Goal: Task Accomplishment & Management: Use online tool/utility

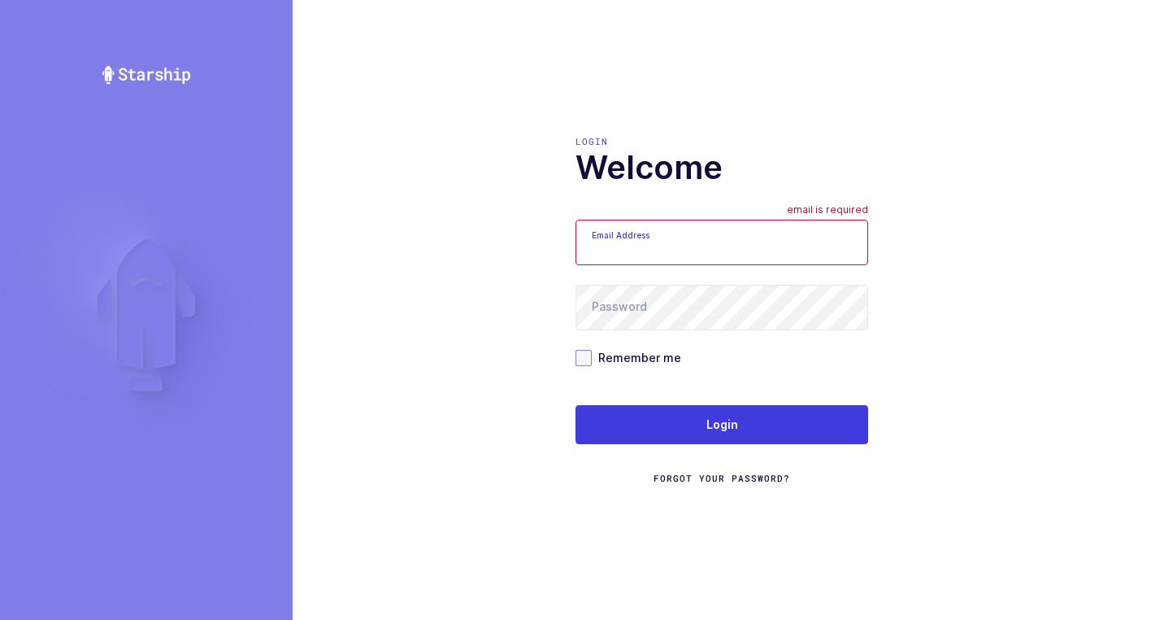
type input "walkerj@gmail.com"
click at [586, 361] on span at bounding box center [584, 358] width 16 height 16
click at [592, 350] on input "Remember me" at bounding box center [592, 350] width 0 height 0
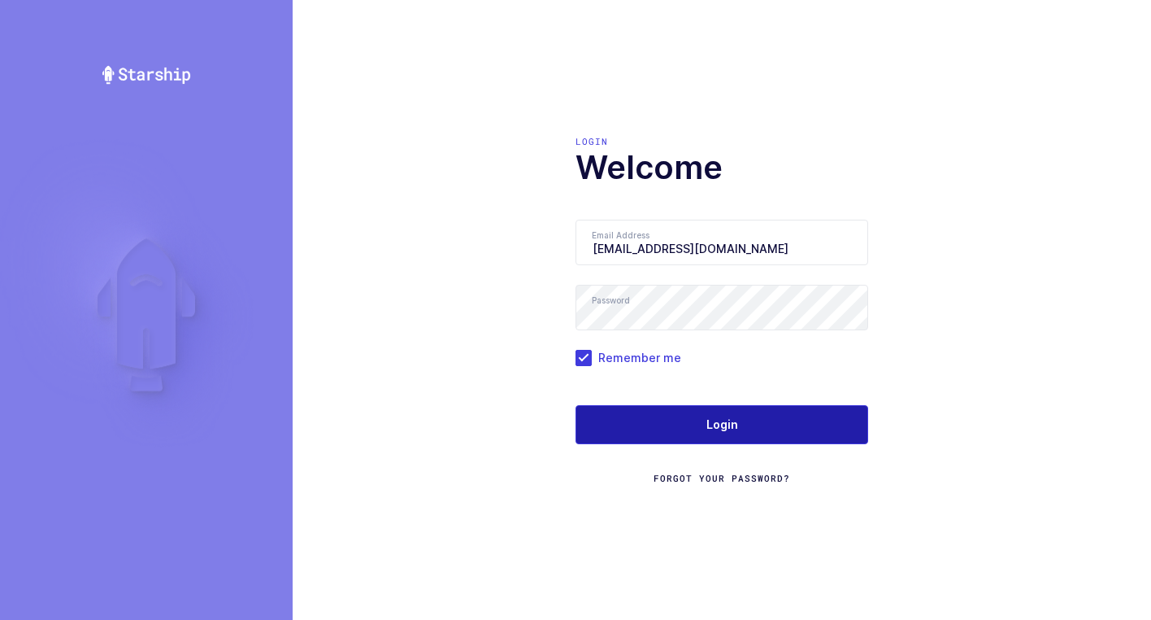
click at [657, 439] on button "Login" at bounding box center [722, 424] width 293 height 39
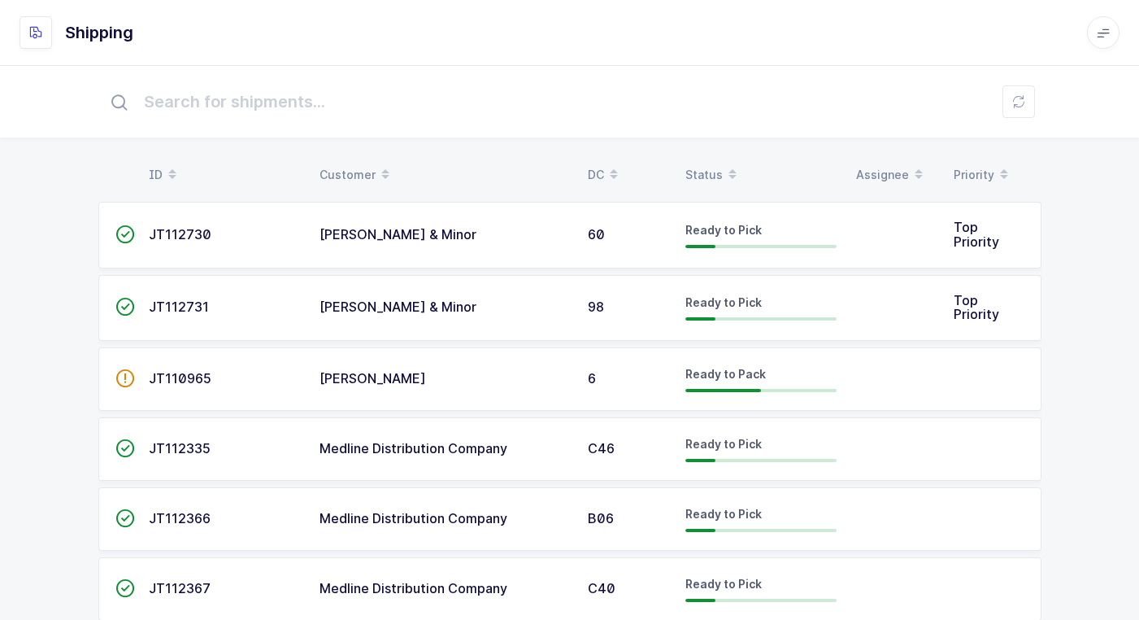
click at [471, 376] on div "[PERSON_NAME]" at bounding box center [444, 379] width 249 height 15
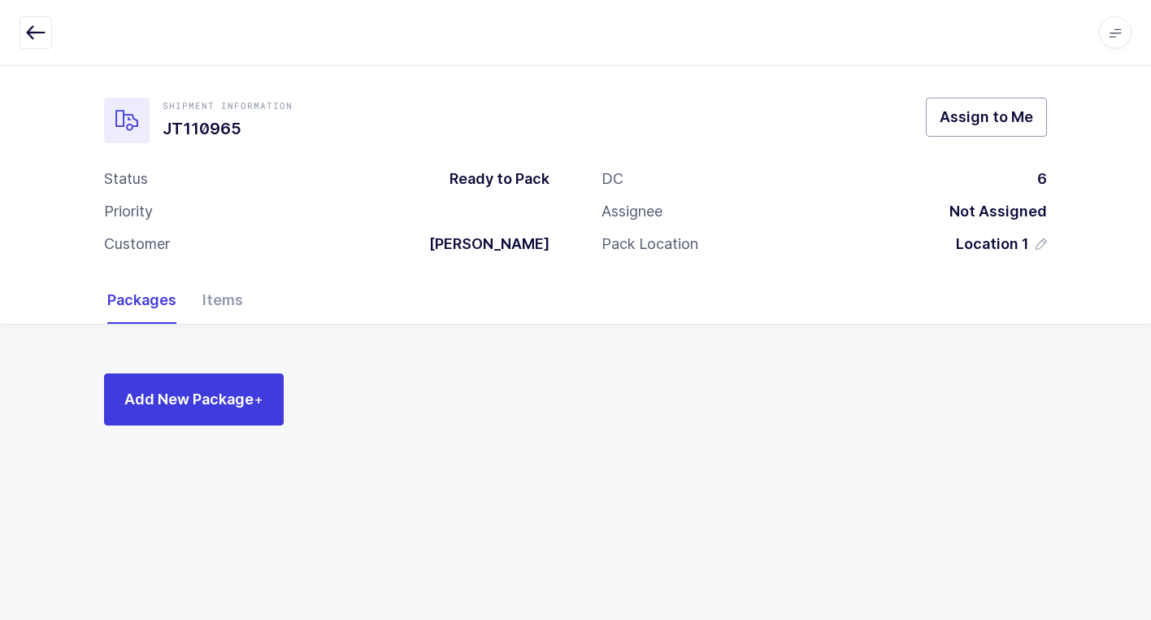
click at [997, 122] on span "Assign to Me" at bounding box center [987, 117] width 94 height 20
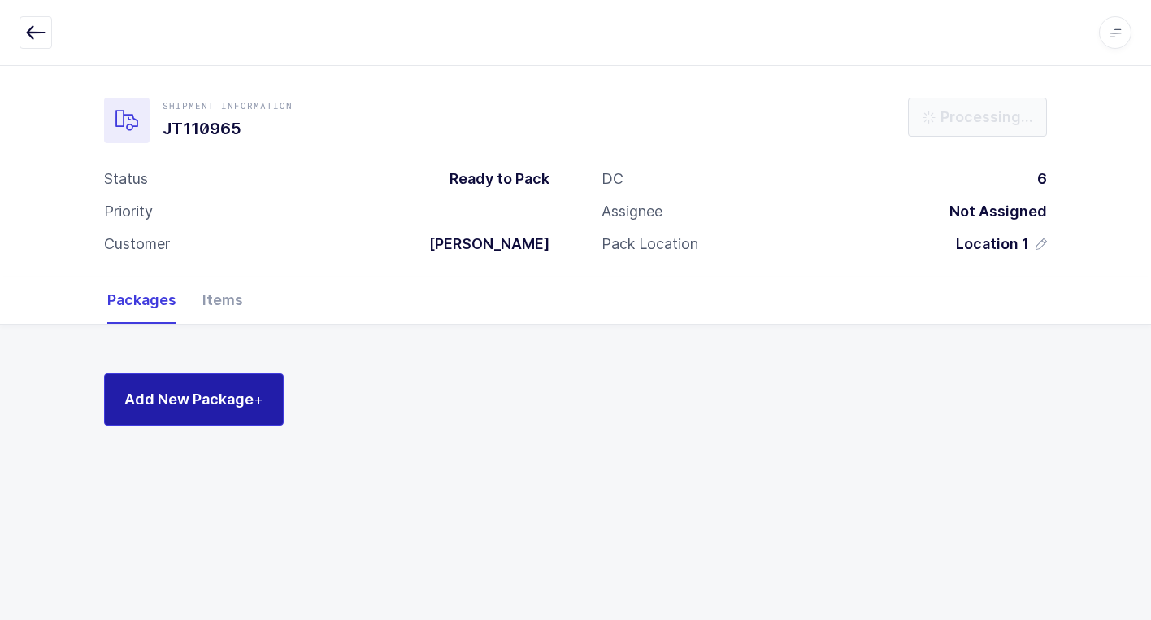
click at [146, 393] on span "Add New Package +" at bounding box center [193, 399] width 139 height 20
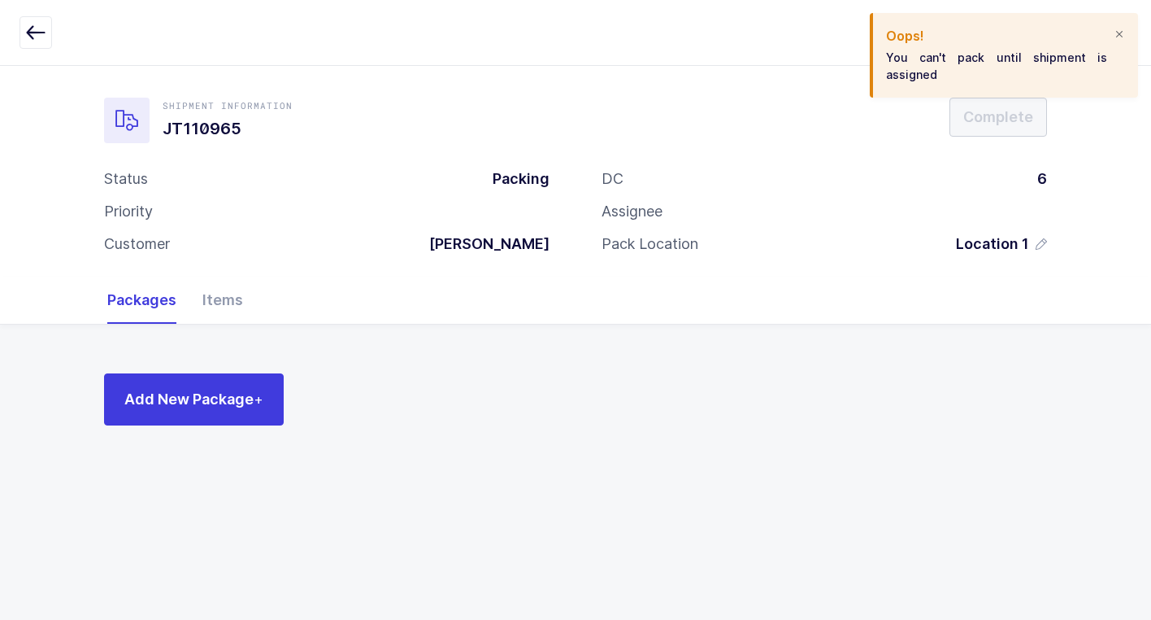
click at [1120, 34] on div at bounding box center [1119, 35] width 13 height 15
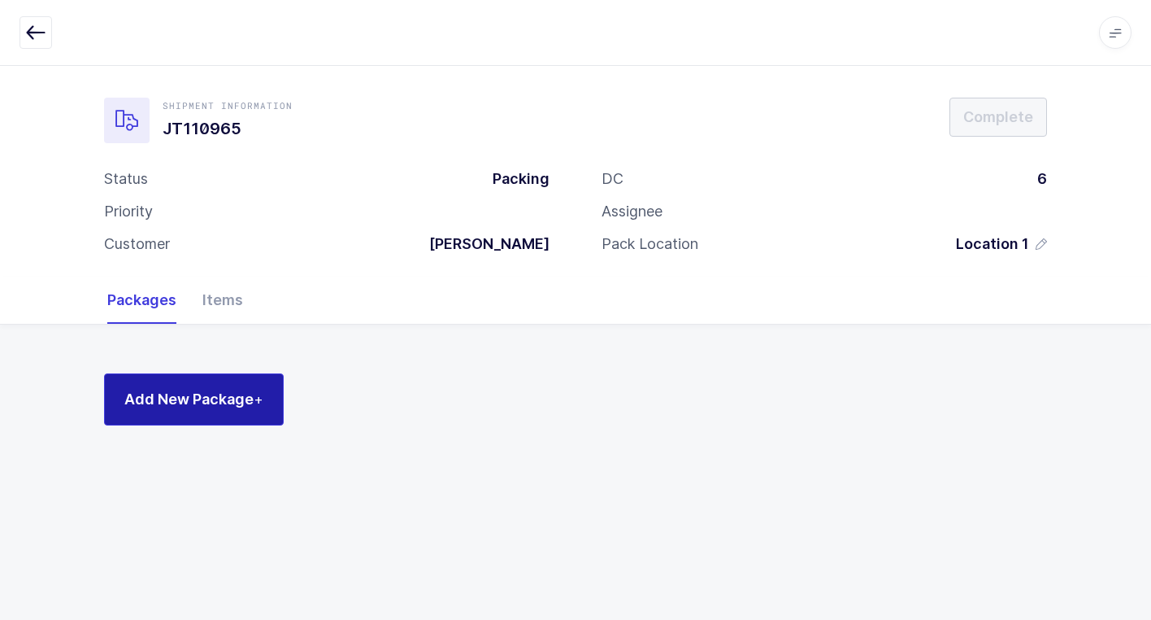
click at [193, 415] on button "Add New Package +" at bounding box center [194, 399] width 180 height 52
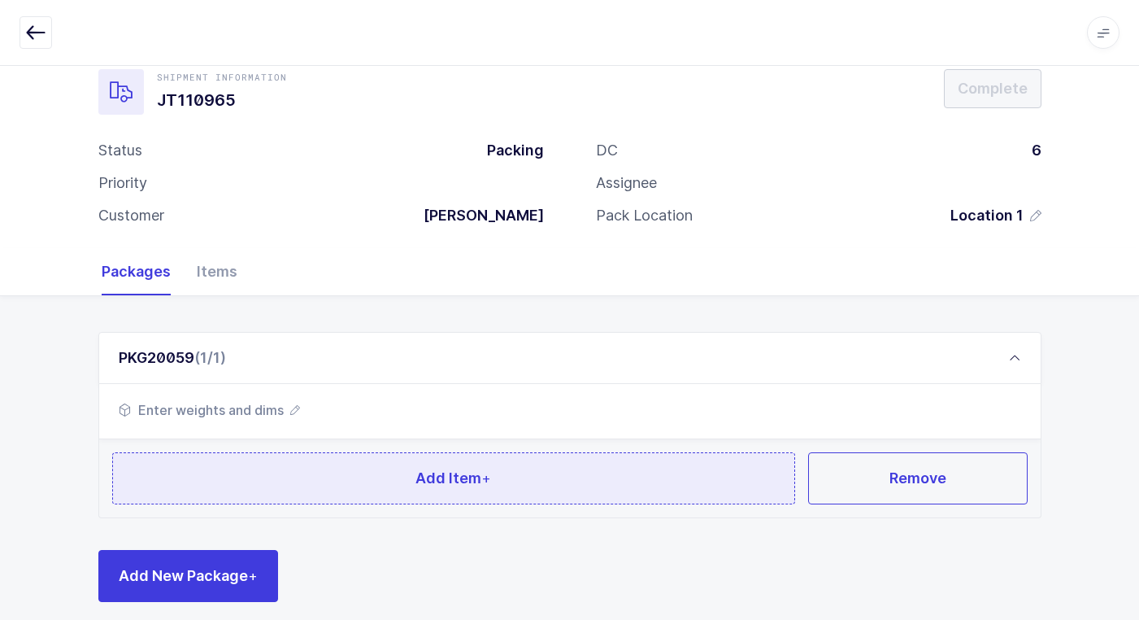
scroll to position [43, 0]
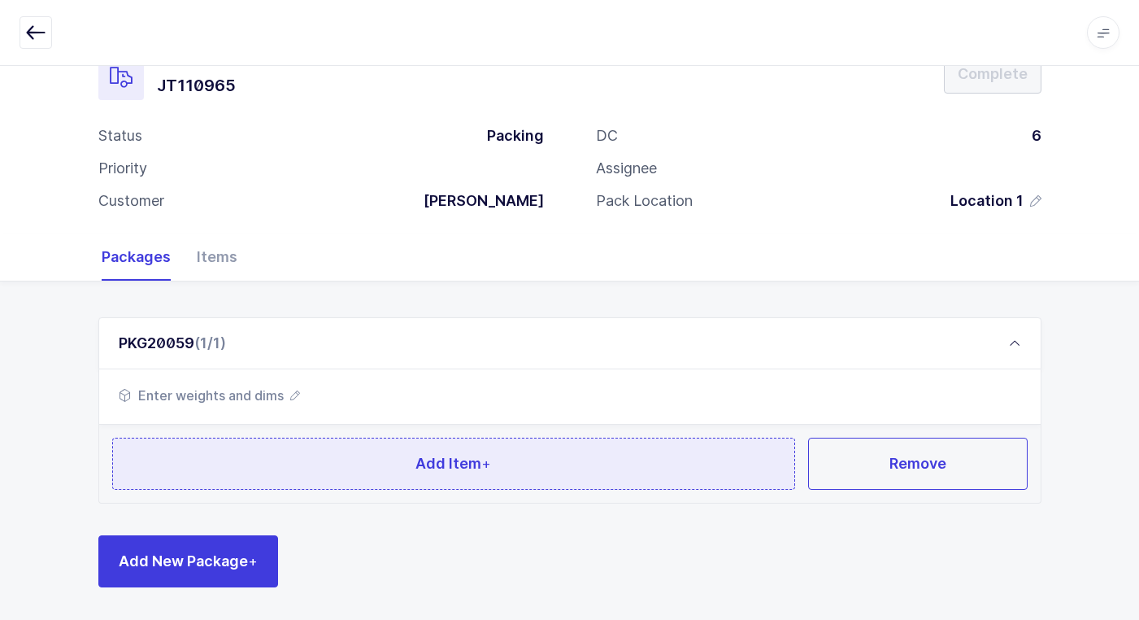
click at [294, 453] on button "Add Item +" at bounding box center [454, 463] width 684 height 52
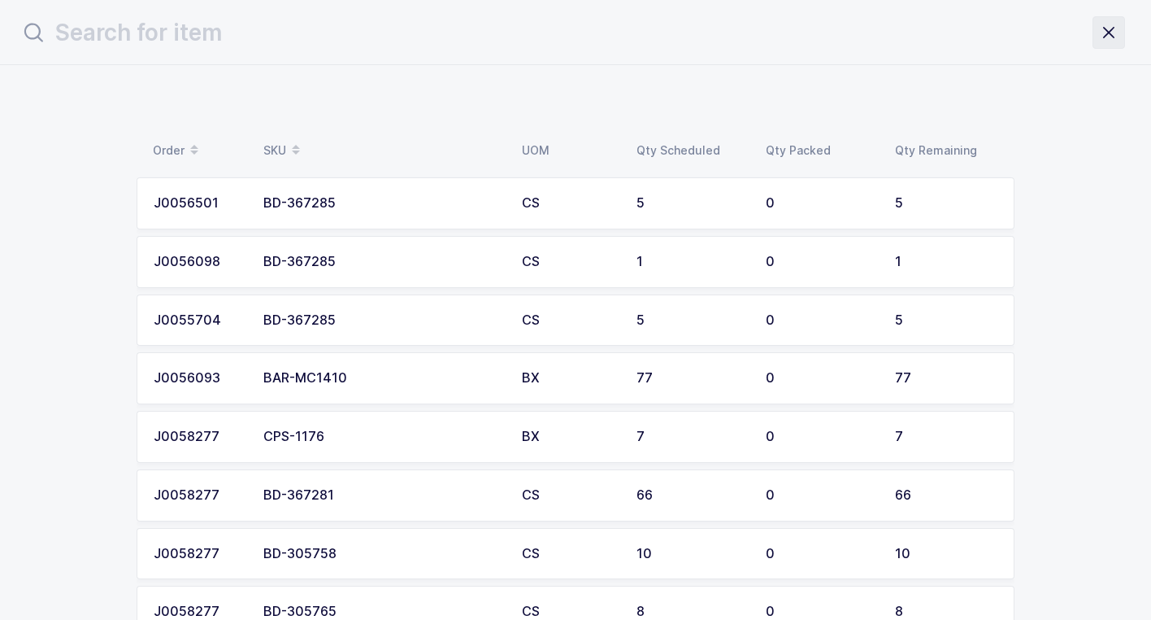
click at [1108, 40] on icon "close drawer" at bounding box center [1109, 32] width 23 height 23
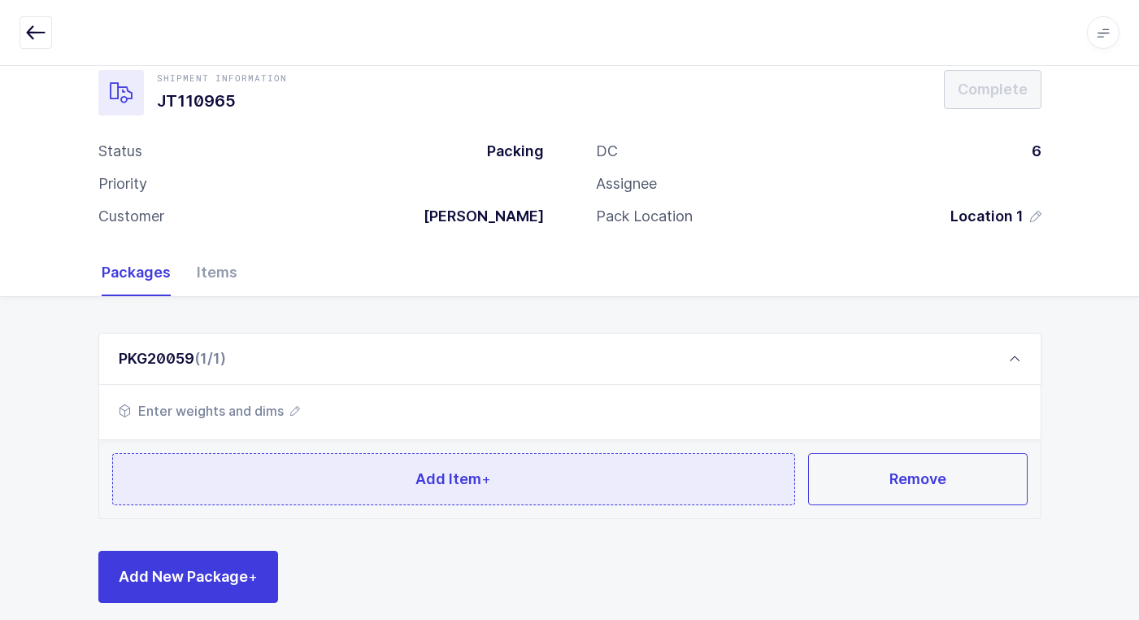
scroll to position [43, 0]
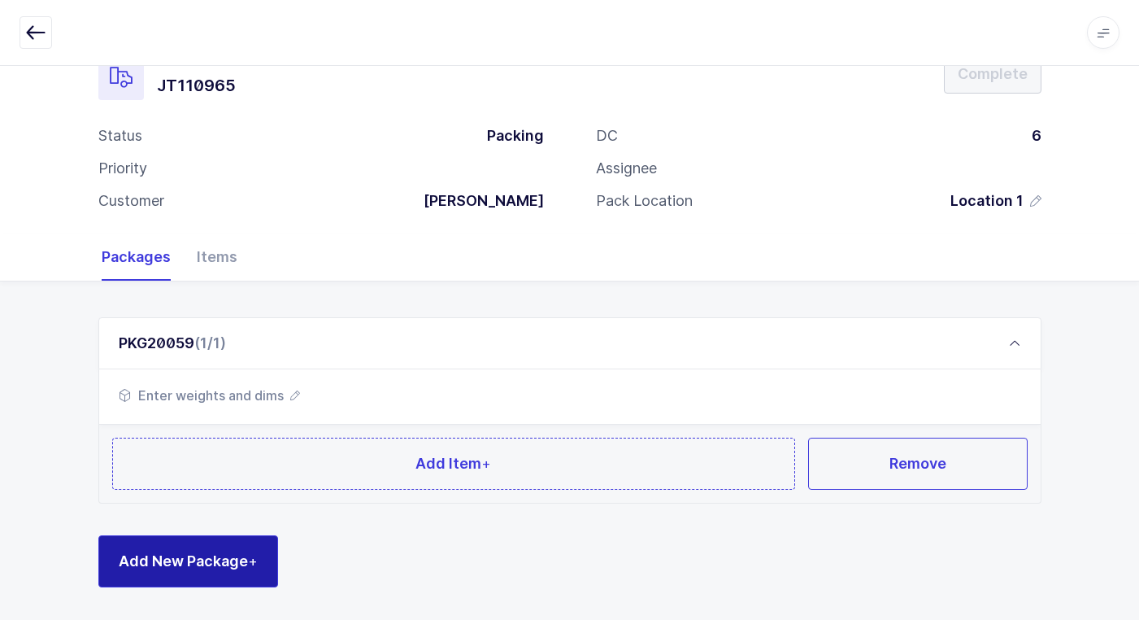
click at [219, 564] on span "Add New Package +" at bounding box center [188, 561] width 139 height 20
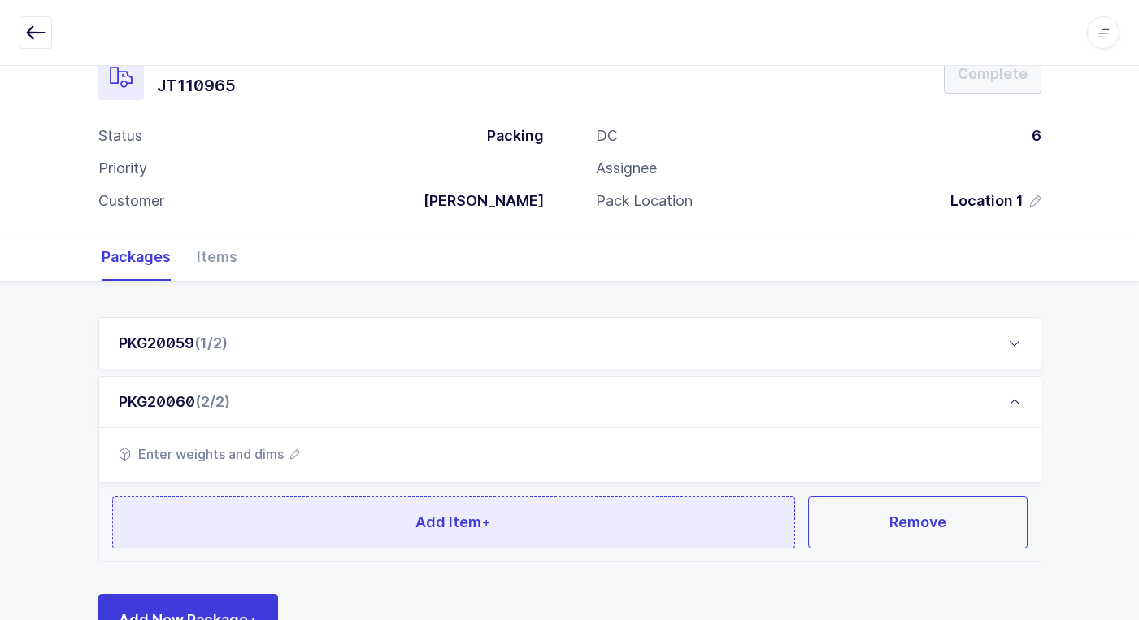
click at [283, 517] on button "Add Item +" at bounding box center [454, 522] width 684 height 52
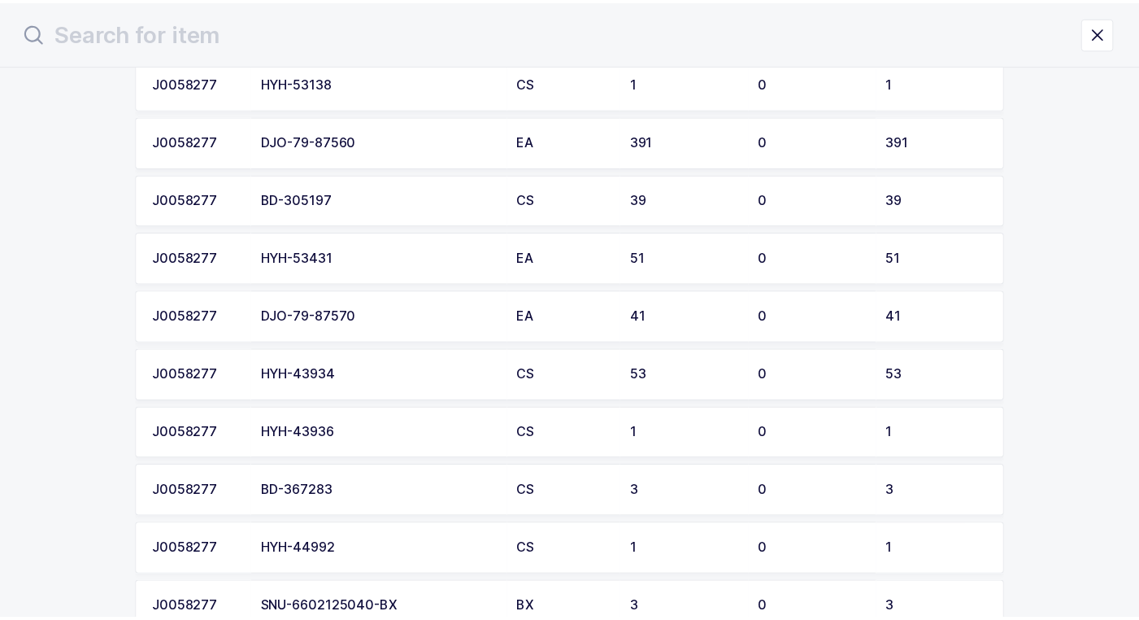
scroll to position [1057, 0]
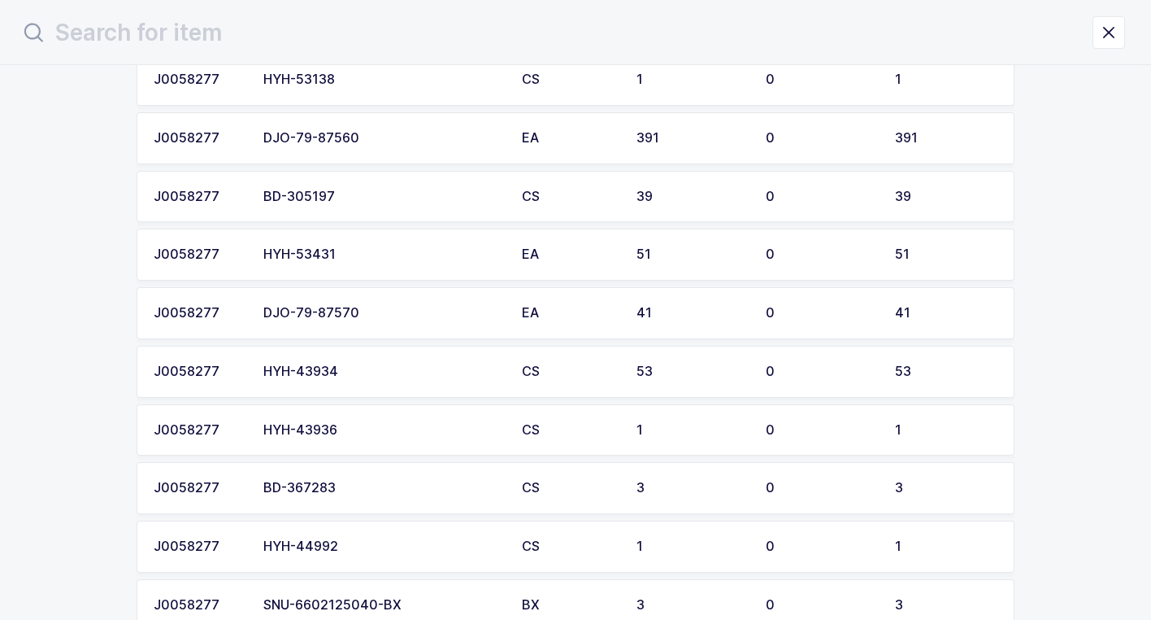
click at [401, 379] on td "HYH-43934" at bounding box center [383, 372] width 259 height 52
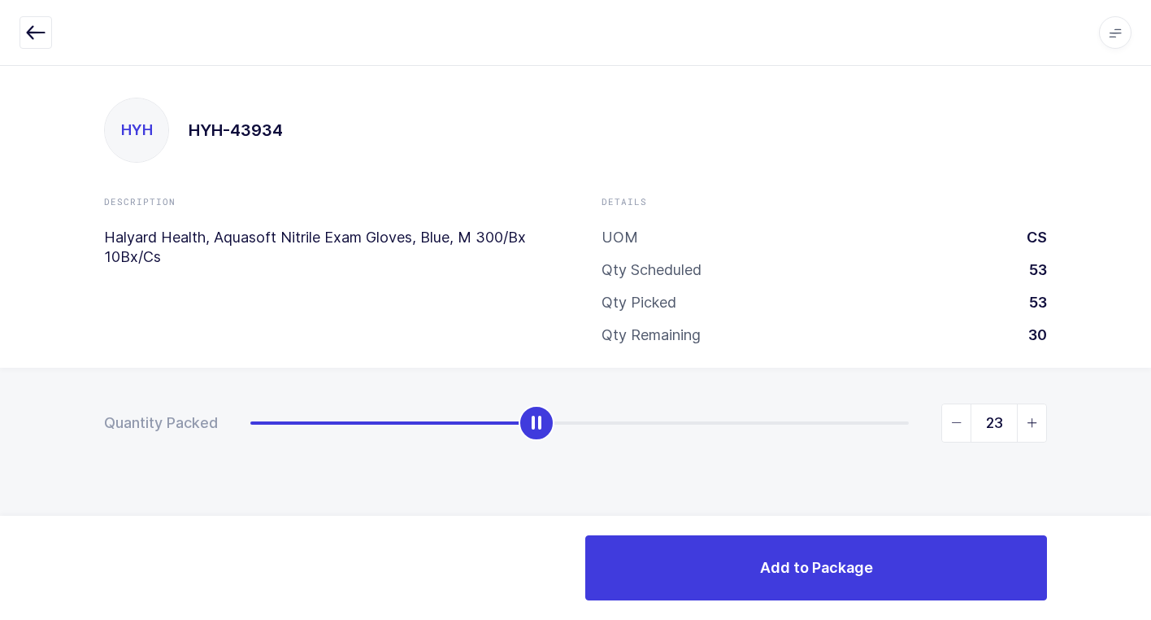
drag, startPoint x: 253, startPoint y: 433, endPoint x: 533, endPoint y: 418, distance: 280.1
click at [533, 418] on div "slider between 0 and 53" at bounding box center [537, 423] width 36 height 36
drag, startPoint x: 958, startPoint y: 422, endPoint x: 964, endPoint y: 431, distance: 10.6
click at [958, 423] on icon "slider between 0 and 53" at bounding box center [956, 422] width 11 height 11
type input "22"
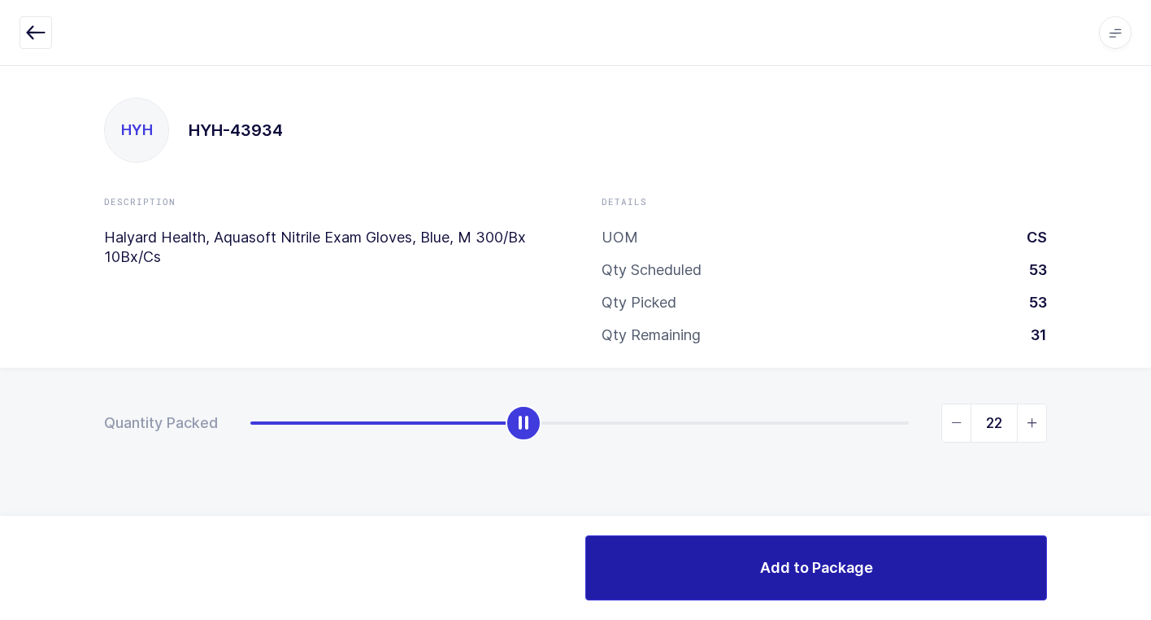
click at [905, 580] on button "Add to Package" at bounding box center [816, 567] width 462 height 65
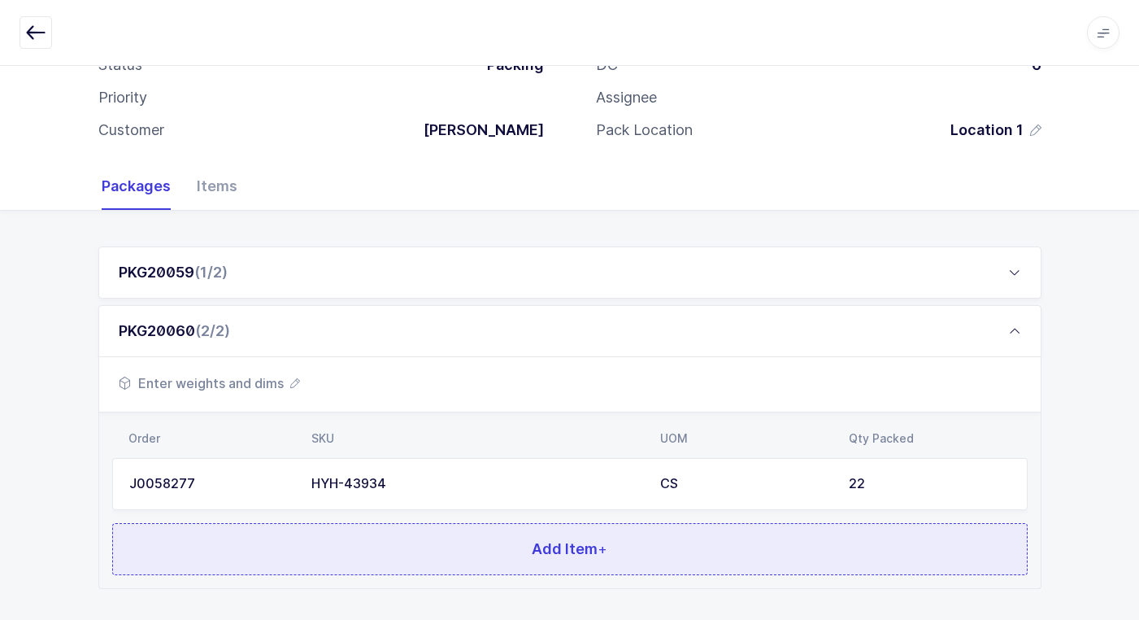
scroll to position [199, 0]
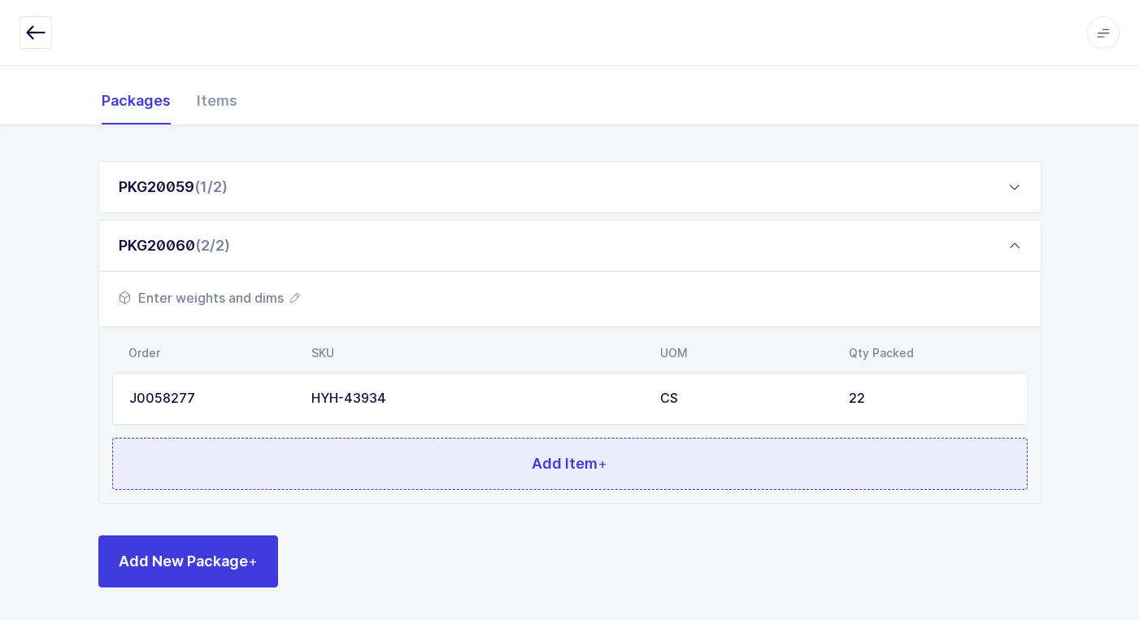
click at [394, 479] on button "Add Item +" at bounding box center [570, 463] width 916 height 52
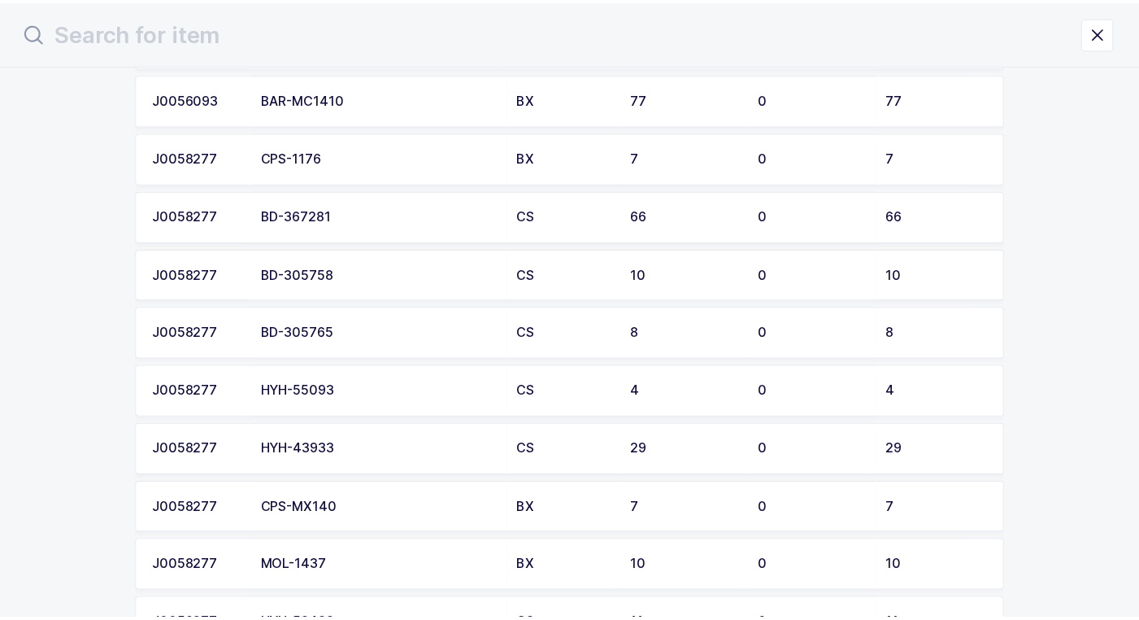
scroll to position [407, 0]
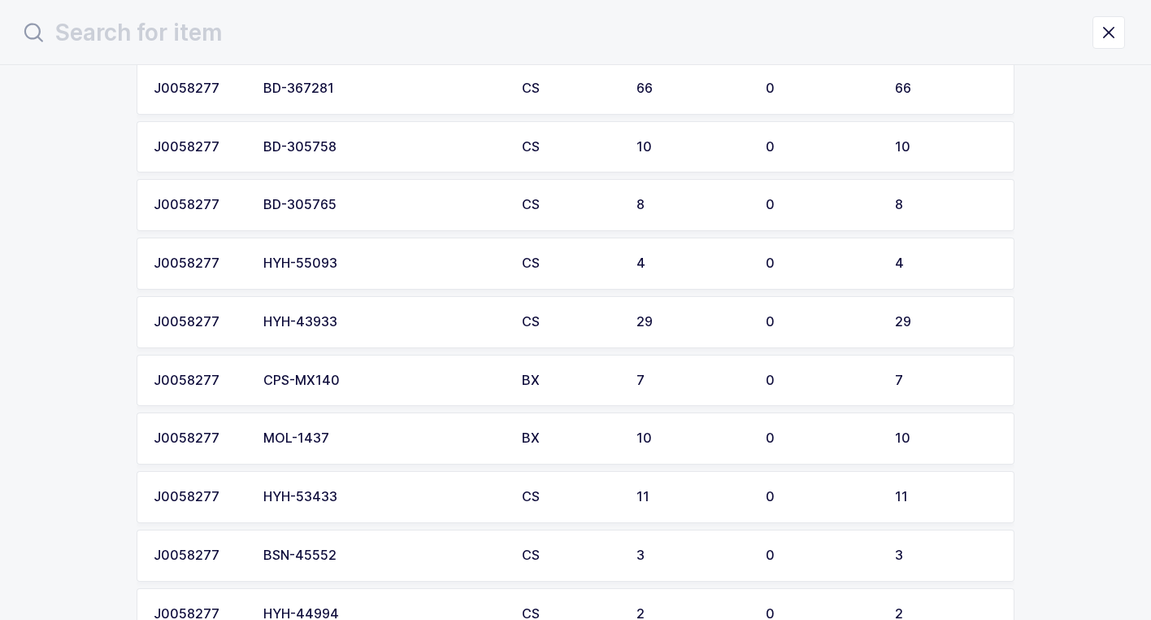
click at [391, 329] on div "HYH-43933" at bounding box center [382, 322] width 239 height 15
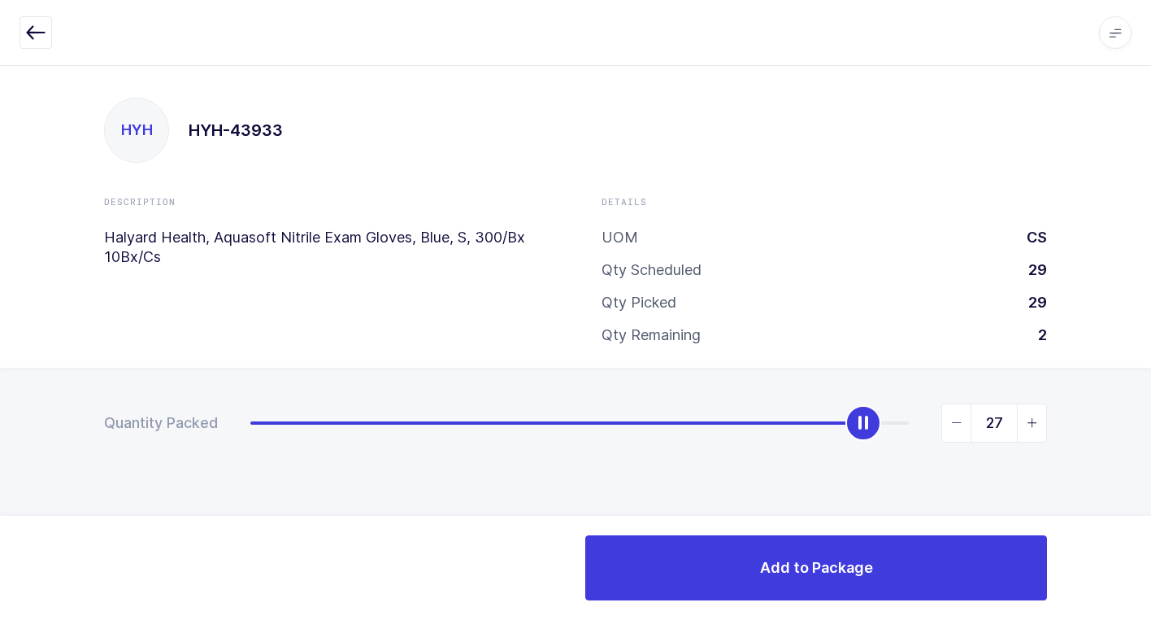
type input "28"
drag, startPoint x: 260, startPoint y: 422, endPoint x: 887, endPoint y: 420, distance: 627.0
click at [887, 420] on div "slider between 0 and 29" at bounding box center [886, 423] width 36 height 36
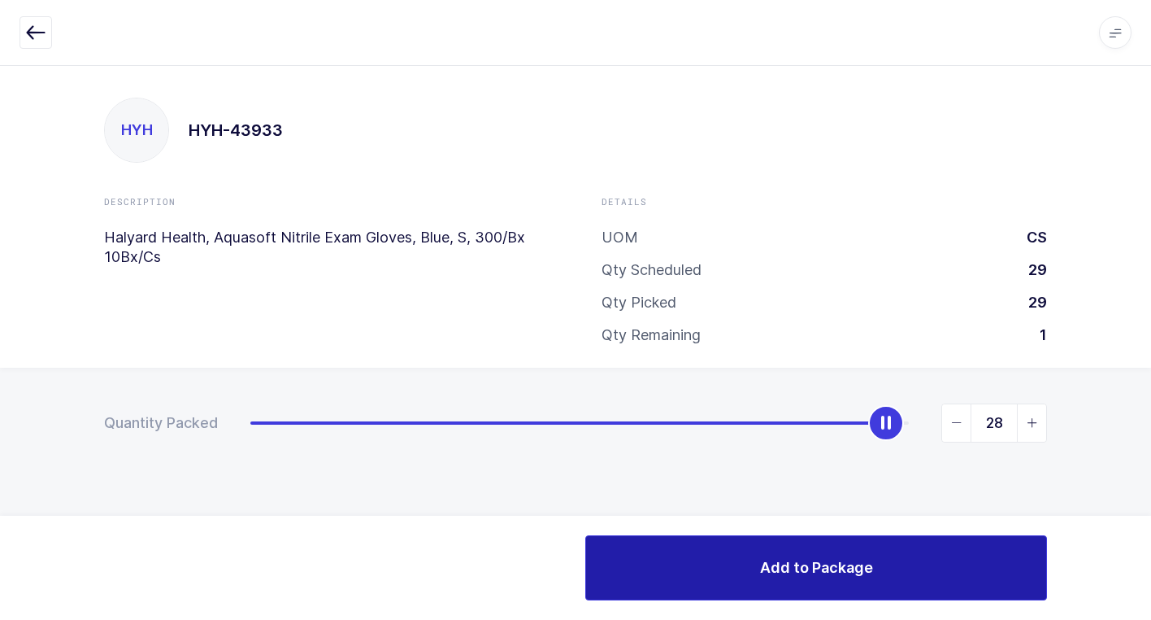
click at [872, 564] on span "Add to Package" at bounding box center [816, 567] width 113 height 20
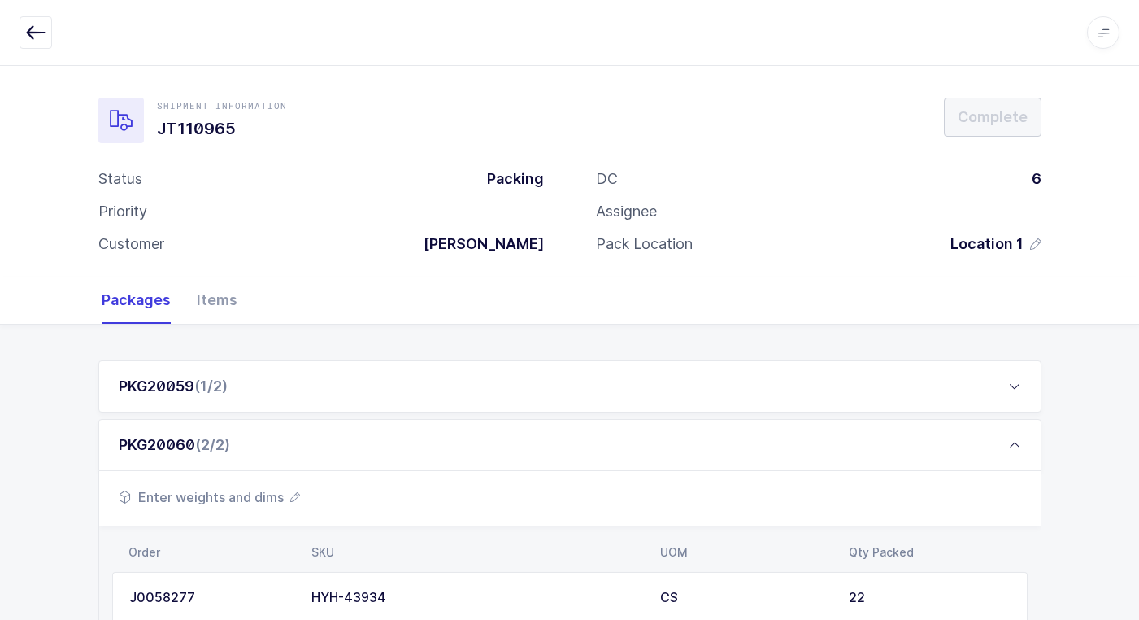
click at [224, 494] on span "Enter weights and dims" at bounding box center [209, 497] width 181 height 20
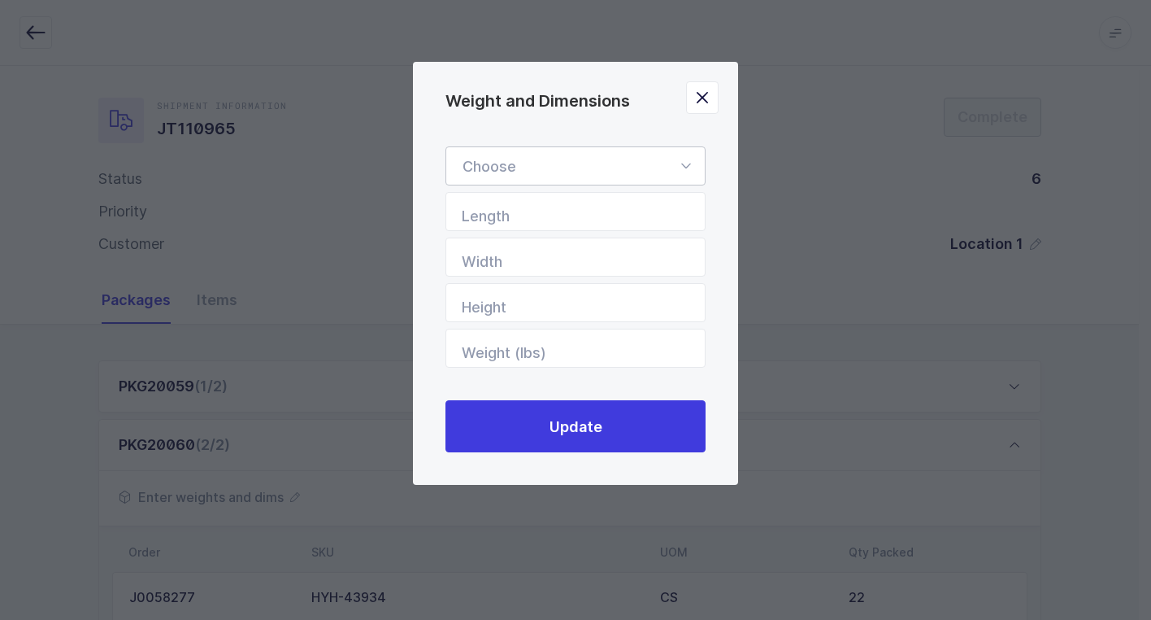
drag, startPoint x: 682, startPoint y: 162, endPoint x: 647, endPoint y: 244, distance: 89.3
click at [684, 164] on icon "Weight and Dimensions" at bounding box center [686, 165] width 20 height 39
click at [621, 206] on li "Standard Pallet" at bounding box center [582, 213] width 258 height 31
type input "Standard Pallet"
type input "48"
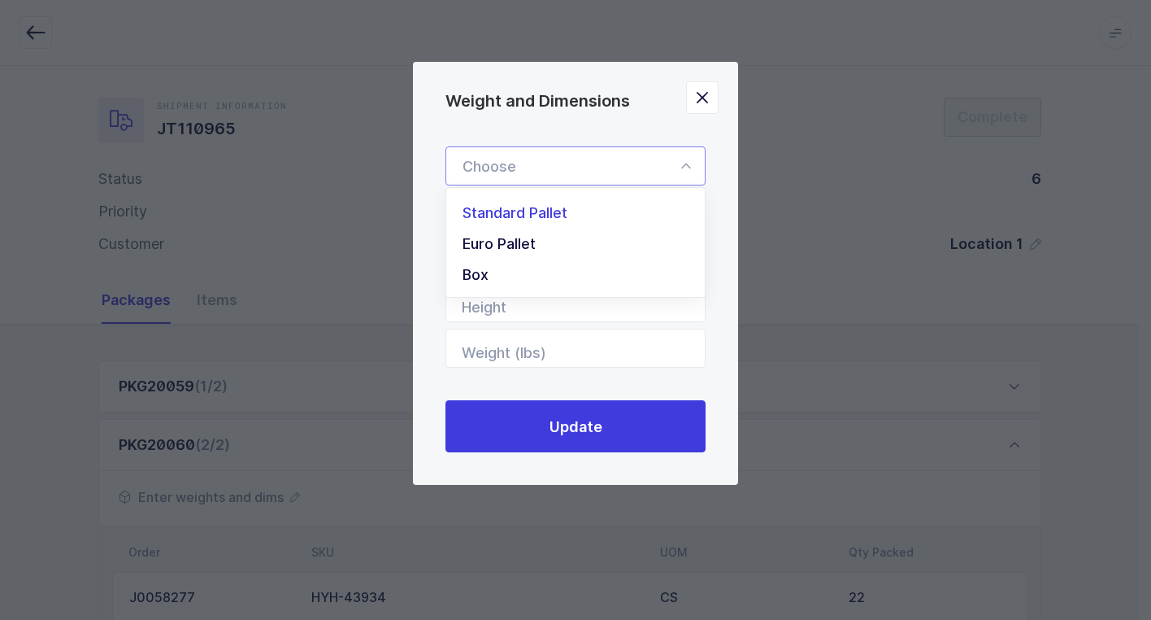
type input "40"
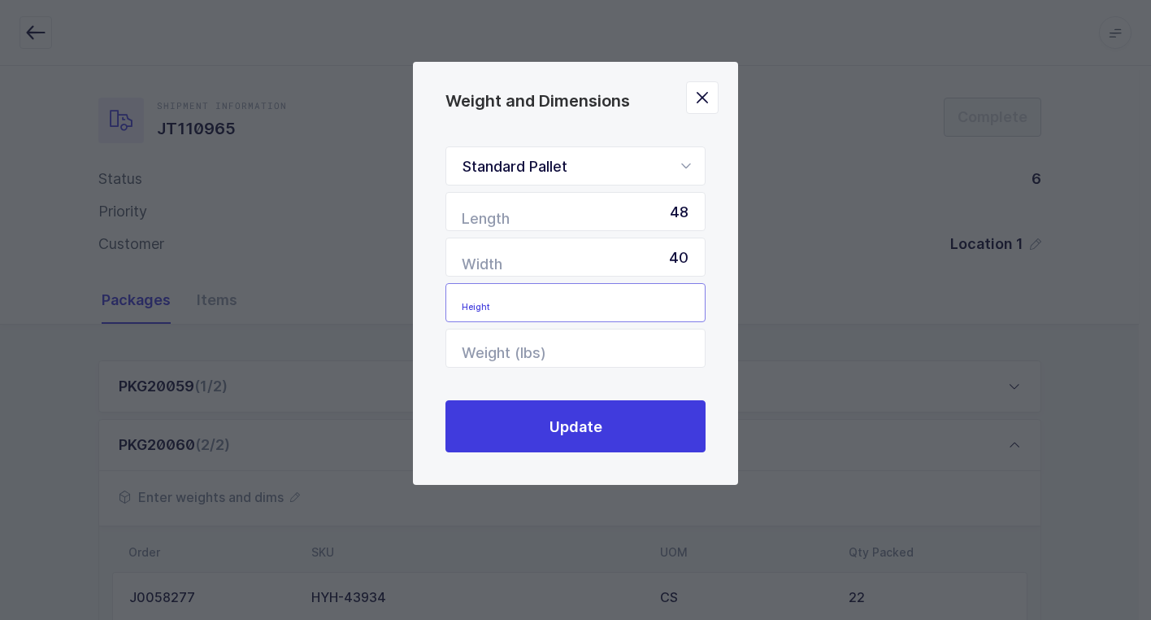
click at [651, 314] on input "Height" at bounding box center [576, 302] width 260 height 39
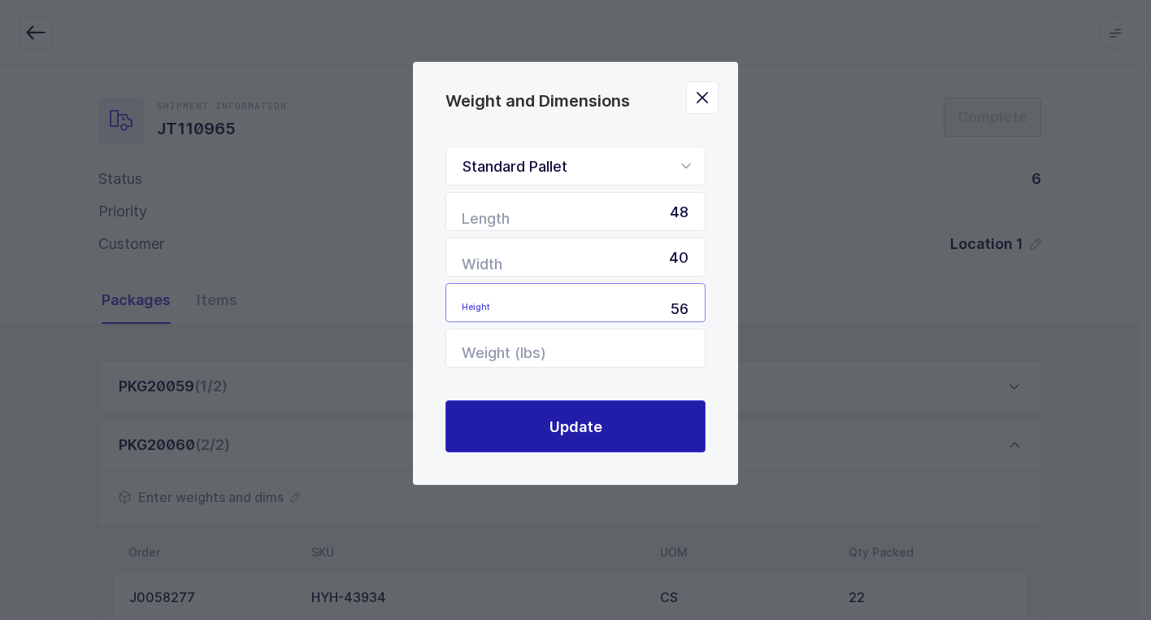
type input "56"
click at [564, 428] on span "Update" at bounding box center [576, 426] width 53 height 20
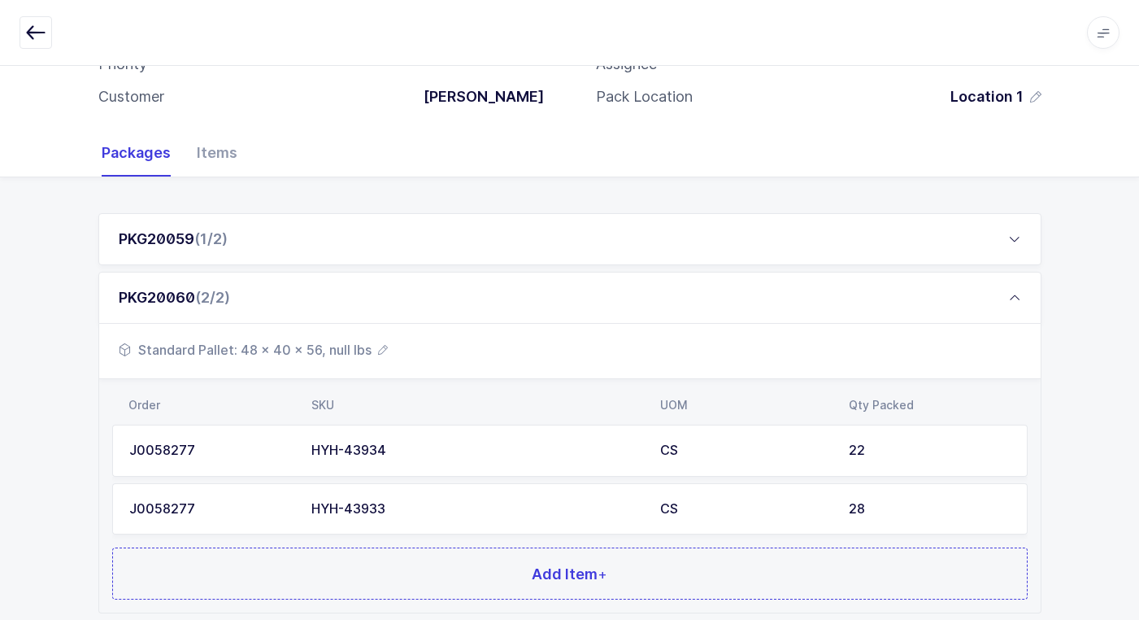
scroll to position [257, 0]
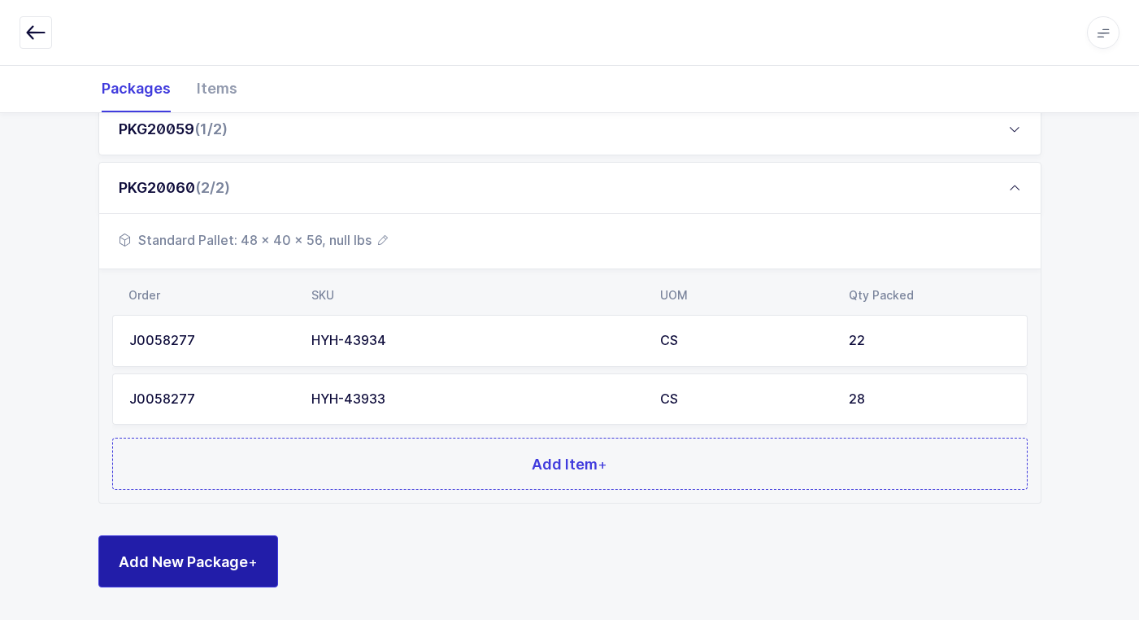
click at [238, 557] on span "Add New Package +" at bounding box center [188, 561] width 139 height 20
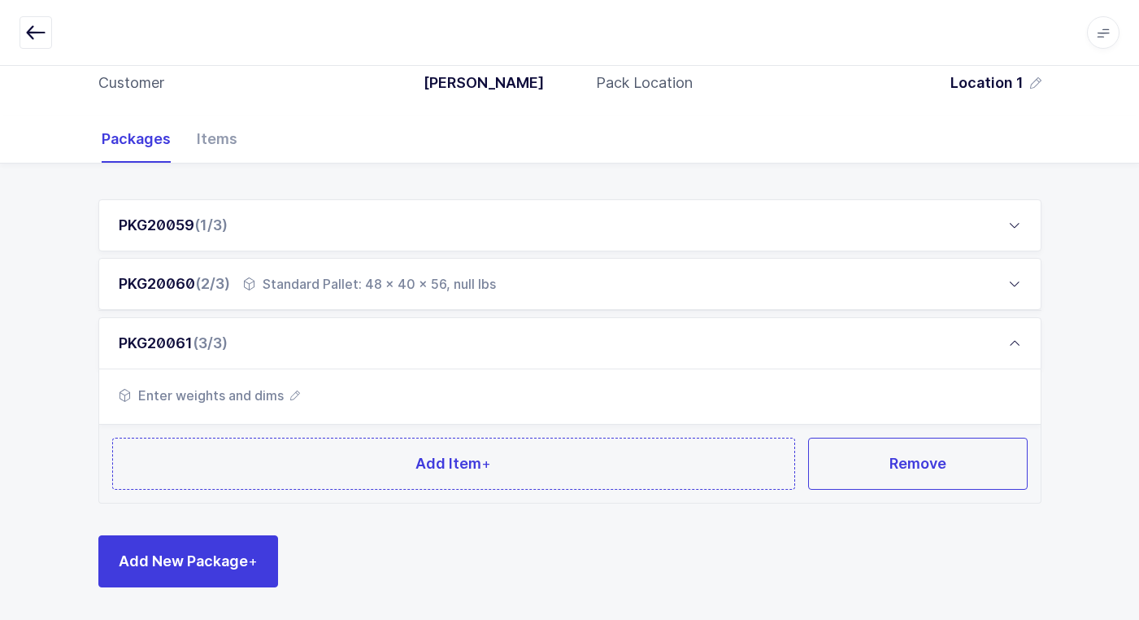
scroll to position [160, 0]
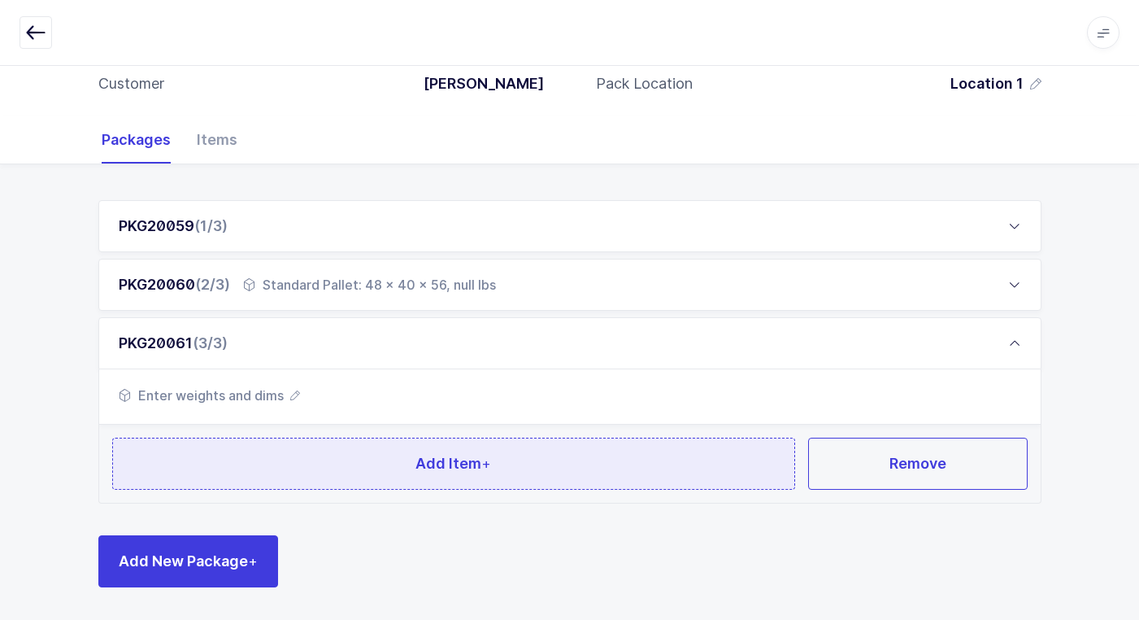
click at [254, 461] on button "Add Item +" at bounding box center [454, 463] width 684 height 52
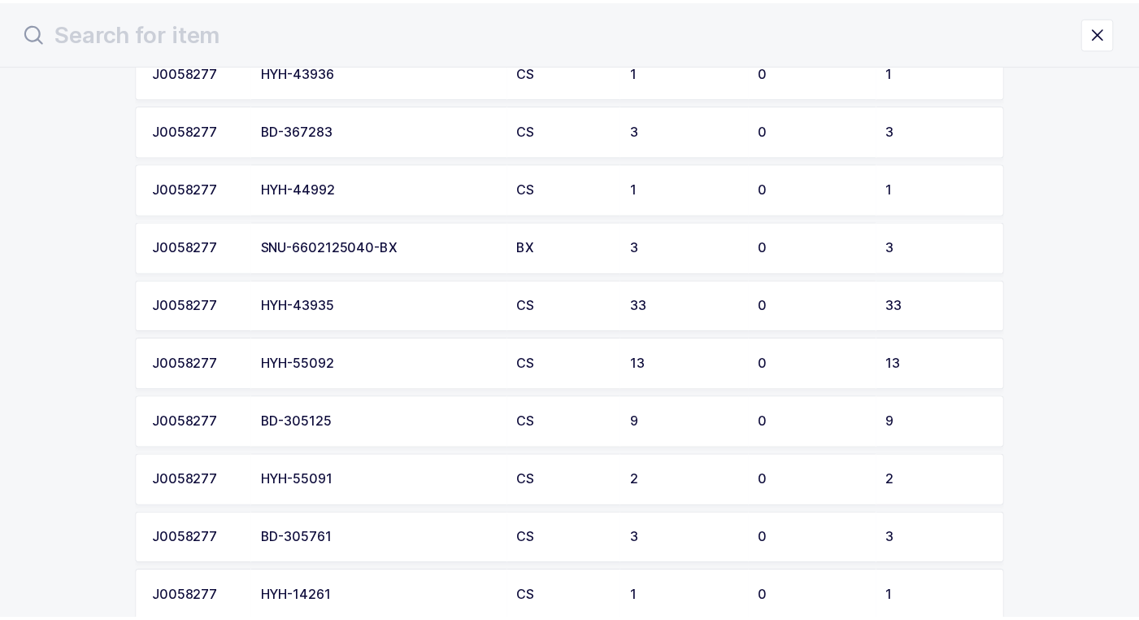
scroll to position [1464, 0]
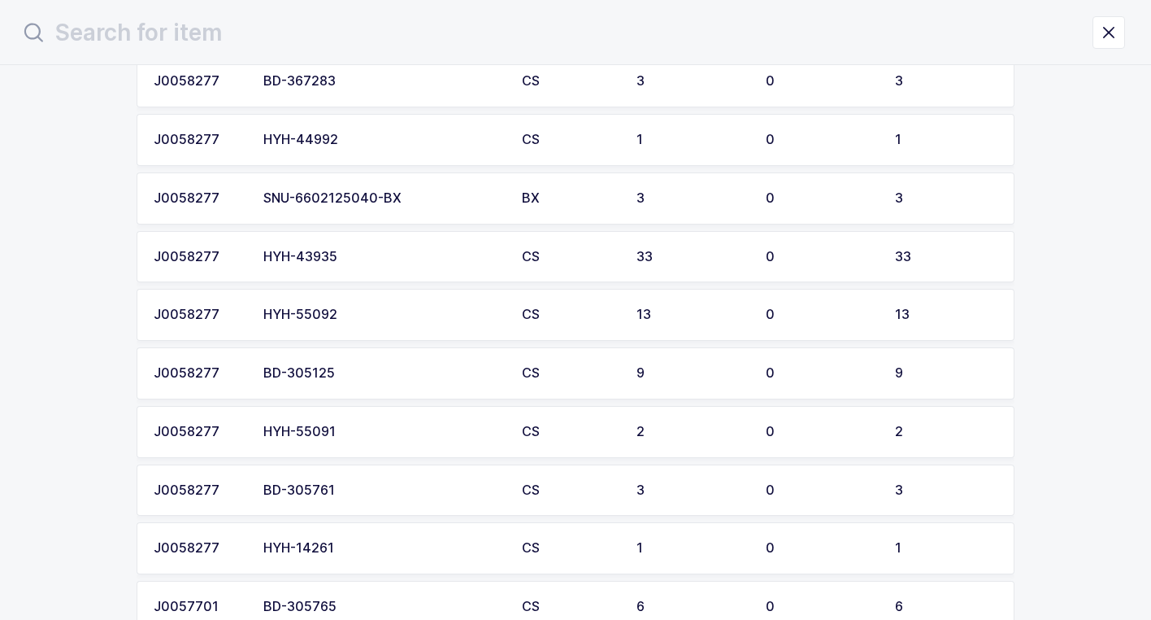
click at [363, 252] on div "HYH-43935" at bounding box center [382, 257] width 239 height 15
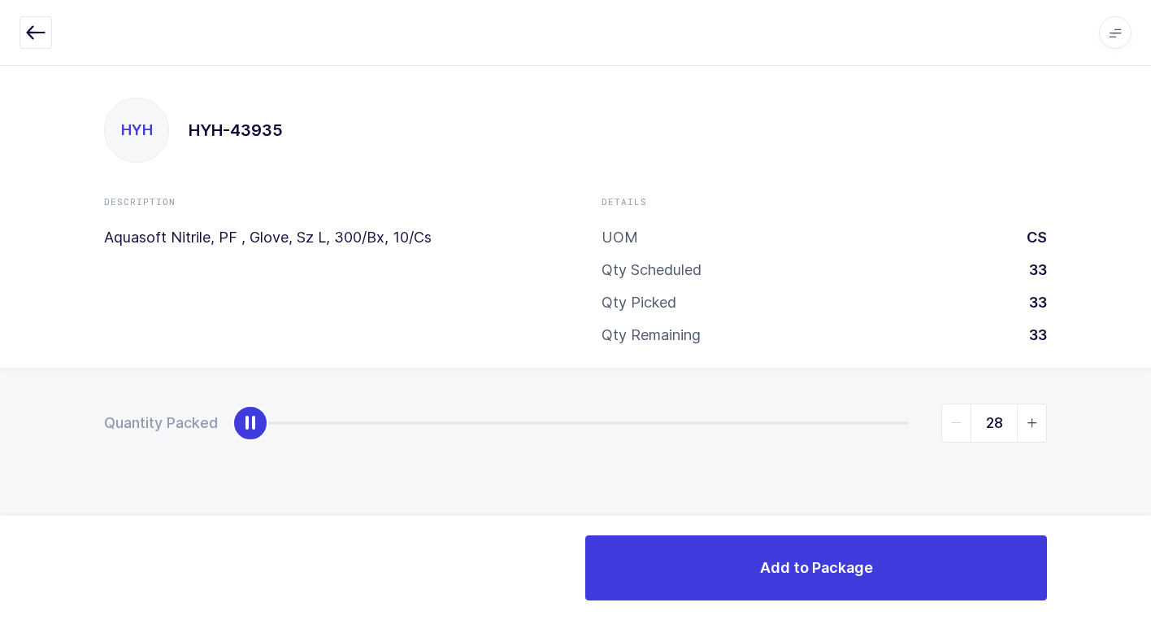
type input "33"
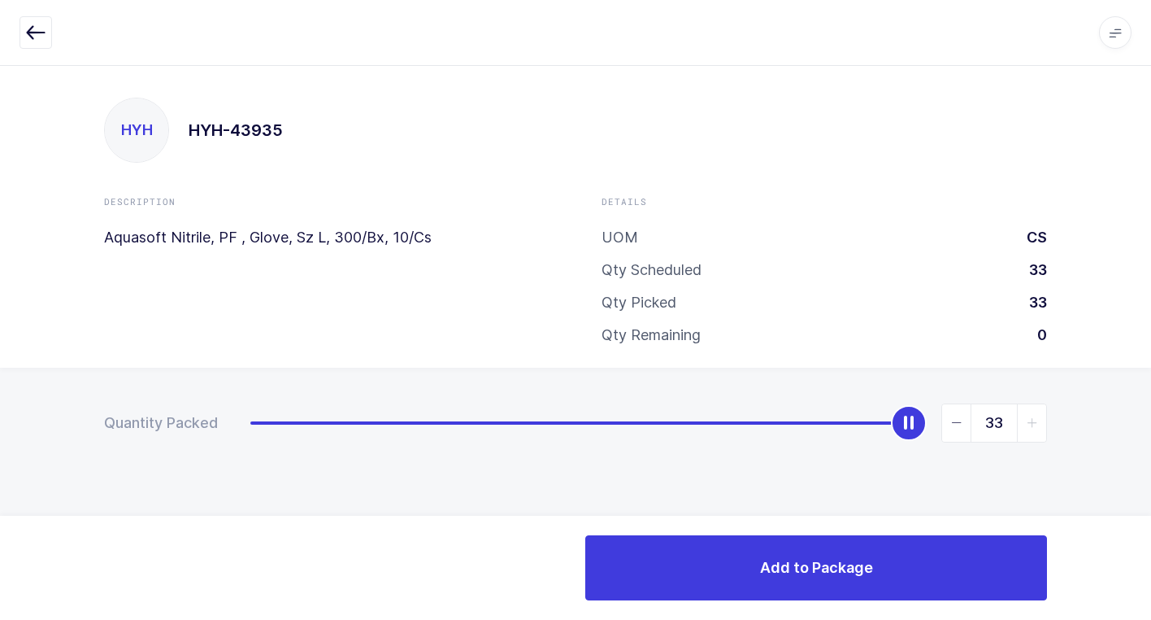
drag, startPoint x: 253, startPoint y: 426, endPoint x: 1160, endPoint y: 214, distance: 932.0
click at [1151, 214] on html "Apps Core Warehouse Admin Mission Control Purchasing Juan W. Logout Account Jua…" at bounding box center [575, 310] width 1151 height 620
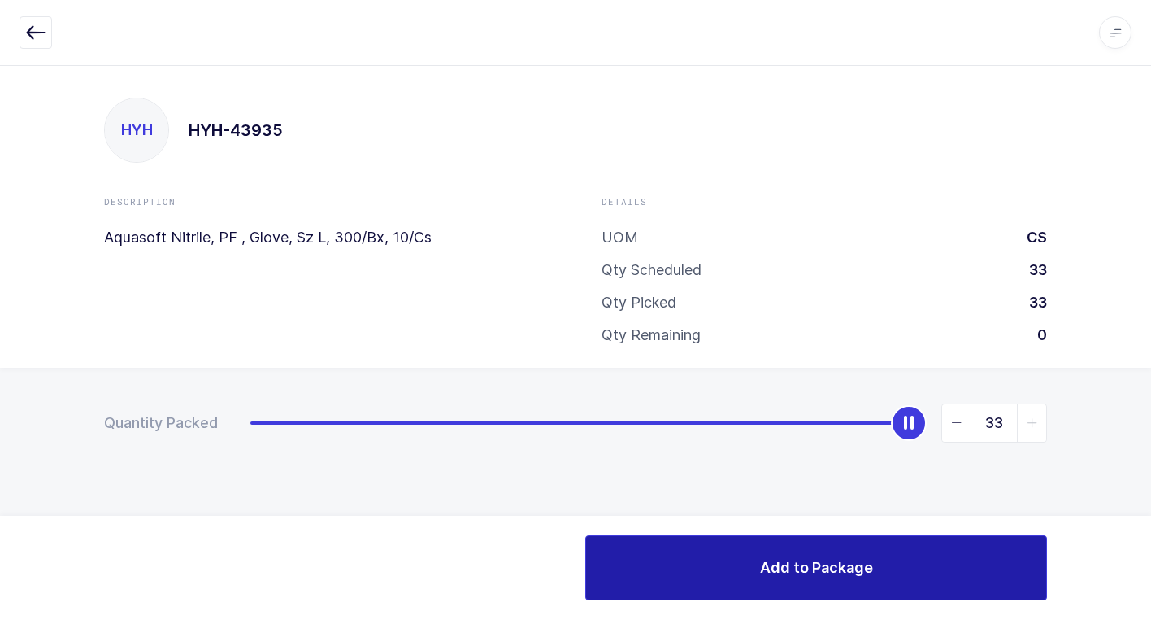
click at [646, 577] on button "Add to Package" at bounding box center [816, 567] width 462 height 65
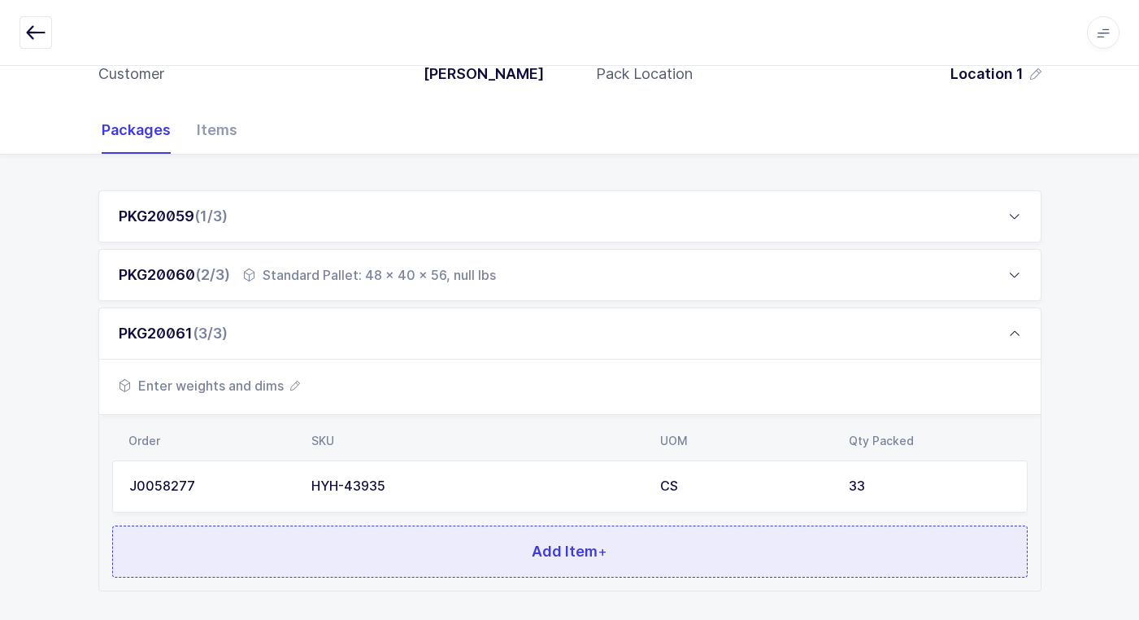
scroll to position [176, 0]
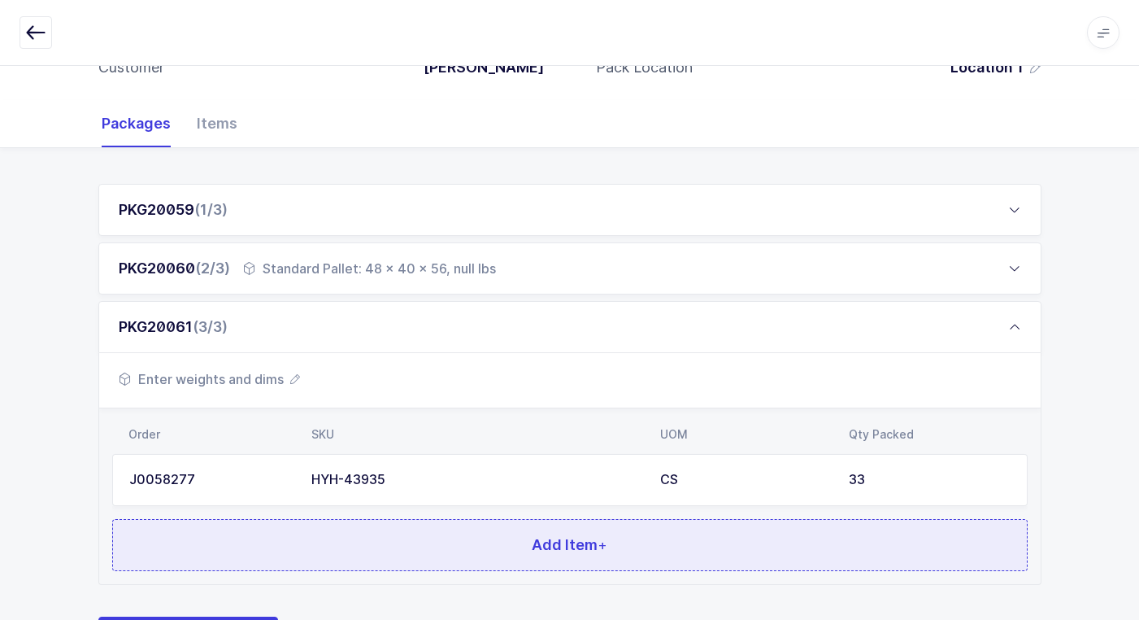
click at [314, 538] on button "Add Item +" at bounding box center [570, 545] width 916 height 52
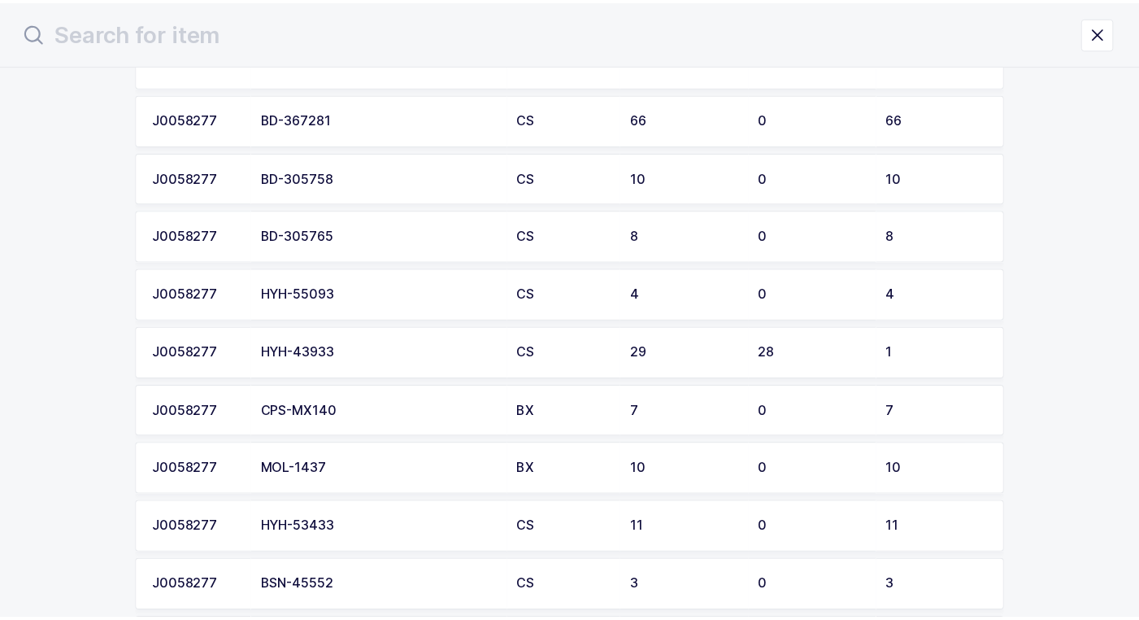
scroll to position [569, 0]
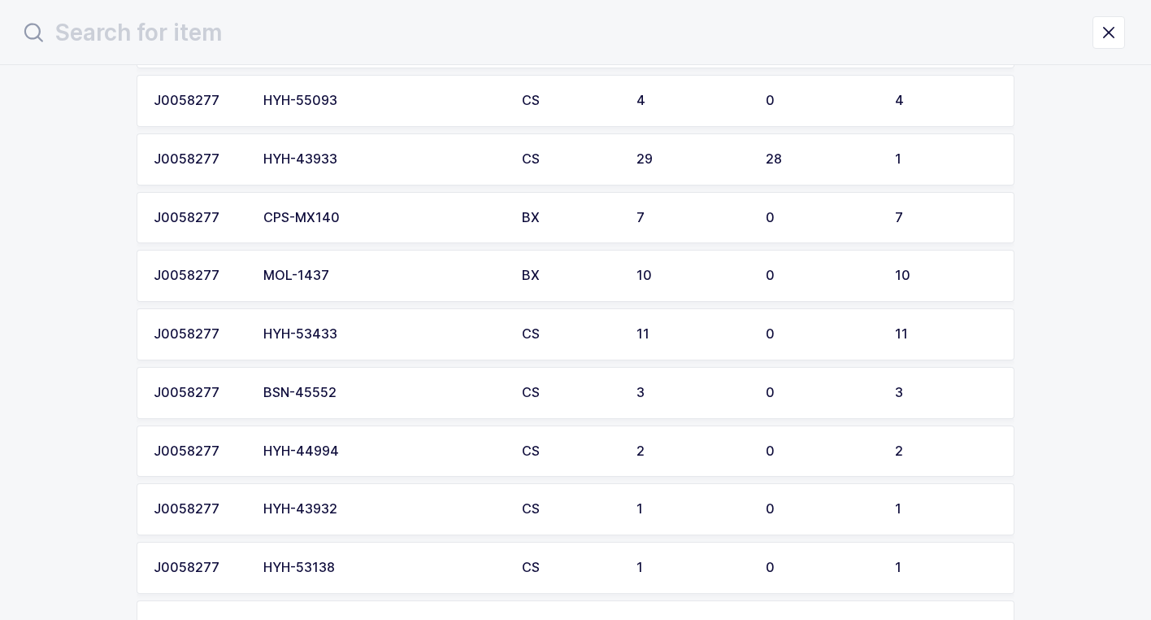
click at [381, 329] on div "HYH-53433" at bounding box center [382, 334] width 239 height 15
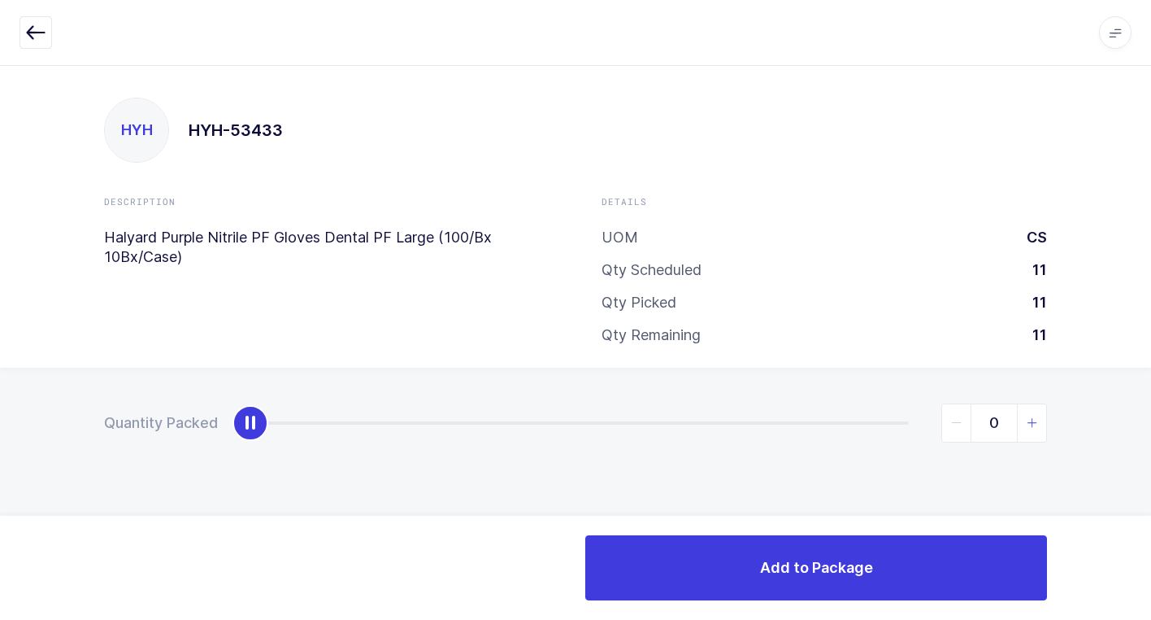
click at [1030, 418] on icon "slider between 0 and 11" at bounding box center [1032, 422] width 11 height 11
type input "11"
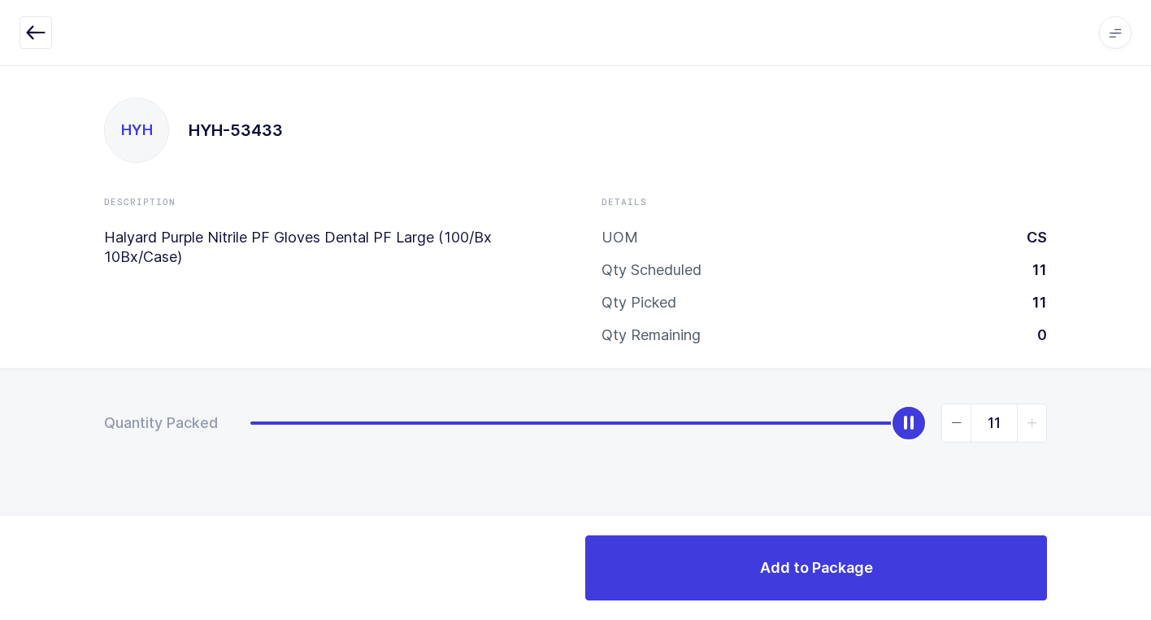
drag, startPoint x: 302, startPoint y: 424, endPoint x: 1160, endPoint y: 379, distance: 859.9
click at [1151, 379] on html "Apps Core Warehouse Admin Mission Control Purchasing Juan W. Logout Account Jua…" at bounding box center [575, 310] width 1151 height 620
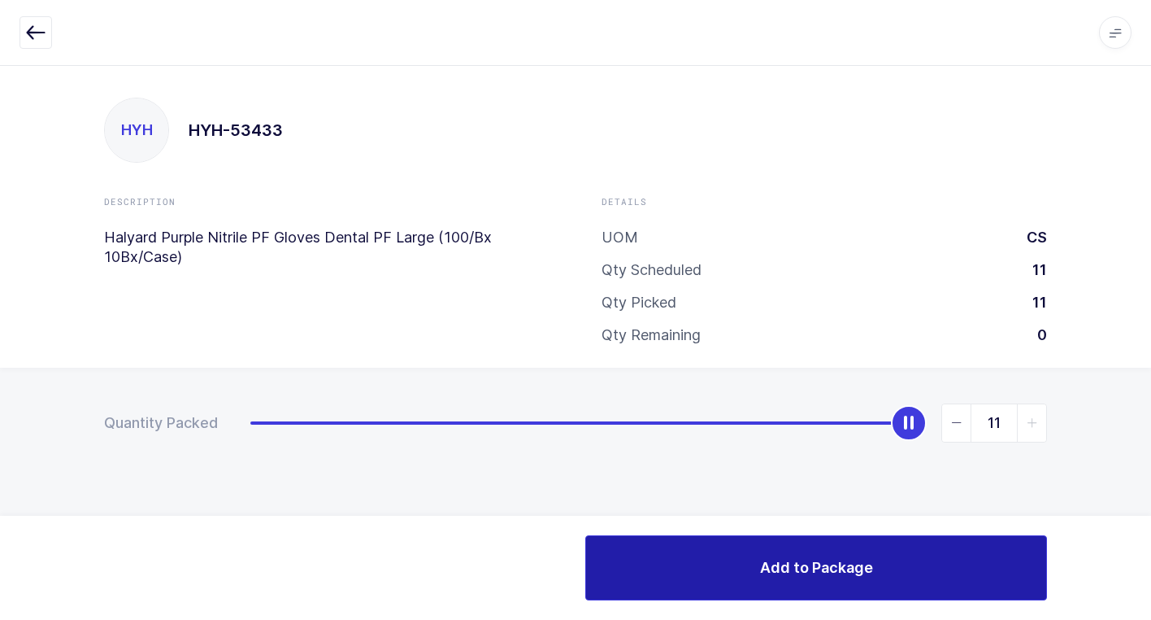
drag, startPoint x: 726, startPoint y: 575, endPoint x: 730, endPoint y: 566, distance: 9.8
click at [729, 572] on button "Add to Package" at bounding box center [816, 567] width 462 height 65
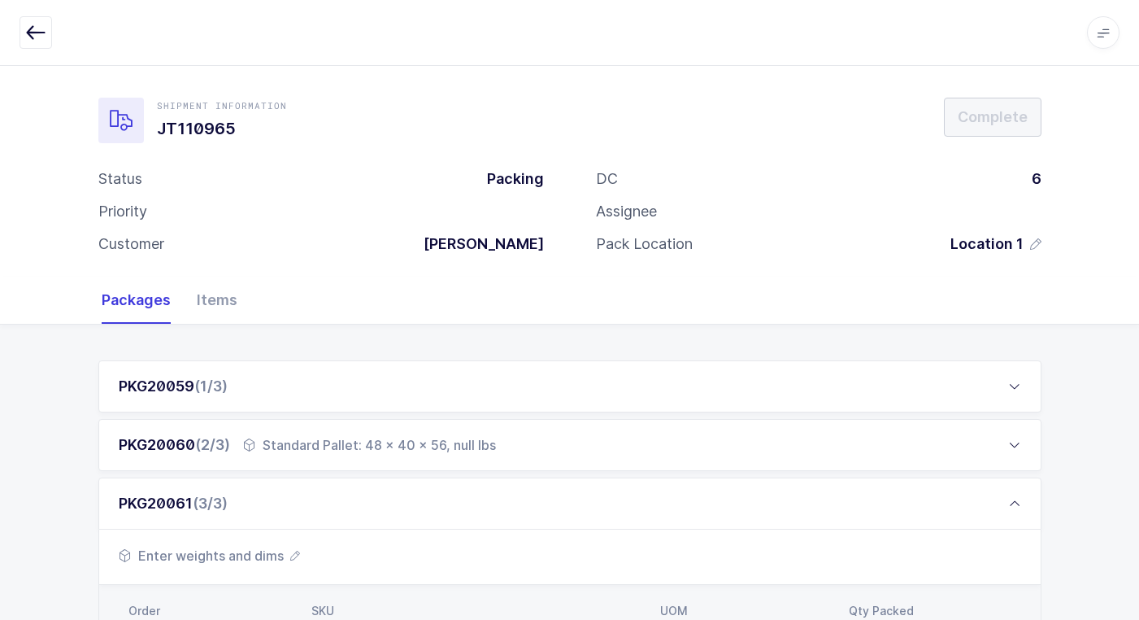
scroll to position [316, 0]
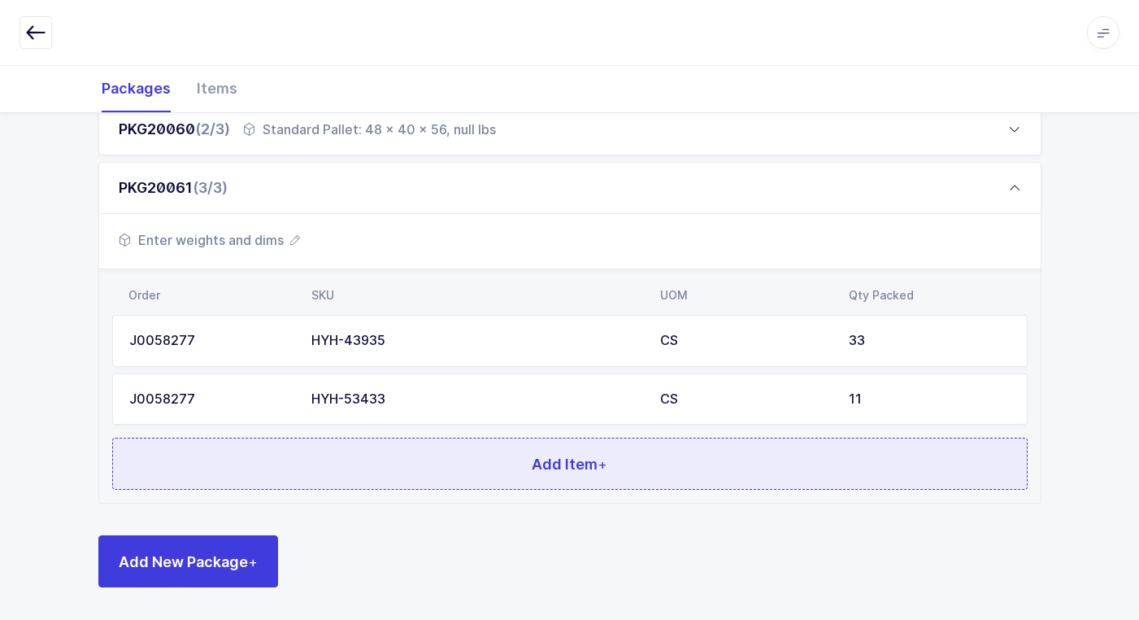
click at [297, 455] on button "Add Item +" at bounding box center [570, 463] width 916 height 52
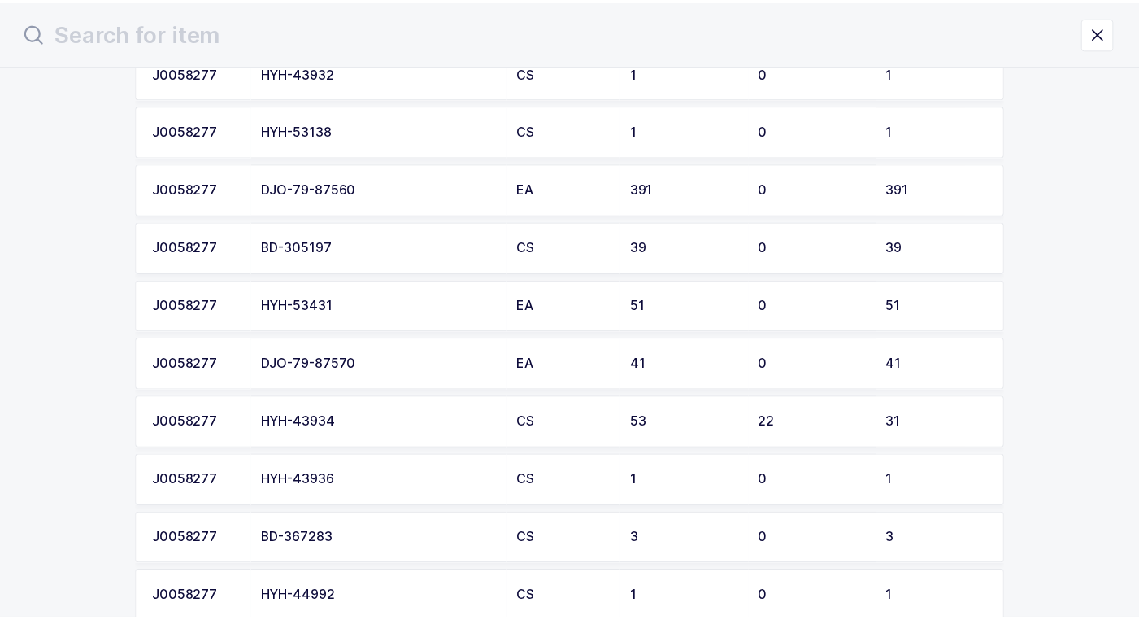
scroll to position [976, 0]
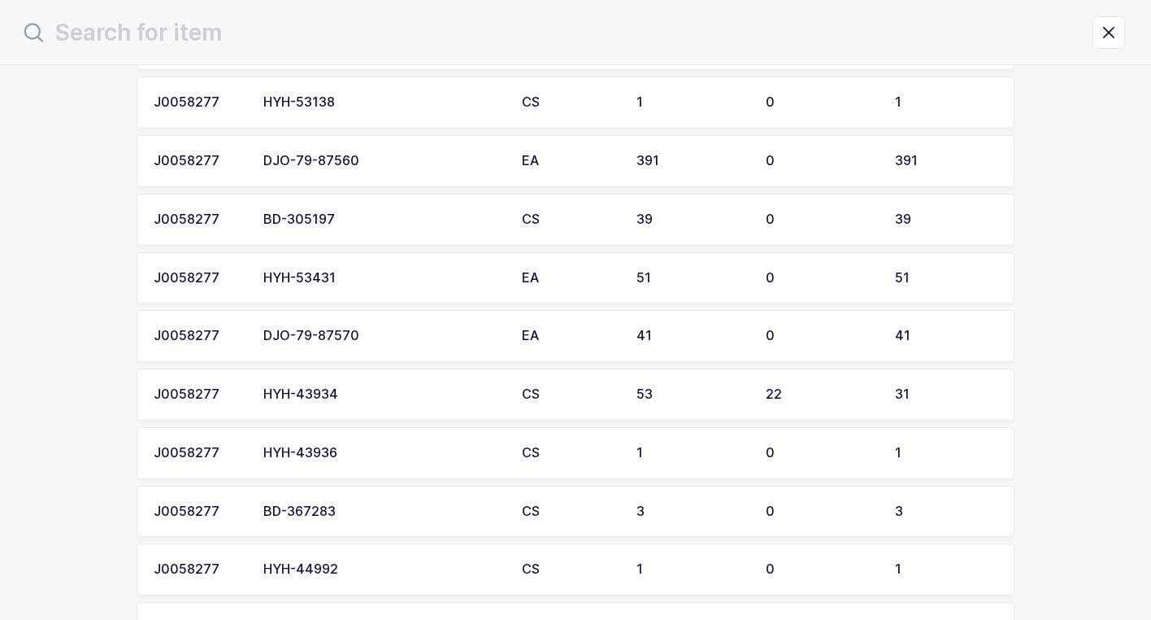
click at [367, 399] on div "HYH-43934" at bounding box center [382, 394] width 239 height 15
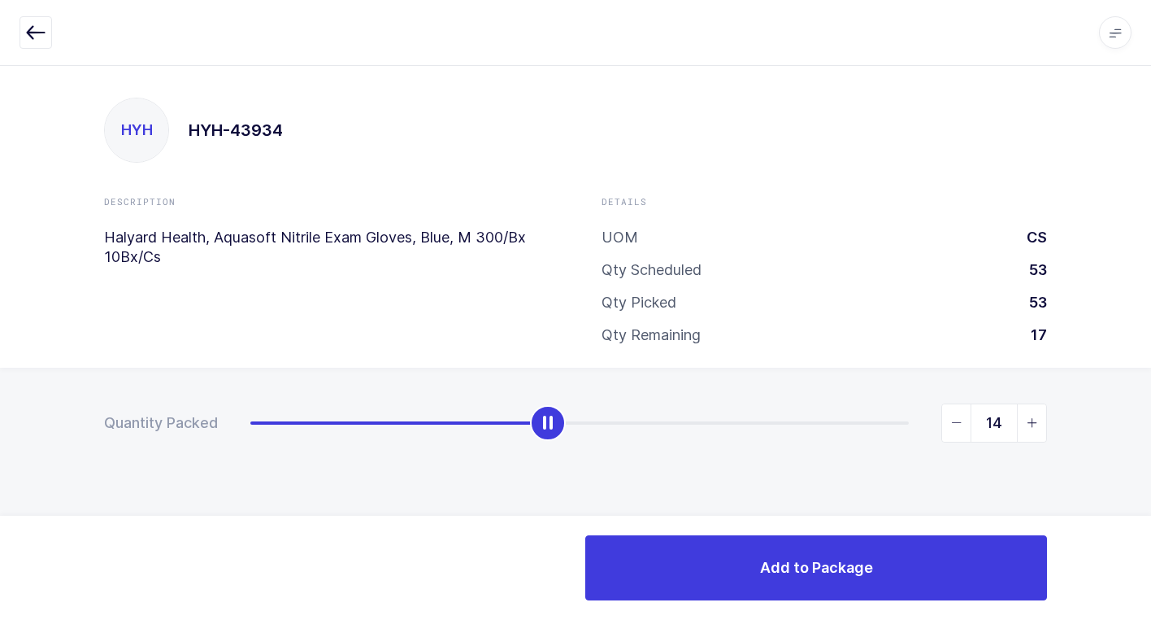
type input "15"
drag, startPoint x: 251, startPoint y: 429, endPoint x: 563, endPoint y: 446, distance: 311.9
click at [563, 446] on div "Quantity Packed 15" at bounding box center [575, 480] width 1151 height 224
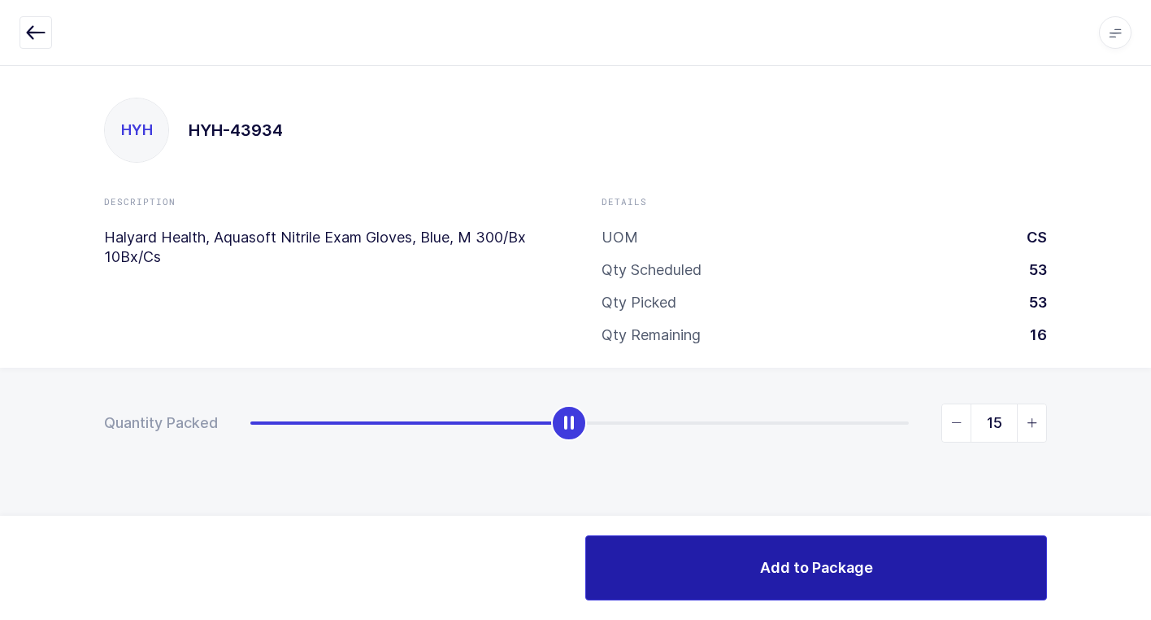
click at [704, 563] on button "Add to Package" at bounding box center [816, 567] width 462 height 65
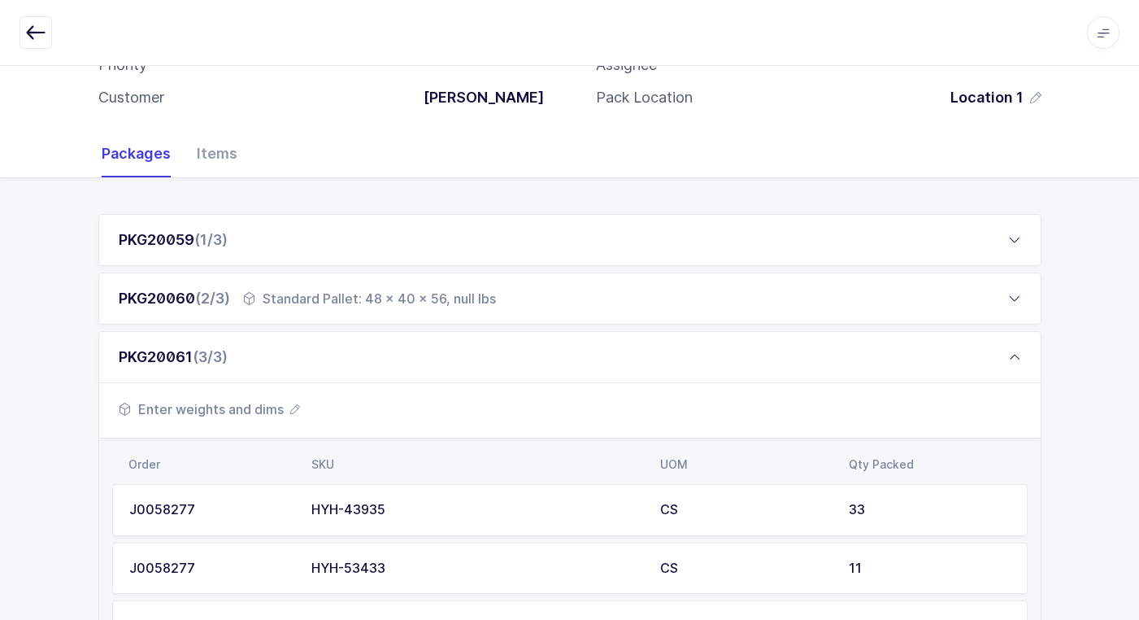
scroll to position [374, 0]
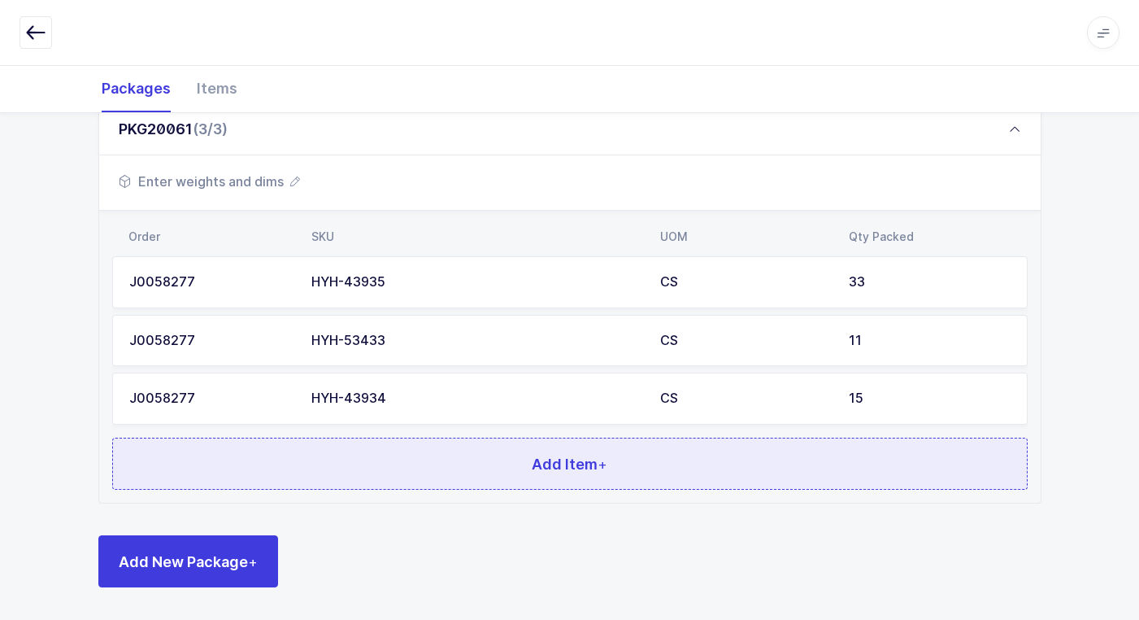
click at [303, 459] on button "Add Item +" at bounding box center [570, 463] width 916 height 52
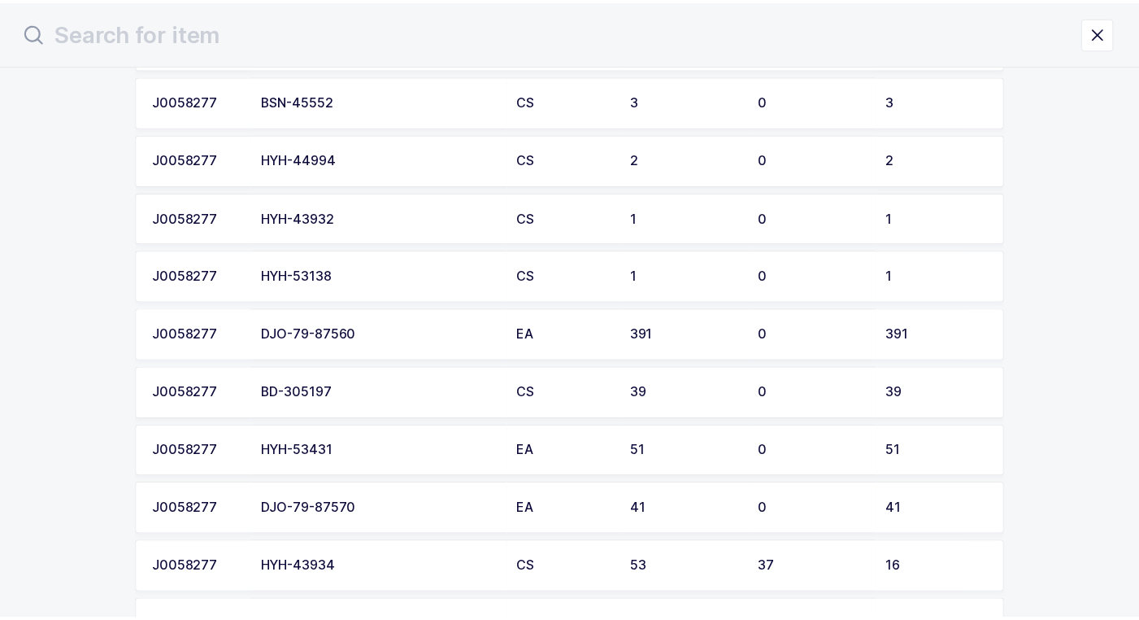
scroll to position [813, 0]
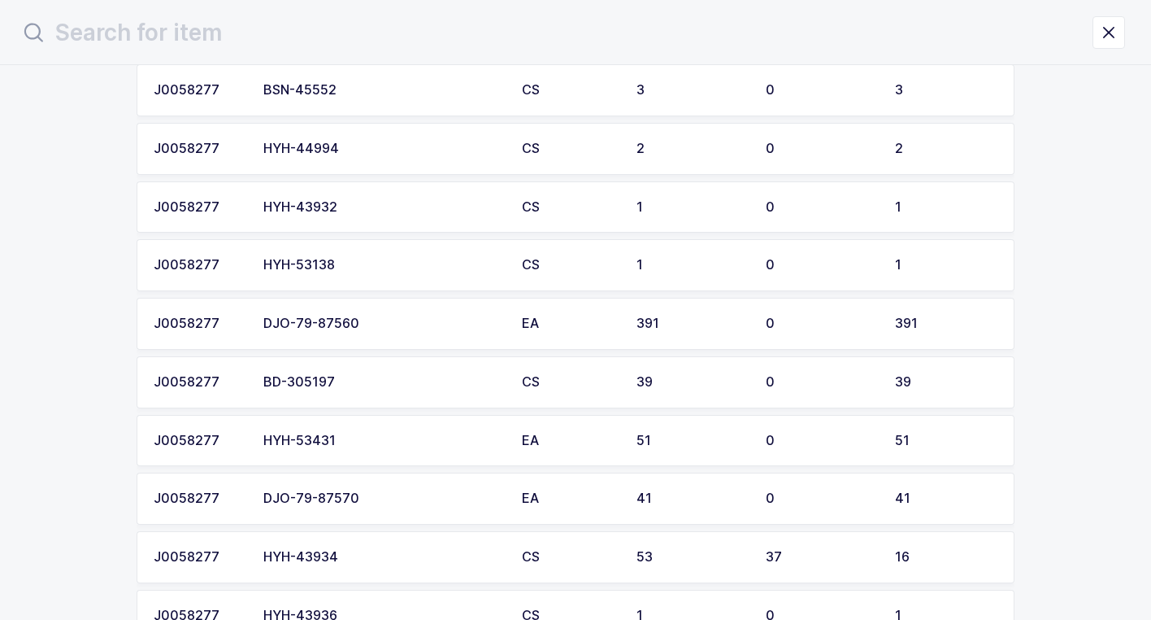
click at [343, 450] on td "HYH-53431" at bounding box center [383, 441] width 259 height 52
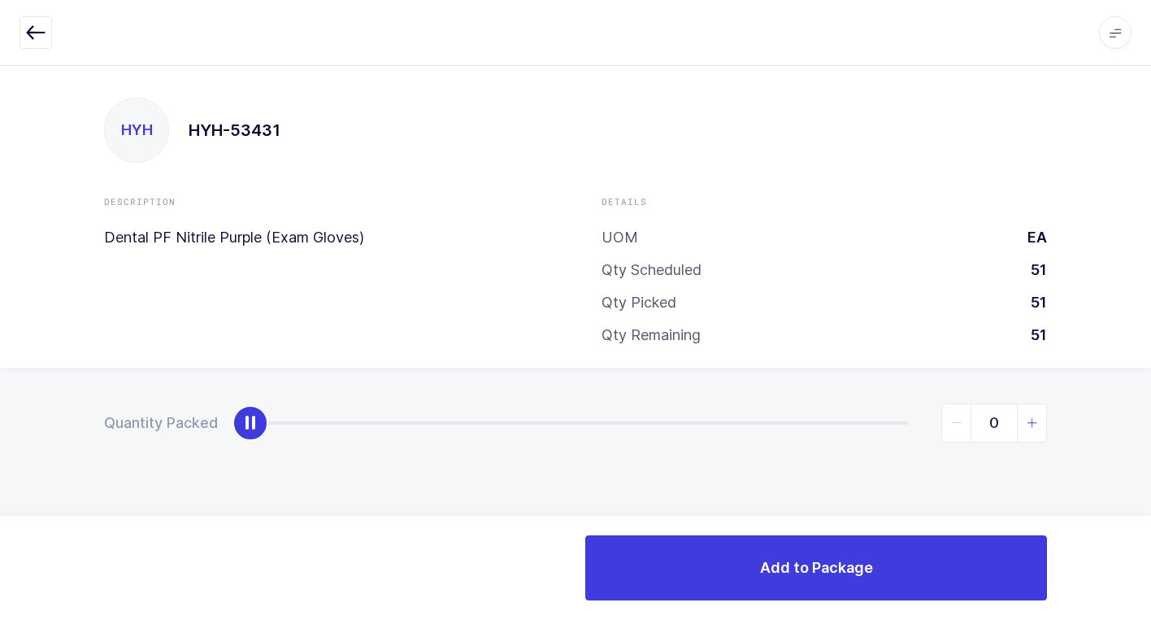
click at [1034, 422] on icon "slider between 0 and 51" at bounding box center [1032, 422] width 11 height 11
type input "1"
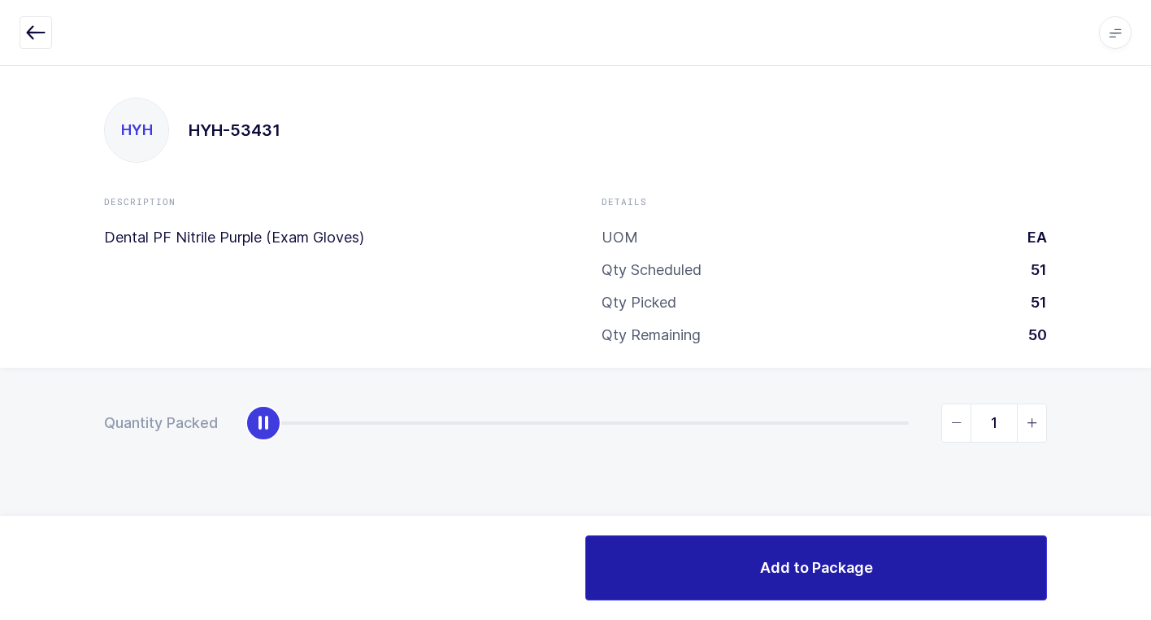
click at [789, 570] on span "Add to Package" at bounding box center [816, 567] width 113 height 20
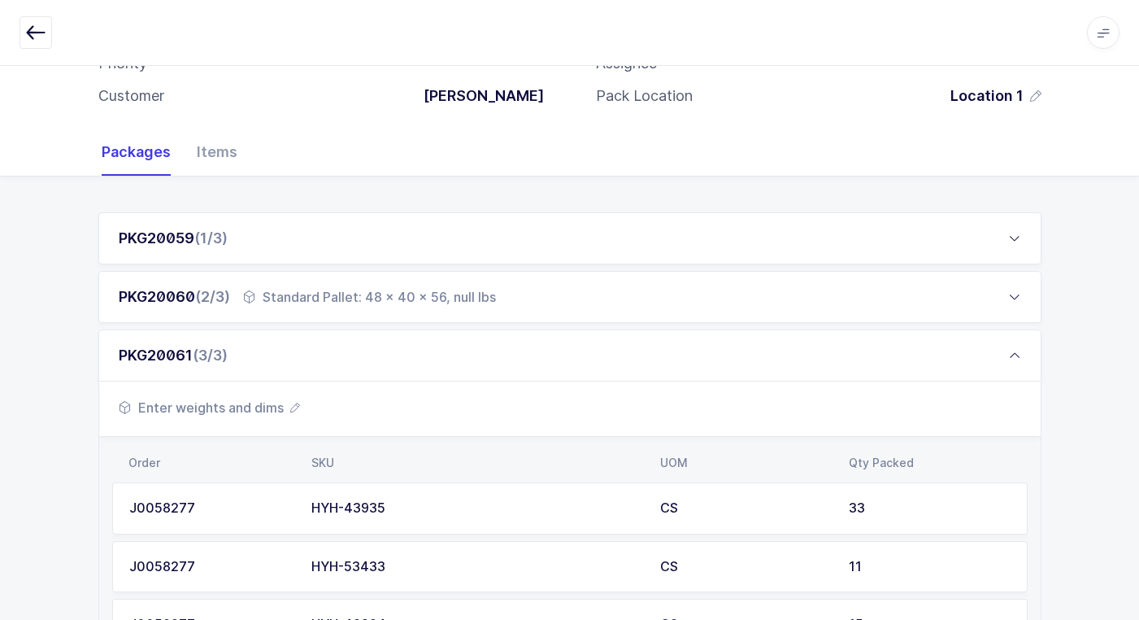
scroll to position [163, 0]
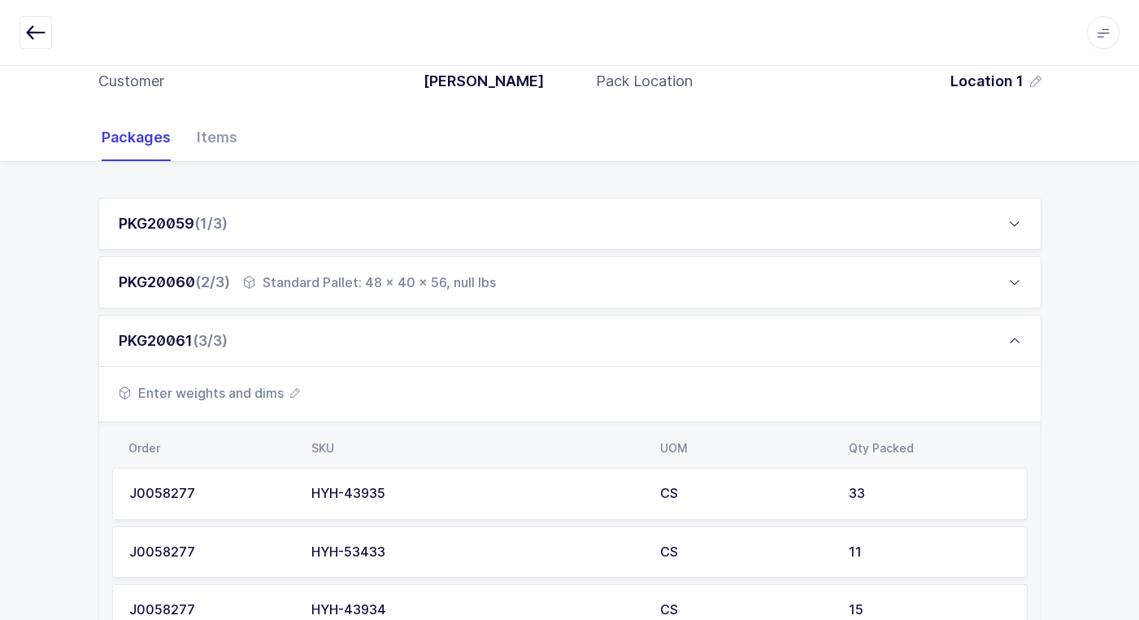
click at [231, 394] on span "Enter weights and dims" at bounding box center [209, 393] width 181 height 20
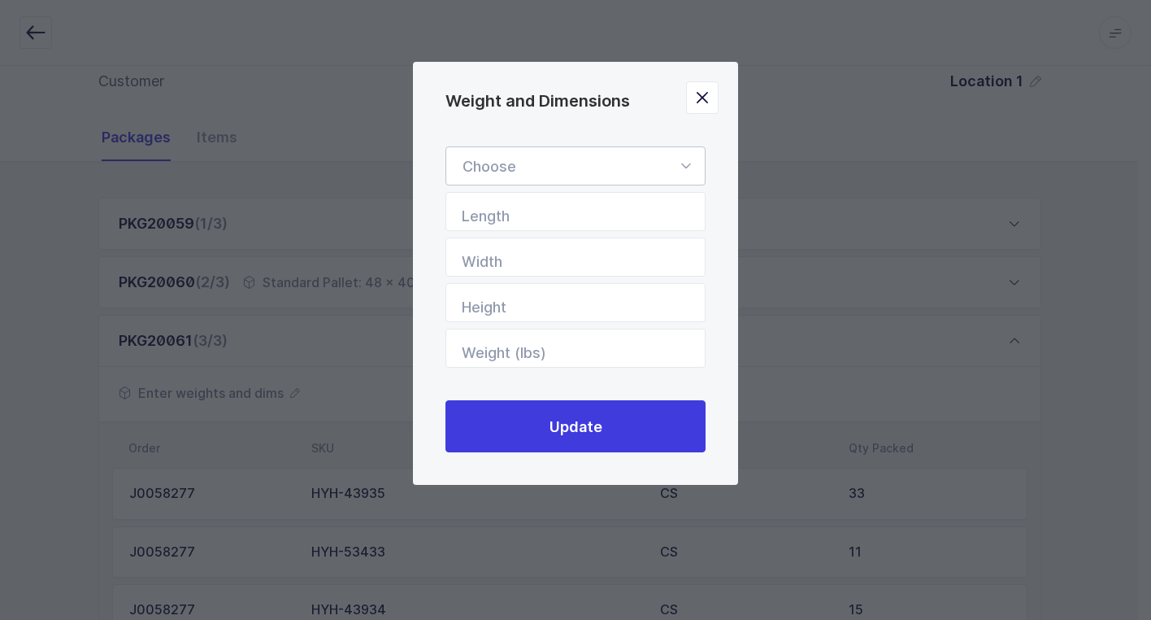
click at [687, 165] on icon "Weight and Dimensions" at bounding box center [686, 165] width 20 height 39
drag, startPoint x: 633, startPoint y: 214, endPoint x: 693, endPoint y: 250, distance: 69.3
click at [638, 224] on li "Standard Pallet" at bounding box center [582, 213] width 258 height 31
type input "Standard Pallet"
type input "48"
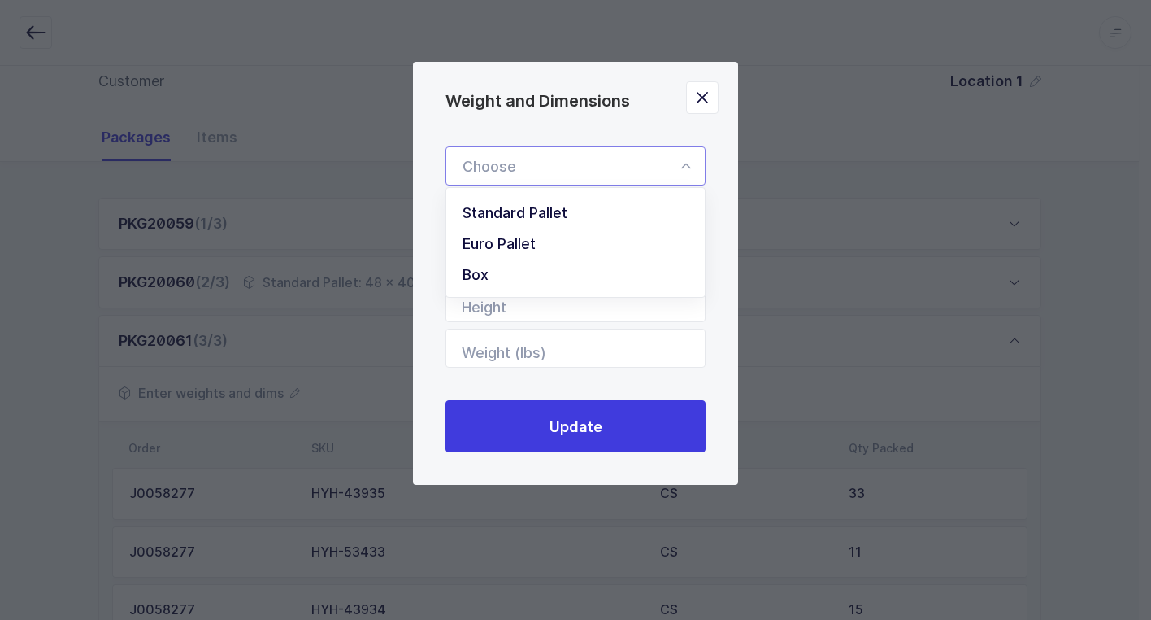
type input "40"
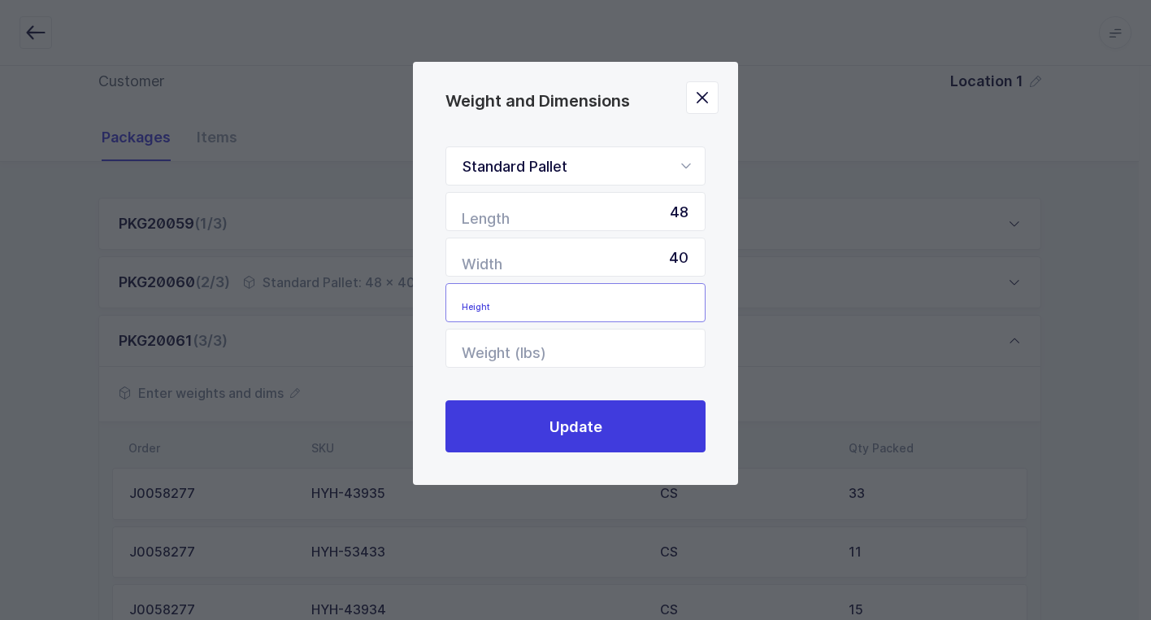
click at [657, 305] on input "Height" at bounding box center [576, 302] width 260 height 39
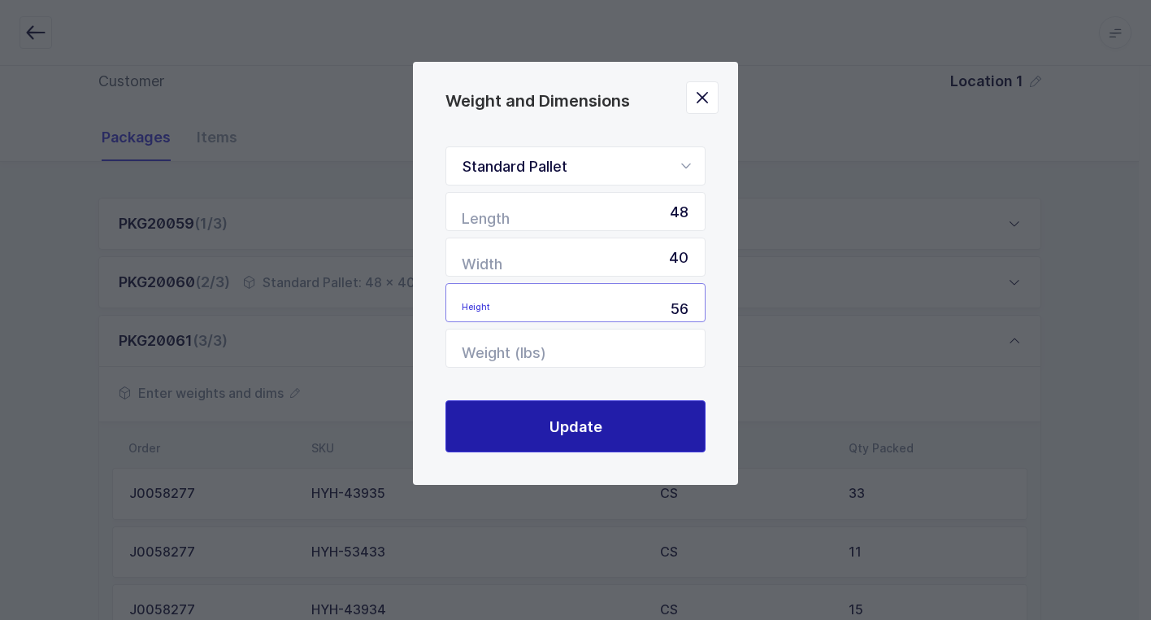
type input "56"
click at [565, 429] on span "Update" at bounding box center [576, 426] width 53 height 20
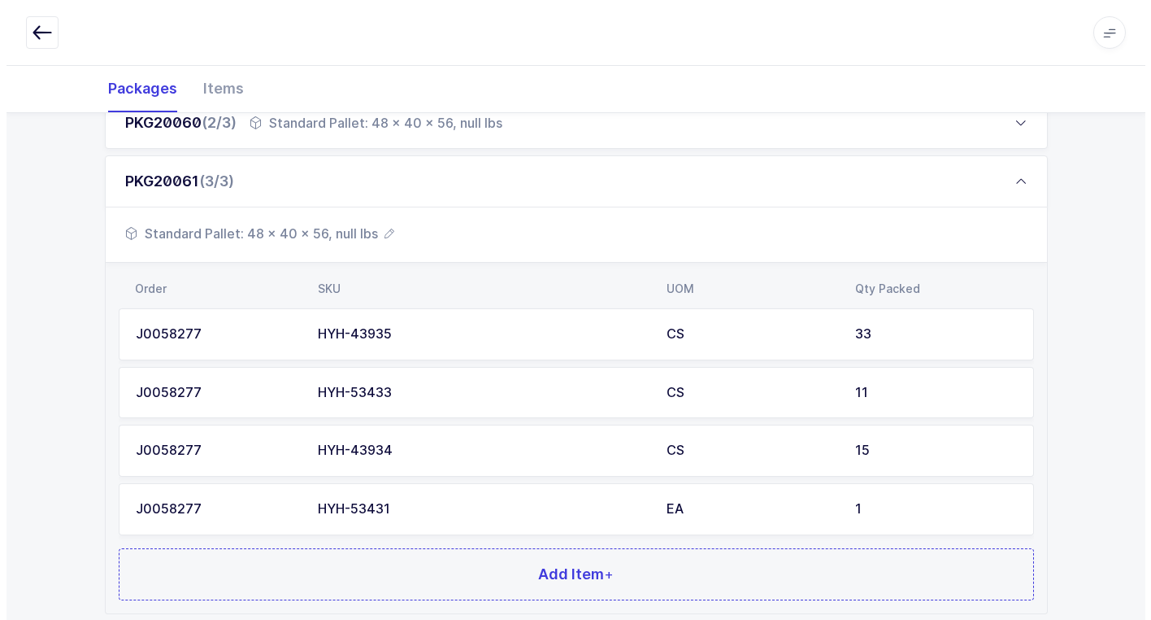
scroll to position [0, 0]
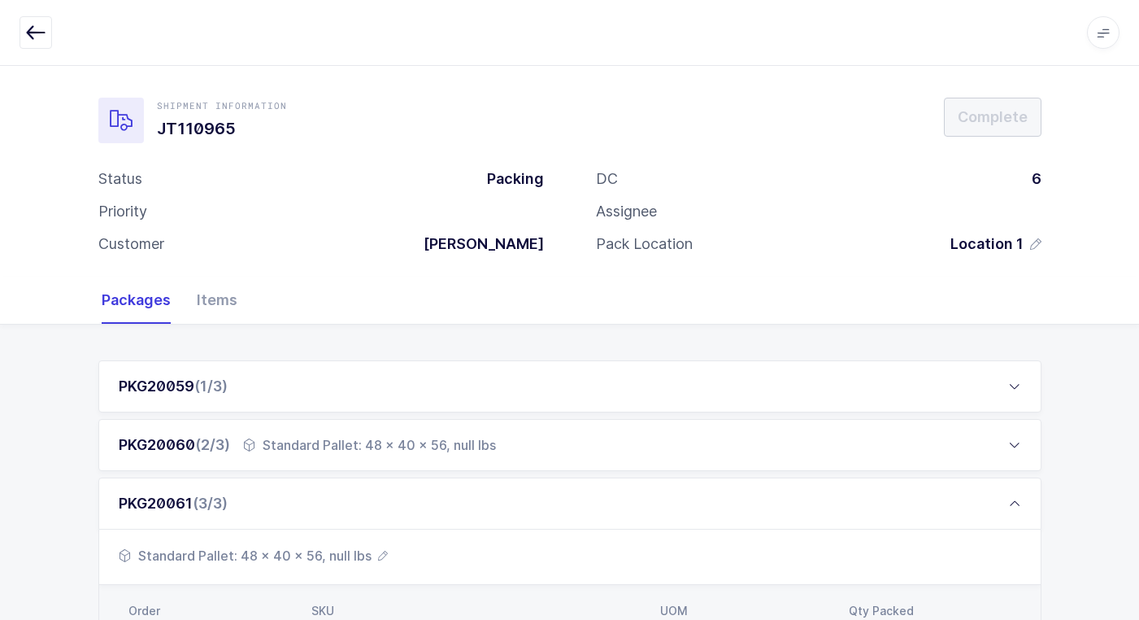
click at [250, 384] on div "PKG20059 (1/3)" at bounding box center [569, 386] width 943 height 52
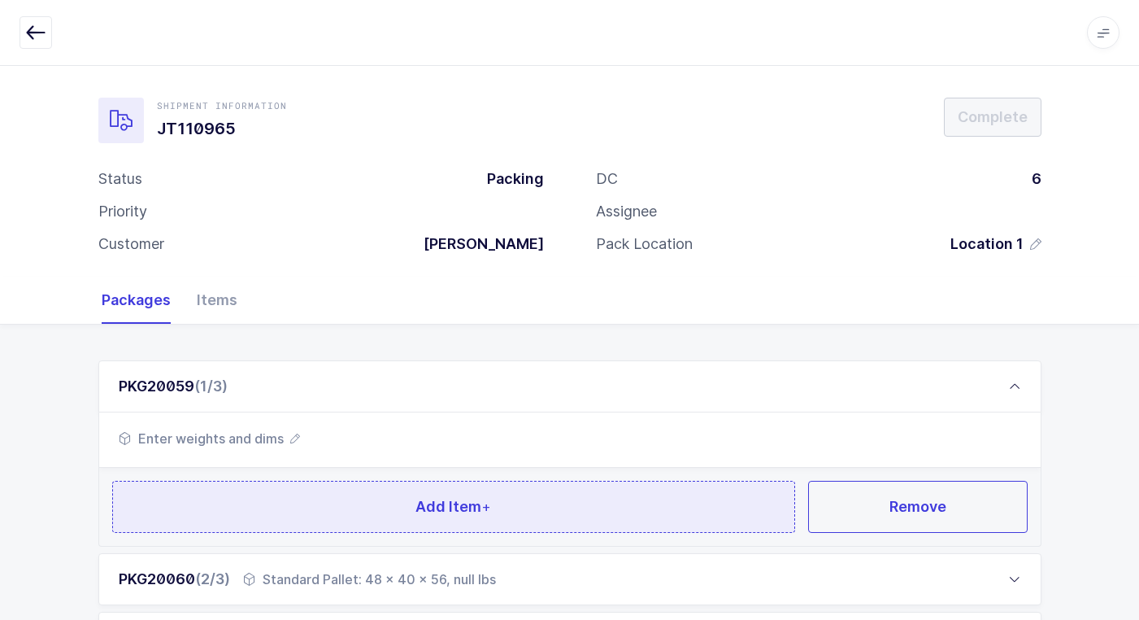
click at [314, 503] on button "Add Item +" at bounding box center [454, 507] width 684 height 52
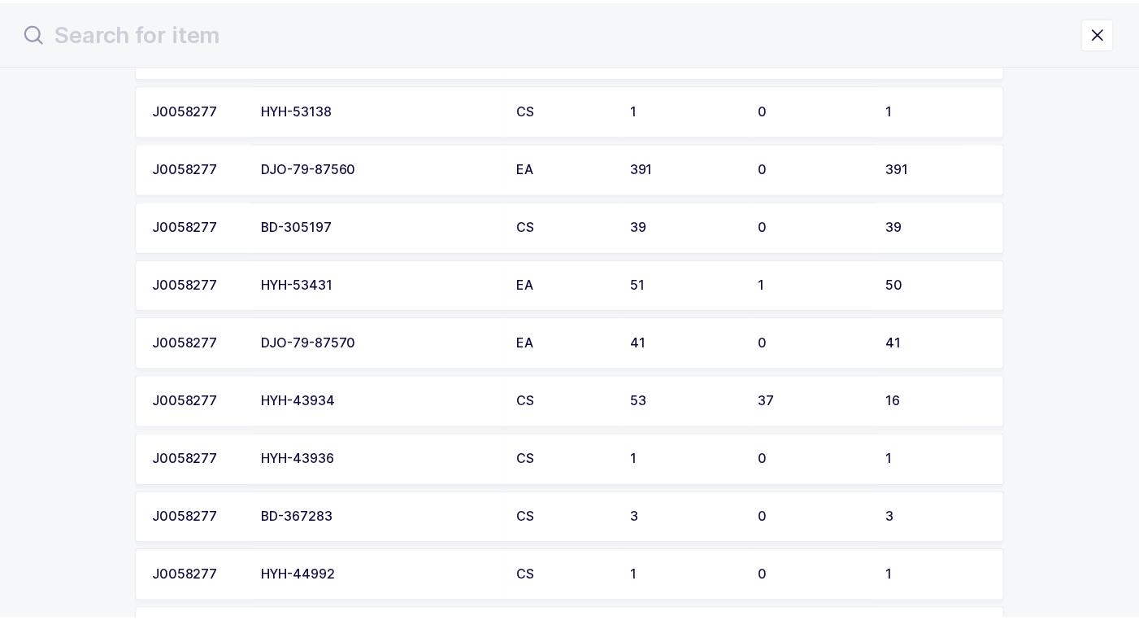
scroll to position [976, 0]
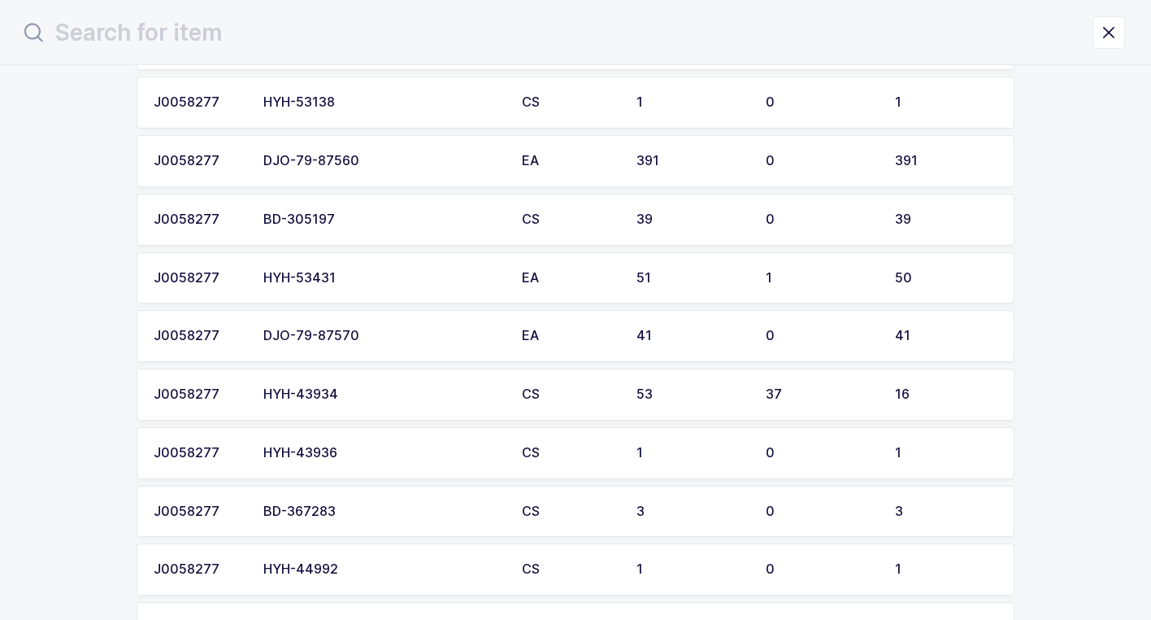
click at [381, 282] on div "HYH-53431" at bounding box center [382, 278] width 239 height 15
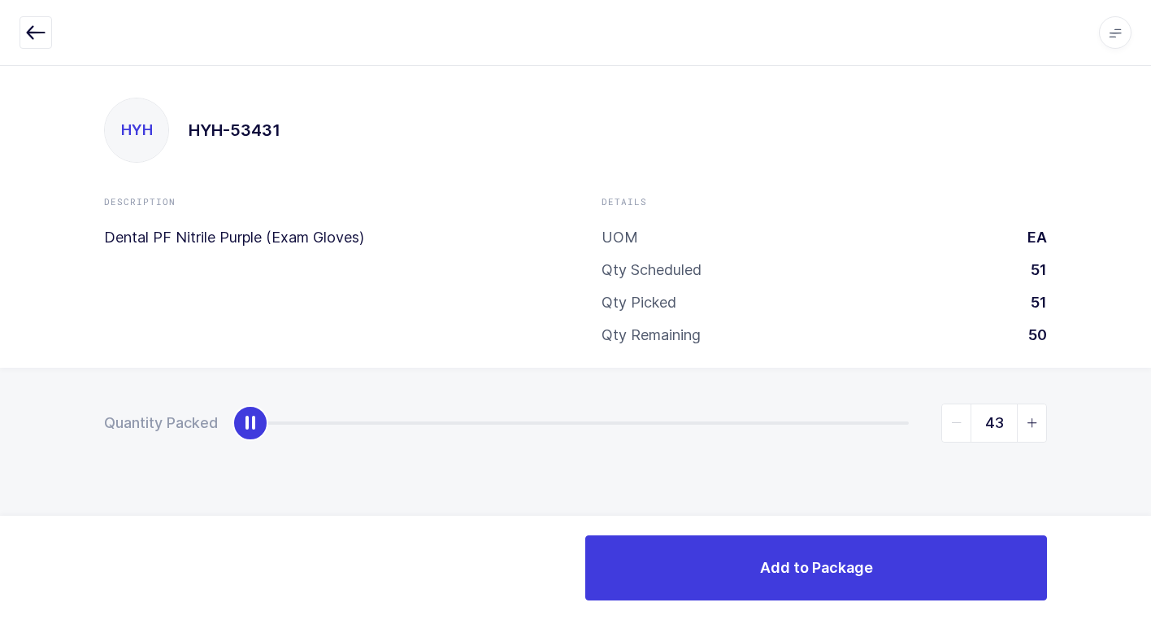
type input "50"
drag, startPoint x: 248, startPoint y: 422, endPoint x: 1060, endPoint y: 400, distance: 812.7
click at [1112, 377] on div "Quantity Packed 50" at bounding box center [575, 480] width 1151 height 224
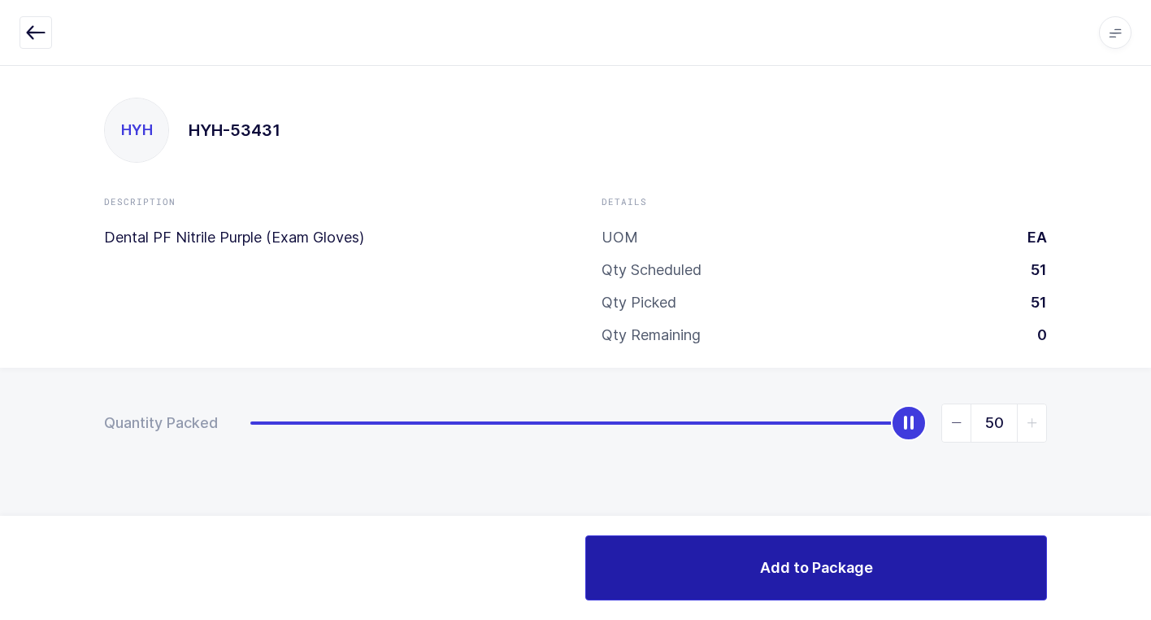
click at [712, 561] on button "Add to Package" at bounding box center [816, 567] width 462 height 65
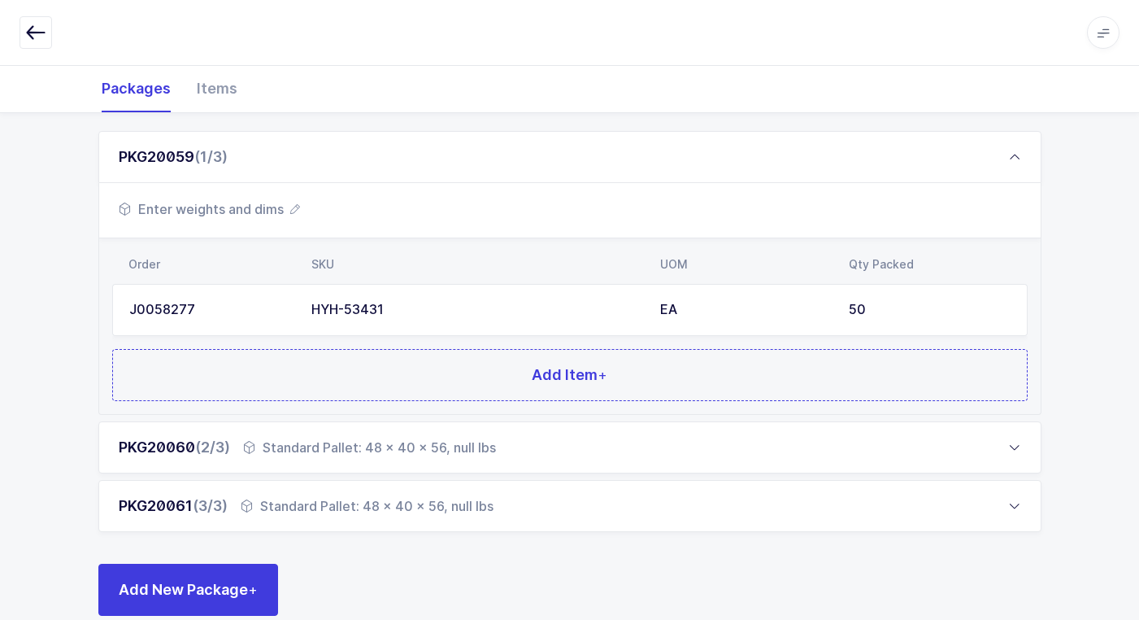
scroll to position [258, 0]
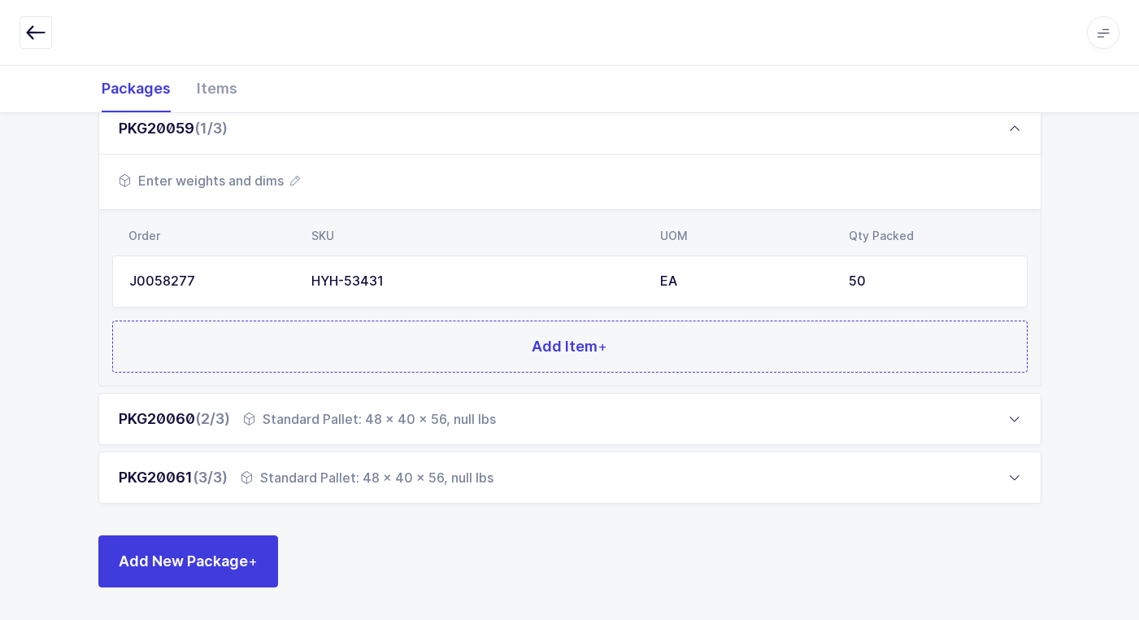
click at [231, 173] on span "Enter weights and dims" at bounding box center [209, 181] width 181 height 20
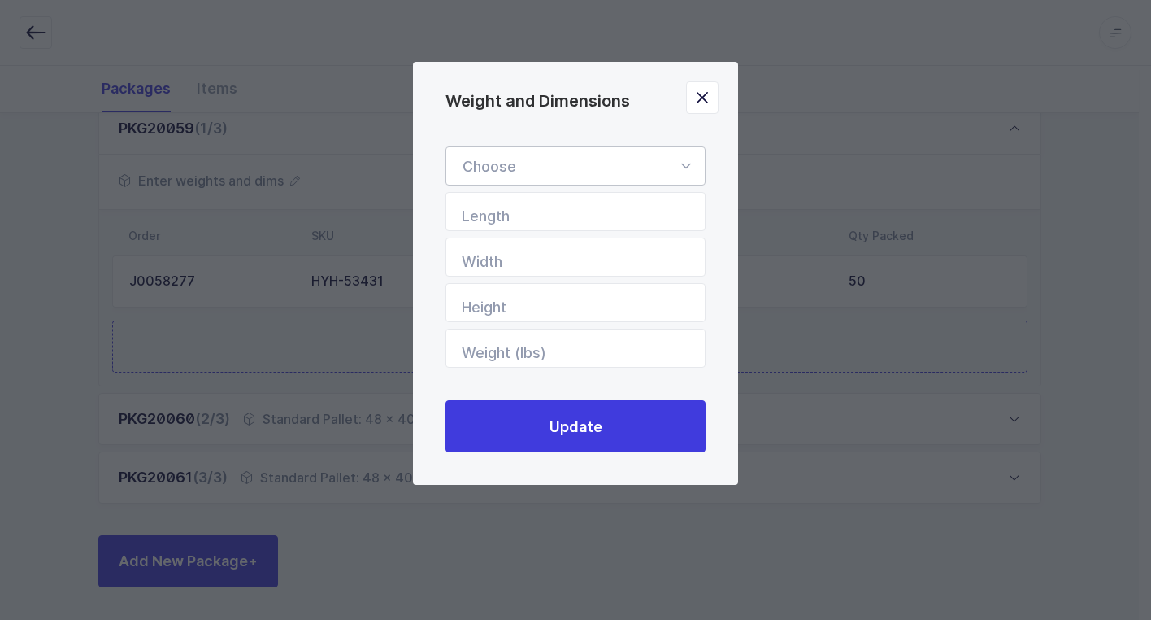
click at [680, 164] on icon "Weight and Dimensions" at bounding box center [686, 165] width 20 height 39
drag, startPoint x: 604, startPoint y: 209, endPoint x: 671, endPoint y: 239, distance: 73.2
click at [621, 217] on li "Standard Pallet" at bounding box center [582, 213] width 258 height 31
type input "Standard Pallet"
type input "48"
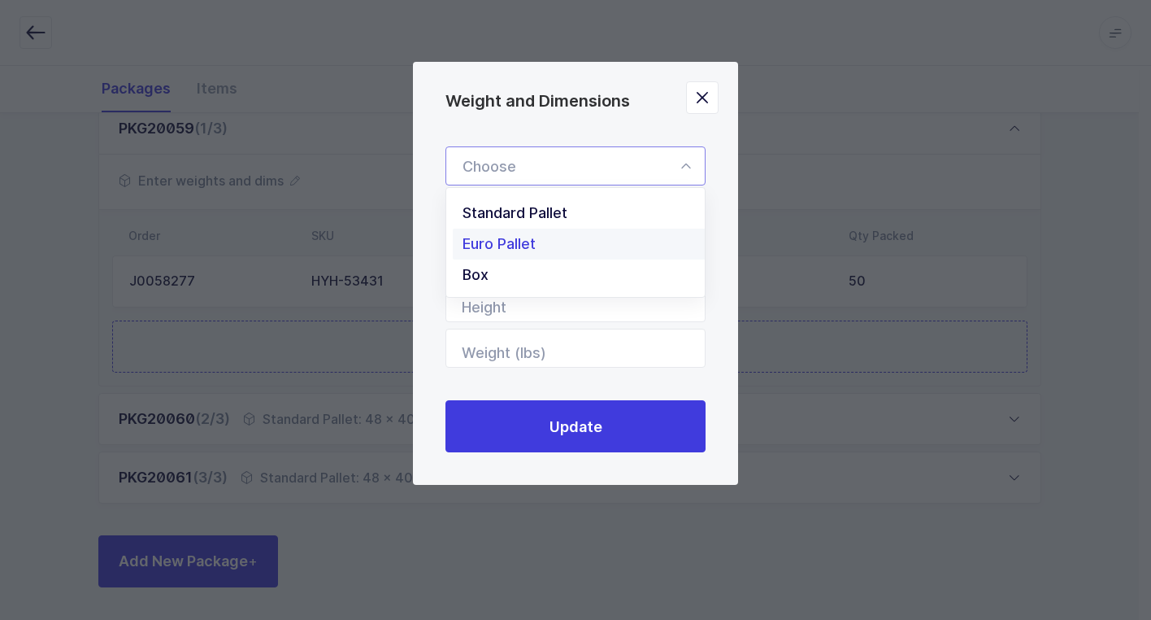
type input "40"
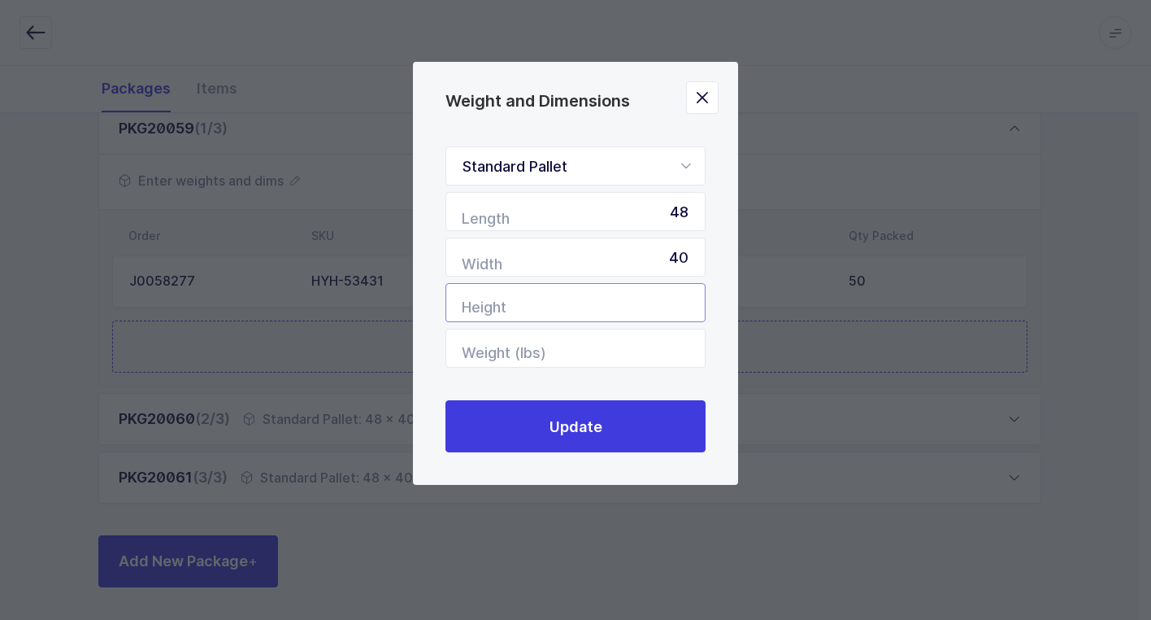
click at [665, 300] on input "Height" at bounding box center [576, 302] width 260 height 39
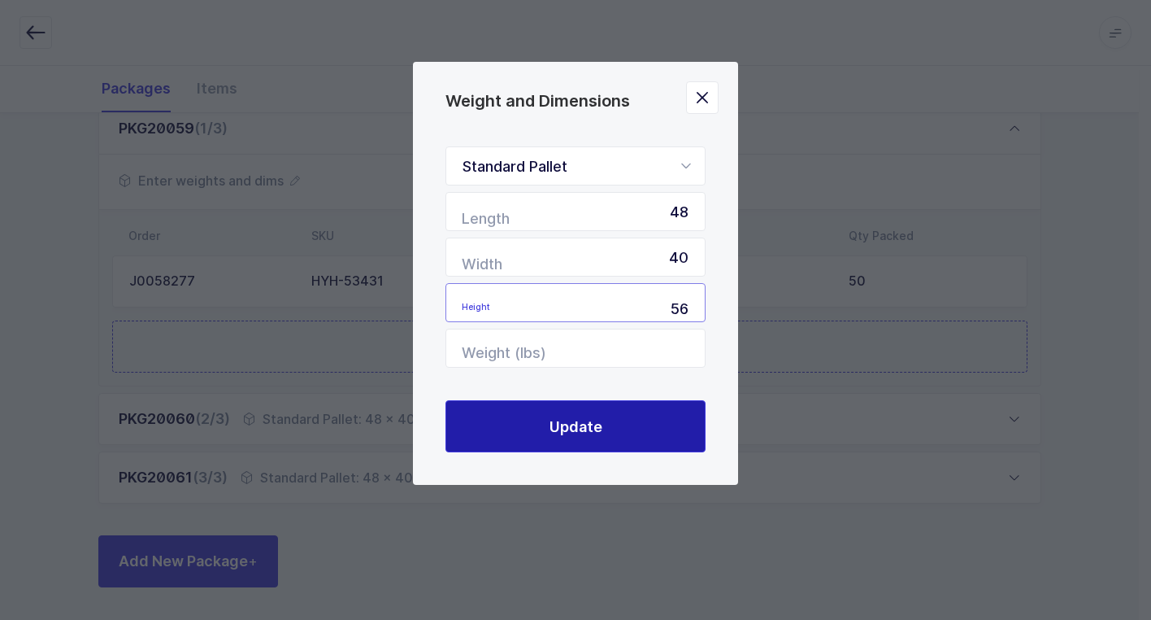
type input "56"
click at [593, 420] on span "Update" at bounding box center [576, 426] width 53 height 20
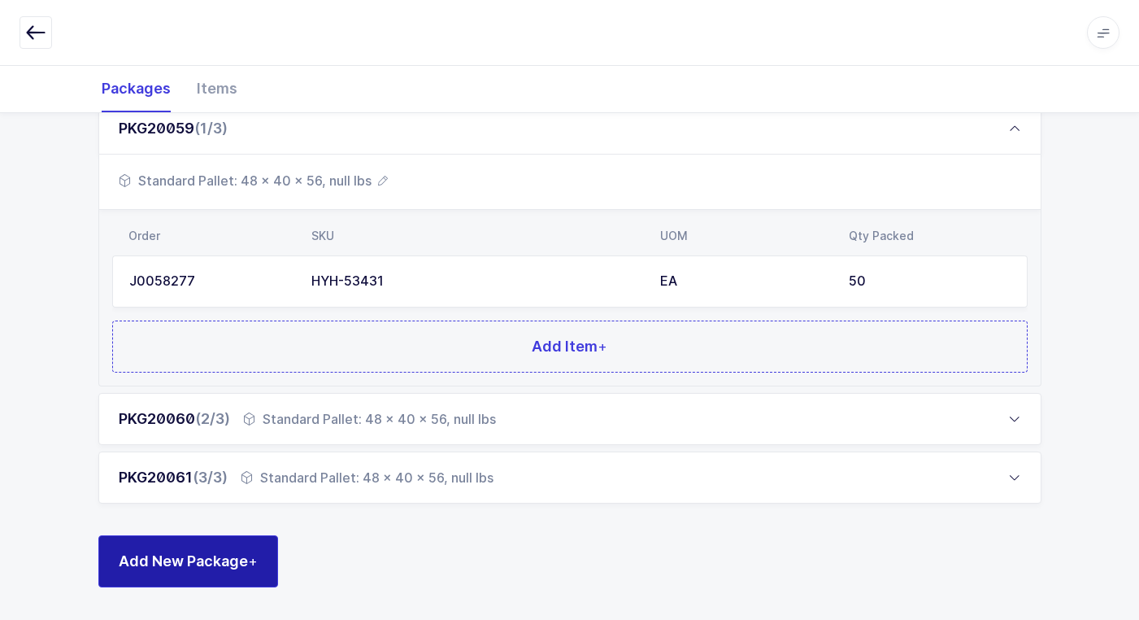
click at [239, 572] on button "Add New Package +" at bounding box center [188, 561] width 180 height 52
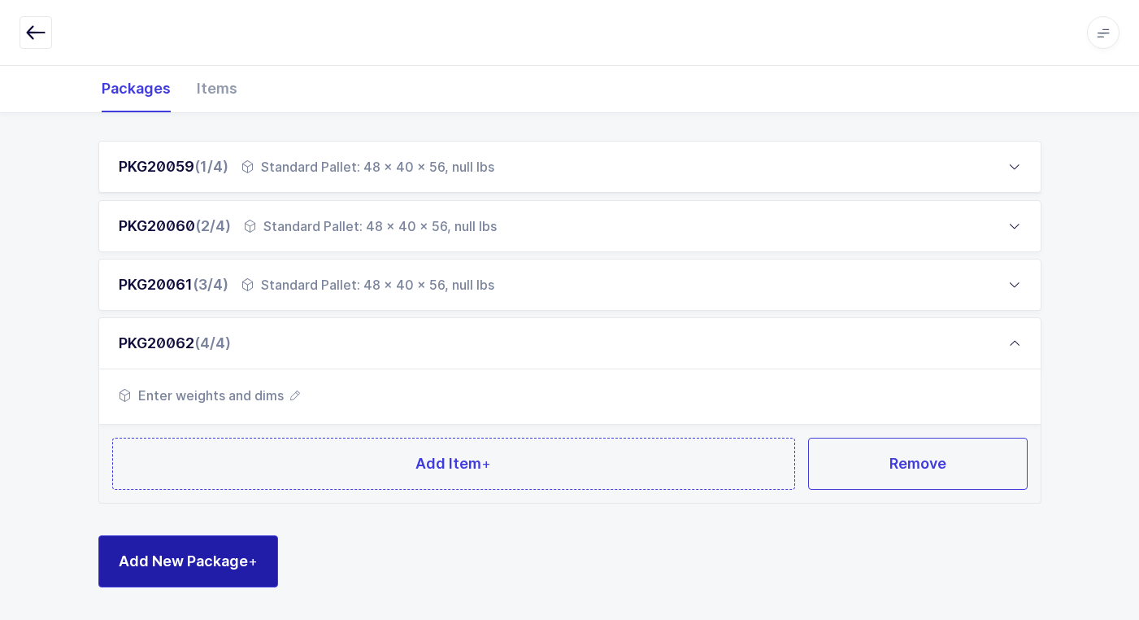
scroll to position [219, 0]
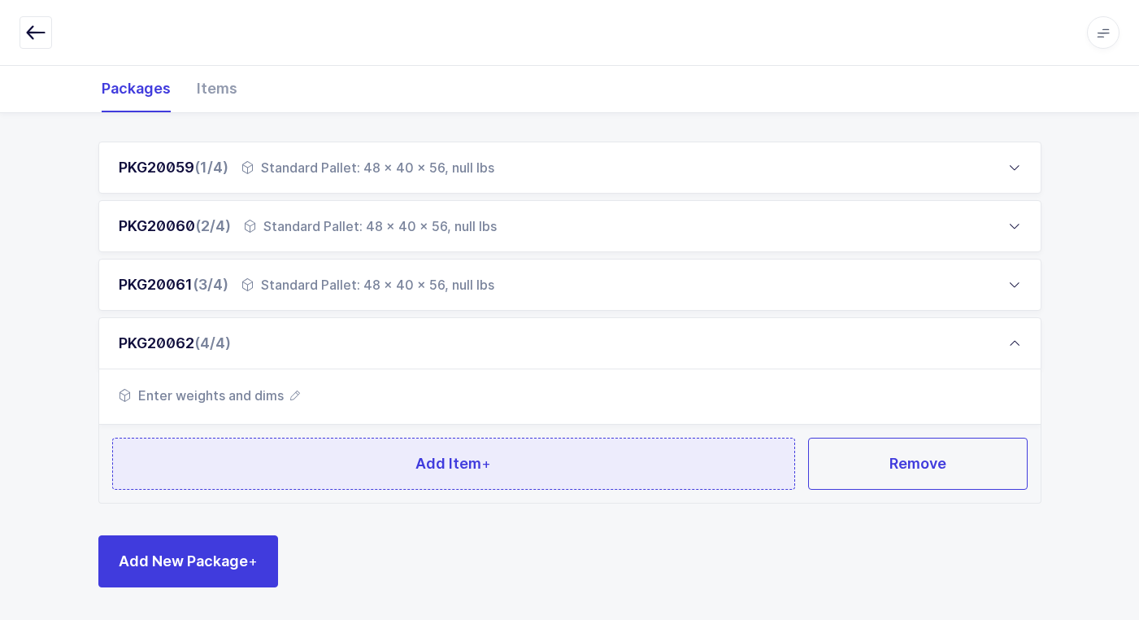
click at [281, 454] on button "Add Item +" at bounding box center [454, 463] width 684 height 52
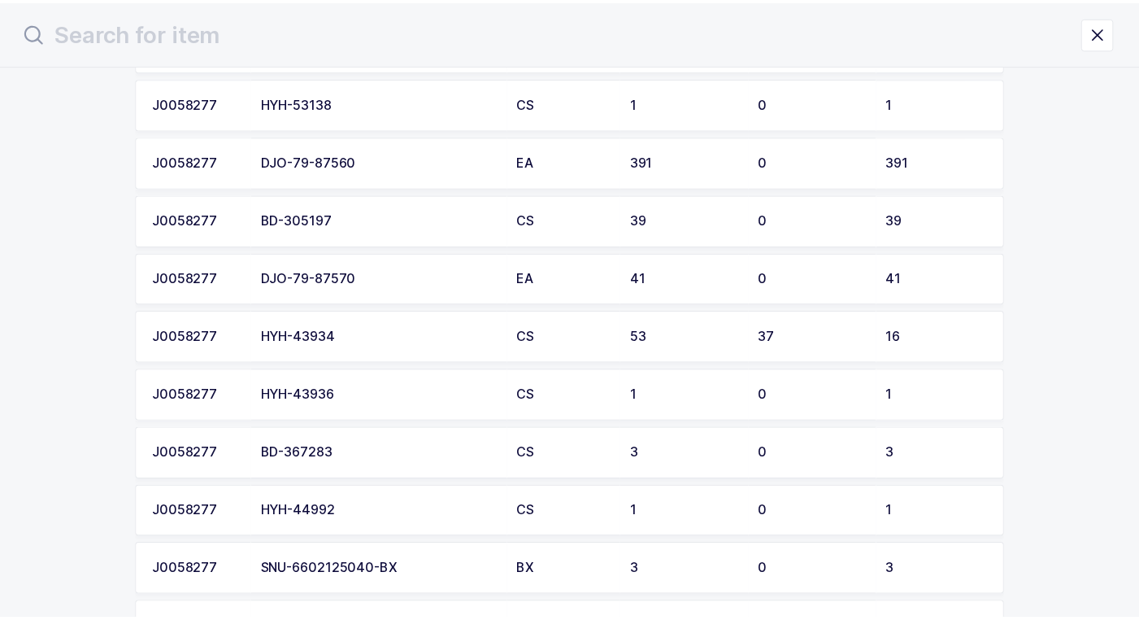
scroll to position [976, 0]
click at [365, 346] on td "HYH-43934" at bounding box center [383, 336] width 259 height 52
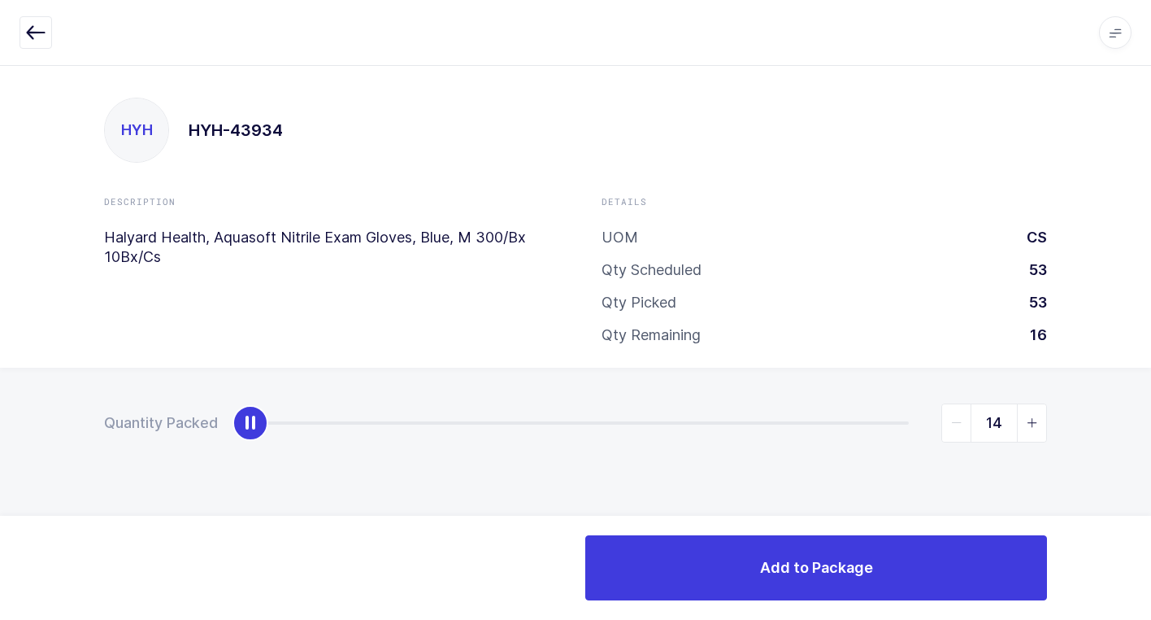
type input "16"
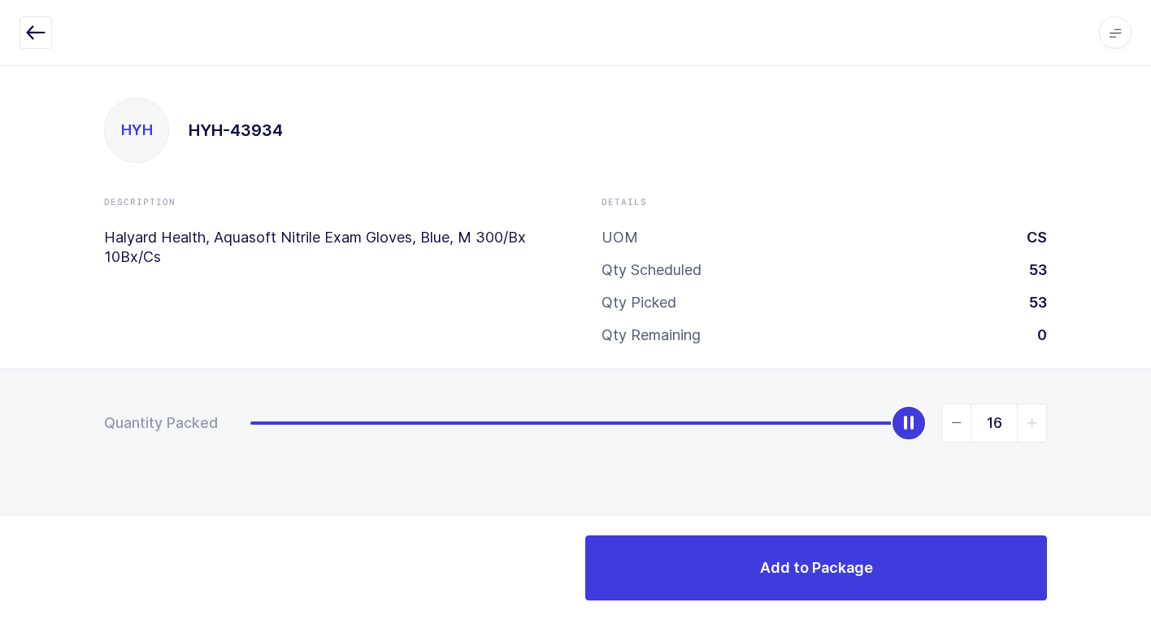
drag, startPoint x: 256, startPoint y: 434, endPoint x: 978, endPoint y: 475, distance: 723.2
click at [1151, 380] on html "Apps Core Warehouse Admin Mission Control Purchasing Juan W. Logout Account Jua…" at bounding box center [575, 310] width 1151 height 620
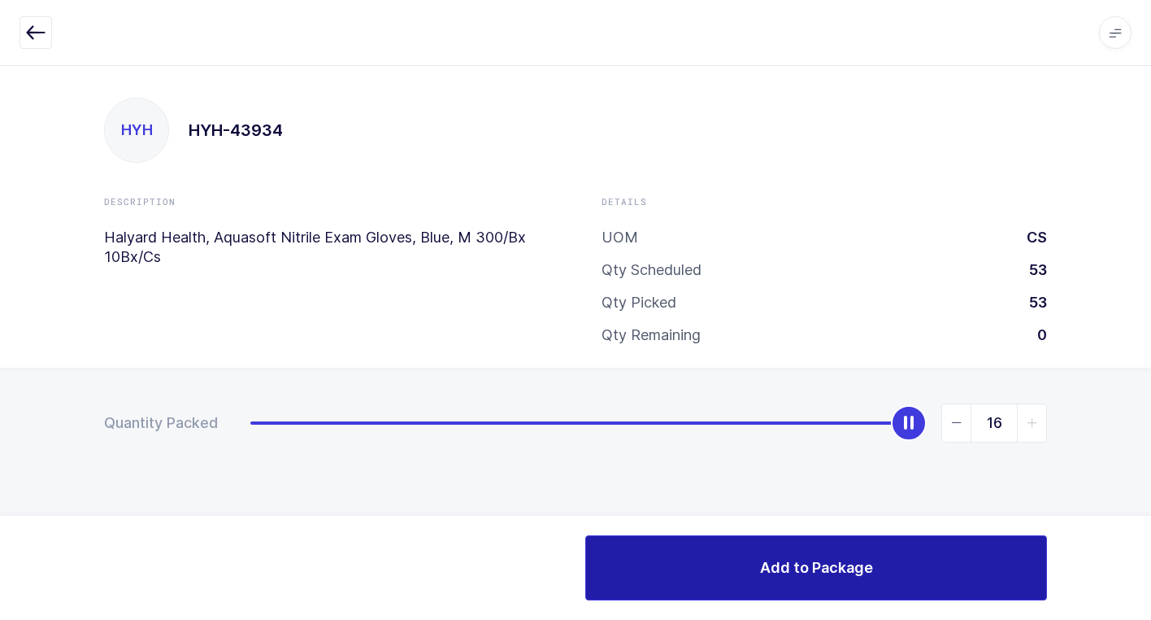
drag, startPoint x: 841, startPoint y: 569, endPoint x: 830, endPoint y: 548, distance: 23.6
click at [840, 568] on span "Add to Package" at bounding box center [816, 567] width 113 height 20
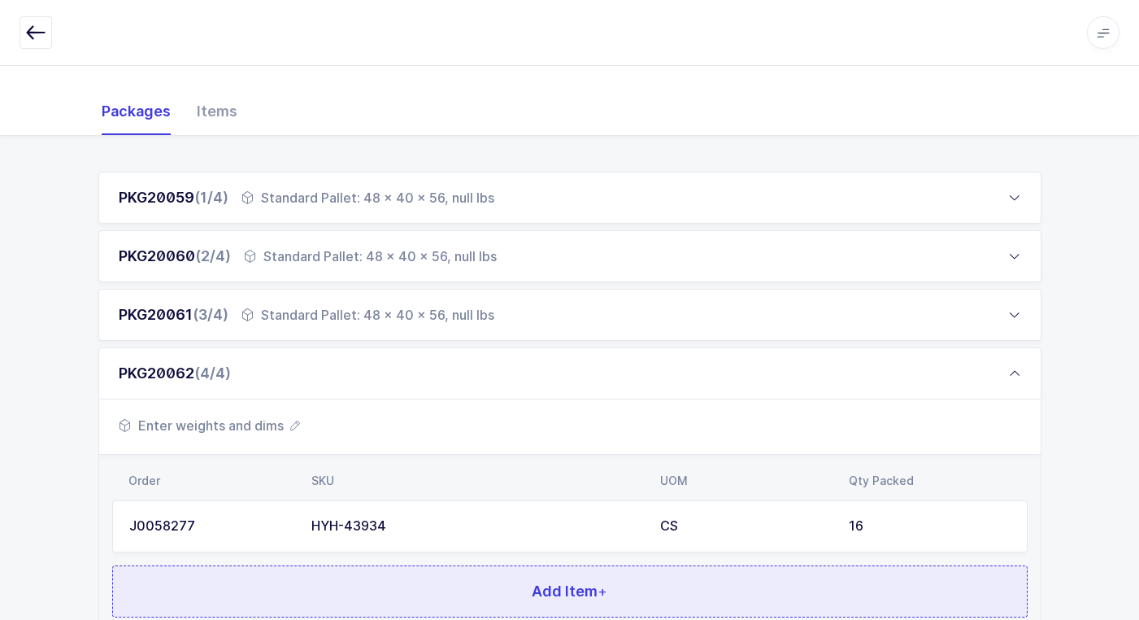
scroll to position [316, 0]
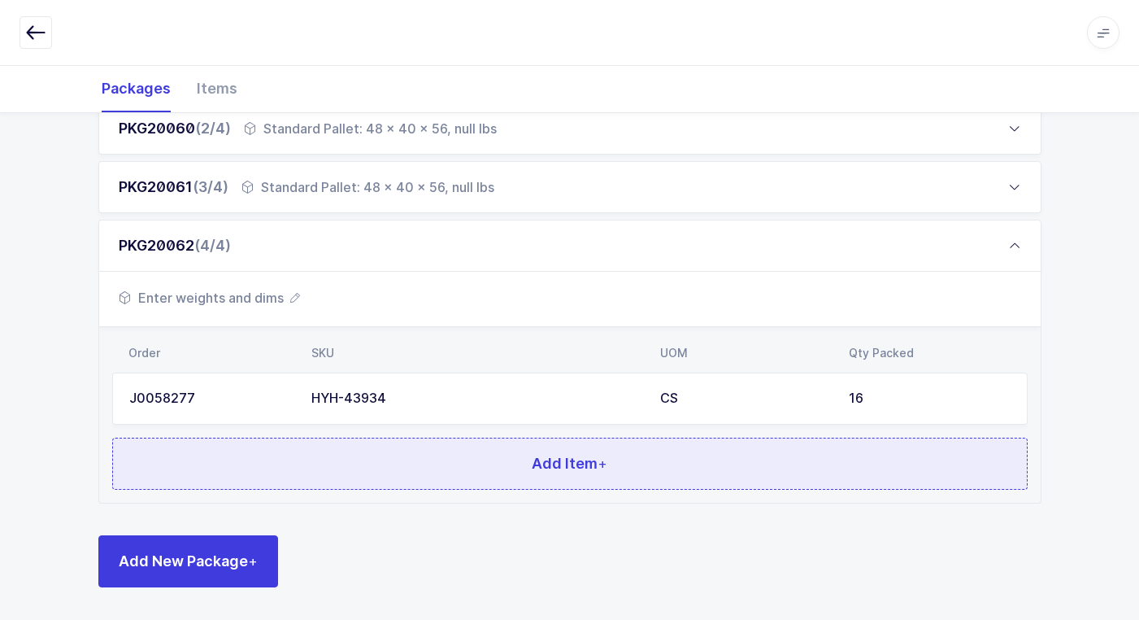
click at [328, 469] on button "Add Item +" at bounding box center [570, 463] width 916 height 52
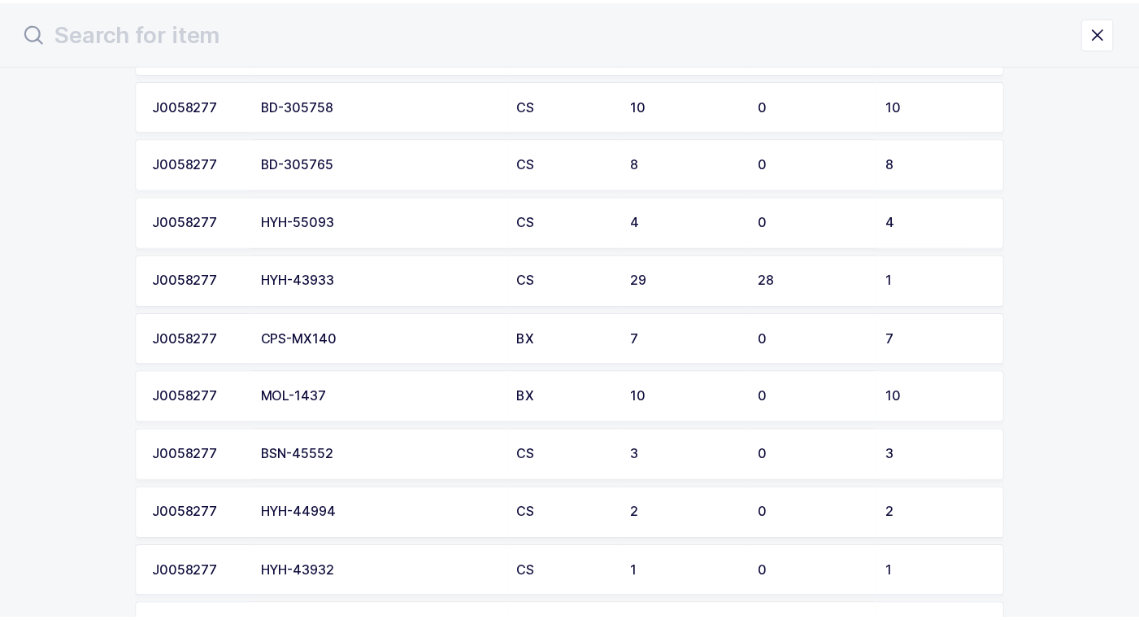
scroll to position [488, 0]
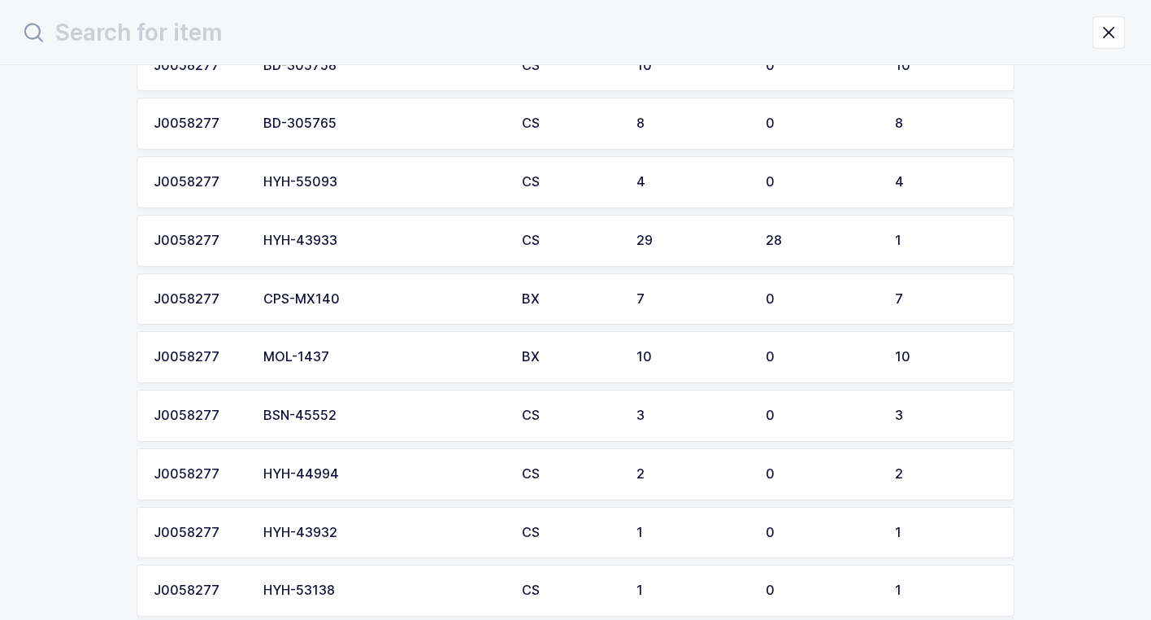
click at [338, 471] on div "HYH-44994" at bounding box center [382, 474] width 239 height 15
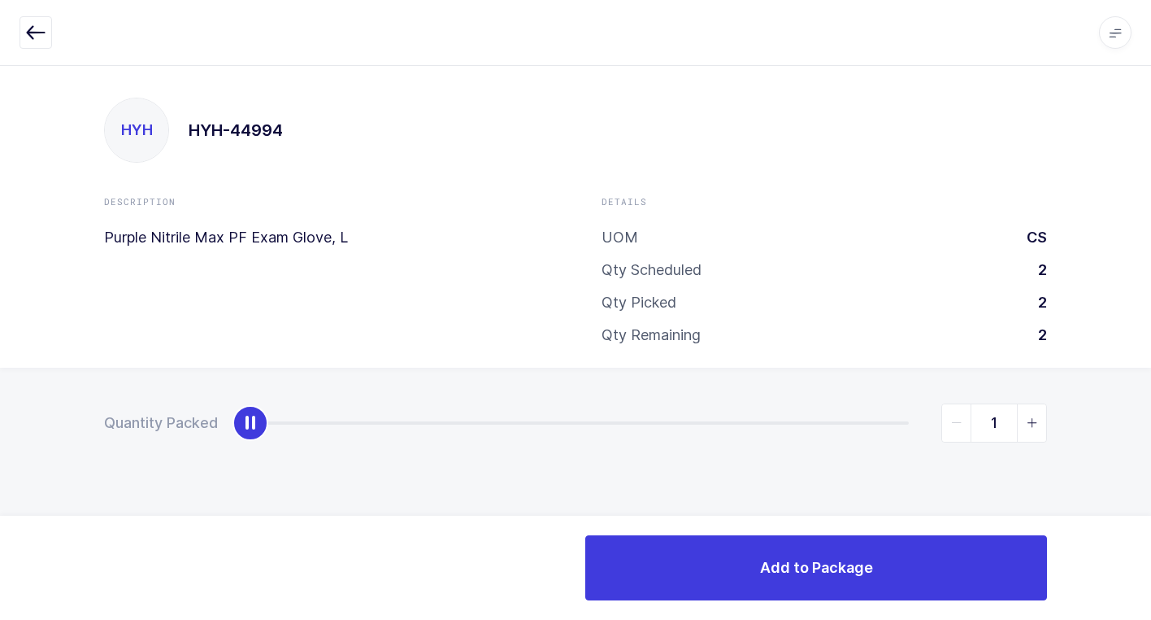
type input "2"
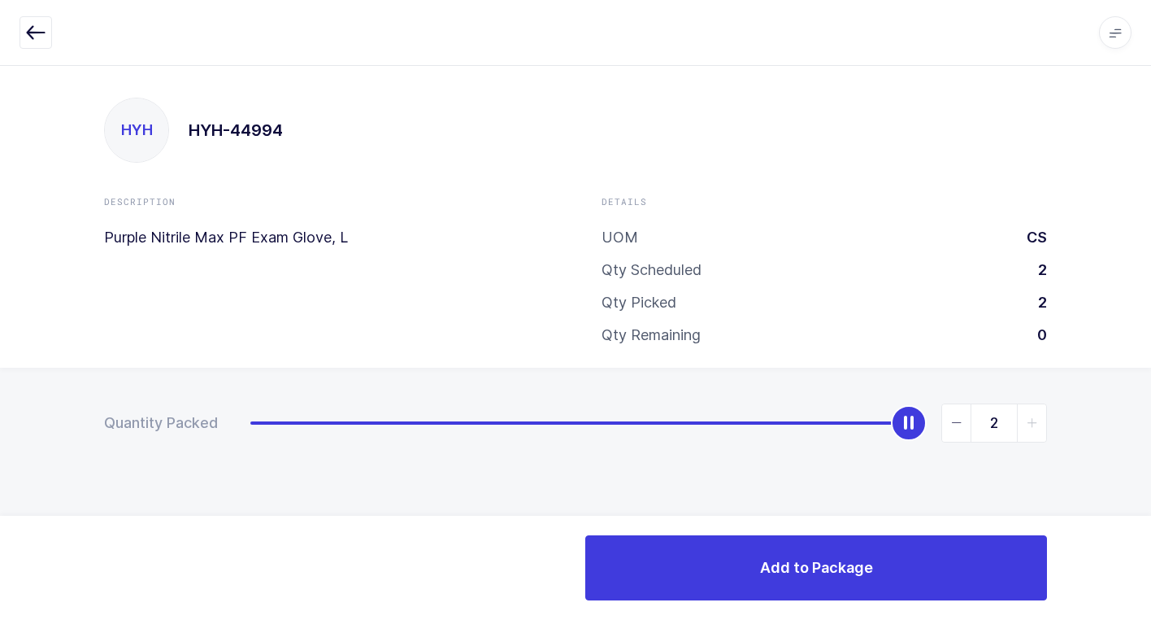
drag, startPoint x: 255, startPoint y: 436, endPoint x: 1042, endPoint y: 451, distance: 786.5
click at [1151, 385] on html "Apps Core Warehouse Admin Mission Control Purchasing Juan W. Logout Account Jua…" at bounding box center [575, 310] width 1151 height 620
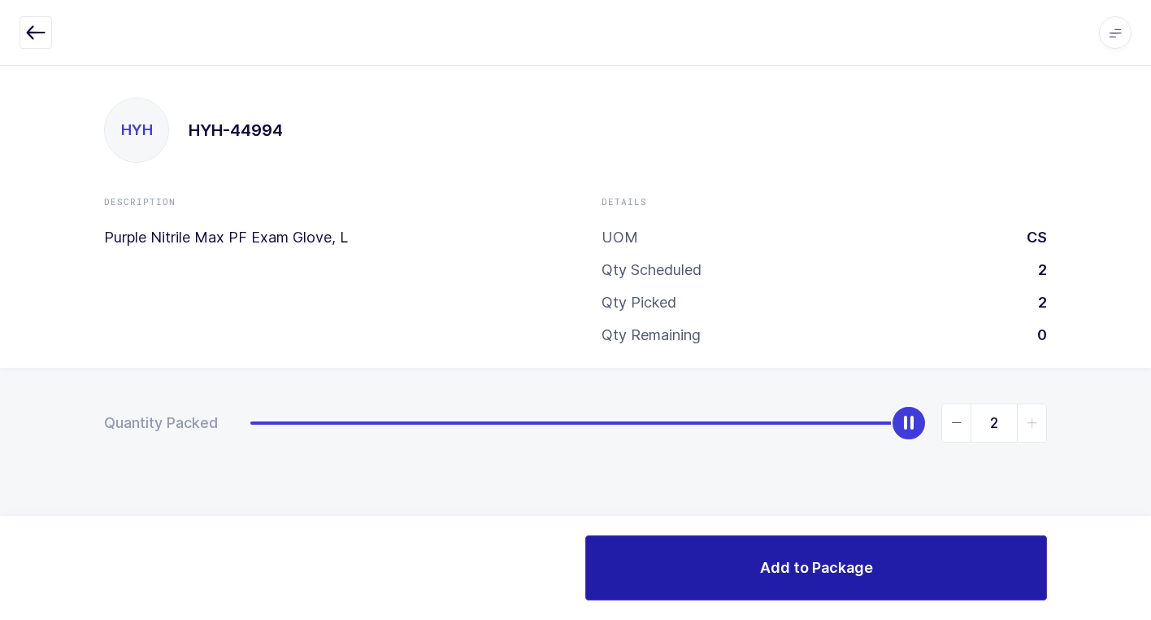
click at [842, 566] on span "Add to Package" at bounding box center [816, 567] width 113 height 20
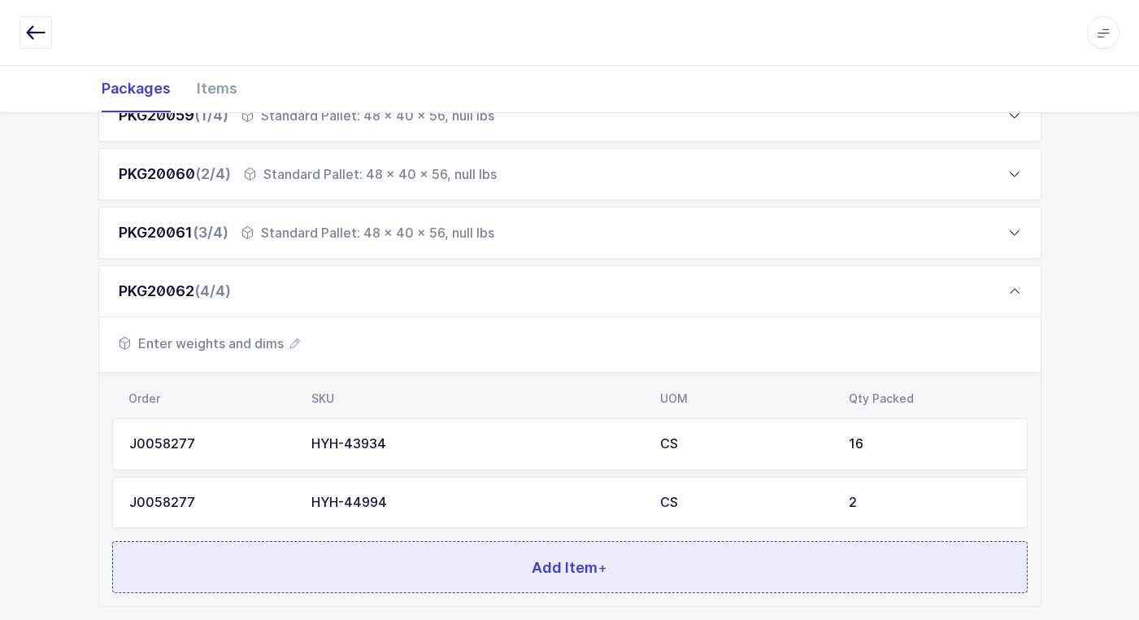
scroll to position [374, 0]
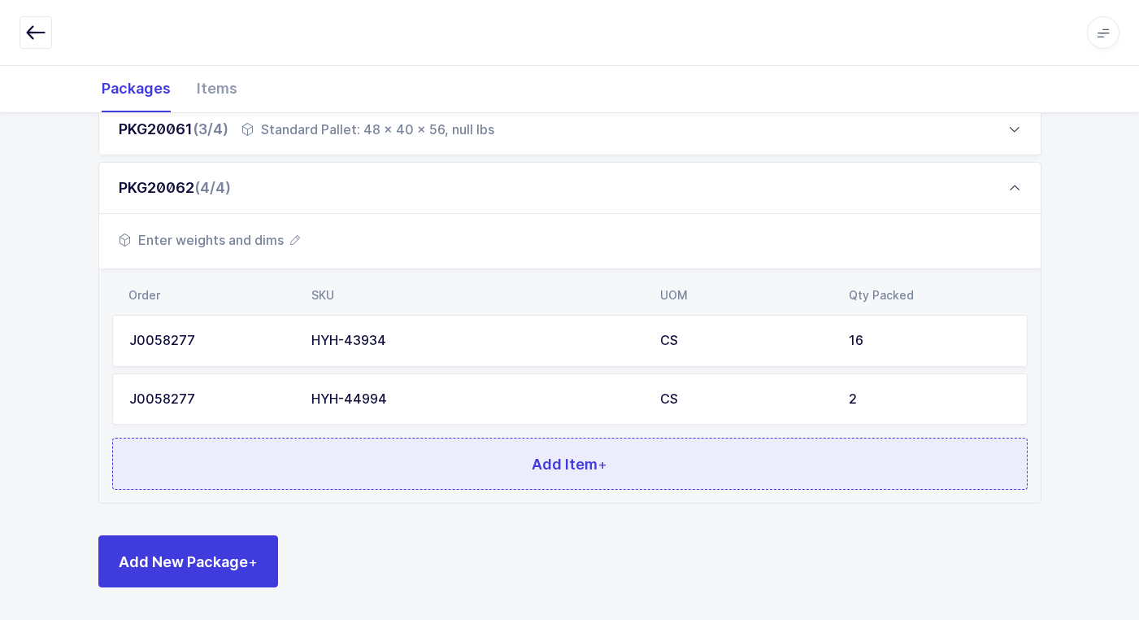
click at [347, 459] on button "Add Item +" at bounding box center [570, 463] width 916 height 52
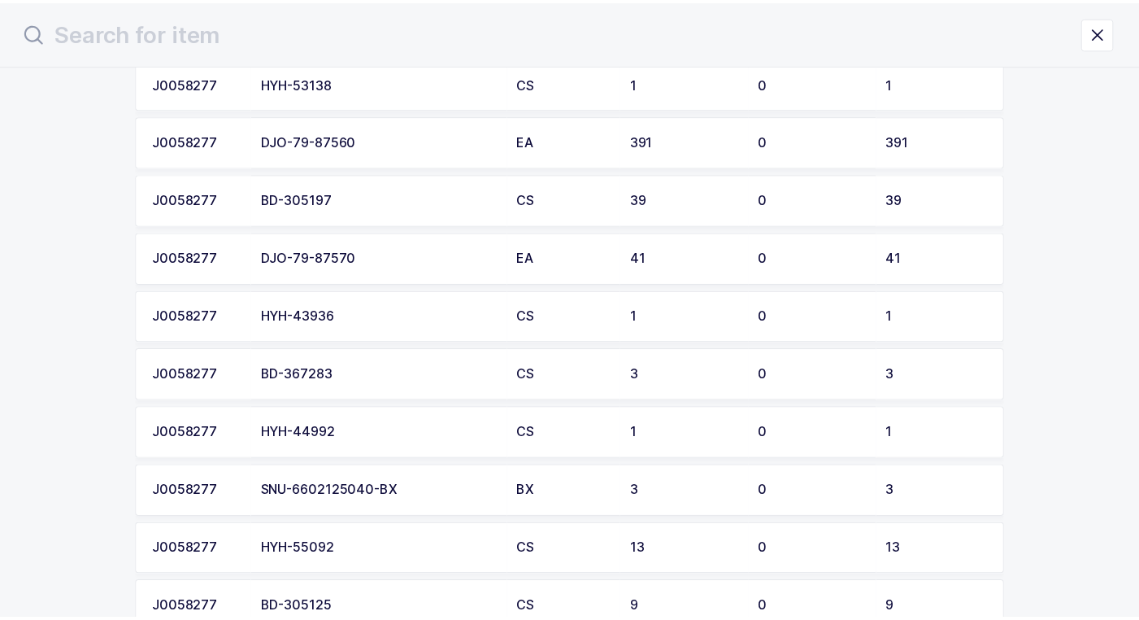
scroll to position [976, 0]
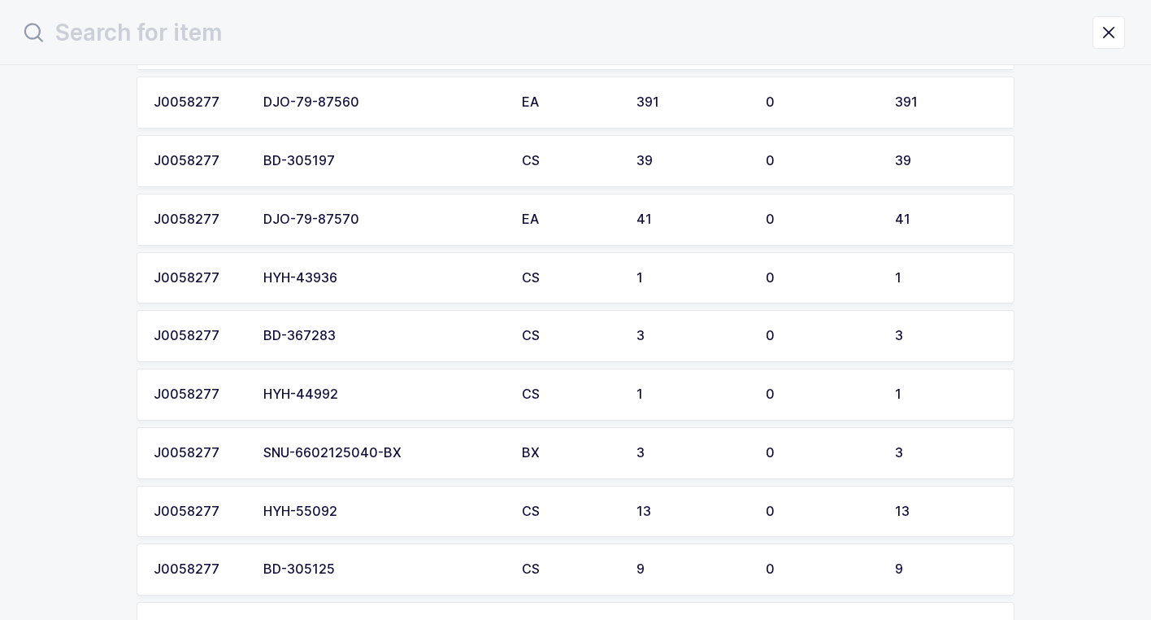
click at [367, 394] on div "HYH-44992" at bounding box center [382, 394] width 239 height 15
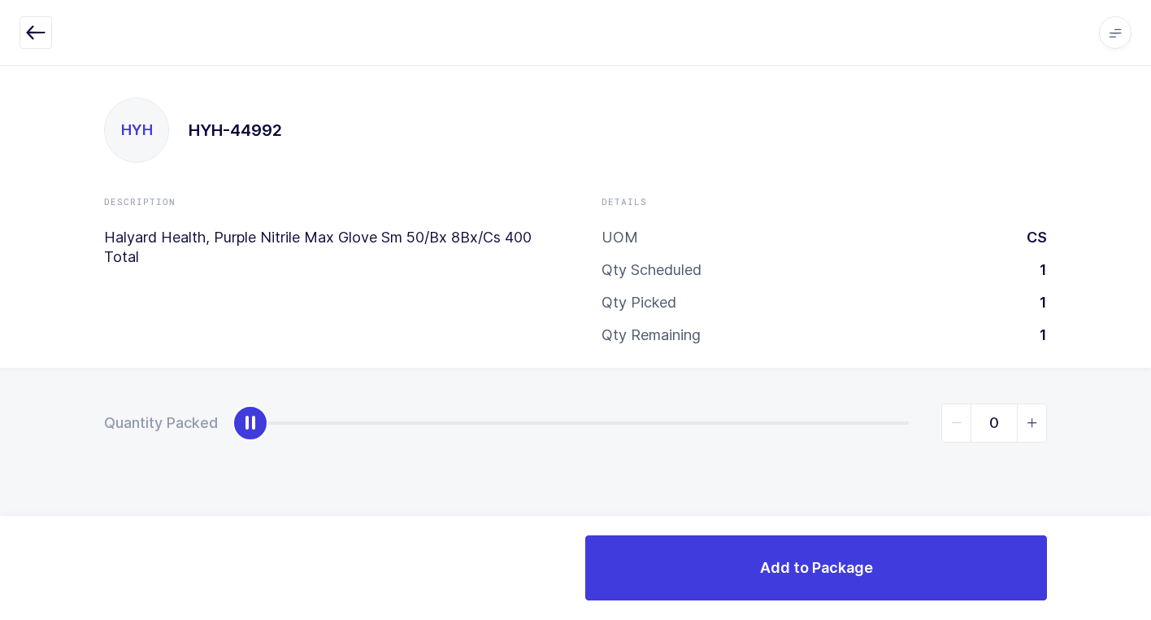
type input "1"
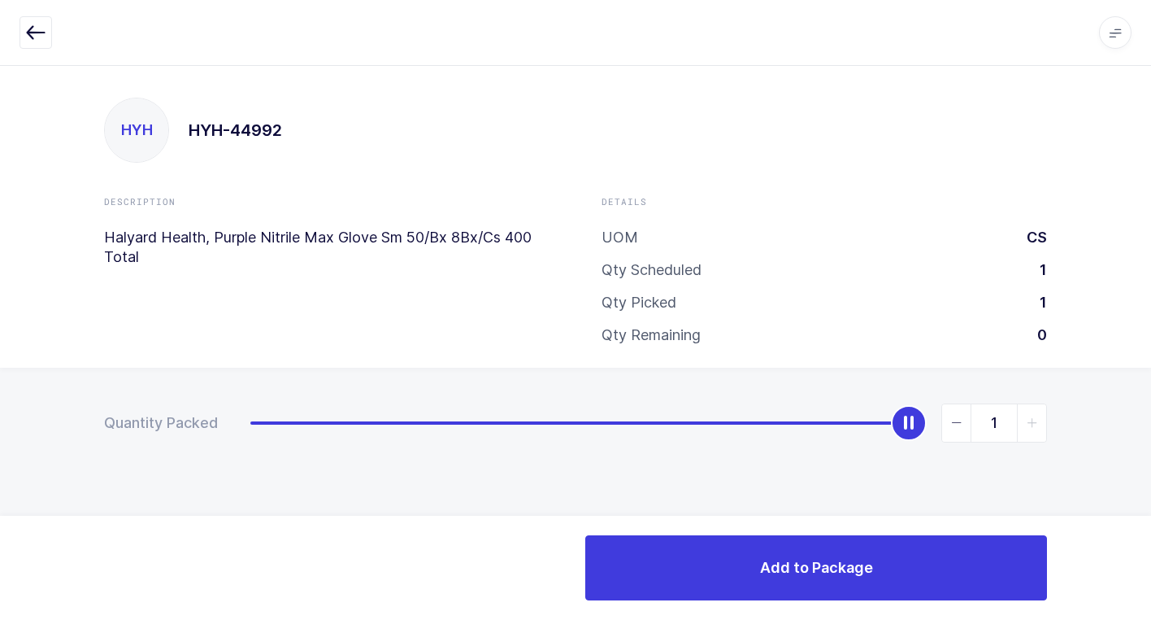
drag, startPoint x: 260, startPoint y: 425, endPoint x: 937, endPoint y: 444, distance: 676.8
click at [1151, 274] on html "Apps Core Warehouse Admin Mission Control Purchasing Juan W. Logout Account Jua…" at bounding box center [575, 310] width 1151 height 620
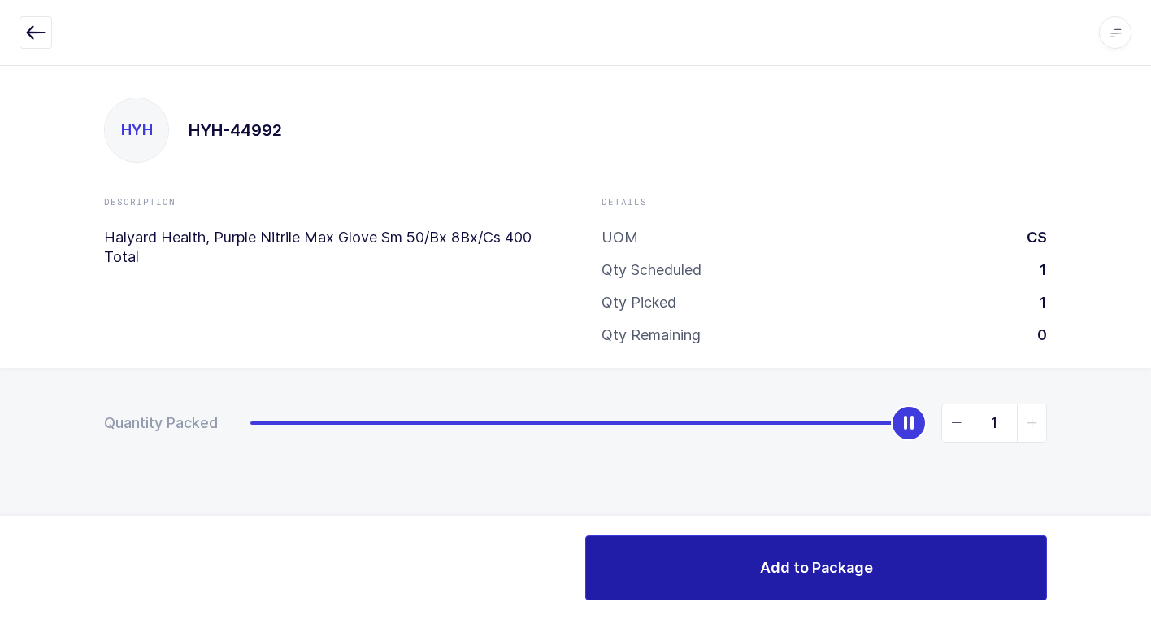
drag, startPoint x: 729, startPoint y: 556, endPoint x: 726, endPoint y: 548, distance: 8.5
click at [729, 555] on button "Add to Package" at bounding box center [816, 567] width 462 height 65
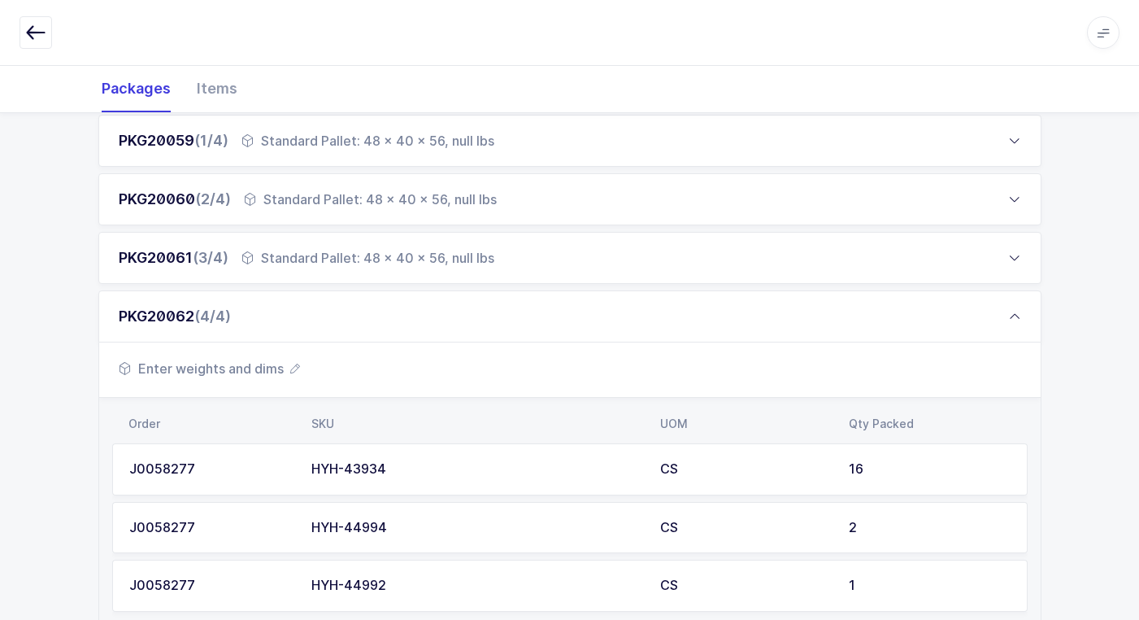
scroll to position [433, 0]
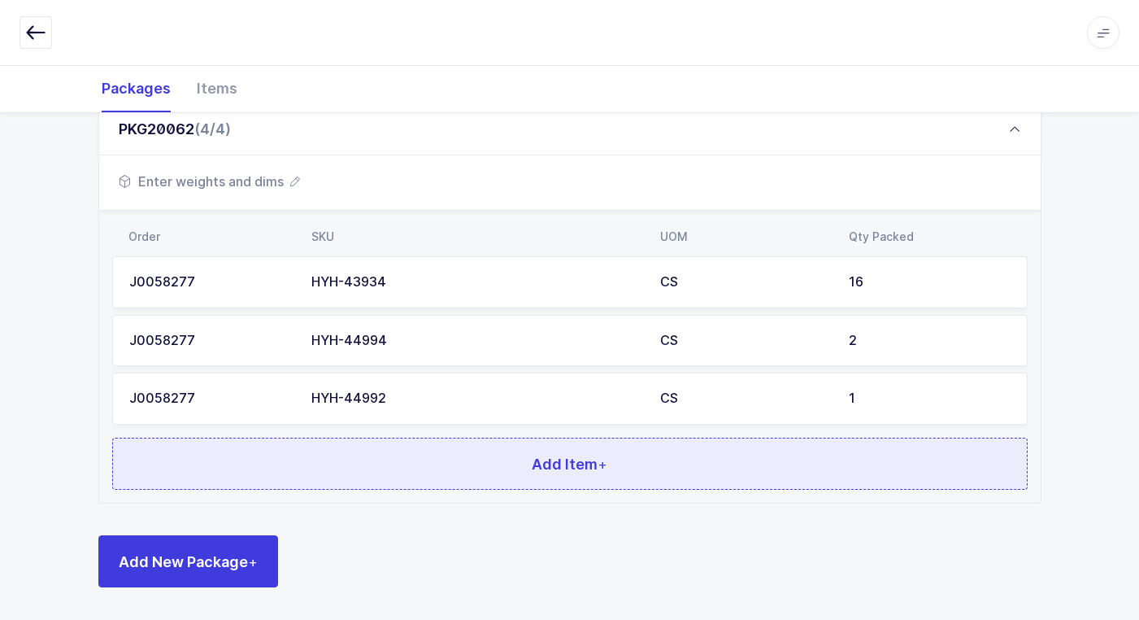
click at [433, 464] on button "Add Item +" at bounding box center [570, 463] width 916 height 52
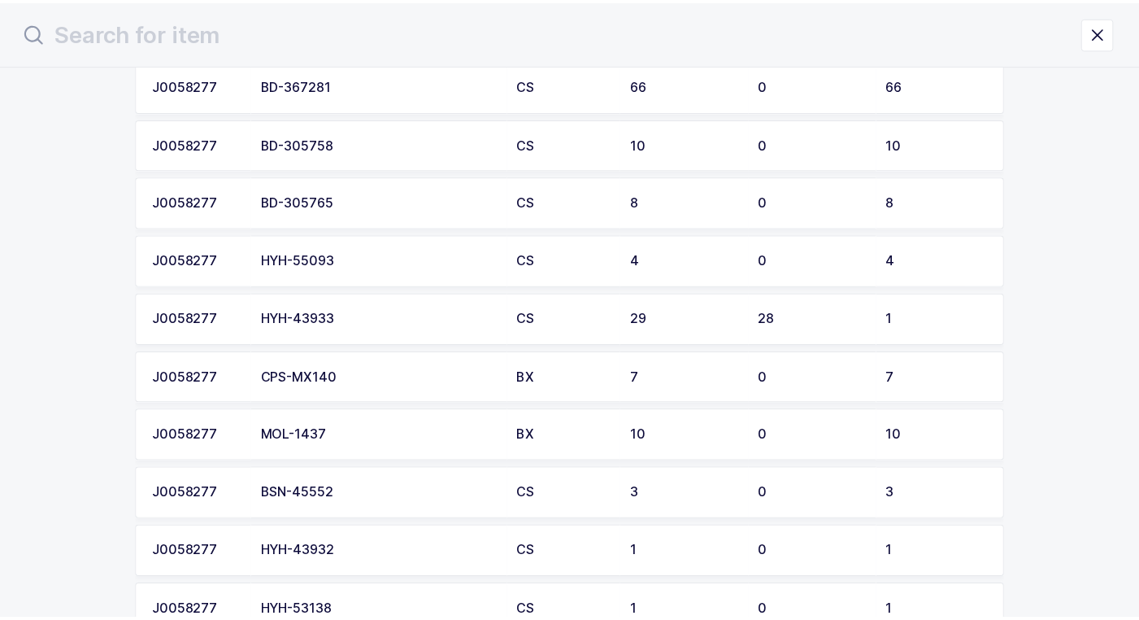
scroll to position [488, 0]
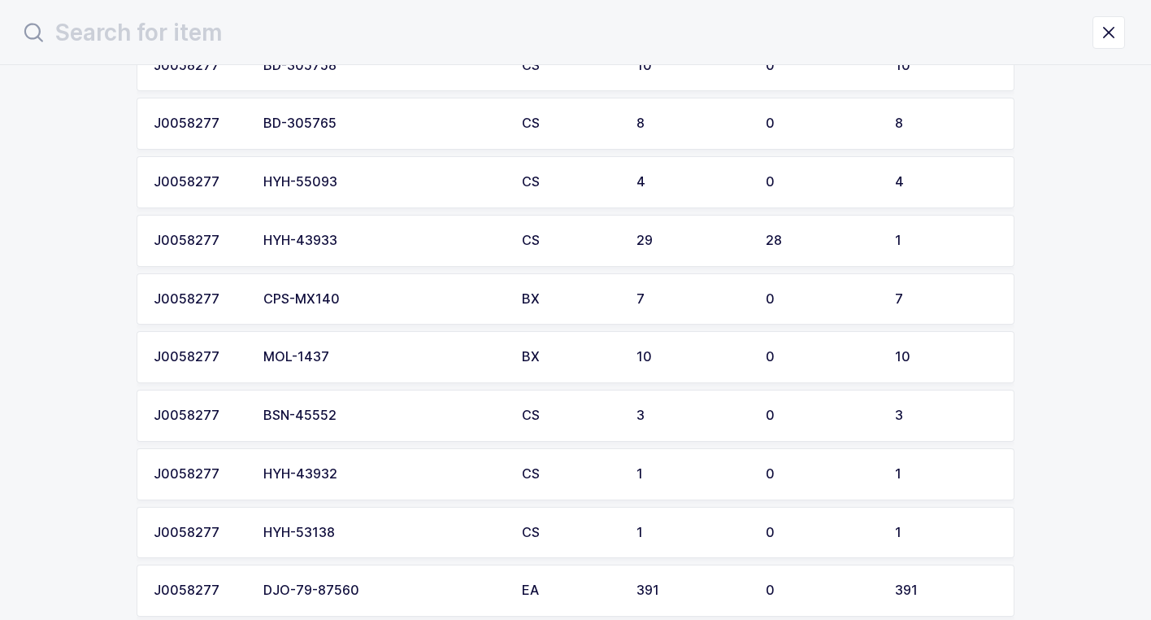
click at [320, 235] on div "HYH-43933" at bounding box center [382, 240] width 239 height 15
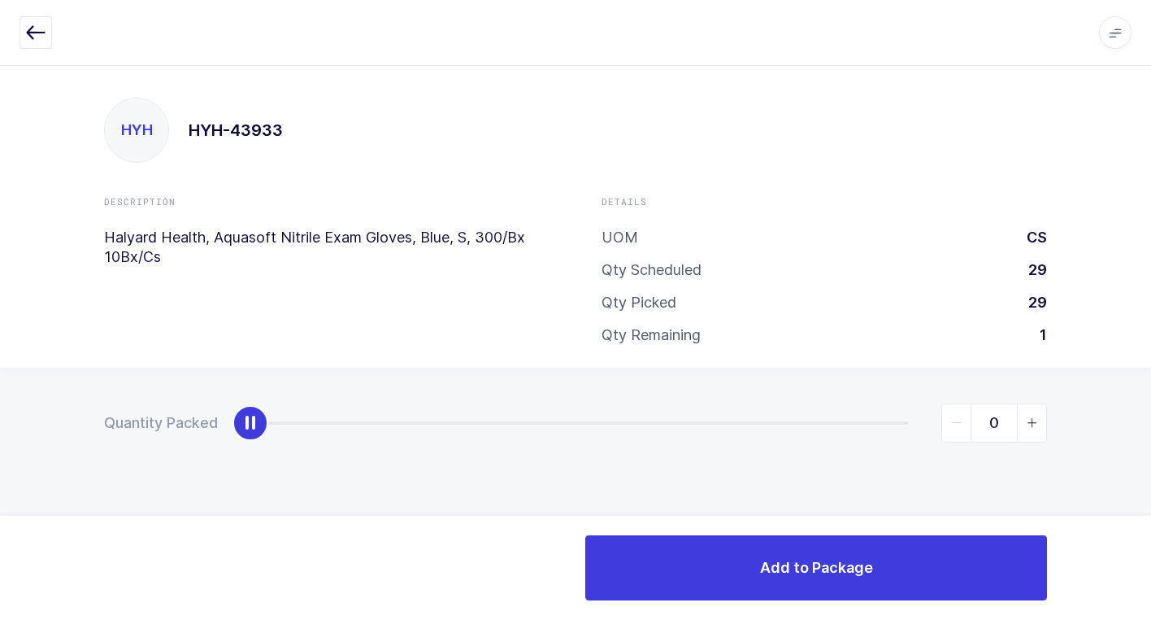
type input "1"
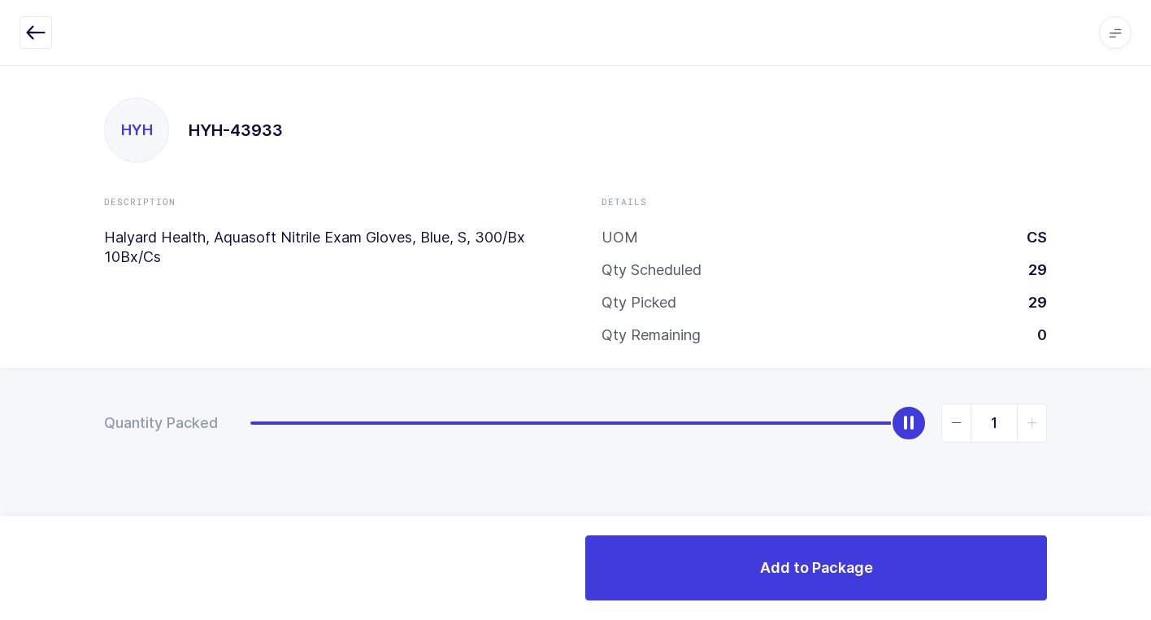
drag, startPoint x: 239, startPoint y: 422, endPoint x: 1019, endPoint y: 457, distance: 780.6
click at [1151, 416] on html "Apps Core Warehouse Admin Mission Control Purchasing Juan W. Logout Account Jua…" at bounding box center [575, 310] width 1151 height 620
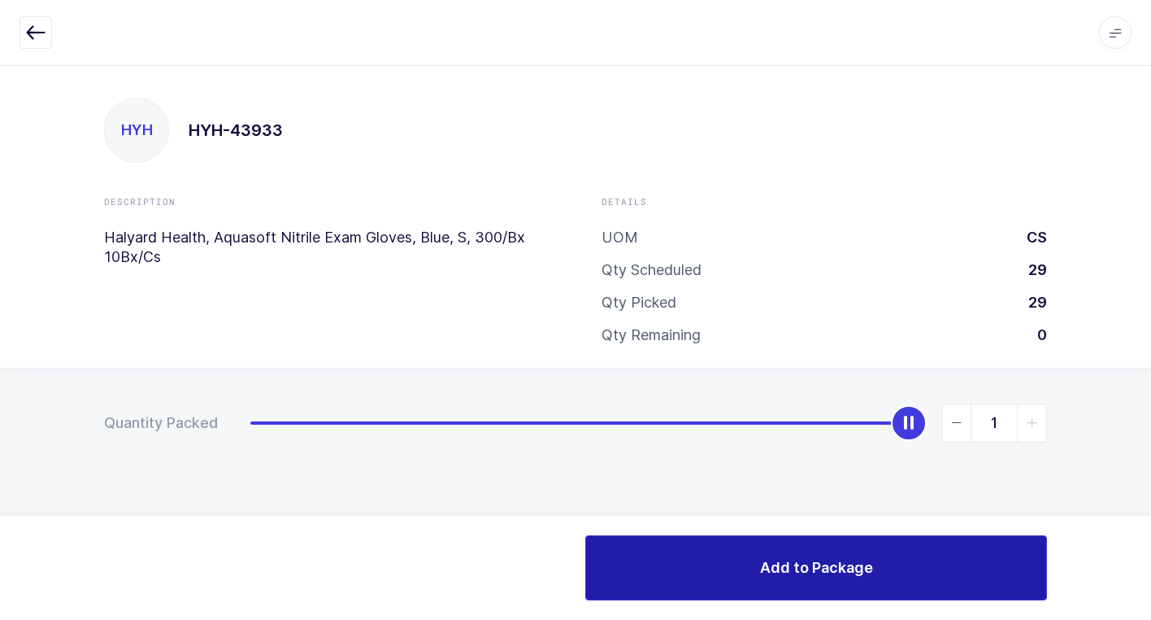
click at [725, 568] on button "Add to Package" at bounding box center [816, 567] width 462 height 65
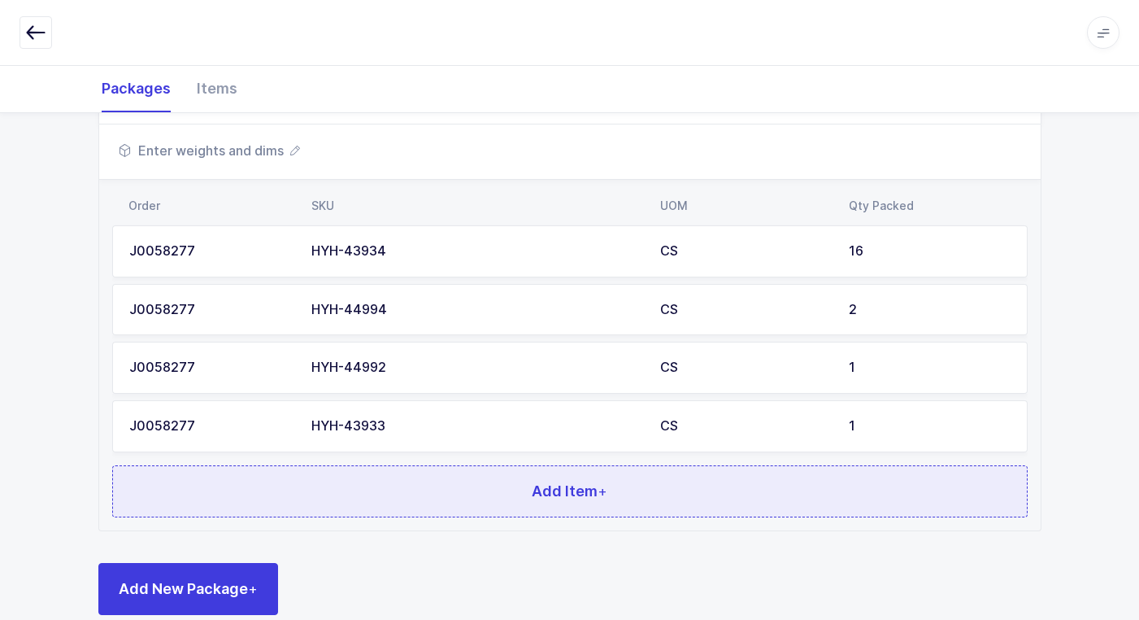
scroll to position [491, 0]
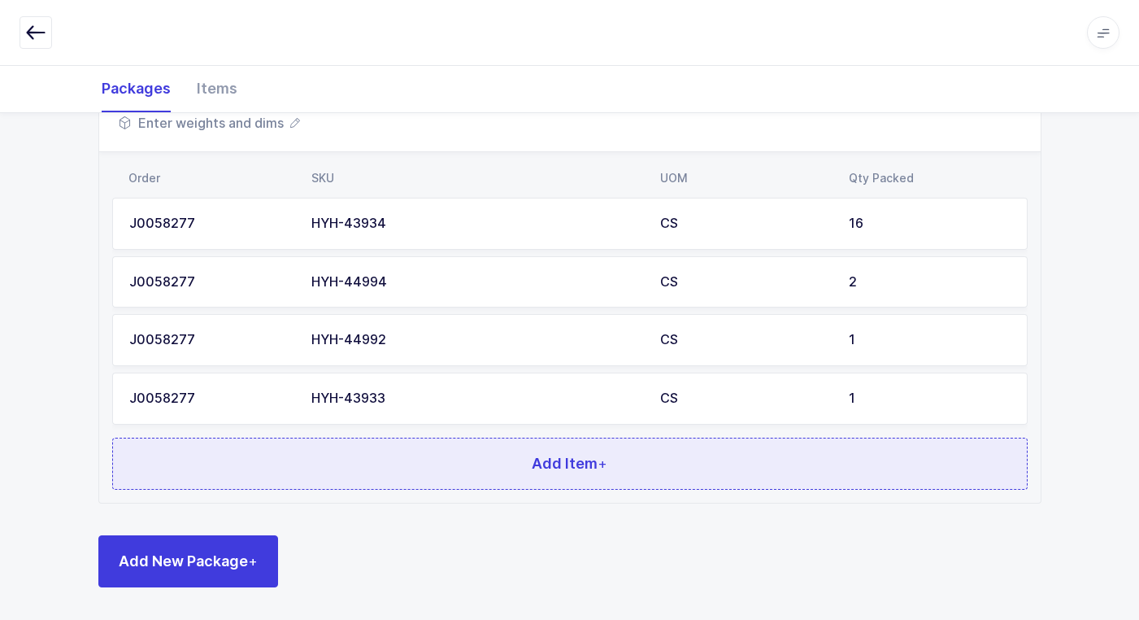
click at [307, 465] on button "Add Item +" at bounding box center [570, 463] width 916 height 52
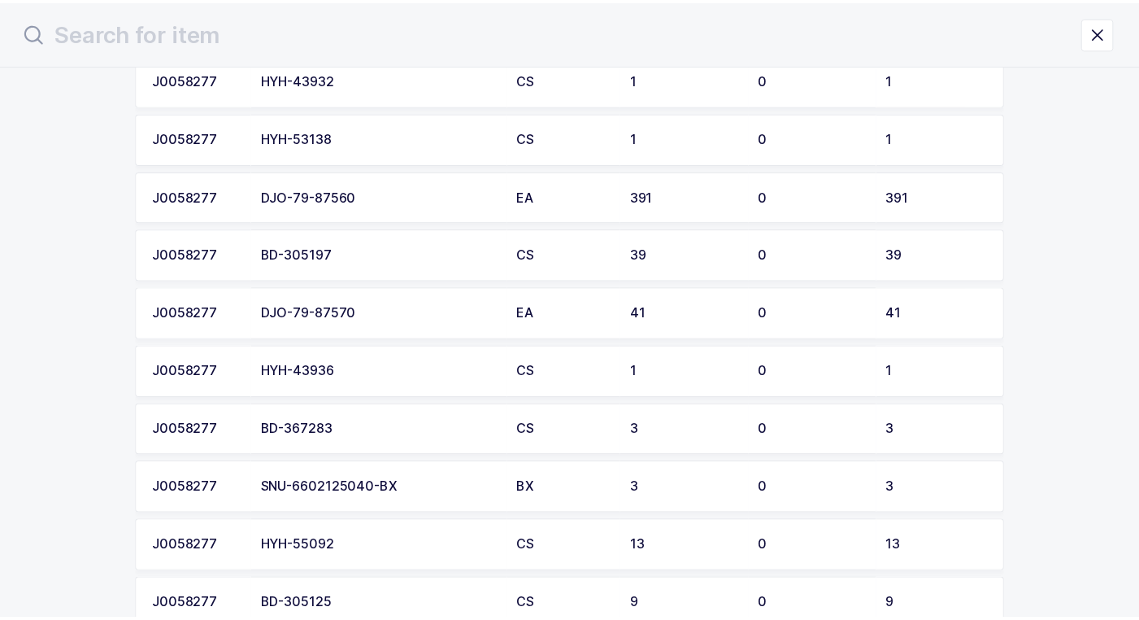
scroll to position [894, 0]
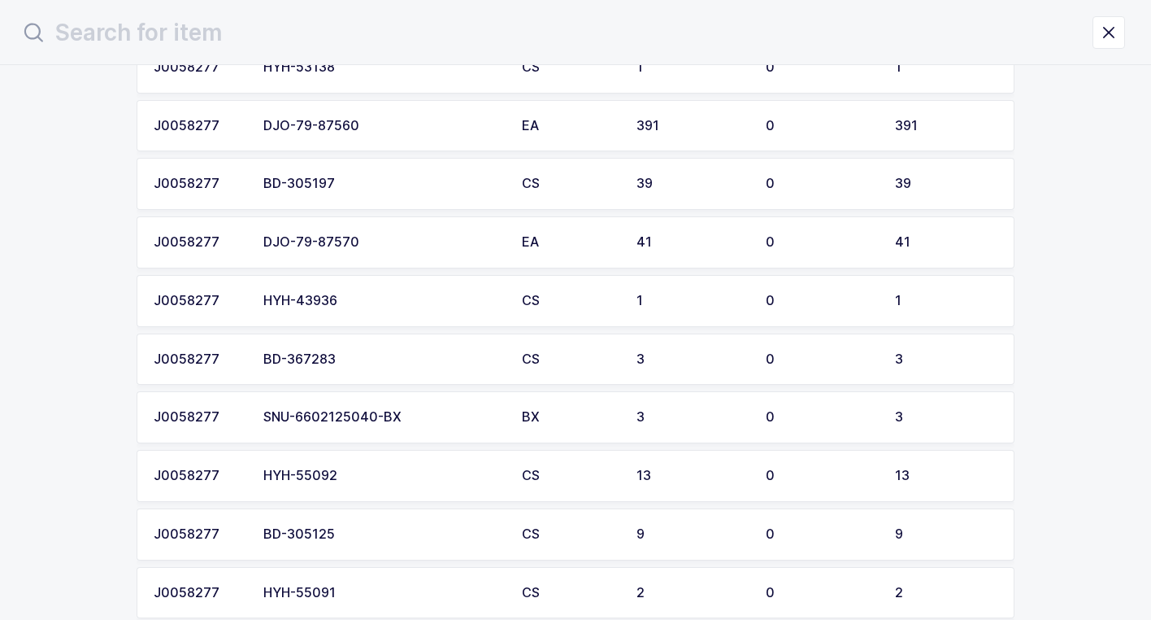
click at [357, 307] on div "HYH-43936" at bounding box center [382, 301] width 239 height 15
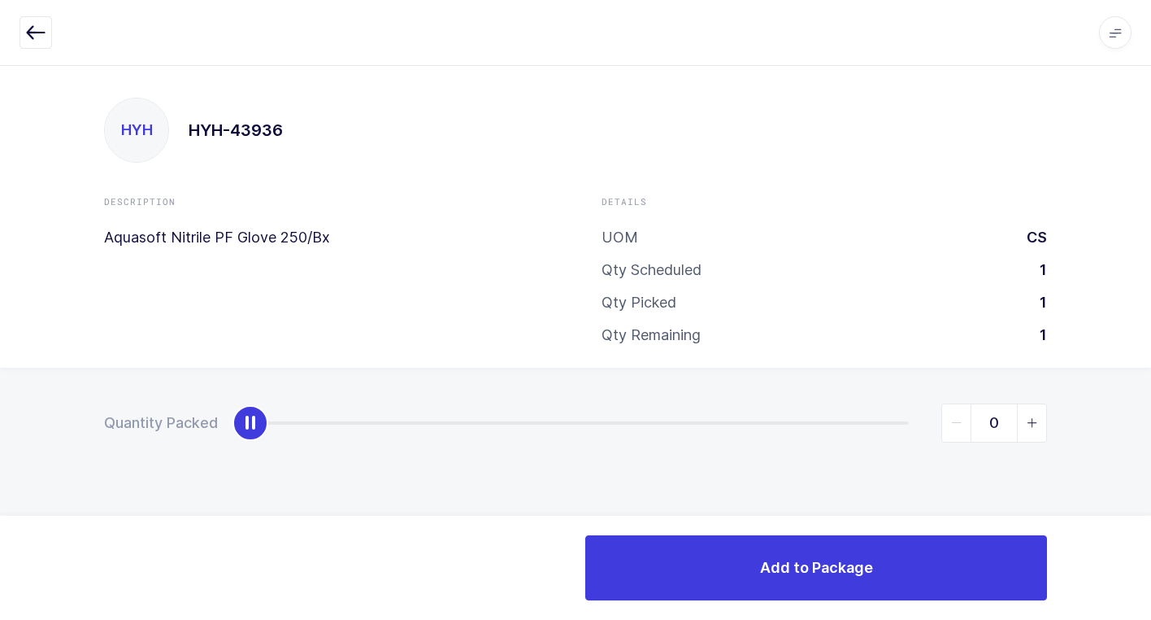
type input "1"
drag, startPoint x: 251, startPoint y: 429, endPoint x: 1091, endPoint y: 412, distance: 840.2
click at [1138, 395] on div "Quantity Packed 1" at bounding box center [575, 480] width 1151 height 224
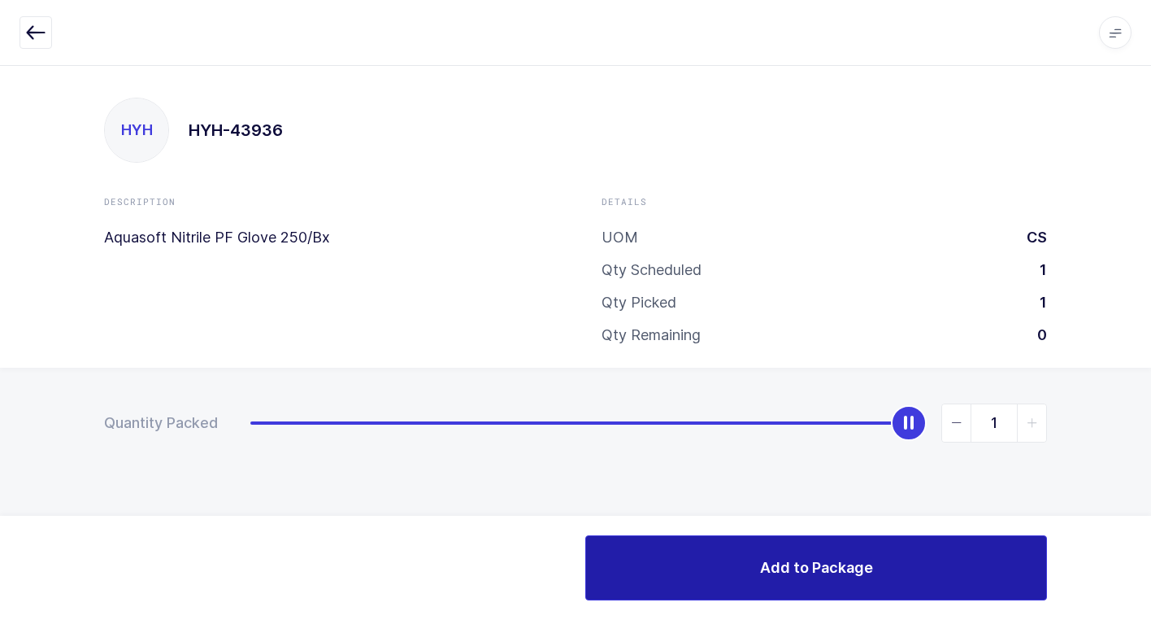
click at [700, 591] on button "Add to Package" at bounding box center [816, 567] width 462 height 65
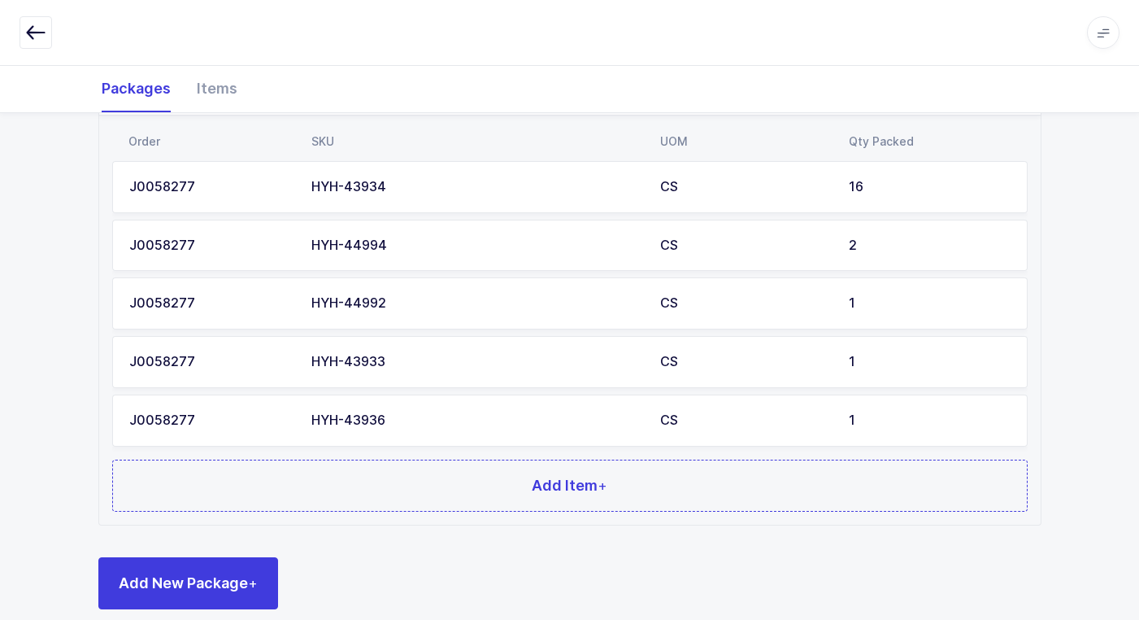
scroll to position [550, 0]
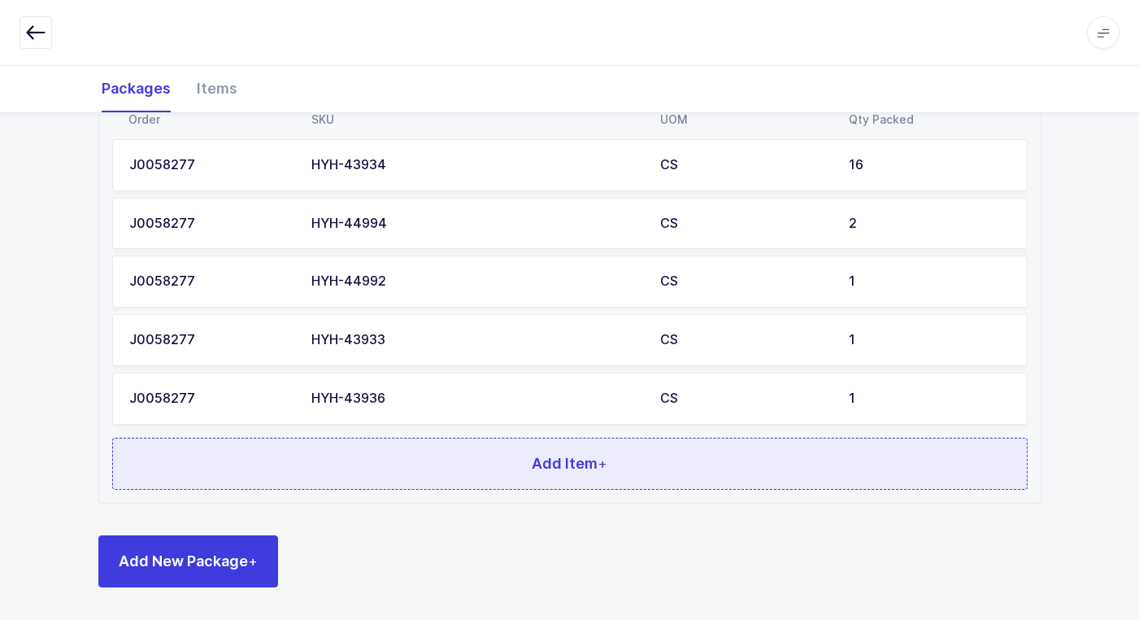
click at [385, 477] on button "Add Item +" at bounding box center [570, 463] width 916 height 52
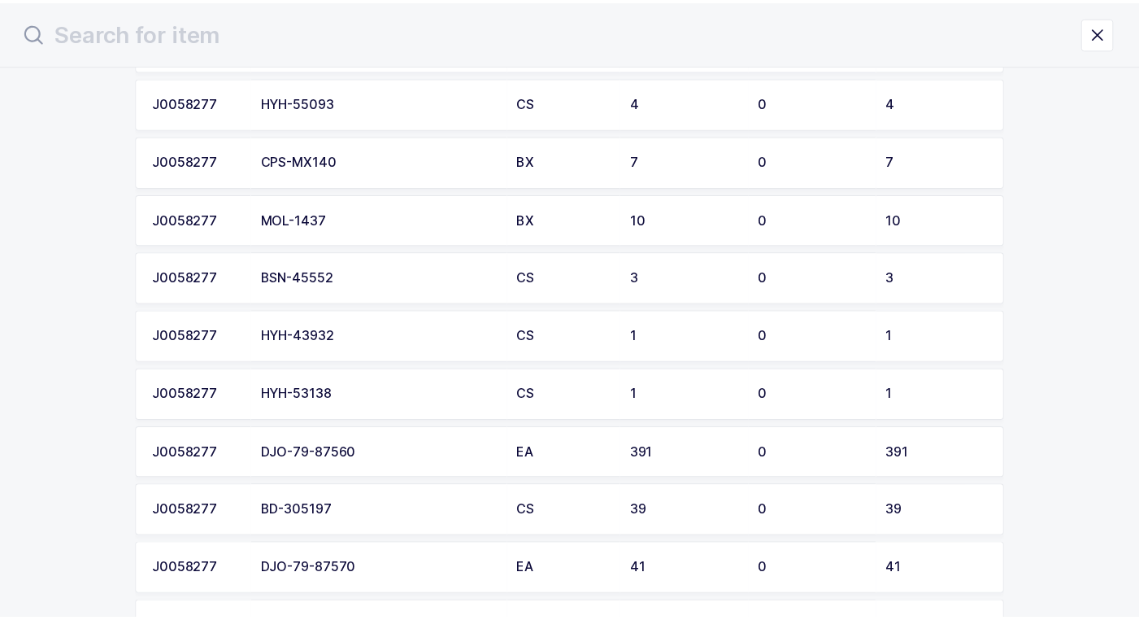
scroll to position [569, 0]
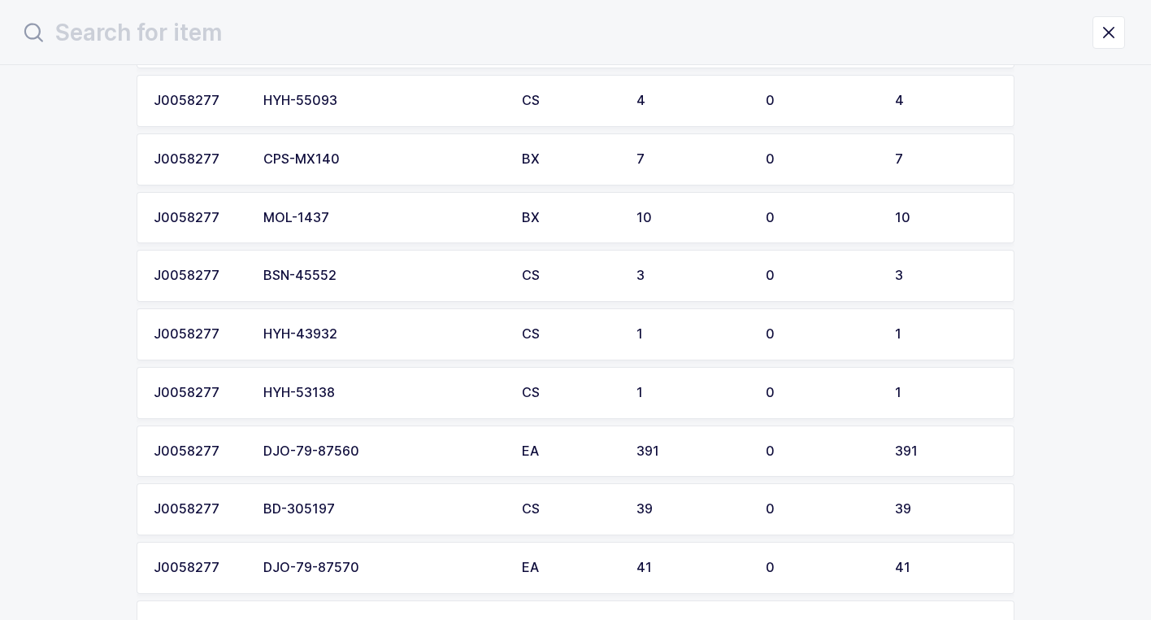
click at [350, 336] on div "HYH-43932" at bounding box center [382, 334] width 239 height 15
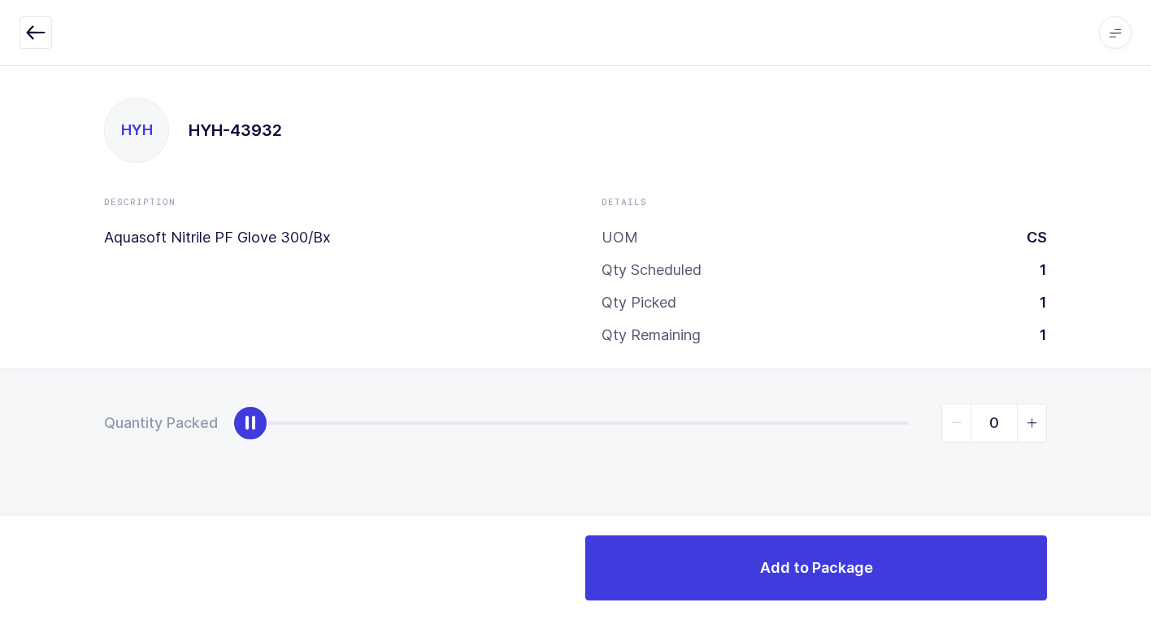
type input "1"
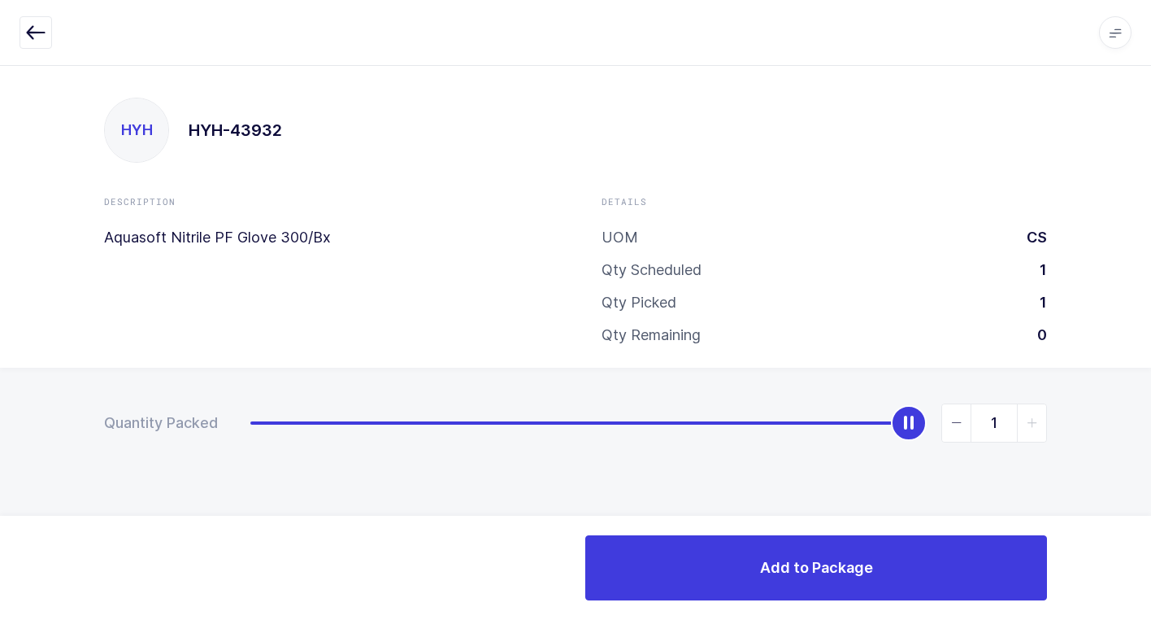
drag, startPoint x: 258, startPoint y: 429, endPoint x: 1104, endPoint y: 484, distance: 848.3
click at [1151, 421] on html "Apps Core Warehouse Admin Mission Control Purchasing Juan W. Logout Account Jua…" at bounding box center [575, 310] width 1151 height 620
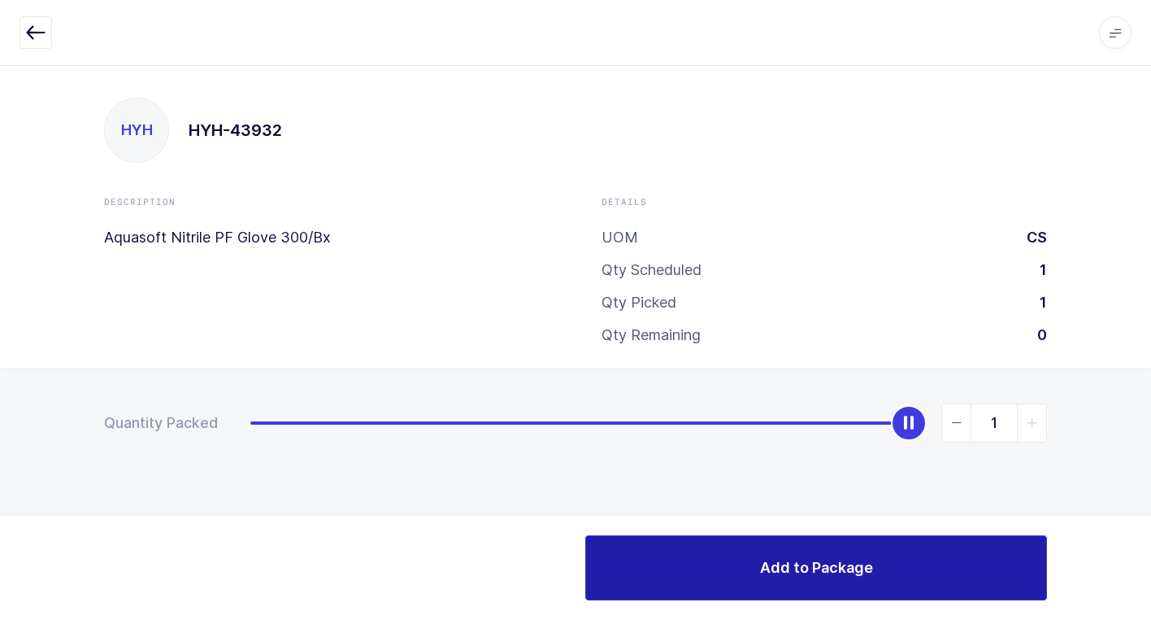
click at [869, 559] on button "Add to Package" at bounding box center [816, 567] width 462 height 65
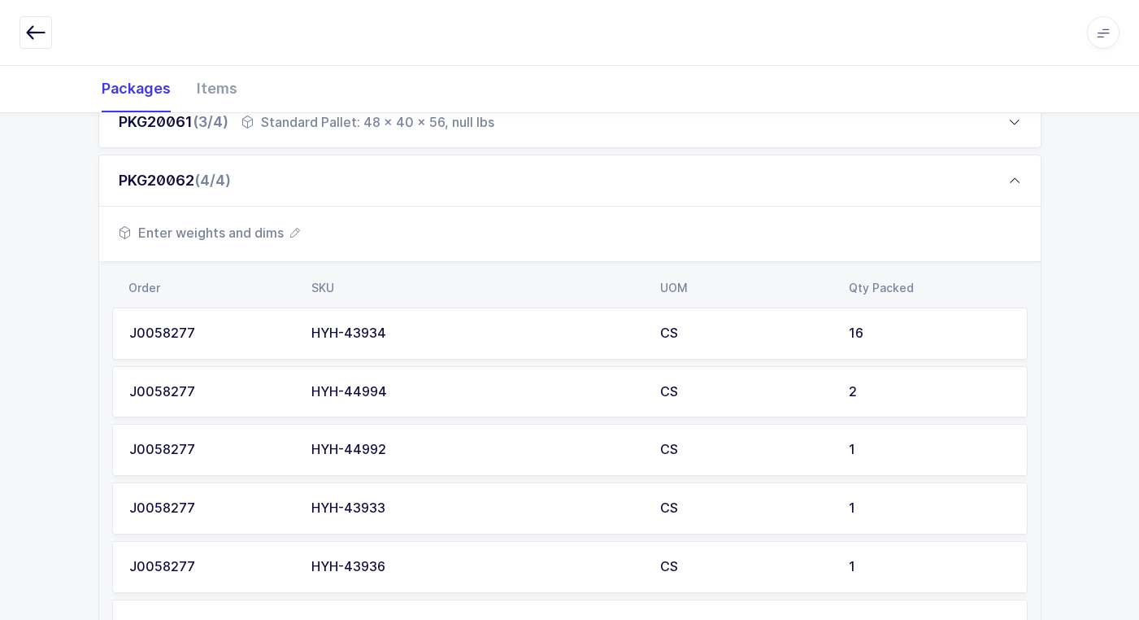
scroll to position [607, 0]
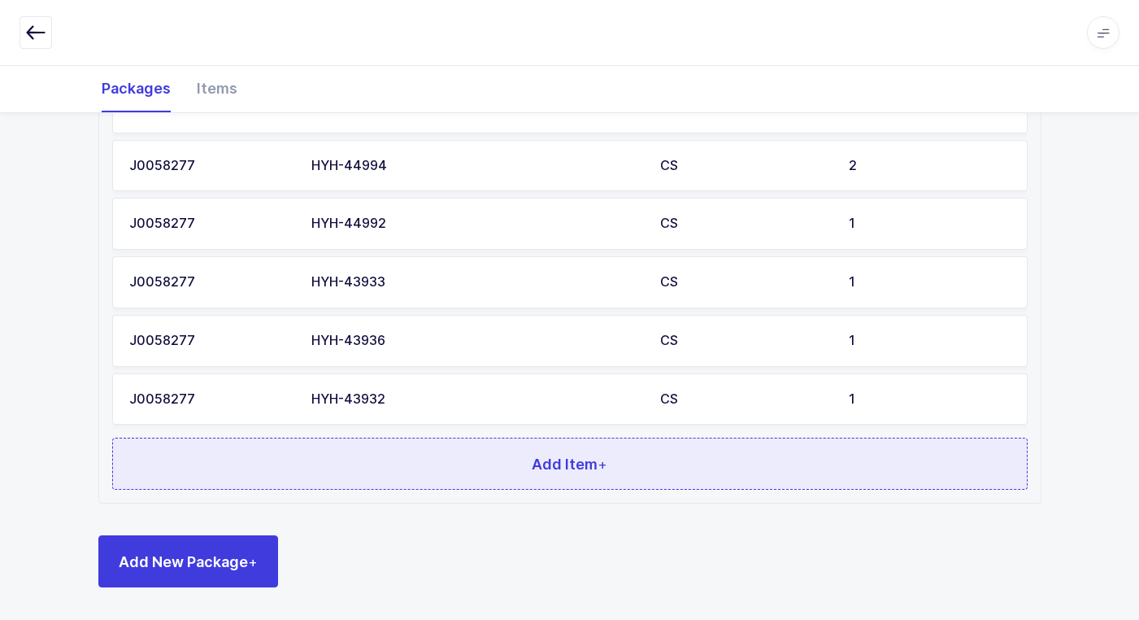
click at [397, 458] on button "Add Item +" at bounding box center [570, 463] width 916 height 52
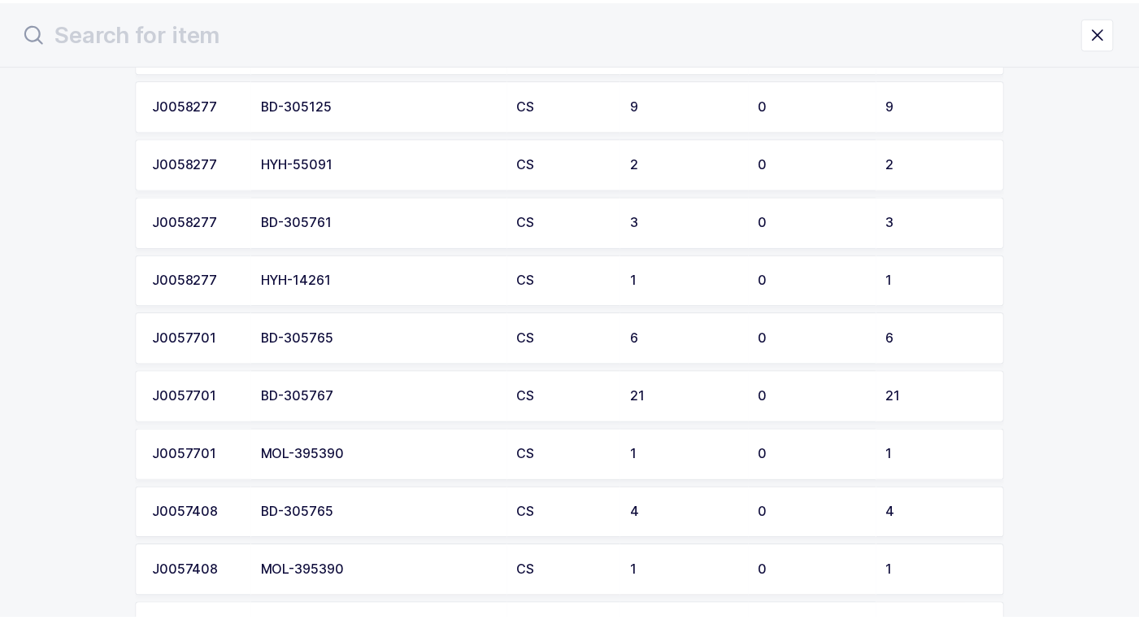
scroll to position [1220, 0]
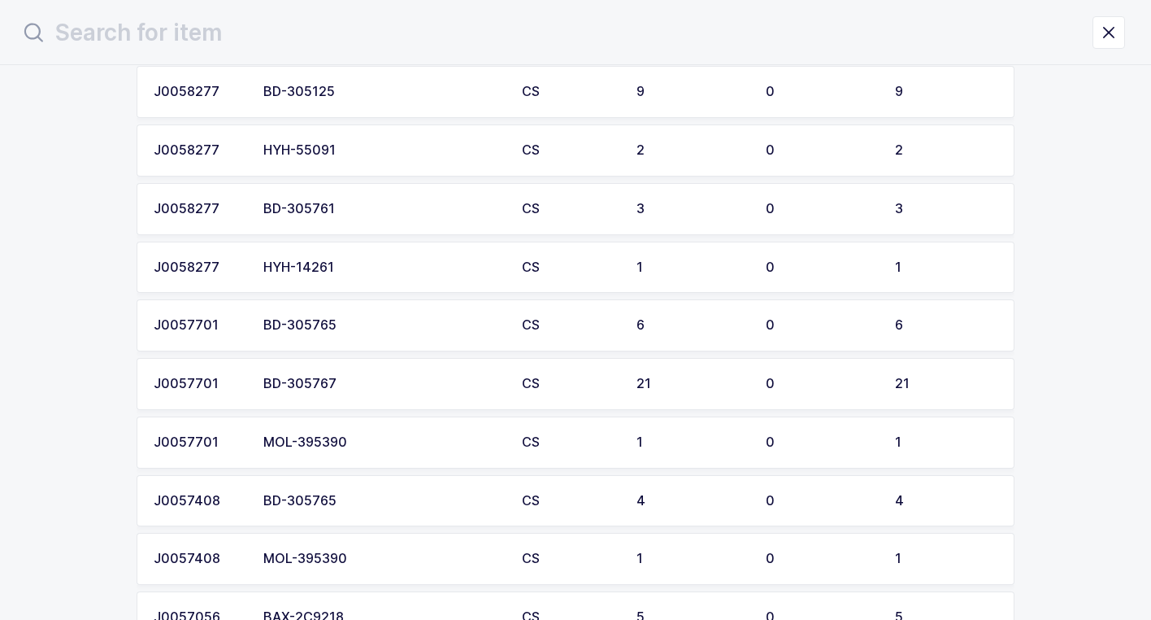
click at [328, 265] on div "HYH-14261" at bounding box center [382, 267] width 239 height 15
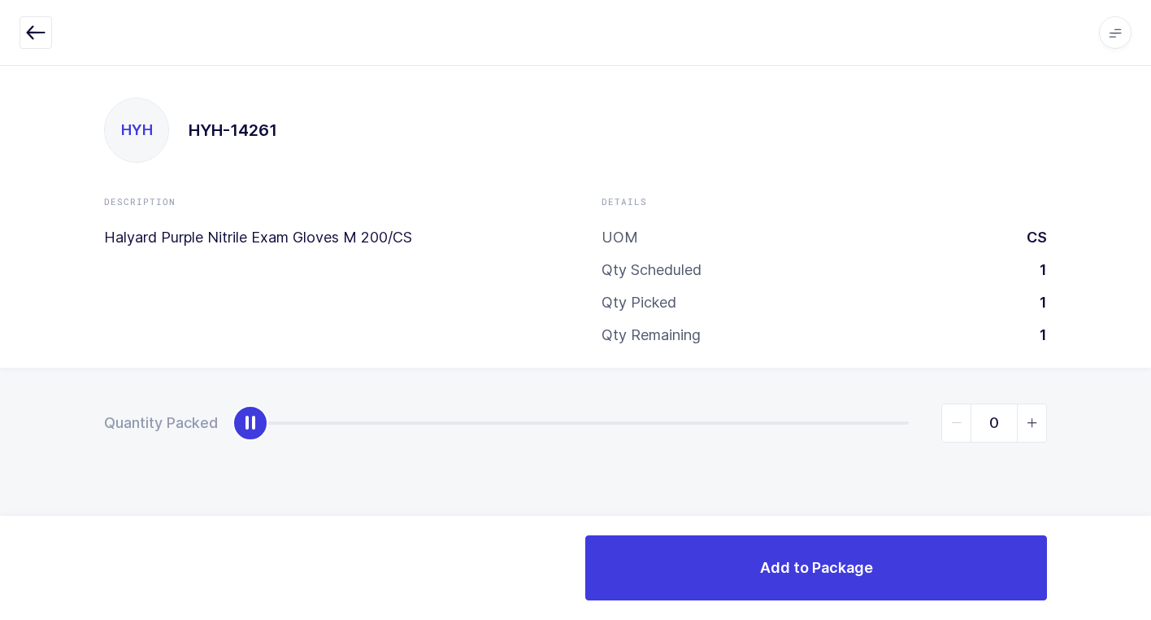
type input "1"
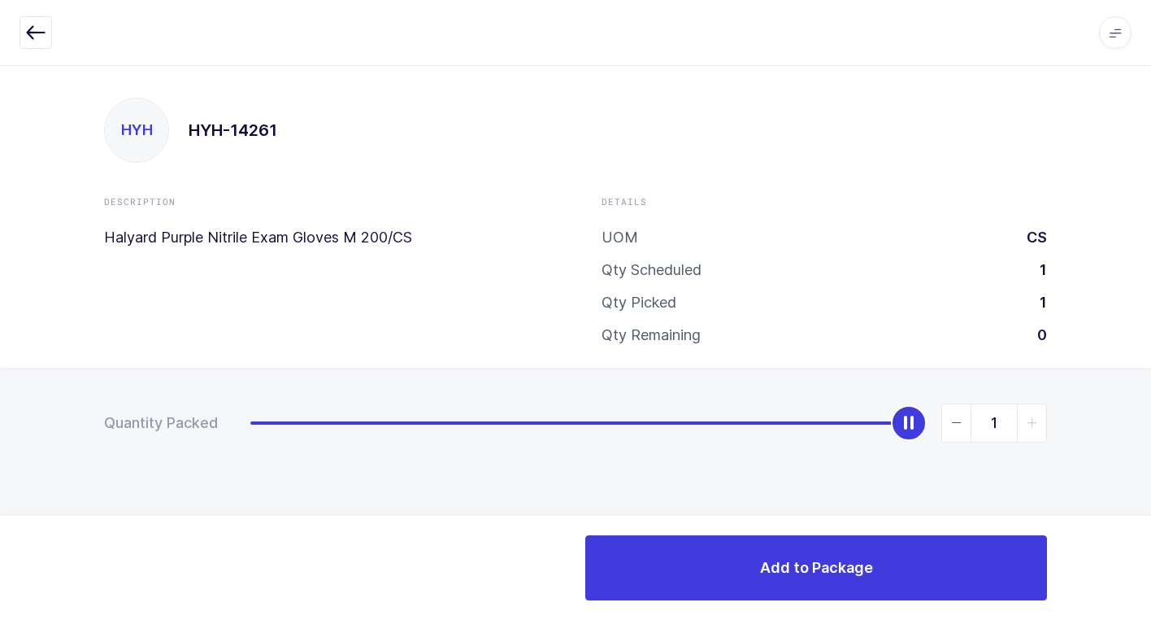
drag, startPoint x: 251, startPoint y: 432, endPoint x: 1140, endPoint y: 516, distance: 892.7
click at [1151, 491] on html "Apps Core Warehouse Admin Mission Control Purchasing Juan W. Logout Account Jua…" at bounding box center [575, 310] width 1151 height 620
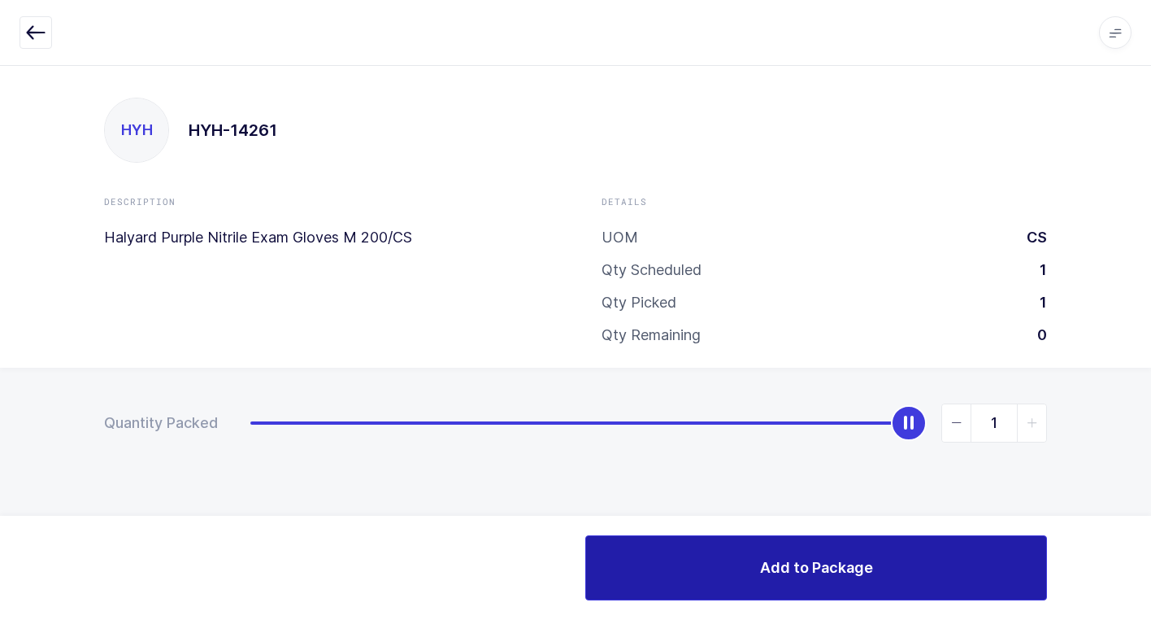
drag, startPoint x: 844, startPoint y: 565, endPoint x: 835, endPoint y: 565, distance: 8.9
click at [842, 565] on span "Add to Package" at bounding box center [816, 567] width 113 height 20
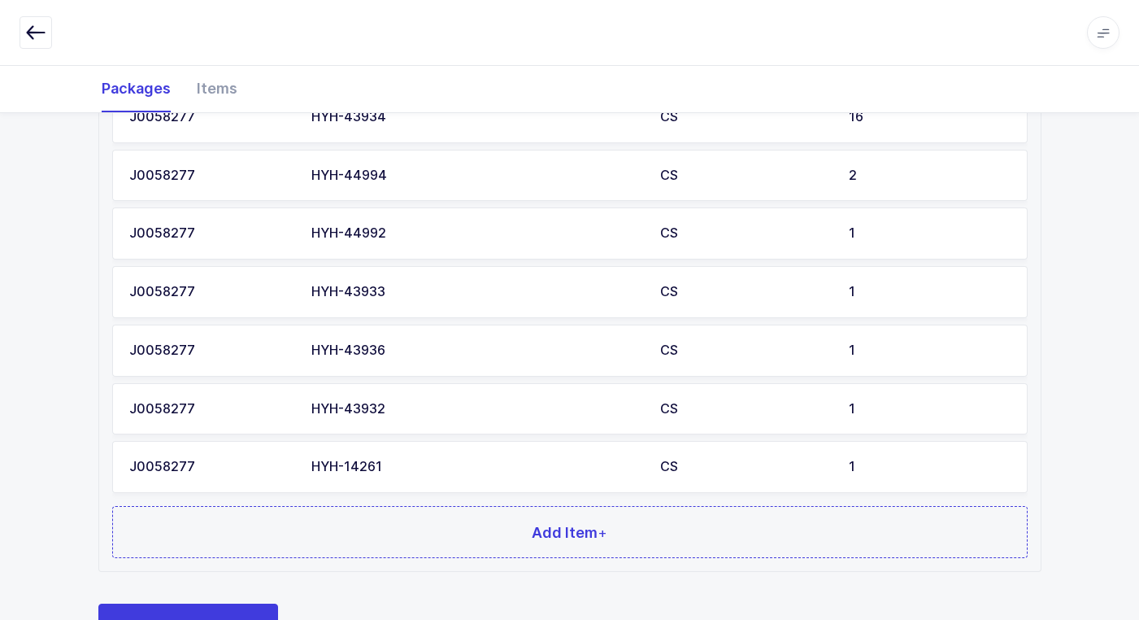
scroll to position [666, 0]
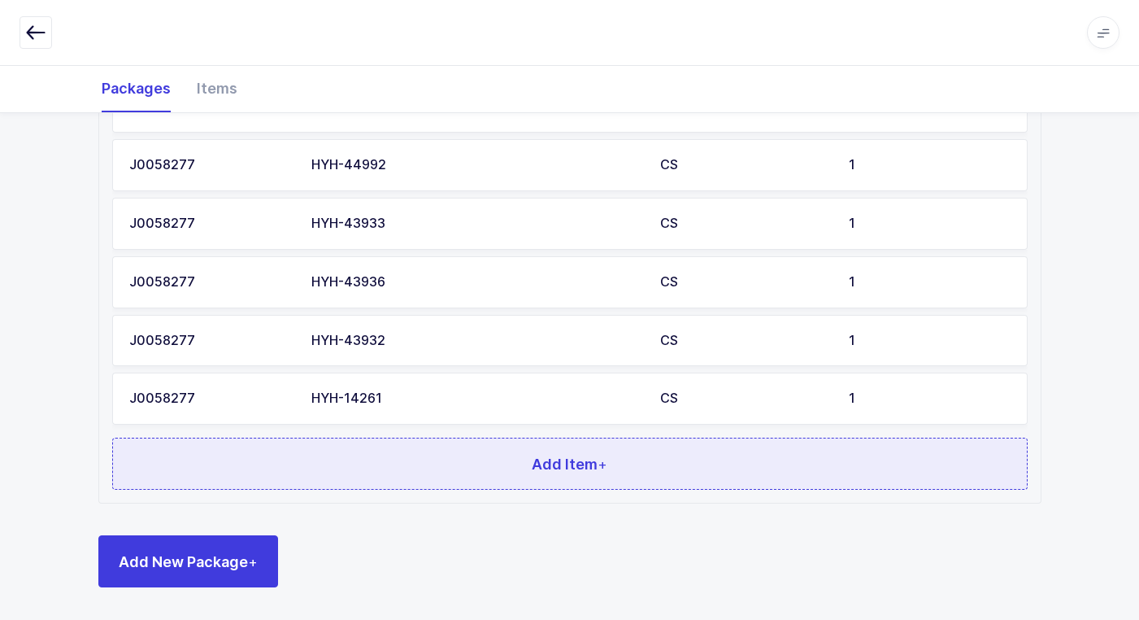
click at [396, 472] on button "Add Item +" at bounding box center [570, 463] width 916 height 52
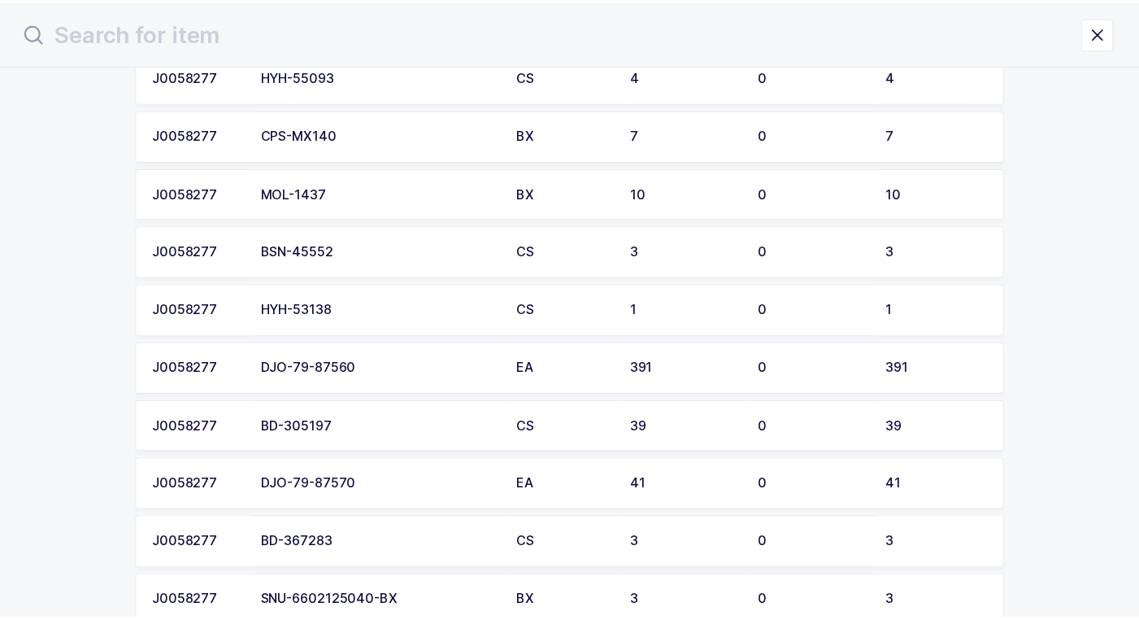
scroll to position [651, 0]
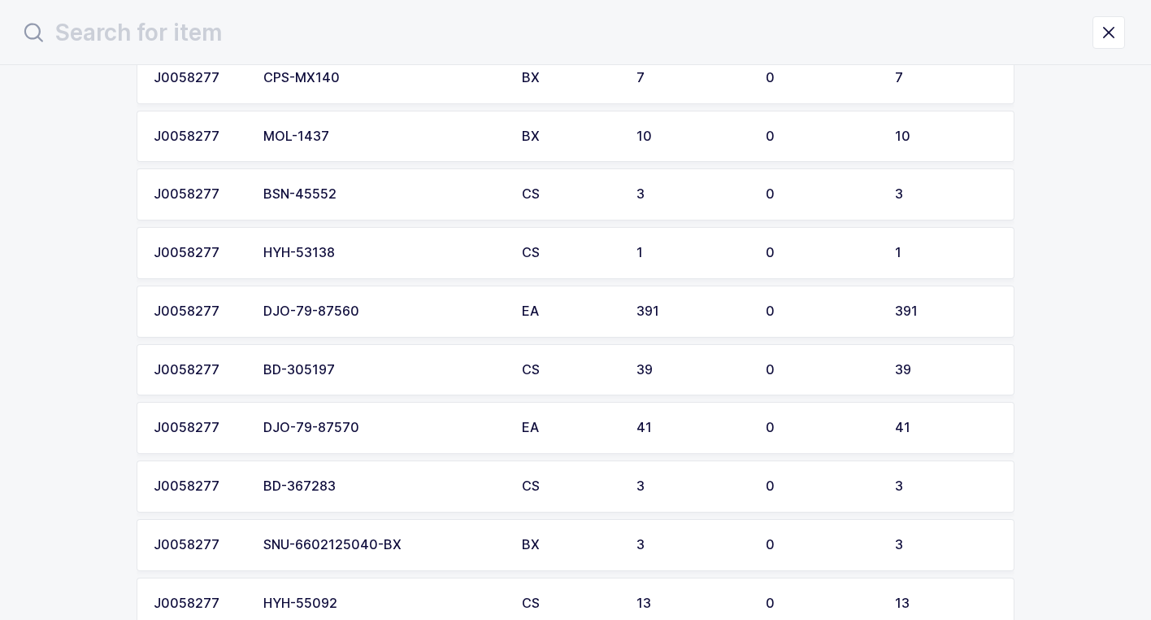
click at [367, 257] on div "HYH-53138" at bounding box center [382, 253] width 239 height 15
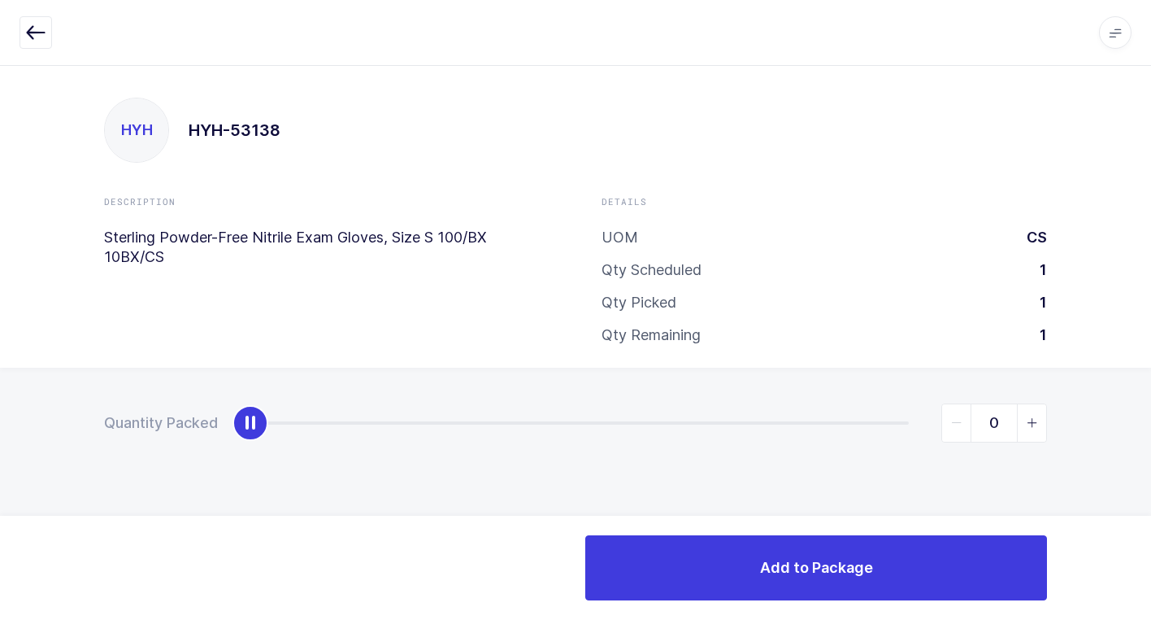
type input "1"
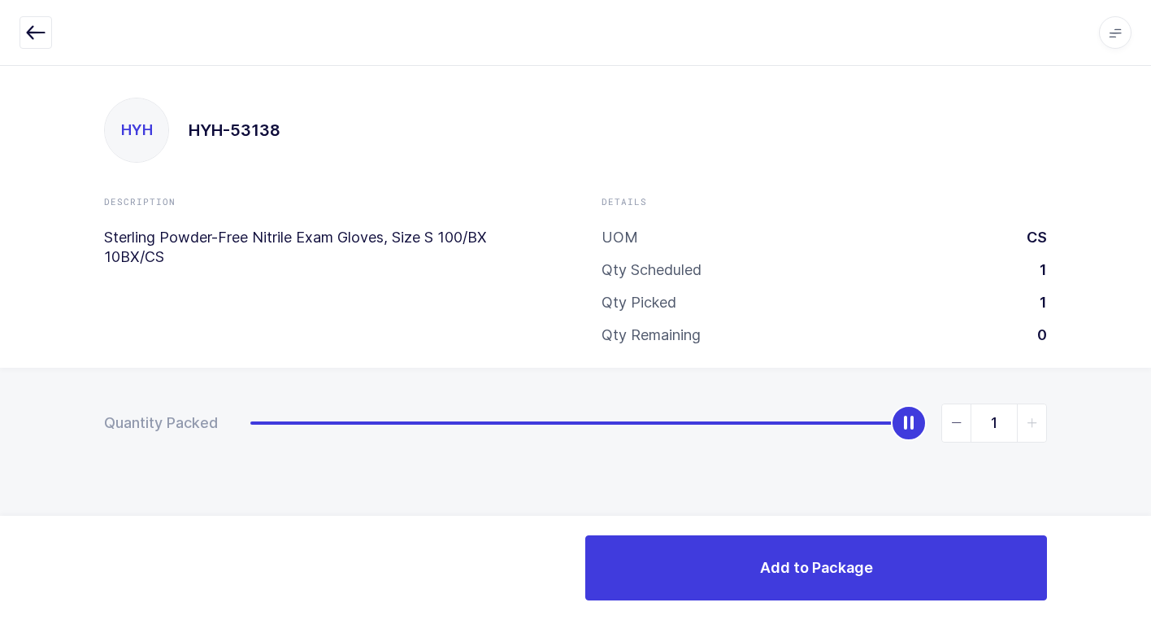
drag, startPoint x: 257, startPoint y: 432, endPoint x: 1156, endPoint y: 453, distance: 899.6
click at [1151, 453] on html "Apps Core Warehouse Admin Mission Control Purchasing Juan W. Logout Account Jua…" at bounding box center [575, 310] width 1151 height 620
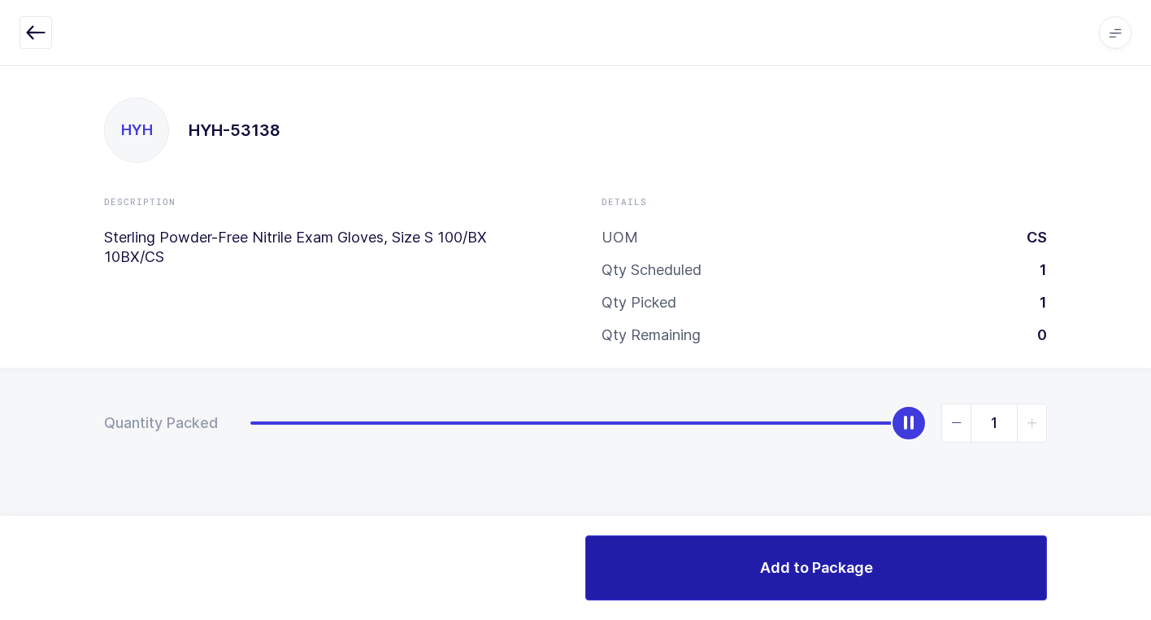
click at [708, 578] on button "Add to Package" at bounding box center [816, 567] width 462 height 65
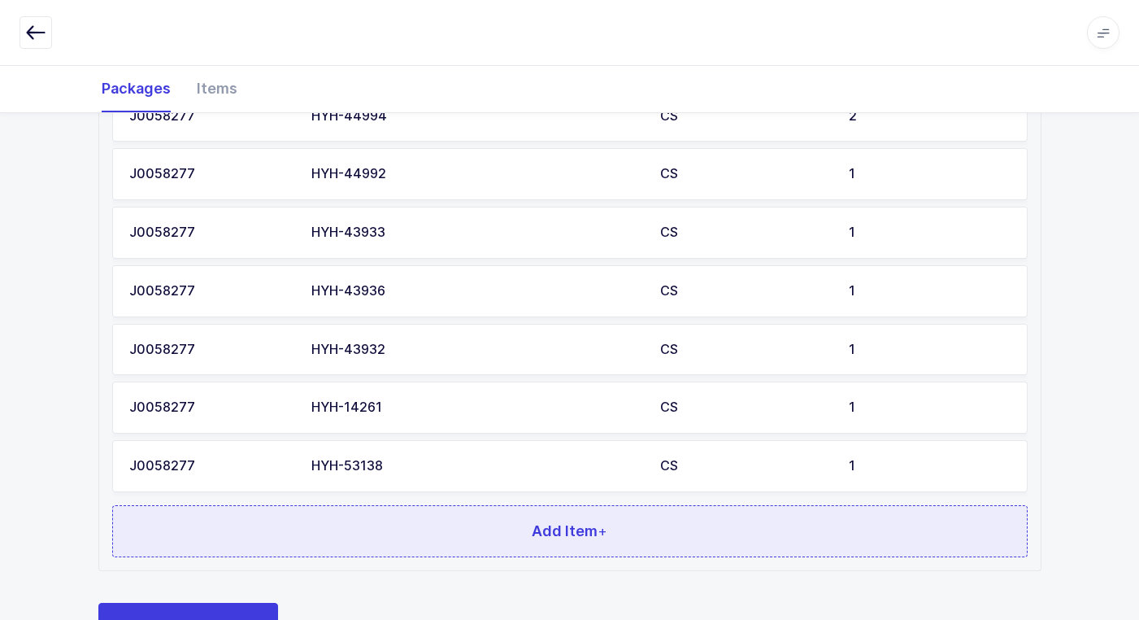
scroll to position [725, 0]
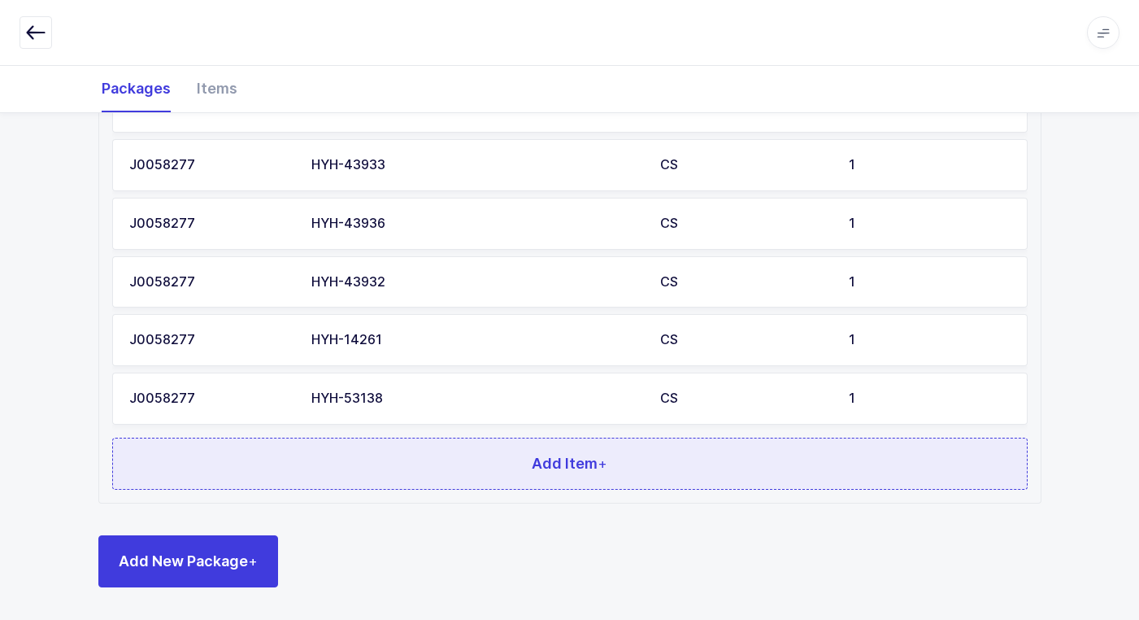
click at [393, 475] on button "Add Item +" at bounding box center [570, 463] width 916 height 52
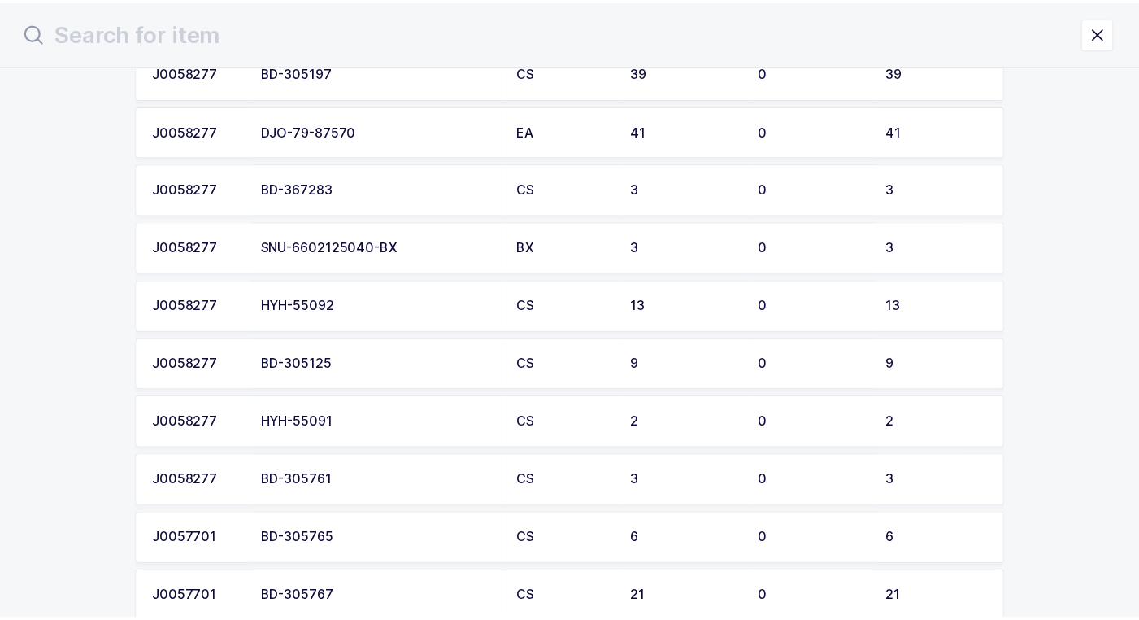
scroll to position [894, 0]
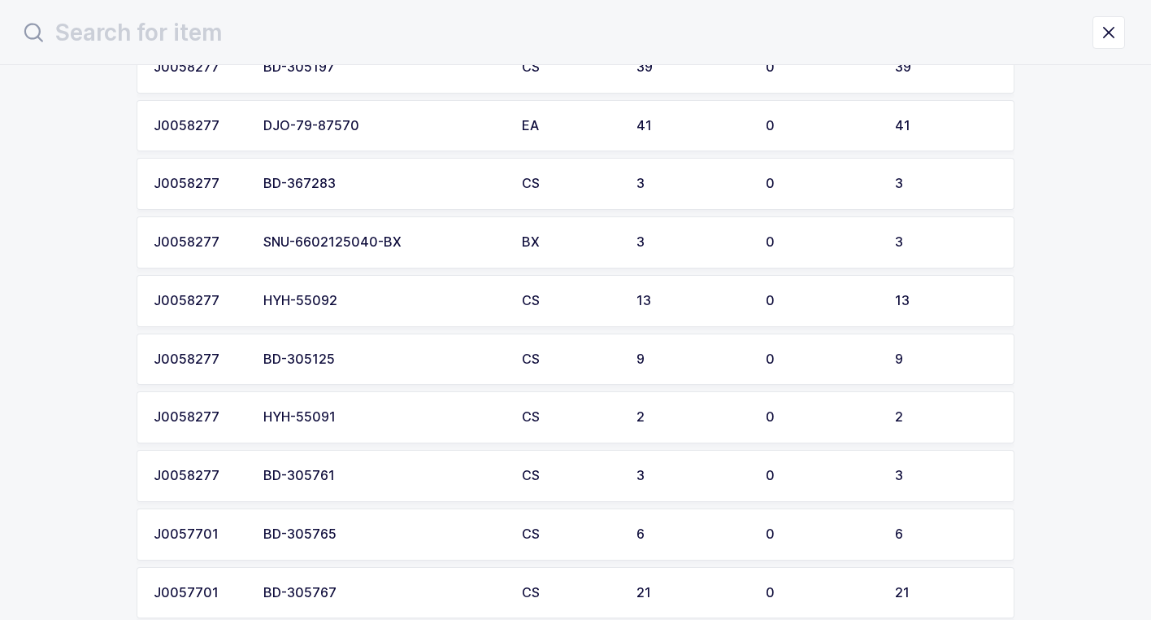
click at [368, 420] on div "HYH-55091" at bounding box center [382, 417] width 239 height 15
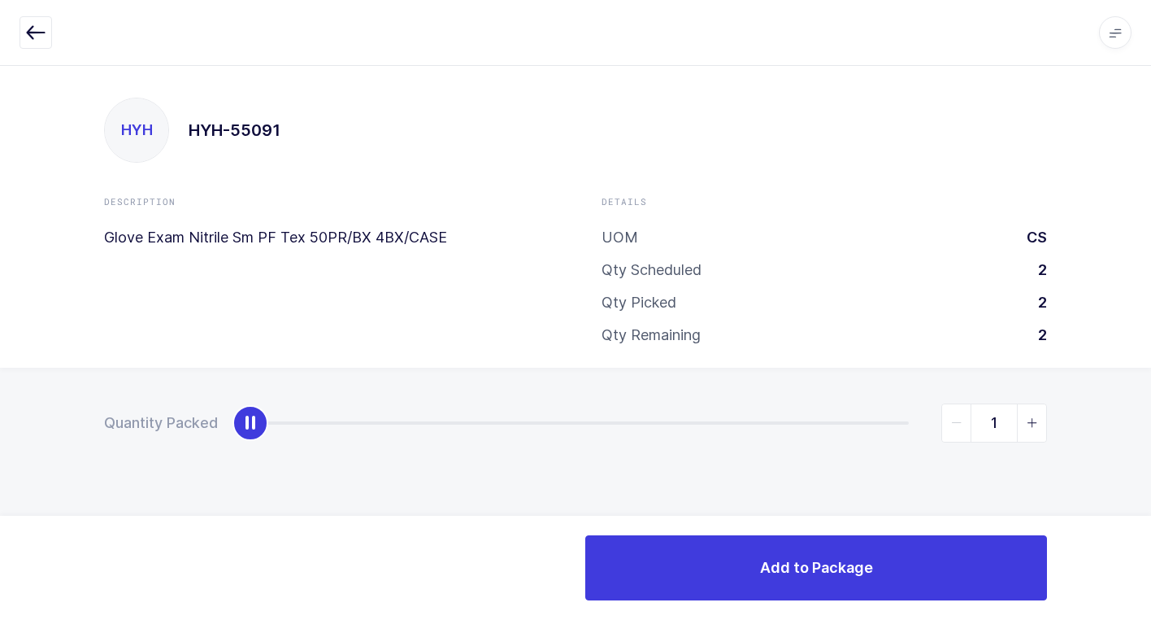
type input "2"
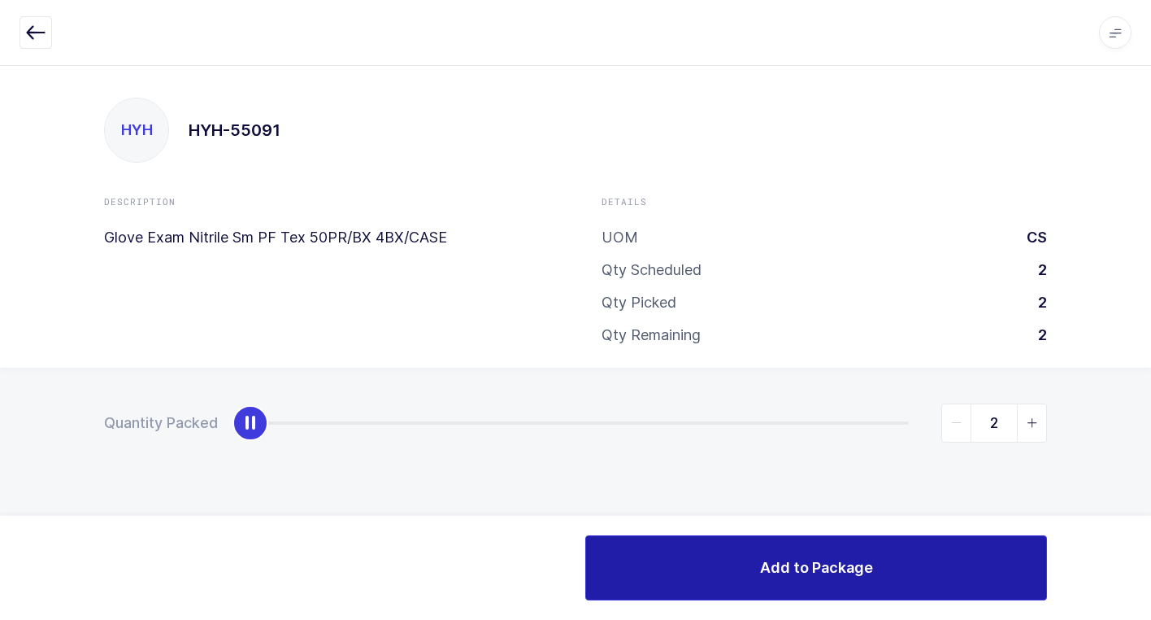
drag, startPoint x: 256, startPoint y: 432, endPoint x: 1011, endPoint y: 555, distance: 764.7
click at [1151, 521] on html "Apps Core Warehouse Admin Mission Control Purchasing Juan W. Logout Account Jua…" at bounding box center [575, 310] width 1151 height 620
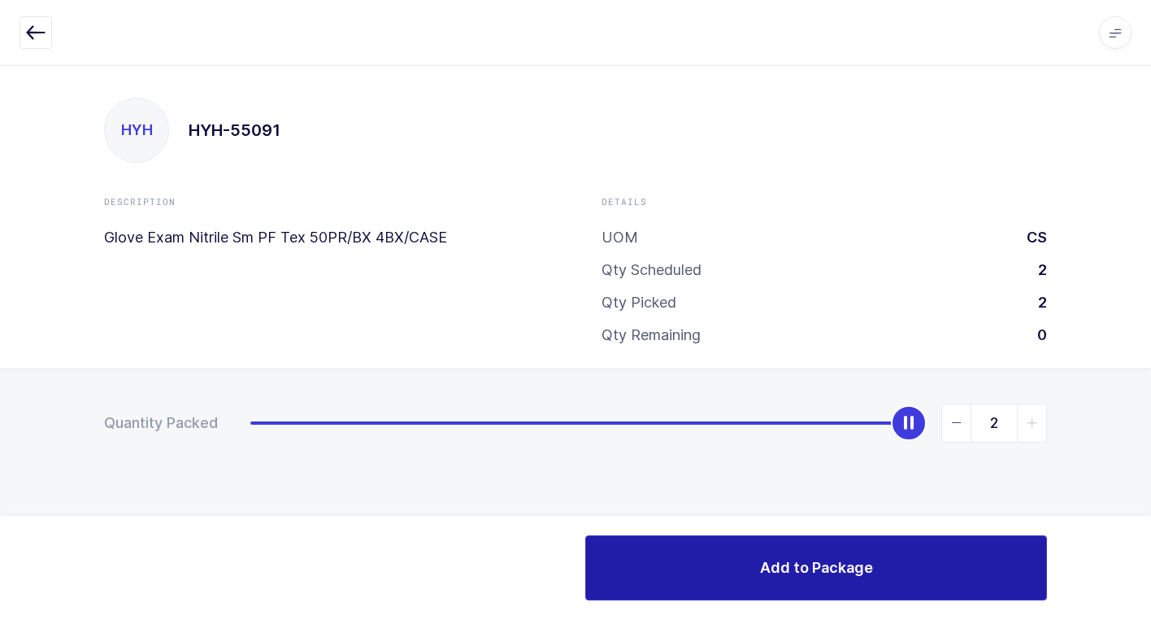
click at [707, 568] on button "Add to Package" at bounding box center [816, 567] width 462 height 65
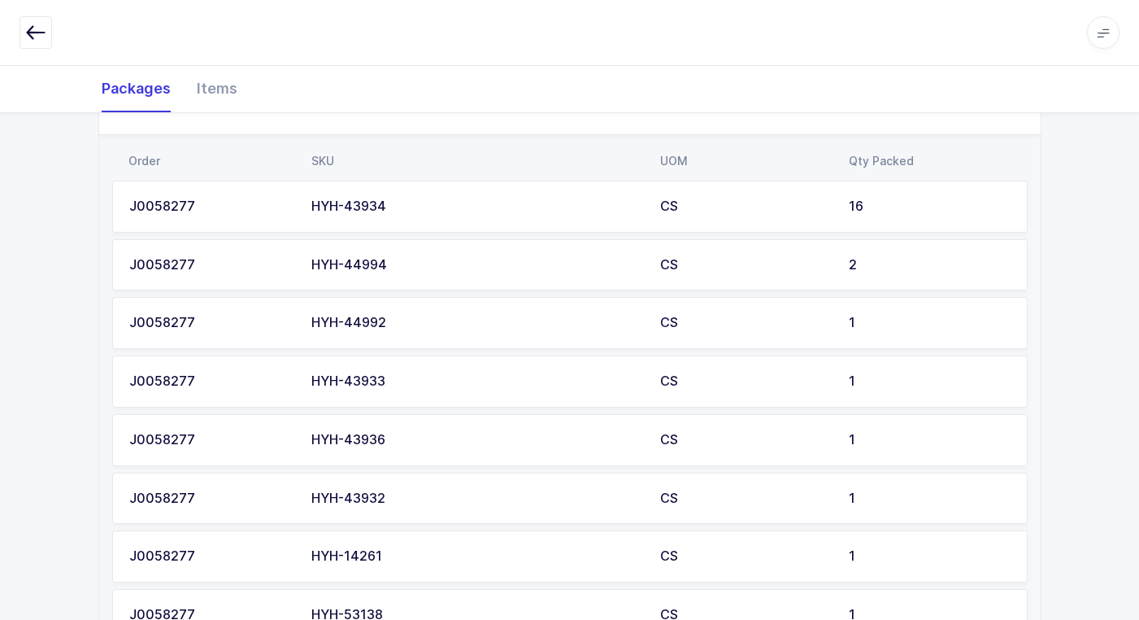
scroll to position [783, 0]
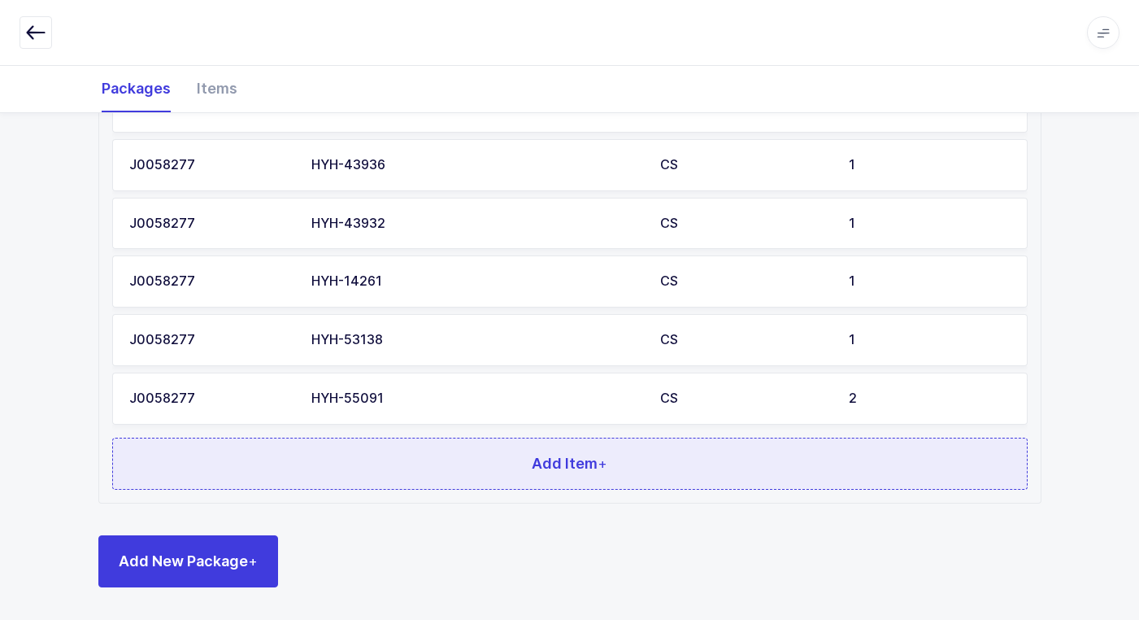
click at [459, 464] on button "Add Item +" at bounding box center [570, 463] width 916 height 52
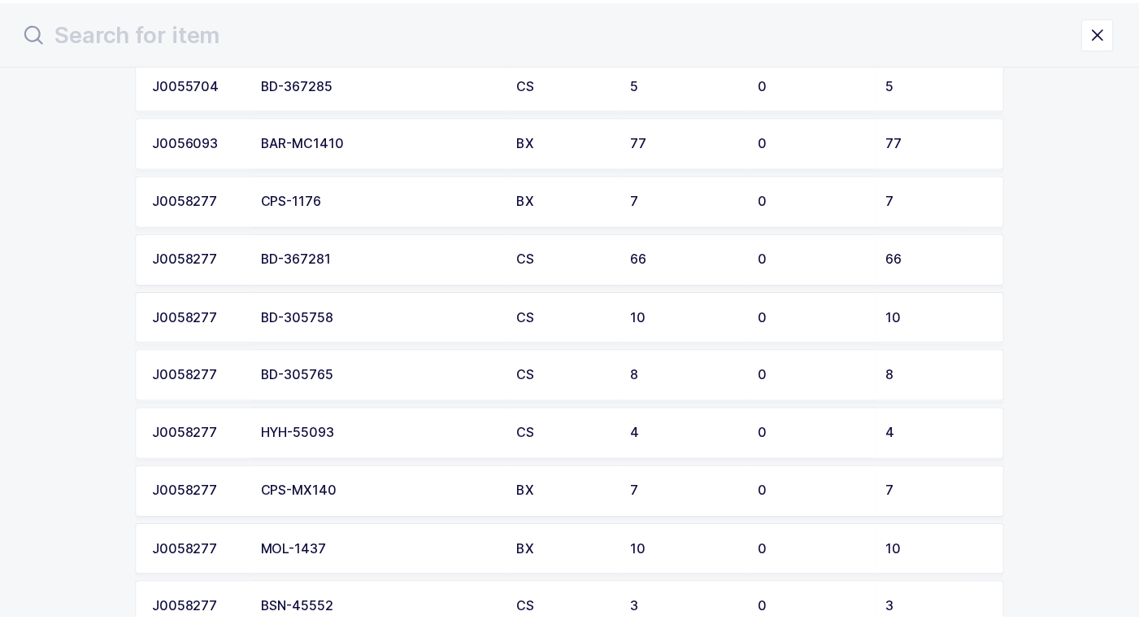
scroll to position [244, 0]
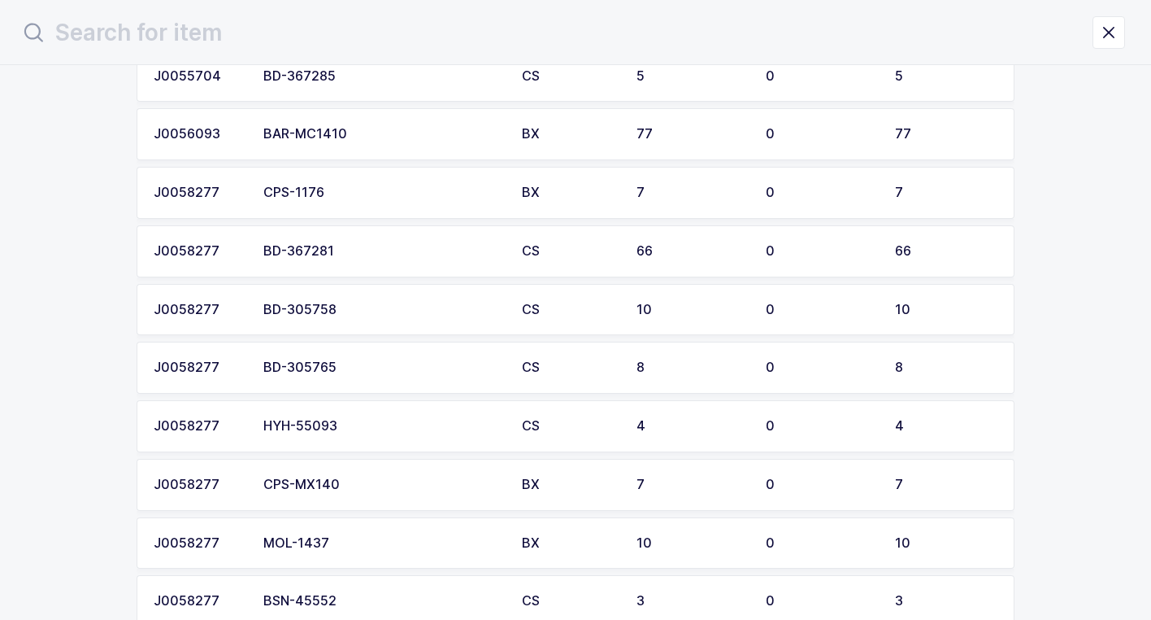
click at [366, 428] on div "HYH-55093" at bounding box center [382, 426] width 239 height 15
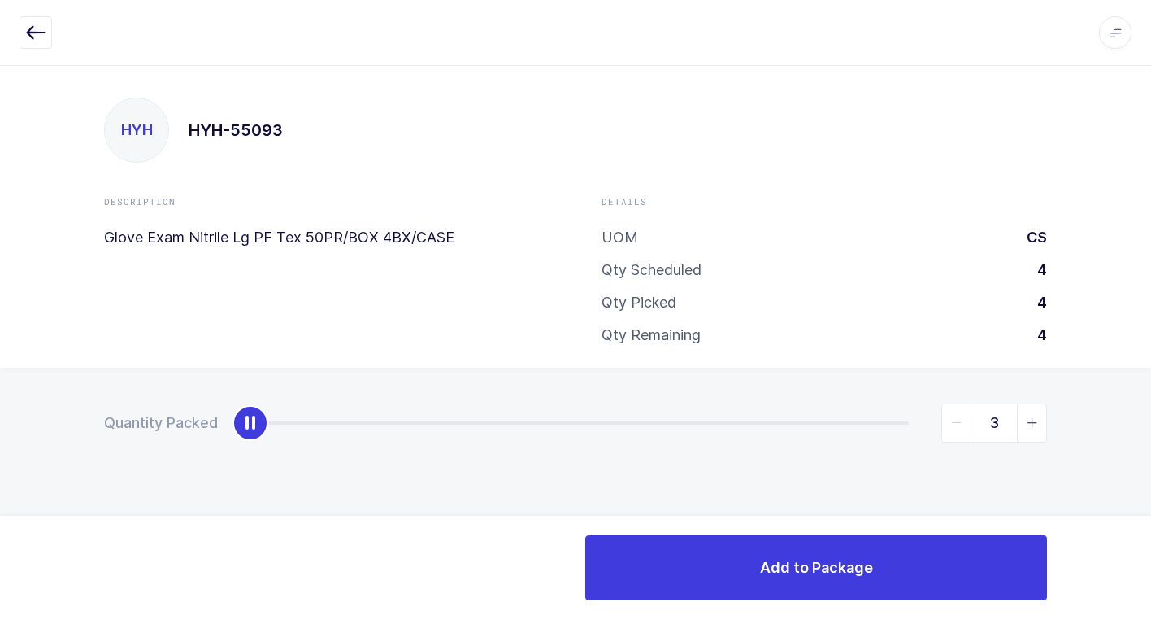
type input "4"
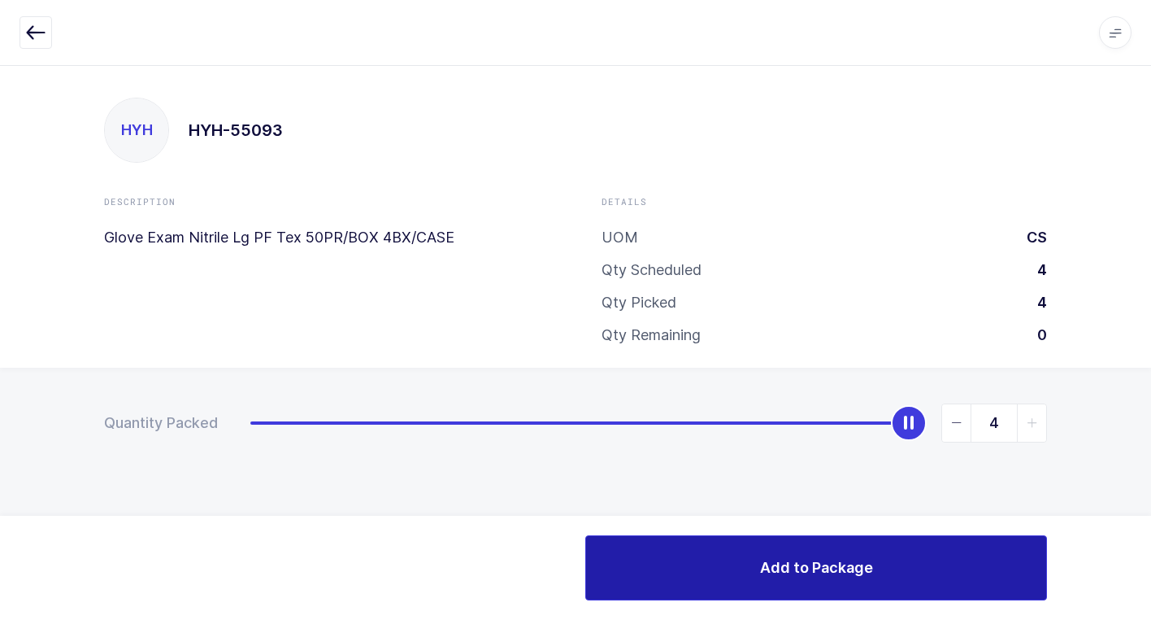
drag, startPoint x: 255, startPoint y: 428, endPoint x: 799, endPoint y: 574, distance: 564.1
click at [1112, 397] on div "Quantity Packed 4" at bounding box center [575, 480] width 1151 height 224
click at [725, 578] on button "Add to Package" at bounding box center [816, 567] width 462 height 65
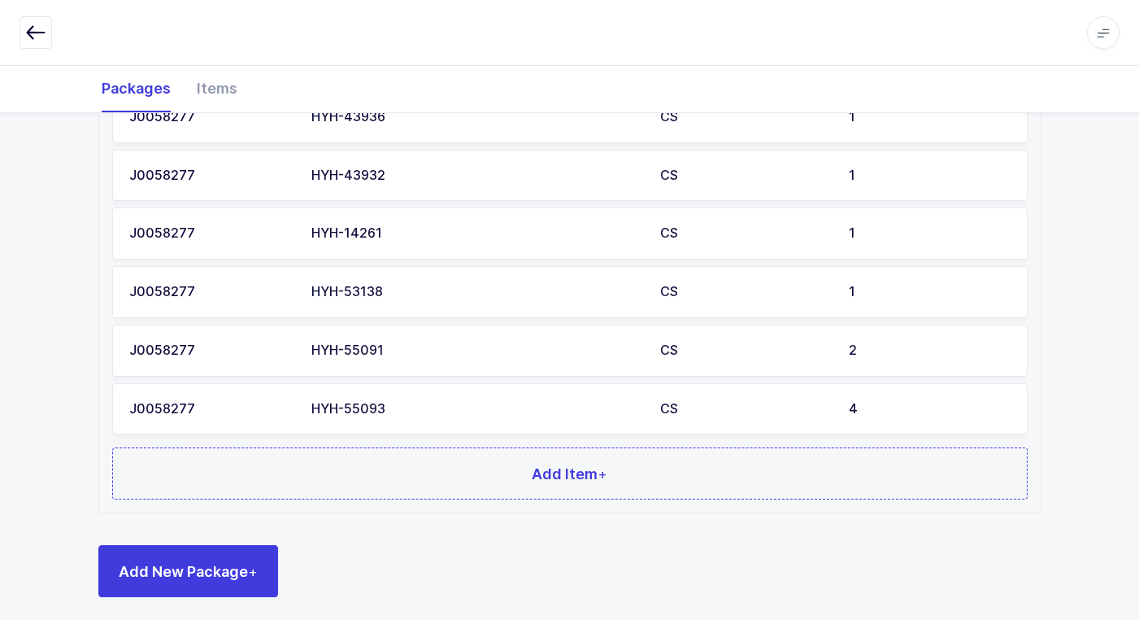
scroll to position [841, 0]
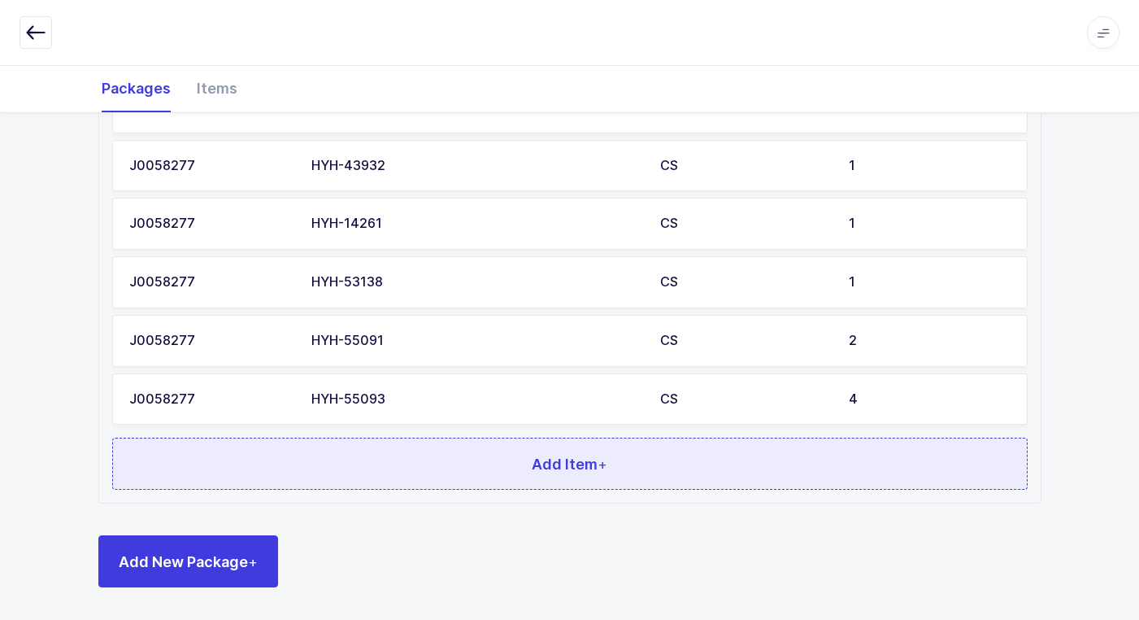
click at [450, 473] on button "Add Item +" at bounding box center [570, 463] width 916 height 52
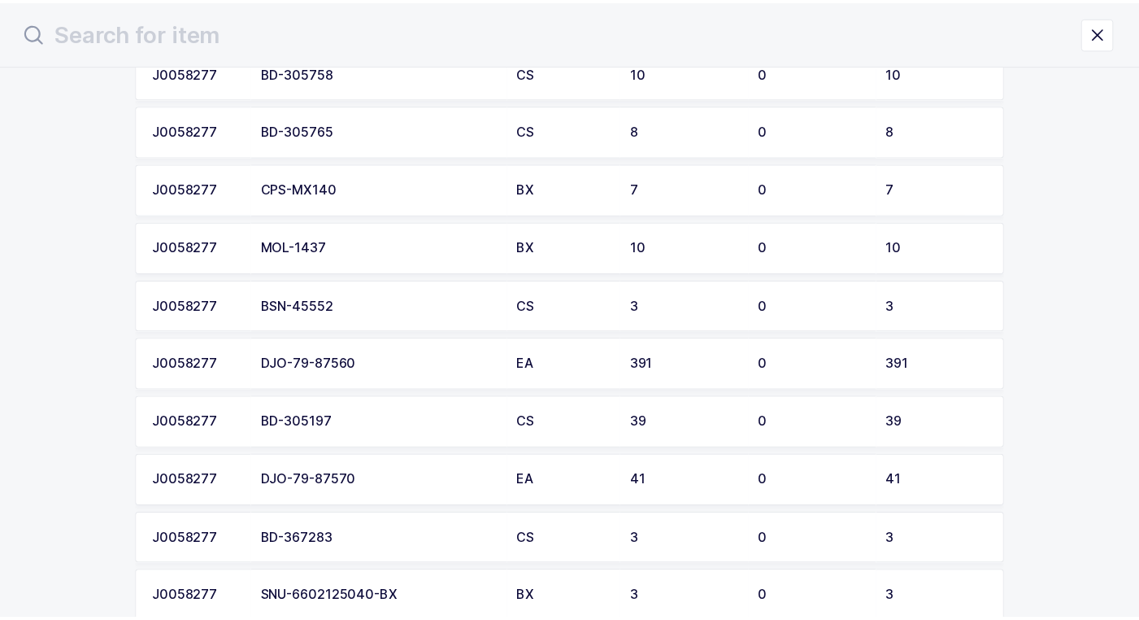
scroll to position [488, 0]
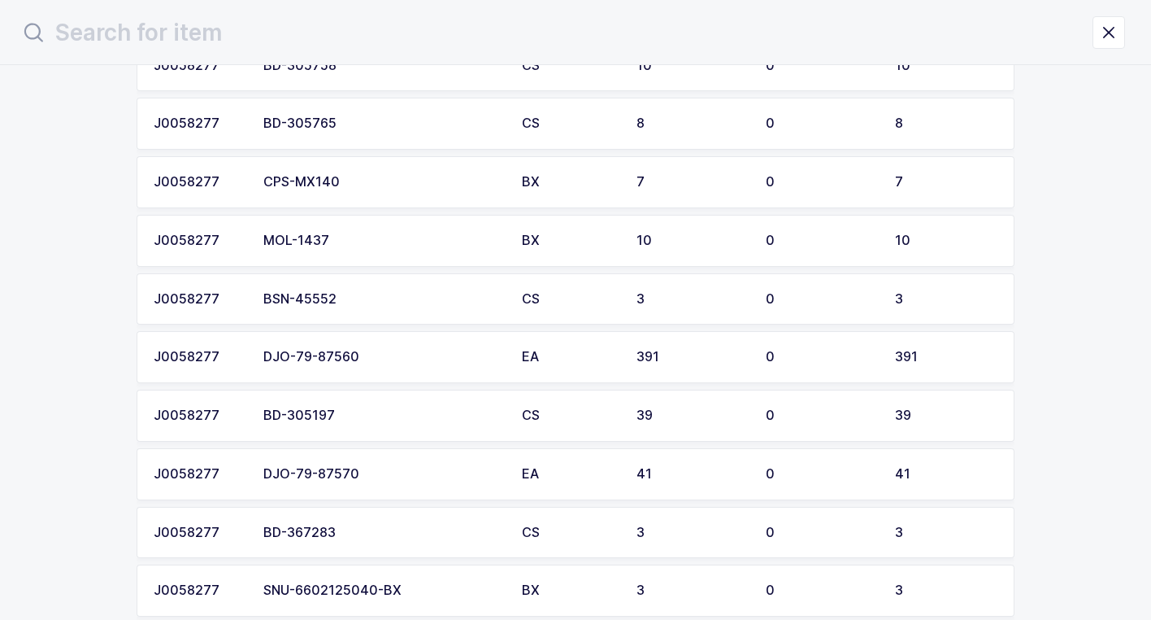
click at [375, 295] on div "BSN-45552" at bounding box center [382, 299] width 239 height 15
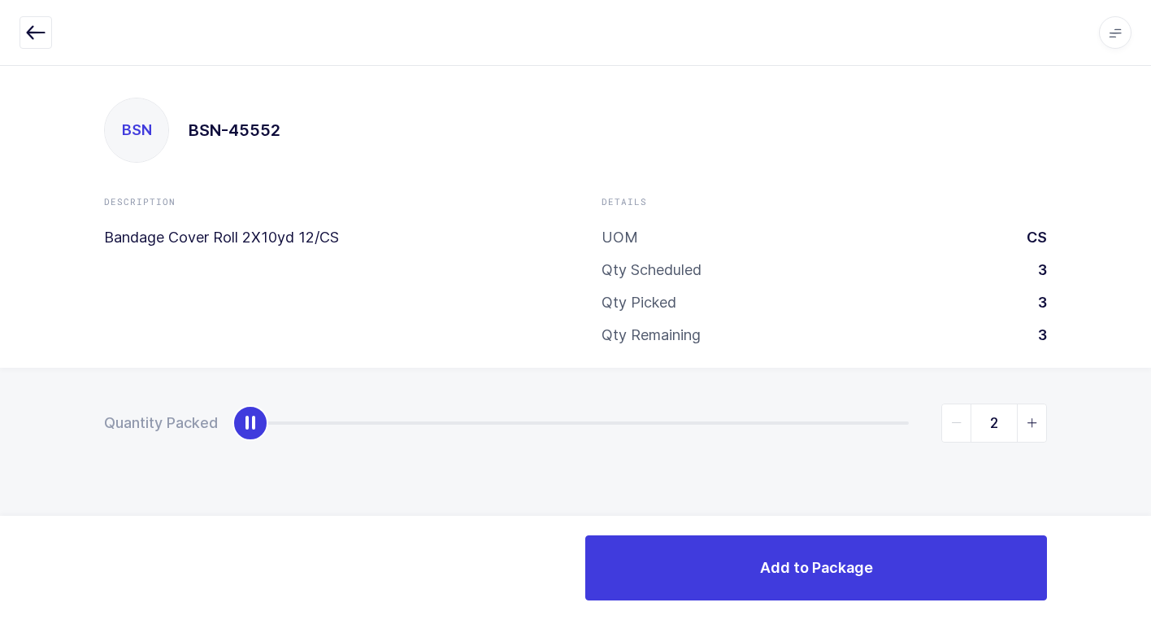
type input "3"
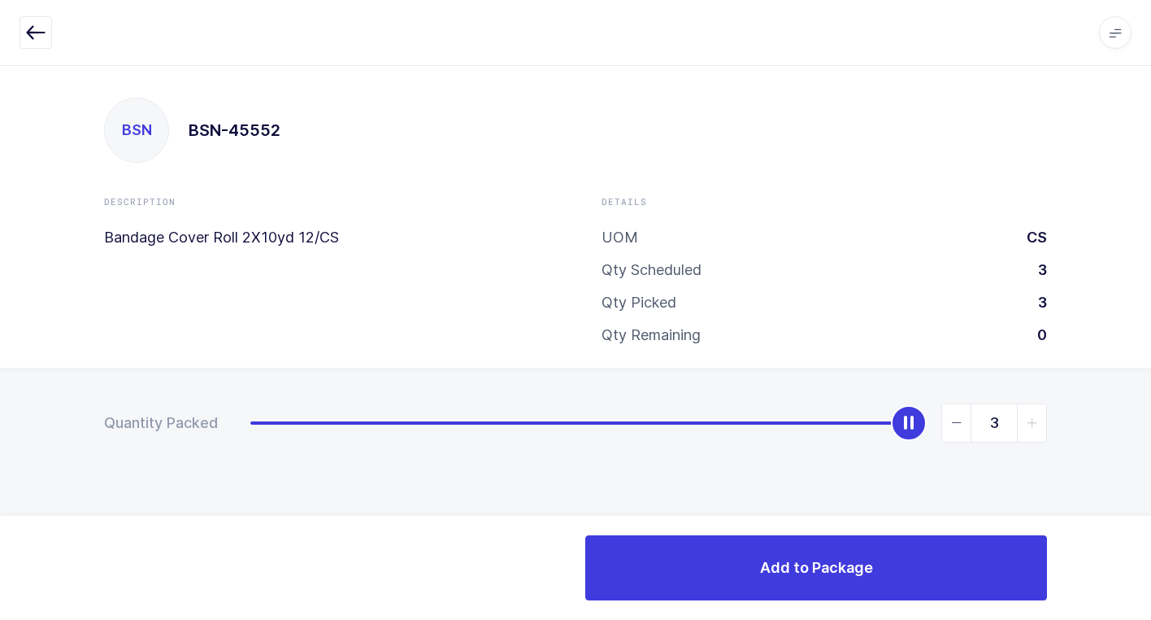
drag, startPoint x: 255, startPoint y: 432, endPoint x: 1160, endPoint y: 627, distance: 926.7
click at [1151, 619] on html "Apps Core Warehouse Admin Mission Control Purchasing Juan W. Logout Account Jua…" at bounding box center [575, 310] width 1151 height 620
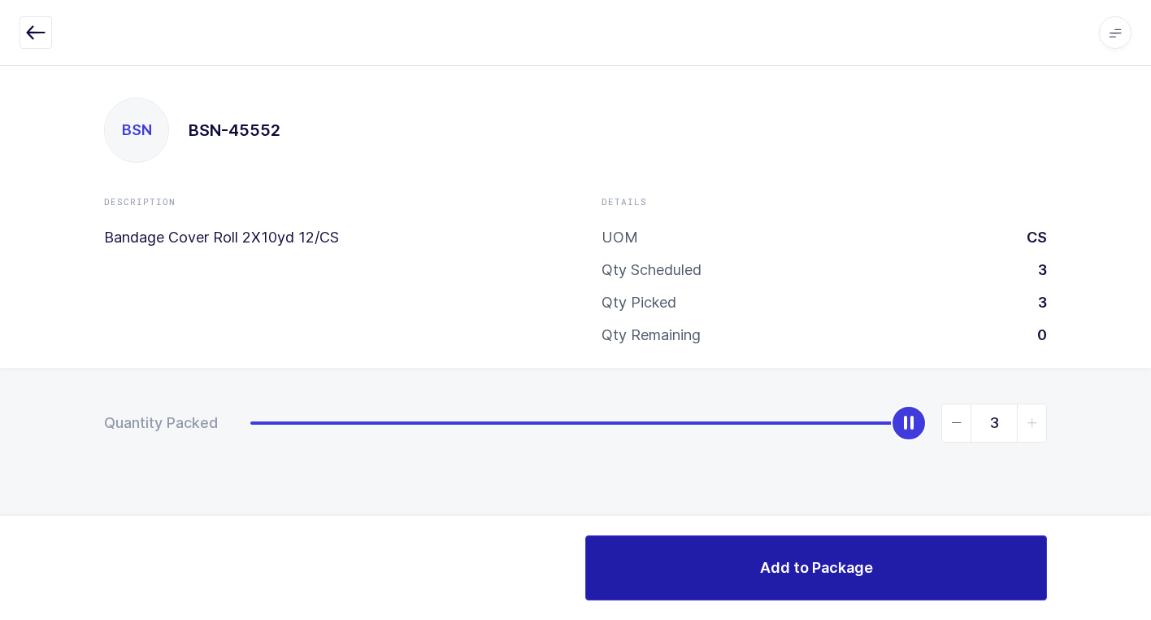
click at [667, 577] on button "Add to Package" at bounding box center [816, 567] width 462 height 65
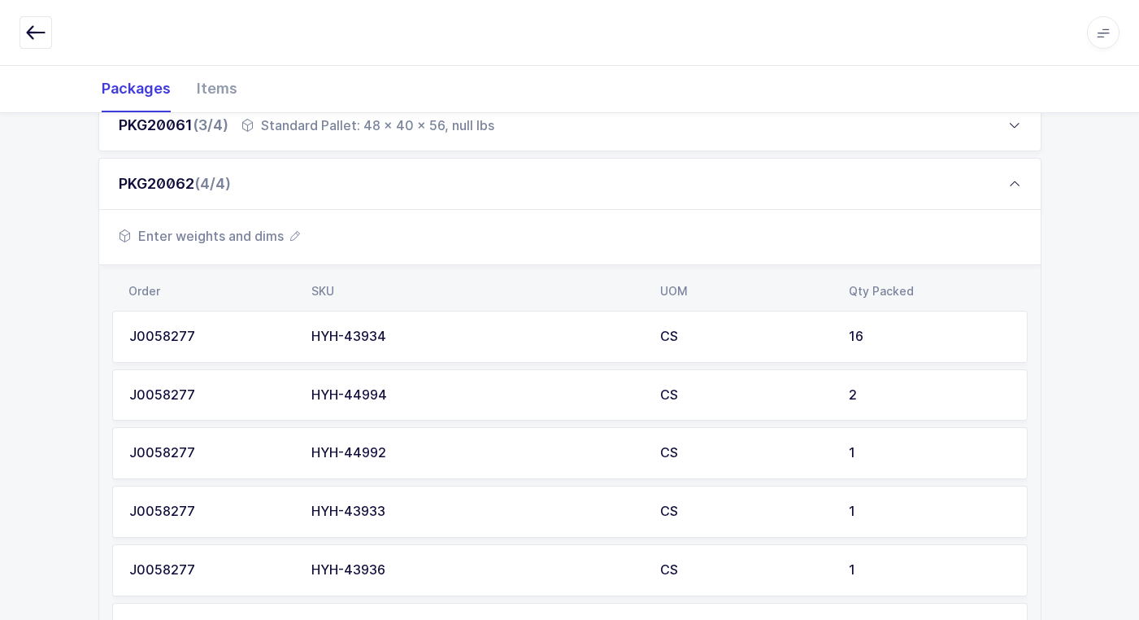
scroll to position [325, 0]
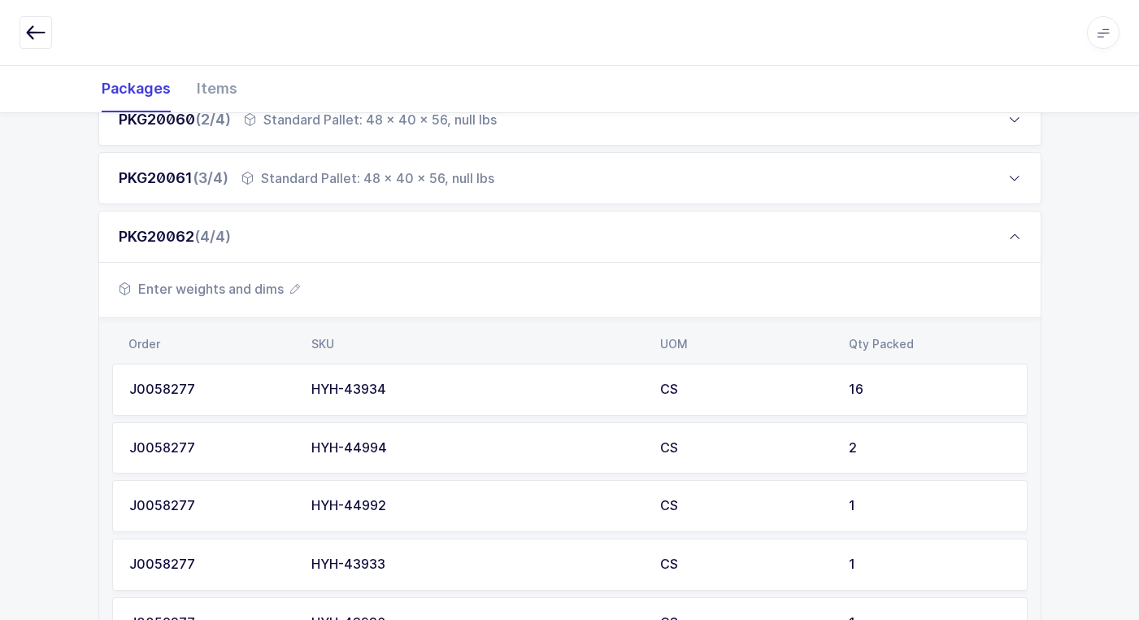
click at [248, 292] on span "Enter weights and dims" at bounding box center [209, 289] width 181 height 20
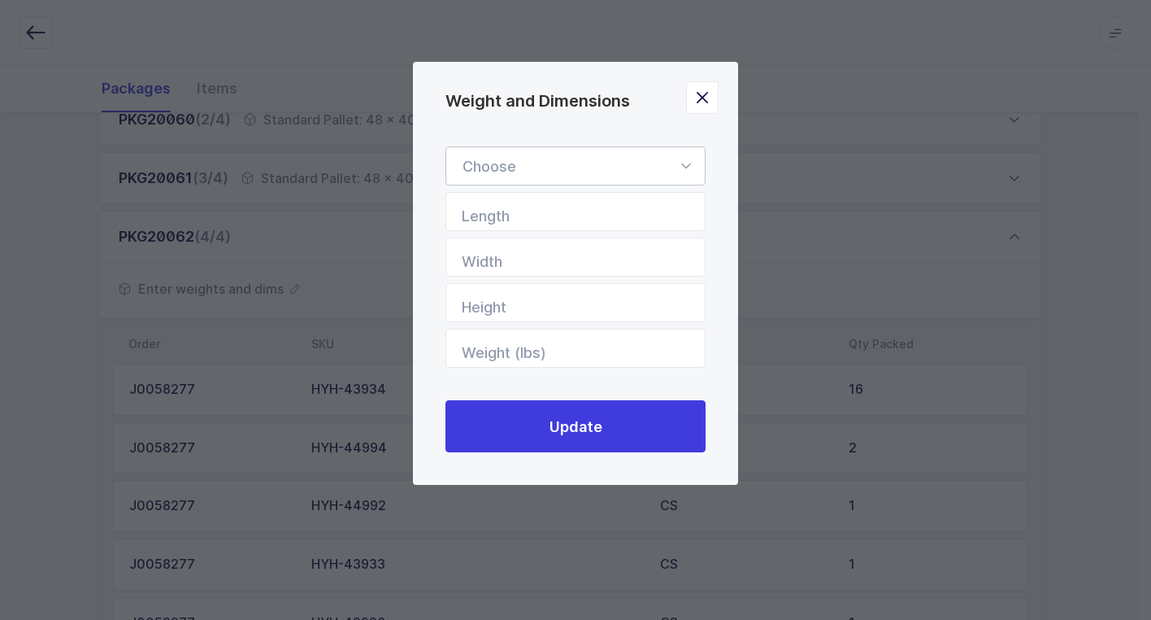
click at [677, 172] on icon "Weight and Dimensions" at bounding box center [686, 165] width 20 height 39
click at [622, 219] on li "Standard Pallet" at bounding box center [582, 213] width 258 height 31
type input "Standard Pallet"
type input "48"
type input "40"
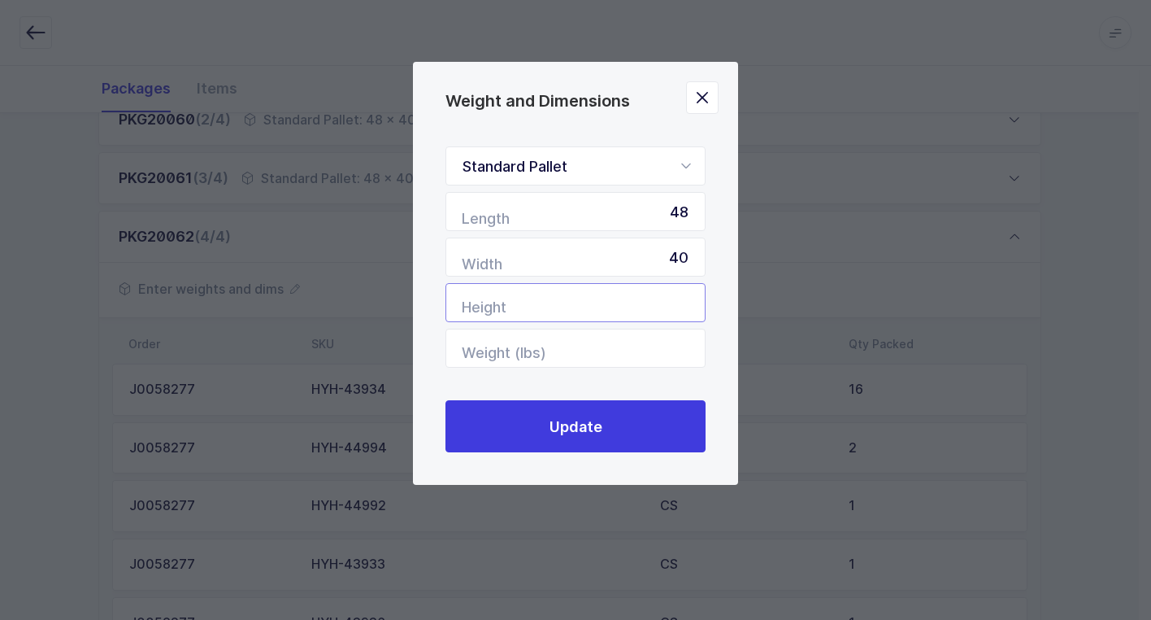
click at [675, 298] on input "Height" at bounding box center [576, 302] width 260 height 39
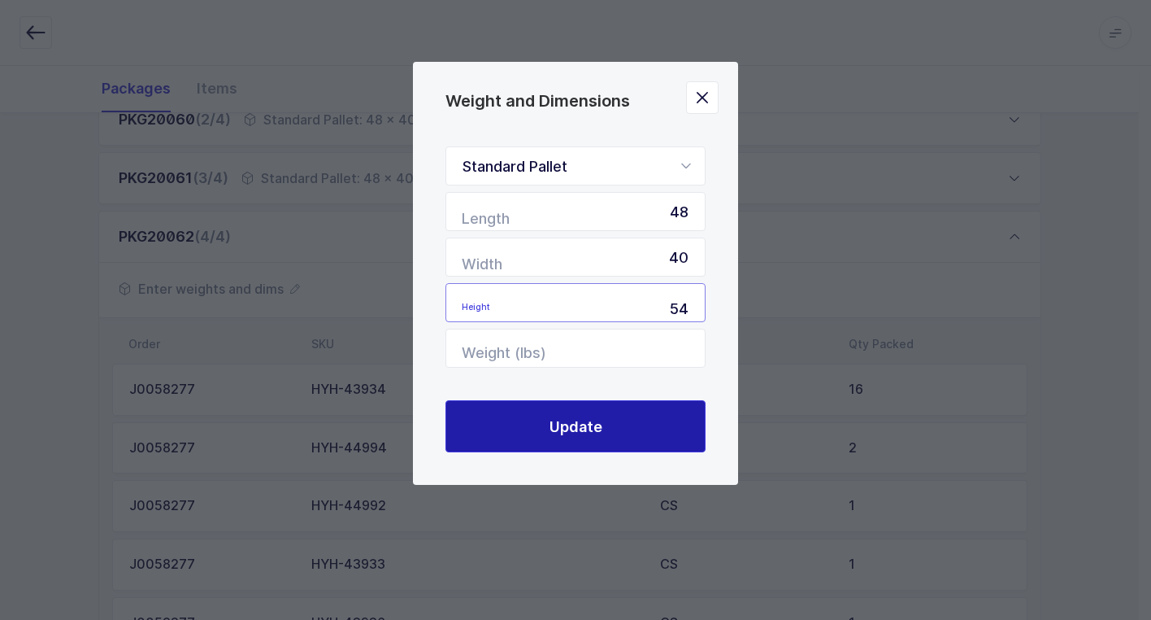
type input "54"
click at [538, 433] on button "Update" at bounding box center [576, 426] width 260 height 52
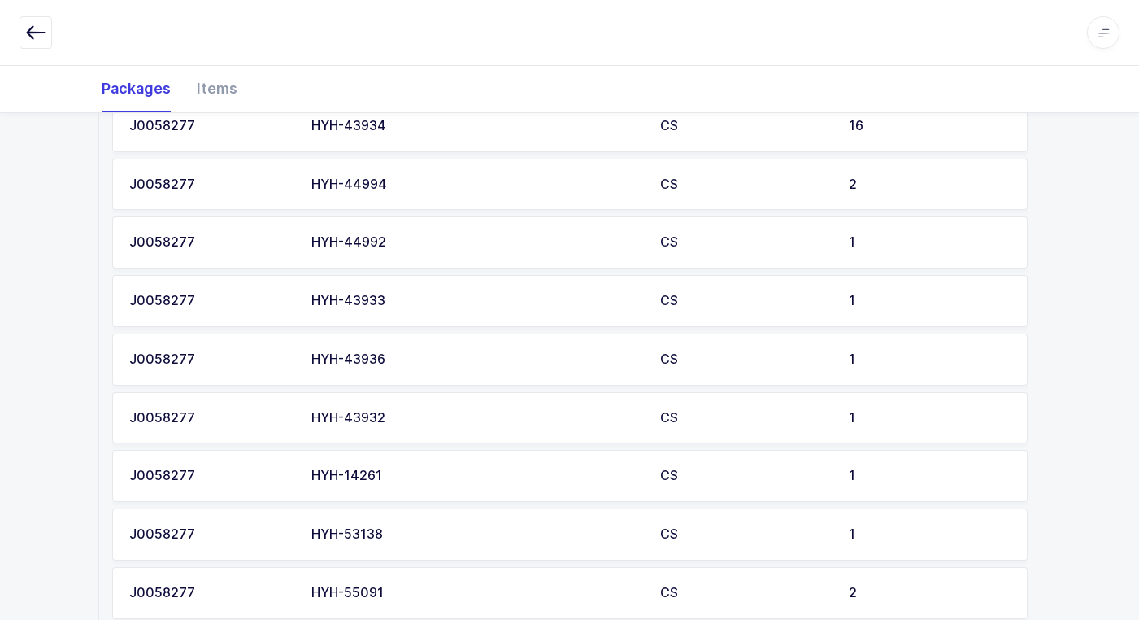
scroll to position [899, 0]
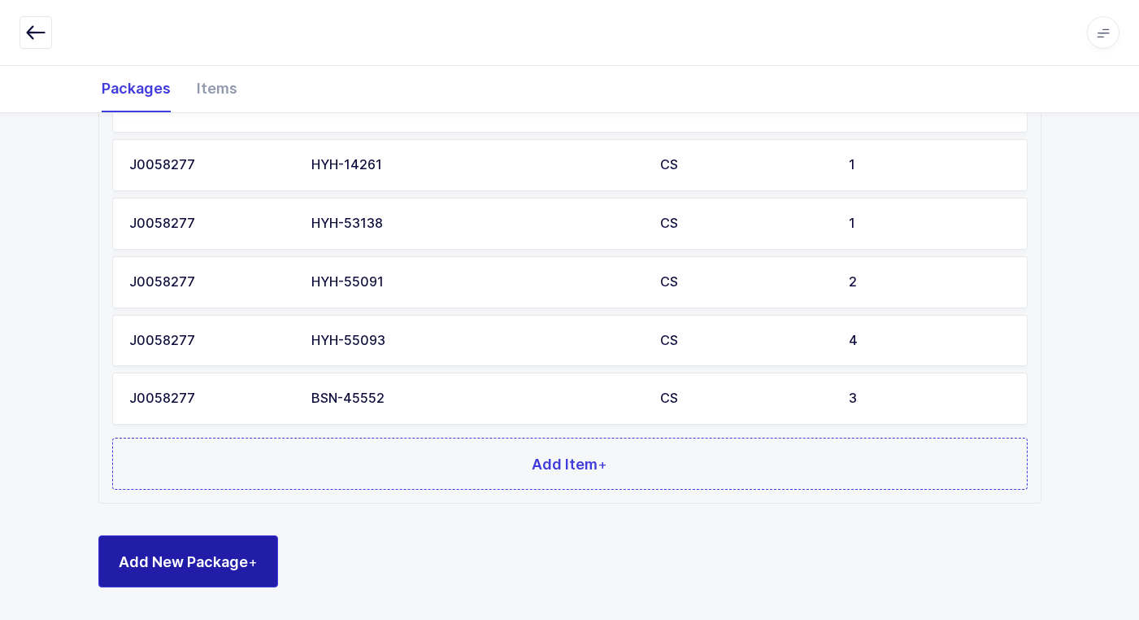
click at [203, 563] on span "Add New Package +" at bounding box center [188, 561] width 139 height 20
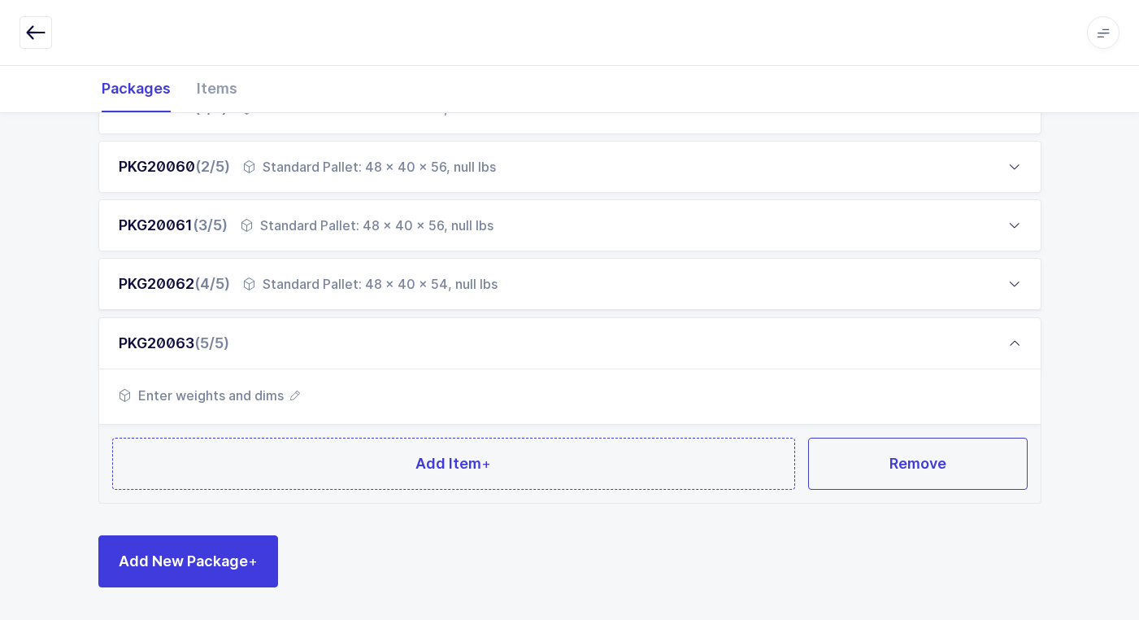
scroll to position [277, 0]
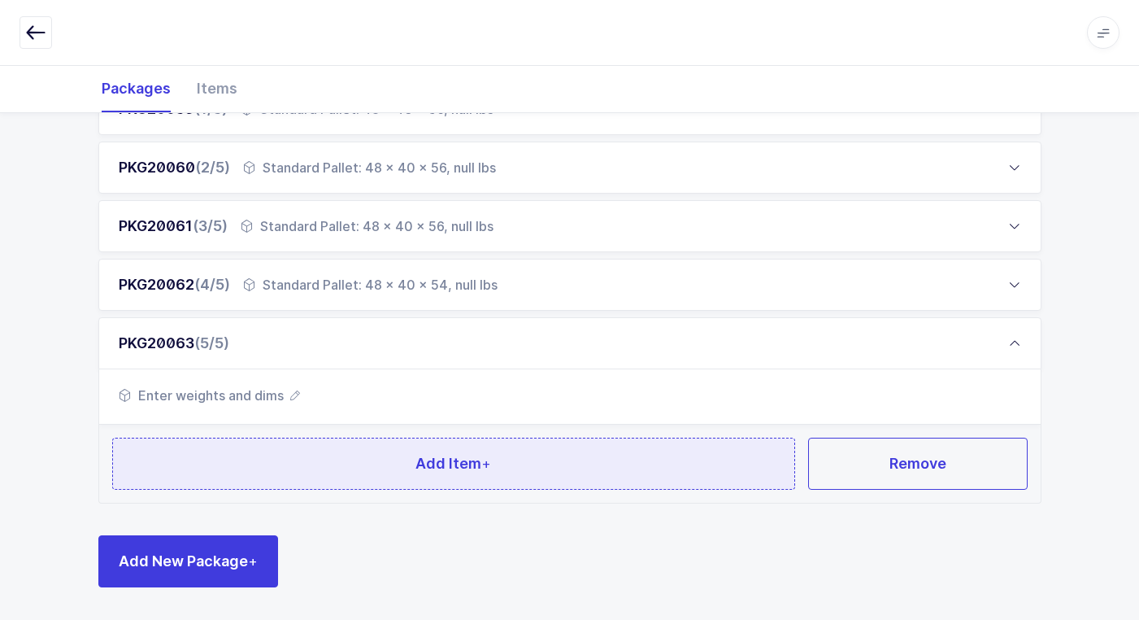
click at [298, 473] on button "Add Item +" at bounding box center [454, 463] width 684 height 52
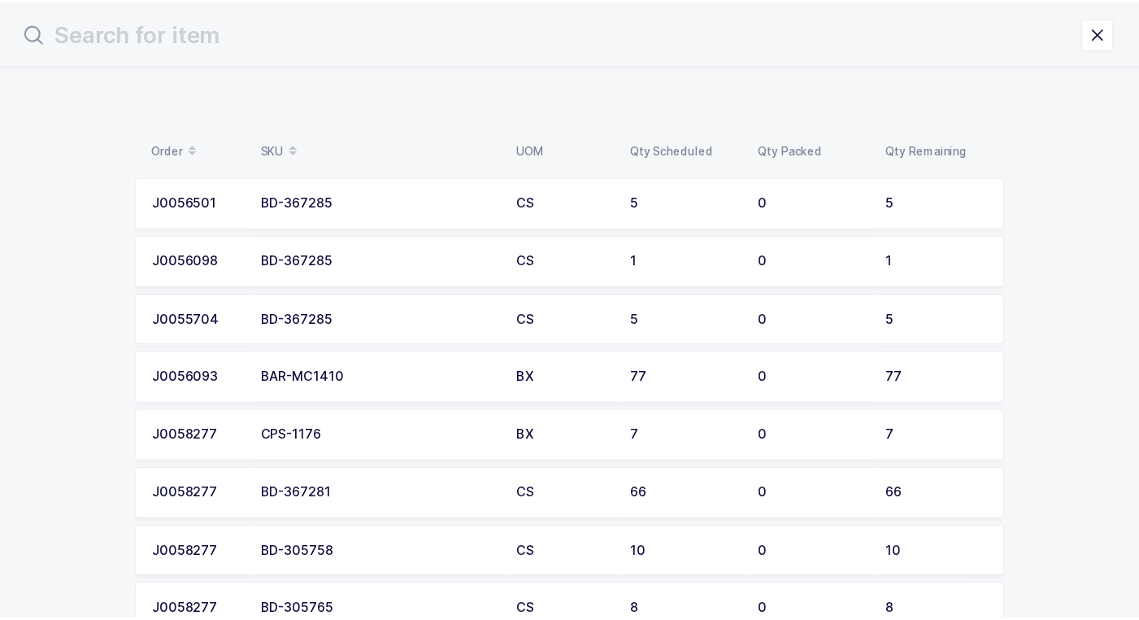
scroll to position [0, 0]
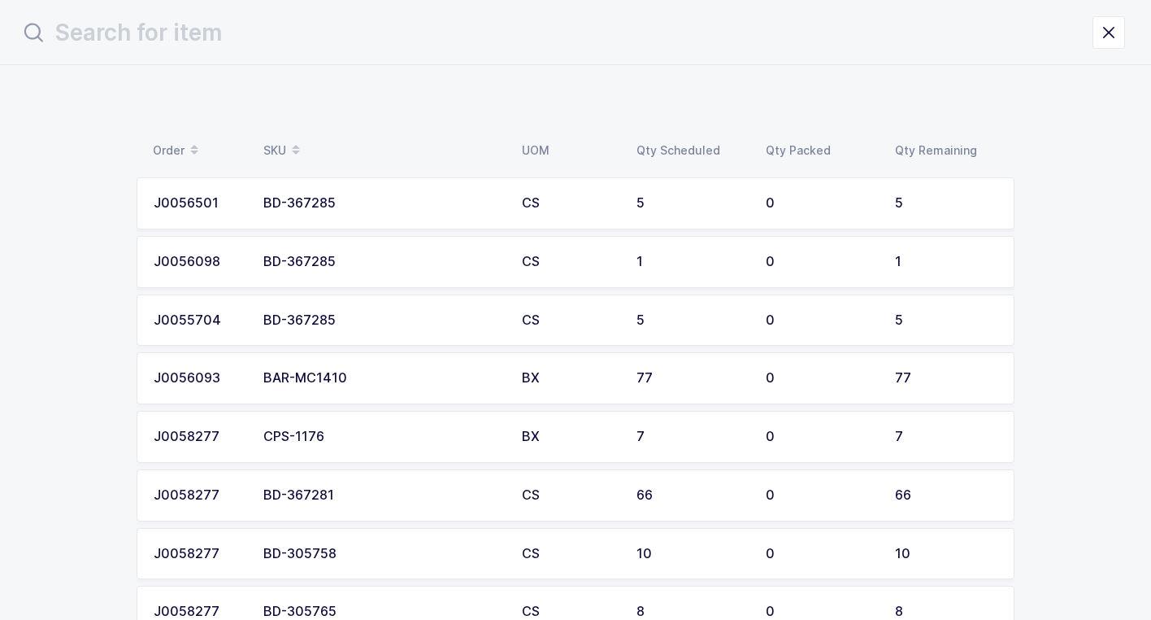
click at [362, 381] on div "BAR-MC1410" at bounding box center [382, 378] width 239 height 15
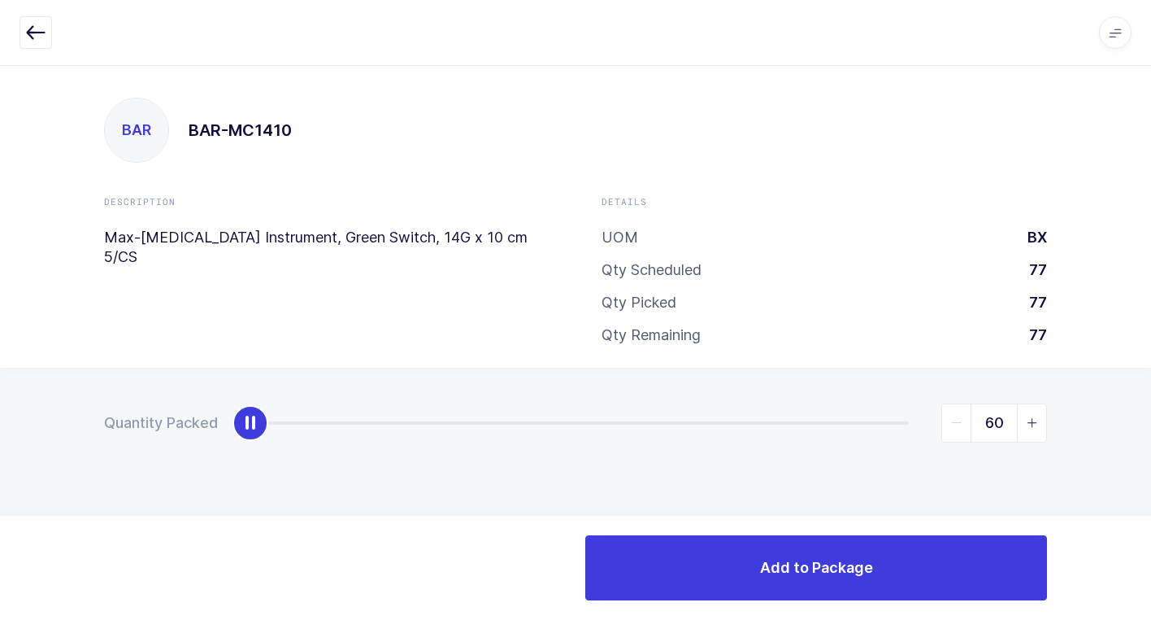
type input "77"
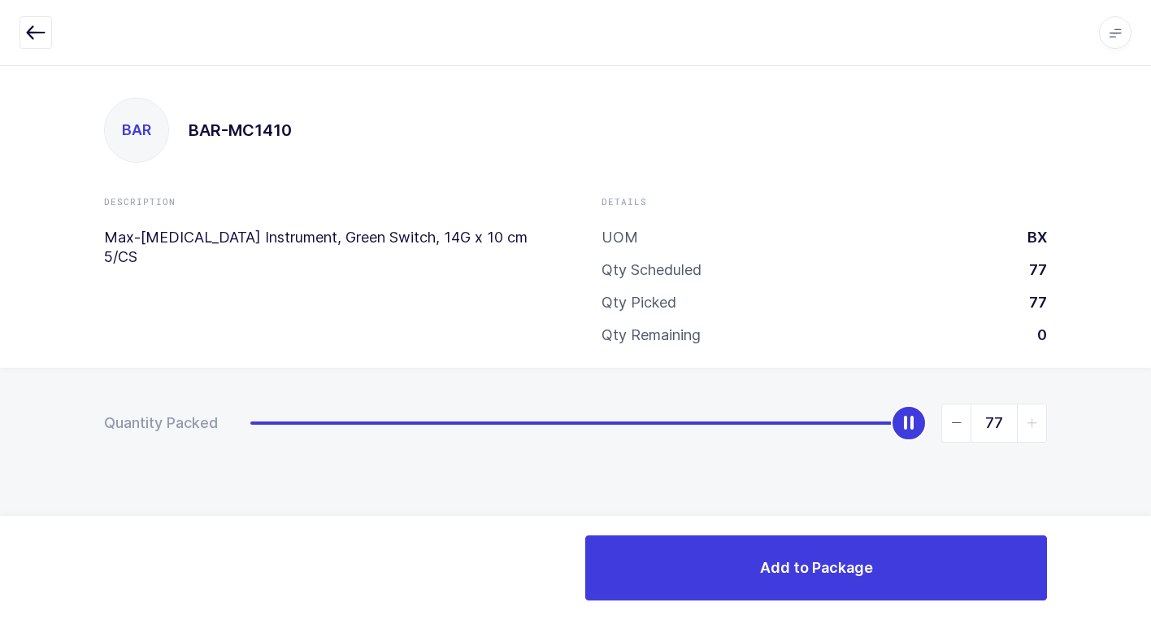
drag, startPoint x: 245, startPoint y: 419, endPoint x: 1139, endPoint y: 585, distance: 909.7
click at [1151, 581] on div "Apps Core Warehouse Admin Mission Control Purchasing Juan W. Logout Account Jua…" at bounding box center [575, 342] width 1151 height 555
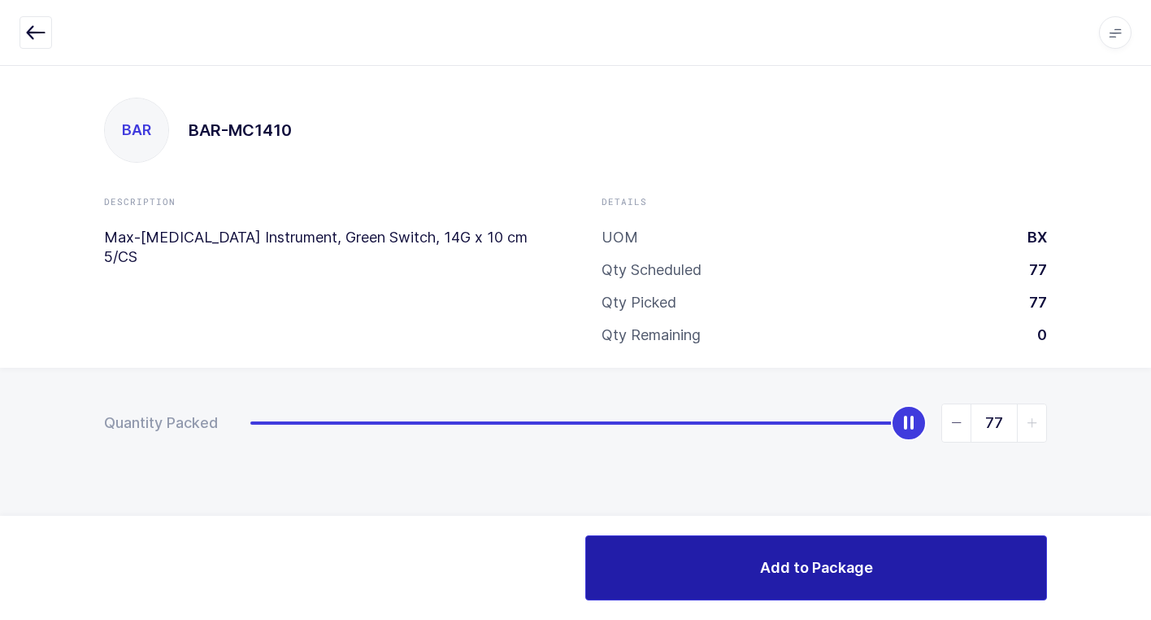
click at [799, 572] on span "Add to Package" at bounding box center [816, 567] width 113 height 20
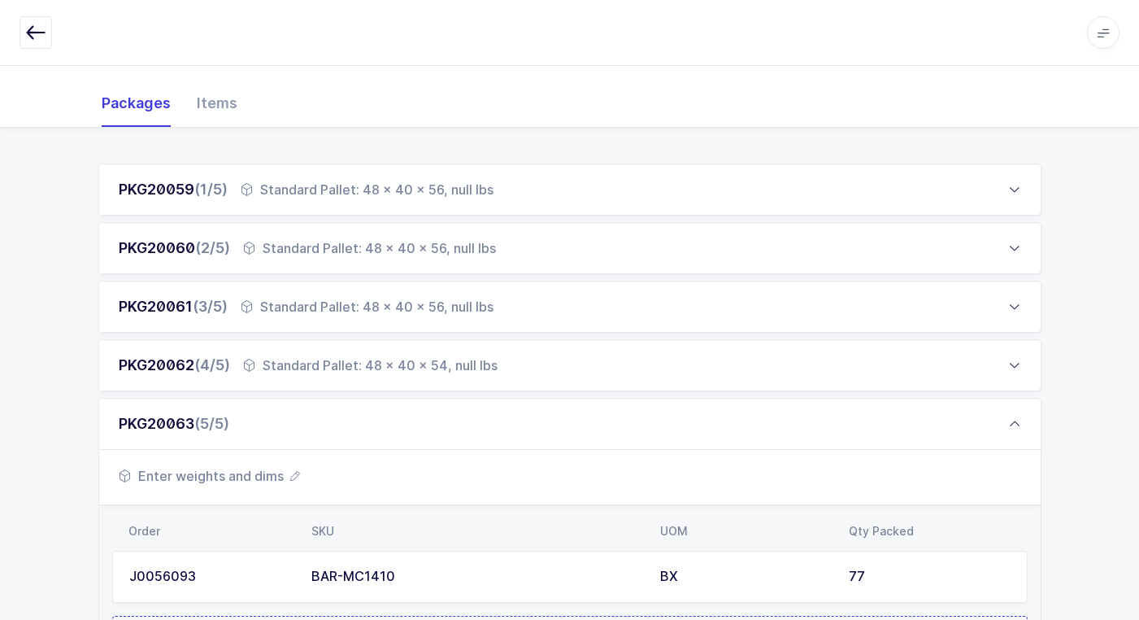
scroll to position [375, 0]
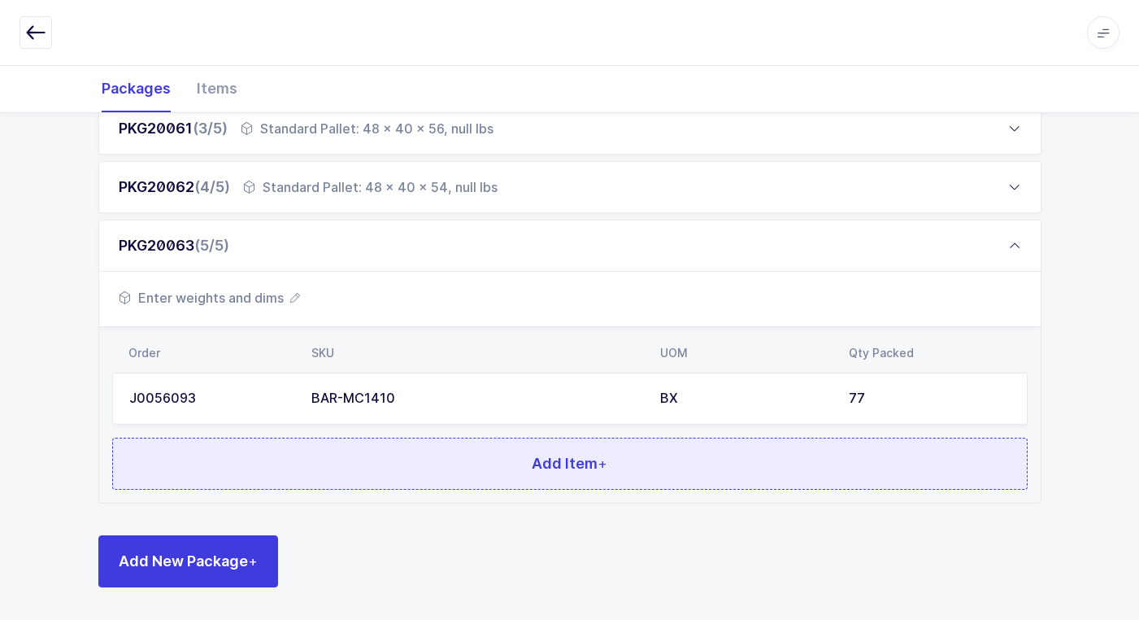
click at [416, 462] on button "Add Item +" at bounding box center [570, 463] width 916 height 52
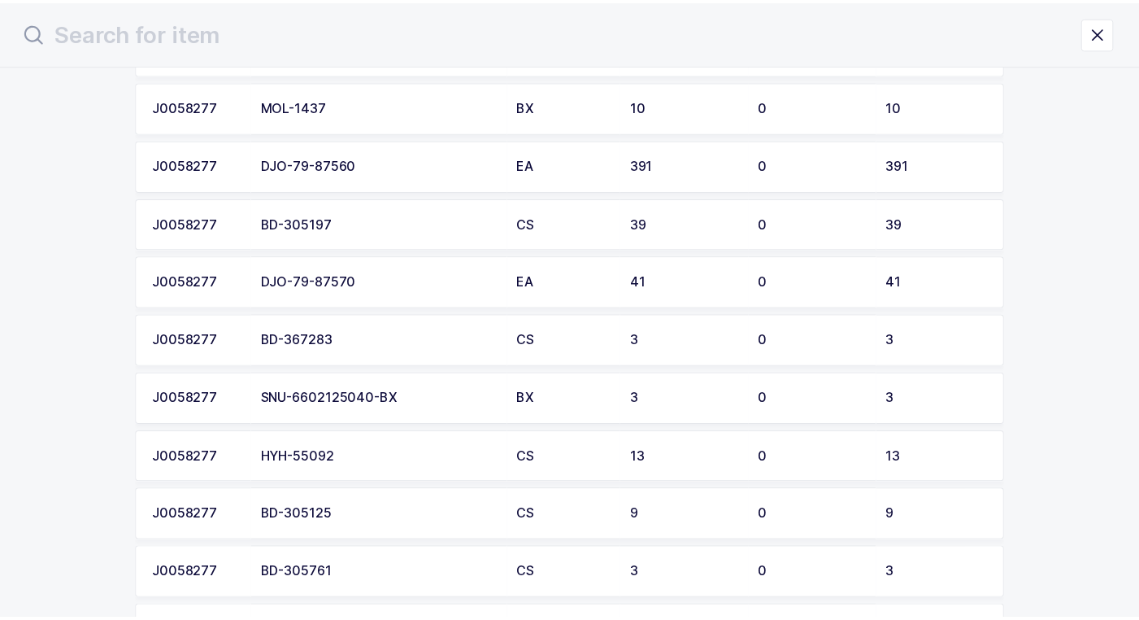
scroll to position [569, 0]
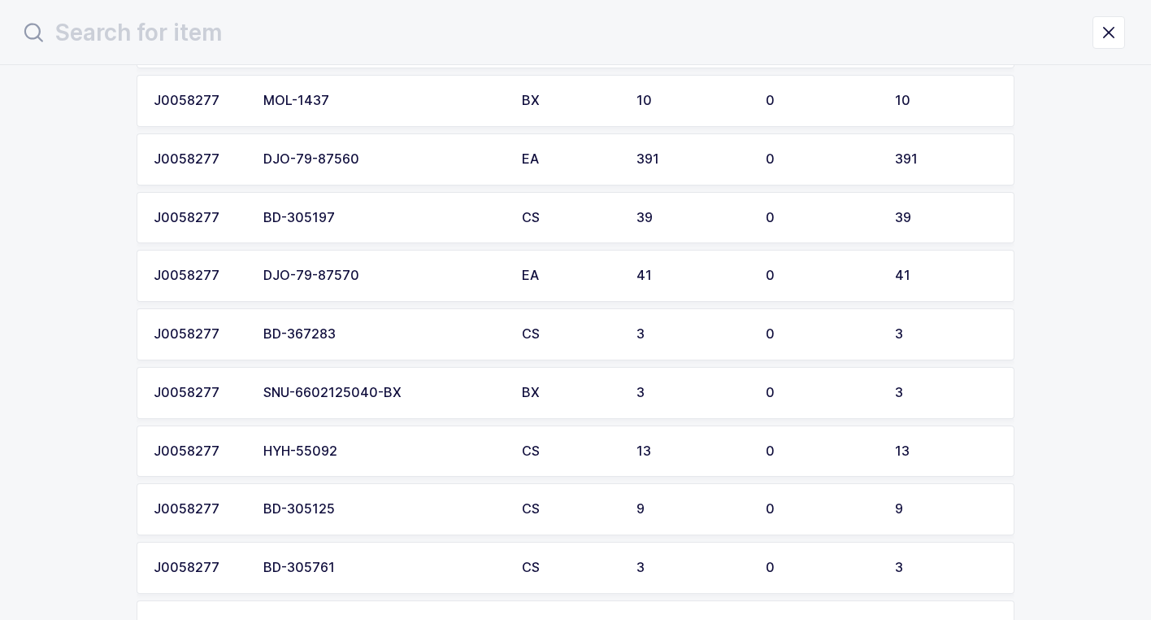
click at [561, 157] on div "EA" at bounding box center [569, 159] width 95 height 15
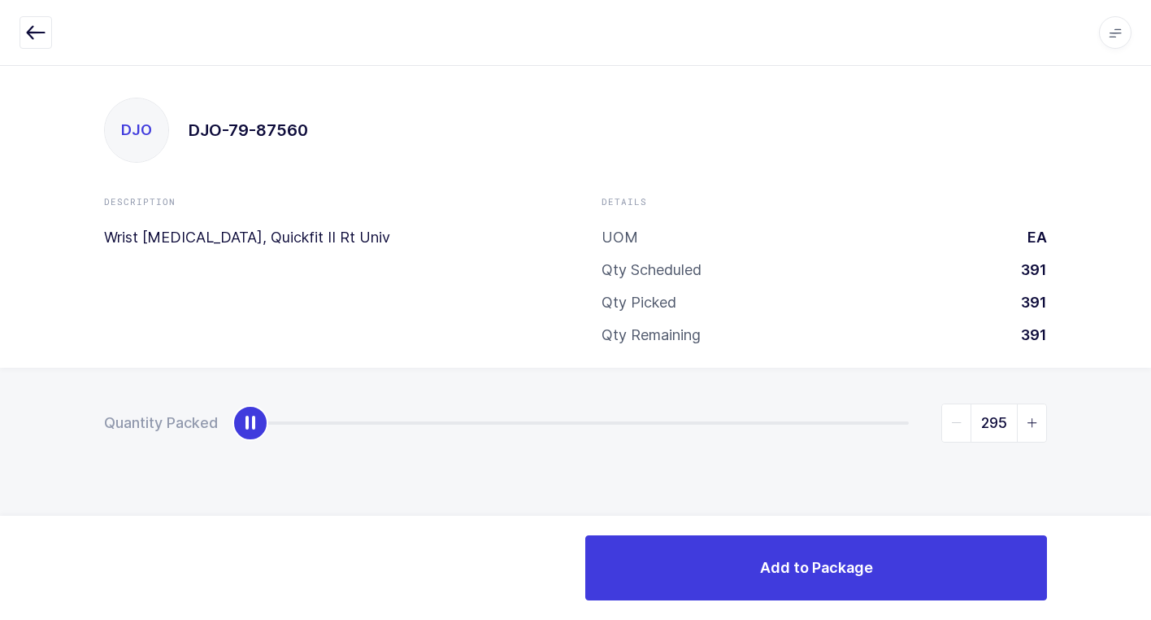
type input "391"
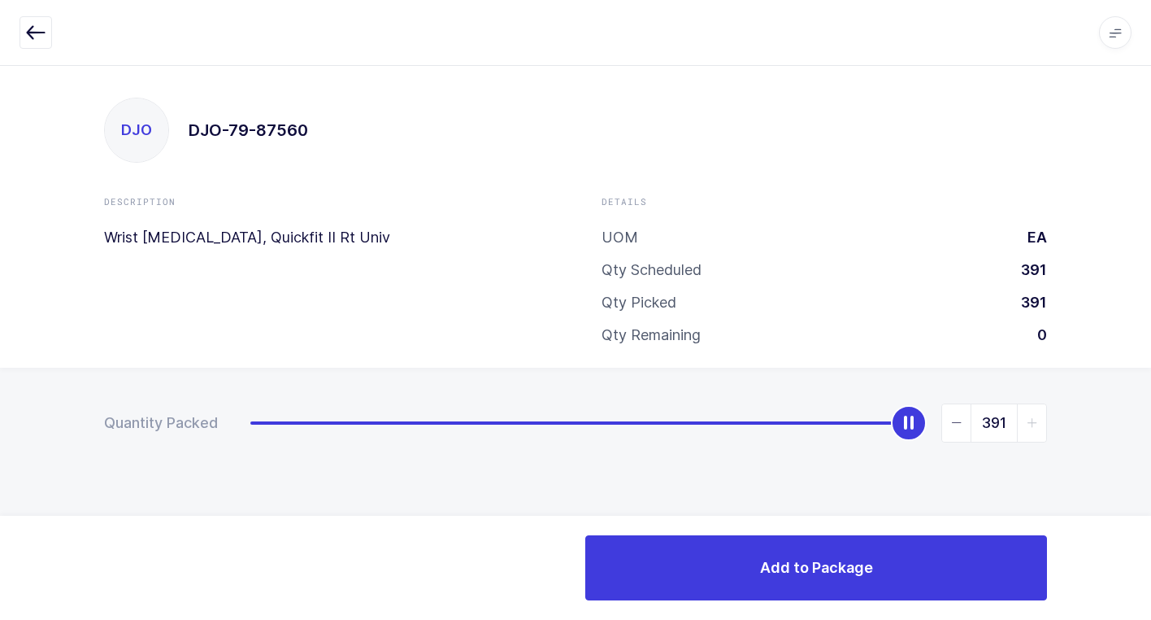
drag, startPoint x: 254, startPoint y: 428, endPoint x: 1136, endPoint y: 589, distance: 896.9
click at [1151, 575] on html "Apps Core Warehouse Admin Mission Control Purchasing Juan W. Logout Account Jua…" at bounding box center [575, 310] width 1151 height 620
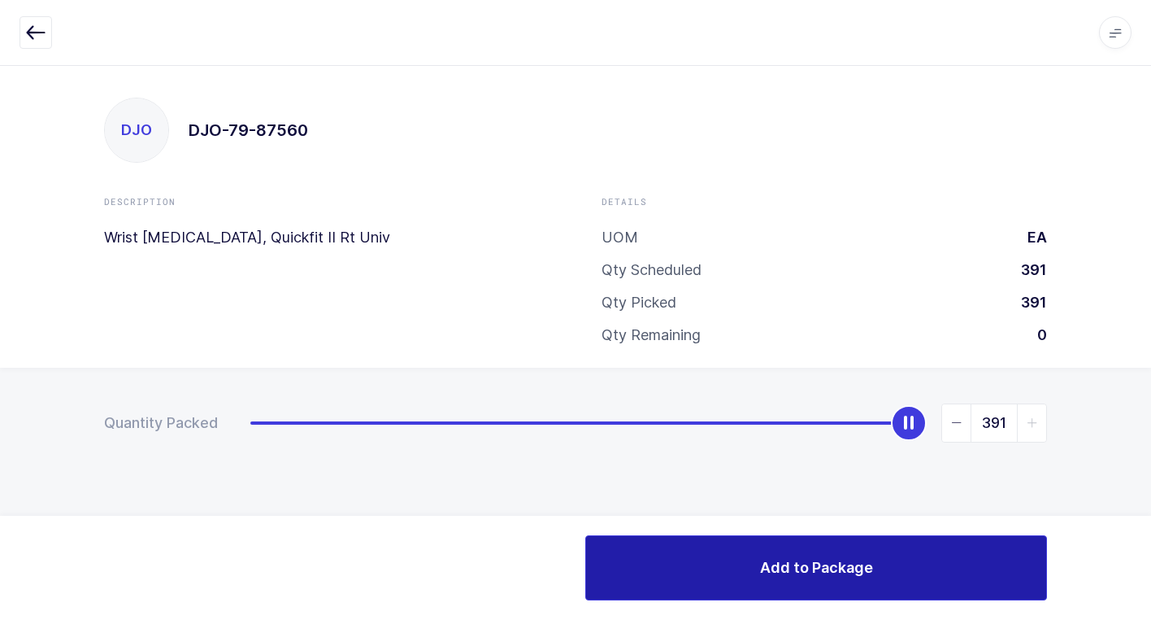
click at [784, 563] on span "Add to Package" at bounding box center [816, 567] width 113 height 20
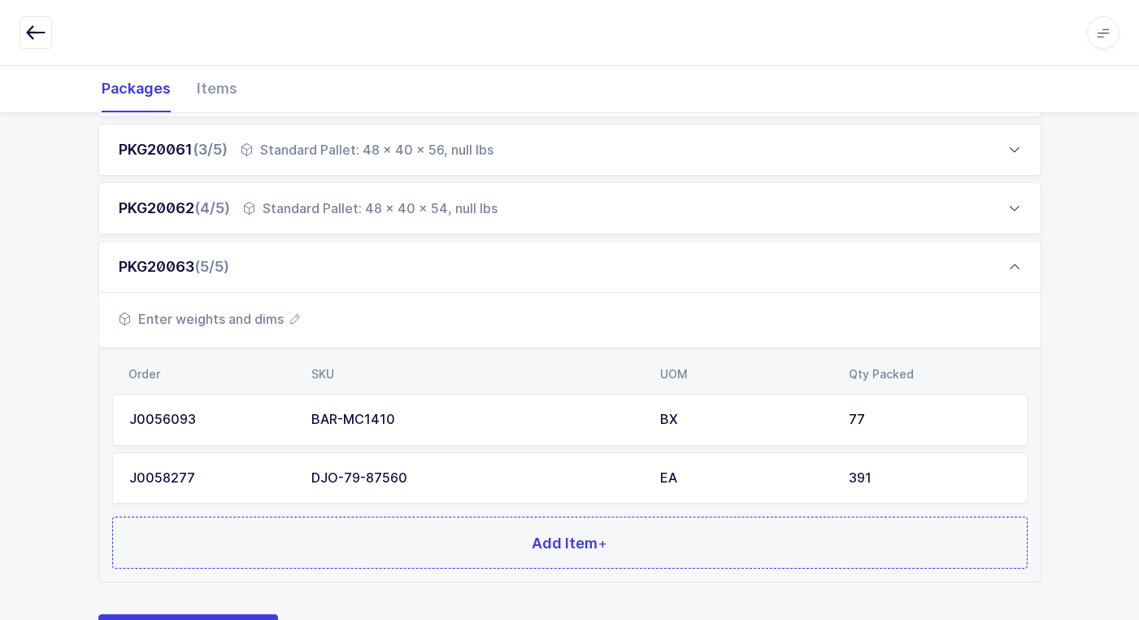
scroll to position [433, 0]
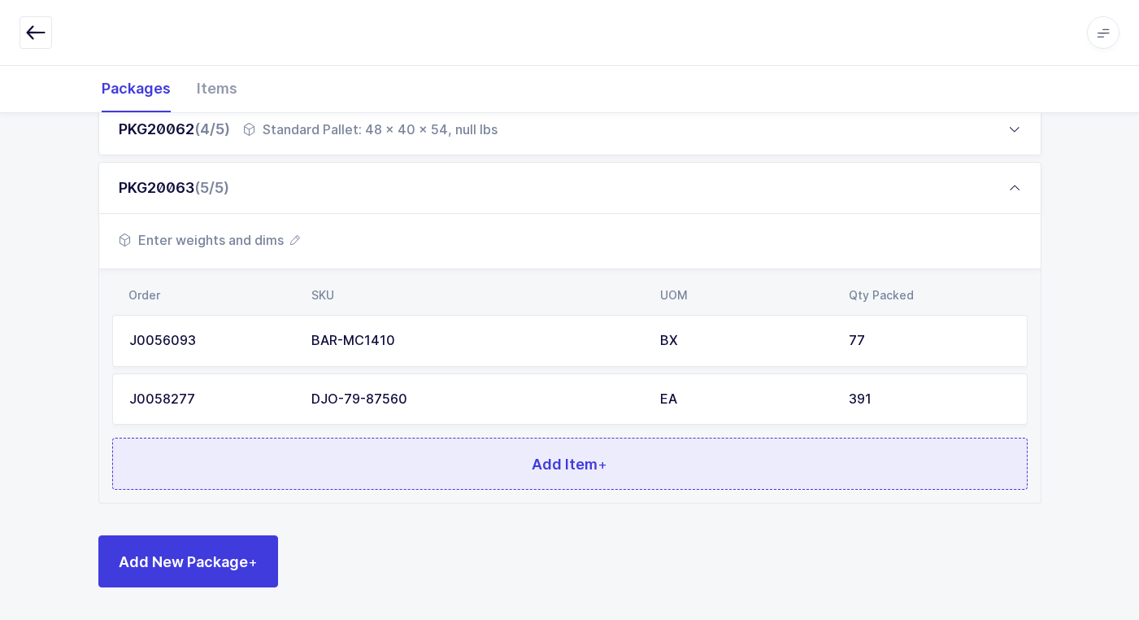
click at [490, 485] on button "Add Item +" at bounding box center [570, 463] width 916 height 52
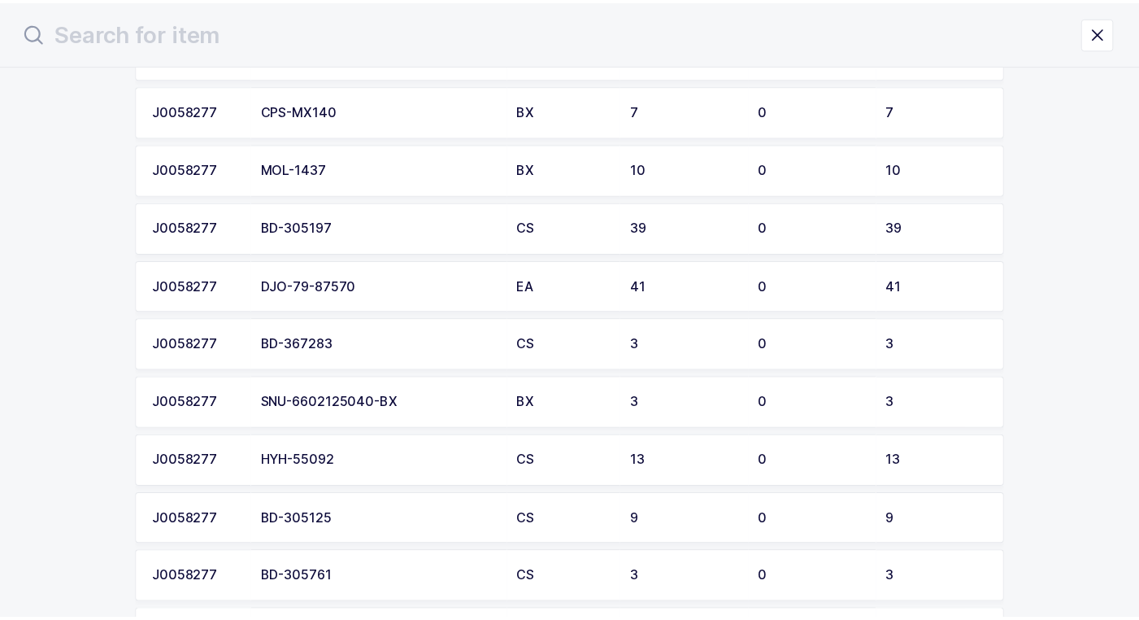
scroll to position [569, 0]
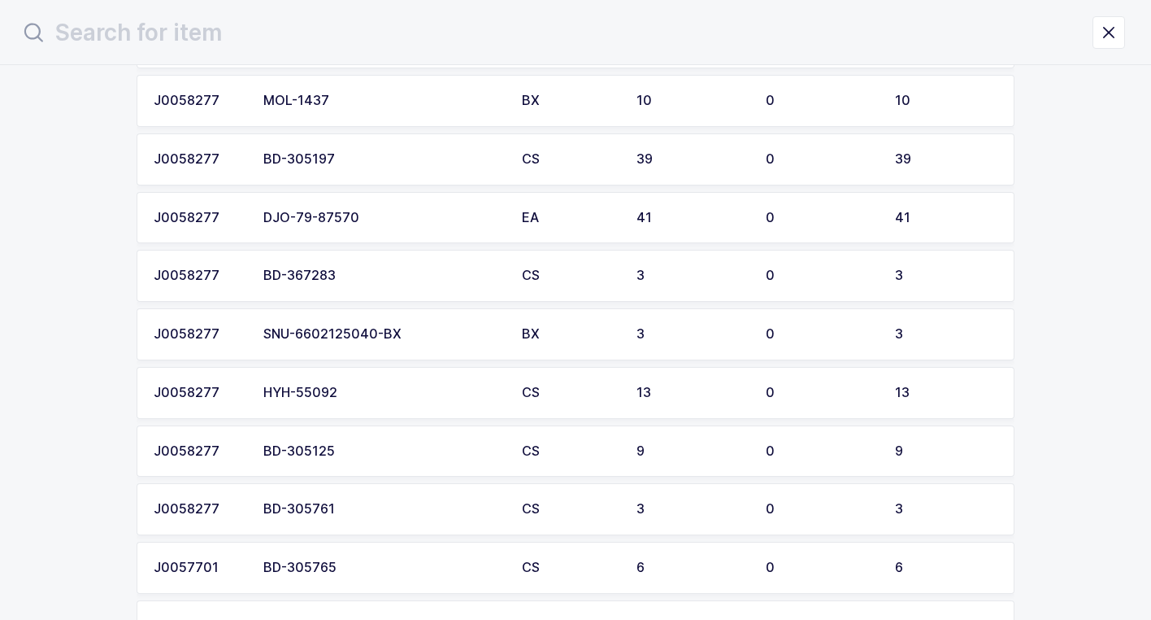
click at [613, 219] on td "EA" at bounding box center [569, 218] width 115 height 52
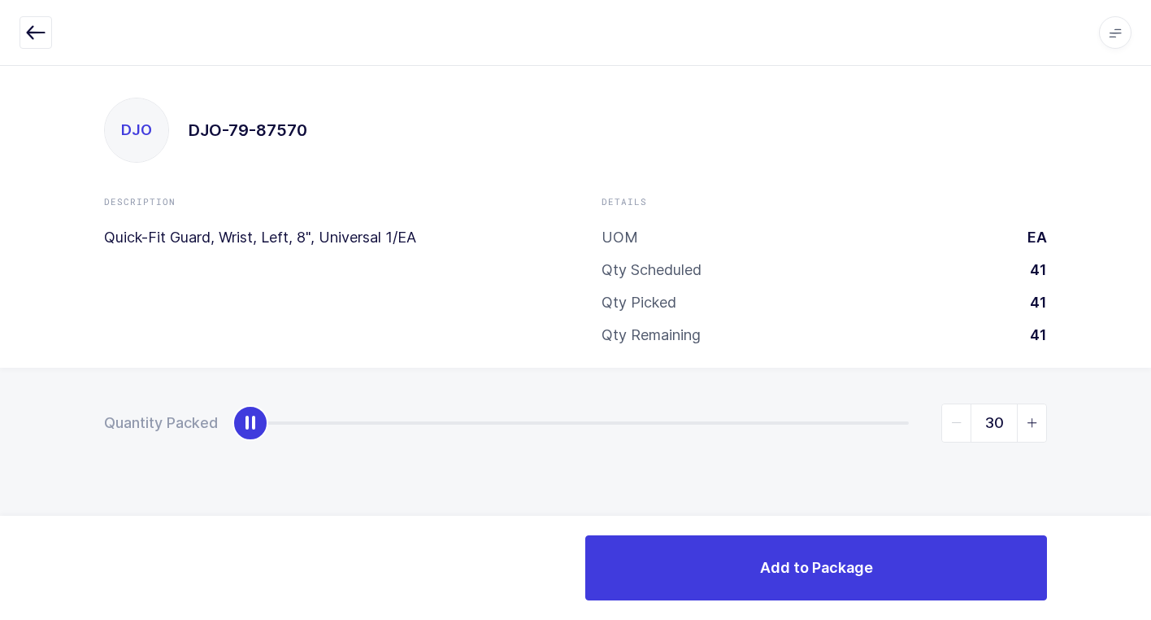
type input "41"
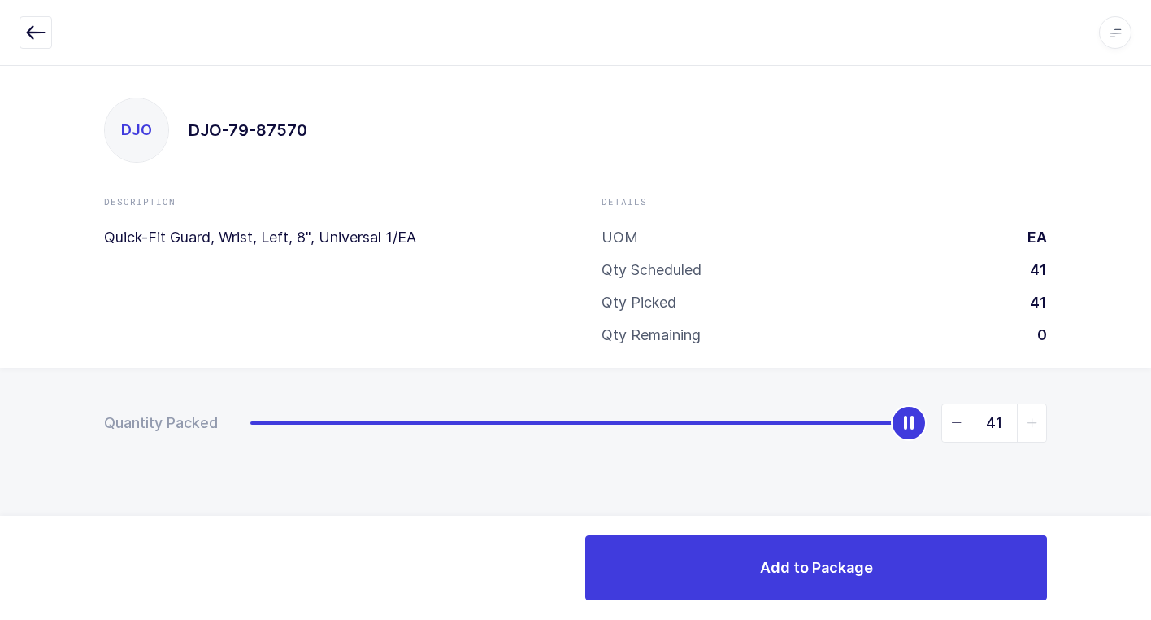
drag, startPoint x: 249, startPoint y: 424, endPoint x: 1160, endPoint y: 407, distance: 911.7
click at [1151, 407] on html "Apps Core Warehouse Admin Mission Control Purchasing Juan W. Logout Account Jua…" at bounding box center [575, 310] width 1151 height 620
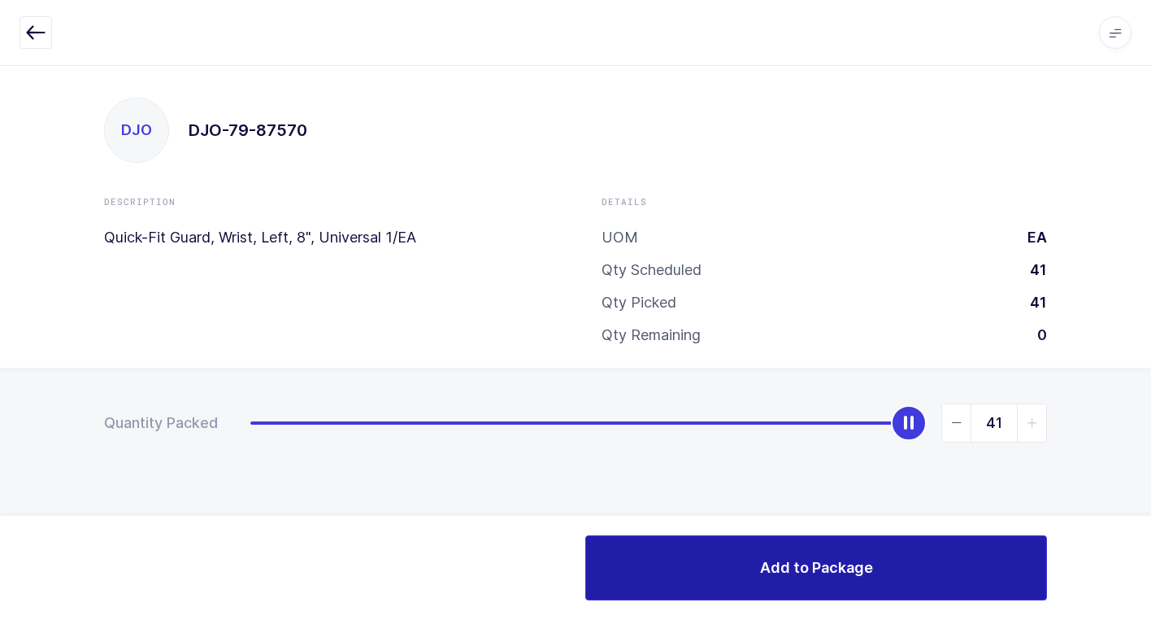
click at [833, 567] on span "Add to Package" at bounding box center [816, 567] width 113 height 20
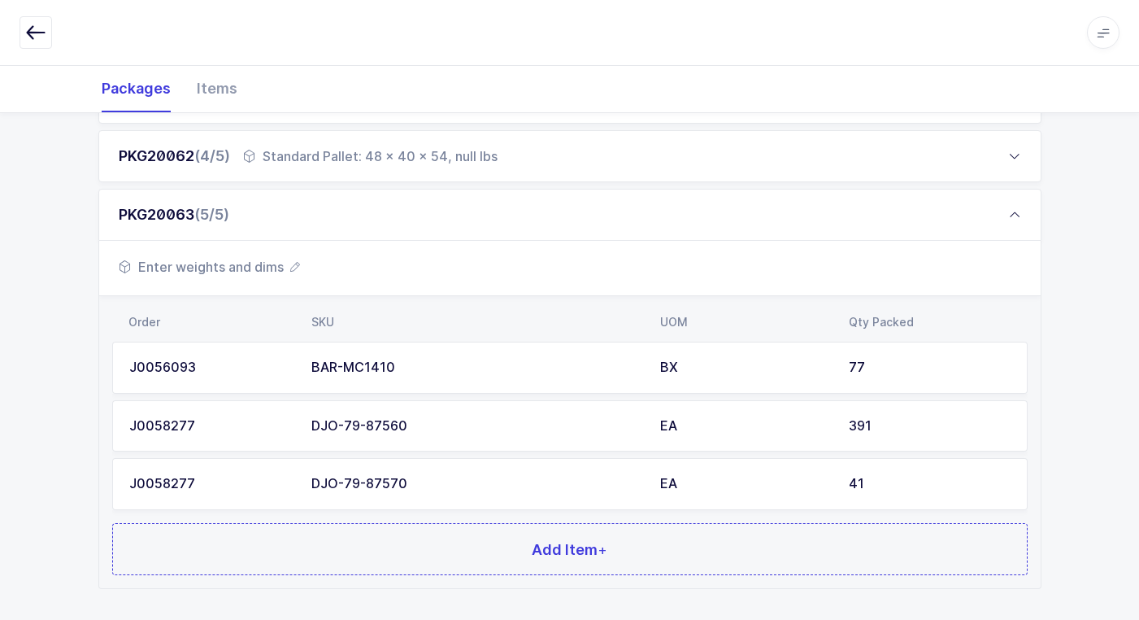
scroll to position [491, 0]
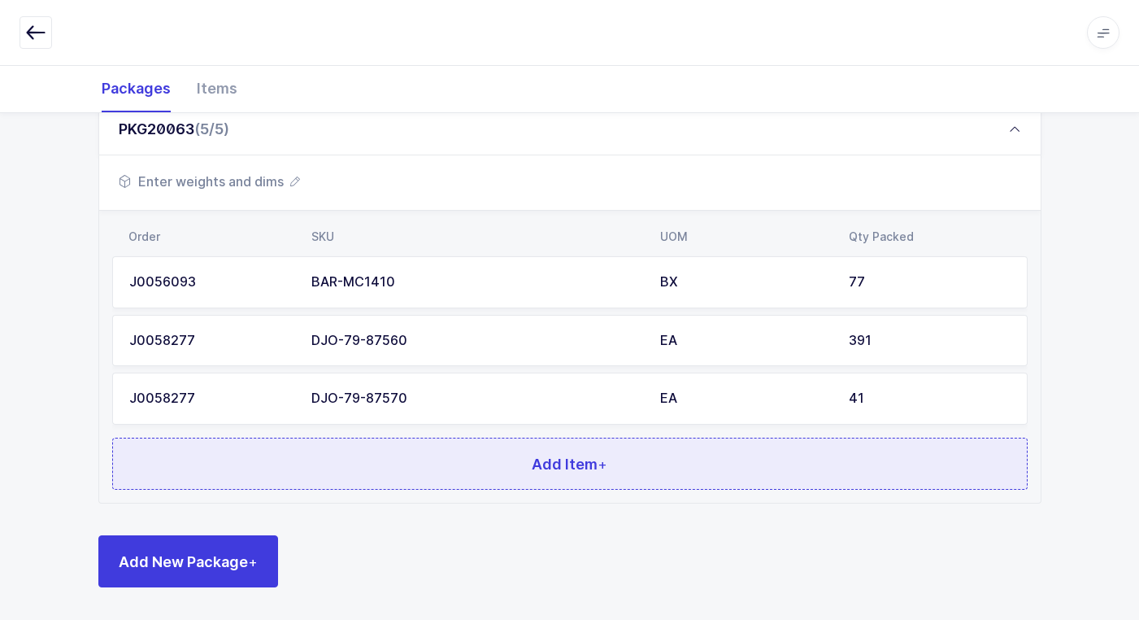
click at [510, 458] on button "Add Item +" at bounding box center [570, 463] width 916 height 52
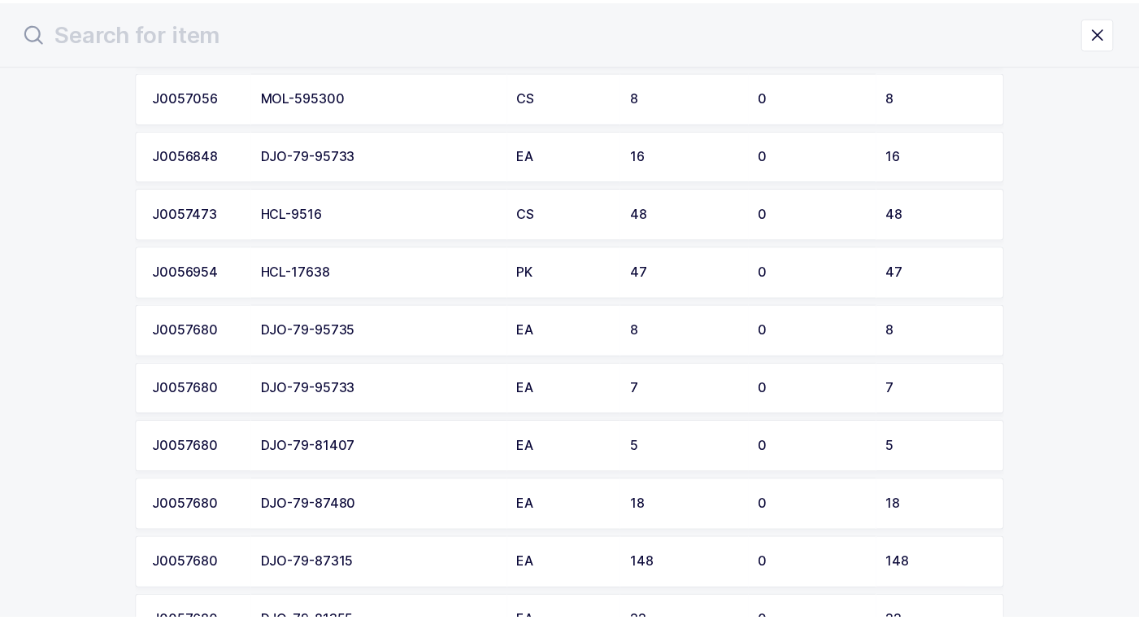
scroll to position [1452, 0]
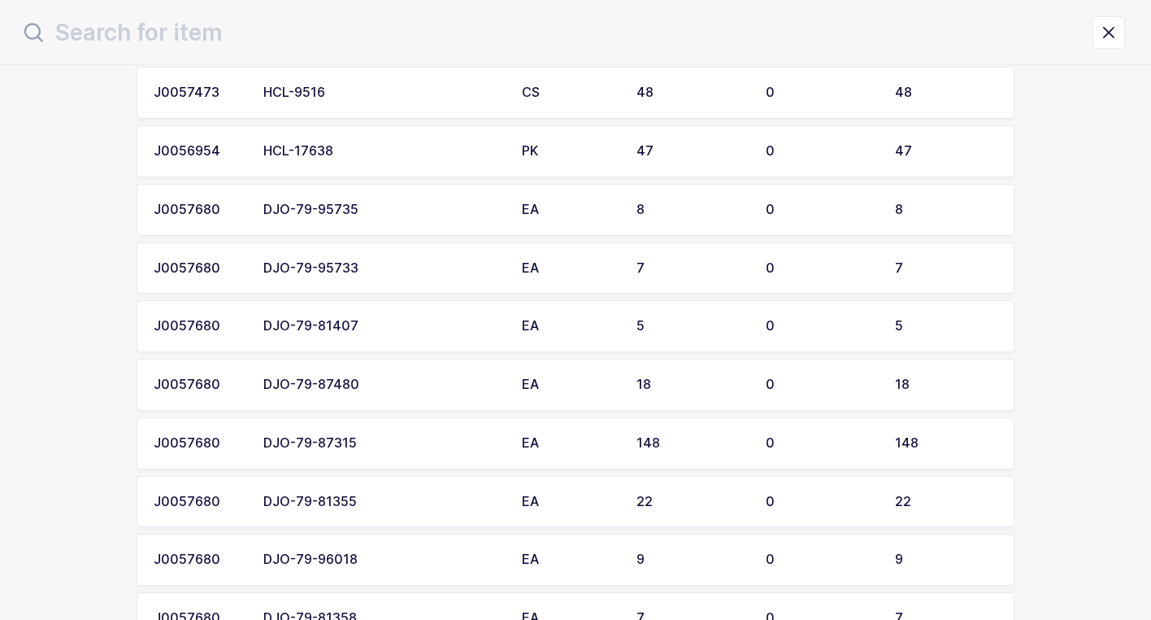
click at [410, 329] on div "DJO-79-81407" at bounding box center [382, 326] width 239 height 15
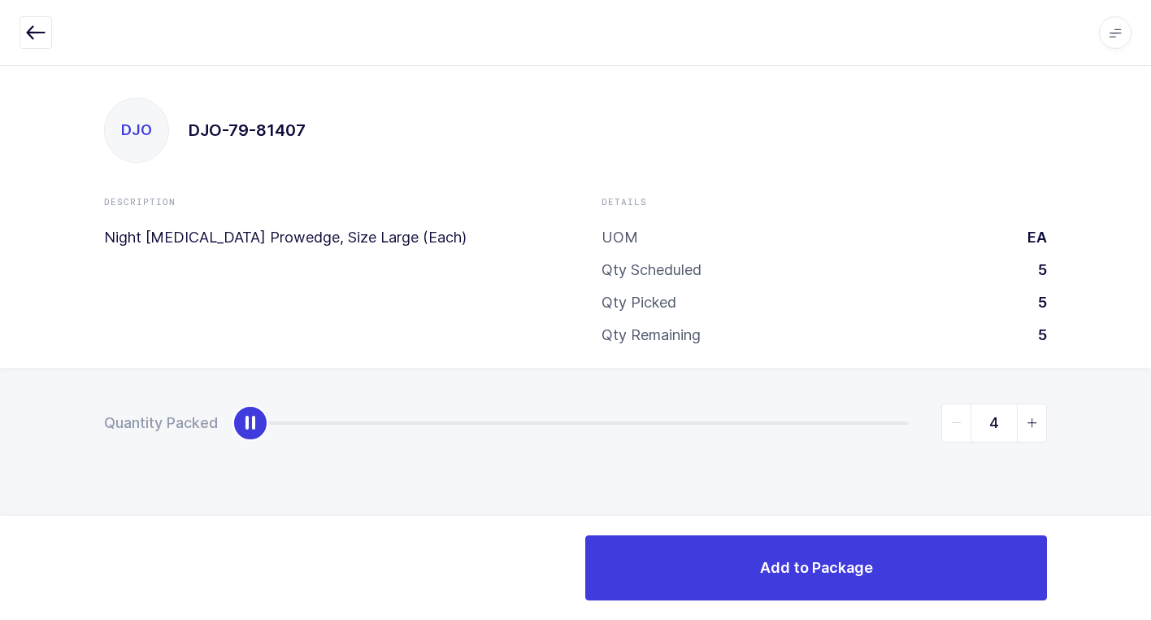
type input "5"
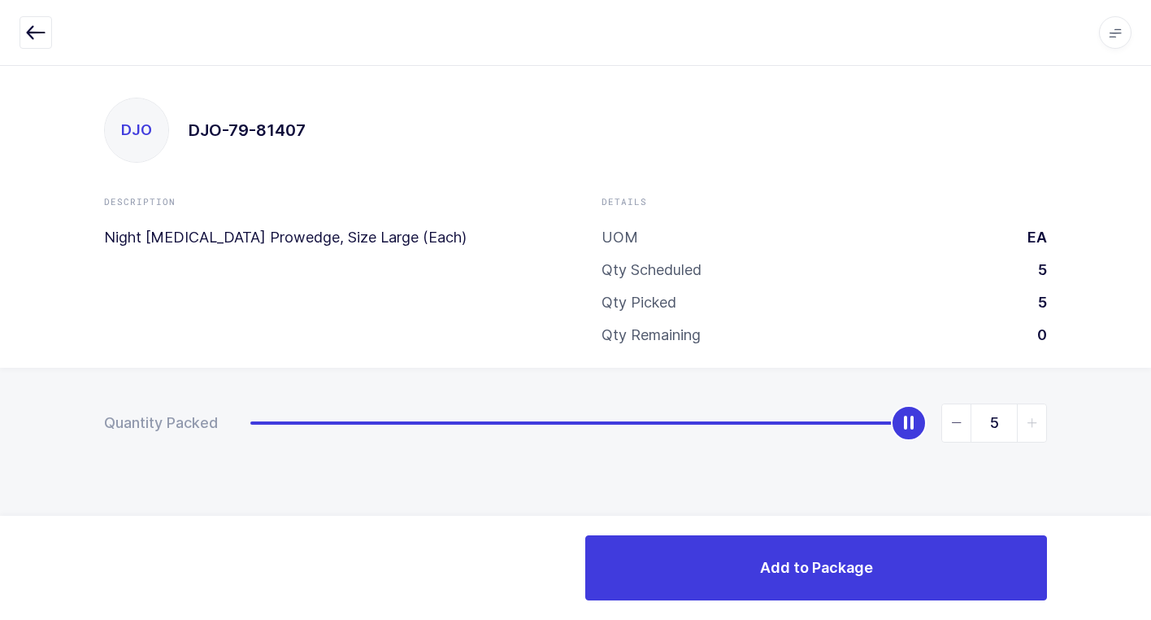
drag, startPoint x: 255, startPoint y: 421, endPoint x: 1134, endPoint y: 485, distance: 882.1
click at [1151, 481] on html "Apps Core [GEOGRAPHIC_DATA] Admin Mission Control Purchasing [PERSON_NAME] Logo…" at bounding box center [575, 310] width 1151 height 620
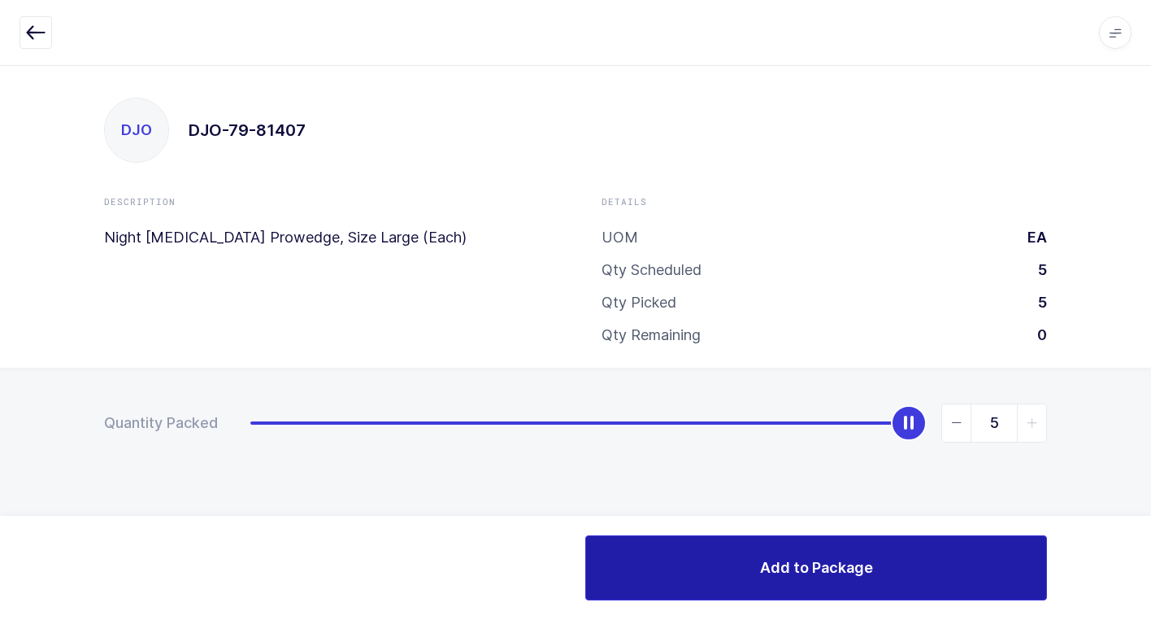
drag, startPoint x: 729, startPoint y: 578, endPoint x: 671, endPoint y: 531, distance: 75.2
click at [725, 579] on button "Add to Package" at bounding box center [816, 567] width 462 height 65
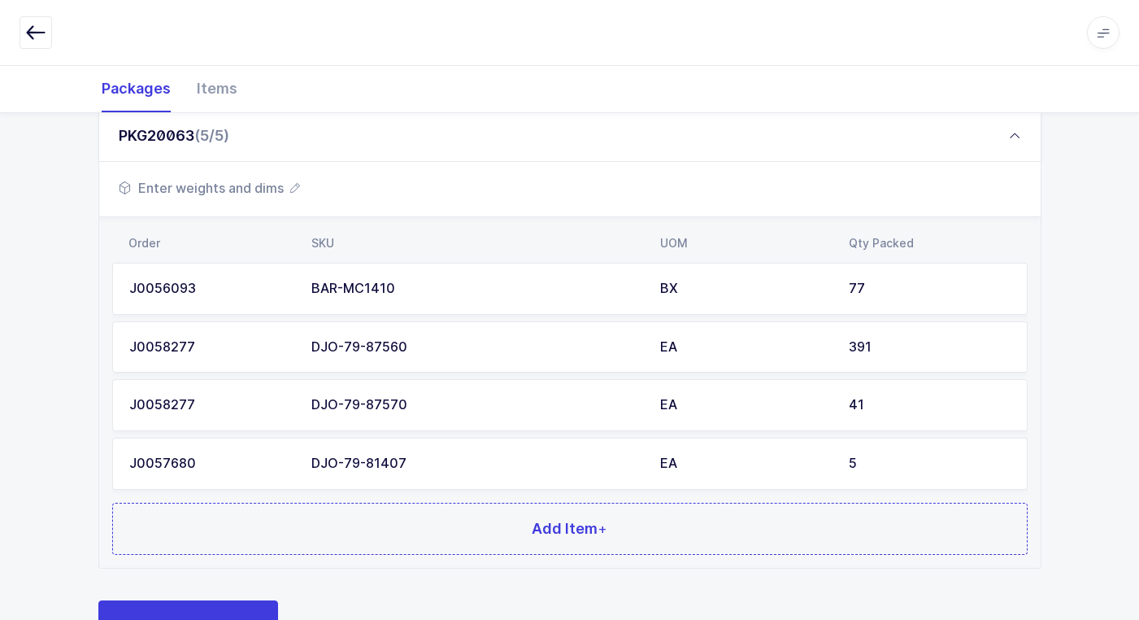
scroll to position [550, 0]
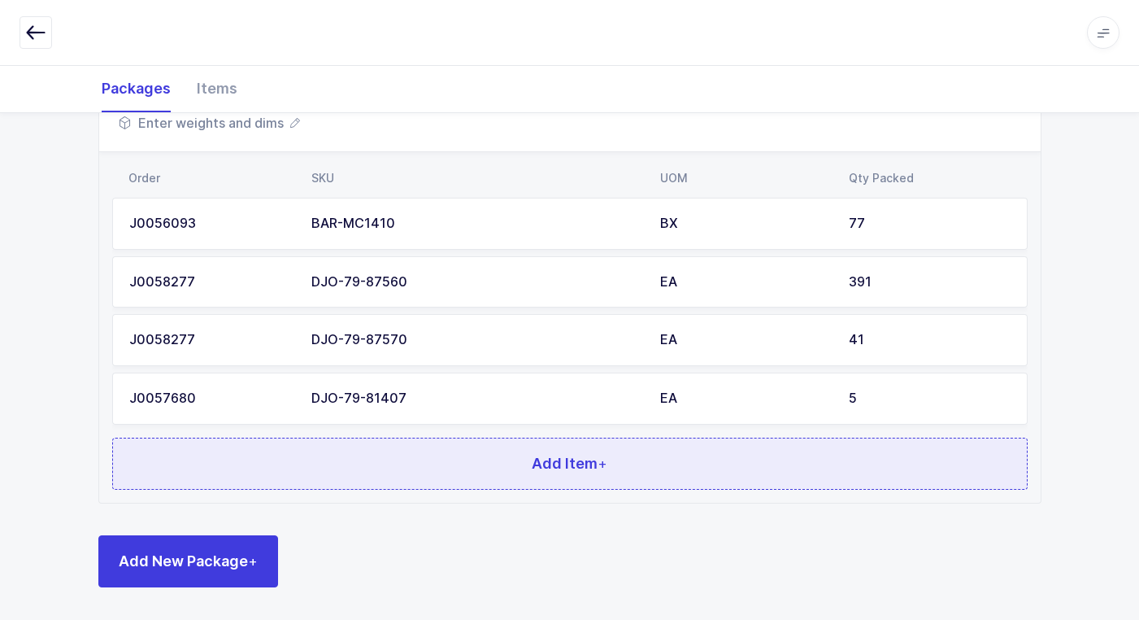
click at [360, 463] on button "Add Item +" at bounding box center [570, 463] width 916 height 52
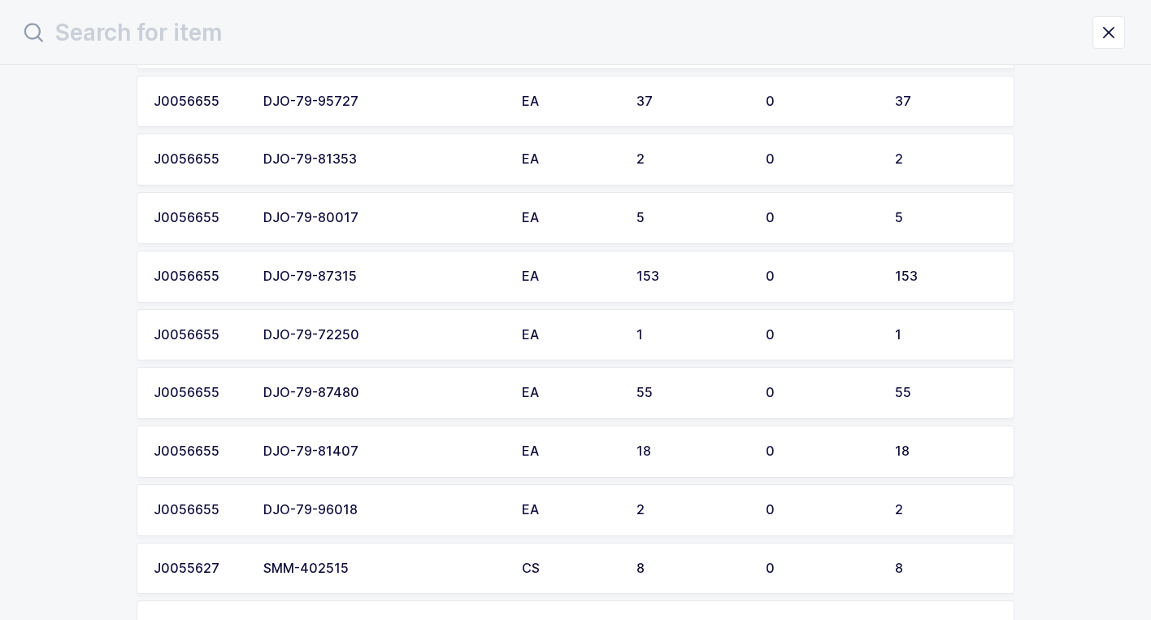
scroll to position [2114, 0]
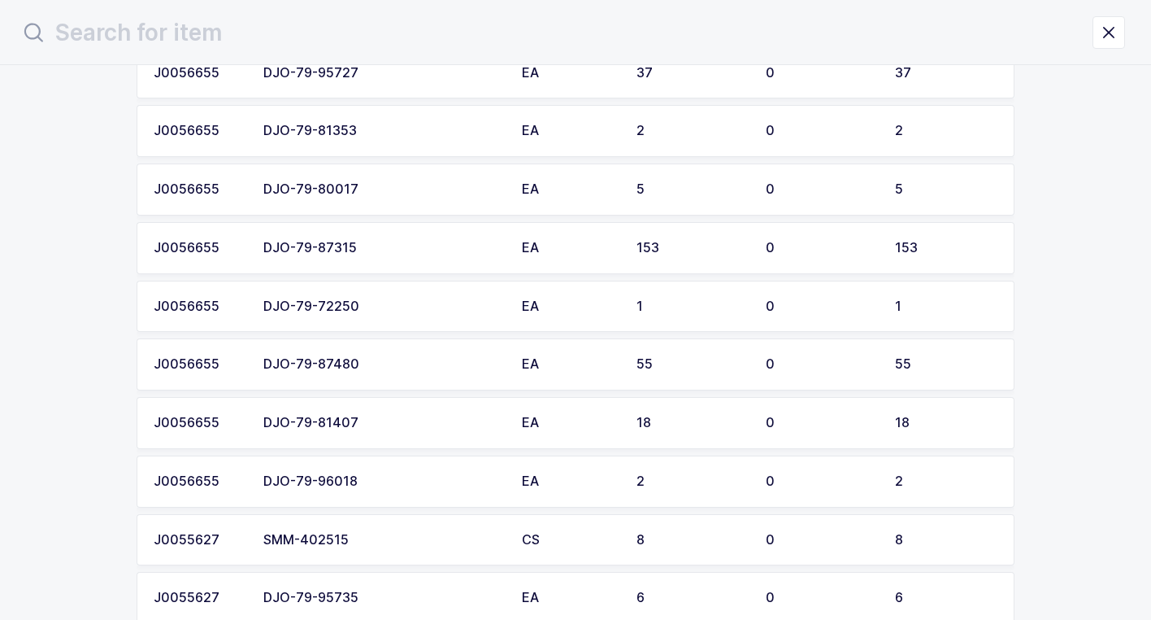
click at [409, 428] on div "DJO-79-81407" at bounding box center [382, 423] width 239 height 15
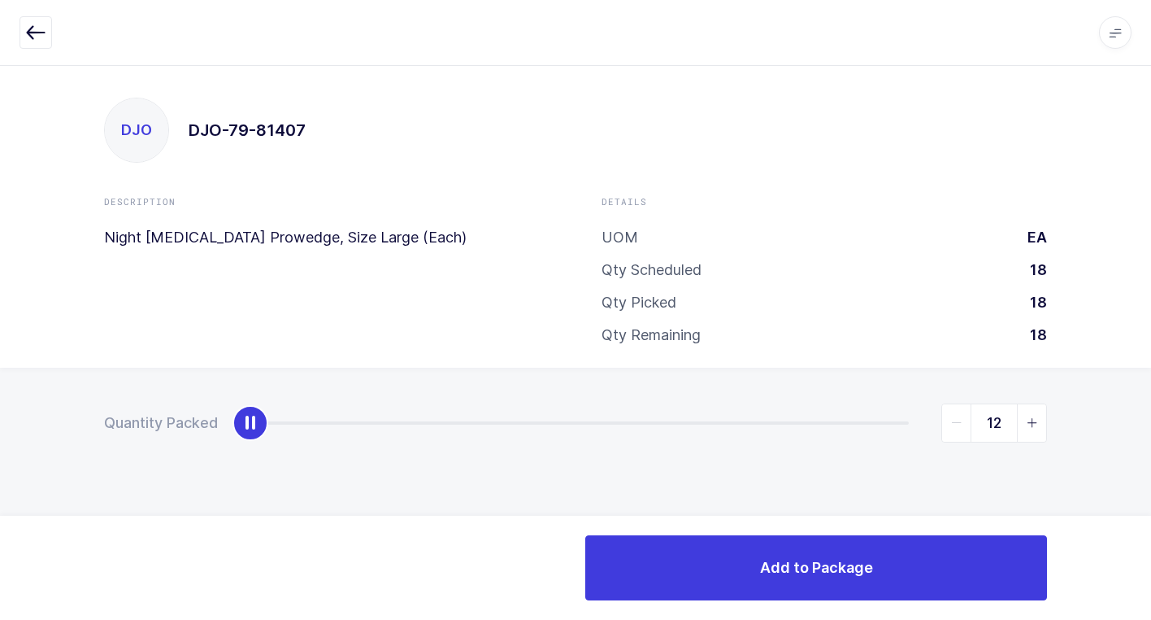
type input "18"
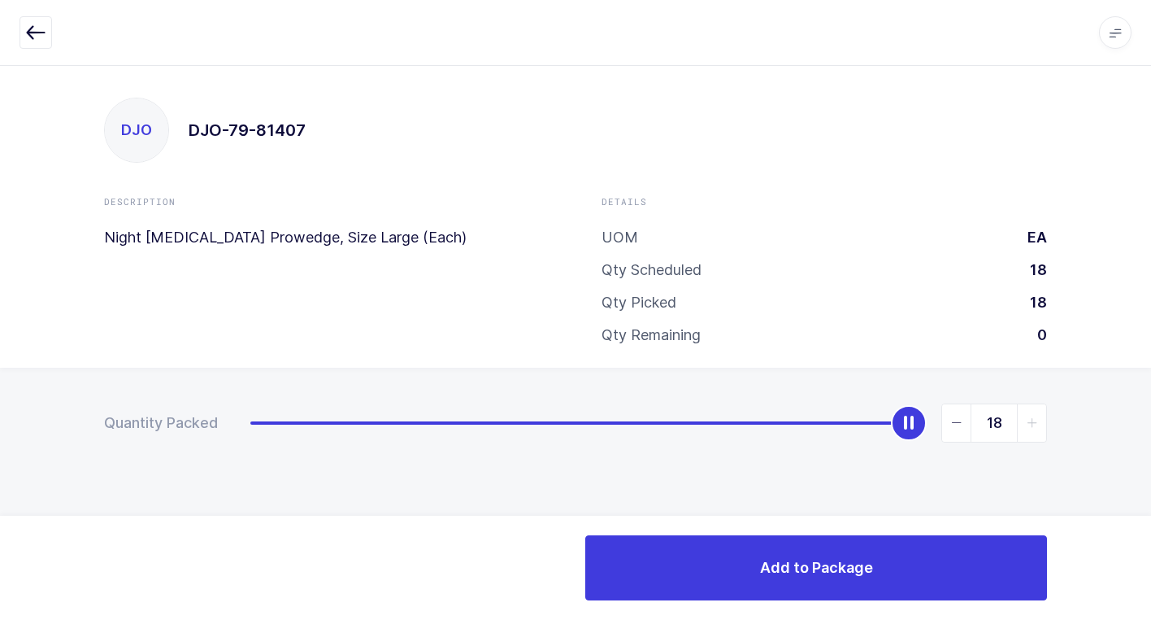
drag, startPoint x: 252, startPoint y: 432, endPoint x: 1118, endPoint y: 407, distance: 866.4
click at [1142, 381] on div "Quantity Packed 18" at bounding box center [575, 480] width 1151 height 224
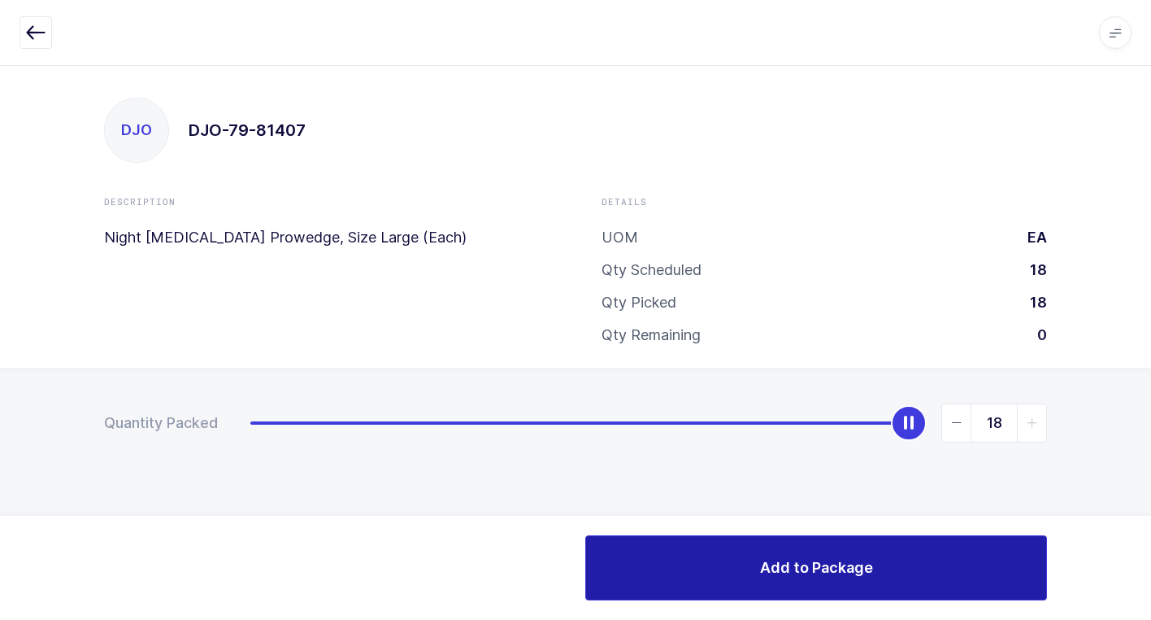
drag, startPoint x: 743, startPoint y: 572, endPoint x: 723, endPoint y: 568, distance: 20.6
click at [740, 572] on button "Add to Package" at bounding box center [816, 567] width 462 height 65
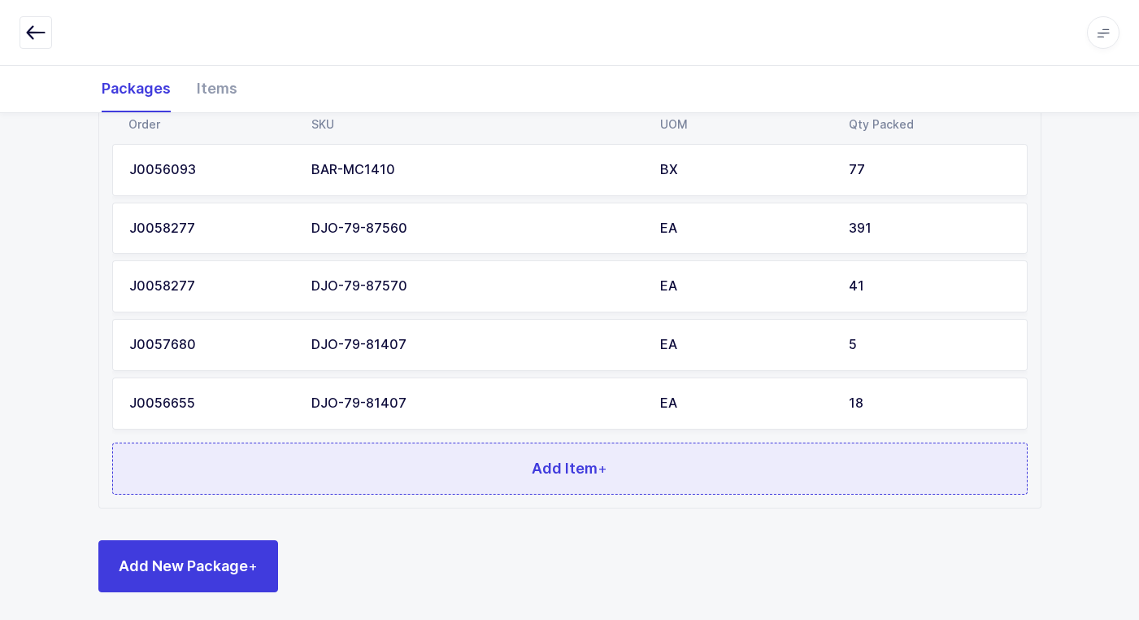
scroll to position [608, 0]
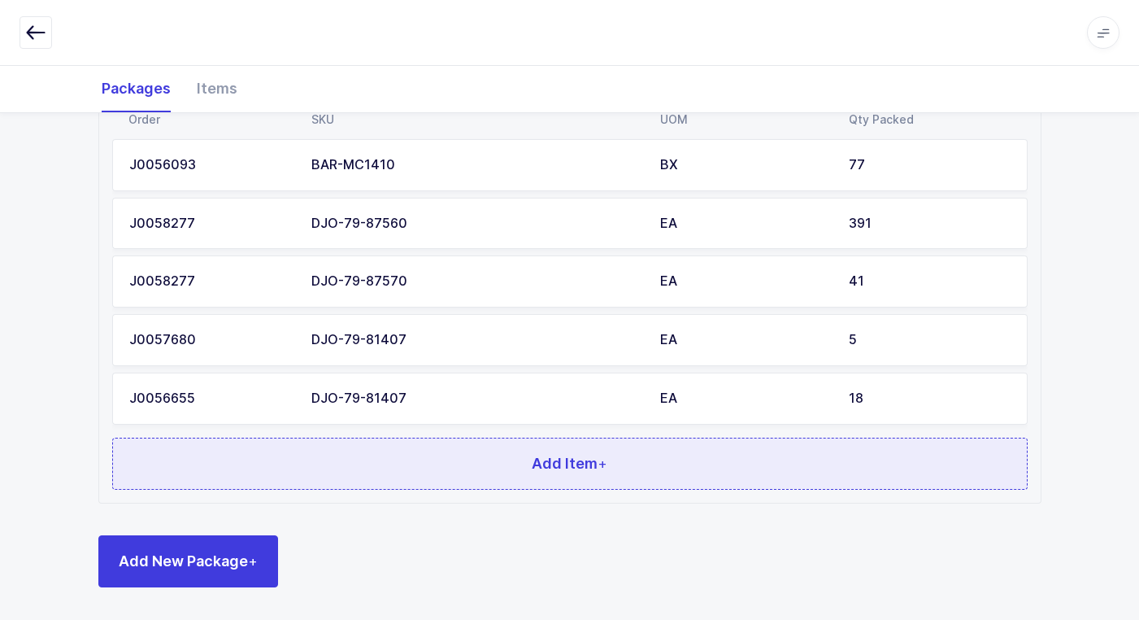
click at [598, 472] on span "+" at bounding box center [603, 463] width 10 height 17
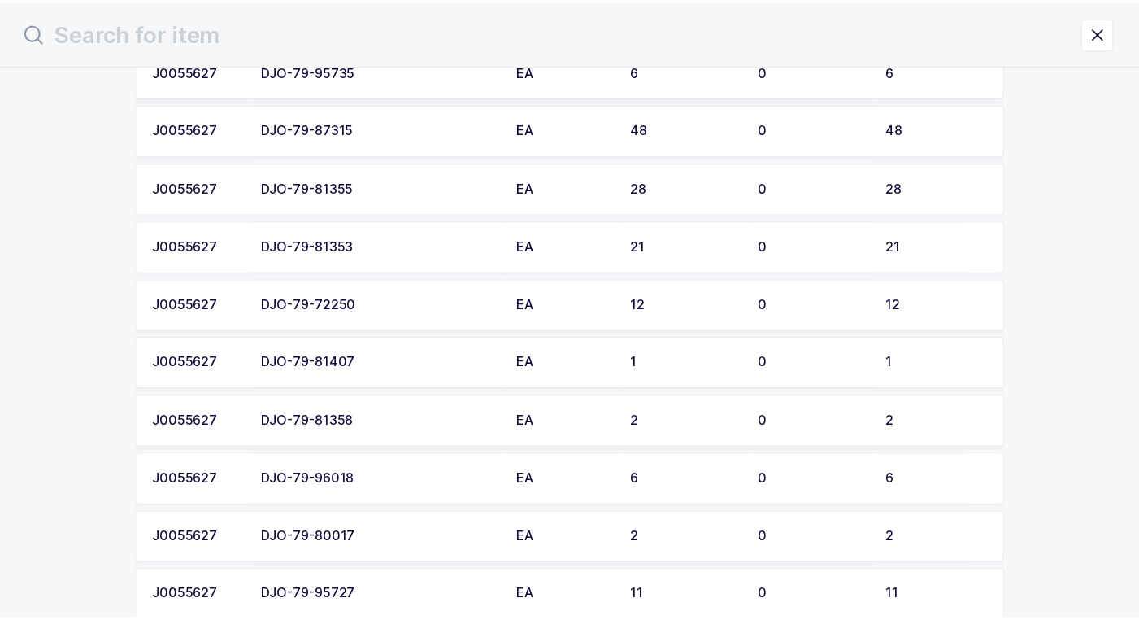
scroll to position [2602, 0]
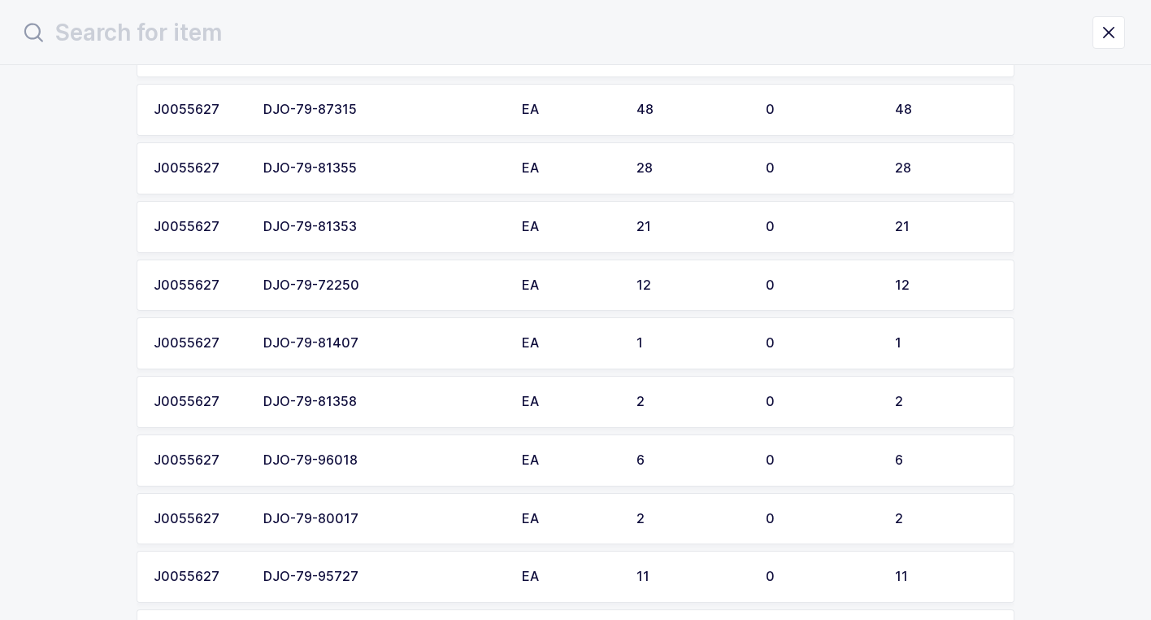
click at [438, 344] on div "DJO-79-81407" at bounding box center [382, 343] width 239 height 15
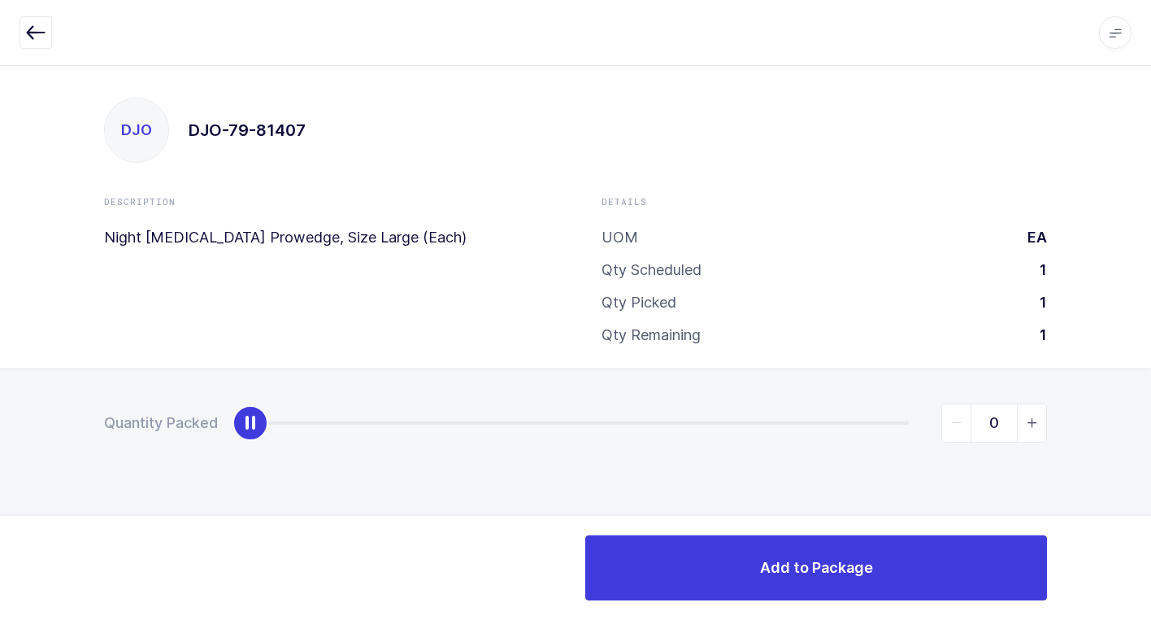
type input "1"
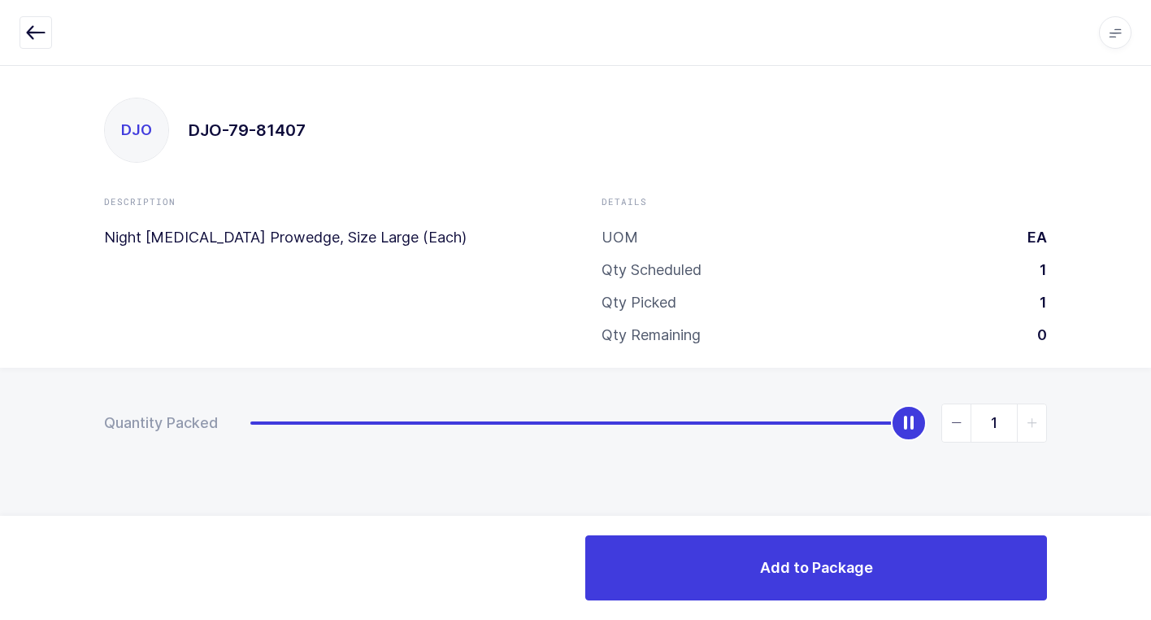
drag, startPoint x: 247, startPoint y: 421, endPoint x: 1160, endPoint y: 420, distance: 913.2
click at [1151, 420] on html "Apps Core Warehouse Admin Mission Control Purchasing Juan W. Logout Account Jua…" at bounding box center [575, 310] width 1151 height 620
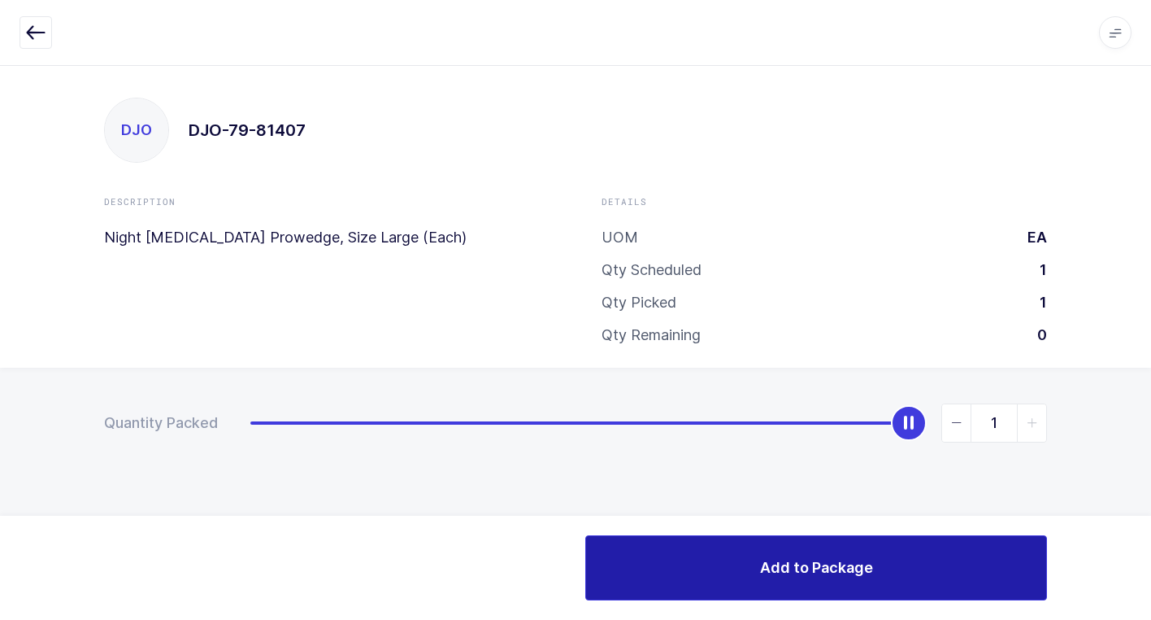
click at [716, 585] on button "Add to Package" at bounding box center [816, 567] width 462 height 65
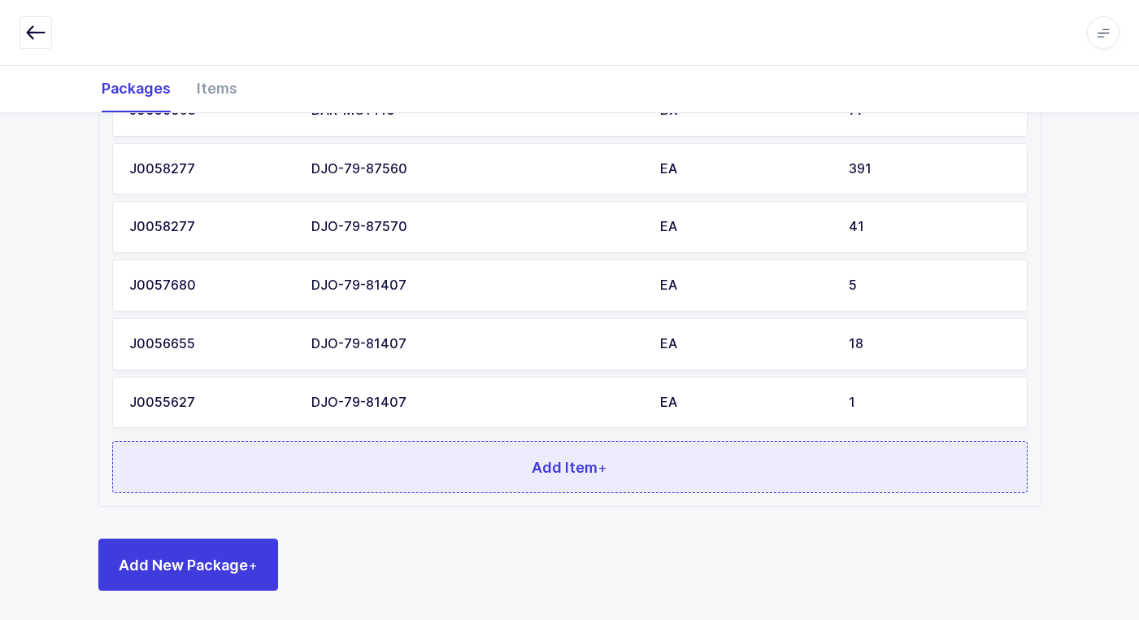
scroll to position [666, 0]
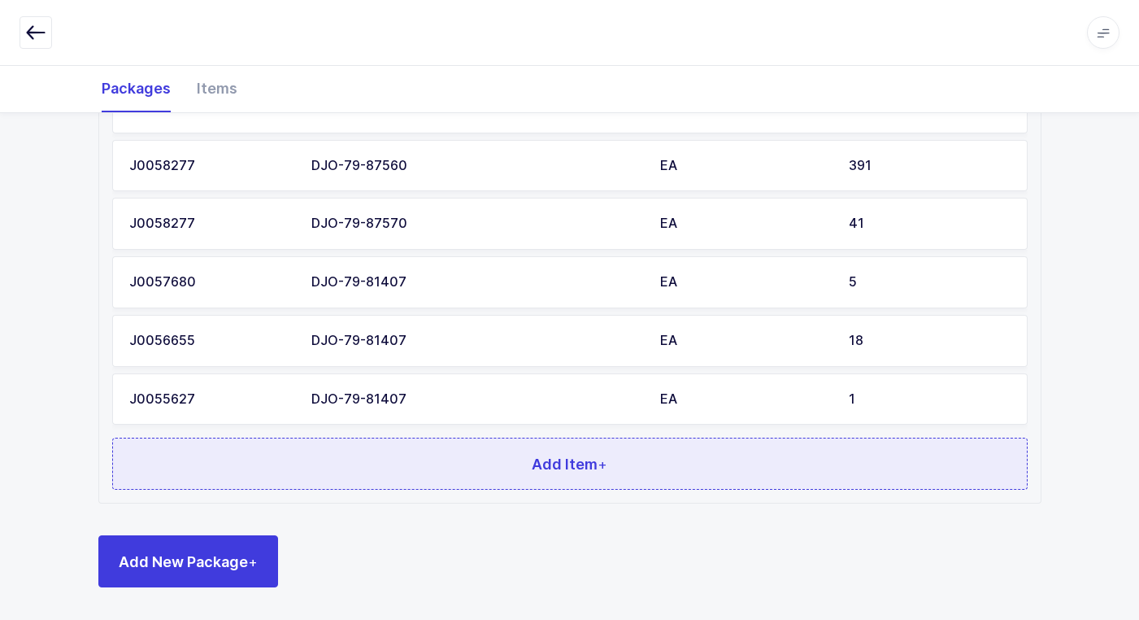
click at [575, 461] on span "Add Item +" at bounding box center [570, 464] width 76 height 20
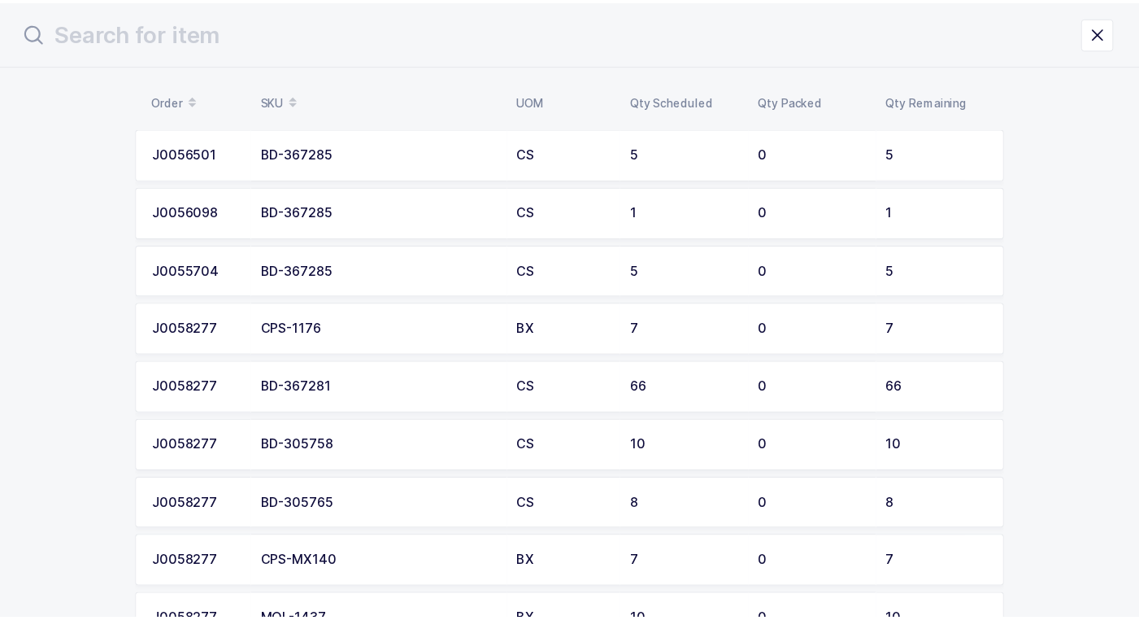
scroll to position [0, 0]
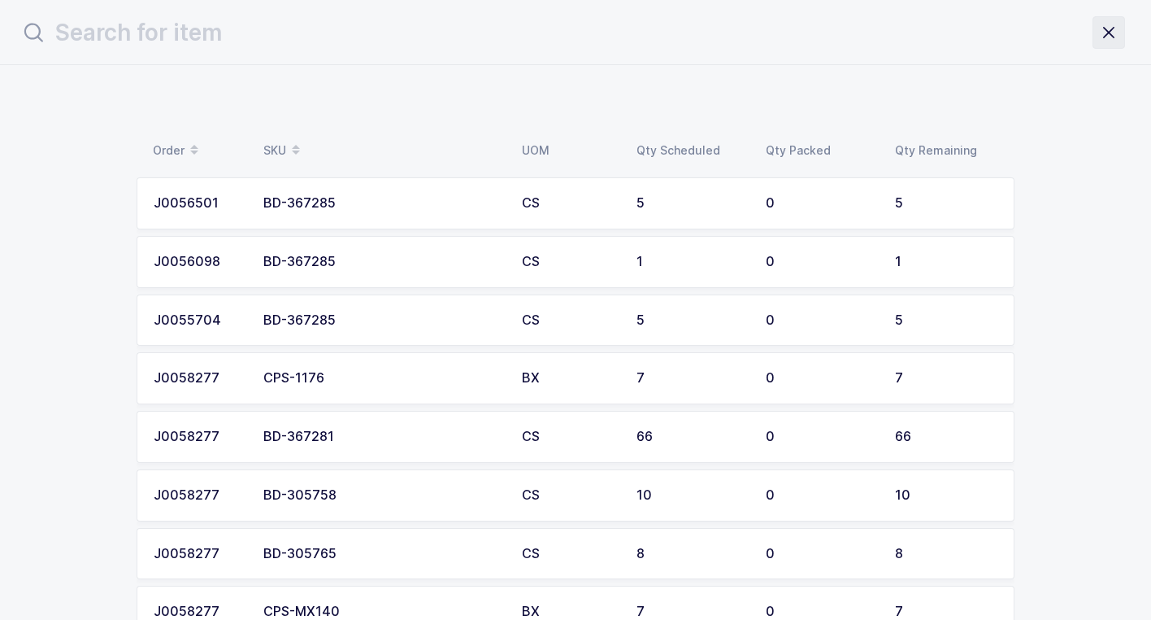
click at [1104, 36] on icon "close drawer" at bounding box center [1109, 32] width 23 height 23
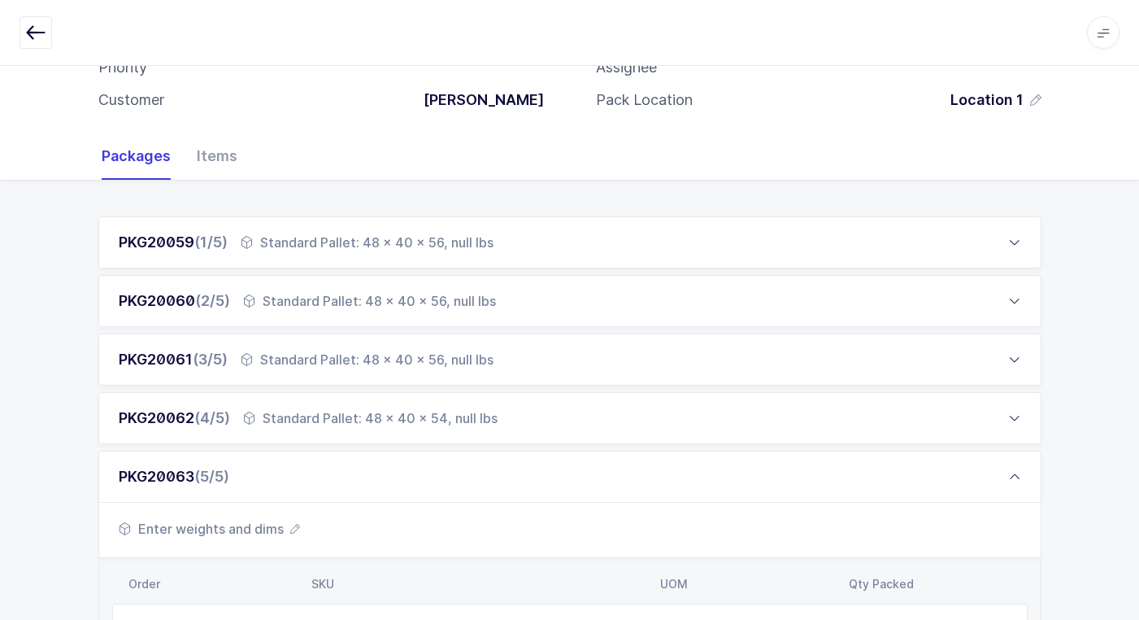
scroll to position [407, 0]
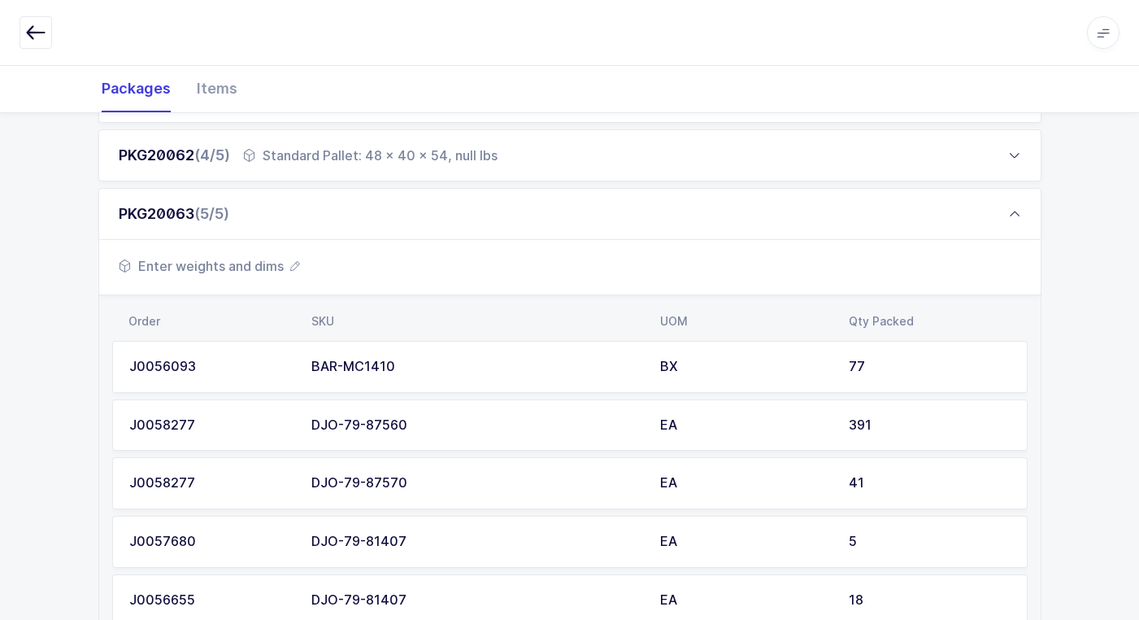
click at [238, 263] on span "Enter weights and dims" at bounding box center [209, 266] width 181 height 20
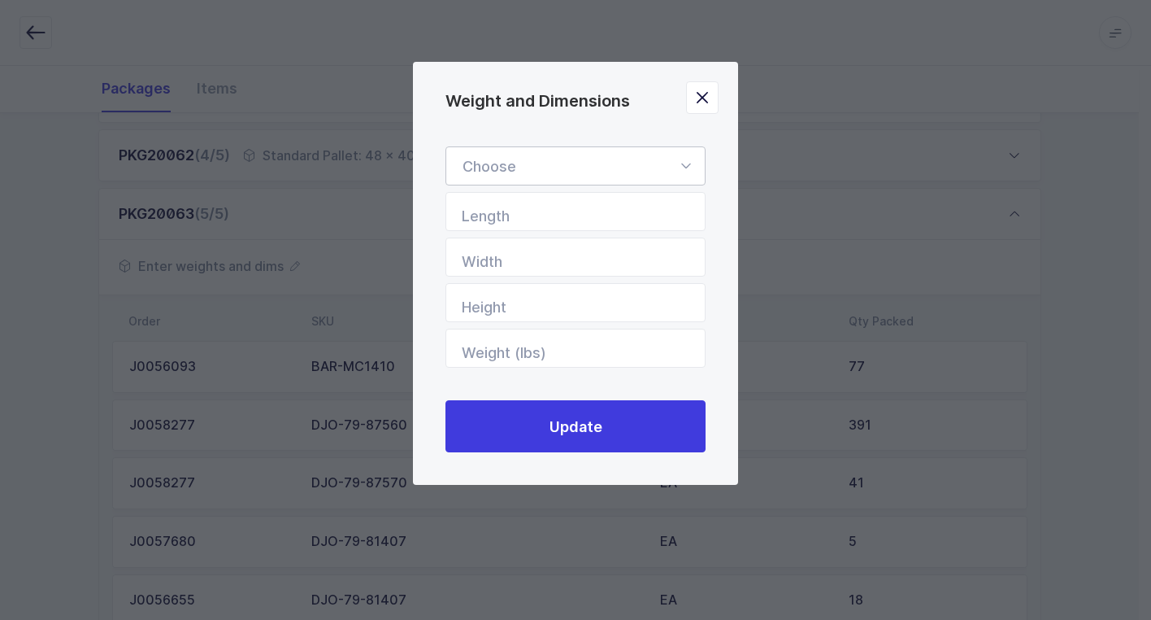
click at [682, 159] on icon "Weight and Dimensions" at bounding box center [686, 165] width 20 height 39
click at [651, 211] on li "Standard Pallet" at bounding box center [582, 213] width 258 height 31
type input "Standard Pallet"
type input "48"
type input "40"
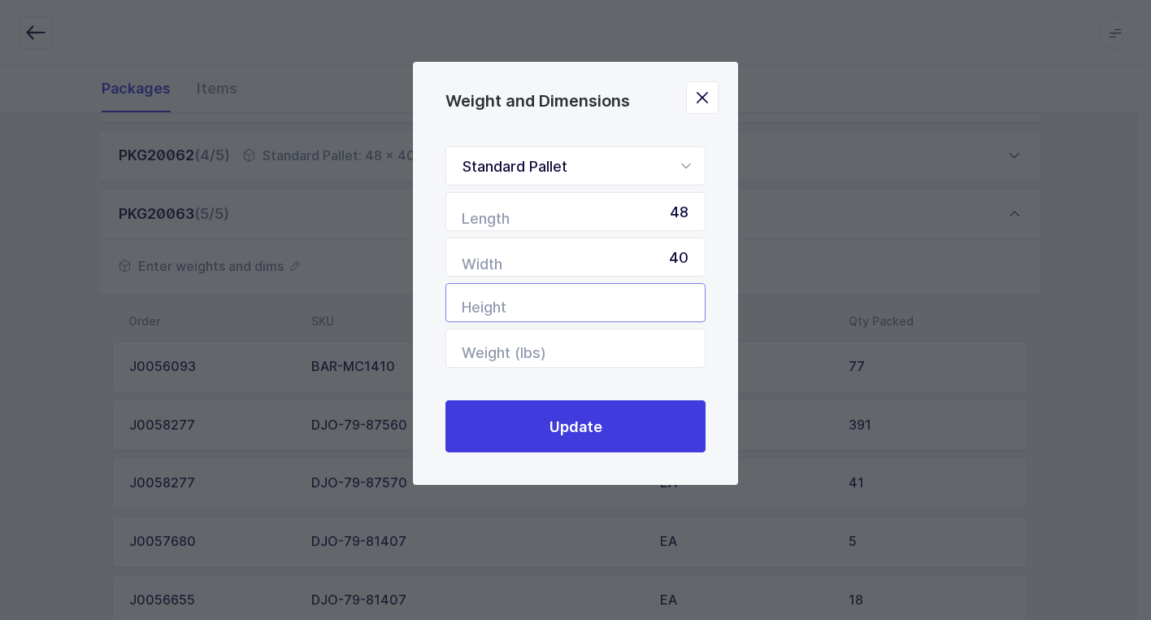
click at [655, 289] on input "Height" at bounding box center [576, 302] width 260 height 39
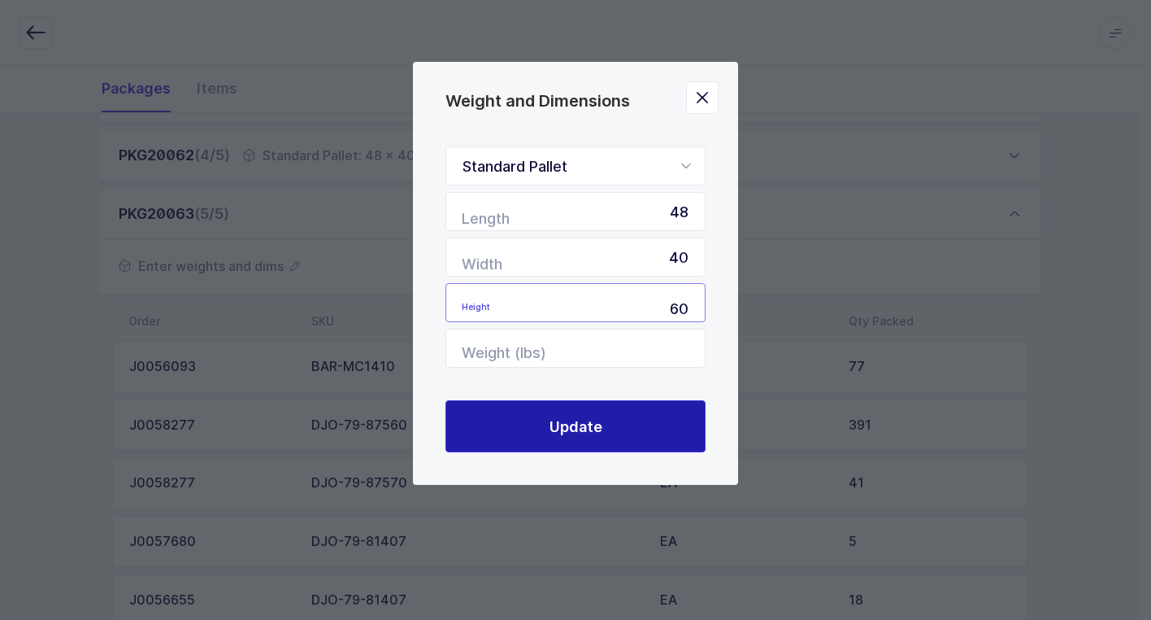
type input "60"
drag, startPoint x: 625, startPoint y: 429, endPoint x: 622, endPoint y: 421, distance: 8.5
click at [623, 429] on button "Update" at bounding box center [576, 426] width 260 height 52
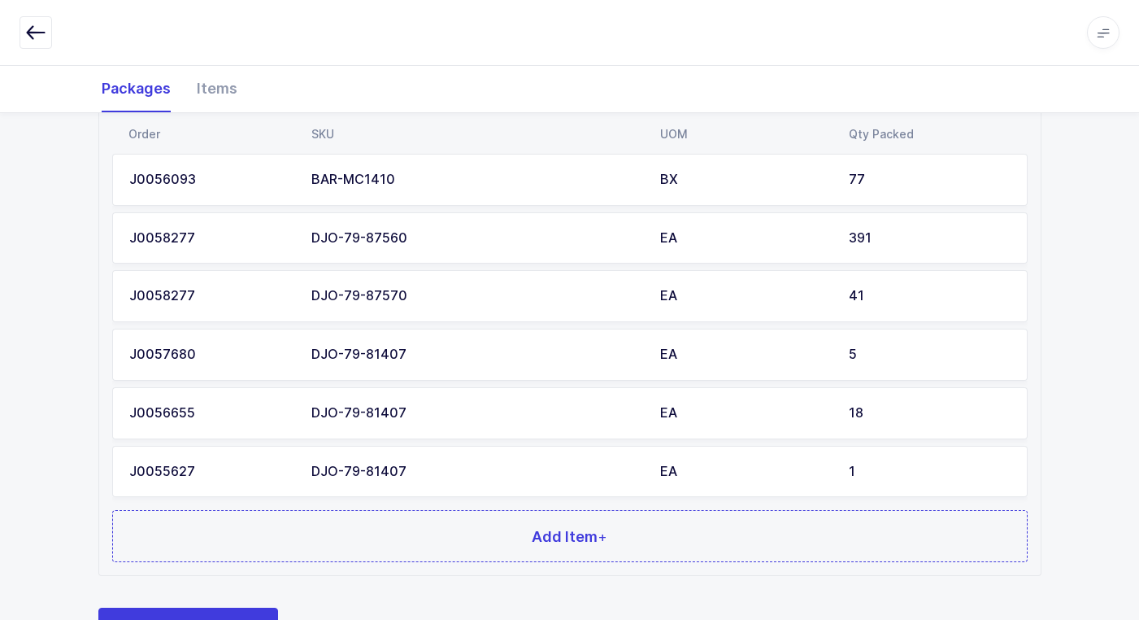
scroll to position [666, 0]
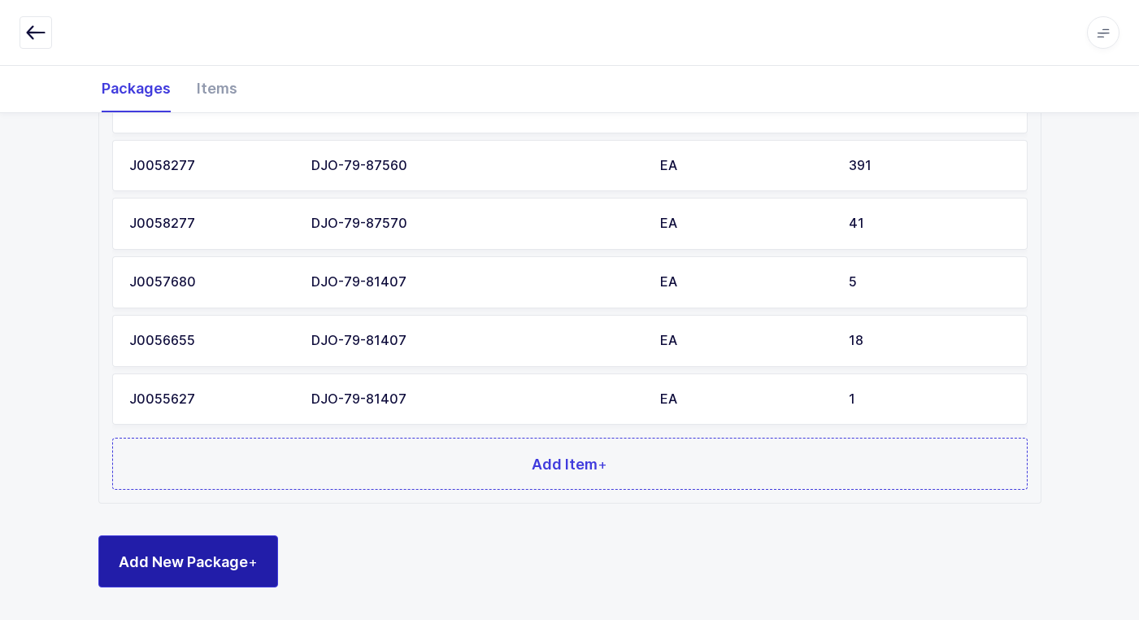
click at [227, 558] on span "Add New Package +" at bounding box center [188, 561] width 139 height 20
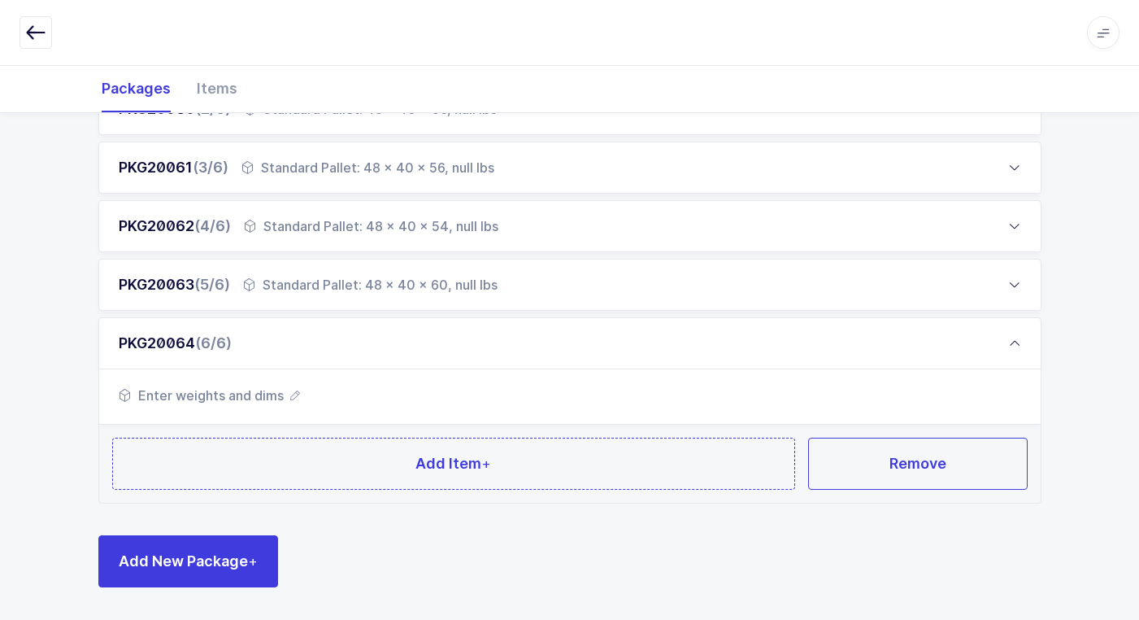
scroll to position [336, 0]
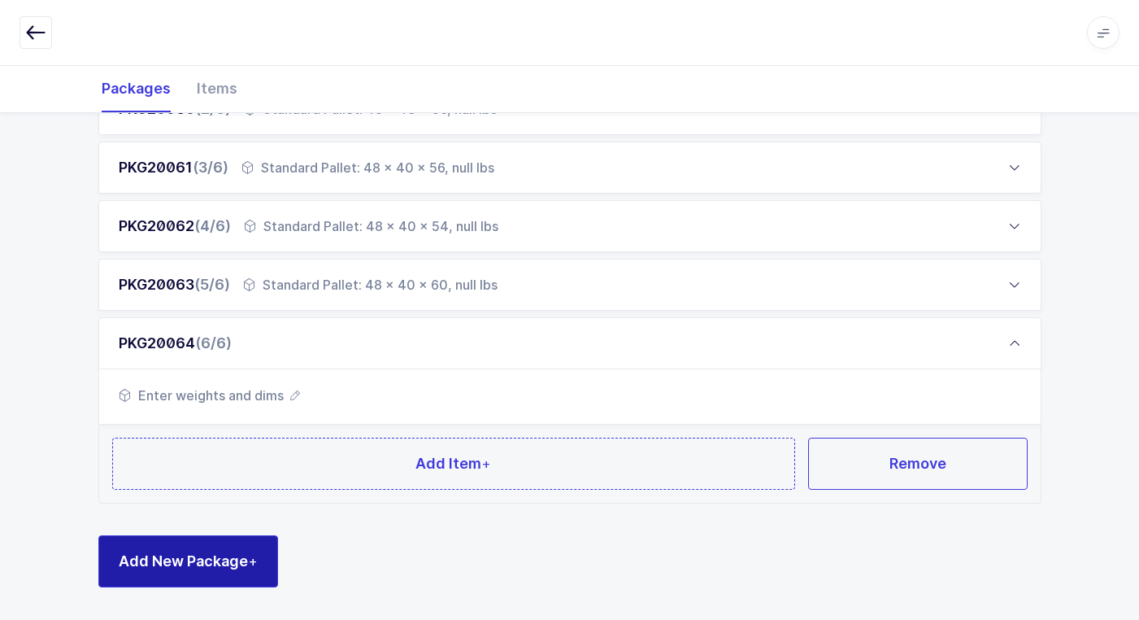
click at [207, 569] on span "Add New Package +" at bounding box center [188, 561] width 139 height 20
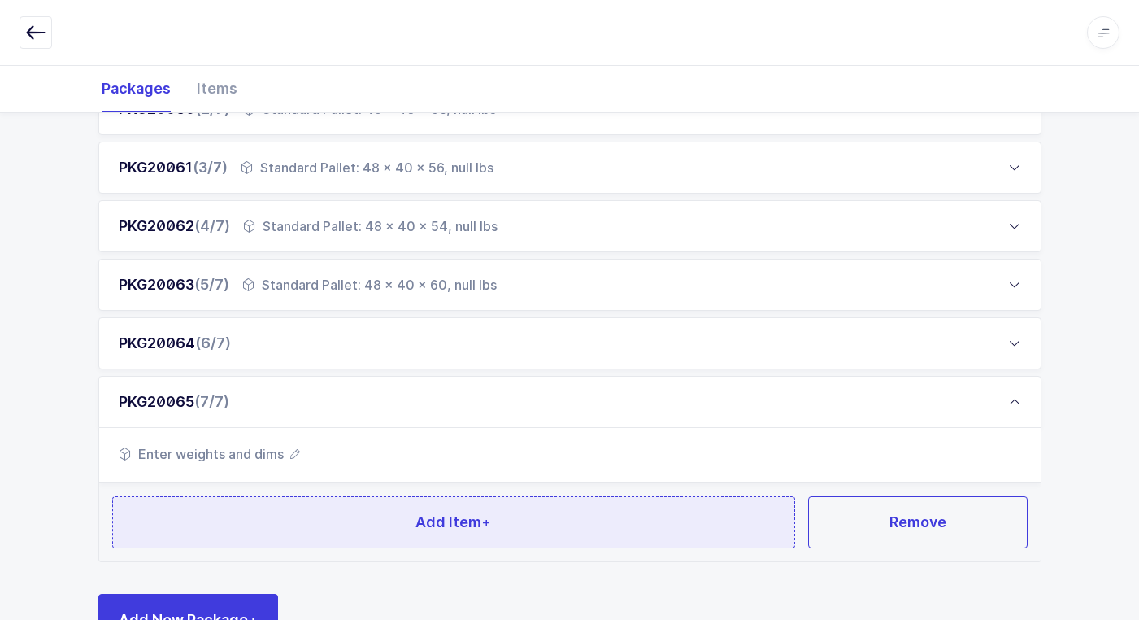
click at [258, 503] on button "Add Item +" at bounding box center [454, 522] width 684 height 52
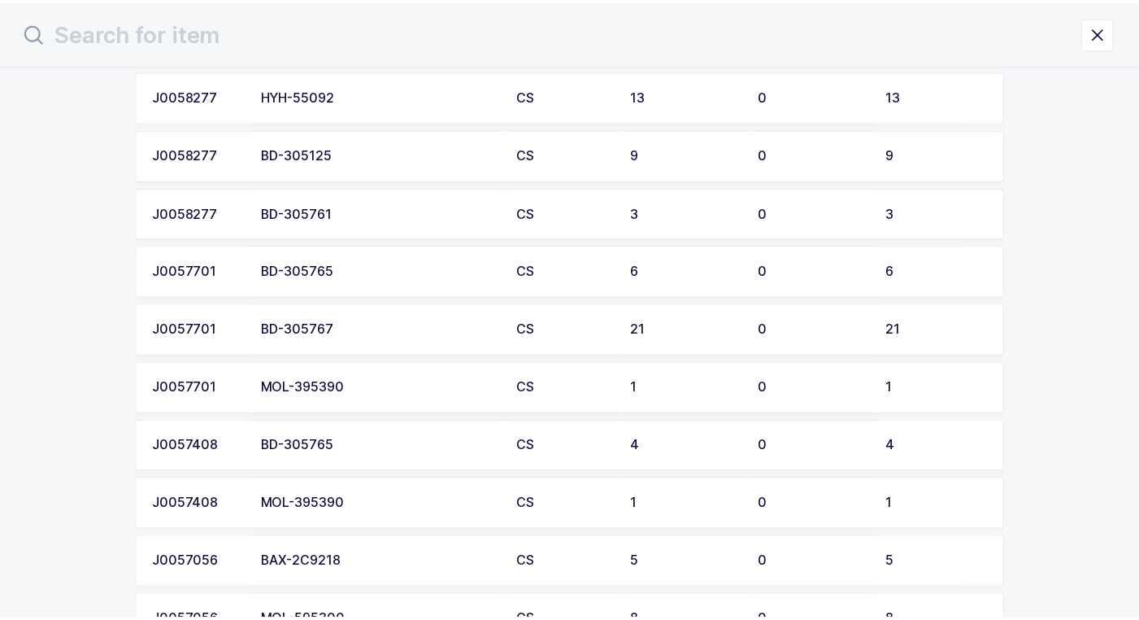
scroll to position [813, 0]
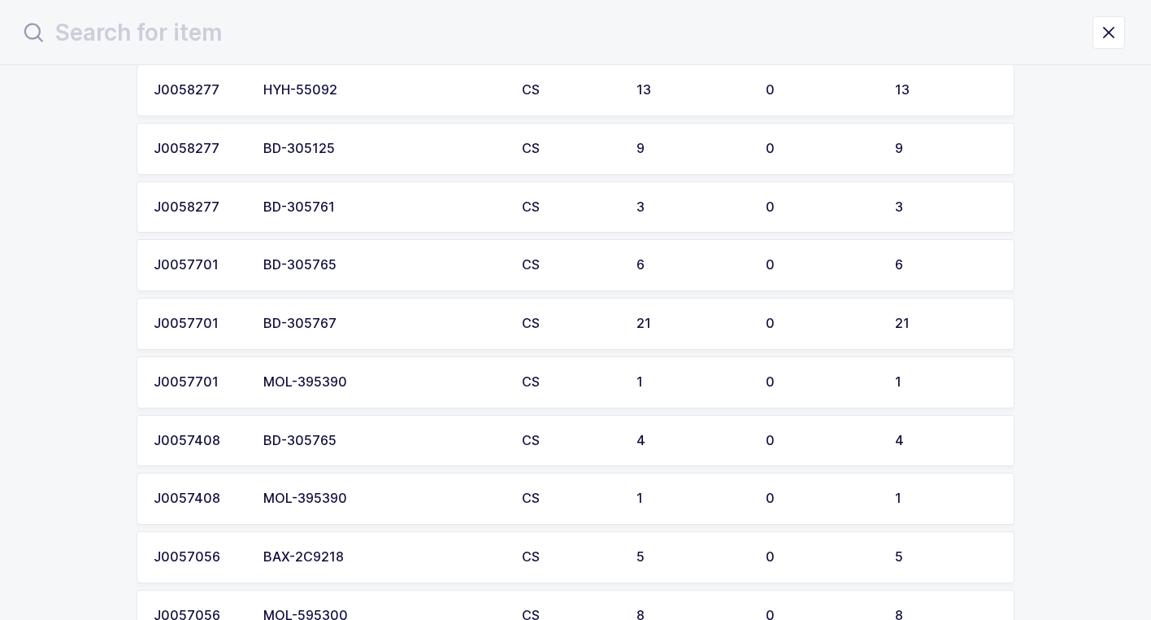
click at [373, 331] on td "BD-305767" at bounding box center [383, 324] width 259 height 52
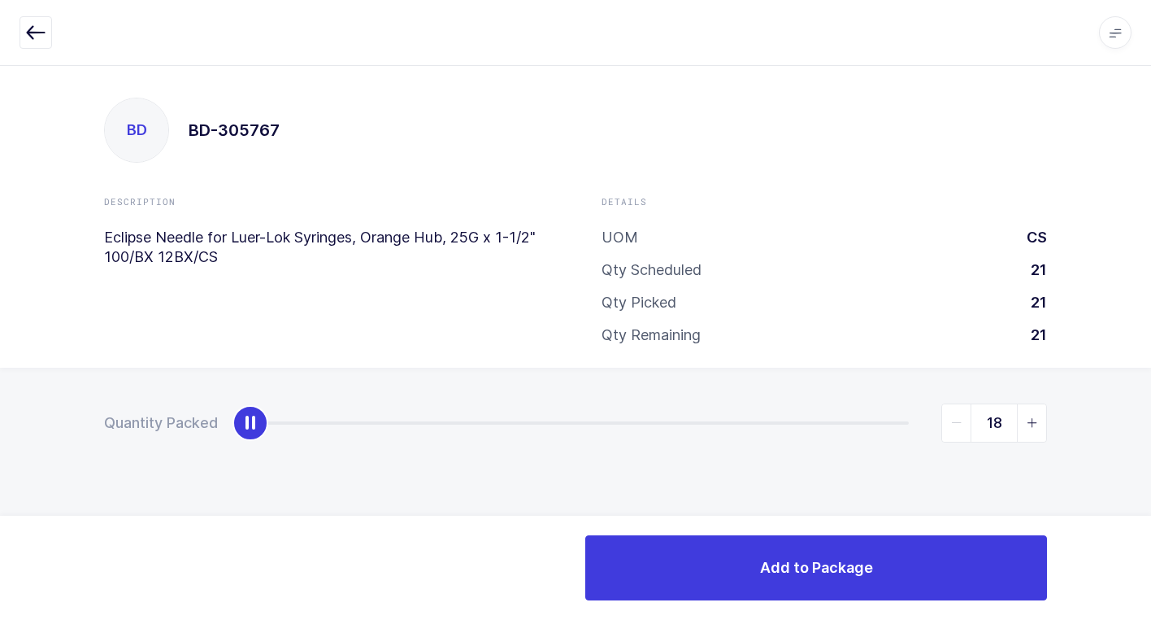
type input "21"
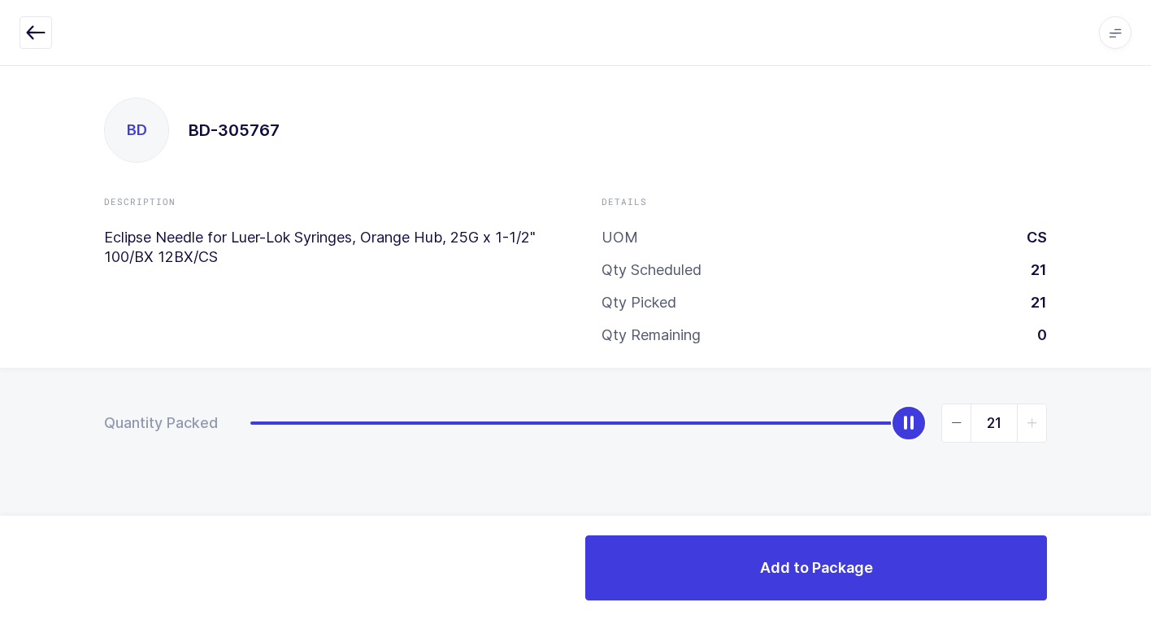
drag, startPoint x: 252, startPoint y: 430, endPoint x: 1084, endPoint y: 540, distance: 839.1
click at [1151, 531] on html "Apps Core Warehouse Admin Mission Control Purchasing Juan W. Logout Account Jua…" at bounding box center [575, 310] width 1151 height 620
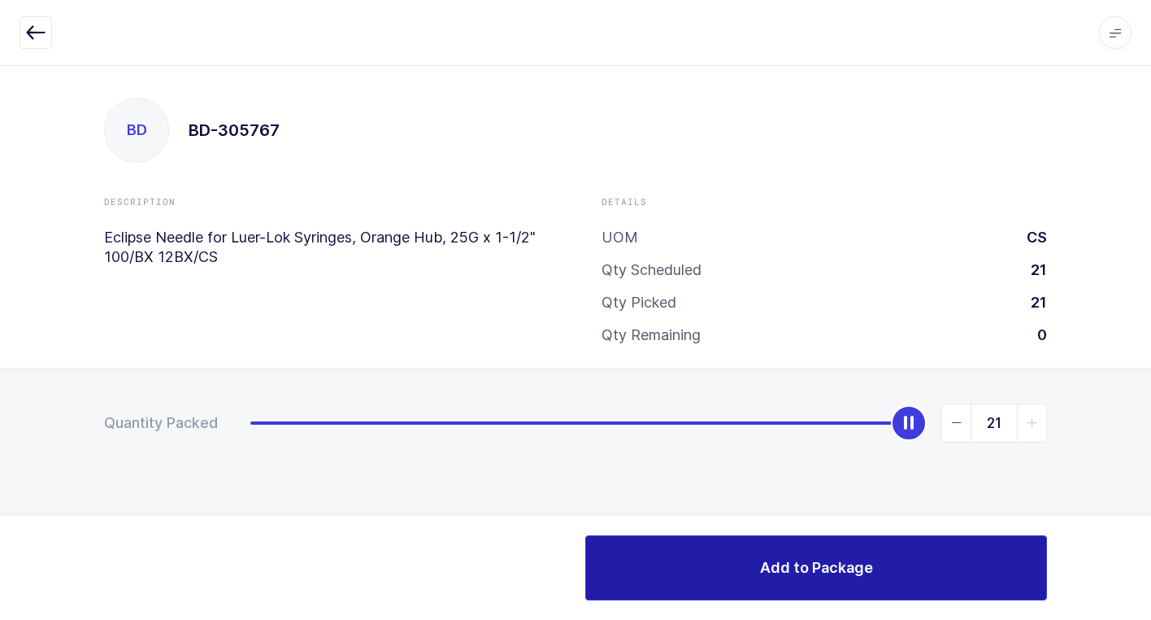
drag, startPoint x: 745, startPoint y: 568, endPoint x: 736, endPoint y: 568, distance: 8.9
click at [740, 568] on button "Add to Package" at bounding box center [816, 567] width 462 height 65
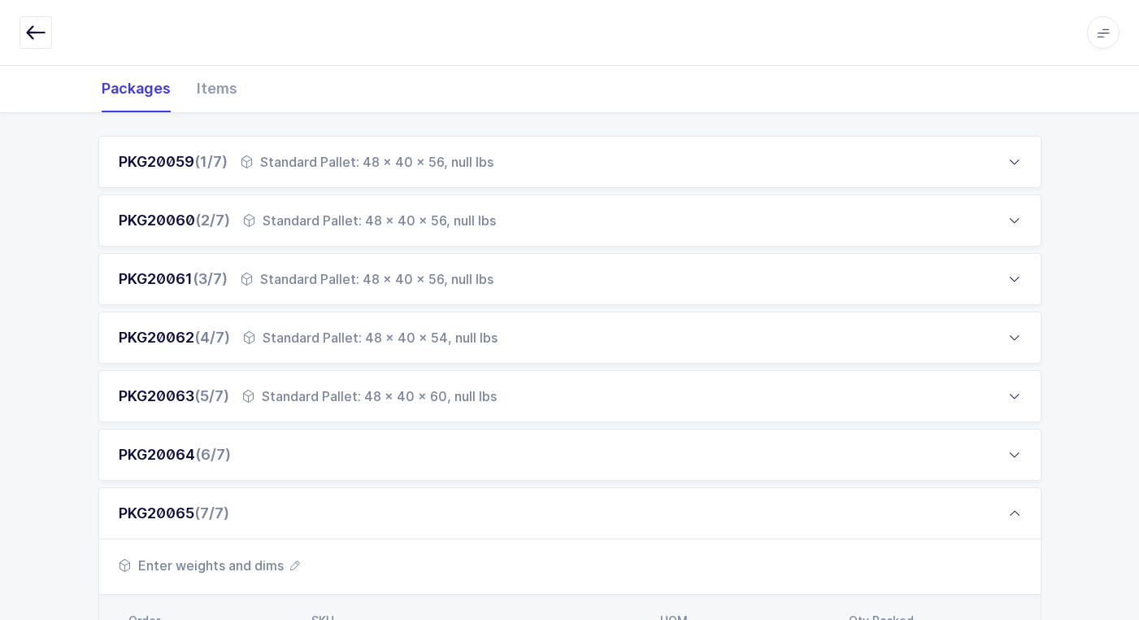
scroll to position [492, 0]
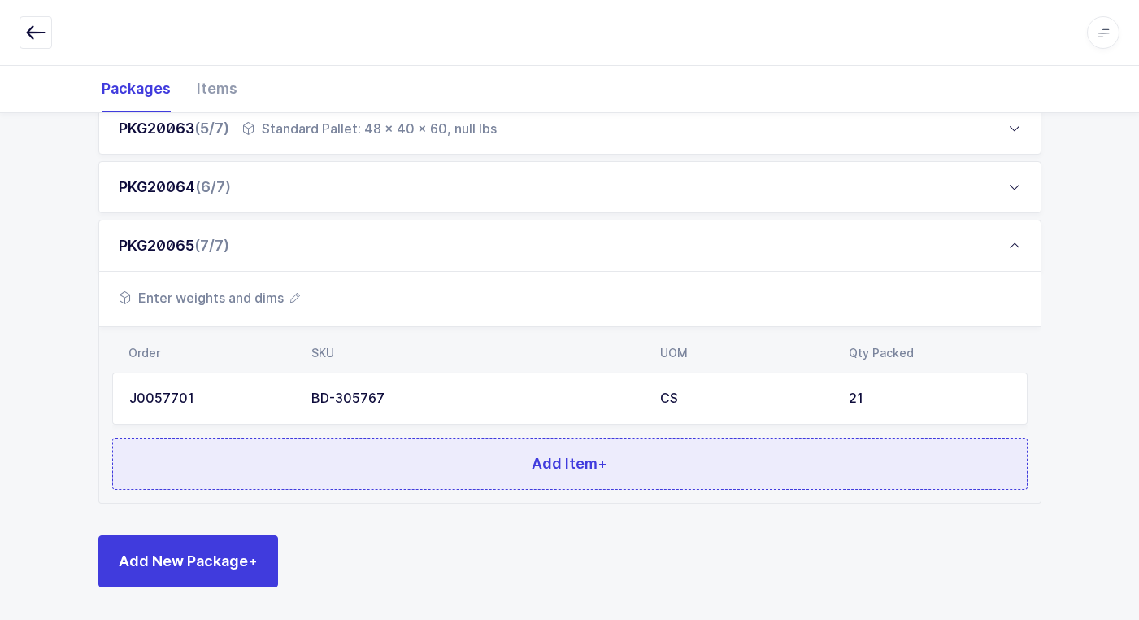
click at [294, 455] on button "Add Item +" at bounding box center [570, 463] width 916 height 52
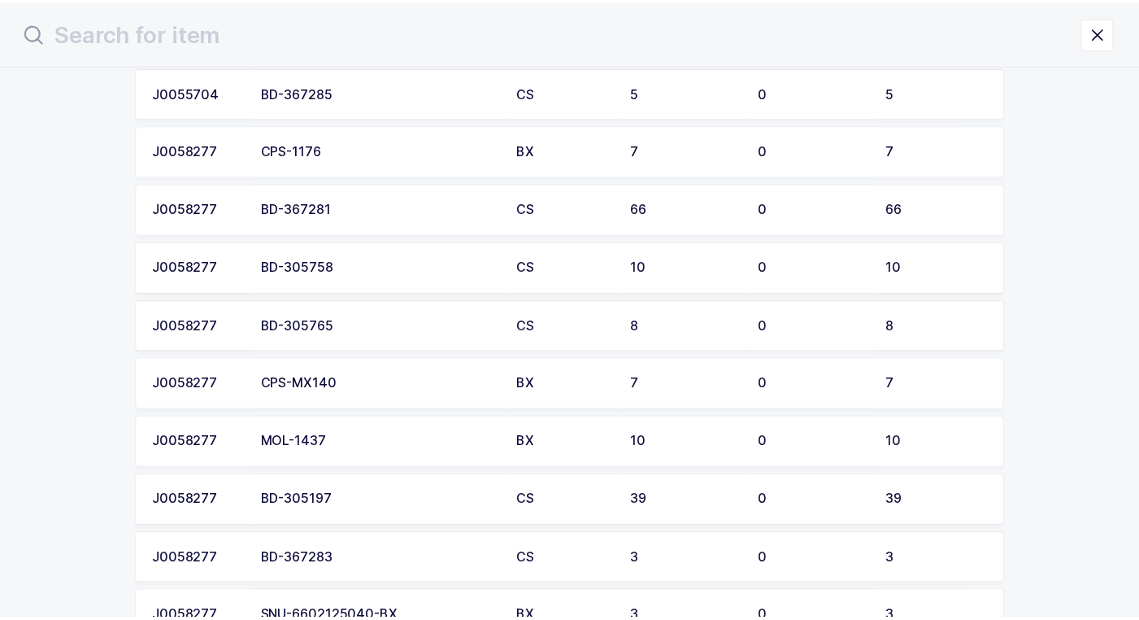
scroll to position [244, 0]
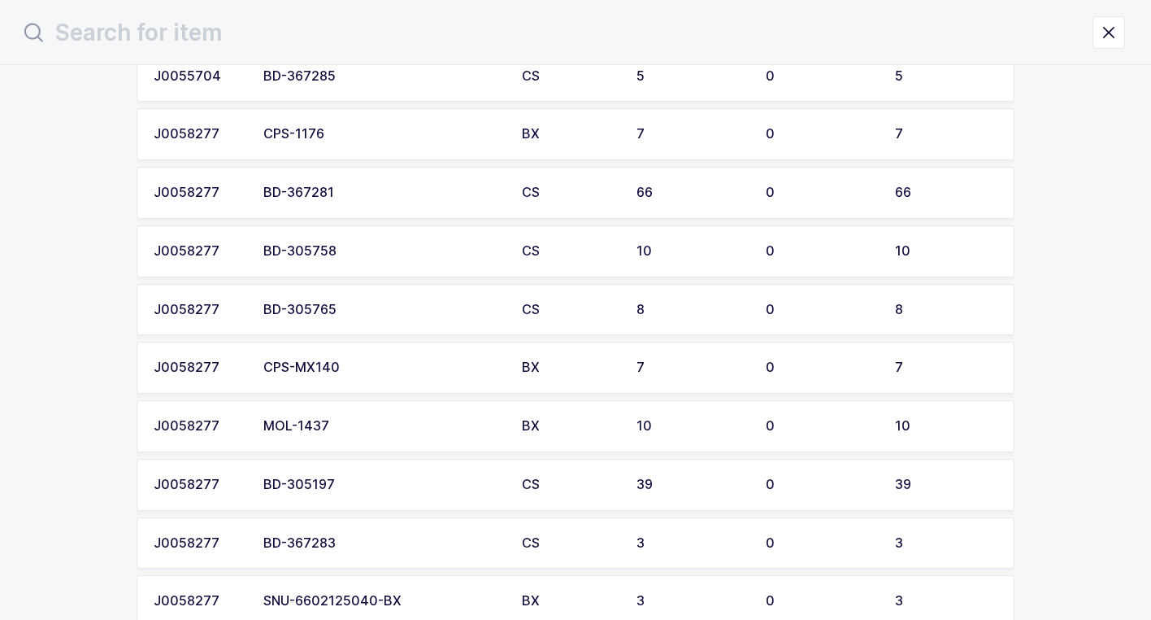
click at [375, 260] on td "BD-305758" at bounding box center [383, 251] width 259 height 52
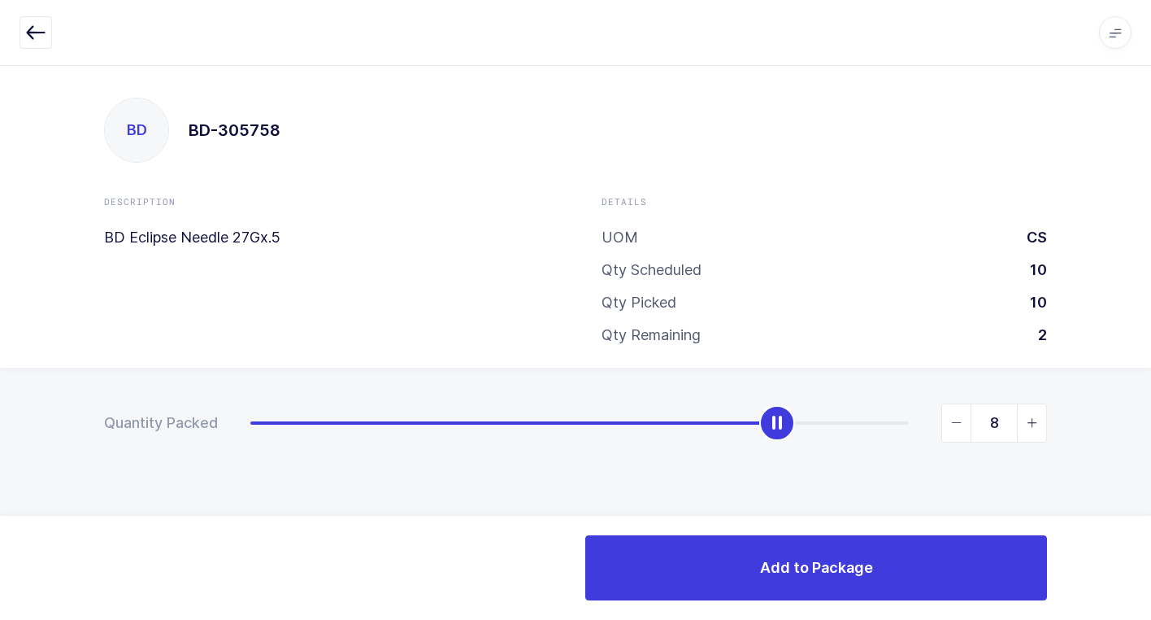
type input "9"
drag, startPoint x: 242, startPoint y: 429, endPoint x: 809, endPoint y: 495, distance: 571.5
click at [809, 495] on div "Quantity Packed 9" at bounding box center [575, 480] width 1151 height 224
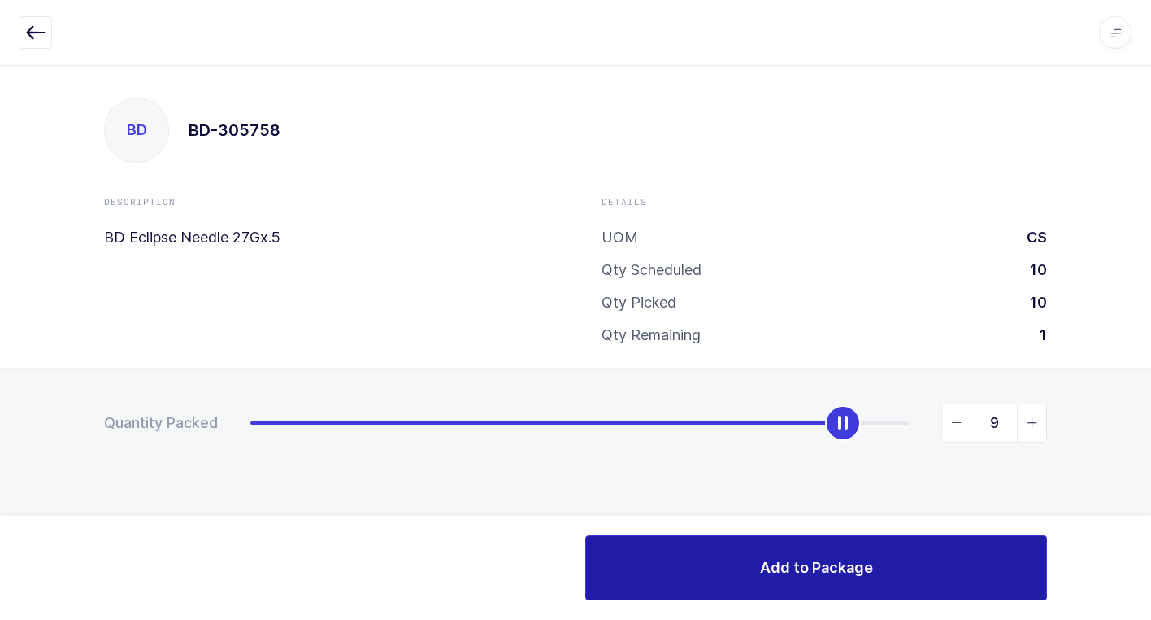
click at [807, 574] on span "Add to Package" at bounding box center [816, 567] width 113 height 20
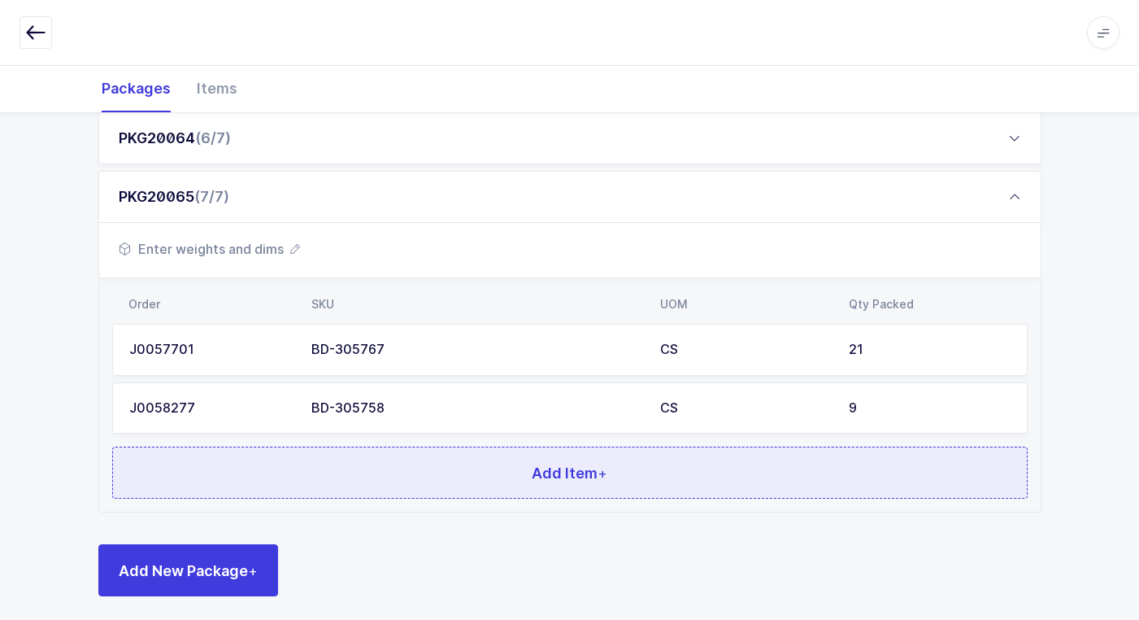
scroll to position [550, 0]
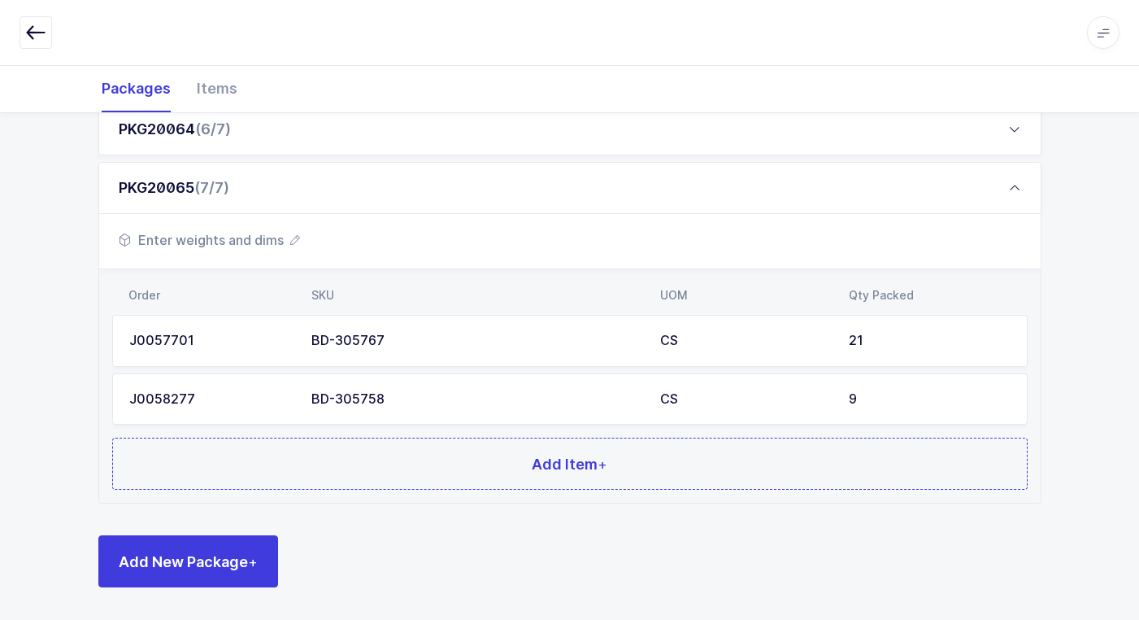
click at [226, 246] on span "Enter weights and dims" at bounding box center [209, 240] width 181 height 20
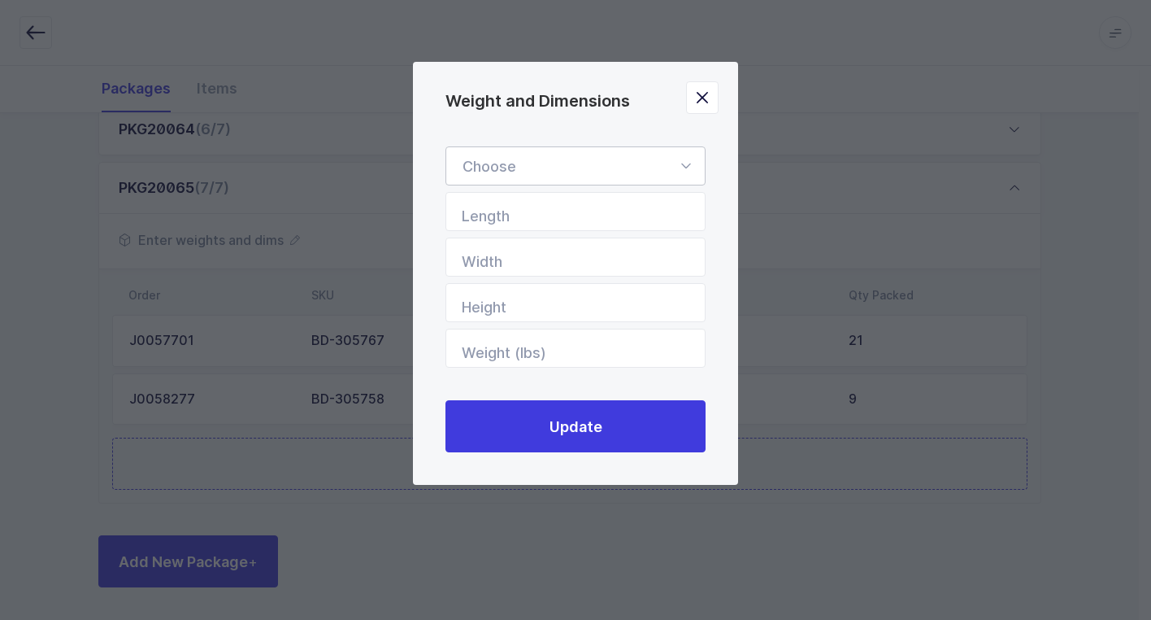
click at [686, 164] on icon "Weight and Dimensions" at bounding box center [686, 165] width 20 height 39
drag, startPoint x: 613, startPoint y: 202, endPoint x: 619, endPoint y: 213, distance: 12.7
click at [614, 205] on li "Standard Pallet" at bounding box center [582, 213] width 258 height 31
type input "Standard Pallet"
type input "48"
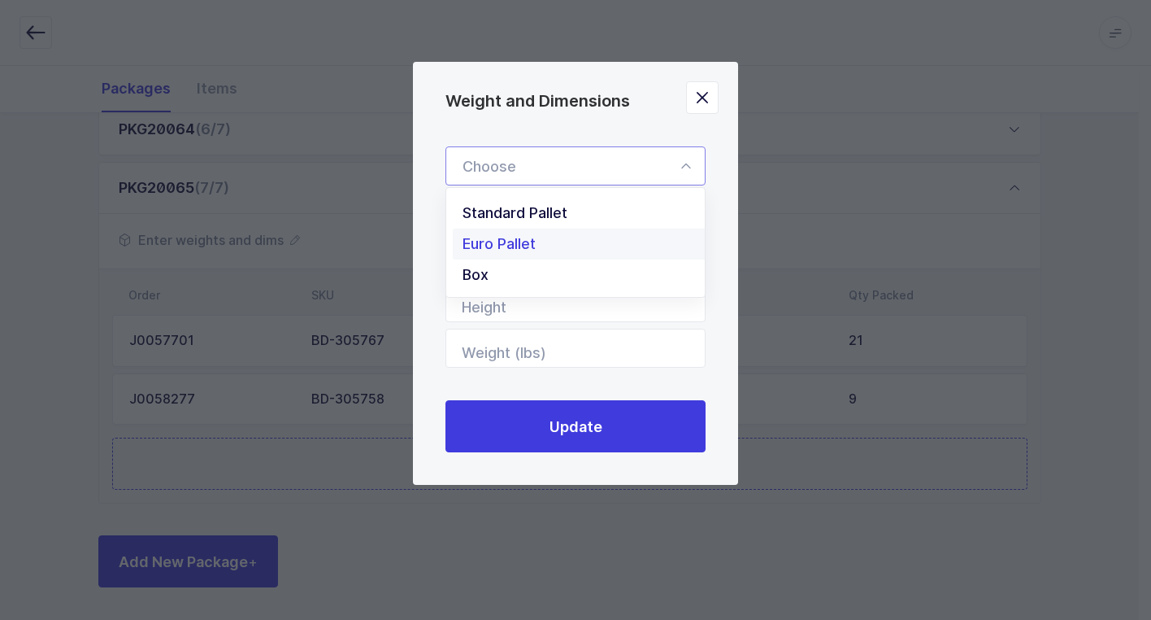
type input "40"
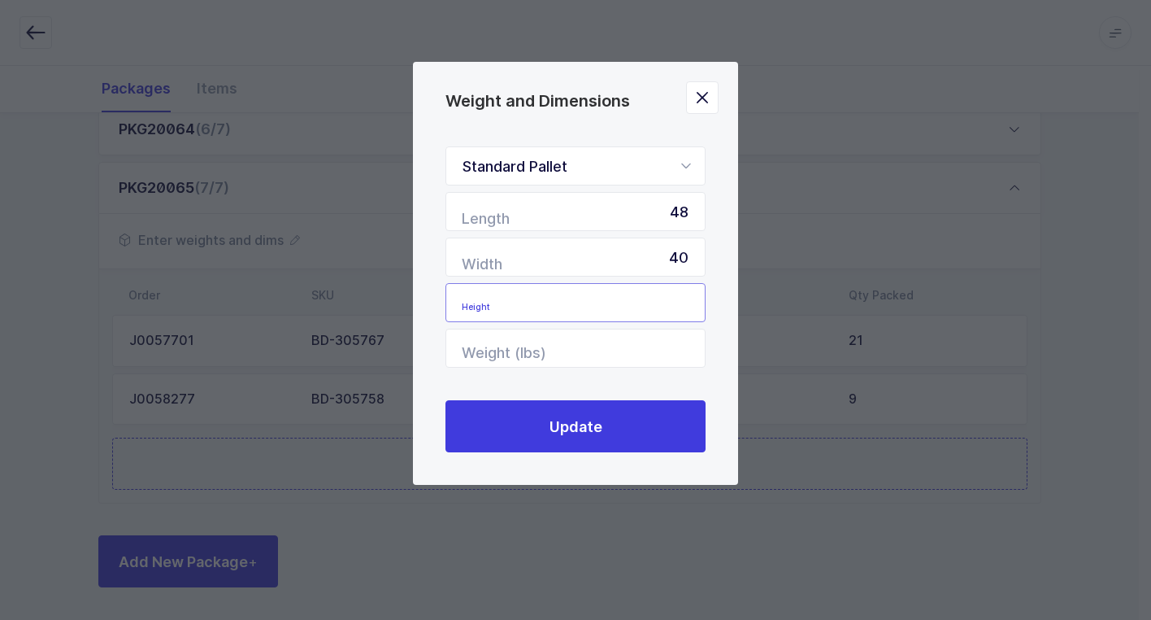
click at [671, 298] on input "Height" at bounding box center [576, 302] width 260 height 39
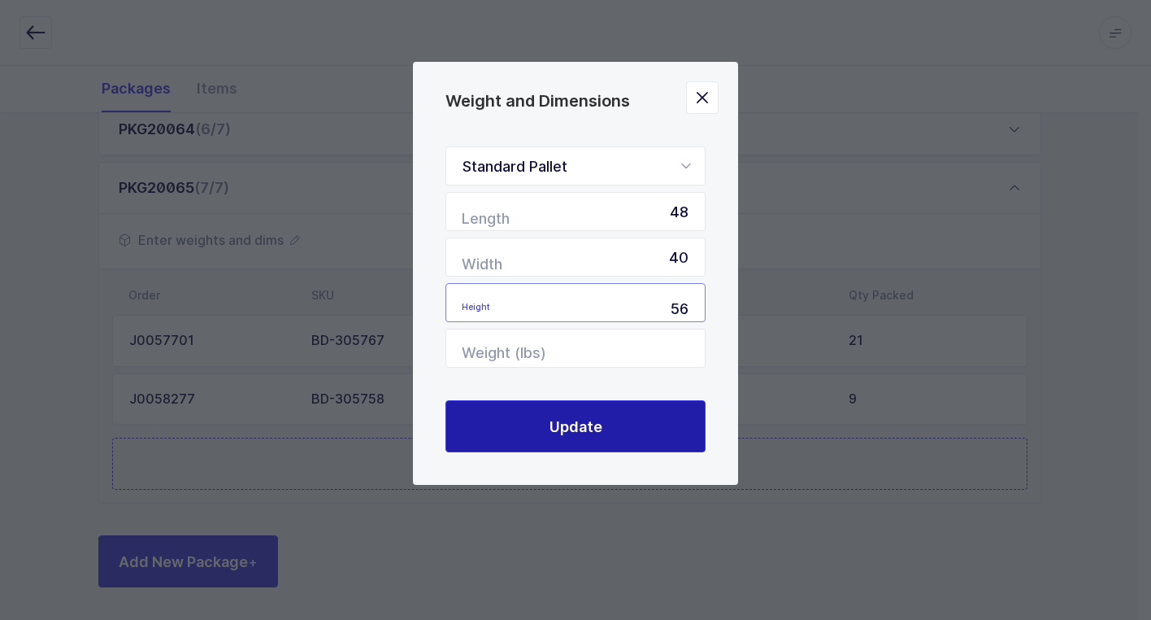
type input "56"
click at [573, 426] on span "Update" at bounding box center [576, 426] width 53 height 20
click at [558, 433] on span "Update" at bounding box center [576, 426] width 53 height 20
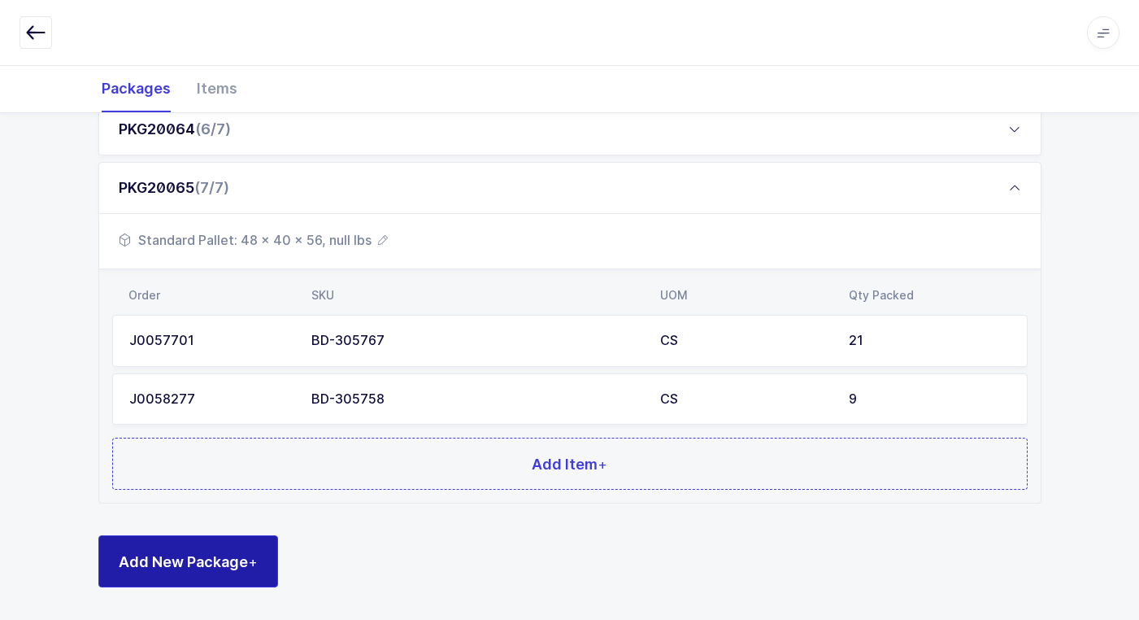
click at [246, 564] on span "Add New Package +" at bounding box center [188, 561] width 139 height 20
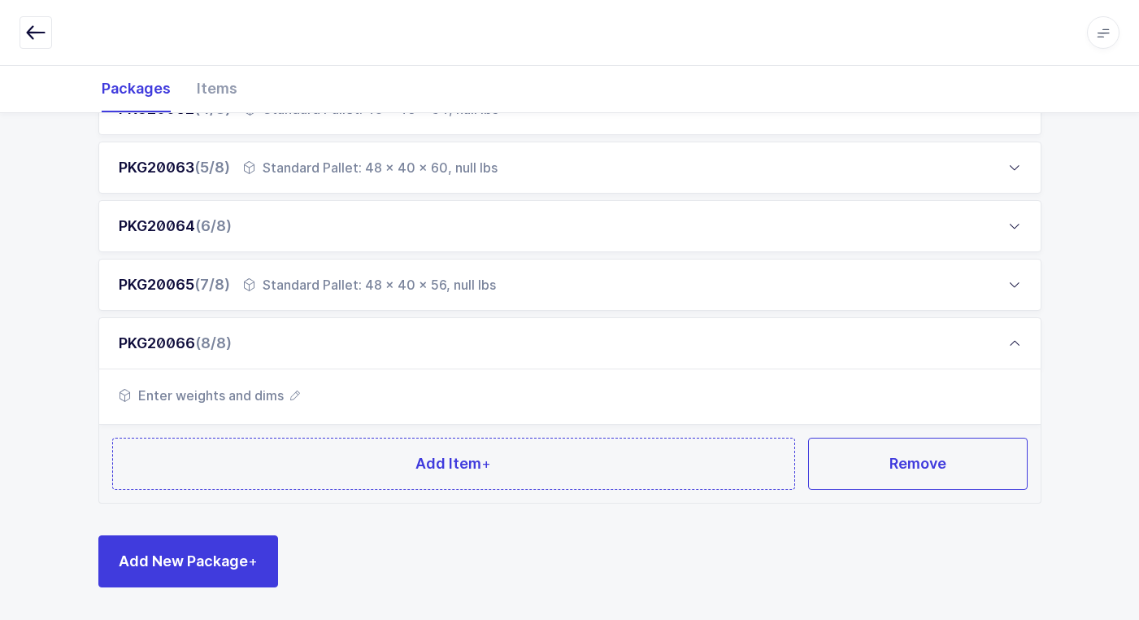
scroll to position [453, 0]
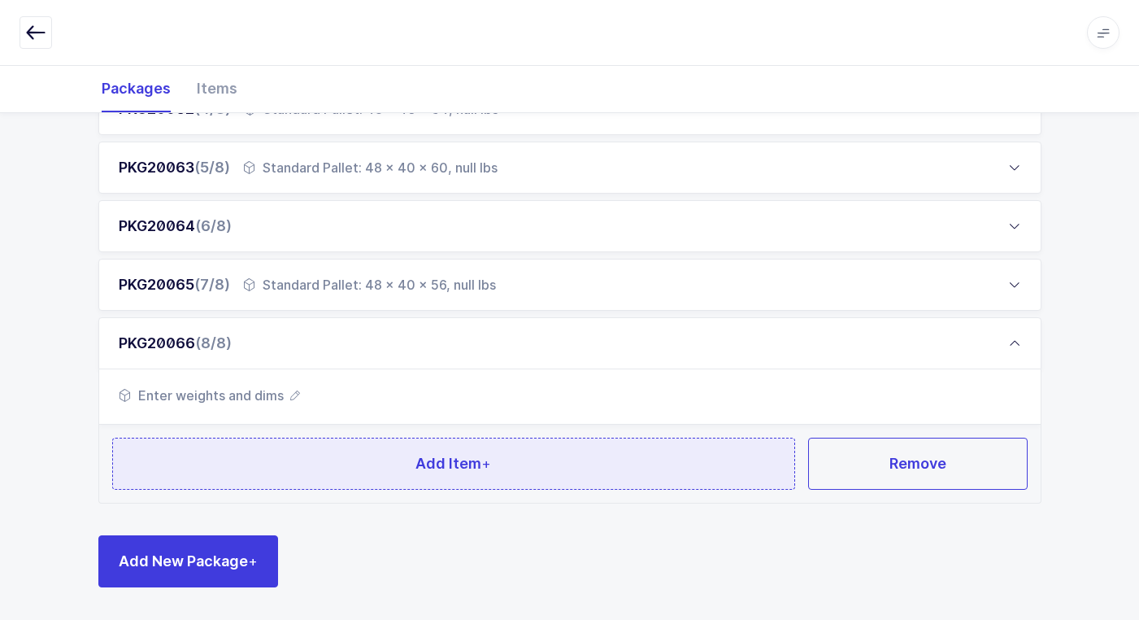
click at [293, 486] on button "Add Item +" at bounding box center [454, 463] width 684 height 52
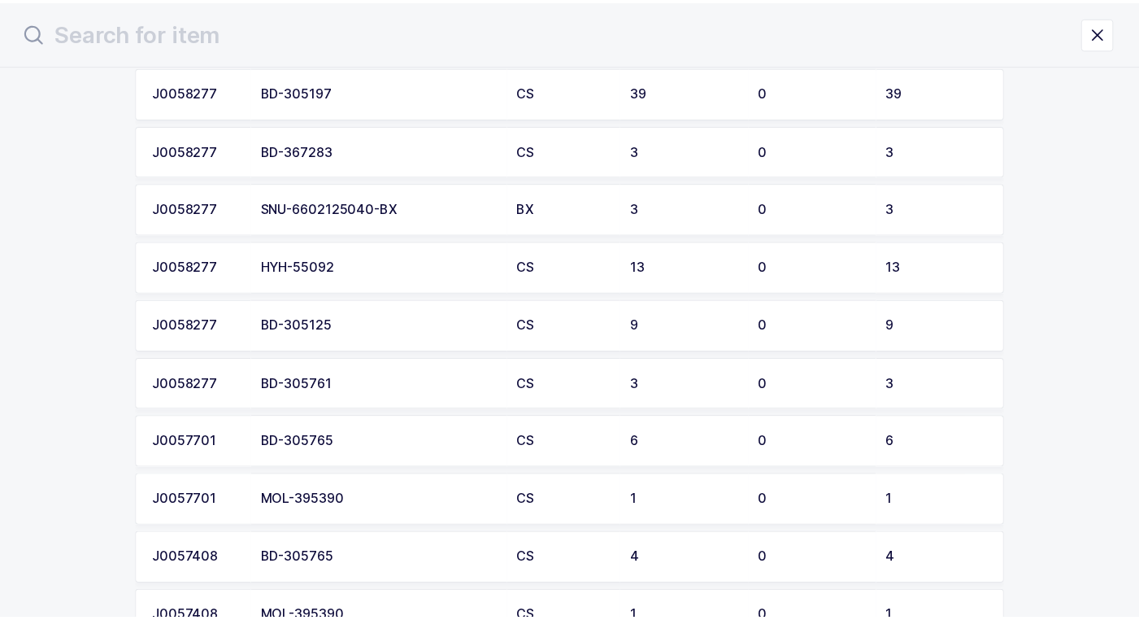
scroll to position [651, 0]
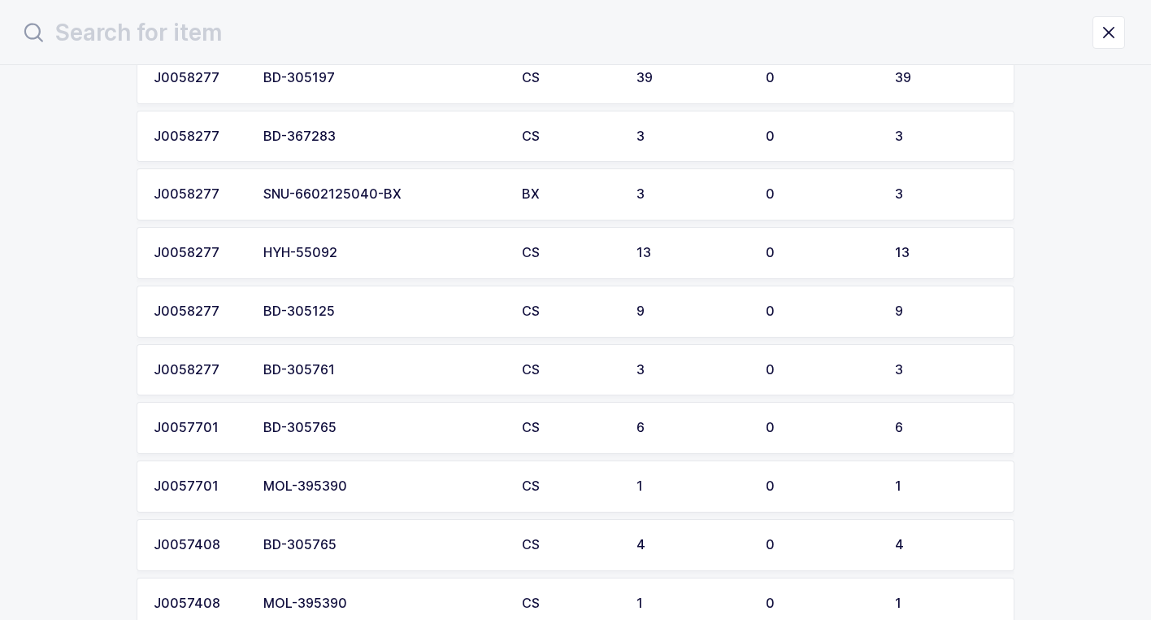
click at [368, 433] on div "BD-305765" at bounding box center [382, 427] width 239 height 15
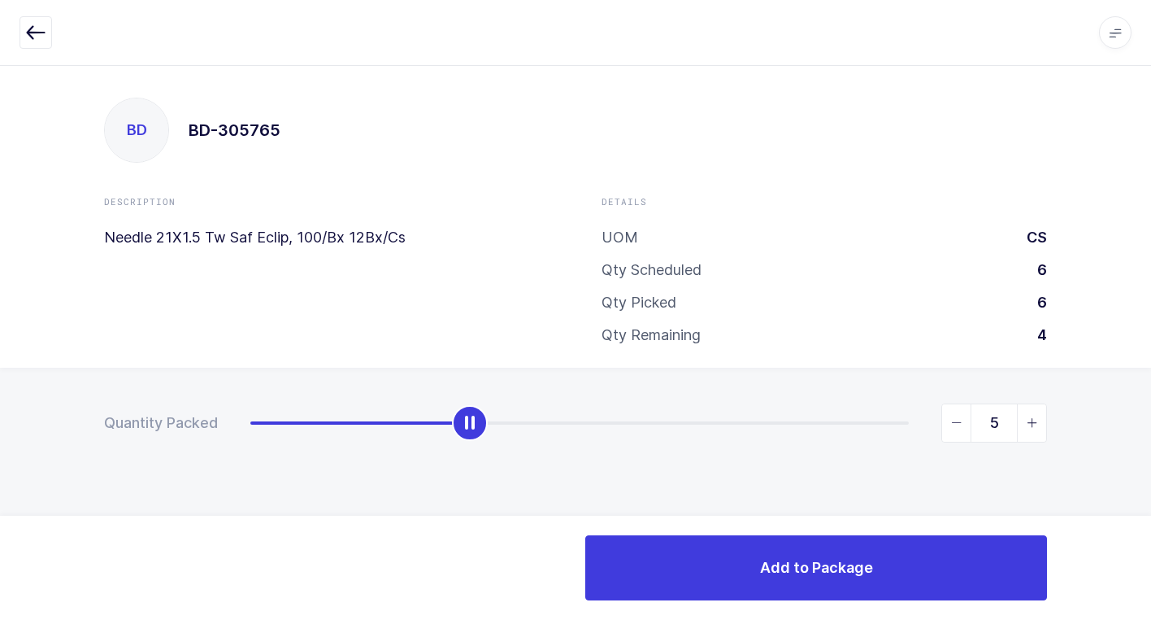
type input "6"
drag, startPoint x: 259, startPoint y: 428, endPoint x: 1064, endPoint y: 499, distance: 808.2
click at [1151, 470] on html "Apps Core Warehouse Admin Mission Control Purchasing Juan W. Logout Account Jua…" at bounding box center [575, 310] width 1151 height 620
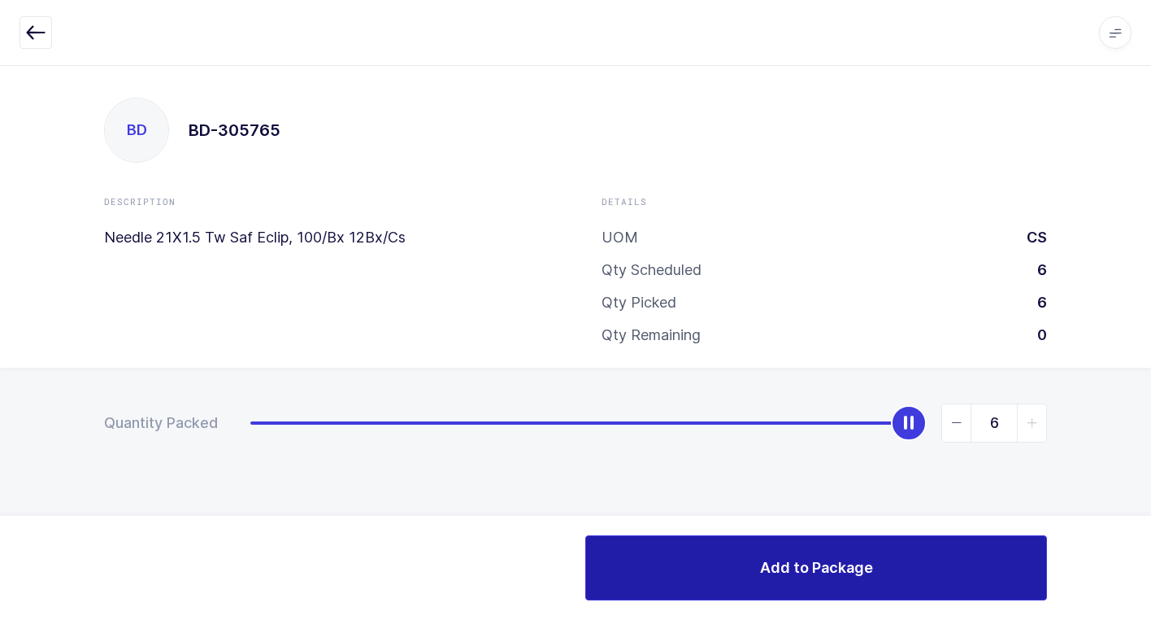
drag, startPoint x: 672, startPoint y: 564, endPoint x: 654, endPoint y: 564, distance: 17.9
click at [667, 564] on button "Add to Package" at bounding box center [816, 567] width 462 height 65
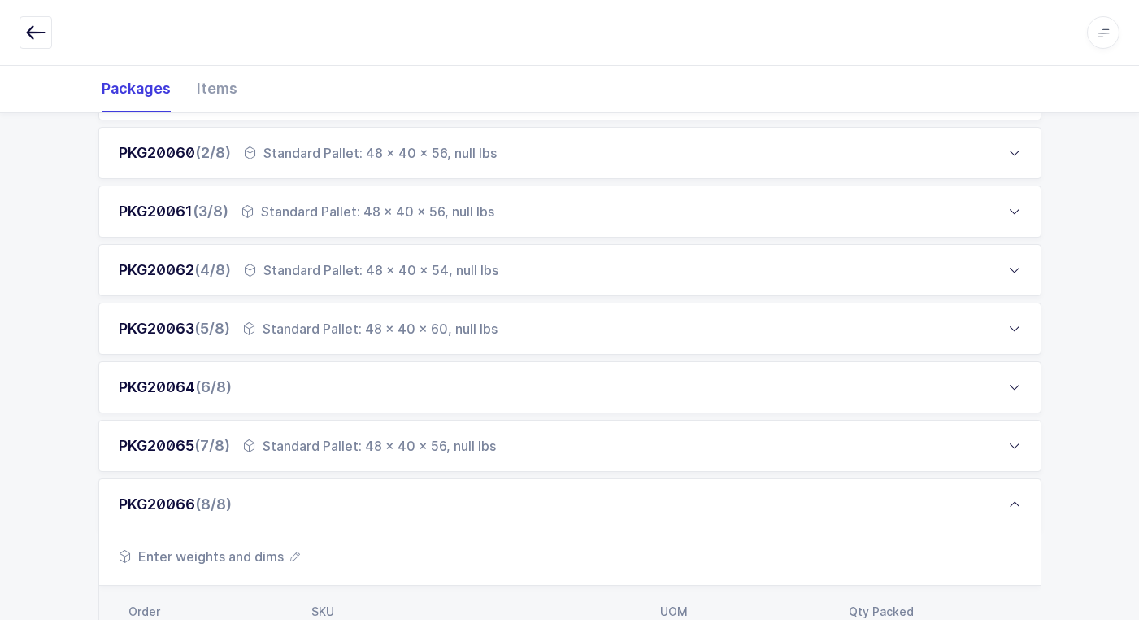
scroll to position [551, 0]
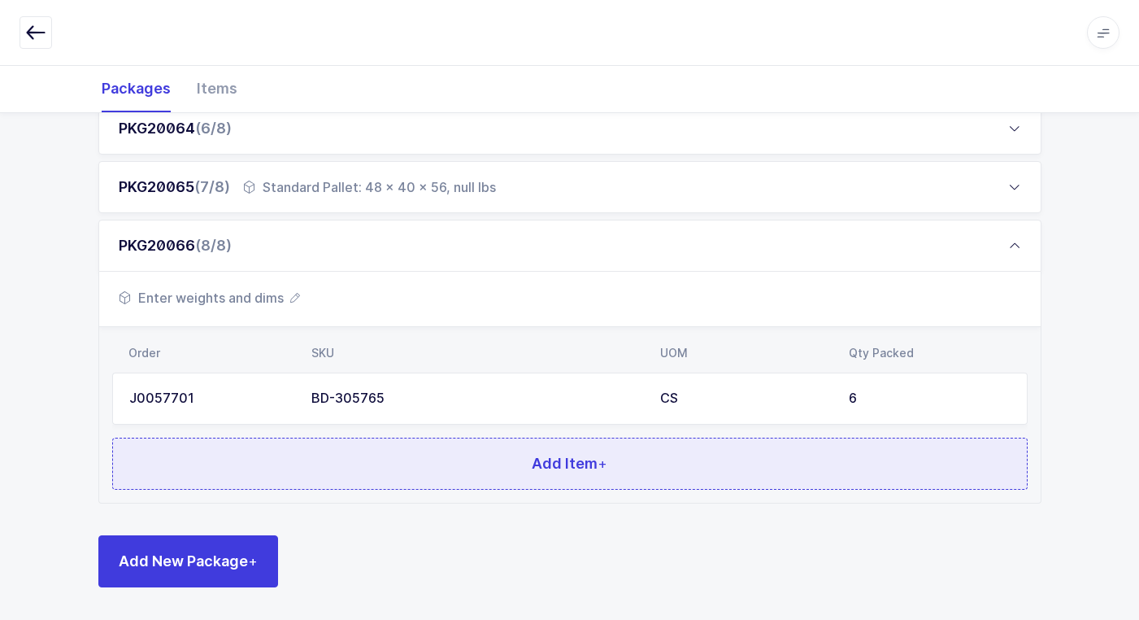
click at [518, 475] on button "Add Item +" at bounding box center [570, 463] width 916 height 52
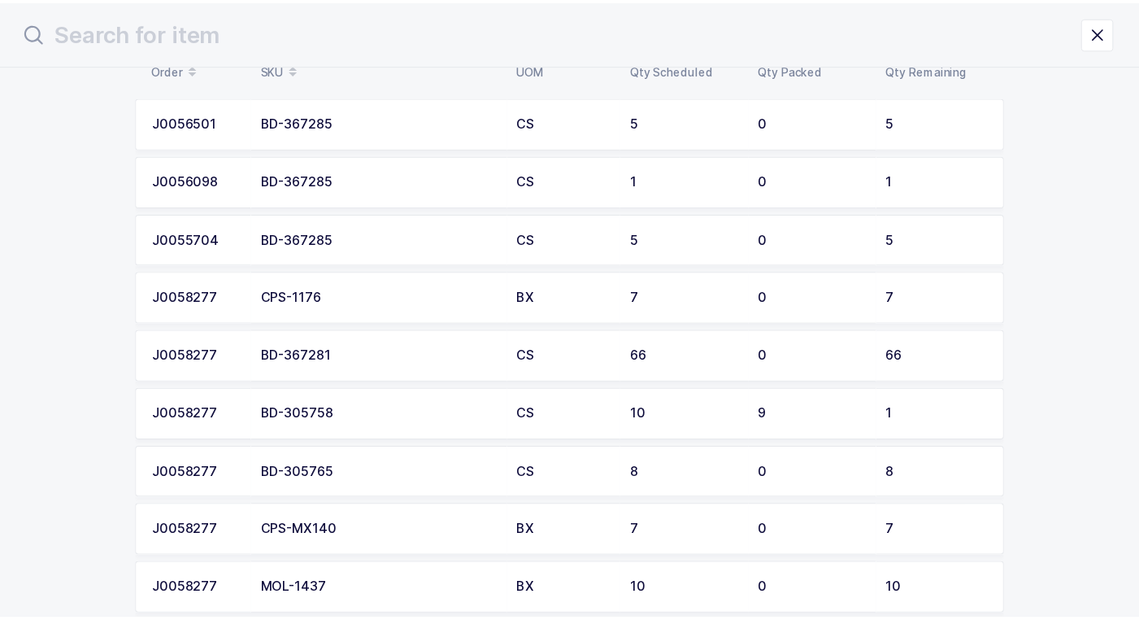
scroll to position [81, 0]
click at [435, 477] on div "BD-305765" at bounding box center [382, 472] width 239 height 15
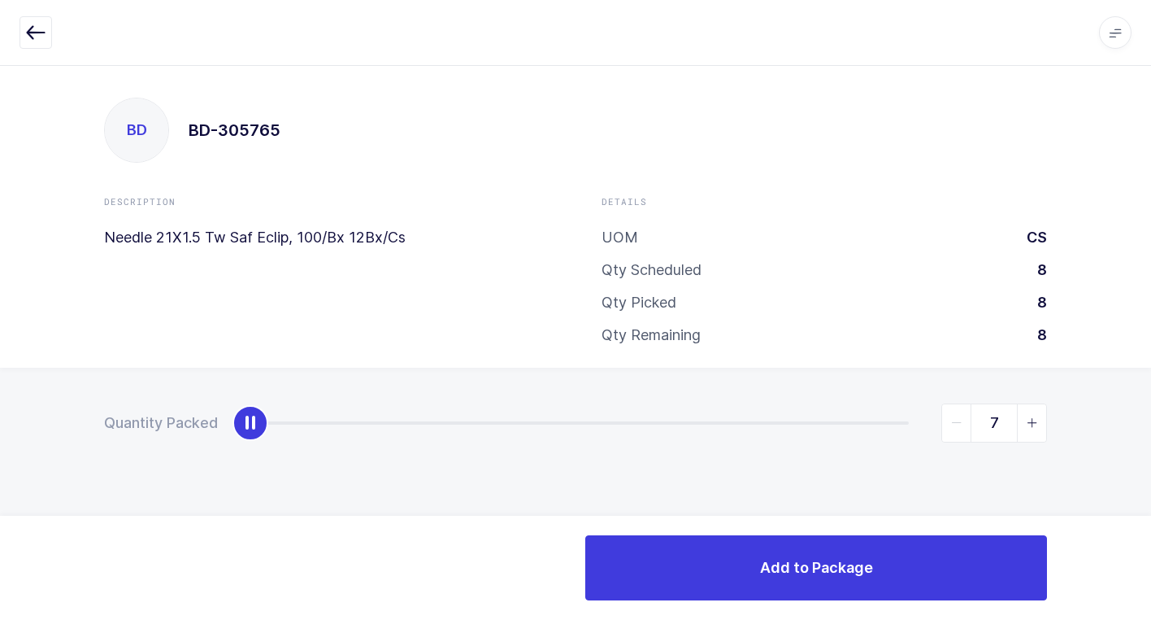
type input "8"
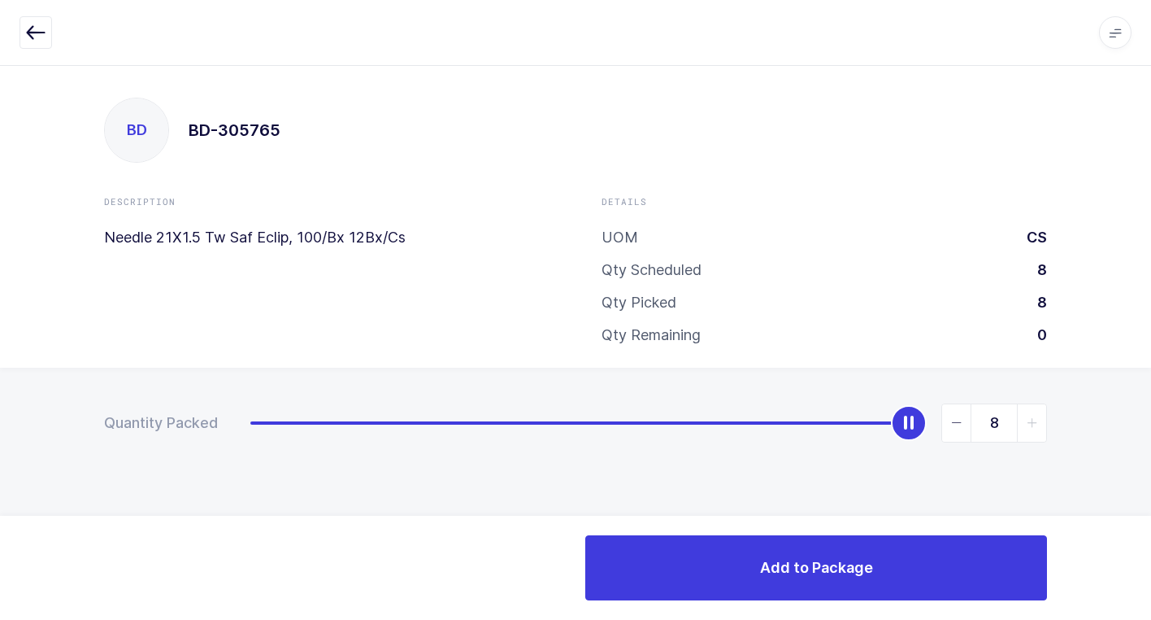
drag, startPoint x: 250, startPoint y: 426, endPoint x: 1147, endPoint y: 435, distance: 897.8
click at [1151, 415] on html "Apps Core Warehouse Admin Mission Control Purchasing Juan W. Logout Account Jua…" at bounding box center [575, 310] width 1151 height 620
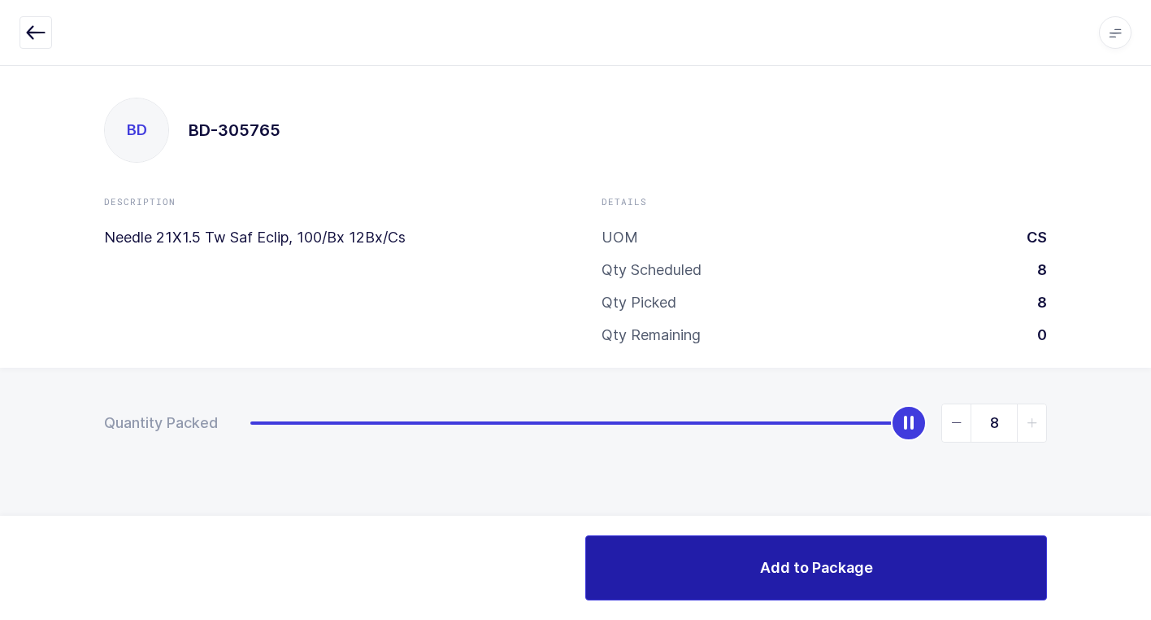
drag, startPoint x: 675, startPoint y: 559, endPoint x: 641, endPoint y: 558, distance: 34.2
click at [668, 559] on button "Add to Package" at bounding box center [816, 567] width 462 height 65
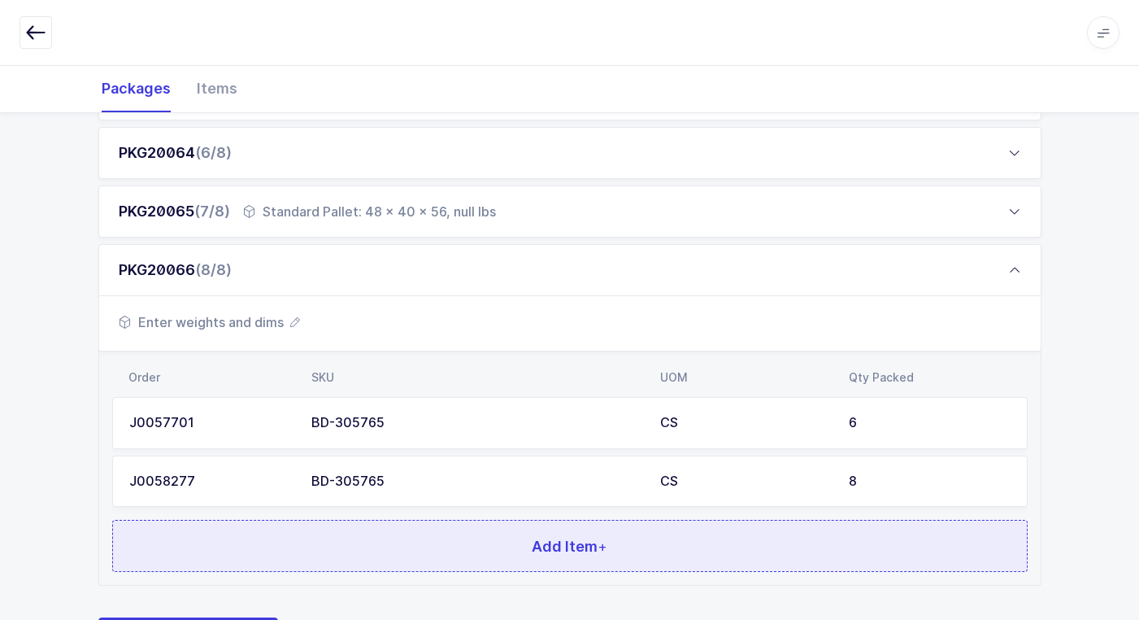
scroll to position [608, 0]
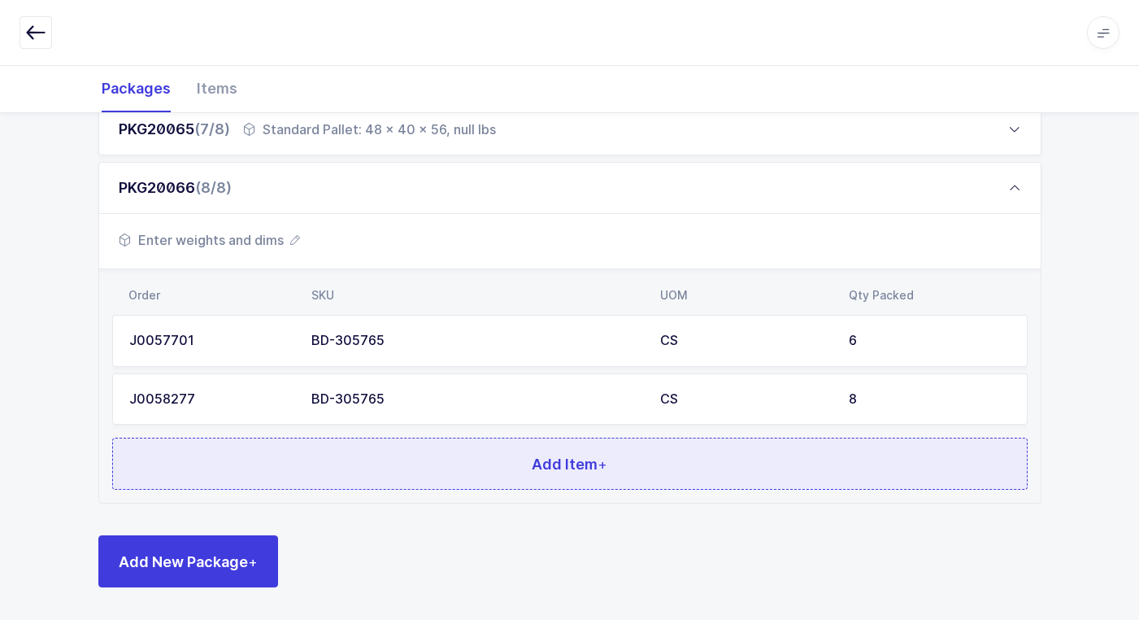
click at [591, 462] on span "Add Item +" at bounding box center [570, 464] width 76 height 20
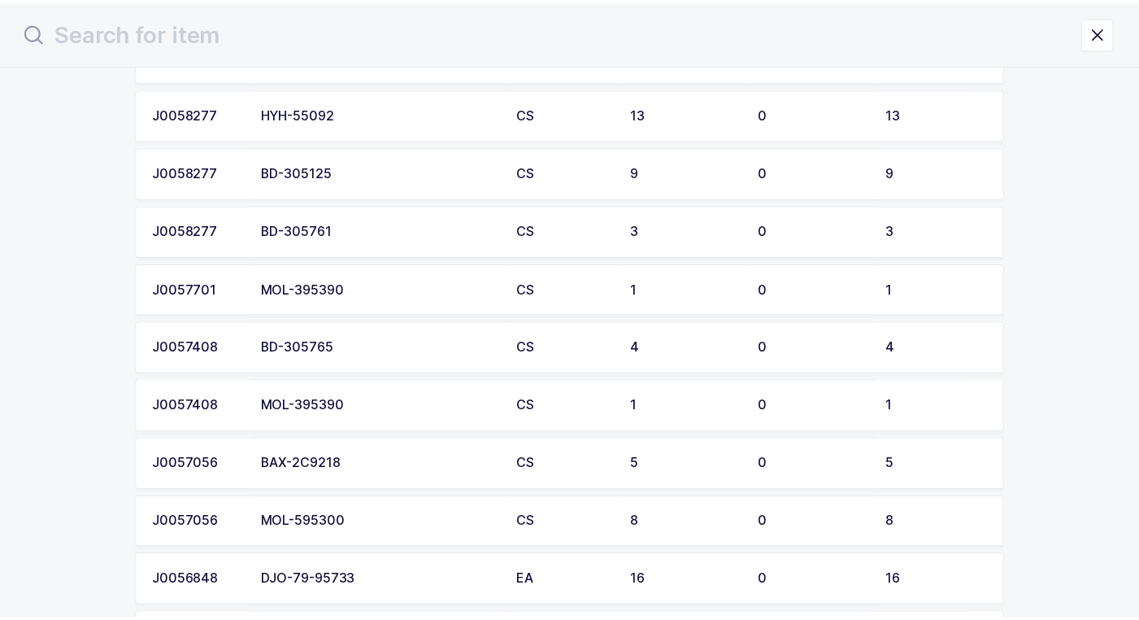
scroll to position [732, 0]
click at [474, 350] on div "BD-305765" at bounding box center [382, 346] width 239 height 15
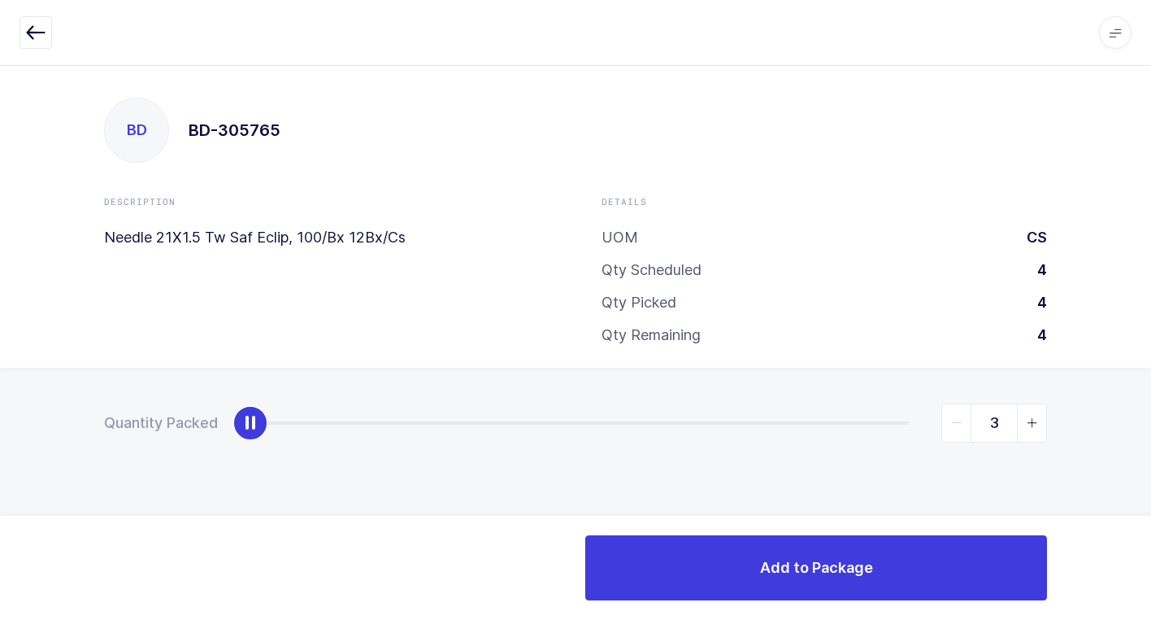
type input "4"
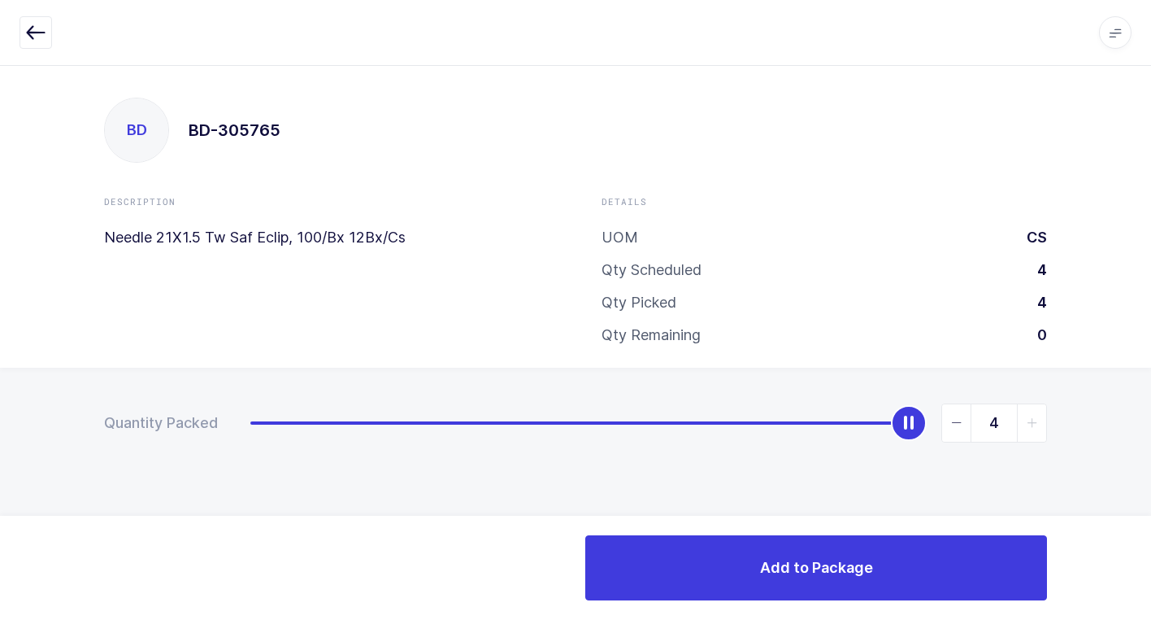
drag, startPoint x: 255, startPoint y: 426, endPoint x: 1160, endPoint y: 428, distance: 905.9
click at [1151, 428] on html "Apps Core [GEOGRAPHIC_DATA] Admin Mission Control Purchasing [PERSON_NAME] Logo…" at bounding box center [575, 310] width 1151 height 620
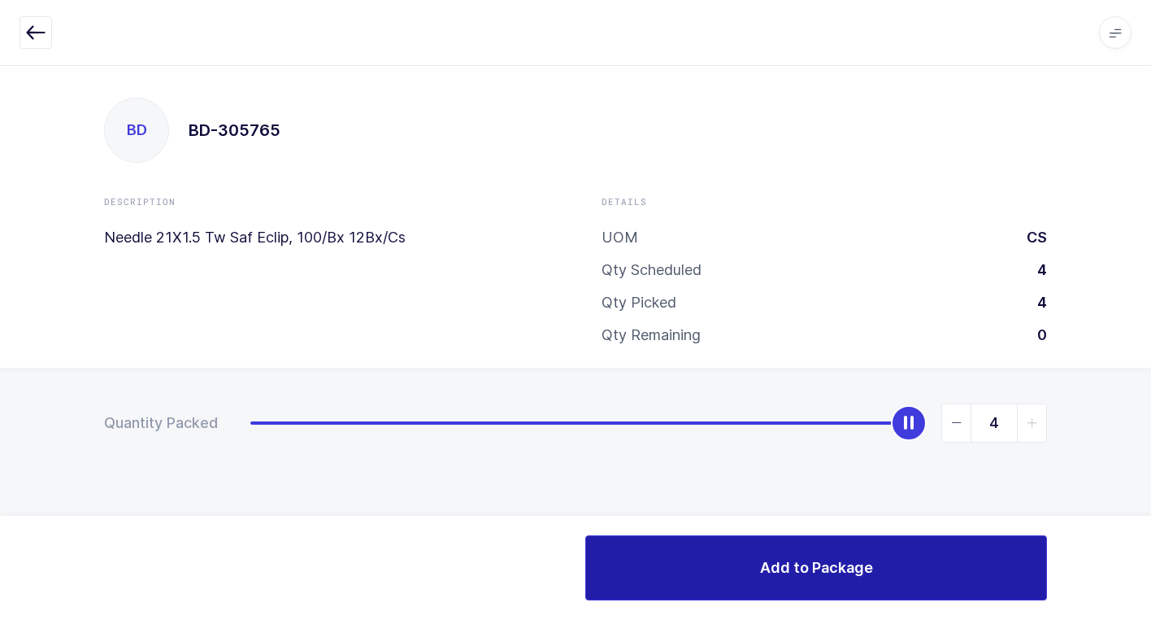
click at [728, 568] on button "Add to Package" at bounding box center [816, 567] width 462 height 65
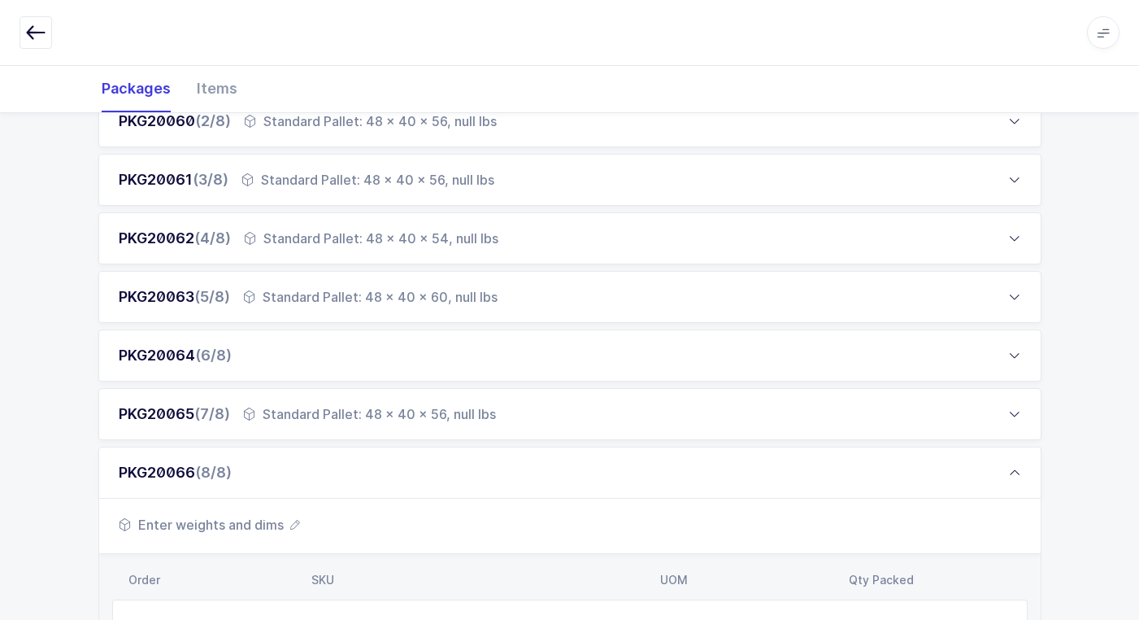
scroll to position [667, 0]
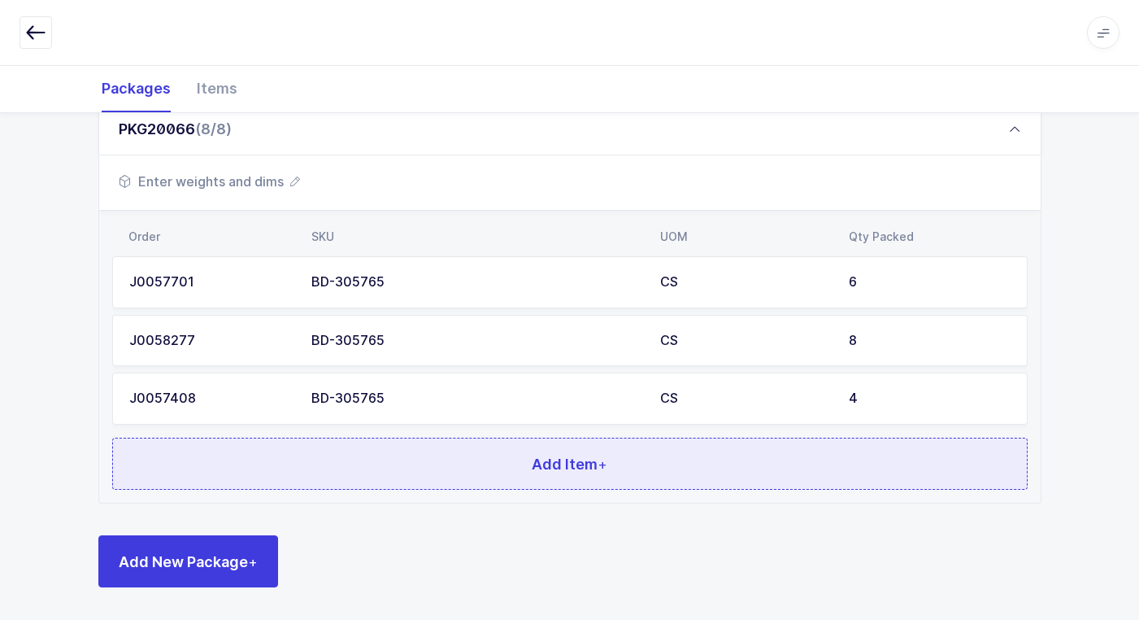
click at [609, 465] on button "Add Item +" at bounding box center [570, 463] width 916 height 52
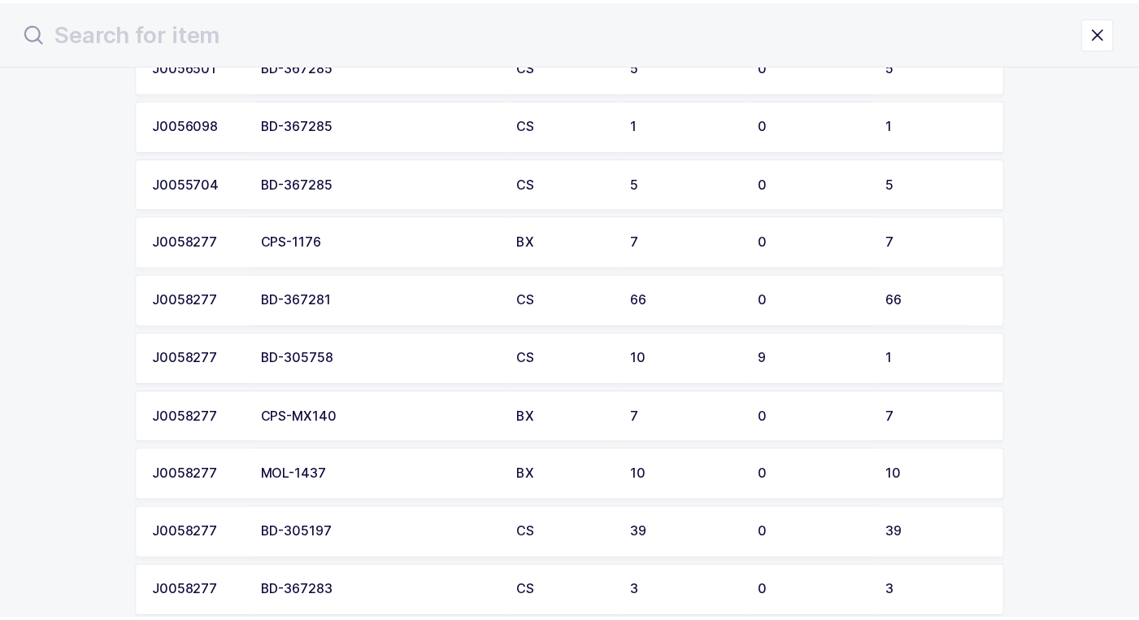
scroll to position [163, 0]
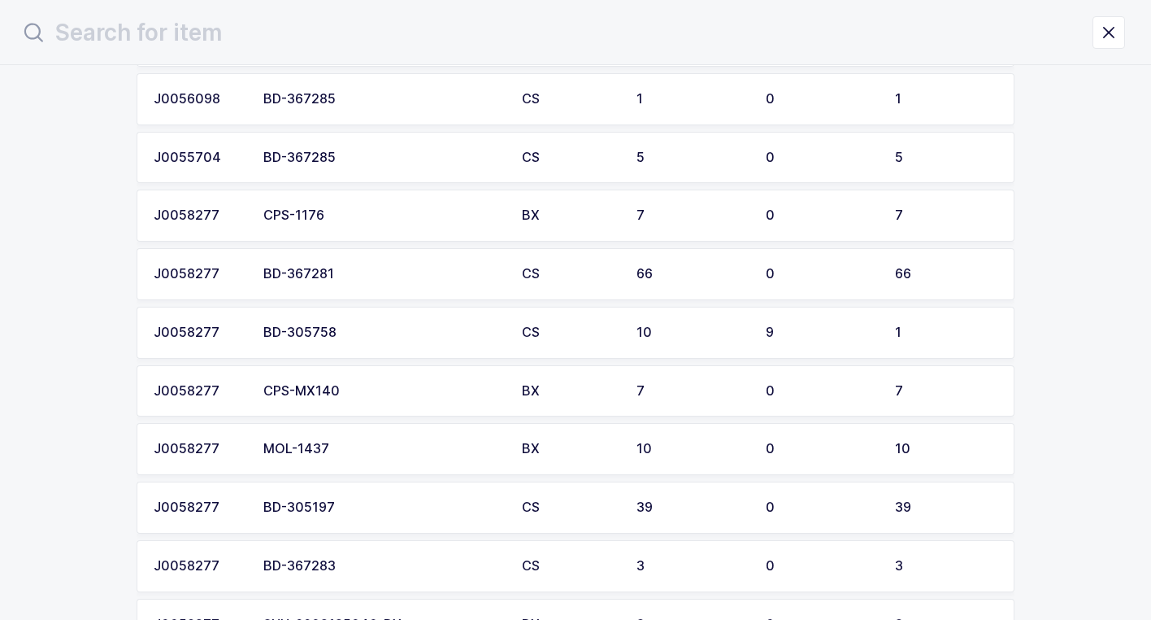
click at [397, 333] on div "BD-305758" at bounding box center [382, 332] width 239 height 15
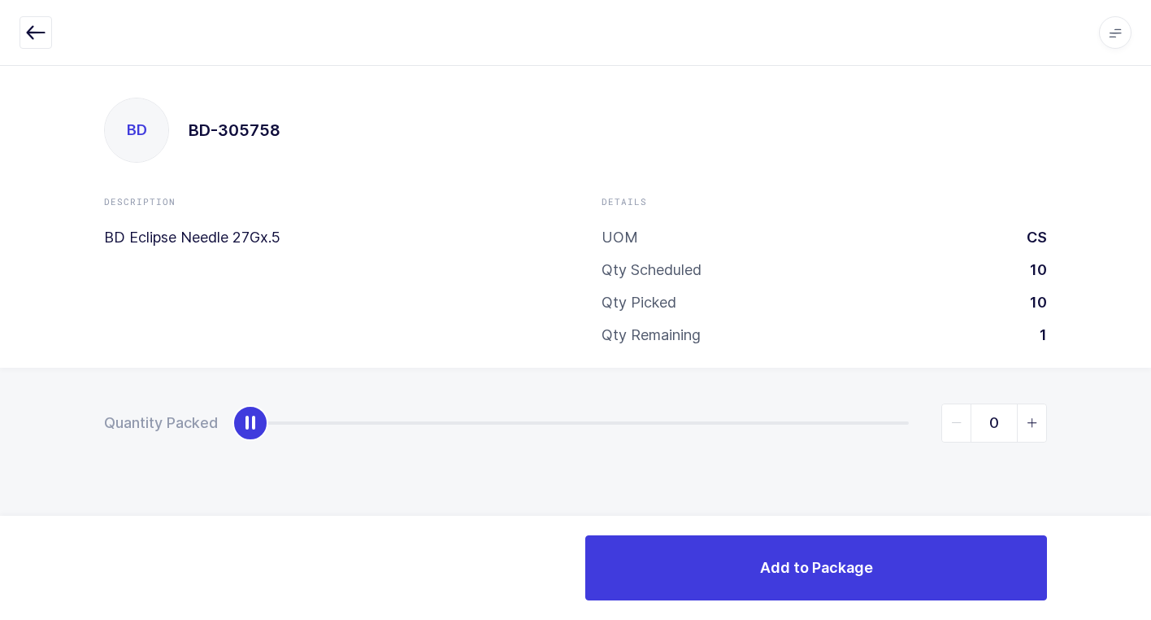
type input "1"
drag, startPoint x: 243, startPoint y: 433, endPoint x: 1160, endPoint y: 469, distance: 918.0
click at [1151, 469] on html "Apps Core Warehouse Admin Mission Control Purchasing Juan W. Logout Account Jua…" at bounding box center [575, 310] width 1151 height 620
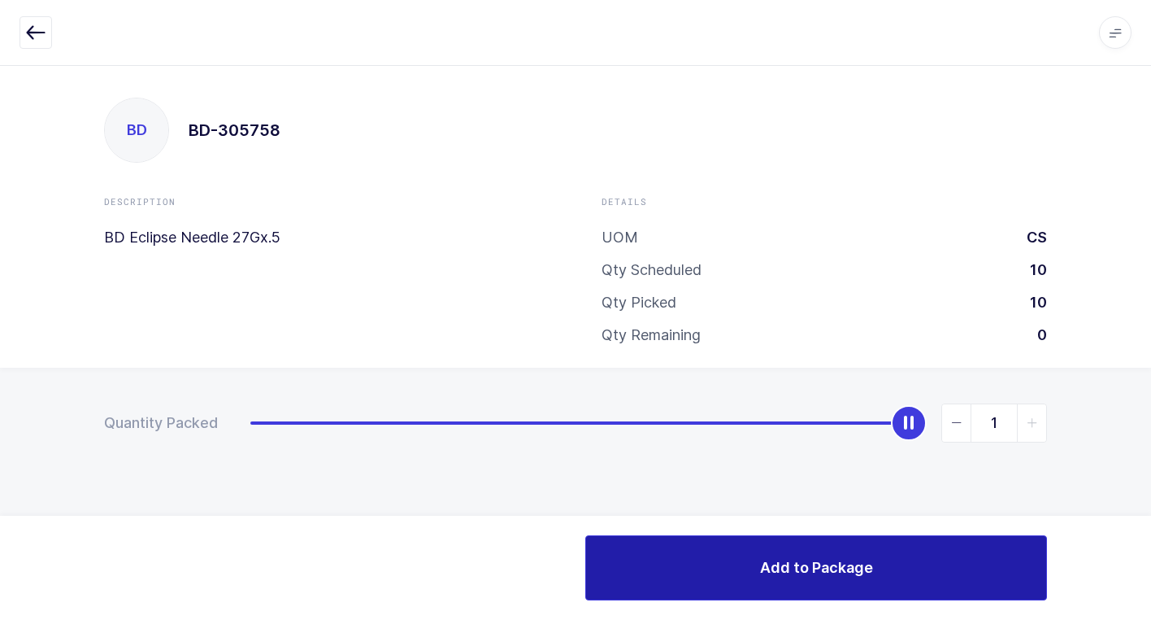
click at [779, 577] on span "Add to Package" at bounding box center [816, 567] width 113 height 20
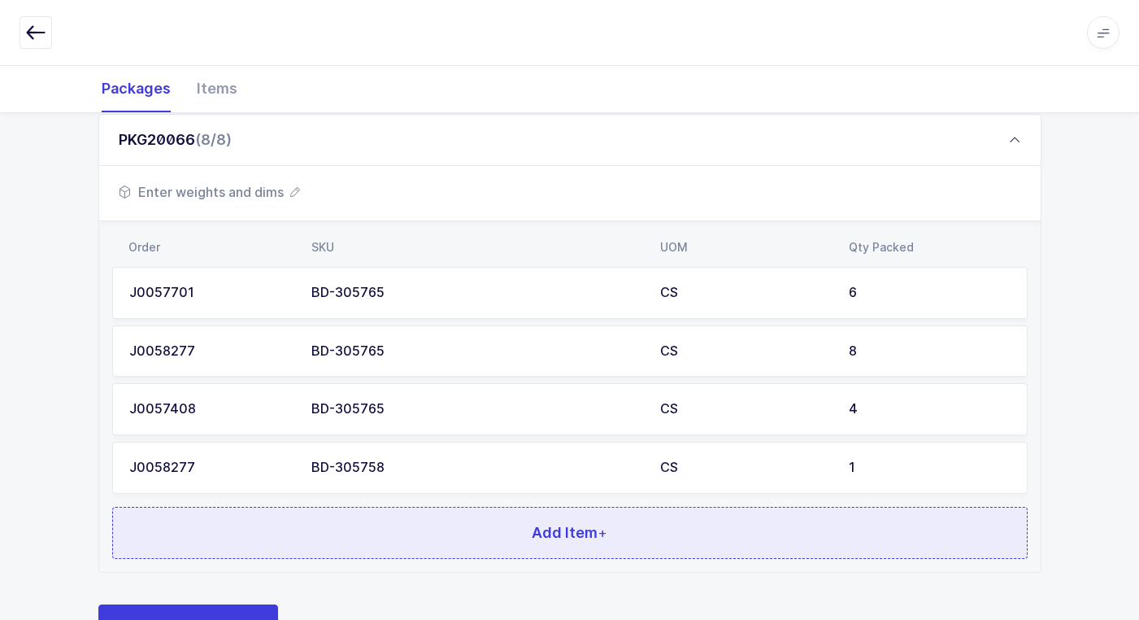
scroll to position [725, 0]
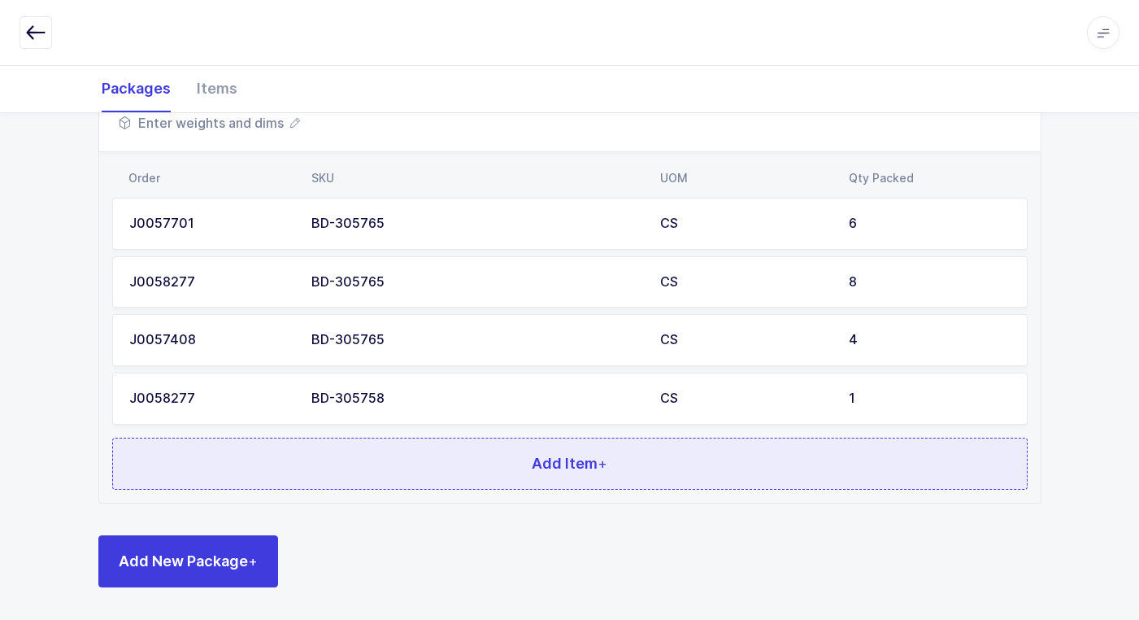
click at [378, 468] on button "Add Item +" at bounding box center [570, 463] width 916 height 52
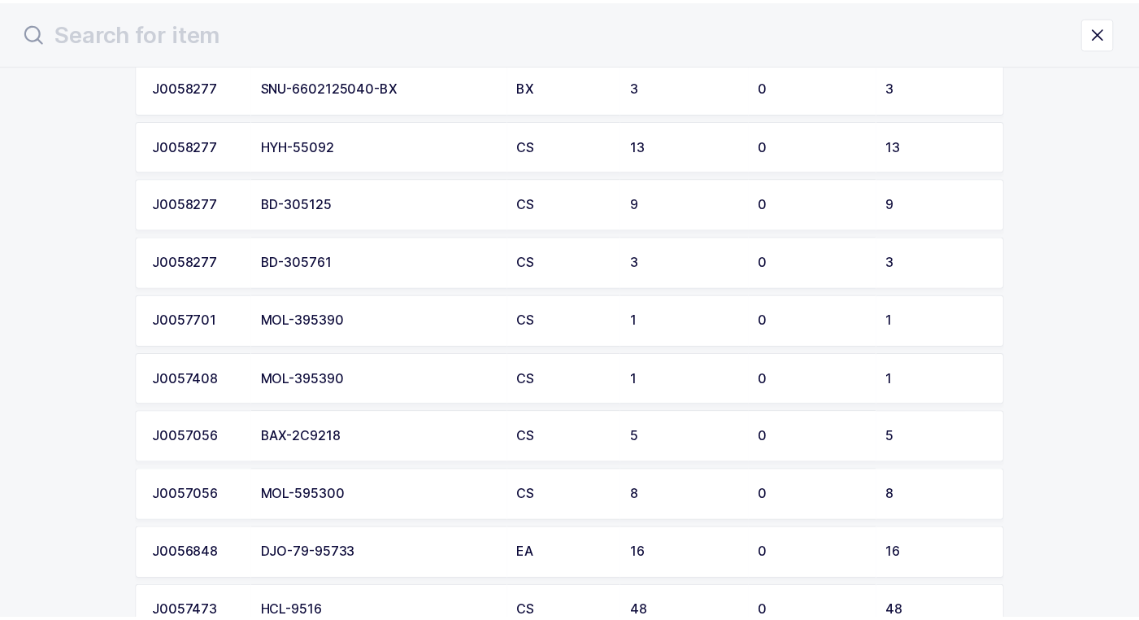
scroll to position [732, 0]
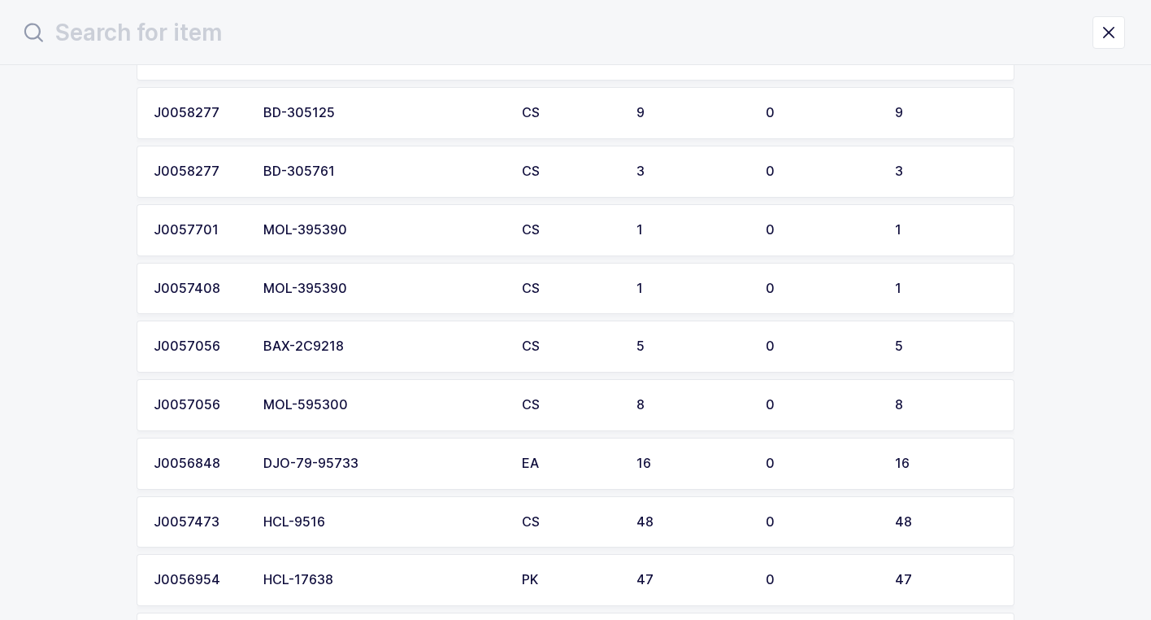
click at [357, 359] on td "BAX-2C9218" at bounding box center [383, 346] width 259 height 52
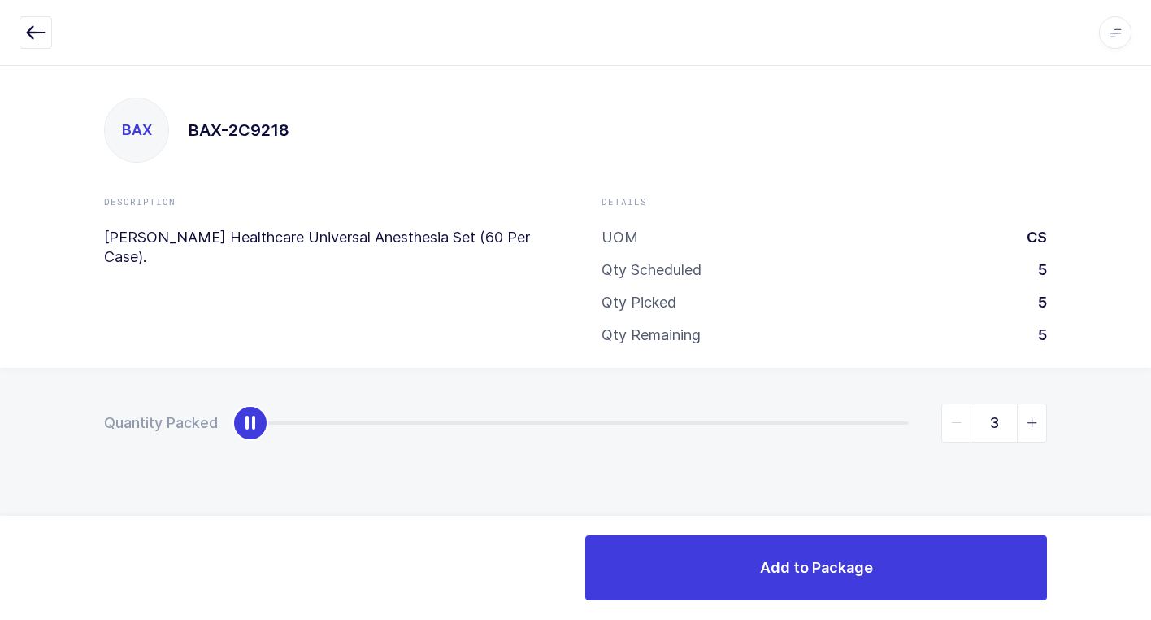
type input "5"
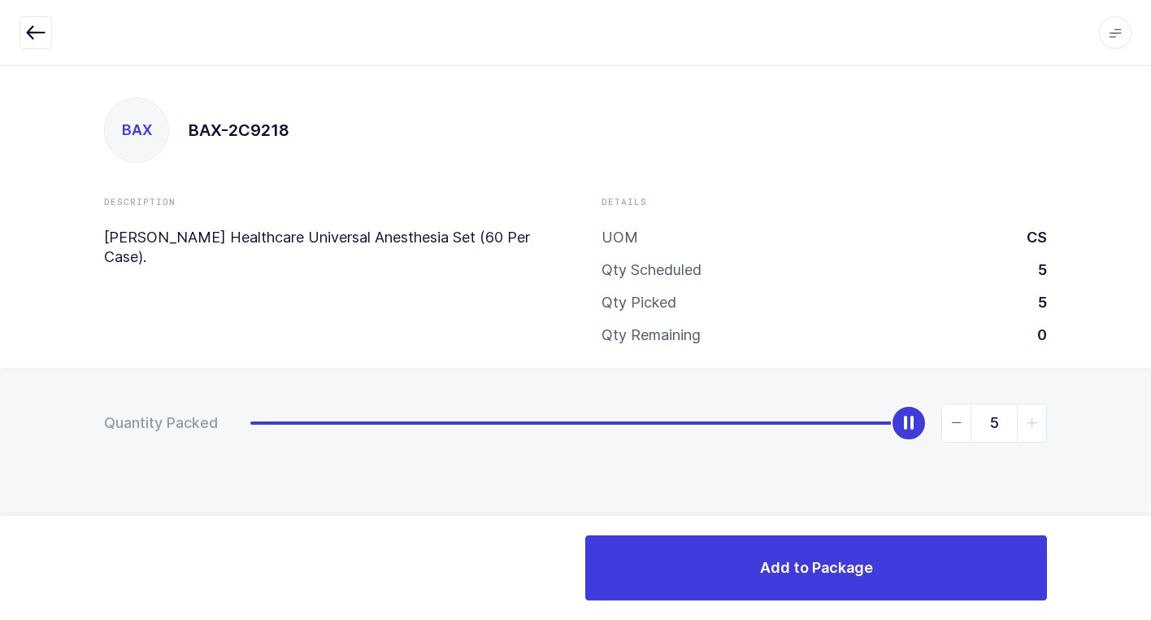
drag, startPoint x: 246, startPoint y: 429, endPoint x: 1160, endPoint y: 520, distance: 918.5
click at [1151, 520] on html "Apps Core Warehouse Admin Mission Control Purchasing Juan W. Logout Account Jua…" at bounding box center [575, 310] width 1151 height 620
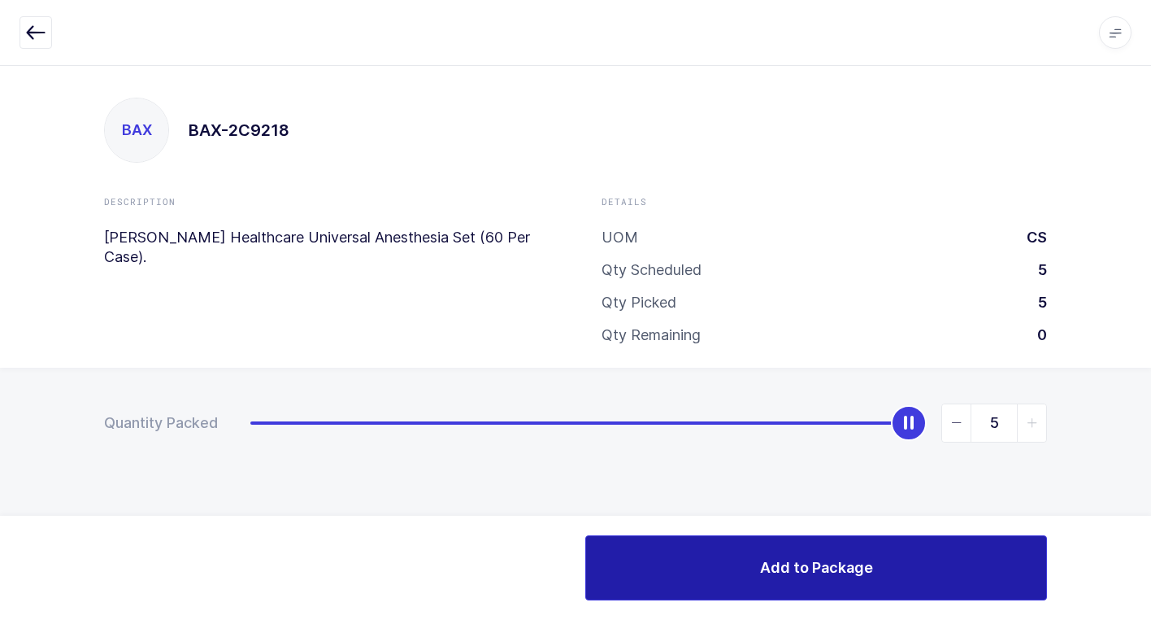
click at [670, 579] on button "Add to Package" at bounding box center [816, 567] width 462 height 65
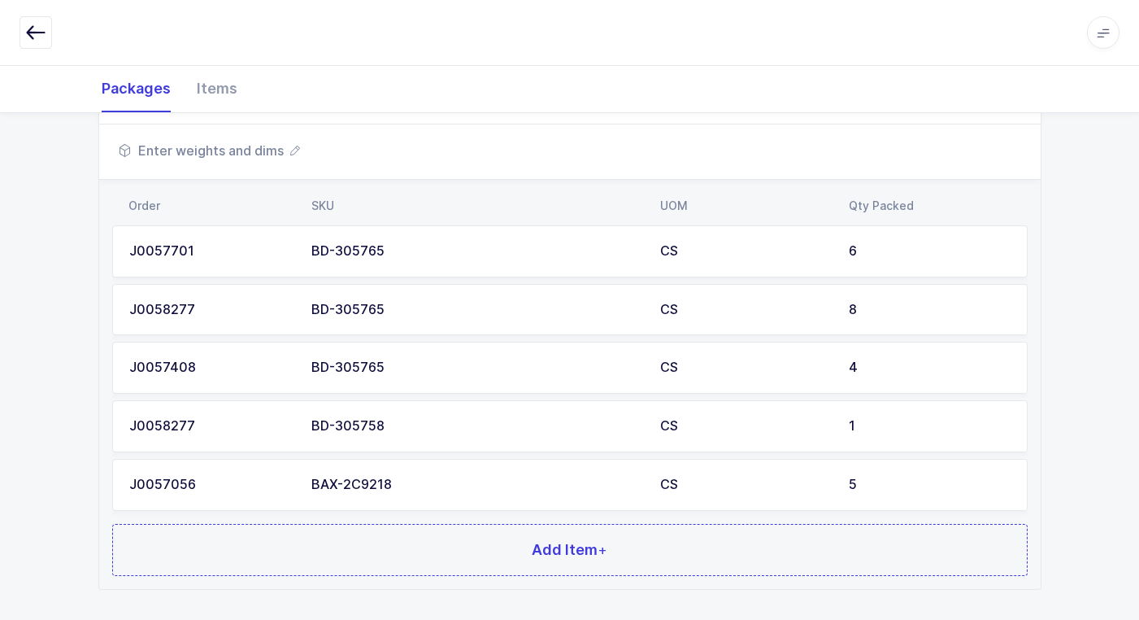
scroll to position [784, 0]
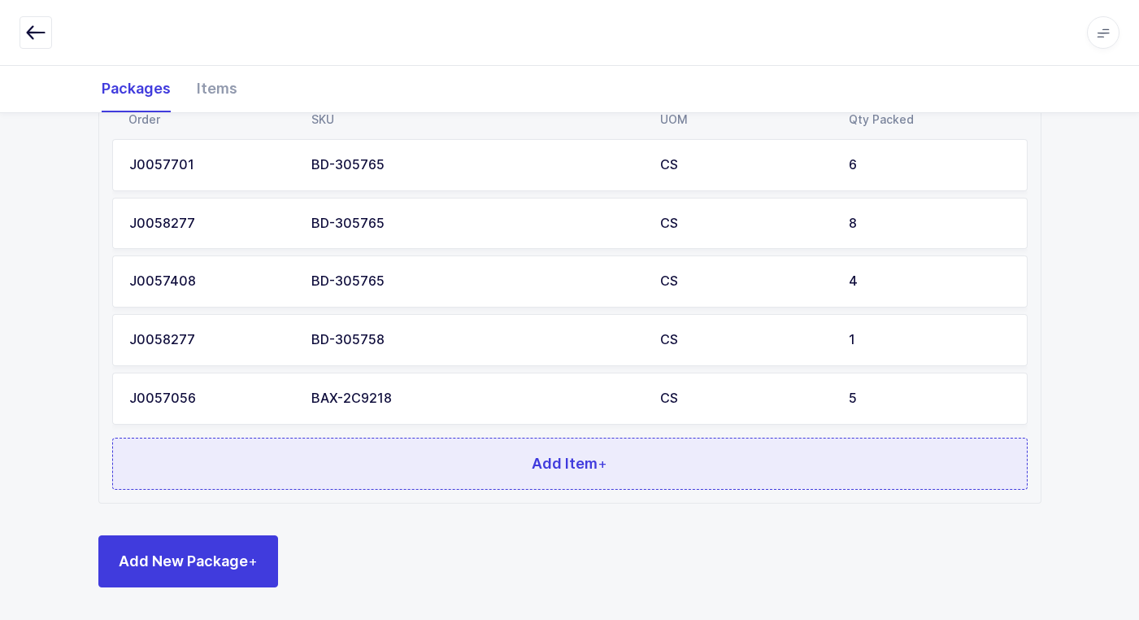
click at [454, 453] on button "Add Item +" at bounding box center [570, 463] width 916 height 52
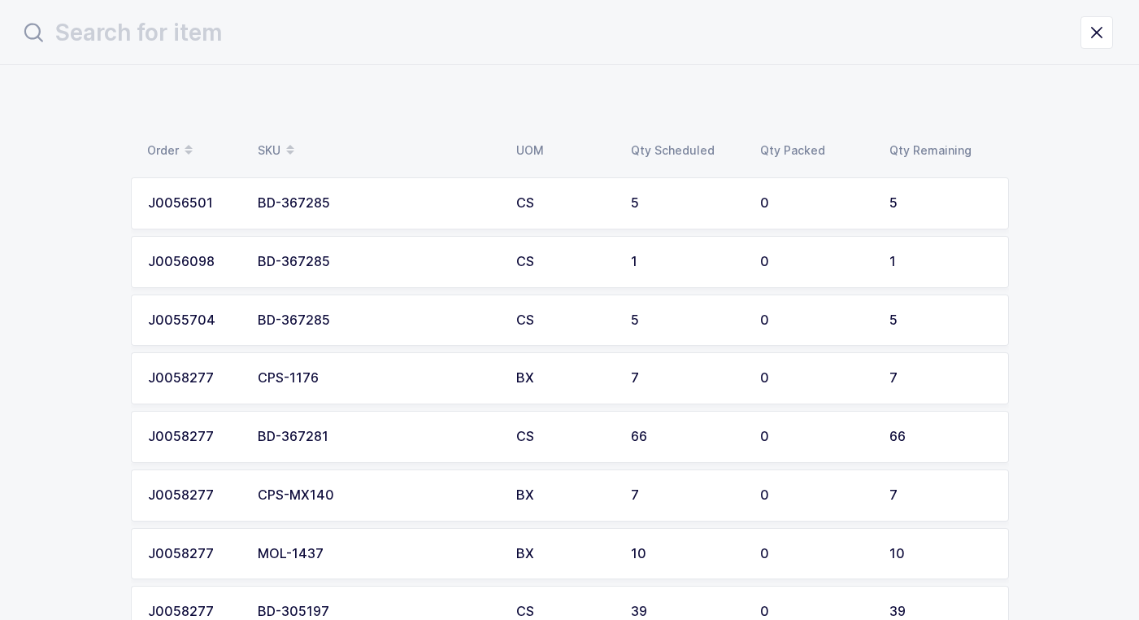
scroll to position [0, 0]
click at [407, 201] on div "BD-367285" at bounding box center [382, 203] width 239 height 15
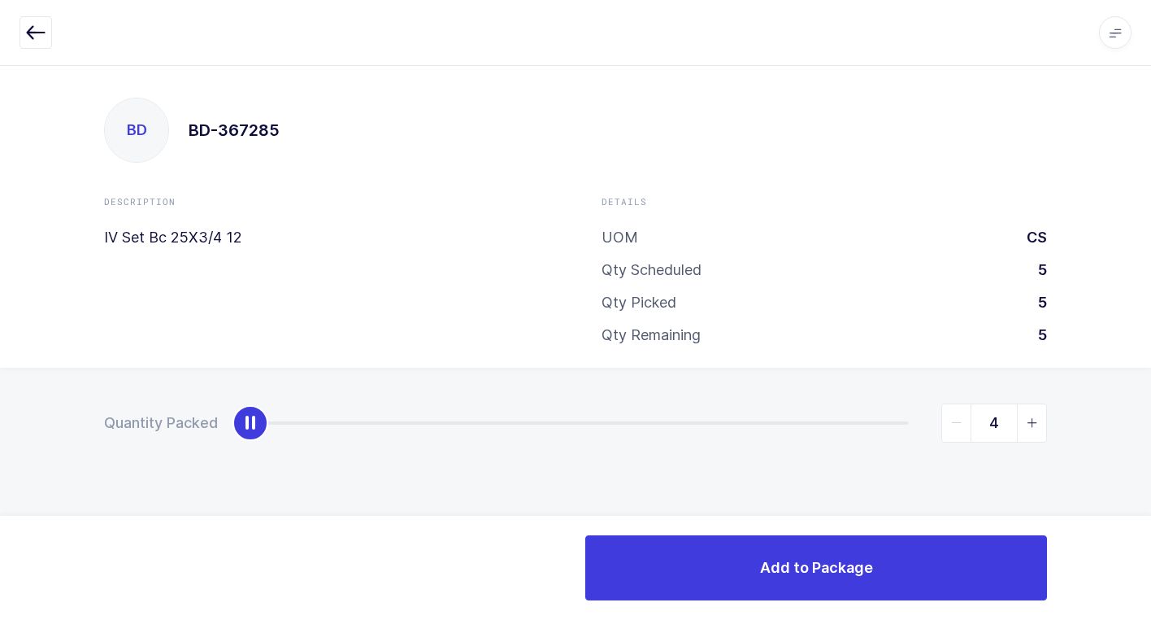
type input "5"
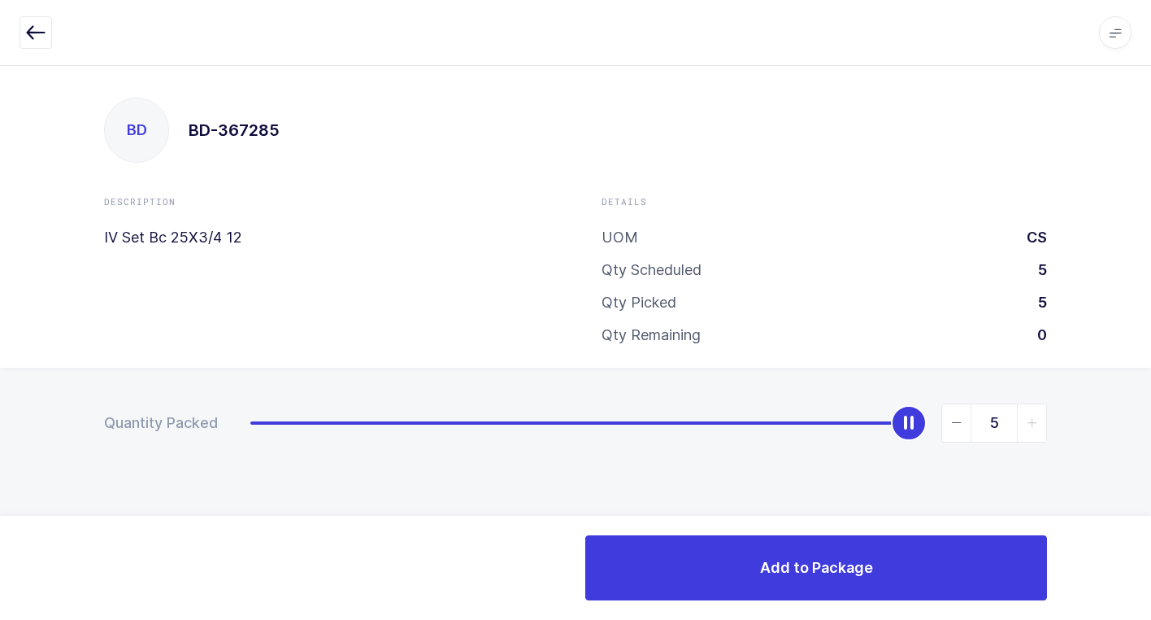
drag, startPoint x: 258, startPoint y: 437, endPoint x: 1160, endPoint y: 538, distance: 908.1
click at [1151, 538] on html "Apps Core Warehouse Admin Mission Control Purchasing Juan W. Logout Account Jua…" at bounding box center [575, 310] width 1151 height 620
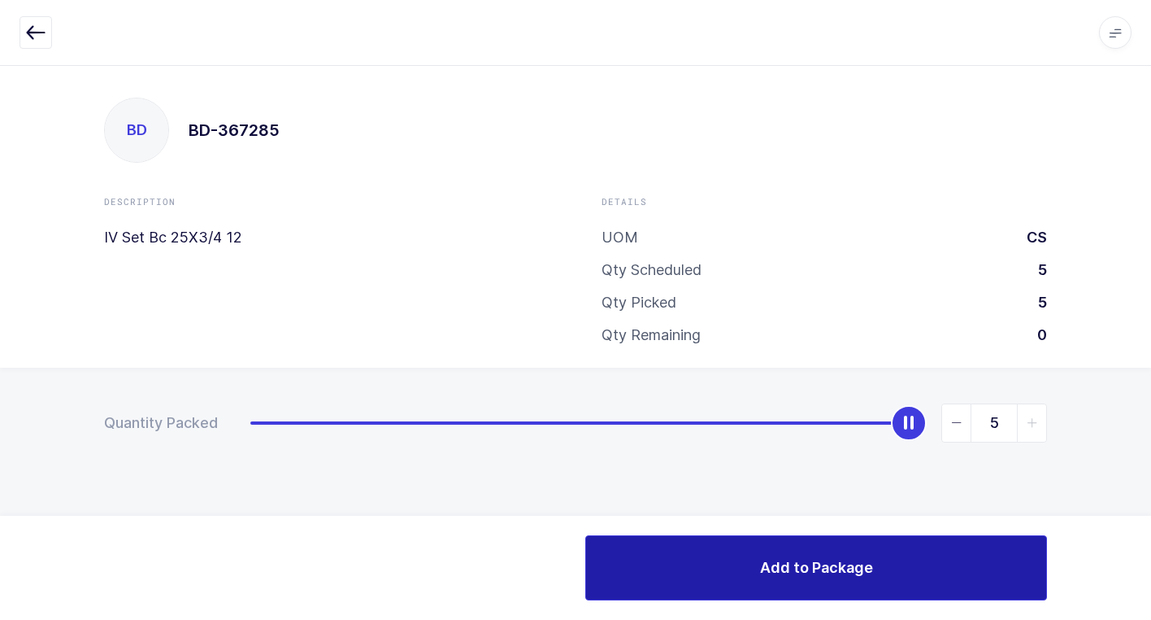
drag, startPoint x: 738, startPoint y: 550, endPoint x: 672, endPoint y: 546, distance: 66.8
click at [732, 550] on button "Add to Package" at bounding box center [816, 567] width 462 height 65
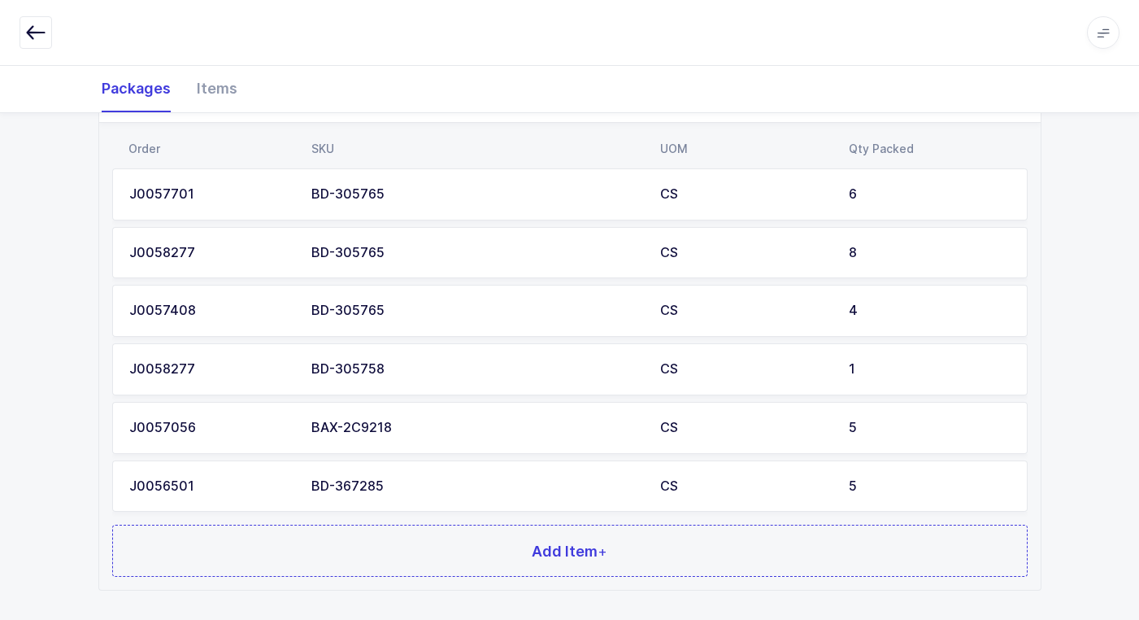
scroll to position [842, 0]
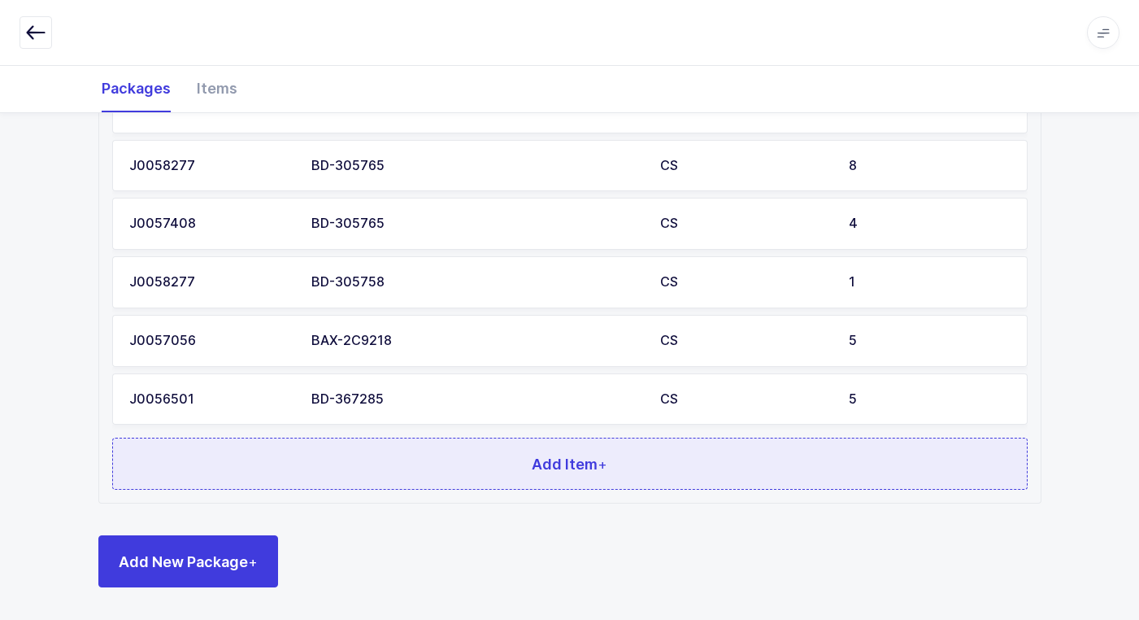
click at [382, 448] on button "Add Item +" at bounding box center [570, 463] width 916 height 52
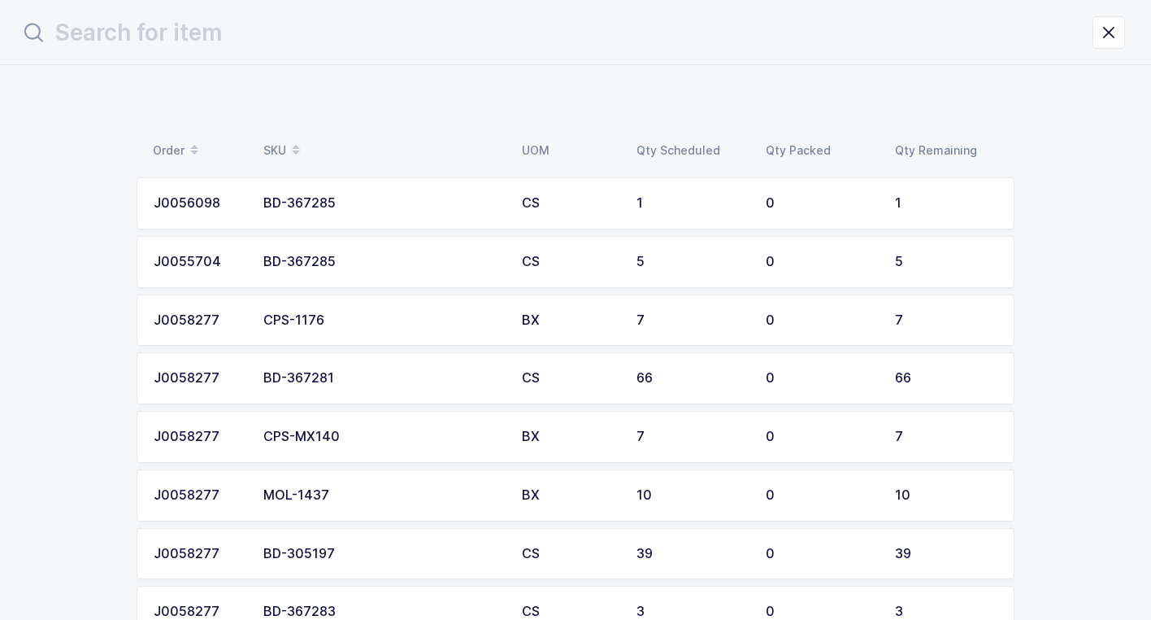
click at [365, 215] on td "BD-367285" at bounding box center [383, 203] width 259 height 52
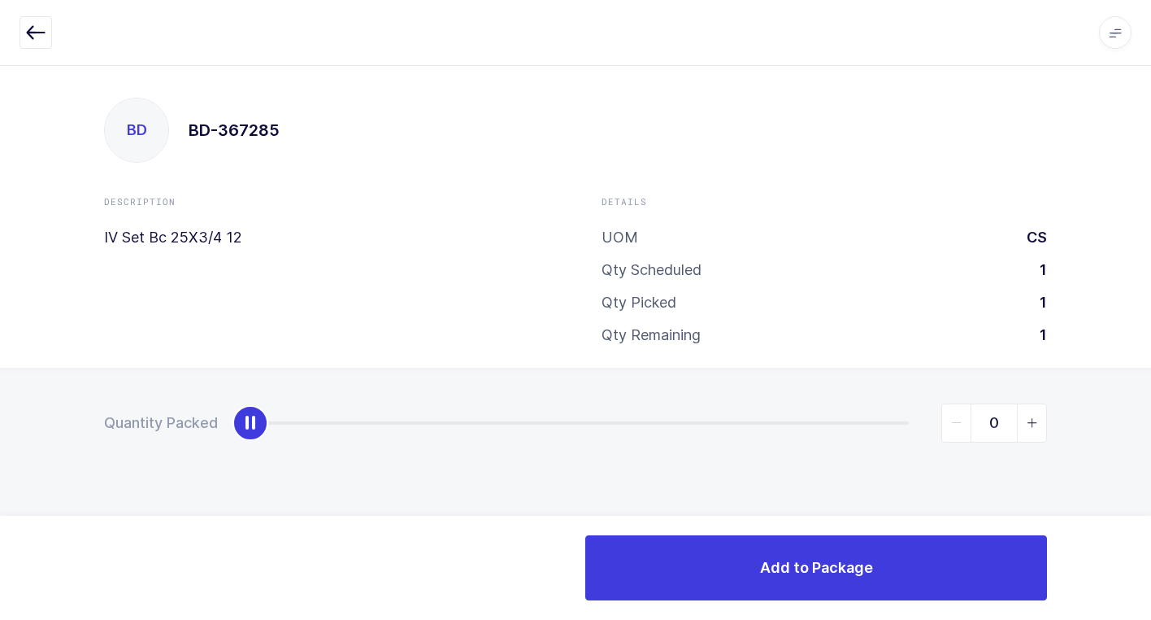
click at [253, 423] on div "slider between 0 and 1" at bounding box center [251, 423] width 36 height 36
type input "1"
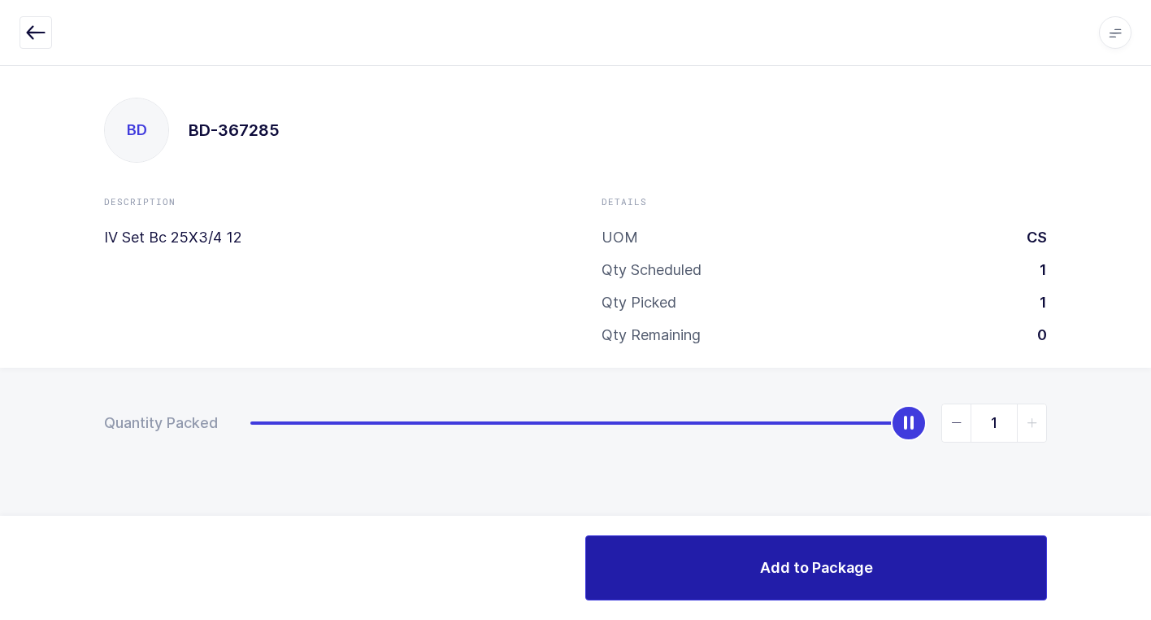
drag, startPoint x: 263, startPoint y: 433, endPoint x: 997, endPoint y: 583, distance: 749.5
click at [1151, 583] on html "Apps Core Warehouse Admin Mission Control Purchasing Juan W. Logout Account Jua…" at bounding box center [575, 310] width 1151 height 620
click at [746, 559] on button "Add to Package" at bounding box center [816, 567] width 462 height 65
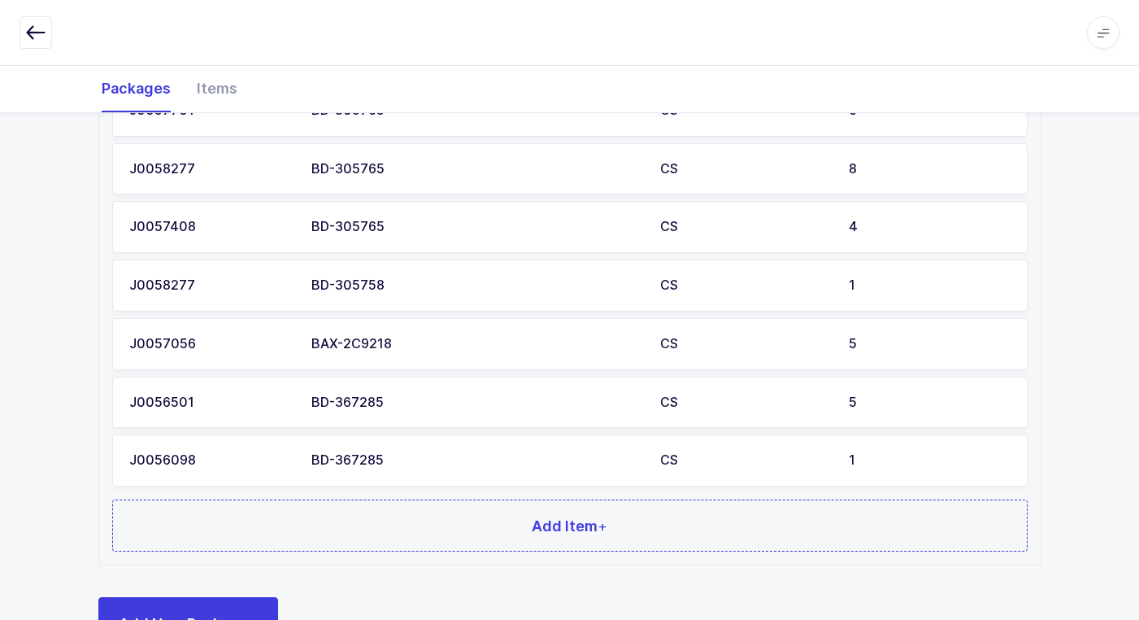
scroll to position [900, 0]
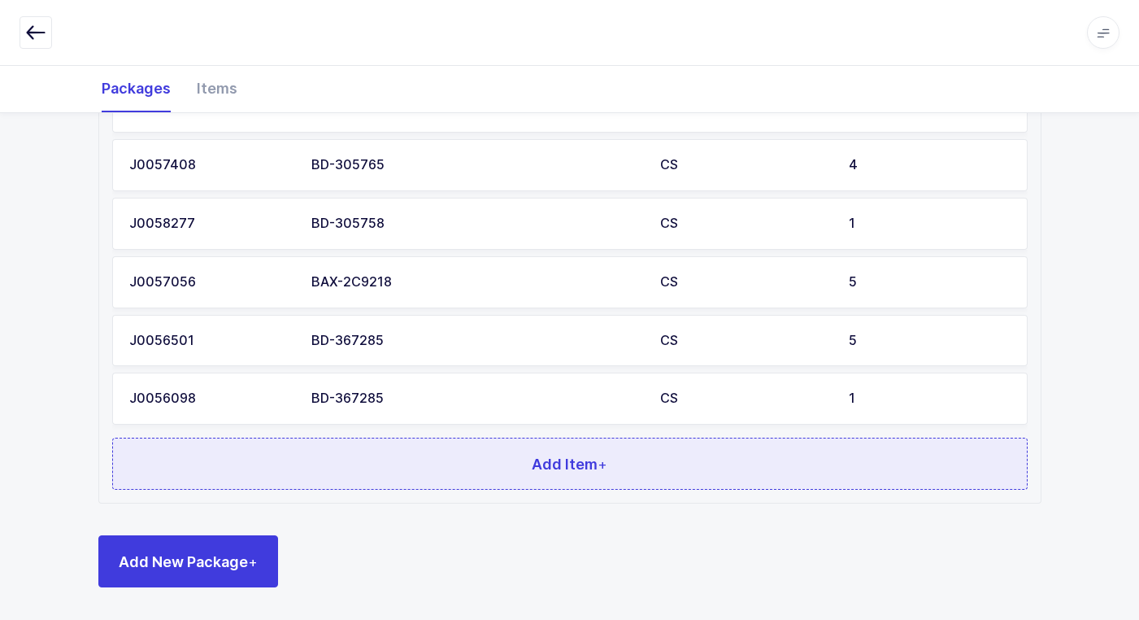
click at [361, 464] on button "Add Item +" at bounding box center [570, 463] width 916 height 52
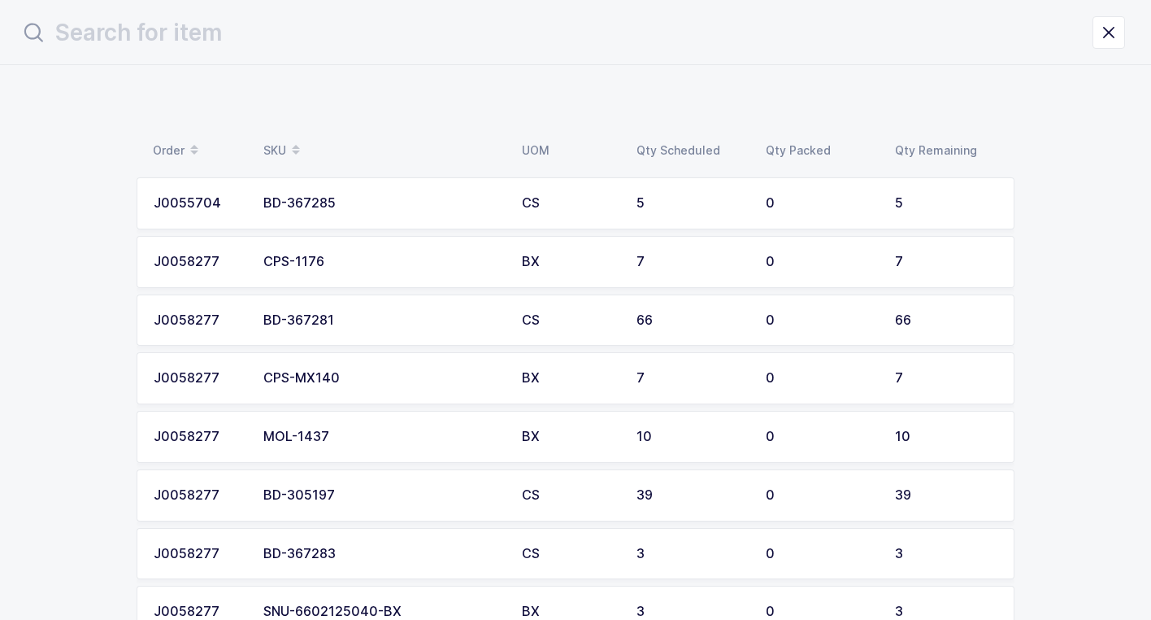
click at [389, 201] on div "BD-367285" at bounding box center [382, 203] width 239 height 15
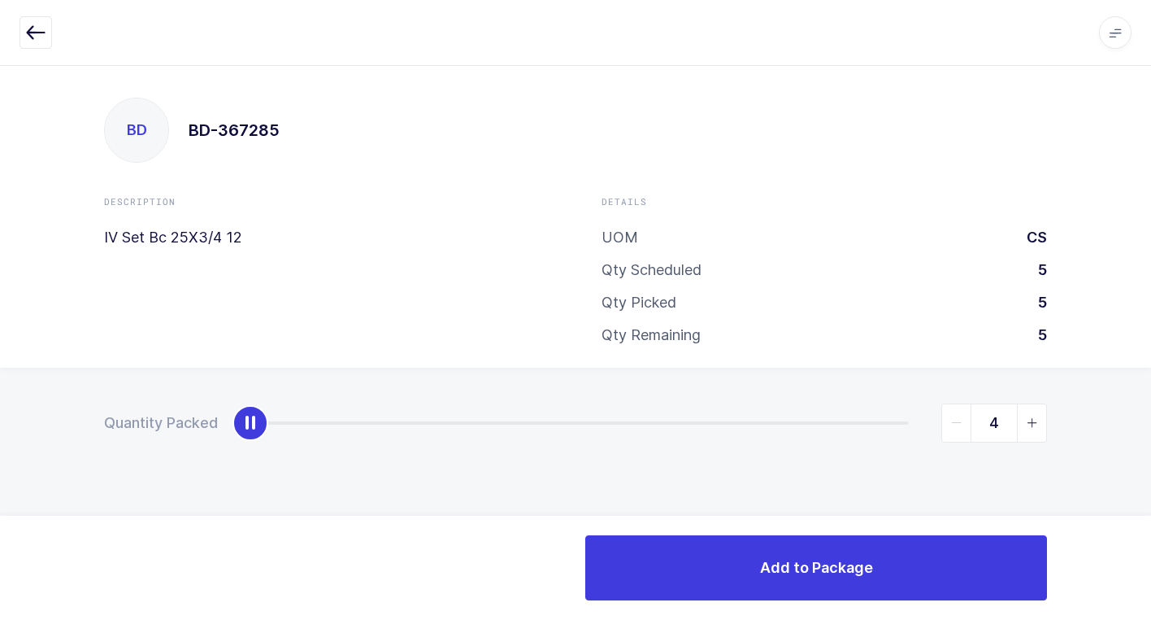
type input "5"
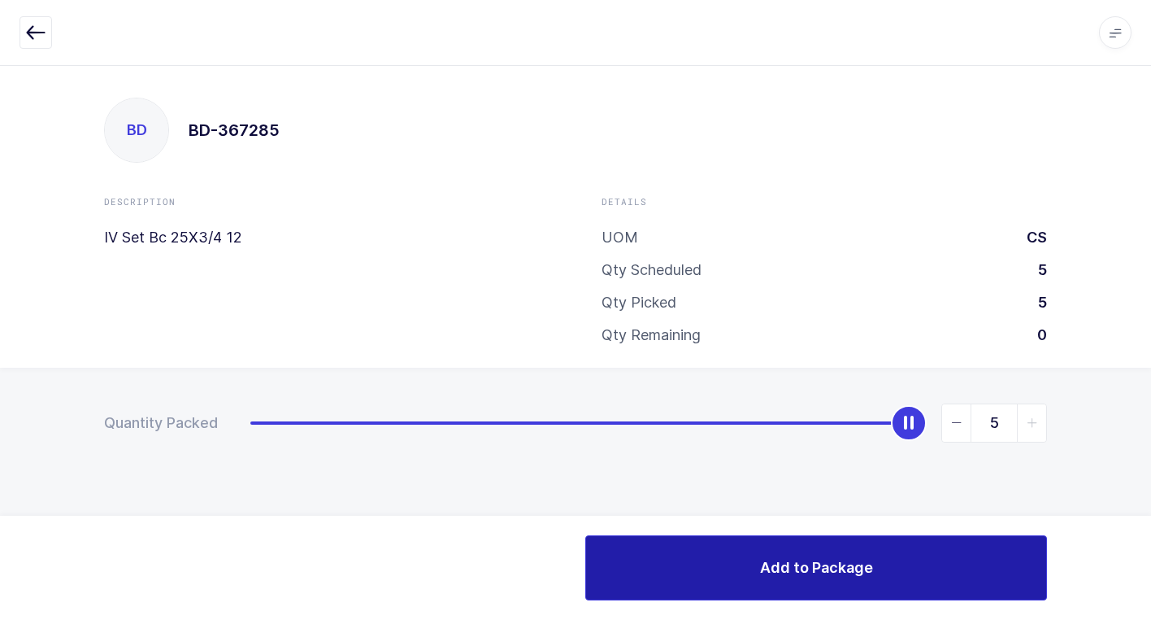
drag, startPoint x: 259, startPoint y: 432, endPoint x: 929, endPoint y: 598, distance: 690.5
click at [1124, 547] on div "Apps Core Warehouse Admin Mission Control Purchasing Juan W. Logout Account Jua…" at bounding box center [575, 342] width 1151 height 555
drag, startPoint x: 719, startPoint y: 576, endPoint x: 684, endPoint y: 554, distance: 41.3
click at [712, 571] on button "Add to Package" at bounding box center [816, 567] width 462 height 65
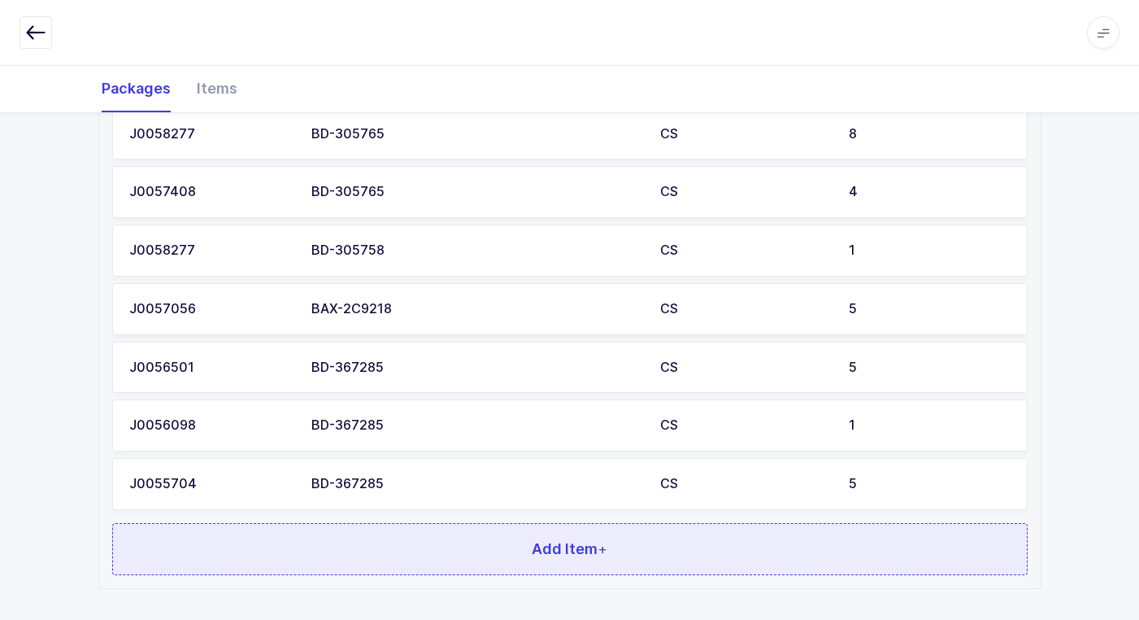
scroll to position [959, 0]
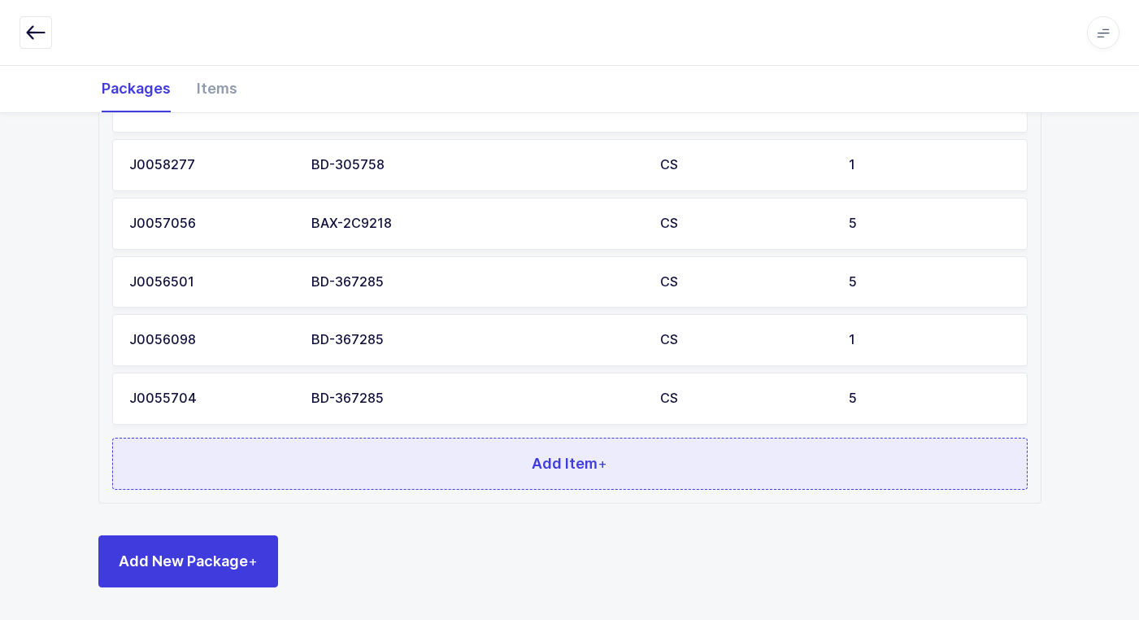
click at [383, 459] on button "Add Item +" at bounding box center [570, 463] width 916 height 52
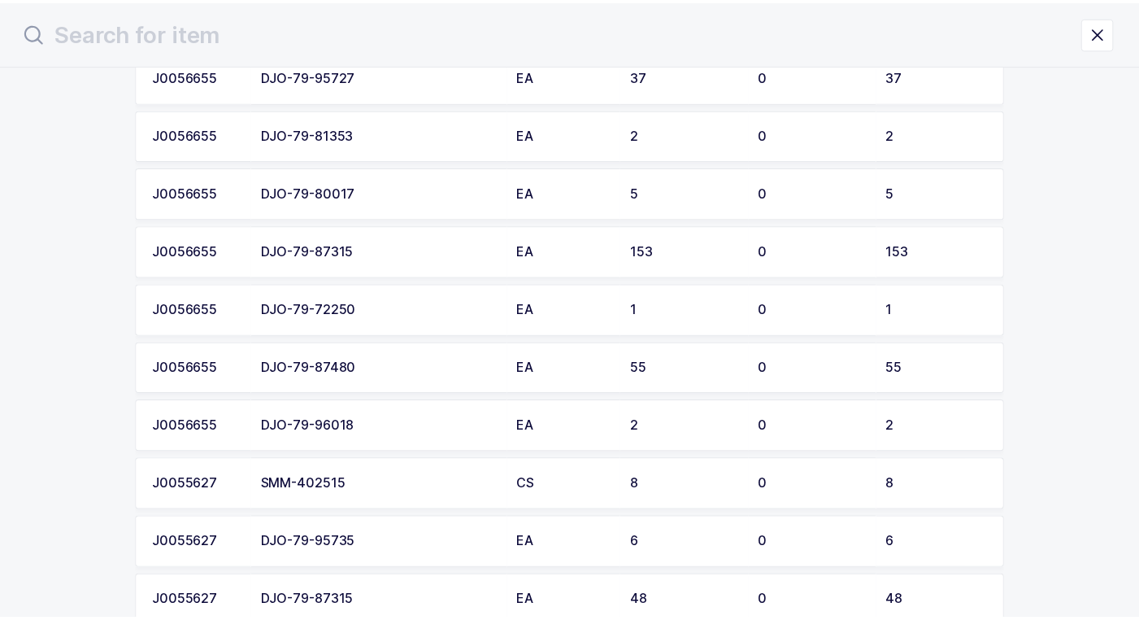
scroll to position [1626, 0]
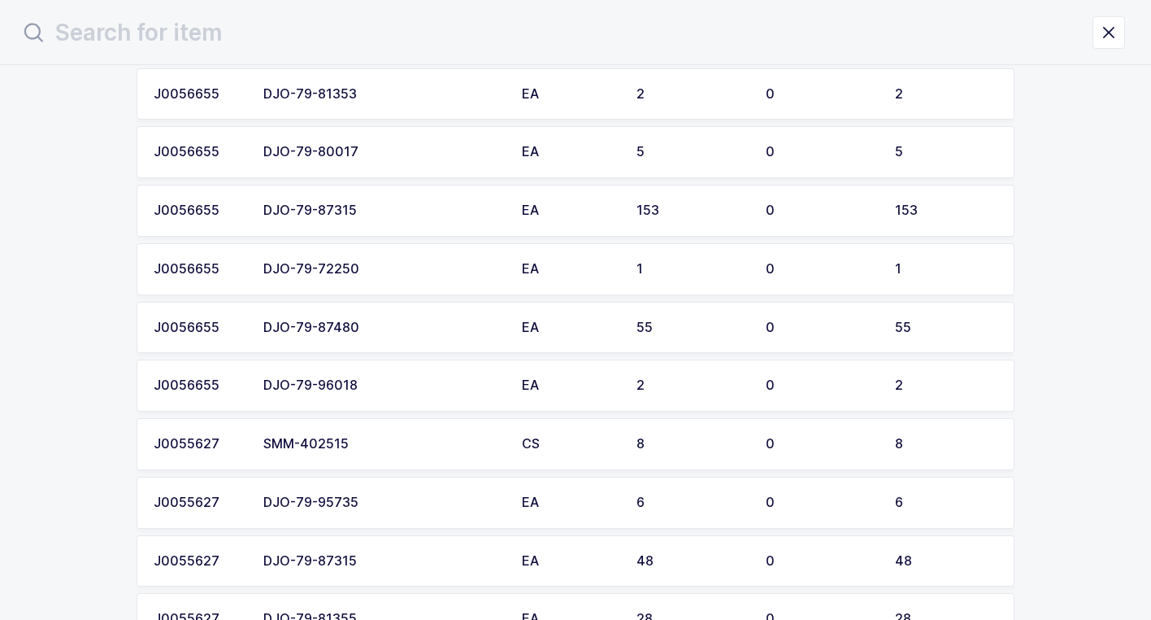
click at [381, 445] on div "SMM-402515" at bounding box center [382, 444] width 239 height 15
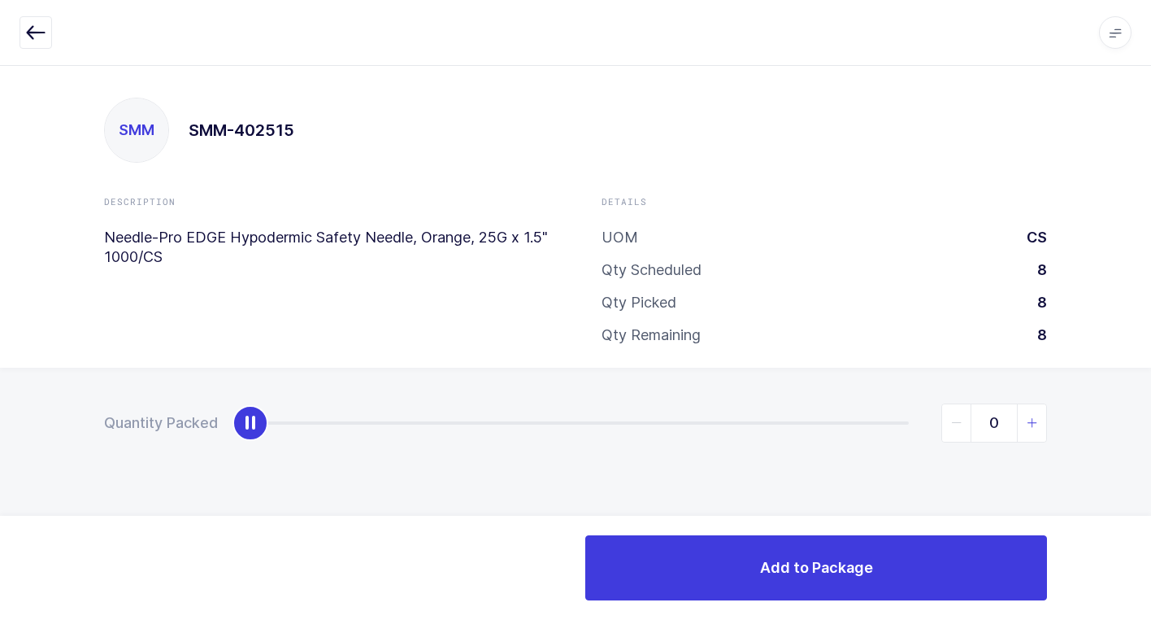
click at [1035, 422] on icon "slider between 0 and 8" at bounding box center [1032, 422] width 11 height 11
type input "1"
click at [1031, 420] on icon "slider between 0 and 8" at bounding box center [1032, 422] width 11 height 11
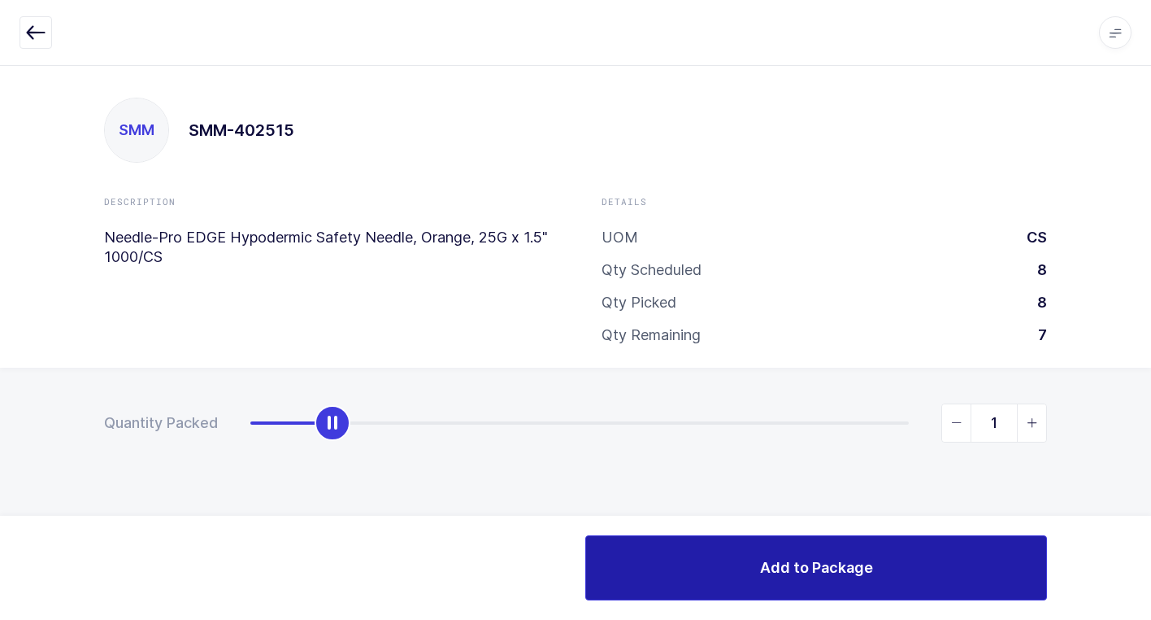
click at [834, 564] on span "Add to Package" at bounding box center [816, 567] width 113 height 20
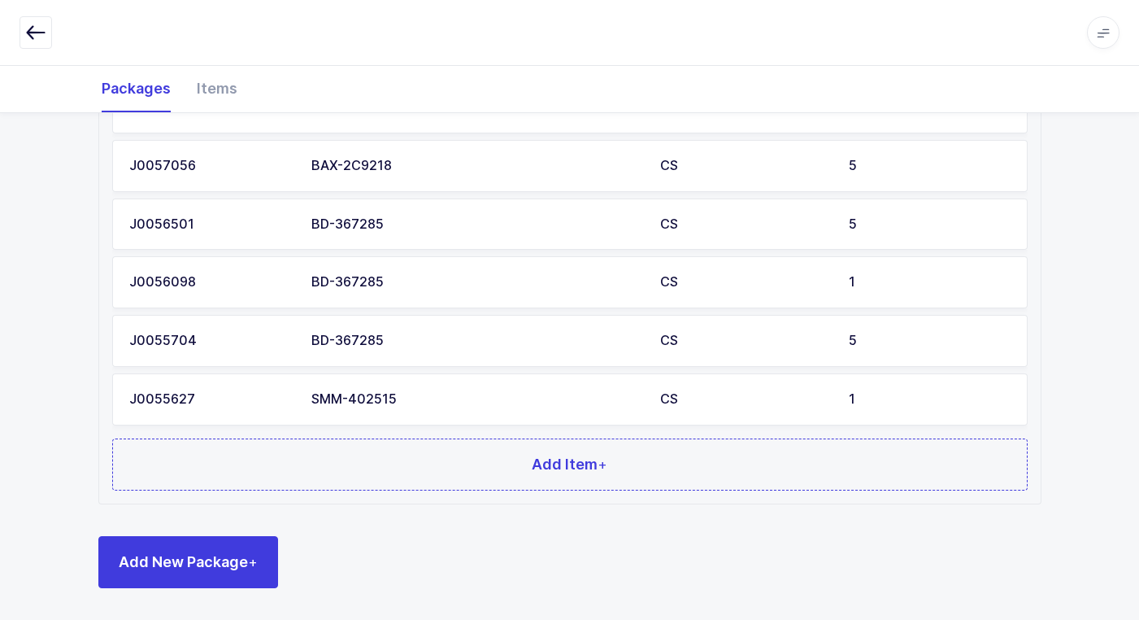
scroll to position [1017, 0]
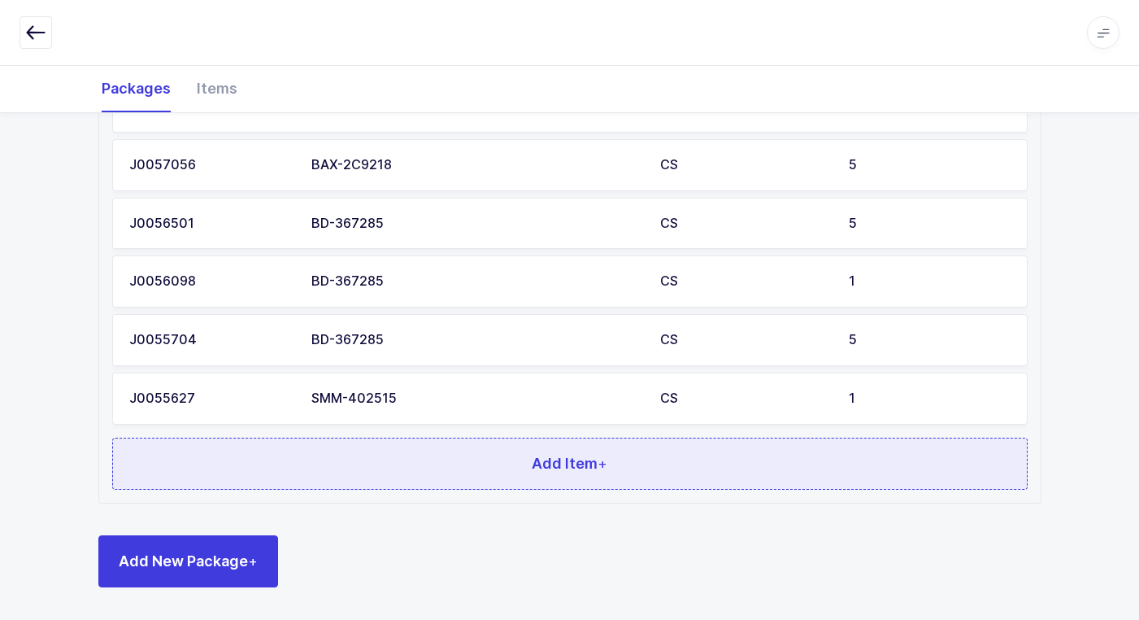
click at [401, 472] on button "Add Item +" at bounding box center [570, 463] width 916 height 52
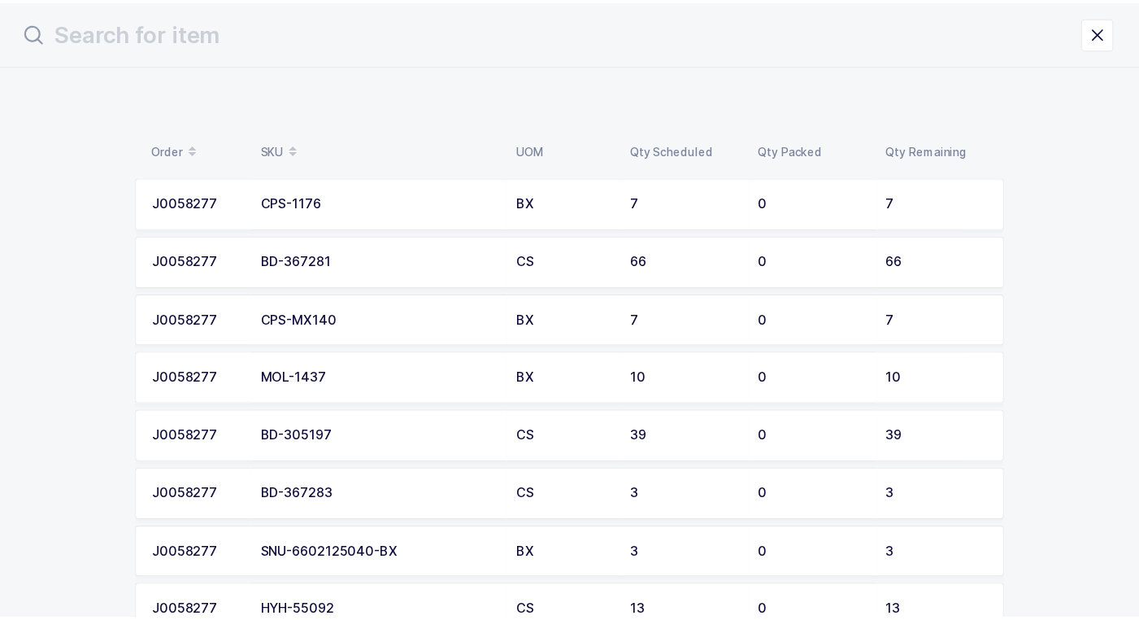
scroll to position [81, 0]
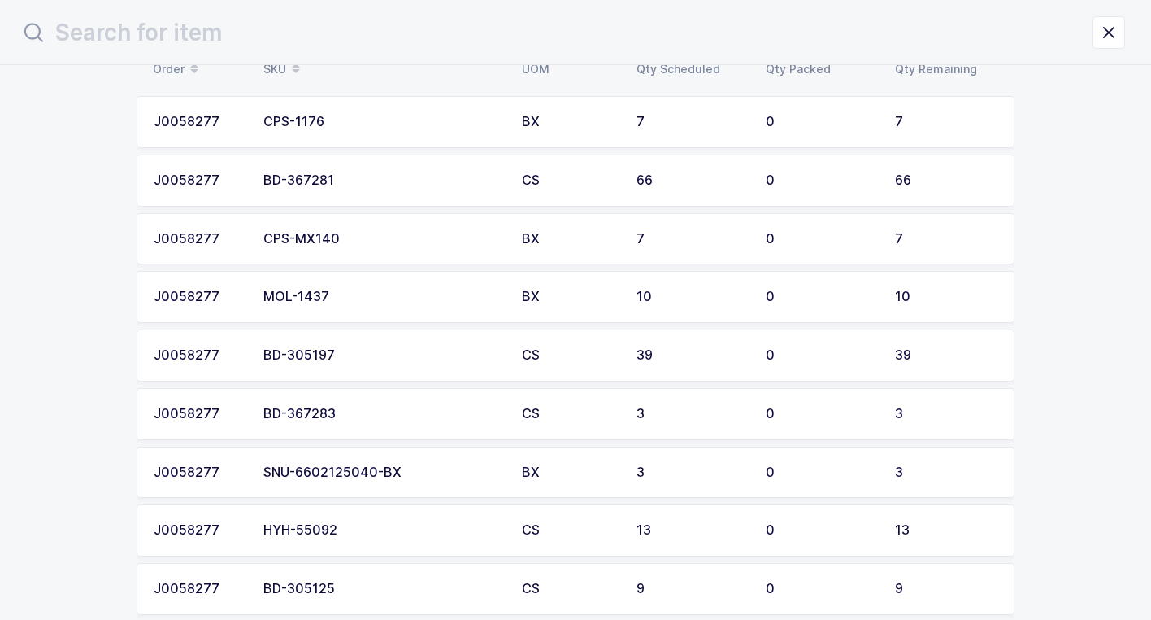
click at [392, 415] on div "BD-367283" at bounding box center [382, 414] width 239 height 15
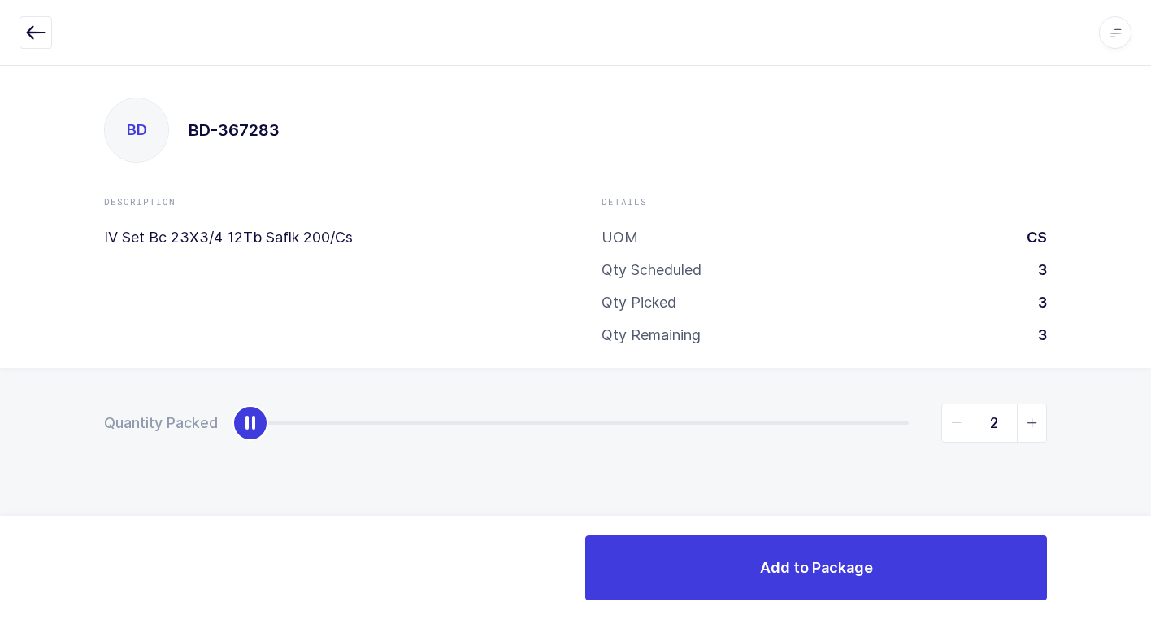
type input "3"
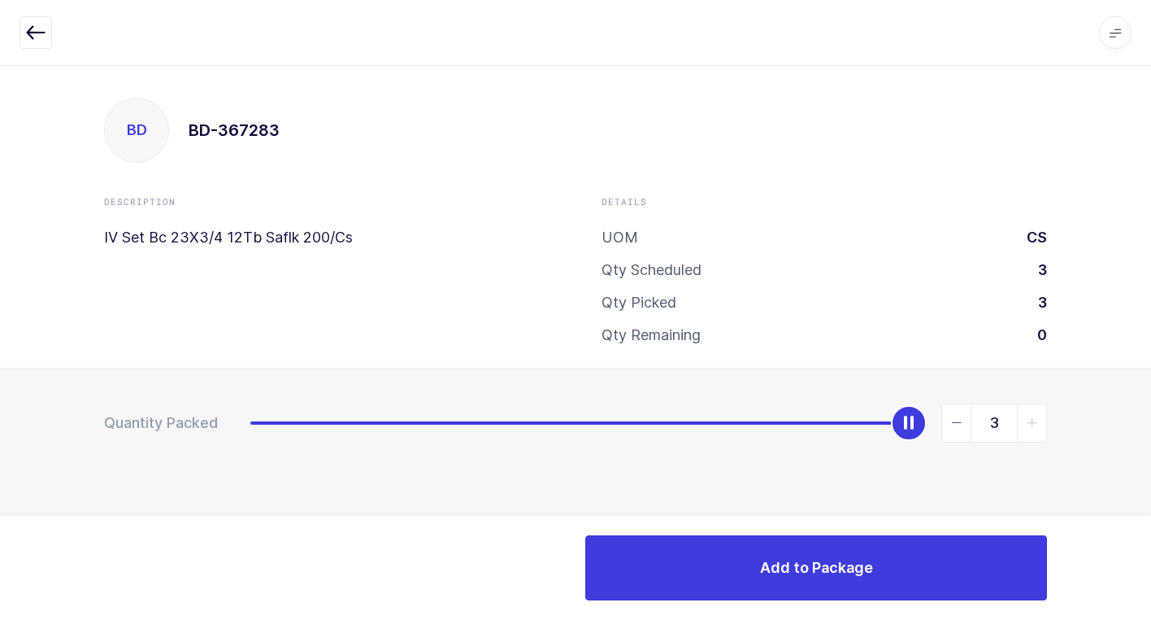
drag, startPoint x: 261, startPoint y: 429, endPoint x: 1160, endPoint y: 423, distance: 899.4
click at [1151, 423] on html "Apps Core Warehouse Admin Mission Control Purchasing Juan W. Logout Account Jua…" at bounding box center [575, 310] width 1151 height 620
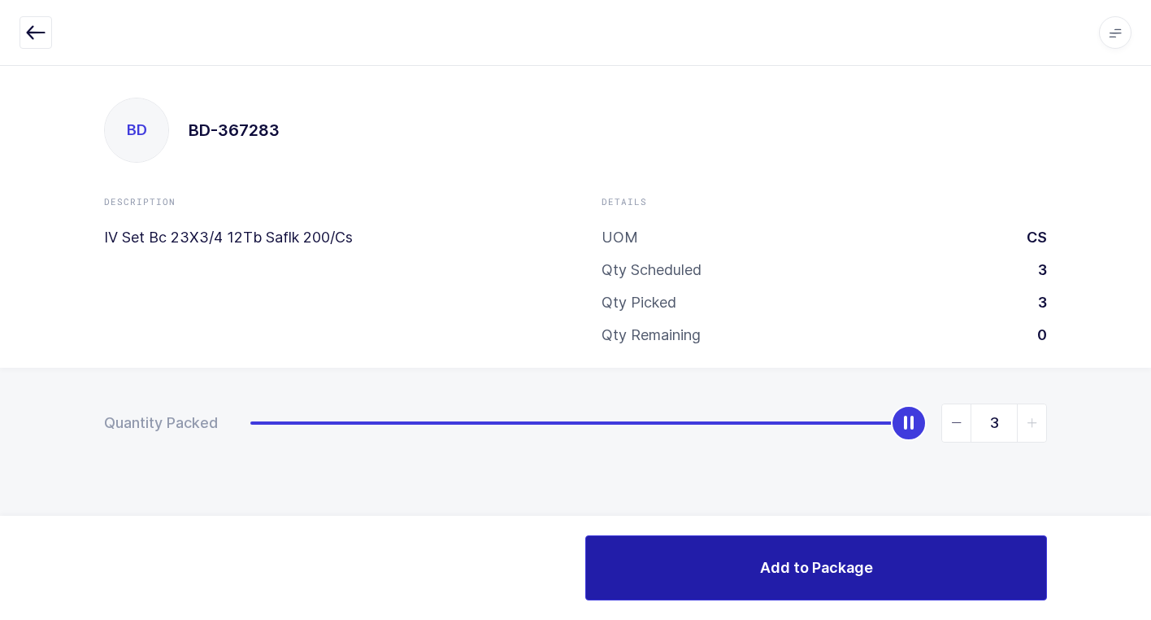
click at [774, 564] on span "Add to Package" at bounding box center [816, 567] width 113 height 20
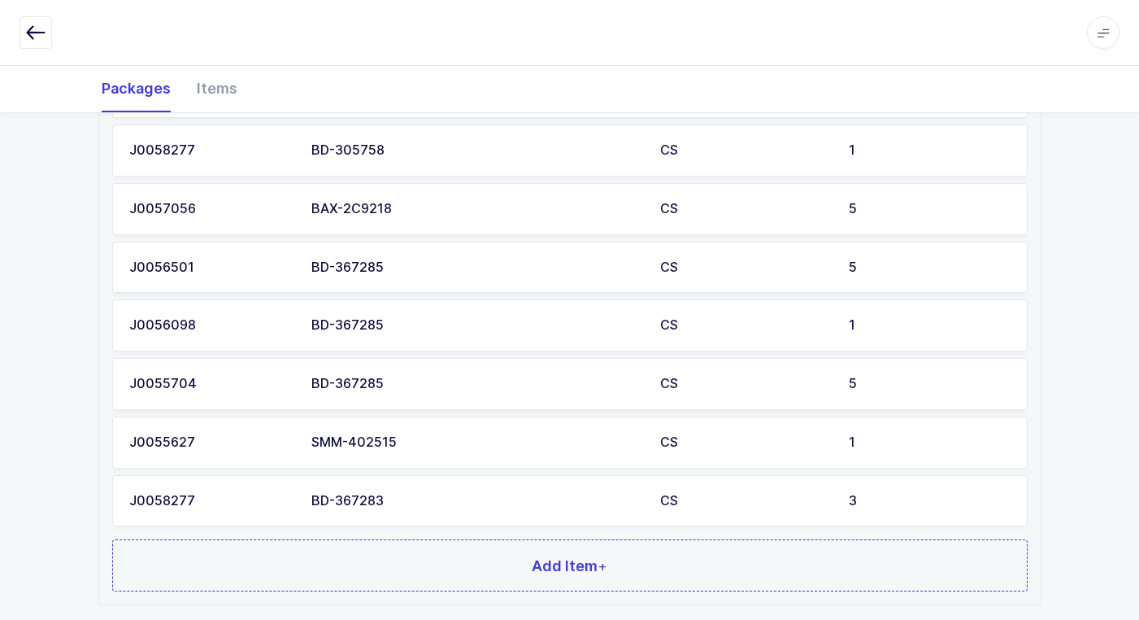
scroll to position [1075, 0]
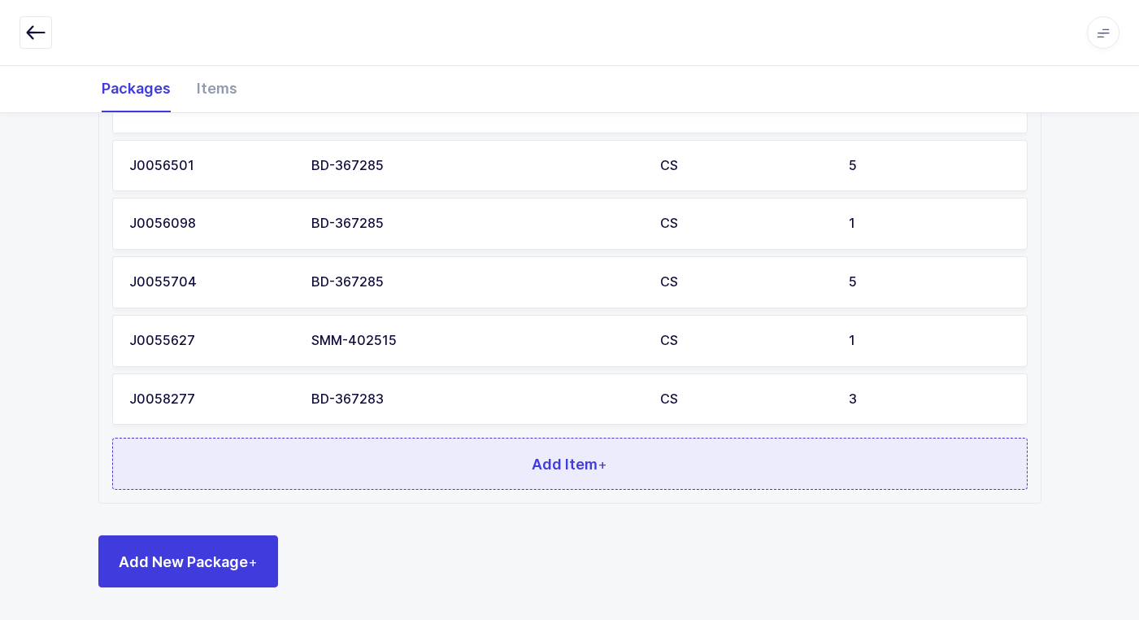
click at [459, 465] on button "Add Item +" at bounding box center [570, 463] width 916 height 52
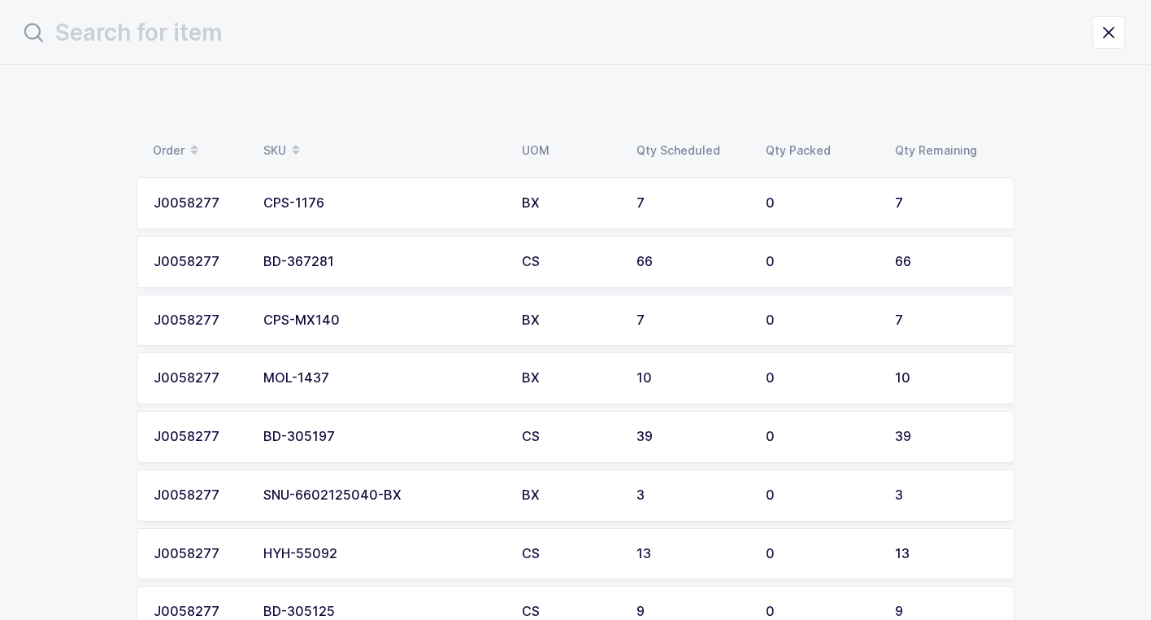
click at [375, 273] on td "BD-367281" at bounding box center [383, 262] width 259 height 52
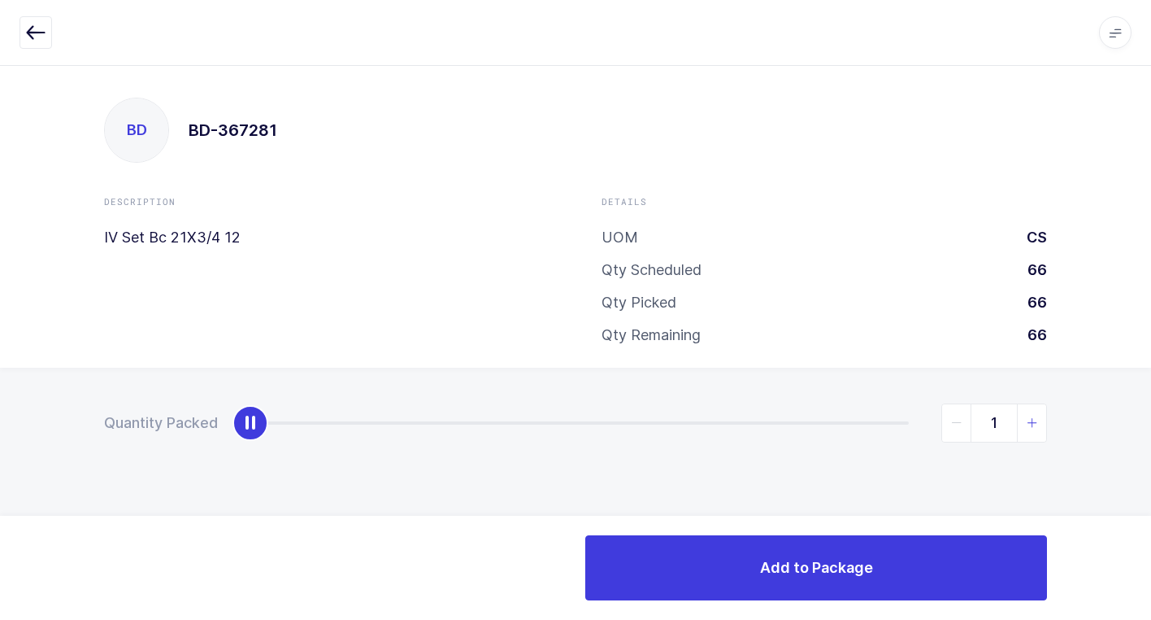
click at [1039, 421] on span "slider between 0 and 66" at bounding box center [1031, 422] width 29 height 37
click at [1027, 421] on icon "slider between 0 and 66" at bounding box center [1032, 422] width 11 height 11
click at [1034, 421] on icon "slider between 0 and 66" at bounding box center [1032, 422] width 11 height 11
type input "2"
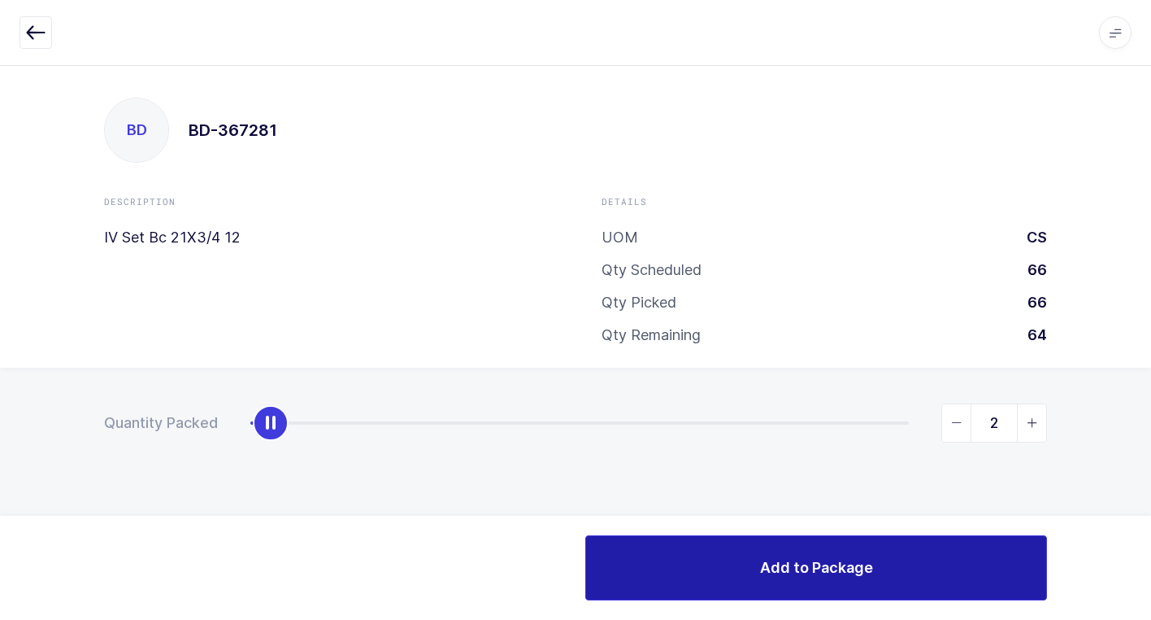
click at [890, 556] on button "Add to Package" at bounding box center [816, 567] width 462 height 65
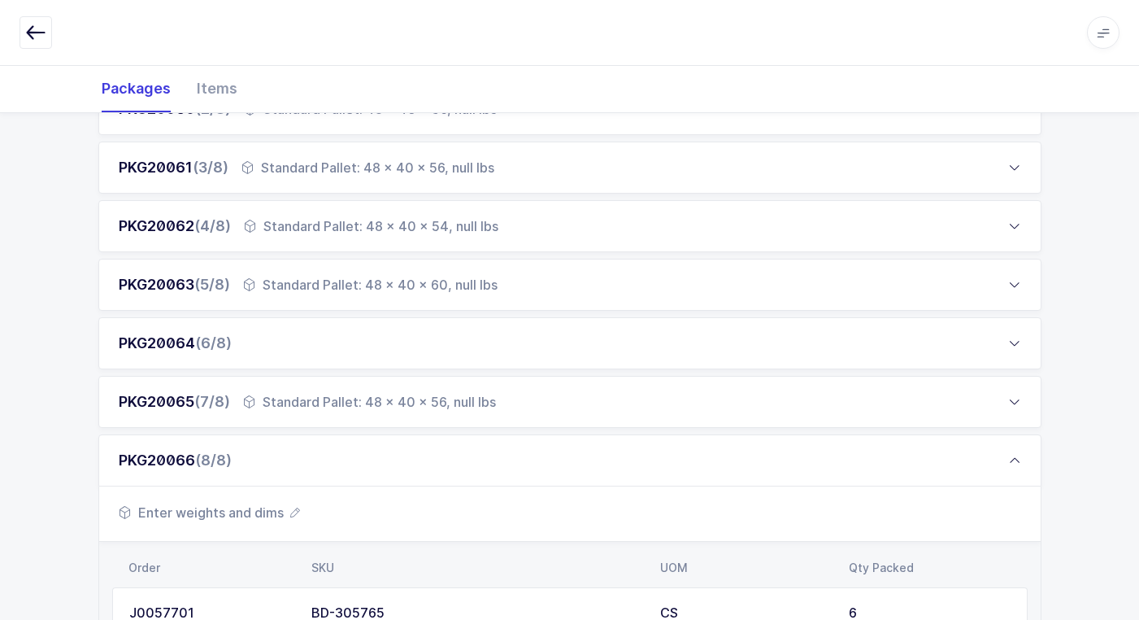
scroll to position [488, 0]
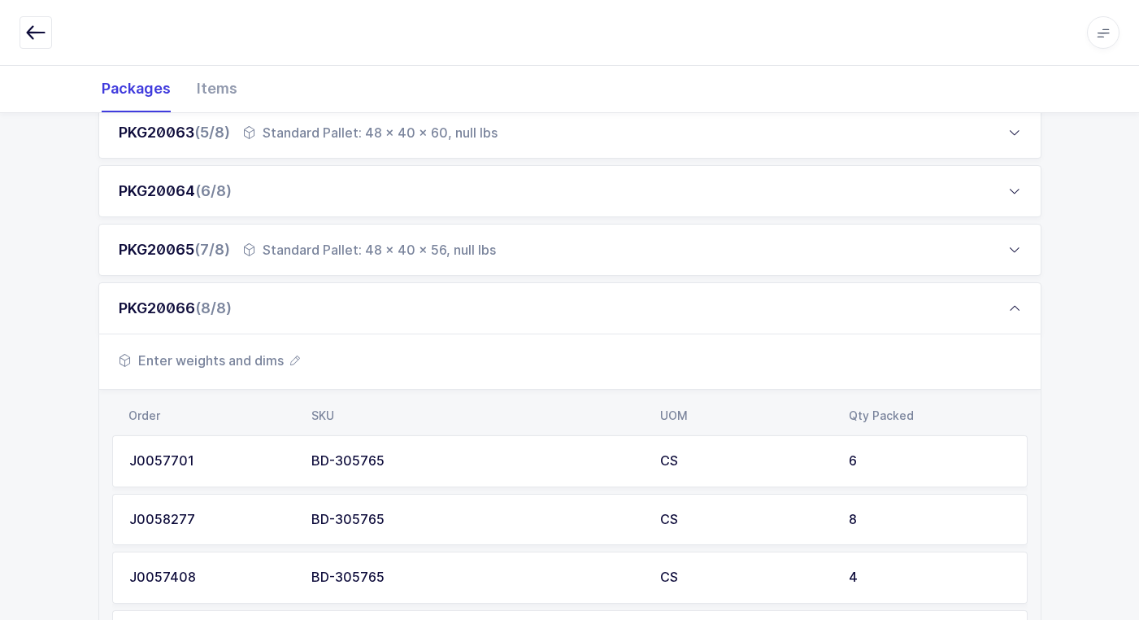
click at [248, 366] on span "Enter weights and dims" at bounding box center [209, 360] width 181 height 20
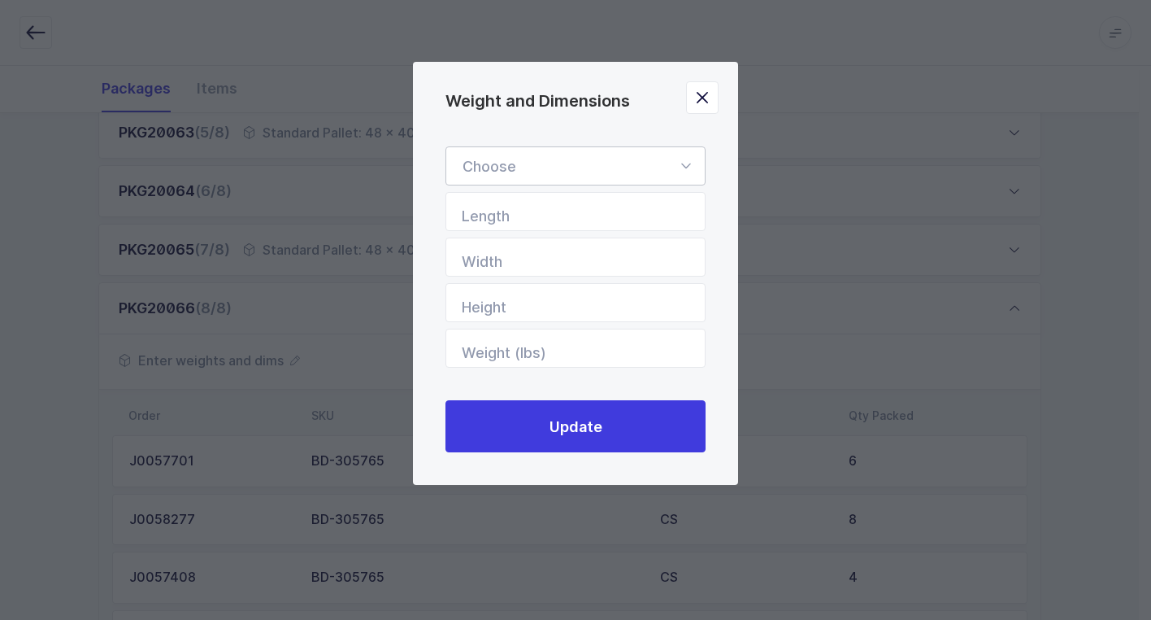
click at [687, 168] on icon "Weight and Dimensions" at bounding box center [686, 165] width 20 height 39
click at [609, 205] on li "Standard Pallet" at bounding box center [582, 213] width 258 height 31
type input "Standard Pallet"
type input "48"
type input "40"
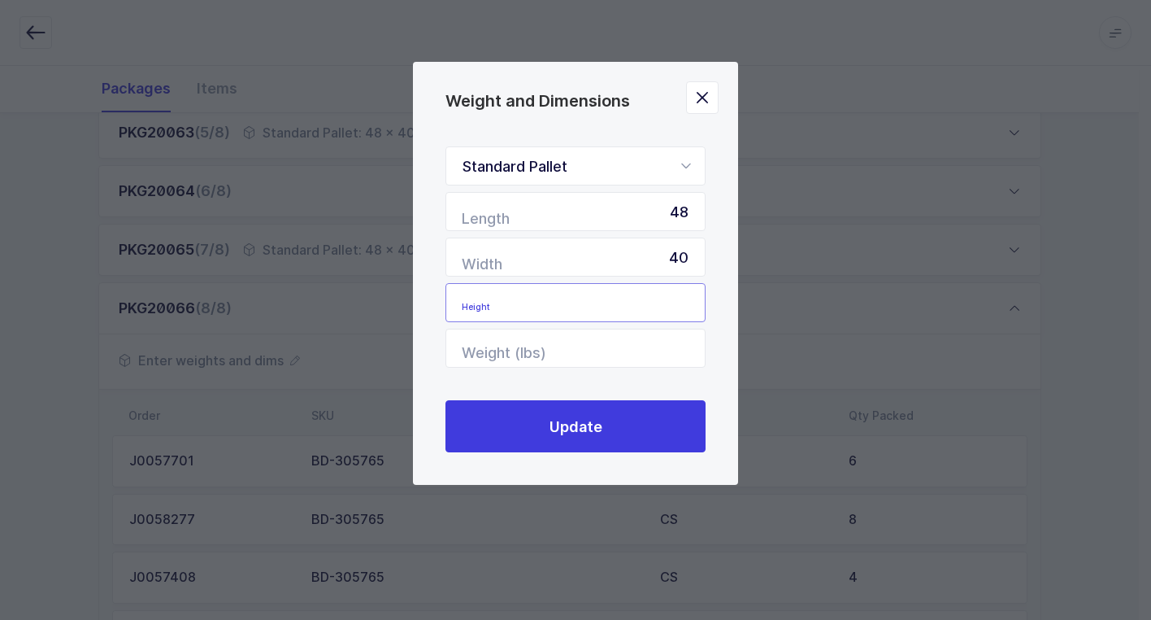
click at [664, 307] on input "Height" at bounding box center [576, 302] width 260 height 39
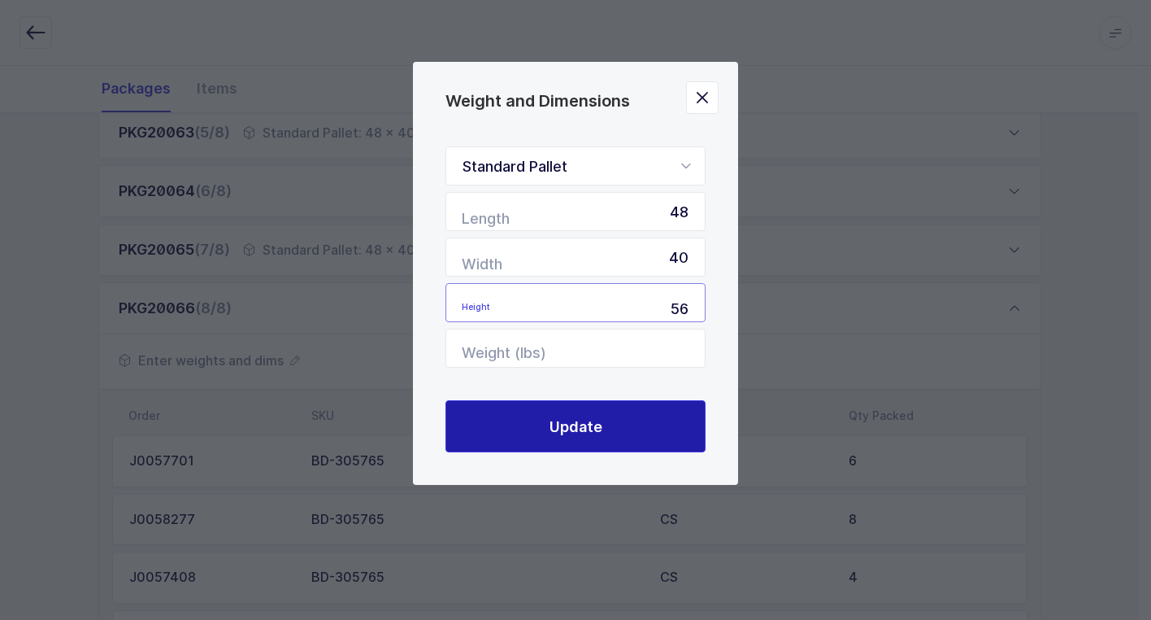
type input "56"
click at [562, 425] on span "Update" at bounding box center [576, 426] width 53 height 20
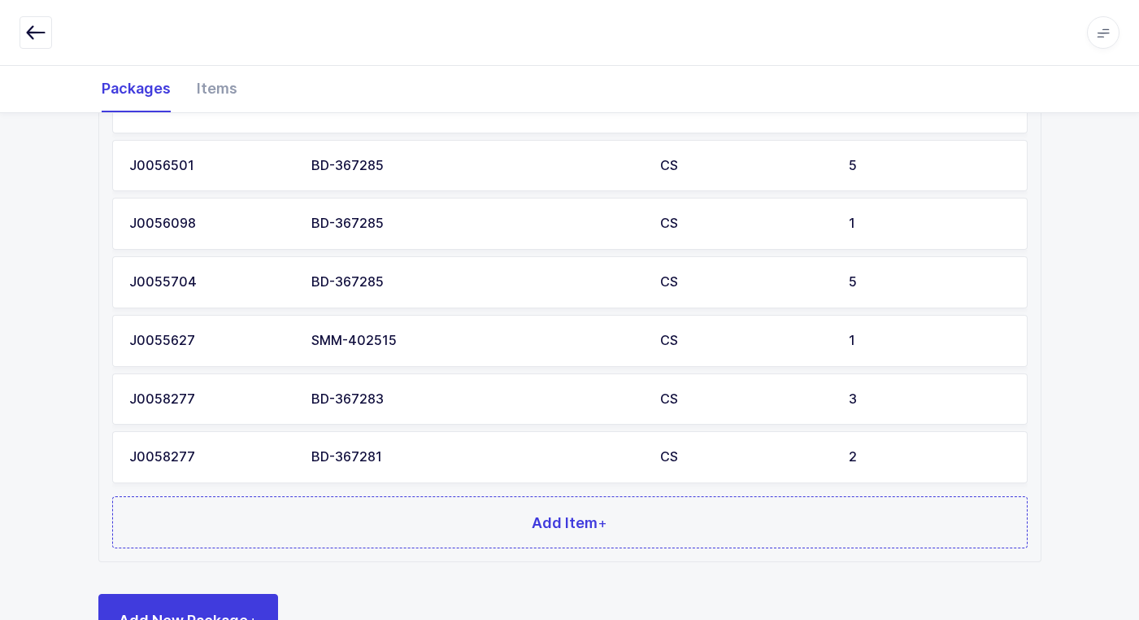
scroll to position [1134, 0]
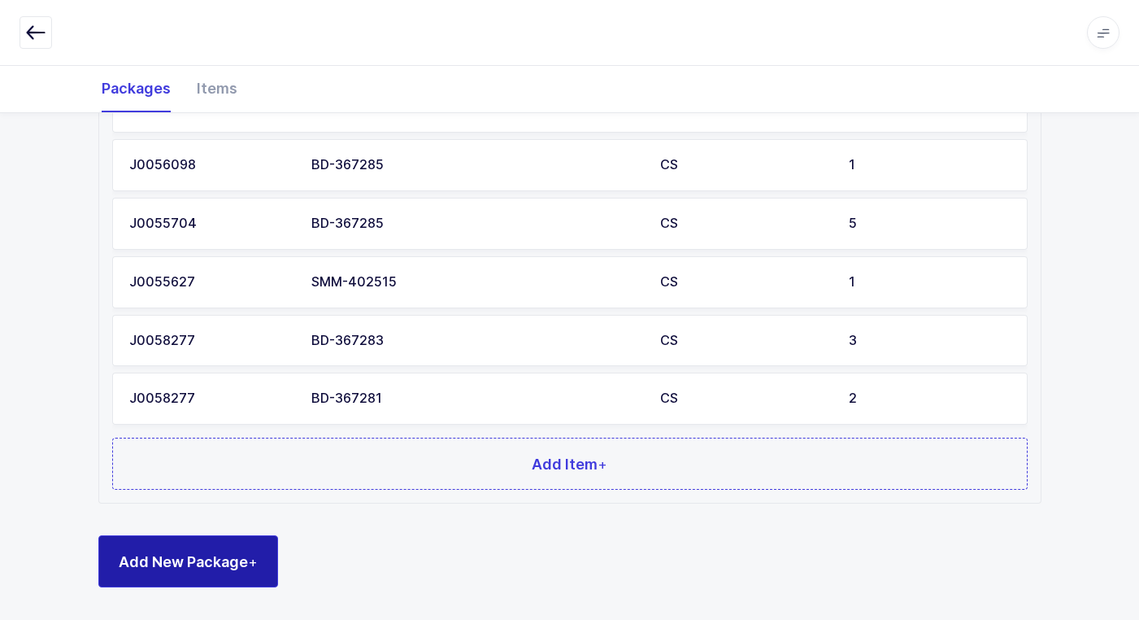
click at [209, 564] on span "Add New Package +" at bounding box center [188, 561] width 139 height 20
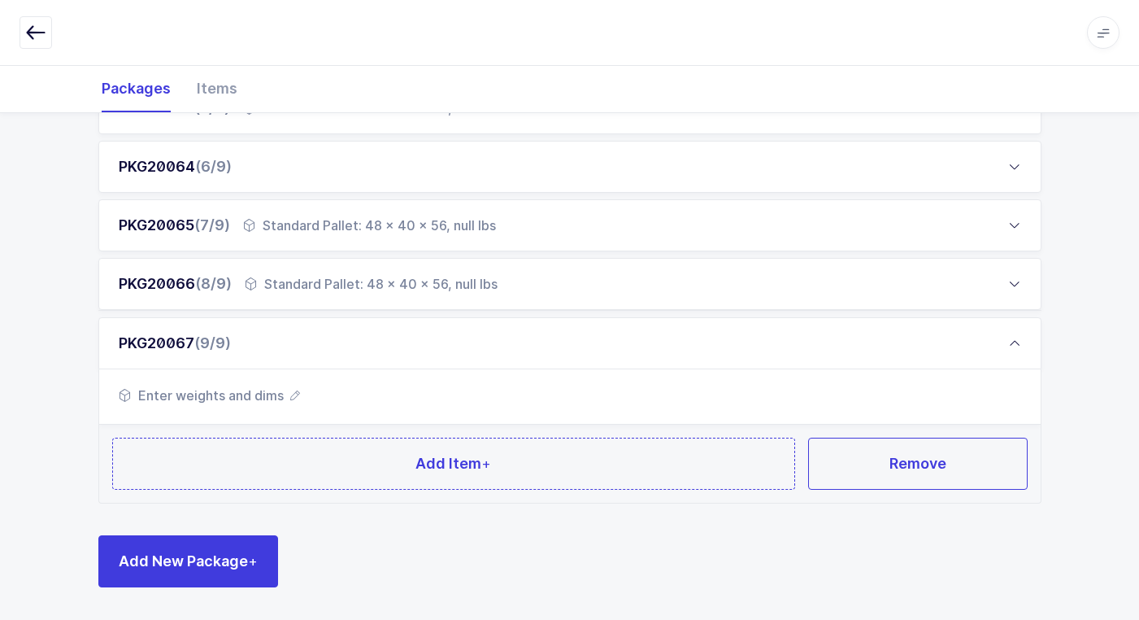
scroll to position [511, 0]
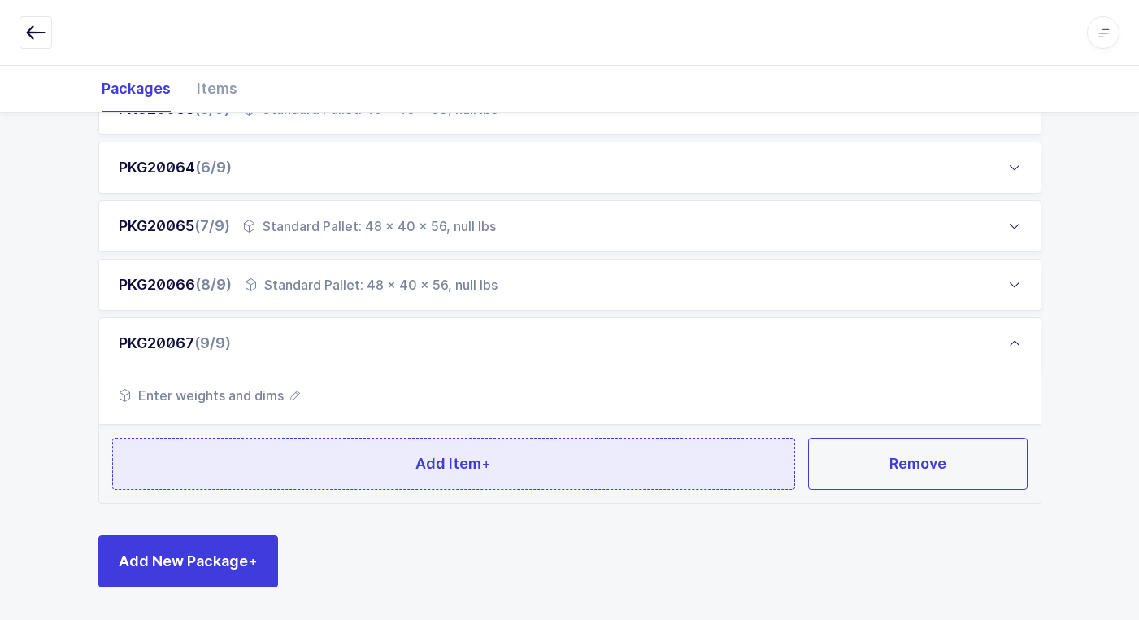
click at [372, 470] on button "Add Item +" at bounding box center [454, 463] width 684 height 52
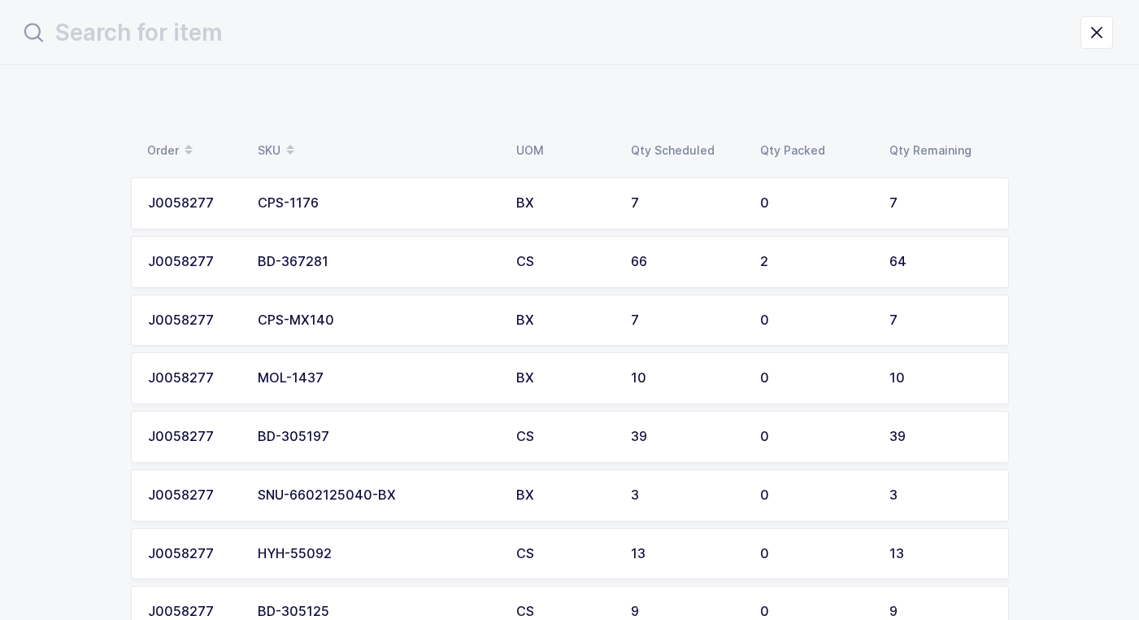
scroll to position [0, 0]
click at [355, 268] on div "BD-367281" at bounding box center [382, 262] width 239 height 15
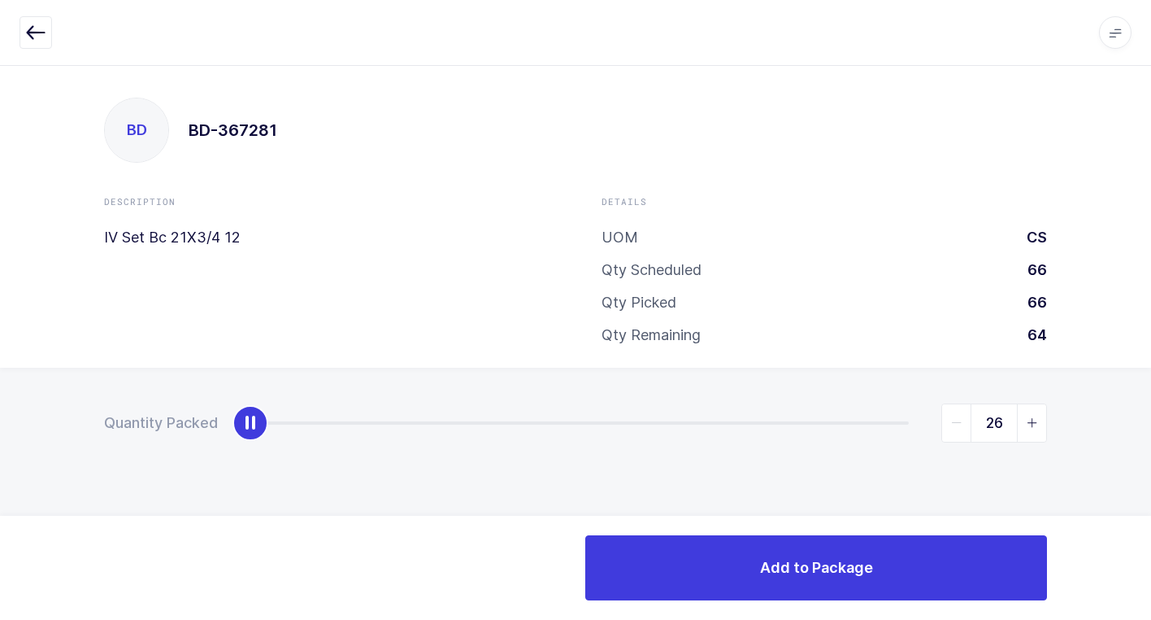
type input "64"
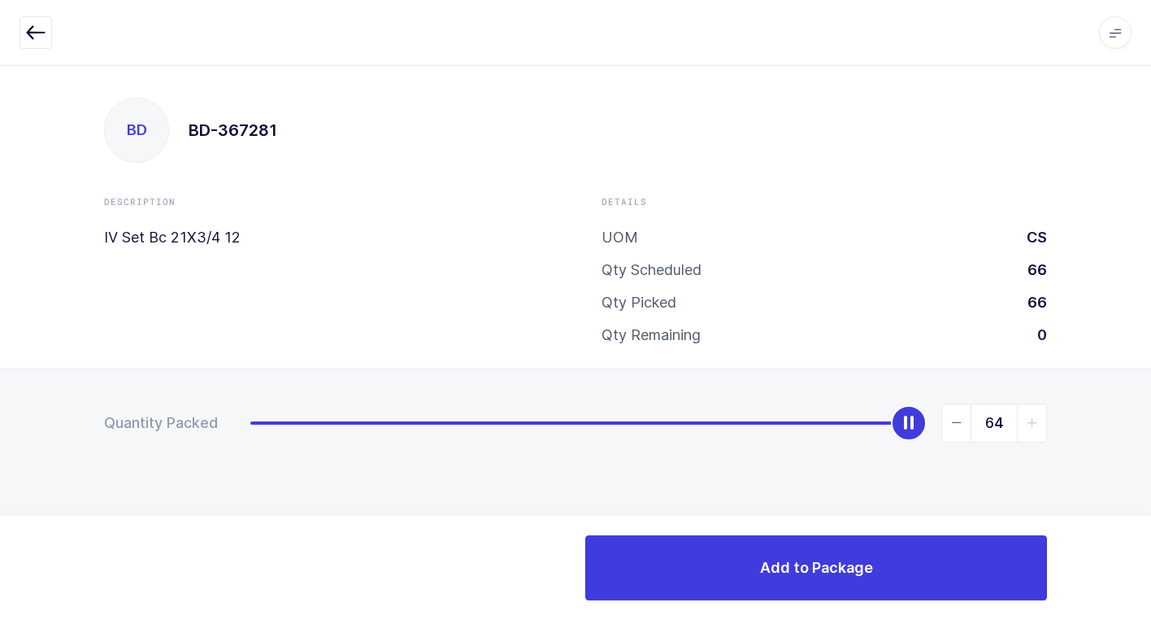
drag, startPoint x: 246, startPoint y: 427, endPoint x: 1103, endPoint y: 430, distance: 857.1
click at [1150, 407] on div "Quantity Packed 64" at bounding box center [575, 480] width 1151 height 224
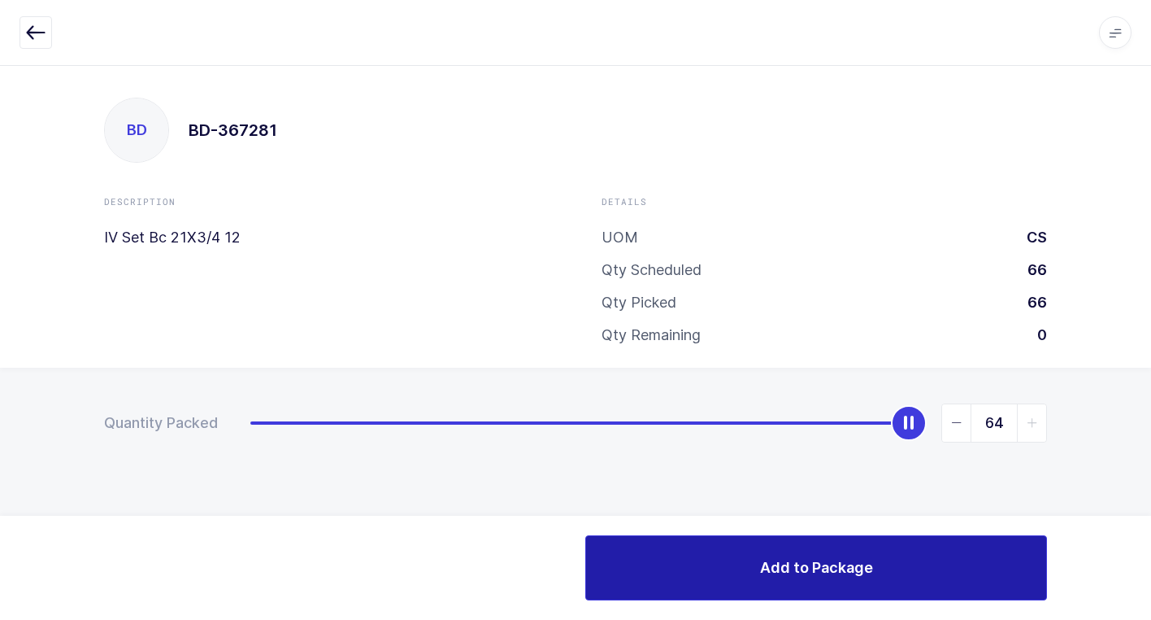
click at [713, 559] on button "Add to Package" at bounding box center [816, 567] width 462 height 65
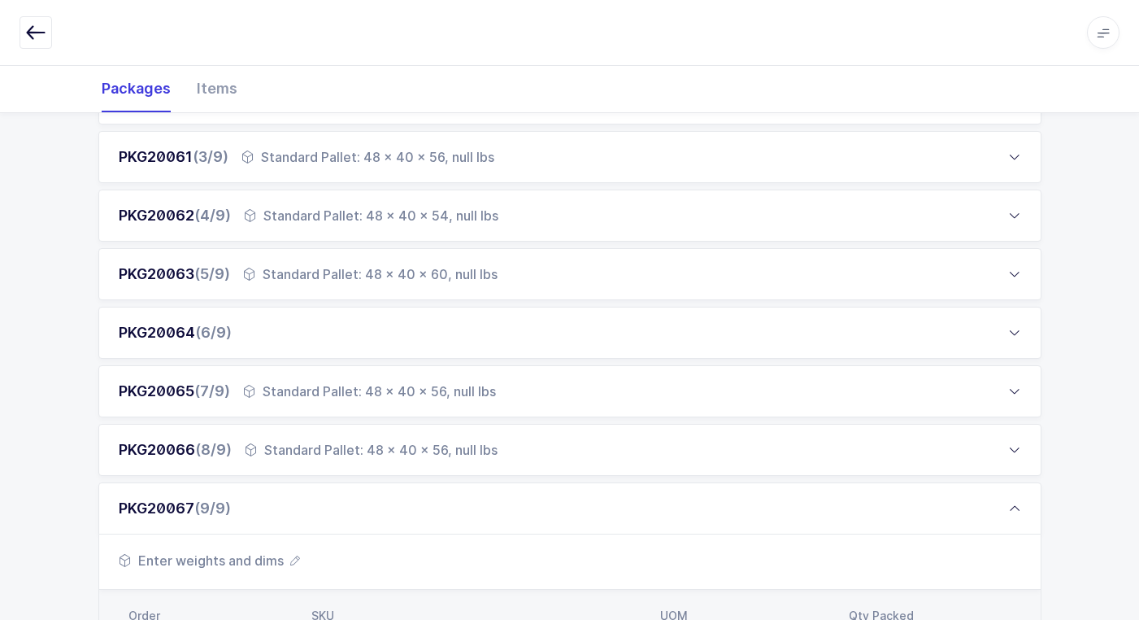
scroll to position [609, 0]
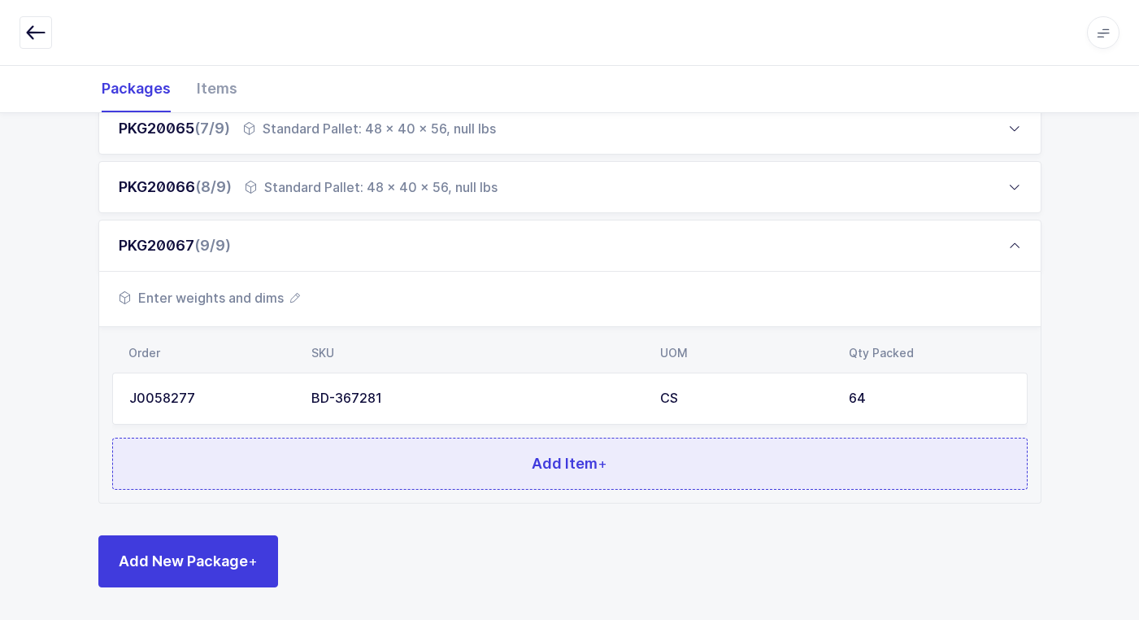
click at [381, 446] on button "Add Item +" at bounding box center [570, 463] width 916 height 52
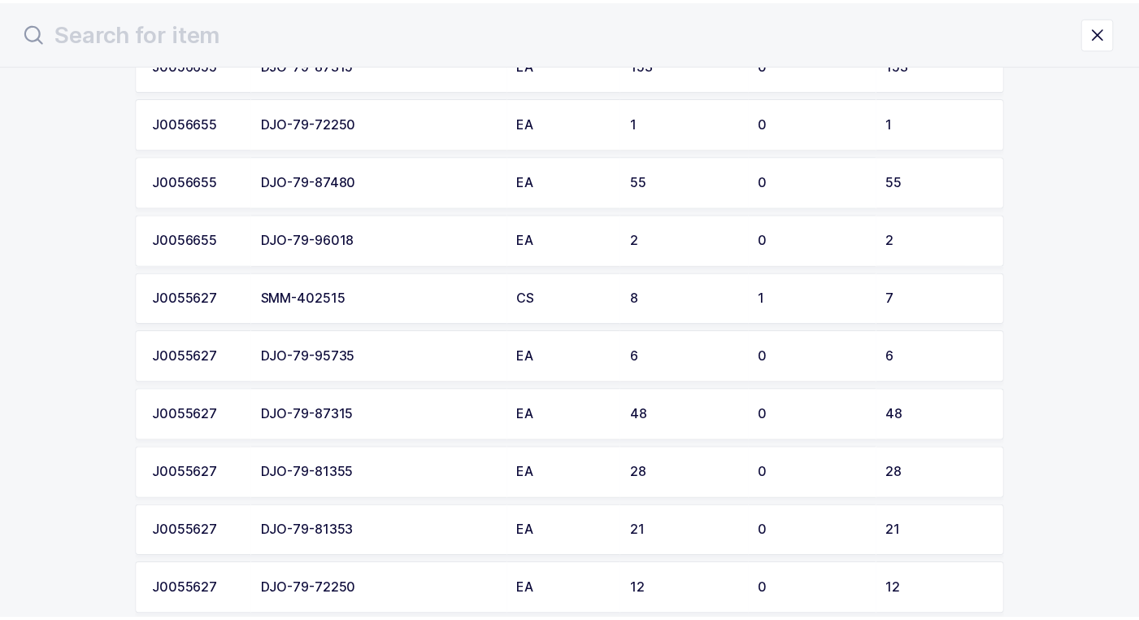
scroll to position [1612, 0]
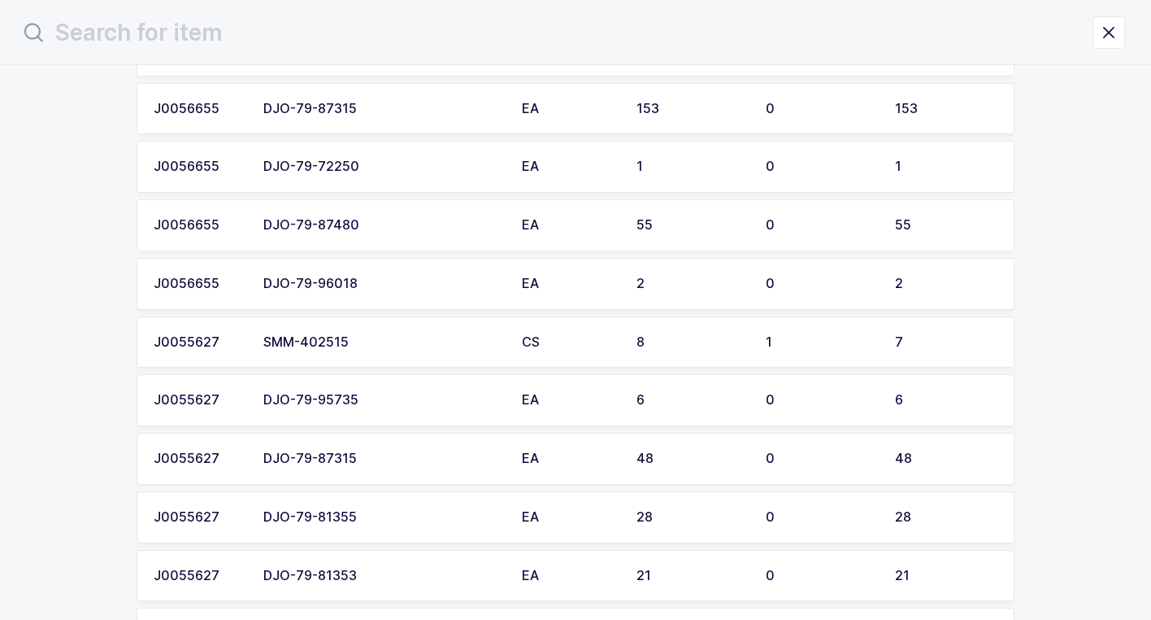
click at [383, 341] on div "SMM-402515" at bounding box center [382, 342] width 239 height 15
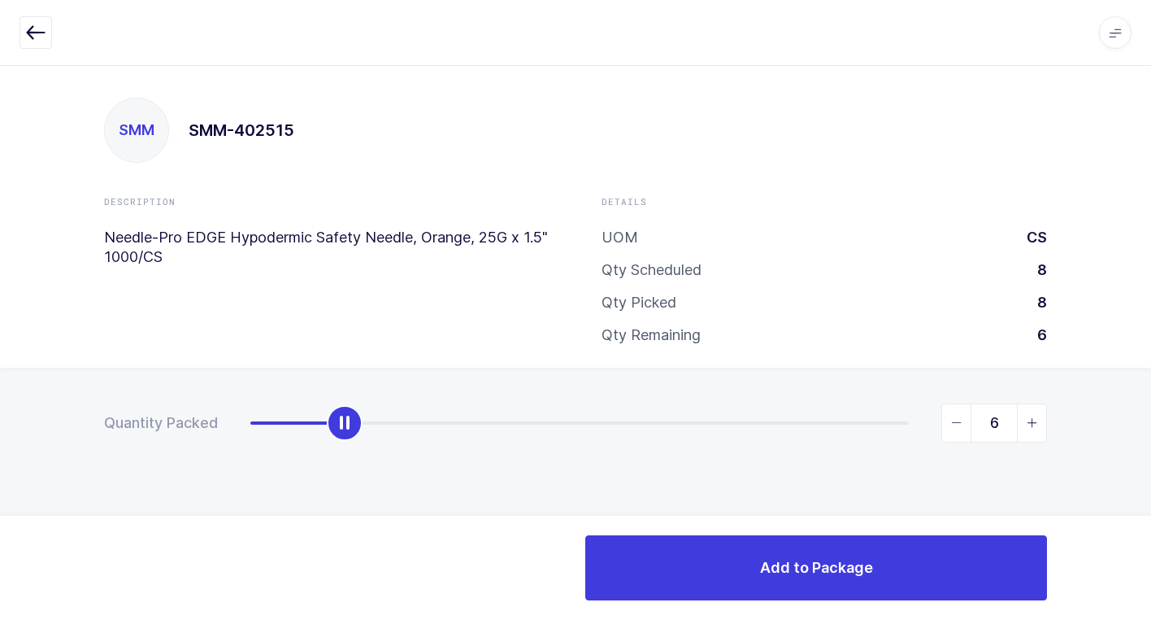
type input "7"
drag, startPoint x: 255, startPoint y: 429, endPoint x: 1008, endPoint y: 489, distance: 755.3
click at [1151, 393] on html "Apps Core Warehouse Admin Mission Control Purchasing Juan W. Logout Account Jua…" at bounding box center [575, 310] width 1151 height 620
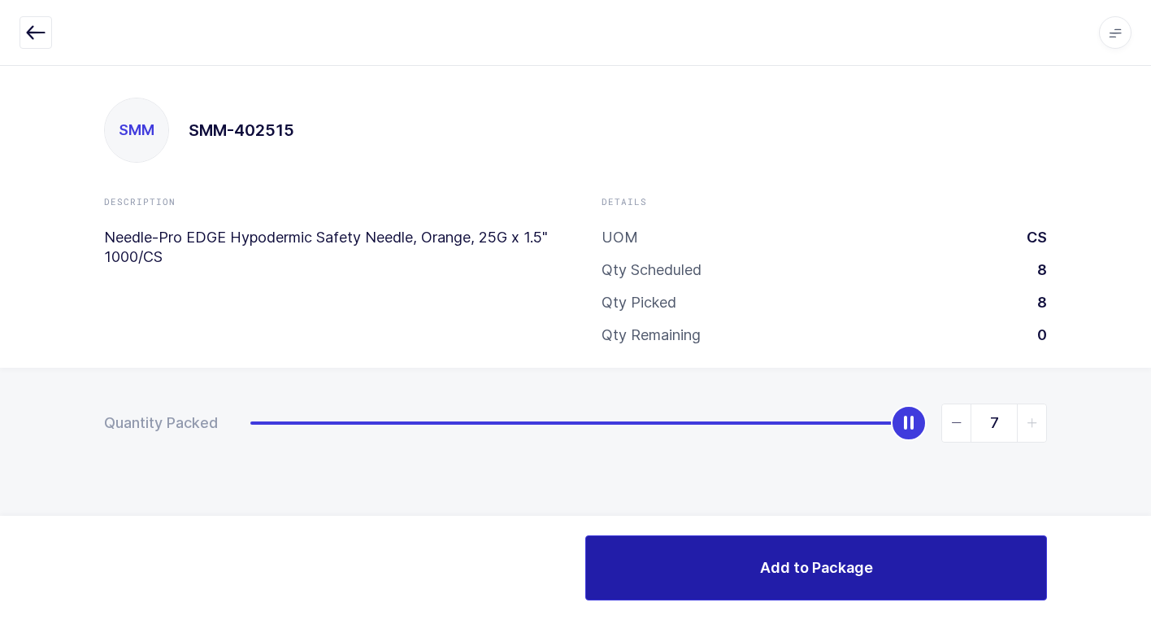
click at [790, 555] on button "Add to Package" at bounding box center [816, 567] width 462 height 65
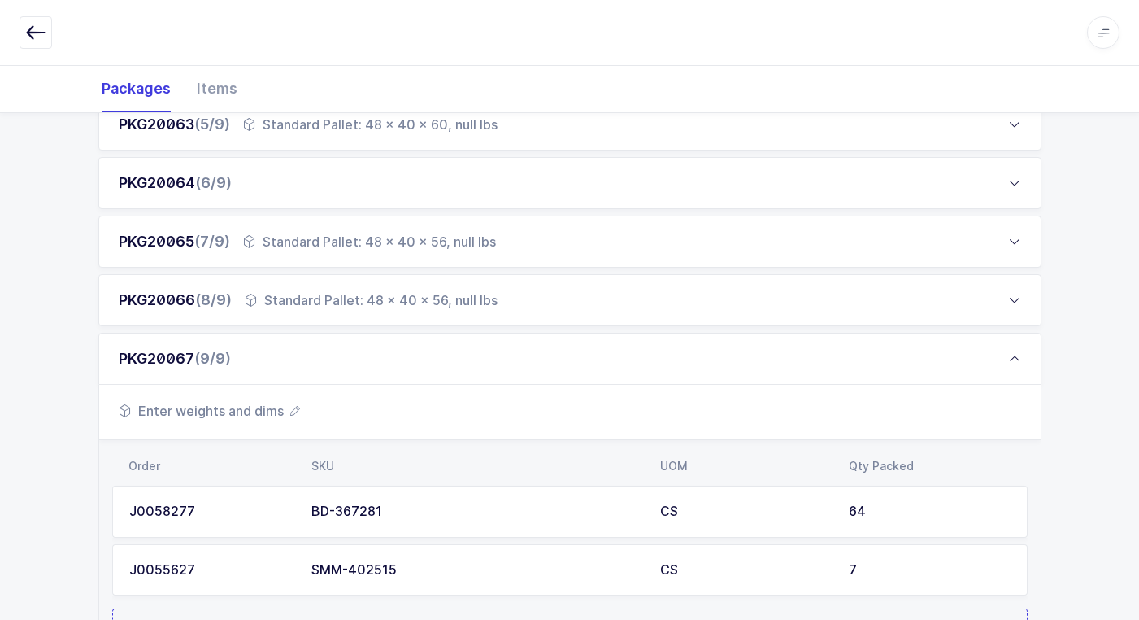
scroll to position [667, 0]
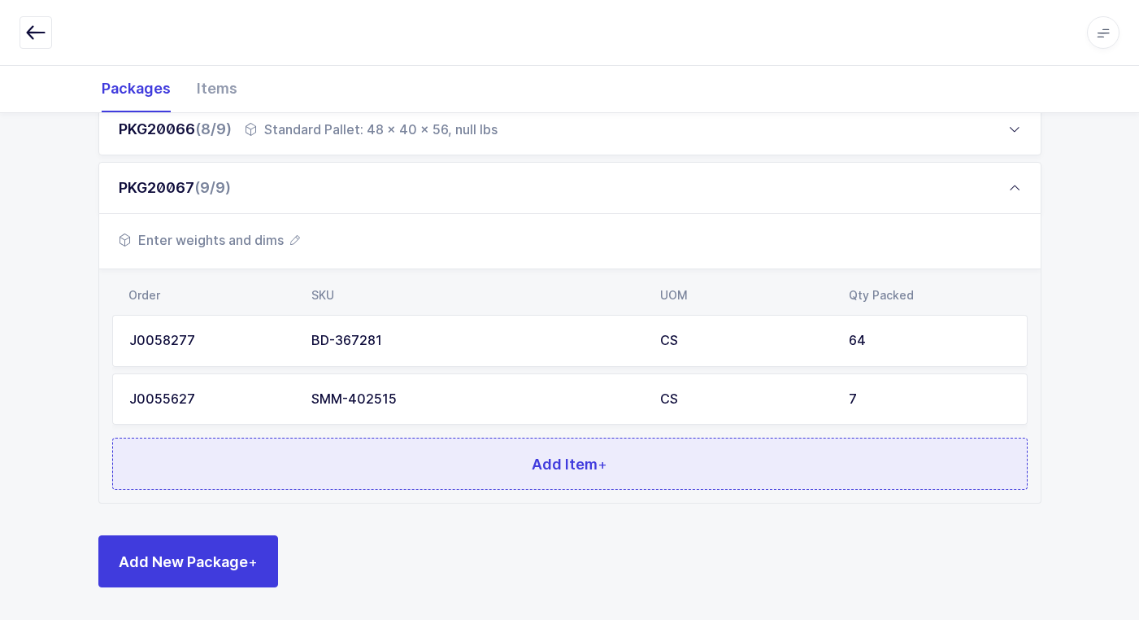
click at [444, 464] on button "Add Item +" at bounding box center [570, 463] width 916 height 52
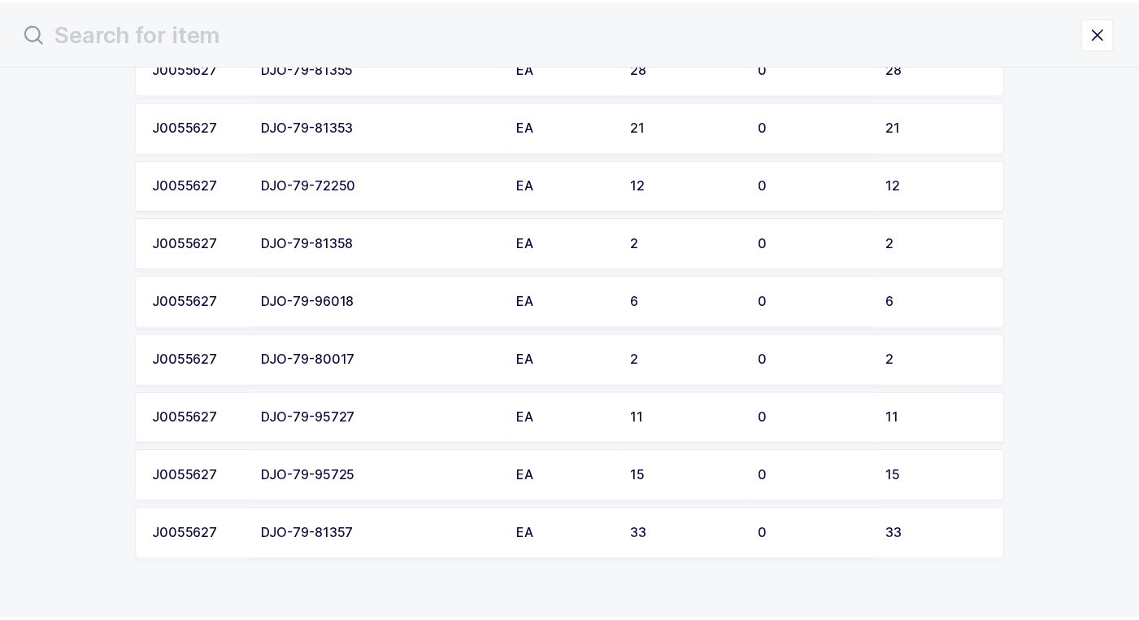
scroll to position [2041, 0]
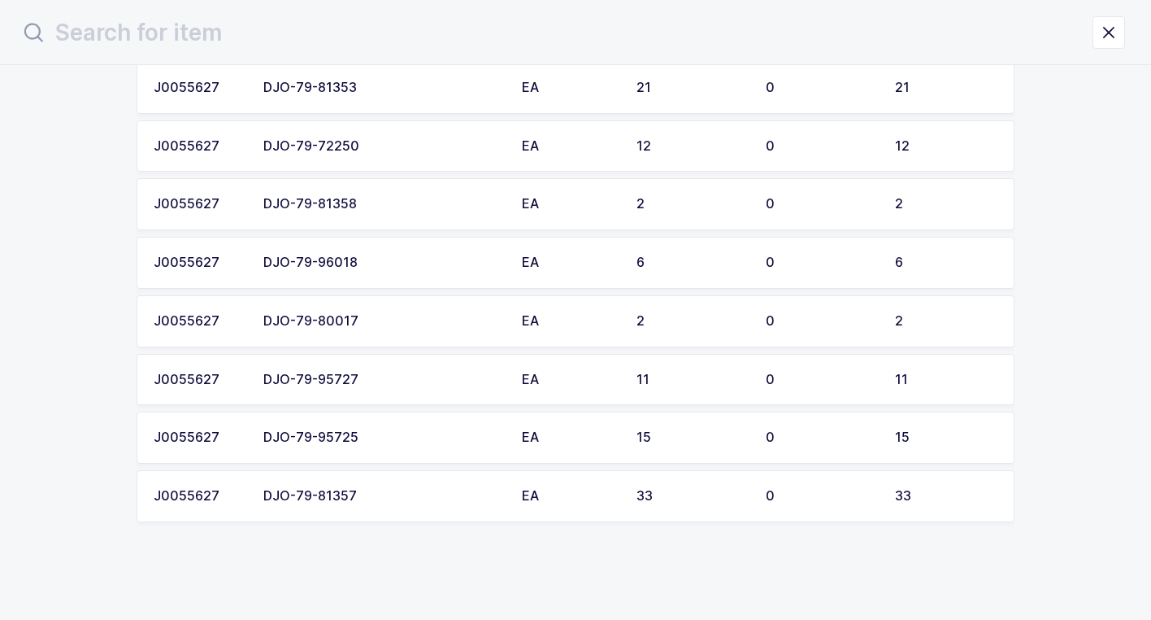
click at [438, 504] on td "DJO-79-81357" at bounding box center [383, 496] width 259 height 52
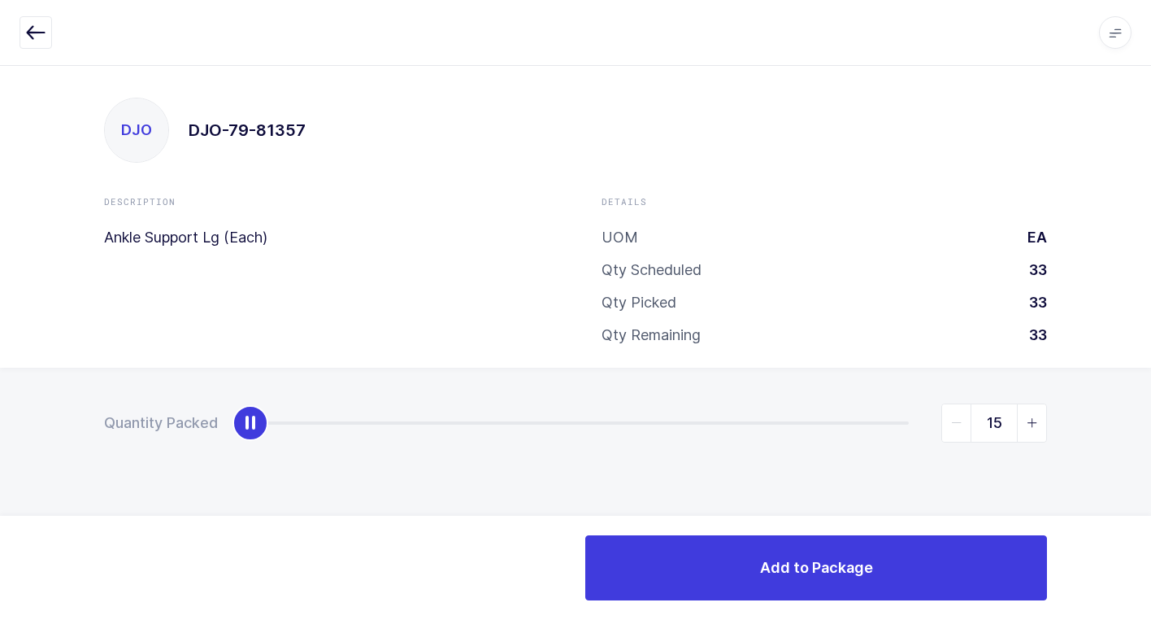
type input "33"
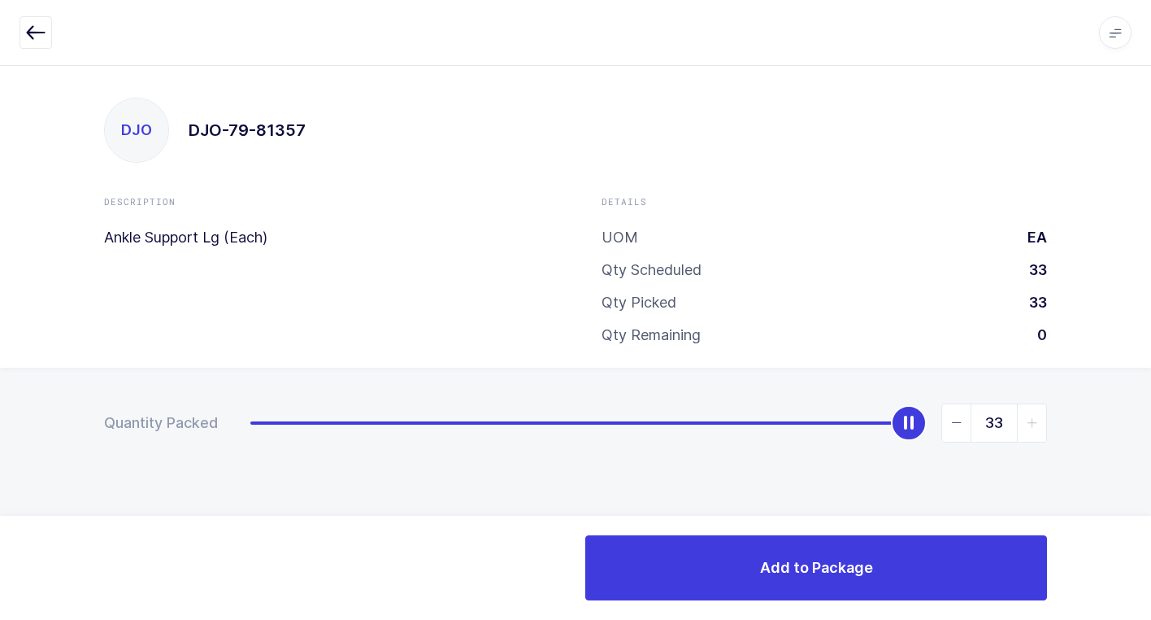
drag, startPoint x: 254, startPoint y: 428, endPoint x: 1039, endPoint y: 470, distance: 786.7
click at [1151, 434] on div "Quantity Packed 33" at bounding box center [575, 480] width 1151 height 224
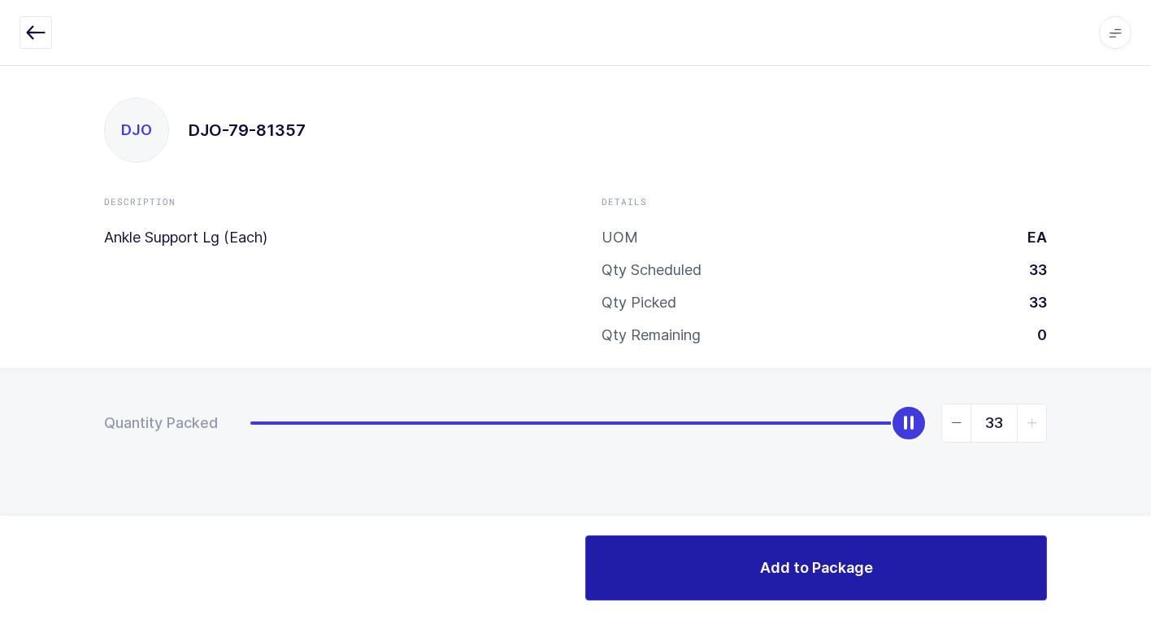
click at [742, 568] on button "Add to Package" at bounding box center [816, 567] width 462 height 65
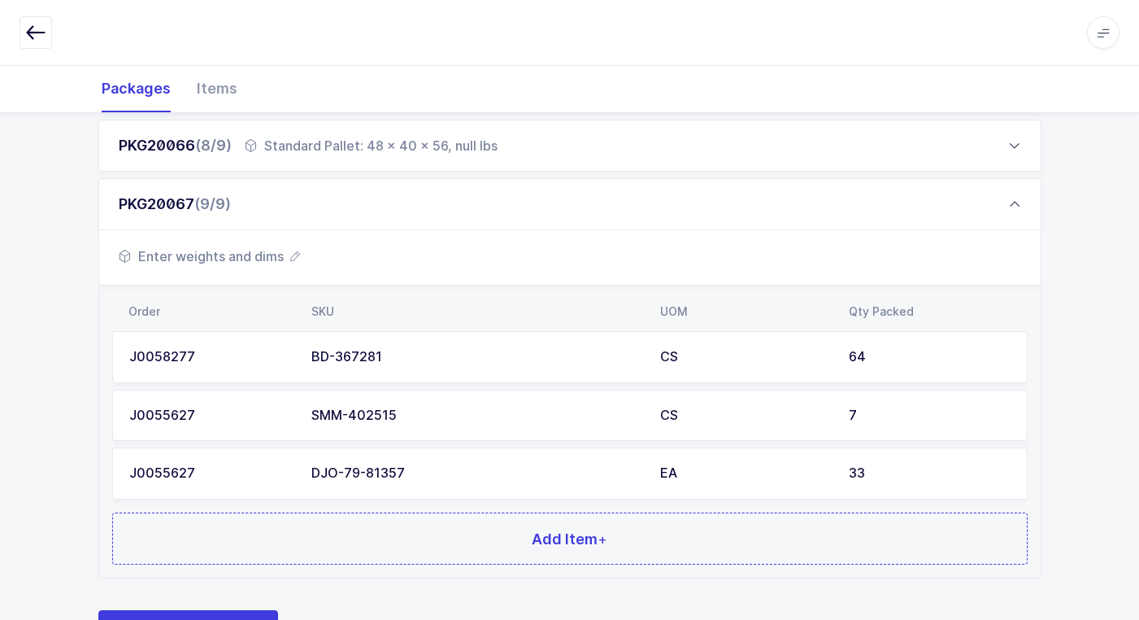
scroll to position [725, 0]
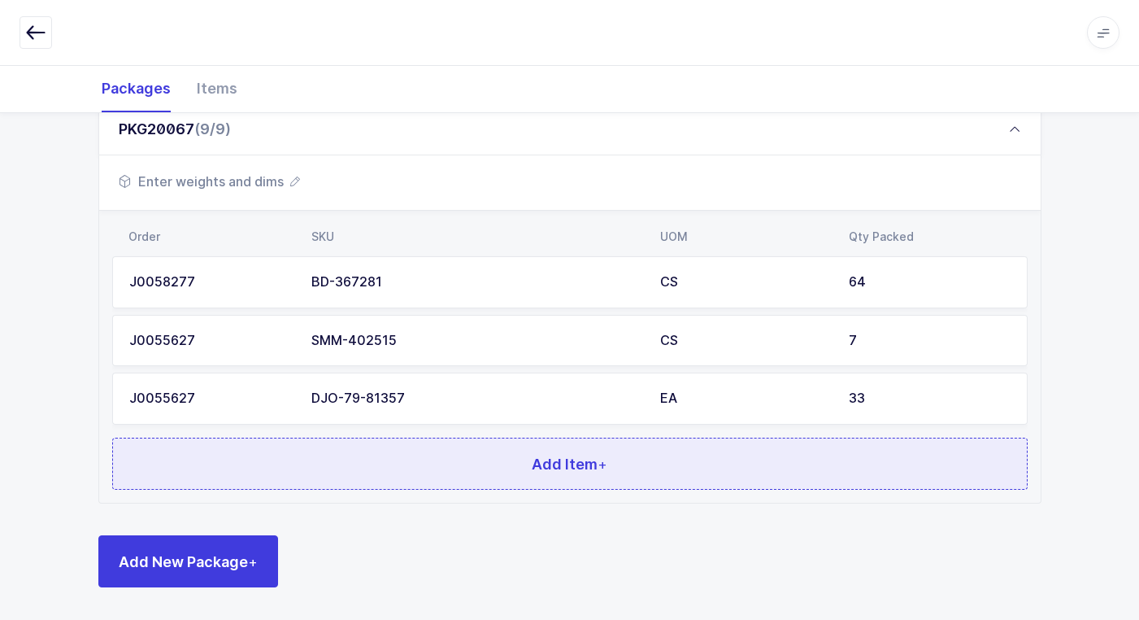
click at [437, 455] on button "Add Item +" at bounding box center [570, 463] width 916 height 52
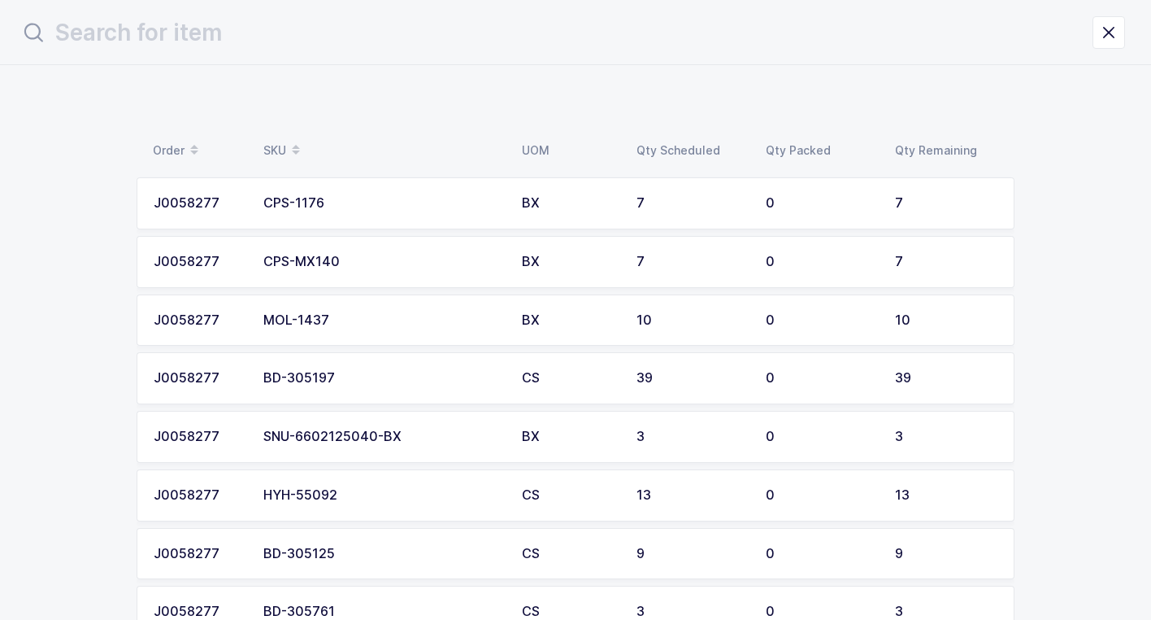
click at [352, 321] on div "MOL-1437" at bounding box center [382, 320] width 239 height 15
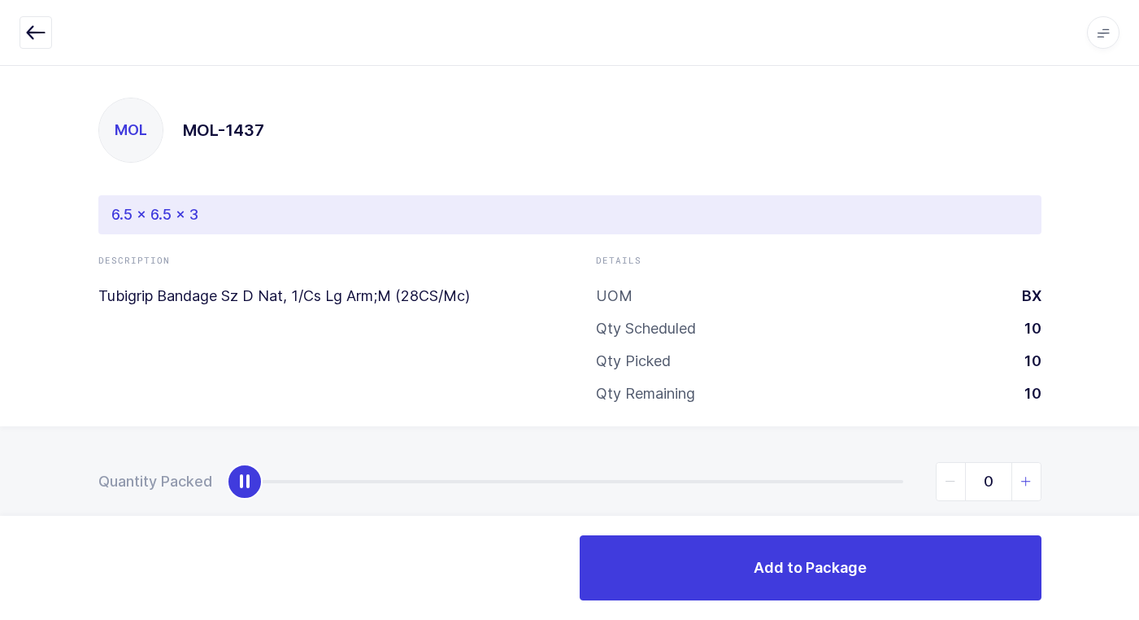
click at [1025, 481] on icon "slider between 0 and 10" at bounding box center [1026, 481] width 11 height 11
type input "3"
click at [1025, 481] on icon "slider between 0 and 10" at bounding box center [1026, 481] width 11 height 11
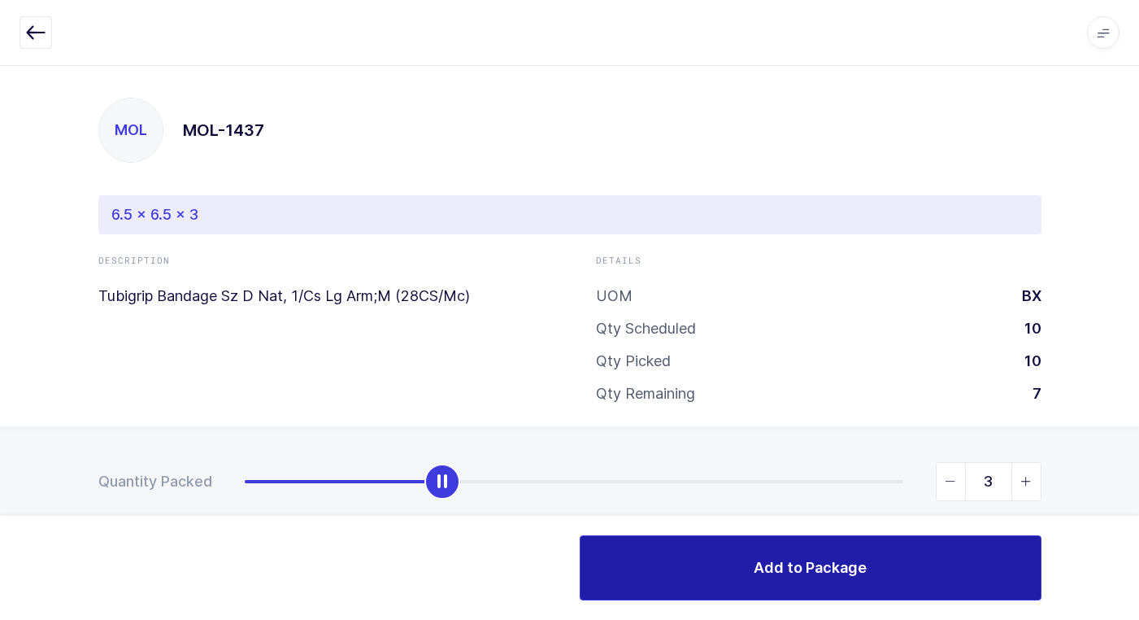
drag, startPoint x: 821, startPoint y: 573, endPoint x: 810, endPoint y: 565, distance: 14.0
click at [819, 573] on span "Add to Package" at bounding box center [810, 567] width 113 height 20
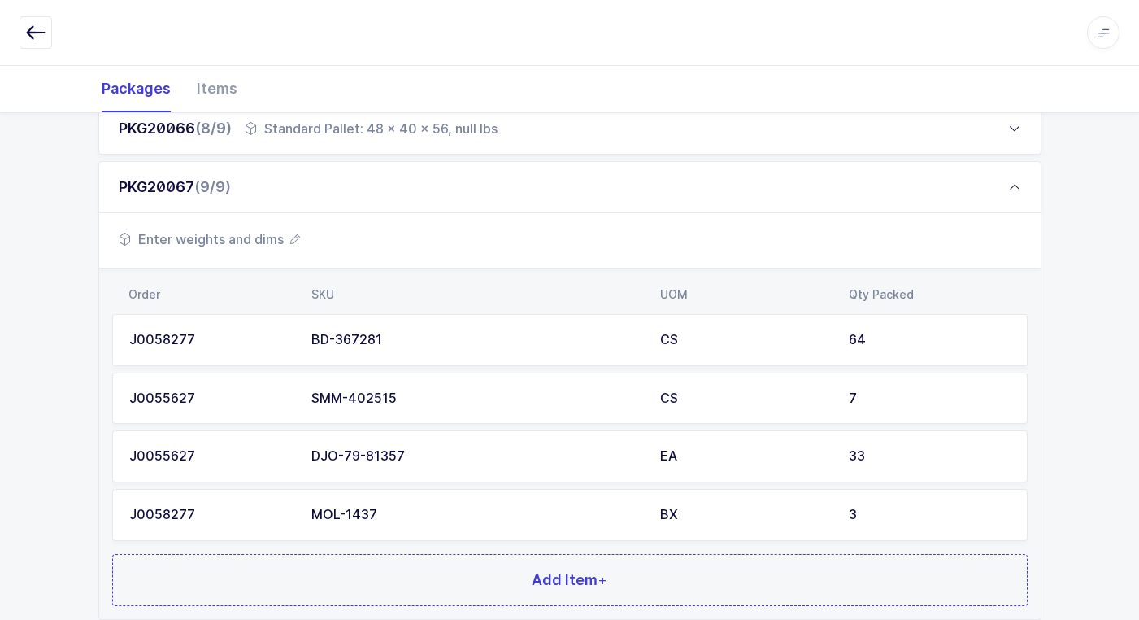
scroll to position [784, 0]
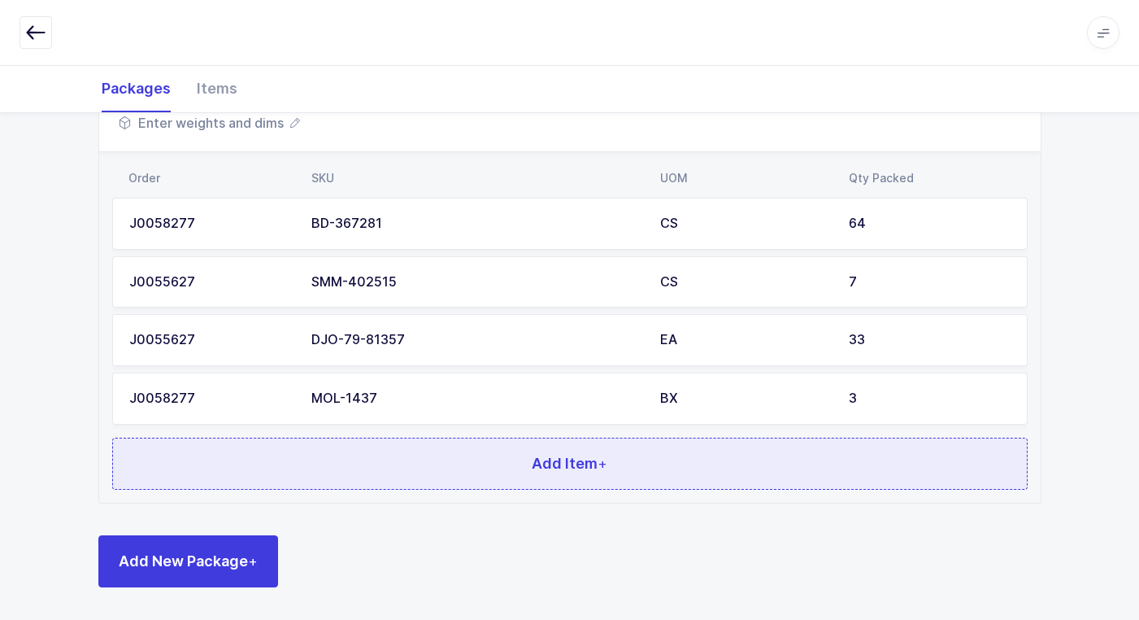
click at [265, 450] on button "Add Item +" at bounding box center [570, 463] width 916 height 52
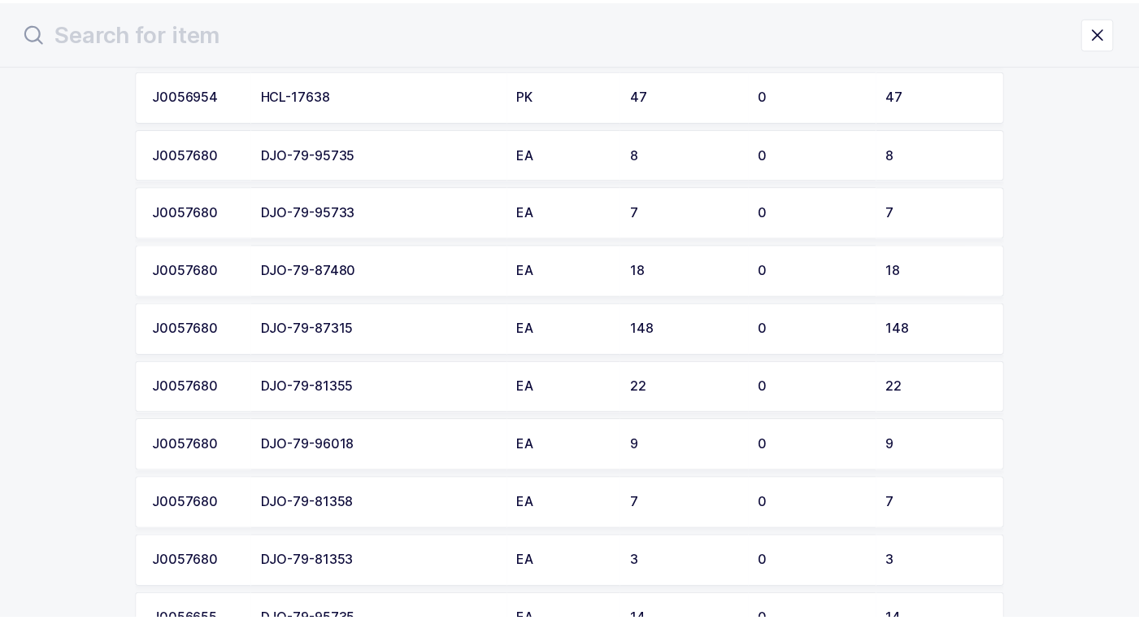
scroll to position [894, 0]
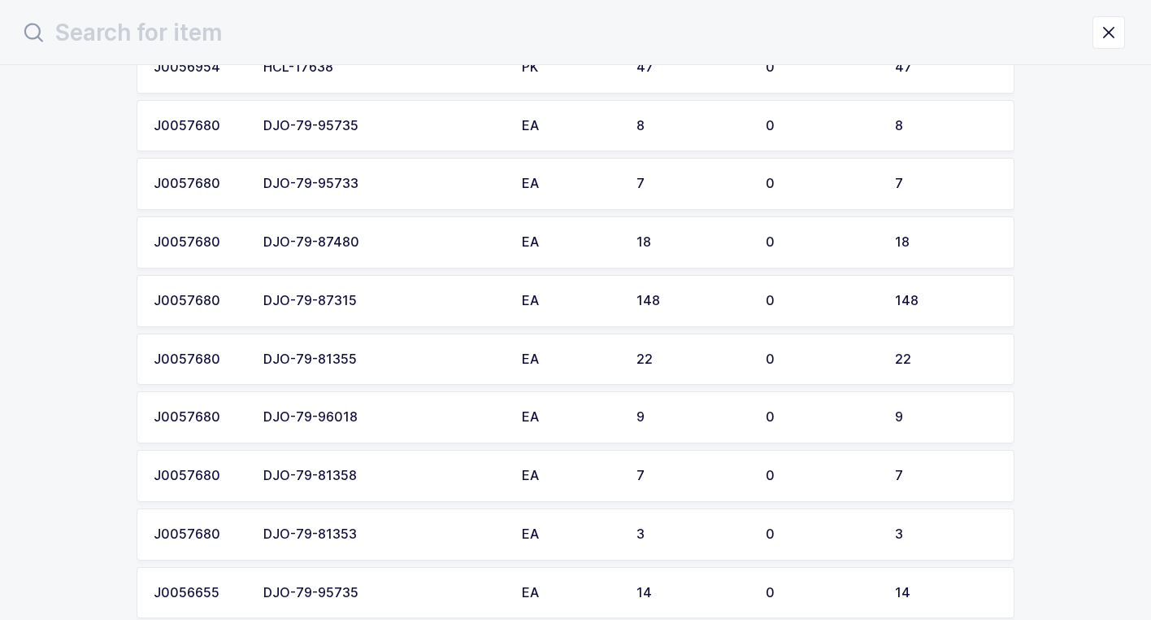
click at [362, 529] on div "DJO-79-81353" at bounding box center [382, 534] width 239 height 15
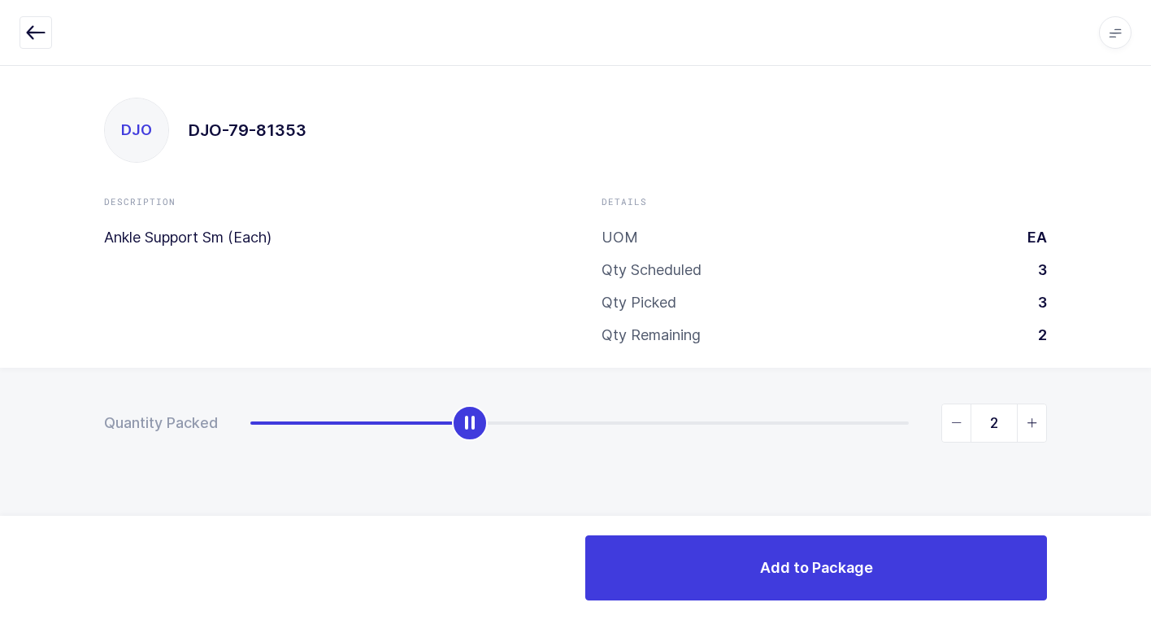
type input "3"
drag, startPoint x: 237, startPoint y: 420, endPoint x: 1129, endPoint y: 583, distance: 907.7
click at [1144, 585] on div "Apps Core Warehouse Admin Mission Control Purchasing Juan W. Logout Account Jua…" at bounding box center [575, 342] width 1151 height 555
drag, startPoint x: 761, startPoint y: 603, endPoint x: 745, endPoint y: 598, distance: 17.0
click at [759, 602] on div "Add to Package" at bounding box center [575, 568] width 1151 height 104
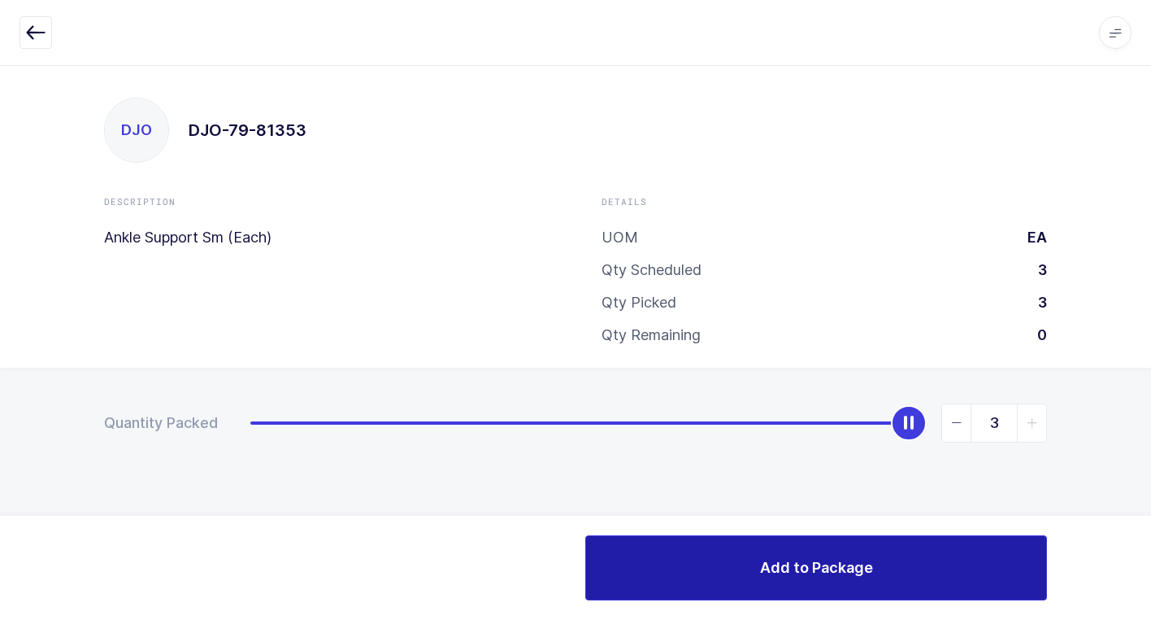
click at [748, 574] on button "Add to Package" at bounding box center [816, 567] width 462 height 65
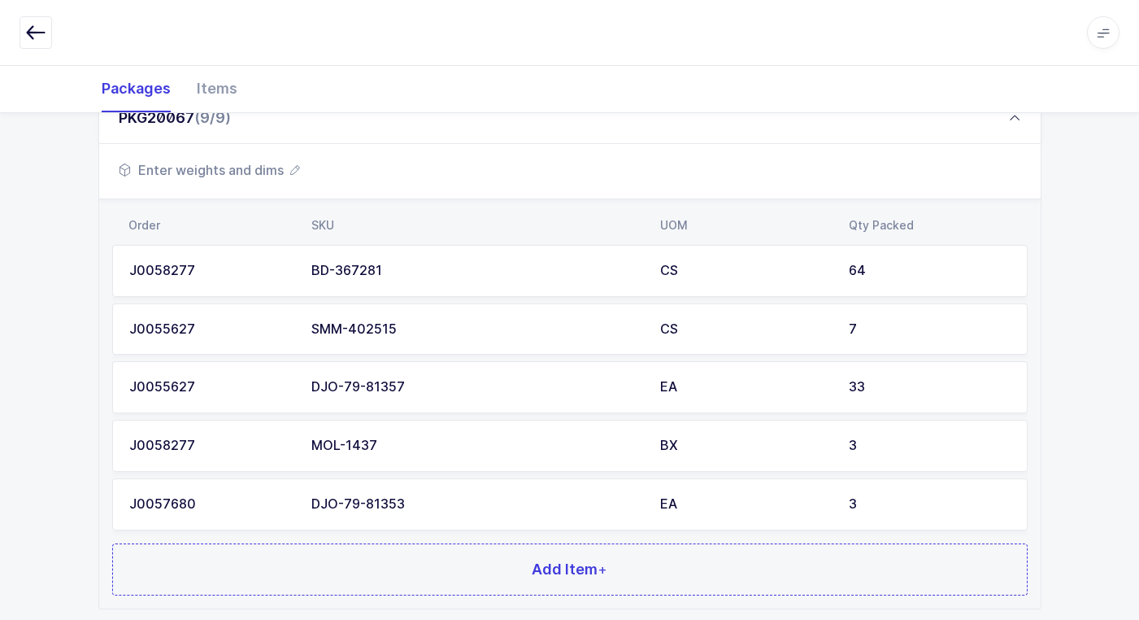
scroll to position [842, 0]
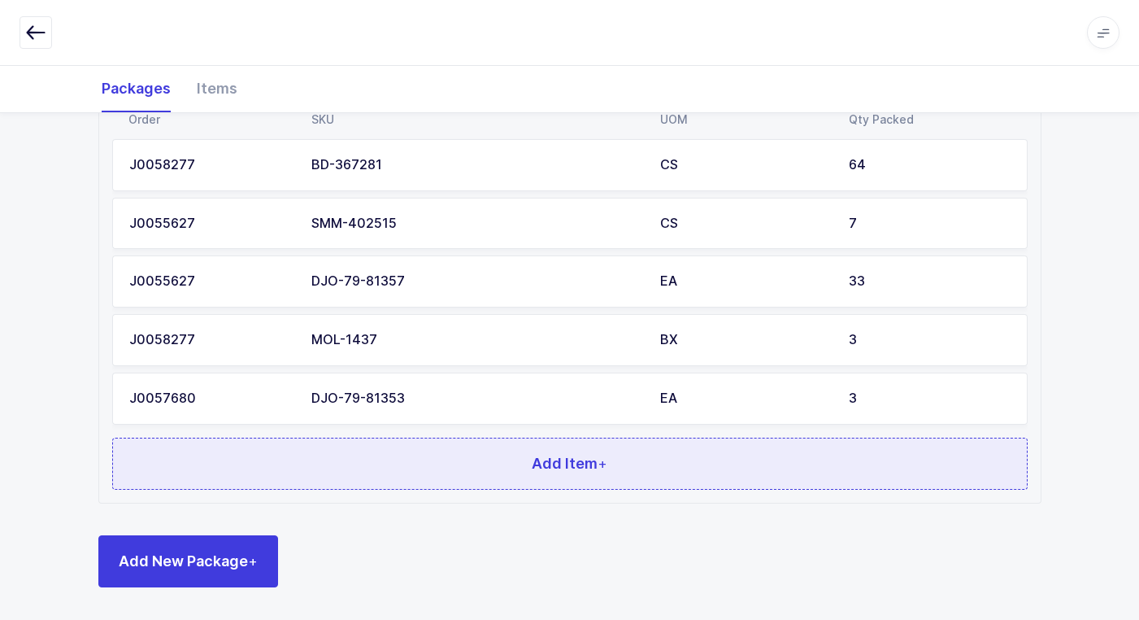
click at [437, 460] on button "Add Item +" at bounding box center [570, 463] width 916 height 52
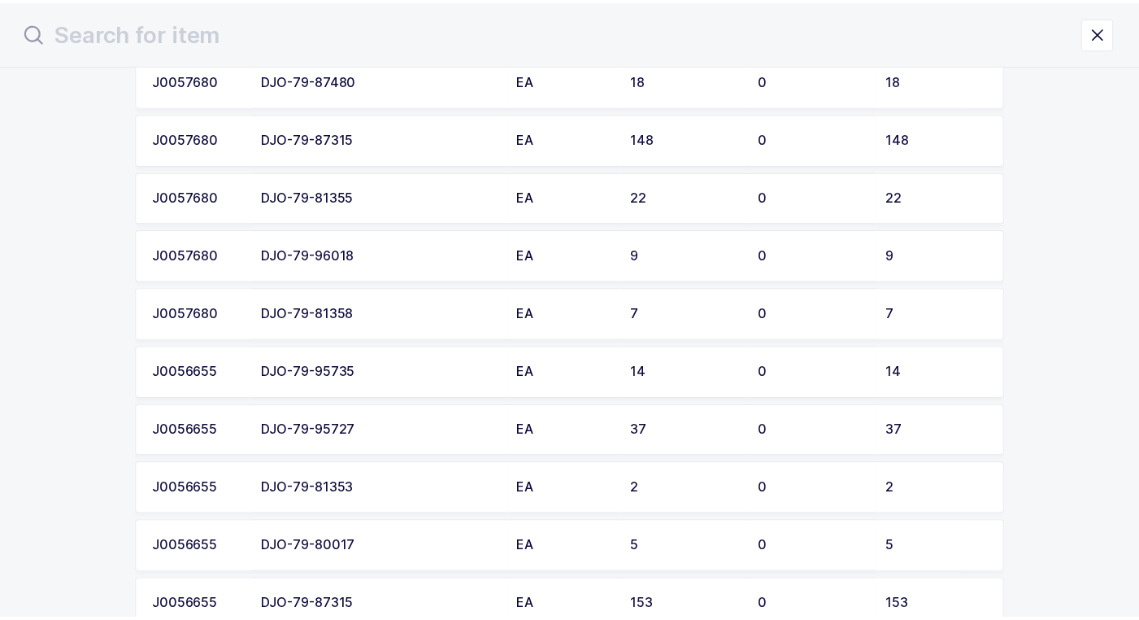
scroll to position [1057, 0]
click at [410, 486] on div "DJO-79-81353" at bounding box center [382, 488] width 239 height 15
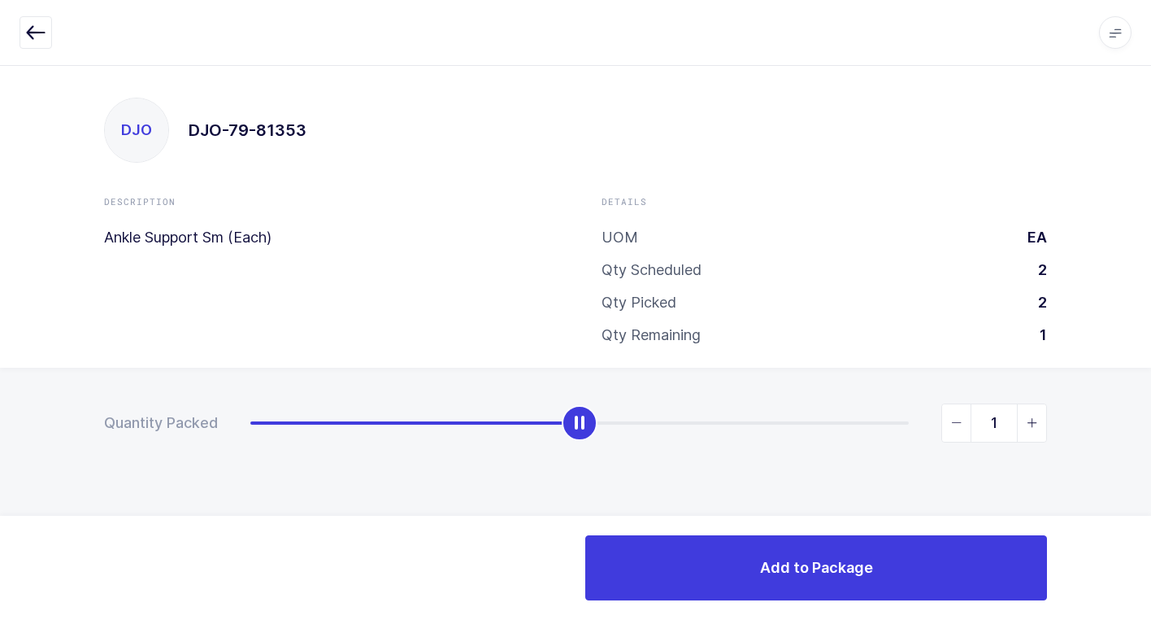
type input "2"
drag, startPoint x: 255, startPoint y: 429, endPoint x: 1143, endPoint y: 464, distance: 889.5
click at [1151, 464] on html "Apps Core Warehouse Admin Mission Control Purchasing Juan W. Logout Account Jua…" at bounding box center [575, 310] width 1151 height 620
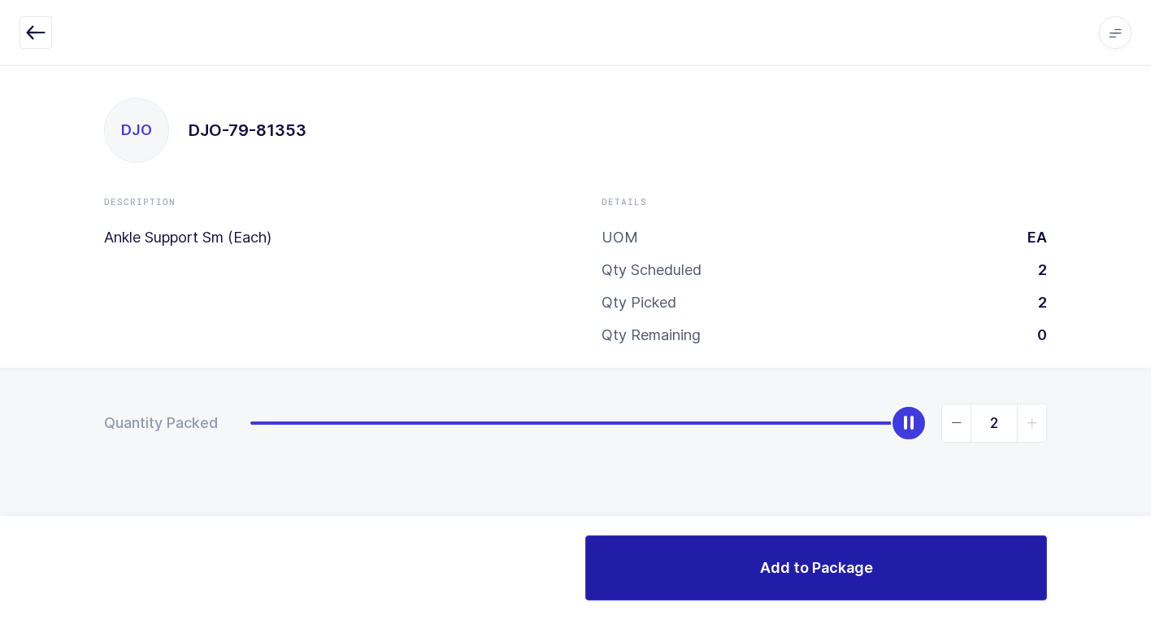
drag, startPoint x: 749, startPoint y: 569, endPoint x: 714, endPoint y: 549, distance: 40.4
click at [742, 568] on button "Add to Package" at bounding box center [816, 567] width 462 height 65
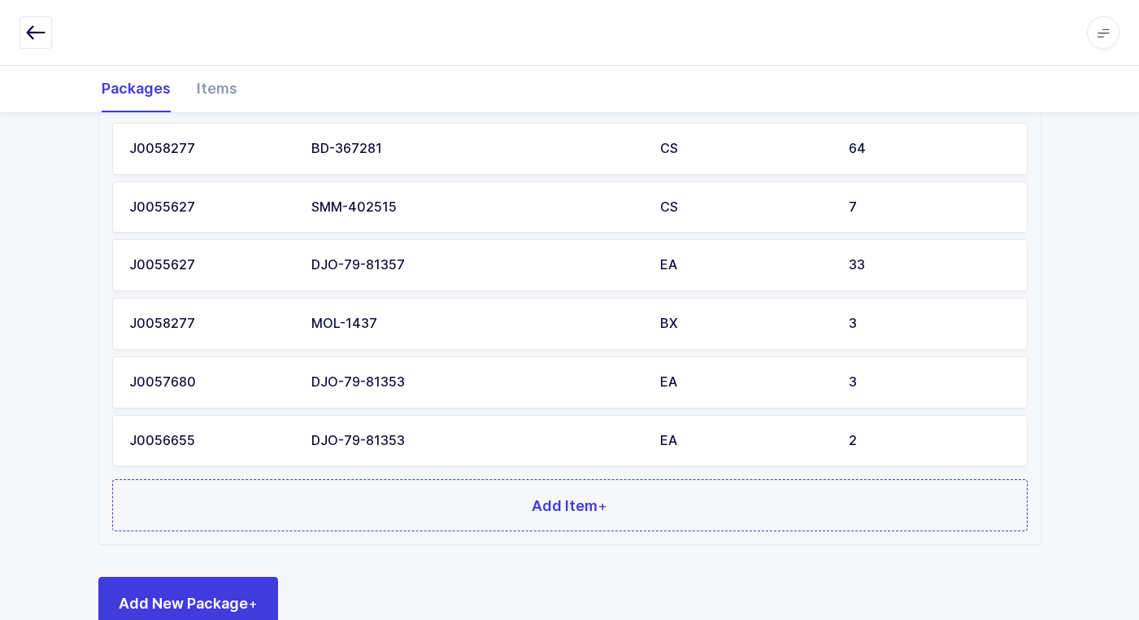
scroll to position [900, 0]
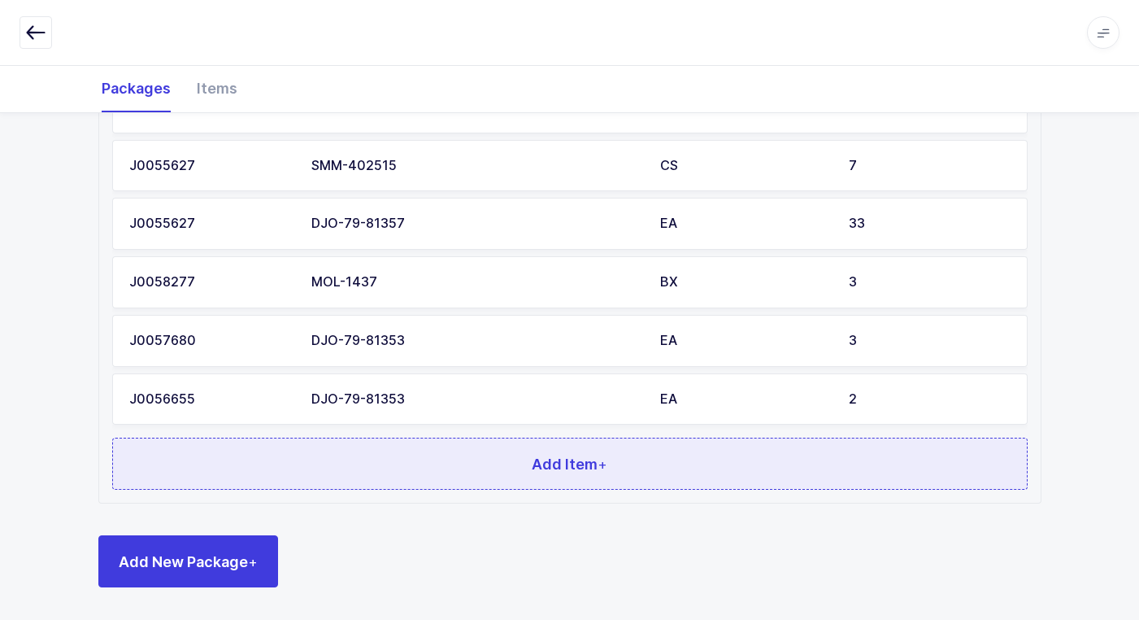
click at [433, 450] on button "Add Item +" at bounding box center [570, 463] width 916 height 52
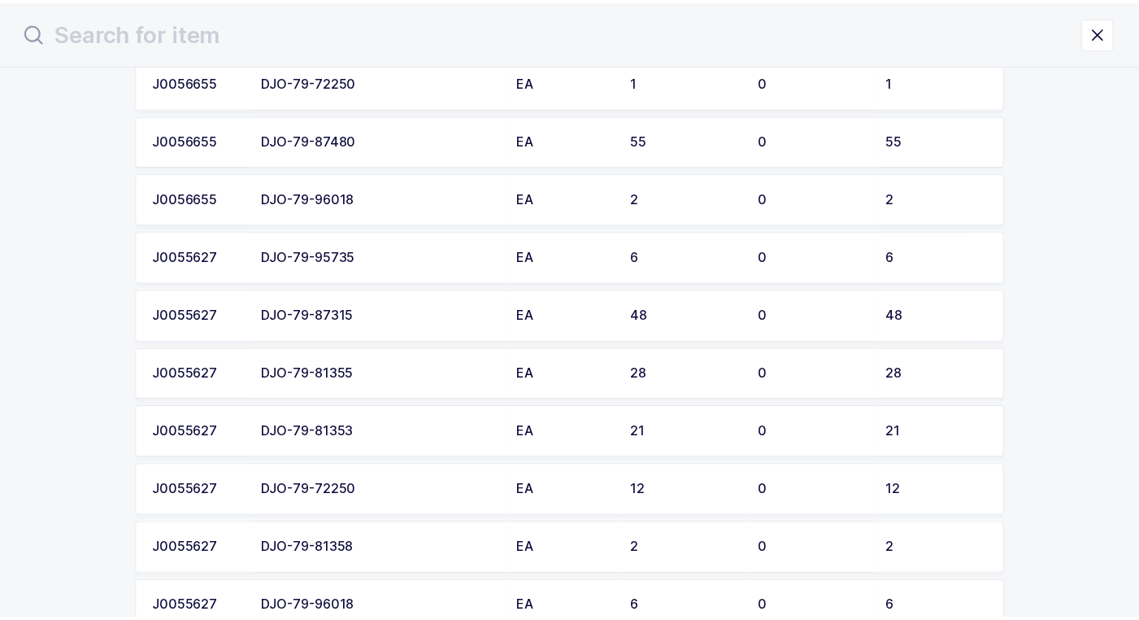
scroll to position [1541, 0]
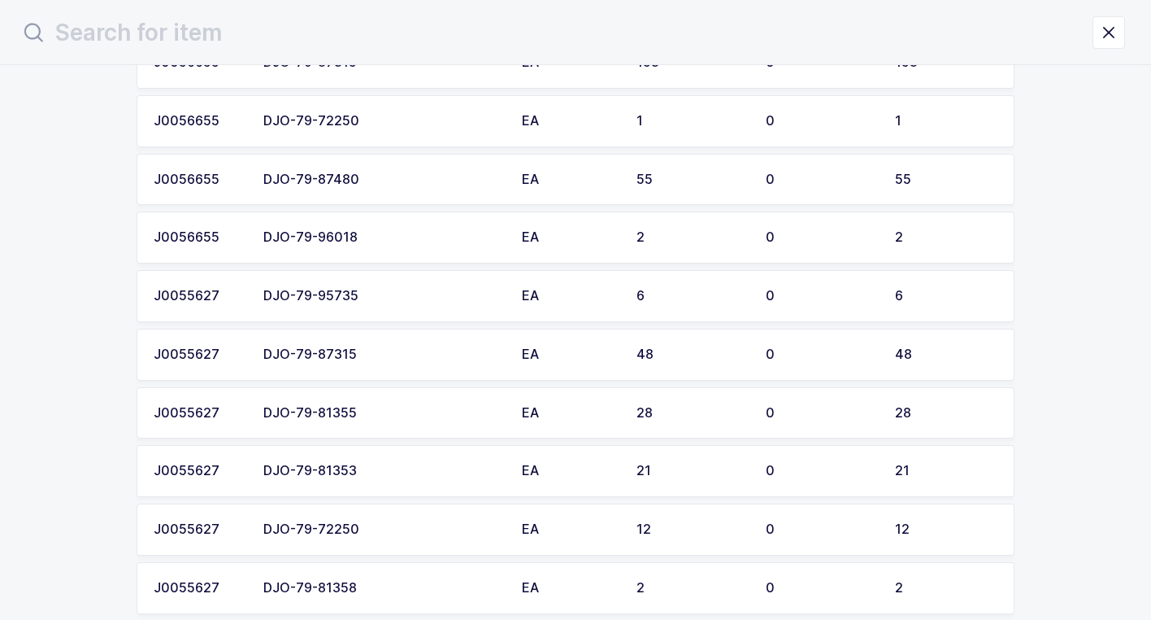
click at [423, 475] on div "DJO-79-81353" at bounding box center [382, 471] width 239 height 15
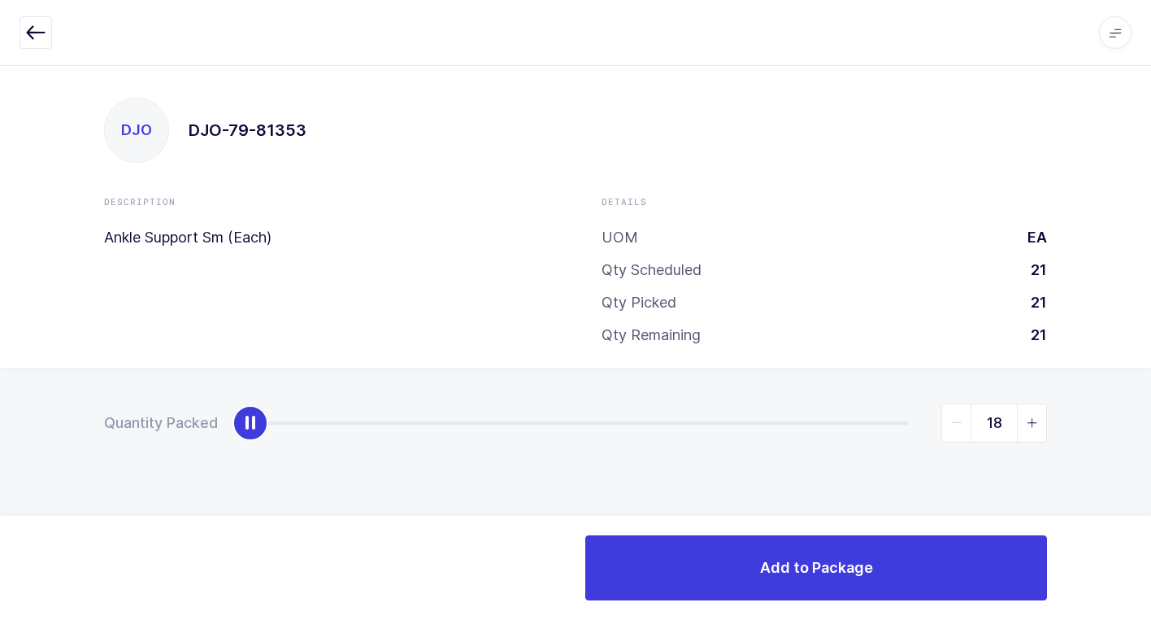
type input "21"
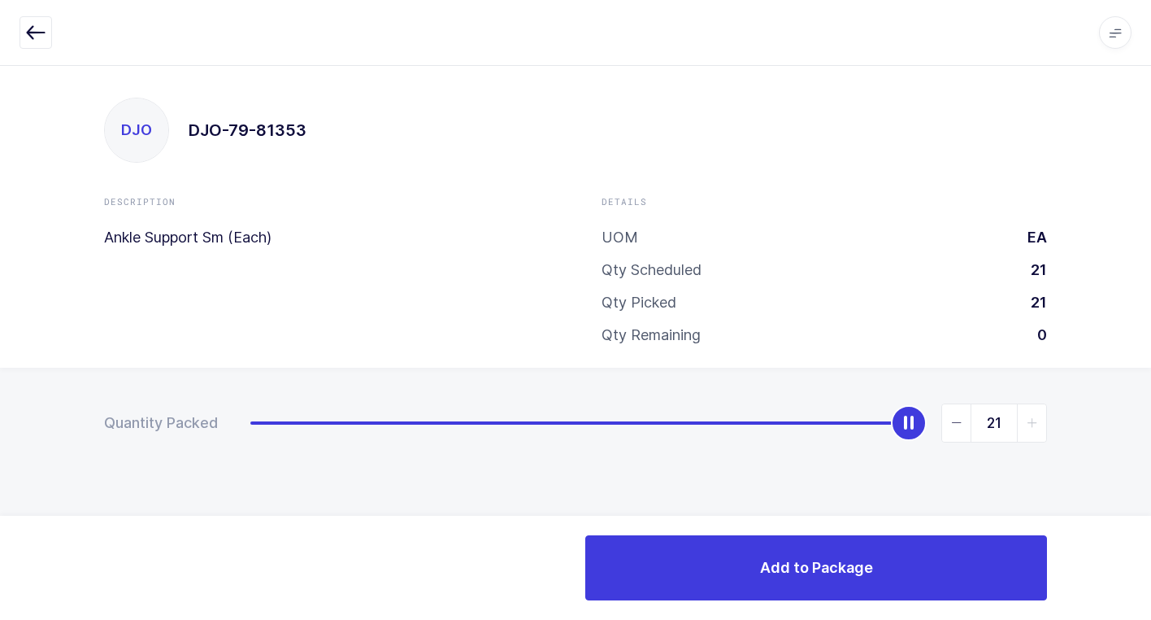
drag, startPoint x: 258, startPoint y: 428, endPoint x: 1151, endPoint y: 485, distance: 894.7
click at [1151, 481] on html "Apps Core Warehouse Admin Mission Control Purchasing Juan W. Logout Account Jua…" at bounding box center [575, 310] width 1151 height 620
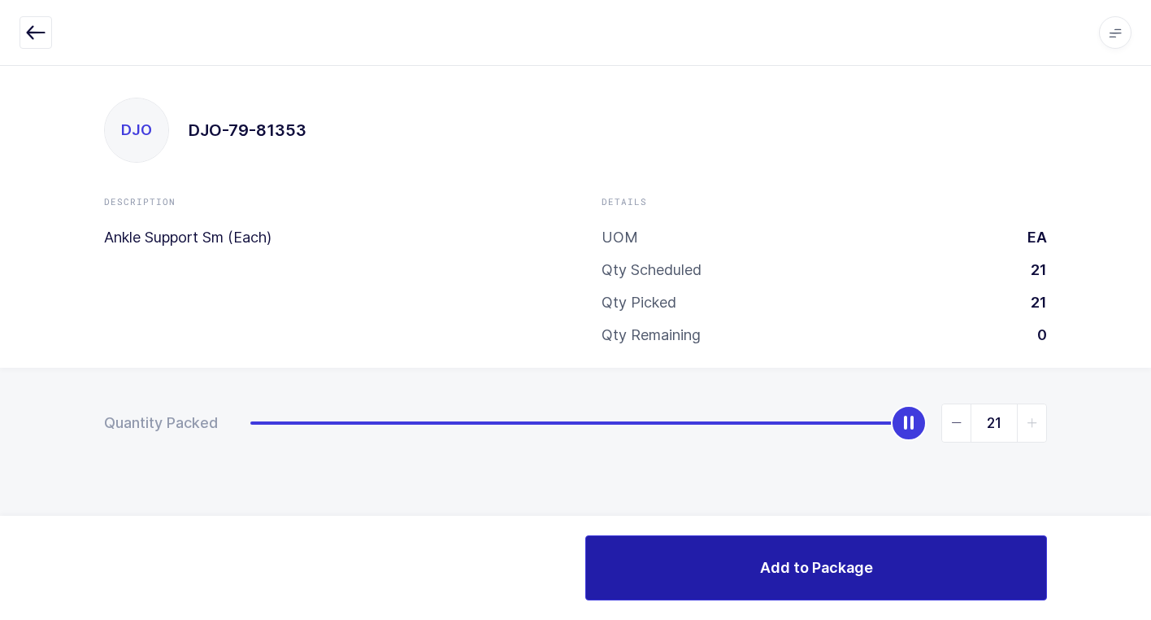
click at [781, 573] on span "Add to Package" at bounding box center [816, 567] width 113 height 20
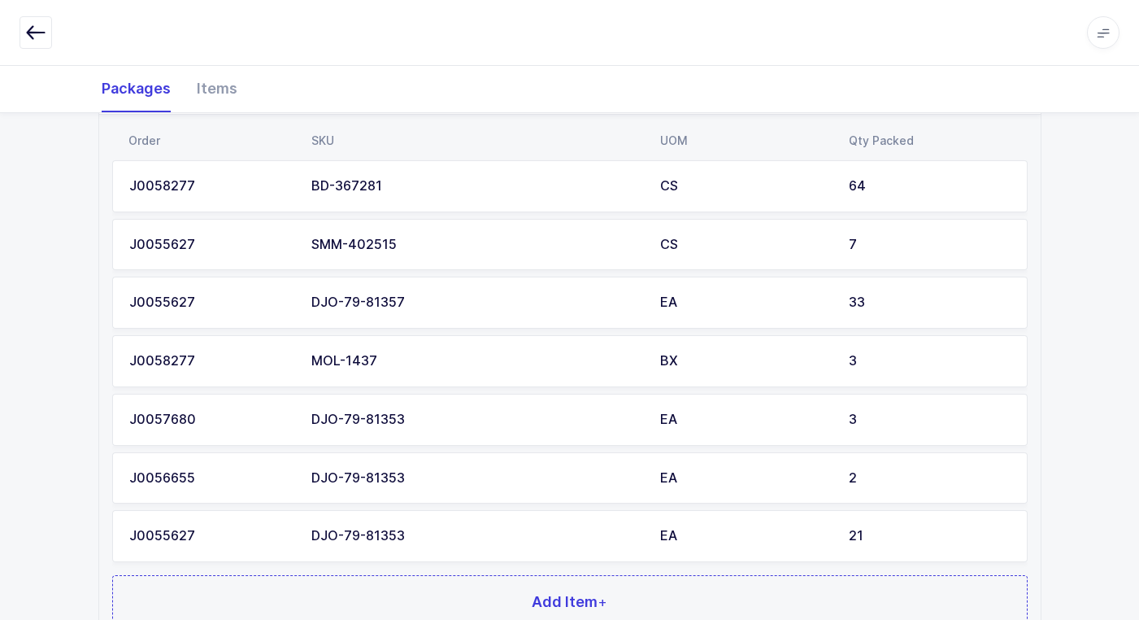
scroll to position [796, 0]
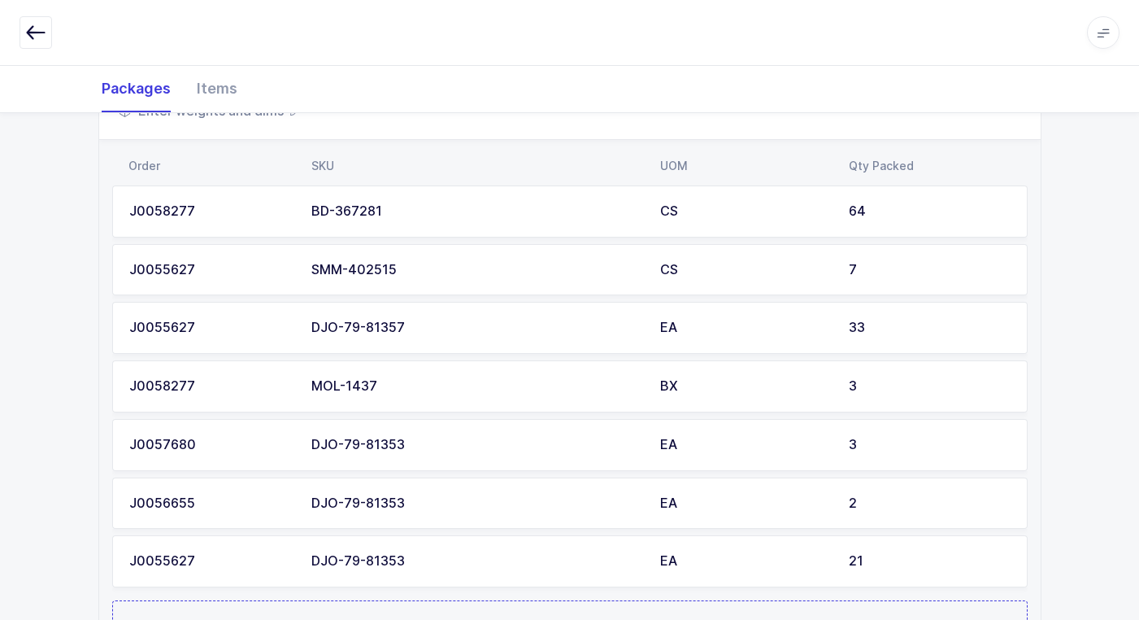
click at [743, 504] on div "EA" at bounding box center [744, 503] width 169 height 15
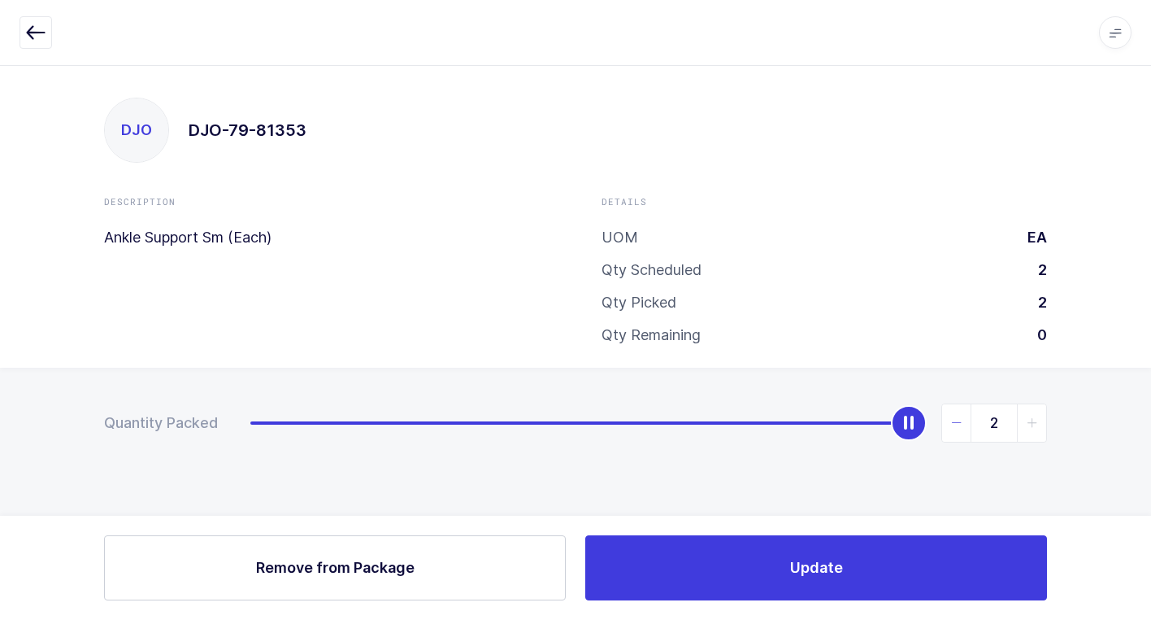
type input "1"
click at [953, 420] on icon "slider between 0 and 2" at bounding box center [956, 422] width 11 height 11
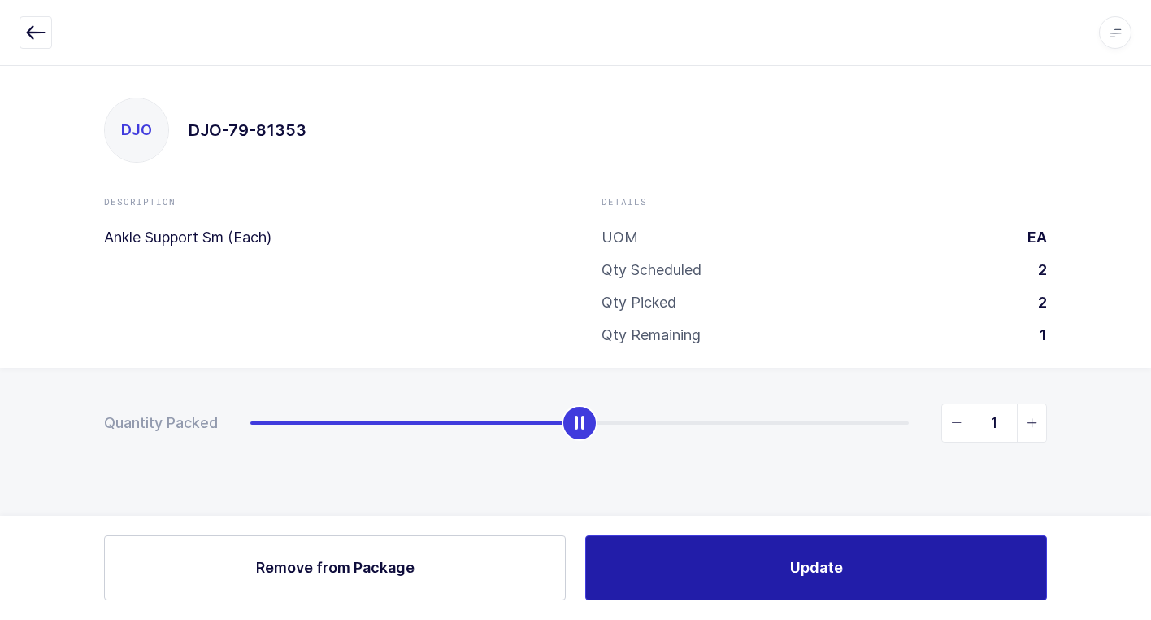
click at [744, 568] on button "Update" at bounding box center [816, 567] width 462 height 65
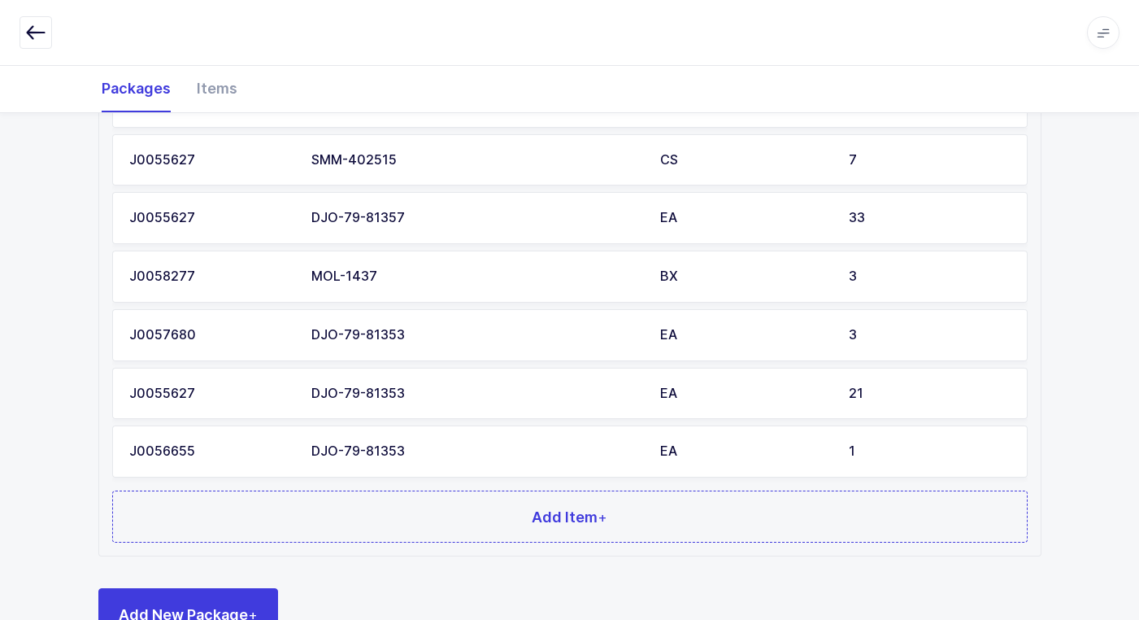
scroll to position [877, 0]
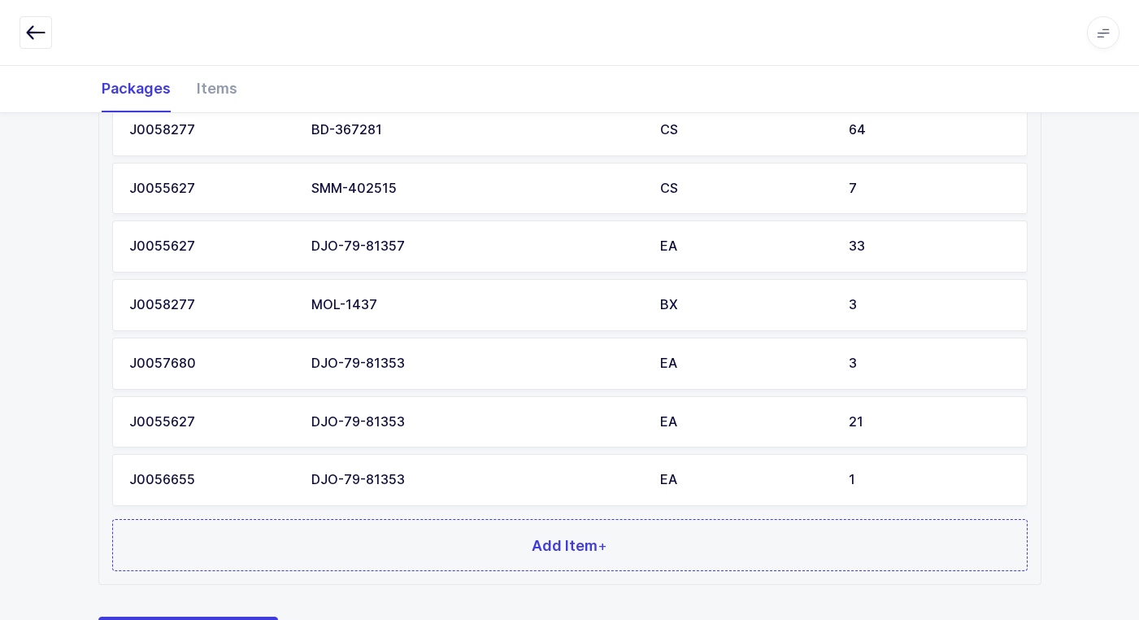
click at [609, 366] on div "DJO-79-81353" at bounding box center [475, 363] width 329 height 15
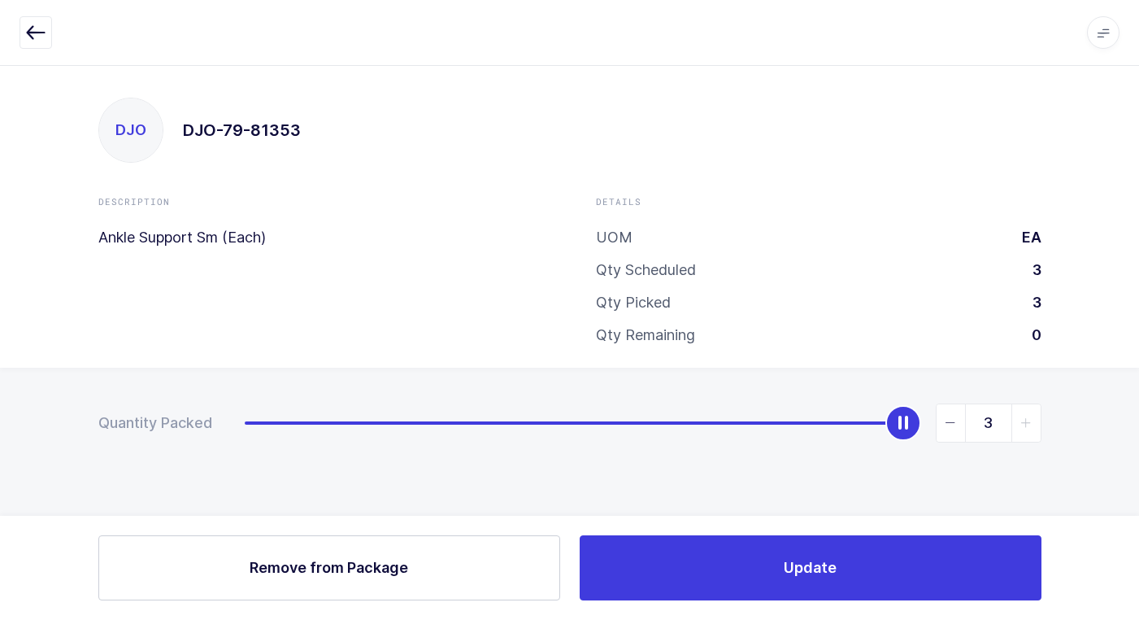
scroll to position [0, 0]
click at [397, 574] on span "Remove from Package" at bounding box center [335, 567] width 159 height 20
type input "0"
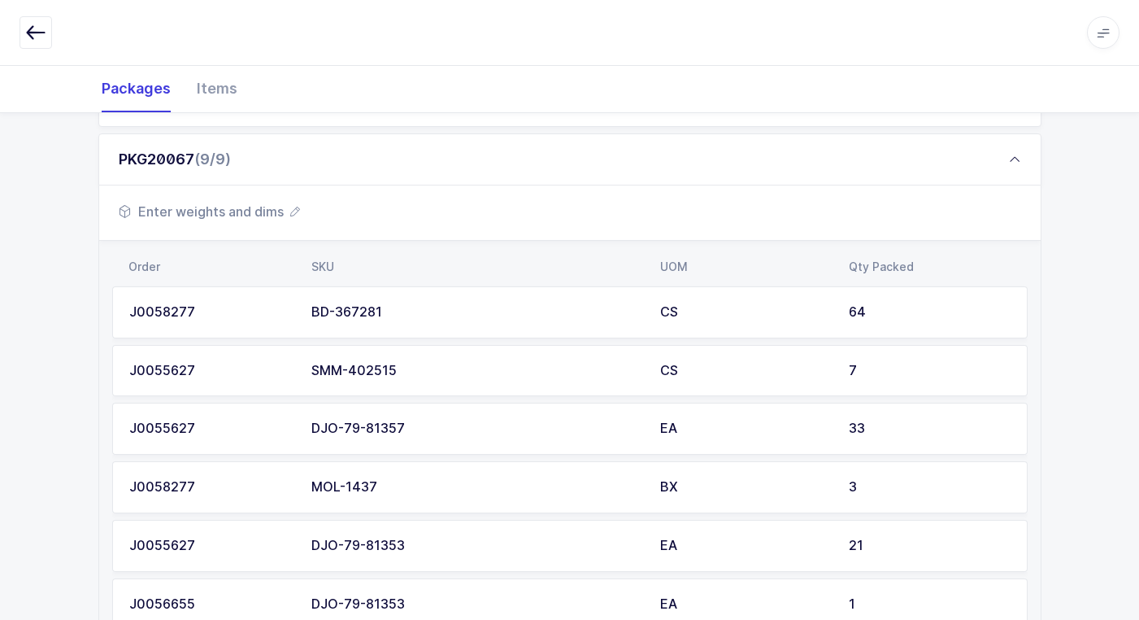
scroll to position [575, 0]
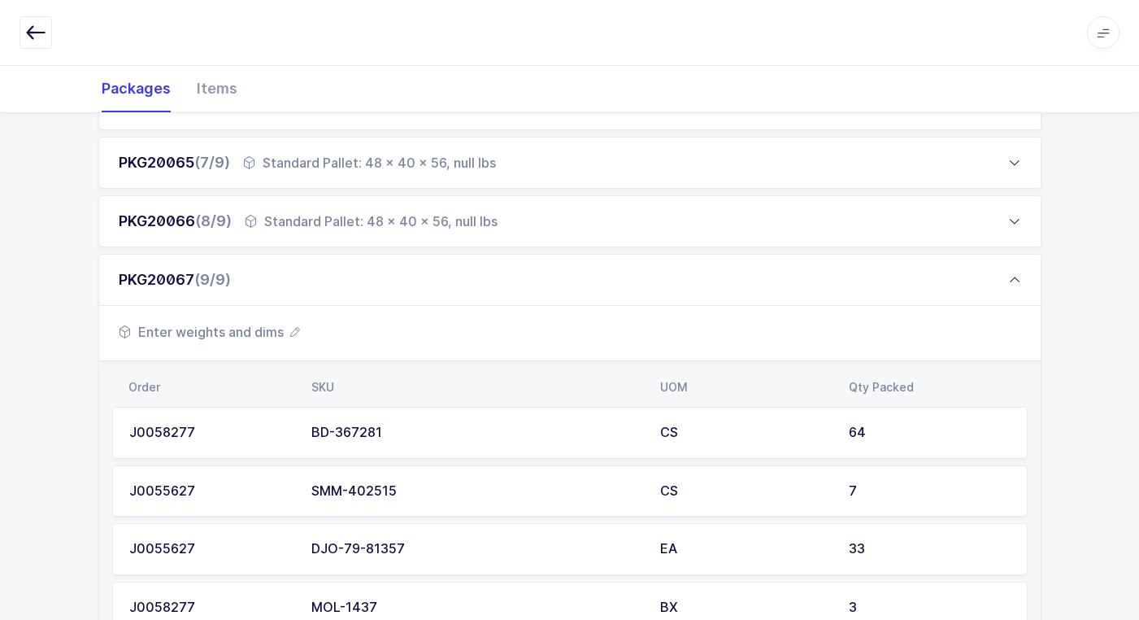
click at [194, 333] on span "Enter weights and dims" at bounding box center [209, 332] width 181 height 20
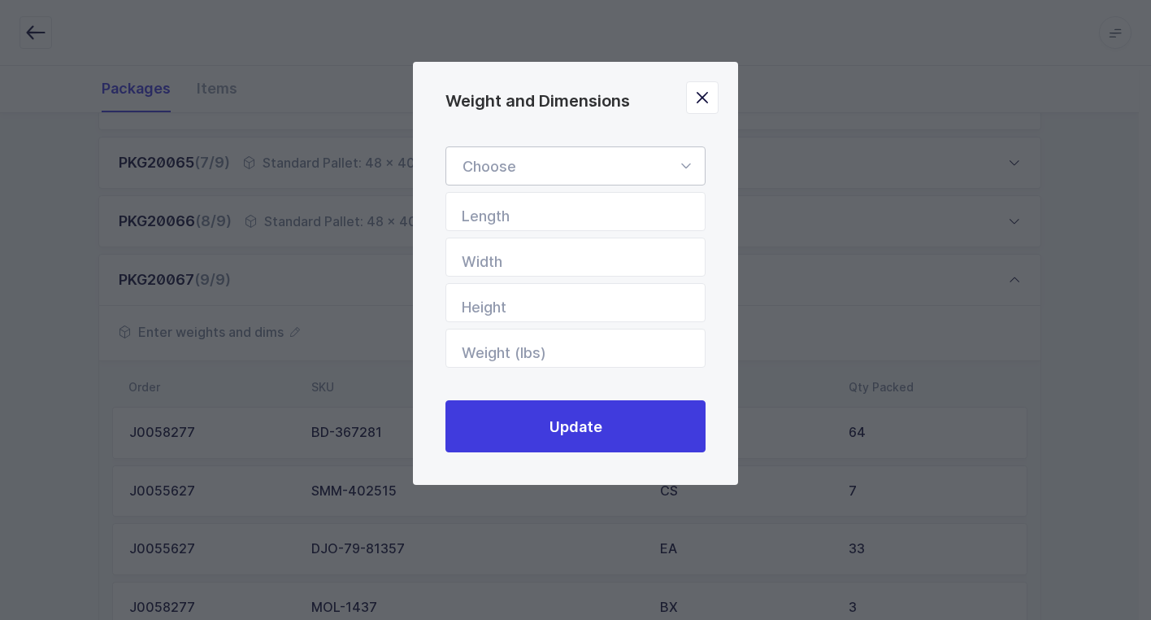
click at [682, 164] on icon "Weight and Dimensions" at bounding box center [686, 165] width 20 height 39
click at [648, 214] on li "Standard Pallet" at bounding box center [582, 213] width 258 height 31
type input "Standard Pallet"
type input "48"
type input "40"
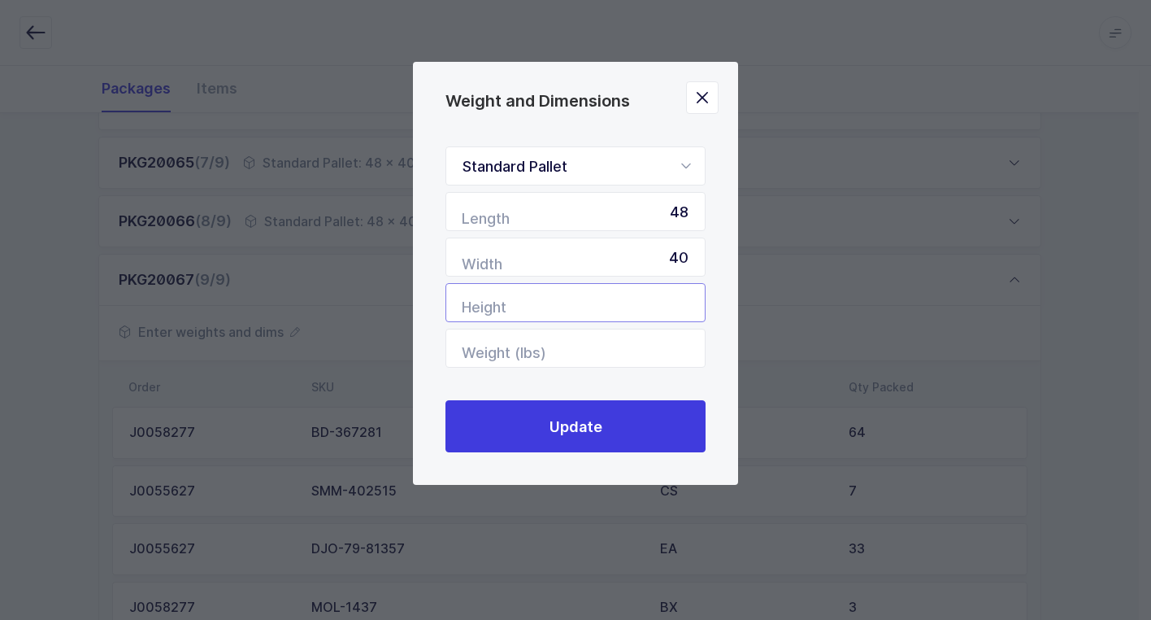
click at [665, 311] on input "Height" at bounding box center [576, 302] width 260 height 39
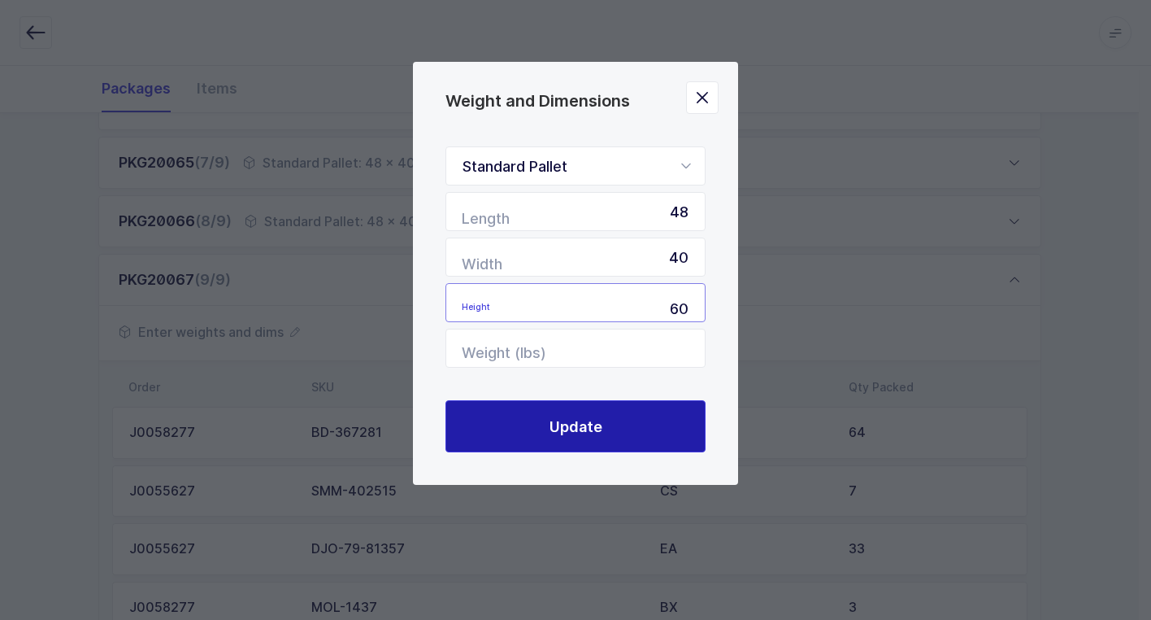
type input "60"
click at [564, 420] on span "Update" at bounding box center [576, 426] width 53 height 20
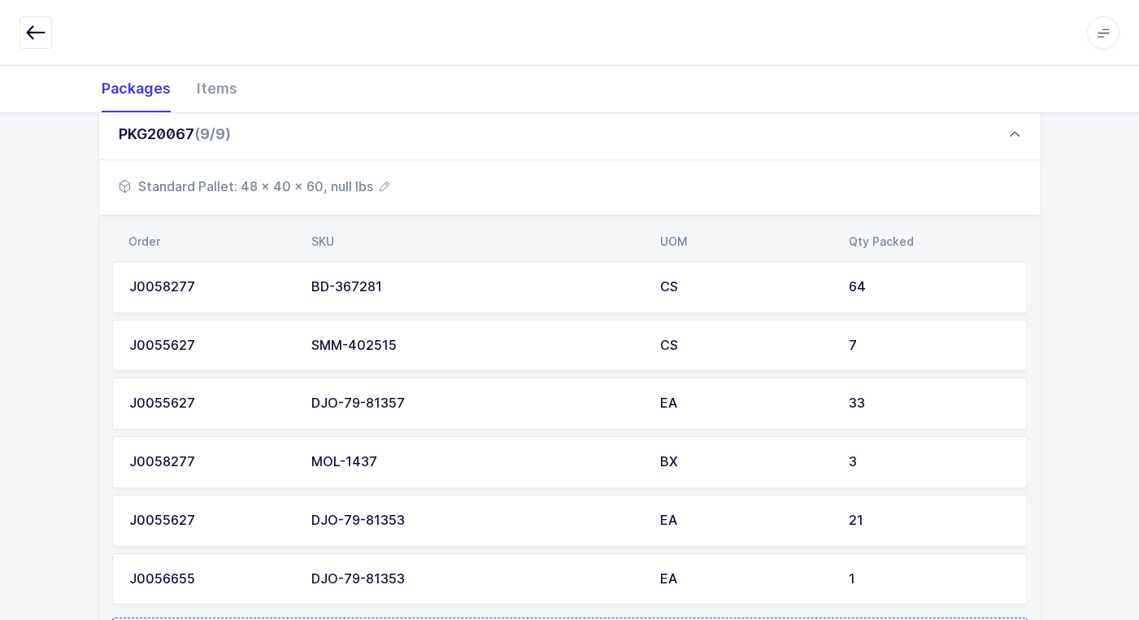
scroll to position [900, 0]
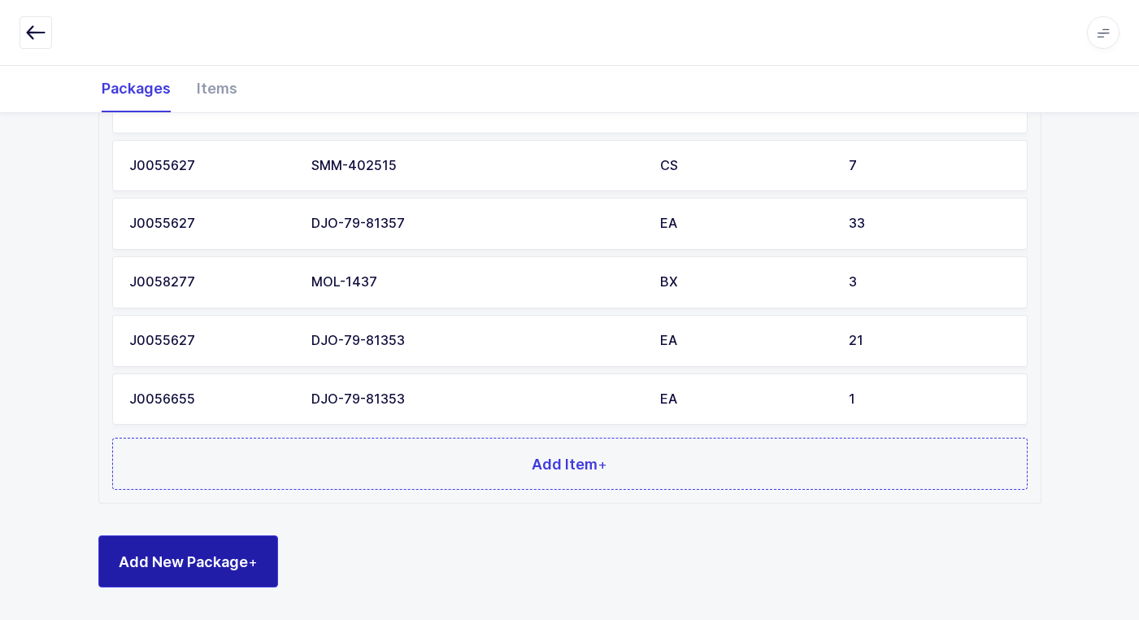
click at [187, 553] on span "Add New Package +" at bounding box center [188, 561] width 139 height 20
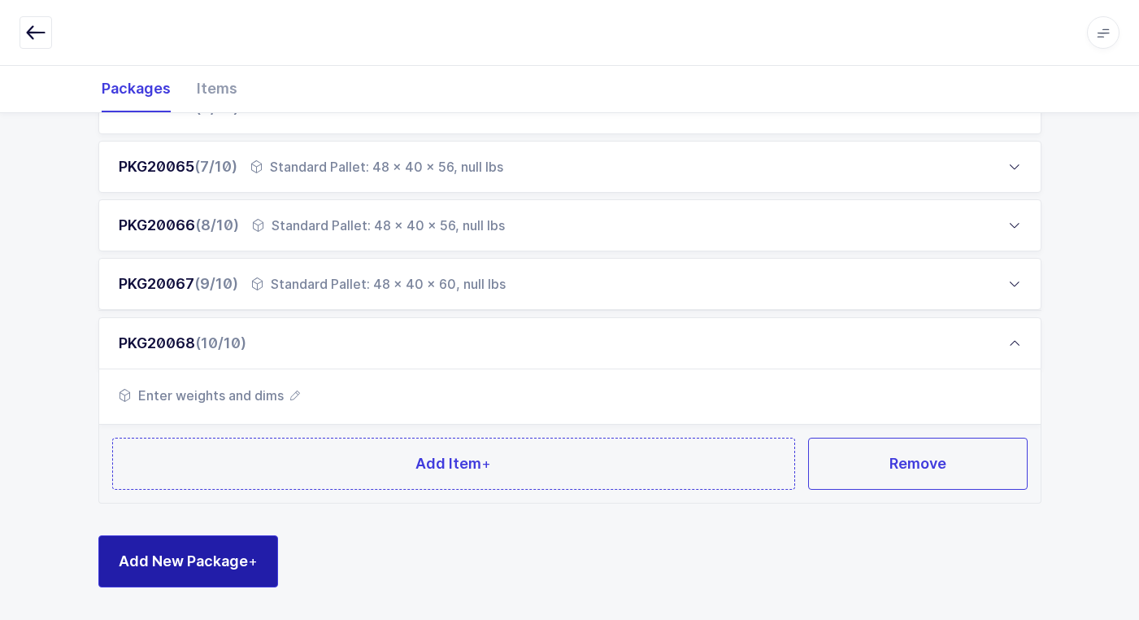
scroll to position [570, 0]
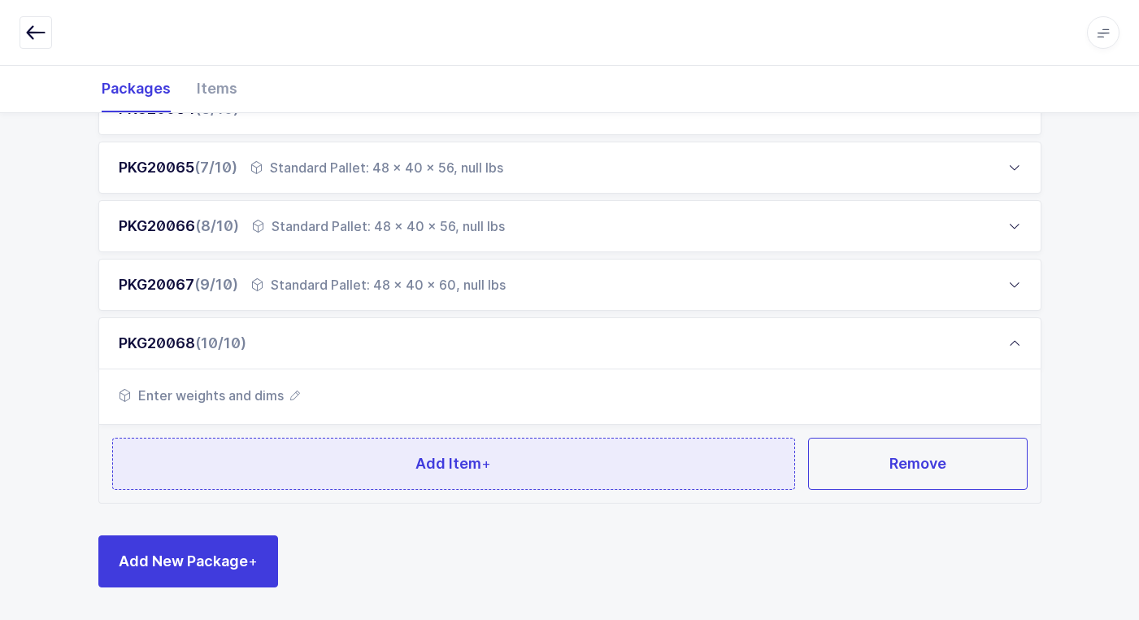
click at [273, 471] on button "Add Item +" at bounding box center [454, 463] width 684 height 52
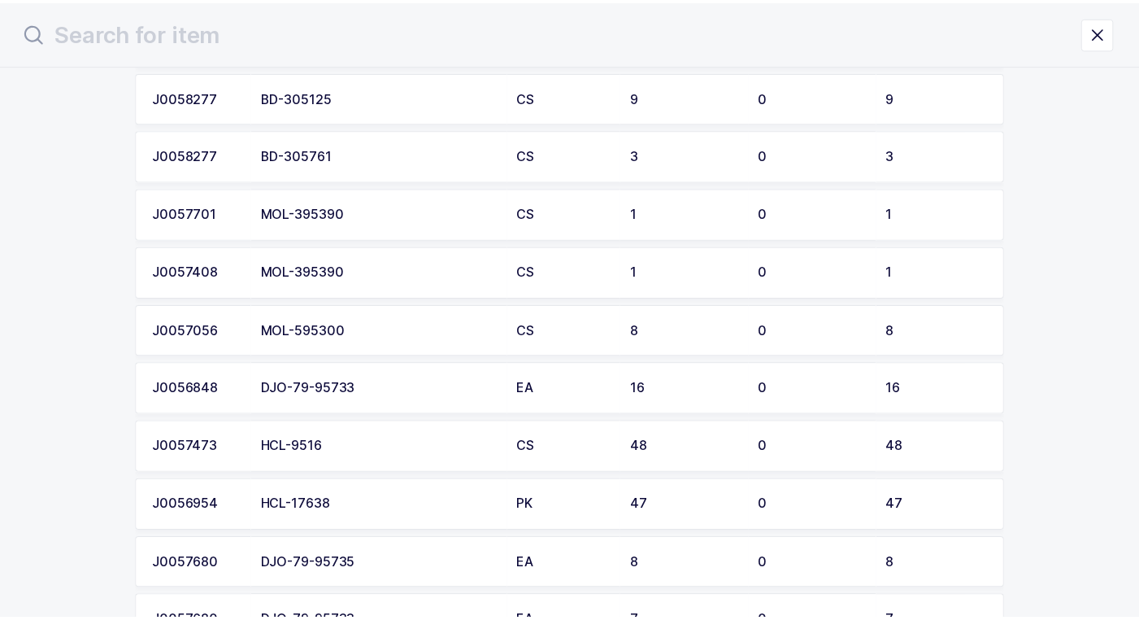
scroll to position [488, 0]
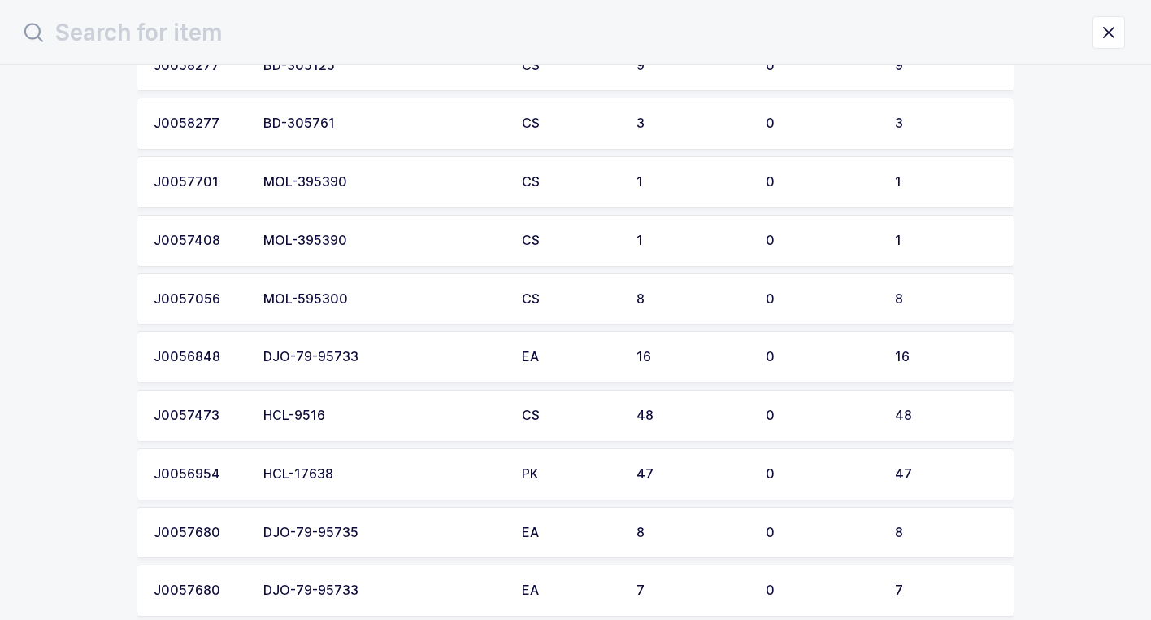
click at [362, 357] on div "DJO-79-95733" at bounding box center [382, 357] width 239 height 15
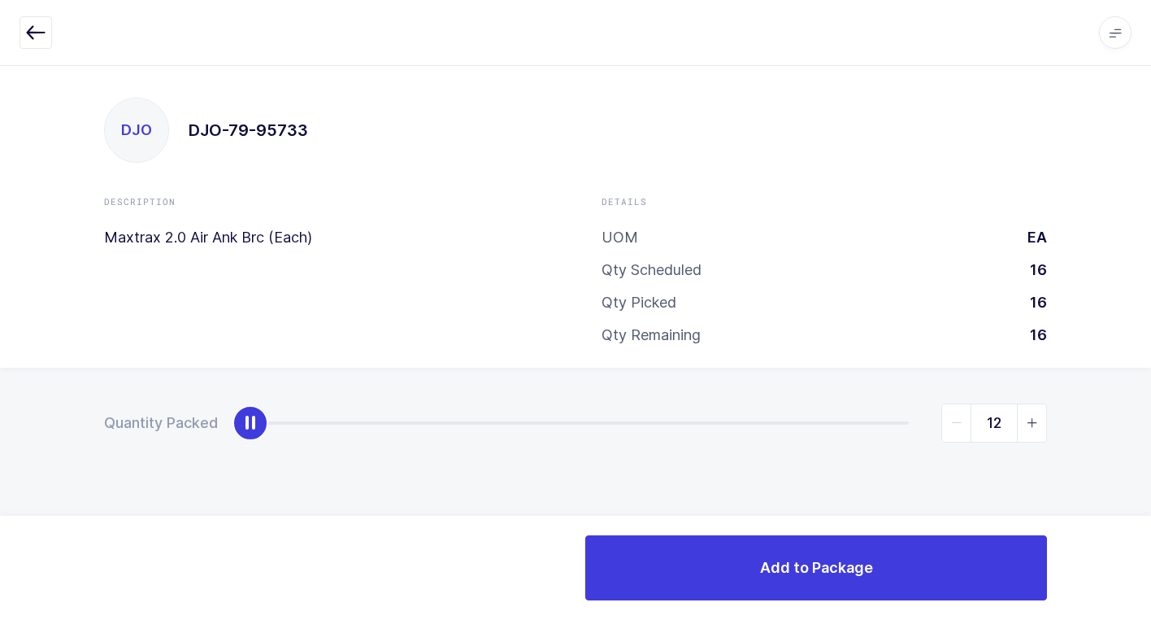
type input "16"
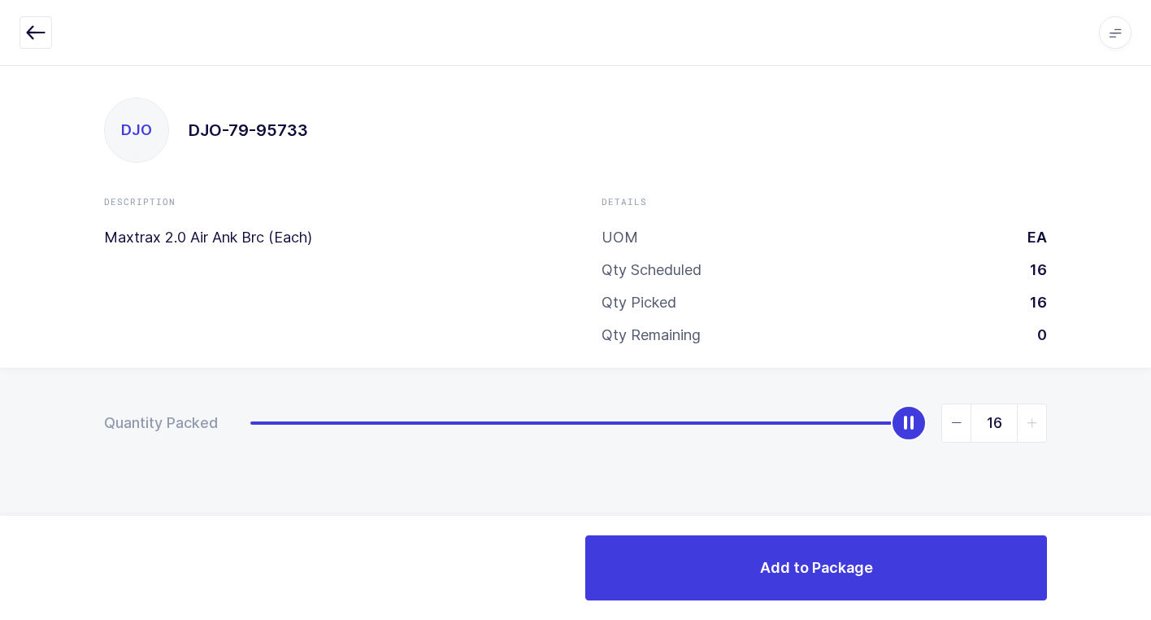
drag, startPoint x: 250, startPoint y: 431, endPoint x: 1068, endPoint y: 477, distance: 819.3
click at [1151, 444] on html "Apps Core Warehouse Admin Mission Control Purchasing Juan W. Logout Account Jua…" at bounding box center [575, 310] width 1151 height 620
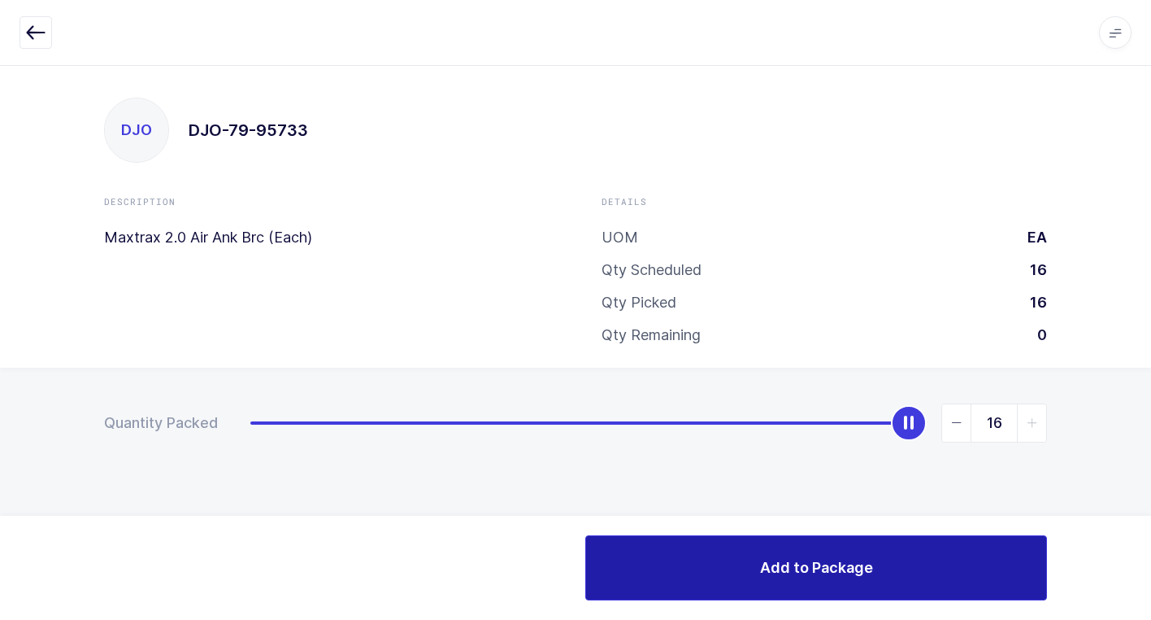
click at [718, 580] on button "Add to Package" at bounding box center [816, 567] width 462 height 65
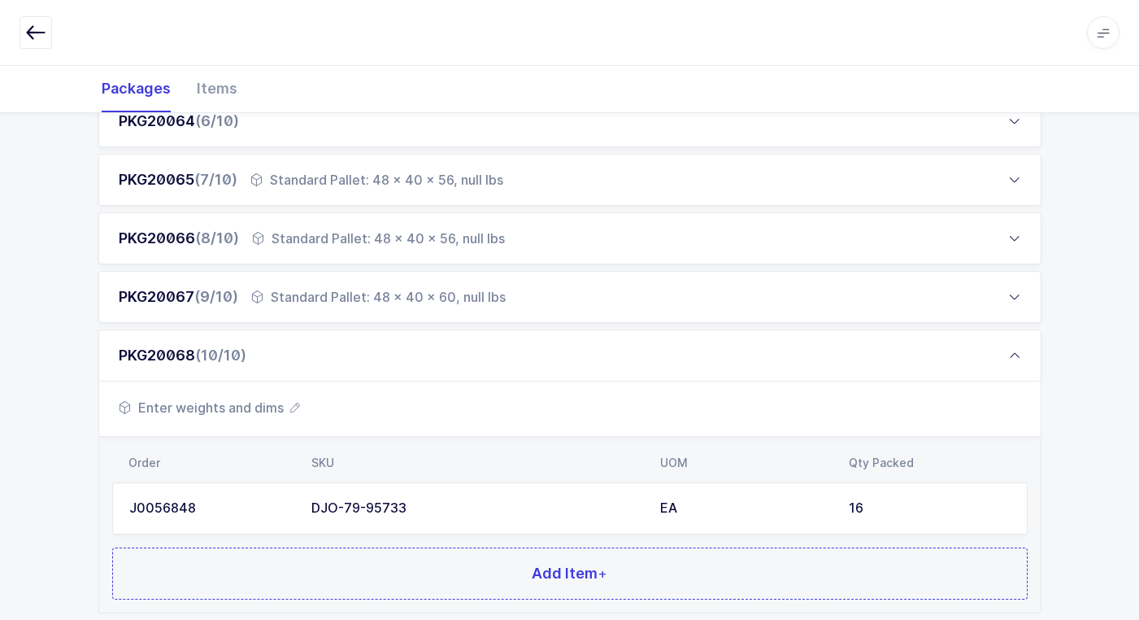
scroll to position [668, 0]
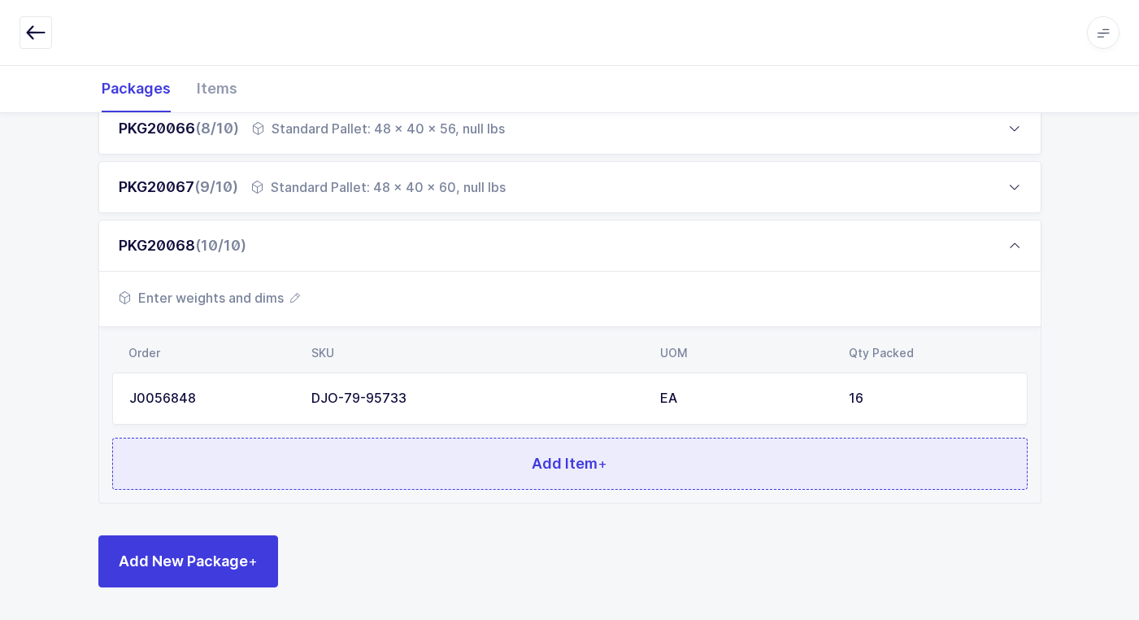
click at [349, 475] on button "Add Item +" at bounding box center [570, 463] width 916 height 52
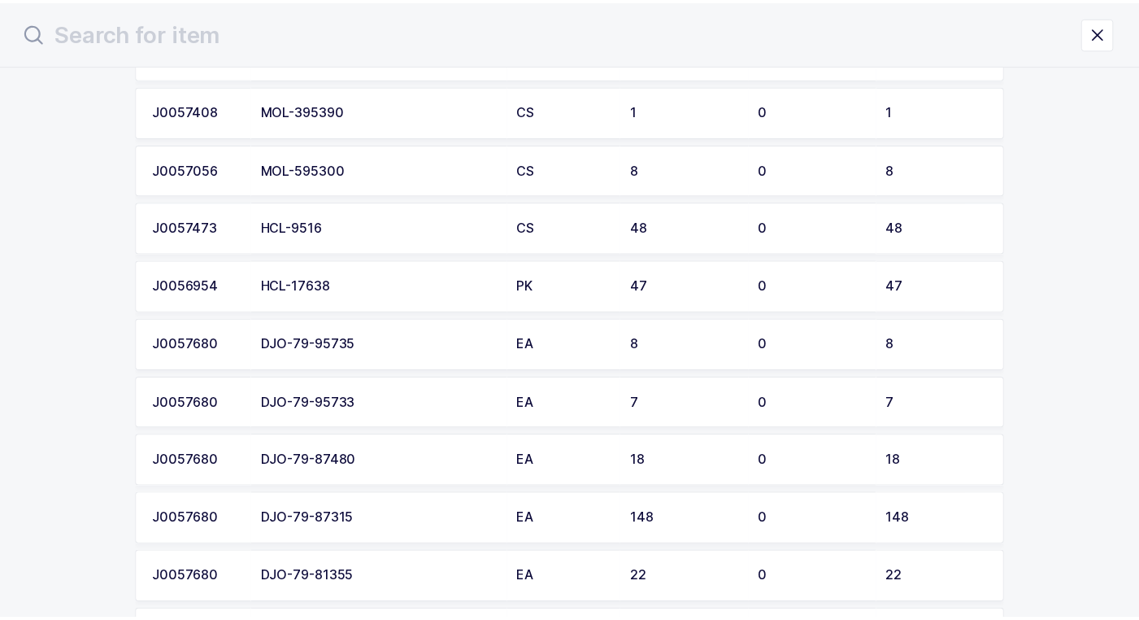
scroll to position [565, 0]
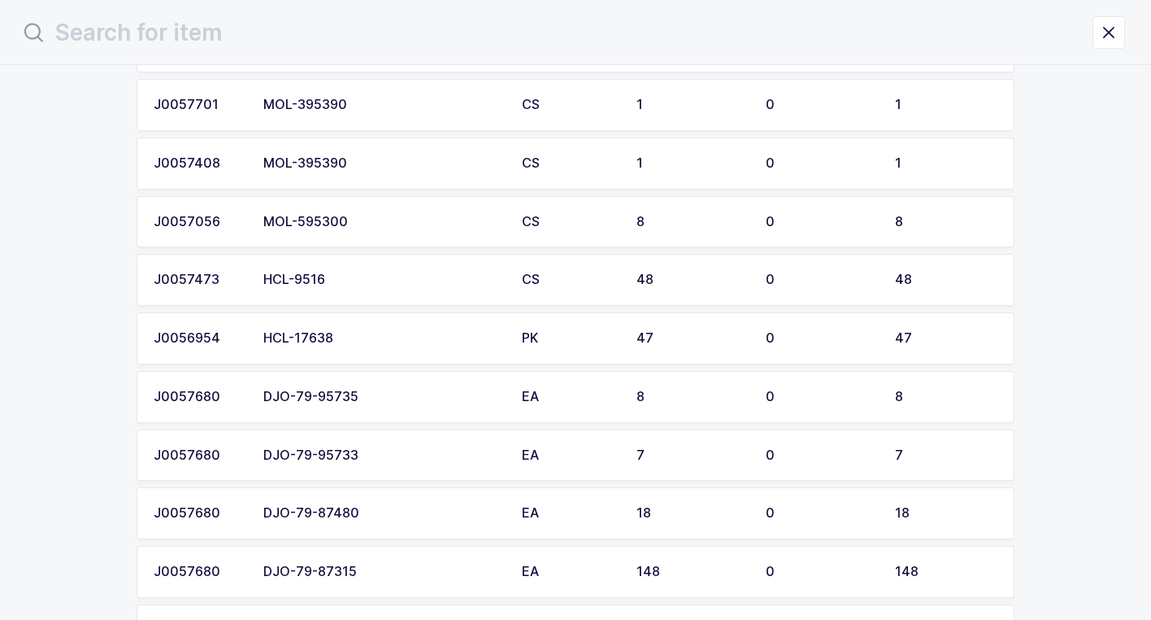
click at [359, 450] on div "DJO-79-95733" at bounding box center [382, 455] width 239 height 15
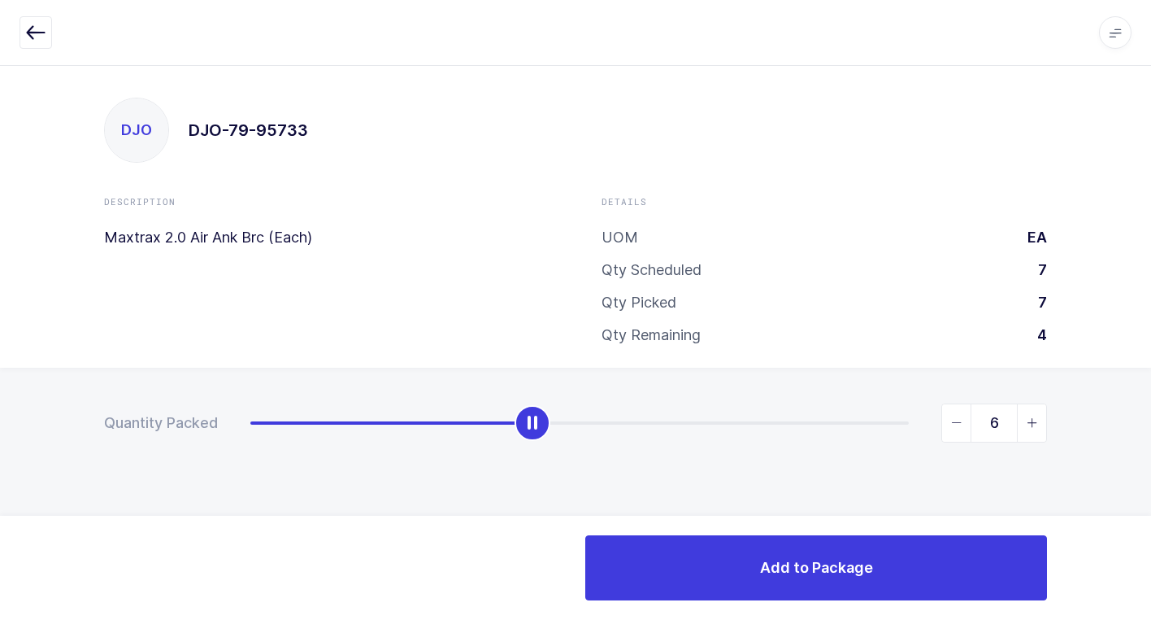
type input "7"
drag, startPoint x: 256, startPoint y: 419, endPoint x: 1160, endPoint y: 419, distance: 904.2
click at [1151, 419] on html "Apps Core Warehouse Admin Mission Control Purchasing Juan W. Logout Account Jua…" at bounding box center [575, 310] width 1151 height 620
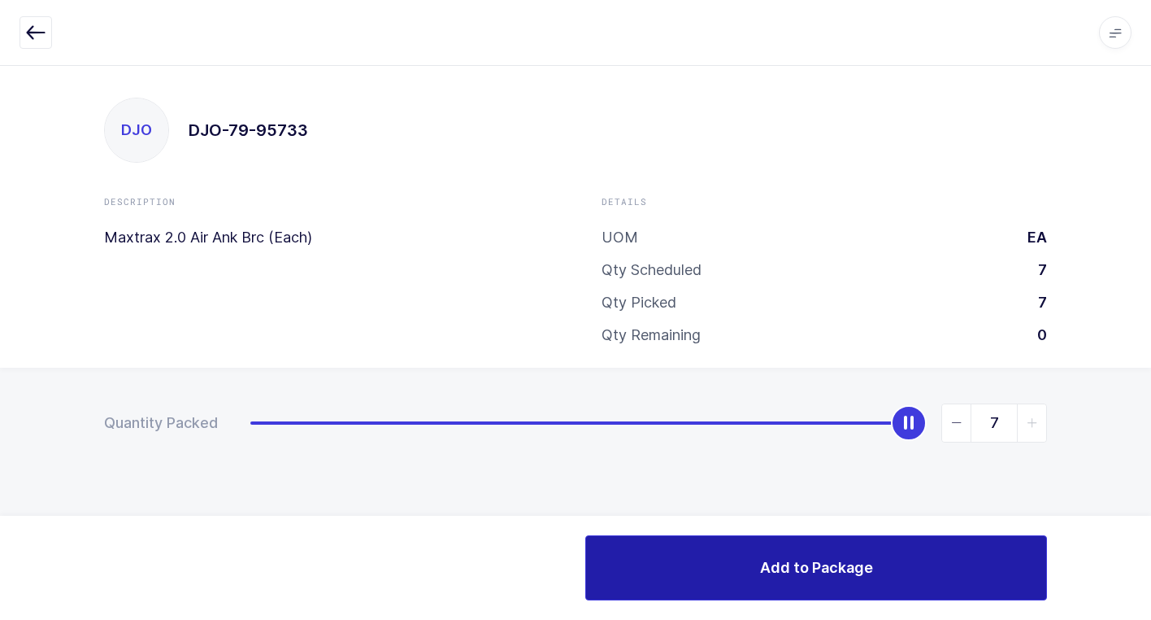
drag, startPoint x: 682, startPoint y: 563, endPoint x: 672, endPoint y: 564, distance: 10.6
click at [678, 564] on button "Add to Package" at bounding box center [816, 567] width 462 height 65
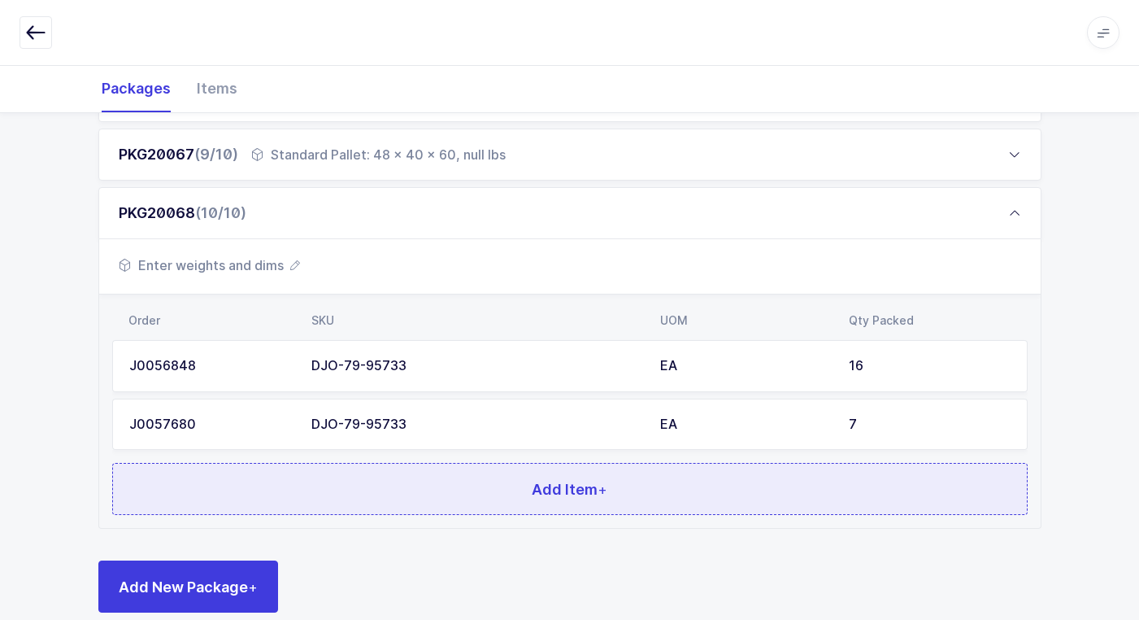
scroll to position [725, 0]
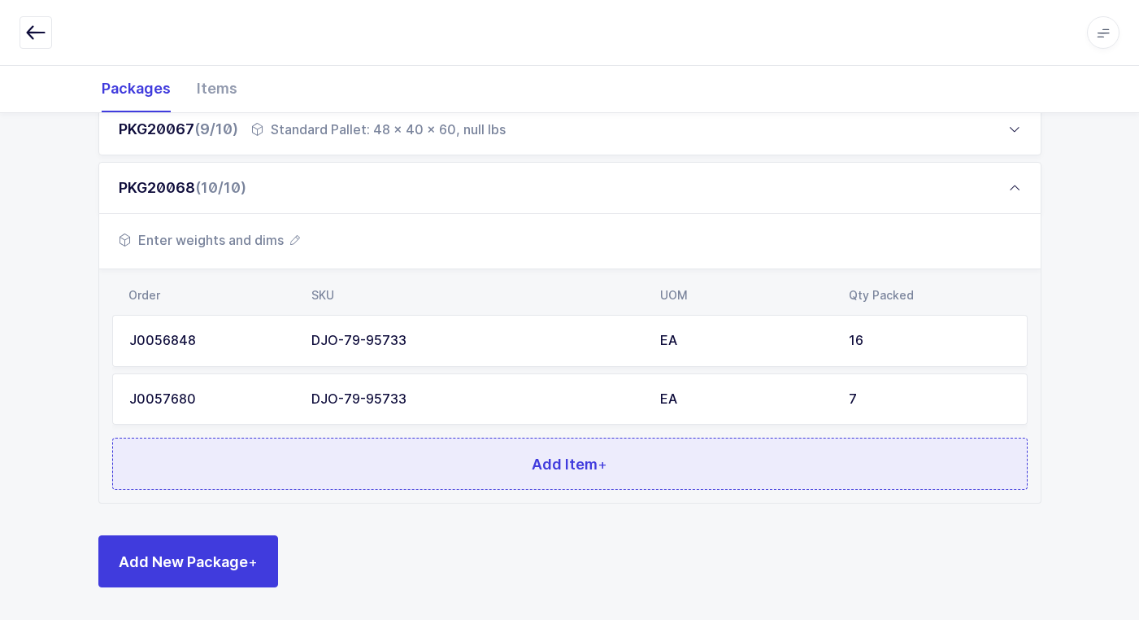
click at [324, 461] on button "Add Item +" at bounding box center [570, 463] width 916 height 52
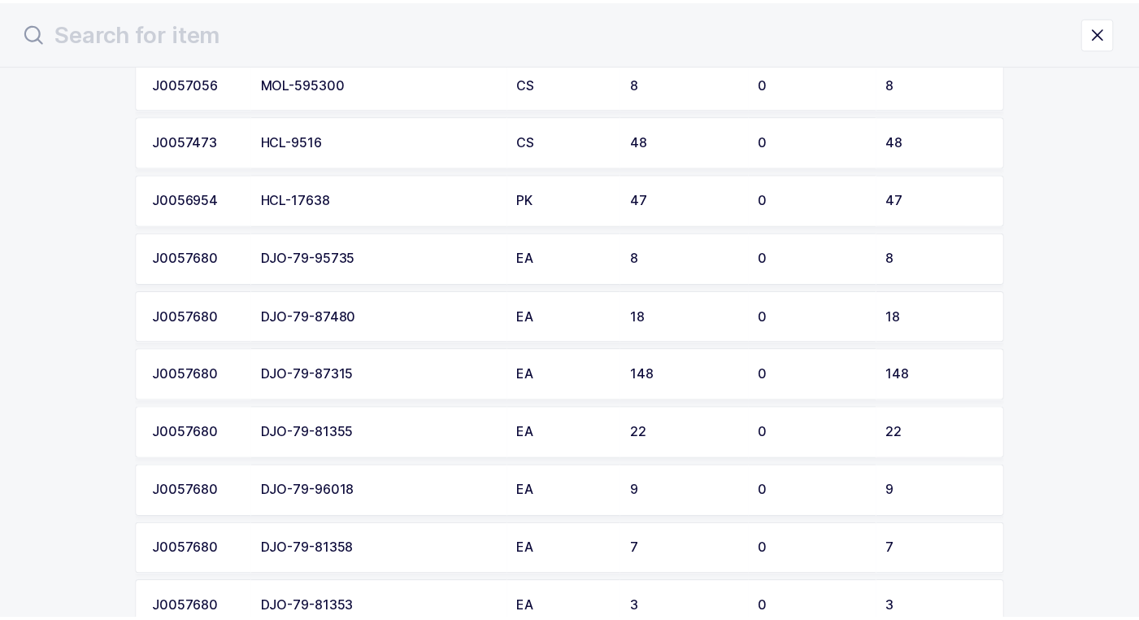
scroll to position [732, 0]
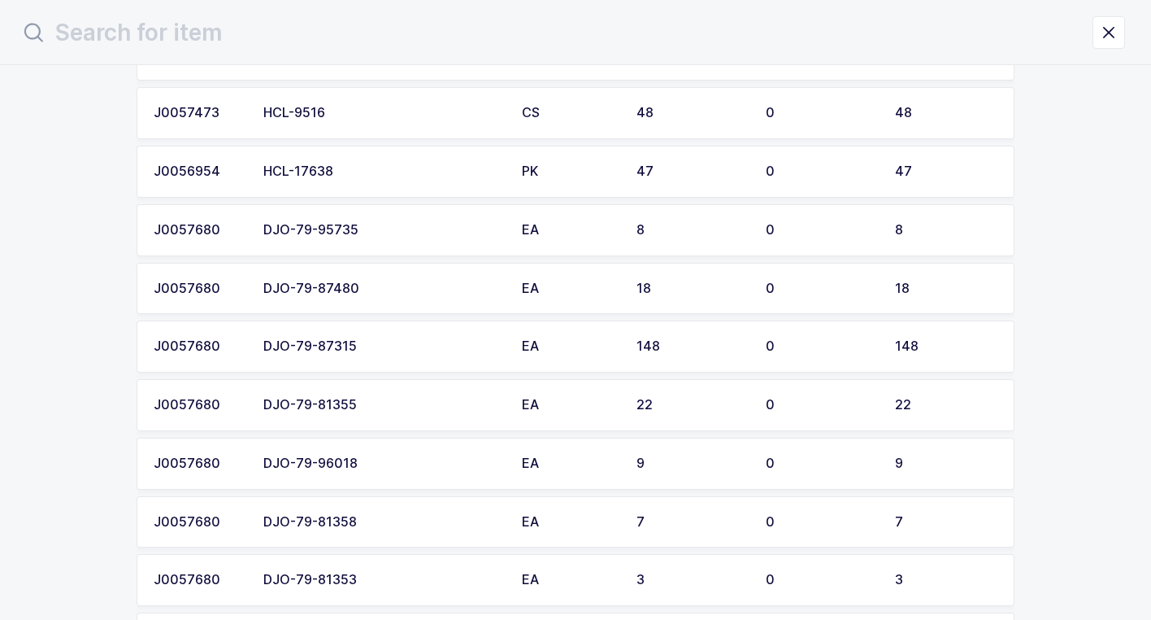
click at [366, 233] on div "DJO-79-95735" at bounding box center [382, 230] width 239 height 15
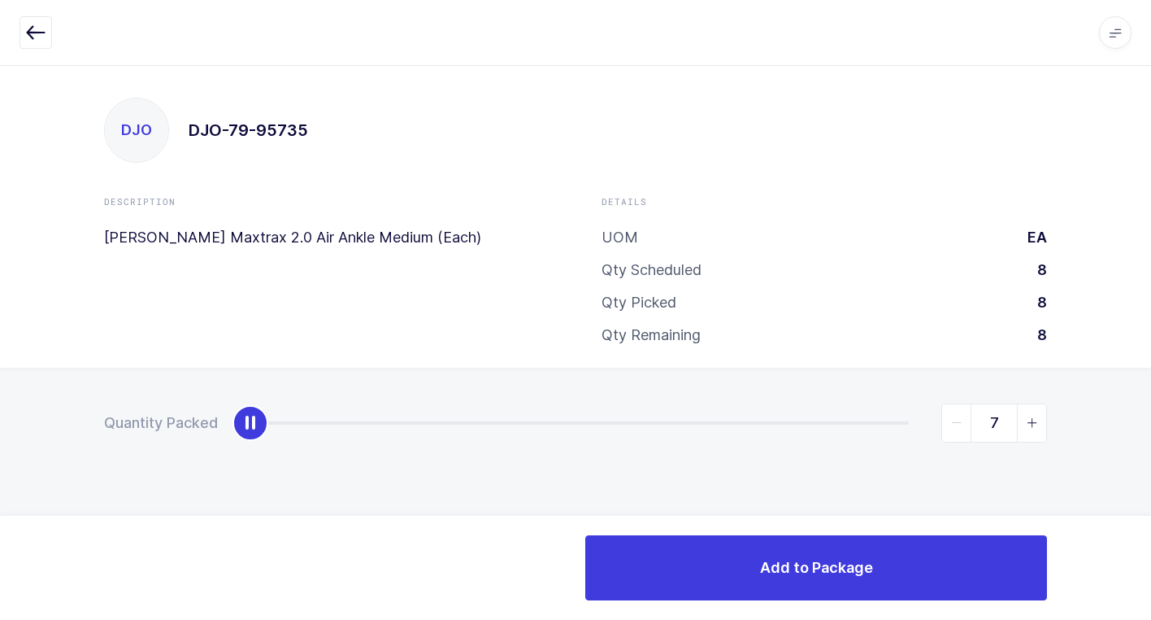
type input "8"
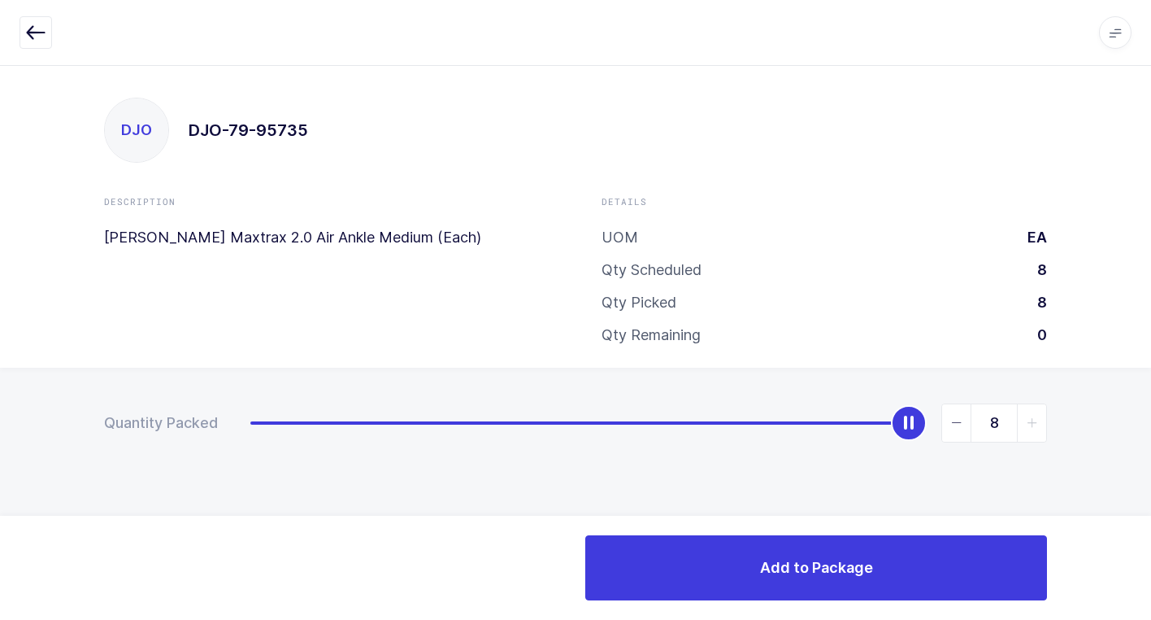
drag, startPoint x: 247, startPoint y: 422, endPoint x: 1105, endPoint y: 454, distance: 858.5
click at [1129, 447] on div "Quantity Packed 8" at bounding box center [575, 480] width 1151 height 224
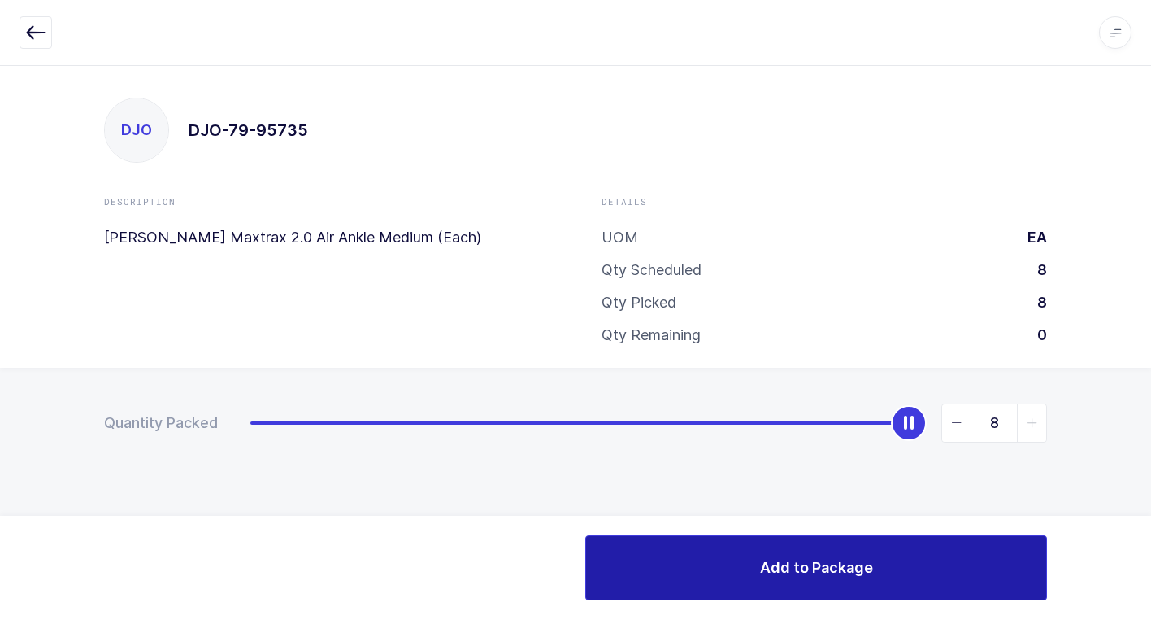
click at [731, 578] on button "Add to Package" at bounding box center [816, 567] width 462 height 65
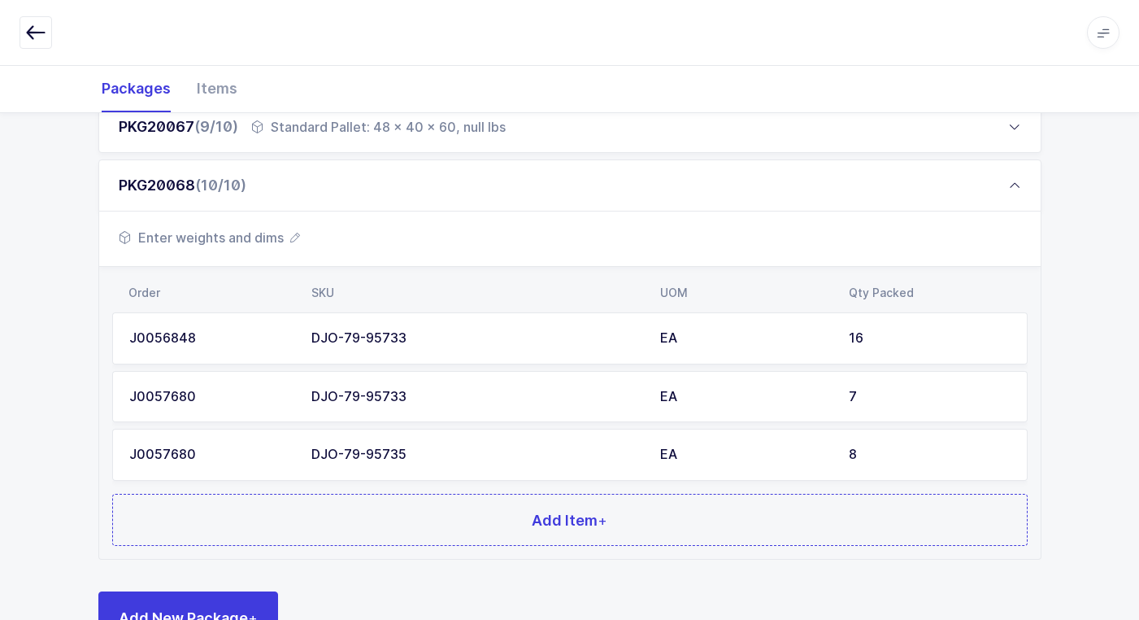
scroll to position [784, 0]
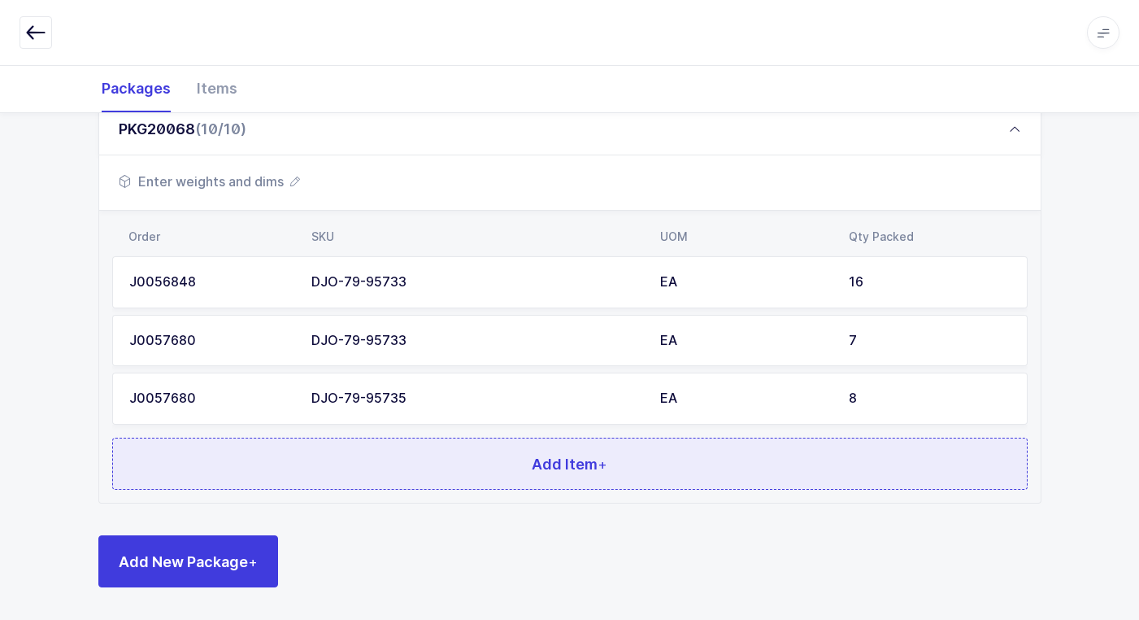
click at [364, 467] on button "Add Item +" at bounding box center [570, 463] width 916 height 52
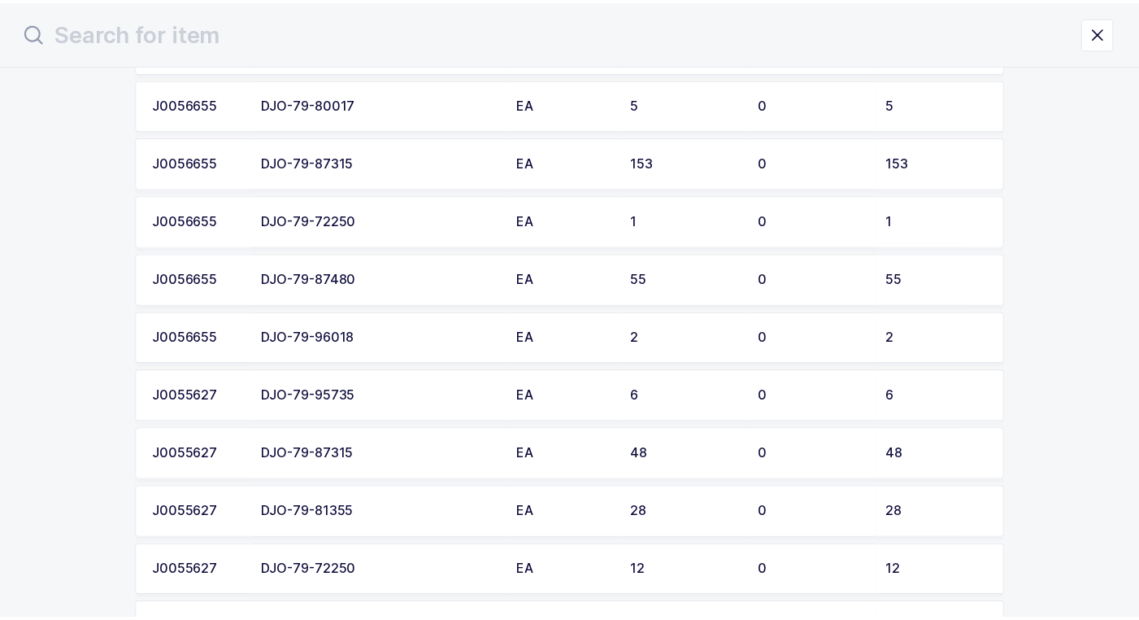
scroll to position [1749, 0]
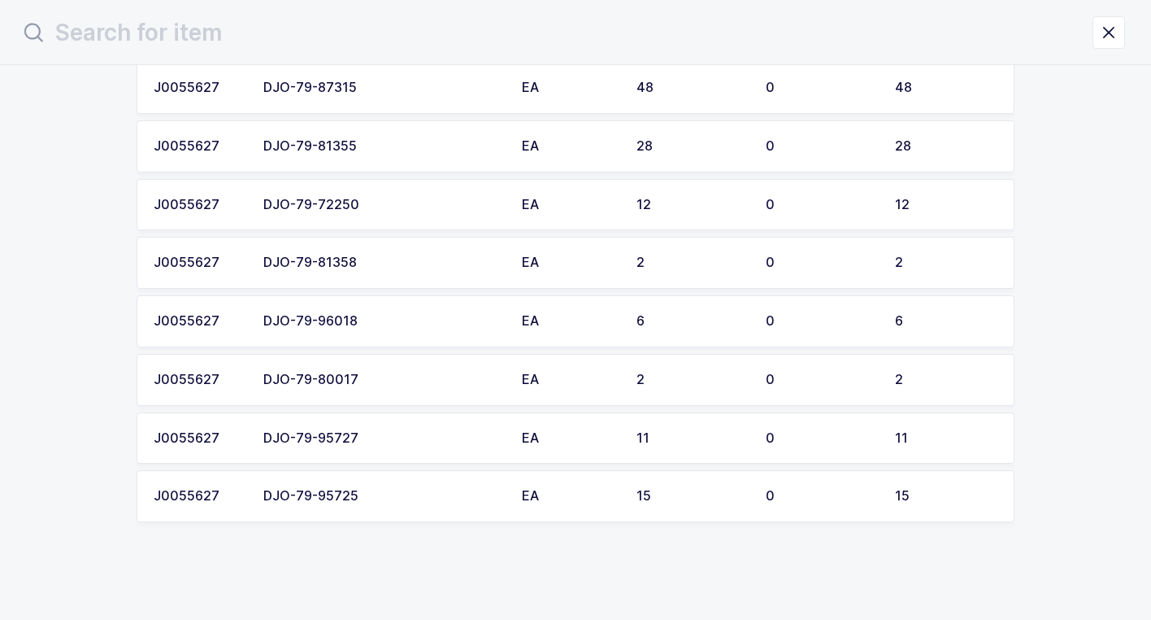
click at [368, 497] on div "DJO-79-95725" at bounding box center [382, 496] width 239 height 15
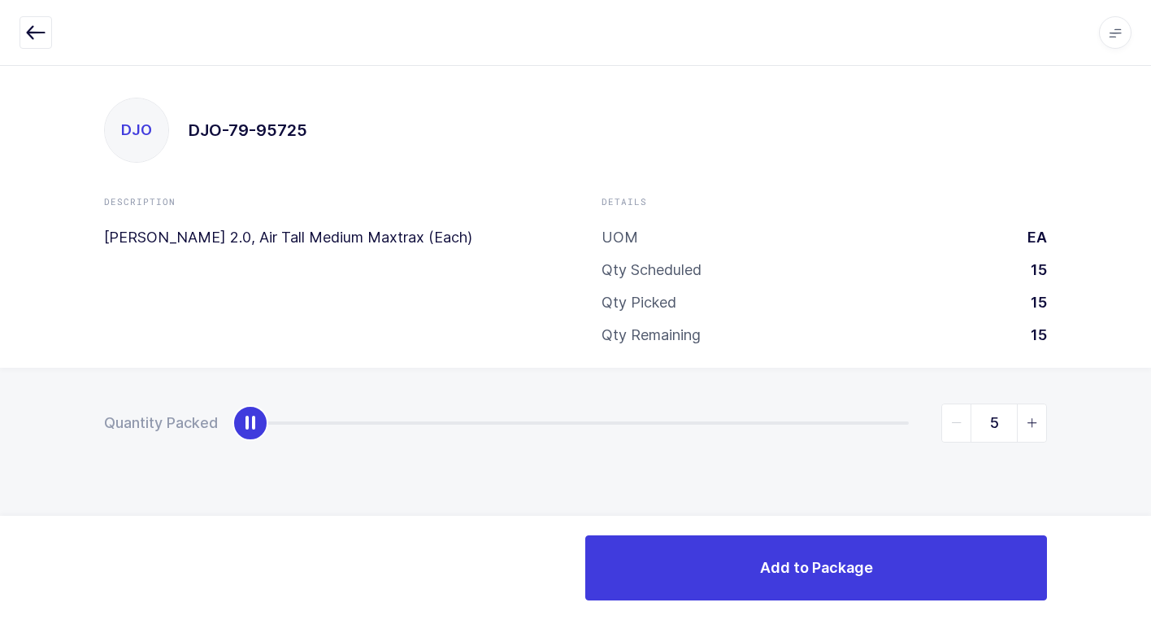
type input "15"
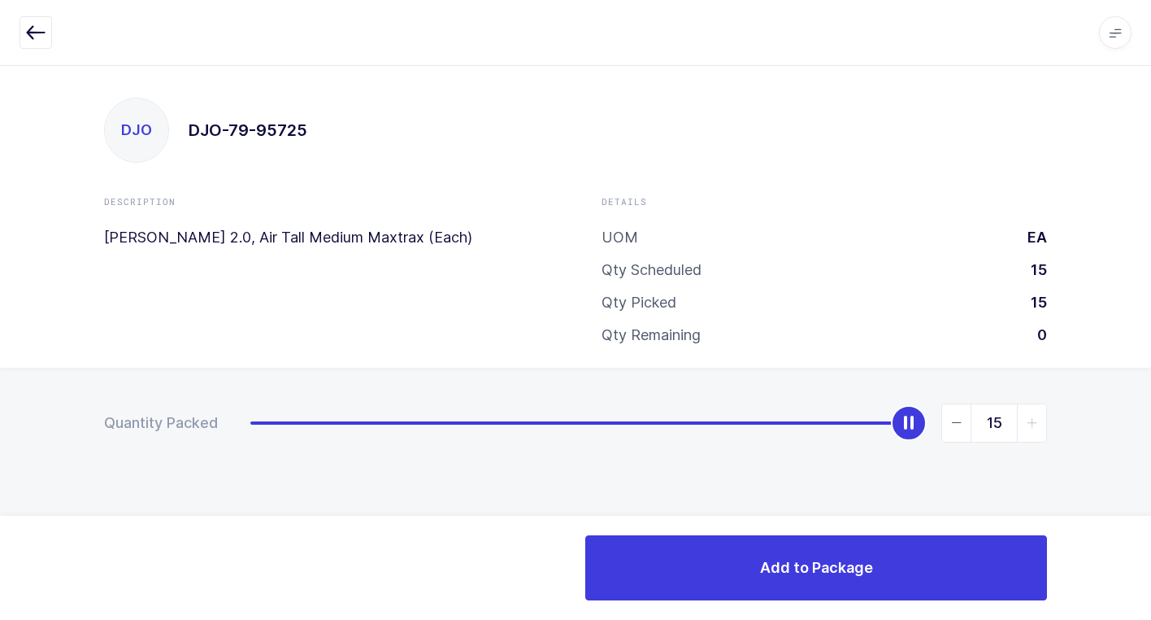
drag, startPoint x: 244, startPoint y: 426, endPoint x: 1160, endPoint y: 420, distance: 916.5
click at [1151, 420] on html "Apps Core Warehouse Admin Mission Control Purchasing Juan W. Logout Account Jua…" at bounding box center [575, 310] width 1151 height 620
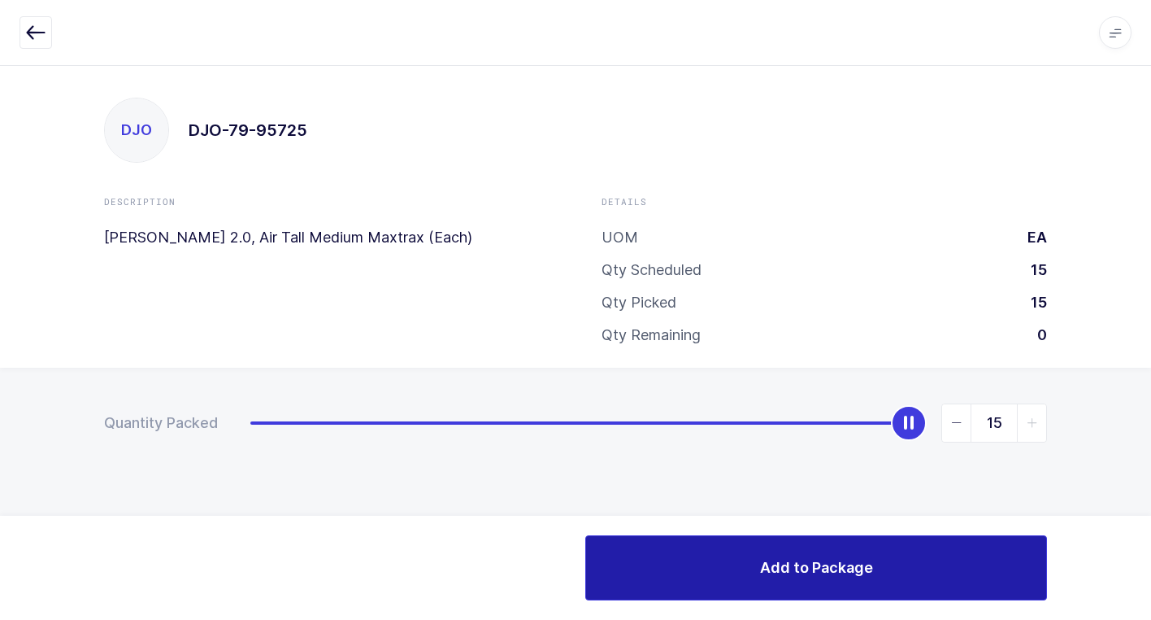
click at [754, 567] on button "Add to Package" at bounding box center [816, 567] width 462 height 65
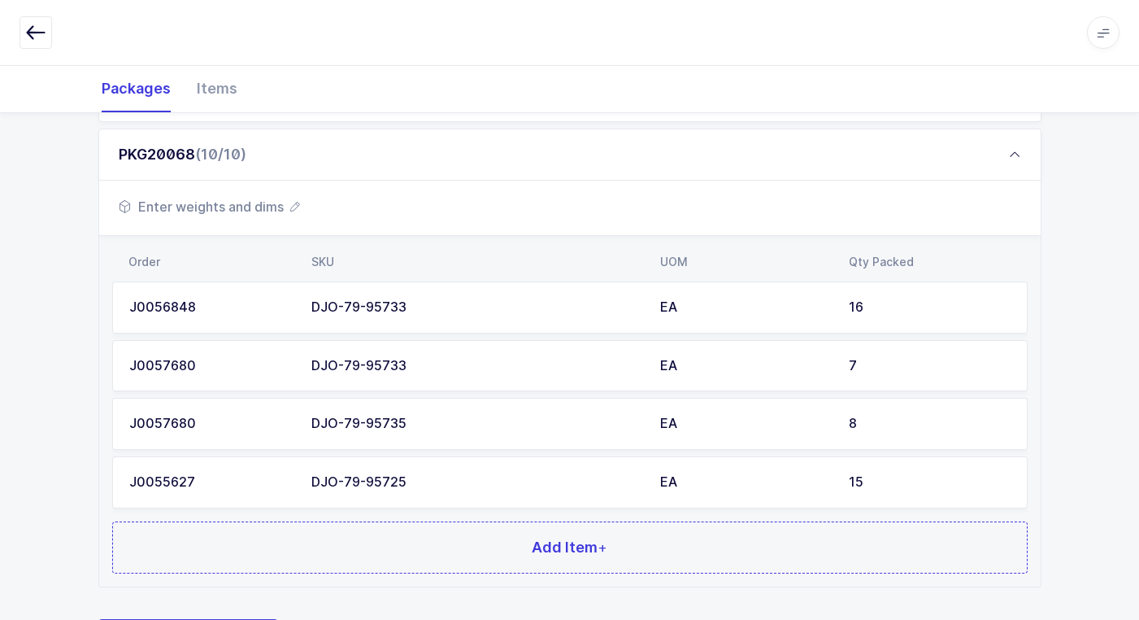
scroll to position [842, 0]
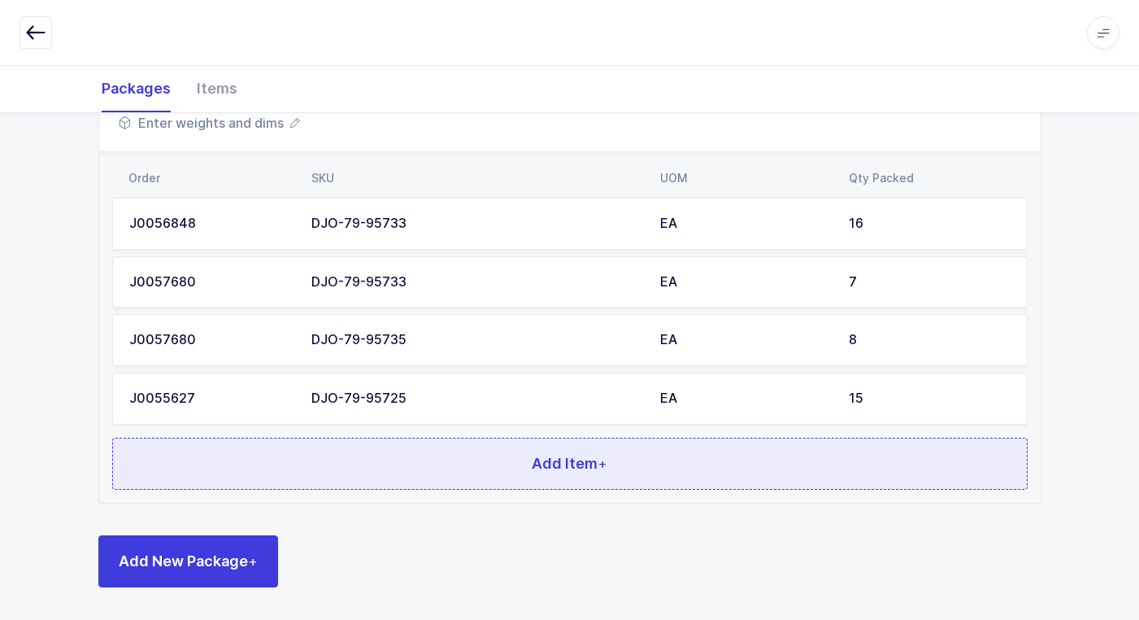
click at [439, 453] on button "Add Item +" at bounding box center [570, 463] width 916 height 52
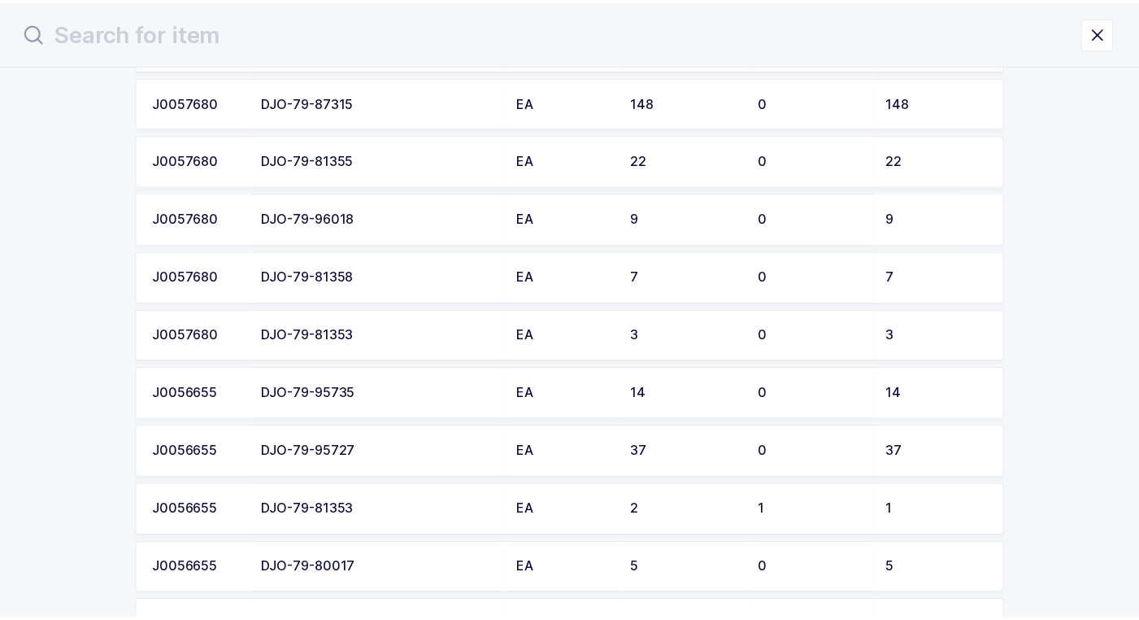
scroll to position [976, 0]
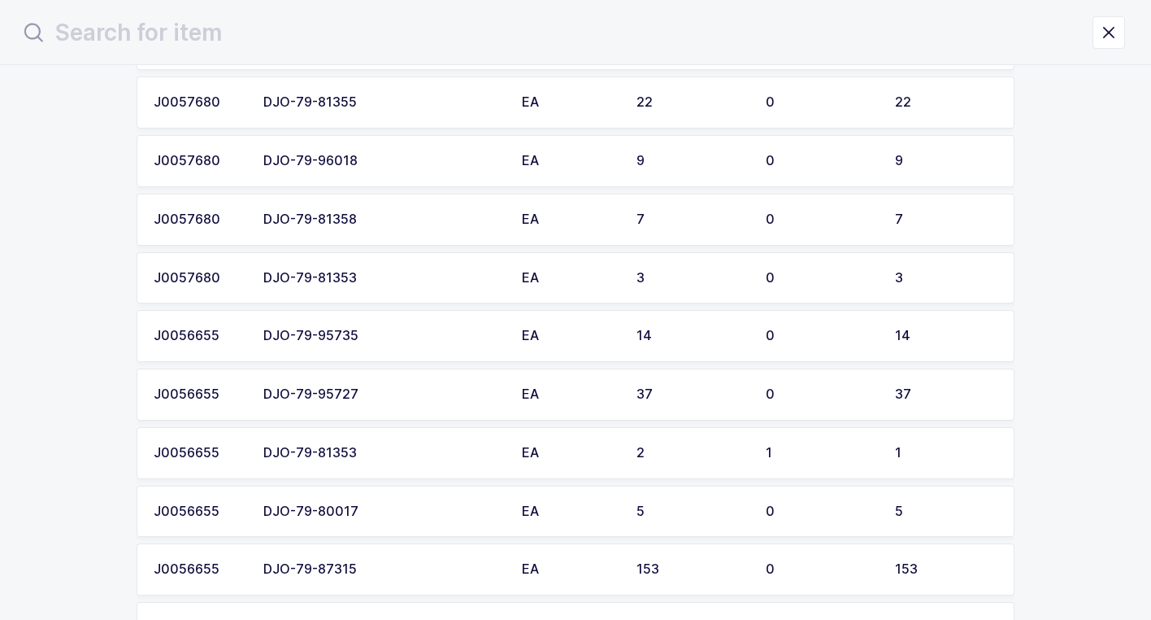
click at [409, 342] on div "DJO-79-95735" at bounding box center [382, 336] width 239 height 15
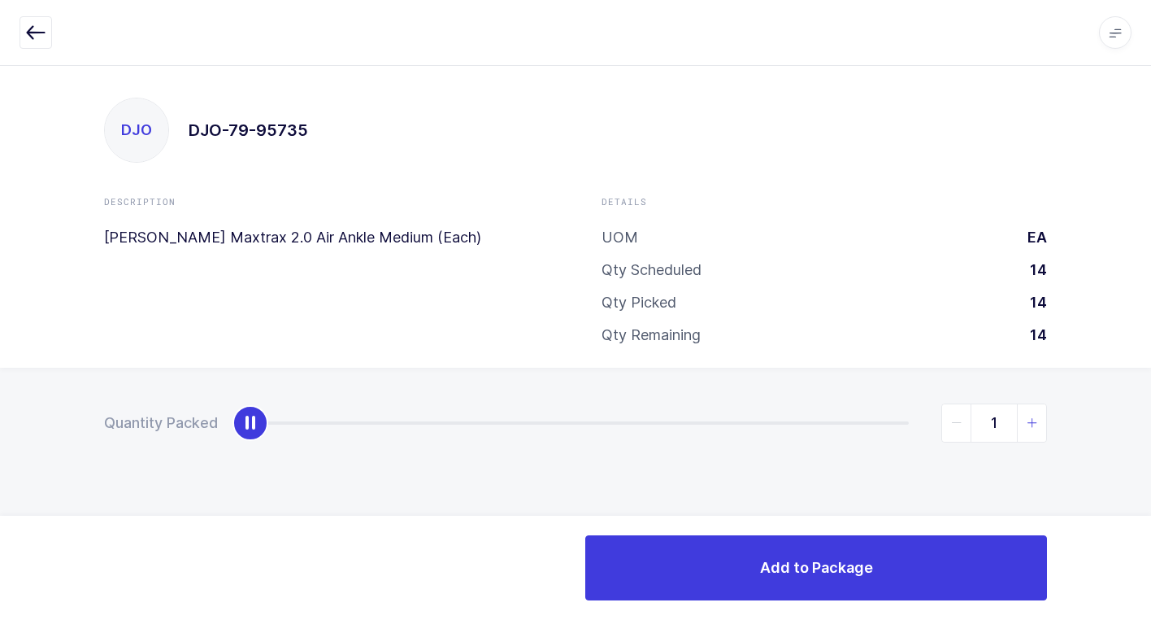
click at [1030, 422] on icon "slider between 0 and 14" at bounding box center [1032, 422] width 11 height 11
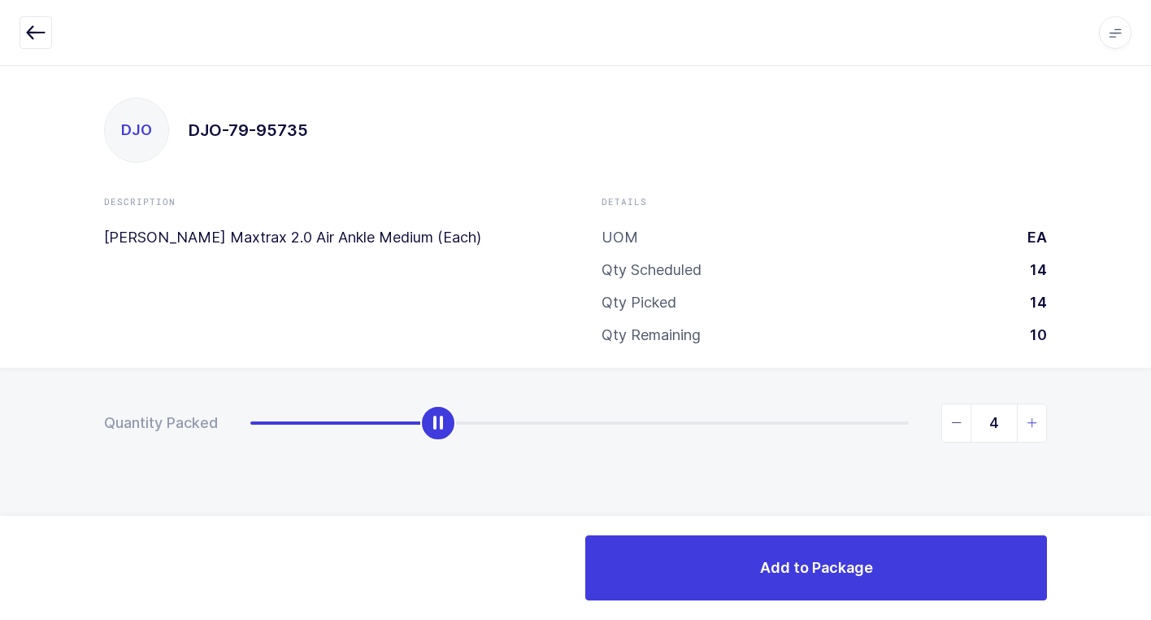
type input "5"
click at [1030, 422] on icon "slider between 0 and 14" at bounding box center [1032, 422] width 11 height 11
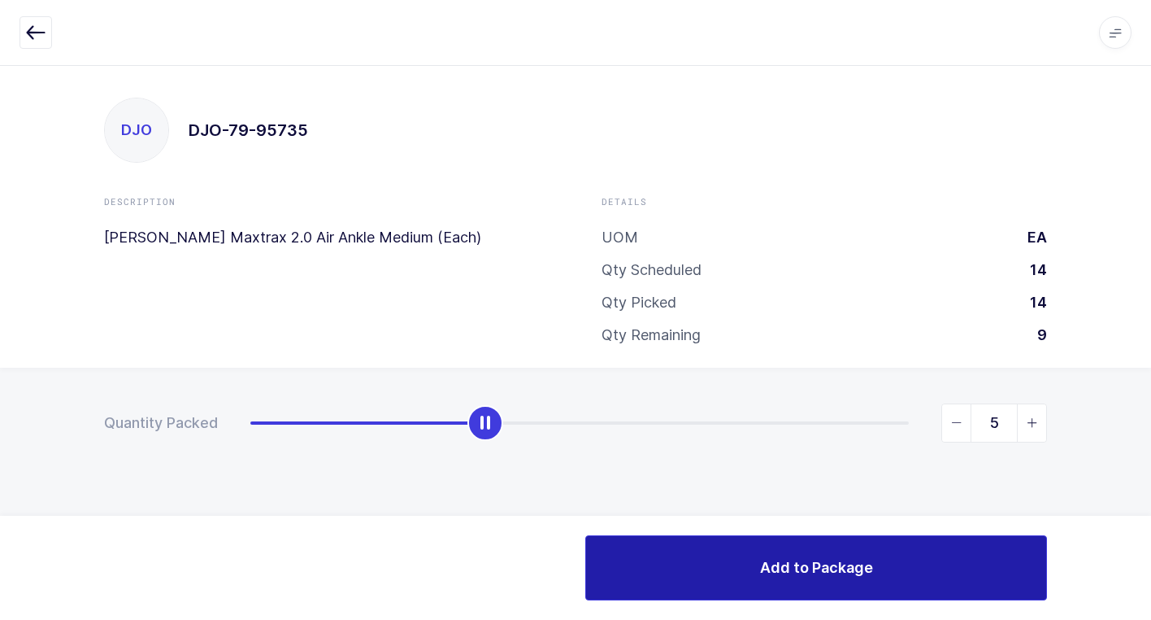
click at [870, 570] on span "Add to Package" at bounding box center [816, 567] width 113 height 20
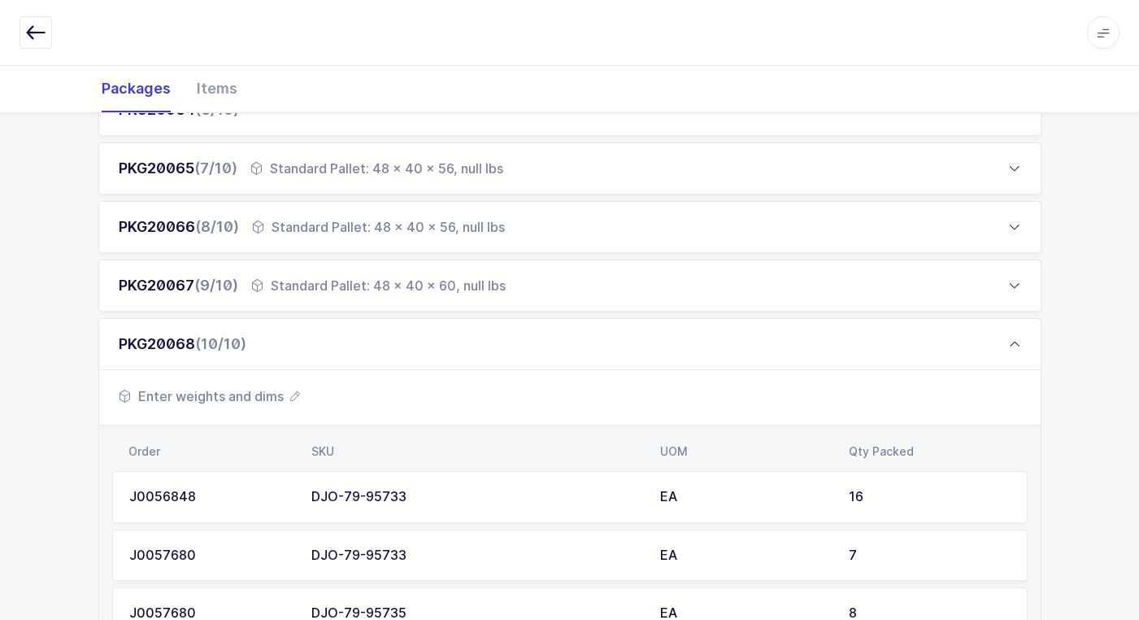
scroll to position [901, 0]
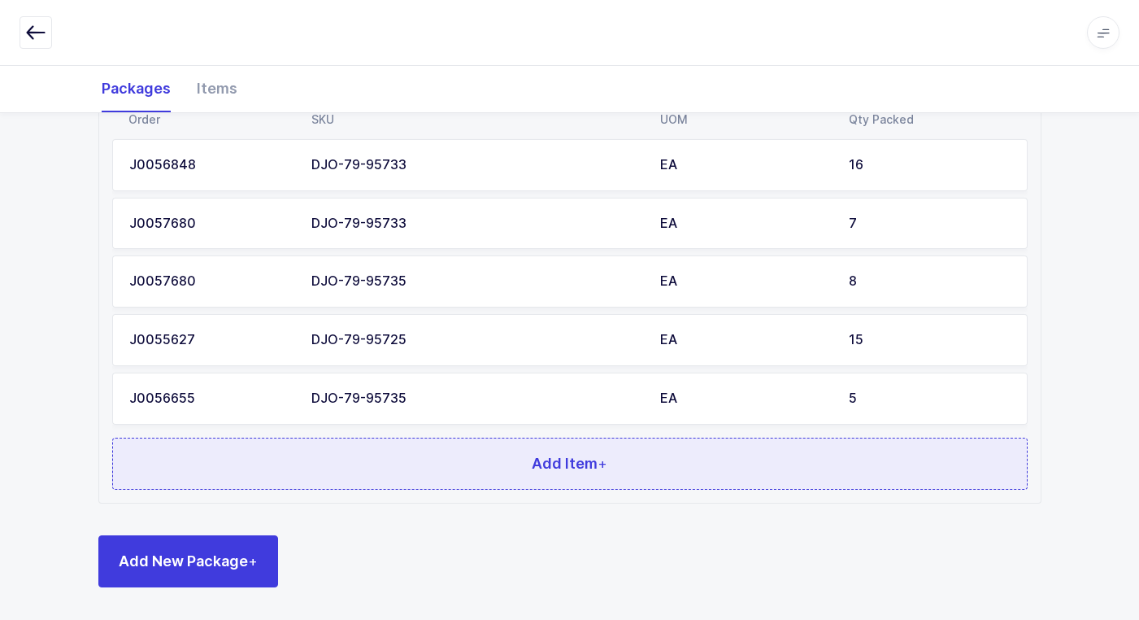
click at [335, 464] on button "Add Item +" at bounding box center [570, 463] width 916 height 52
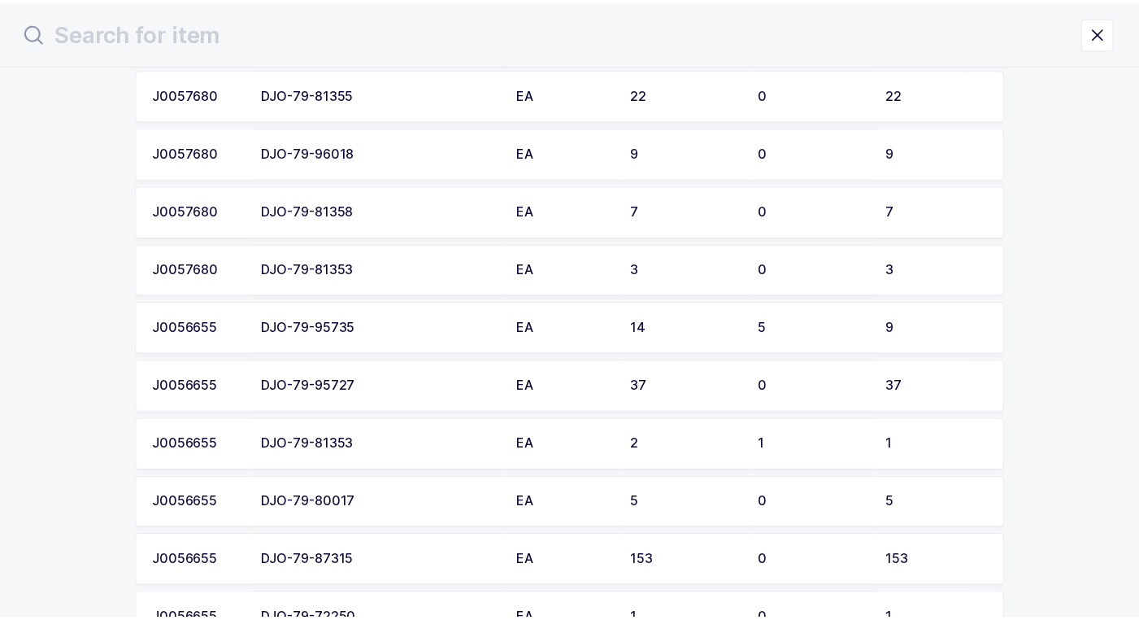
scroll to position [488, 0]
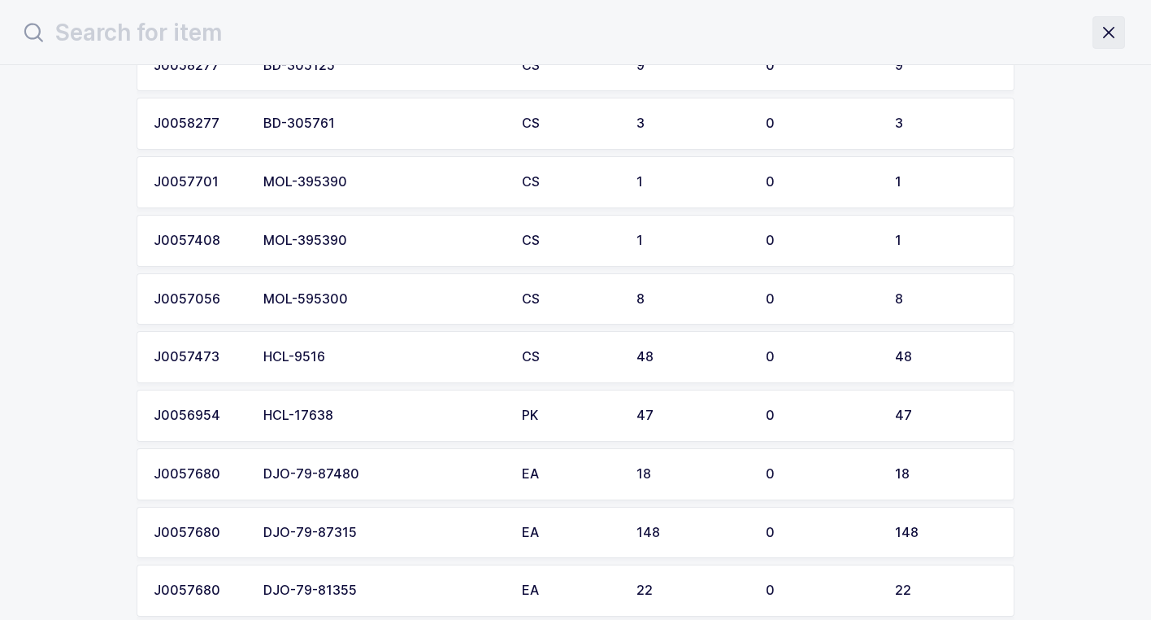
click at [1116, 39] on icon "close drawer" at bounding box center [1109, 32] width 23 height 23
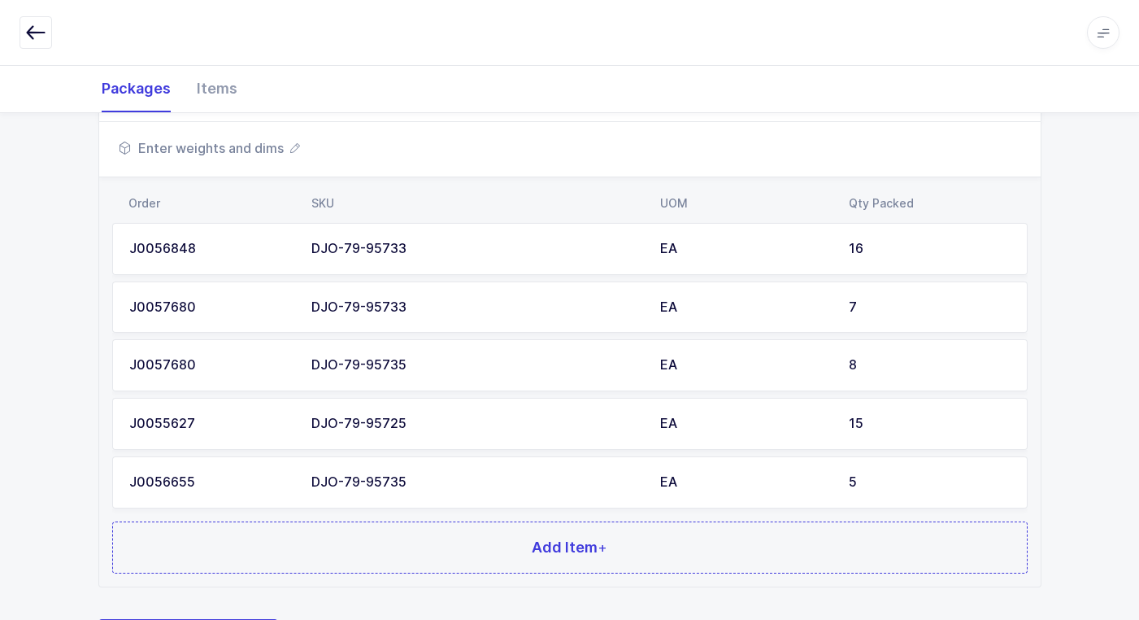
scroll to position [901, 0]
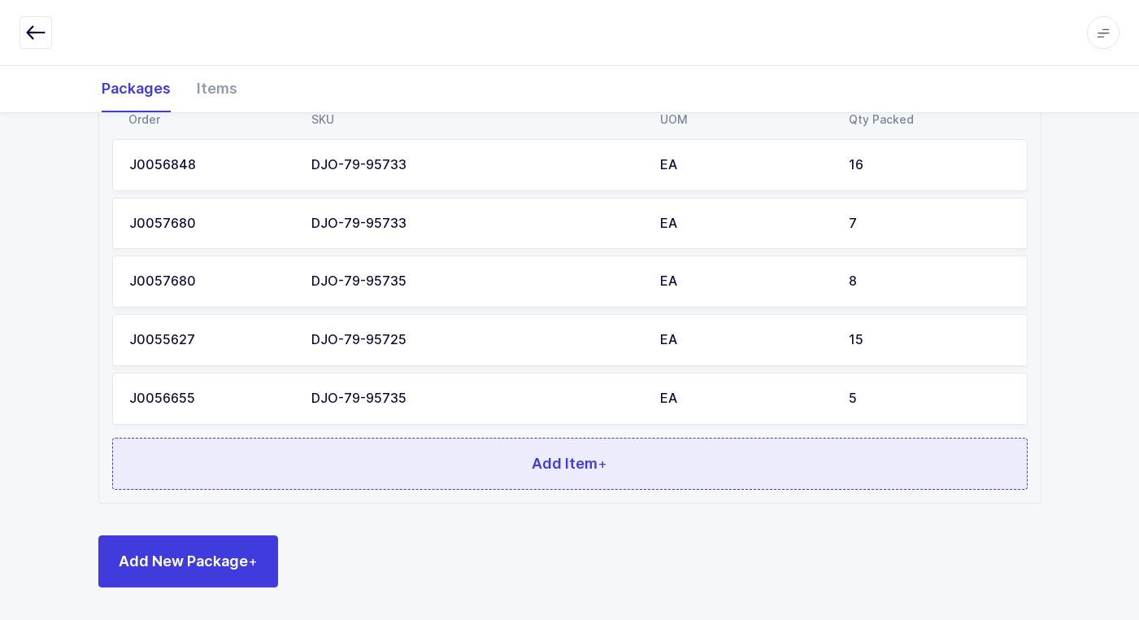
click at [460, 460] on button "Add Item +" at bounding box center [570, 463] width 916 height 52
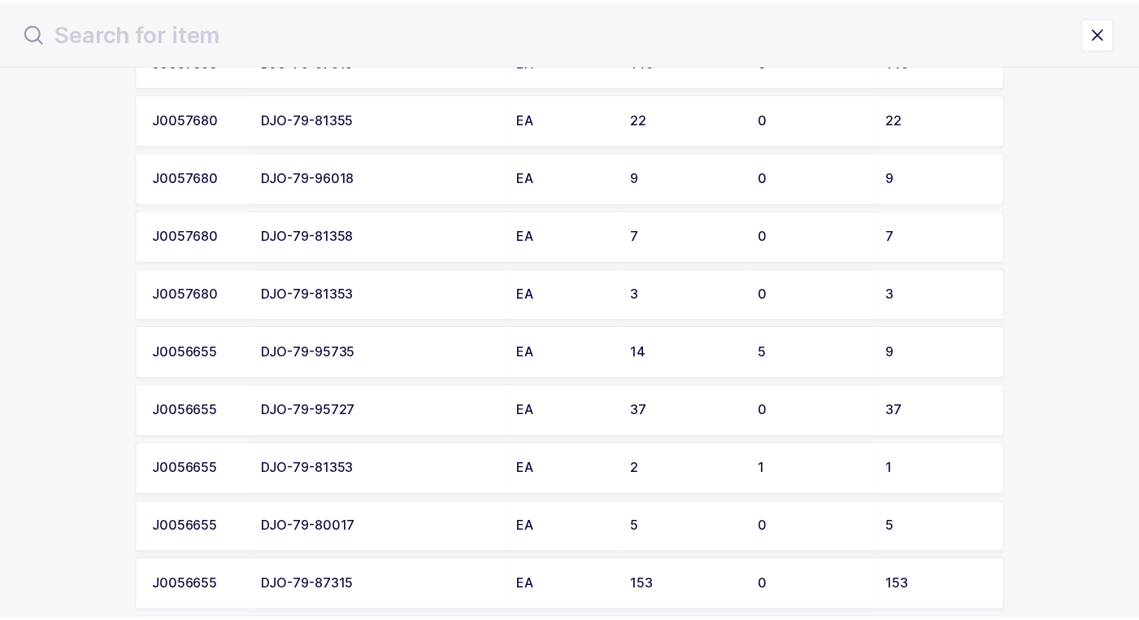
scroll to position [976, 0]
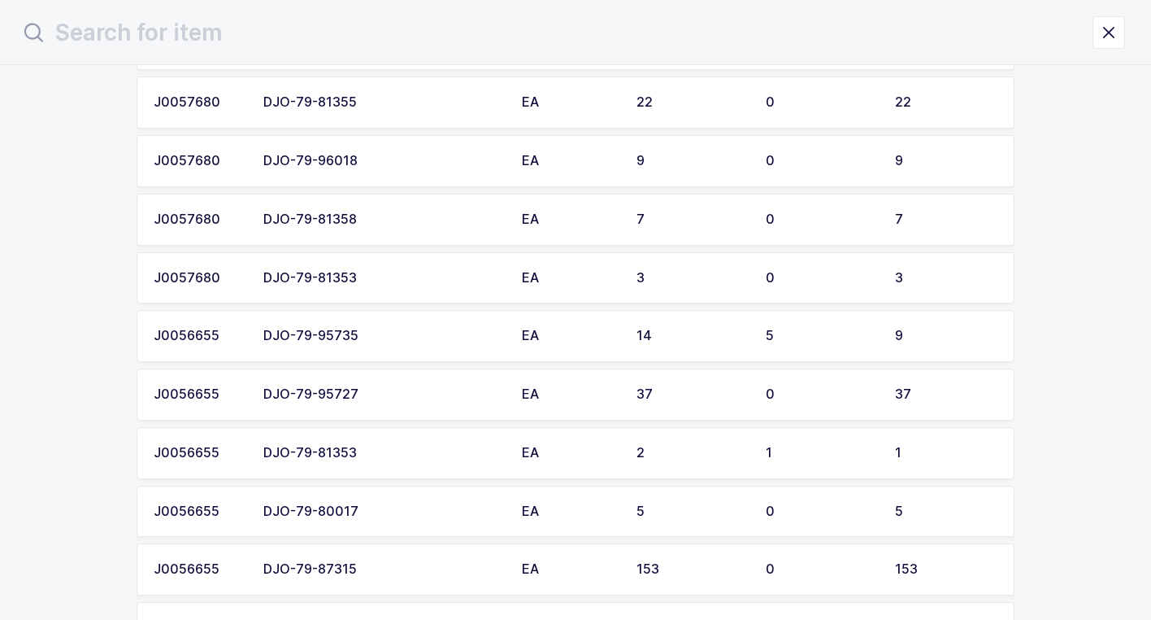
click at [428, 342] on div "DJO-79-95735" at bounding box center [382, 336] width 239 height 15
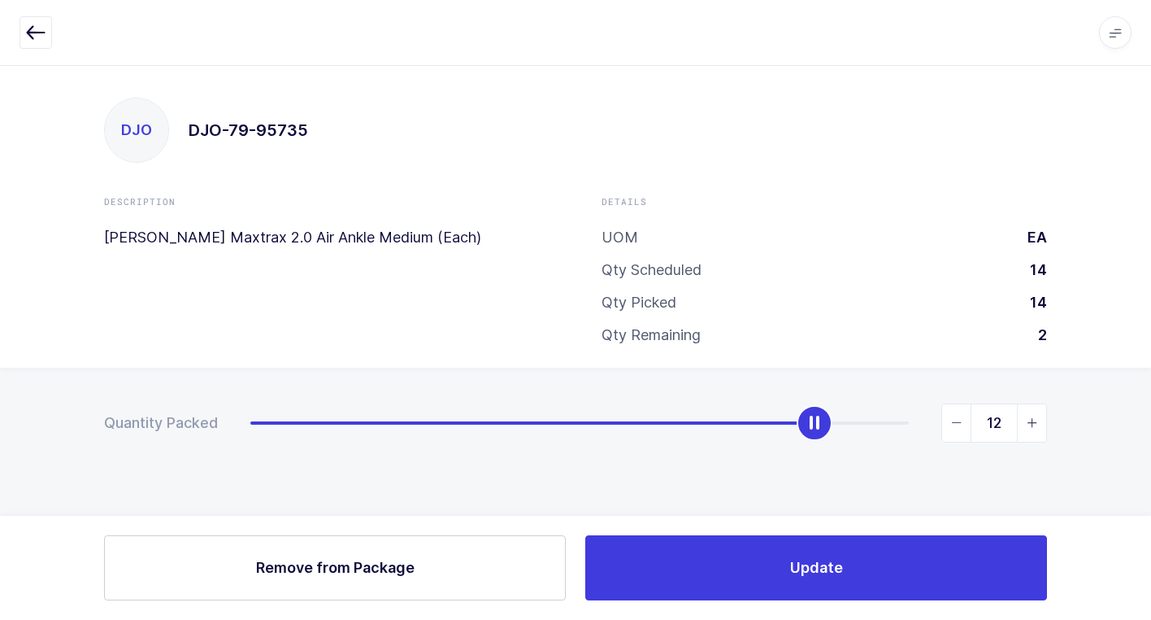
type input "14"
drag, startPoint x: 491, startPoint y: 424, endPoint x: 1160, endPoint y: 426, distance: 669.2
click at [1151, 426] on html "Apps Core Warehouse Admin Mission Control Purchasing Juan W. Logout Account Jua…" at bounding box center [575, 310] width 1151 height 620
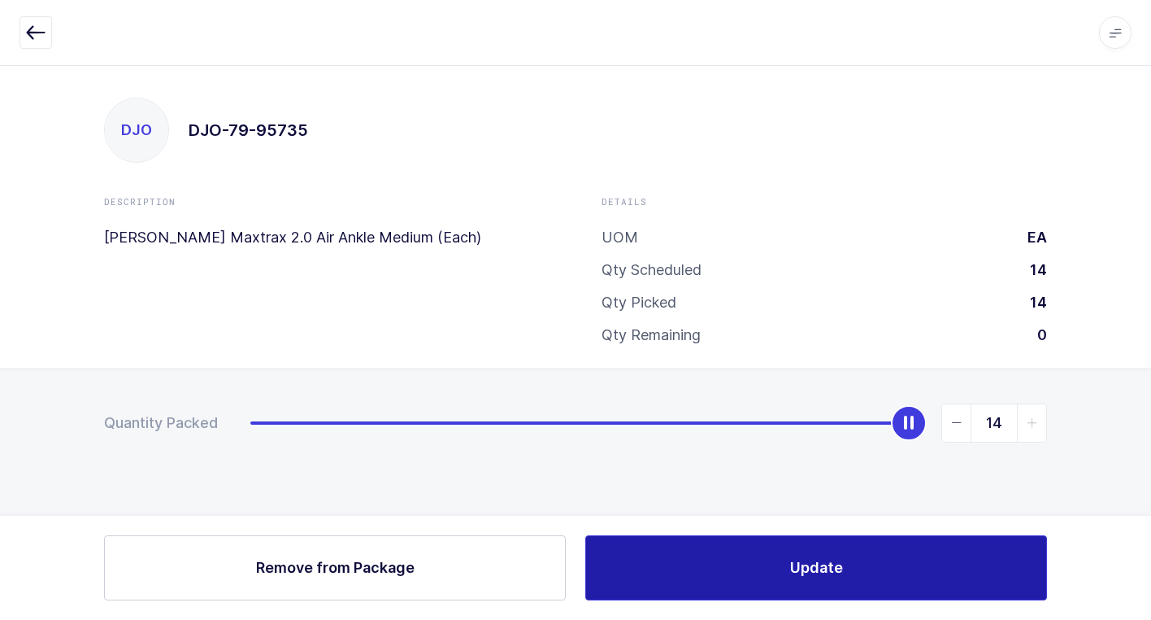
click at [720, 587] on button "Update" at bounding box center [816, 567] width 462 height 65
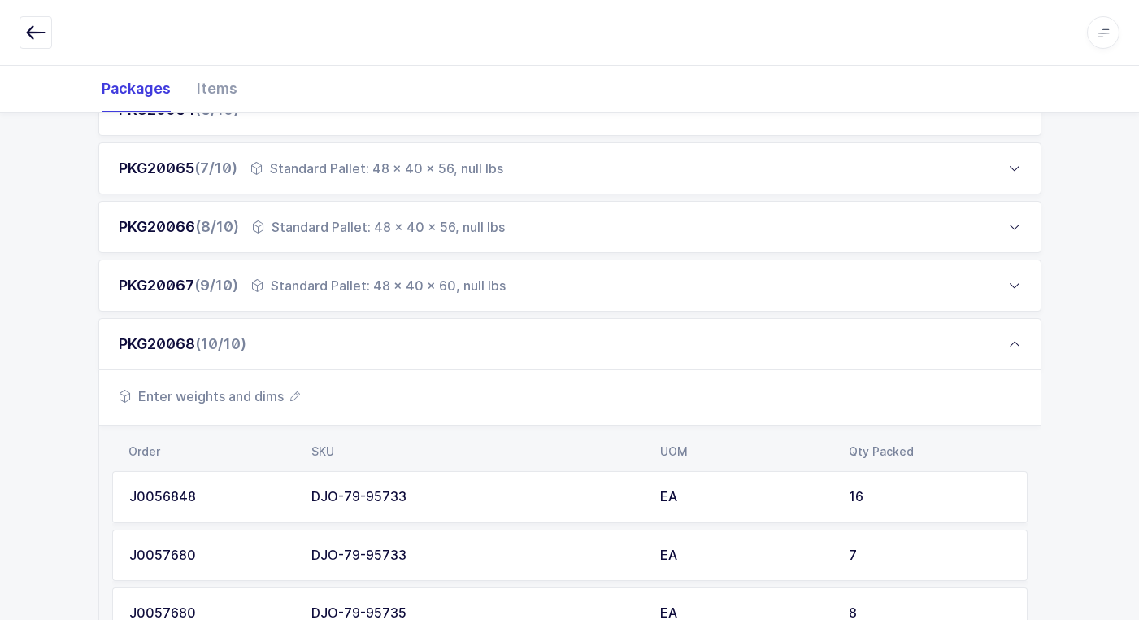
scroll to position [901, 0]
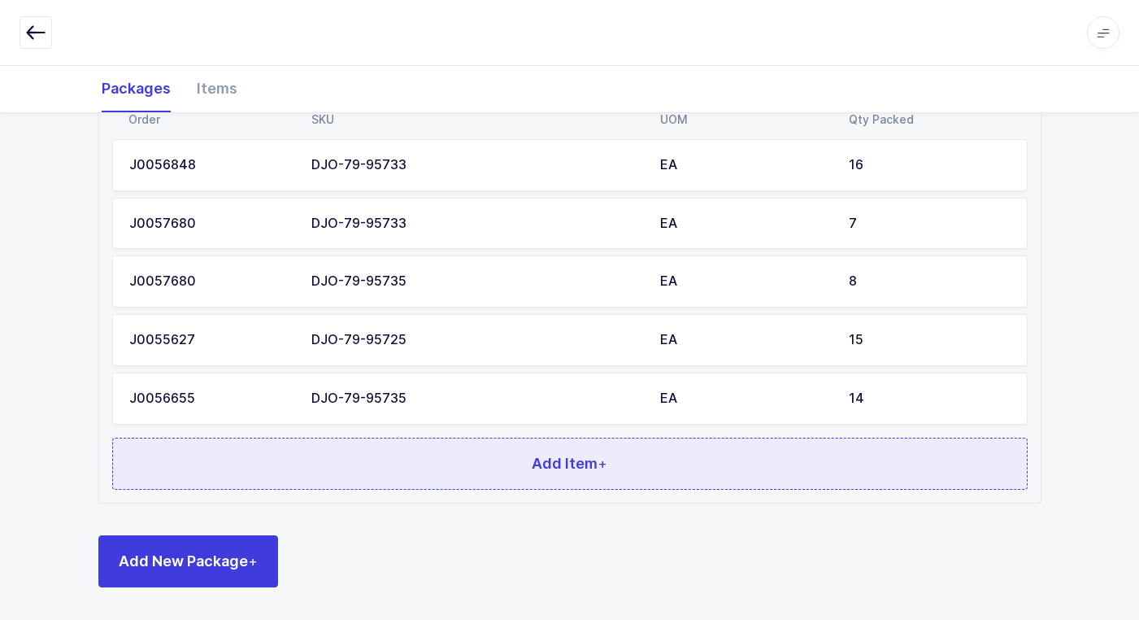
click at [503, 475] on button "Add Item +" at bounding box center [570, 463] width 916 height 52
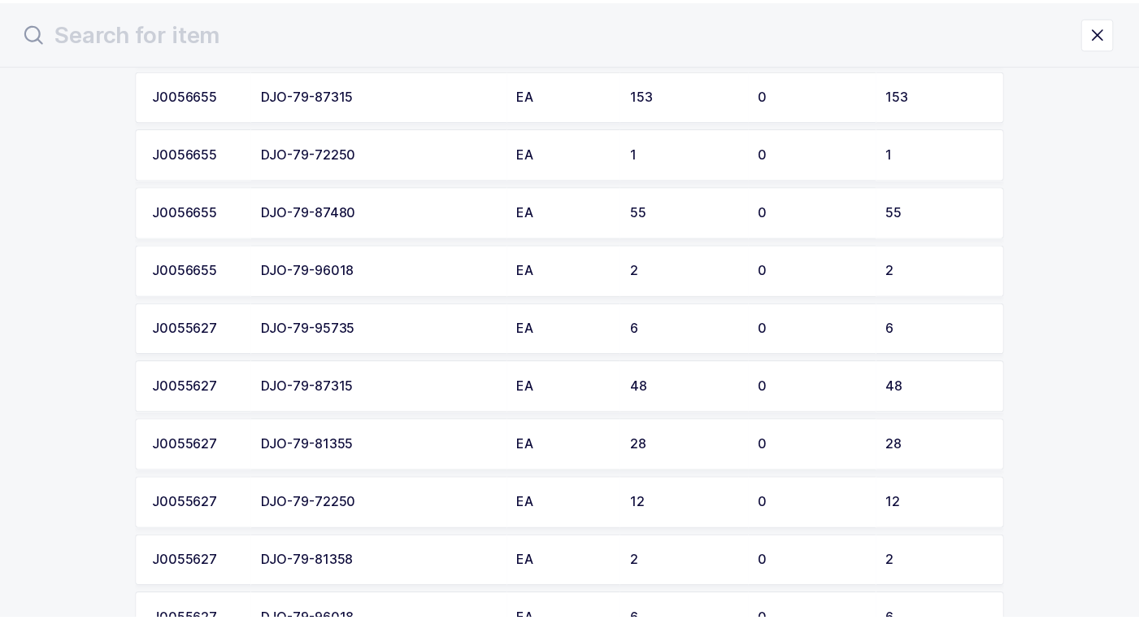
scroll to position [1389, 0]
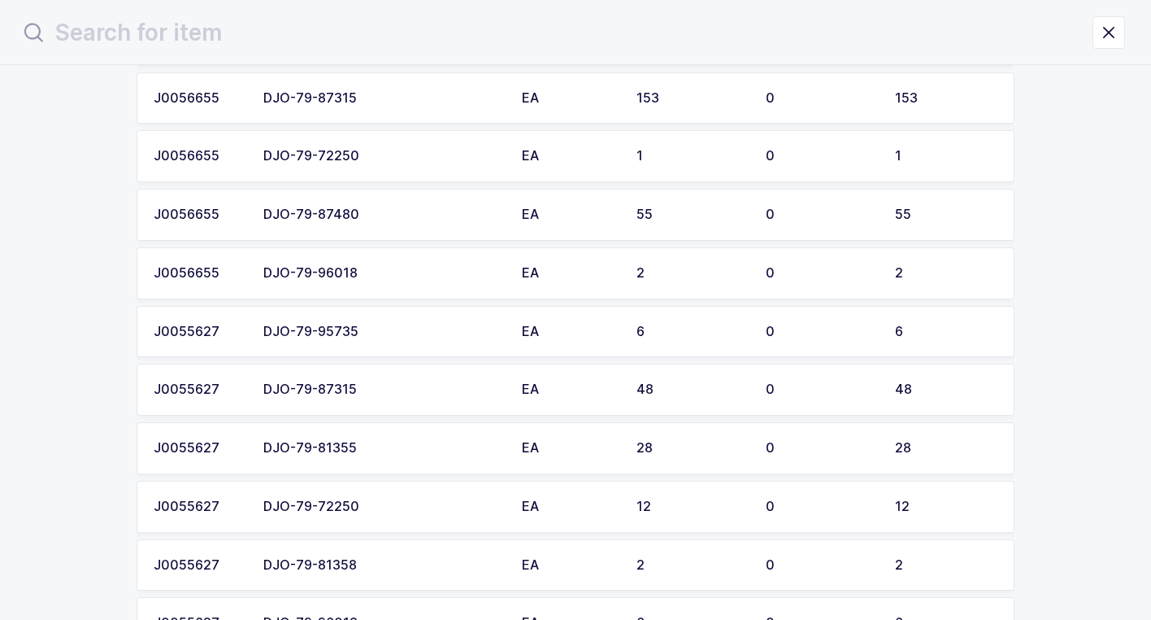
click at [407, 336] on div "DJO-79-95735" at bounding box center [382, 331] width 239 height 15
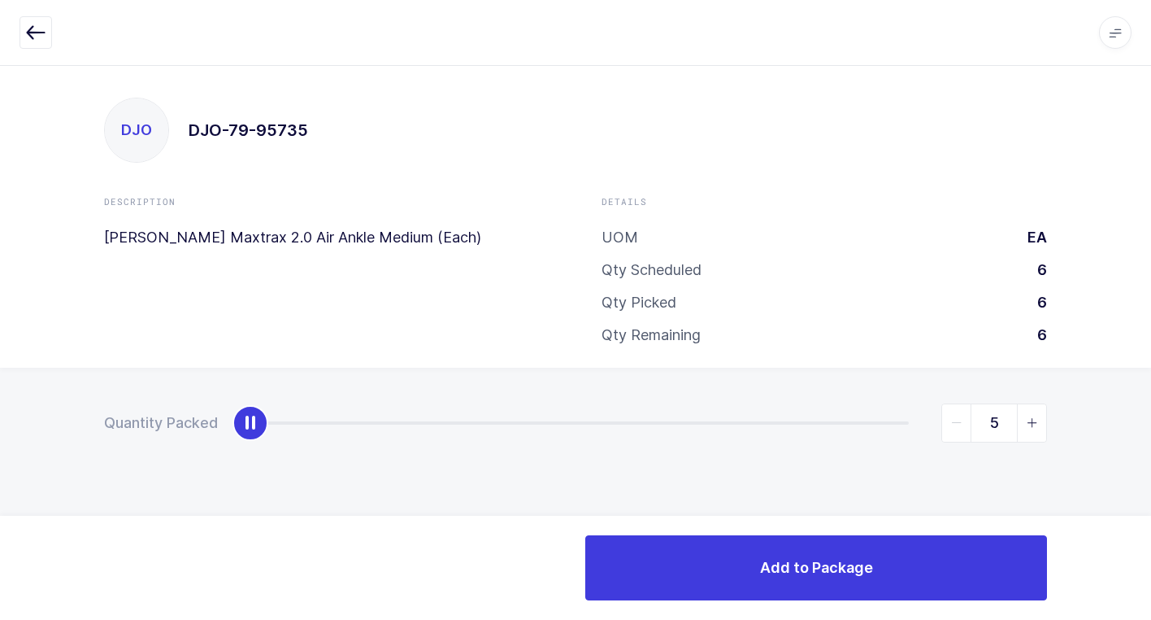
type input "6"
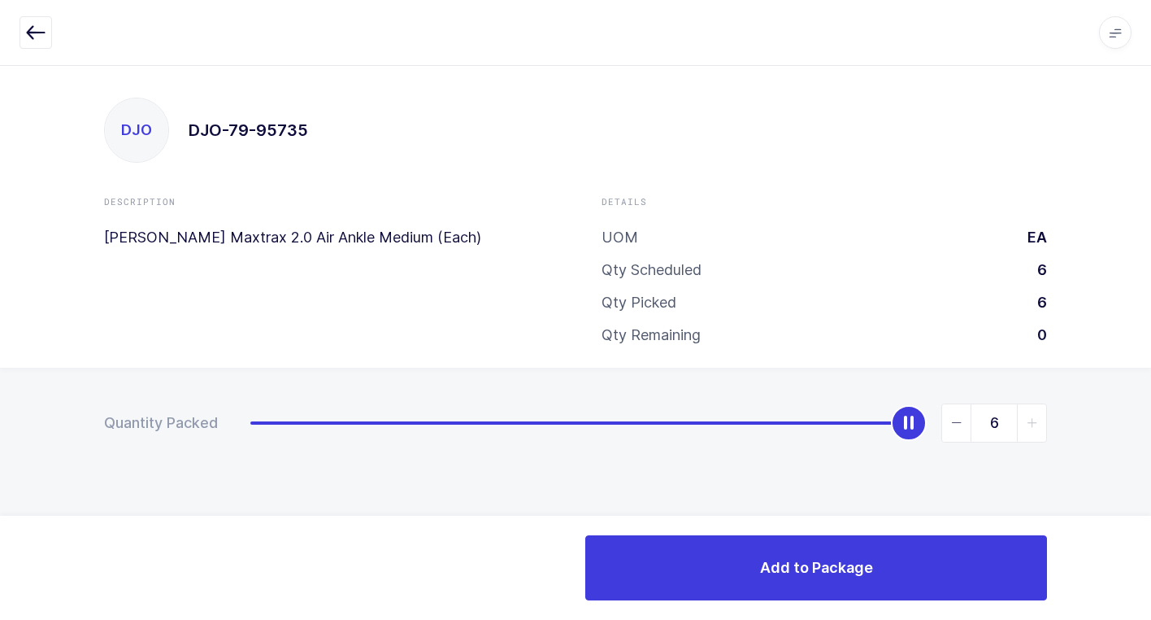
drag, startPoint x: 250, startPoint y: 429, endPoint x: 1127, endPoint y: 438, distance: 877.5
click at [1145, 423] on div "Quantity Packed 6" at bounding box center [575, 480] width 1151 height 224
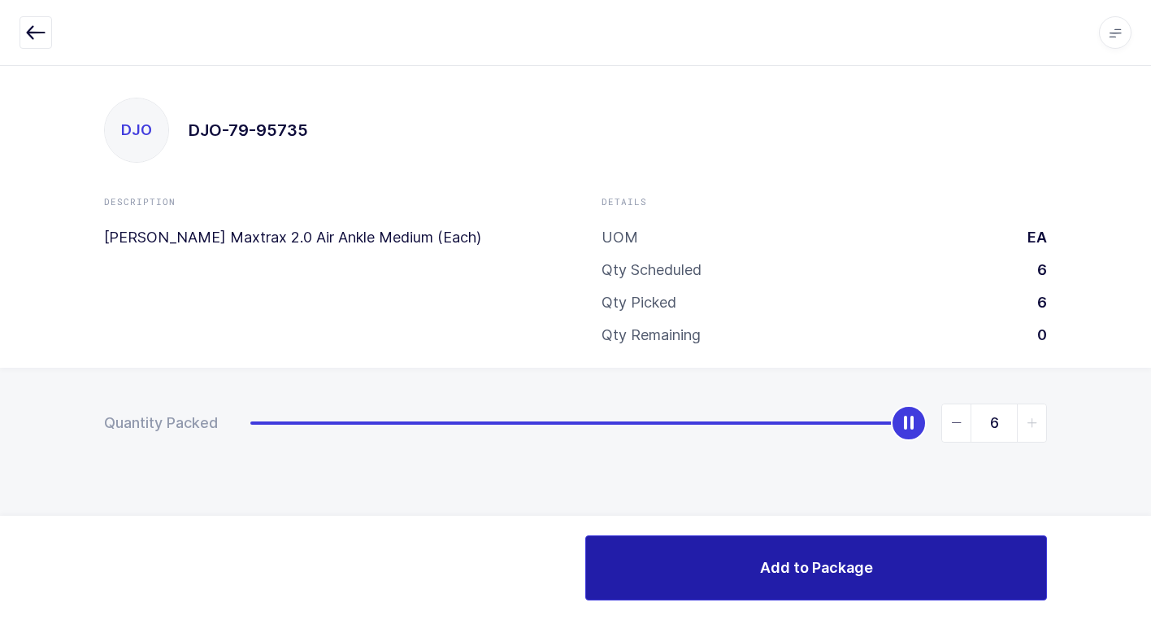
click at [745, 569] on button "Add to Package" at bounding box center [816, 567] width 462 height 65
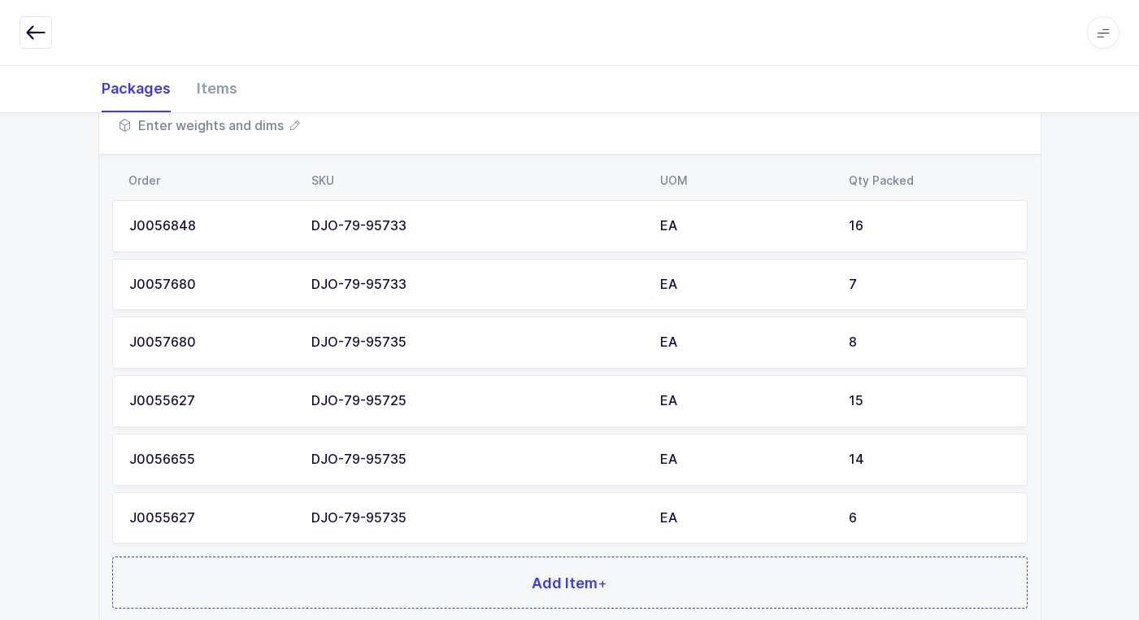
scroll to position [959, 0]
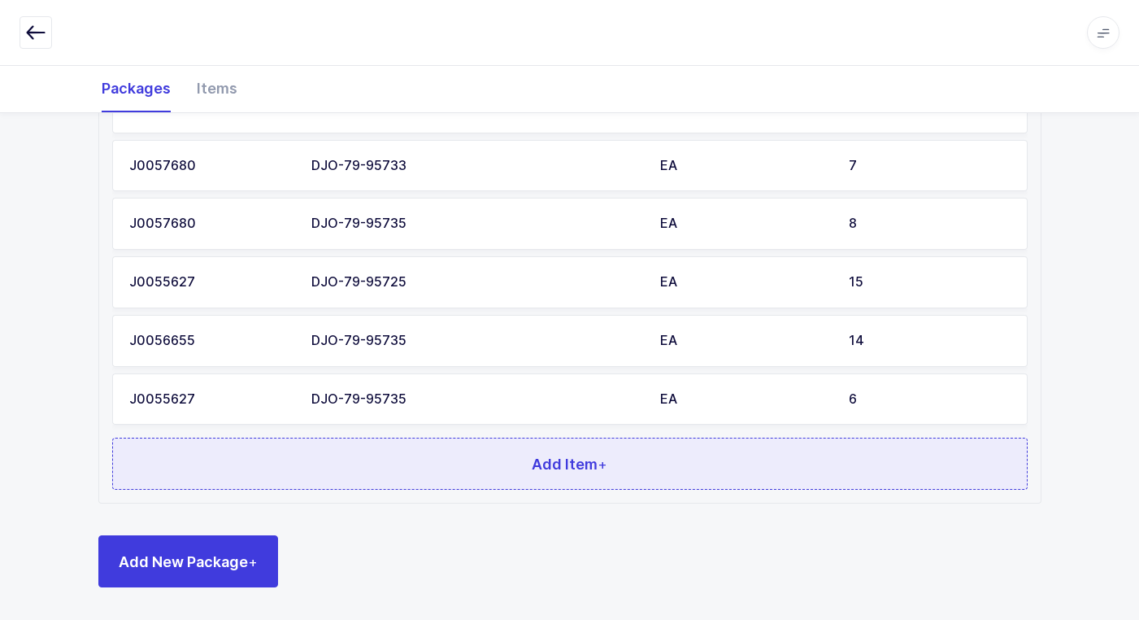
click at [362, 466] on button "Add Item +" at bounding box center [570, 463] width 916 height 52
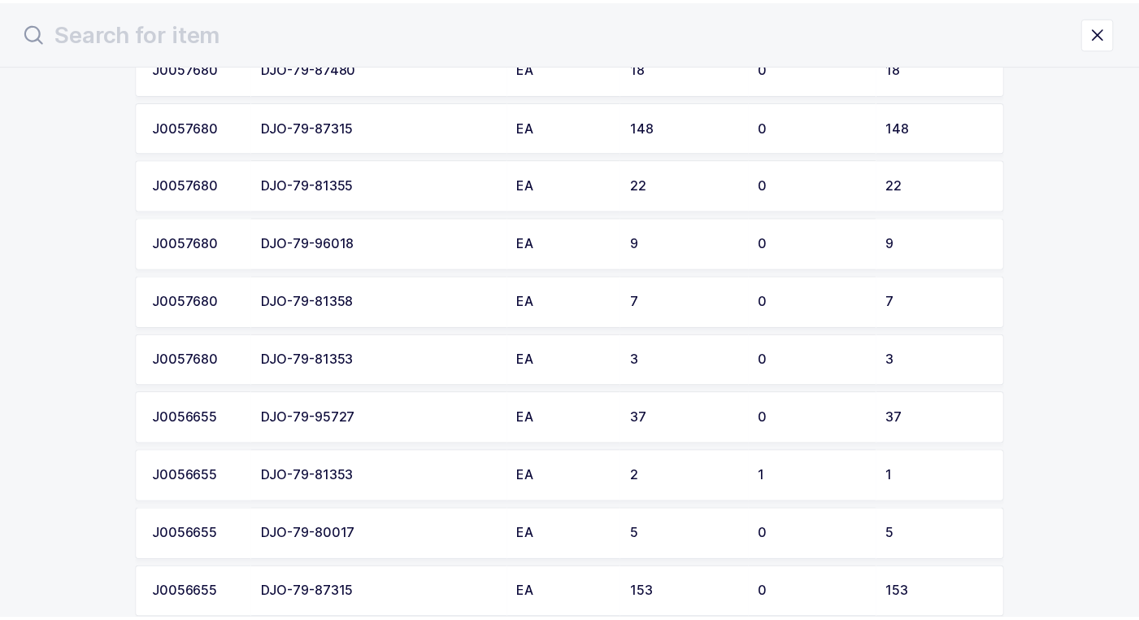
scroll to position [894, 0]
click at [380, 432] on td "DJO-79-95727" at bounding box center [383, 417] width 259 height 52
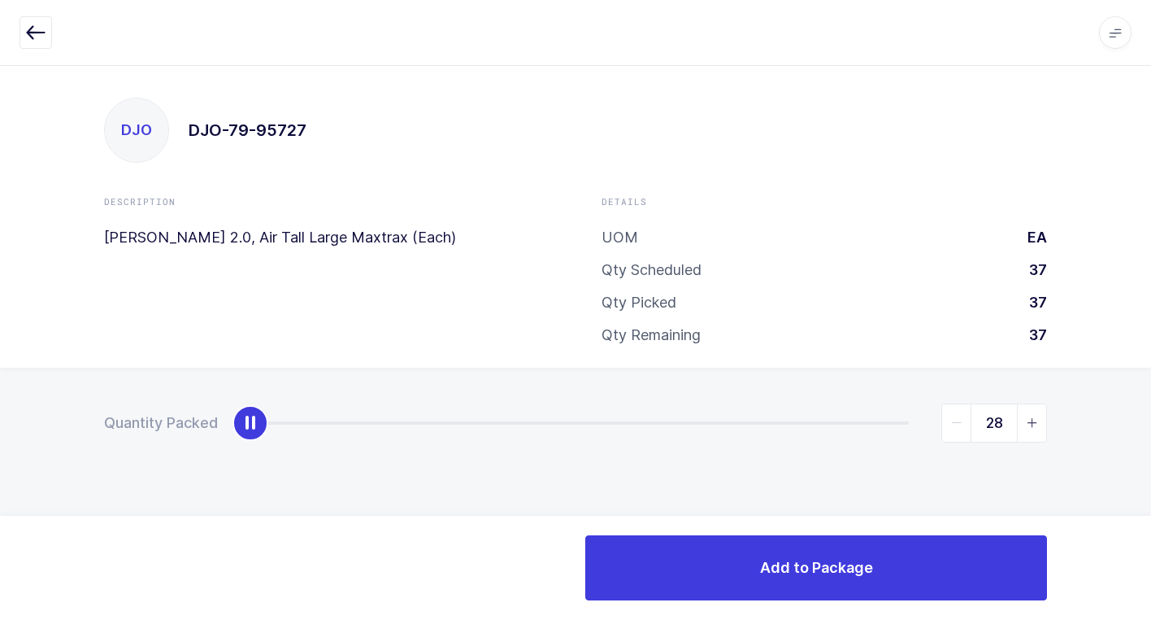
type input "37"
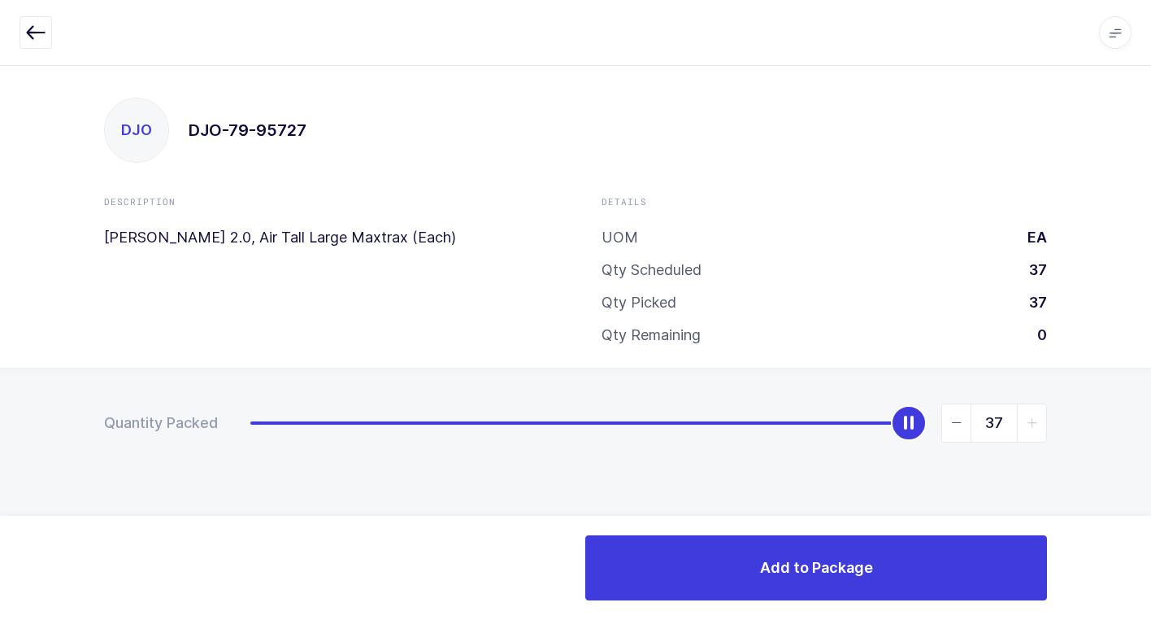
drag, startPoint x: 246, startPoint y: 432, endPoint x: 1160, endPoint y: 403, distance: 914.4
click at [1151, 403] on html "Apps Core Warehouse Admin Mission Control Purchasing Juan W. Logout Account Jua…" at bounding box center [575, 310] width 1151 height 620
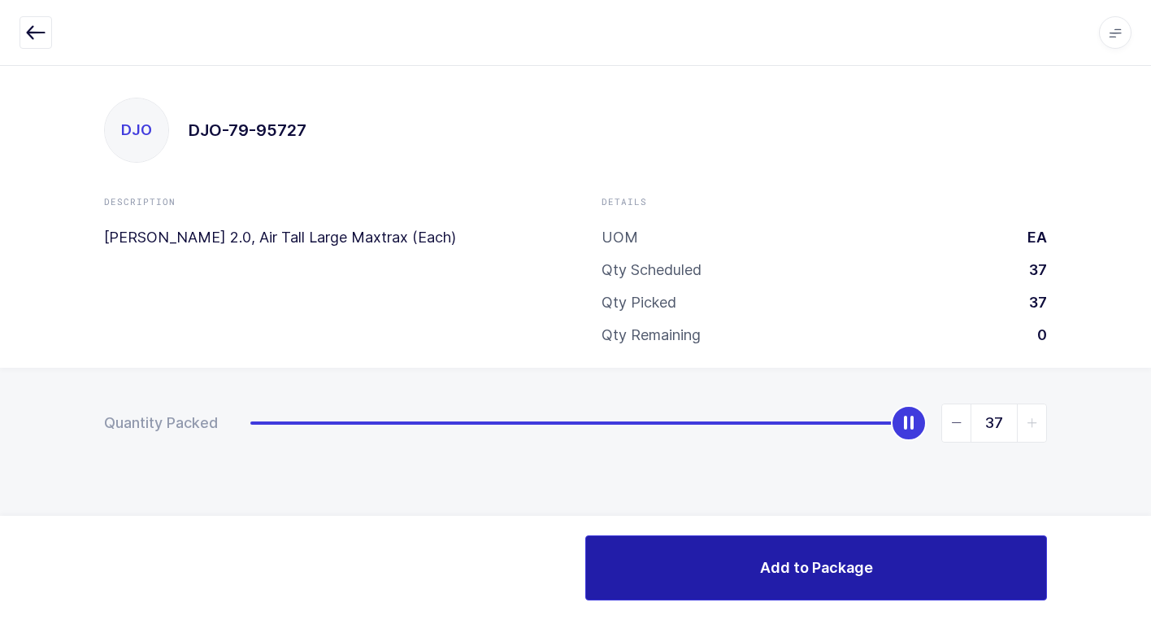
drag, startPoint x: 810, startPoint y: 559, endPoint x: 798, endPoint y: 560, distance: 12.2
click at [806, 559] on span "Add to Package" at bounding box center [816, 567] width 113 height 20
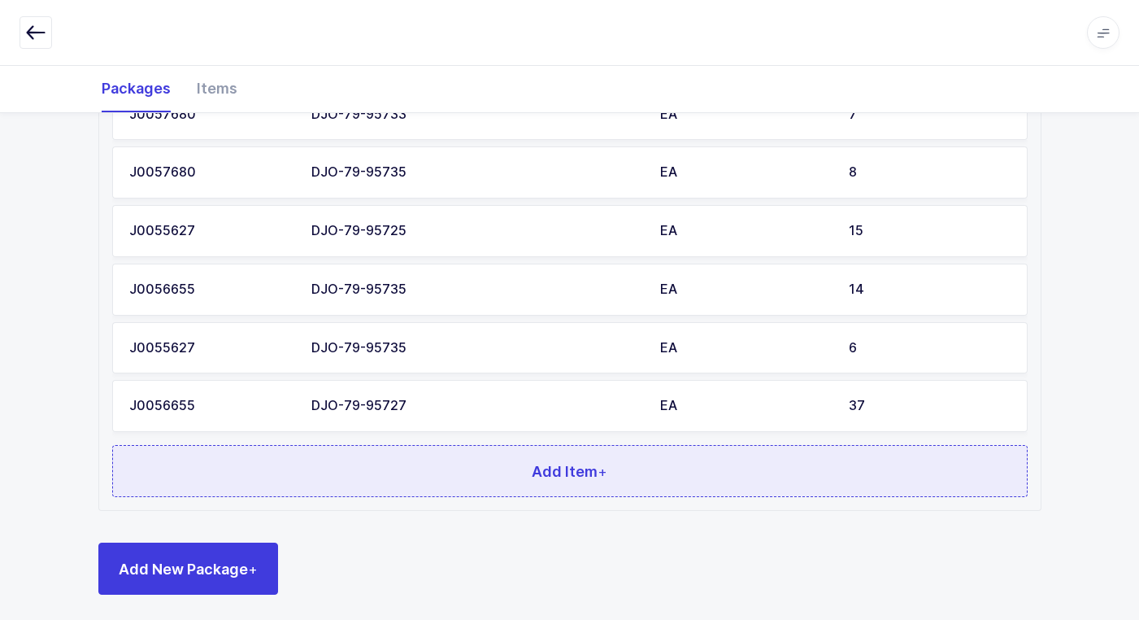
scroll to position [1017, 0]
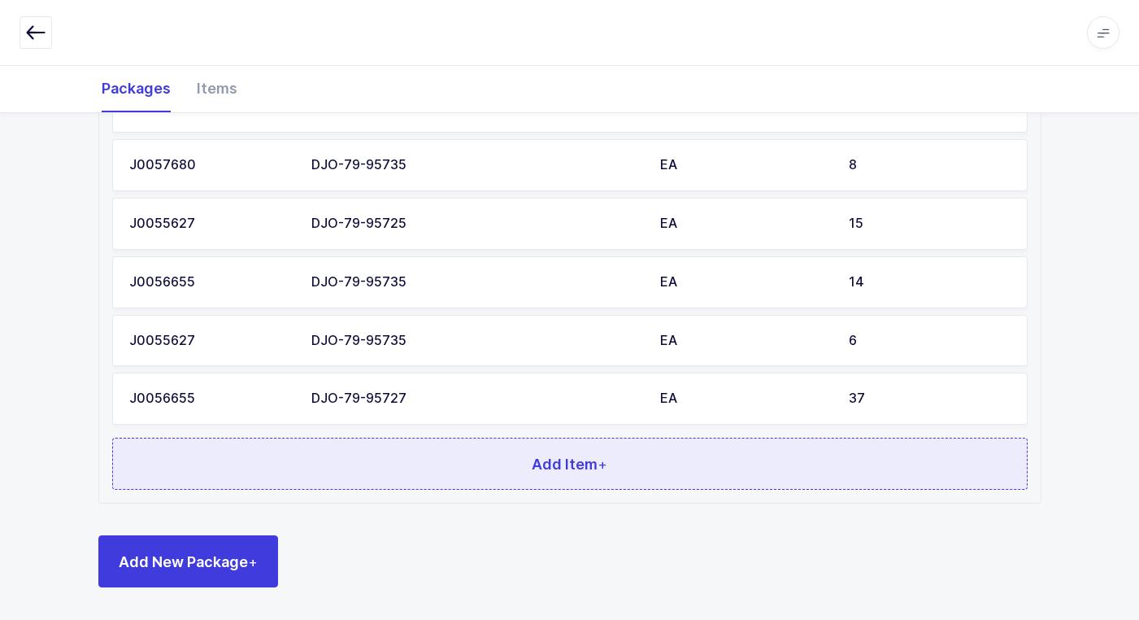
click at [414, 455] on button "Add Item +" at bounding box center [570, 463] width 916 height 52
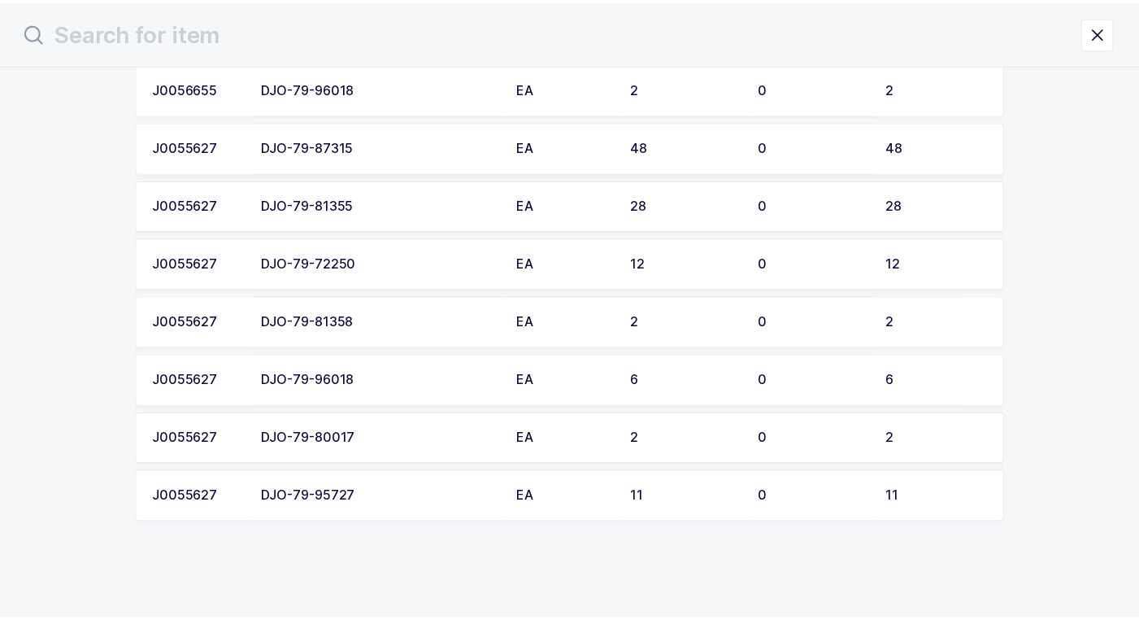
scroll to position [1516, 0]
click at [398, 497] on div "DJO-79-95727" at bounding box center [382, 496] width 239 height 15
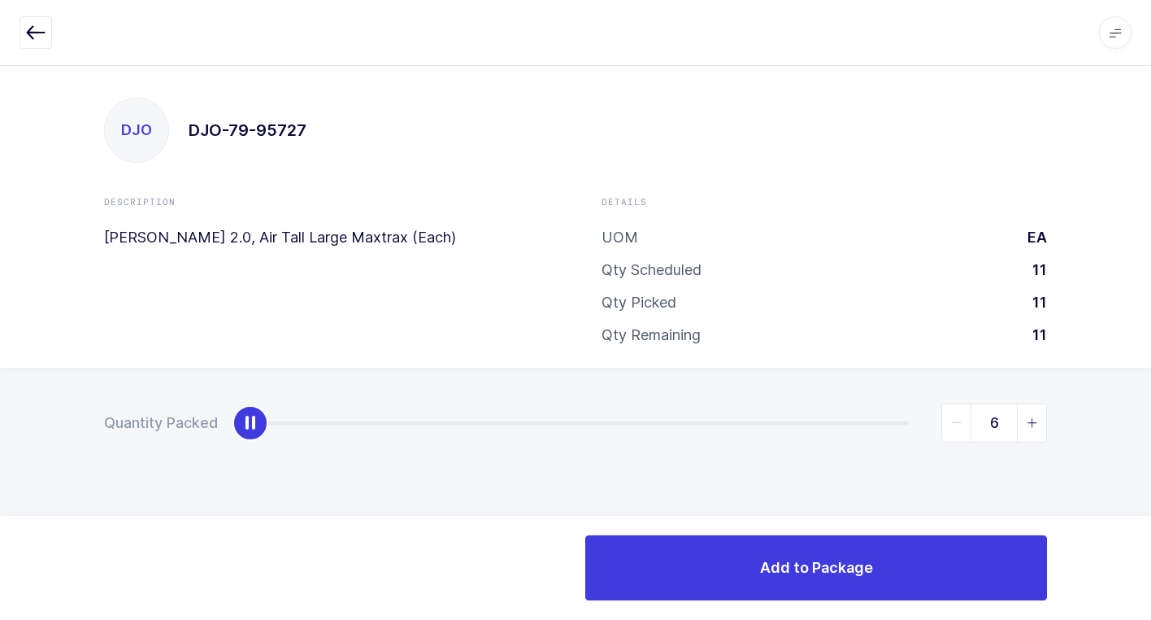
type input "11"
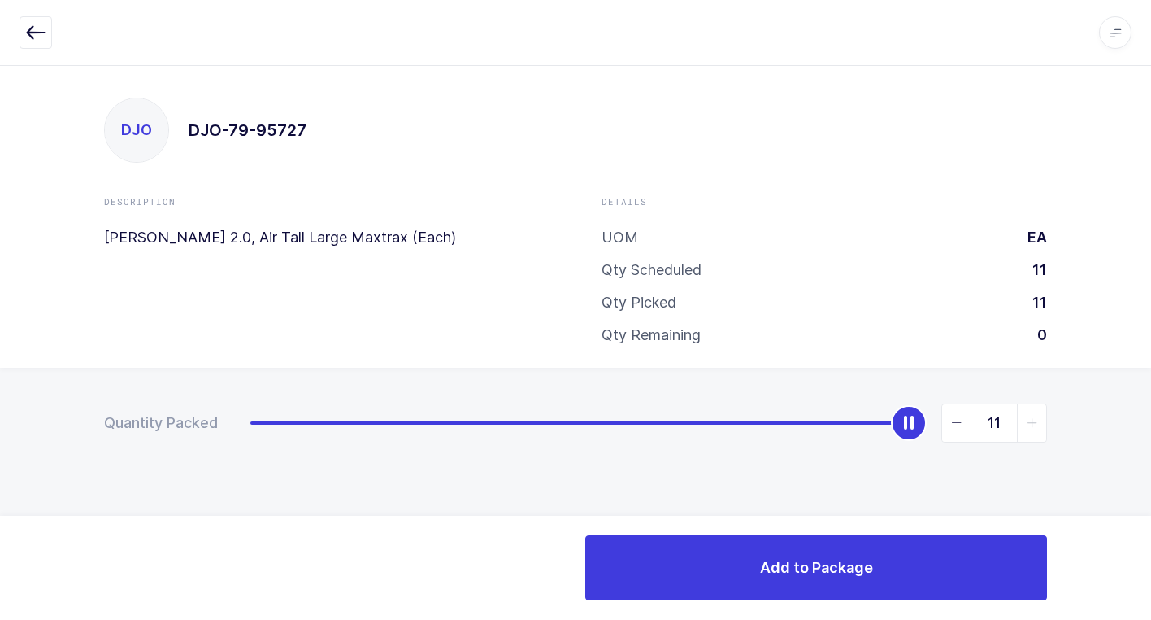
drag, startPoint x: 254, startPoint y: 425, endPoint x: 1044, endPoint y: 460, distance: 791.2
click at [1151, 394] on html "Apps Core Warehouse Admin Mission Control Purchasing Juan W. Logout Account Jua…" at bounding box center [575, 310] width 1151 height 620
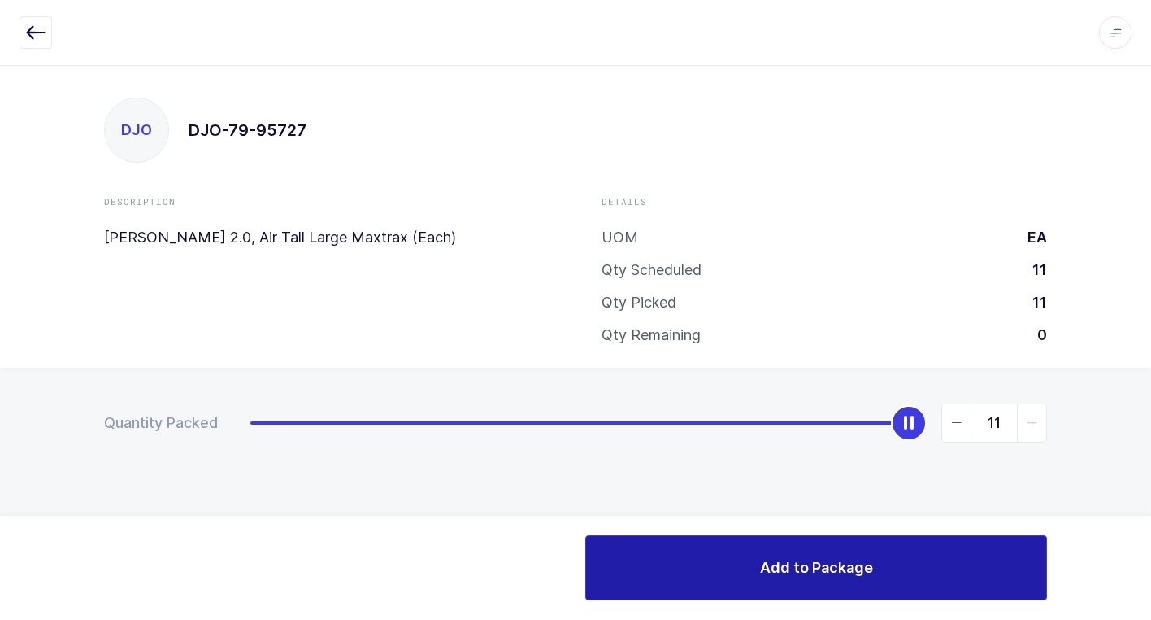
drag, startPoint x: 699, startPoint y: 592, endPoint x: 695, endPoint y: 583, distance: 9.5
click at [697, 591] on button "Add to Package" at bounding box center [816, 567] width 462 height 65
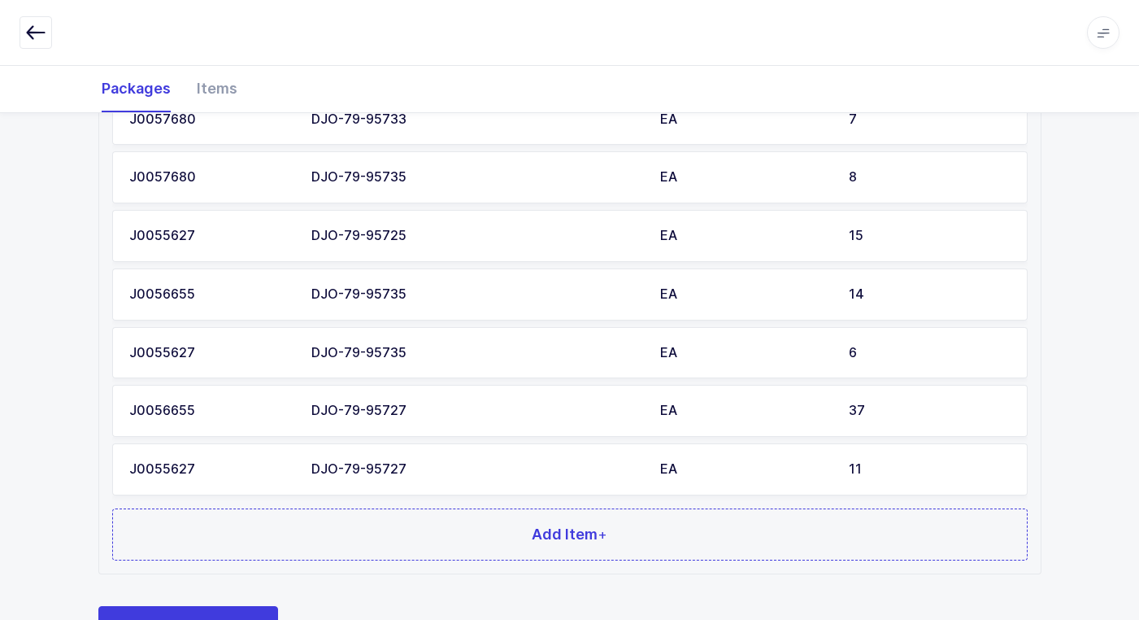
scroll to position [1076, 0]
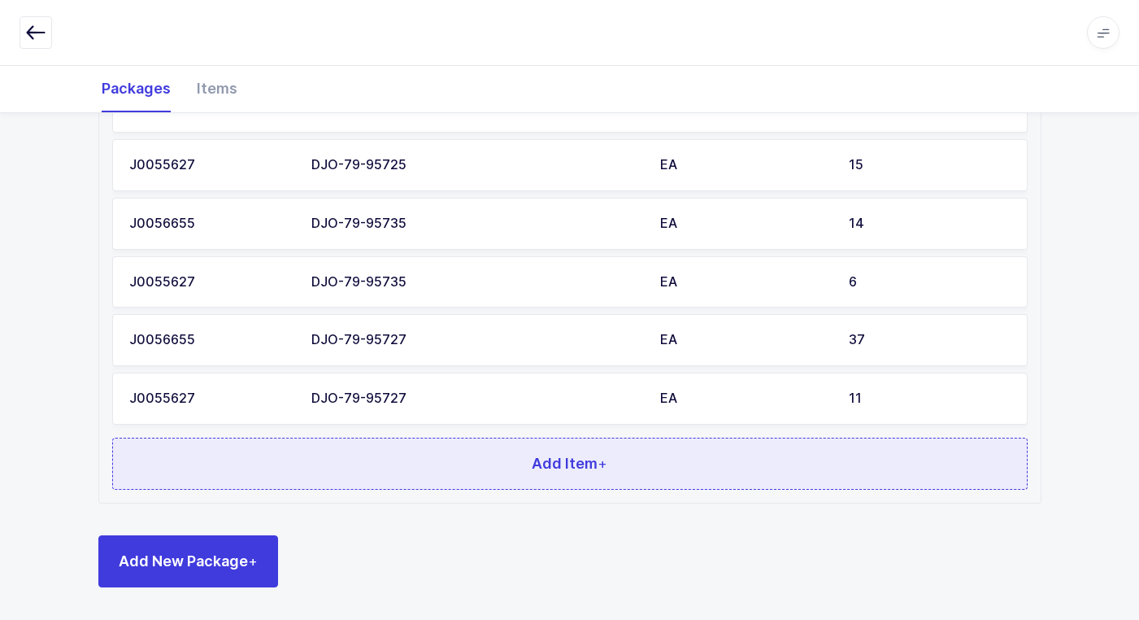
click at [420, 465] on button "Add Item +" at bounding box center [570, 463] width 916 height 52
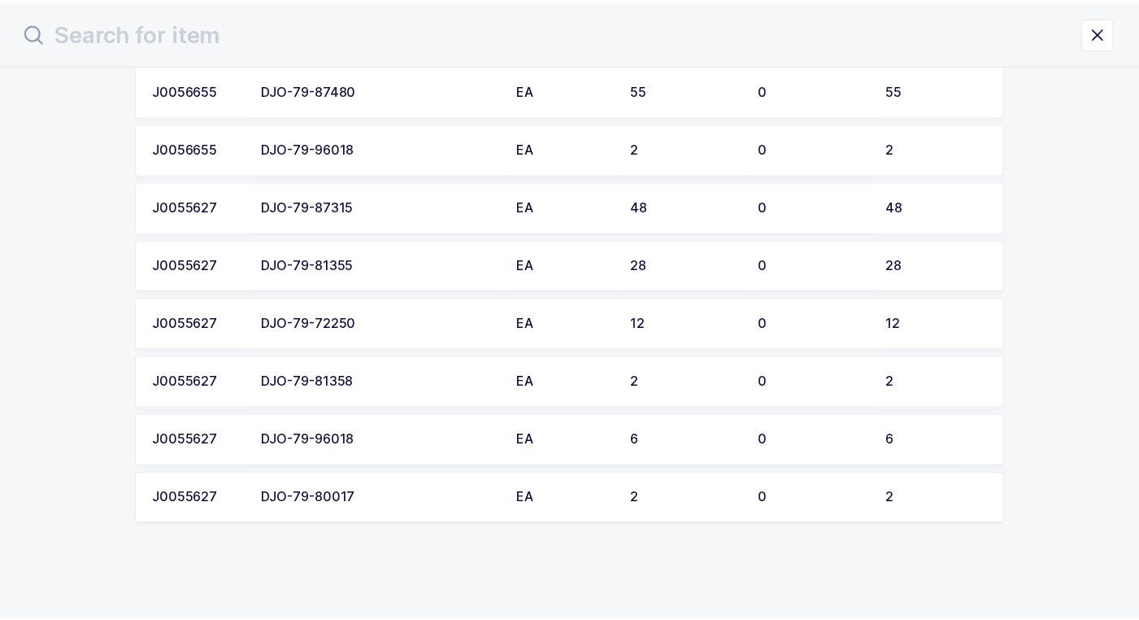
scroll to position [1457, 0]
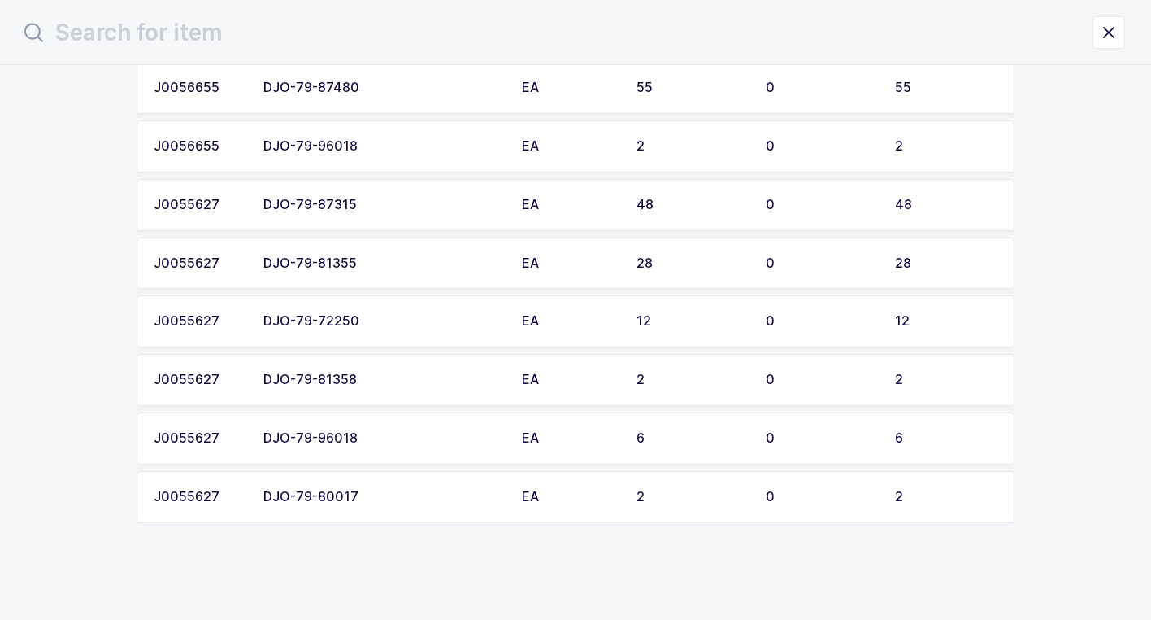
click at [389, 329] on td "DJO-79-72250" at bounding box center [383, 321] width 259 height 52
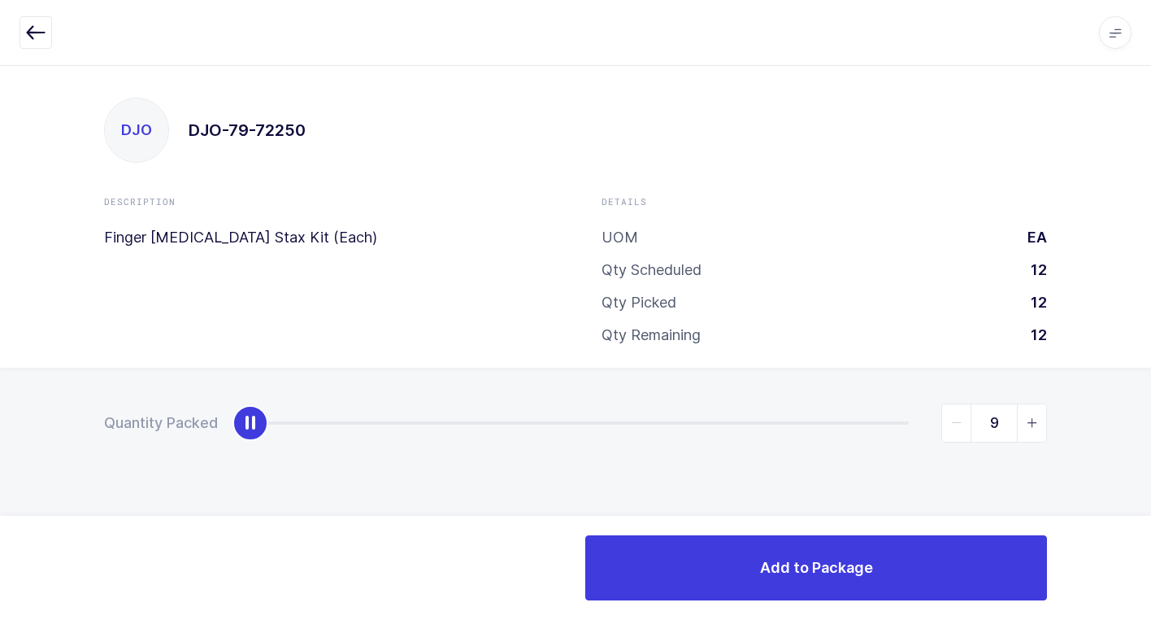
type input "12"
drag, startPoint x: 241, startPoint y: 430, endPoint x: 1160, endPoint y: 475, distance: 920.8
click at [1151, 475] on html "Apps Core Warehouse Admin Mission Control Purchasing Juan W. Logout Account Jua…" at bounding box center [575, 310] width 1151 height 620
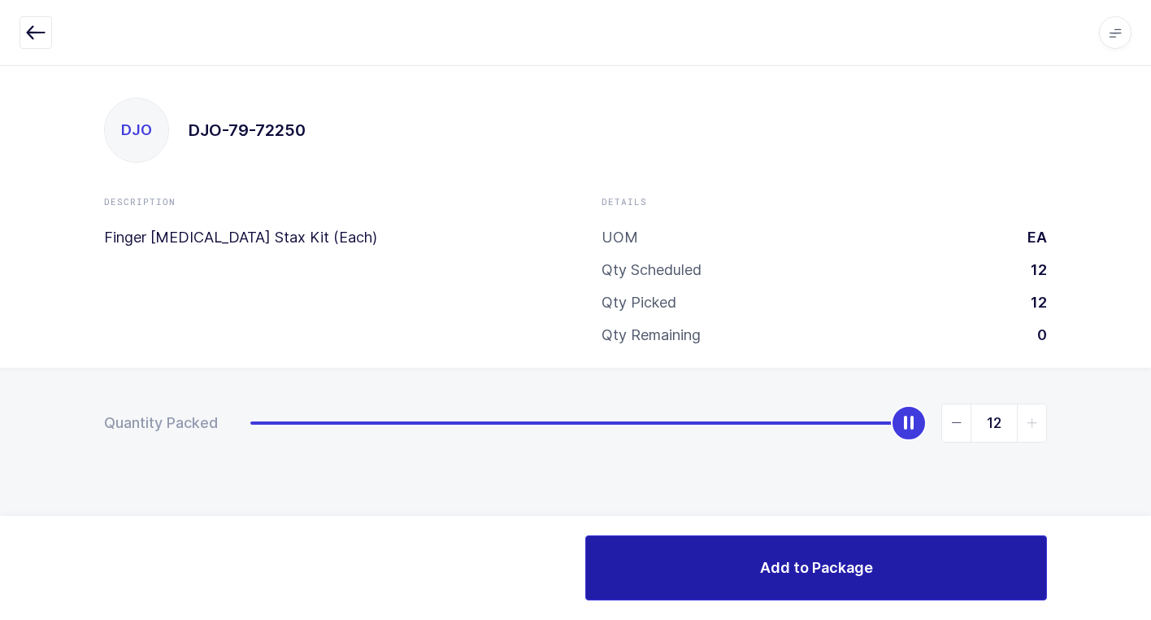
click at [806, 572] on span "Add to Package" at bounding box center [816, 567] width 113 height 20
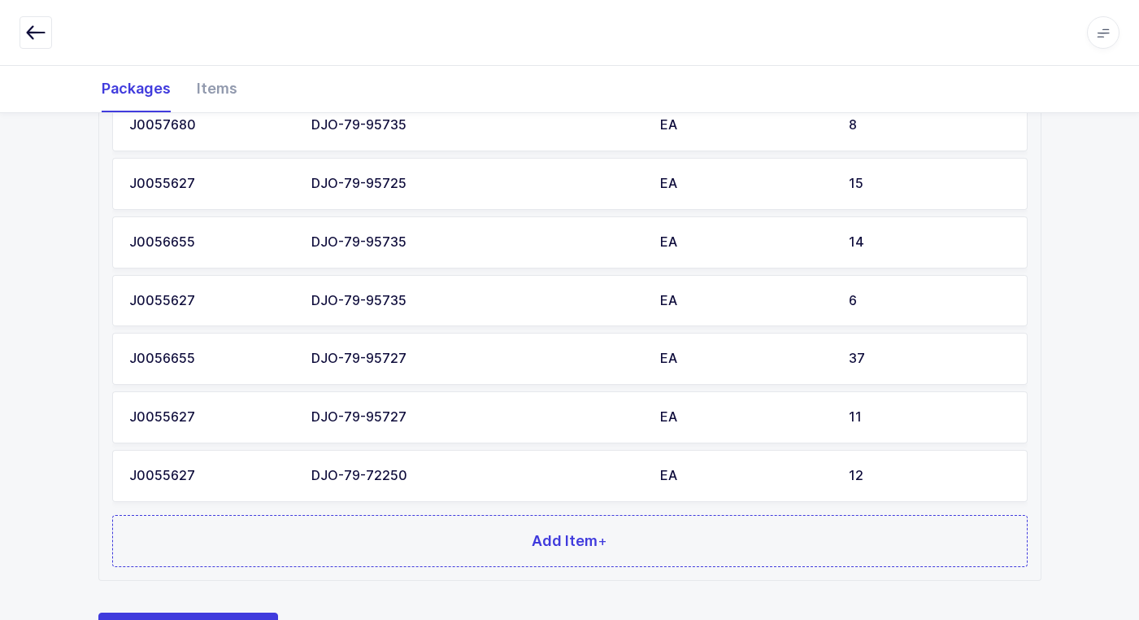
scroll to position [1134, 0]
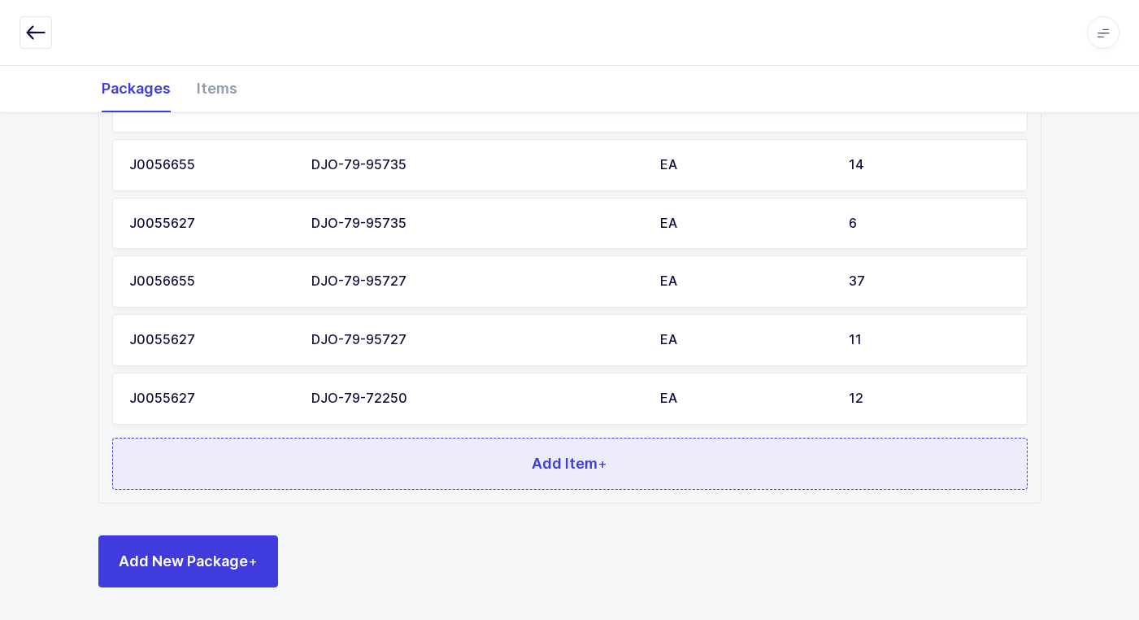
click at [474, 465] on button "Add Item +" at bounding box center [570, 463] width 916 height 52
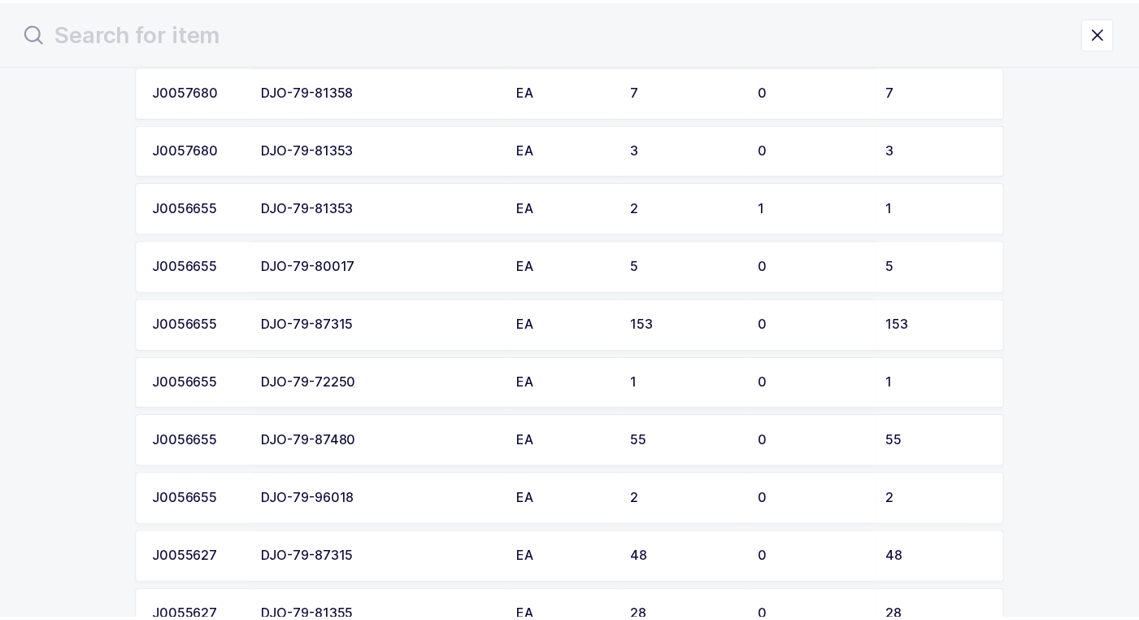
scroll to position [1138, 0]
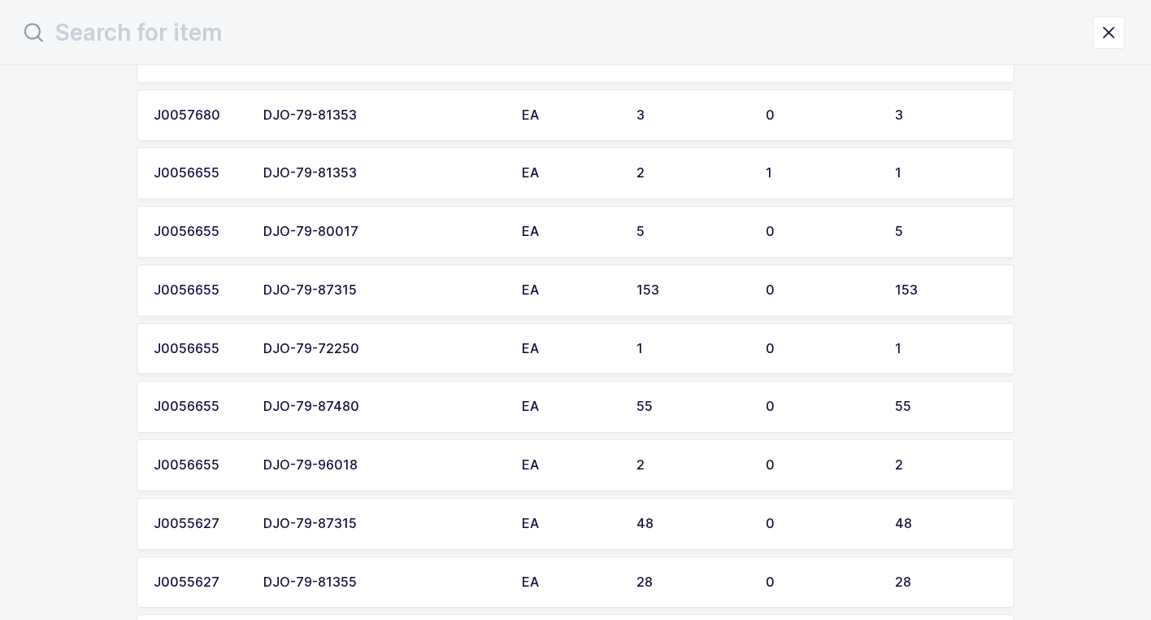
click at [420, 349] on div "DJO-79-72250" at bounding box center [382, 349] width 239 height 15
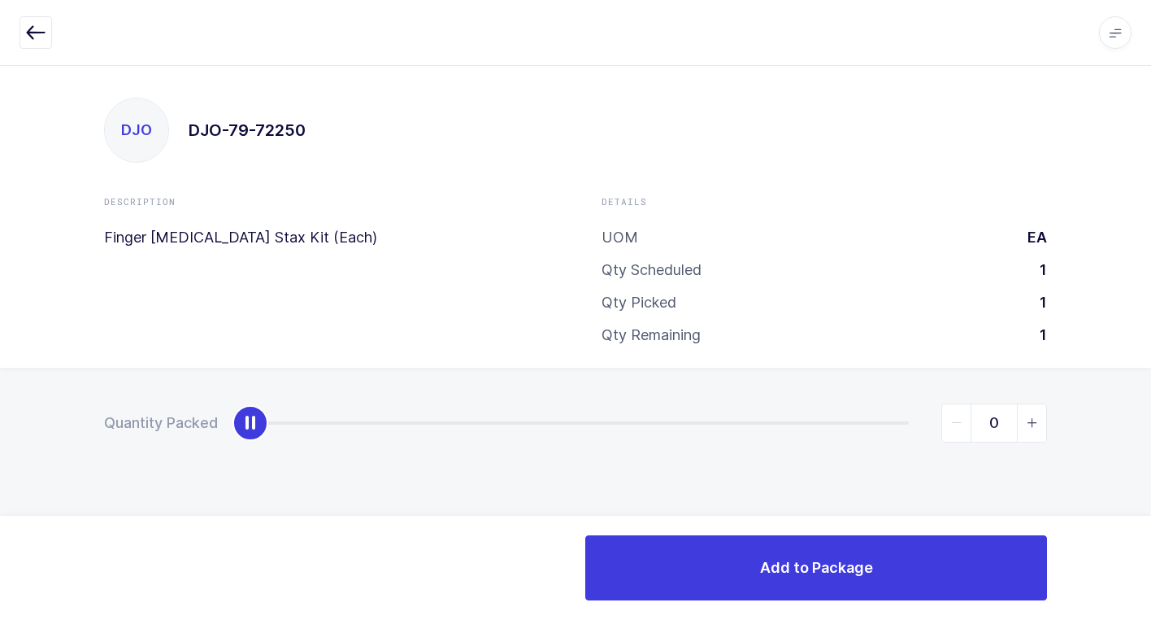
type input "1"
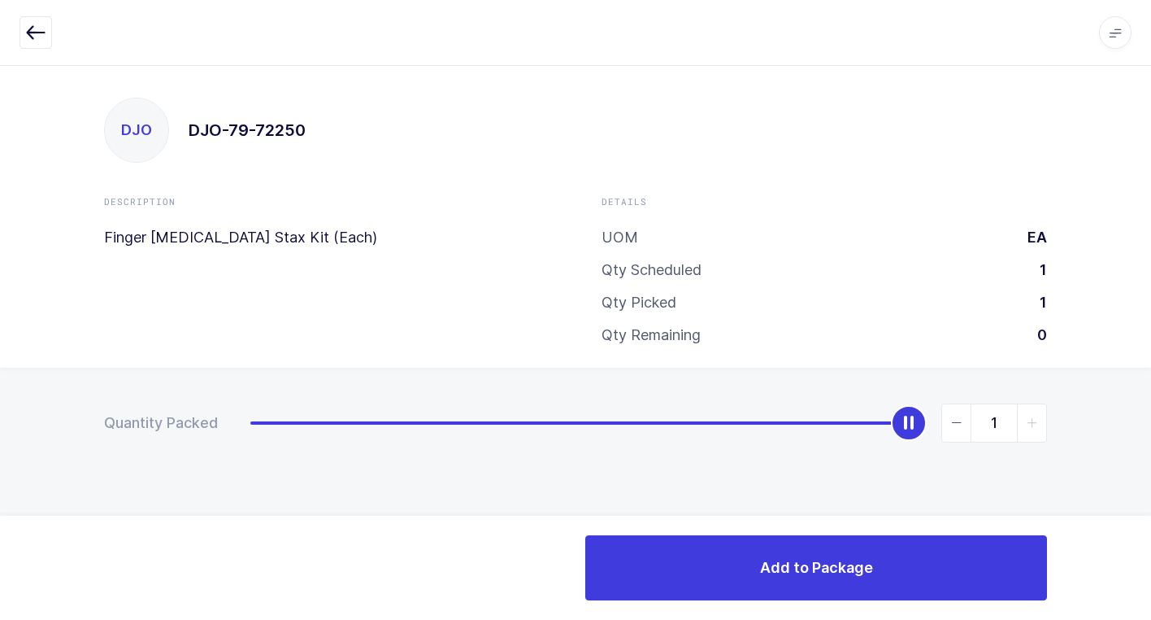
drag, startPoint x: 255, startPoint y: 428, endPoint x: 1136, endPoint y: 451, distance: 881.8
click at [1151, 435] on html "Apps Core Warehouse Admin Mission Control Purchasing Juan W. Logout Account Jua…" at bounding box center [575, 310] width 1151 height 620
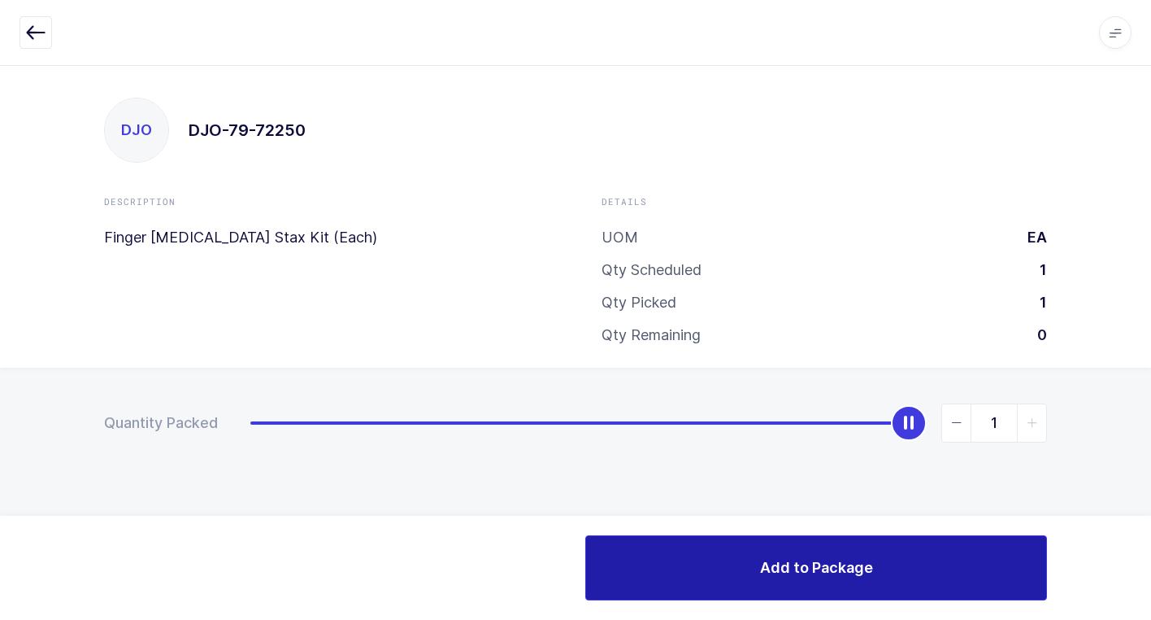
click at [865, 563] on span "Add to Package" at bounding box center [816, 567] width 113 height 20
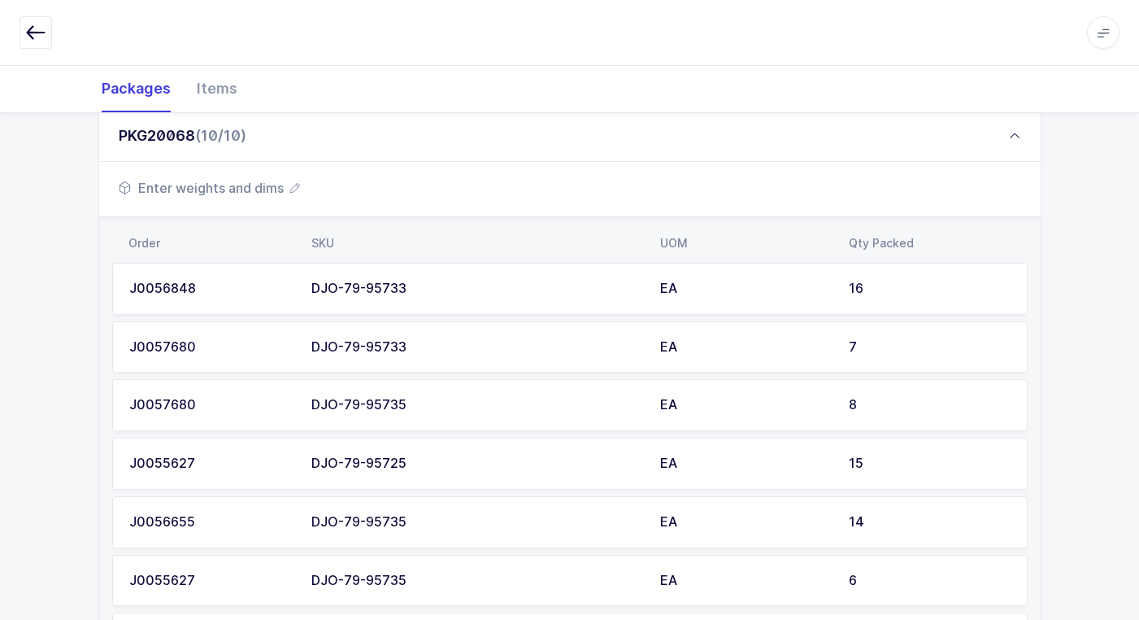
scroll to position [623, 0]
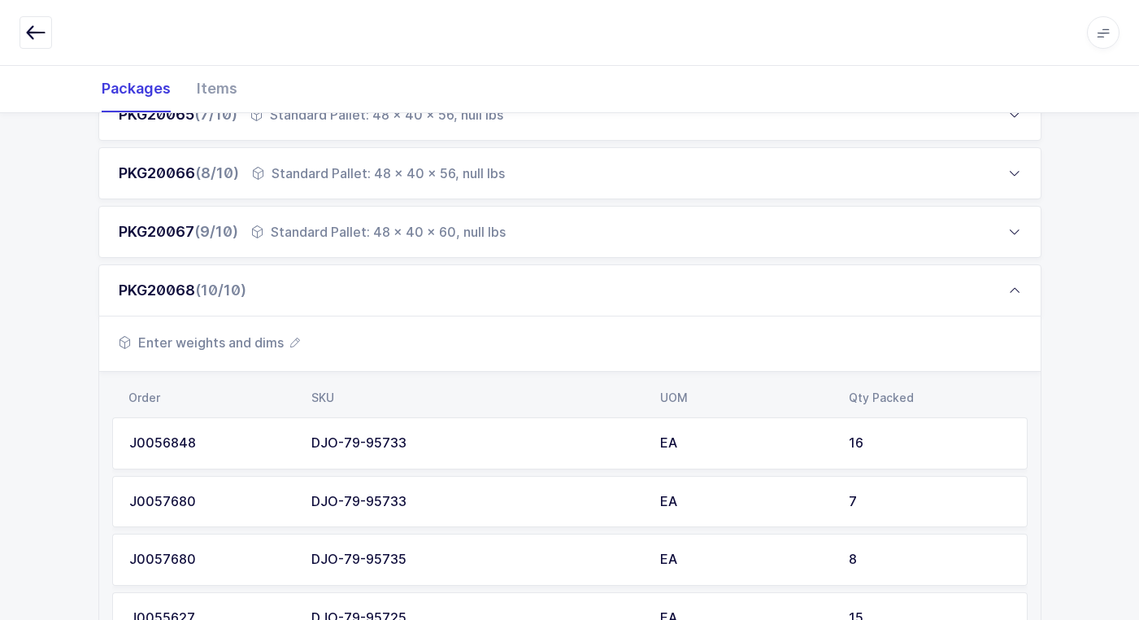
click at [251, 339] on span "Enter weights and dims" at bounding box center [209, 343] width 181 height 20
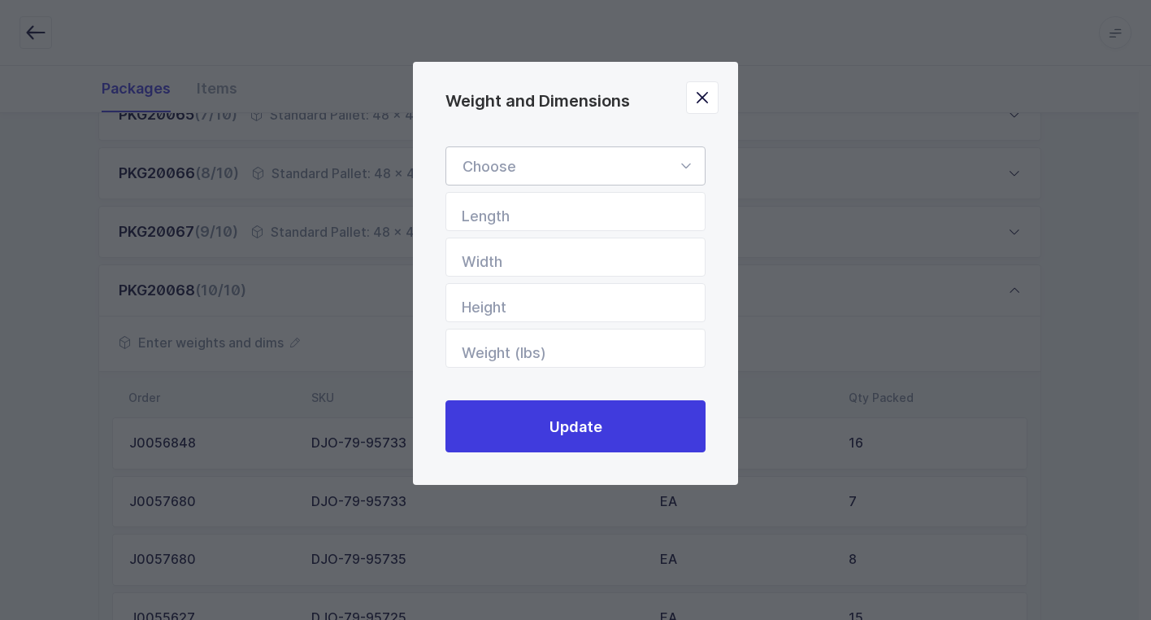
click at [689, 163] on icon "Weight and Dimensions" at bounding box center [686, 165] width 20 height 39
click at [636, 209] on li "Standard Pallet" at bounding box center [582, 213] width 258 height 31
type input "Standard Pallet"
type input "48"
type input "40"
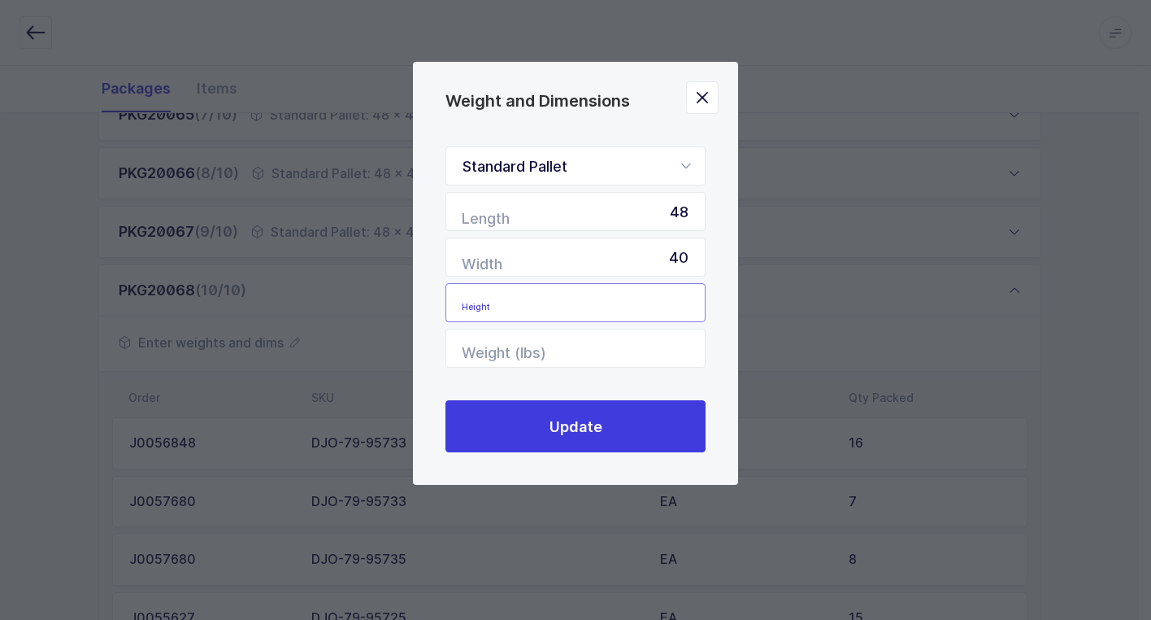
click at [664, 315] on input "Height" at bounding box center [576, 302] width 260 height 39
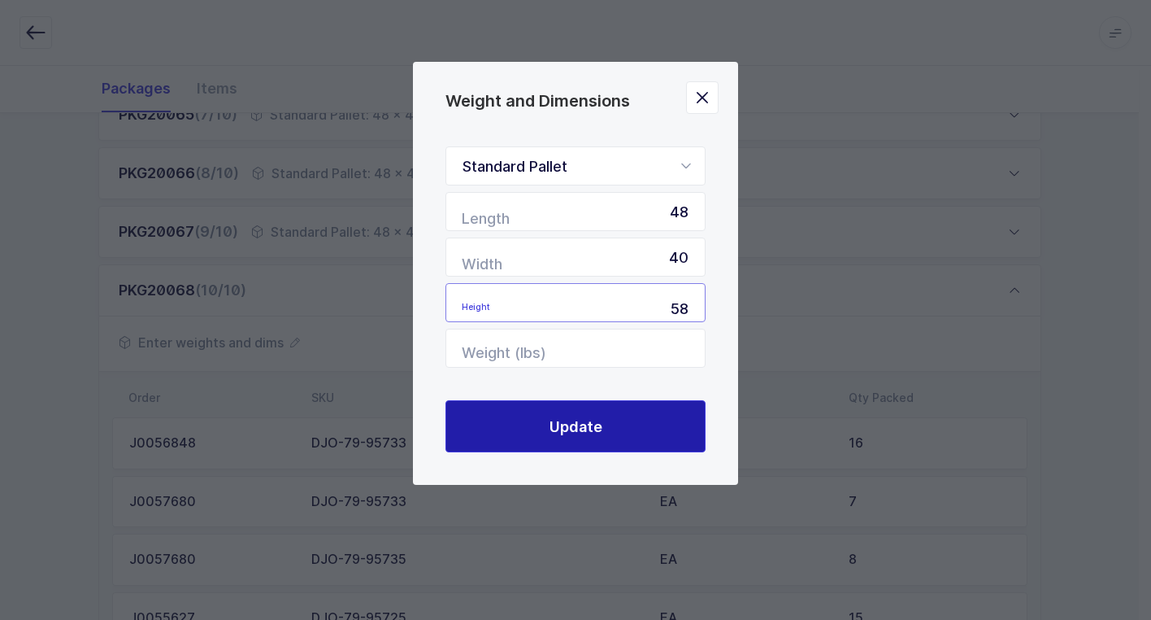
type input "58"
drag, startPoint x: 674, startPoint y: 429, endPoint x: 673, endPoint y: 421, distance: 8.2
click at [674, 424] on button "Update" at bounding box center [576, 426] width 260 height 52
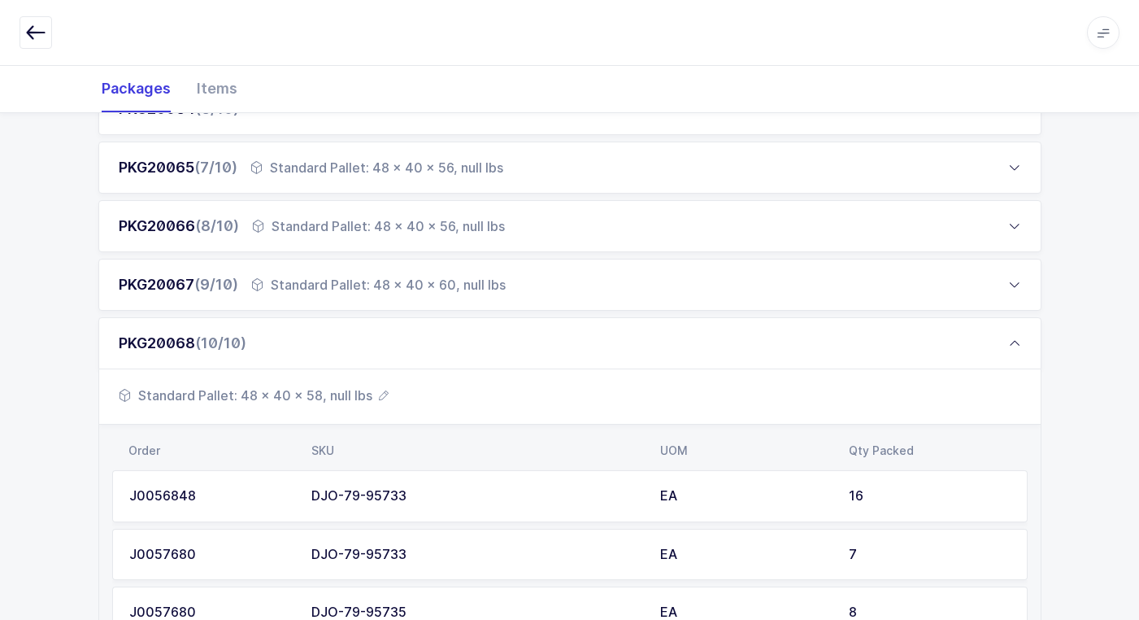
scroll to position [542, 0]
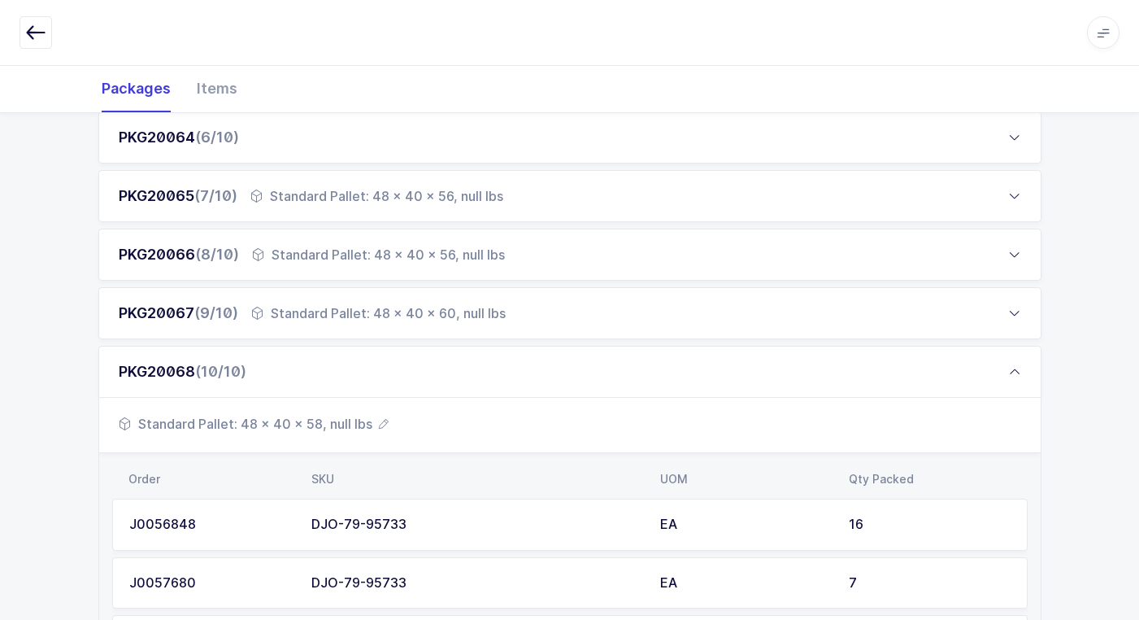
click at [1021, 372] on icon at bounding box center [1014, 371] width 13 height 13
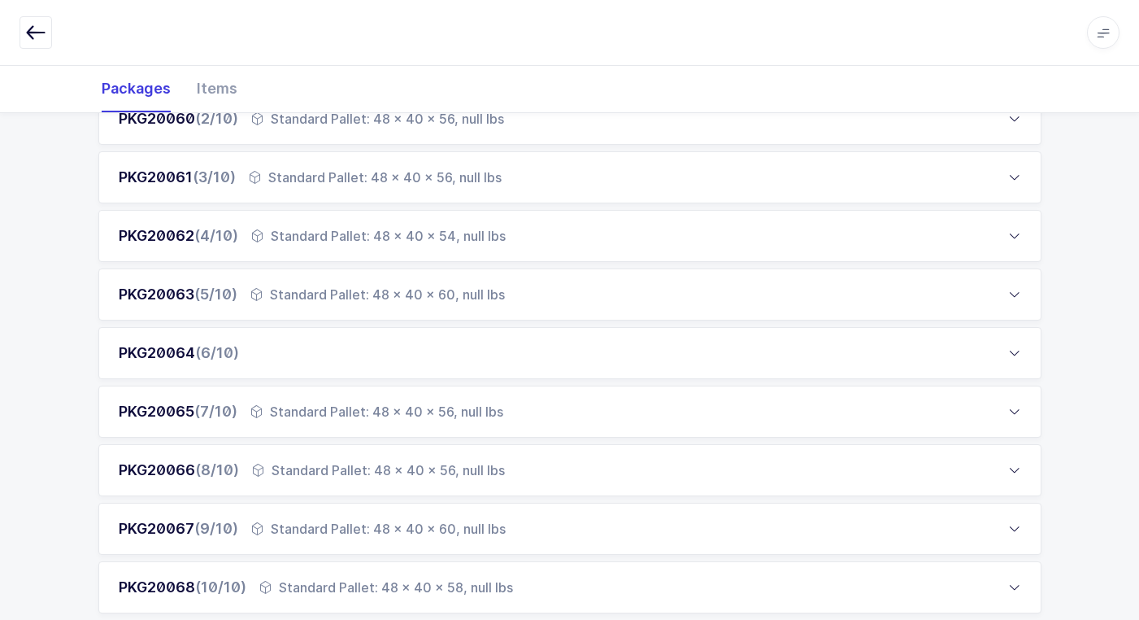
scroll to position [355, 0]
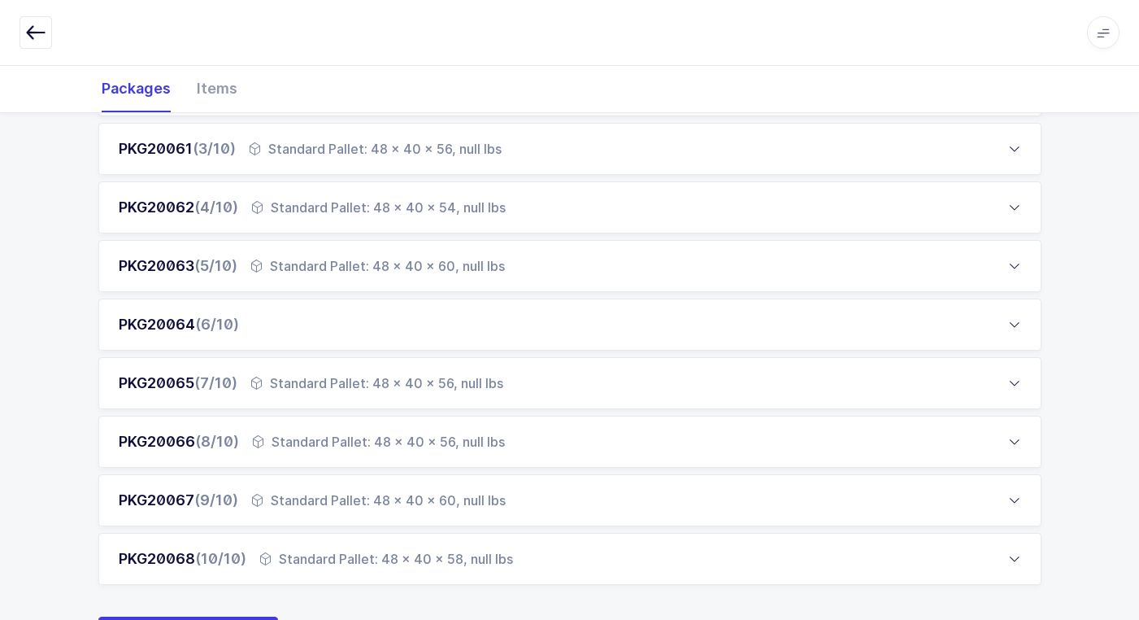
click at [351, 322] on div "PKG20064 (6/10)" at bounding box center [569, 324] width 943 height 52
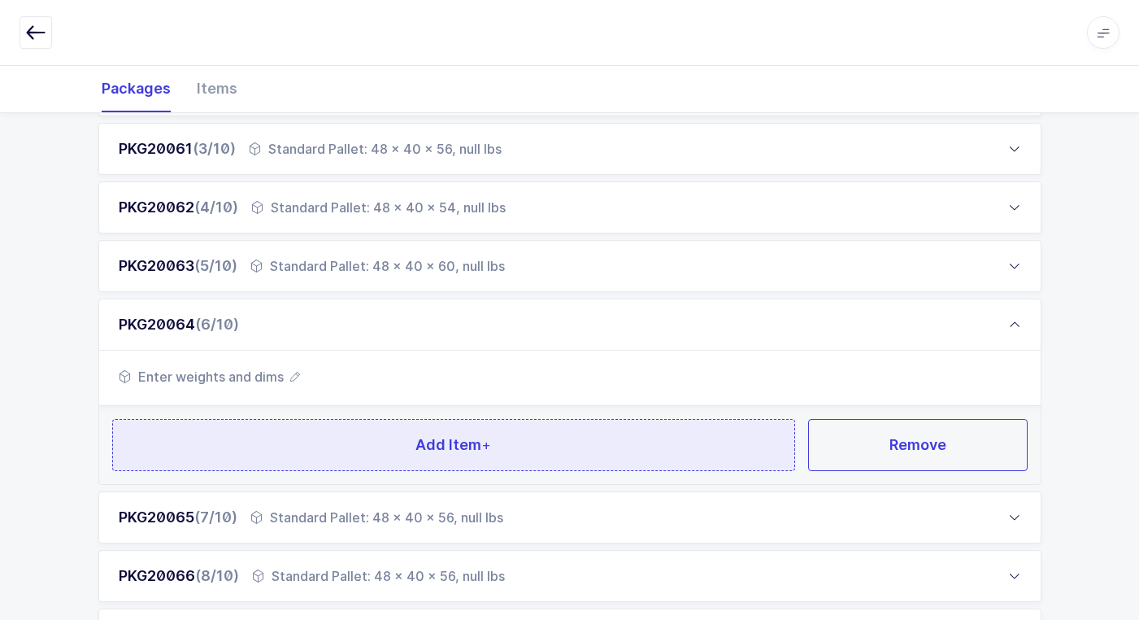
click at [320, 439] on button "Add Item +" at bounding box center [454, 445] width 684 height 52
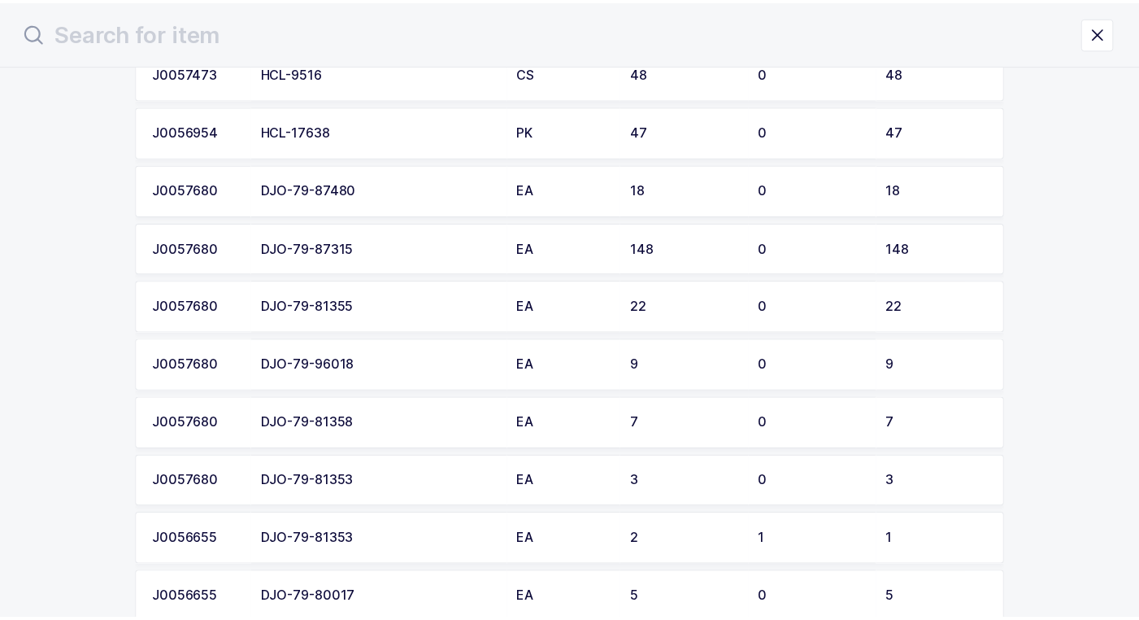
scroll to position [284, 0]
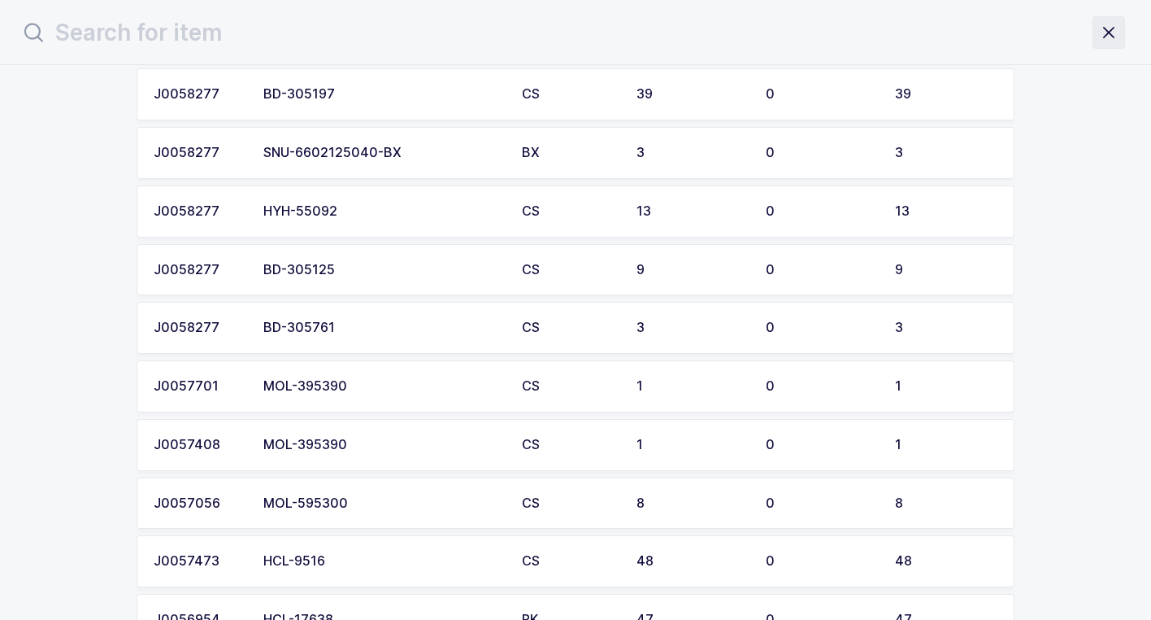
click at [1114, 35] on icon "close drawer" at bounding box center [1109, 32] width 23 height 23
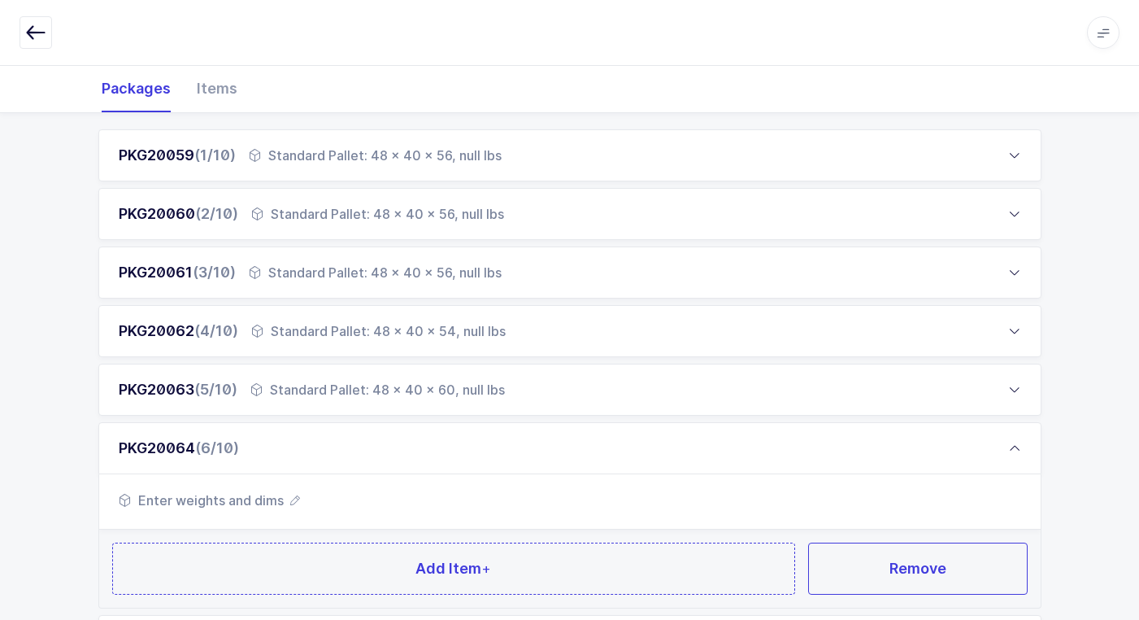
scroll to position [244, 0]
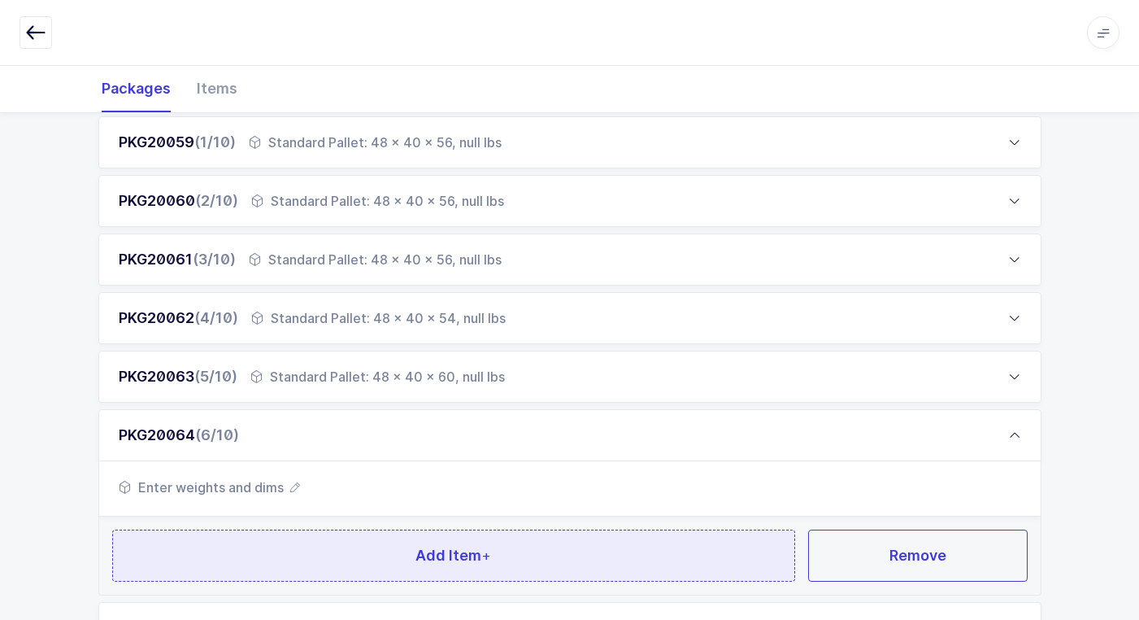
click at [308, 557] on button "Add Item +" at bounding box center [454, 555] width 684 height 52
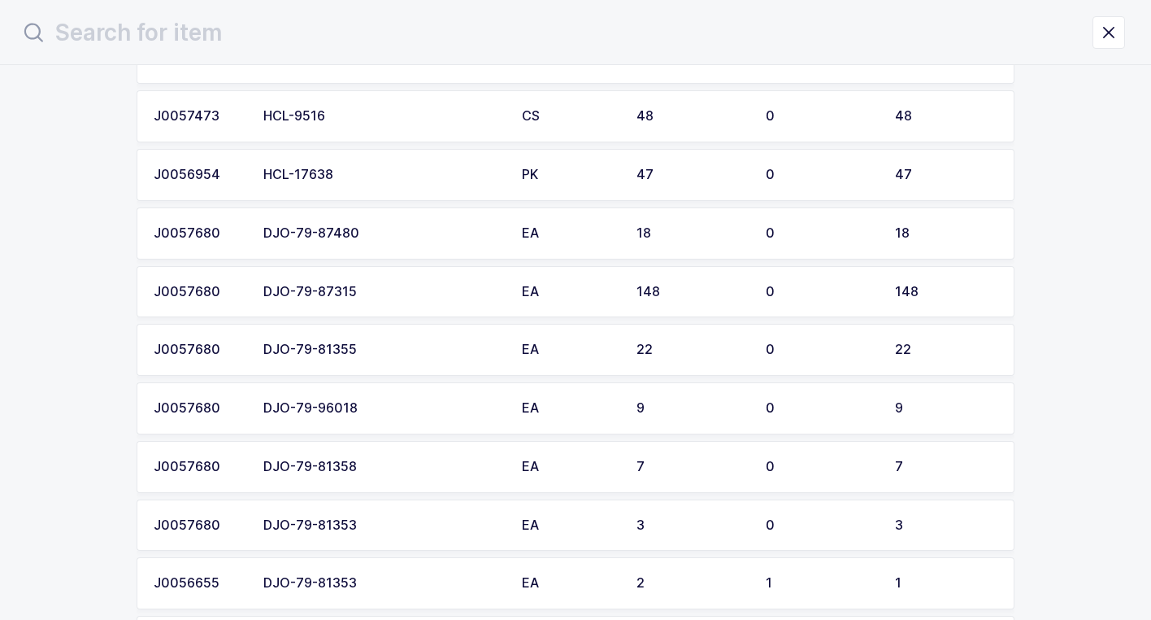
scroll to position [732, 0]
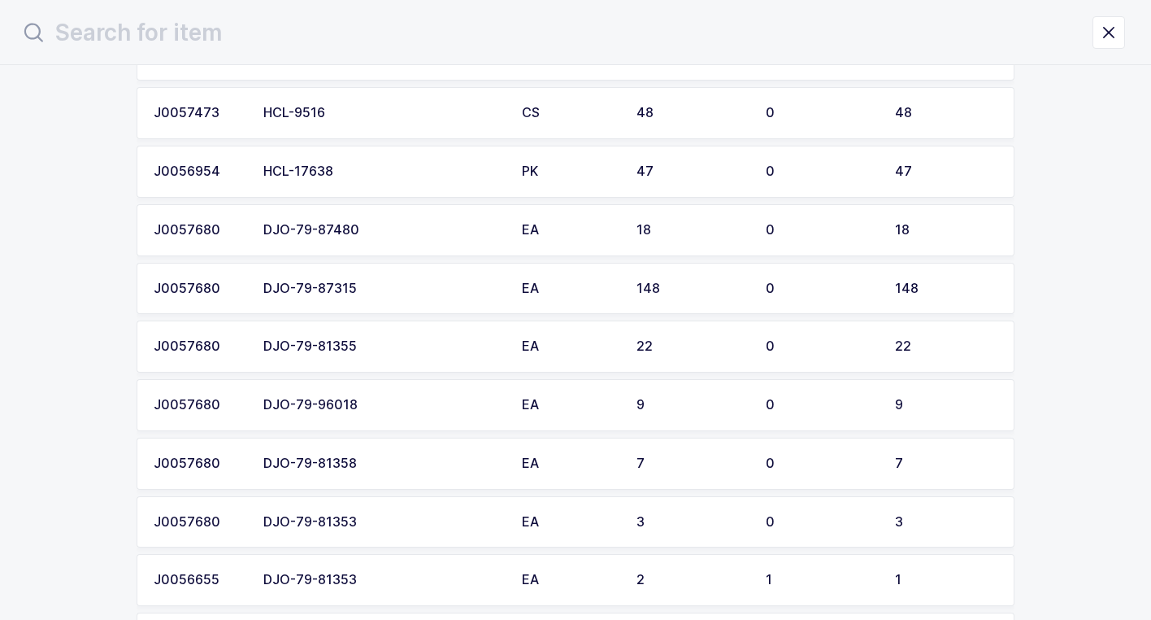
click at [340, 290] on div "DJO-79-87315" at bounding box center [382, 288] width 239 height 15
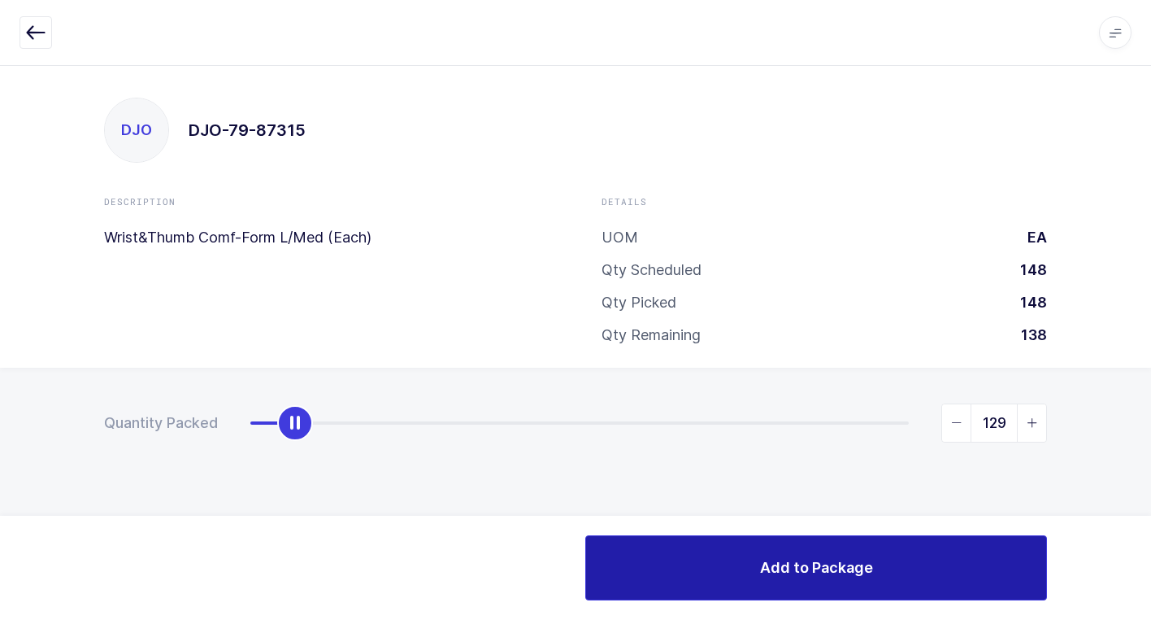
type input "148"
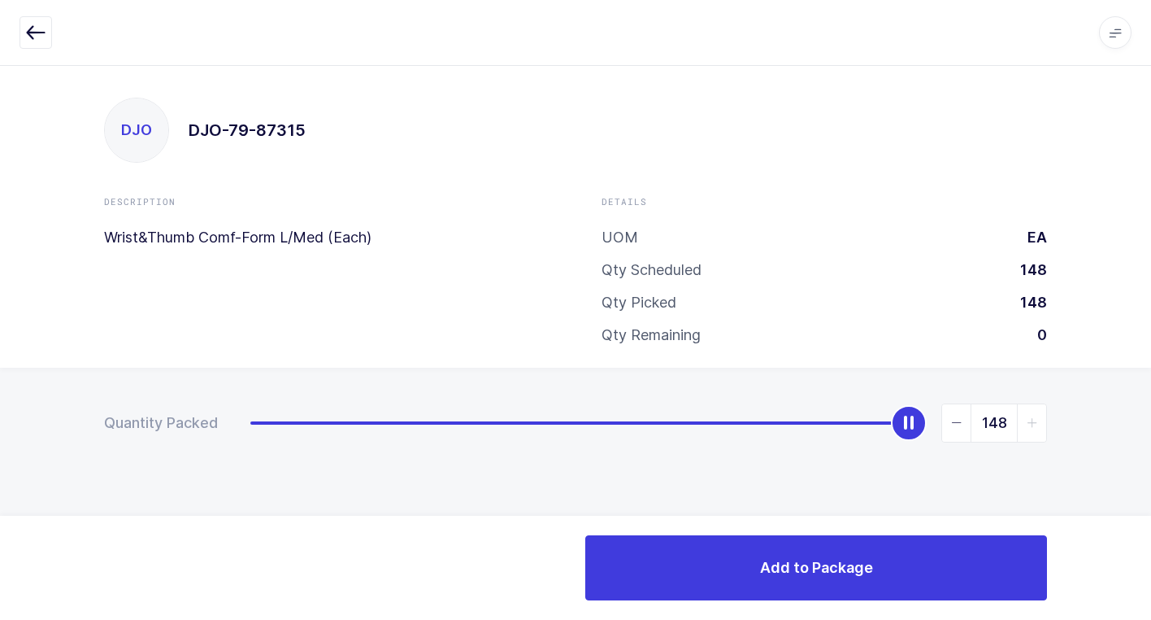
drag, startPoint x: 242, startPoint y: 427, endPoint x: 1062, endPoint y: 616, distance: 842.1
click at [1151, 603] on html "Apps Core Warehouse Admin Mission Control Purchasing Juan W. Logout Account Jua…" at bounding box center [575, 310] width 1151 height 620
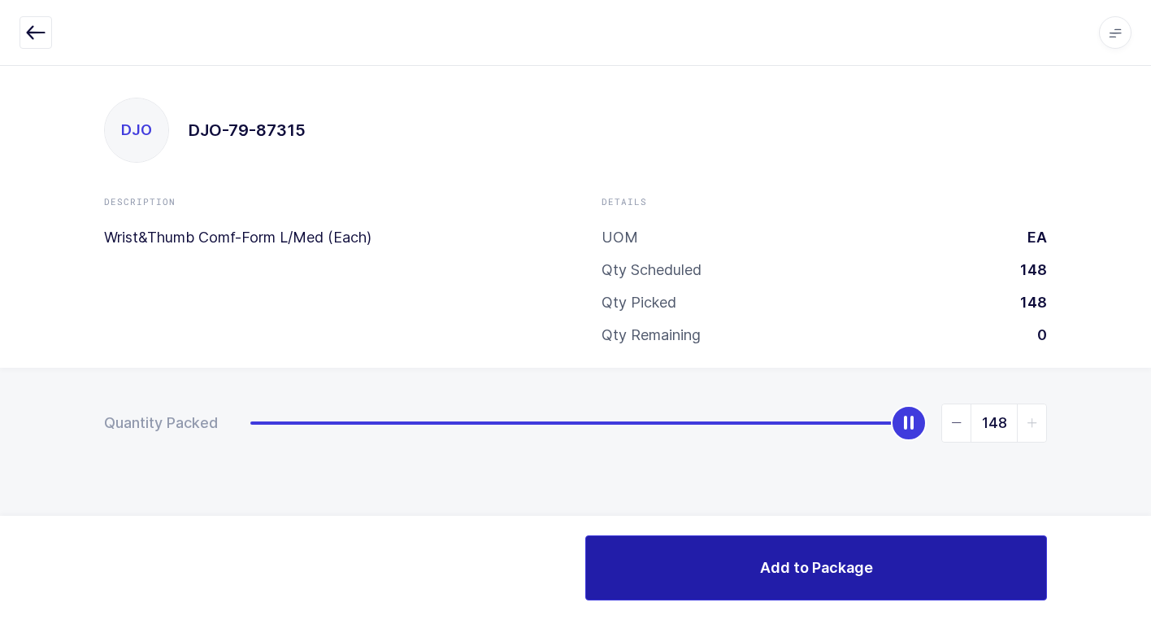
click at [764, 566] on span "Add to Package" at bounding box center [816, 567] width 113 height 20
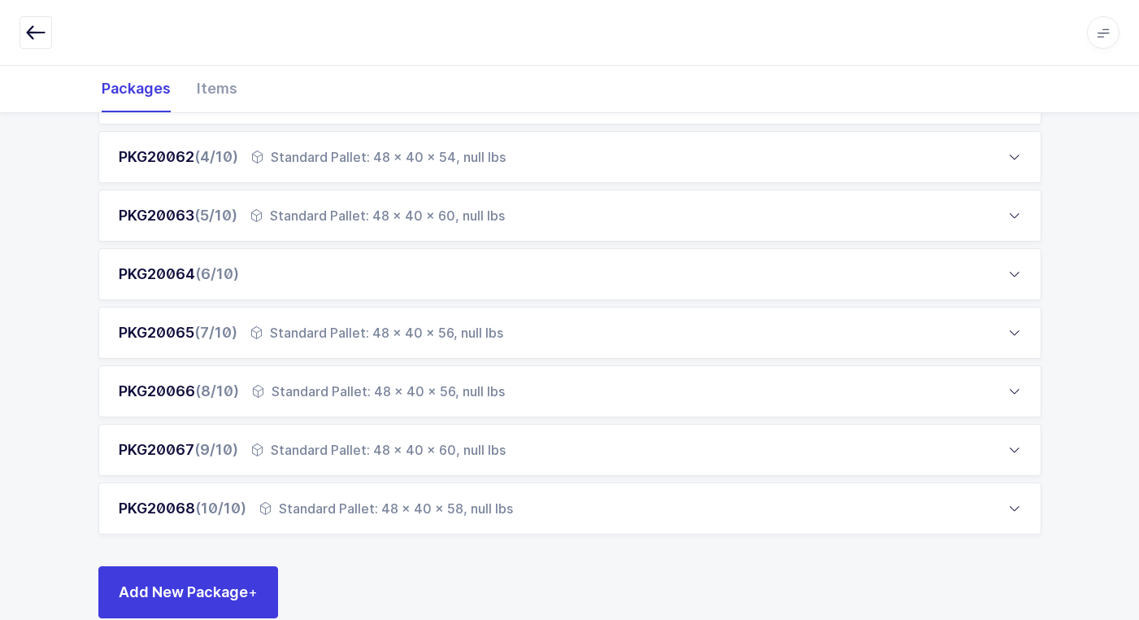
scroll to position [407, 0]
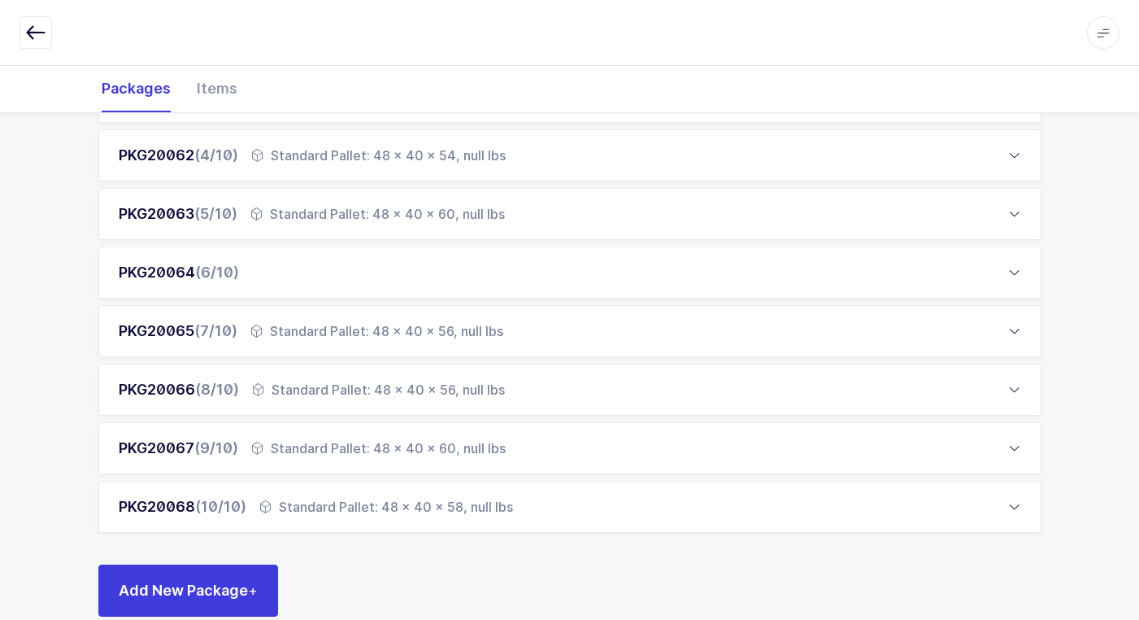
drag, startPoint x: 268, startPoint y: 276, endPoint x: 281, endPoint y: 279, distance: 12.6
click at [277, 277] on div "PKG20064 (6/10)" at bounding box center [569, 272] width 943 height 52
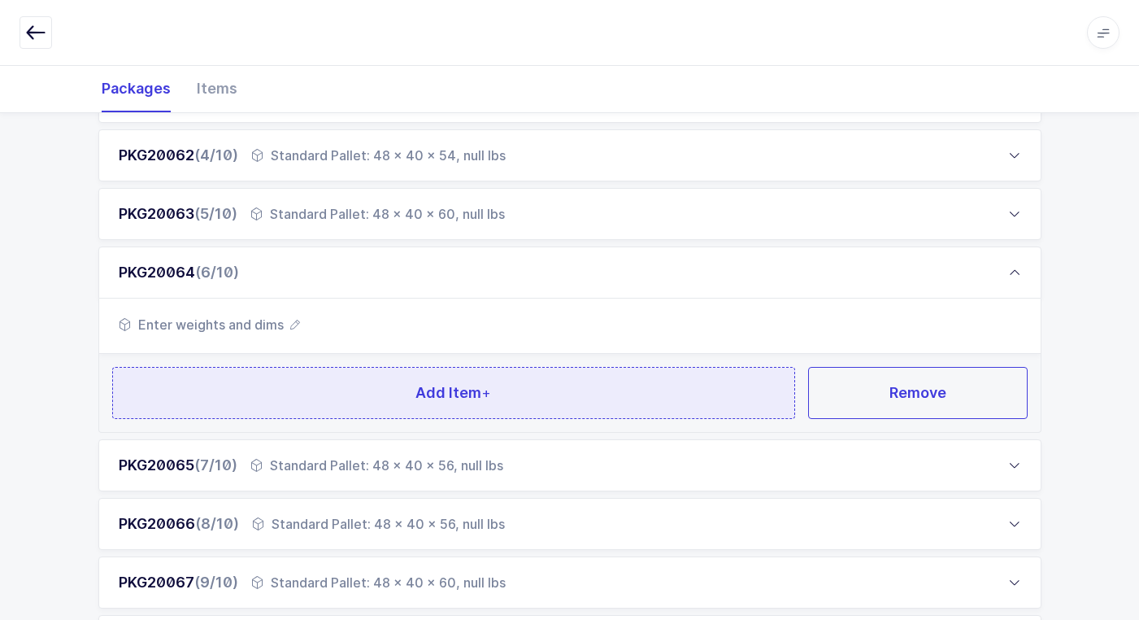
click at [394, 403] on button "Add Item +" at bounding box center [454, 393] width 684 height 52
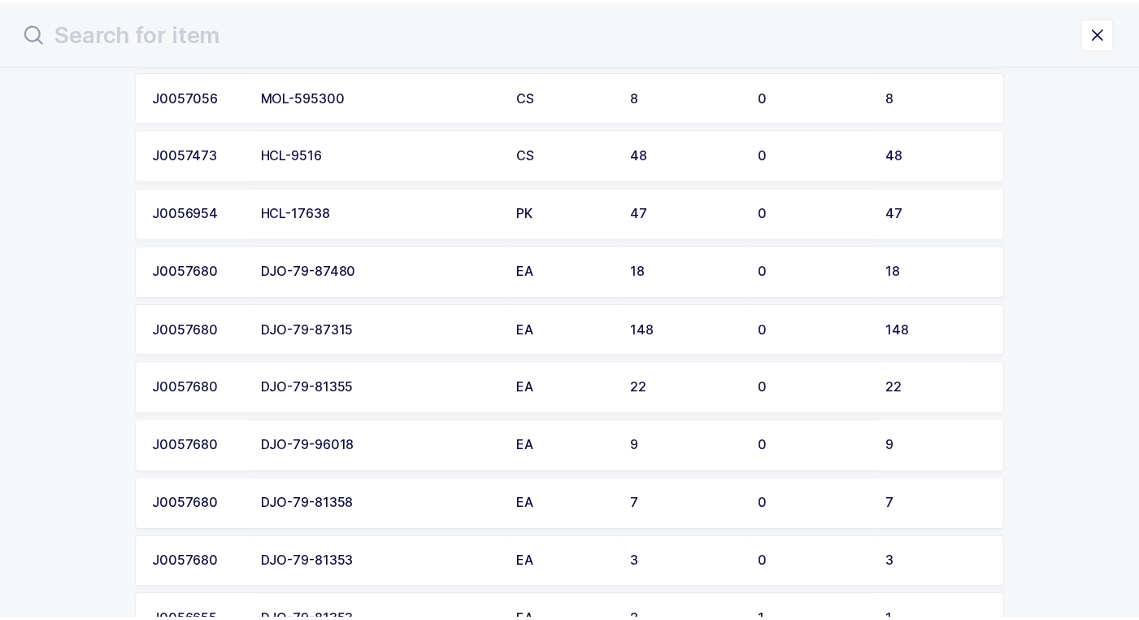
scroll to position [732, 0]
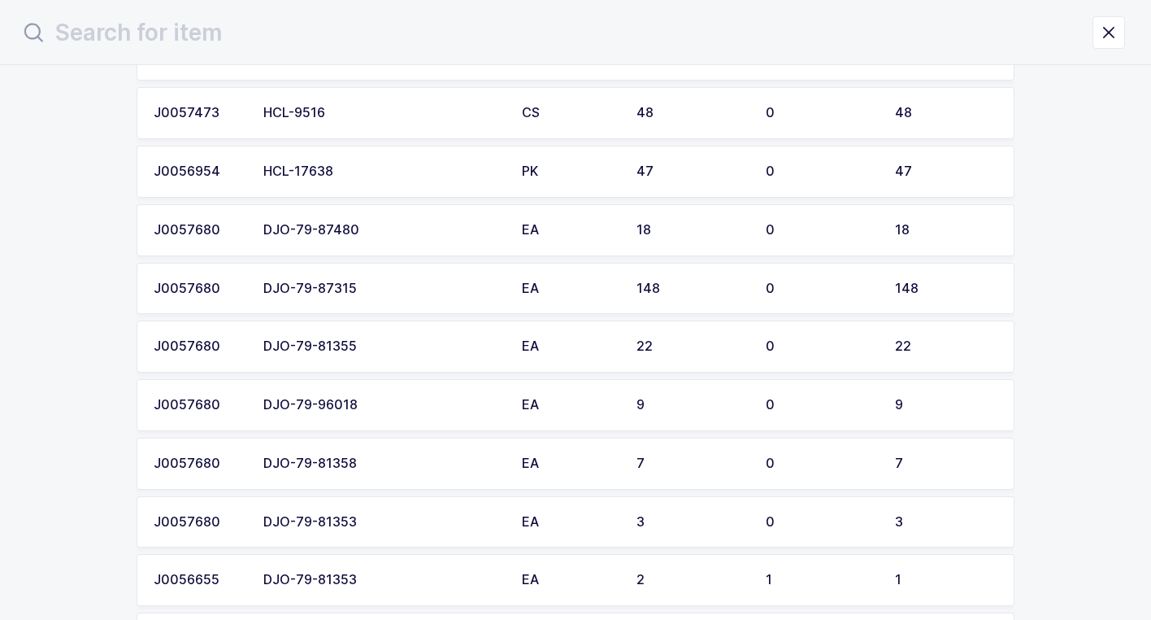
click at [437, 281] on div "DJO-79-87315" at bounding box center [382, 288] width 239 height 15
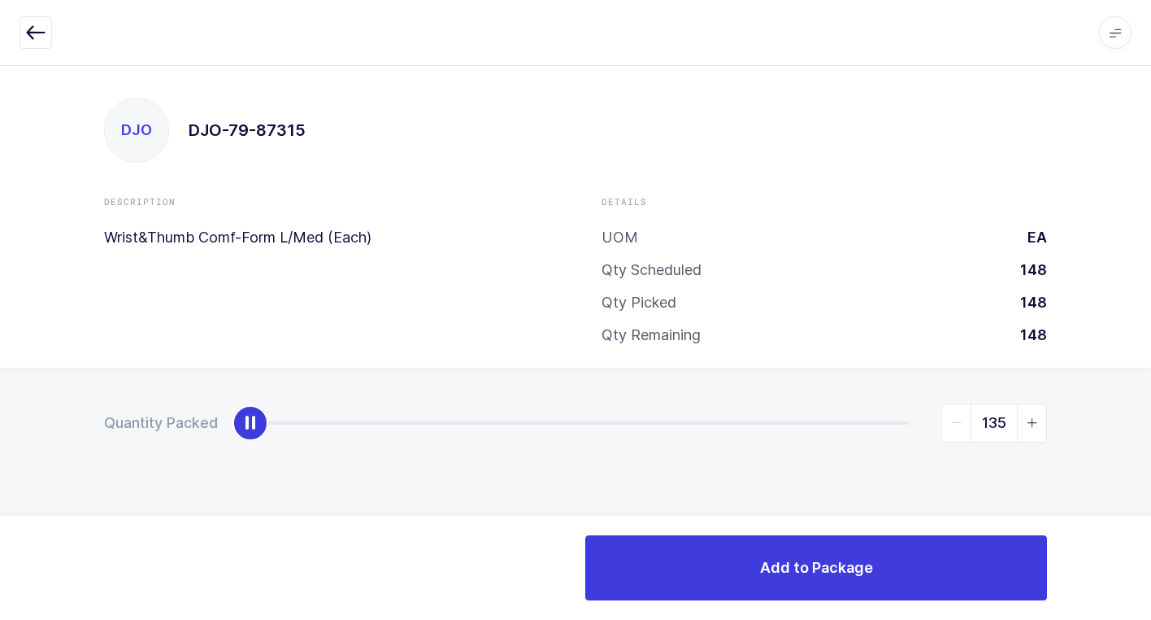
type input "148"
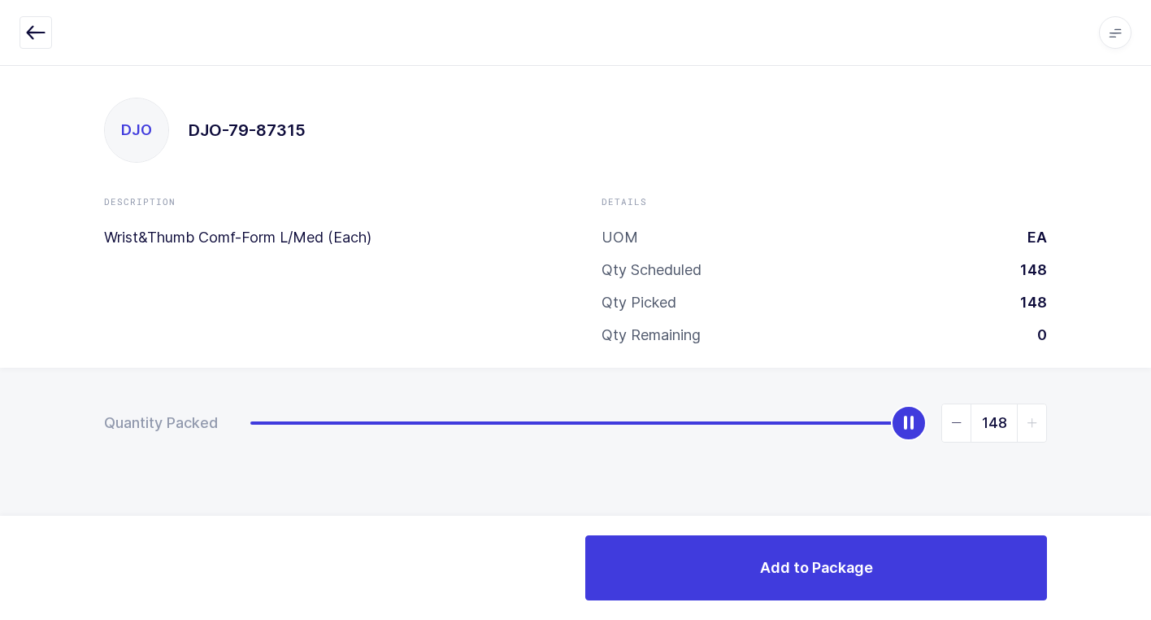
drag, startPoint x: 256, startPoint y: 424, endPoint x: 1131, endPoint y: 456, distance: 875.6
click at [1151, 450] on html "Apps Core Warehouse Admin Mission Control Purchasing Juan W. Logout Account Jua…" at bounding box center [575, 310] width 1151 height 620
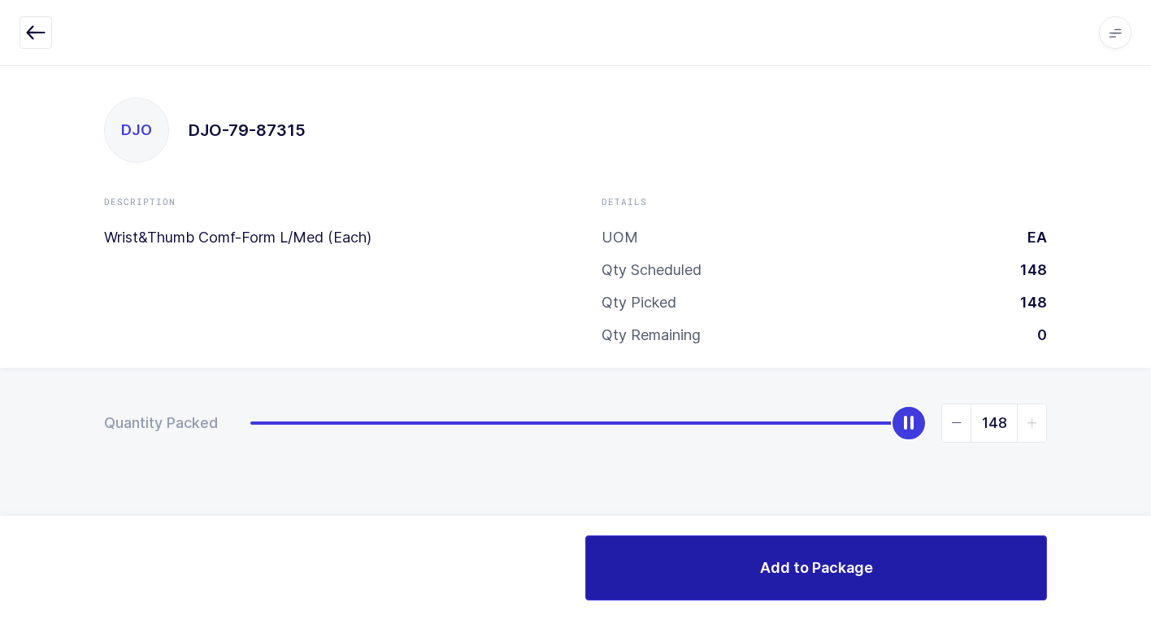
drag, startPoint x: 755, startPoint y: 568, endPoint x: 763, endPoint y: 567, distance: 8.3
click at [762, 568] on button "Add to Package" at bounding box center [816, 567] width 462 height 65
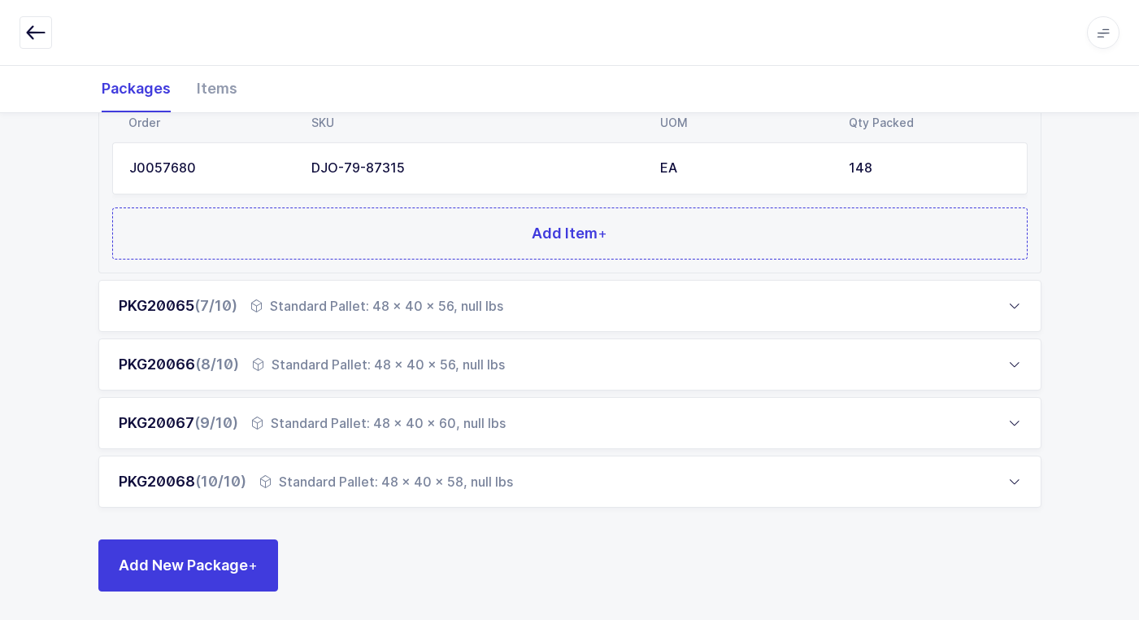
scroll to position [668, 0]
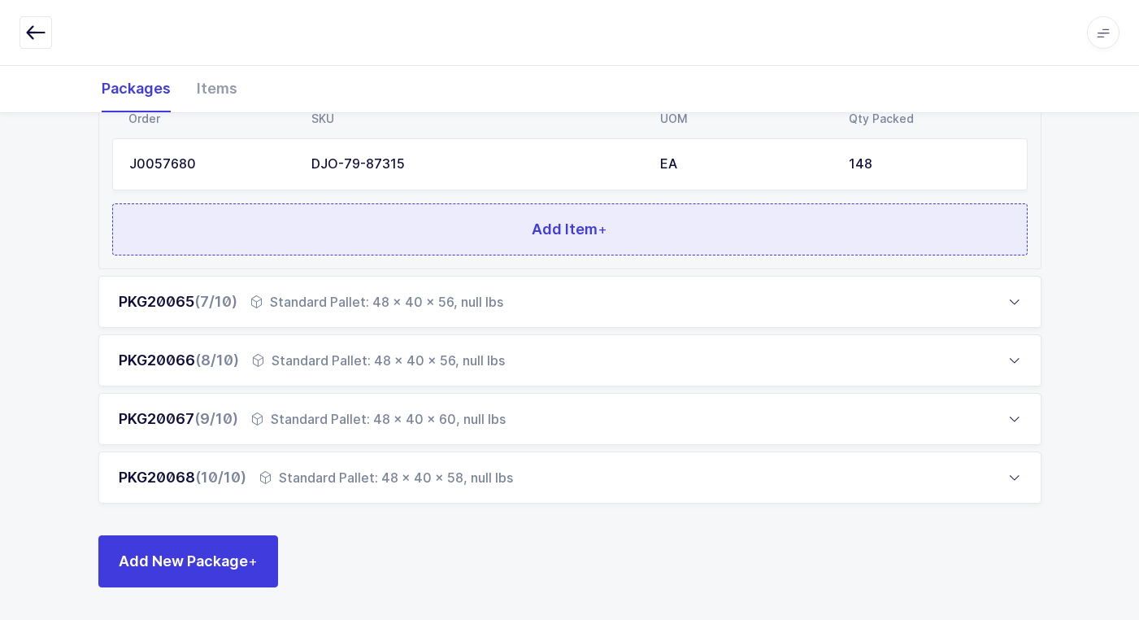
click at [387, 234] on button "Add Item +" at bounding box center [570, 229] width 916 height 52
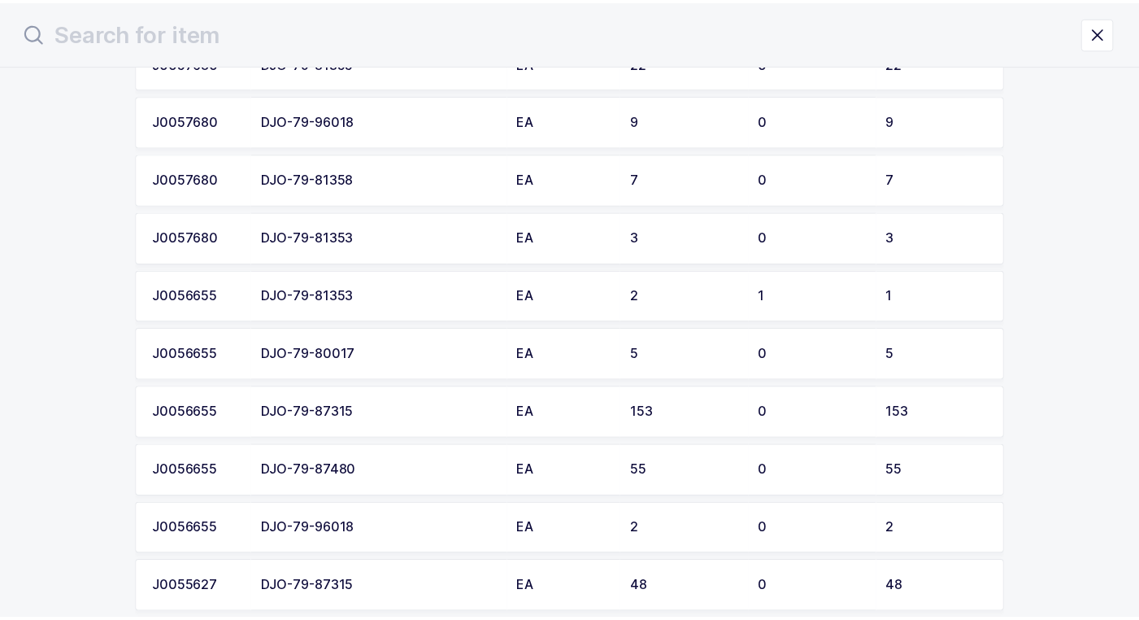
scroll to position [1057, 0]
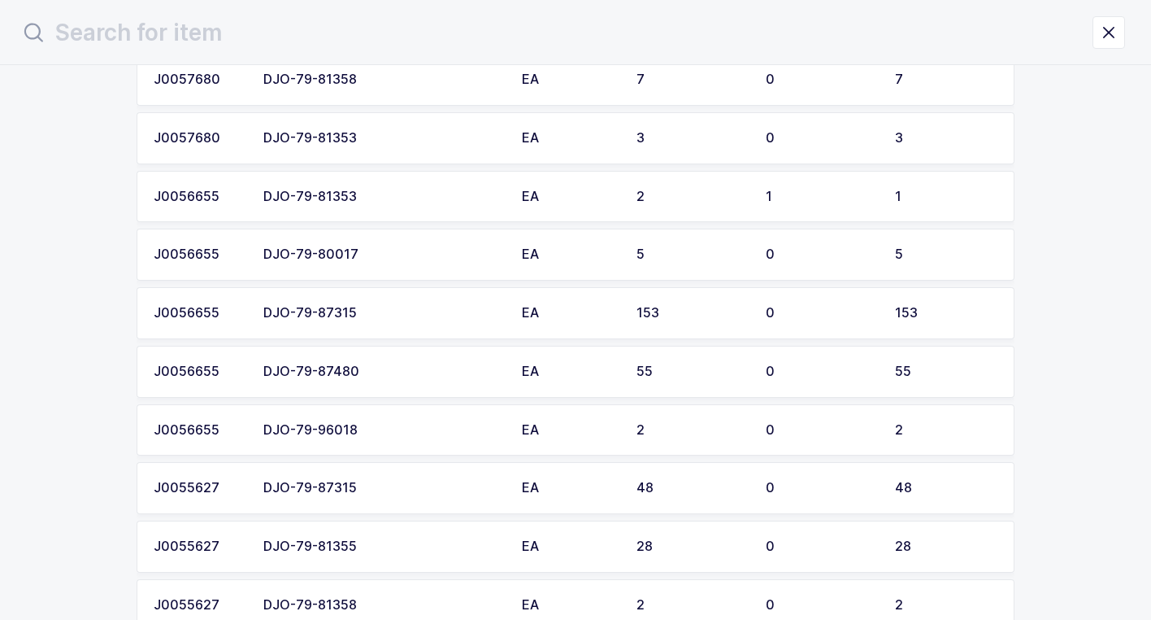
click at [431, 314] on div "DJO-79-87315" at bounding box center [382, 313] width 239 height 15
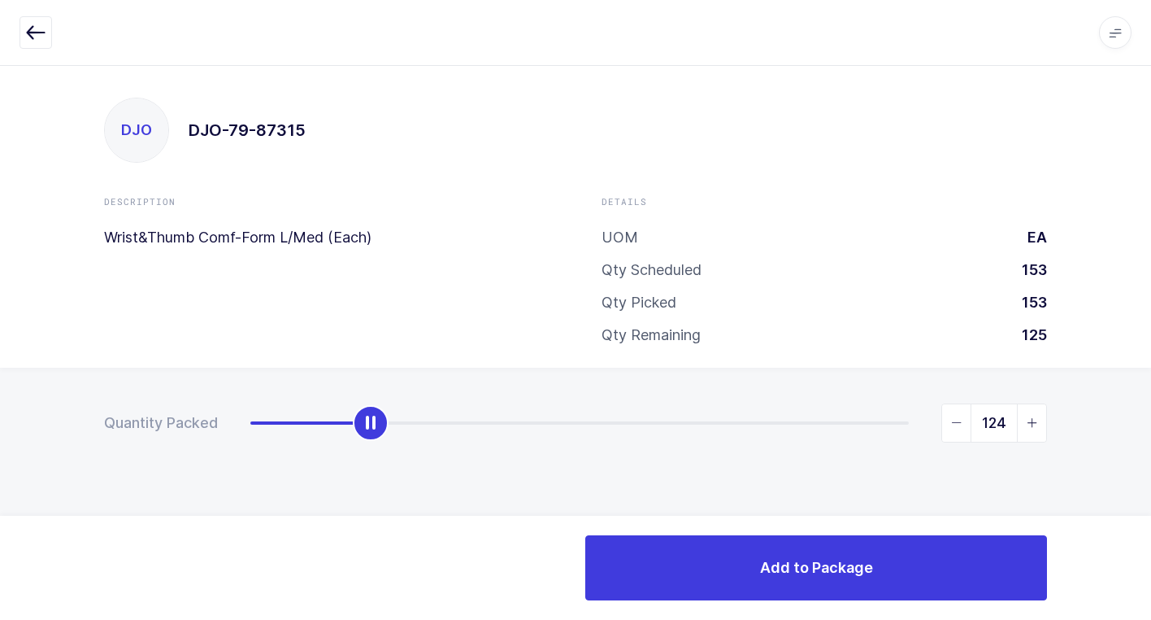
type input "153"
drag, startPoint x: 250, startPoint y: 422, endPoint x: 1160, endPoint y: 436, distance: 910.0
click at [1151, 436] on html "Apps Core Warehouse Admin Mission Control Purchasing Juan W. Logout Account Jua…" at bounding box center [575, 310] width 1151 height 620
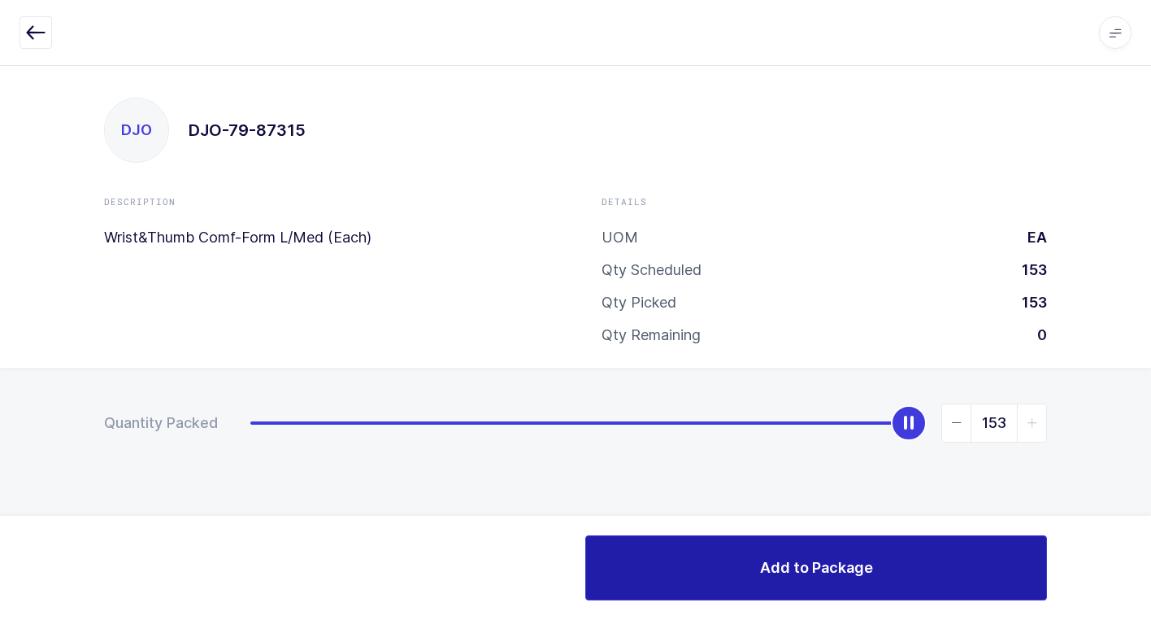
click at [862, 574] on span "Add to Package" at bounding box center [816, 567] width 113 height 20
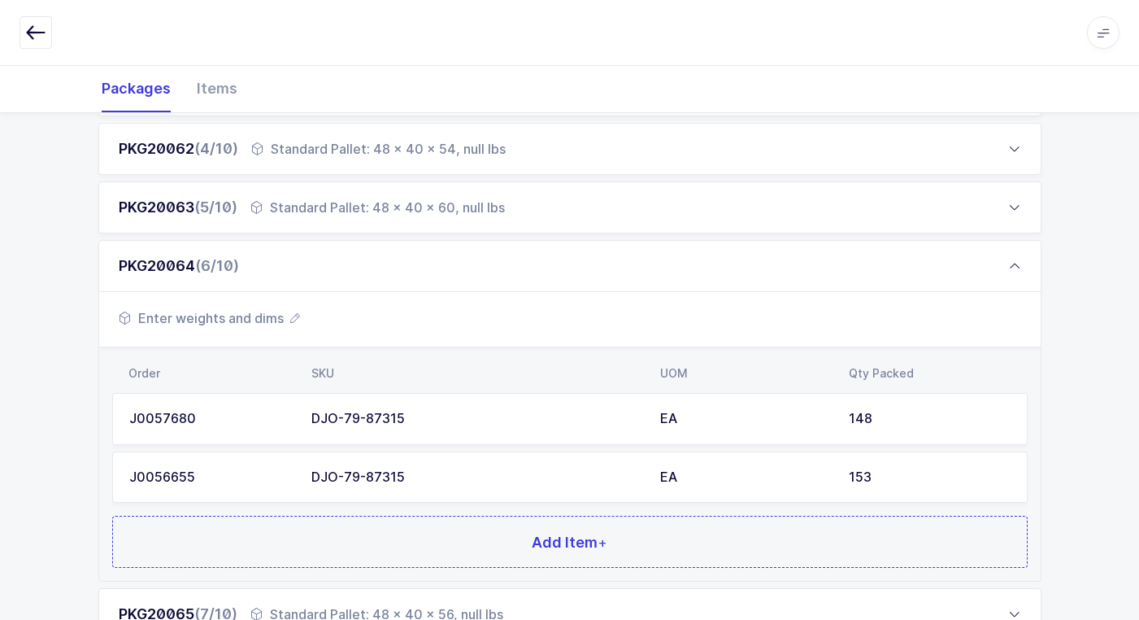
scroll to position [569, 0]
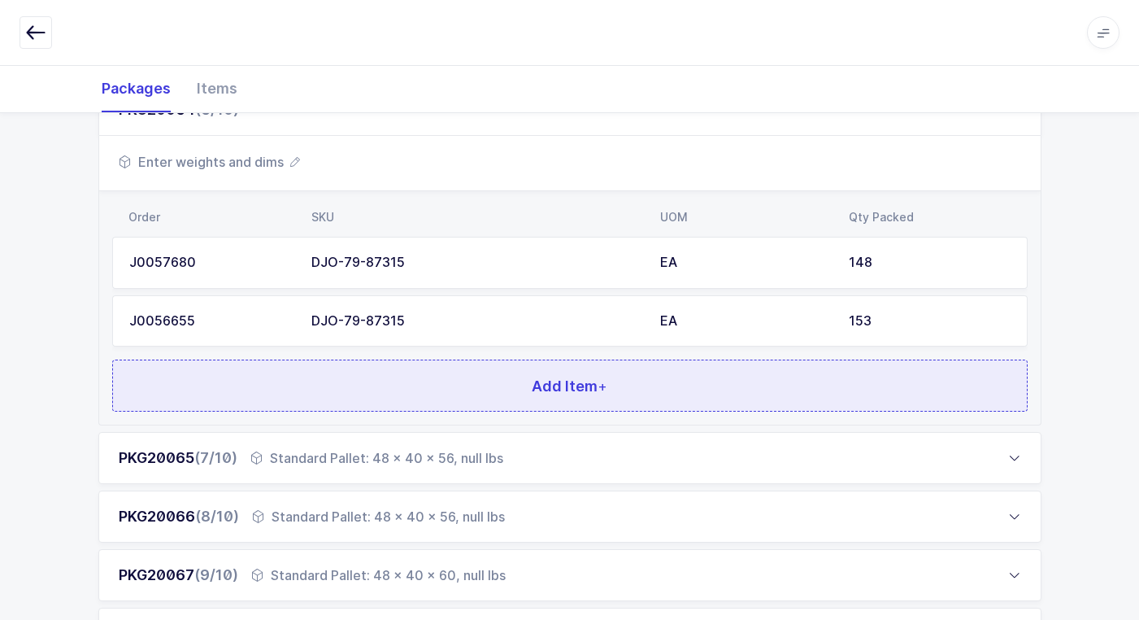
click at [526, 392] on button "Add Item +" at bounding box center [570, 385] width 916 height 52
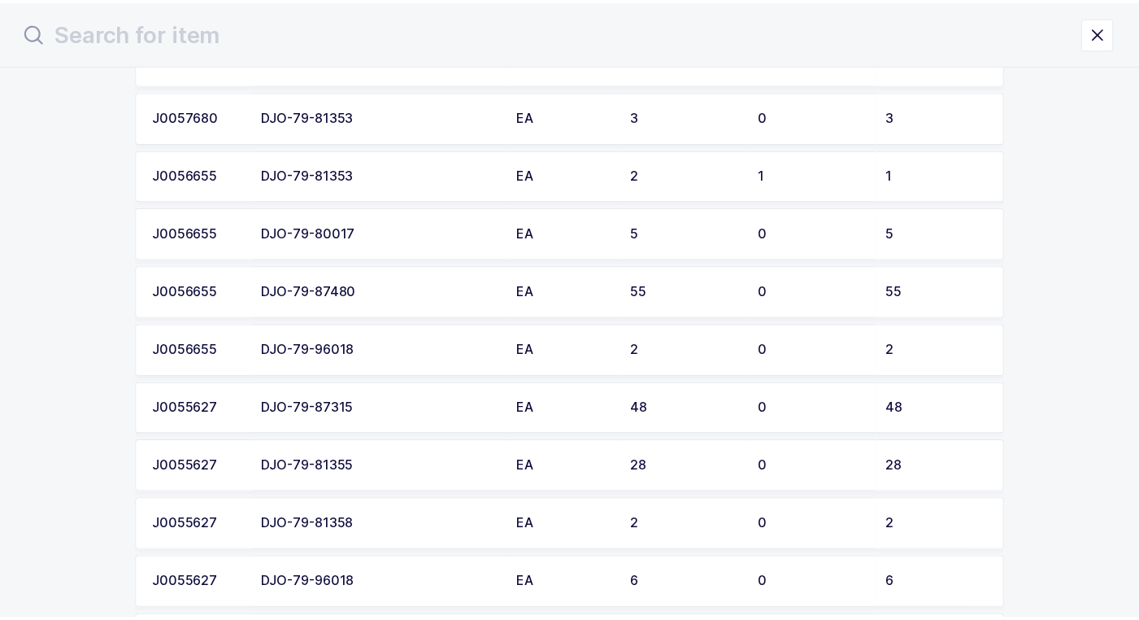
scroll to position [1224, 0]
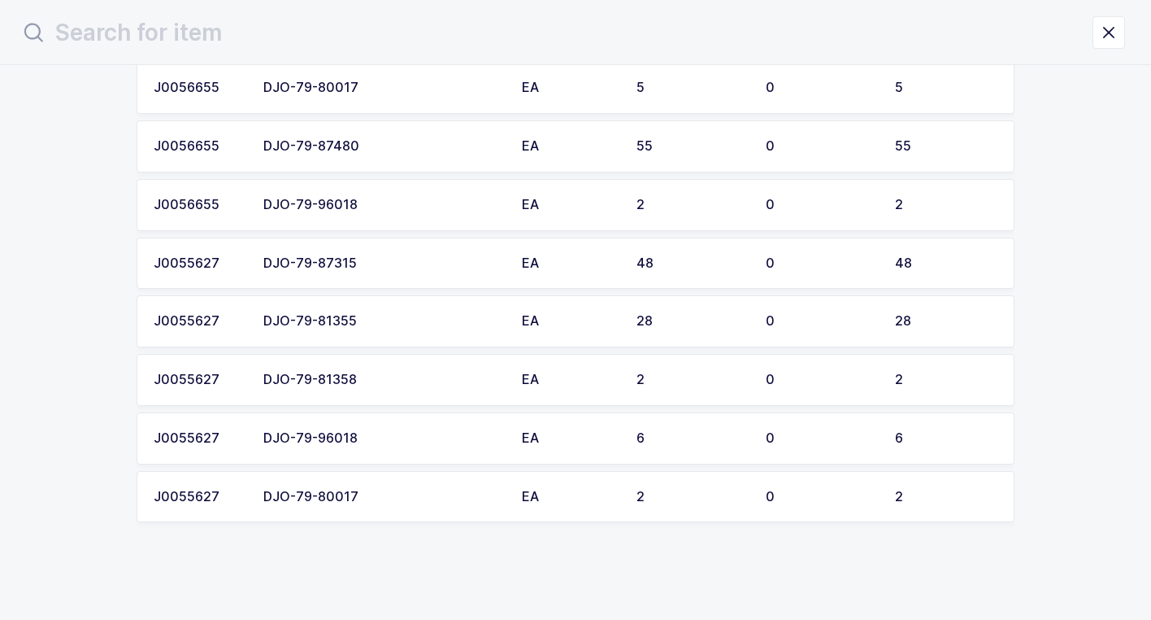
click at [452, 257] on div "DJO-79-87315" at bounding box center [382, 263] width 239 height 15
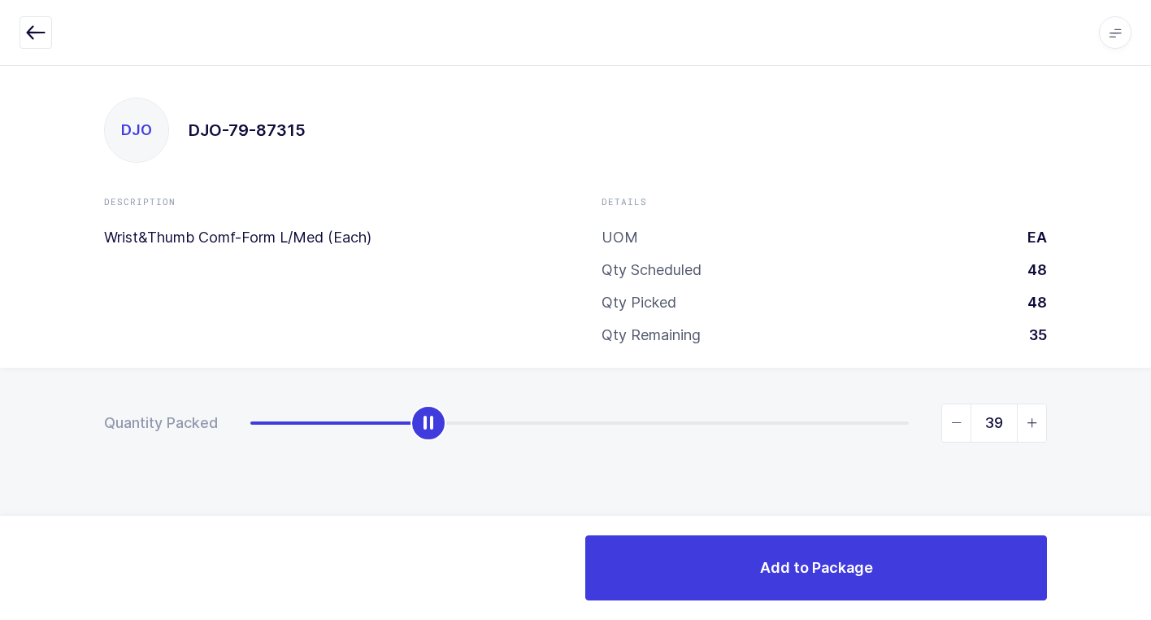
type input "48"
drag, startPoint x: 250, startPoint y: 421, endPoint x: 1125, endPoint y: 385, distance: 875.7
click at [1151, 376] on html "Apps Core Warehouse Admin Mission Control Purchasing Juan W. Logout Account Jua…" at bounding box center [575, 310] width 1151 height 620
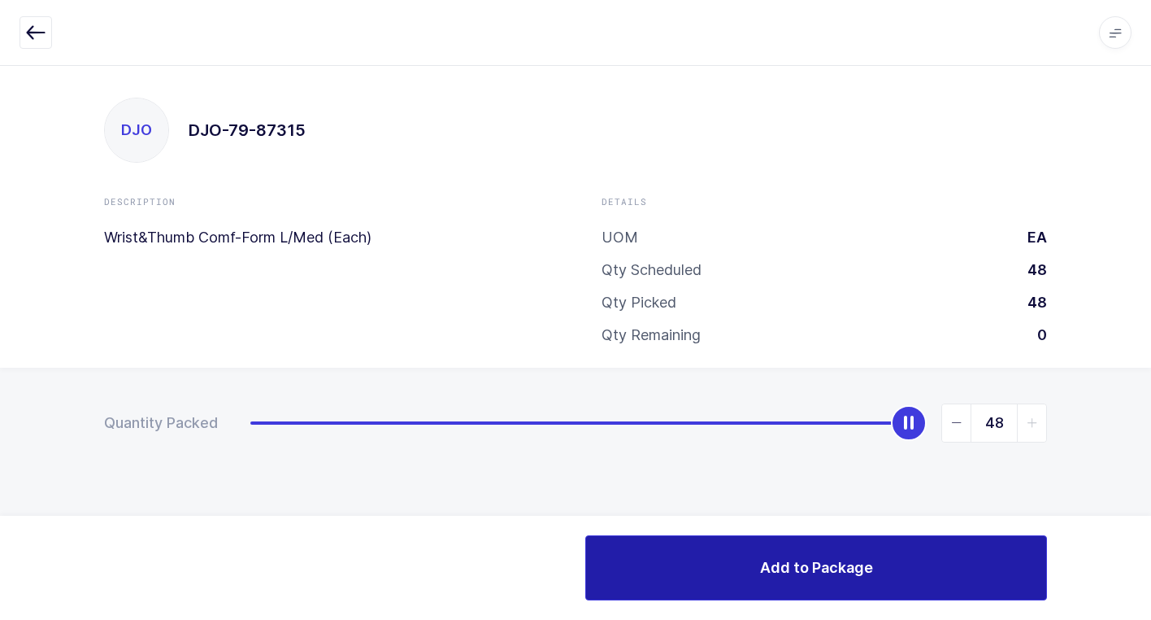
click at [676, 571] on button "Add to Package" at bounding box center [816, 567] width 462 height 65
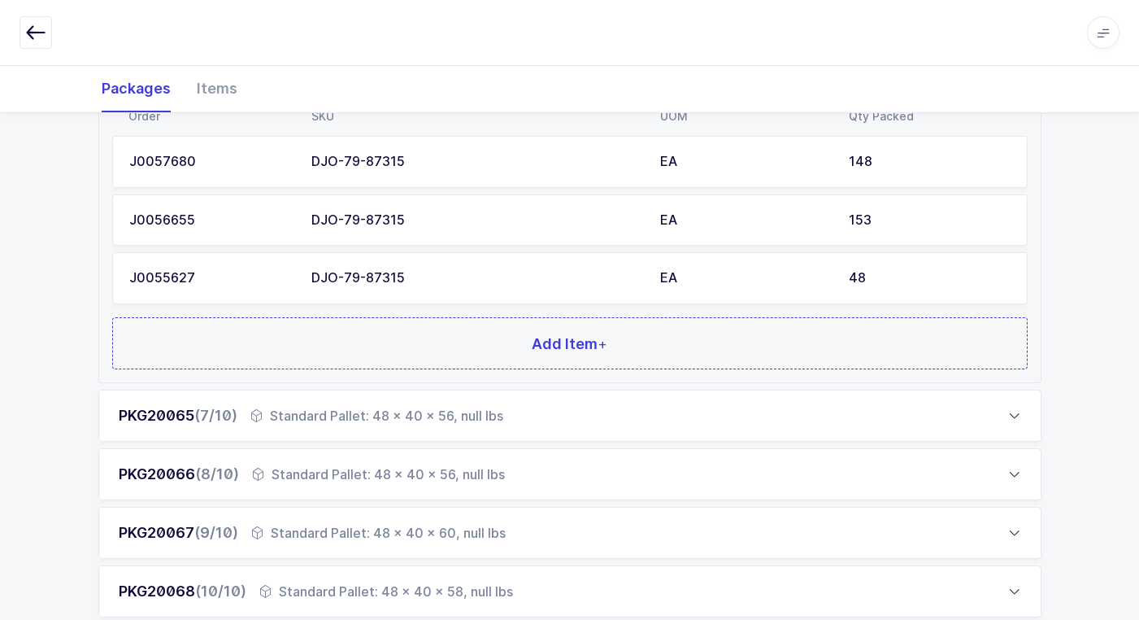
scroll to position [784, 0]
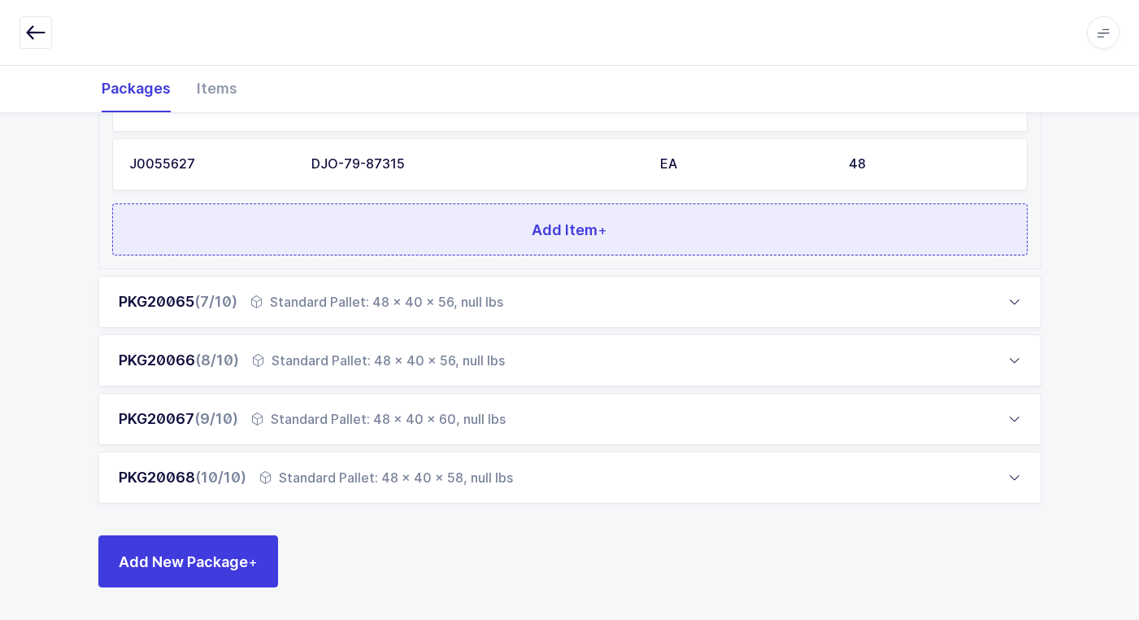
click at [385, 223] on button "Add Item +" at bounding box center [570, 229] width 916 height 52
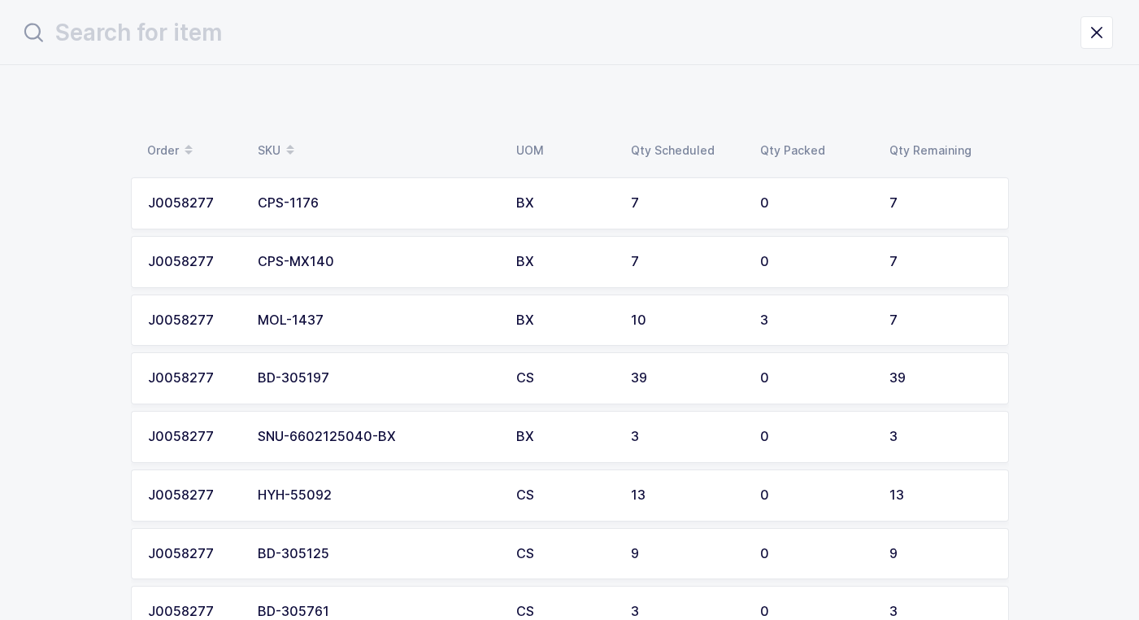
scroll to position [0, 0]
click at [372, 204] on div "CPS-1176" at bounding box center [382, 203] width 239 height 15
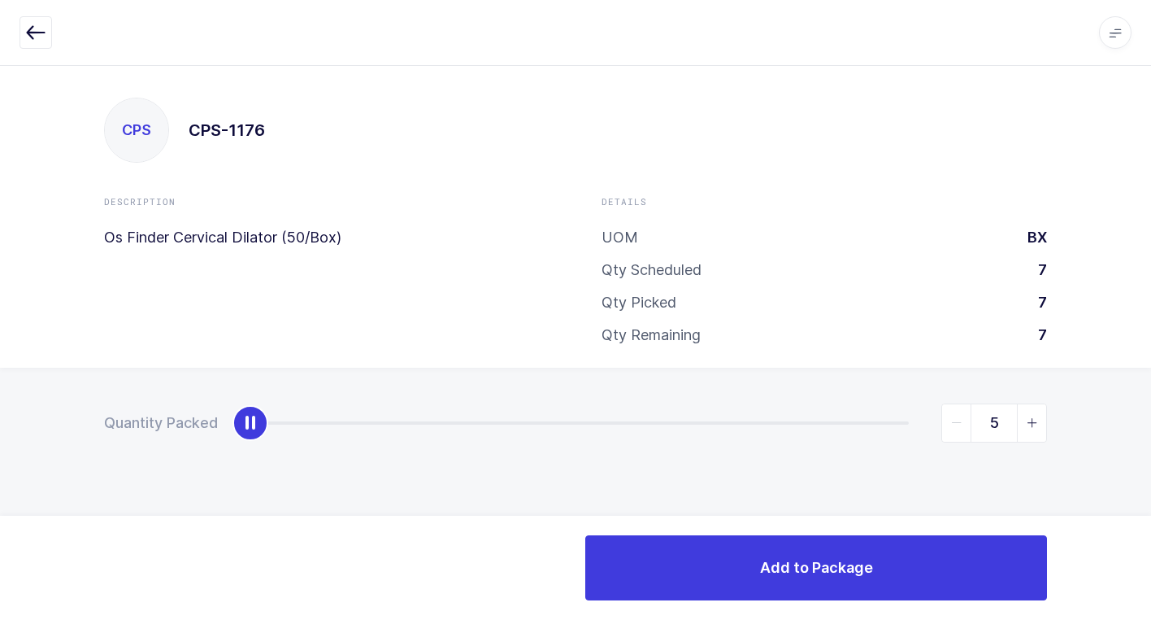
type input "7"
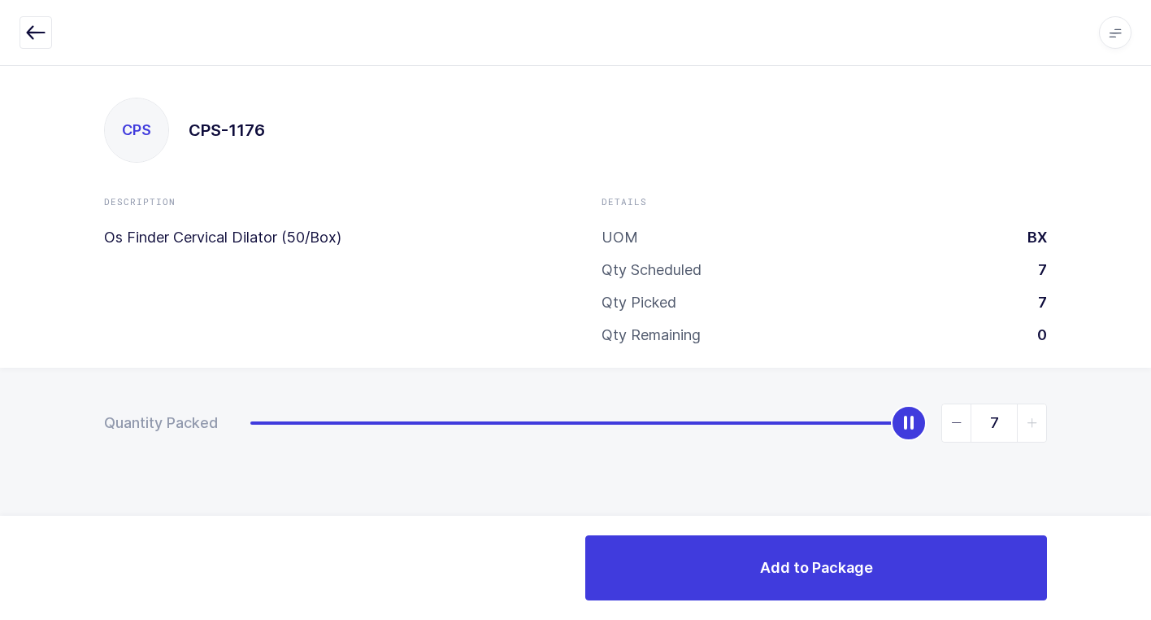
drag, startPoint x: 250, startPoint y: 416, endPoint x: 1160, endPoint y: 437, distance: 910.2
click at [1151, 437] on html "Apps Core Warehouse Admin Mission Control Purchasing Juan W. Logout Account Jua…" at bounding box center [575, 310] width 1151 height 620
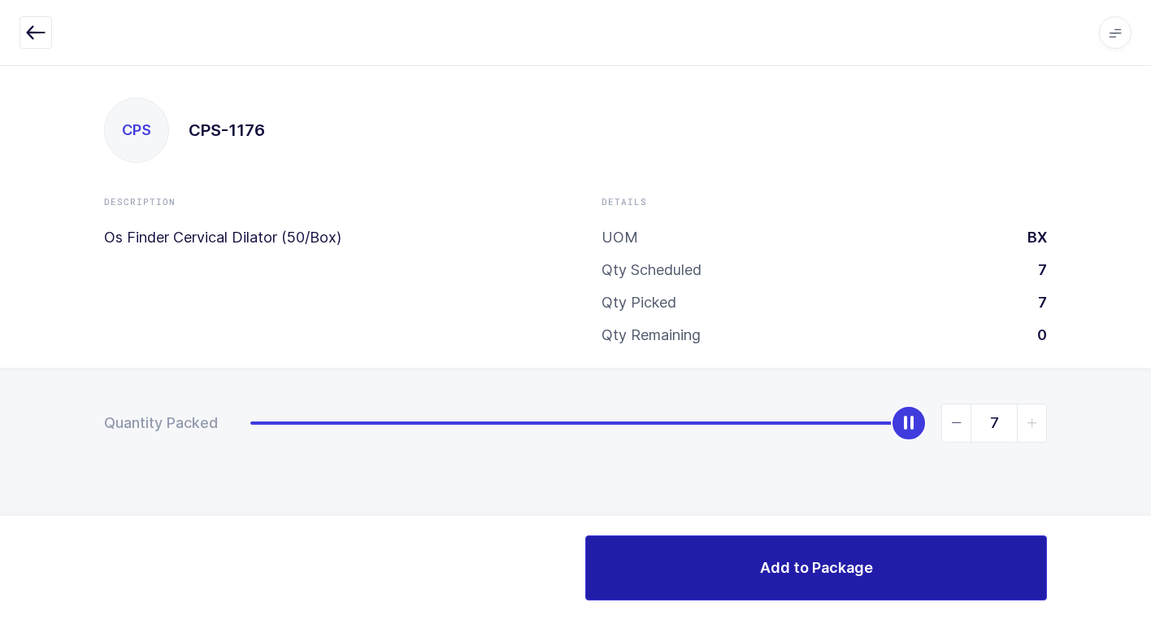
click at [671, 592] on button "Add to Package" at bounding box center [816, 567] width 462 height 65
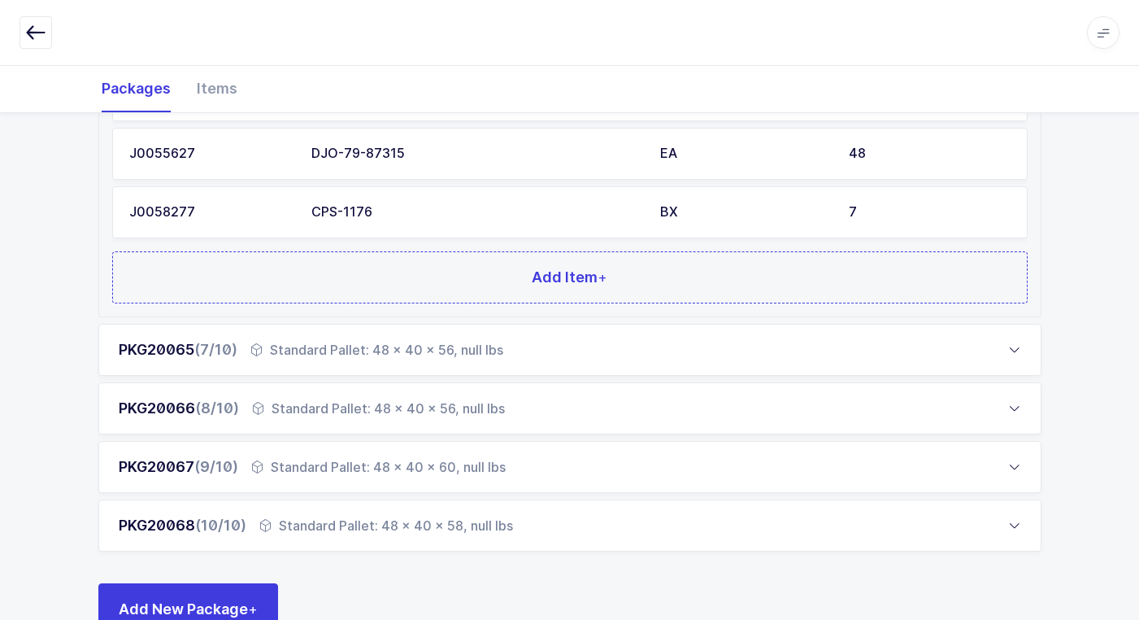
scroll to position [842, 0]
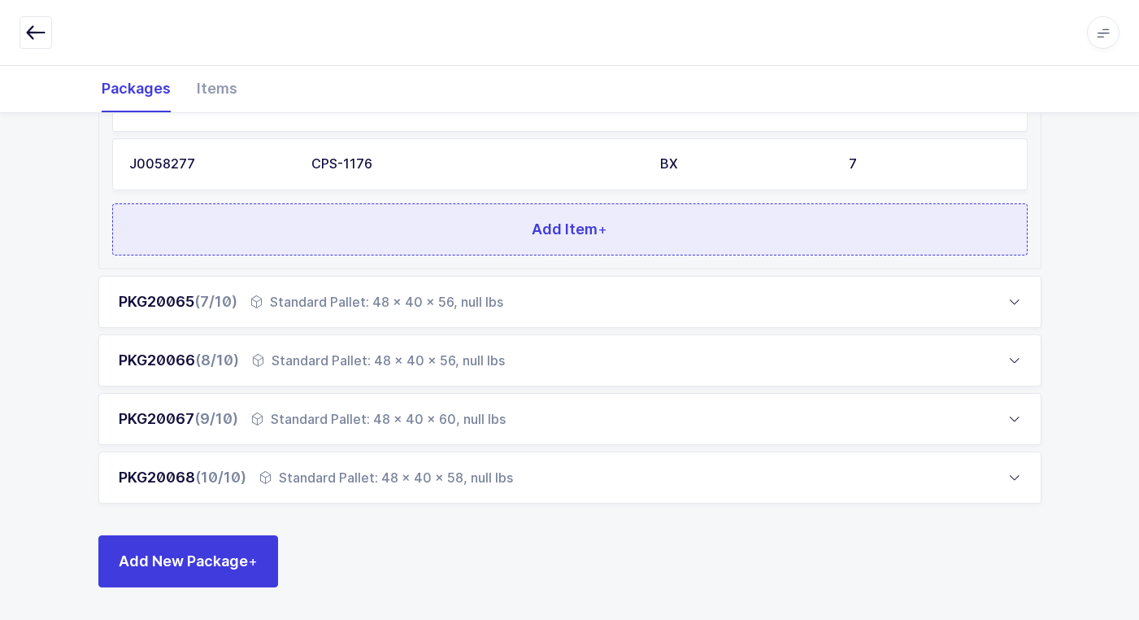
click at [349, 223] on button "Add Item +" at bounding box center [570, 229] width 916 height 52
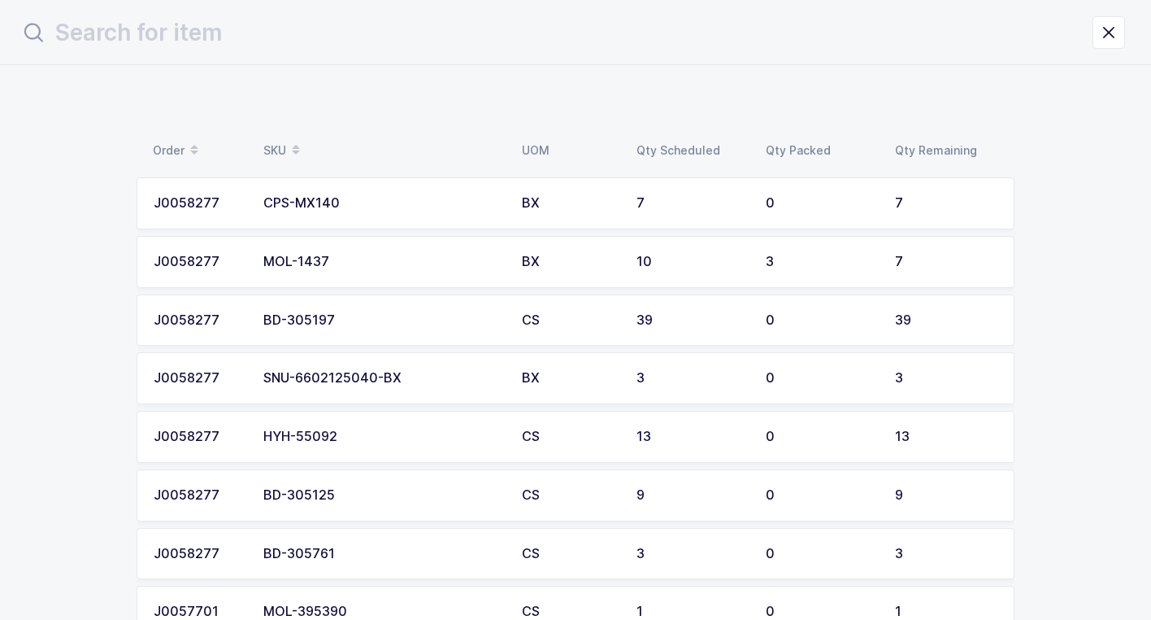
click at [390, 209] on div "CPS-MX140" at bounding box center [382, 203] width 239 height 15
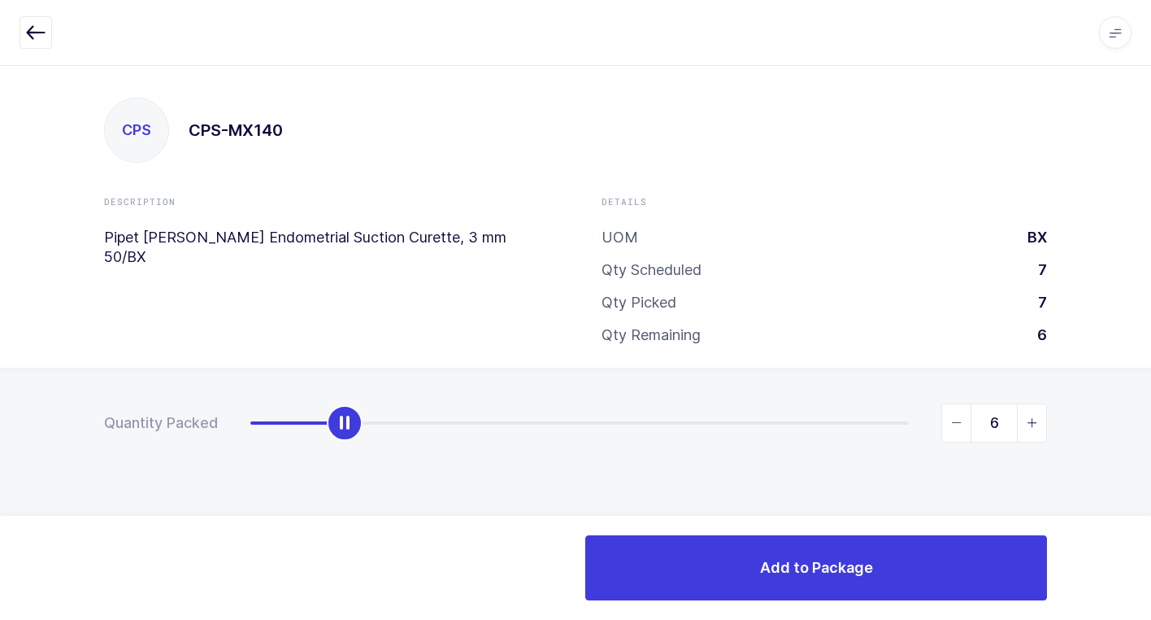
type input "7"
drag, startPoint x: 250, startPoint y: 433, endPoint x: 1160, endPoint y: 395, distance: 911.5
click at [1151, 395] on html "Apps Core Warehouse Admin Mission Control Purchasing Juan W. Logout Account Jua…" at bounding box center [575, 310] width 1151 height 620
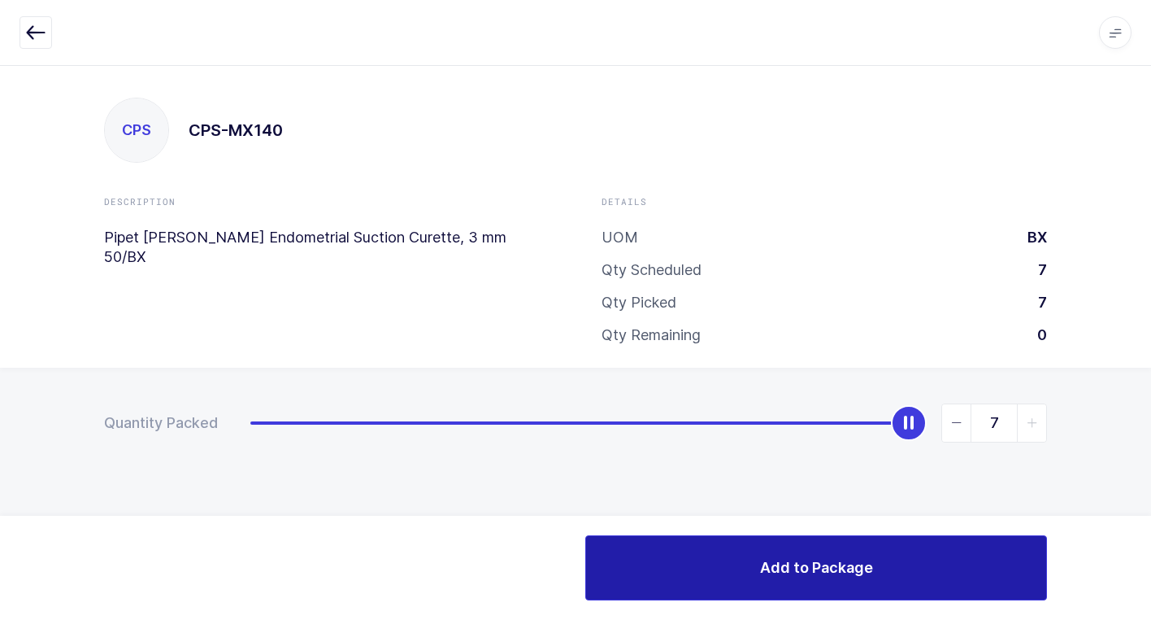
click at [618, 558] on button "Add to Package" at bounding box center [816, 567] width 462 height 65
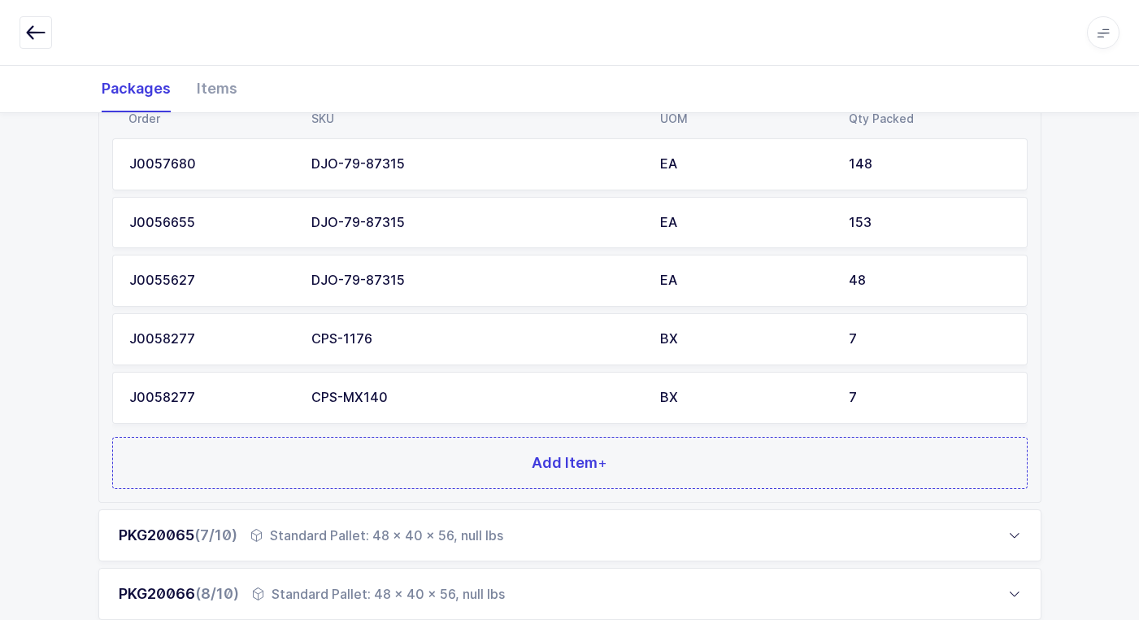
scroll to position [569, 0]
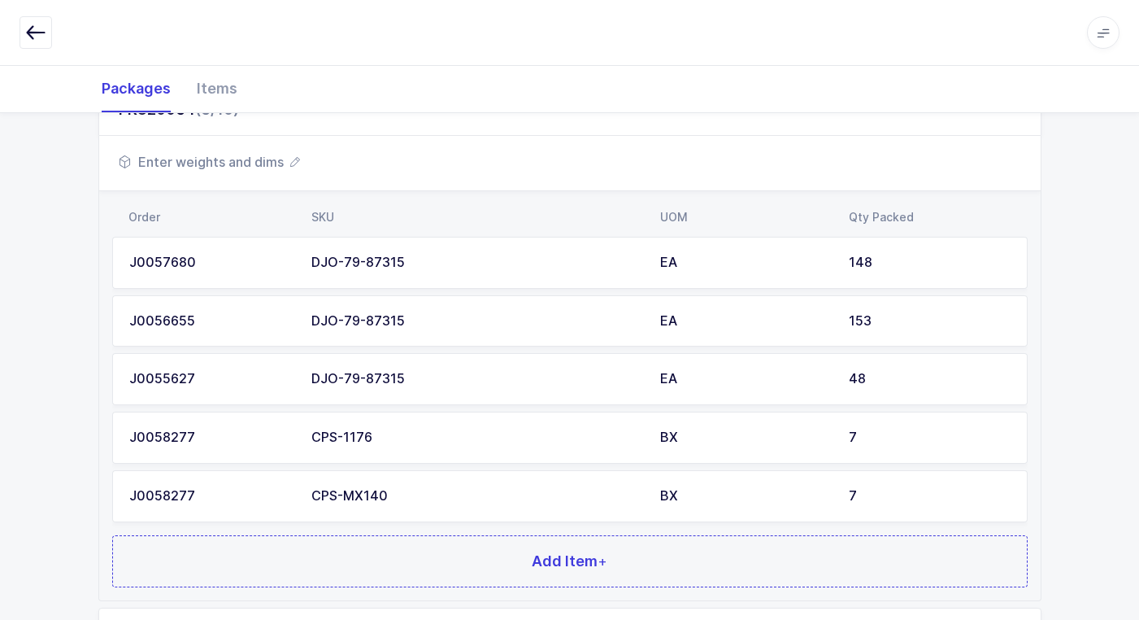
click at [450, 494] on div "CPS-MX140" at bounding box center [475, 496] width 329 height 15
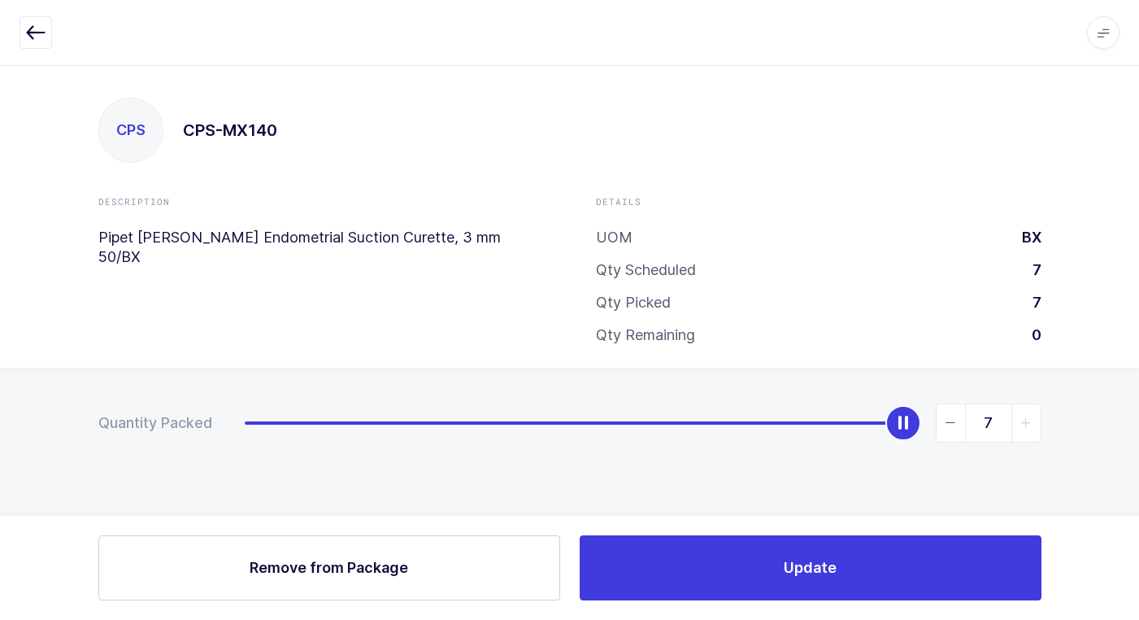
scroll to position [0, 0]
click at [406, 580] on button "Remove Remove from Package" at bounding box center [335, 567] width 462 height 65
type input "0"
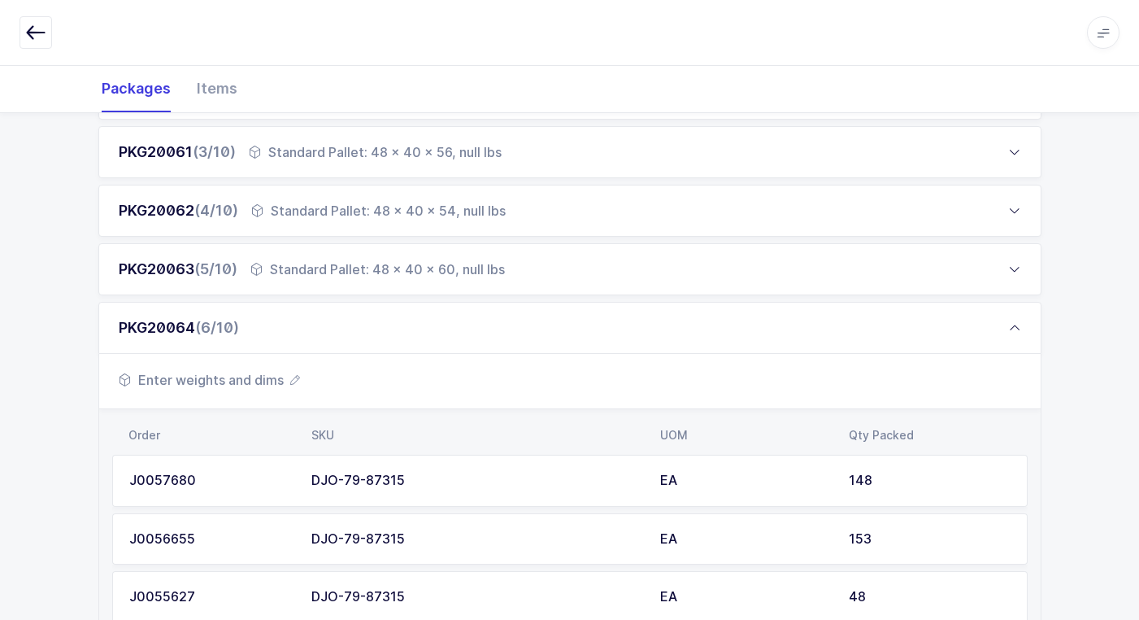
scroll to position [488, 0]
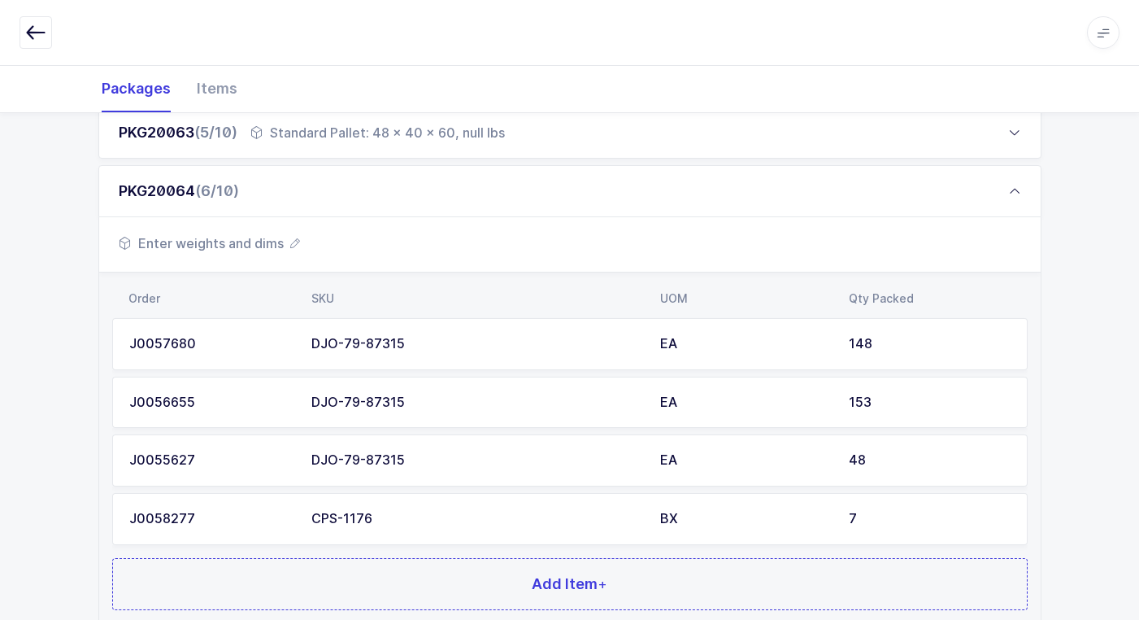
click at [420, 516] on div "CPS-1176" at bounding box center [475, 518] width 329 height 15
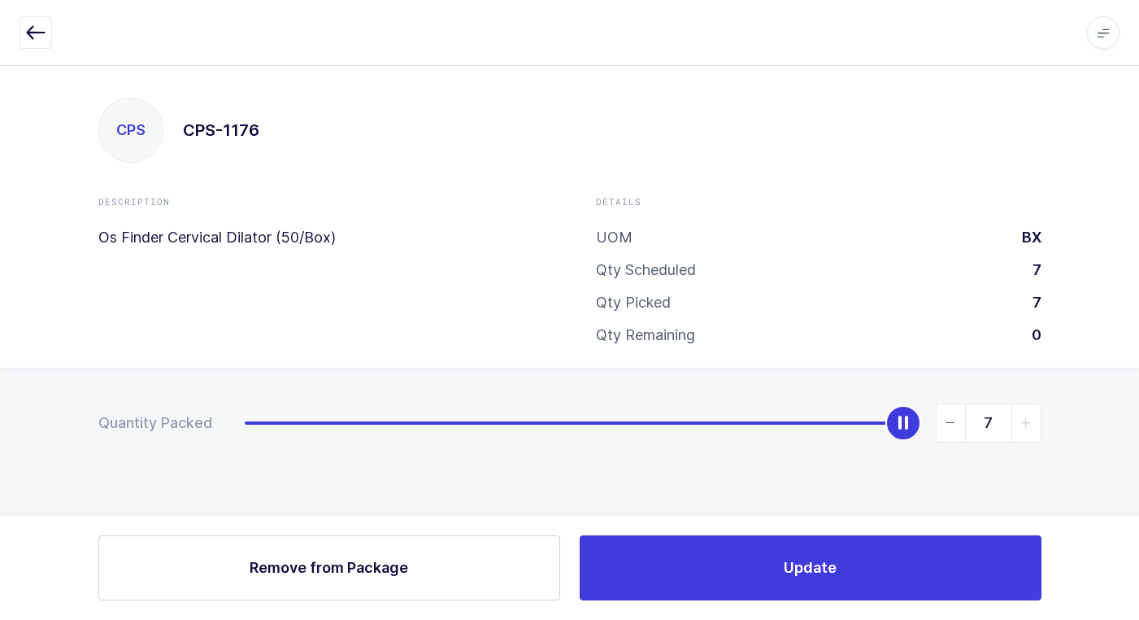
scroll to position [0, 0]
drag, startPoint x: 384, startPoint y: 568, endPoint x: 394, endPoint y: 568, distance: 9.8
click at [393, 568] on span "Remove from Package" at bounding box center [335, 567] width 159 height 20
type input "0"
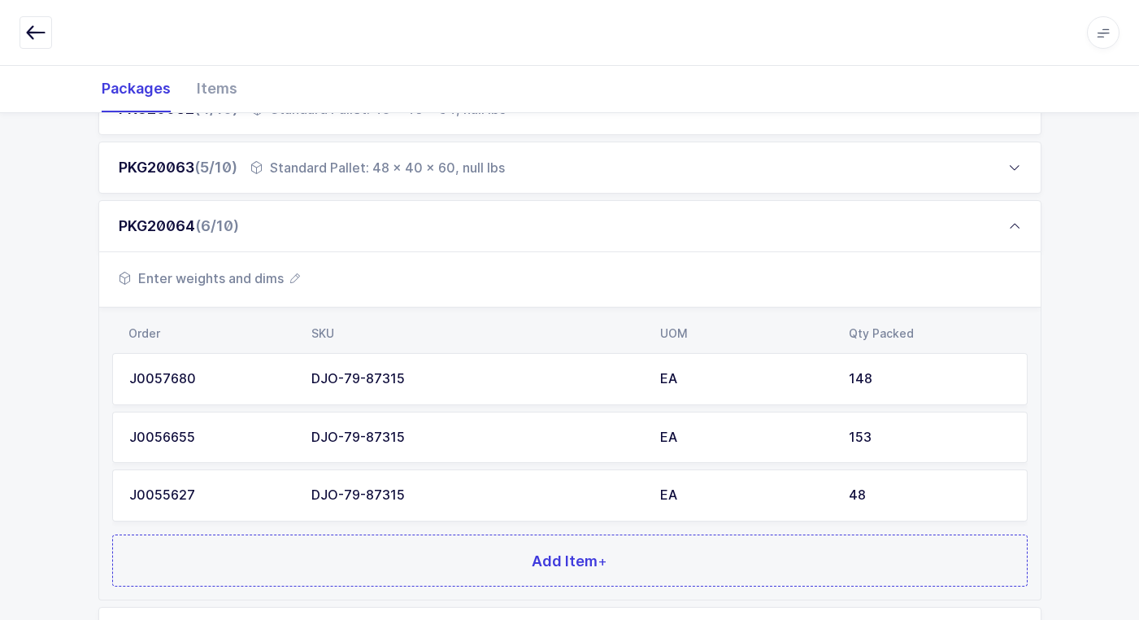
scroll to position [651, 0]
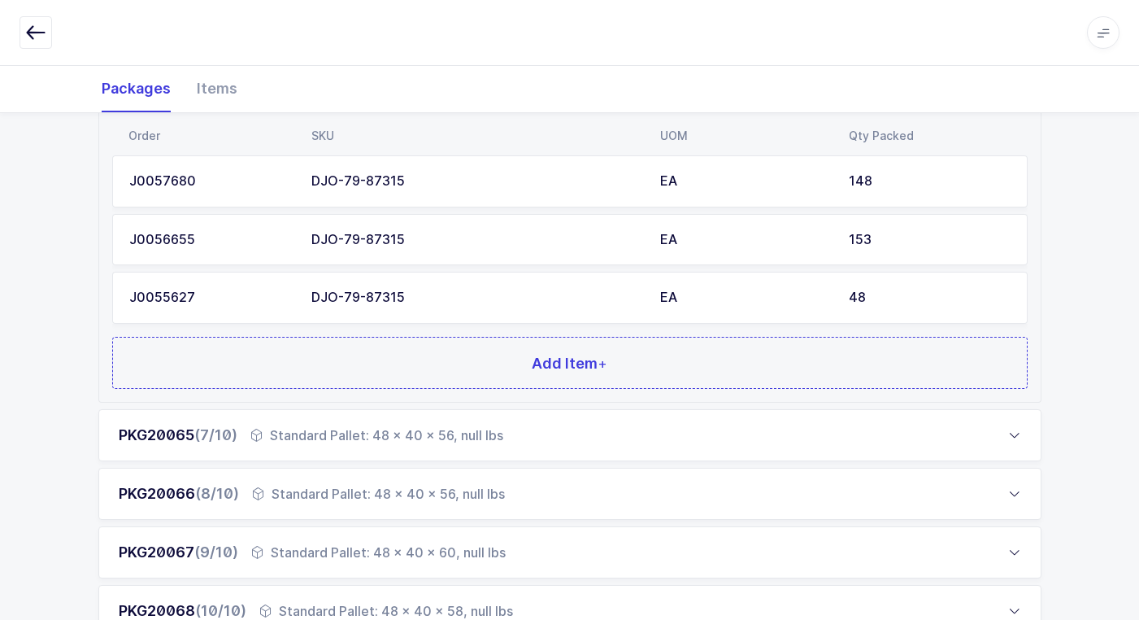
click at [376, 291] on div "DJO-79-87315" at bounding box center [475, 297] width 329 height 15
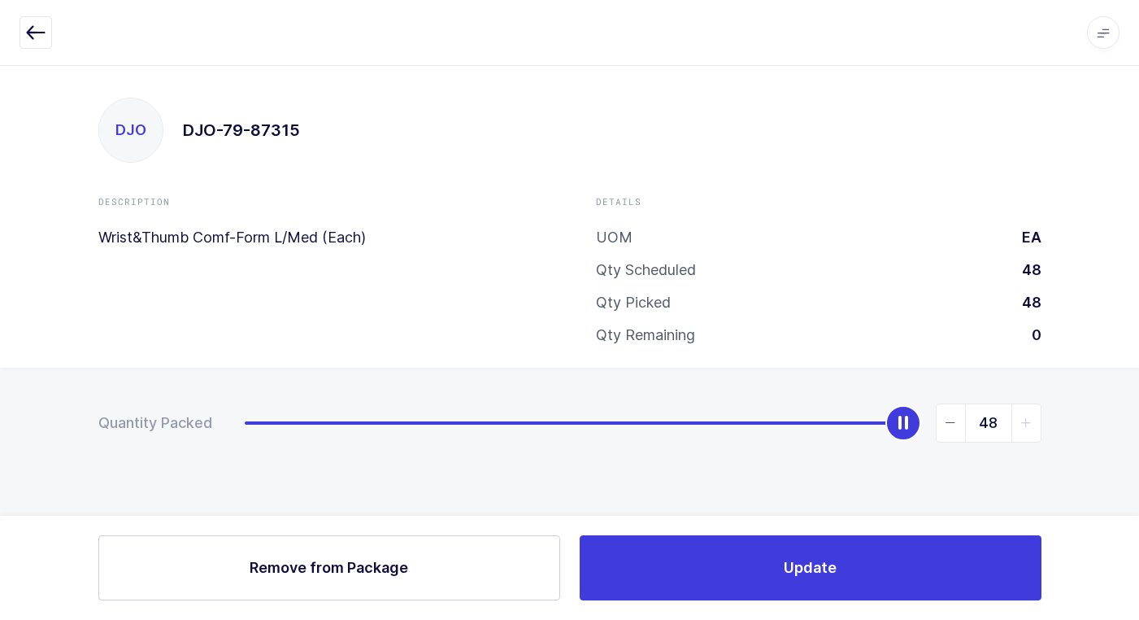
scroll to position [0, 0]
click at [394, 568] on span "Remove from Package" at bounding box center [335, 567] width 159 height 20
type input "0"
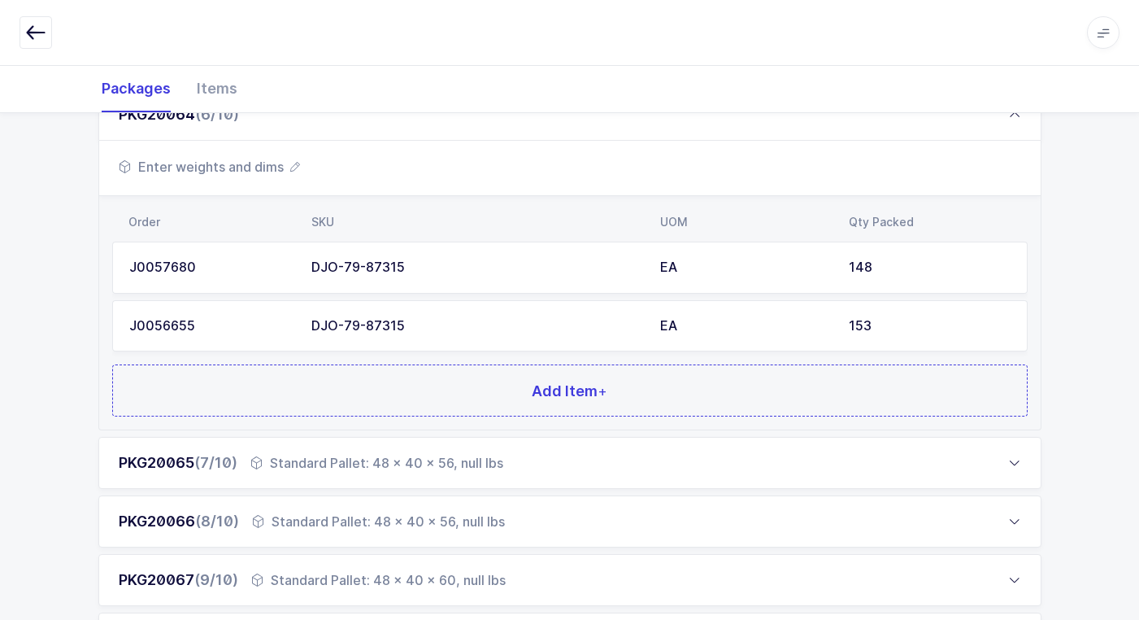
scroll to position [563, 0]
click at [370, 329] on div "DJO-79-87315" at bounding box center [475, 327] width 329 height 15
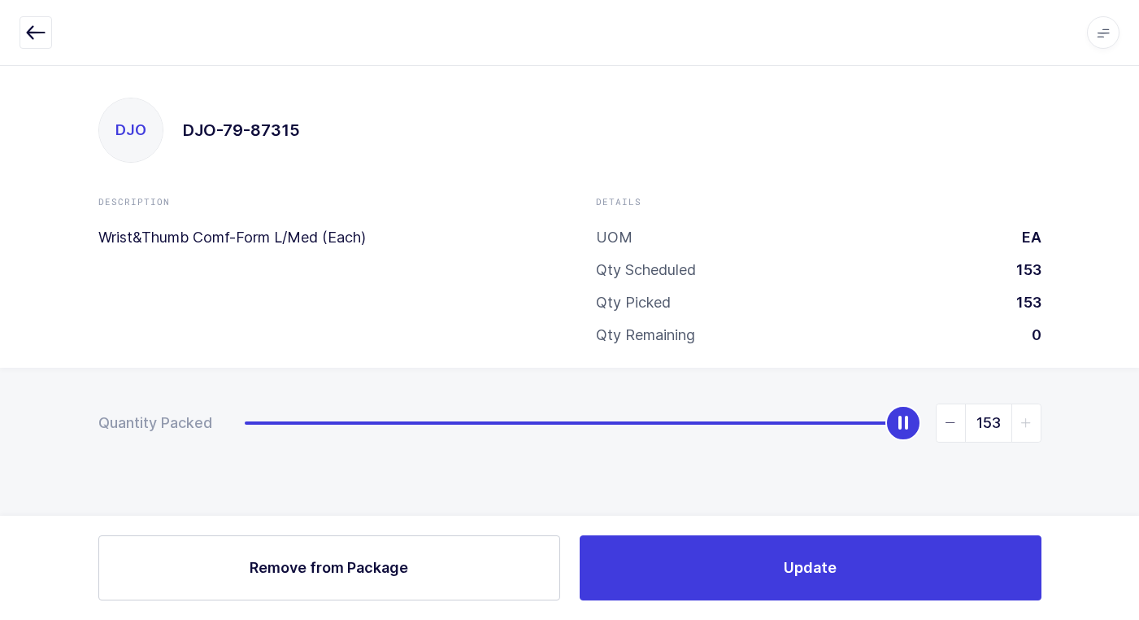
scroll to position [0, 0]
drag, startPoint x: 419, startPoint y: 577, endPoint x: 426, endPoint y: 570, distance: 9.8
click at [425, 575] on button "Remove Remove from Package" at bounding box center [335, 567] width 462 height 65
type input "0"
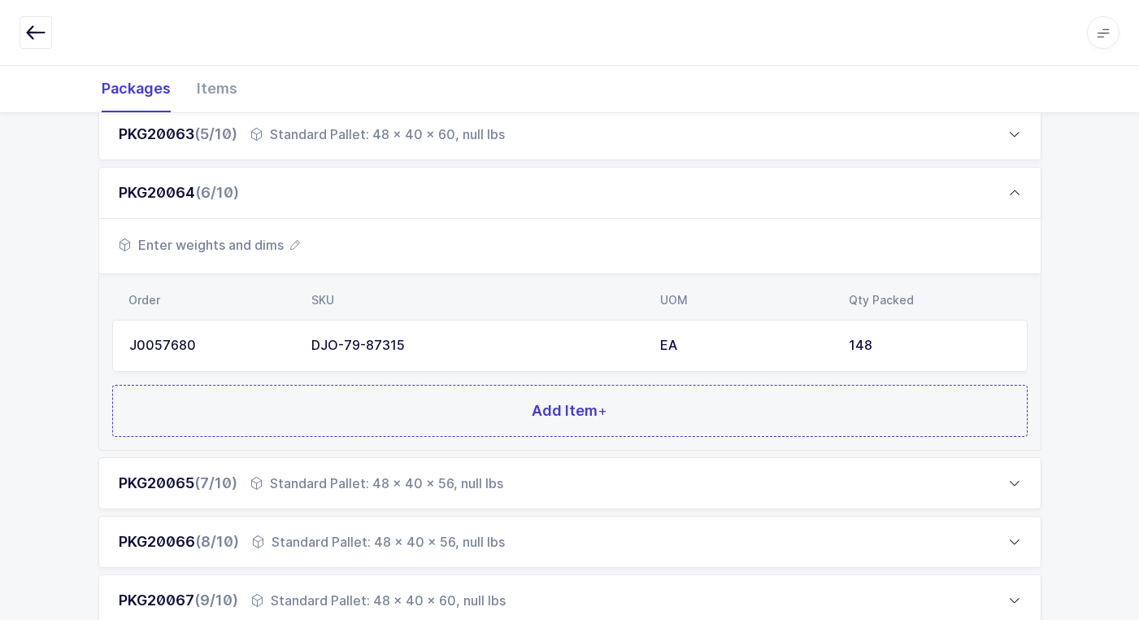
scroll to position [488, 0]
click at [321, 342] on div "DJO-79-87315" at bounding box center [475, 344] width 329 height 15
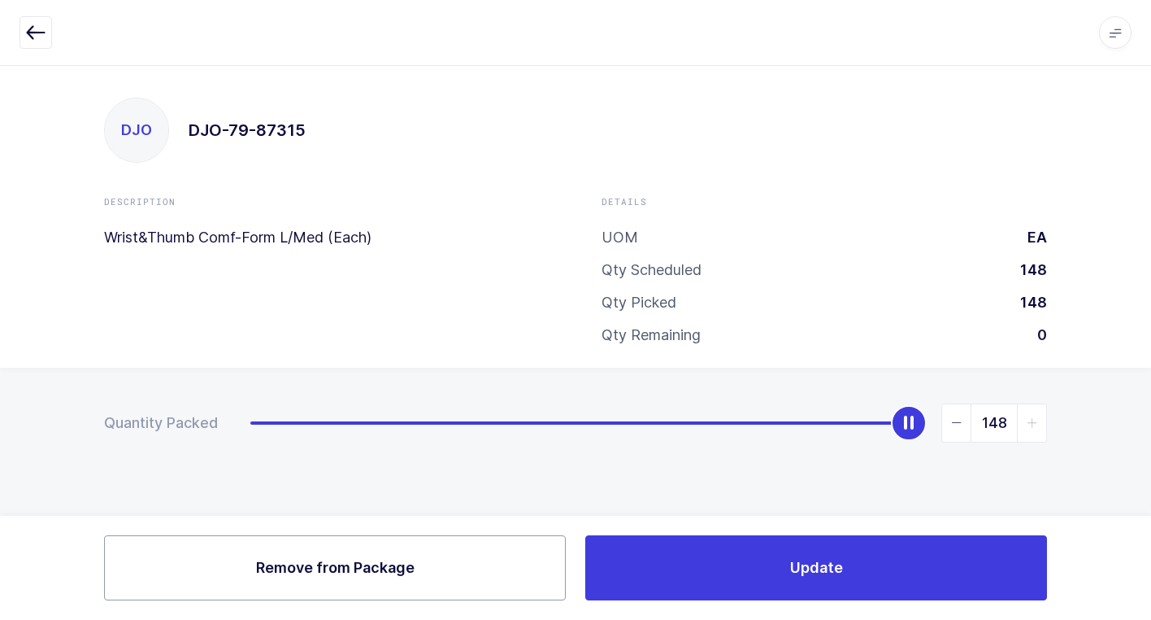
drag, startPoint x: 344, startPoint y: 559, endPoint x: 354, endPoint y: 560, distance: 9.9
click at [353, 560] on span "Remove from Package" at bounding box center [335, 567] width 159 height 20
type input "0"
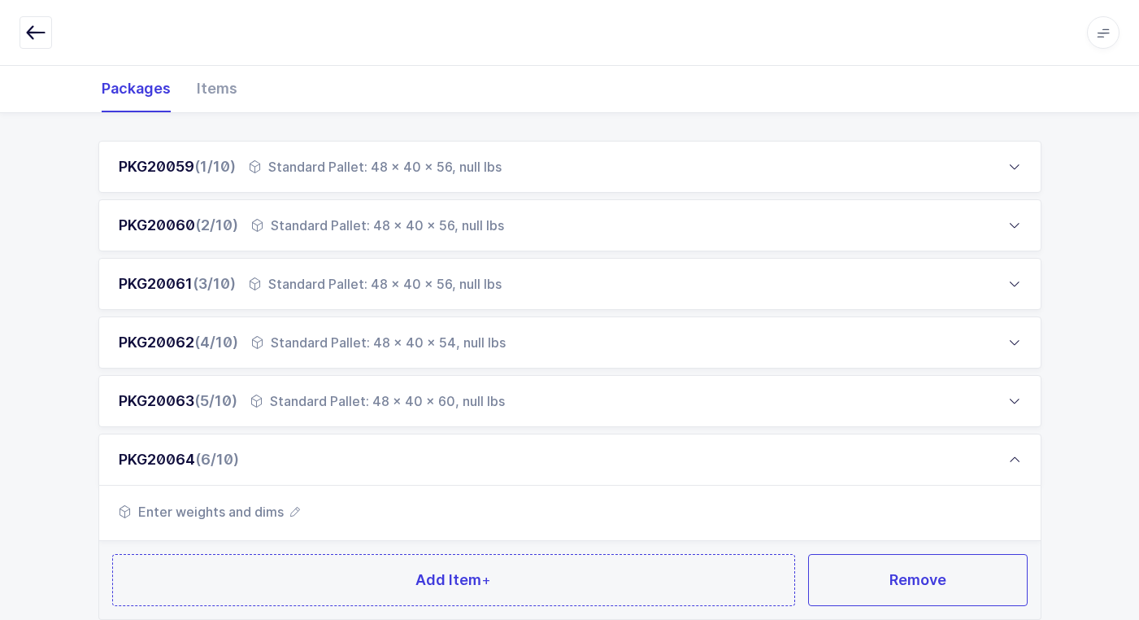
scroll to position [325, 0]
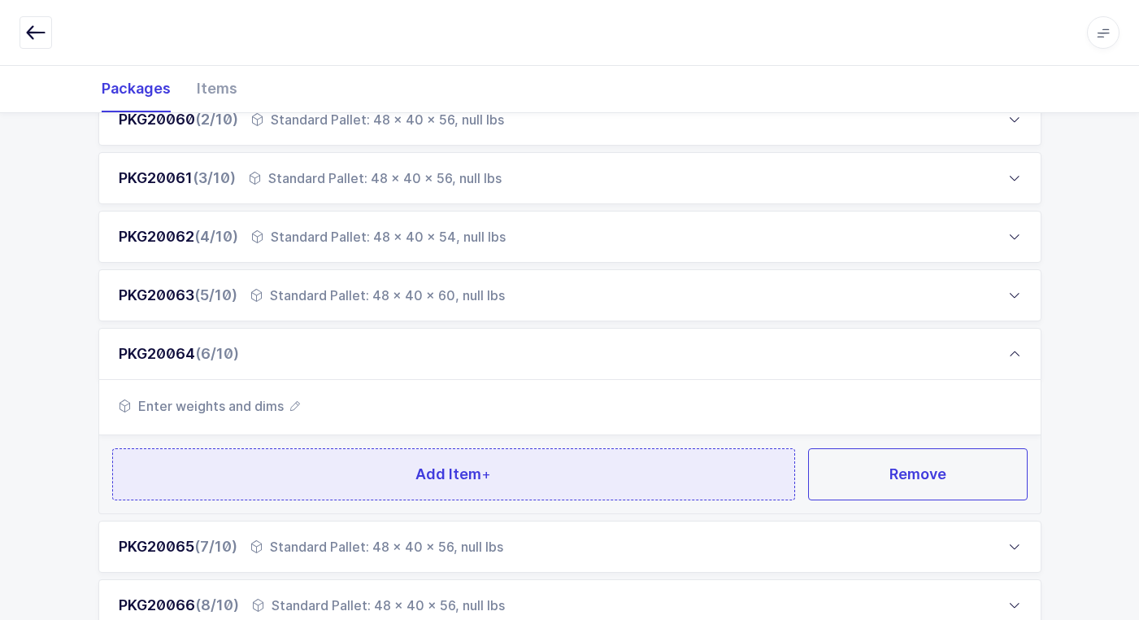
click at [312, 461] on button "Add Item +" at bounding box center [454, 474] width 684 height 52
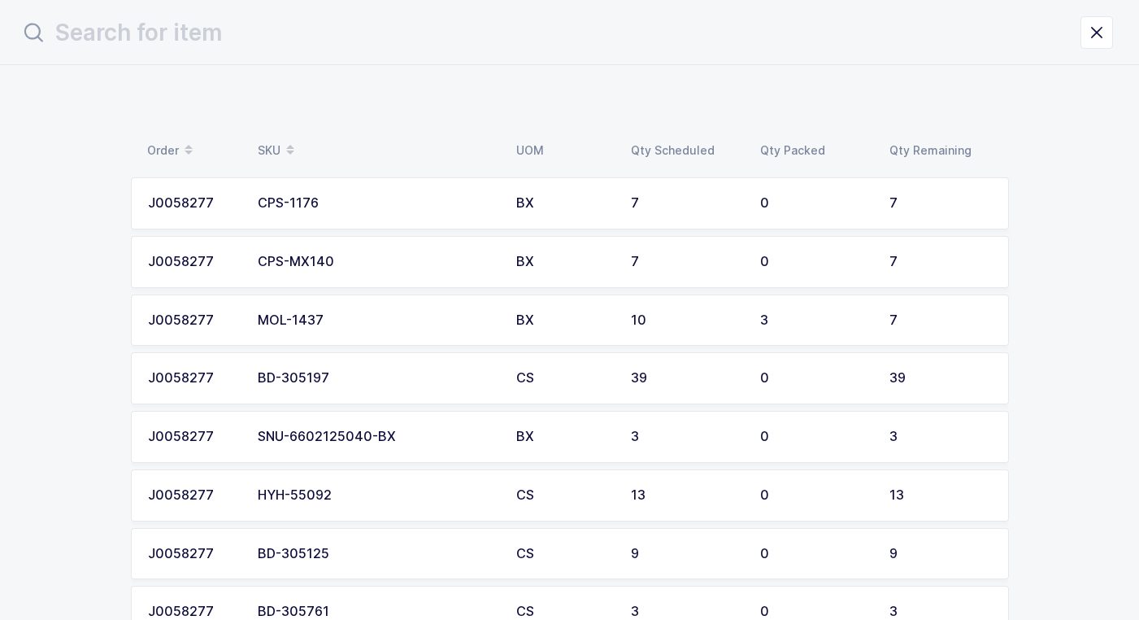
scroll to position [0, 0]
click at [372, 381] on div "BD-305197" at bounding box center [382, 378] width 239 height 15
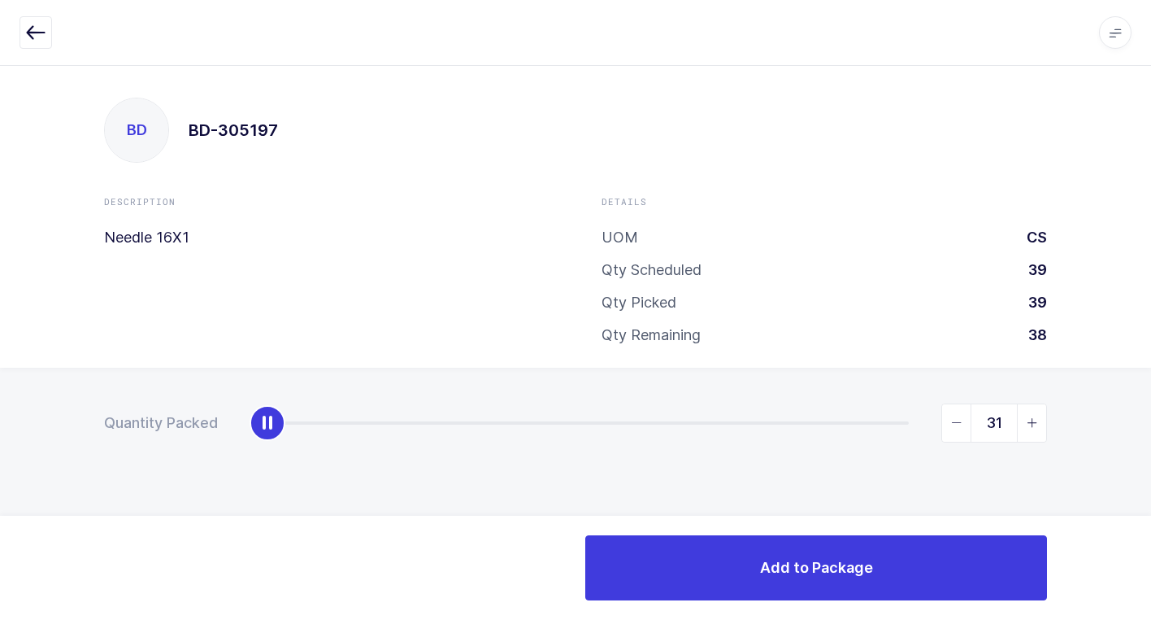
type input "39"
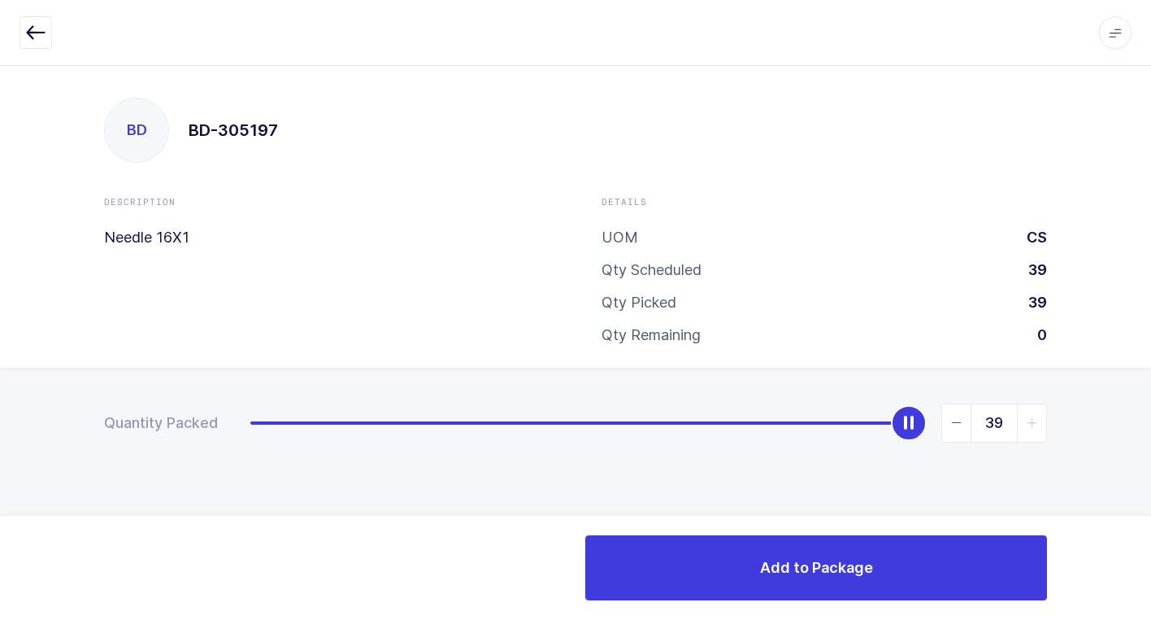
drag, startPoint x: 255, startPoint y: 425, endPoint x: 1081, endPoint y: 619, distance: 847.8
click at [1134, 612] on div "Apps Core Warehouse Admin Mission Control Purchasing Juan W. Logout Account Jua…" at bounding box center [575, 342] width 1151 height 555
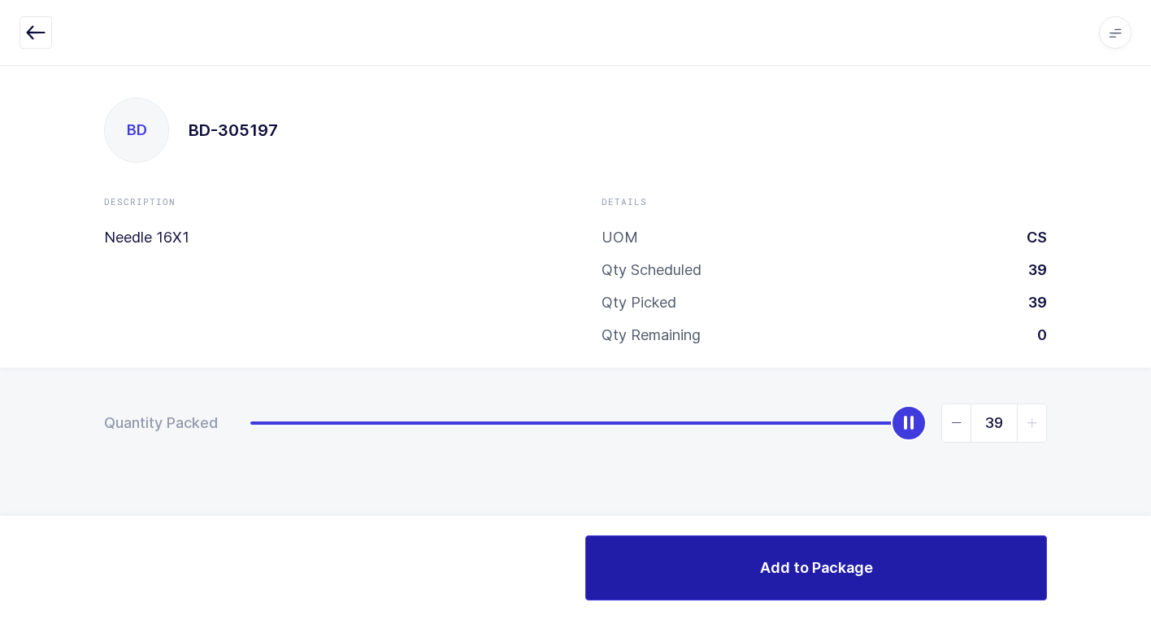
click at [755, 579] on button "Add to Package" at bounding box center [816, 567] width 462 height 65
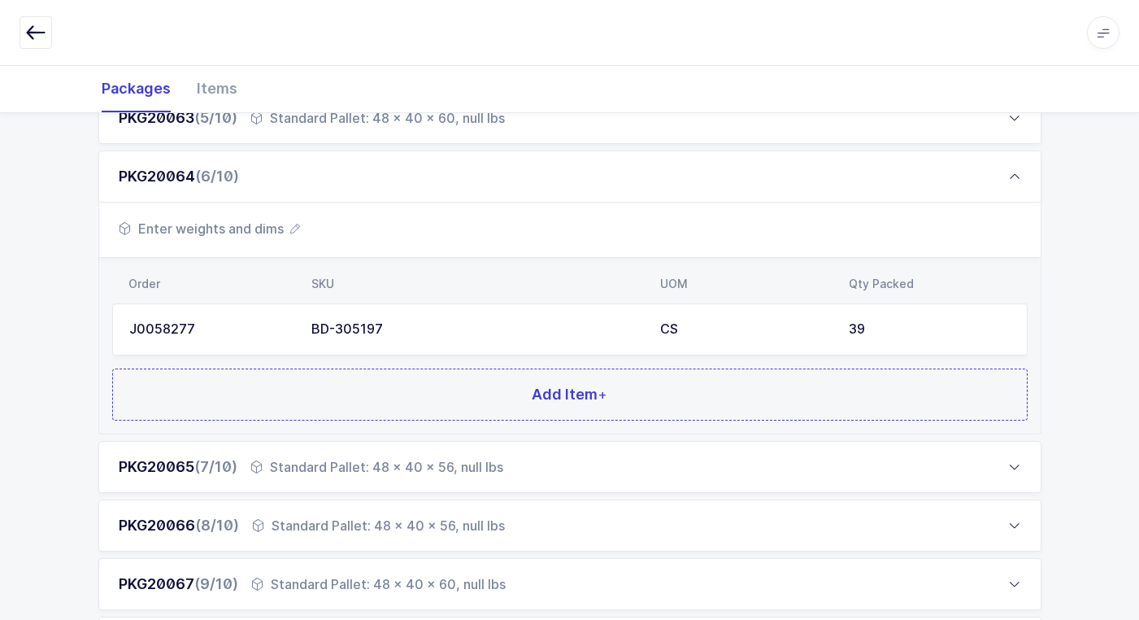
scroll to position [569, 0]
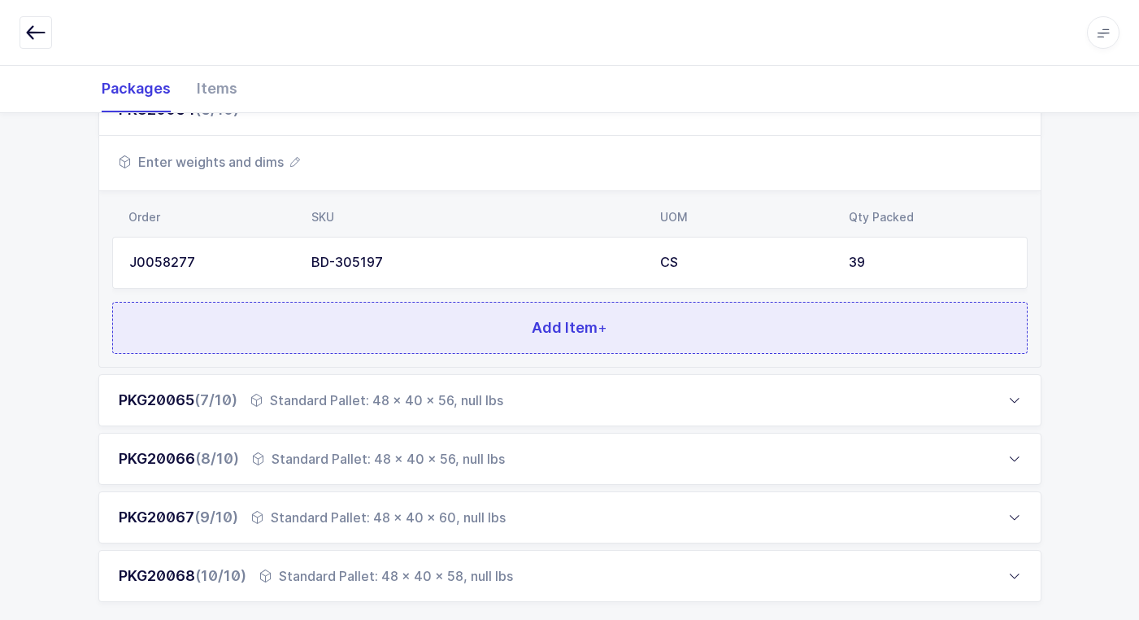
click at [388, 319] on button "Add Item +" at bounding box center [570, 328] width 916 height 52
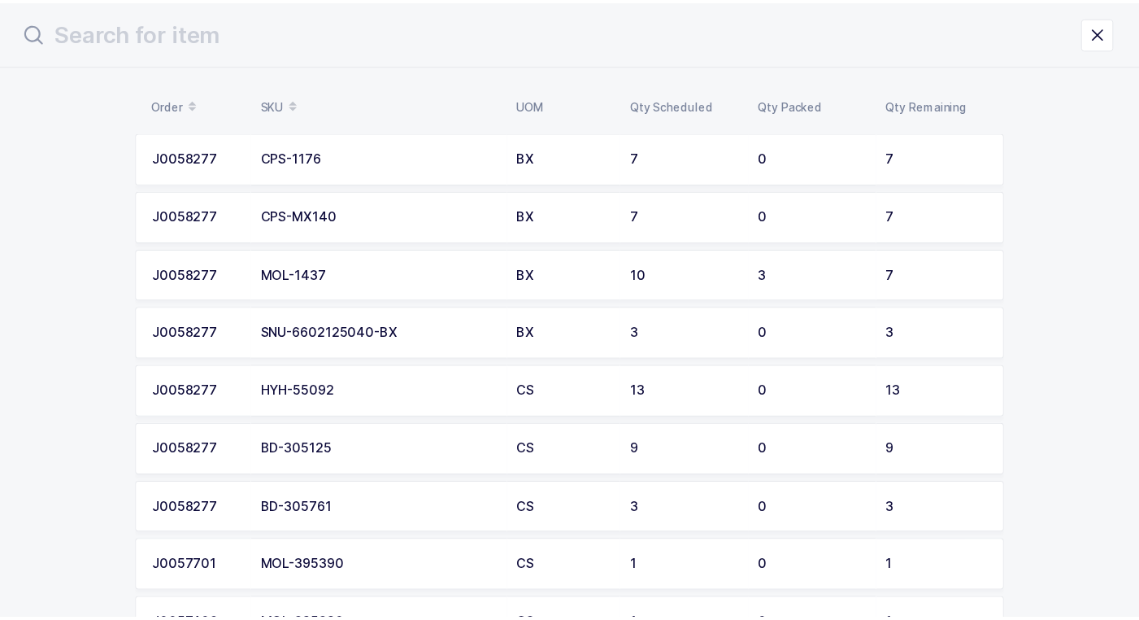
scroll to position [81, 0]
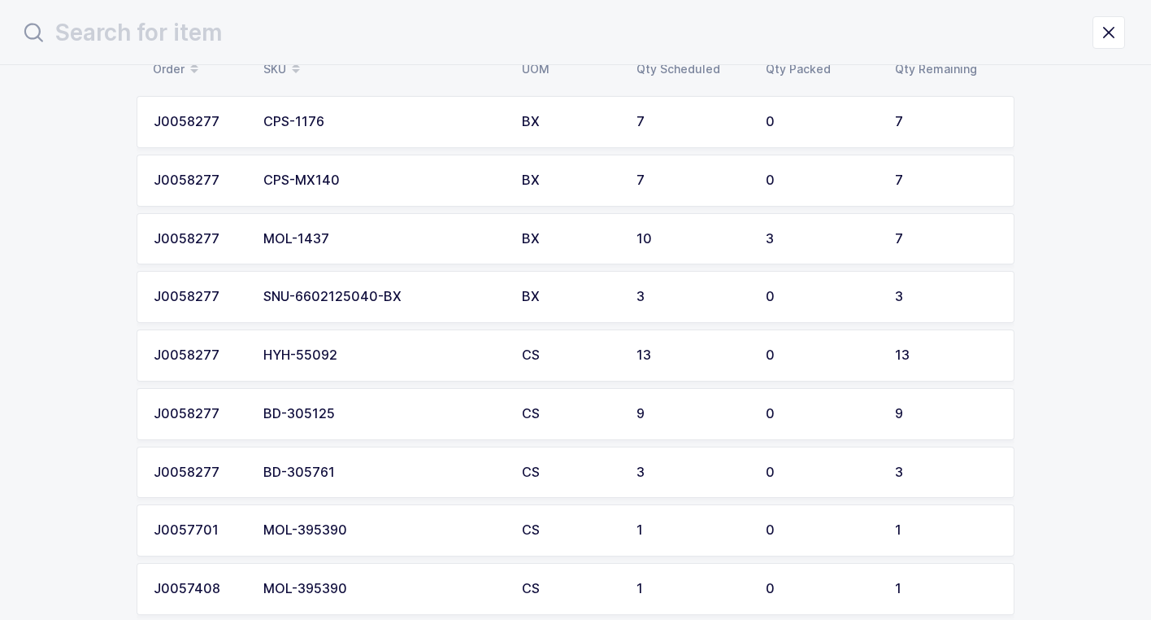
click at [377, 418] on div "BD-305125" at bounding box center [382, 414] width 239 height 15
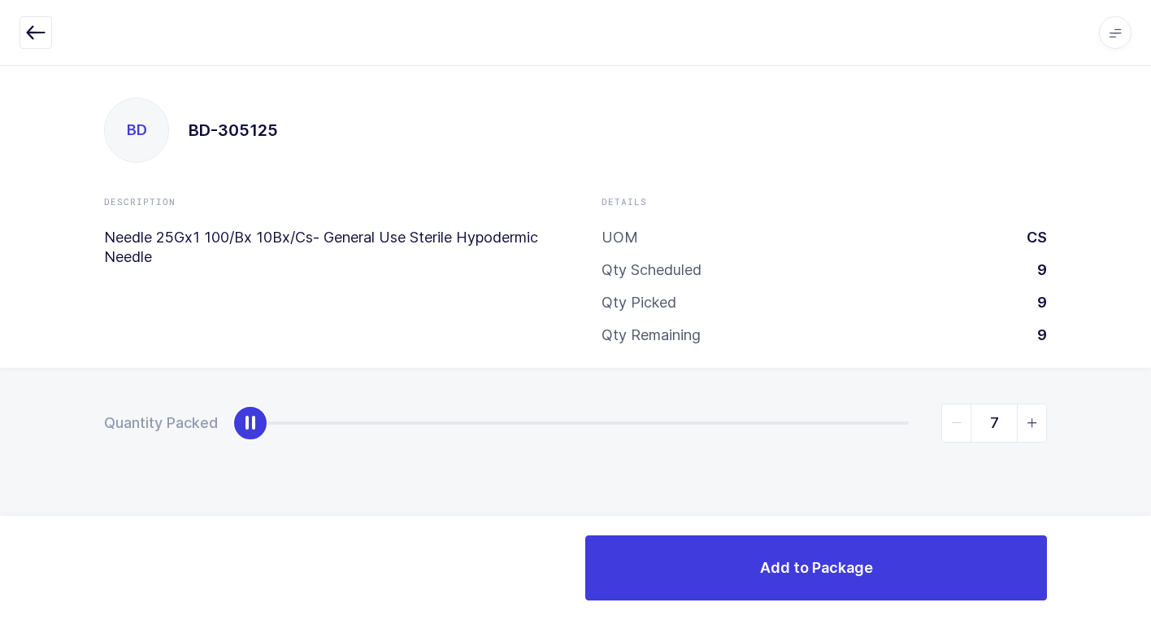
type input "9"
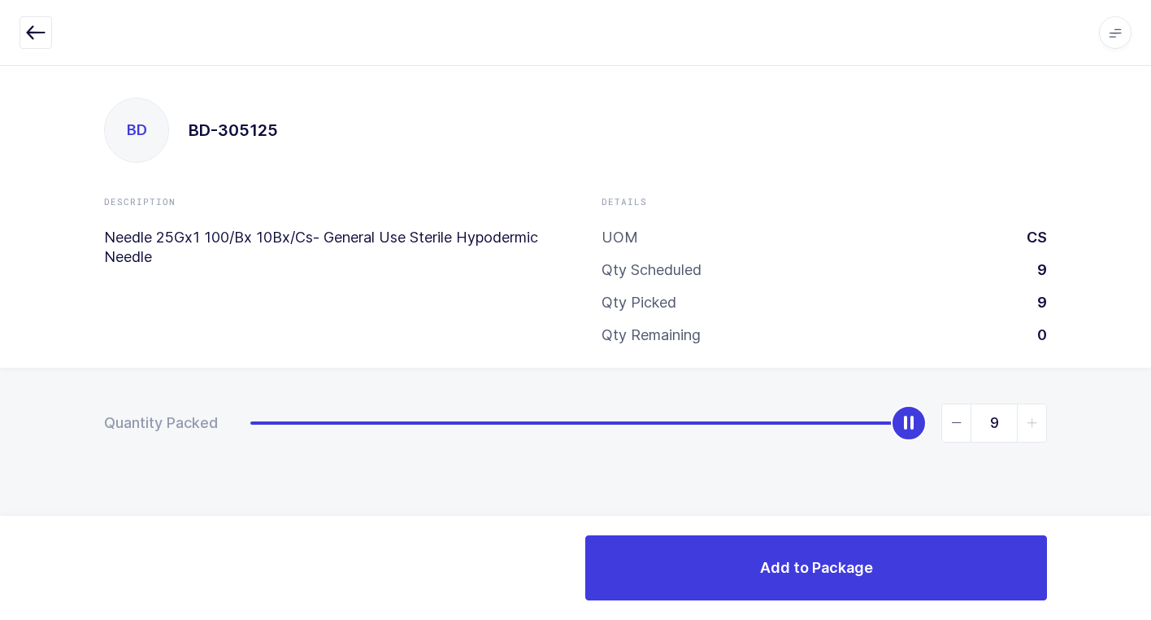
drag, startPoint x: 251, startPoint y: 429, endPoint x: 1160, endPoint y: 545, distance: 916.4
click at [1151, 545] on html "Apps Core Warehouse Admin Mission Control Purchasing Juan W. Logout Account Jua…" at bounding box center [575, 310] width 1151 height 620
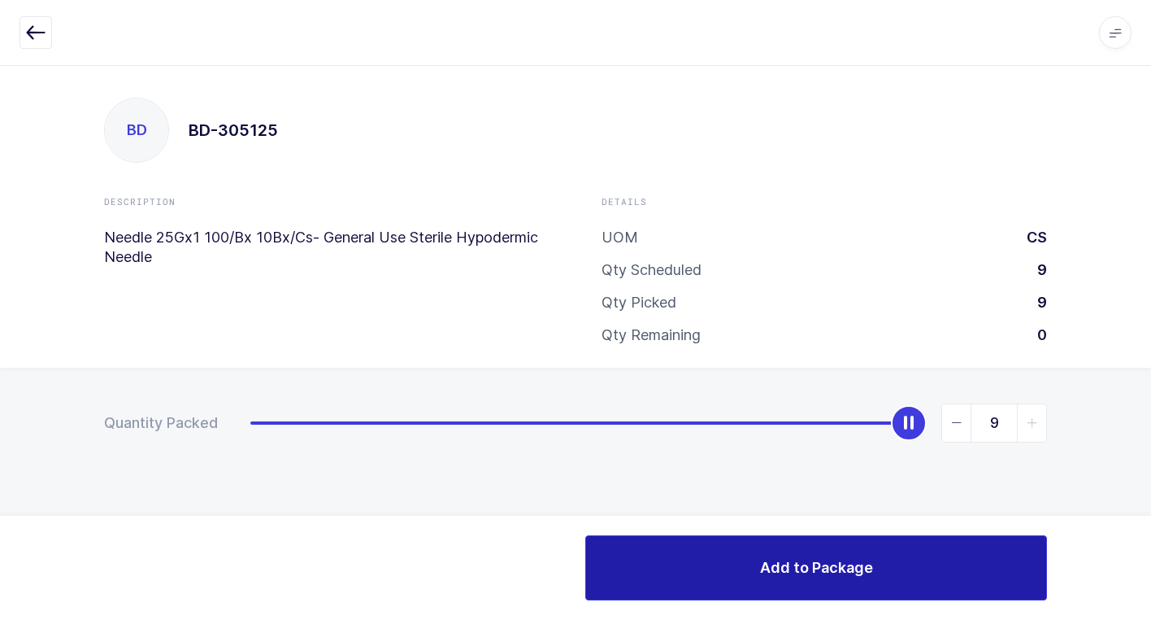
click at [724, 581] on button "Add to Package" at bounding box center [816, 567] width 462 height 65
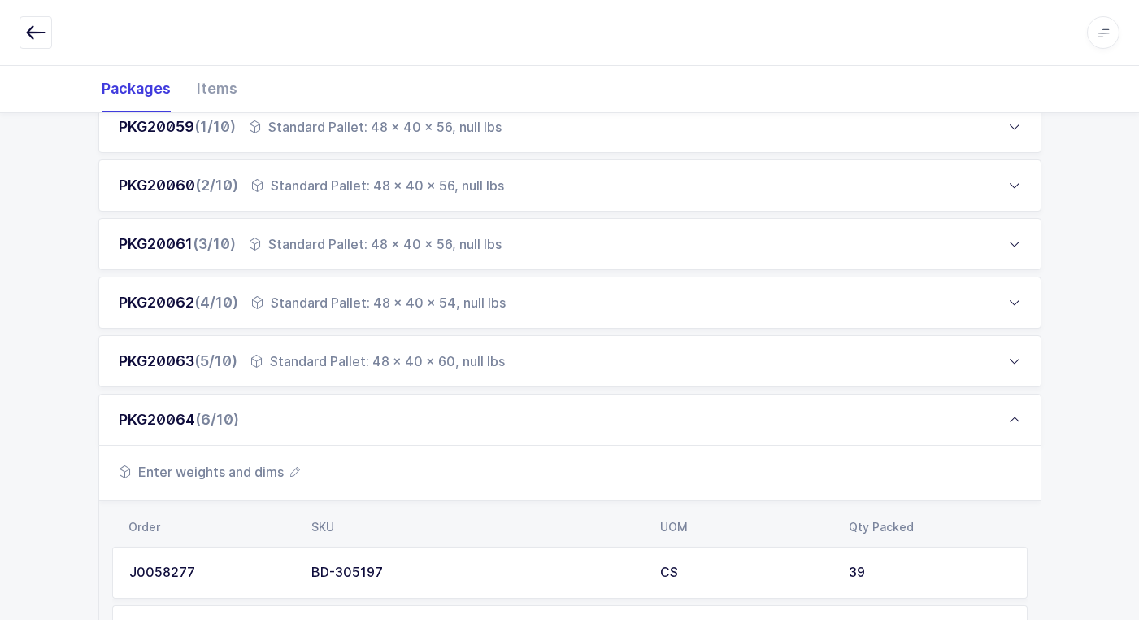
scroll to position [651, 0]
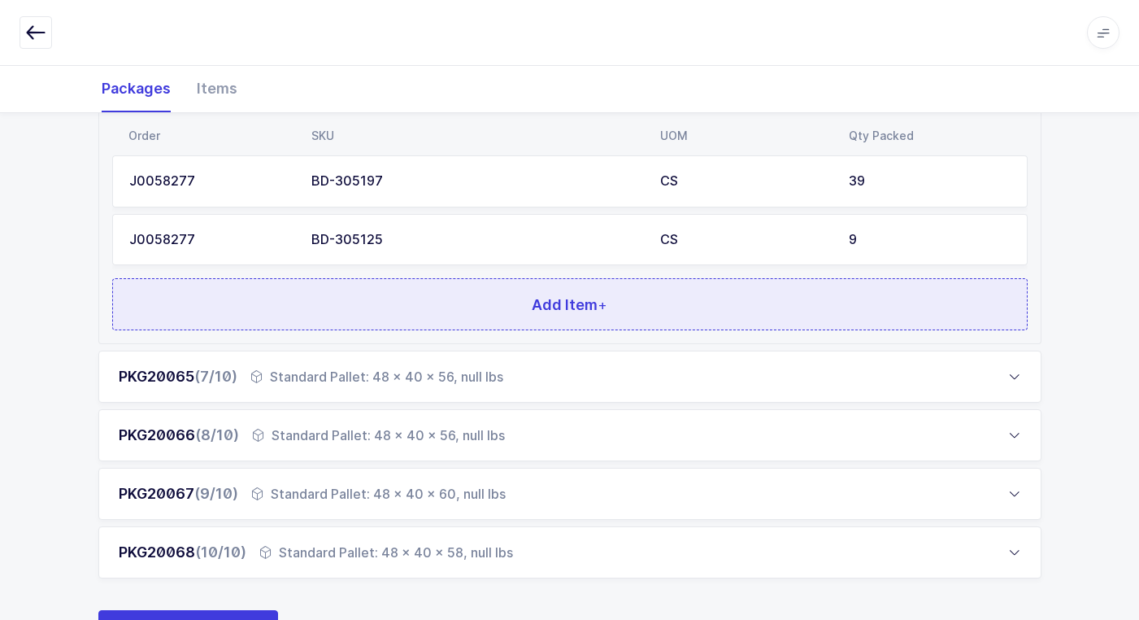
click at [376, 321] on button "Add Item +" at bounding box center [570, 304] width 916 height 52
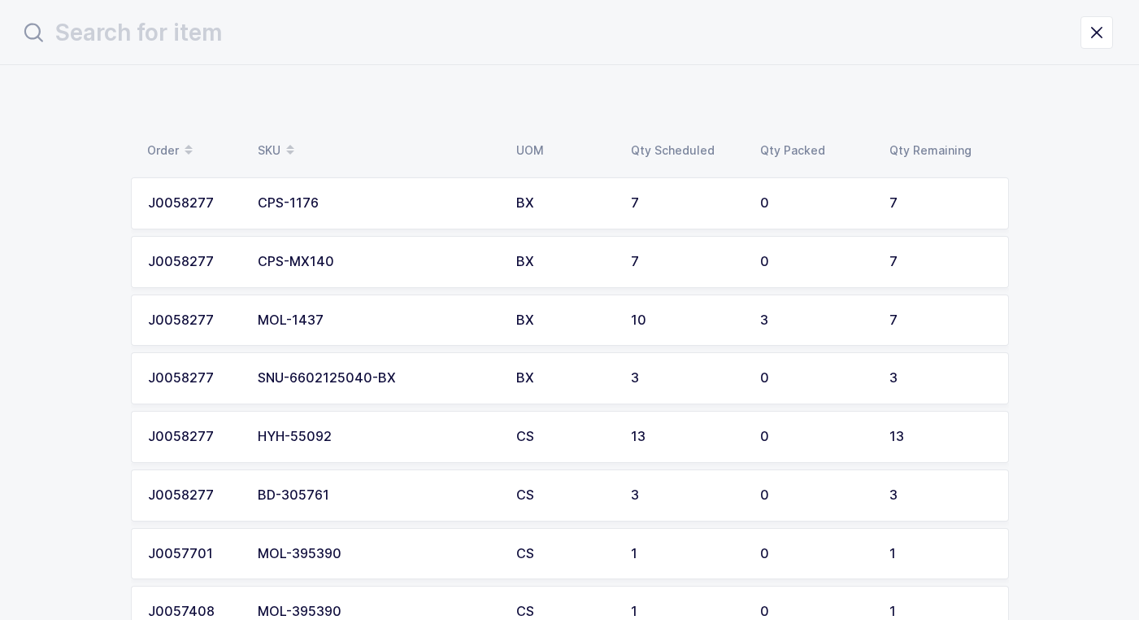
scroll to position [0, 0]
click at [376, 499] on div "BD-305761" at bounding box center [382, 495] width 239 height 15
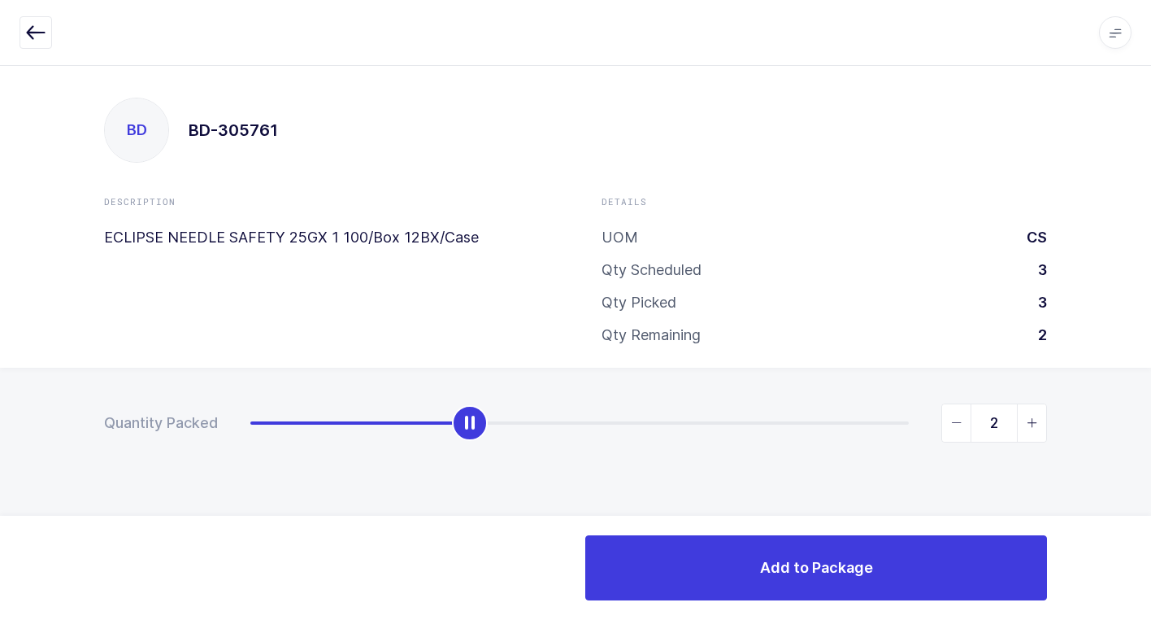
type input "3"
drag, startPoint x: 254, startPoint y: 426, endPoint x: 1066, endPoint y: 455, distance: 812.9
click at [1151, 437] on html "Apps Core Warehouse Admin Mission Control Purchasing Juan W. Logout Account Jua…" at bounding box center [575, 310] width 1151 height 620
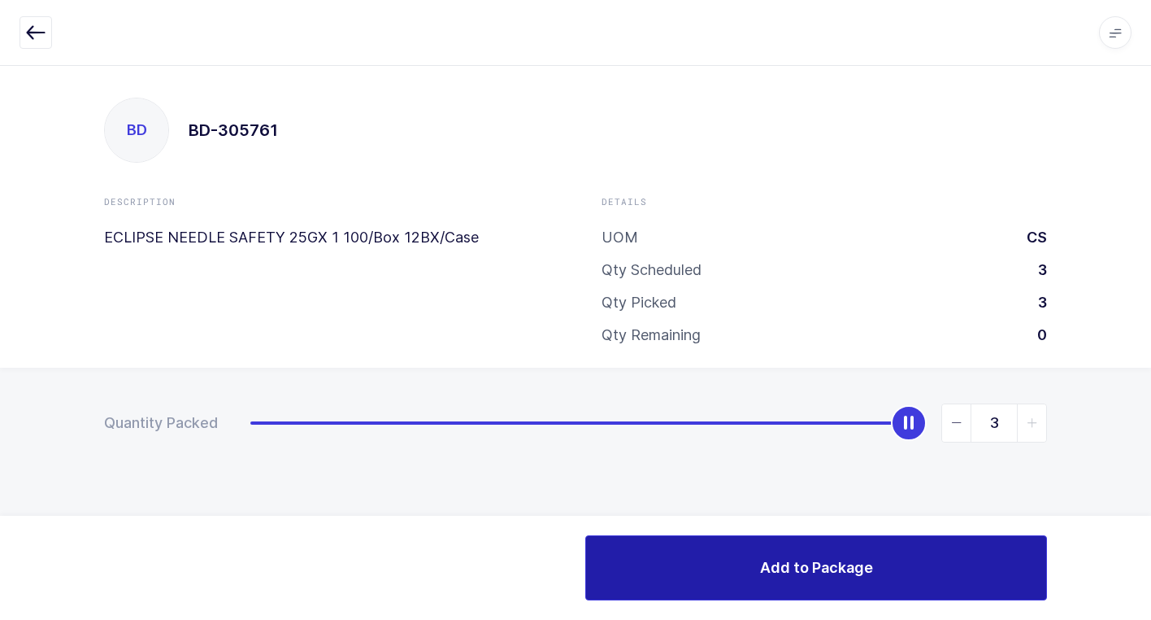
click at [716, 559] on button "Add to Package" at bounding box center [816, 567] width 462 height 65
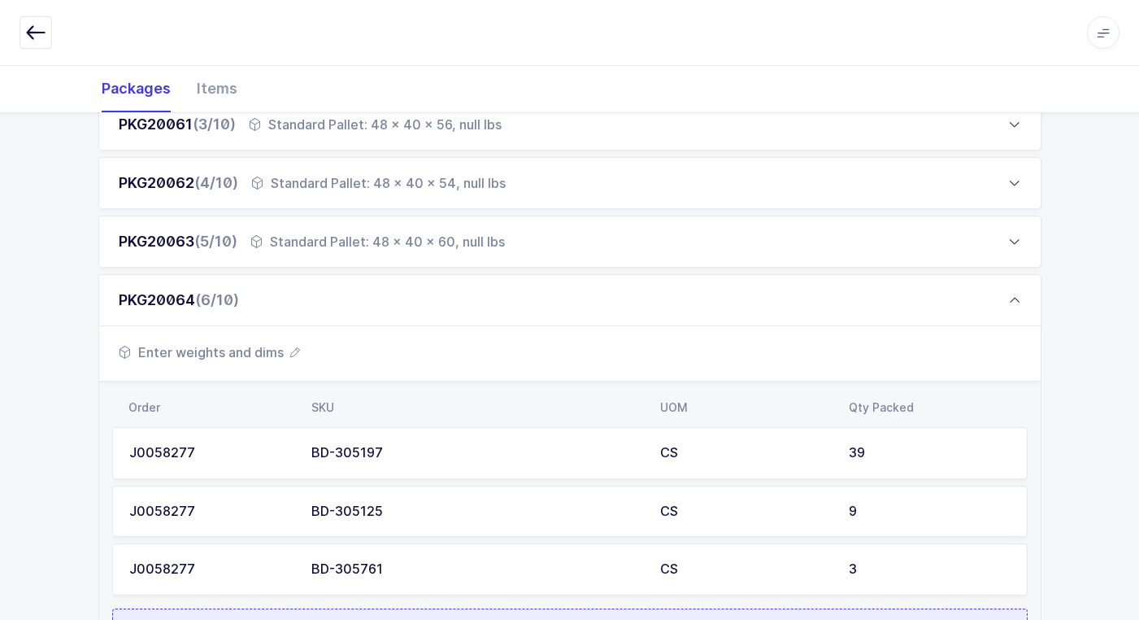
scroll to position [488, 0]
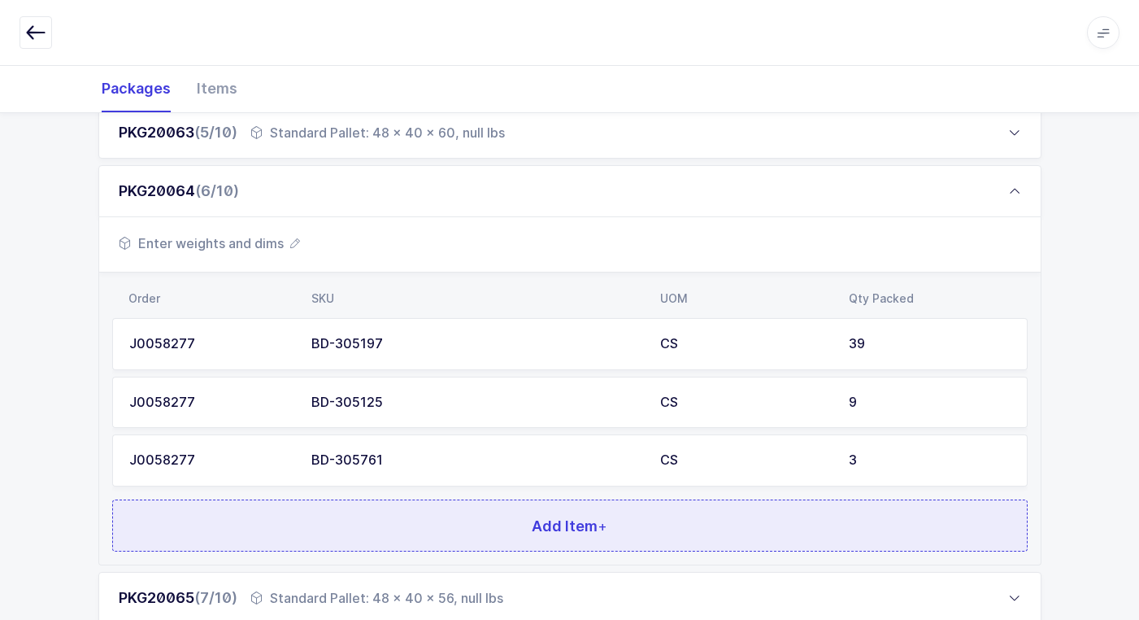
click at [408, 507] on button "Add Item +" at bounding box center [570, 525] width 916 height 52
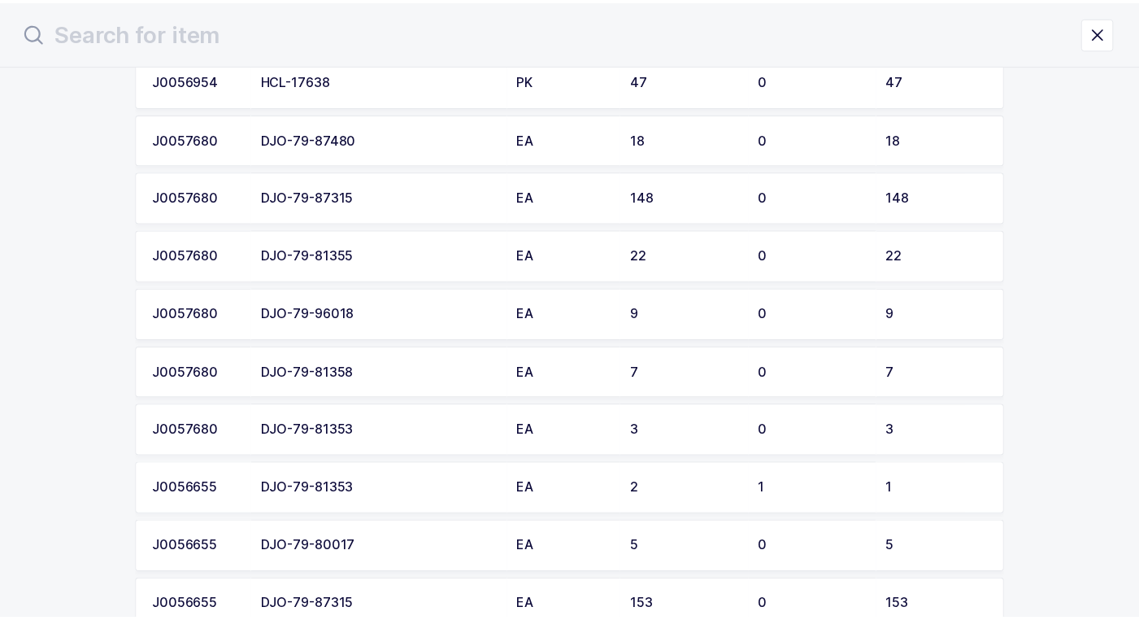
scroll to position [651, 0]
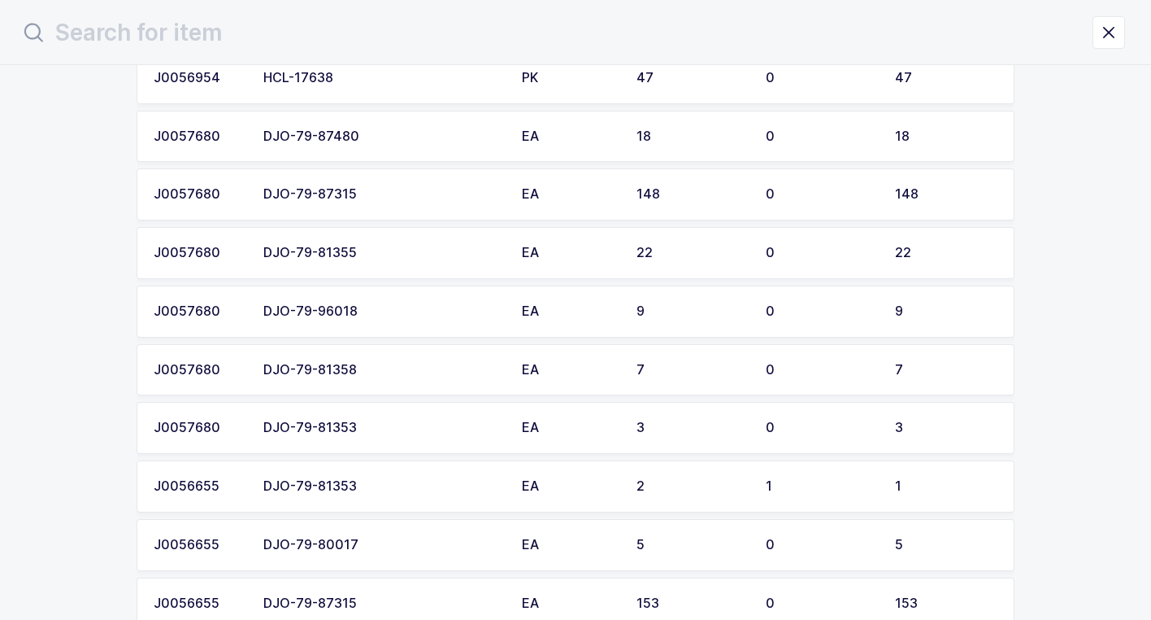
click at [372, 259] on div "DJO-79-81355" at bounding box center [382, 253] width 239 height 15
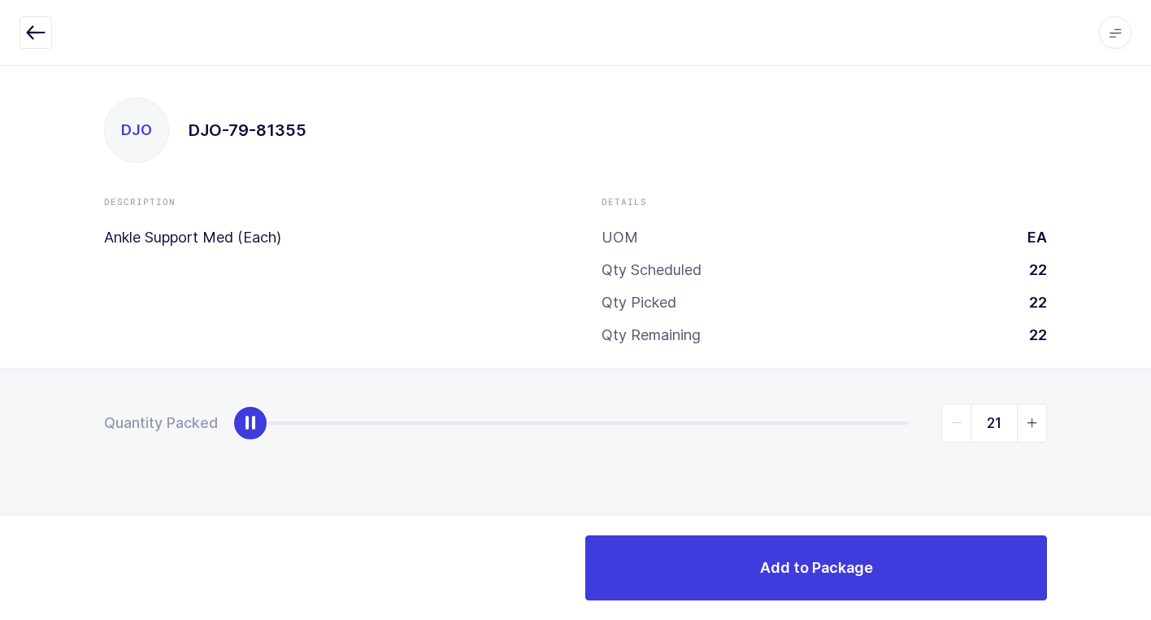
type input "22"
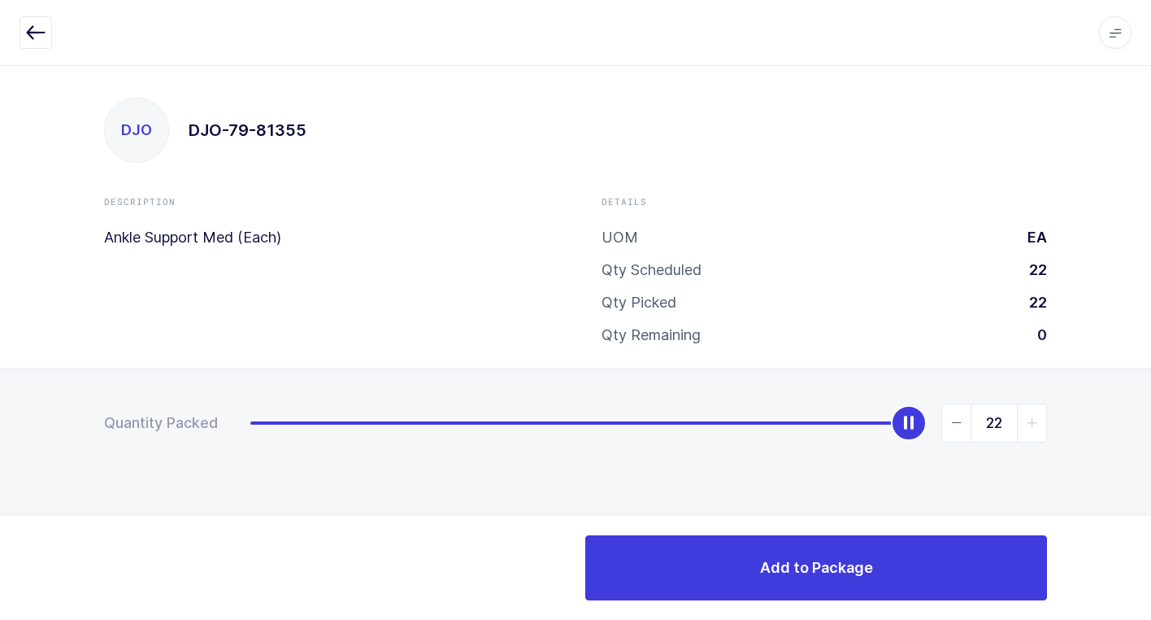
drag, startPoint x: 258, startPoint y: 427, endPoint x: 1080, endPoint y: 353, distance: 825.4
click at [1151, 330] on html "Apps Core Warehouse Admin Mission Control Purchasing Juan W. Logout Account Jua…" at bounding box center [575, 310] width 1151 height 620
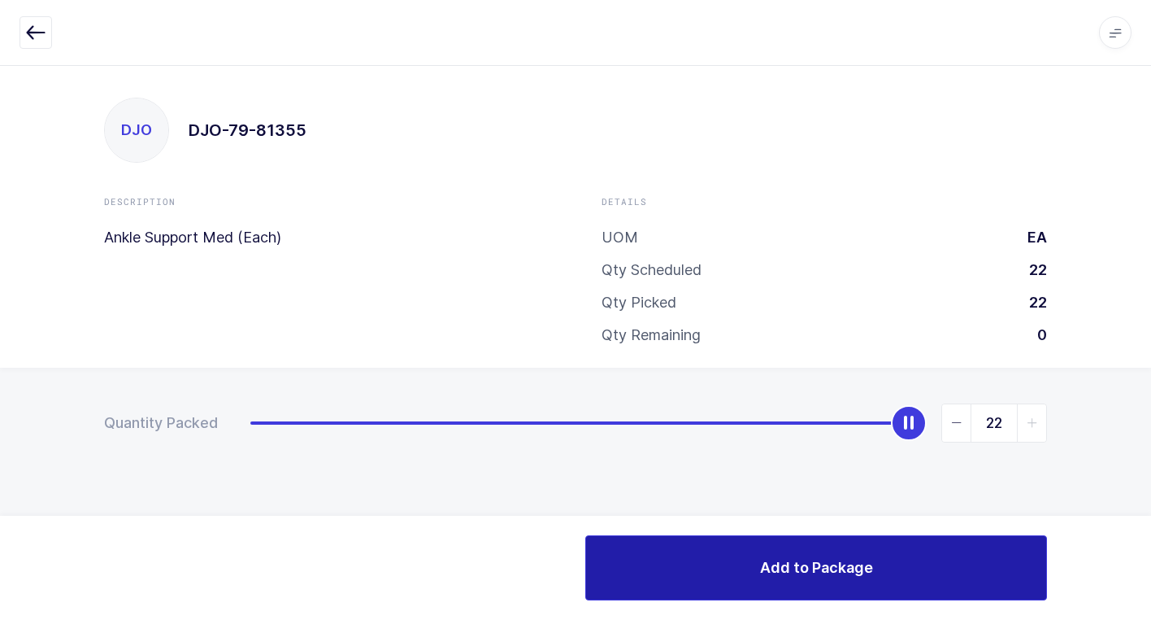
click at [665, 597] on button "Add to Package" at bounding box center [816, 567] width 462 height 65
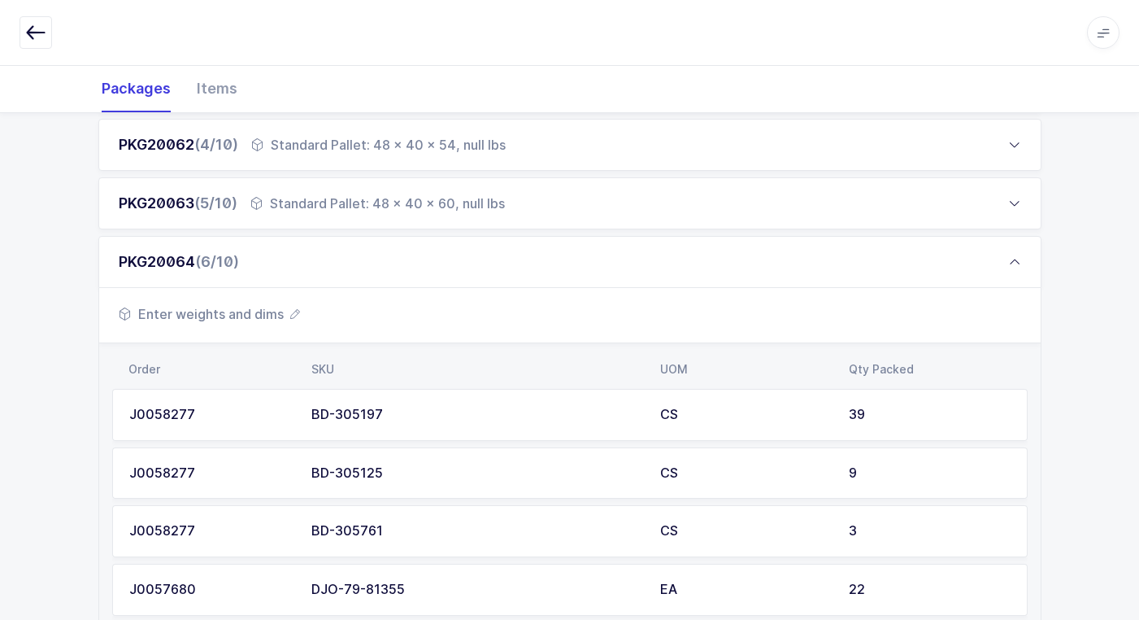
scroll to position [732, 0]
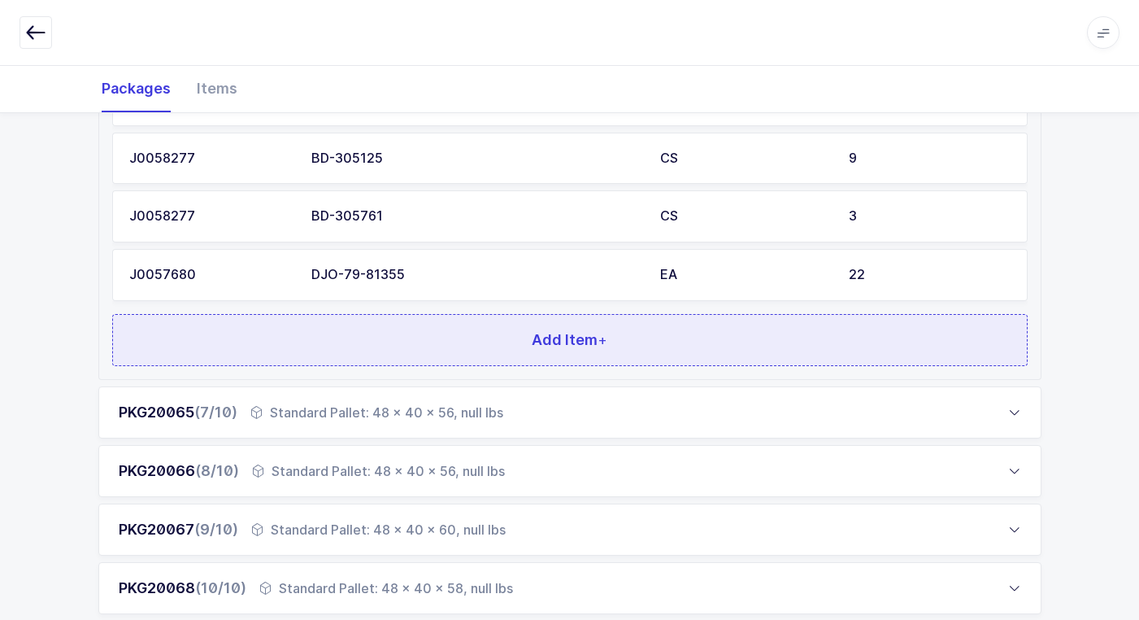
click at [461, 315] on button "Add Item +" at bounding box center [570, 340] width 916 height 52
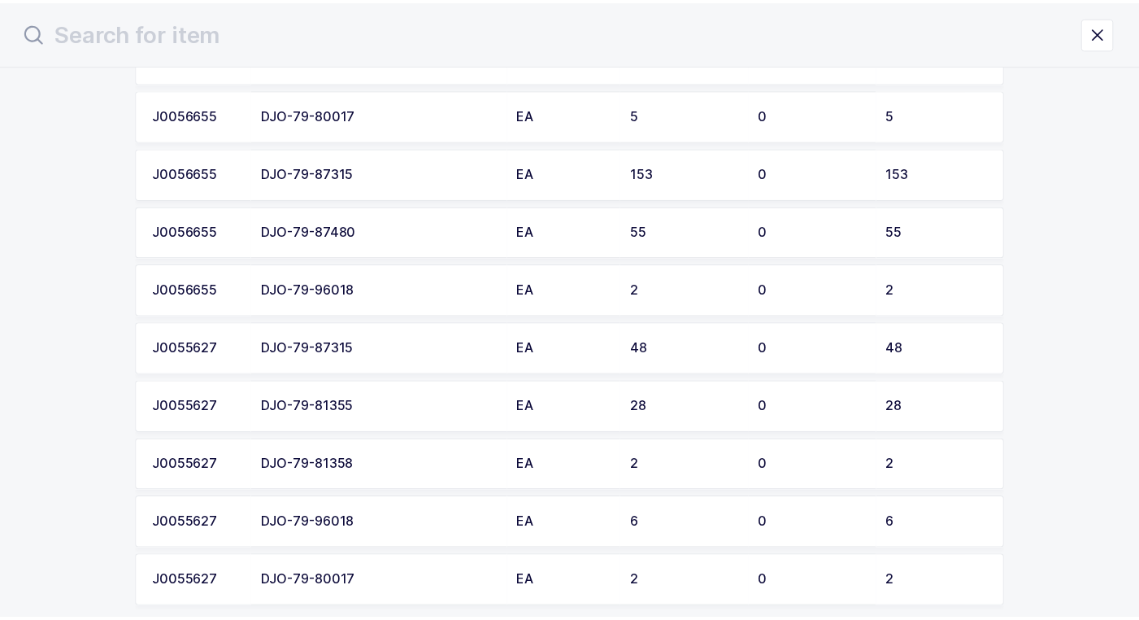
scroll to position [1057, 0]
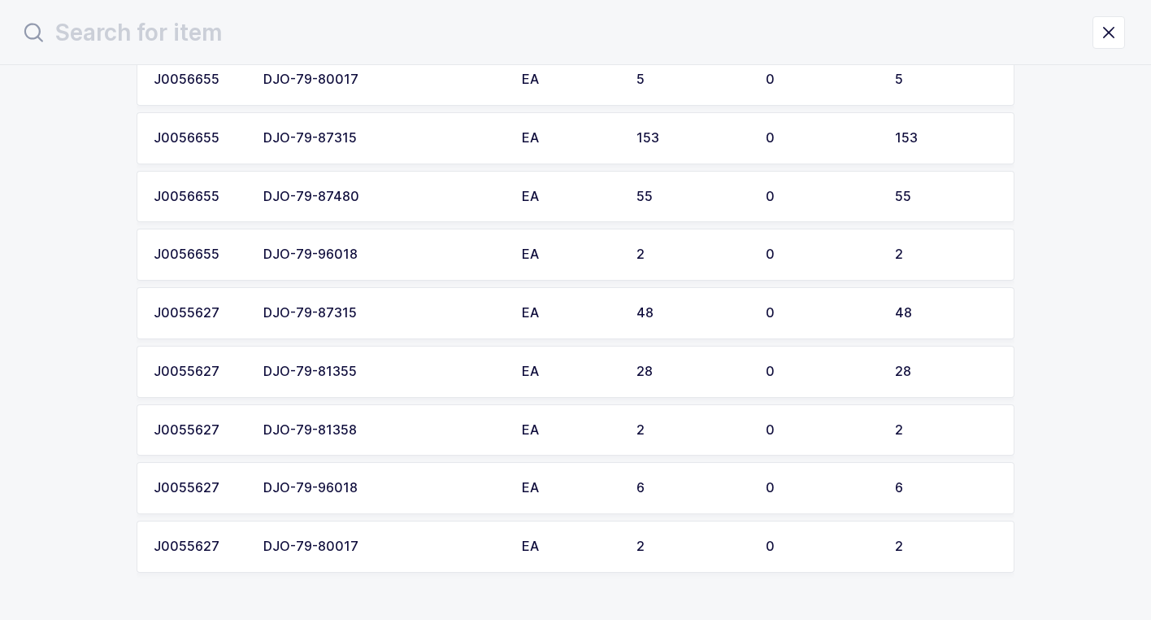
click at [424, 381] on td "DJO-79-81355" at bounding box center [383, 372] width 259 height 52
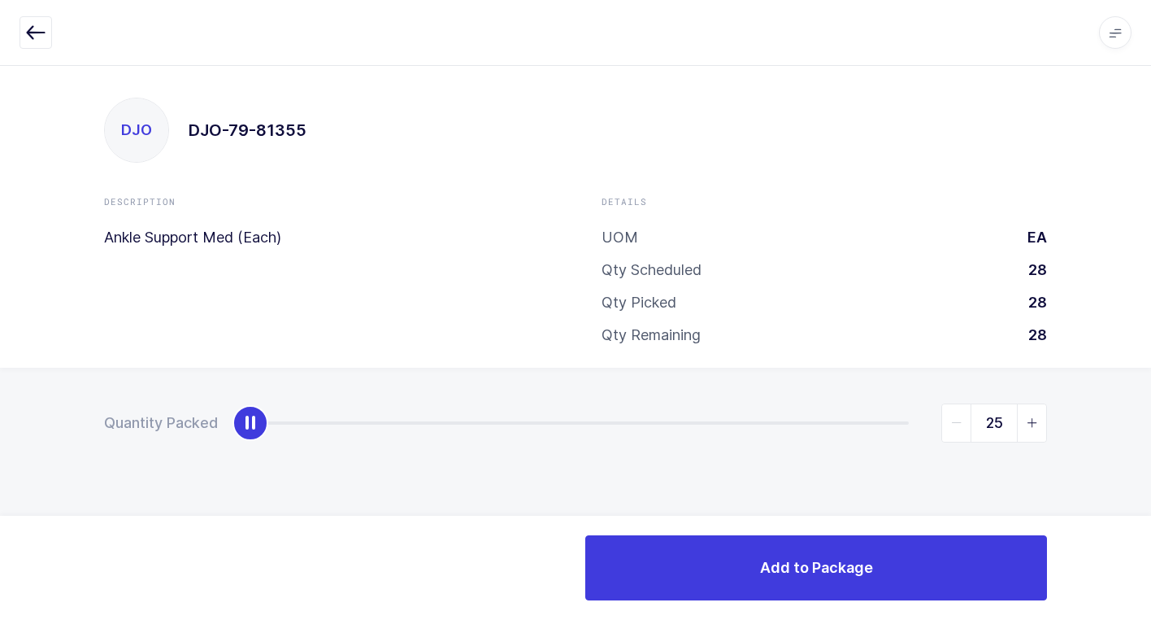
type input "28"
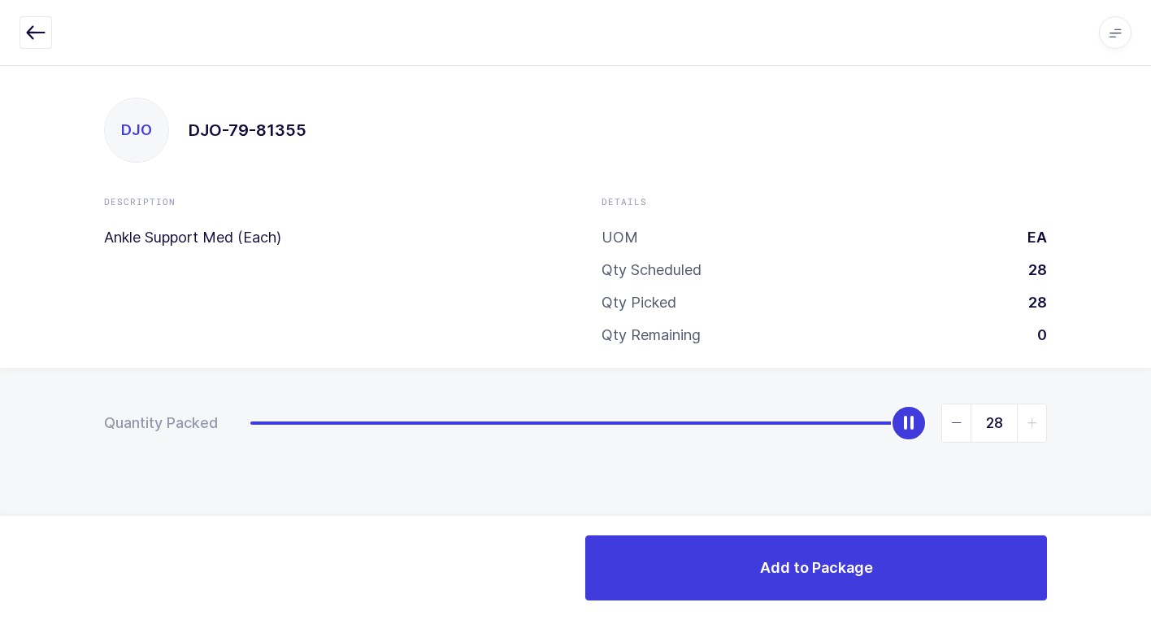
drag, startPoint x: 259, startPoint y: 434, endPoint x: 1090, endPoint y: 437, distance: 831.1
click at [1151, 420] on html "Apps Core Warehouse Admin Mission Control Purchasing Juan W. Logout Account Jua…" at bounding box center [575, 310] width 1151 height 620
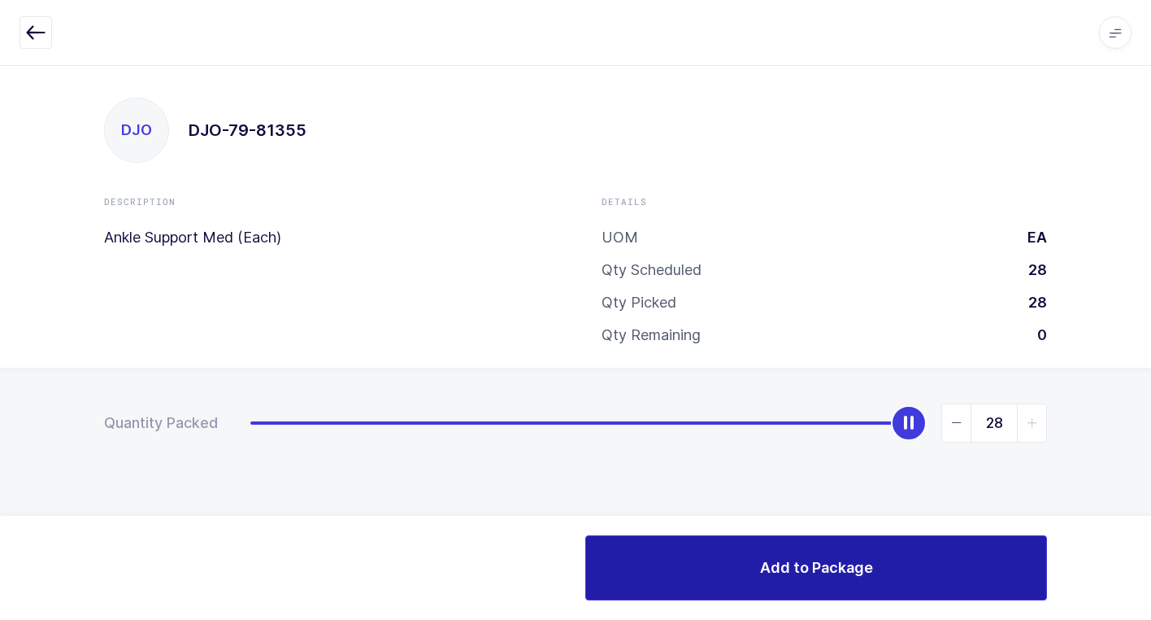
click at [687, 572] on button "Add to Package" at bounding box center [816, 567] width 462 height 65
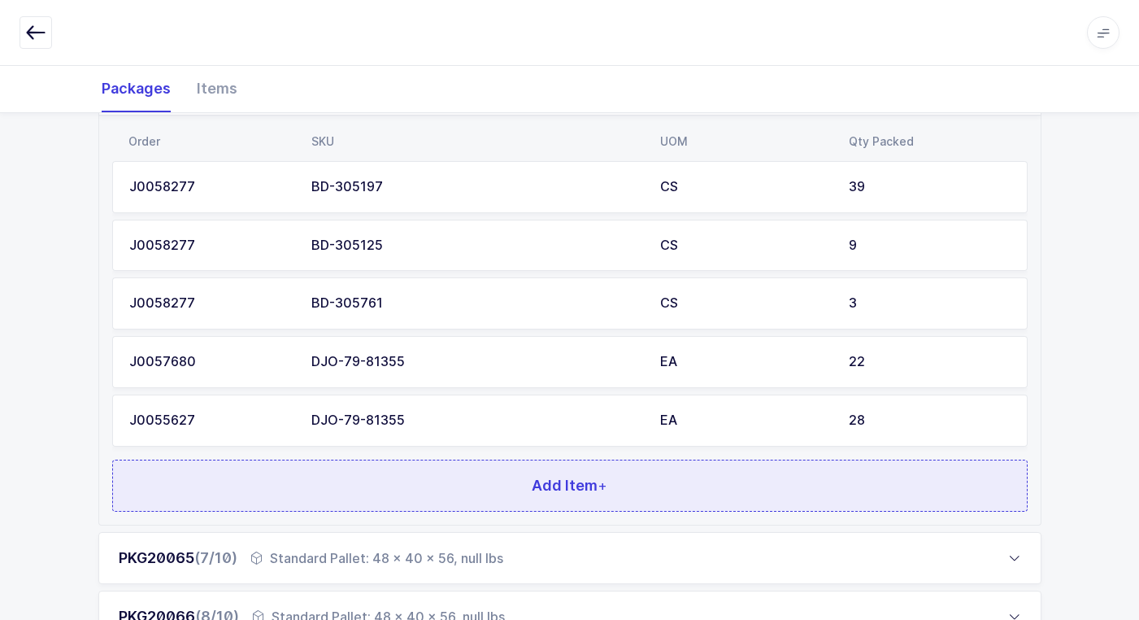
scroll to position [651, 0]
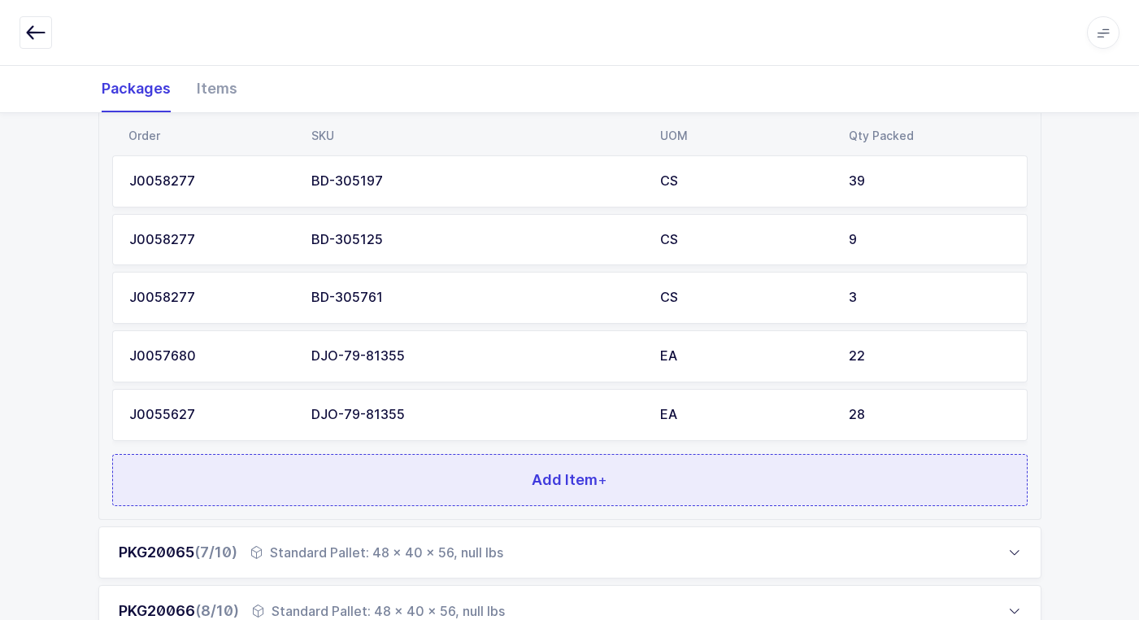
click at [539, 490] on button "Add Item +" at bounding box center [570, 480] width 916 height 52
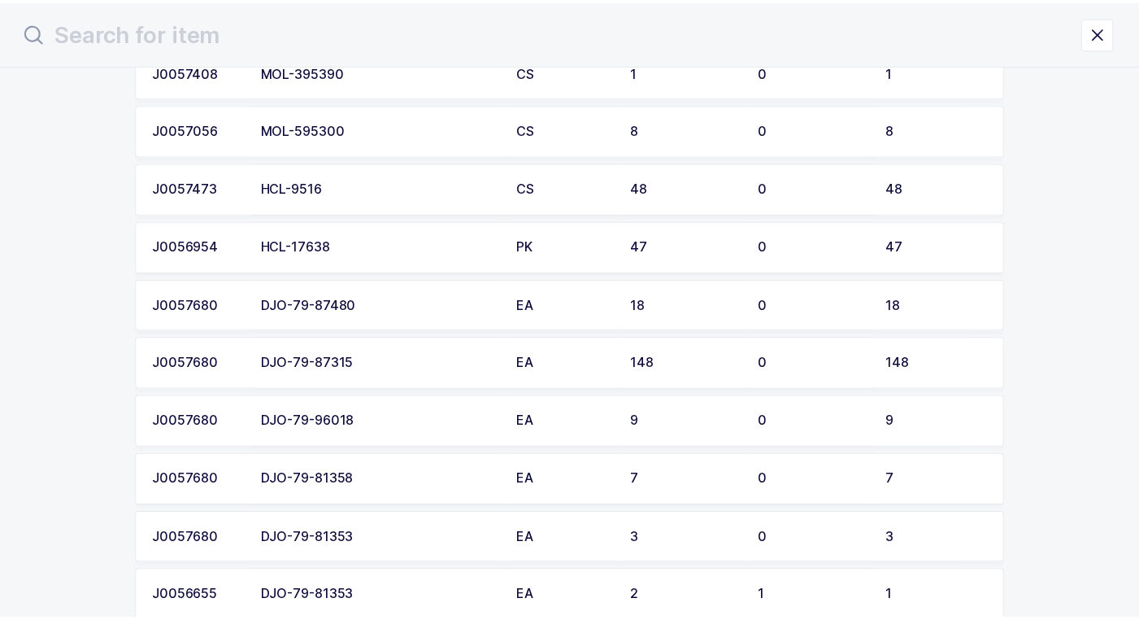
scroll to position [488, 0]
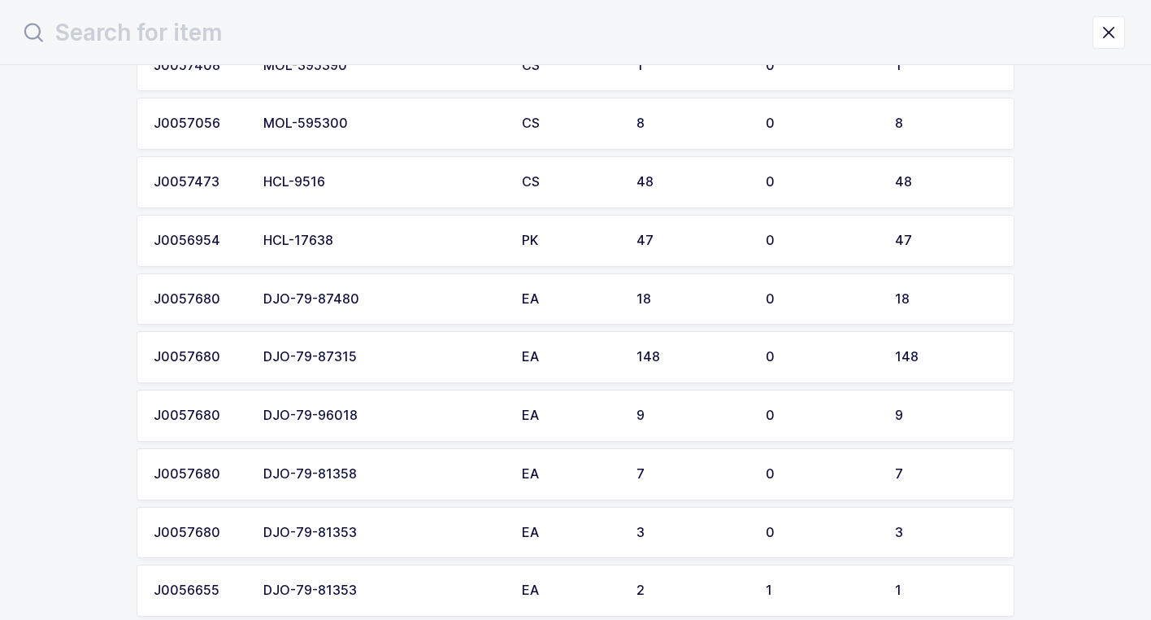
click at [417, 298] on div "DJO-79-87480" at bounding box center [382, 299] width 239 height 15
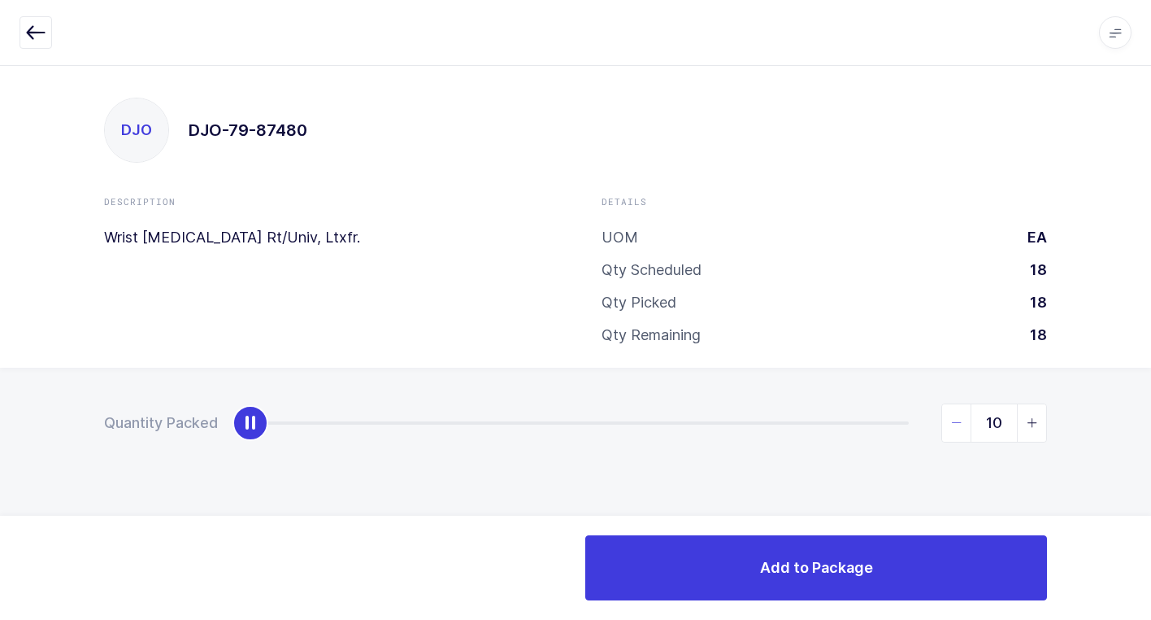
type input "18"
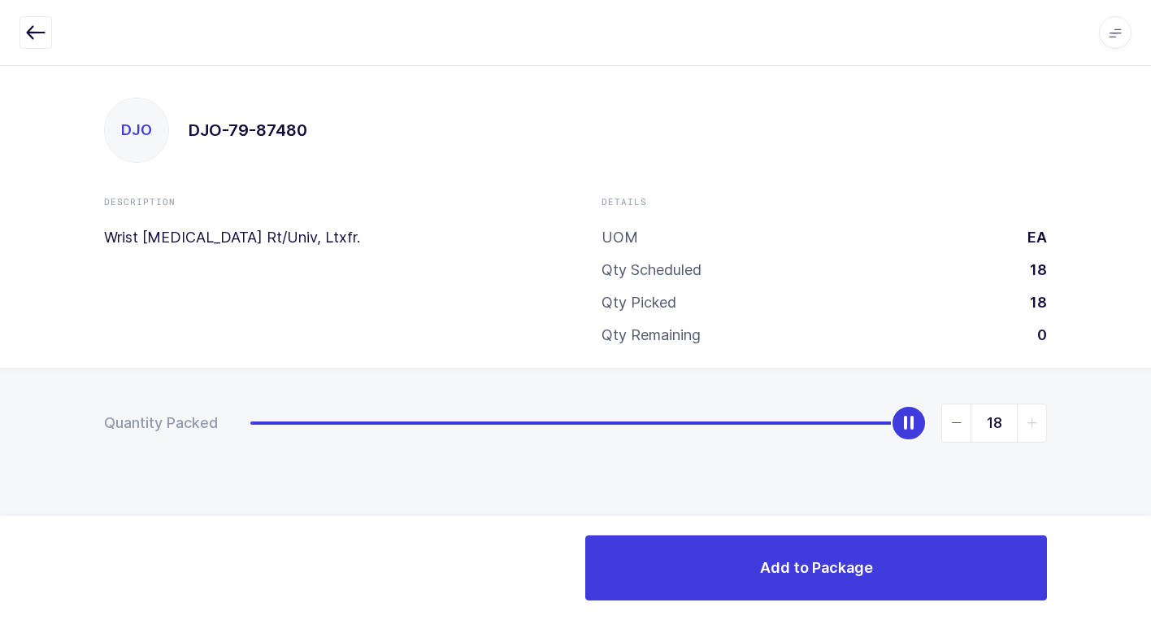
drag, startPoint x: 254, startPoint y: 427, endPoint x: 995, endPoint y: 479, distance: 743.4
click at [1138, 439] on div "Quantity Packed 18" at bounding box center [575, 480] width 1151 height 224
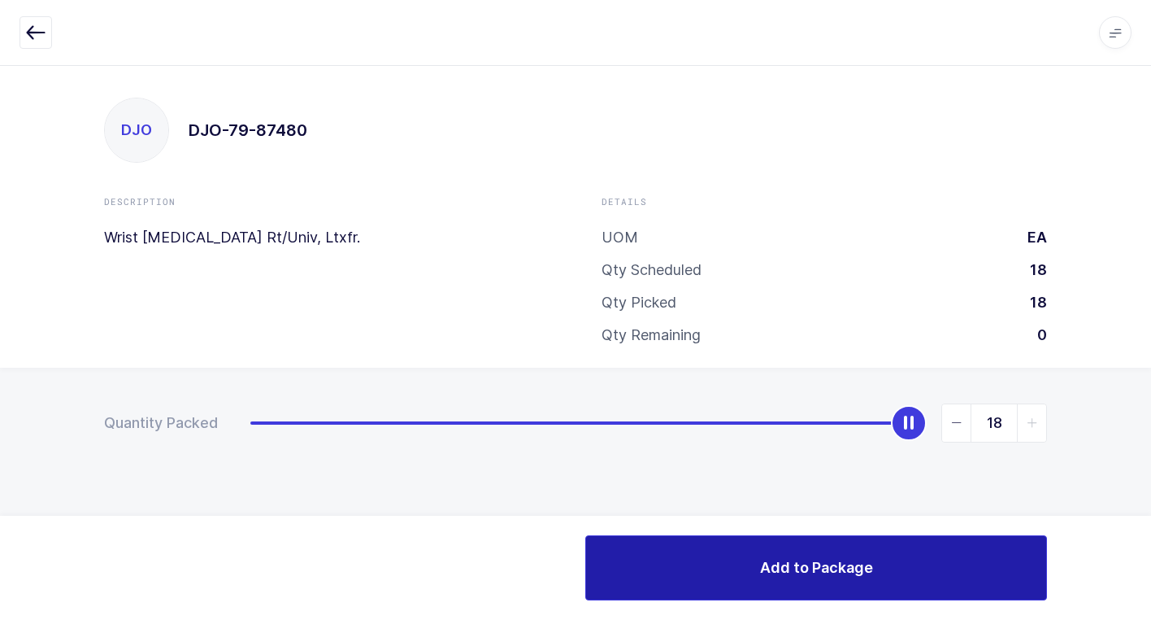
click at [646, 578] on button "Add to Package" at bounding box center [816, 567] width 462 height 65
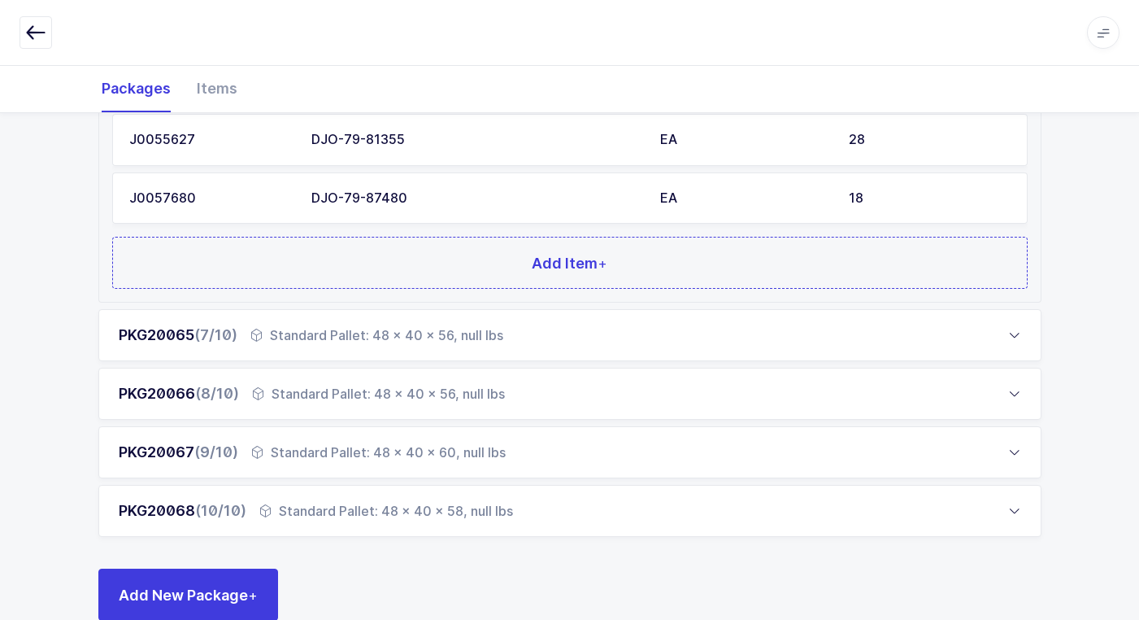
scroll to position [959, 0]
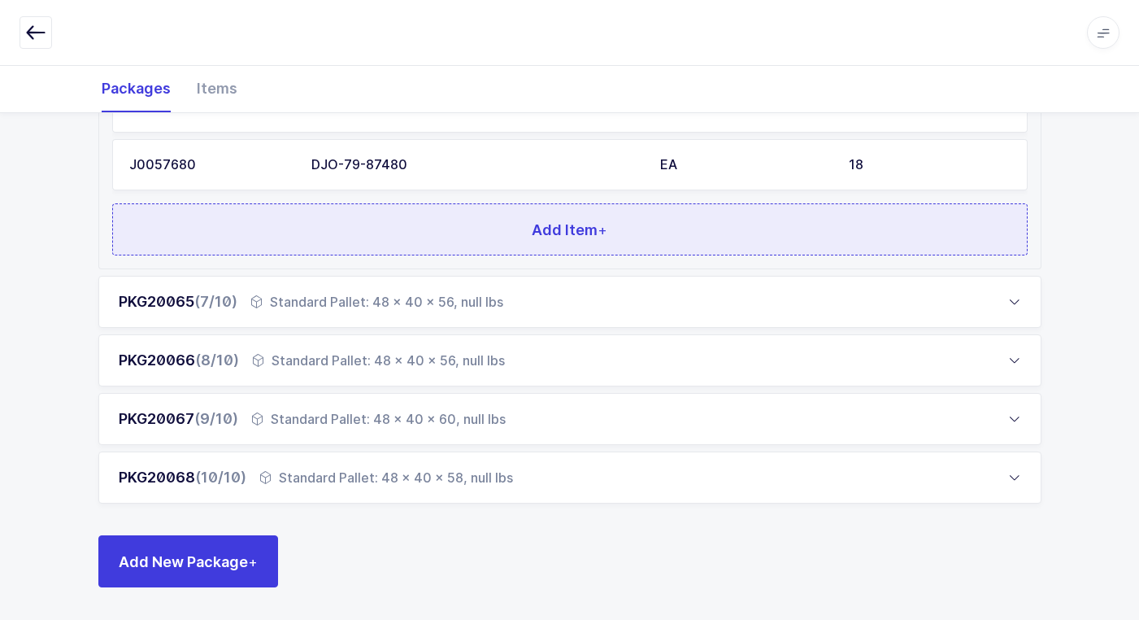
click at [367, 242] on button "Add Item +" at bounding box center [570, 229] width 916 height 52
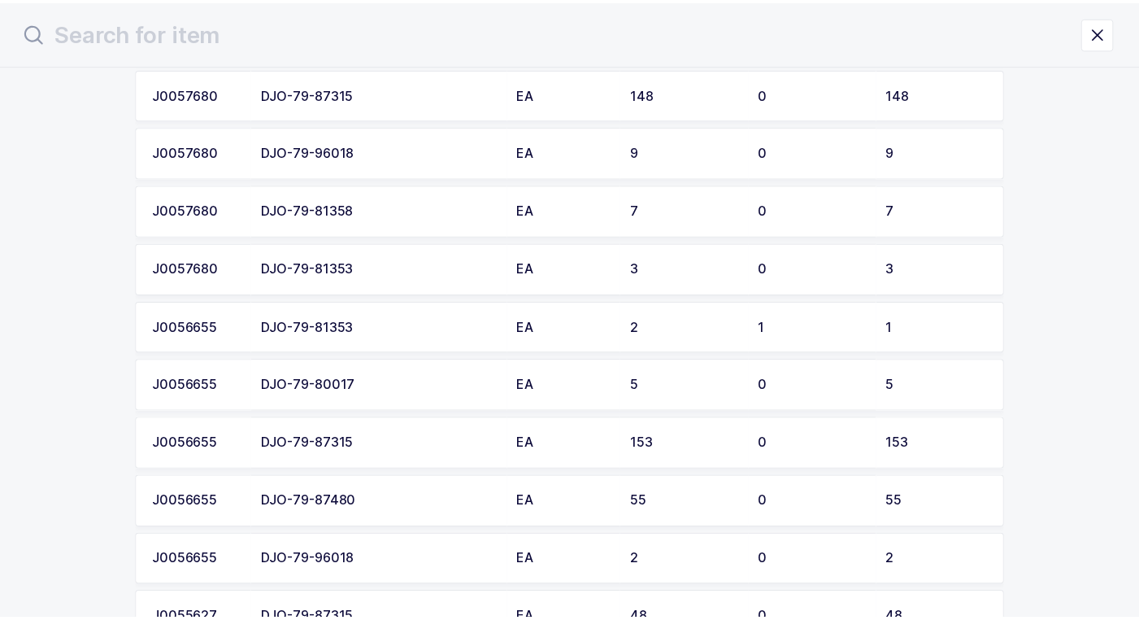
scroll to position [732, 0]
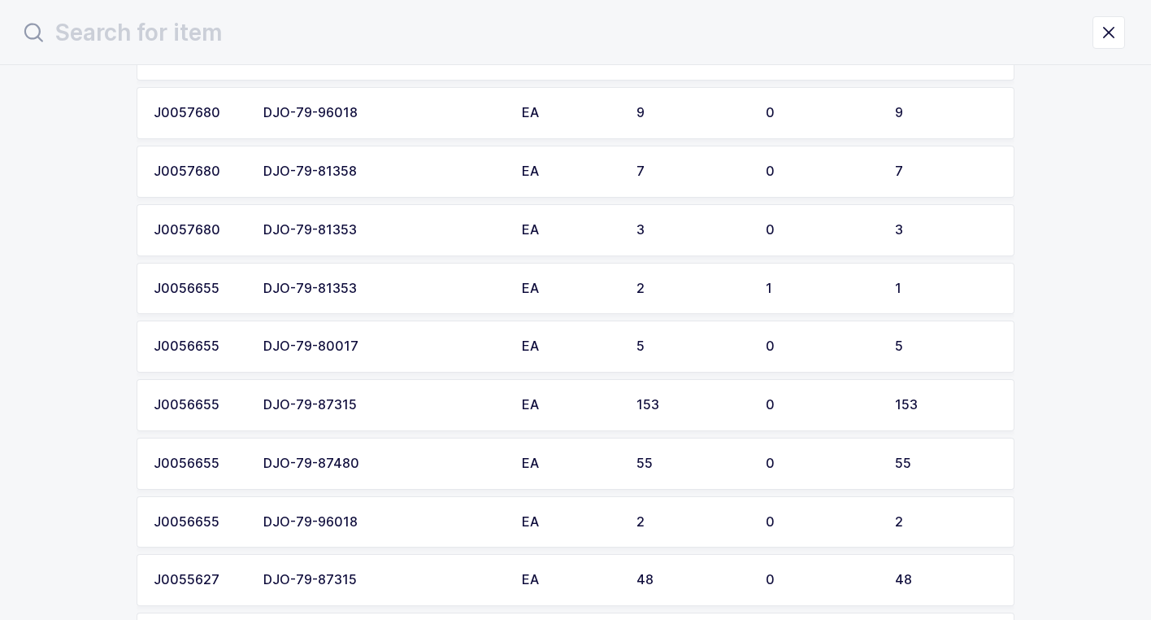
click at [376, 467] on div "DJO-79-87480" at bounding box center [382, 463] width 239 height 15
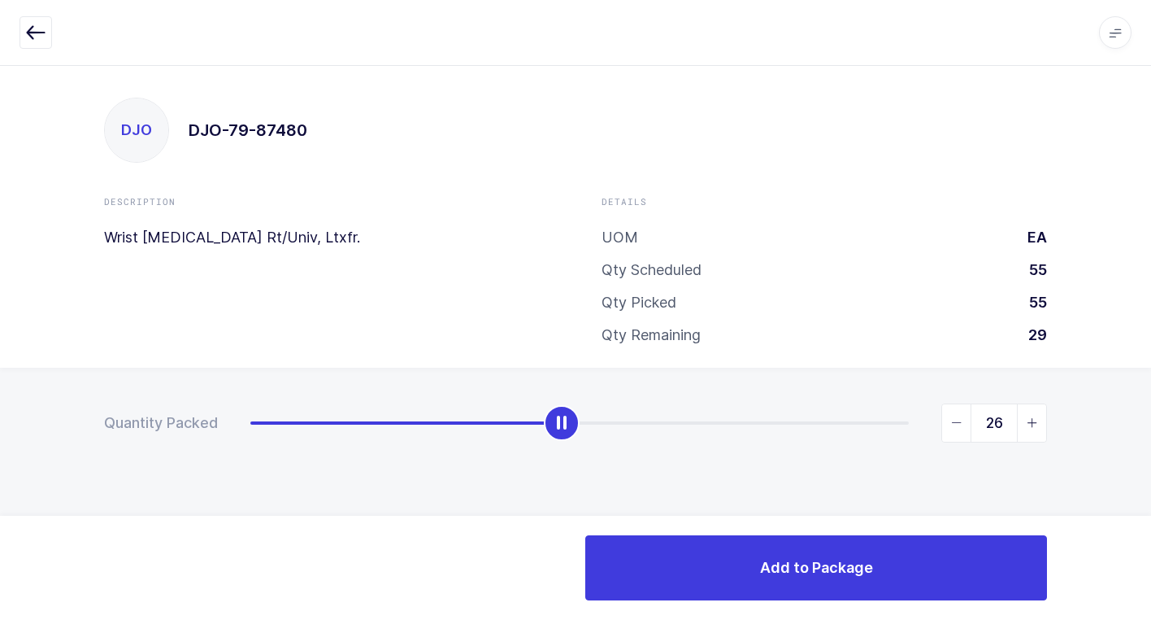
type input "55"
drag, startPoint x: 255, startPoint y: 432, endPoint x: 1160, endPoint y: 421, distance: 905.1
click at [1151, 421] on html "Apps Core Warehouse Admin Mission Control Purchasing Juan W. Logout Account Jua…" at bounding box center [575, 310] width 1151 height 620
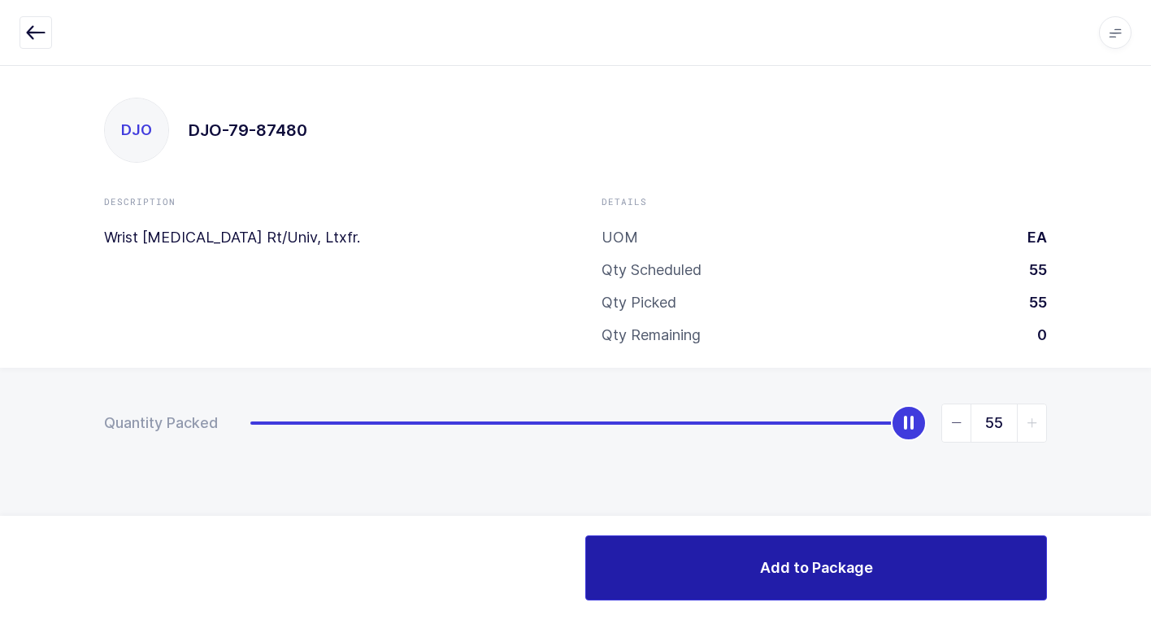
click at [775, 567] on span "Add to Package" at bounding box center [816, 567] width 113 height 20
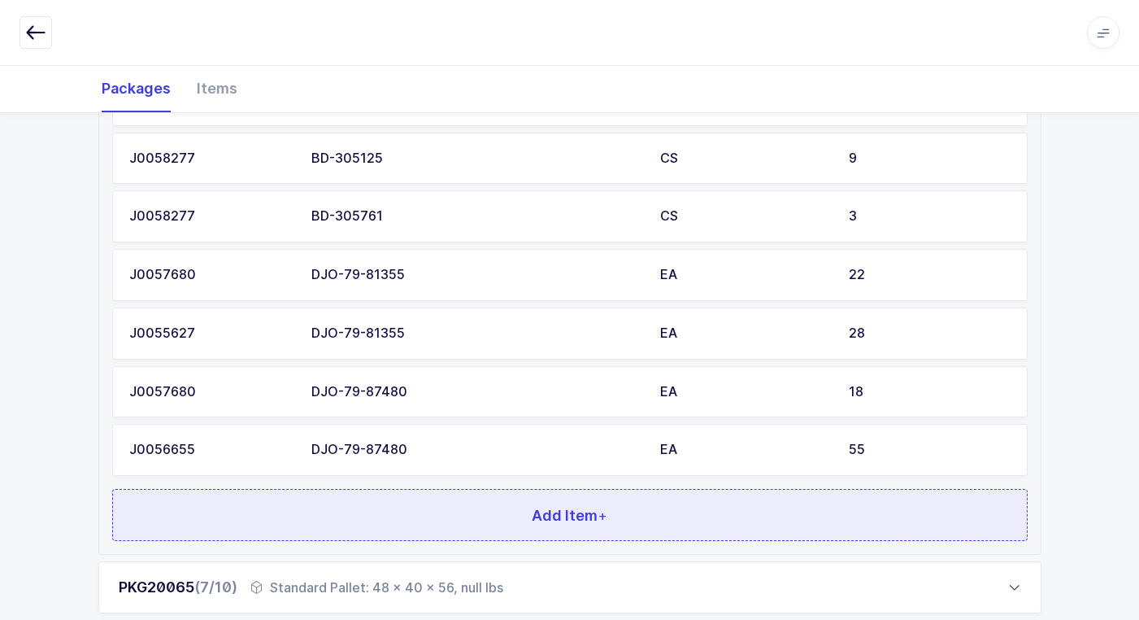
click at [461, 519] on button "Add Item +" at bounding box center [570, 515] width 916 height 52
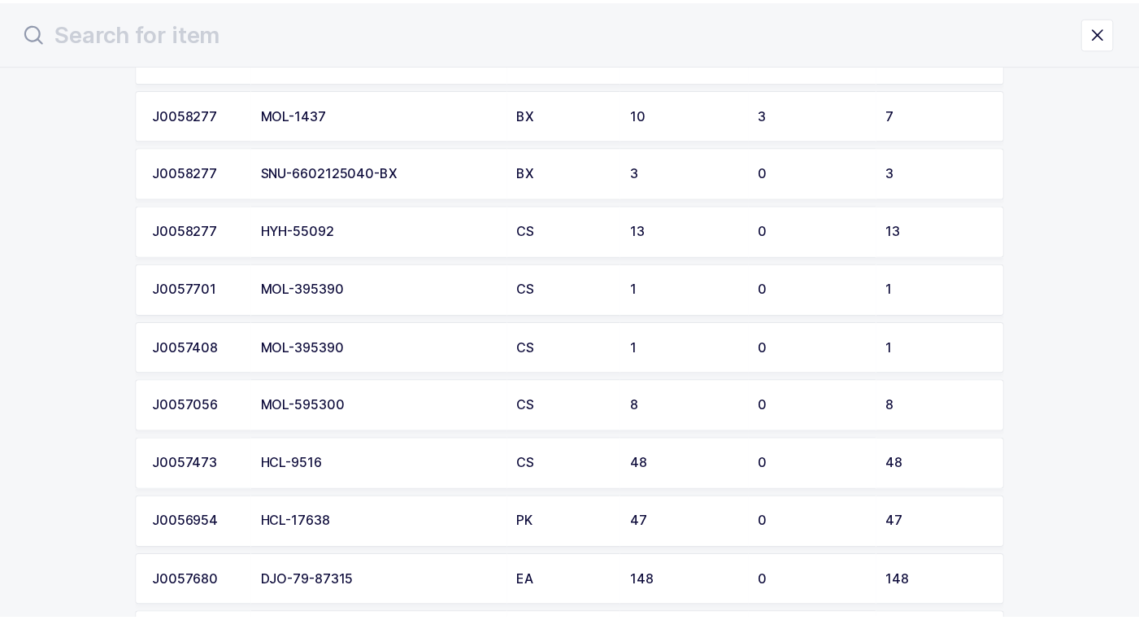
scroll to position [244, 0]
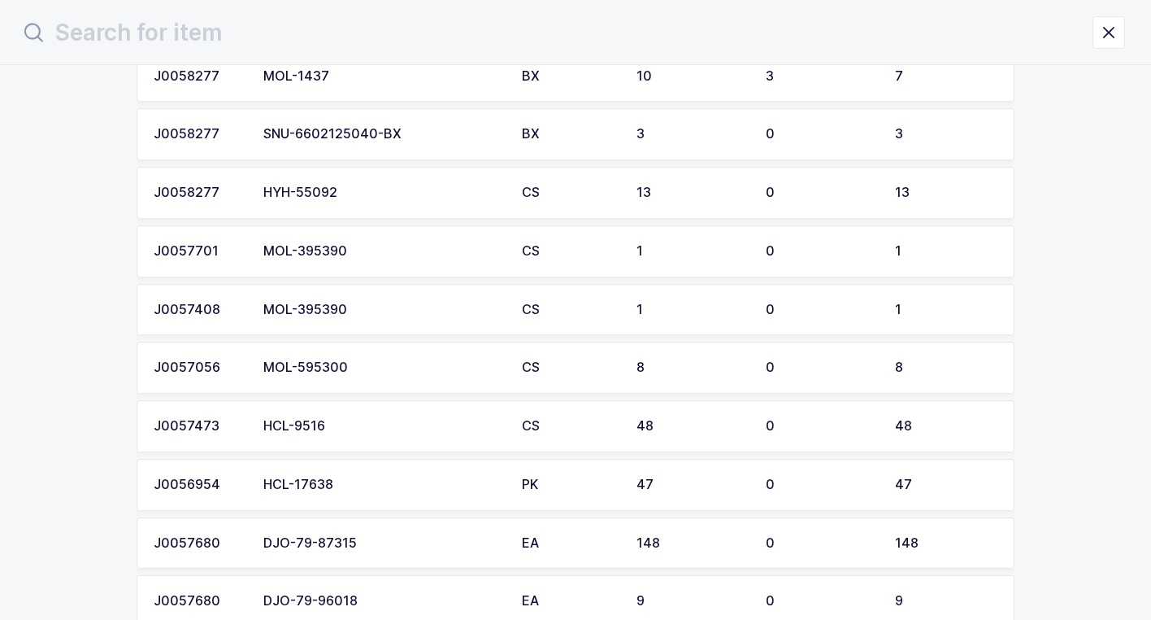
click at [390, 426] on div "HCL-9516" at bounding box center [382, 426] width 239 height 15
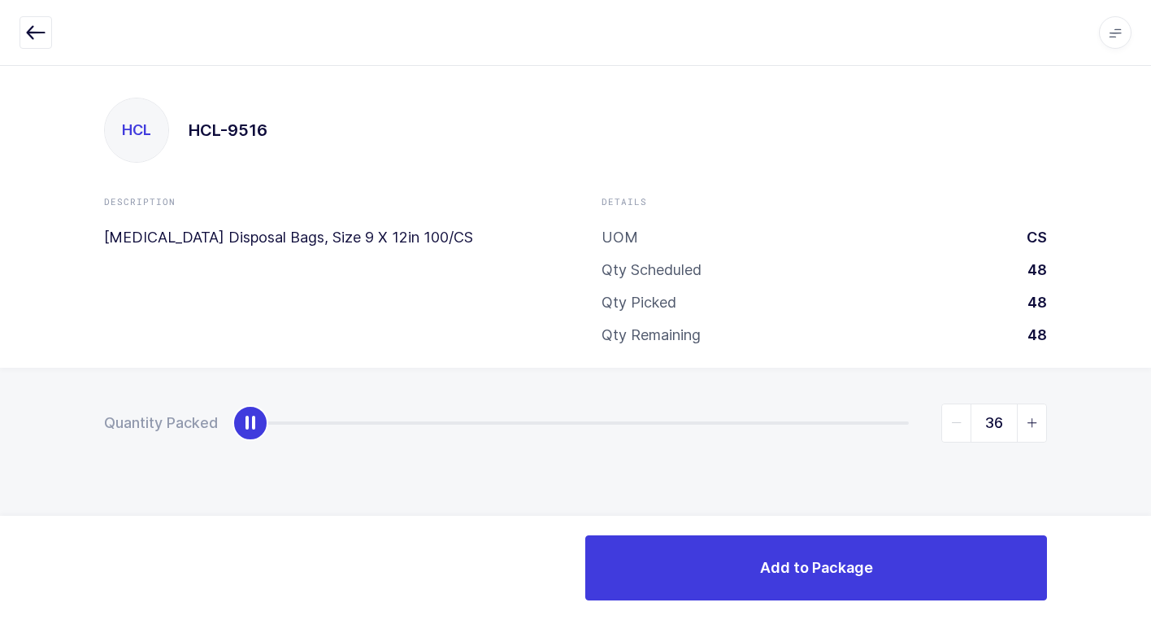
type input "48"
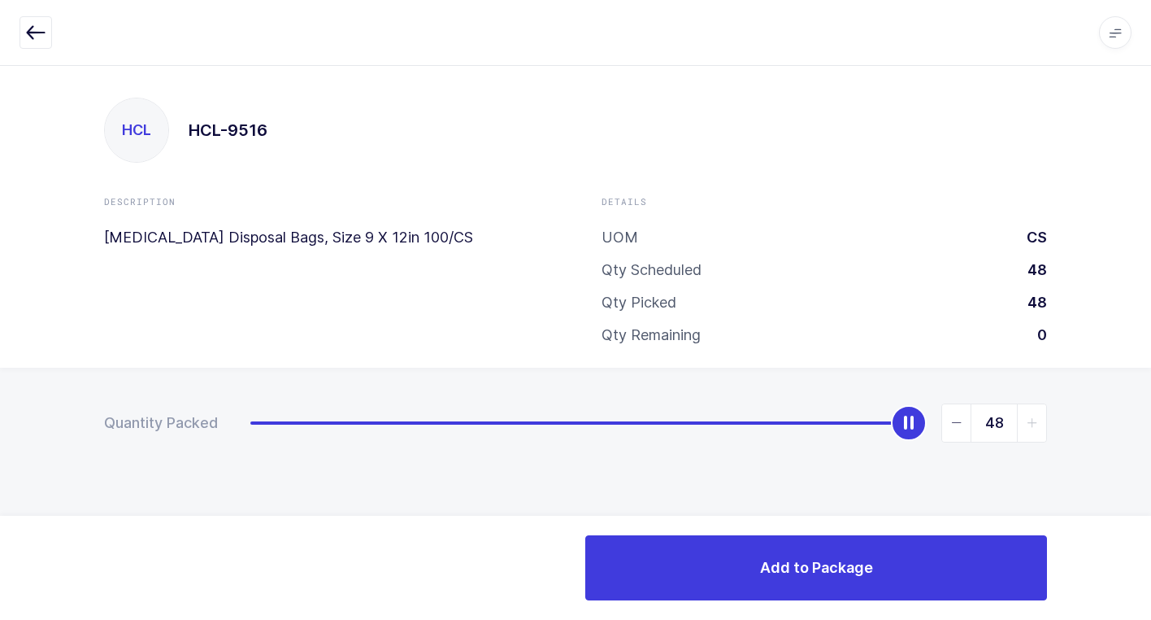
drag, startPoint x: 243, startPoint y: 436, endPoint x: 1159, endPoint y: 569, distance: 925.3
click at [1151, 569] on html "Apps Core Warehouse Admin Mission Control Purchasing Juan W. Logout Account Jua…" at bounding box center [575, 310] width 1151 height 620
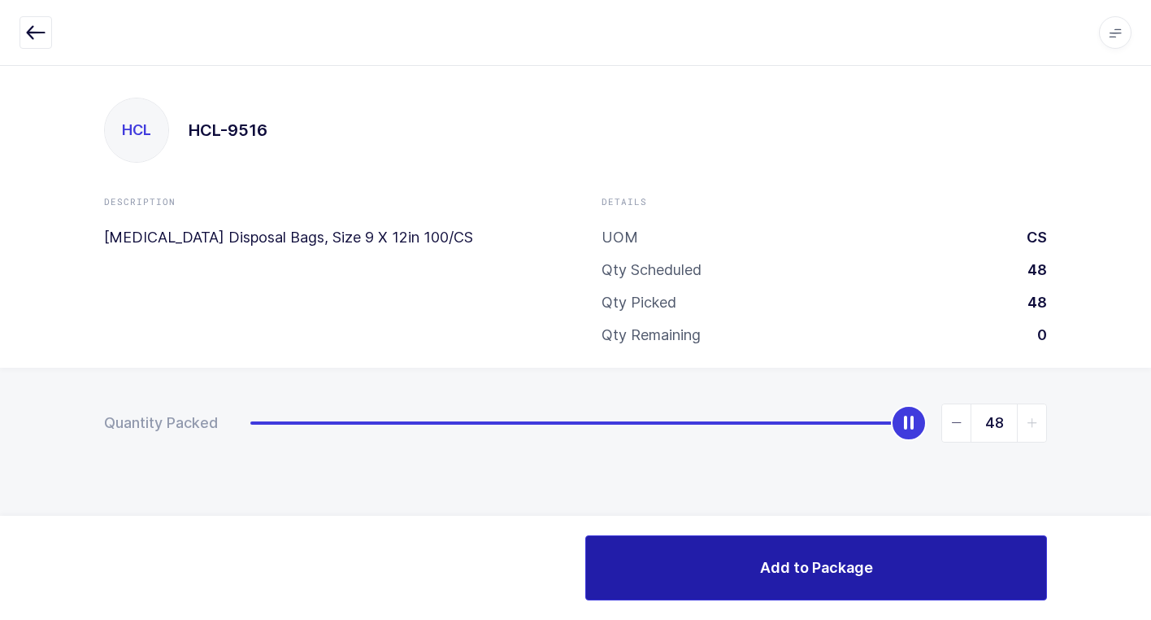
drag, startPoint x: 767, startPoint y: 567, endPoint x: 753, endPoint y: 564, distance: 14.0
click at [760, 566] on span "Add to Package" at bounding box center [816, 567] width 113 height 20
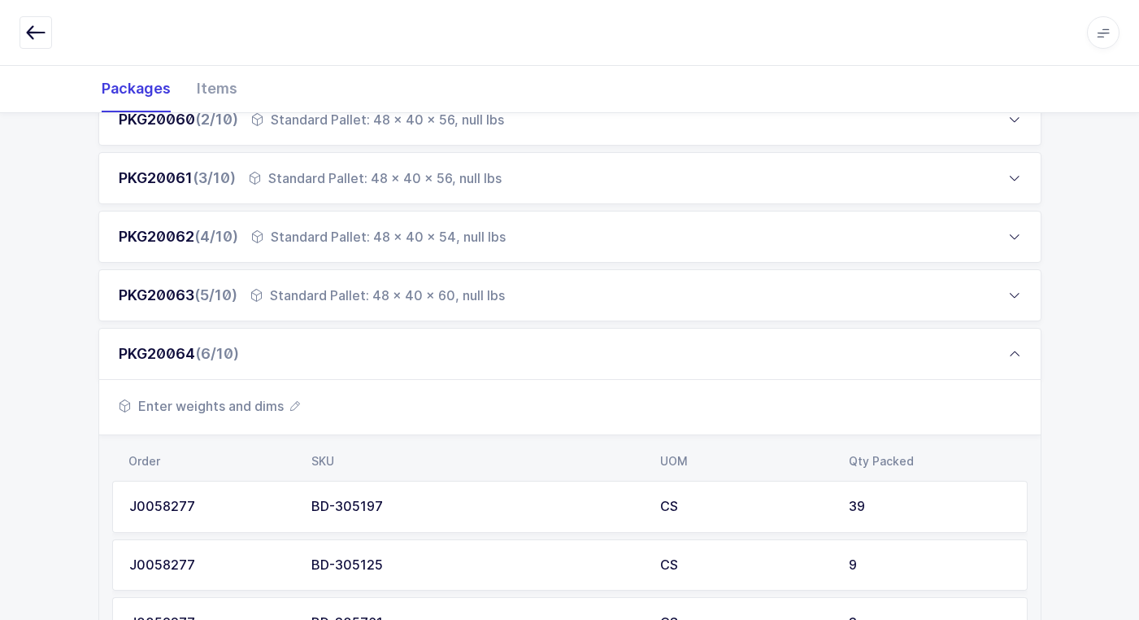
scroll to position [894, 0]
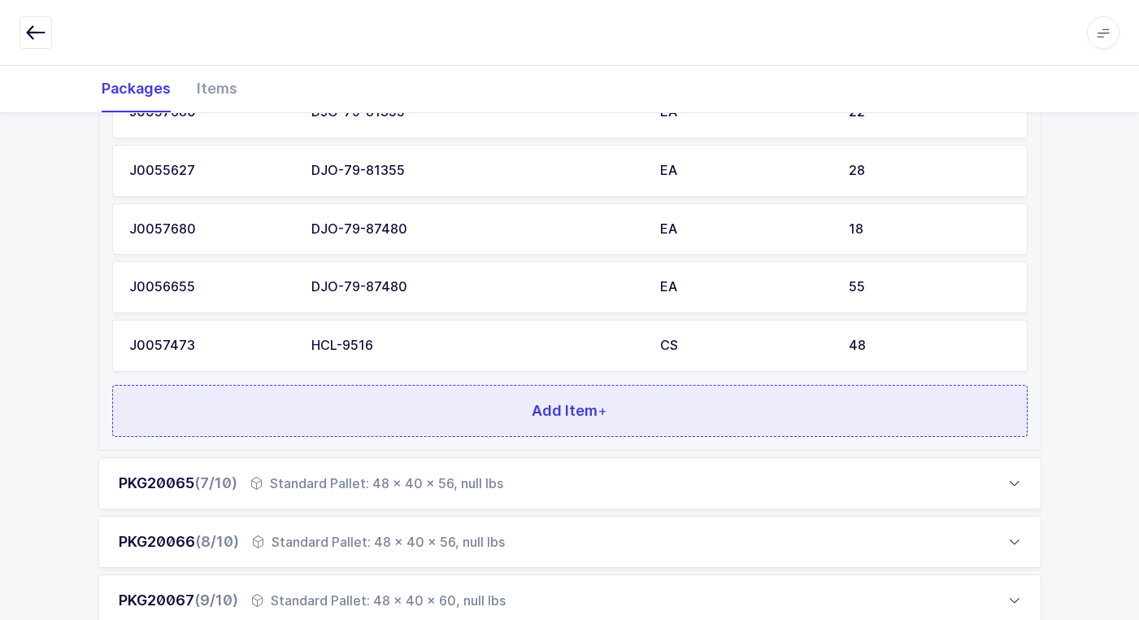
click at [418, 417] on button "Add Item +" at bounding box center [570, 411] width 916 height 52
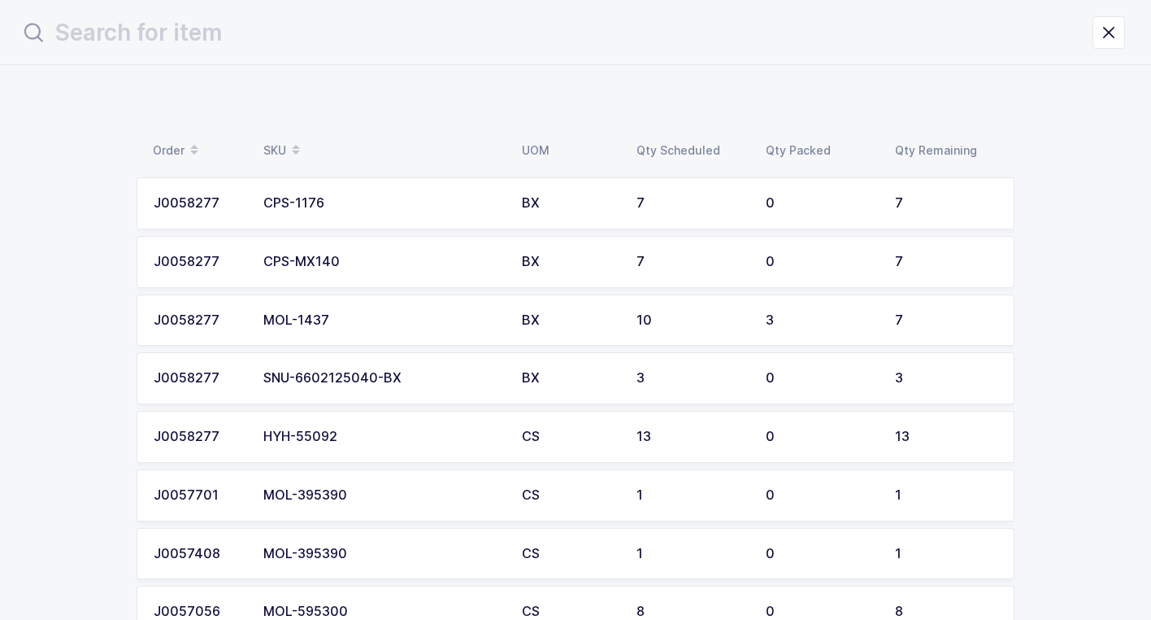
click at [385, 376] on div "SNU-6602125040-BX" at bounding box center [382, 378] width 239 height 15
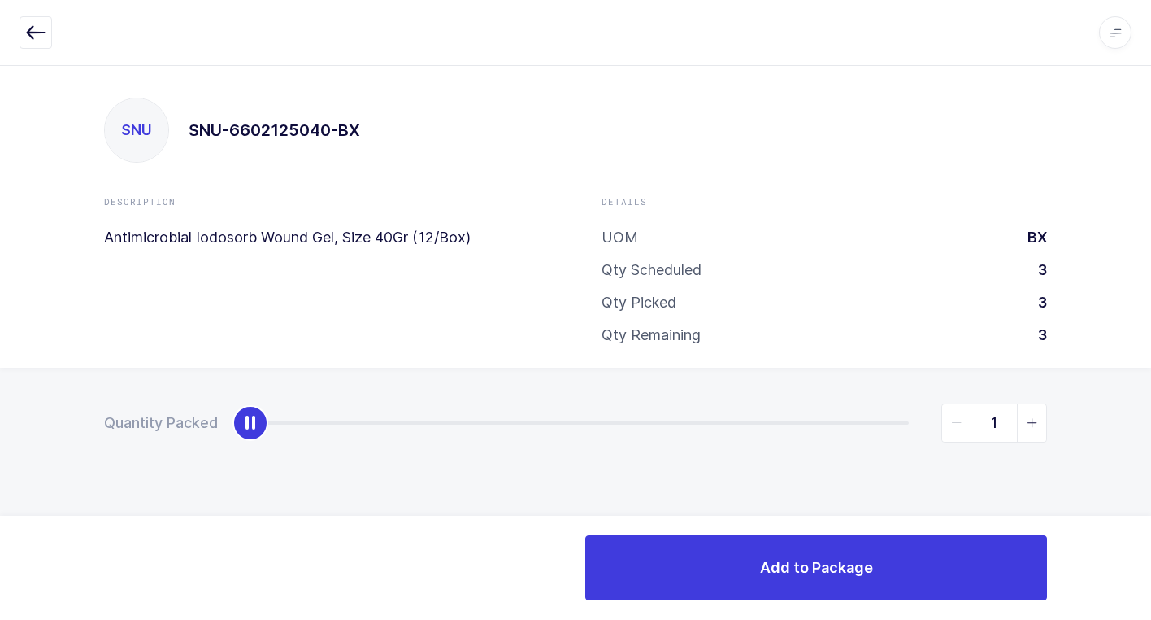
type input "3"
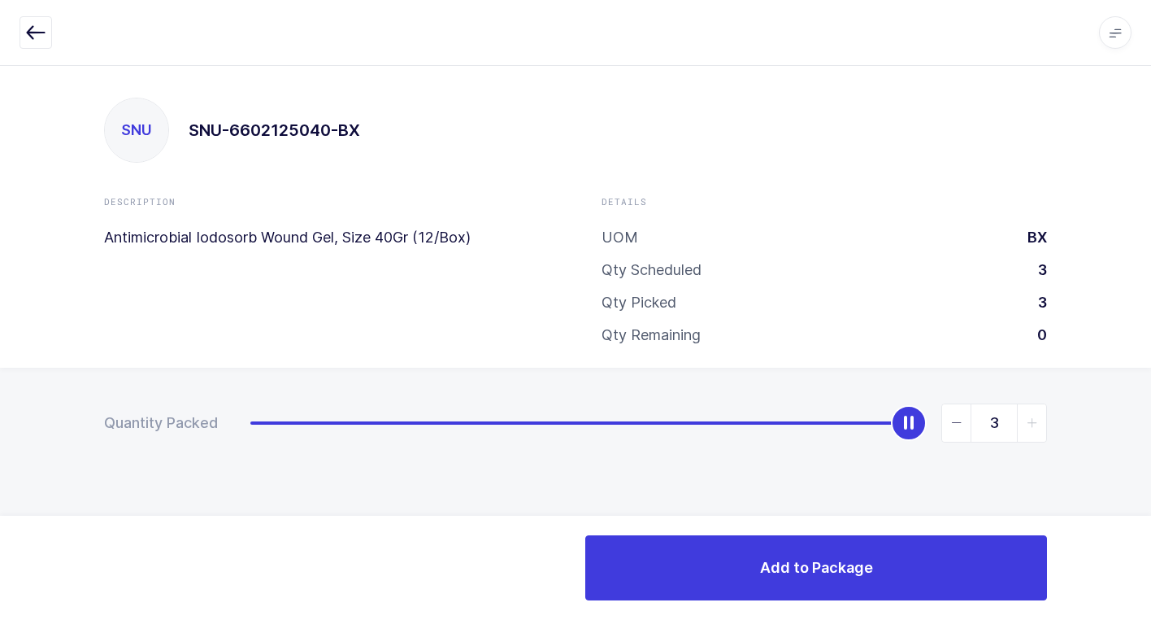
drag, startPoint x: 244, startPoint y: 428, endPoint x: 1160, endPoint y: 403, distance: 916.8
click at [1151, 403] on html "Apps Core Warehouse Admin Mission Control Purchasing Juan W. Logout Account Jua…" at bounding box center [575, 310] width 1151 height 620
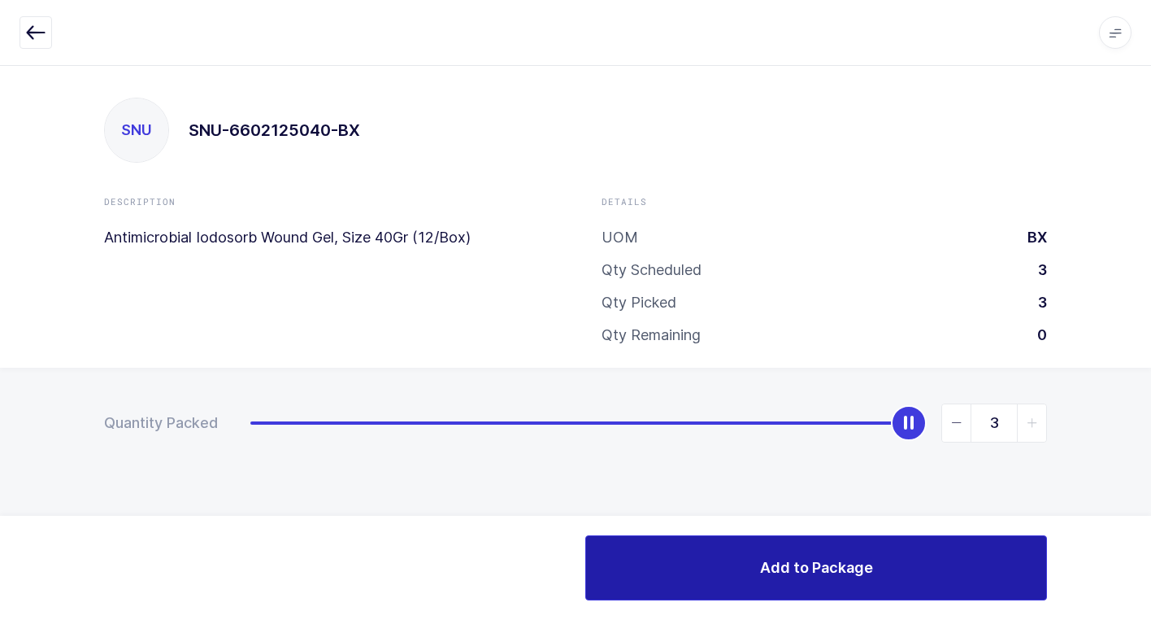
click at [769, 561] on span "Add to Package" at bounding box center [816, 567] width 113 height 20
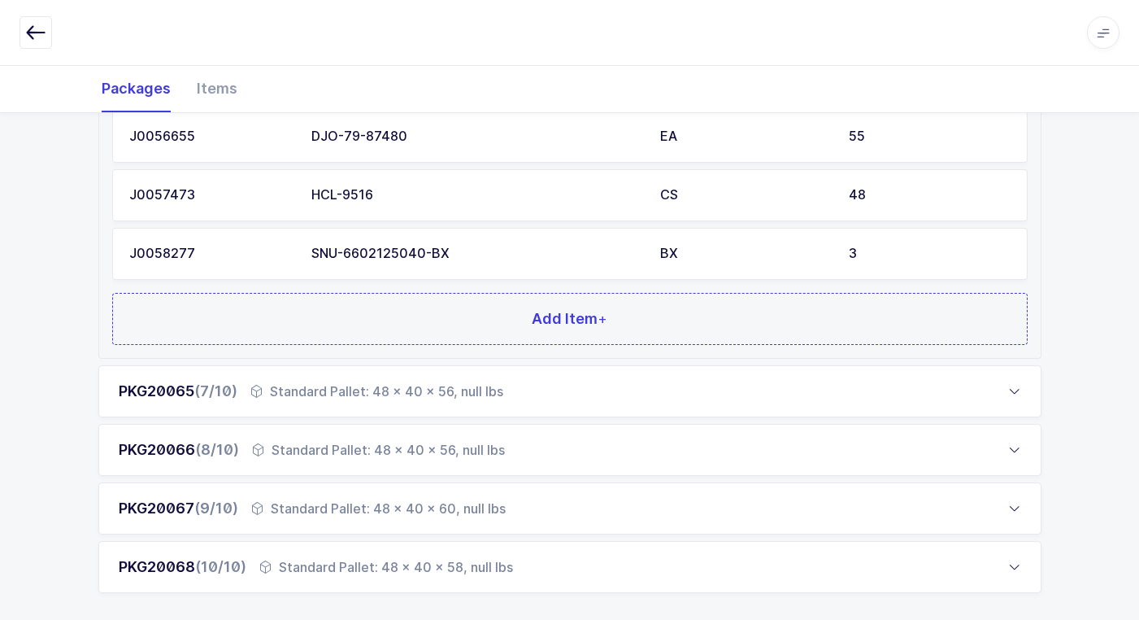
scroll to position [1134, 0]
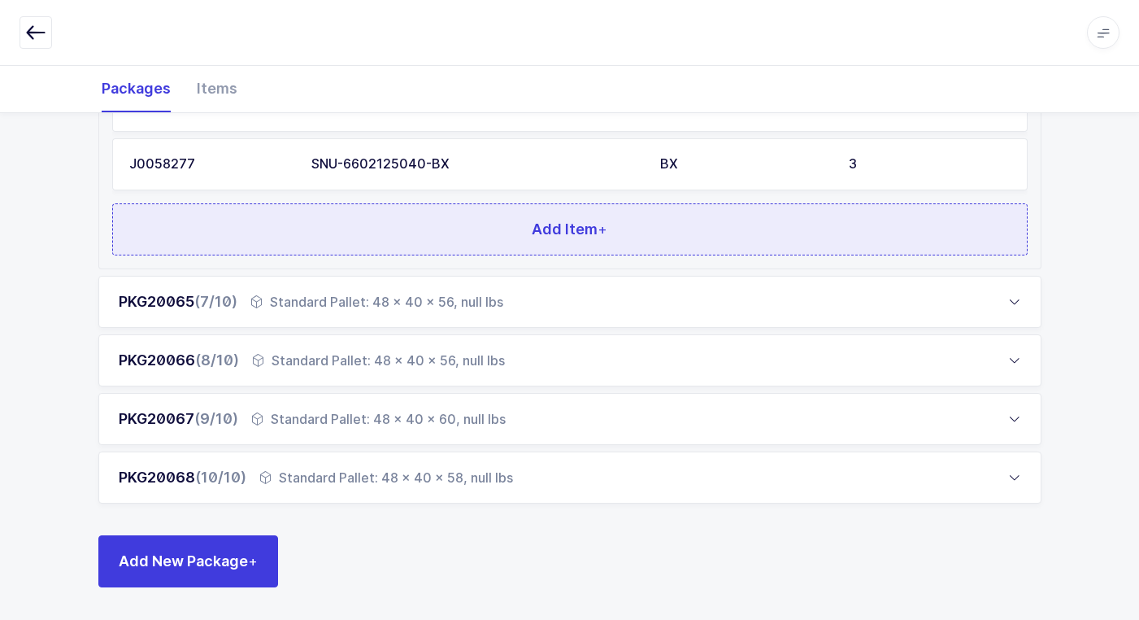
click at [287, 228] on button "Add Item +" at bounding box center [570, 229] width 916 height 52
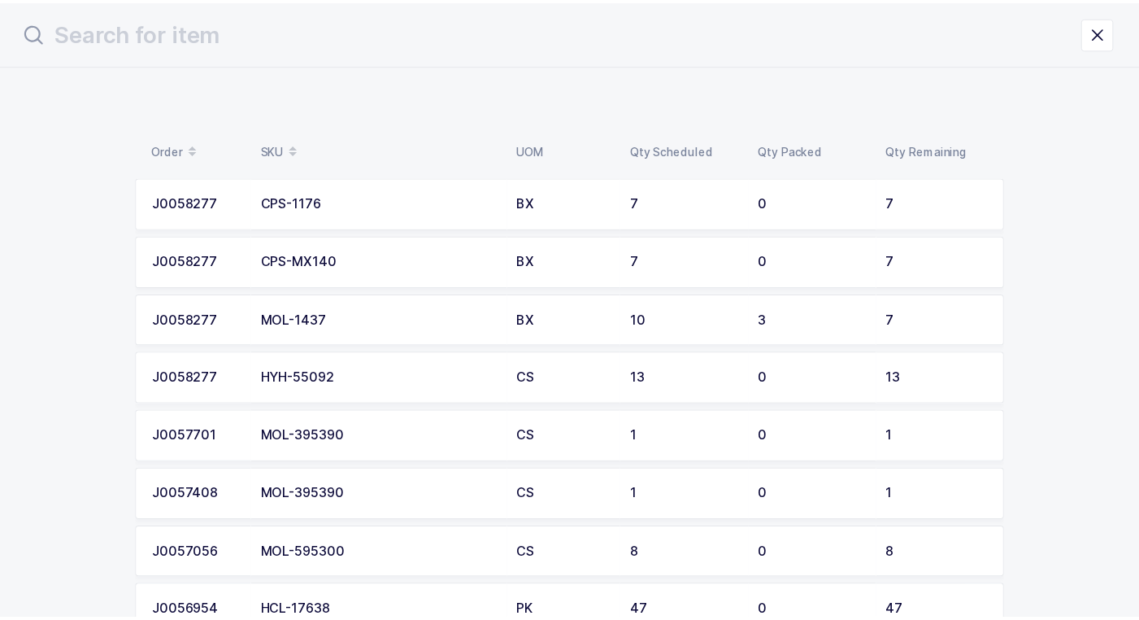
scroll to position [81, 0]
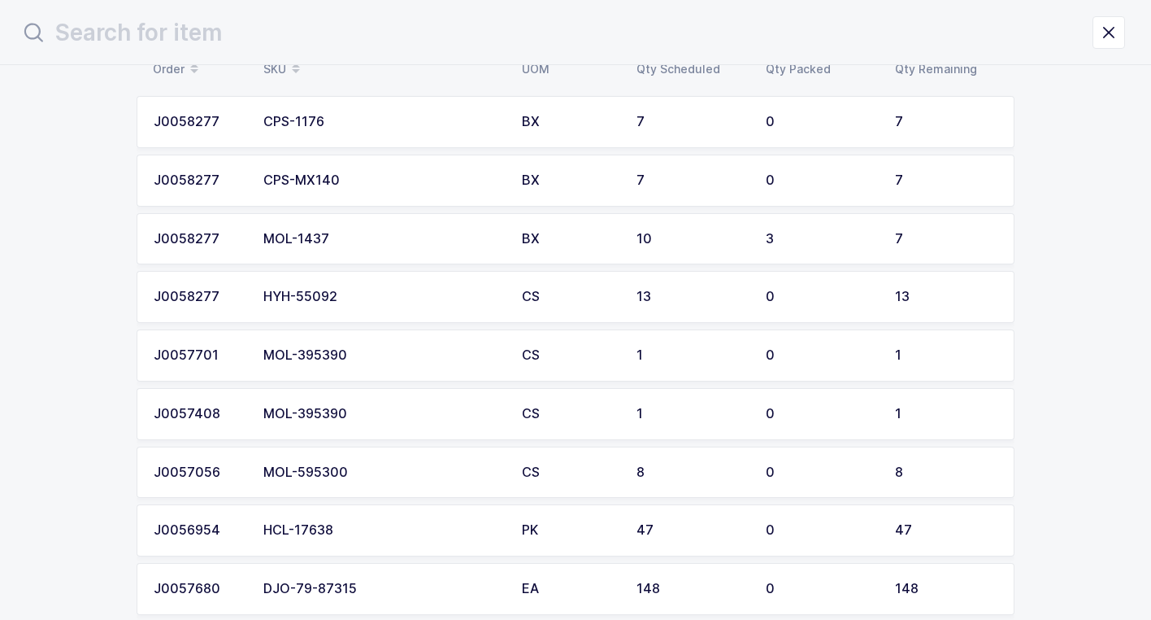
click at [381, 476] on div "MOL-595300" at bounding box center [382, 472] width 239 height 15
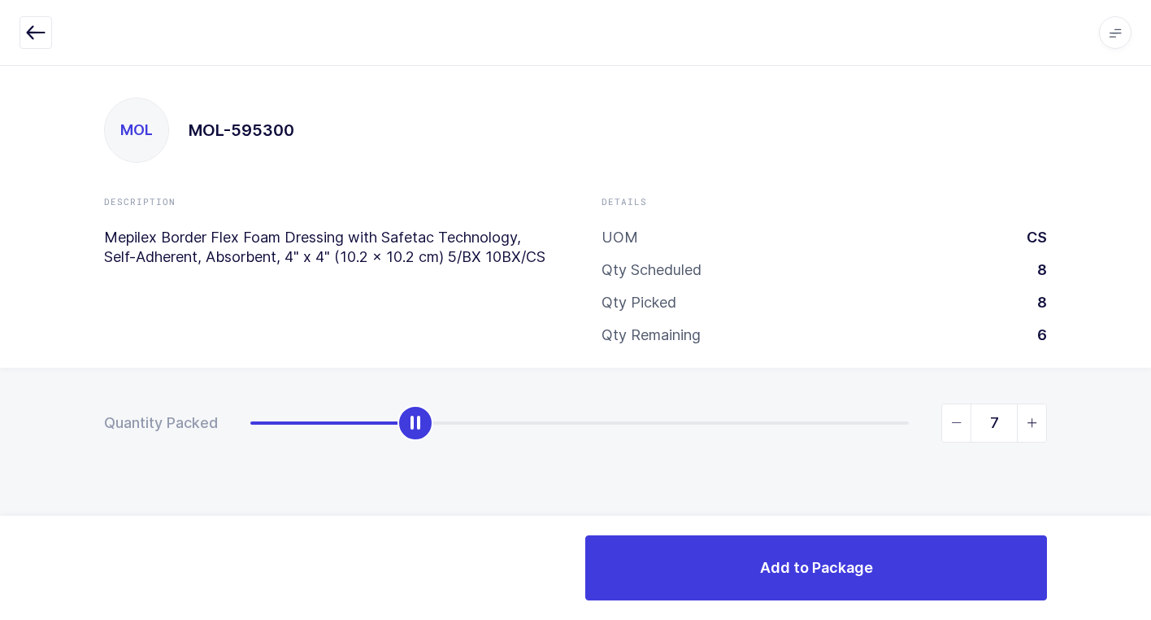
type input "8"
drag, startPoint x: 429, startPoint y: 421, endPoint x: 912, endPoint y: 455, distance: 483.4
click at [1008, 445] on div "Quantity Packed 8" at bounding box center [575, 480] width 1151 height 224
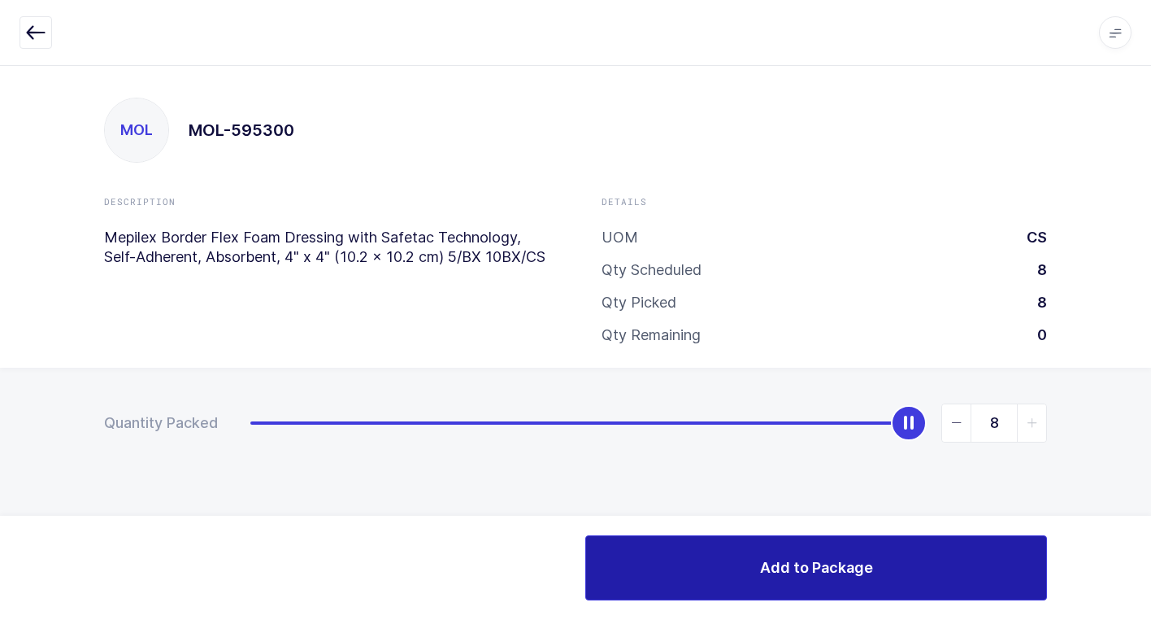
click at [721, 577] on button "Add to Package" at bounding box center [816, 567] width 462 height 65
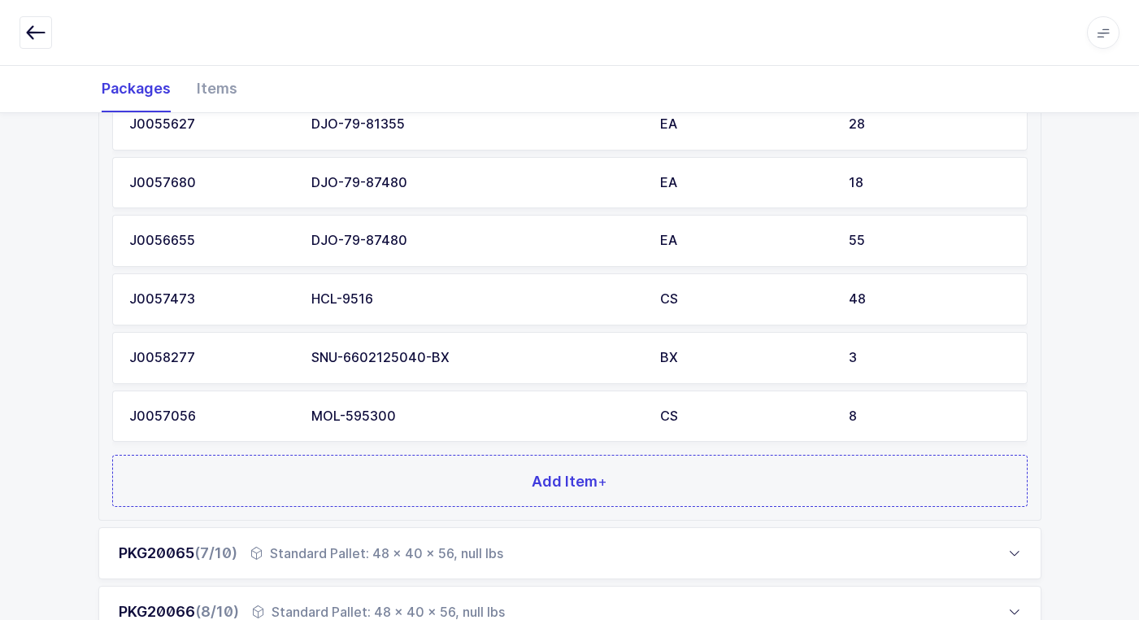
scroll to position [1192, 0]
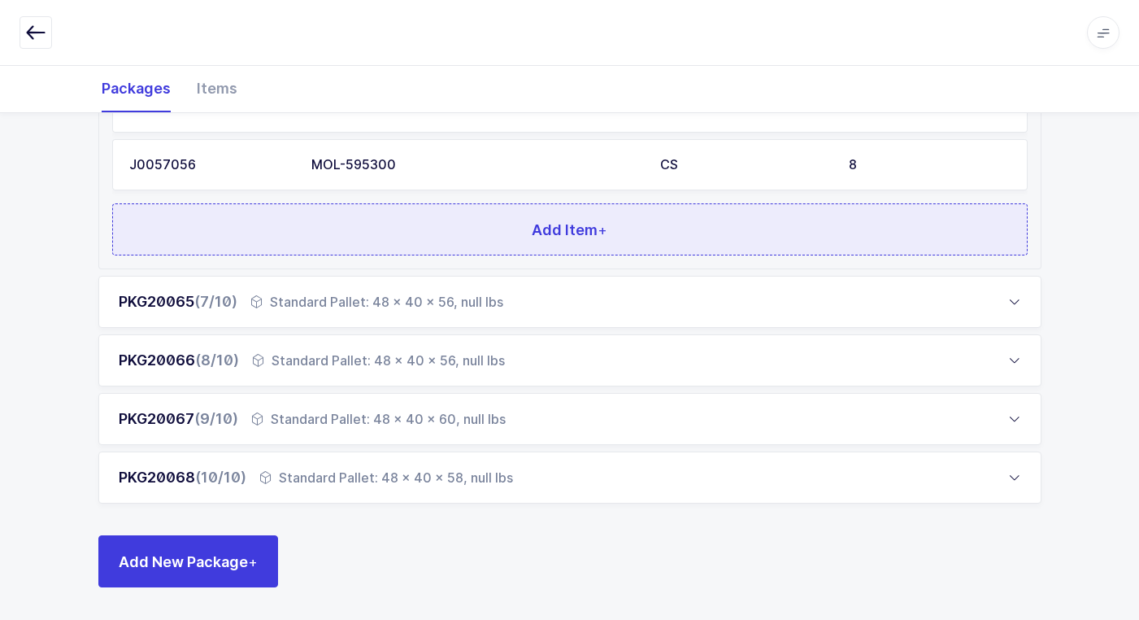
click at [342, 231] on button "Add Item +" at bounding box center [570, 229] width 916 height 52
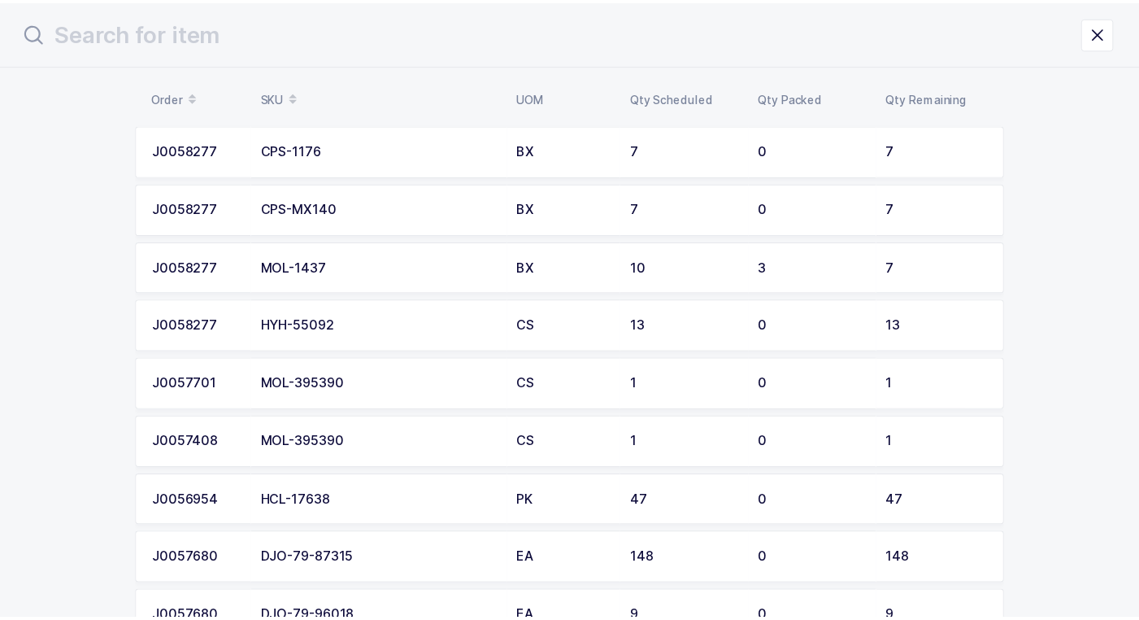
scroll to position [81, 0]
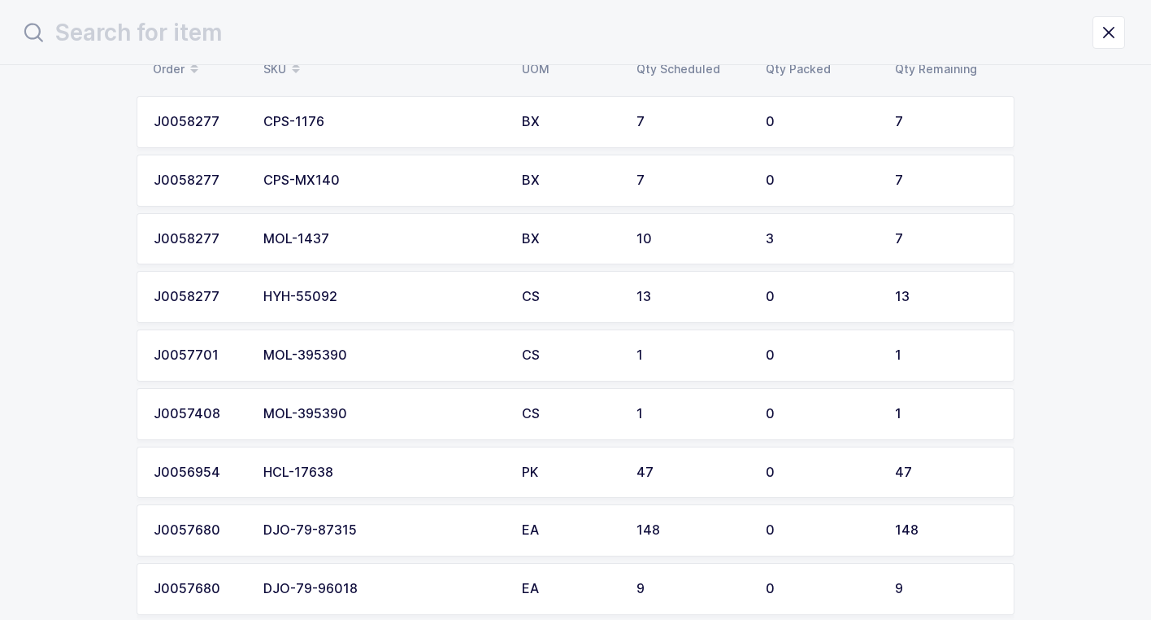
click at [383, 354] on div "MOL-395390" at bounding box center [382, 355] width 239 height 15
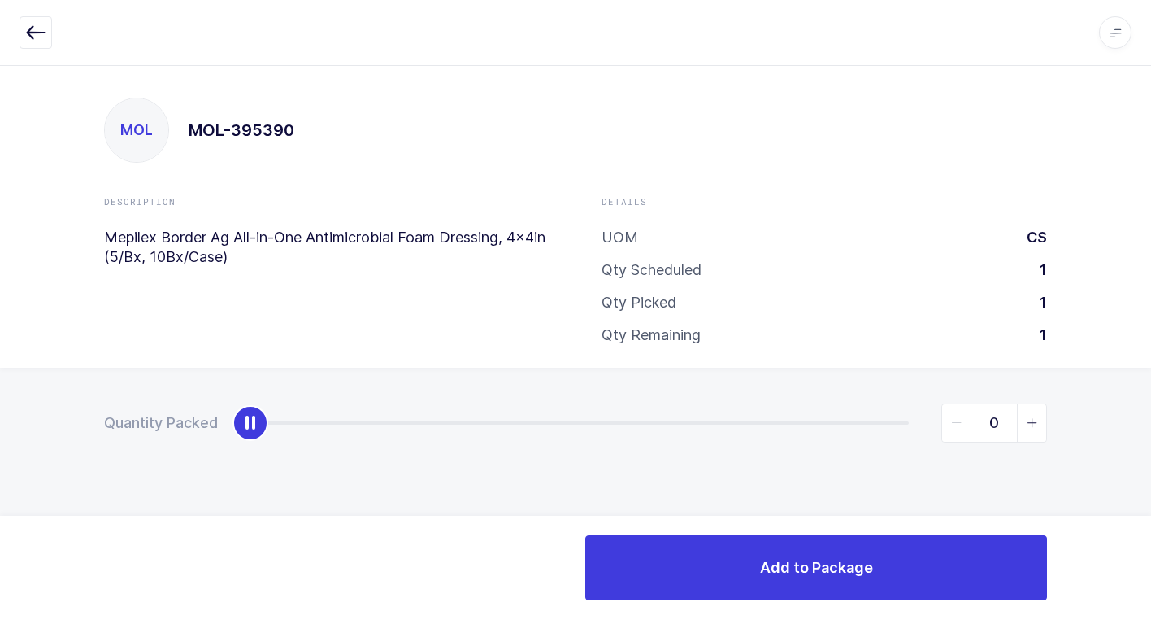
type input "1"
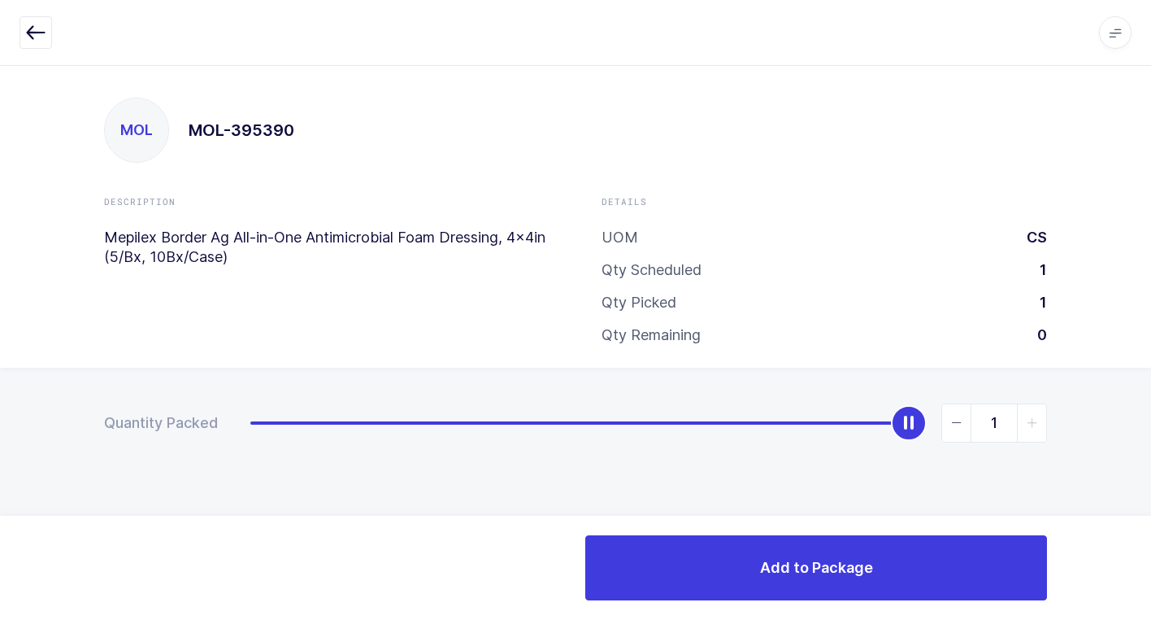
drag, startPoint x: 250, startPoint y: 429, endPoint x: 1138, endPoint y: 406, distance: 889.1
click at [1151, 398] on html "Apps Core [GEOGRAPHIC_DATA] Admin Mission Control Purchasing [PERSON_NAME] Logo…" at bounding box center [575, 310] width 1151 height 620
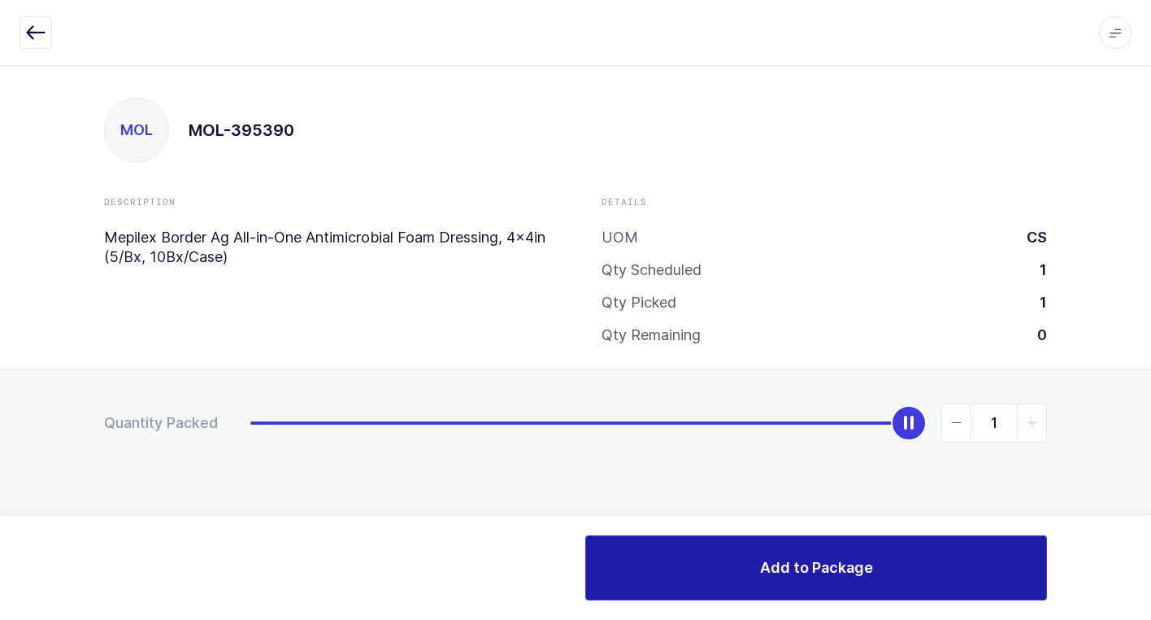
click at [745, 592] on button "Add to Package" at bounding box center [816, 567] width 462 height 65
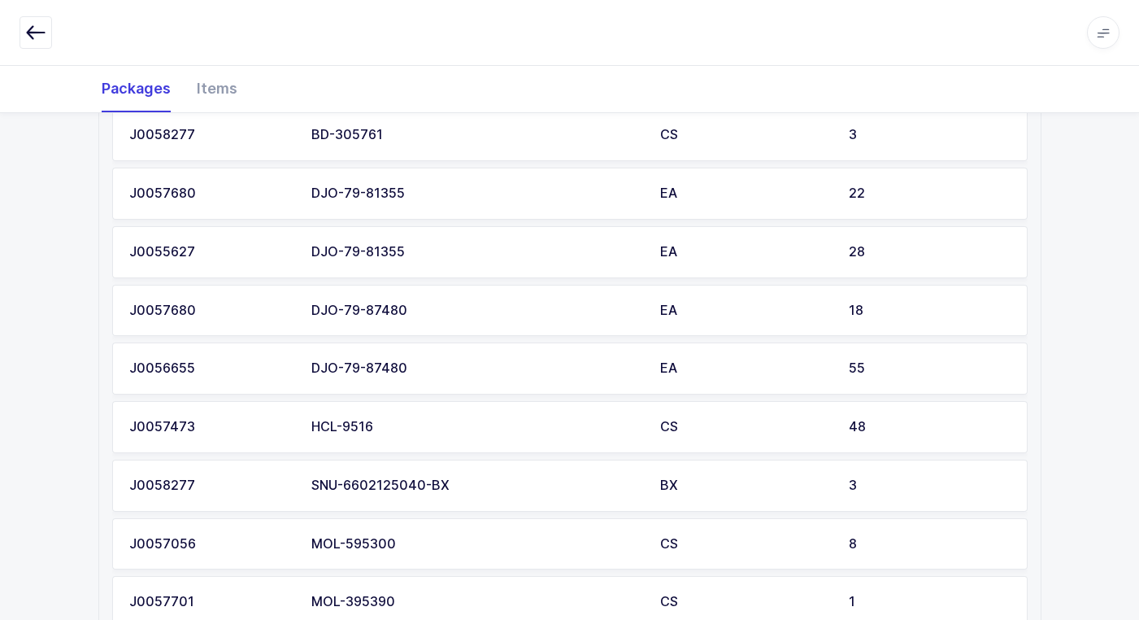
scroll to position [1251, 0]
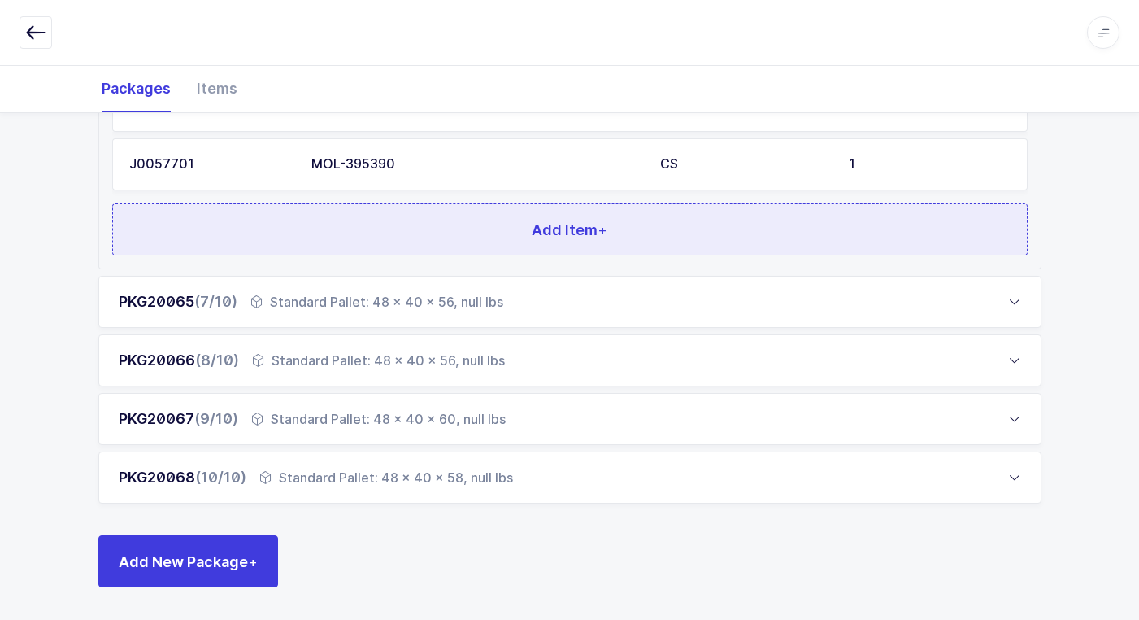
click at [399, 229] on button "Add Item +" at bounding box center [570, 229] width 916 height 52
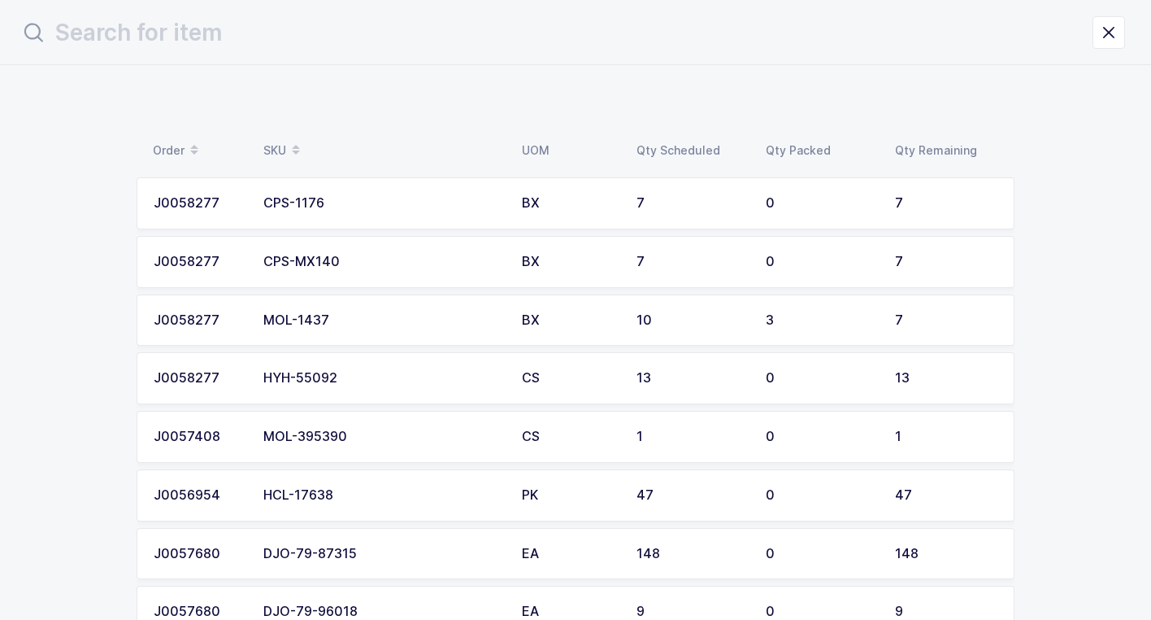
click at [389, 437] on div "MOL-395390" at bounding box center [382, 436] width 239 height 15
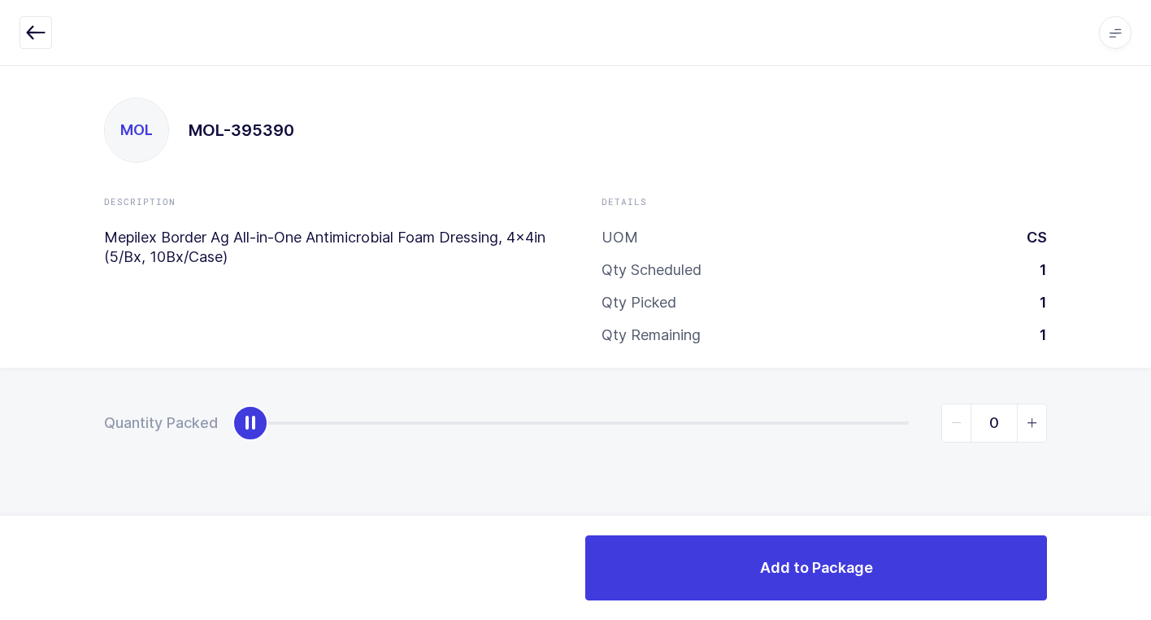
type input "1"
drag, startPoint x: 251, startPoint y: 431, endPoint x: 1160, endPoint y: 414, distance: 909.3
click at [1151, 414] on html "Apps Core [GEOGRAPHIC_DATA] Admin Mission Control Purchasing [PERSON_NAME] Logo…" at bounding box center [575, 310] width 1151 height 620
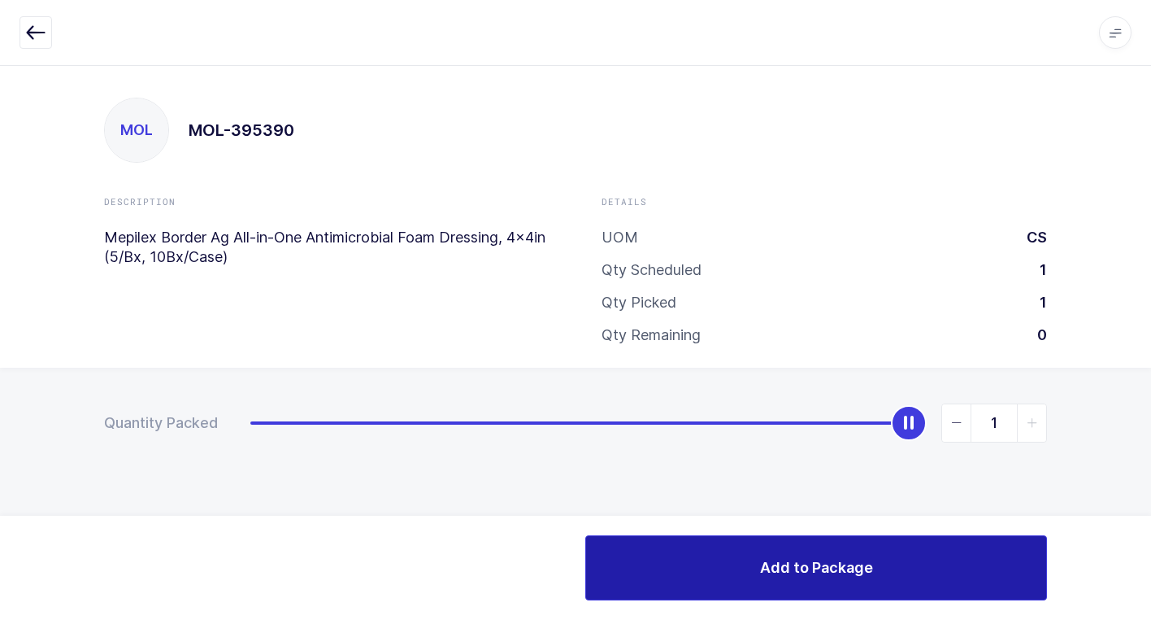
click at [786, 566] on span "Add to Package" at bounding box center [816, 567] width 113 height 20
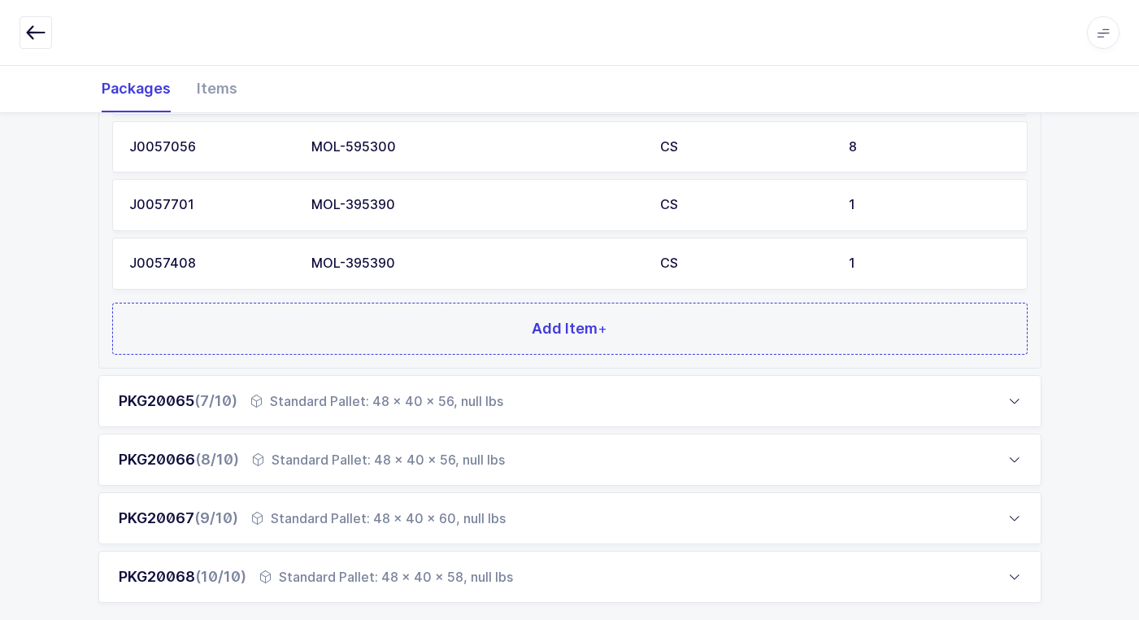
scroll to position [1309, 0]
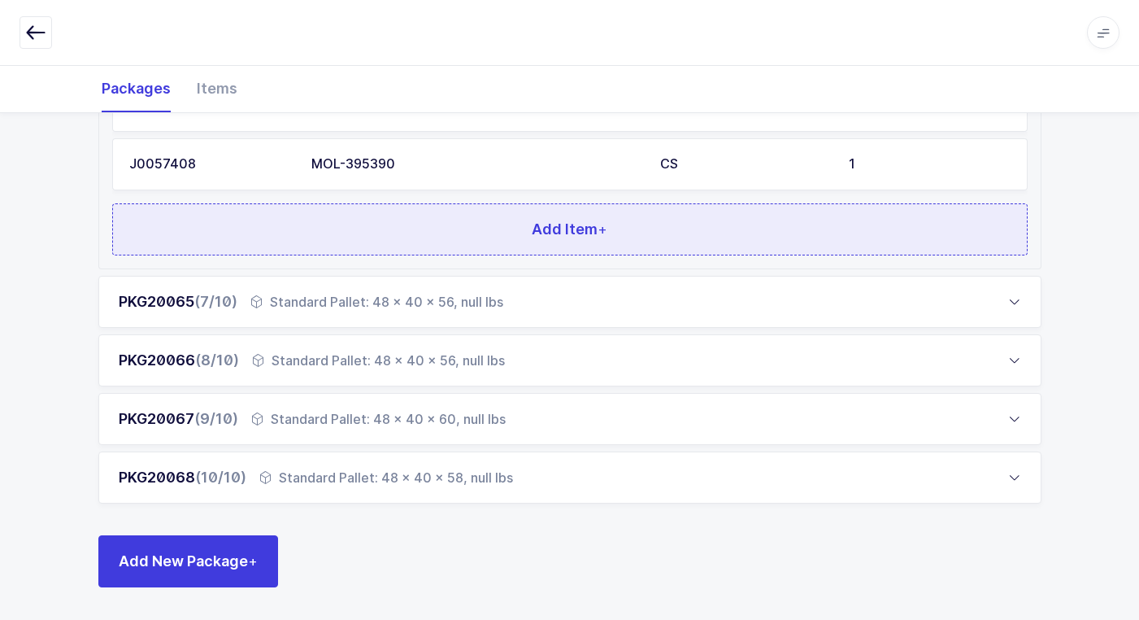
click at [430, 237] on button "Add Item +" at bounding box center [570, 229] width 916 height 52
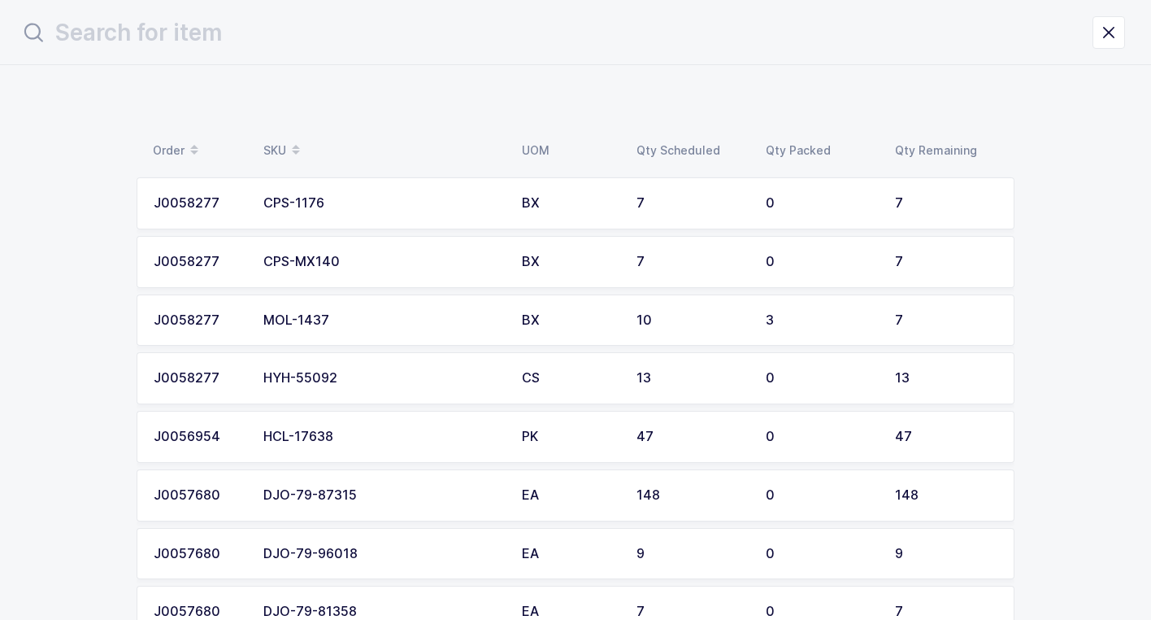
click at [345, 434] on div "HCL-17638" at bounding box center [382, 436] width 239 height 15
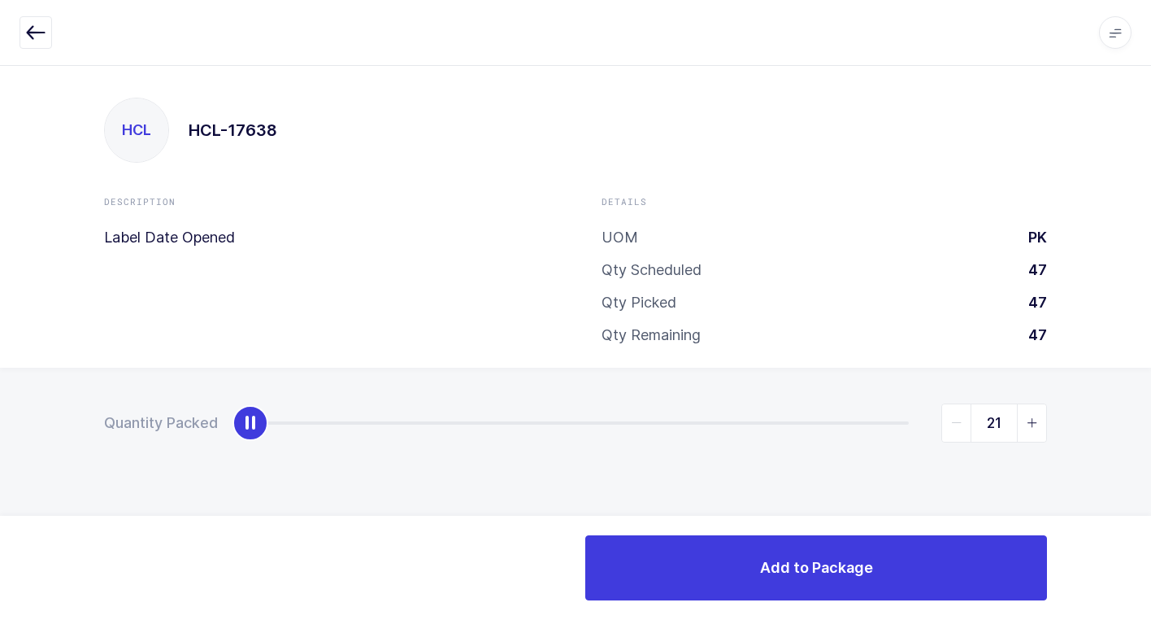
type input "47"
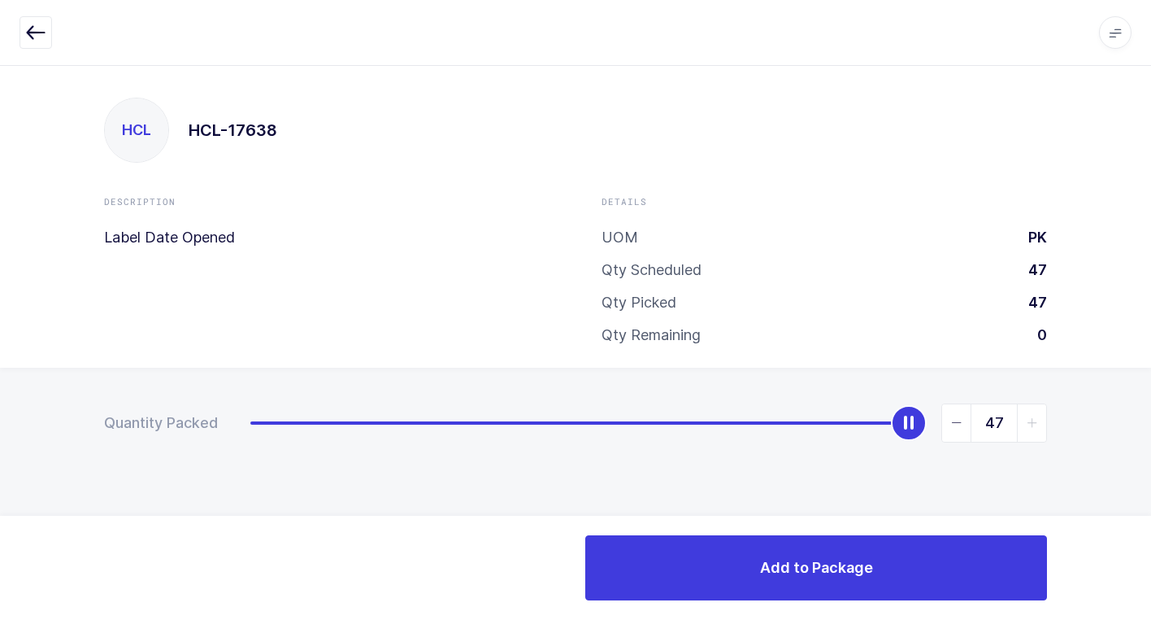
drag, startPoint x: 551, startPoint y: 407, endPoint x: 873, endPoint y: 483, distance: 331.8
click at [1151, 403] on html "Apps Core Warehouse Admin Mission Control Purchasing Juan W. Logout Account Jua…" at bounding box center [575, 310] width 1151 height 620
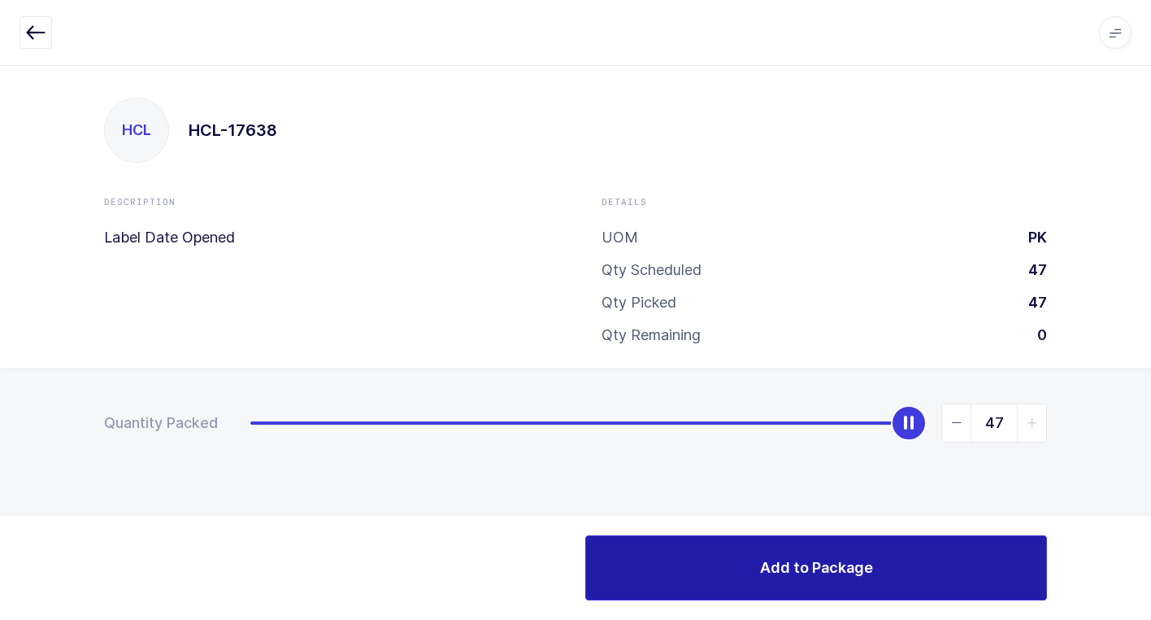
click at [734, 568] on button "Add to Package" at bounding box center [816, 567] width 462 height 65
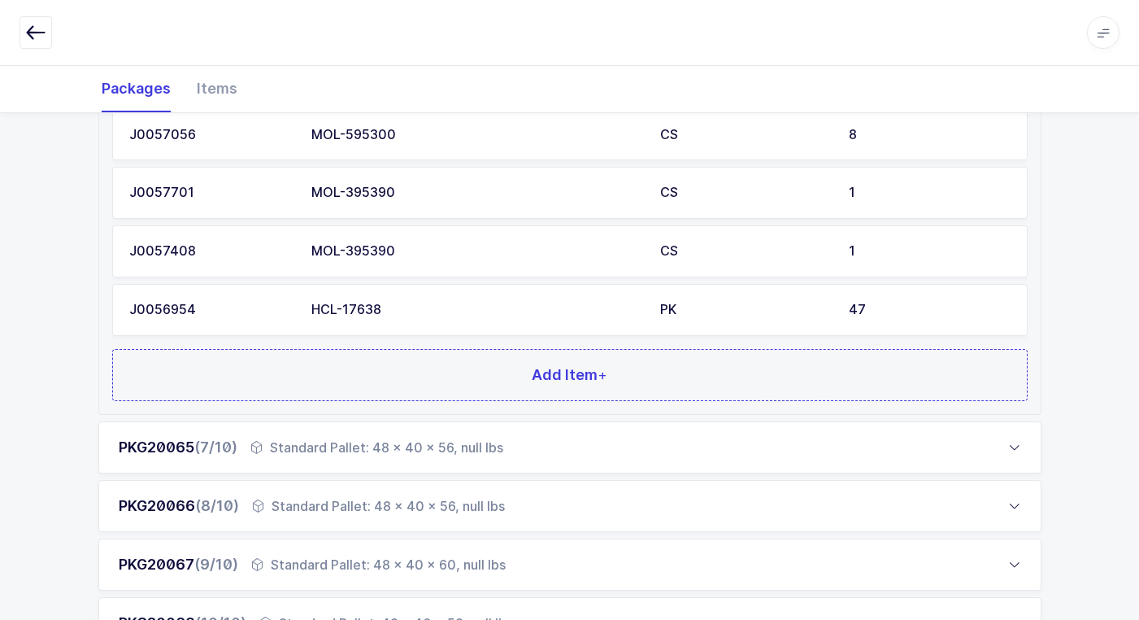
scroll to position [1368, 0]
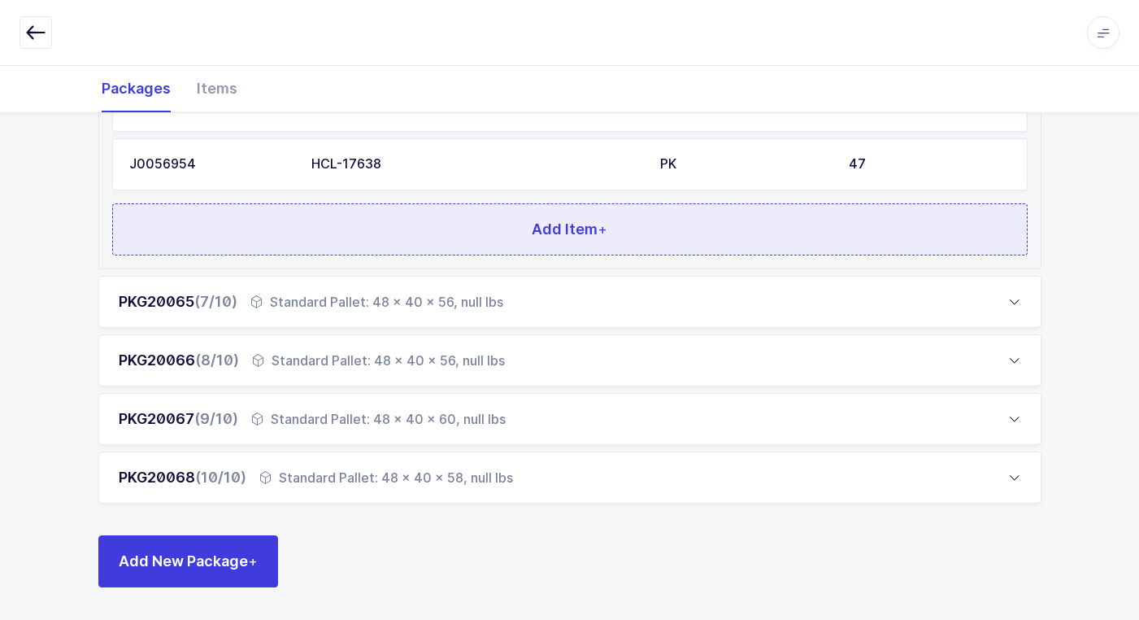
click at [393, 244] on button "Add Item +" at bounding box center [570, 229] width 916 height 52
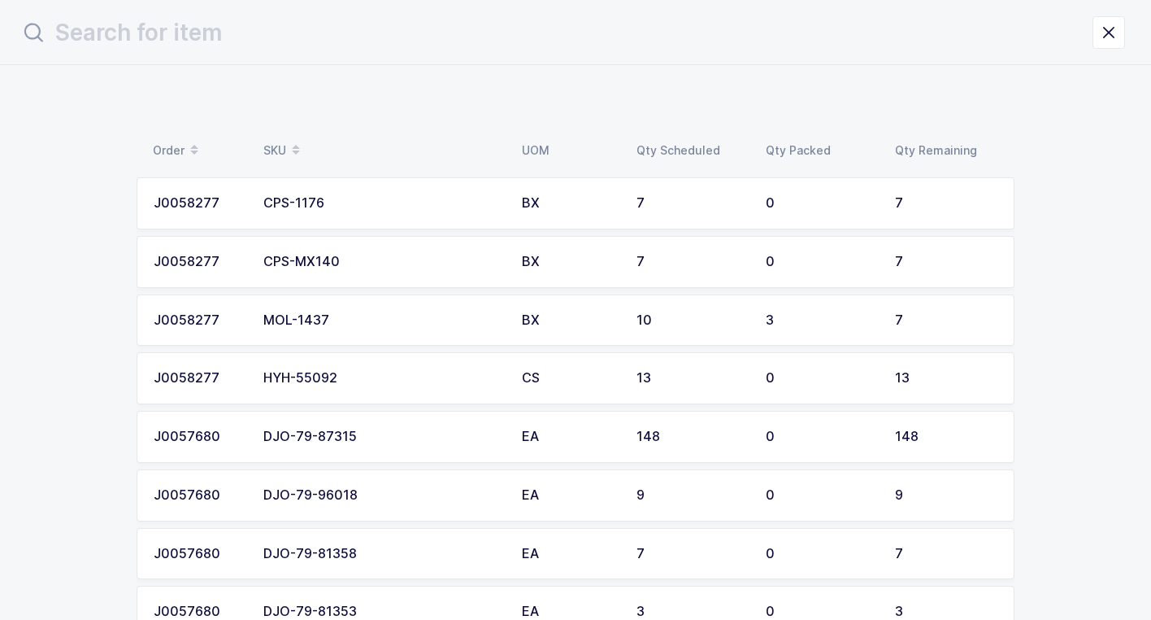
click at [346, 321] on div "MOL-1437" at bounding box center [382, 320] width 239 height 15
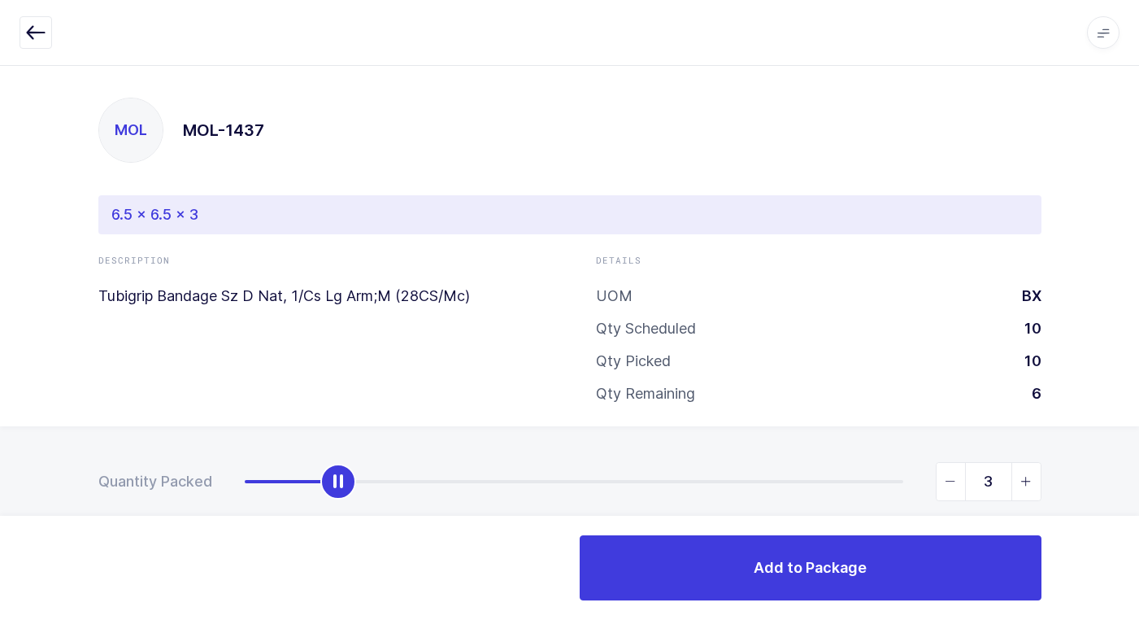
type input "7"
drag, startPoint x: 247, startPoint y: 487, endPoint x: 1160, endPoint y: 466, distance: 913.4
click at [1139, 466] on html "Apps Core Warehouse Admin Mission Control Purchasing Juan W. Logout Account Jua…" at bounding box center [569, 325] width 1139 height 651
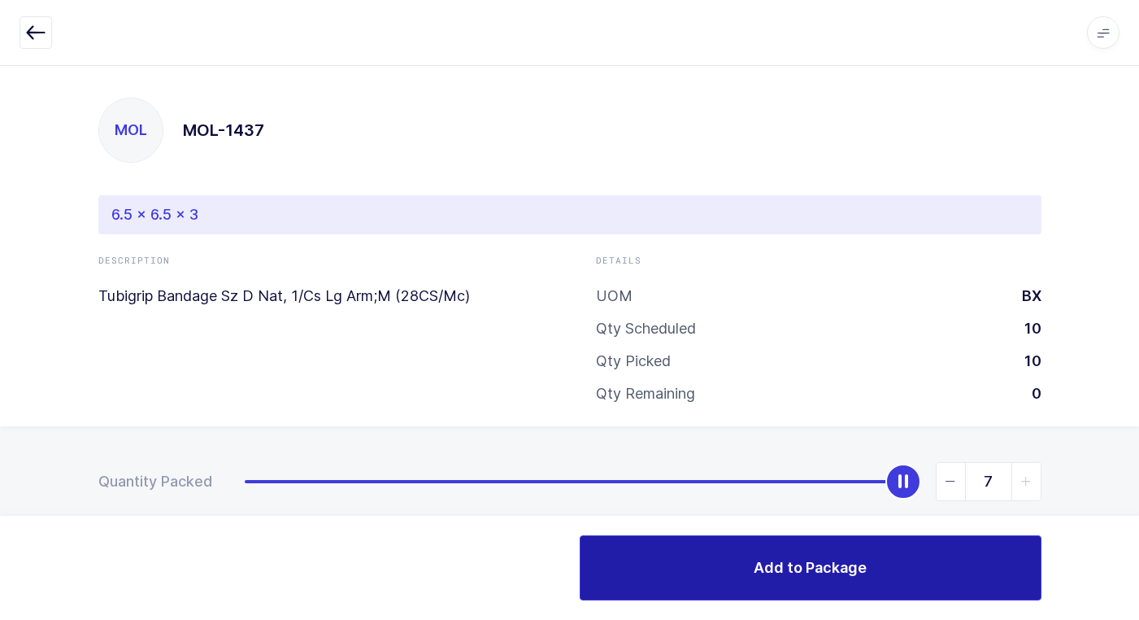
click at [786, 559] on span "Add to Package" at bounding box center [810, 567] width 113 height 20
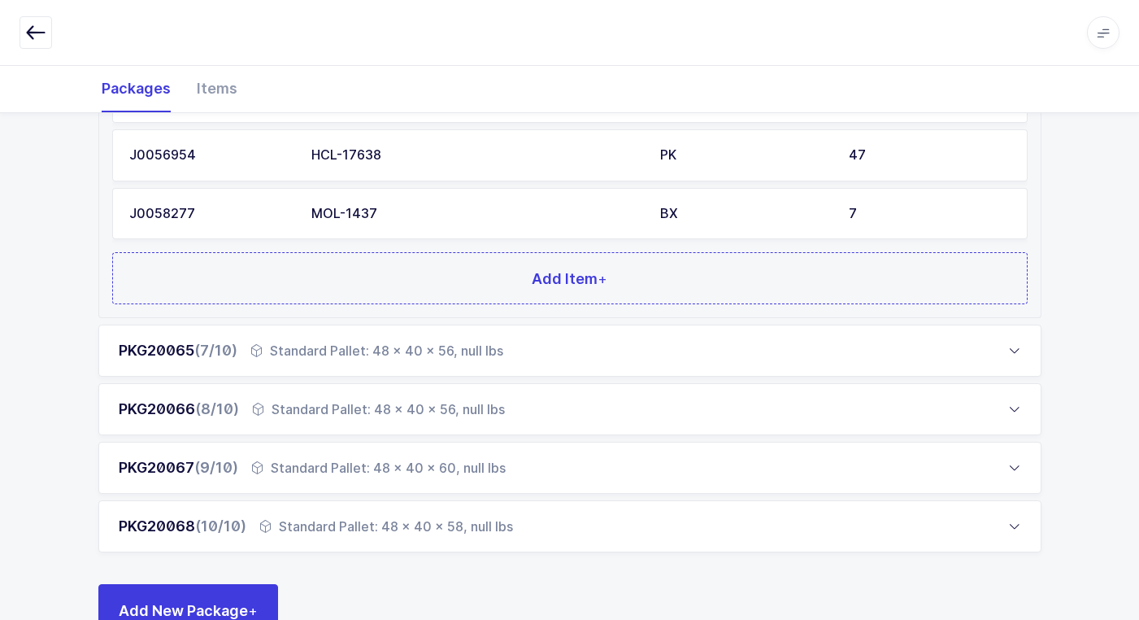
scroll to position [1425, 0]
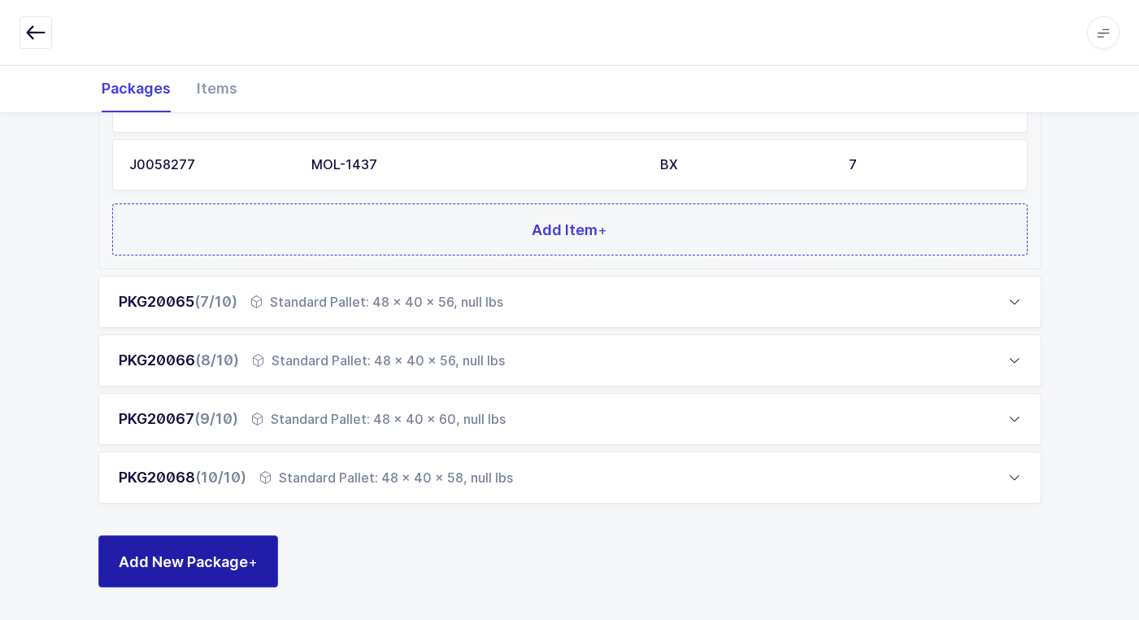
click at [224, 558] on span "Add New Package +" at bounding box center [188, 561] width 139 height 20
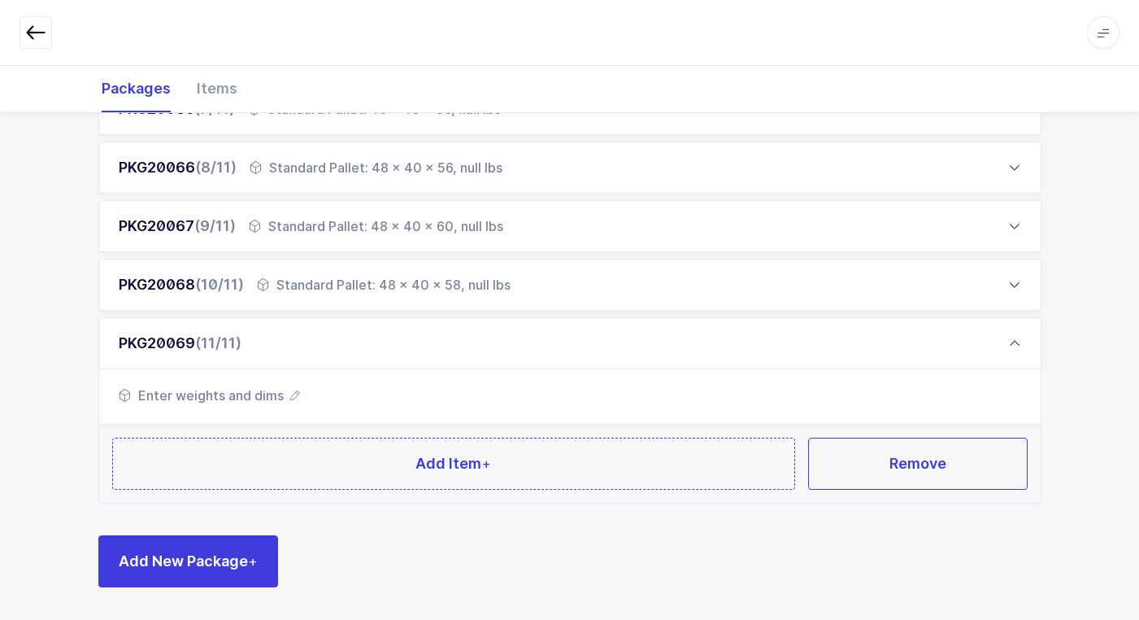
scroll to position [629, 0]
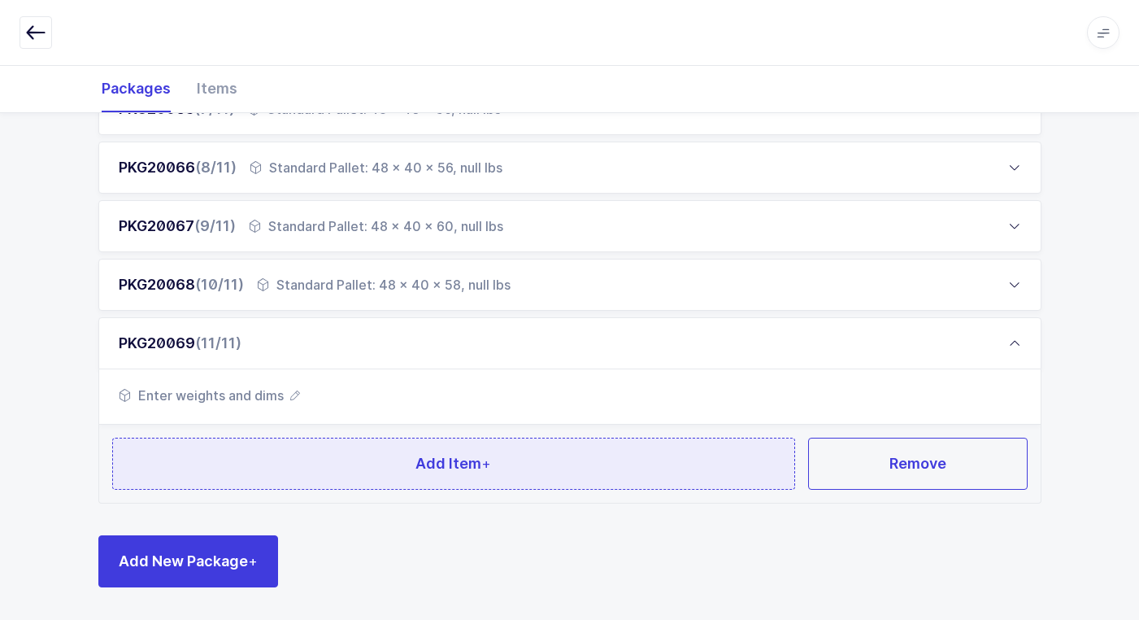
click at [353, 472] on button "Add Item +" at bounding box center [454, 463] width 684 height 52
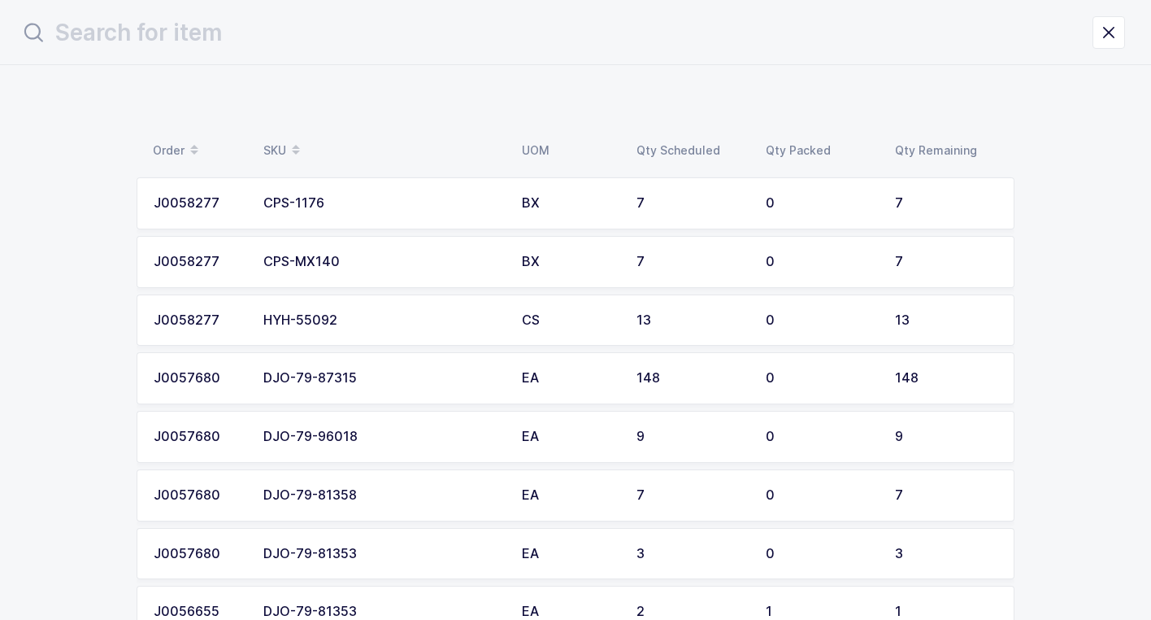
click at [512, 378] on td "EA" at bounding box center [569, 378] width 115 height 52
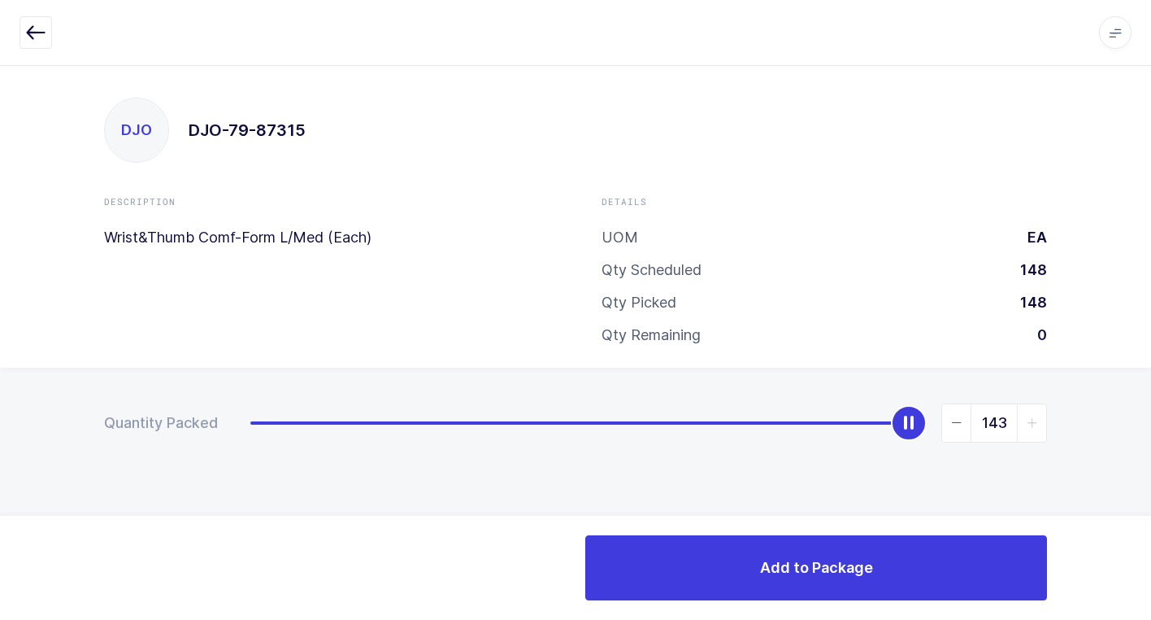
type input "148"
drag, startPoint x: 252, startPoint y: 425, endPoint x: 1033, endPoint y: 442, distance: 780.8
click at [1151, 399] on html "Apps Core Warehouse Admin Mission Control Purchasing Juan W. Logout Account Jua…" at bounding box center [575, 310] width 1151 height 620
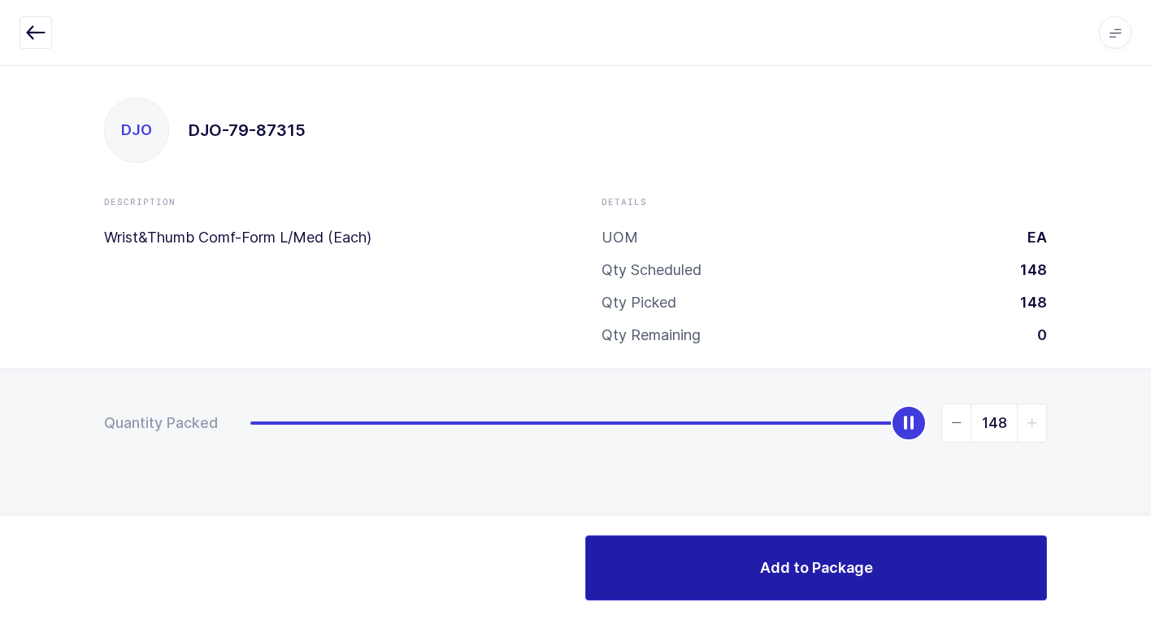
drag, startPoint x: 621, startPoint y: 572, endPoint x: 631, endPoint y: 569, distance: 10.1
click at [631, 572] on button "Add to Package" at bounding box center [816, 567] width 462 height 65
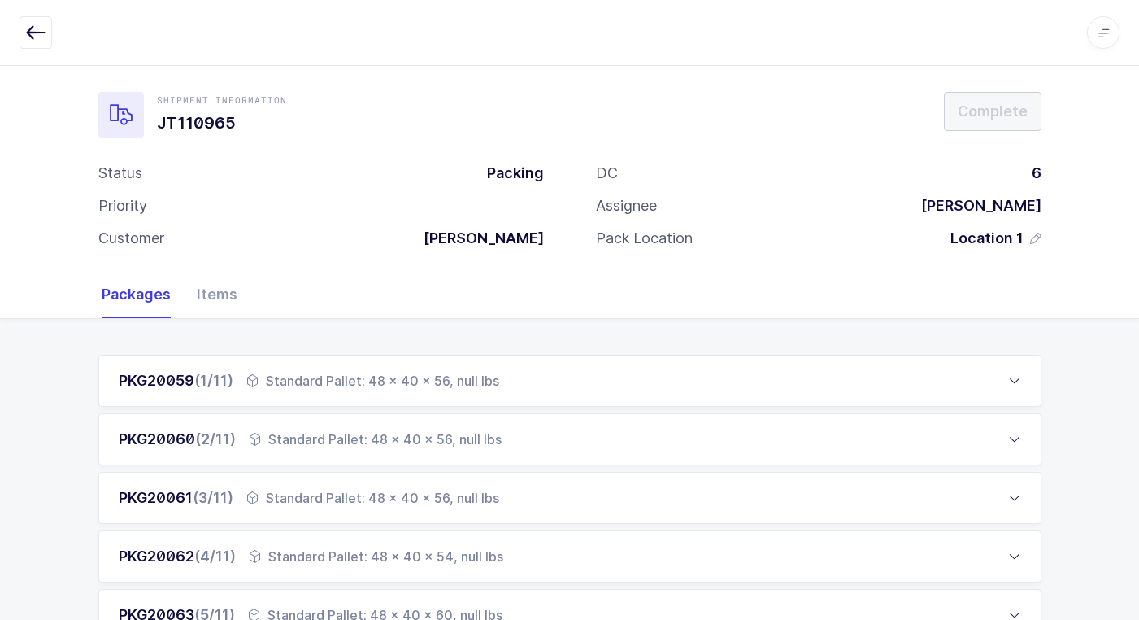
scroll to position [726, 0]
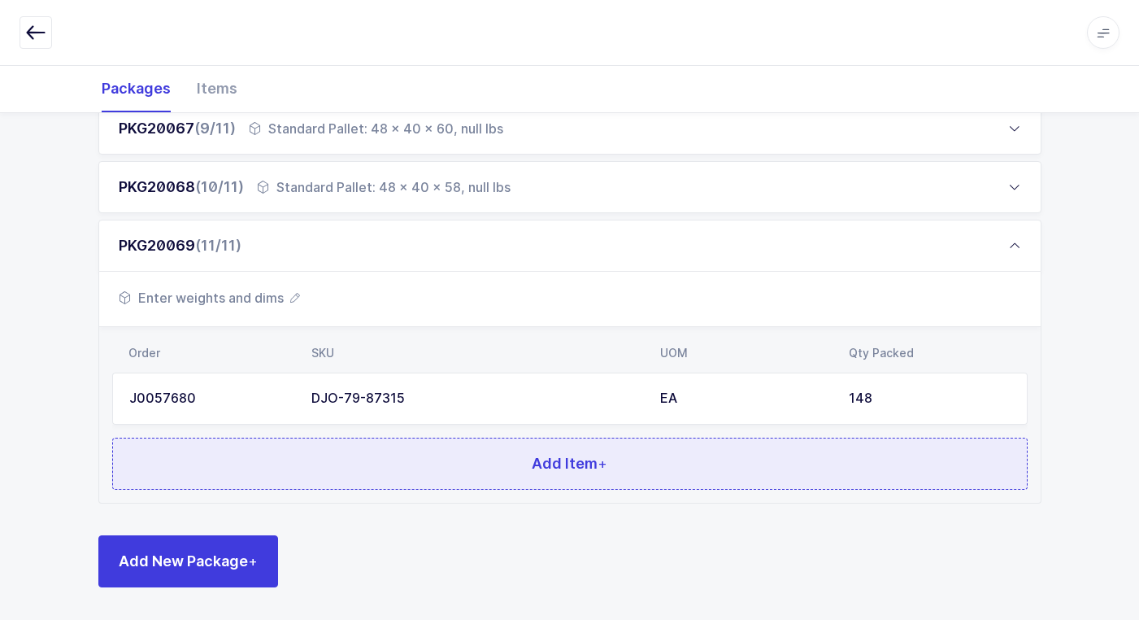
click at [545, 469] on span "Add Item +" at bounding box center [570, 463] width 76 height 20
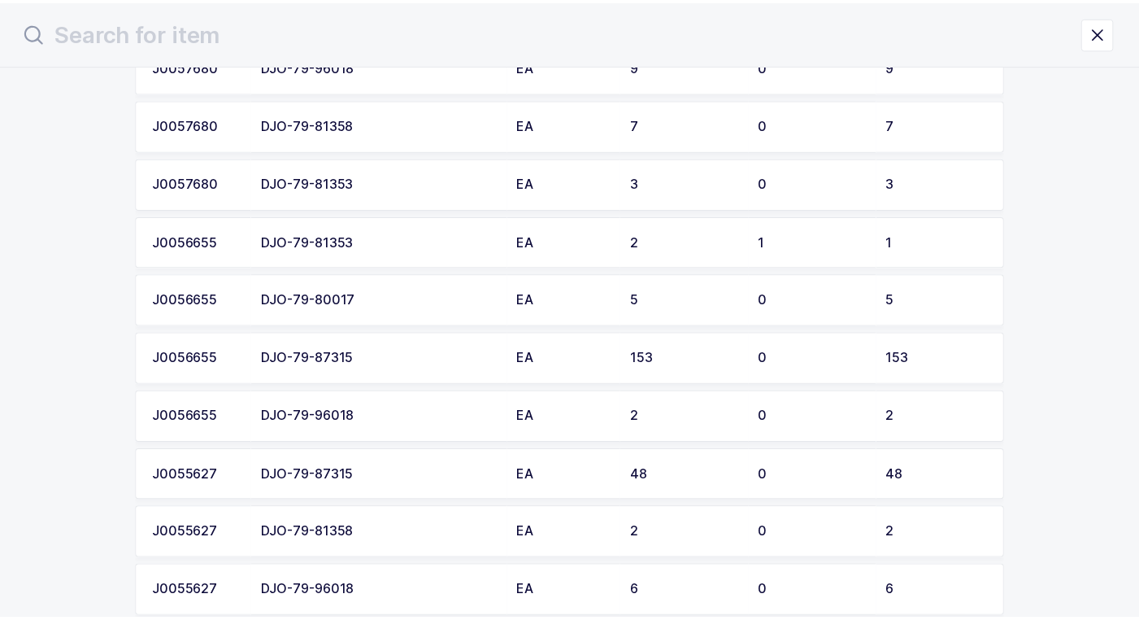
scroll to position [407, 0]
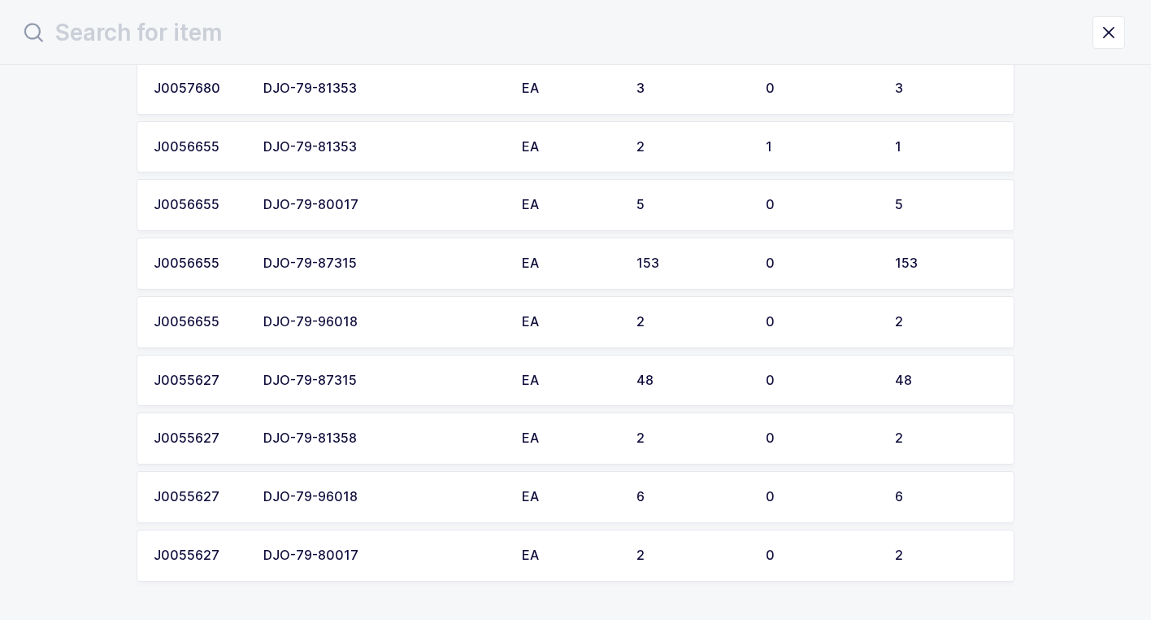
click at [522, 265] on div "EA" at bounding box center [569, 263] width 95 height 15
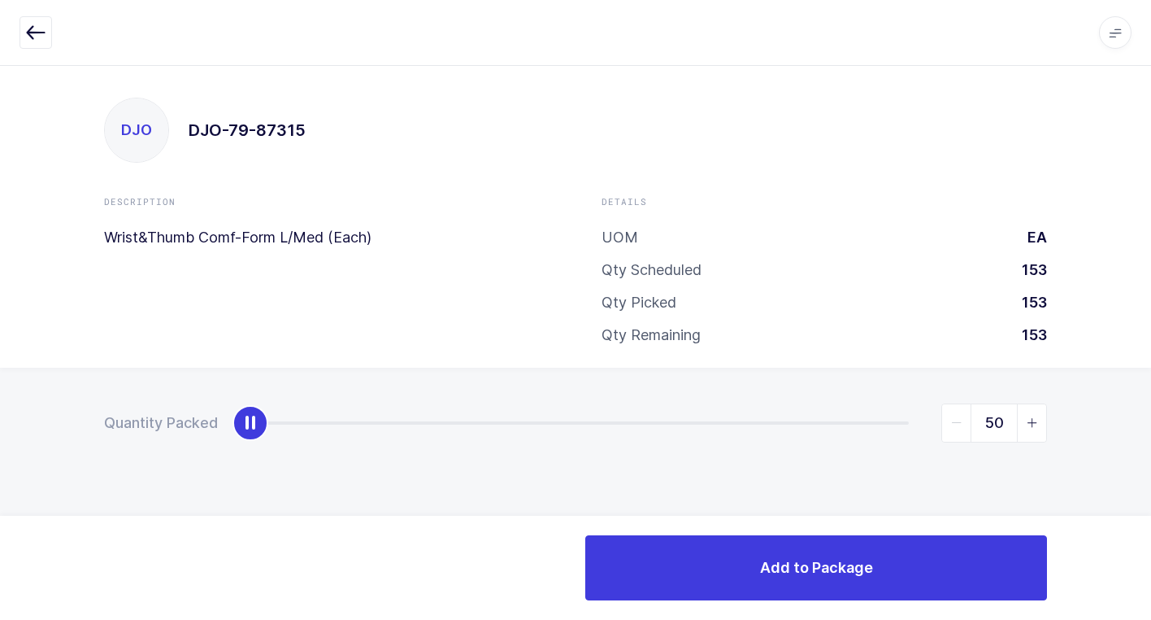
type input "153"
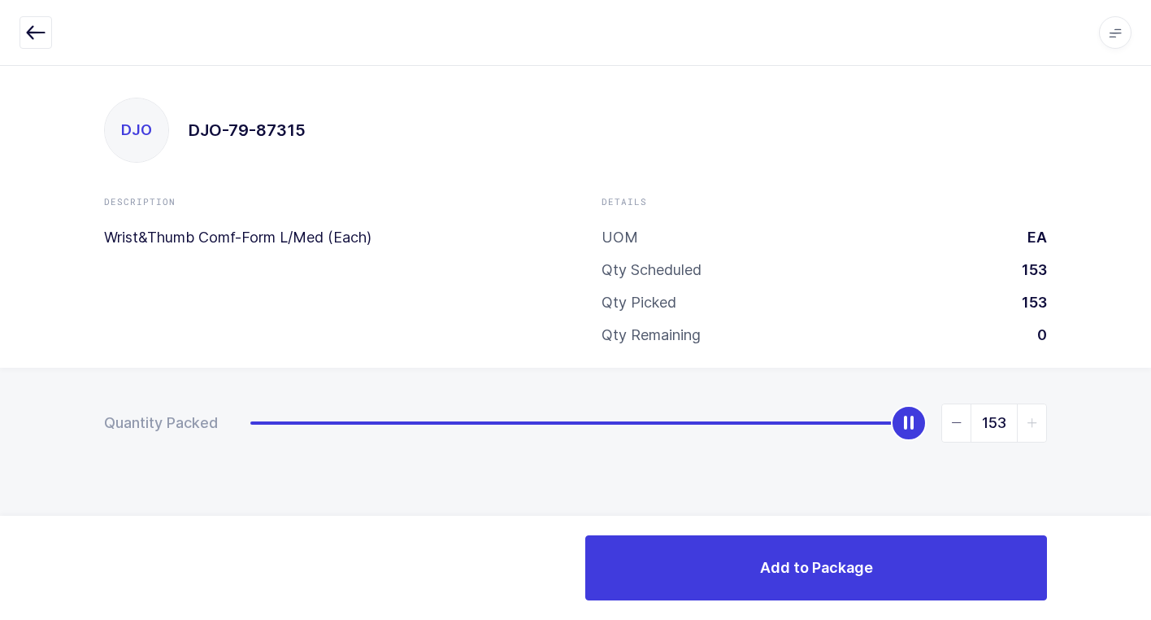
drag, startPoint x: 252, startPoint y: 424, endPoint x: 877, endPoint y: 463, distance: 625.7
click at [1106, 427] on div "Quantity Packed 153" at bounding box center [575, 480] width 1151 height 224
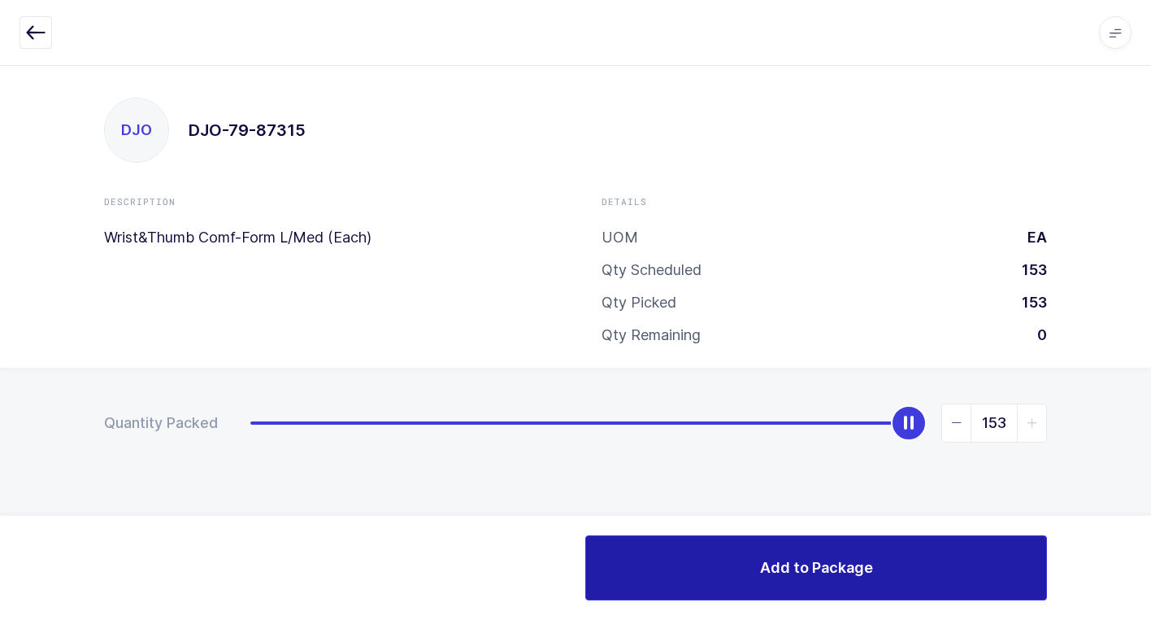
click at [638, 562] on button "Add to Package" at bounding box center [816, 567] width 462 height 65
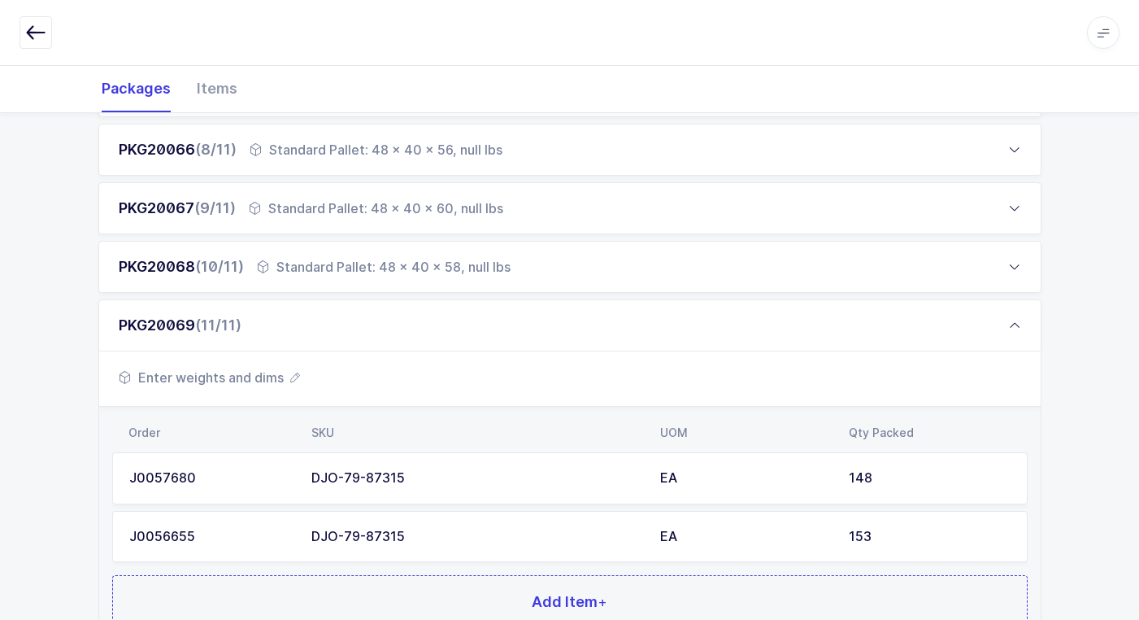
scroll to position [784, 0]
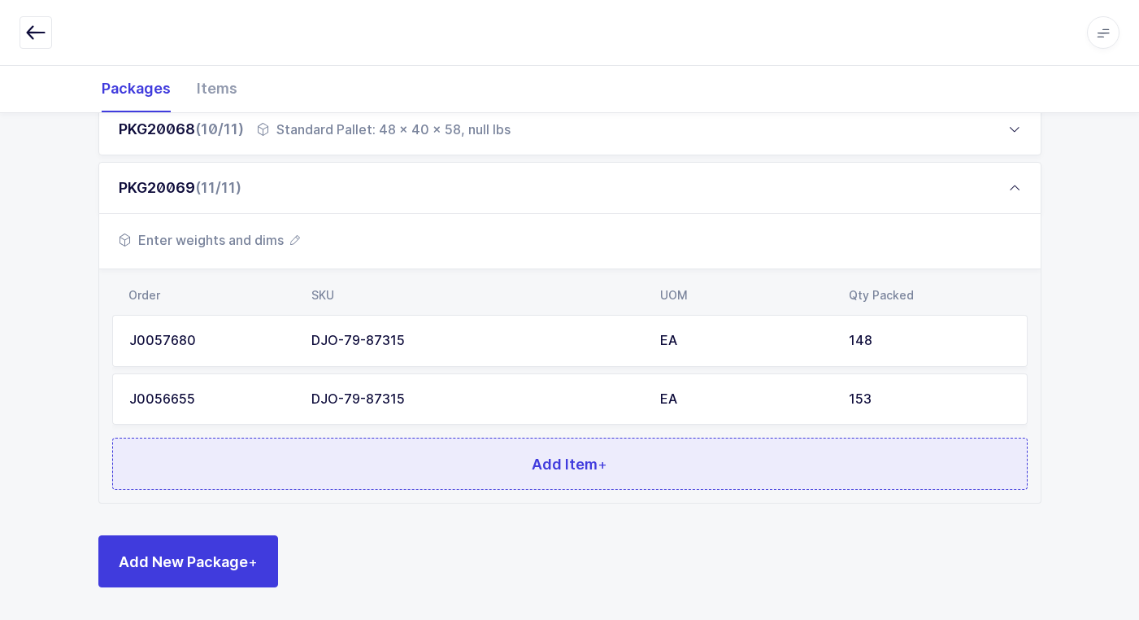
click at [437, 471] on button "Add Item +" at bounding box center [570, 463] width 916 height 52
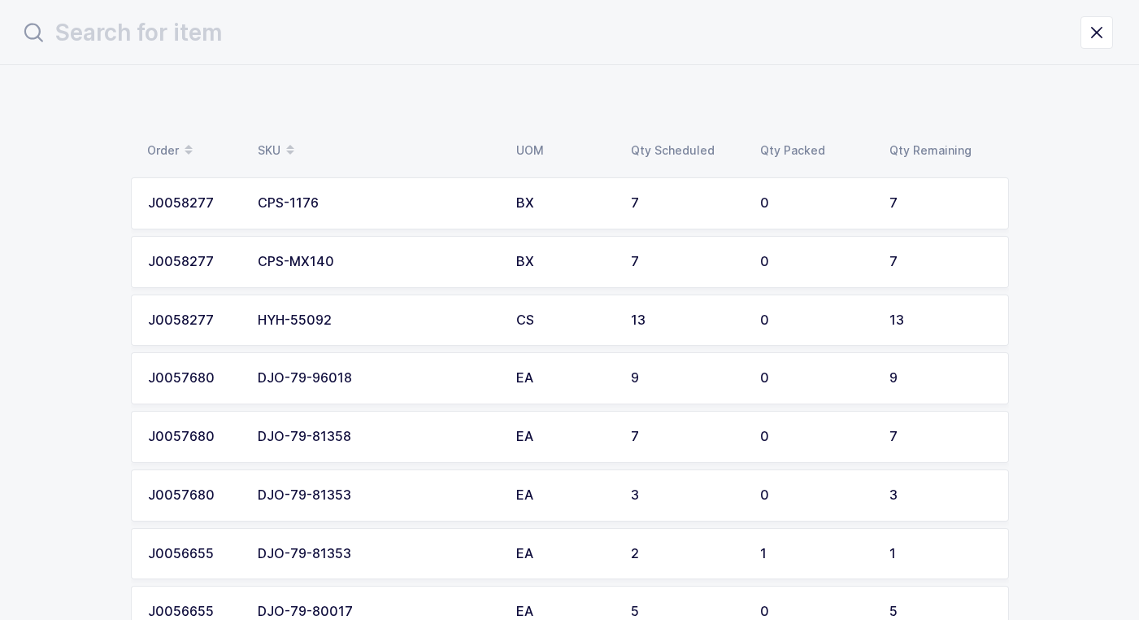
scroll to position [0, 0]
click at [402, 210] on div "CPS-1176" at bounding box center [382, 203] width 239 height 15
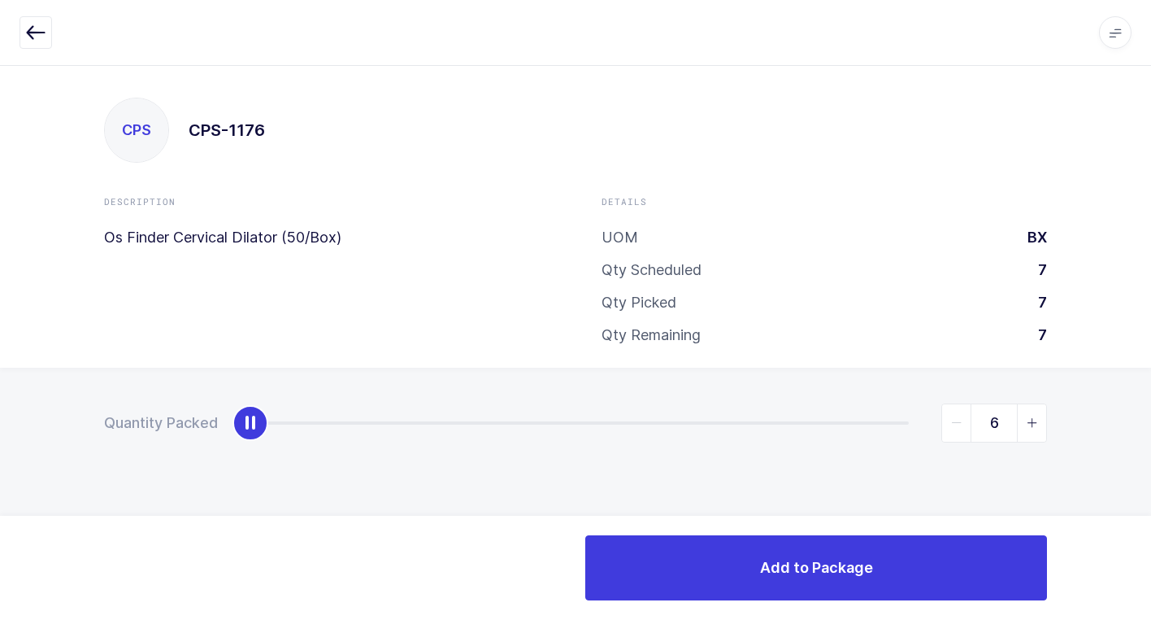
type input "7"
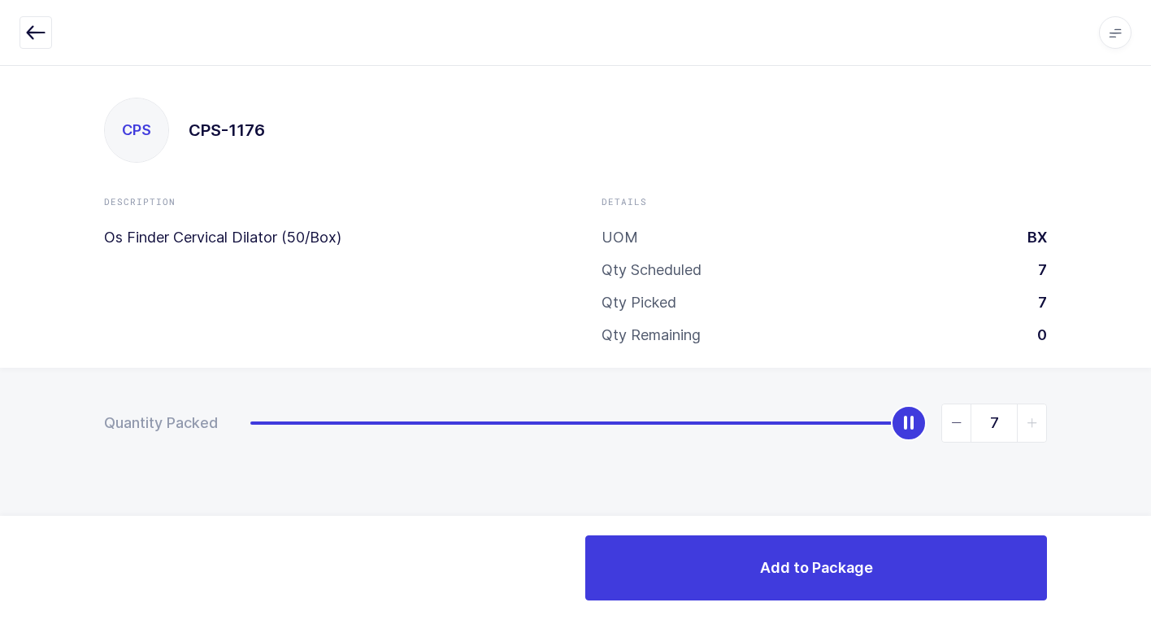
drag, startPoint x: 252, startPoint y: 424, endPoint x: 855, endPoint y: 472, distance: 604.5
click at [1107, 376] on div "Quantity Packed 7" at bounding box center [575, 480] width 1151 height 224
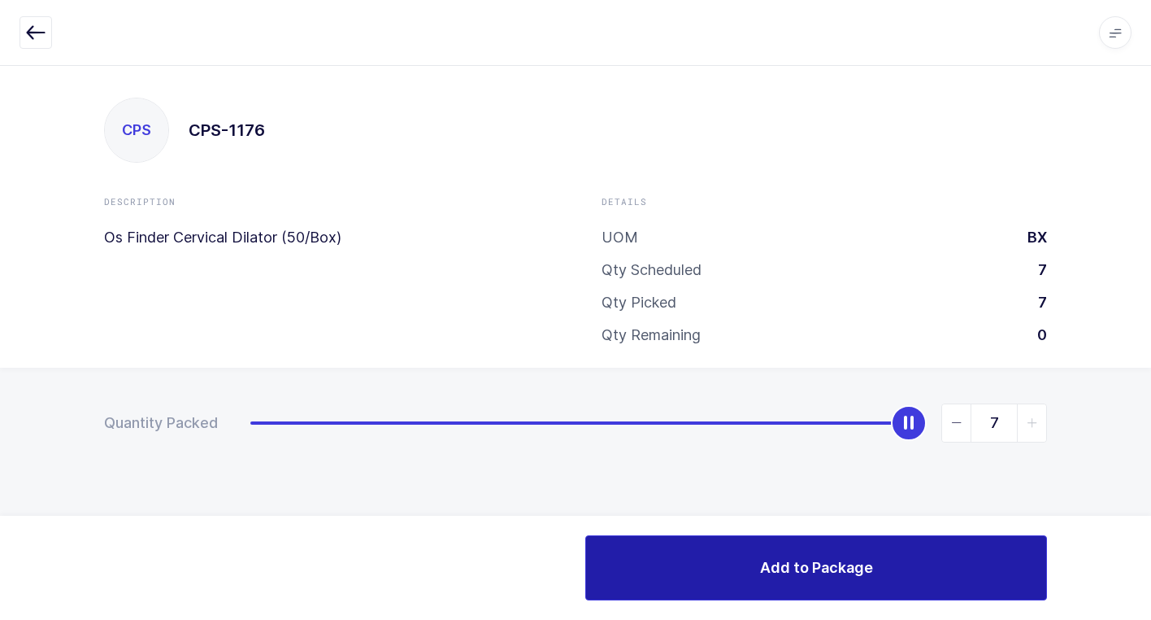
click at [629, 571] on button "Add to Package" at bounding box center [816, 567] width 462 height 65
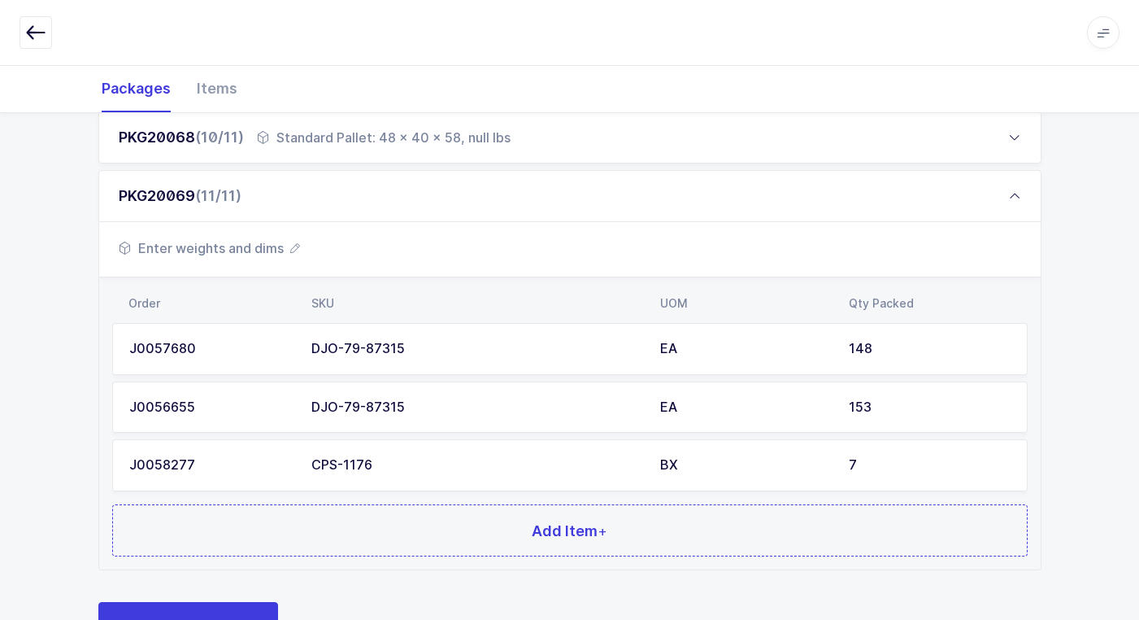
scroll to position [842, 0]
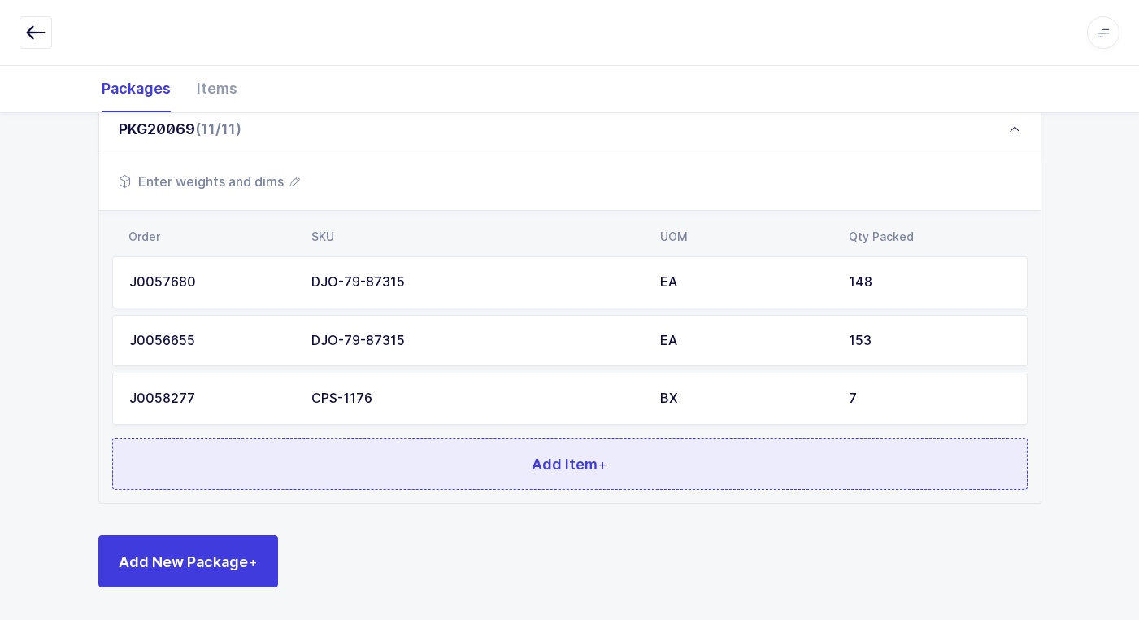
click at [406, 465] on button "Add Item +" at bounding box center [570, 463] width 916 height 52
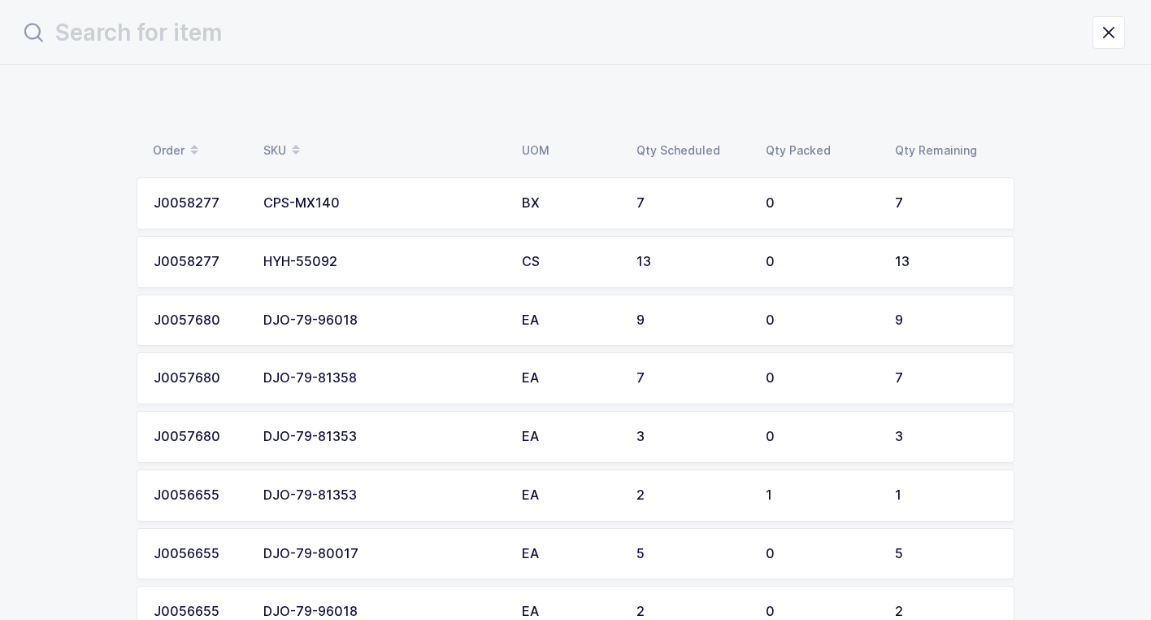
click at [408, 203] on div "CPS-MX140" at bounding box center [382, 203] width 239 height 15
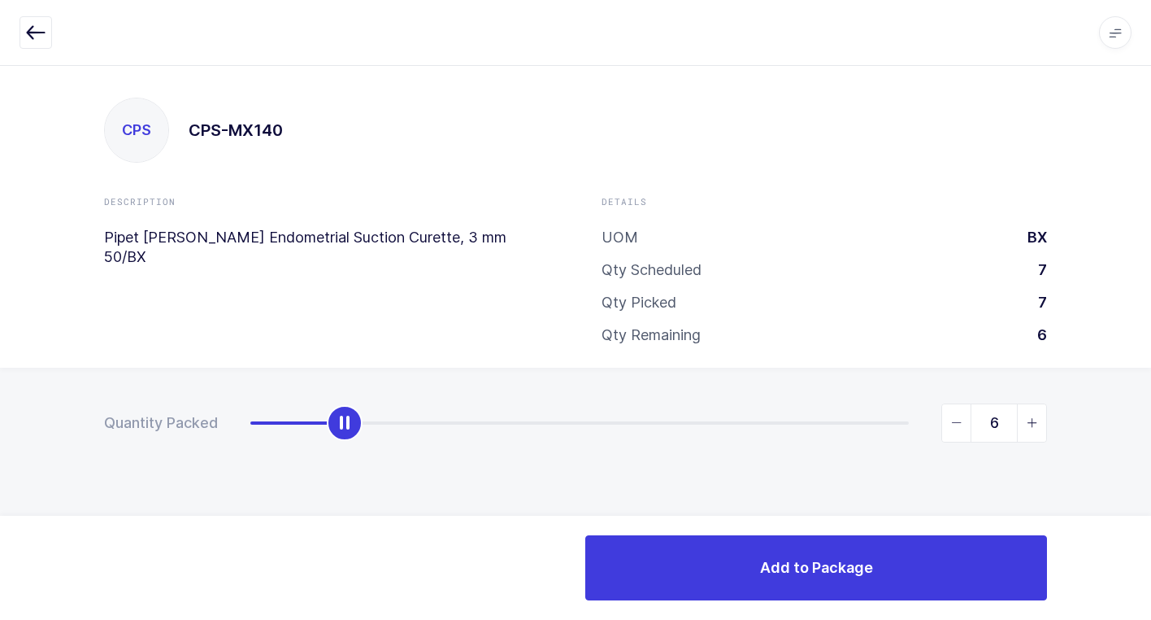
type input "7"
drag, startPoint x: 249, startPoint y: 429, endPoint x: 1160, endPoint y: 420, distance: 911.6
click at [1151, 420] on html "Apps Core Warehouse Admin Mission Control Purchasing Juan W. Logout Account Jua…" at bounding box center [575, 310] width 1151 height 620
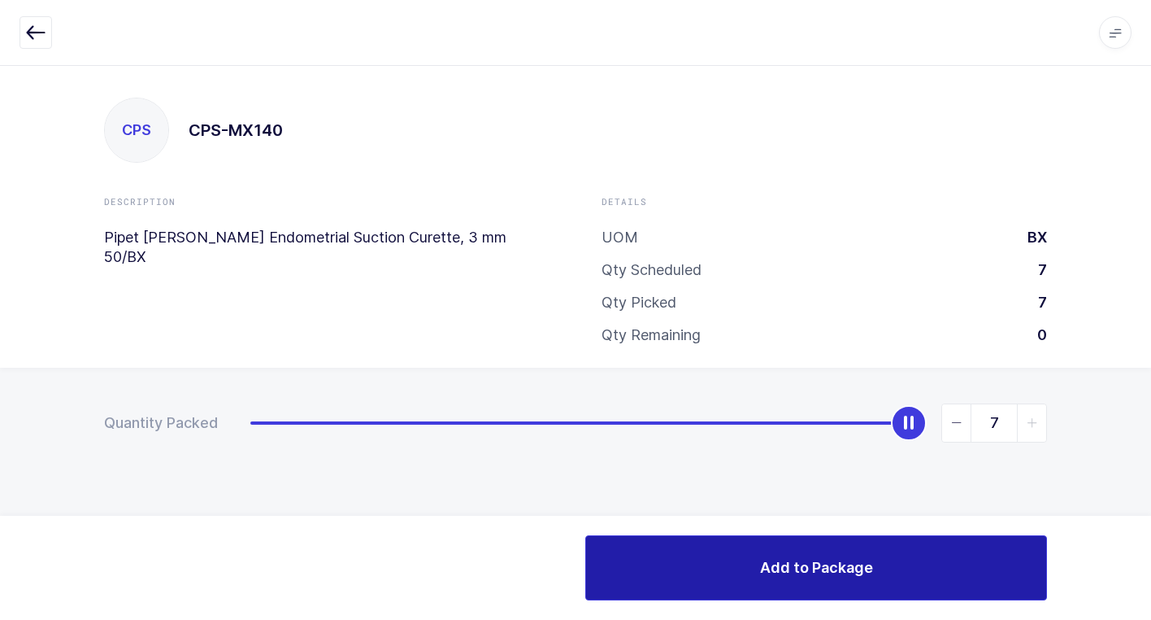
drag, startPoint x: 753, startPoint y: 572, endPoint x: 720, endPoint y: 558, distance: 36.1
click at [750, 570] on button "Add to Package" at bounding box center [816, 567] width 462 height 65
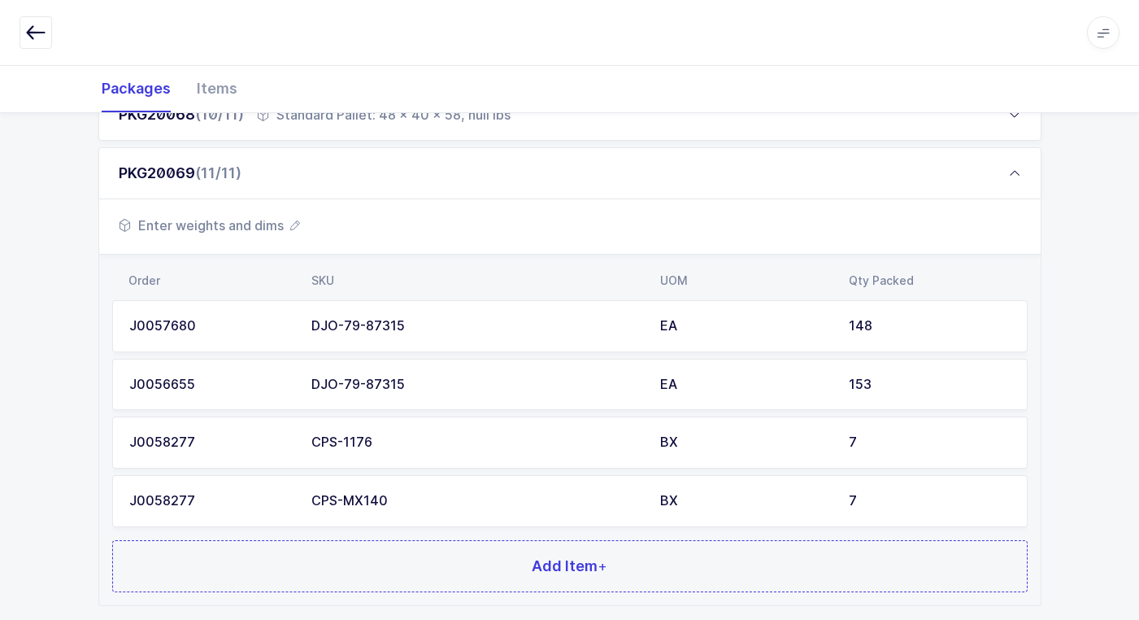
scroll to position [901, 0]
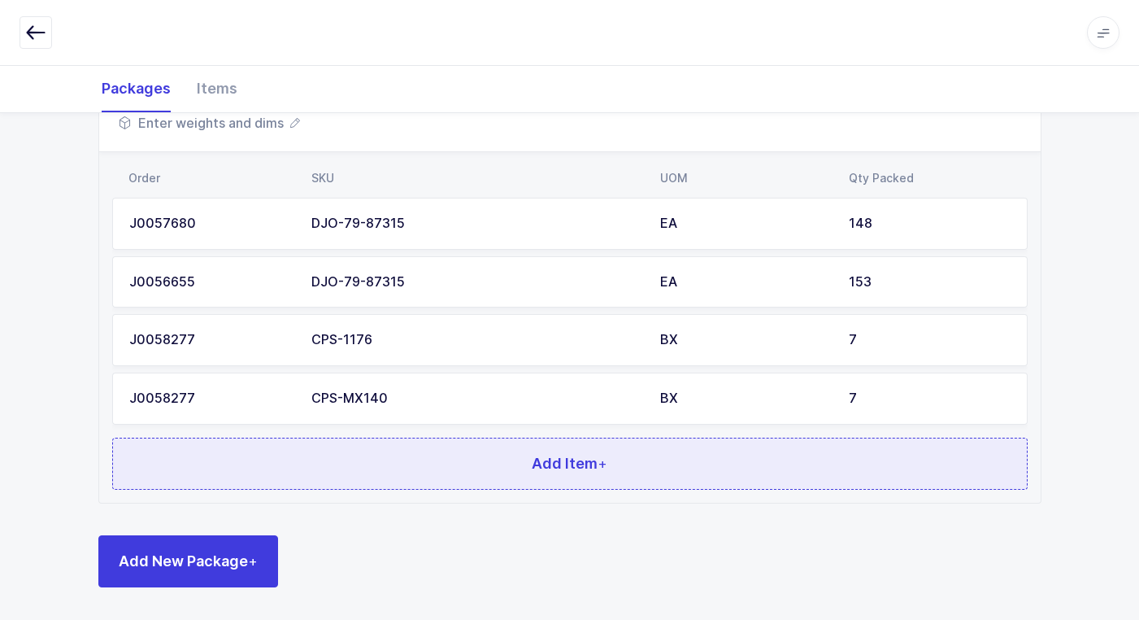
click at [425, 454] on button "Add Item +" at bounding box center [570, 463] width 916 height 52
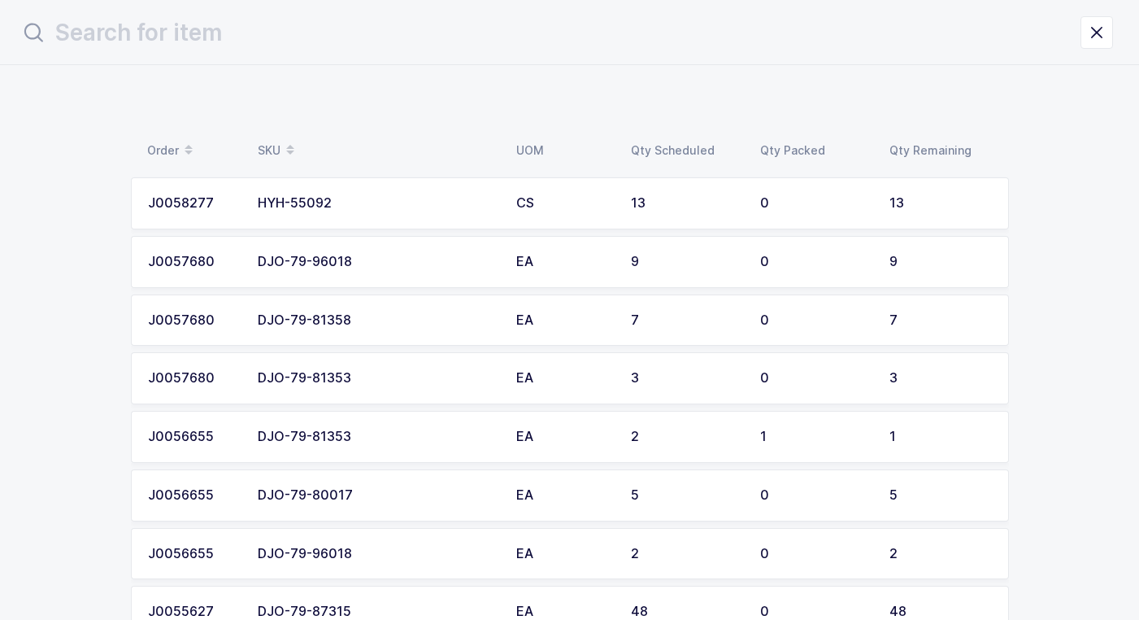
scroll to position [0, 0]
click at [391, 272] on td "DJO-79-96018" at bounding box center [383, 262] width 259 height 52
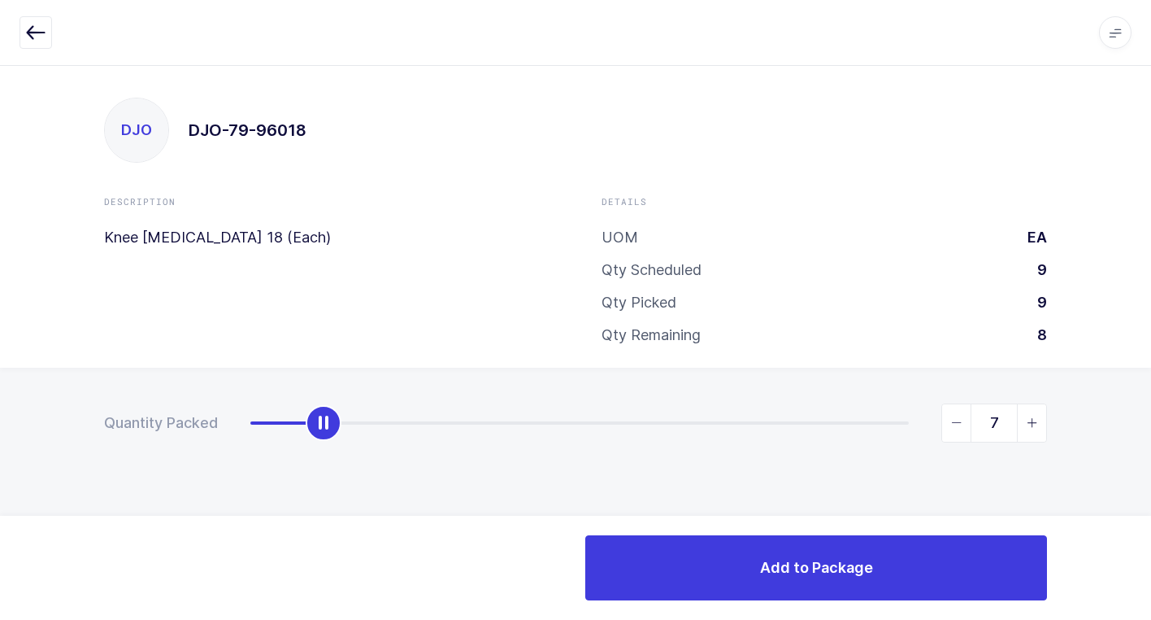
type input "9"
drag, startPoint x: 254, startPoint y: 420, endPoint x: 1155, endPoint y: 430, distance: 901.1
click at [1151, 430] on html "Apps Core Warehouse Admin Mission Control Purchasing Juan W. Logout Account Jua…" at bounding box center [575, 310] width 1151 height 620
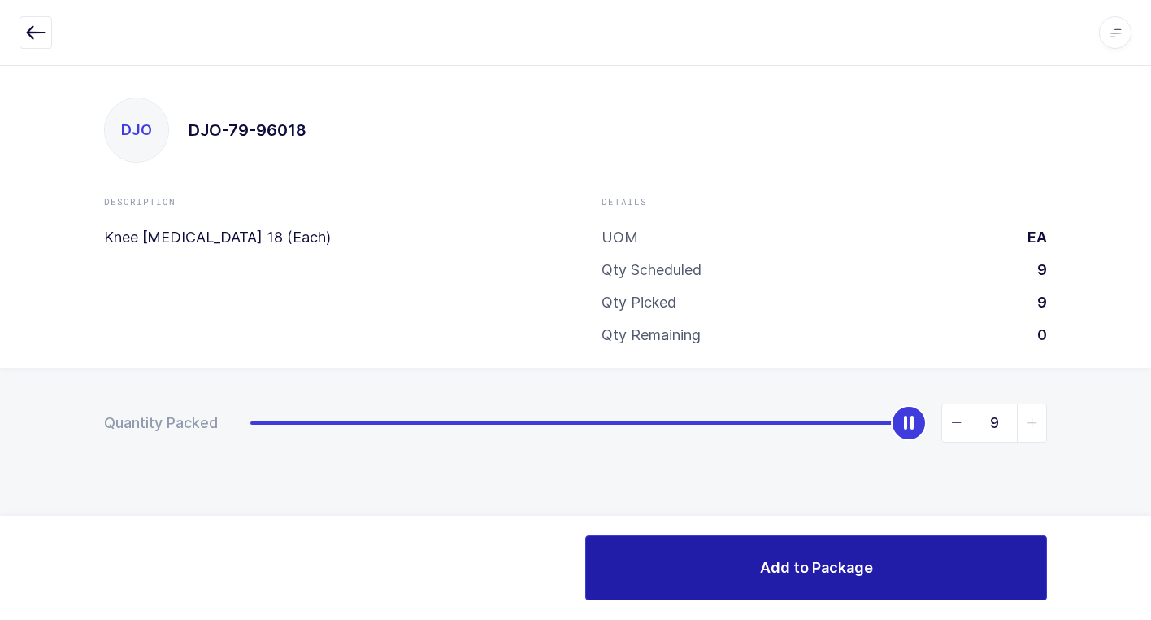
drag, startPoint x: 664, startPoint y: 576, endPoint x: 655, endPoint y: 567, distance: 12.1
click at [663, 576] on button "Add to Package" at bounding box center [816, 567] width 462 height 65
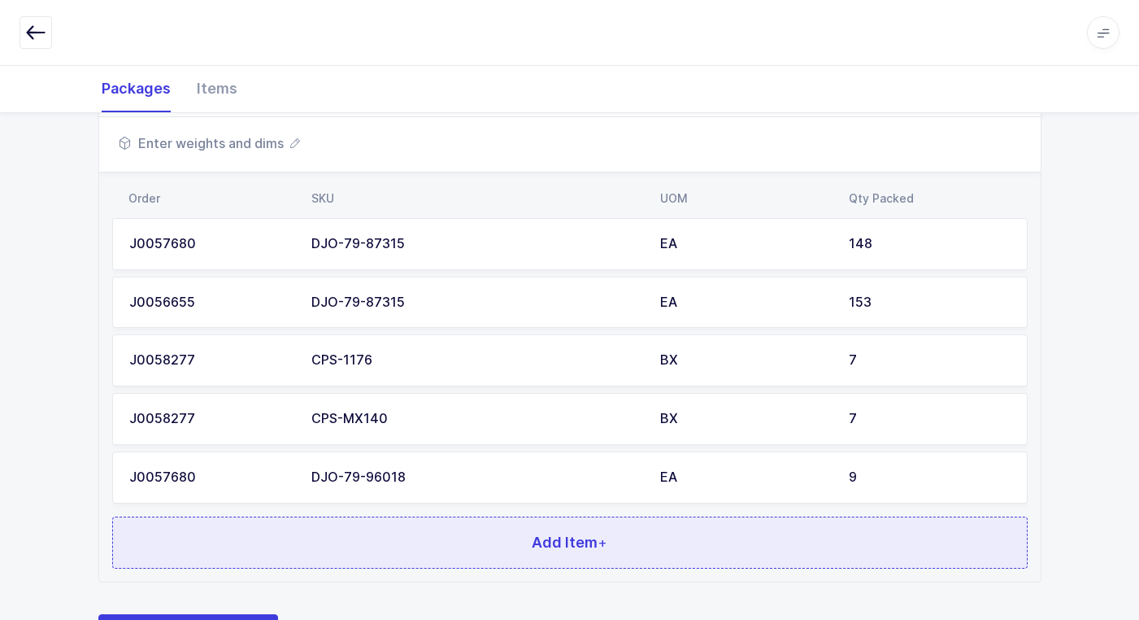
scroll to position [960, 0]
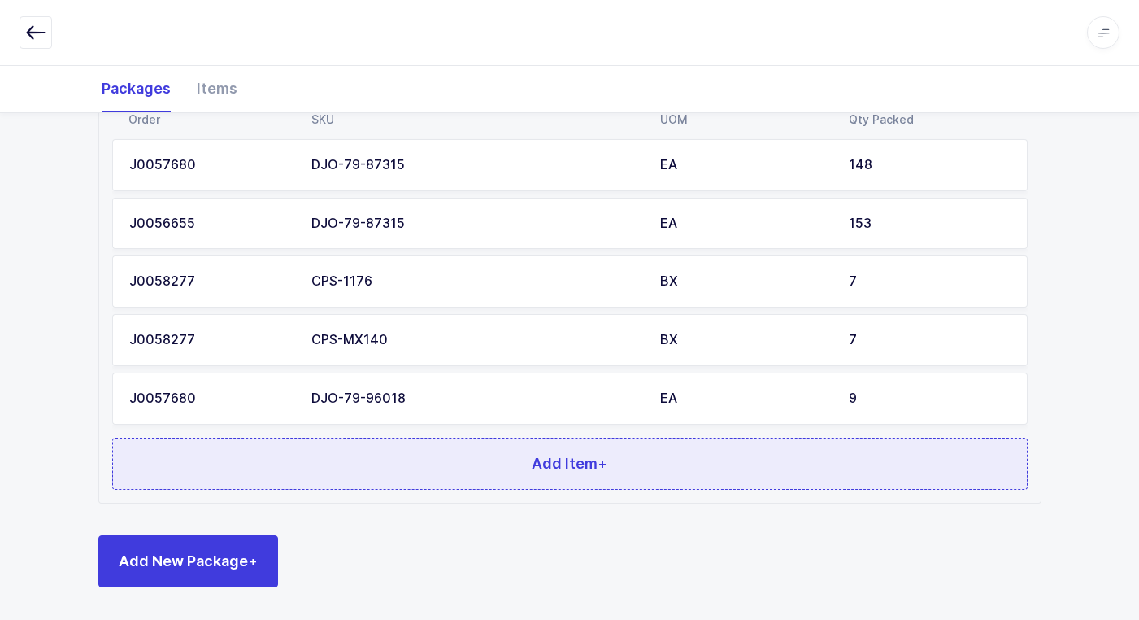
click at [551, 477] on button "Add Item +" at bounding box center [570, 463] width 916 height 52
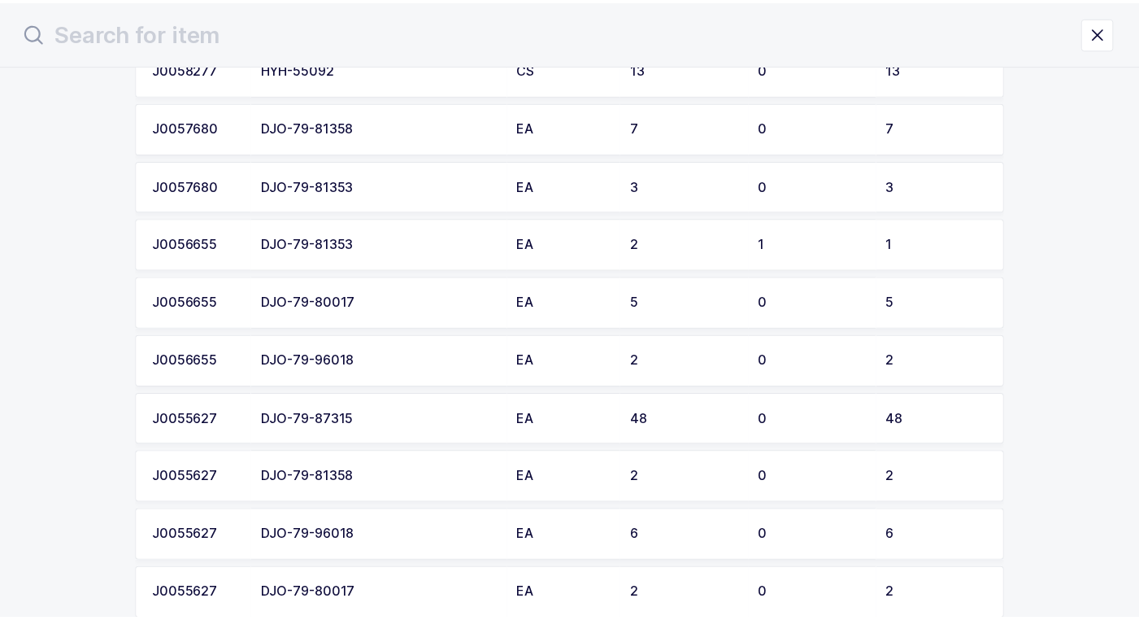
scroll to position [163, 0]
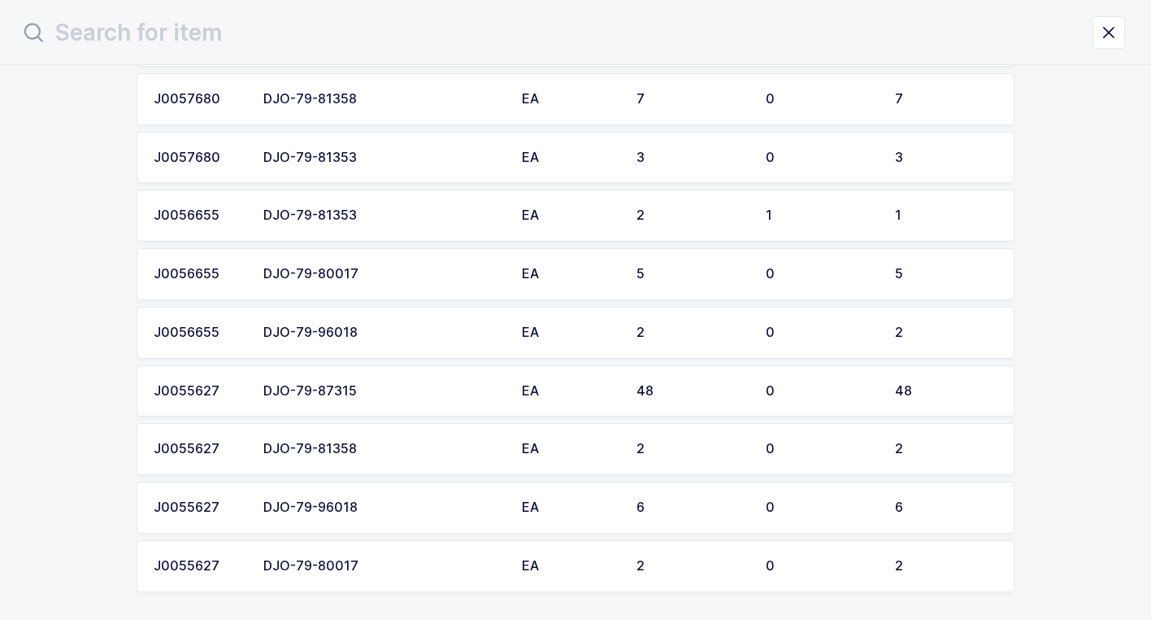
click at [425, 334] on div "DJO-79-96018" at bounding box center [382, 332] width 239 height 15
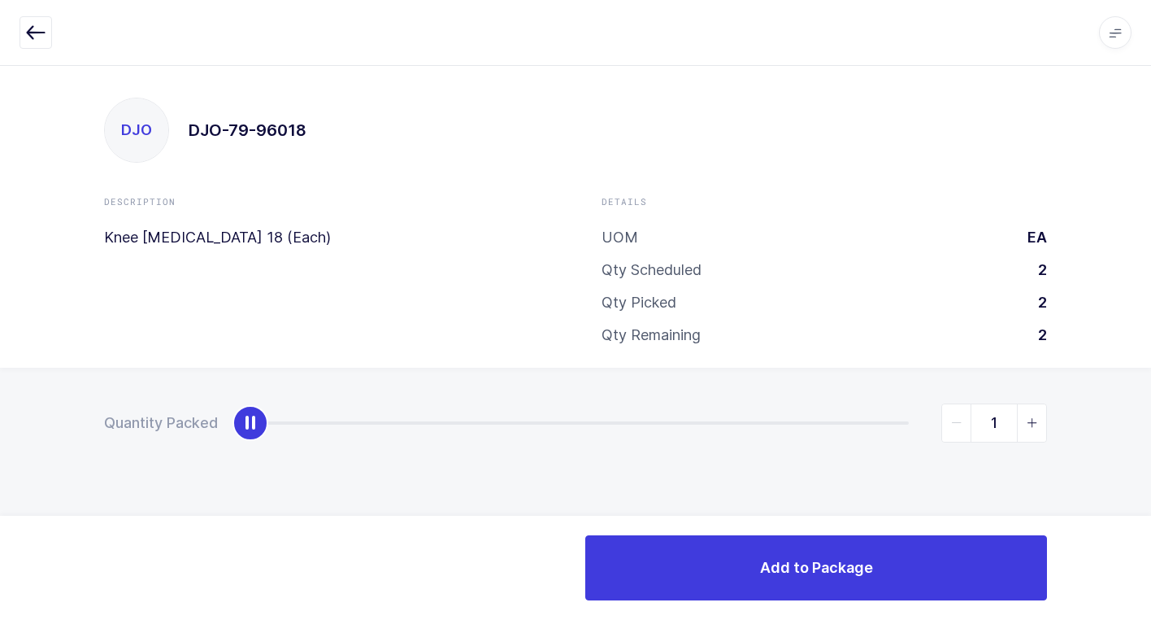
type input "2"
drag, startPoint x: 255, startPoint y: 429, endPoint x: 1082, endPoint y: 464, distance: 828.5
click at [1142, 437] on div "Quantity Packed 2" at bounding box center [575, 480] width 1151 height 224
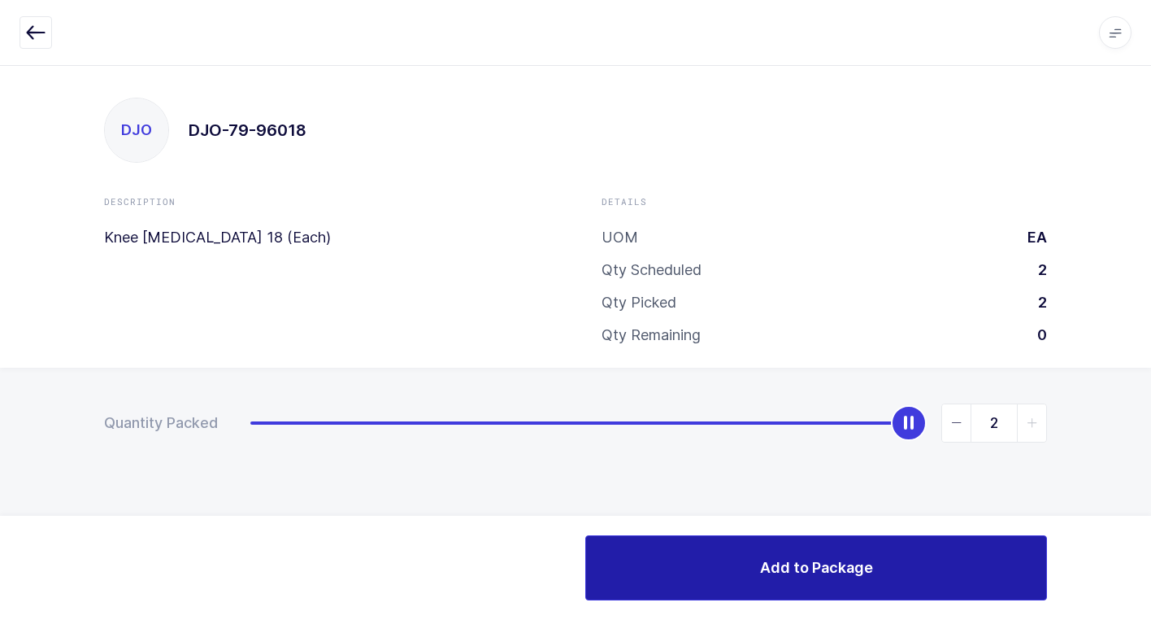
click at [639, 551] on button "Add to Package" at bounding box center [816, 567] width 462 height 65
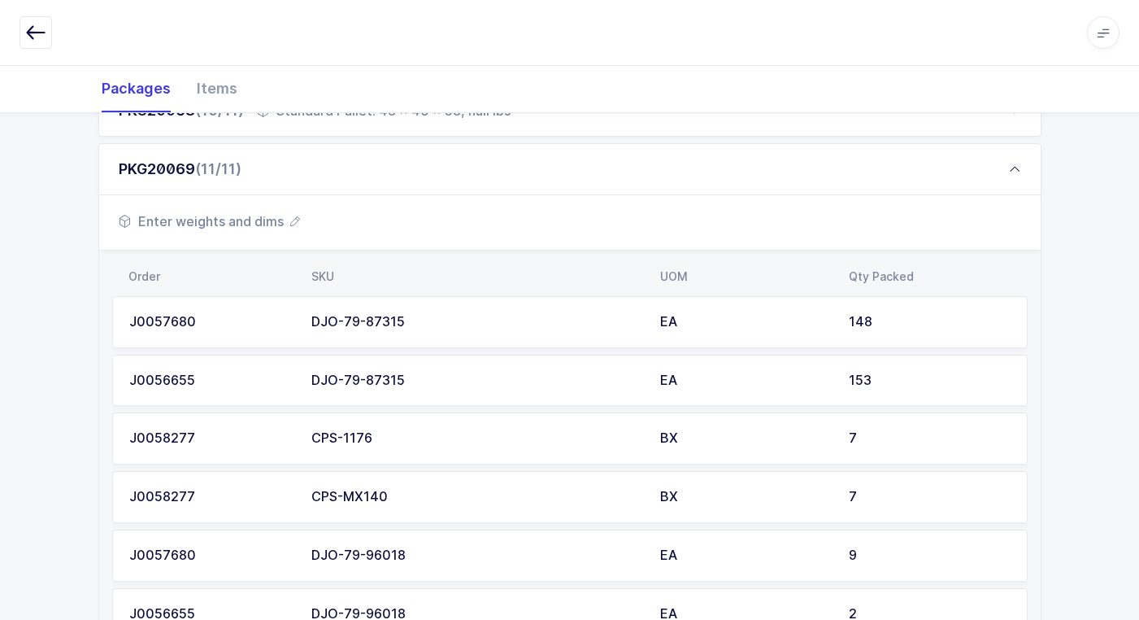
scroll to position [1017, 0]
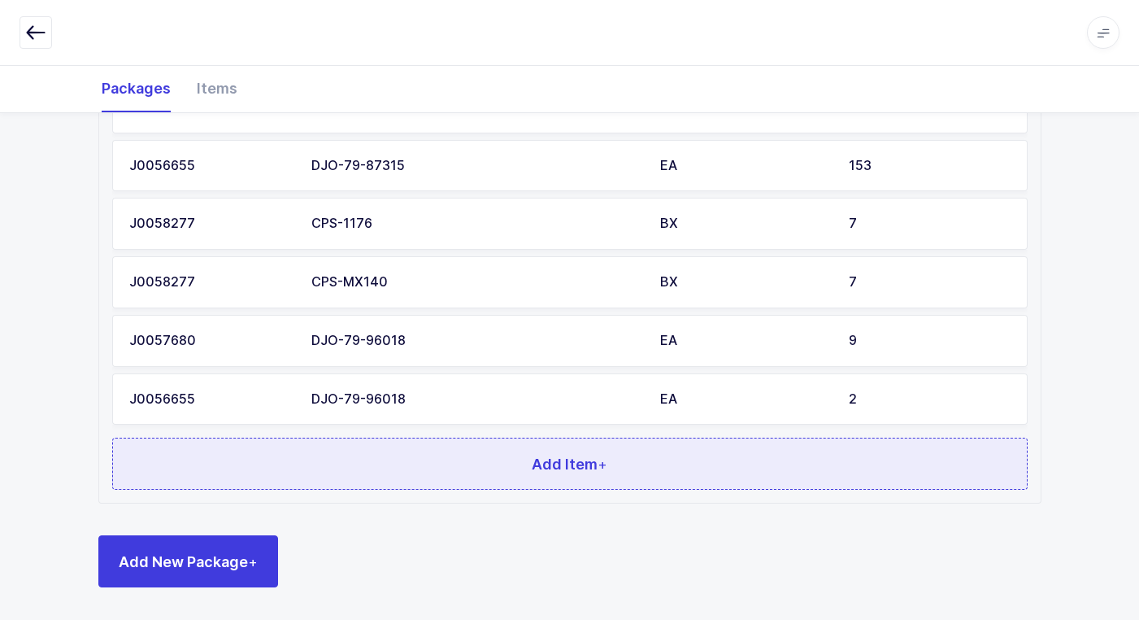
click at [533, 466] on span "Add Item +" at bounding box center [570, 464] width 76 height 20
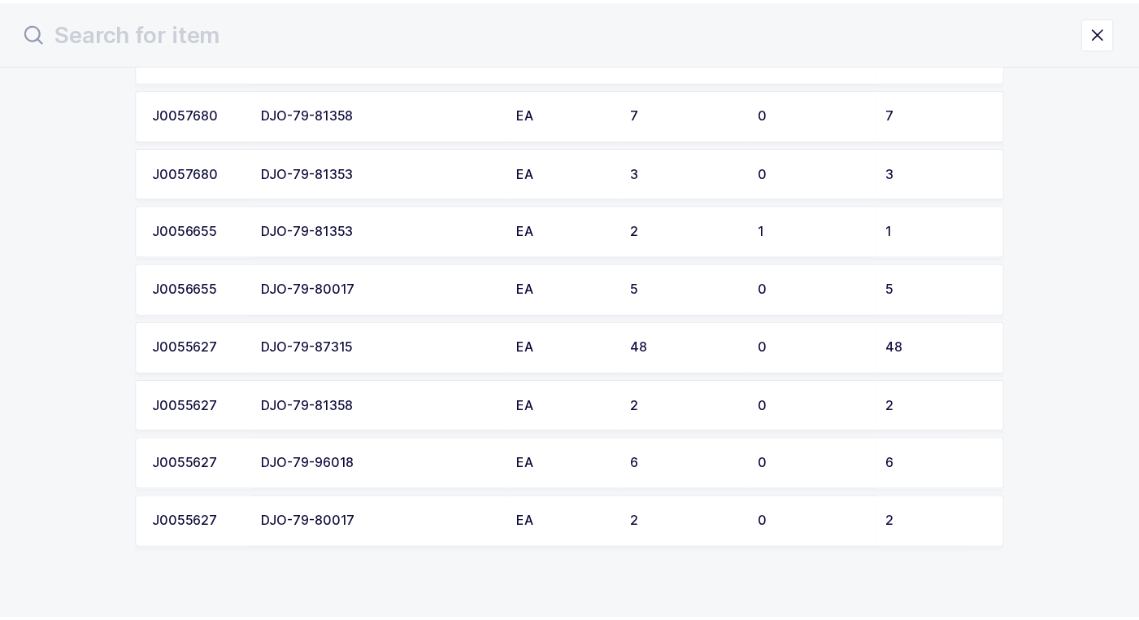
scroll to position [174, 0]
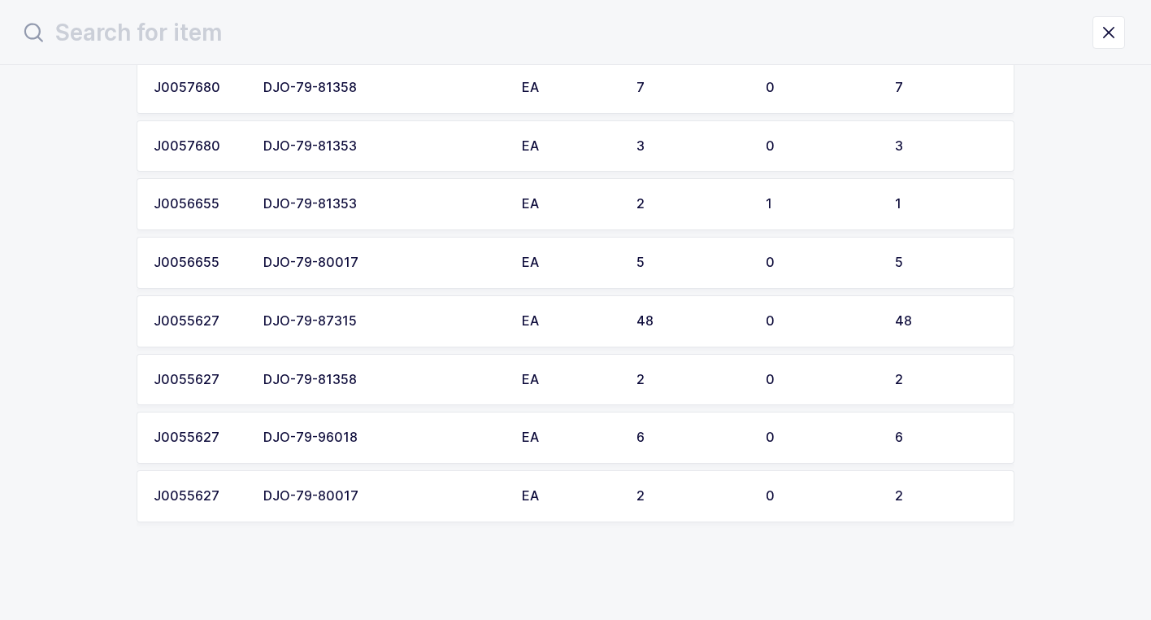
click at [420, 433] on div "DJO-79-96018" at bounding box center [382, 437] width 239 height 15
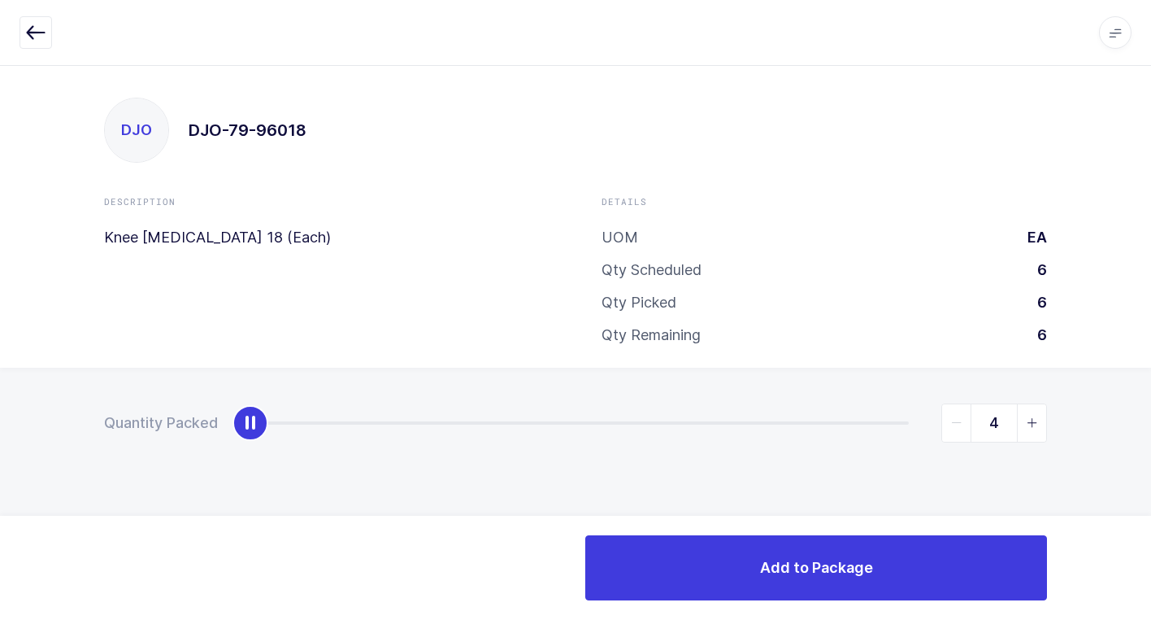
type input "6"
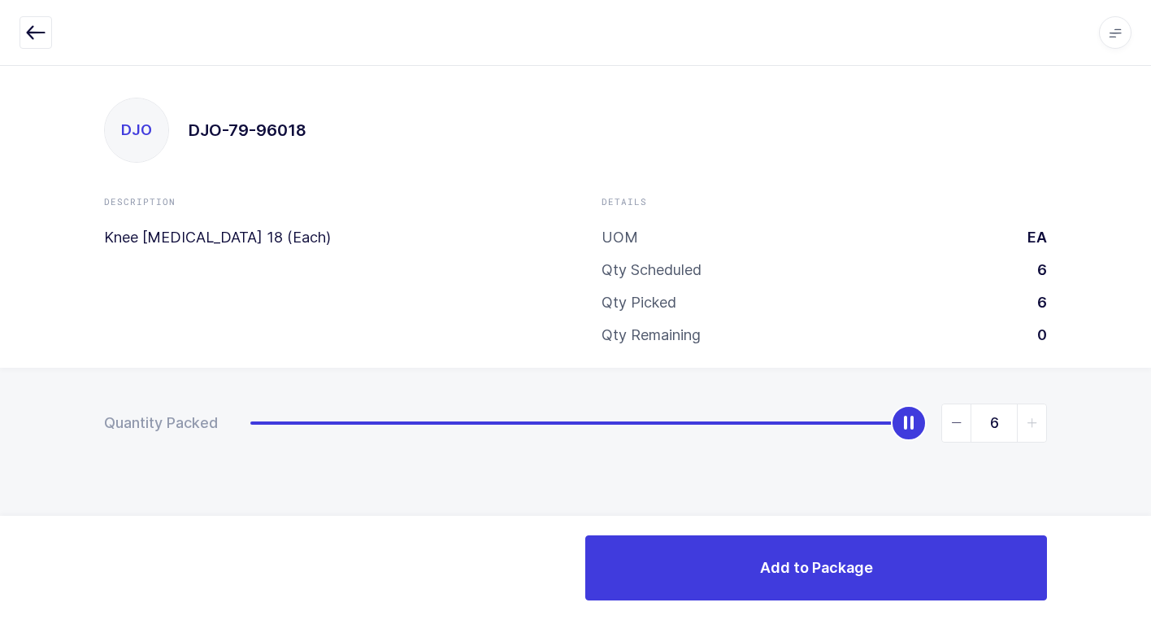
drag, startPoint x: 246, startPoint y: 421, endPoint x: 1086, endPoint y: 503, distance: 844.7
click at [1086, 503] on div "Quantity Packed 6" at bounding box center [575, 480] width 1151 height 224
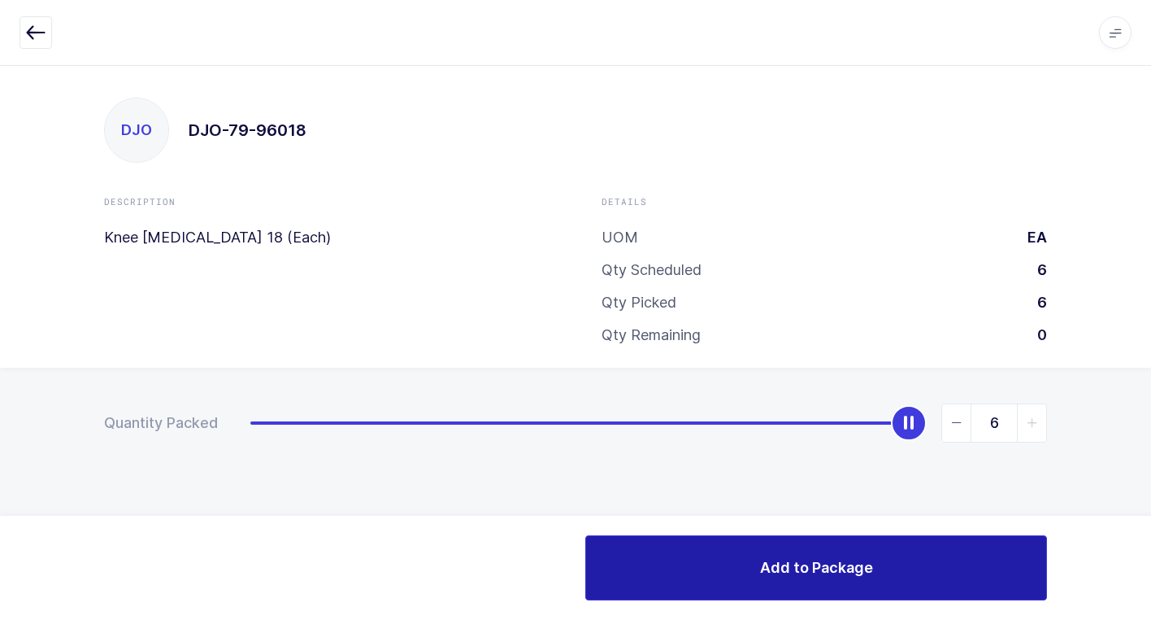
click at [668, 569] on button "Add to Package" at bounding box center [816, 567] width 462 height 65
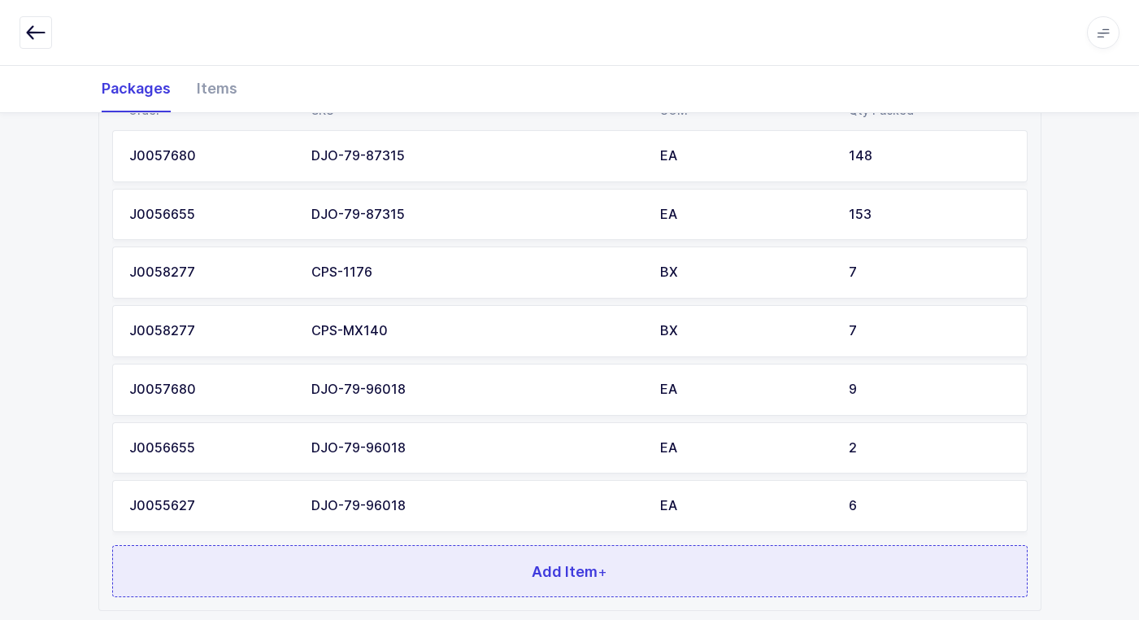
scroll to position [1076, 0]
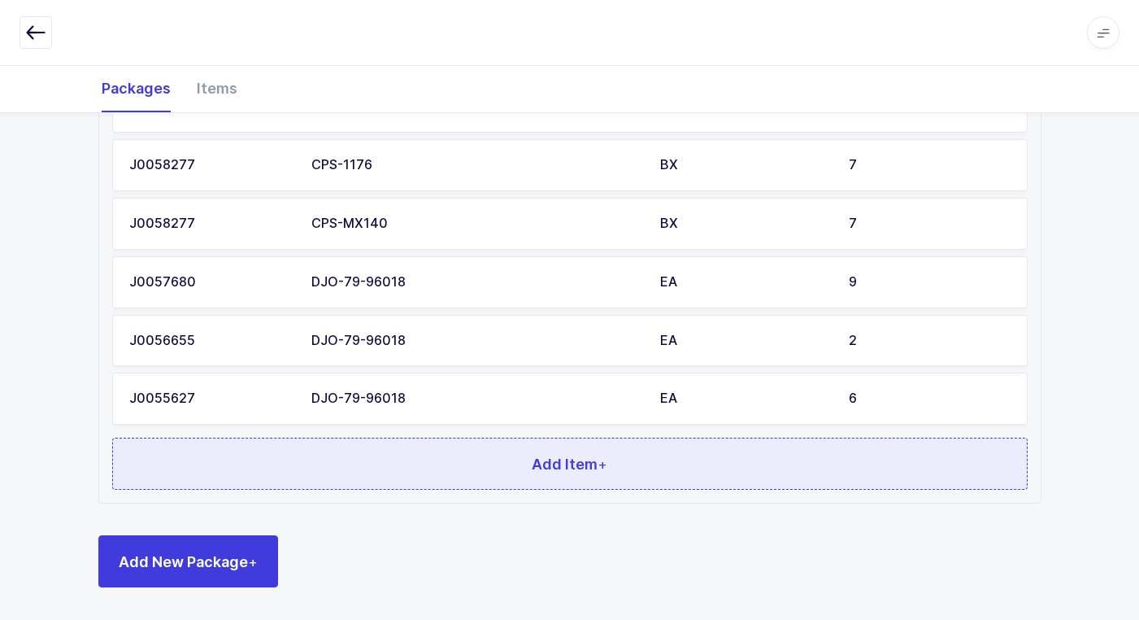
click at [403, 454] on button "Add Item +" at bounding box center [570, 463] width 916 height 52
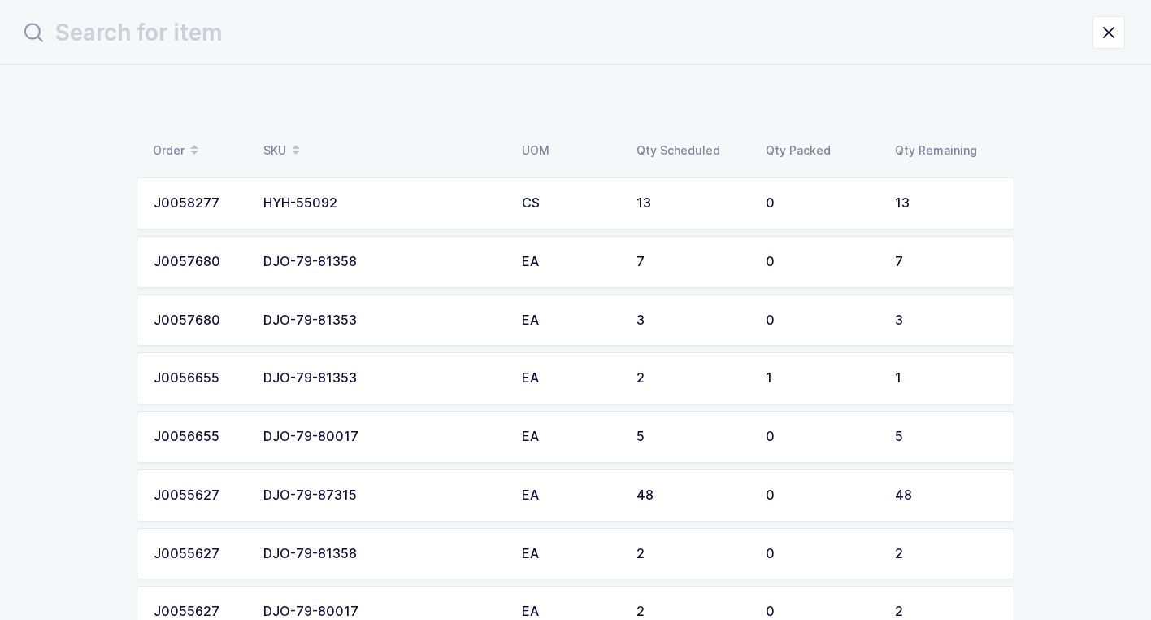
click at [403, 445] on td "DJO-79-80017" at bounding box center [383, 437] width 259 height 52
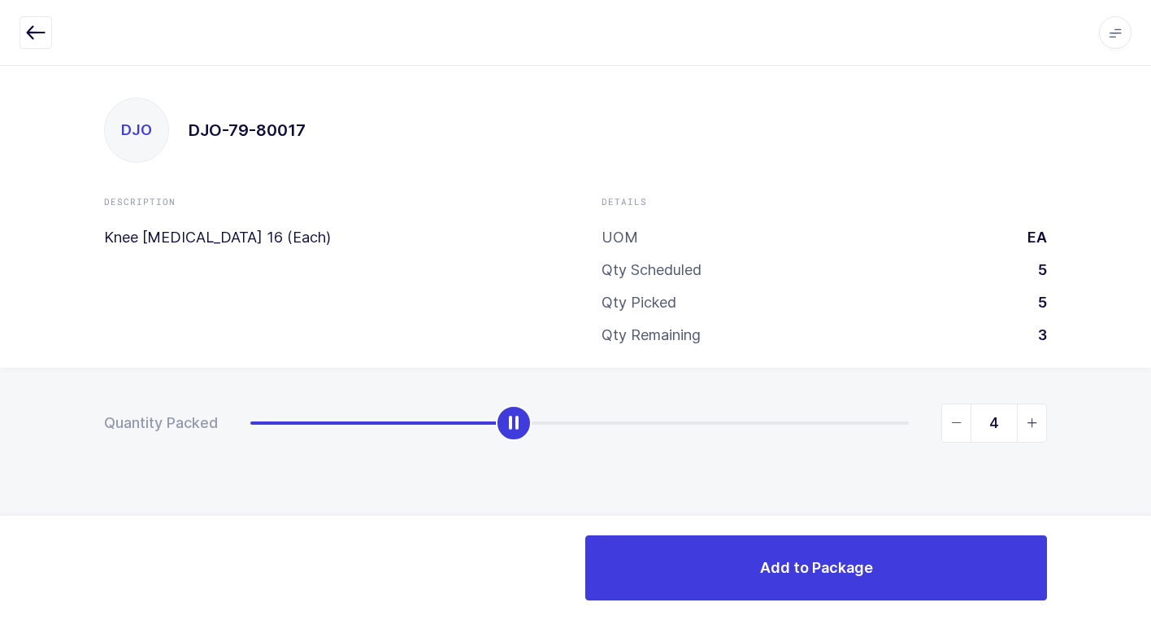
type input "5"
drag, startPoint x: 259, startPoint y: 431, endPoint x: 1086, endPoint y: 591, distance: 841.6
click at [1105, 591] on div "Apps Core Warehouse Admin Mission Control Purchasing Juan W. Logout Account Jua…" at bounding box center [575, 342] width 1151 height 555
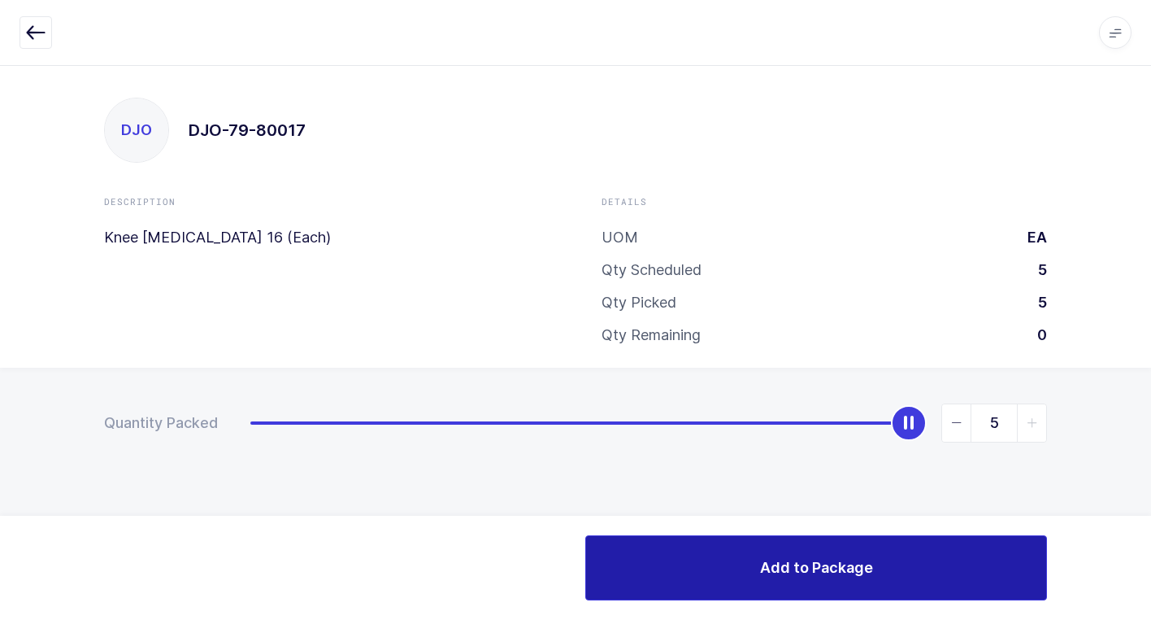
click at [775, 564] on span "Add to Package" at bounding box center [816, 567] width 113 height 20
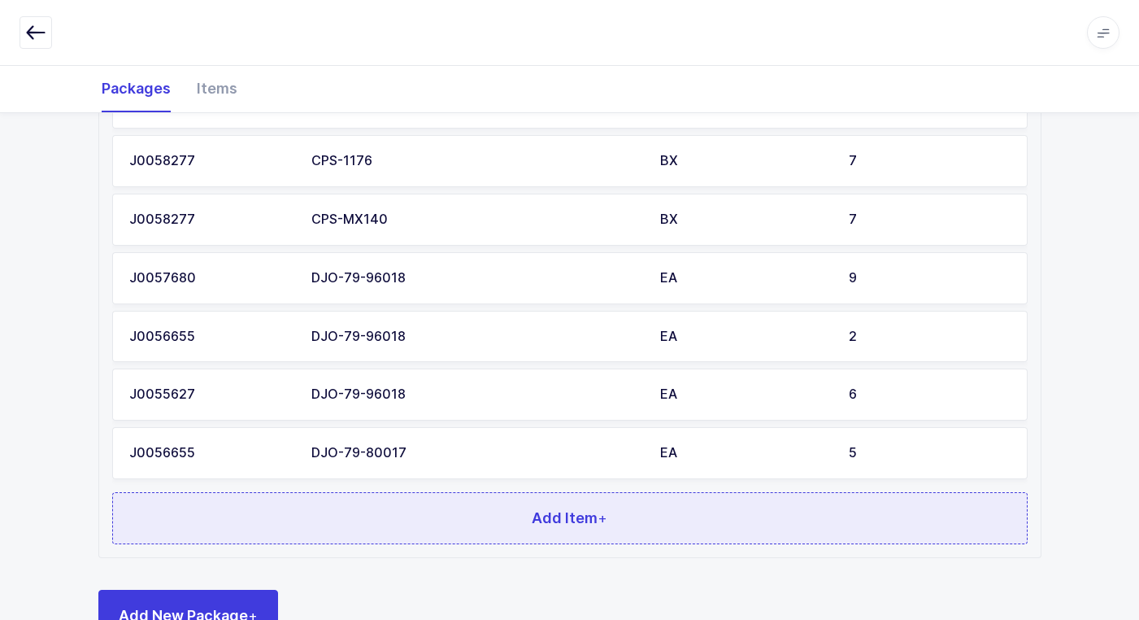
scroll to position [1134, 0]
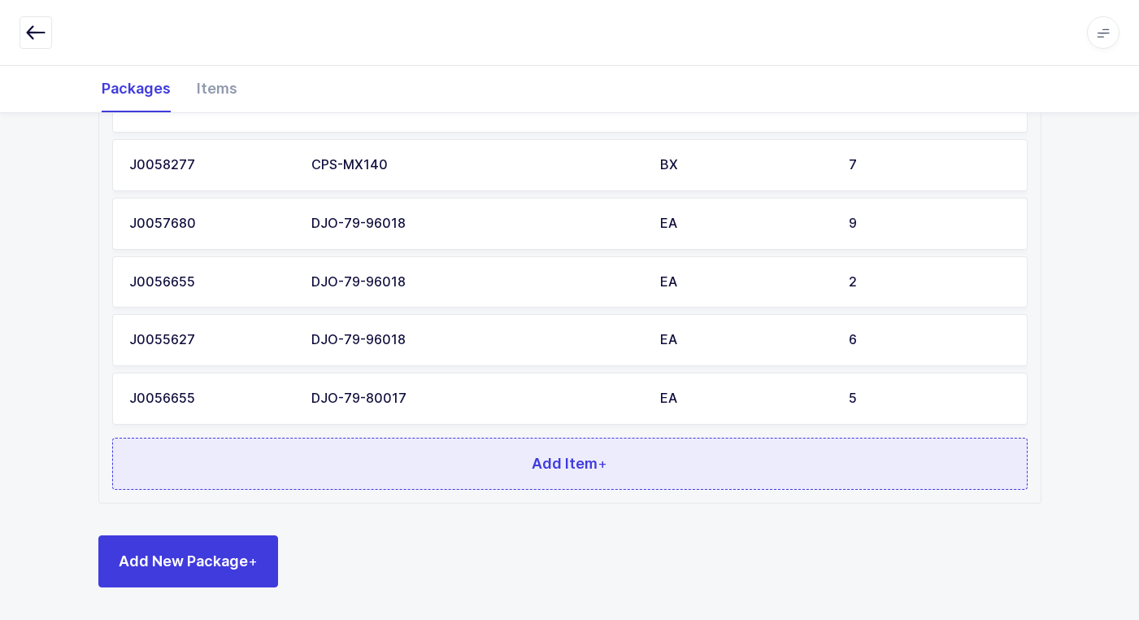
click at [529, 455] on button "Add Item +" at bounding box center [570, 463] width 916 height 52
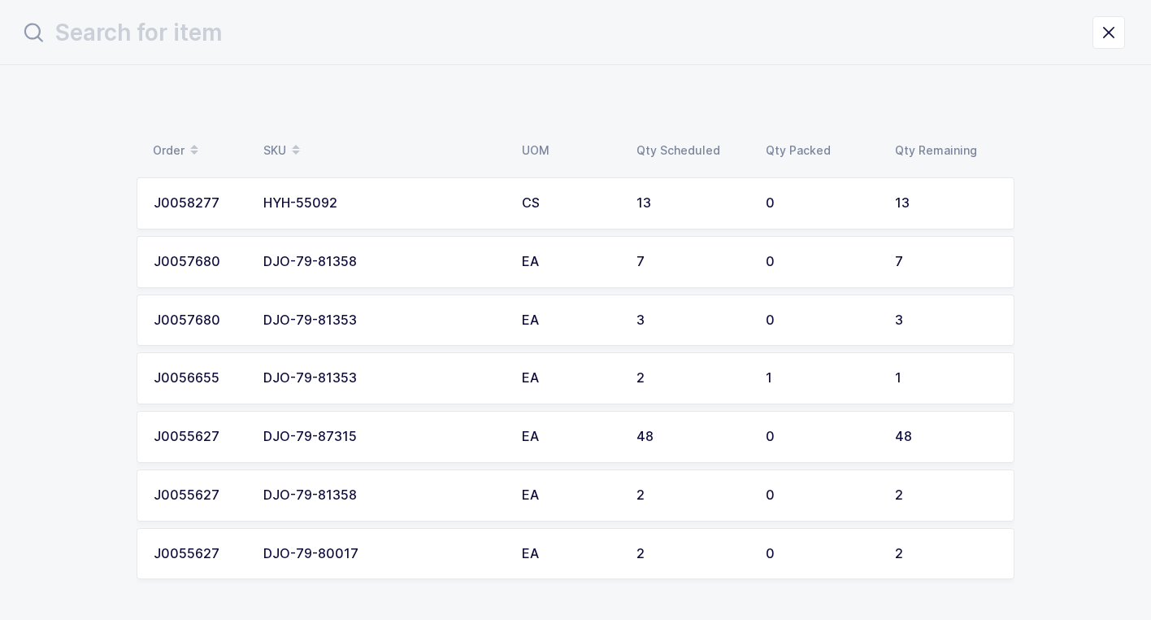
click at [427, 549] on div "DJO-79-80017" at bounding box center [382, 553] width 239 height 15
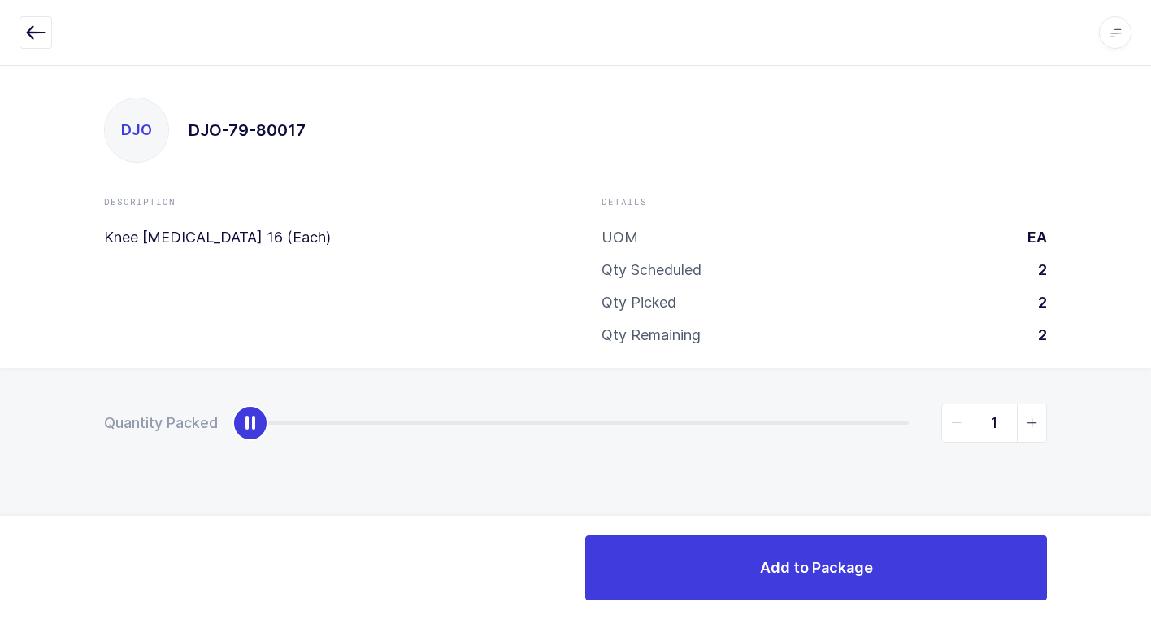
type input "2"
drag, startPoint x: 250, startPoint y: 427, endPoint x: 1085, endPoint y: 564, distance: 846.4
click at [1151, 542] on html "Apps Core Warehouse Admin Mission Control Purchasing Juan W. Logout Account Jua…" at bounding box center [575, 310] width 1151 height 620
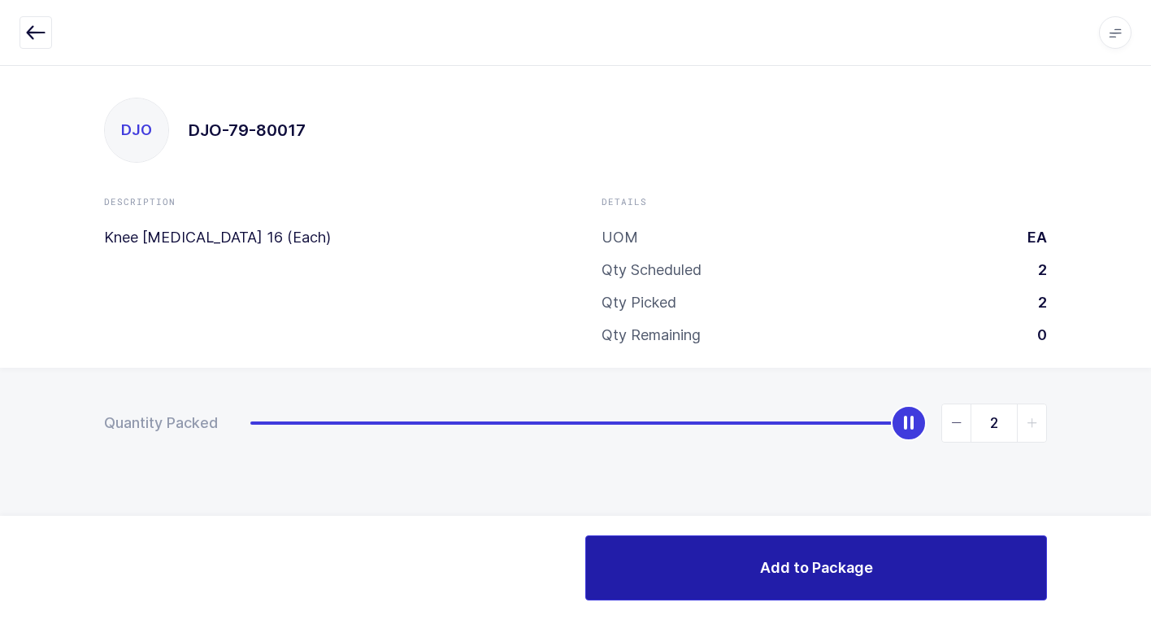
drag, startPoint x: 829, startPoint y: 561, endPoint x: 817, endPoint y: 559, distance: 12.4
click at [825, 561] on span "Add to Package" at bounding box center [816, 567] width 113 height 20
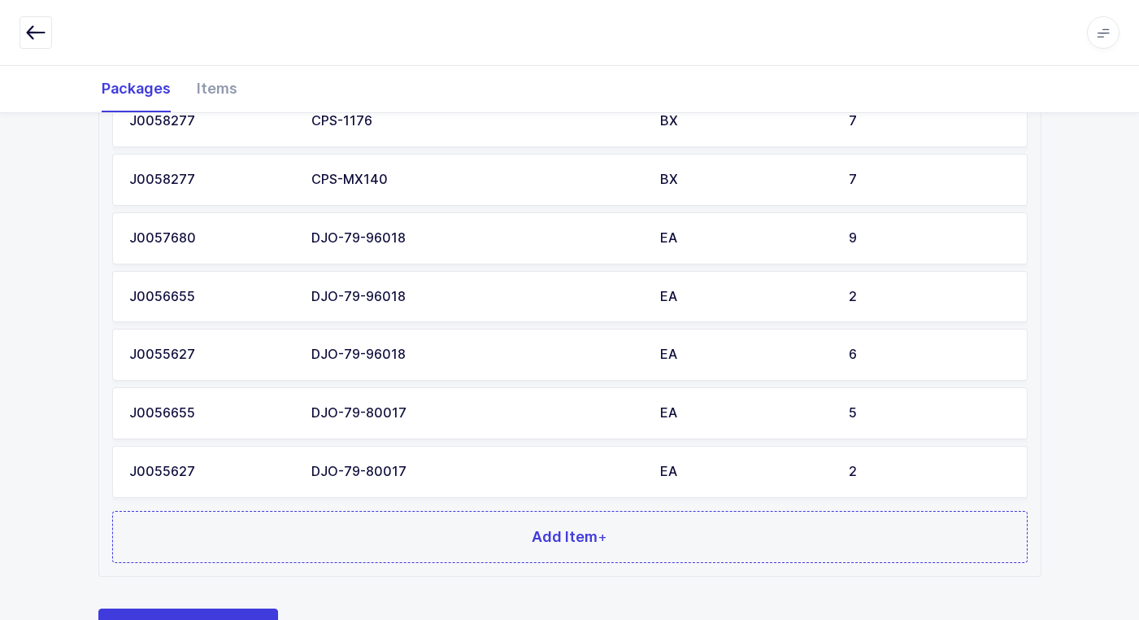
scroll to position [1193, 0]
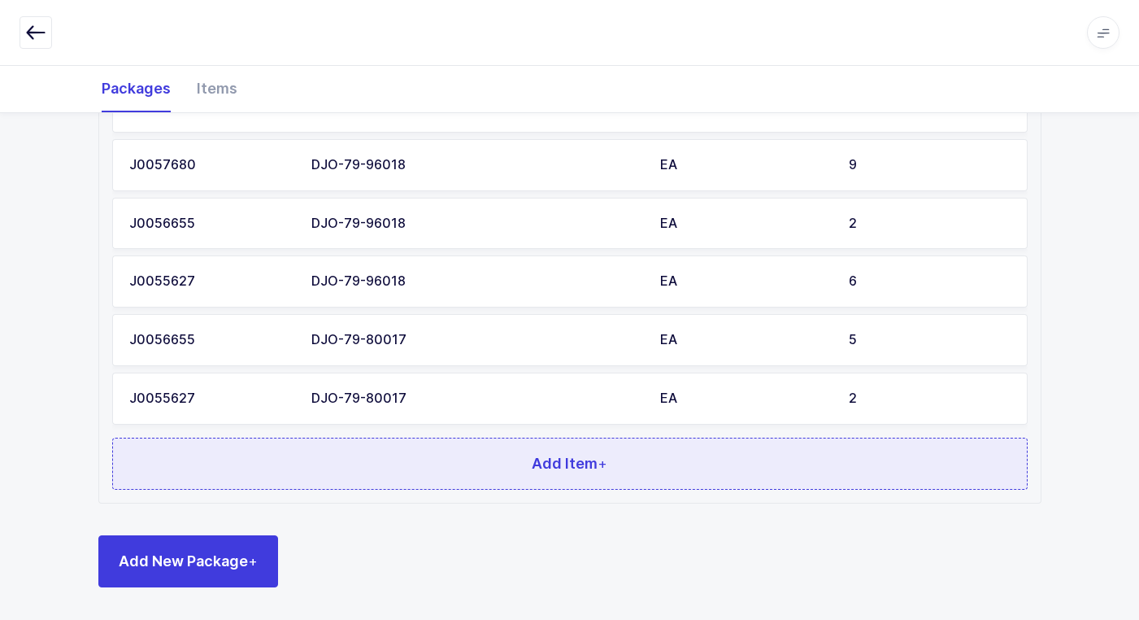
click at [542, 464] on span "Add Item +" at bounding box center [570, 463] width 76 height 20
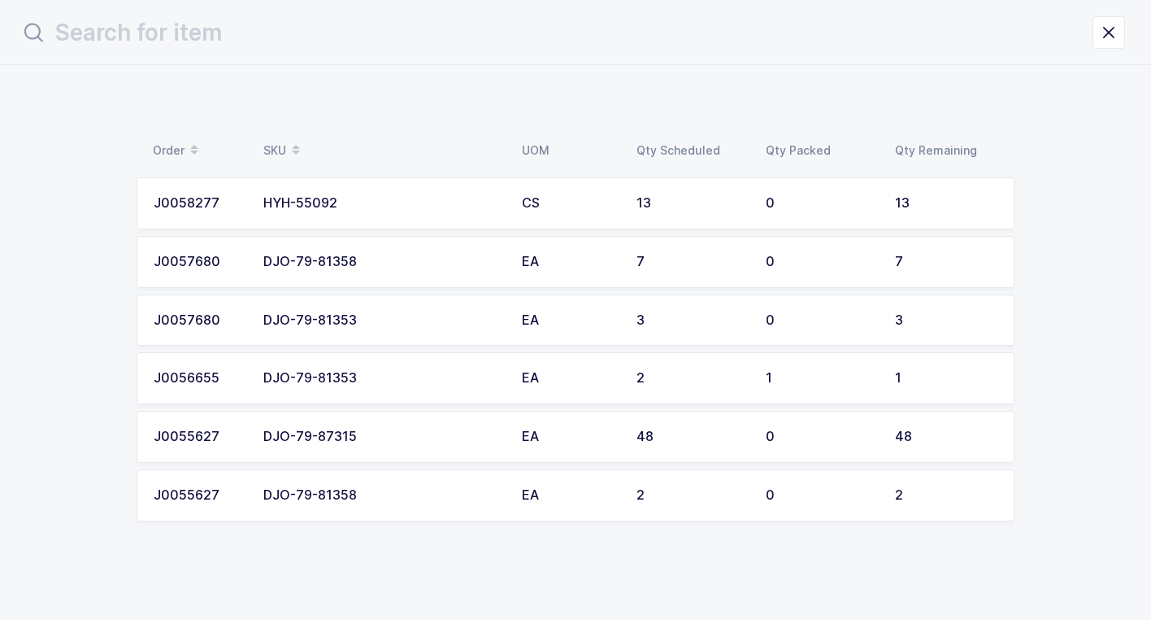
click at [450, 316] on div "DJO-79-81353" at bounding box center [382, 320] width 239 height 15
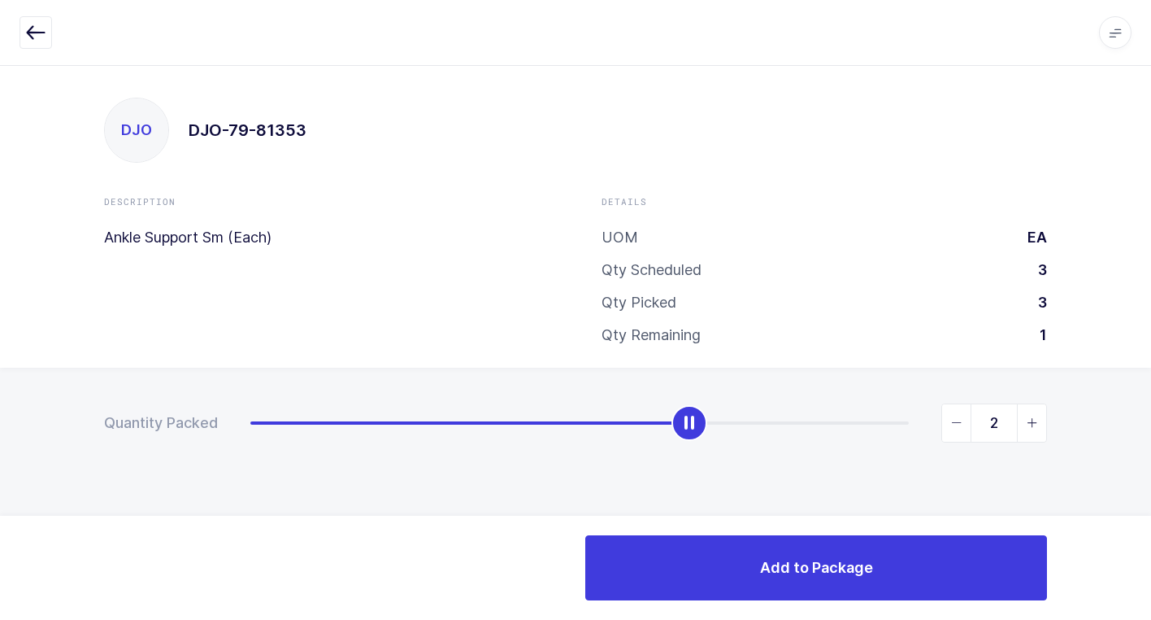
type input "3"
drag, startPoint x: 257, startPoint y: 428, endPoint x: 1077, endPoint y: 495, distance: 822.4
click at [1146, 450] on div "Quantity Packed 3" at bounding box center [575, 480] width 1151 height 224
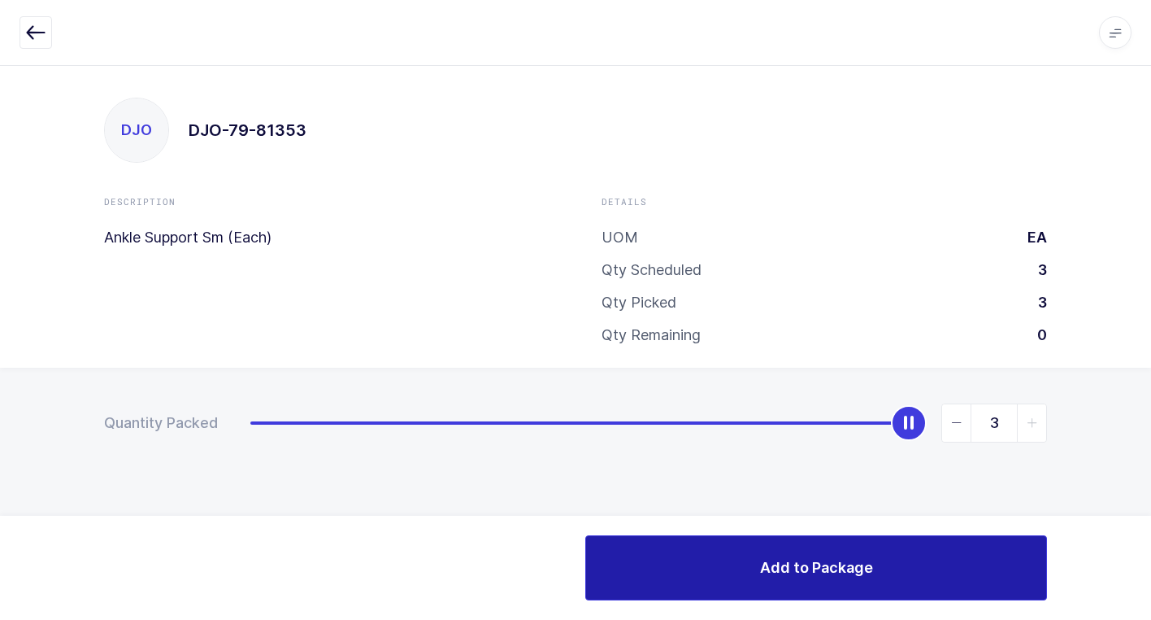
drag, startPoint x: 788, startPoint y: 556, endPoint x: 734, endPoint y: 520, distance: 64.5
click at [781, 556] on button "Add to Package" at bounding box center [816, 567] width 462 height 65
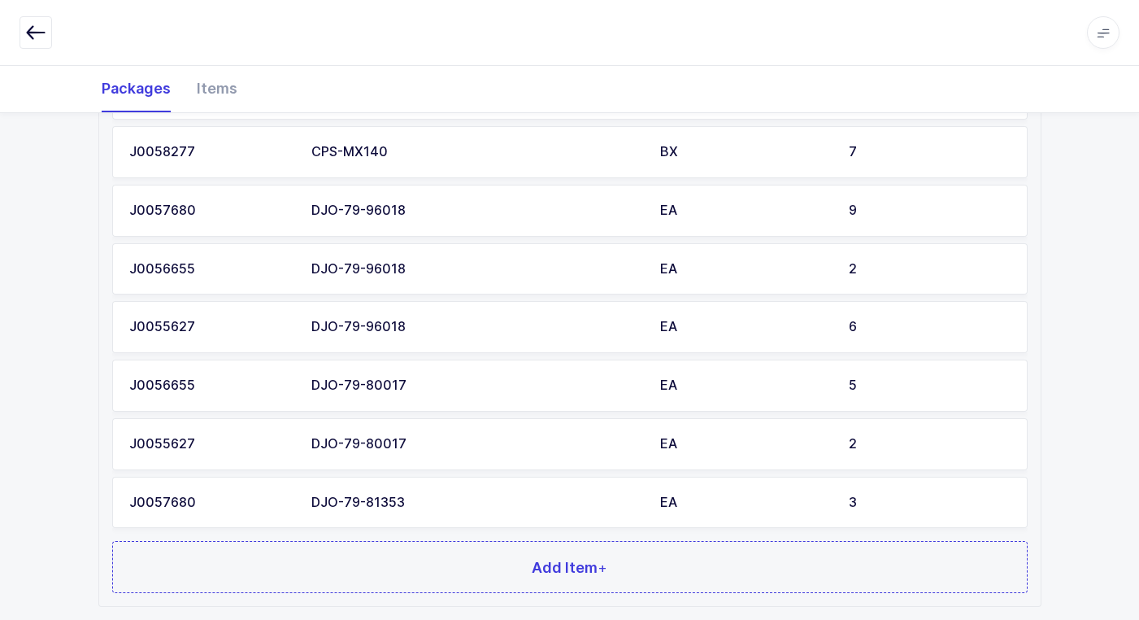
scroll to position [1251, 0]
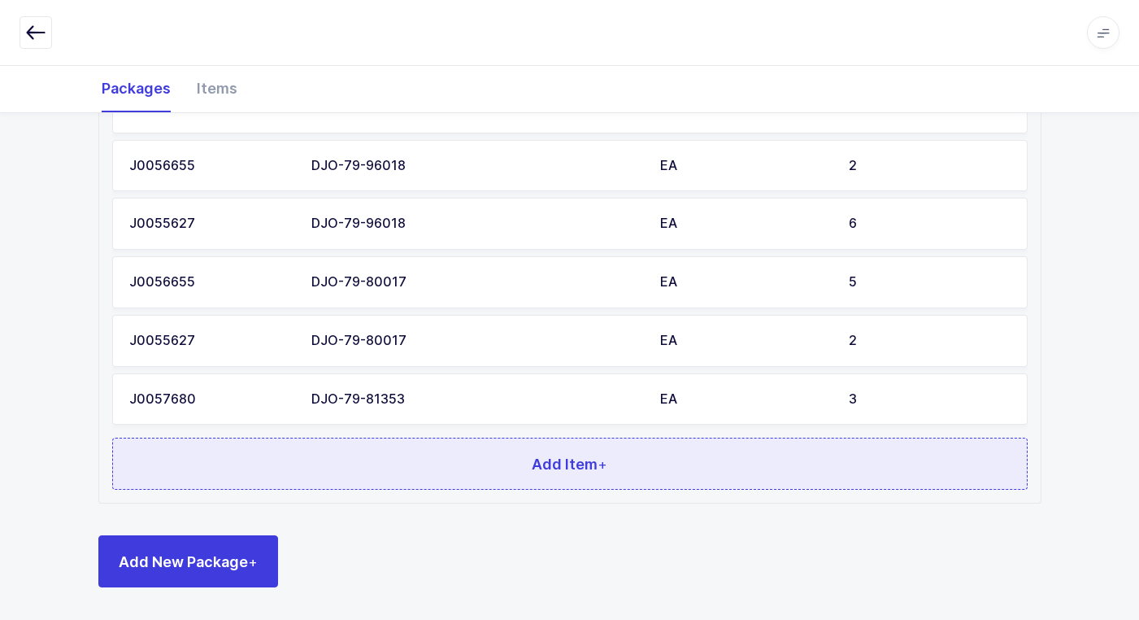
click at [698, 461] on button "Add Item +" at bounding box center [570, 463] width 916 height 52
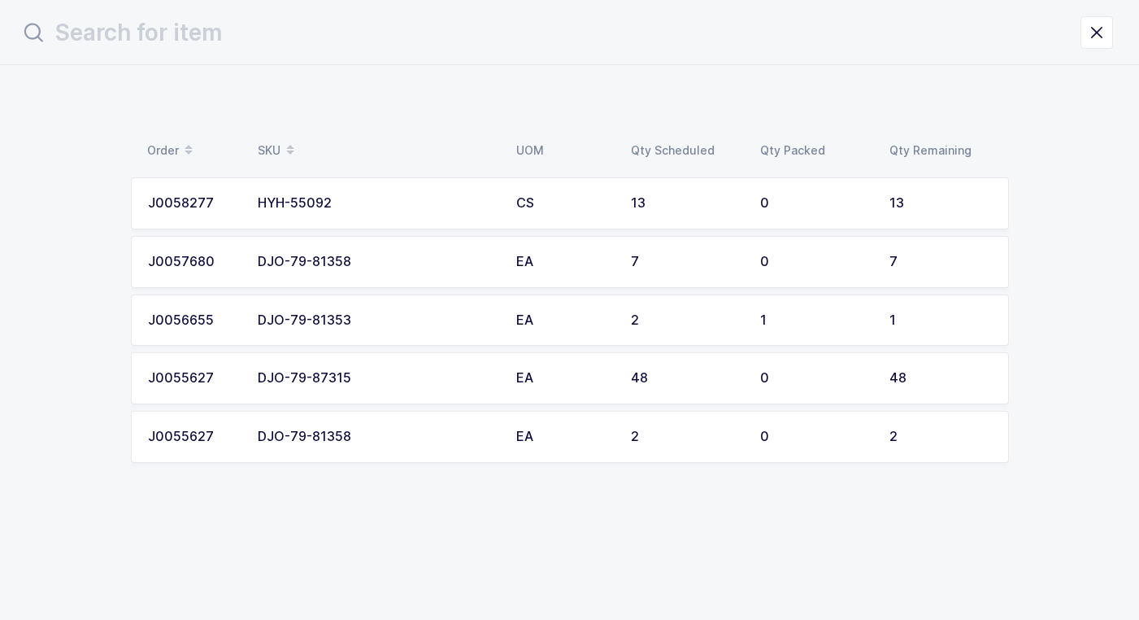
scroll to position [0, 0]
click at [572, 328] on td "EA" at bounding box center [569, 320] width 115 height 52
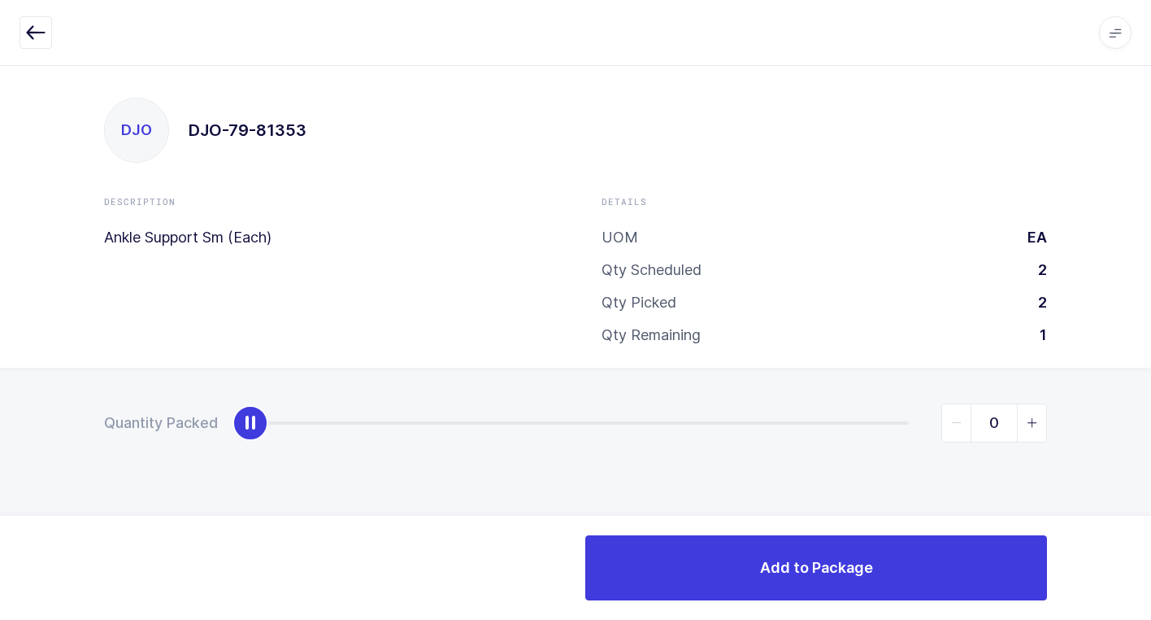
type input "1"
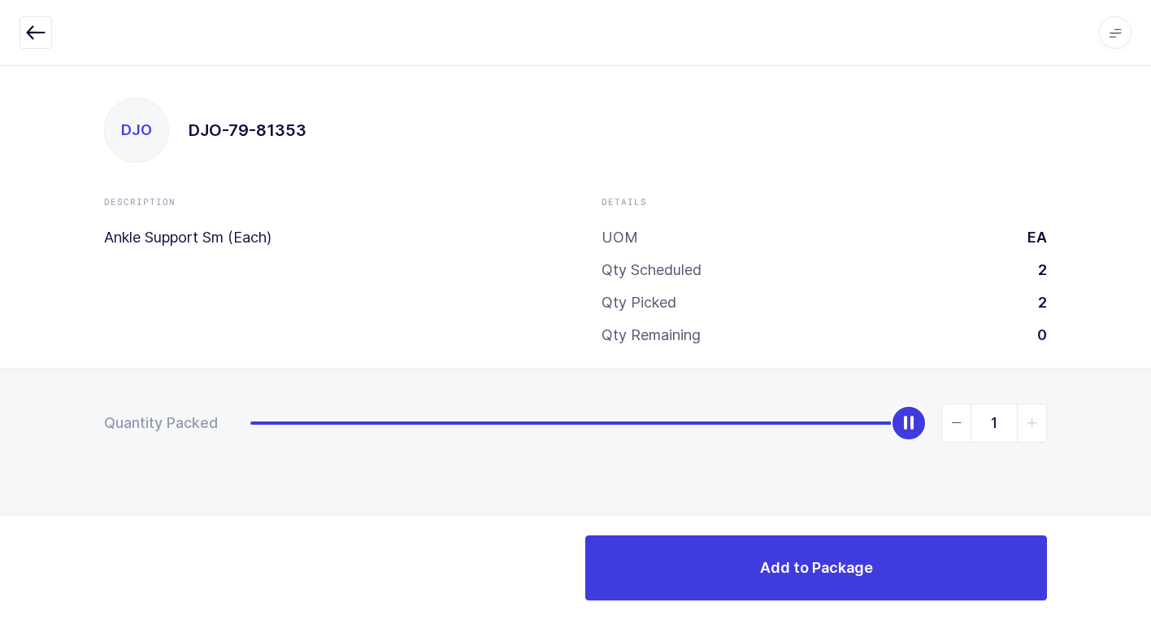
drag, startPoint x: 249, startPoint y: 425, endPoint x: 1048, endPoint y: 465, distance: 800.3
click at [1149, 433] on div "Quantity Packed 1" at bounding box center [575, 480] width 1151 height 224
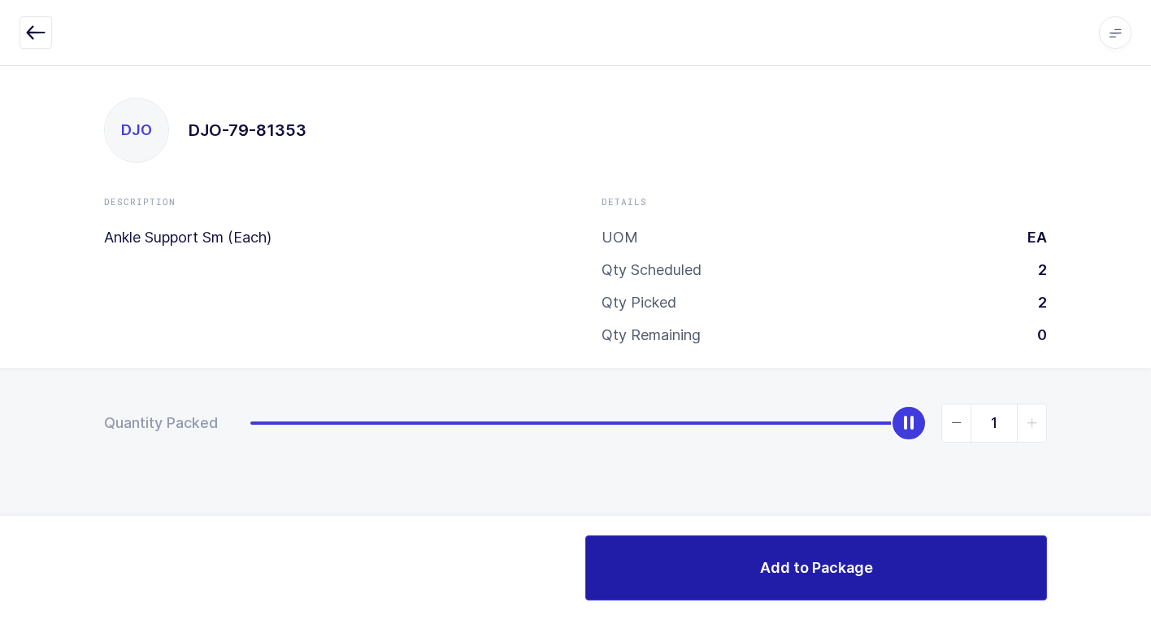
click at [739, 555] on button "Add to Package" at bounding box center [816, 567] width 462 height 65
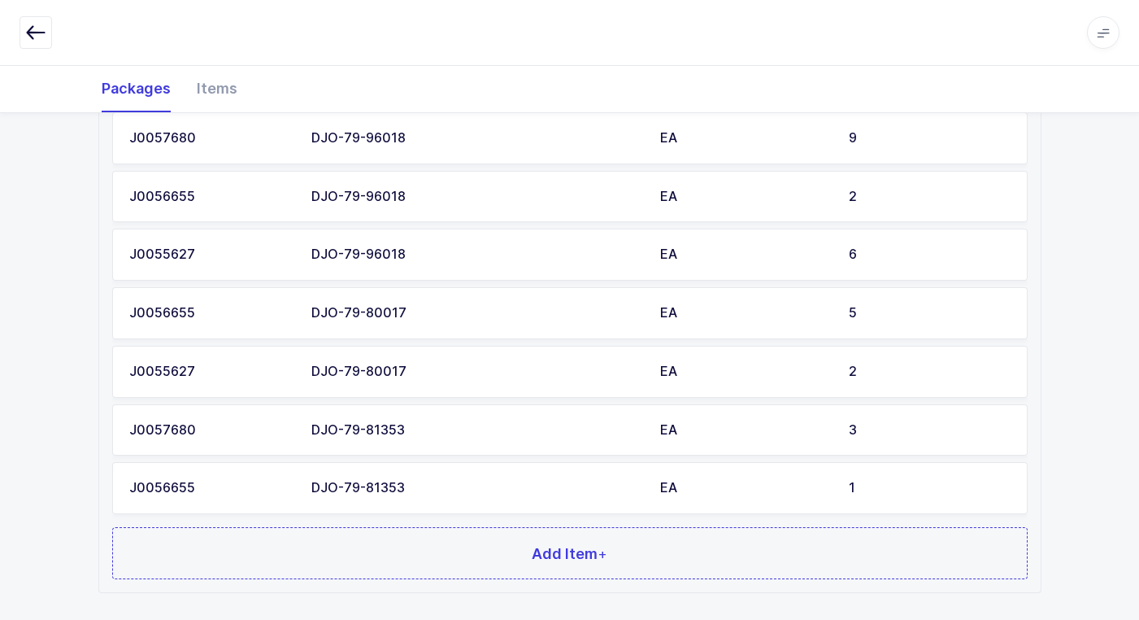
scroll to position [1309, 0]
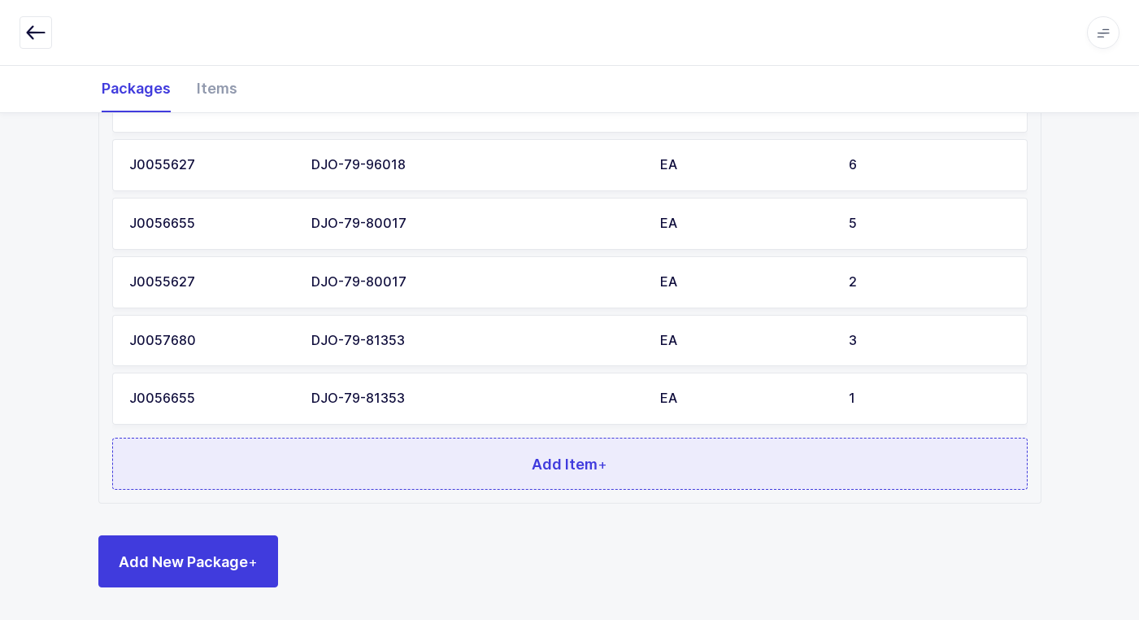
click at [593, 459] on span "Add Item +" at bounding box center [570, 464] width 76 height 20
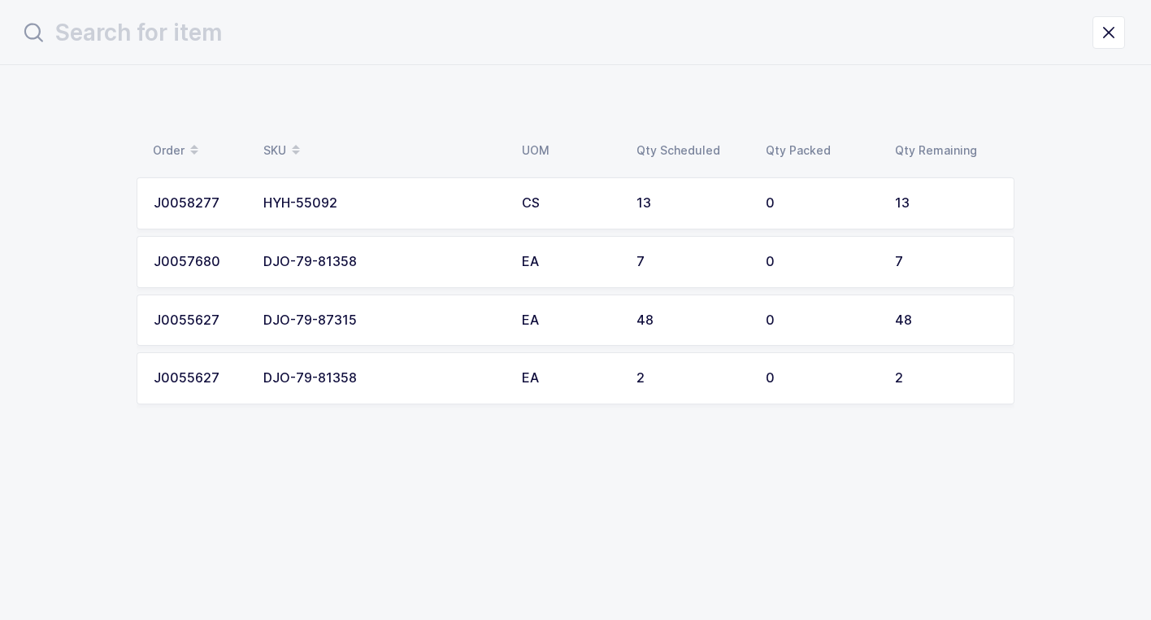
click at [511, 375] on td "DJO-79-81358" at bounding box center [383, 378] width 259 height 52
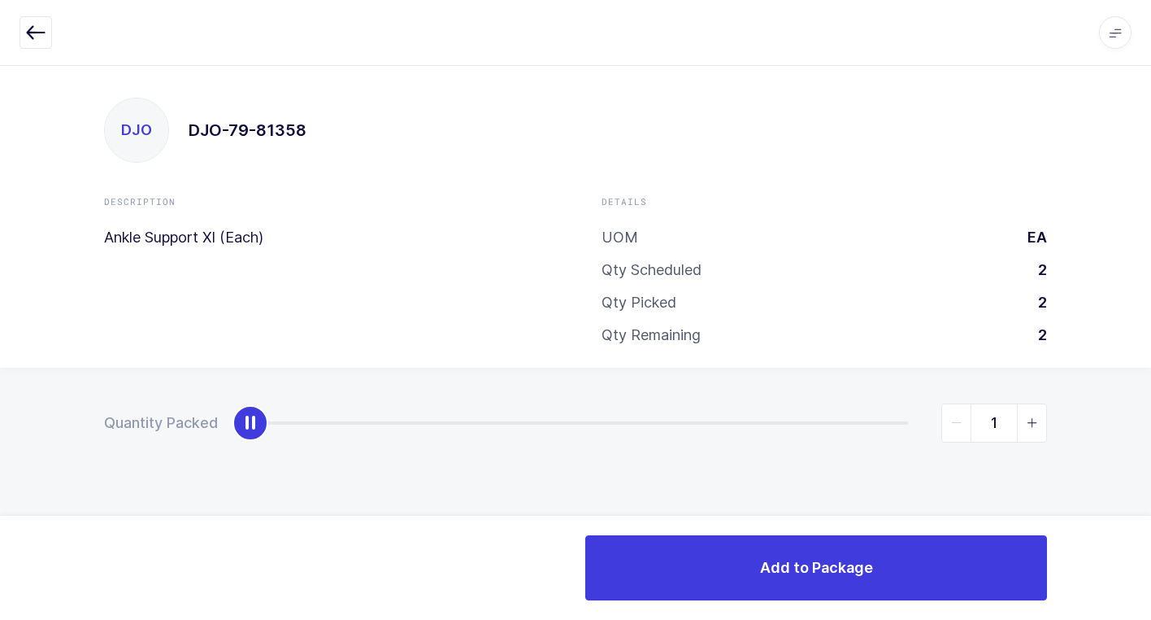
type input "2"
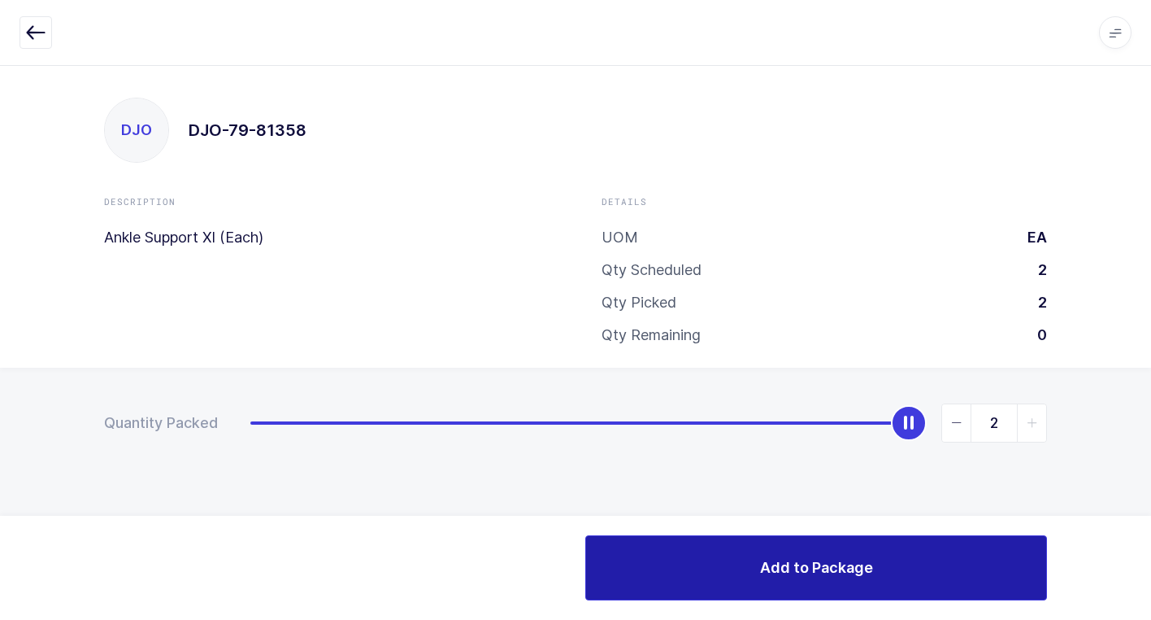
drag, startPoint x: 249, startPoint y: 429, endPoint x: 905, endPoint y: 554, distance: 668.1
click at [1151, 416] on html "Apps Core Warehouse Admin Mission Control Purchasing Juan W. Logout Account Jua…" at bounding box center [575, 310] width 1151 height 620
drag, startPoint x: 793, startPoint y: 566, endPoint x: 759, endPoint y: 524, distance: 54.4
click at [788, 566] on span "Add to Package" at bounding box center [816, 567] width 113 height 20
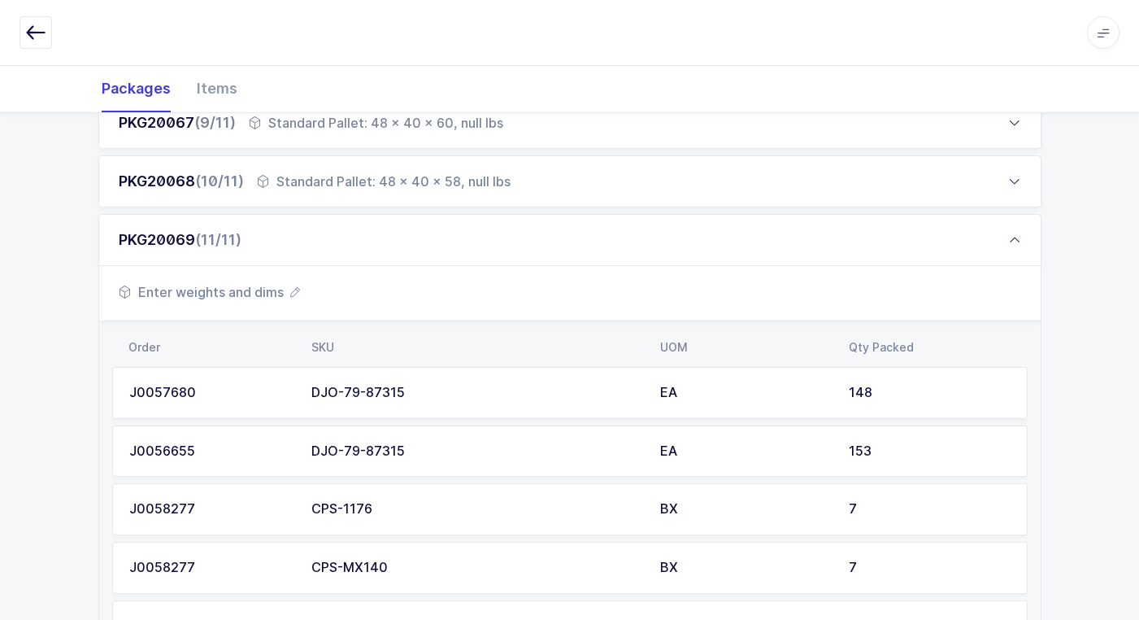
scroll to position [1301, 0]
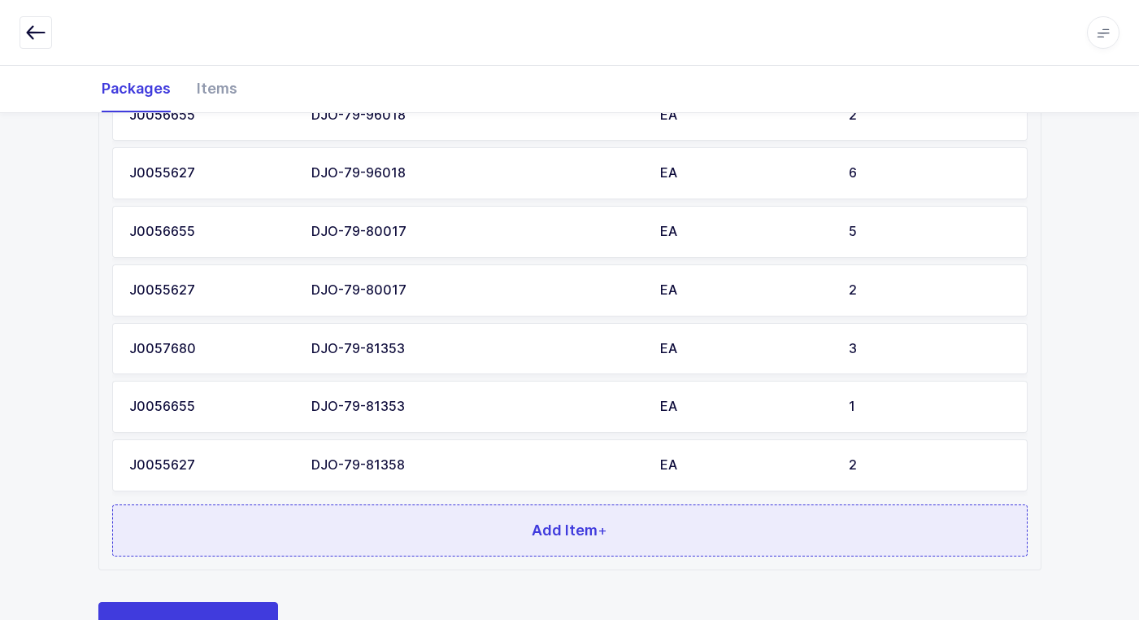
drag, startPoint x: 546, startPoint y: 533, endPoint x: 542, endPoint y: 524, distance: 8.8
click at [542, 524] on span "Add Item +" at bounding box center [570, 530] width 76 height 20
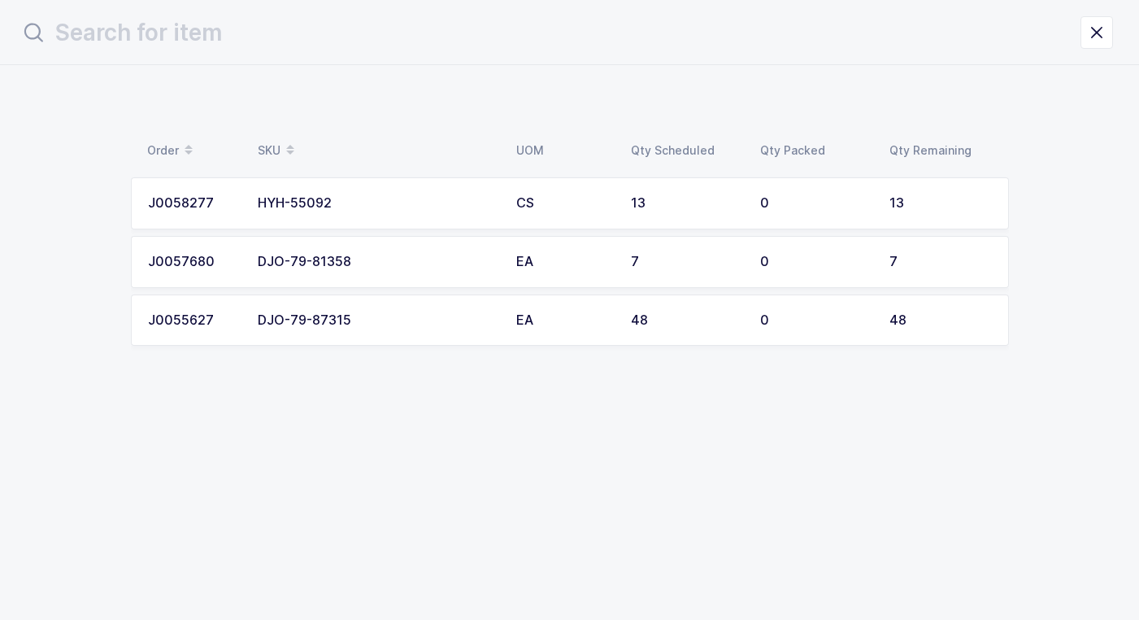
scroll to position [0, 0]
click at [411, 265] on div "DJO-79-81358" at bounding box center [382, 262] width 239 height 15
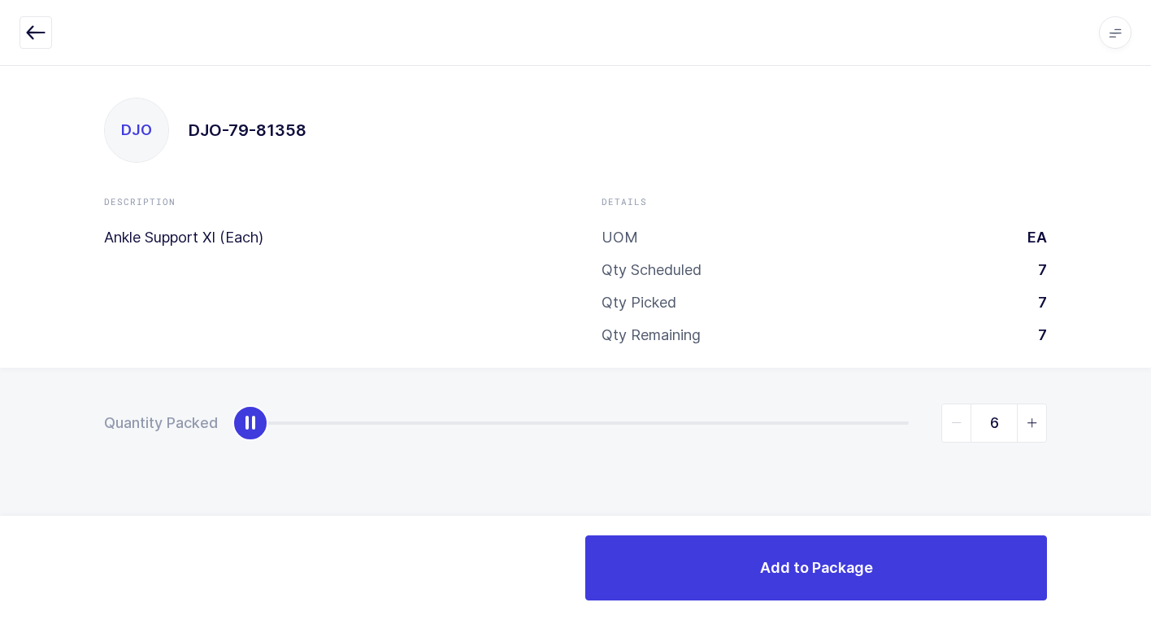
type input "7"
drag, startPoint x: 252, startPoint y: 434, endPoint x: 1048, endPoint y: 616, distance: 816.7
click at [1139, 612] on div "Apps Core Warehouse Admin Mission Control Purchasing Juan W. Logout Account Jua…" at bounding box center [575, 342] width 1151 height 555
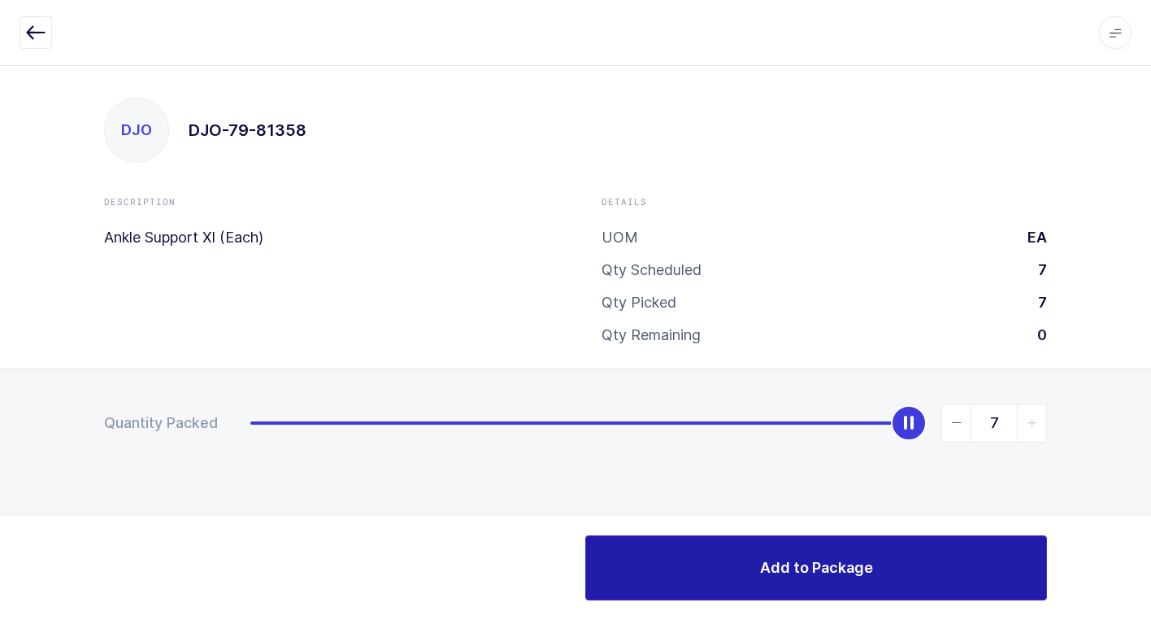
click at [697, 571] on button "Add to Package" at bounding box center [816, 567] width 462 height 65
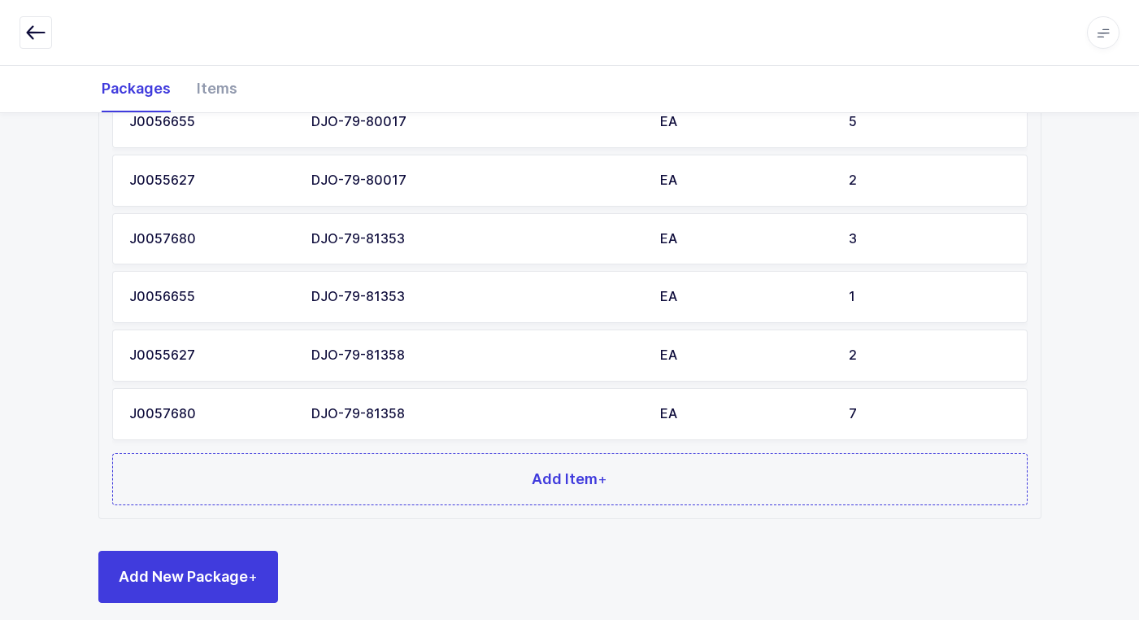
scroll to position [1426, 0]
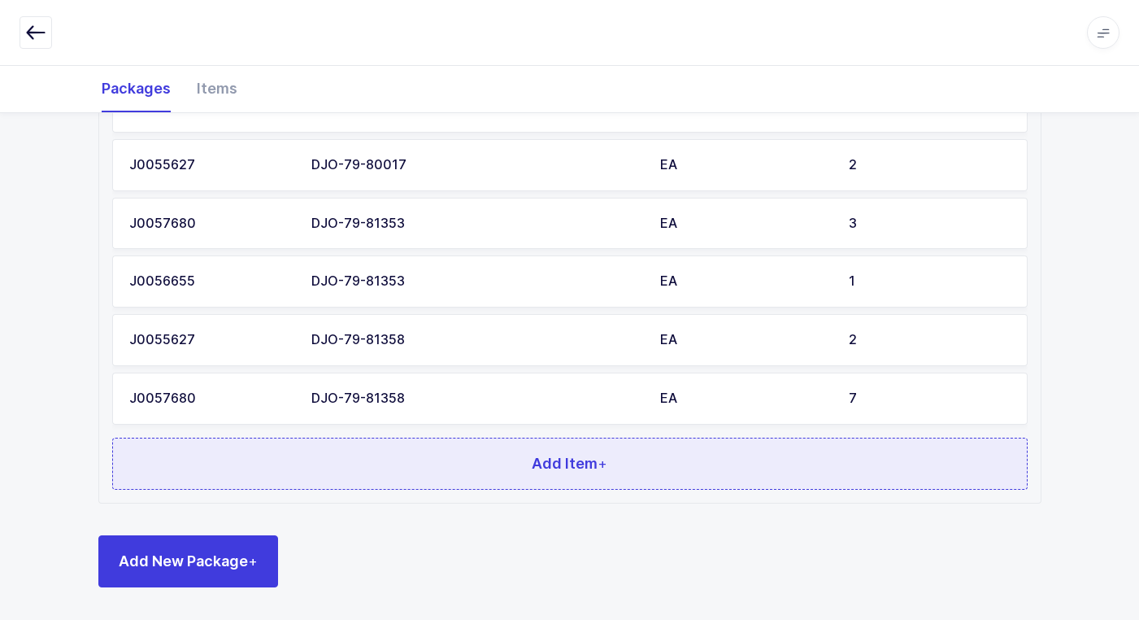
click at [588, 480] on button "Add Item +" at bounding box center [570, 463] width 916 height 52
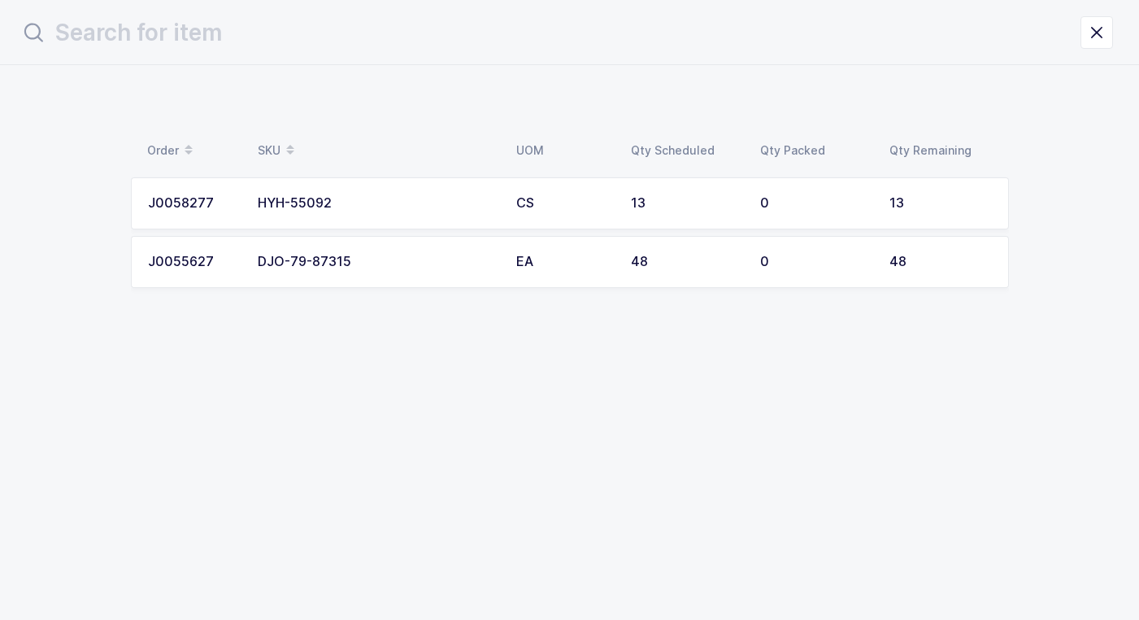
scroll to position [0, 0]
click at [520, 270] on td "EA" at bounding box center [569, 262] width 115 height 52
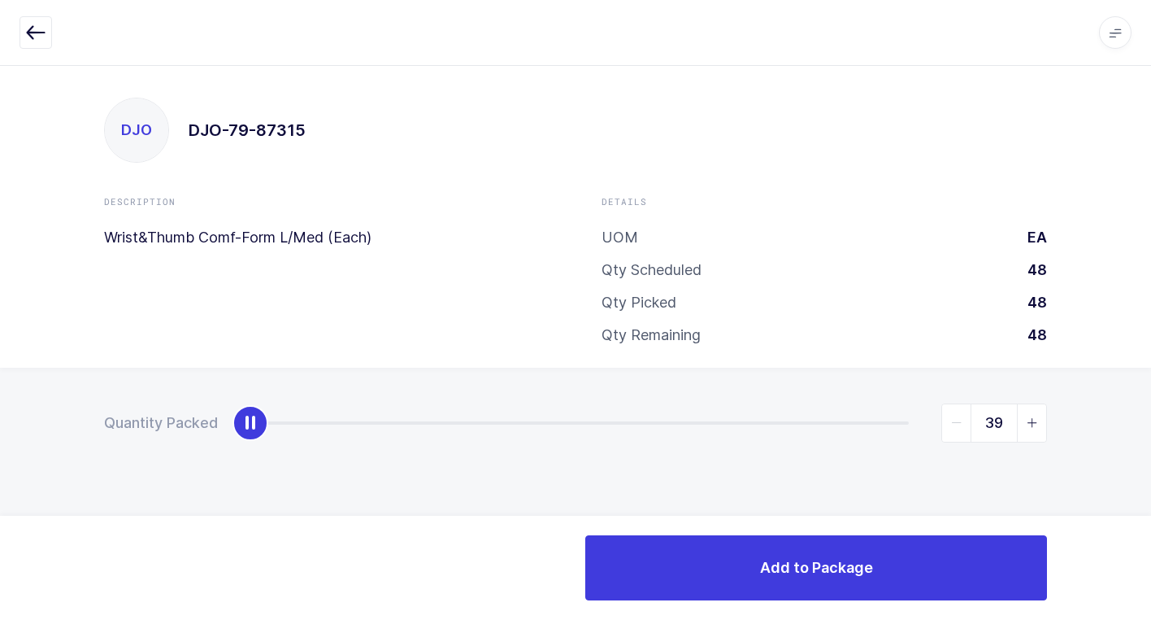
type input "48"
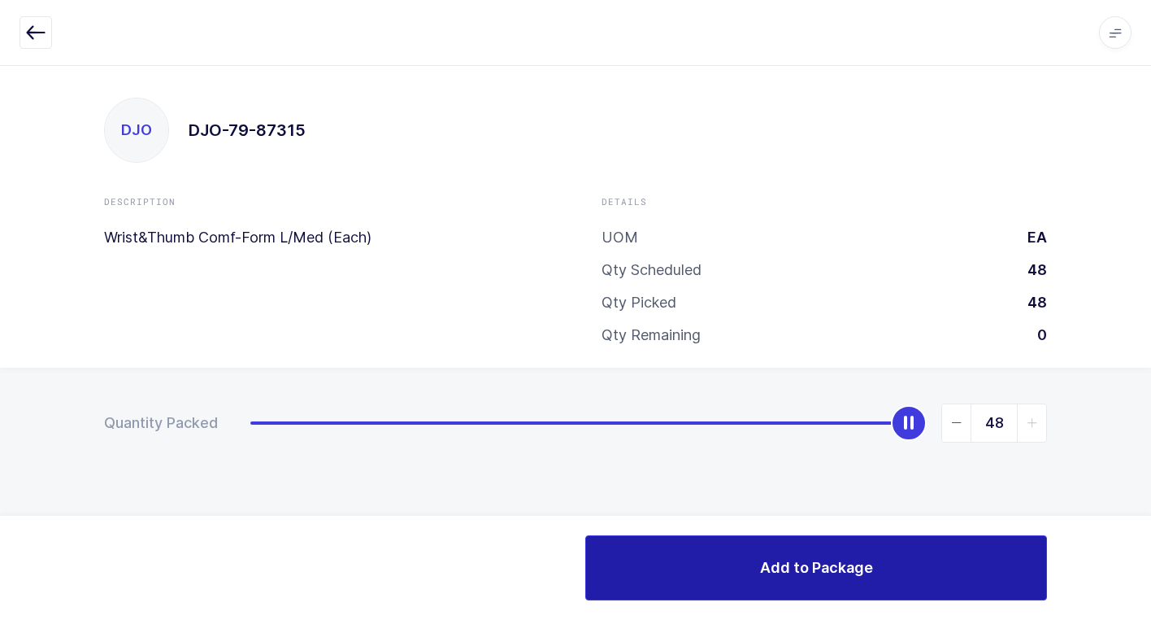
drag, startPoint x: 259, startPoint y: 429, endPoint x: 877, endPoint y: 580, distance: 636.1
click at [1151, 516] on html "Apps Core Warehouse Admin Mission Control Purchasing Juan W. Logout Account Jua…" at bounding box center [575, 310] width 1151 height 620
click at [676, 555] on button "Add to Package" at bounding box center [816, 567] width 462 height 65
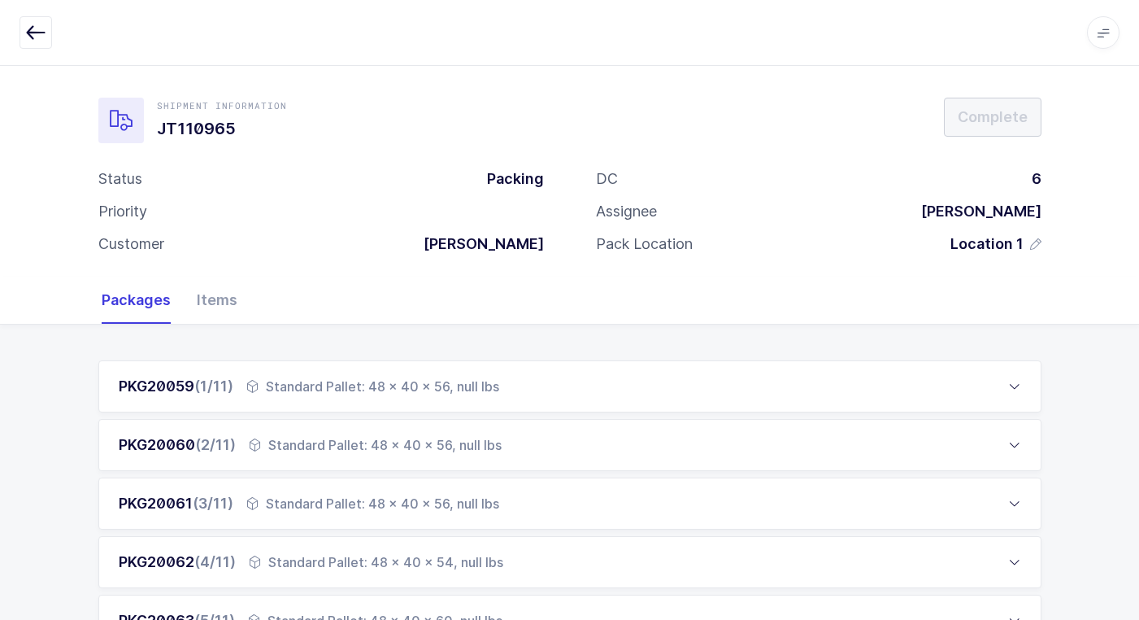
click at [463, 383] on div "Standard Pallet: 48 x 40 x 56, null lbs" at bounding box center [372, 386] width 253 height 20
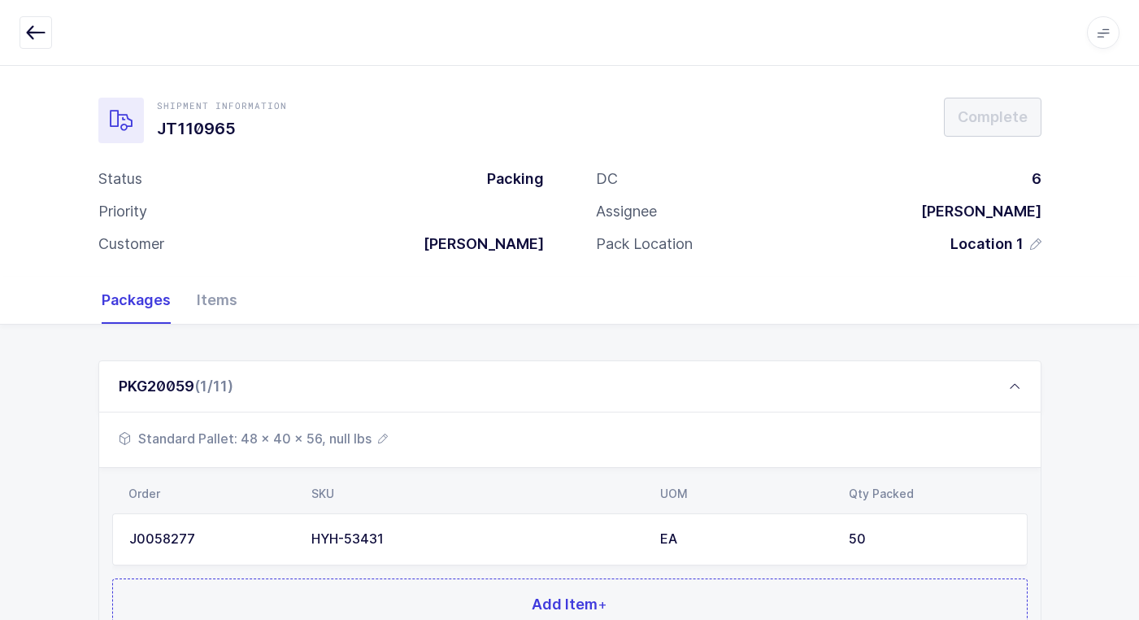
click at [353, 436] on span "Standard Pallet: 48 x 40 x 56, null lbs" at bounding box center [253, 439] width 269 height 20
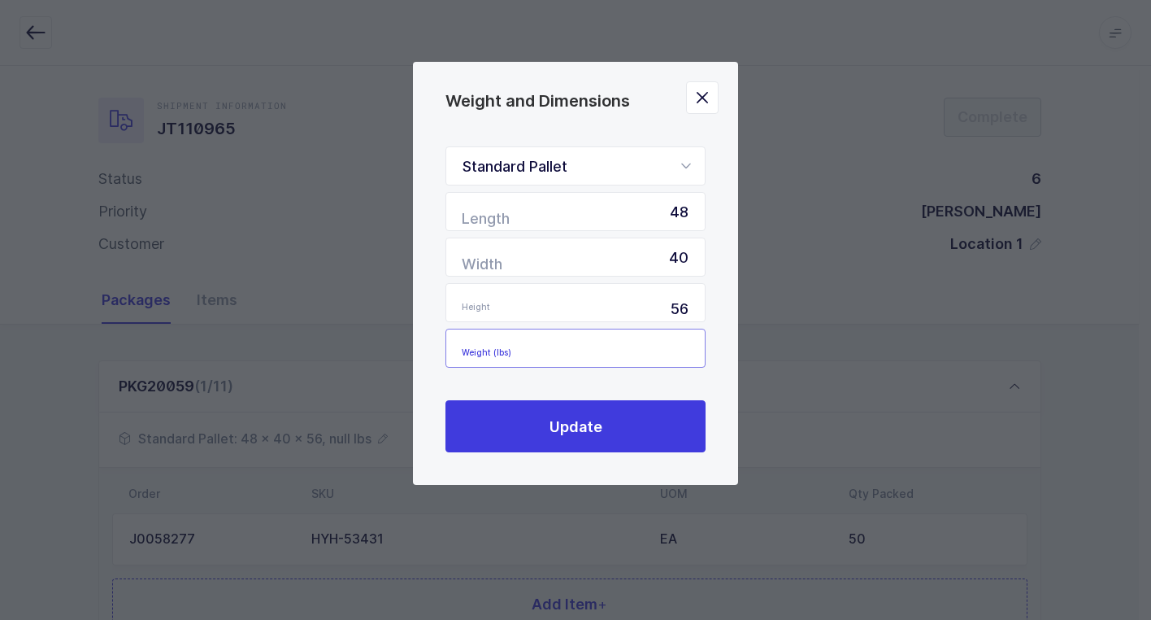
click at [686, 344] on input "Weight (lbs)" at bounding box center [576, 348] width 260 height 39
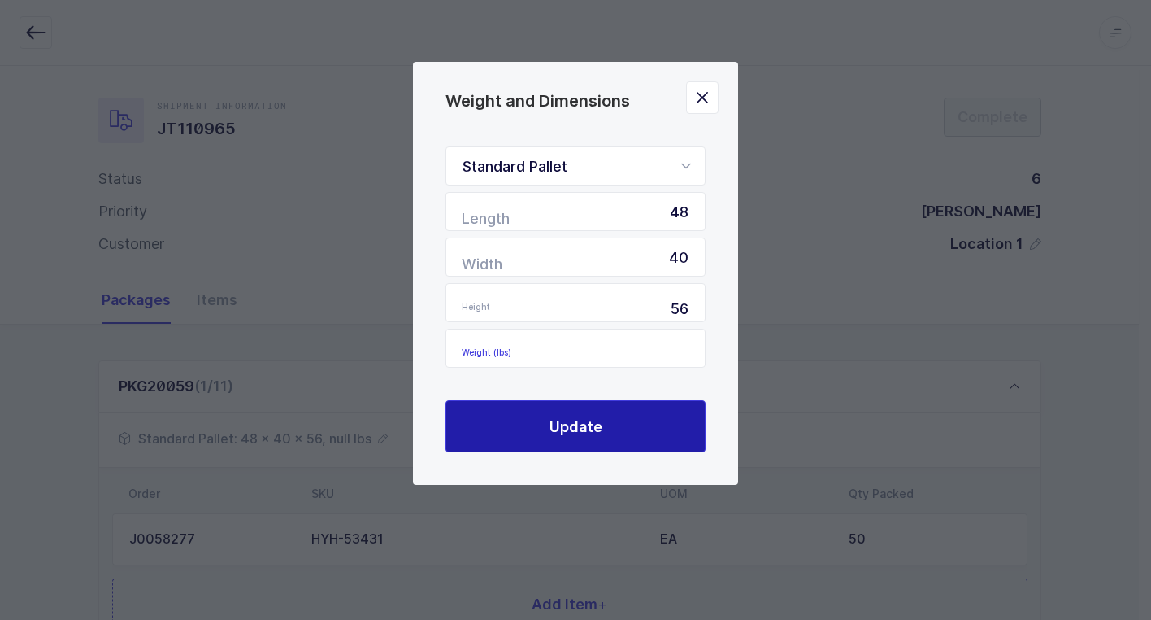
click at [644, 430] on button "Update" at bounding box center [576, 426] width 260 height 52
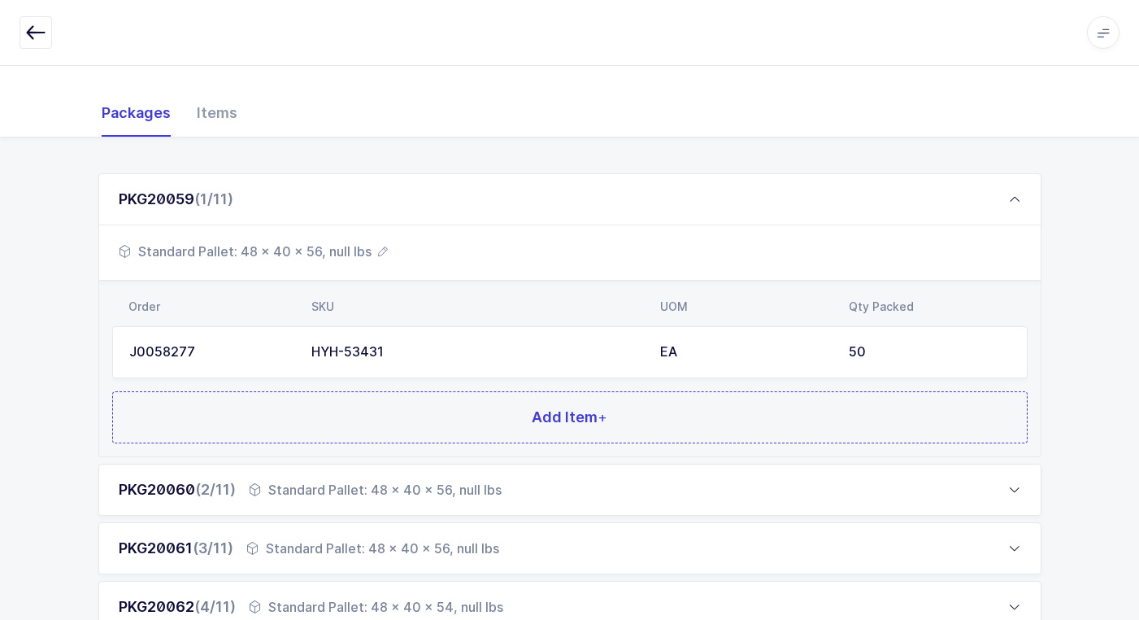
scroll to position [244, 0]
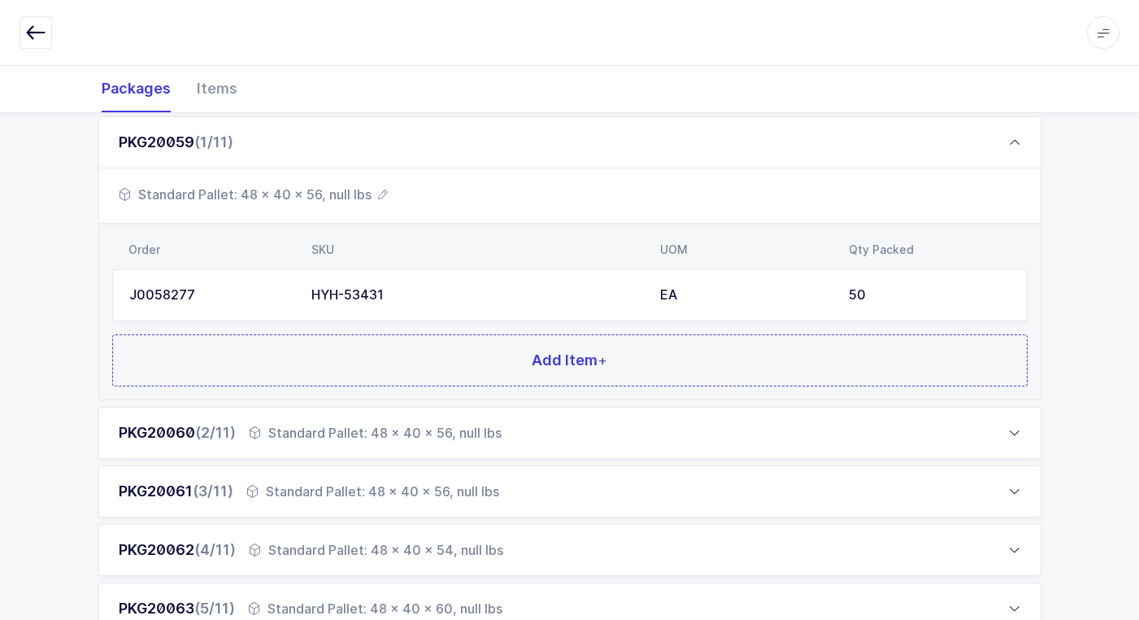
click at [291, 426] on div "Standard Pallet: 48 x 40 x 56, null lbs" at bounding box center [375, 433] width 253 height 20
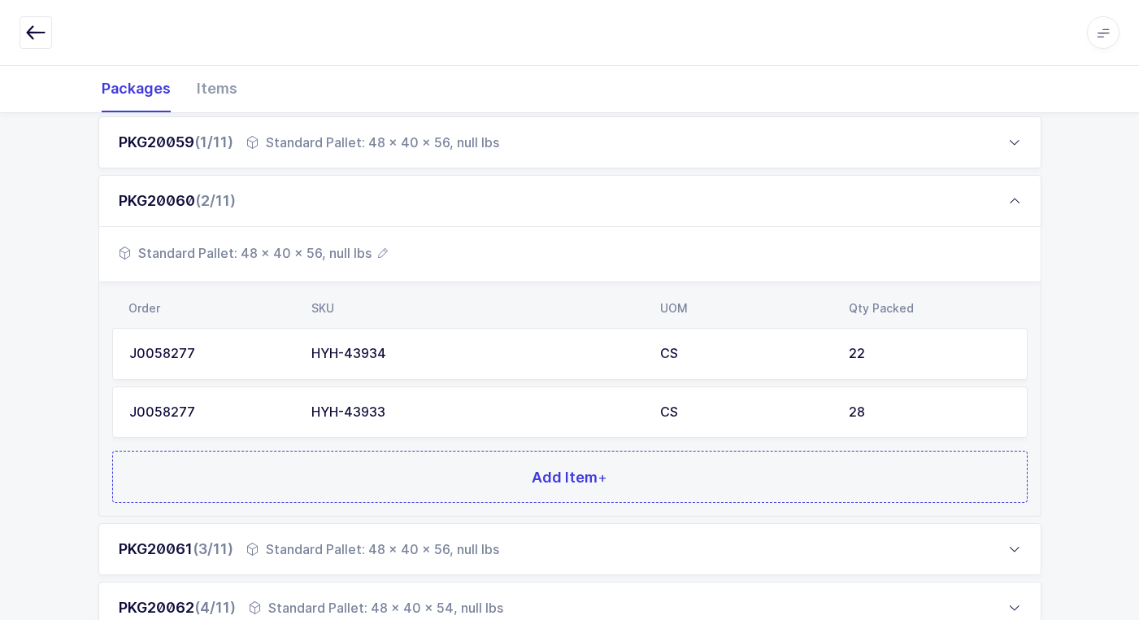
click at [329, 254] on span "Standard Pallet: 48 x 40 x 56, null lbs" at bounding box center [253, 253] width 269 height 20
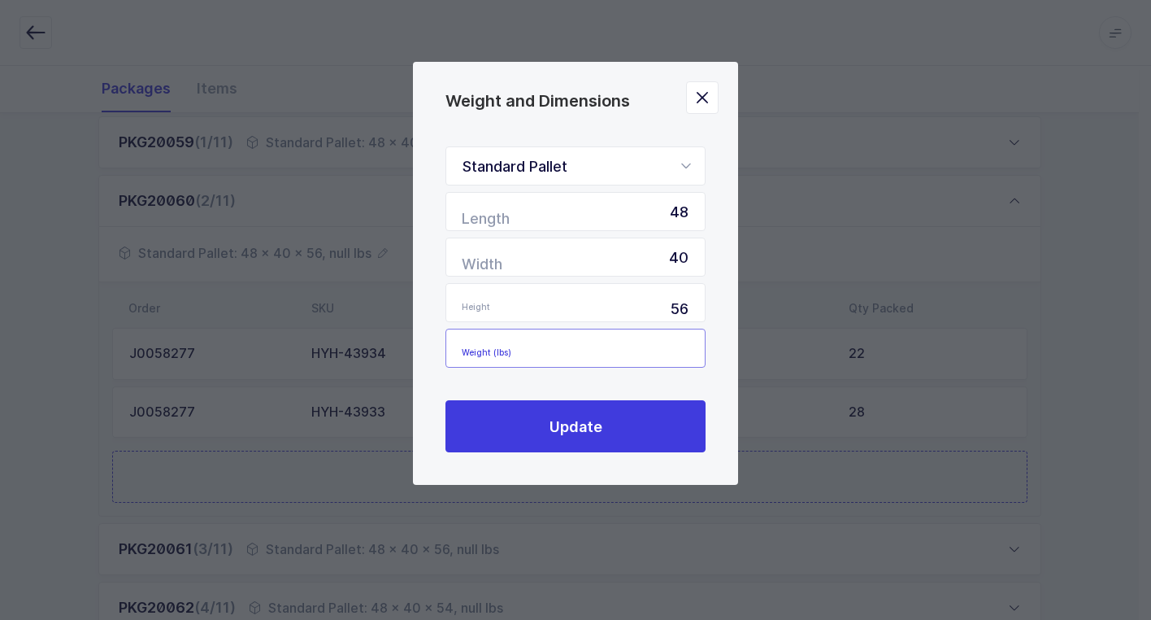
click at [658, 353] on input "Weight (lbs)" at bounding box center [576, 348] width 260 height 39
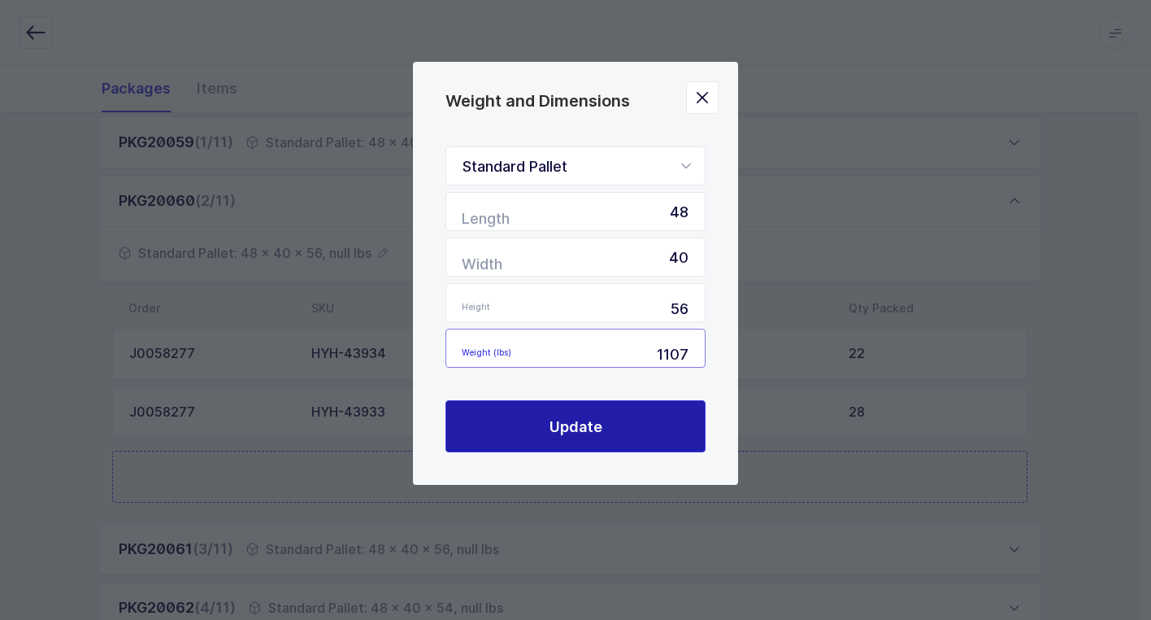
type input "1107"
click at [585, 428] on span "Update" at bounding box center [576, 426] width 53 height 20
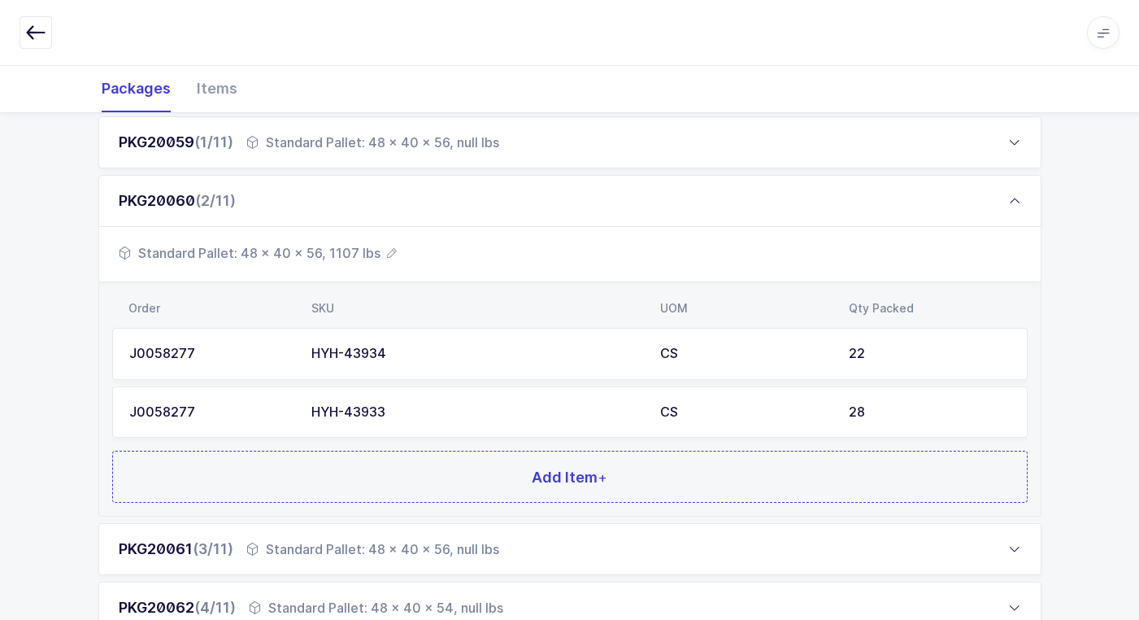
click at [427, 544] on div "Standard Pallet: 48 x 40 x 56, null lbs" at bounding box center [372, 549] width 253 height 20
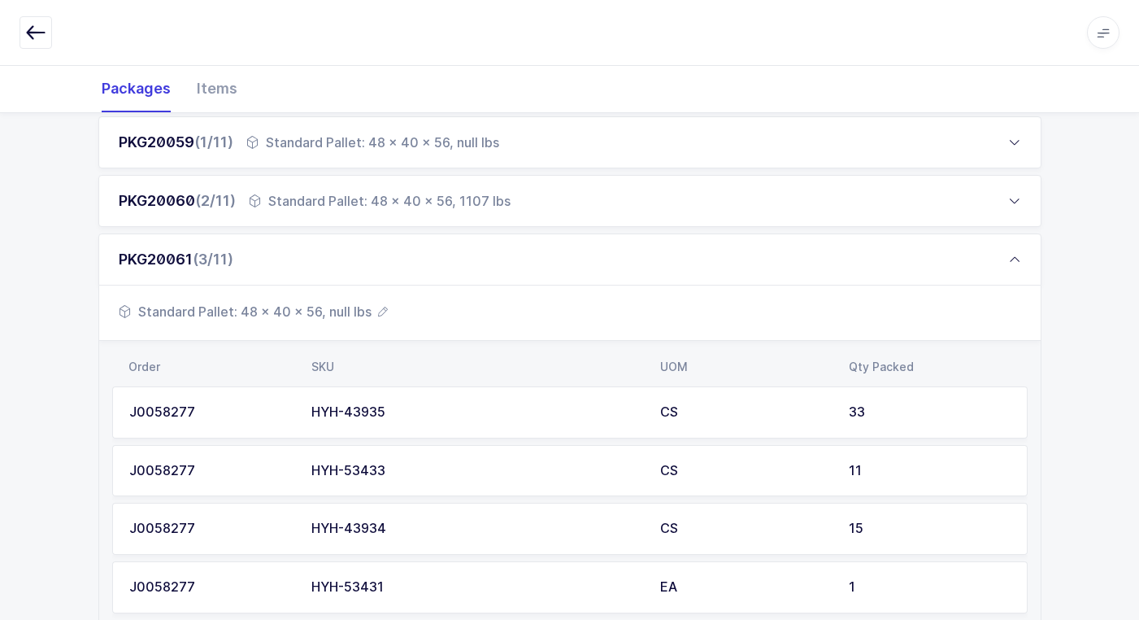
click at [342, 310] on span "Standard Pallet: 48 x 40 x 56, null lbs" at bounding box center [253, 312] width 269 height 20
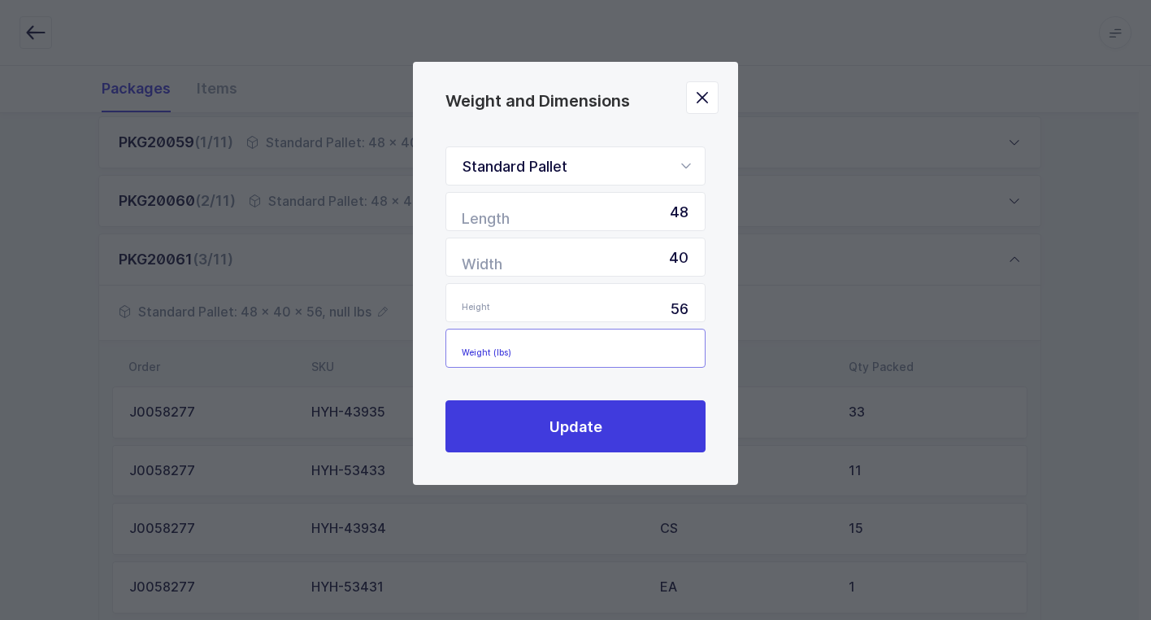
click at [659, 361] on input "Weight (lbs)" at bounding box center [576, 348] width 260 height 39
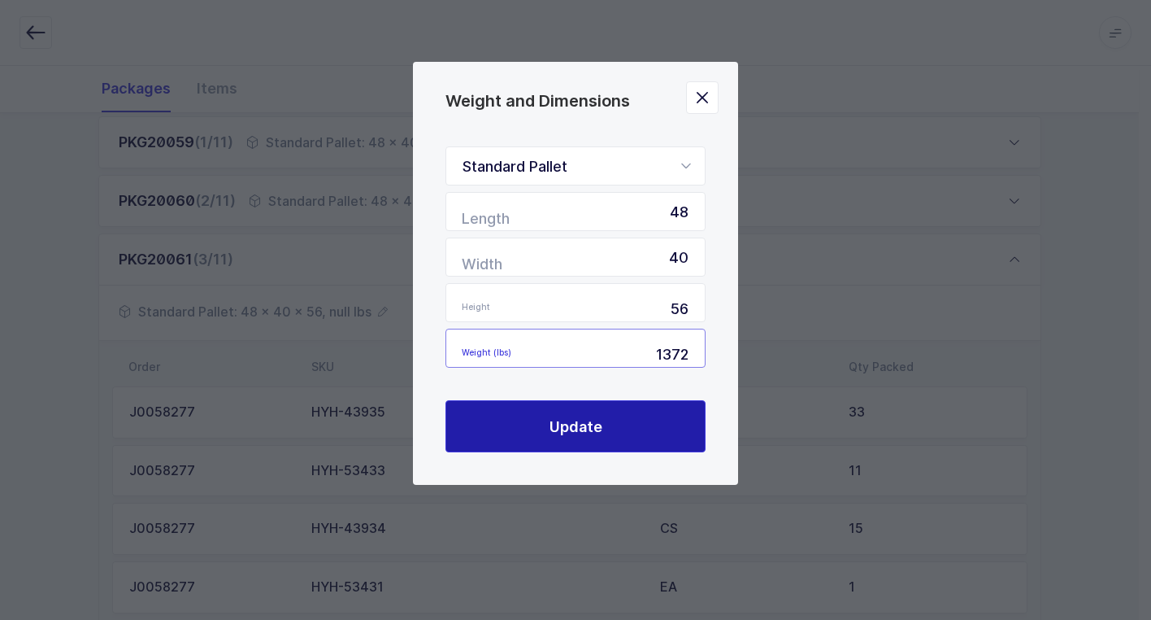
type input "1372"
click at [646, 428] on button "Update" at bounding box center [576, 426] width 260 height 52
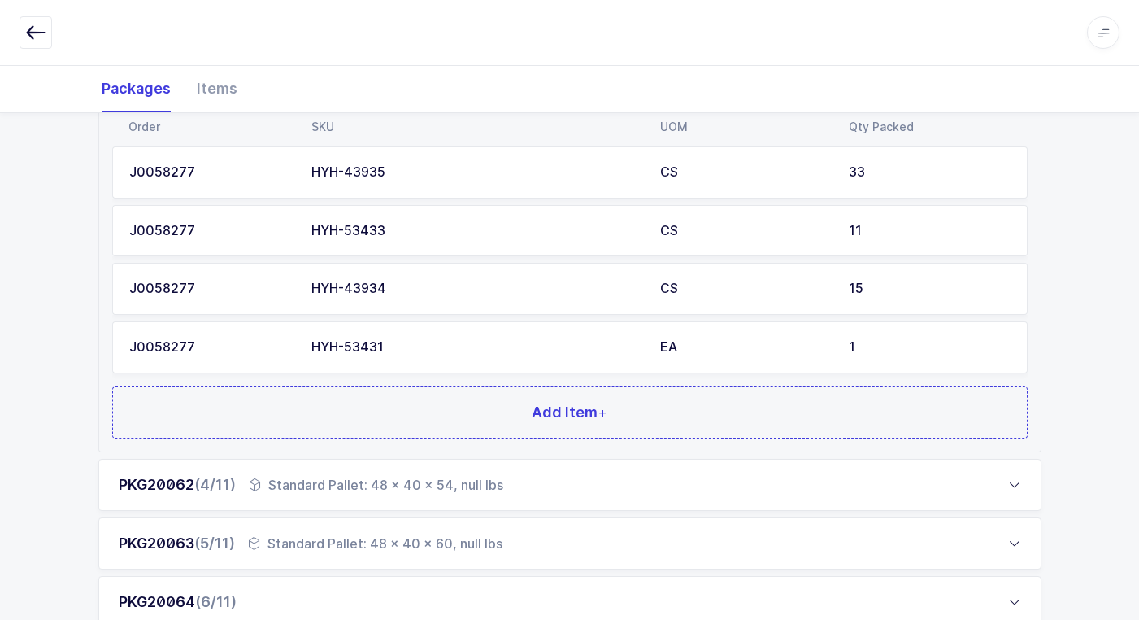
scroll to position [488, 0]
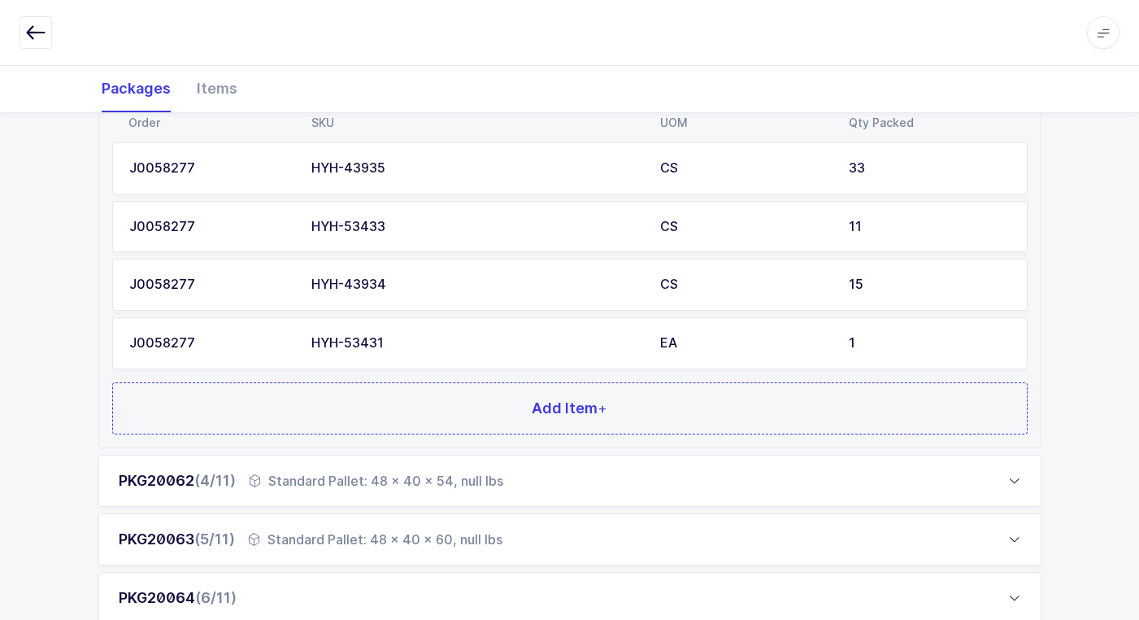
click at [356, 482] on div "Standard Pallet: 48 x 40 x 54, null lbs" at bounding box center [376, 481] width 255 height 20
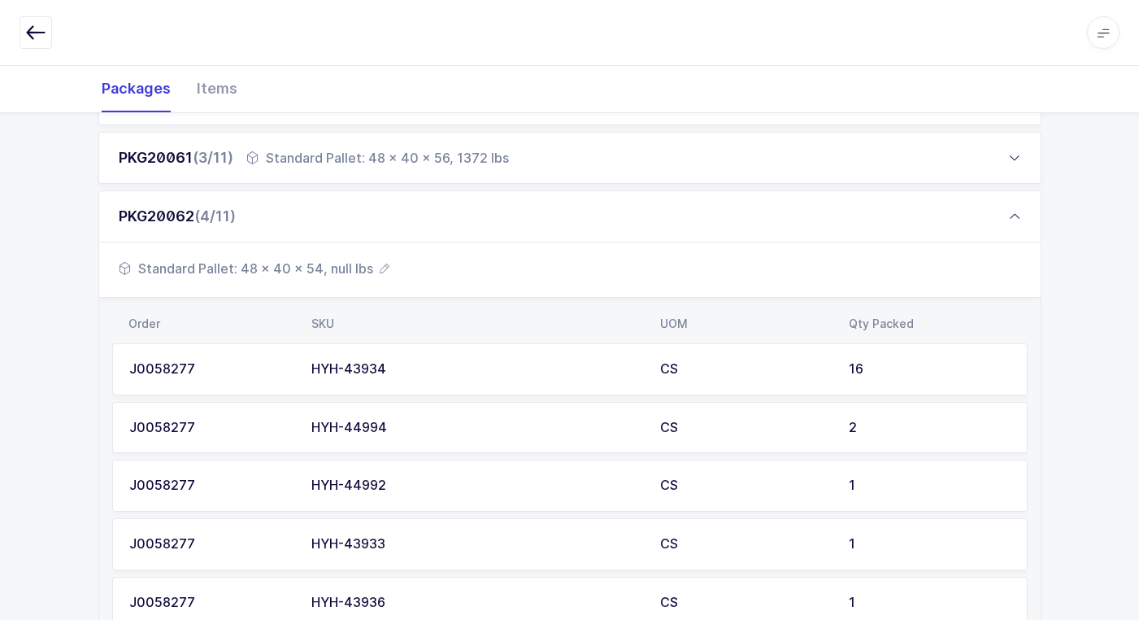
scroll to position [325, 0]
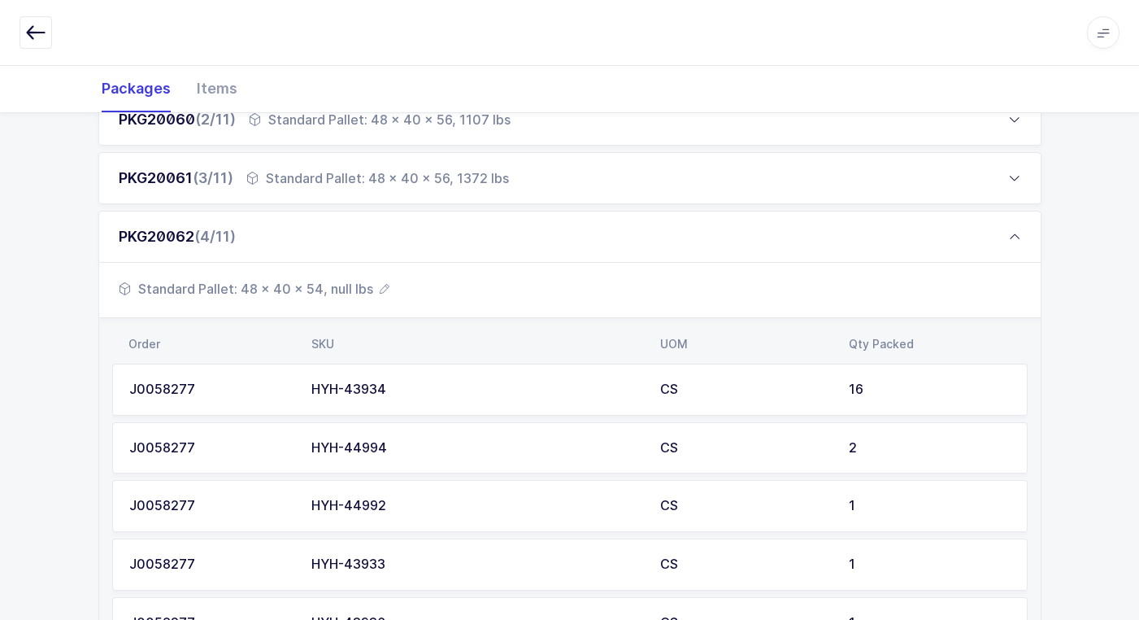
click at [298, 285] on span "Standard Pallet: 48 x 40 x 54, null lbs" at bounding box center [254, 289] width 271 height 20
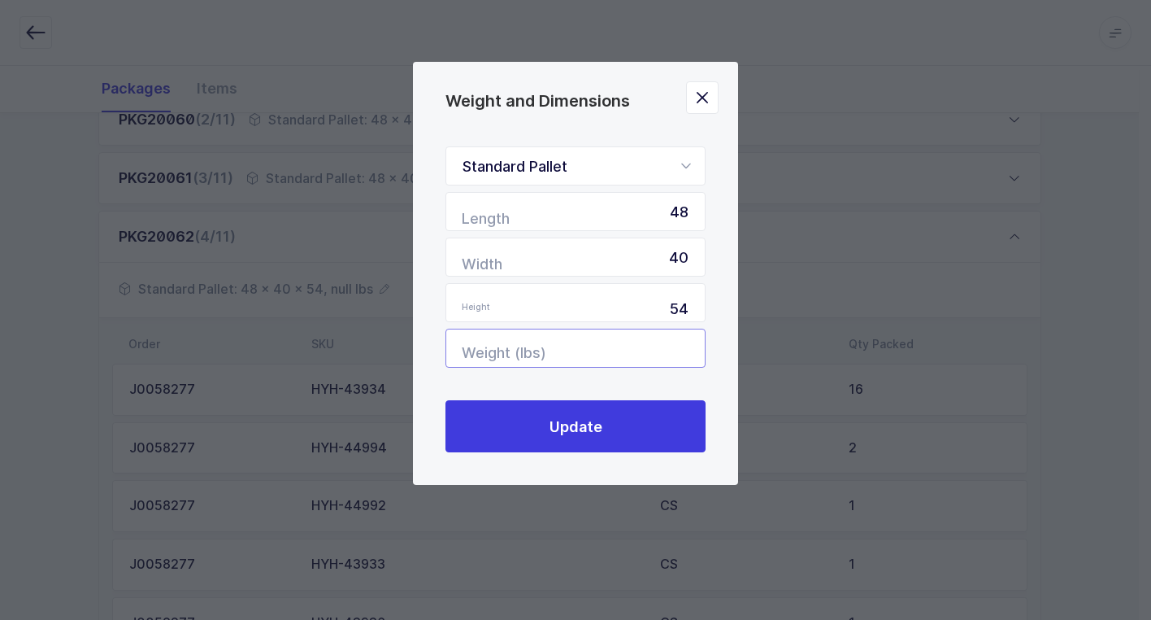
click at [625, 350] on input "Weight (lbs)" at bounding box center [576, 348] width 260 height 39
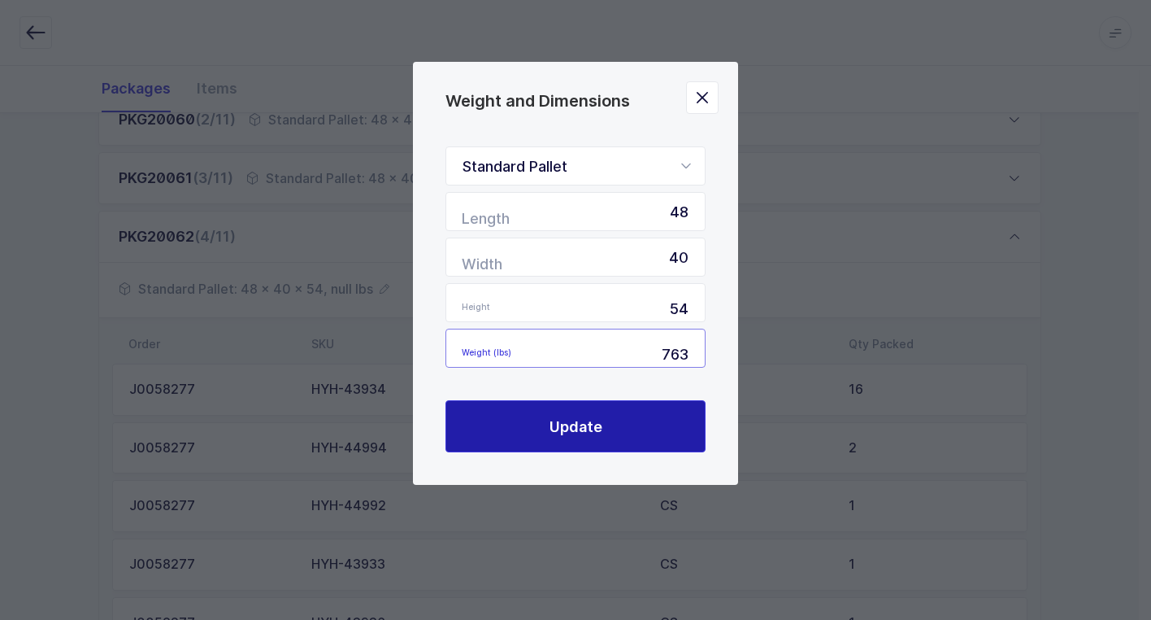
type input "763"
click at [597, 429] on span "Update" at bounding box center [576, 426] width 53 height 20
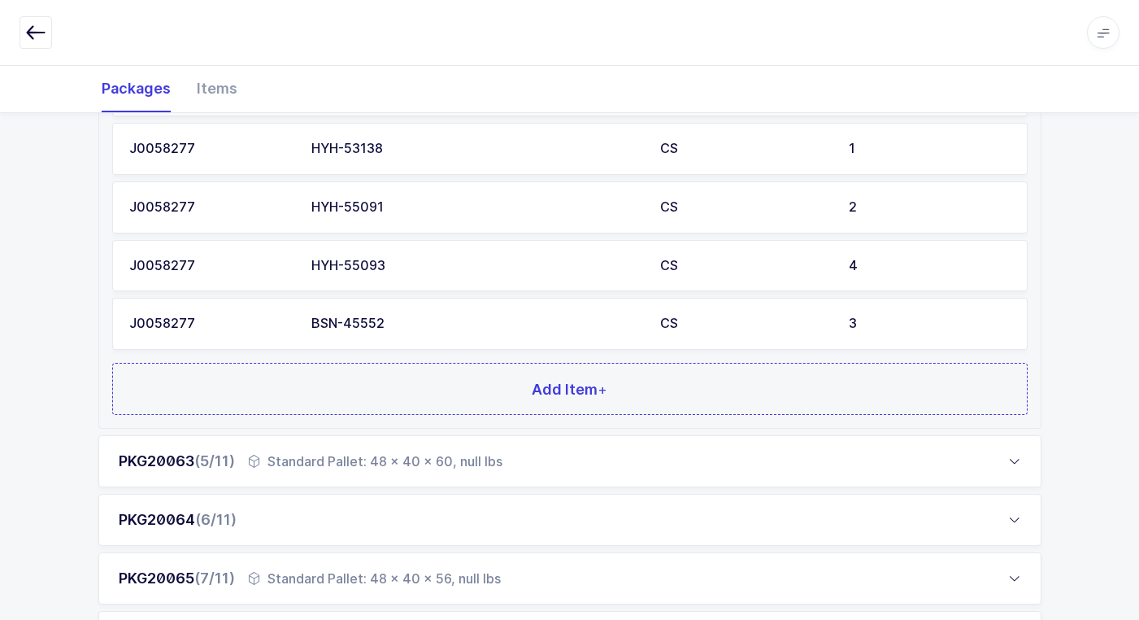
scroll to position [976, 0]
click at [294, 459] on div "Standard Pallet: 48 x 40 x 60, null lbs" at bounding box center [375, 460] width 255 height 20
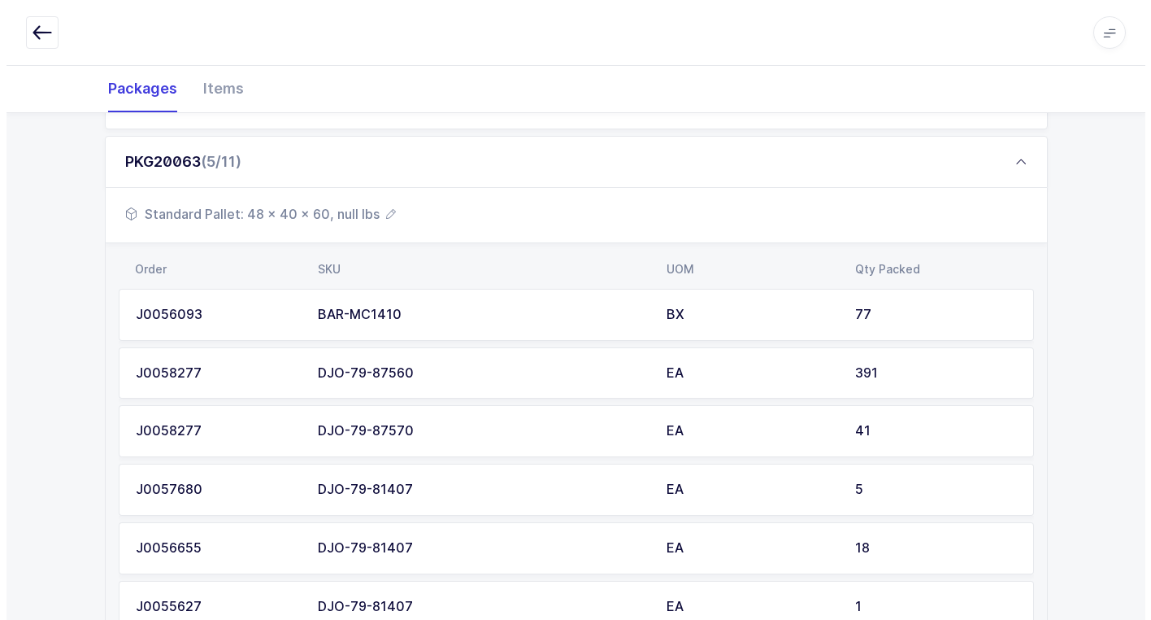
scroll to position [407, 0]
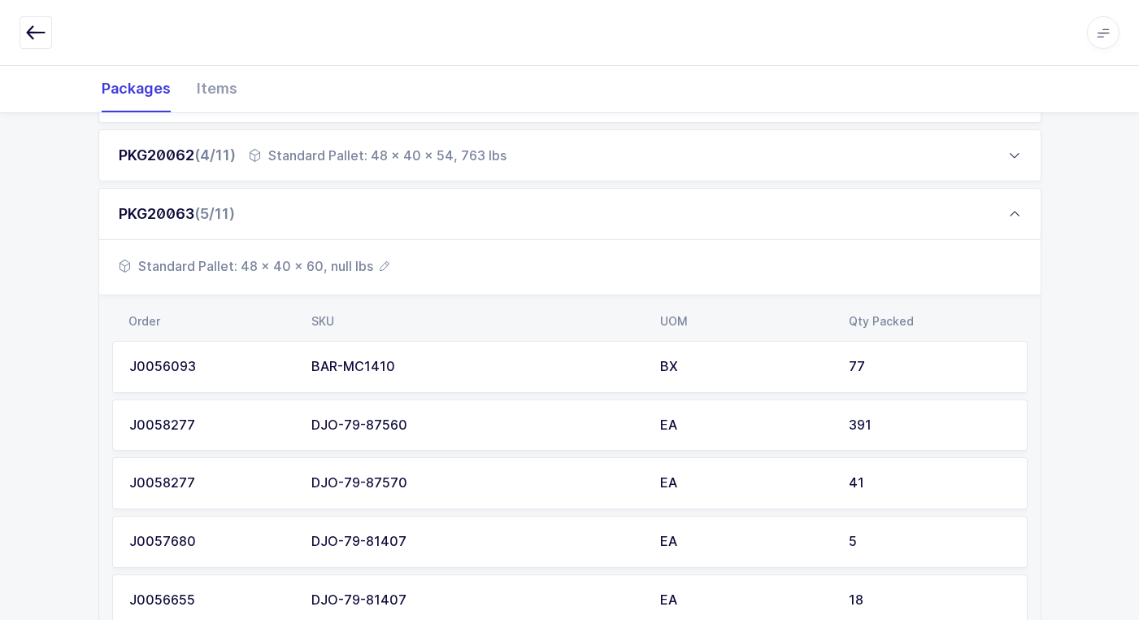
click at [312, 272] on span "Standard Pallet: 48 x 40 x 60, null lbs" at bounding box center [254, 266] width 271 height 20
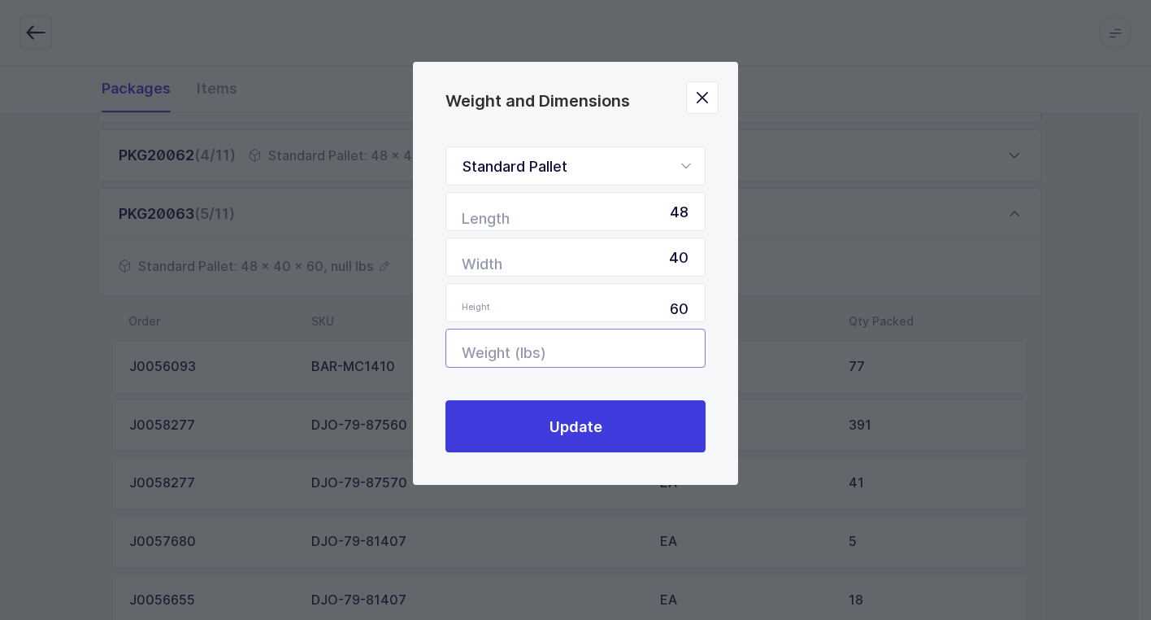
click at [655, 359] on input "Weight (lbs)" at bounding box center [576, 348] width 260 height 39
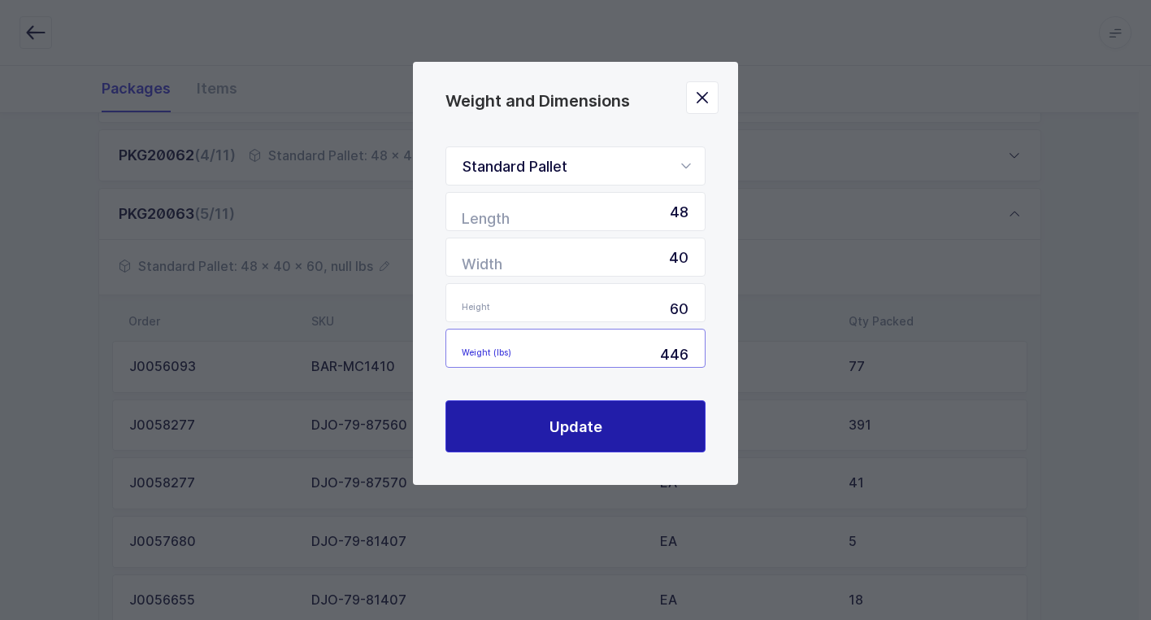
type input "446"
click at [612, 421] on button "Update" at bounding box center [576, 426] width 260 height 52
click at [595, 421] on span "Update" at bounding box center [576, 426] width 53 height 20
click at [628, 443] on button "Update" at bounding box center [576, 426] width 260 height 52
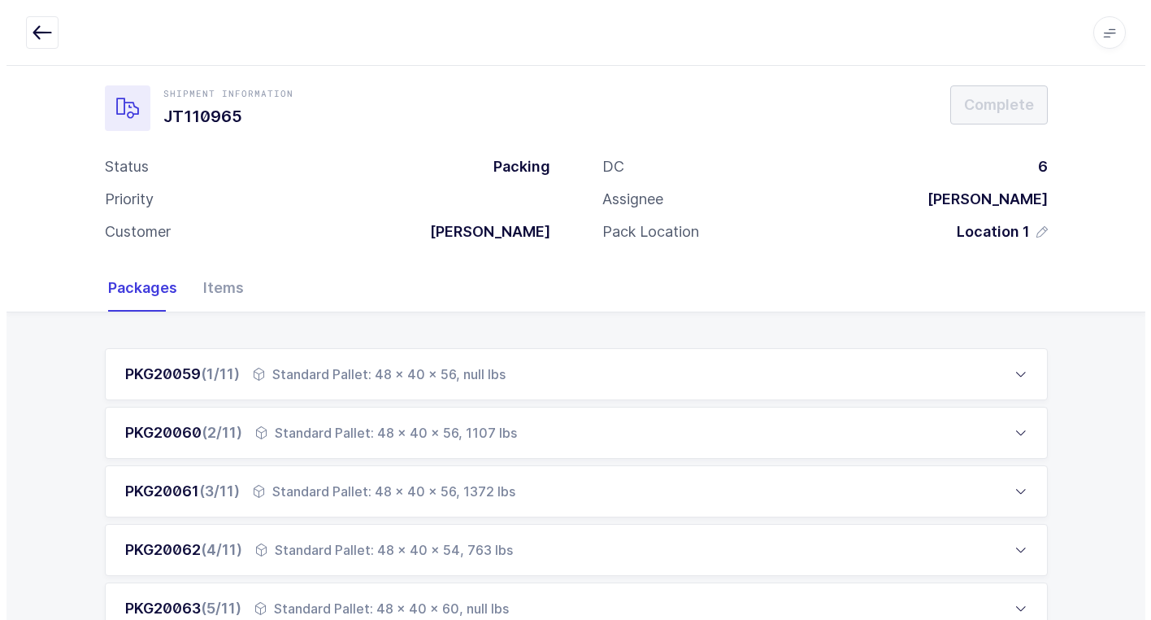
scroll to position [407, 0]
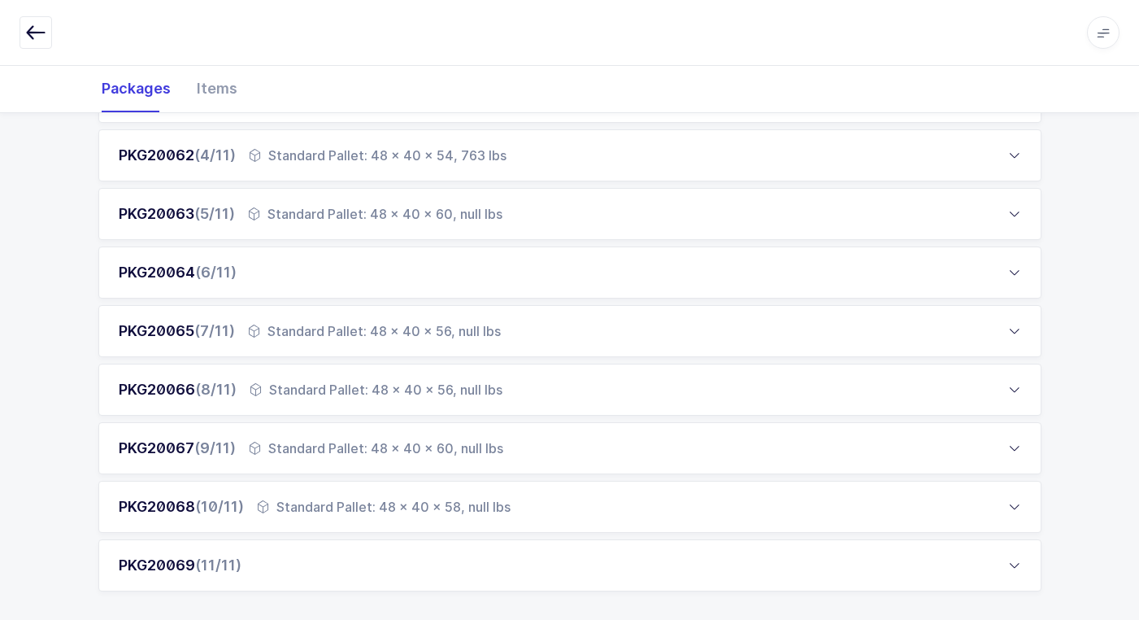
click at [275, 273] on div "PKG20064 (6/11)" at bounding box center [569, 272] width 943 height 52
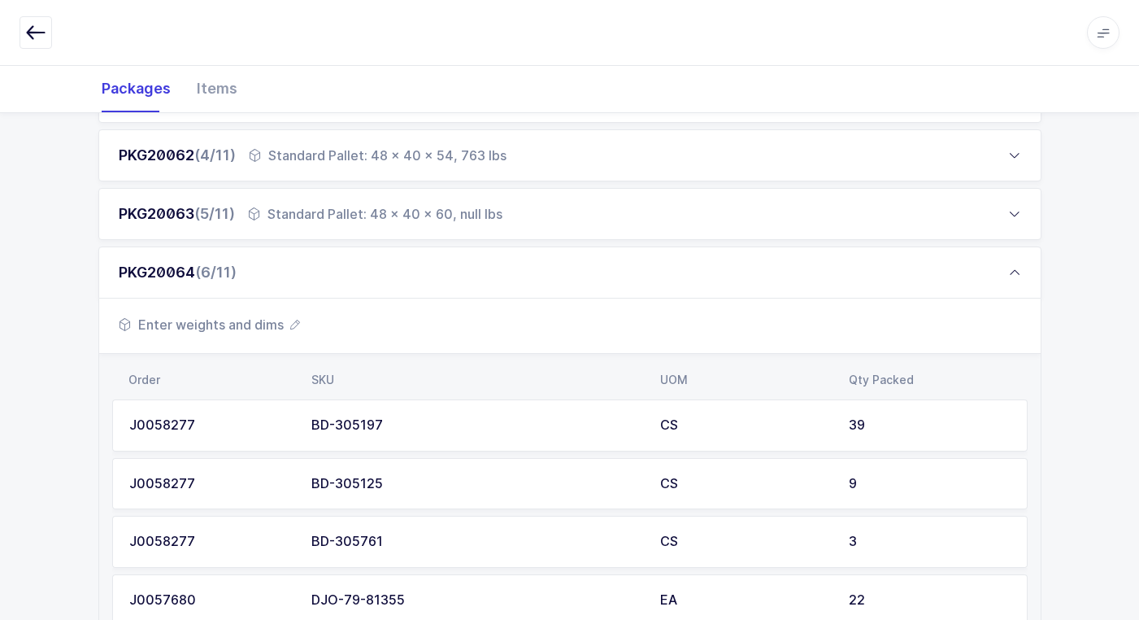
click at [265, 324] on span "Enter weights and dims" at bounding box center [209, 325] width 181 height 20
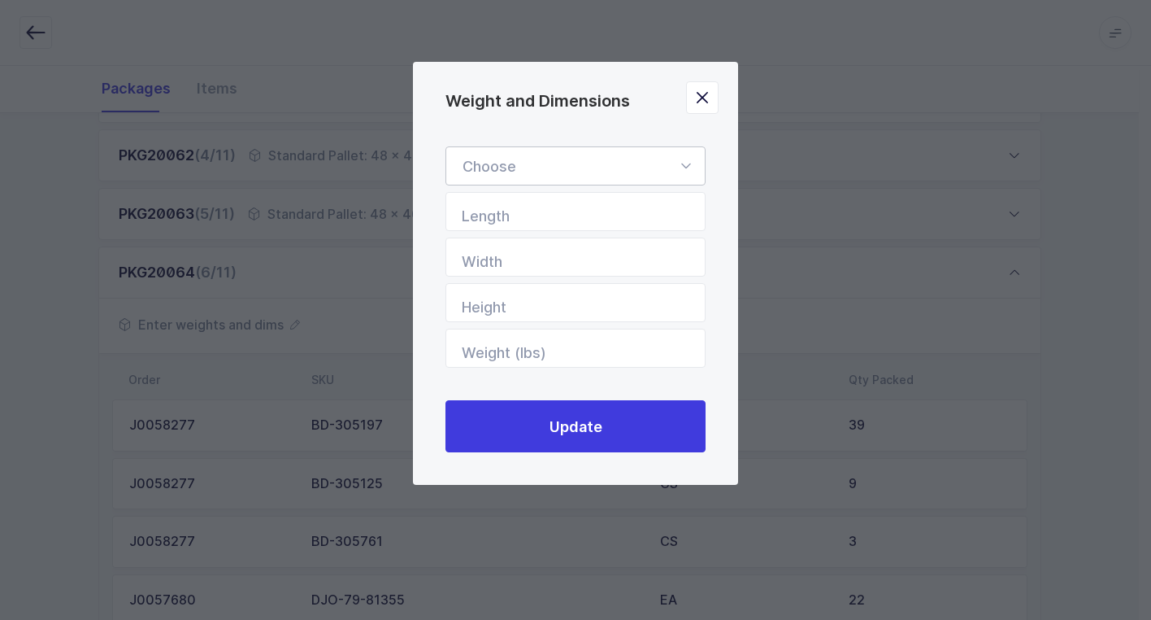
click at [686, 163] on icon "Weight and Dimensions" at bounding box center [686, 165] width 20 height 39
click at [601, 213] on li "Standard Pallet" at bounding box center [582, 213] width 258 height 31
type input "Standard Pallet"
type input "48"
type input "40"
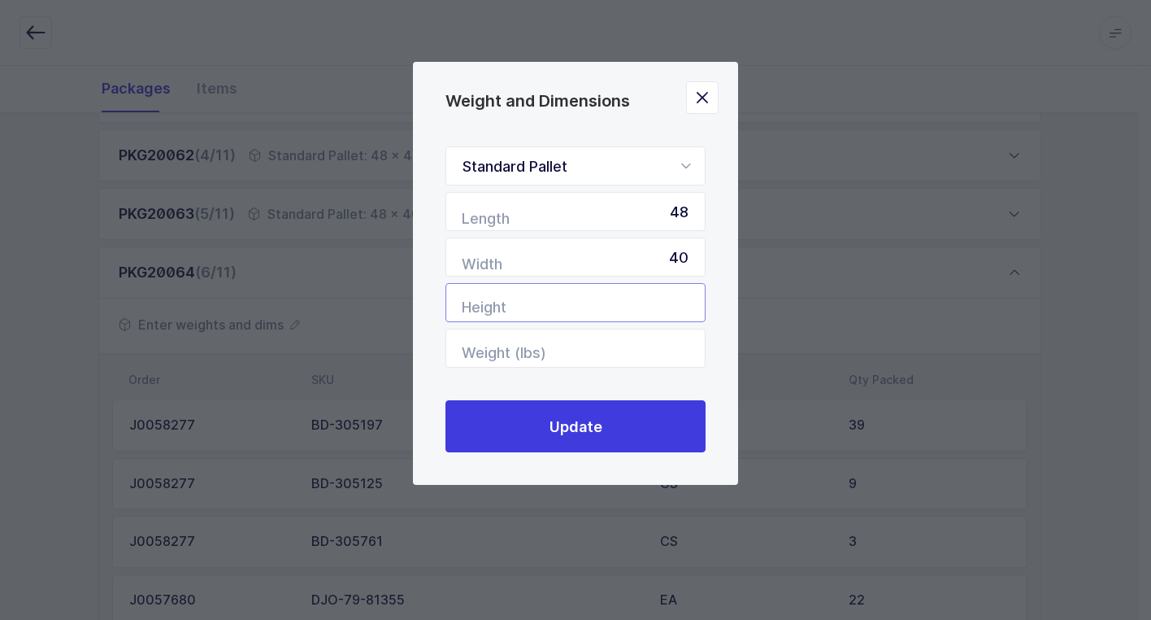
click at [655, 307] on input "Height" at bounding box center [576, 302] width 260 height 39
type input "65"
click at [656, 350] on input "Weight (lbs)" at bounding box center [576, 348] width 260 height 39
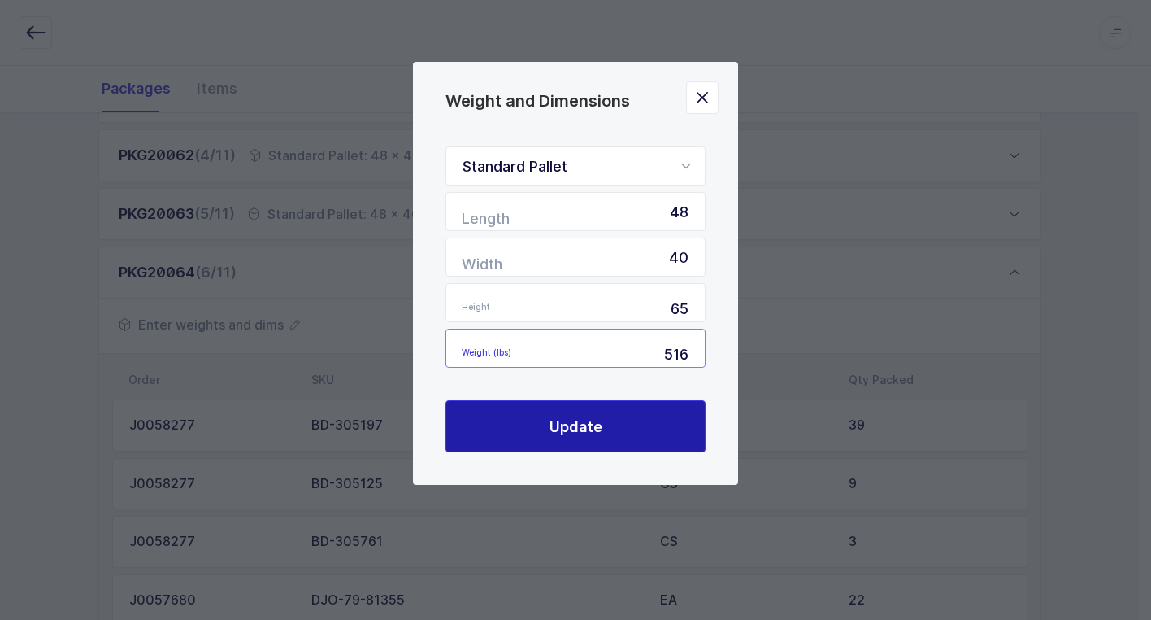
type input "516"
click at [628, 424] on button "Update" at bounding box center [576, 426] width 260 height 52
click at [609, 426] on button "Update" at bounding box center [576, 426] width 260 height 52
click at [573, 424] on span "Update" at bounding box center [576, 426] width 53 height 20
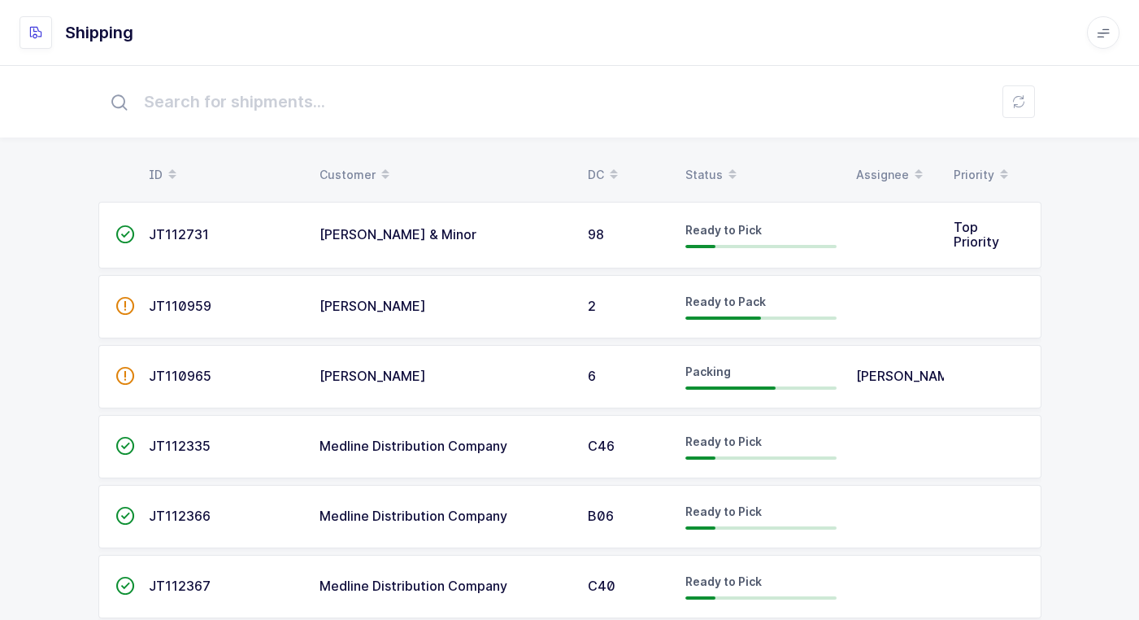
click at [510, 387] on td "[PERSON_NAME]" at bounding box center [444, 376] width 268 height 63
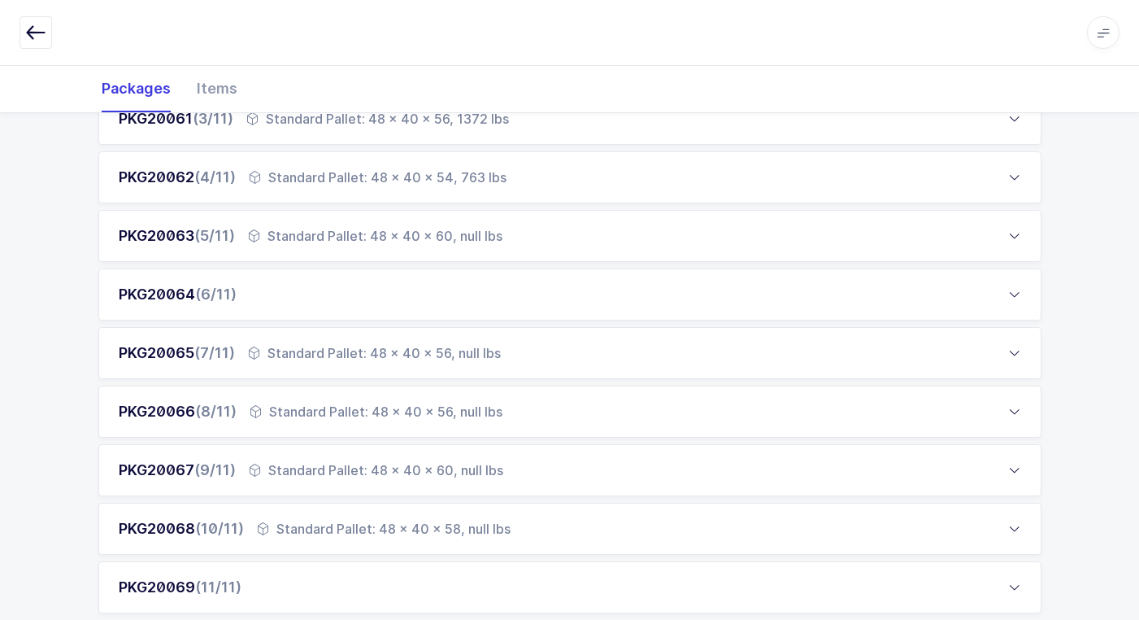
scroll to position [407, 0]
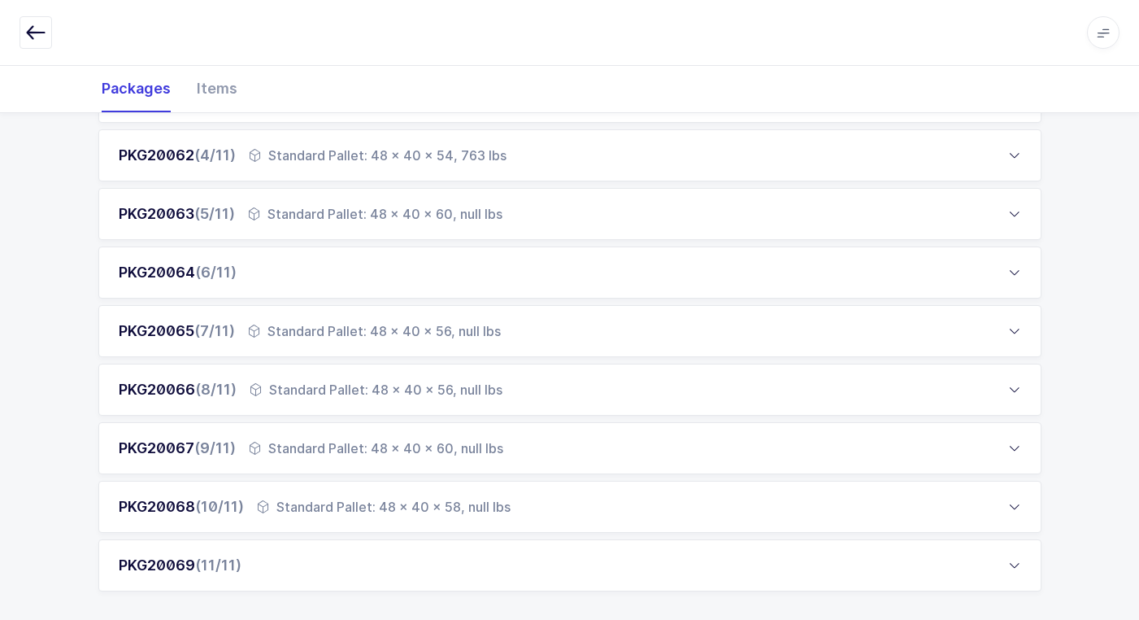
click at [333, 277] on div "PKG20064 (6/11)" at bounding box center [569, 272] width 943 height 52
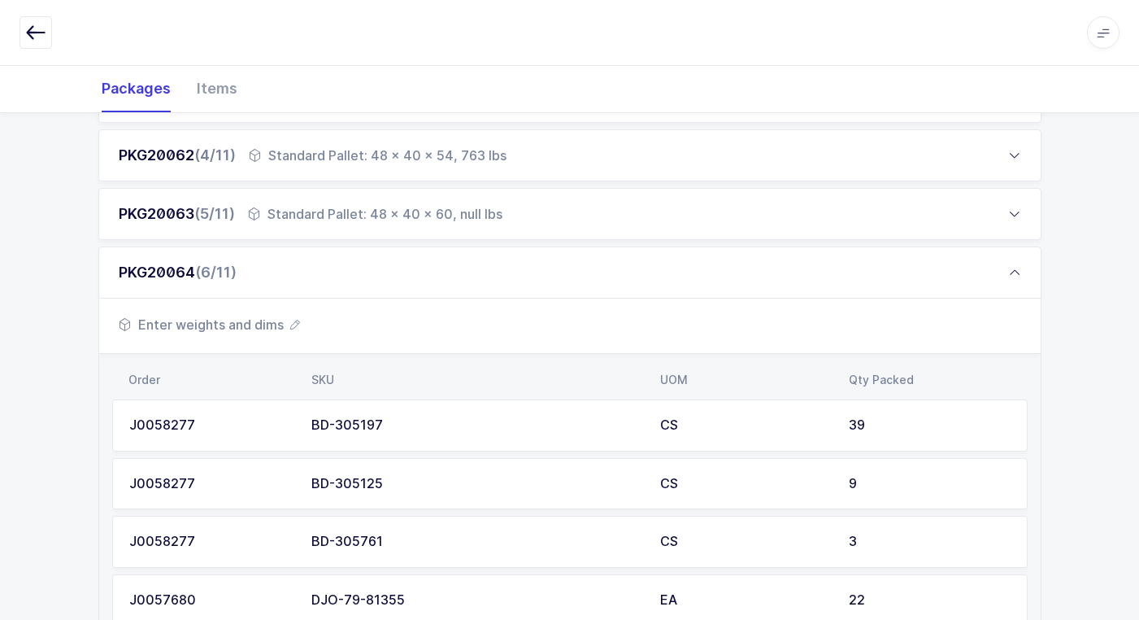
click at [242, 327] on span "Enter weights and dims" at bounding box center [209, 325] width 181 height 20
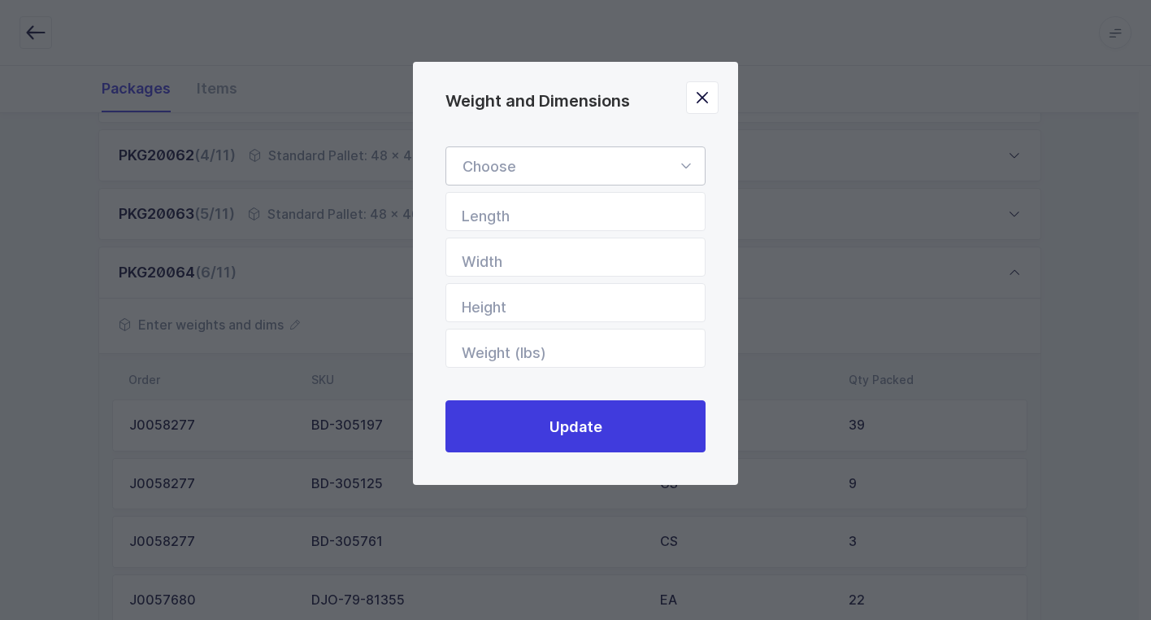
drag, startPoint x: 686, startPoint y: 166, endPoint x: 687, endPoint y: 174, distance: 8.3
click at [690, 169] on icon "Weight and Dimensions" at bounding box center [686, 165] width 20 height 39
drag, startPoint x: 654, startPoint y: 198, endPoint x: 683, endPoint y: 232, distance: 44.4
click at [654, 201] on li "Standard Pallet" at bounding box center [582, 213] width 258 height 31
type input "Standard Pallet"
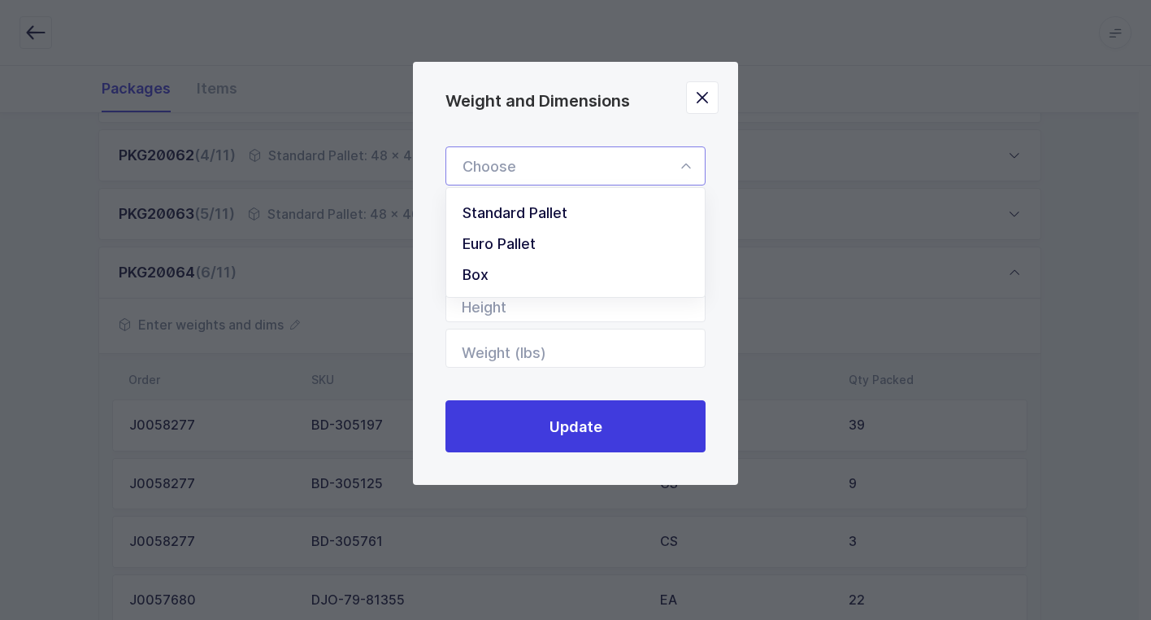
type input "48"
type input "40"
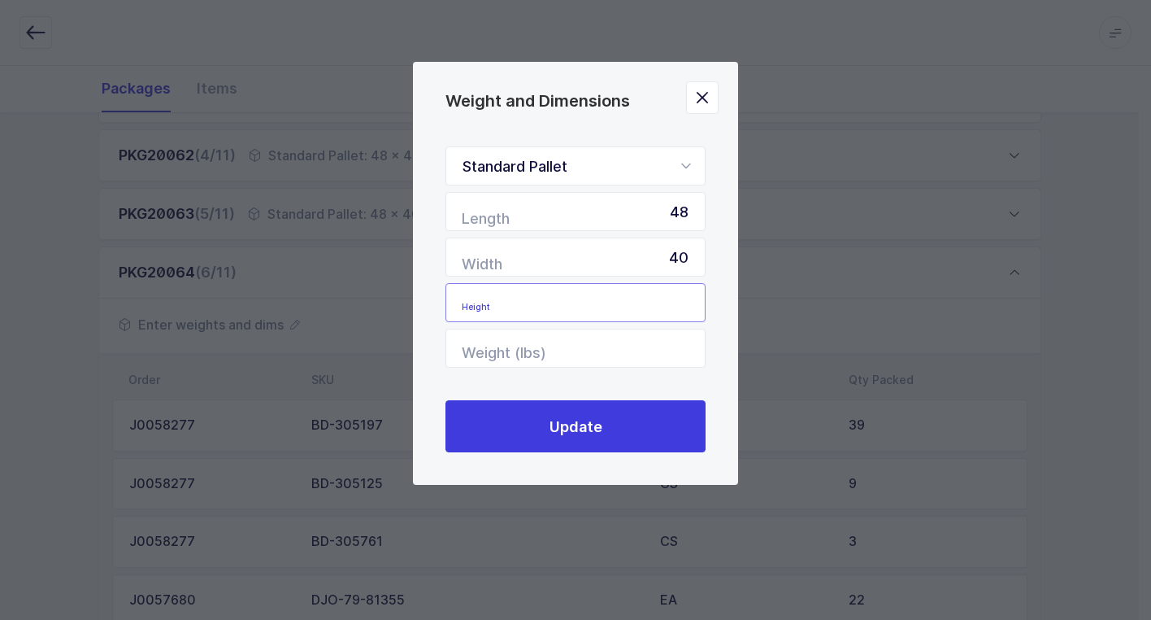
click at [684, 290] on input "Height" at bounding box center [576, 302] width 260 height 39
type input "56"
click at [643, 346] on input "Weight (lbs)" at bounding box center [576, 348] width 260 height 39
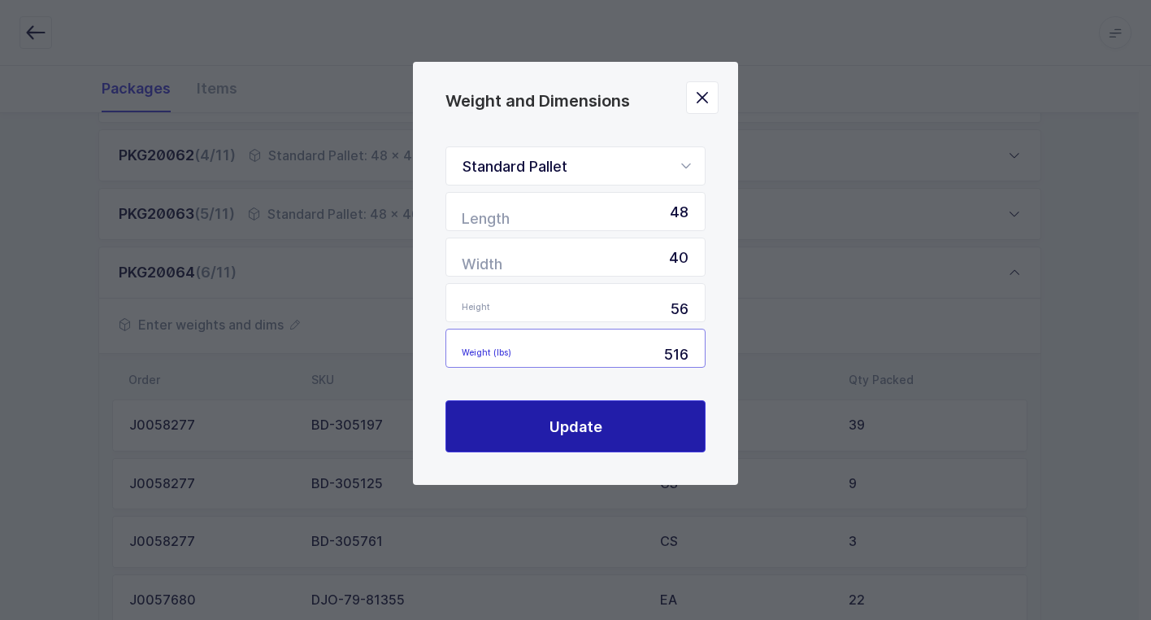
type input "516"
click at [594, 421] on span "Update" at bounding box center [576, 426] width 53 height 20
click at [612, 420] on button "Update" at bounding box center [576, 426] width 260 height 52
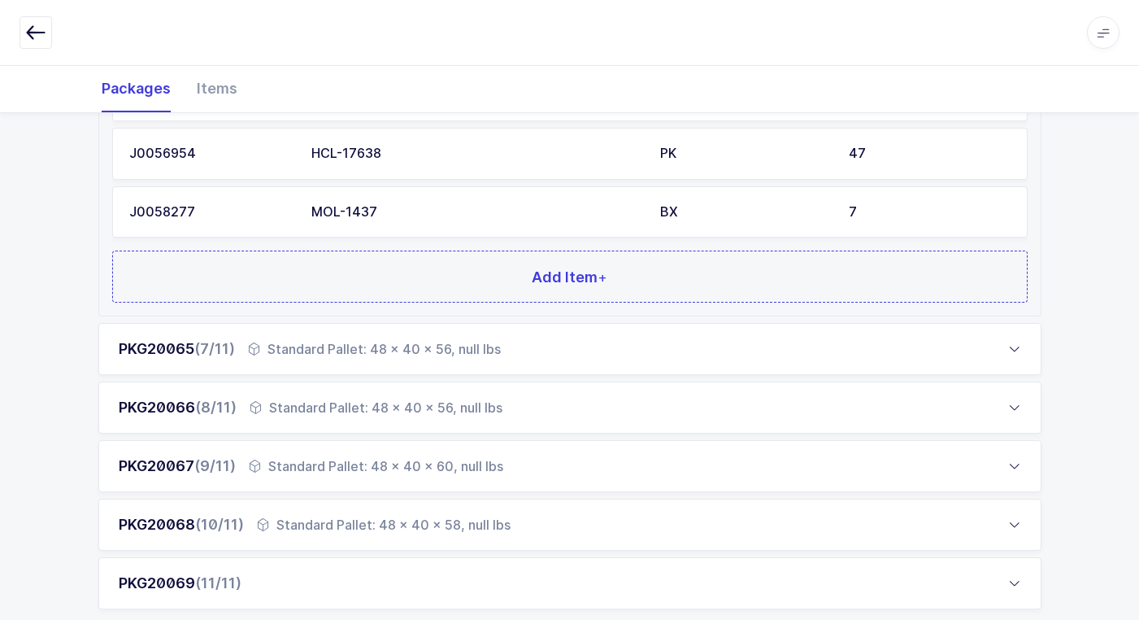
scroll to position [1484, 0]
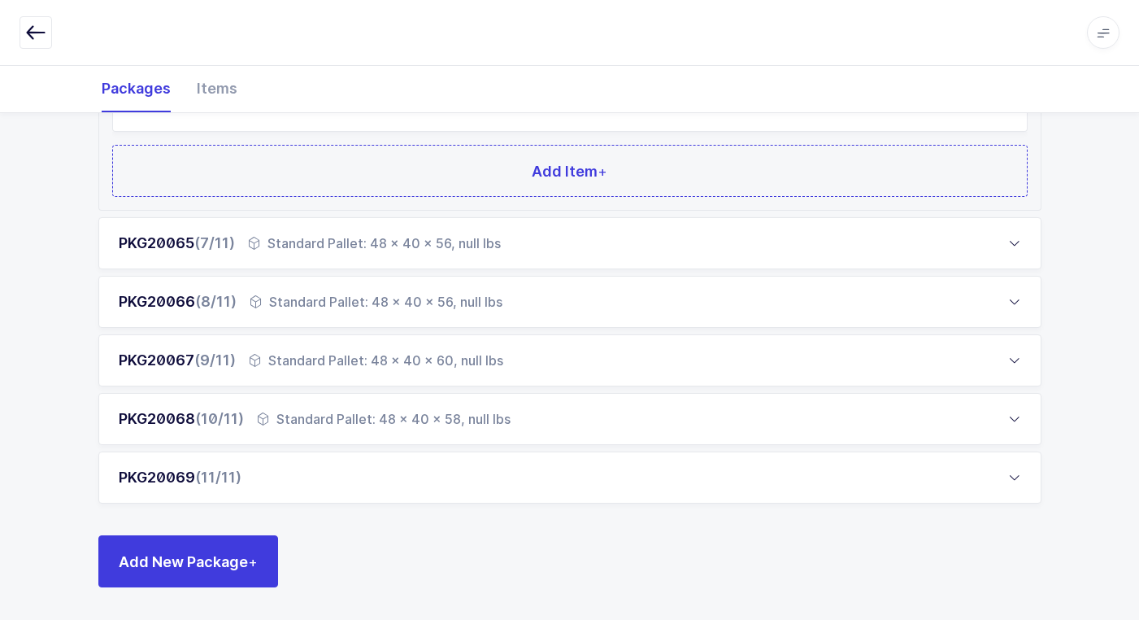
click at [403, 242] on div "Standard Pallet: 48 x 40 x 56, null lbs" at bounding box center [374, 243] width 253 height 20
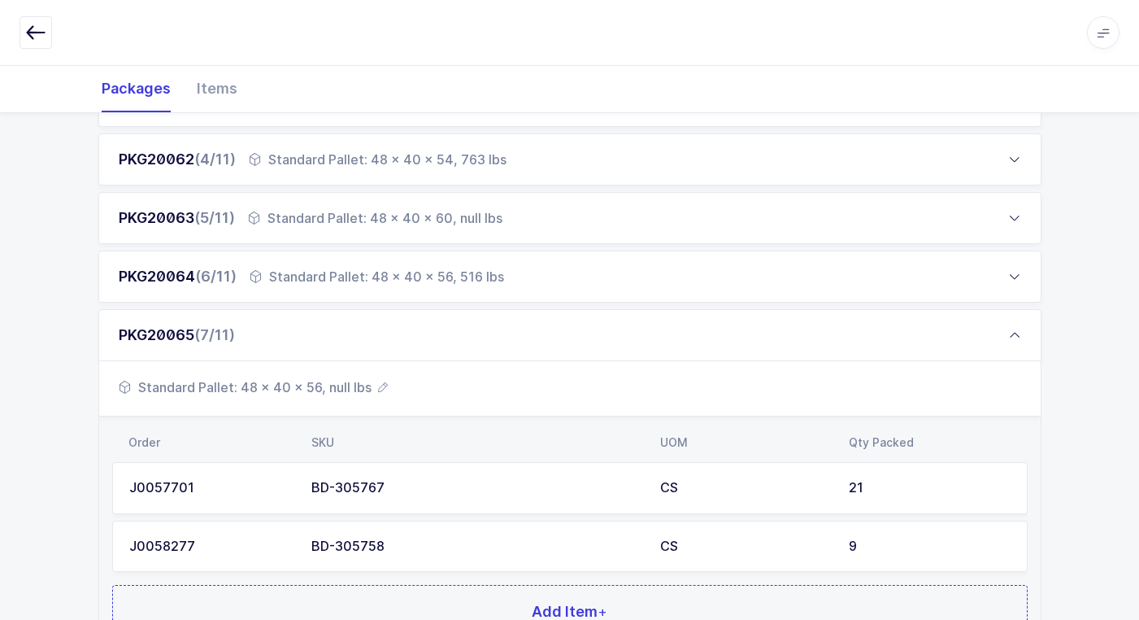
scroll to position [402, 0]
click at [323, 389] on span "Standard Pallet: 48 x 40 x 56, null lbs" at bounding box center [253, 388] width 269 height 20
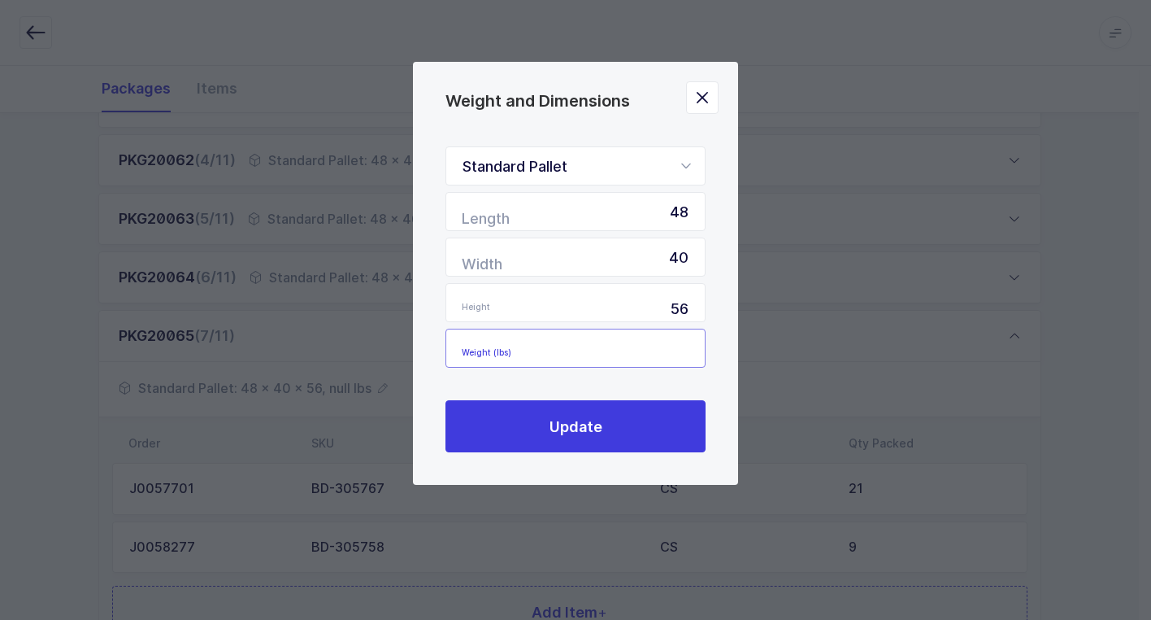
click at [681, 355] on input "Weight (lbs)" at bounding box center [576, 348] width 260 height 39
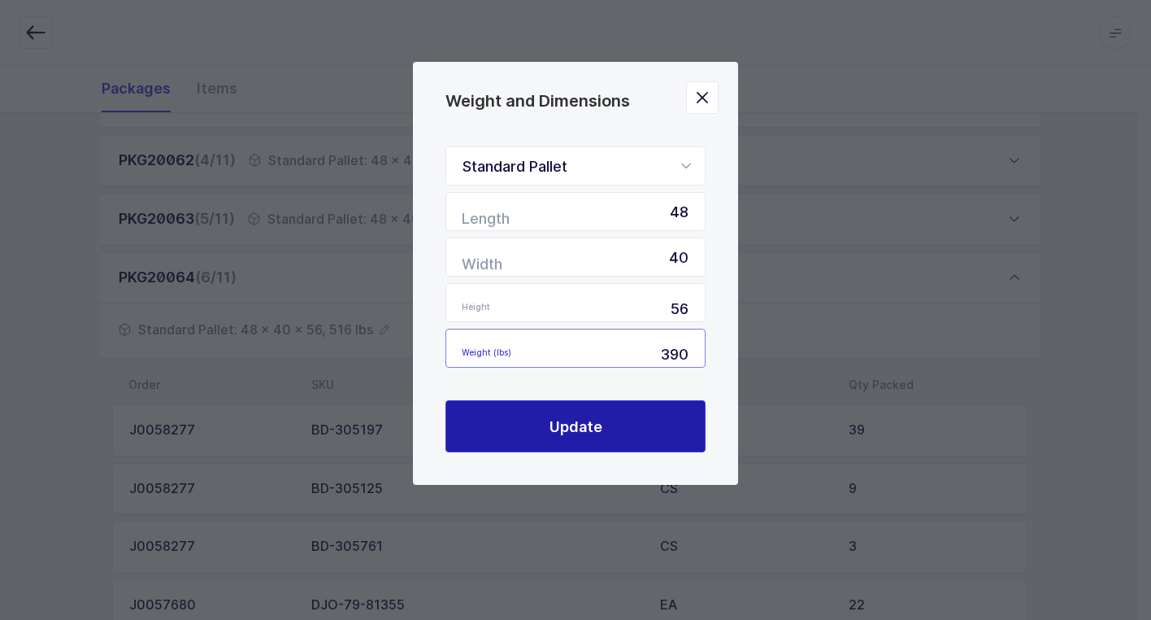
type input "390"
click at [602, 420] on button "Update" at bounding box center [576, 426] width 260 height 52
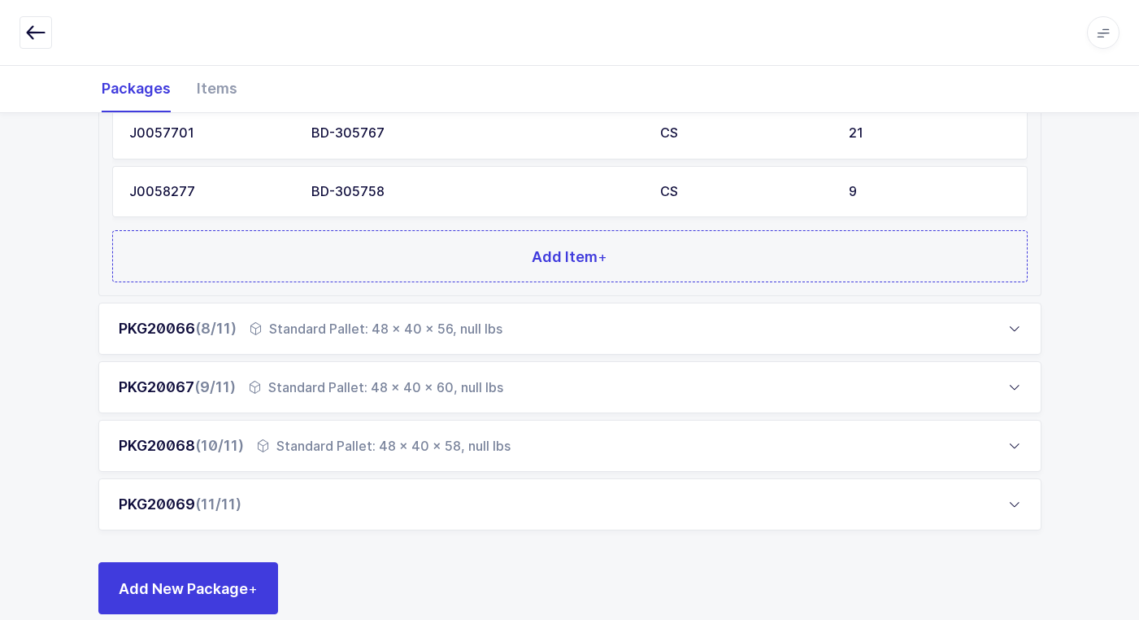
scroll to position [784, 0]
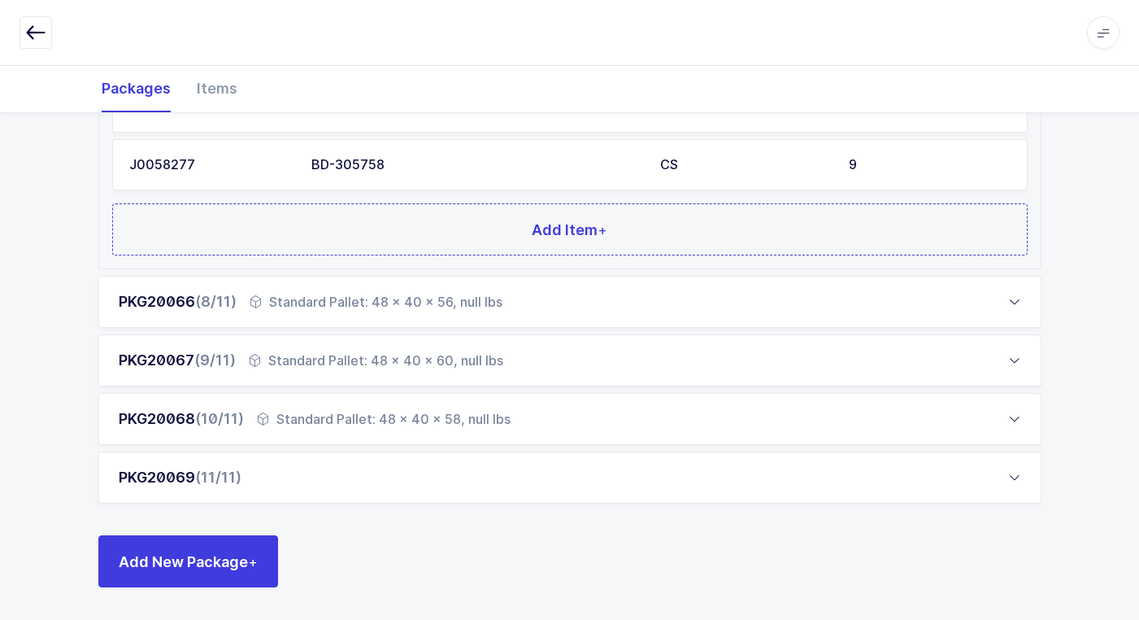
click at [303, 302] on div "Standard Pallet: 48 x 40 x 56, null lbs" at bounding box center [376, 302] width 253 height 20
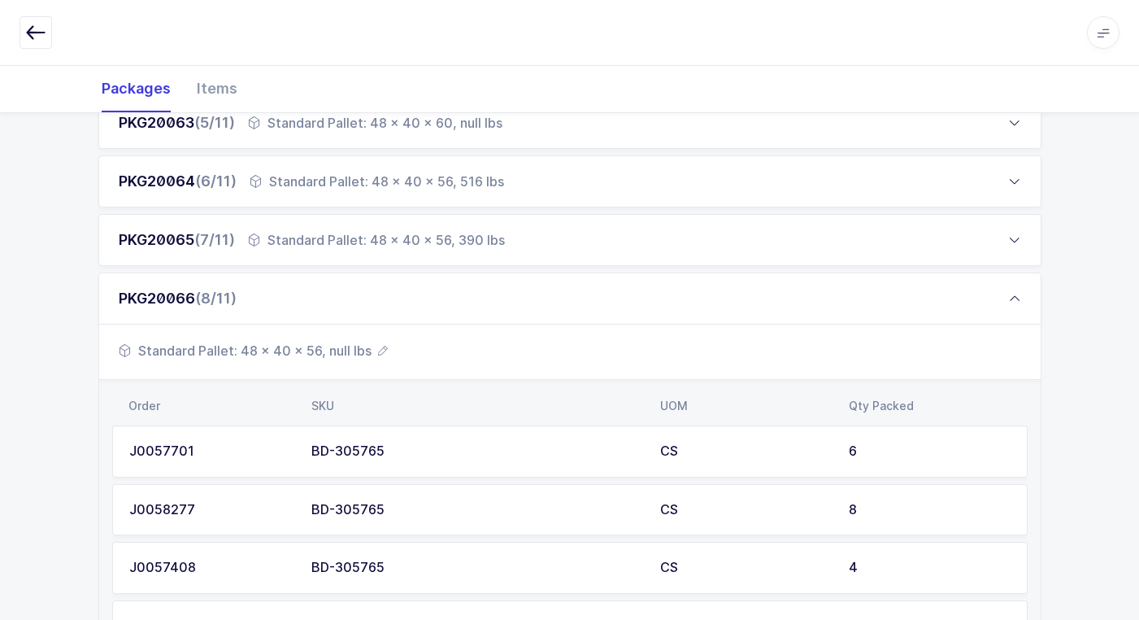
scroll to position [458, 0]
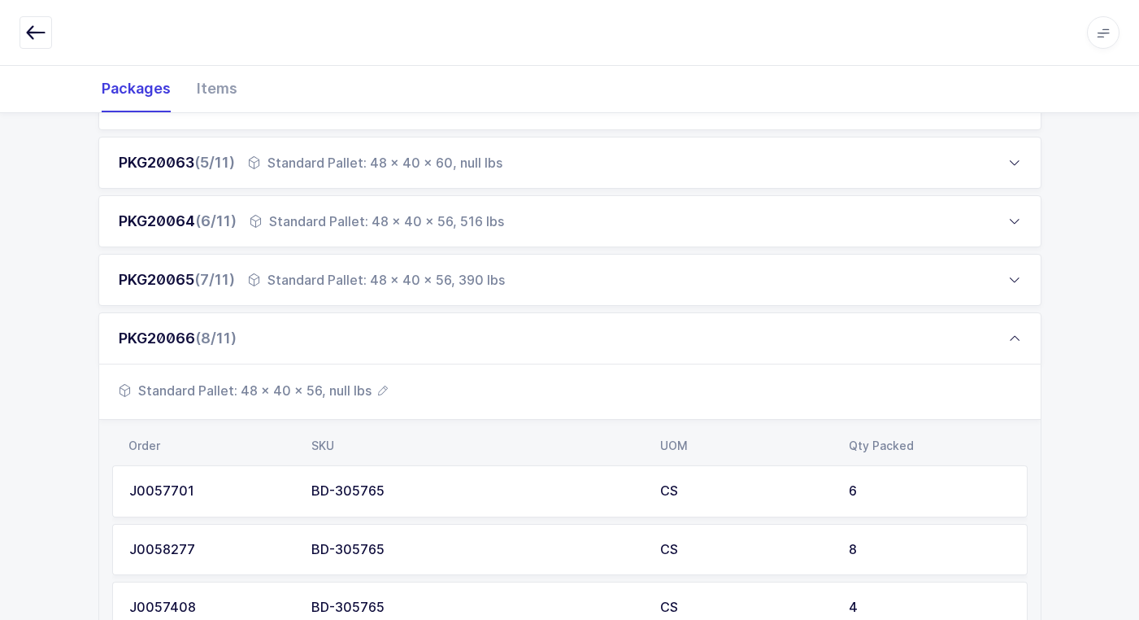
drag, startPoint x: 293, startPoint y: 385, endPoint x: 302, endPoint y: 393, distance: 11.6
click at [302, 393] on span "Standard Pallet: 48 x 40 x 56, null lbs" at bounding box center [253, 391] width 269 height 20
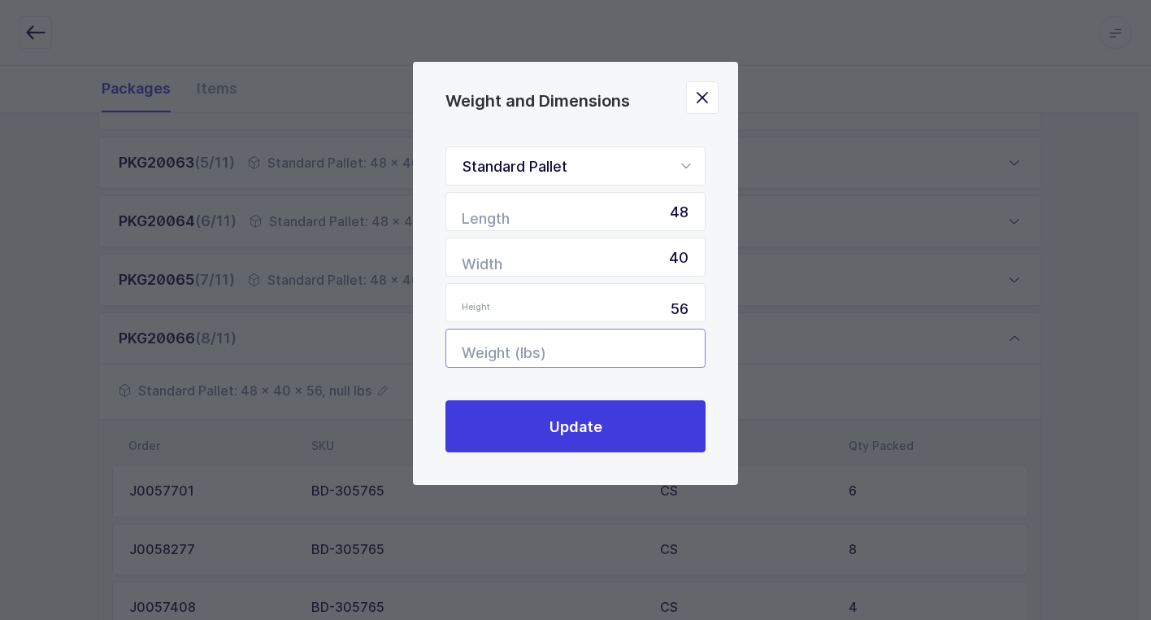
click at [665, 342] on input "Weight (lbs)" at bounding box center [576, 348] width 260 height 39
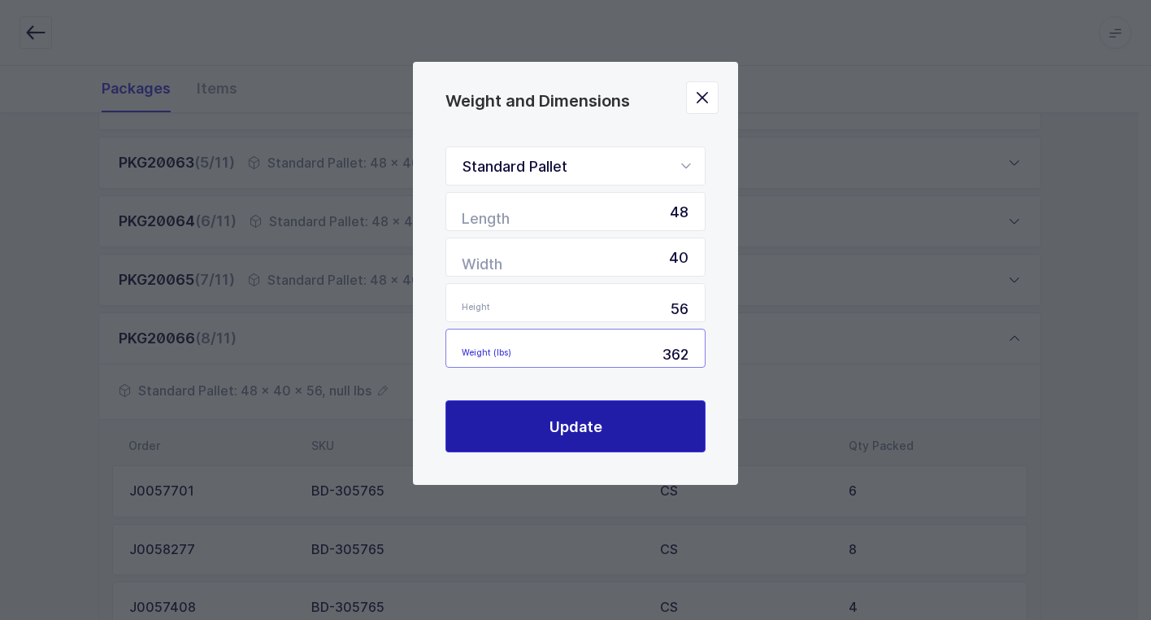
type input "362"
click at [552, 415] on button "Update" at bounding box center [576, 426] width 260 height 52
click at [635, 433] on button "Update" at bounding box center [576, 426] width 260 height 52
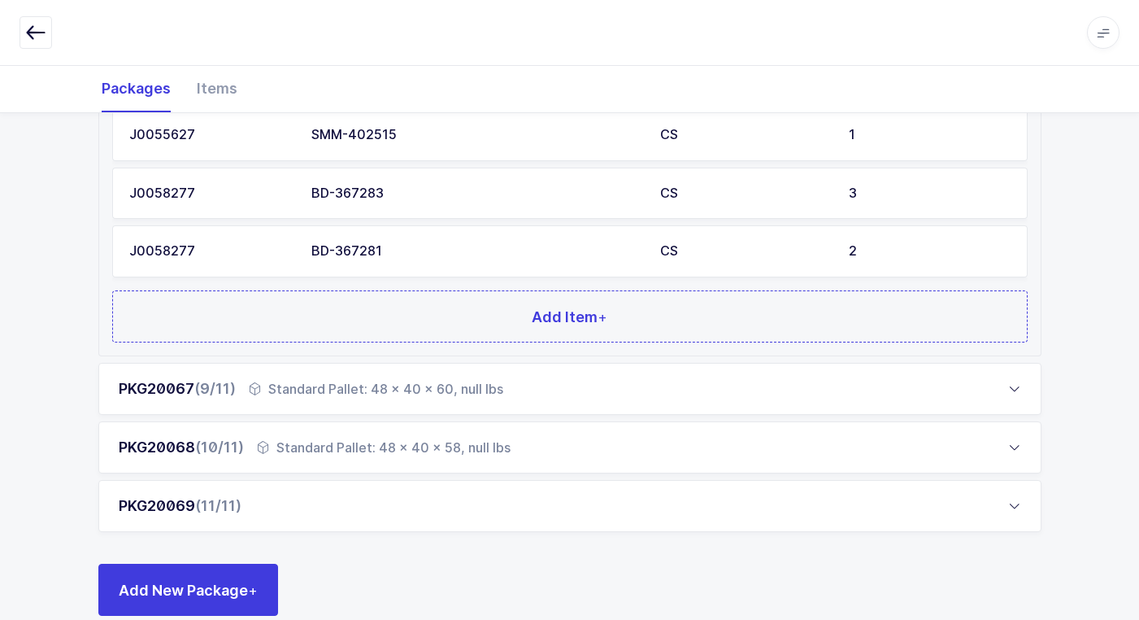
scroll to position [1309, 0]
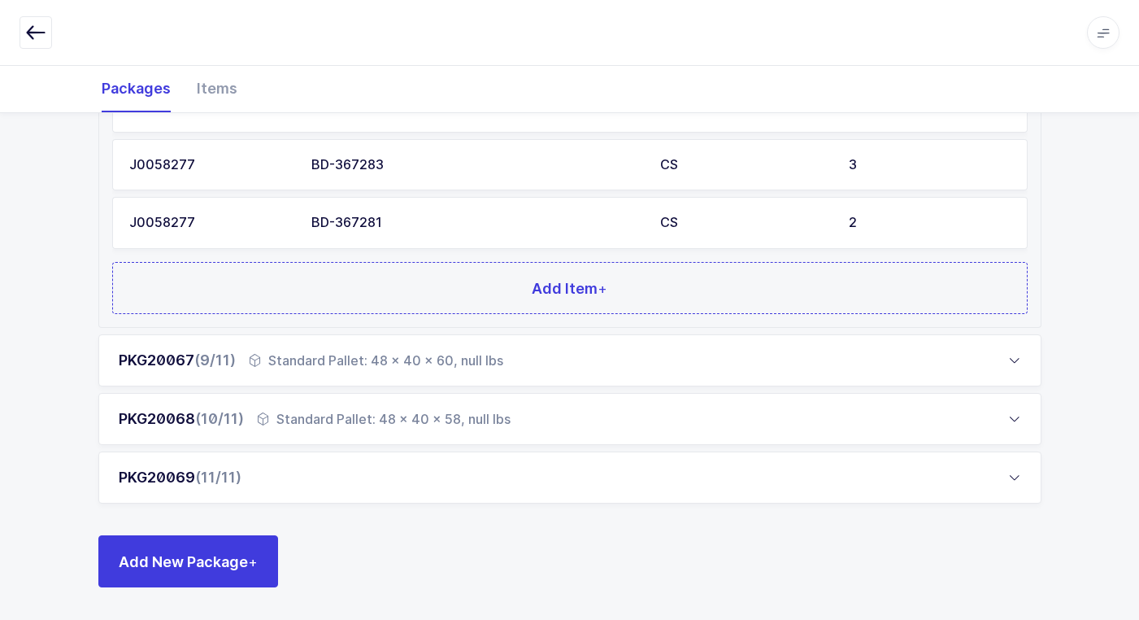
click at [302, 359] on div "Standard Pallet: 48 x 40 x 60, null lbs" at bounding box center [376, 360] width 255 height 20
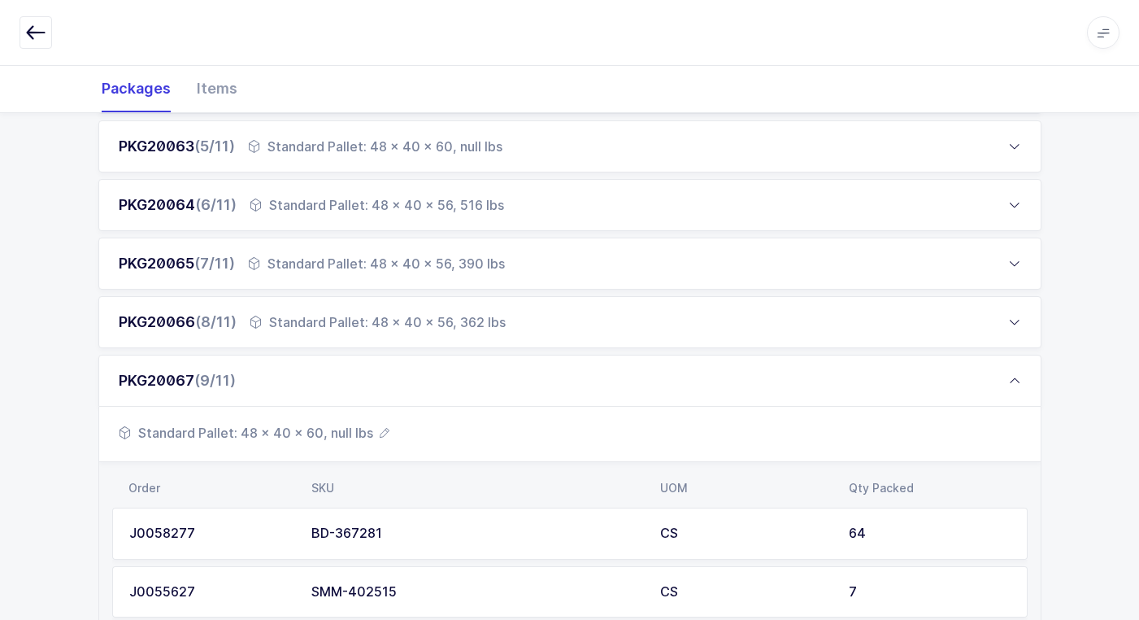
scroll to position [455, 0]
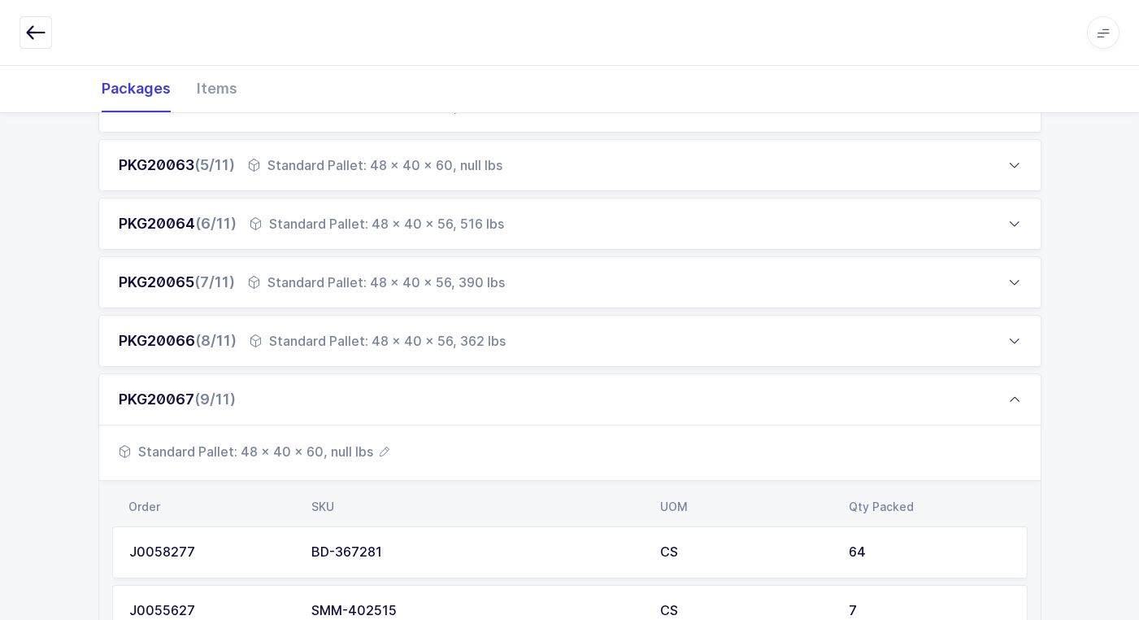
drag, startPoint x: 332, startPoint y: 447, endPoint x: 342, endPoint y: 456, distance: 13.8
click at [342, 456] on span "Standard Pallet: 48 x 40 x 60, null lbs" at bounding box center [254, 452] width 271 height 20
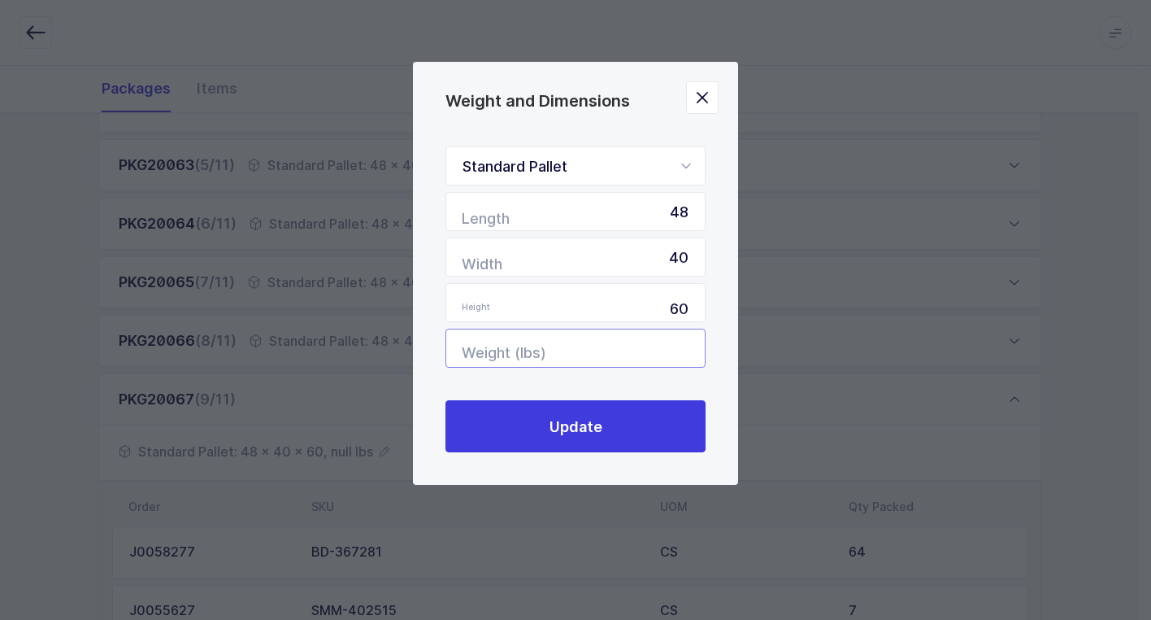
click at [659, 350] on input "Weight (lbs)" at bounding box center [576, 348] width 260 height 39
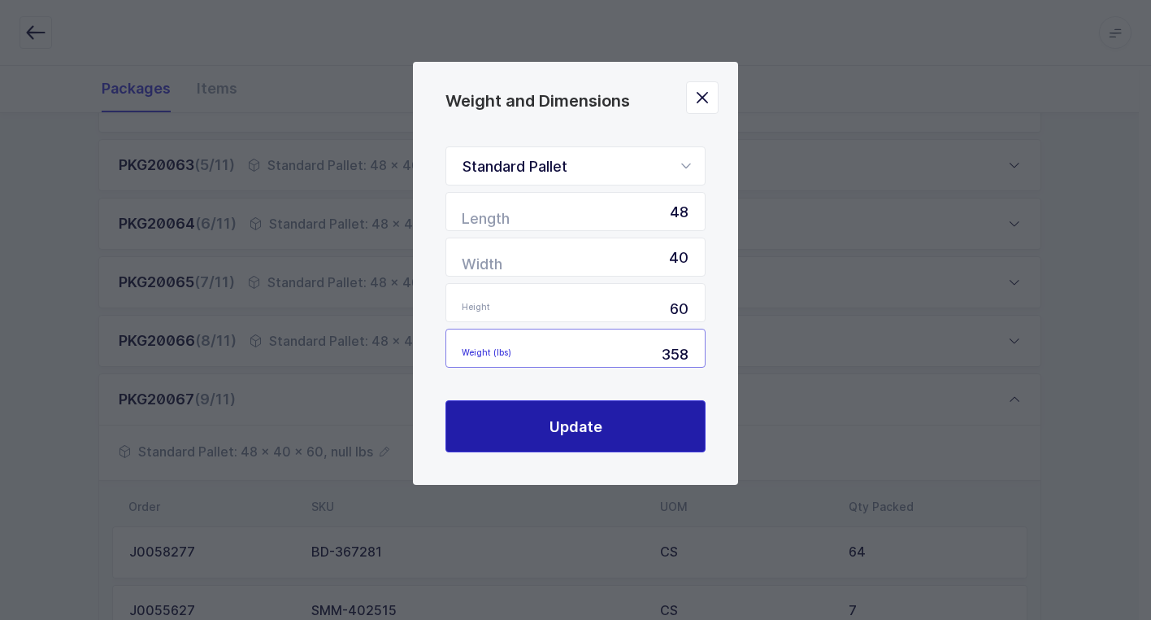
type input "358"
click at [605, 431] on button "Update" at bounding box center [576, 426] width 260 height 52
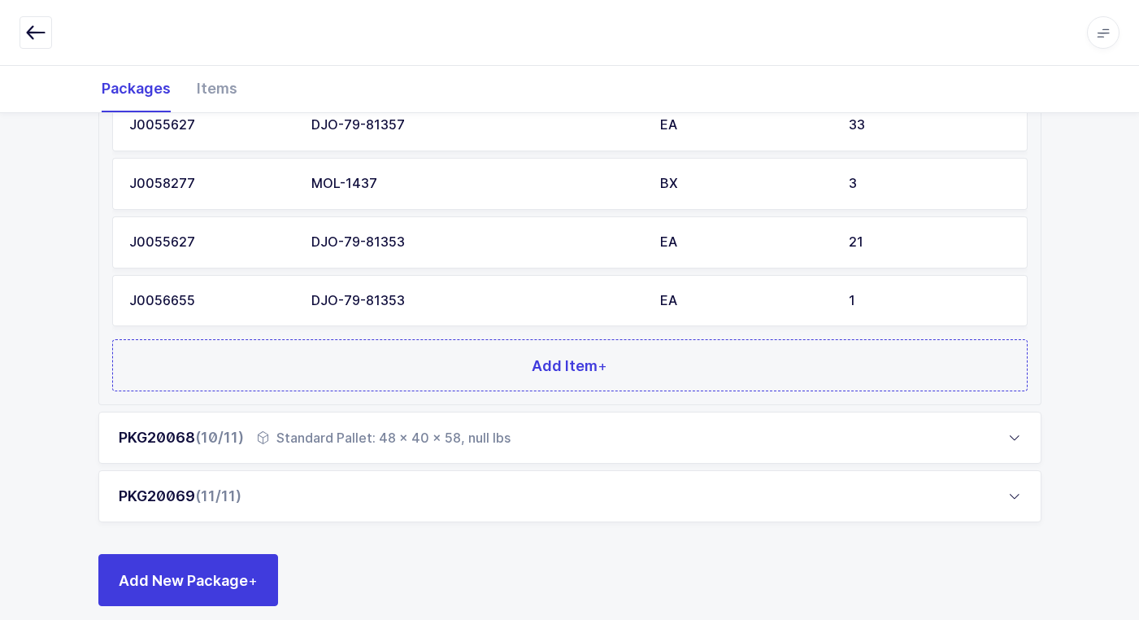
scroll to position [1017, 0]
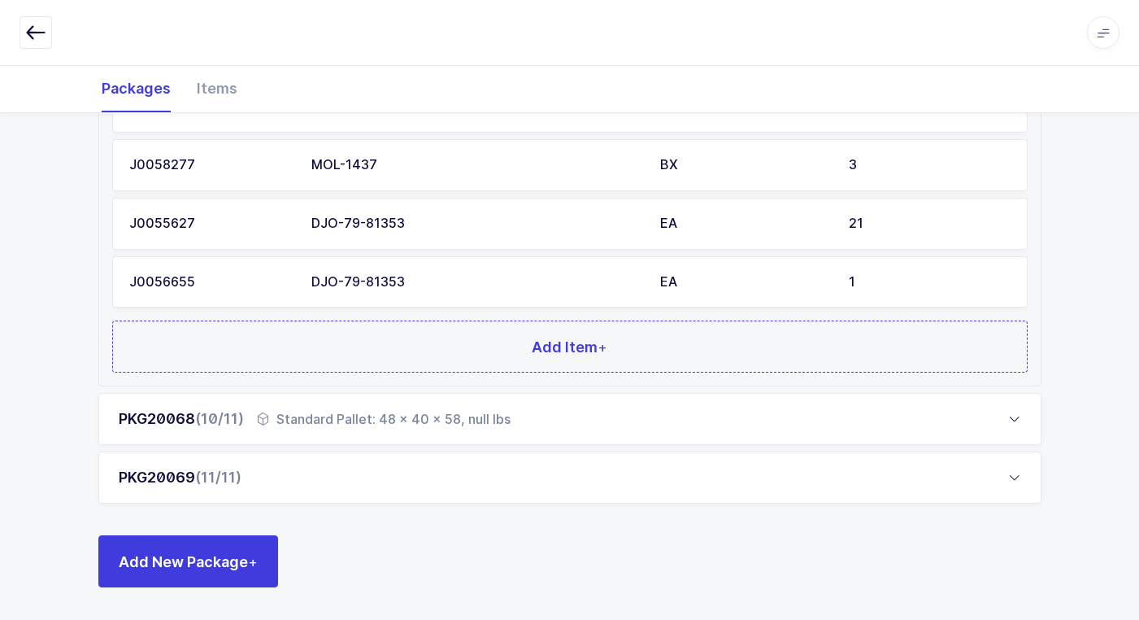
click at [337, 427] on div "Standard Pallet: 48 x 40 x 58, null lbs" at bounding box center [384, 419] width 254 height 20
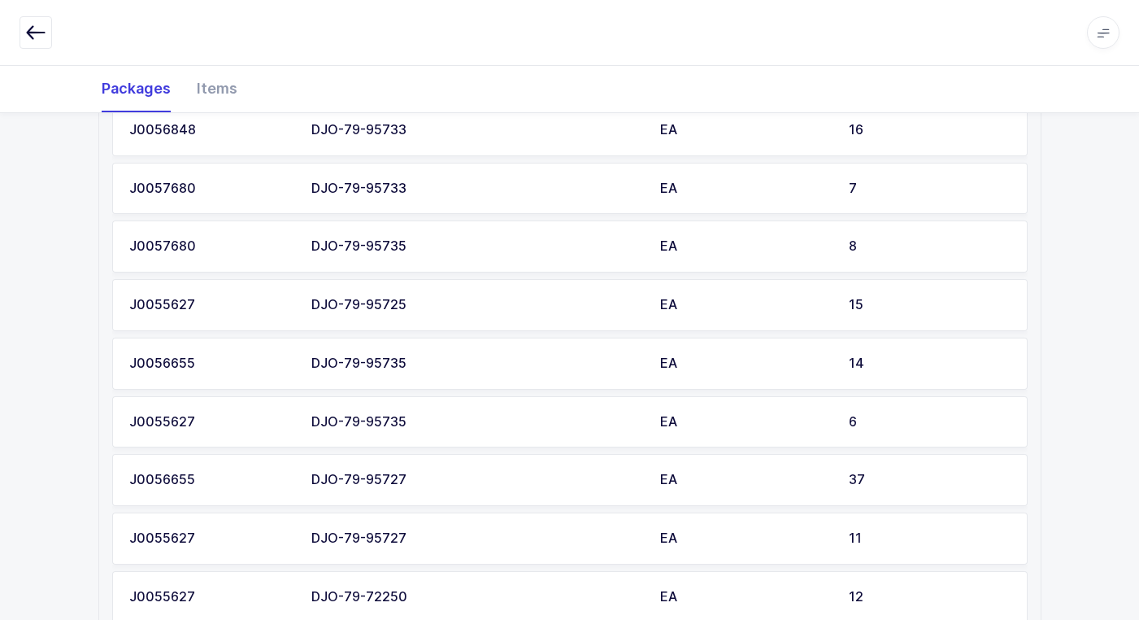
scroll to position [773, 0]
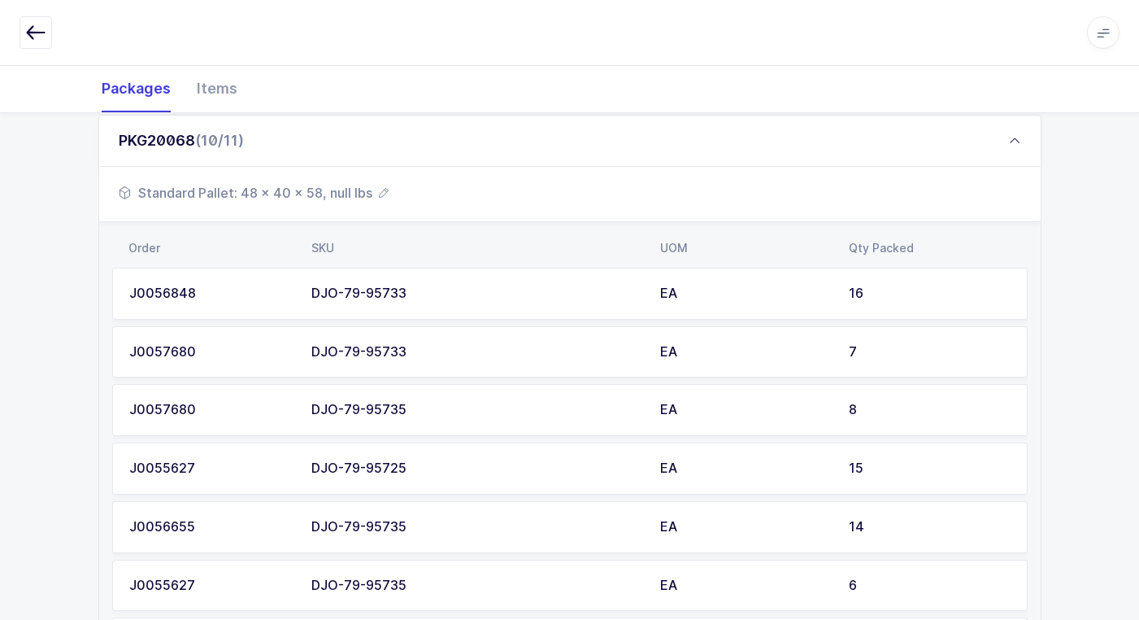
click at [302, 189] on span "Standard Pallet: 48 x 40 x 58, null lbs" at bounding box center [254, 193] width 270 height 20
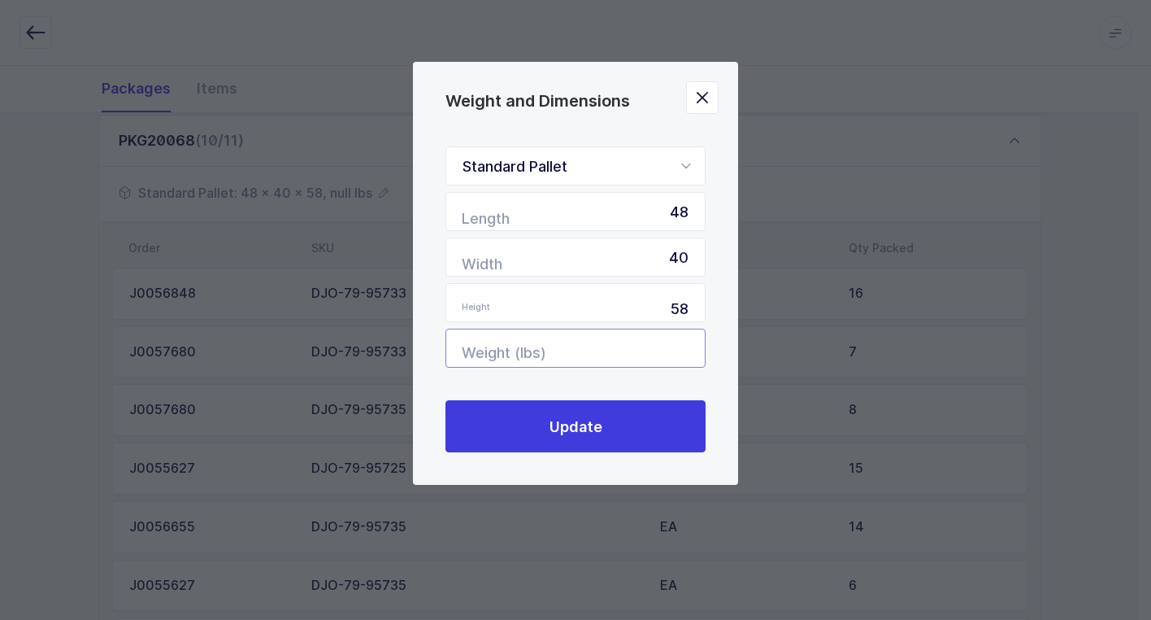
click at [657, 348] on input "Weight (lbs)" at bounding box center [576, 348] width 260 height 39
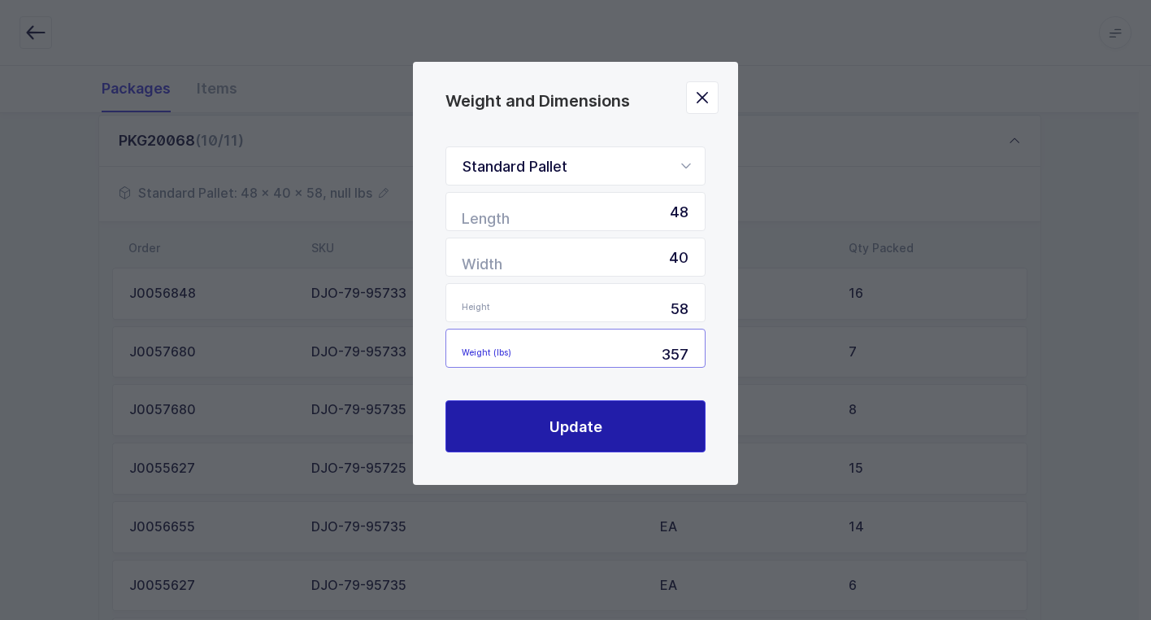
type input "357"
click at [586, 434] on span "Update" at bounding box center [576, 426] width 53 height 20
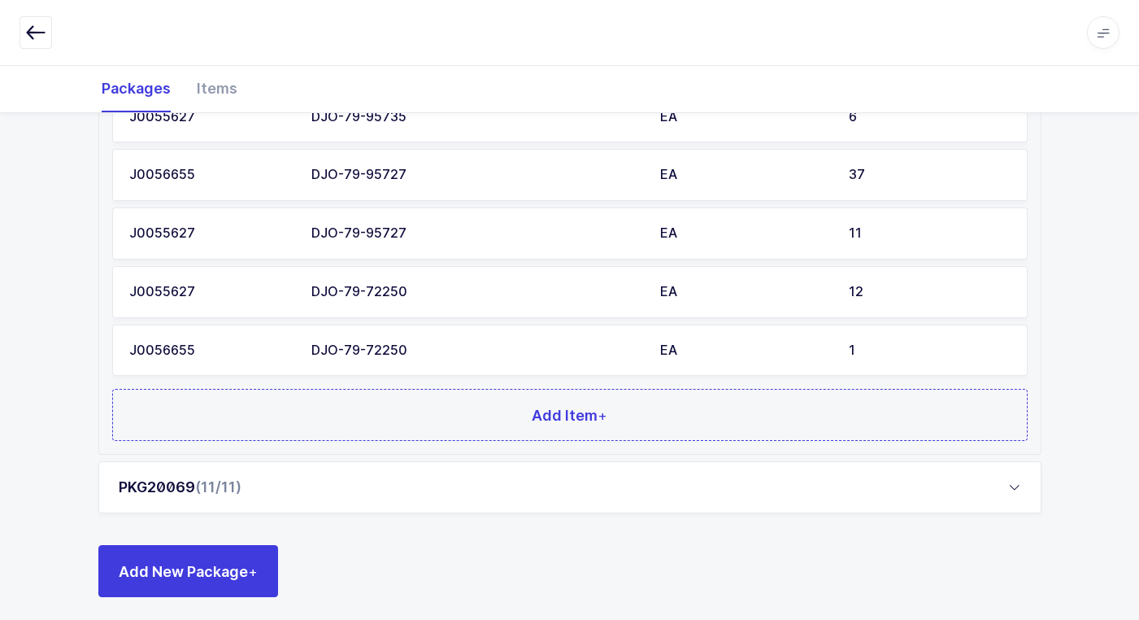
scroll to position [1251, 0]
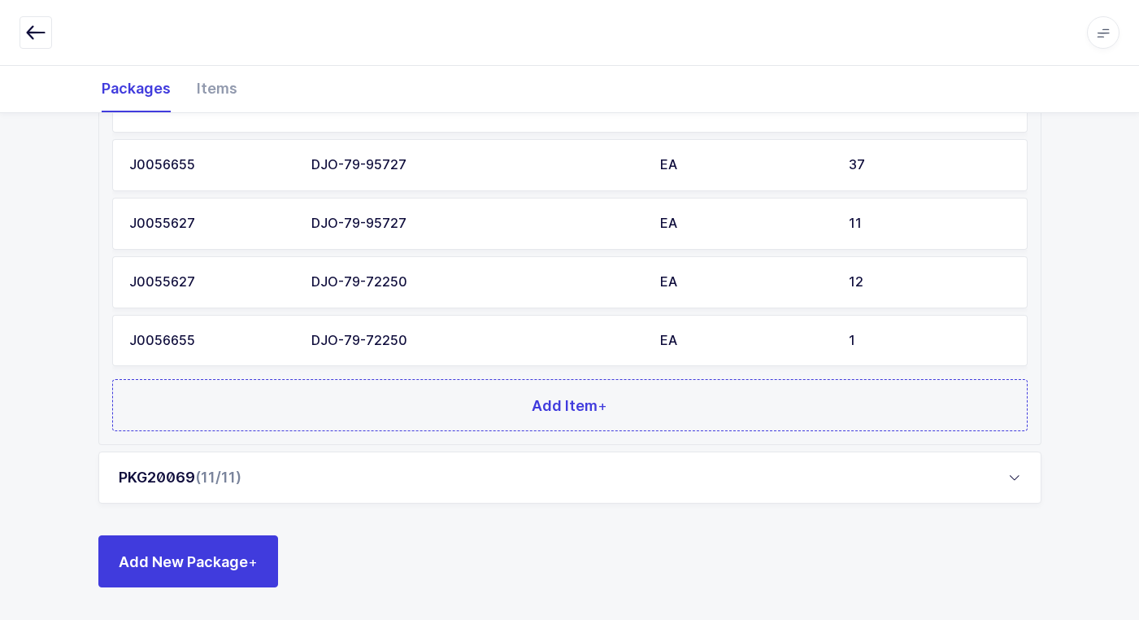
click at [316, 478] on div "PKG20069 (11/11)" at bounding box center [569, 477] width 943 height 52
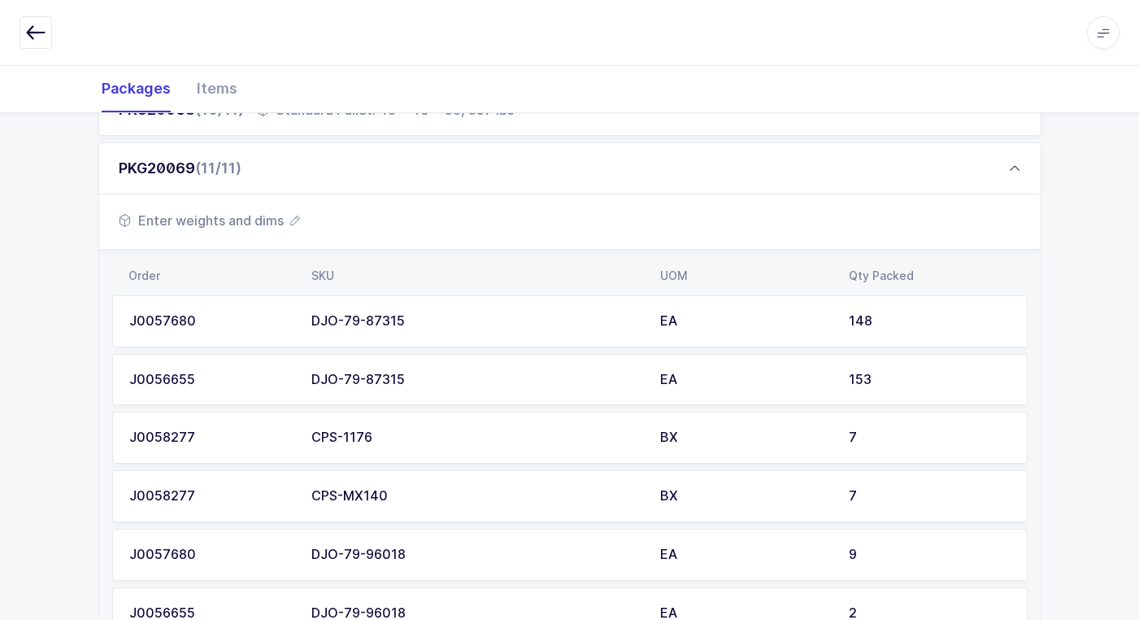
scroll to position [600, 0]
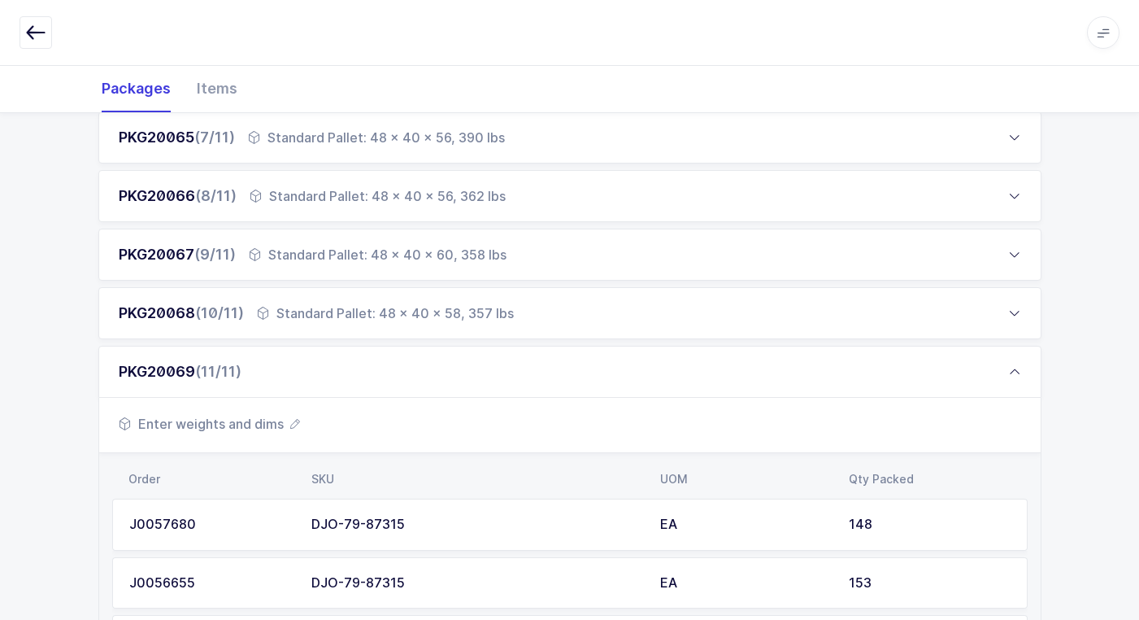
click at [249, 425] on span "Enter weights and dims" at bounding box center [209, 424] width 181 height 20
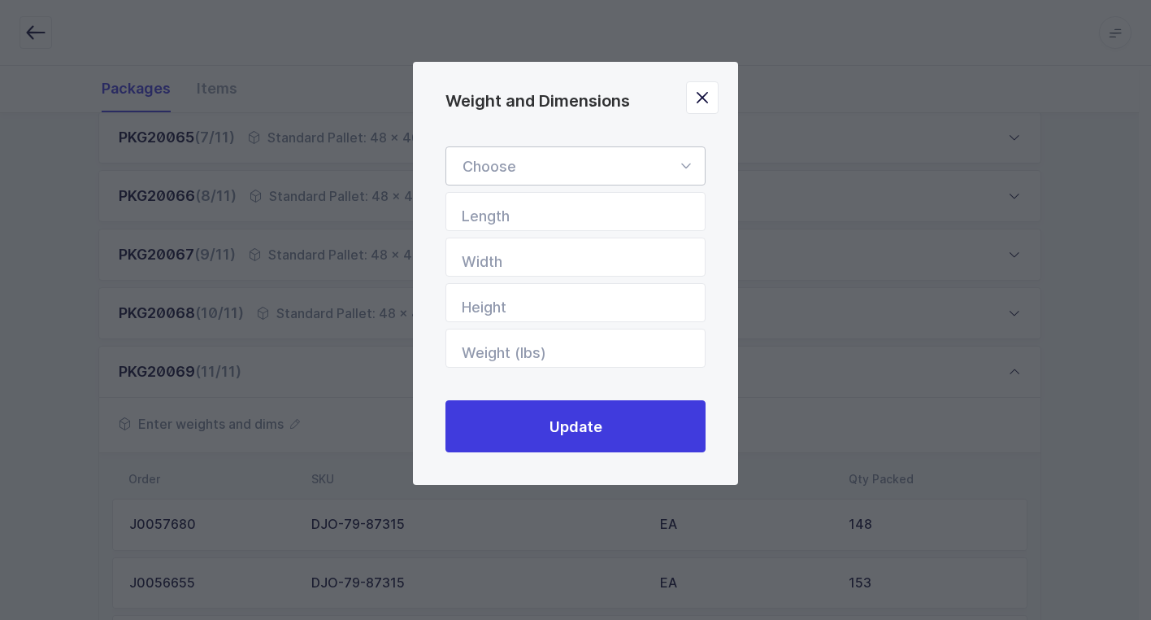
click at [690, 166] on icon "Weight and Dimensions" at bounding box center [686, 165] width 20 height 39
click at [637, 207] on li "Standard Pallet" at bounding box center [582, 213] width 258 height 31
type input "Standard Pallet"
type input "48"
type input "40"
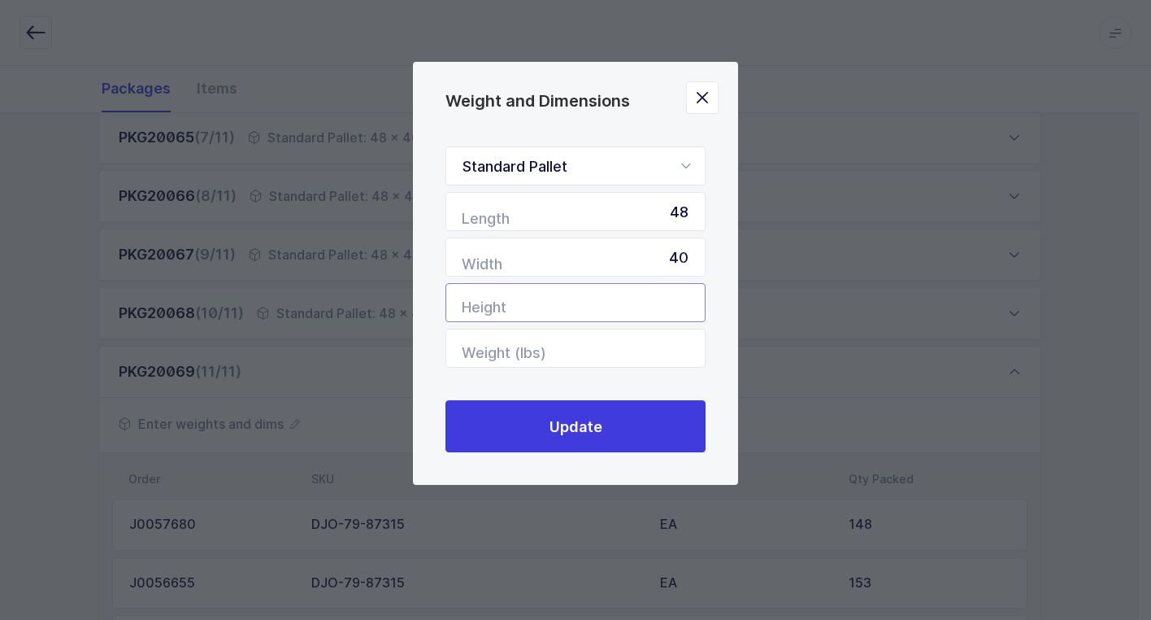
click at [672, 300] on input "Height" at bounding box center [576, 302] width 260 height 39
type input "58"
click at [662, 345] on input "Weight (lbs)" at bounding box center [576, 348] width 260 height 39
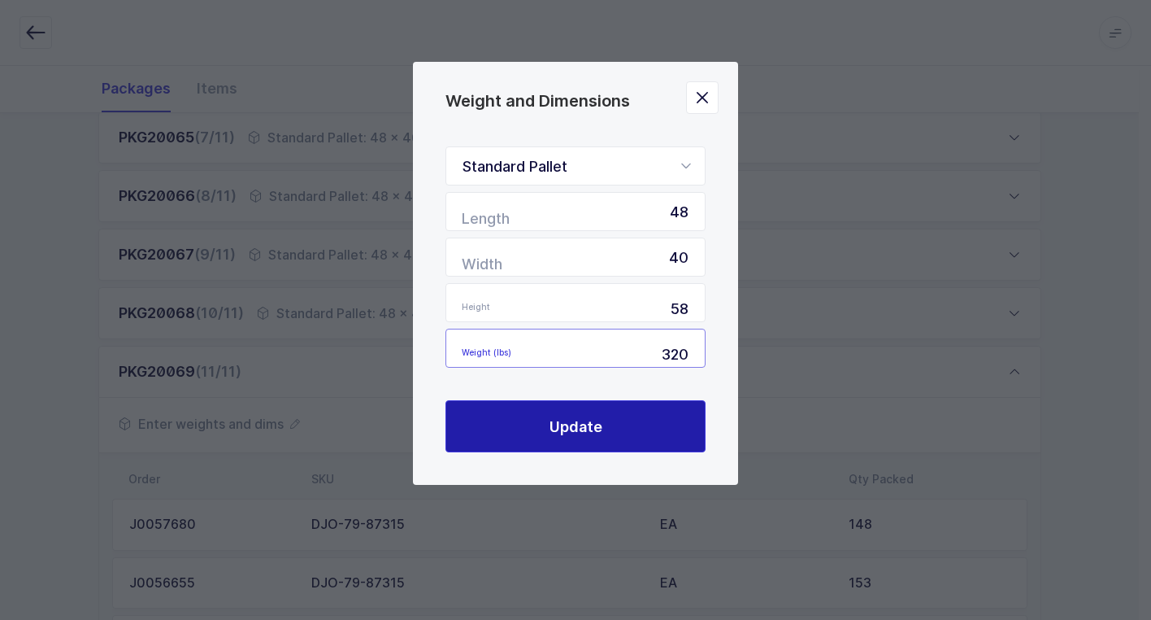
type input "320"
click at [640, 425] on button "Update" at bounding box center [576, 426] width 260 height 52
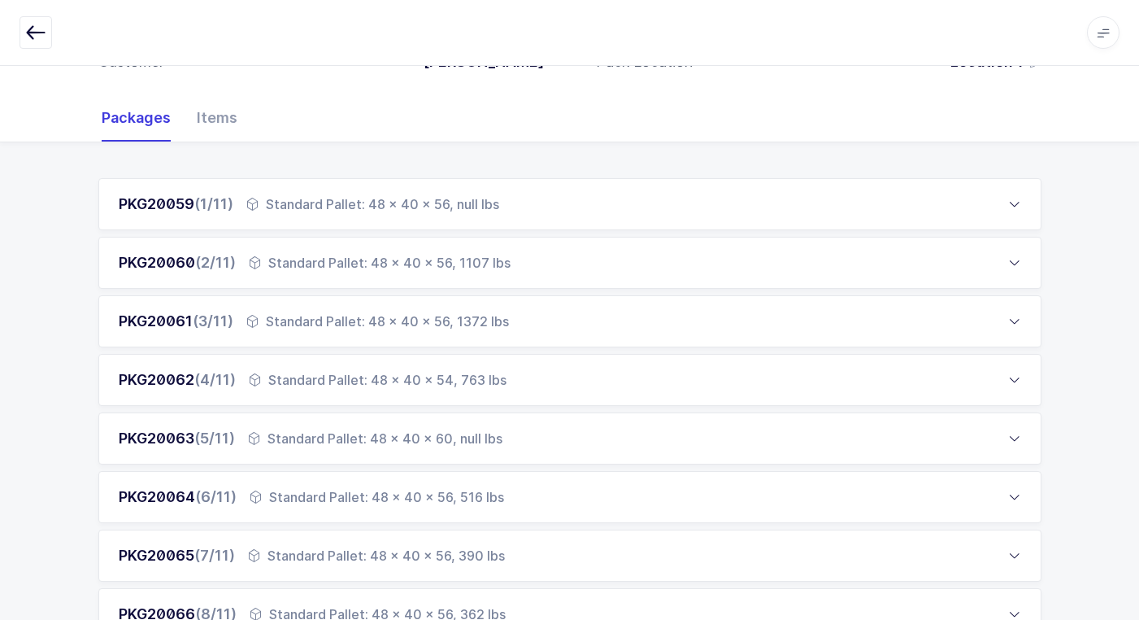
scroll to position [0, 0]
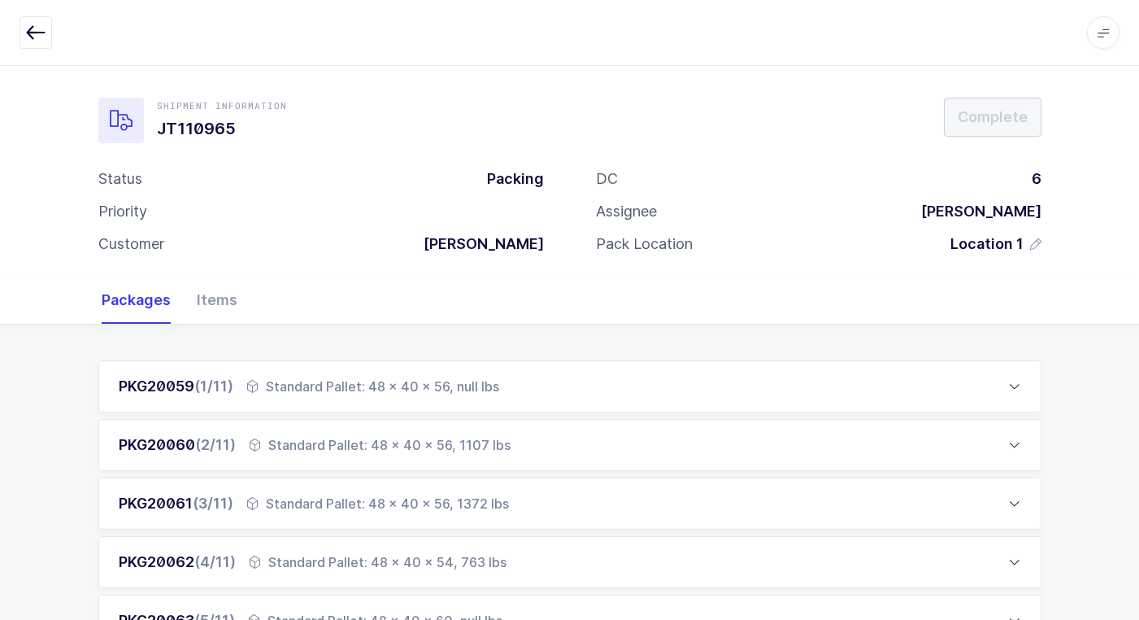
click at [625, 407] on div "PKG20059 (1/11) Standard Pallet: 48 x 40 x 56, null lbs" at bounding box center [569, 386] width 943 height 52
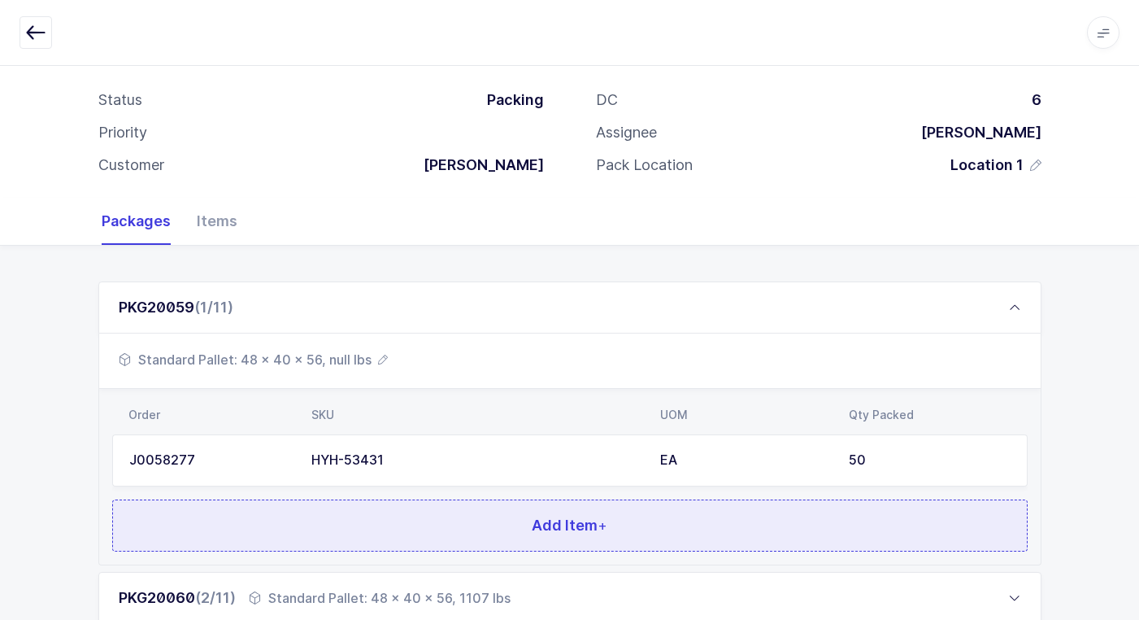
scroll to position [81, 0]
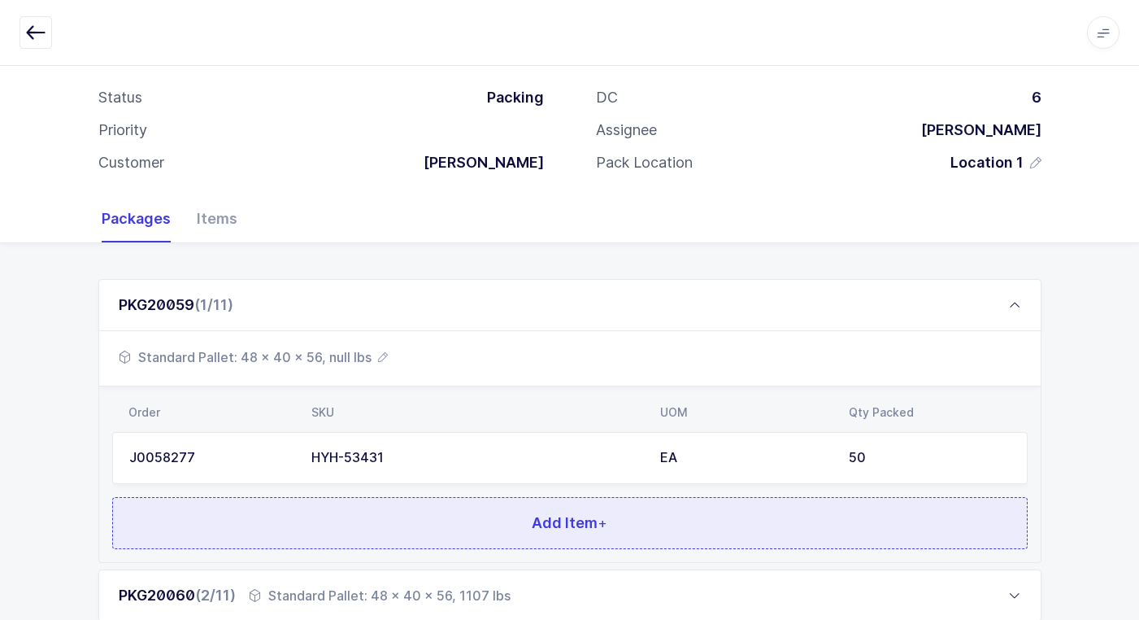
click at [557, 527] on span "Add Item +" at bounding box center [570, 522] width 76 height 20
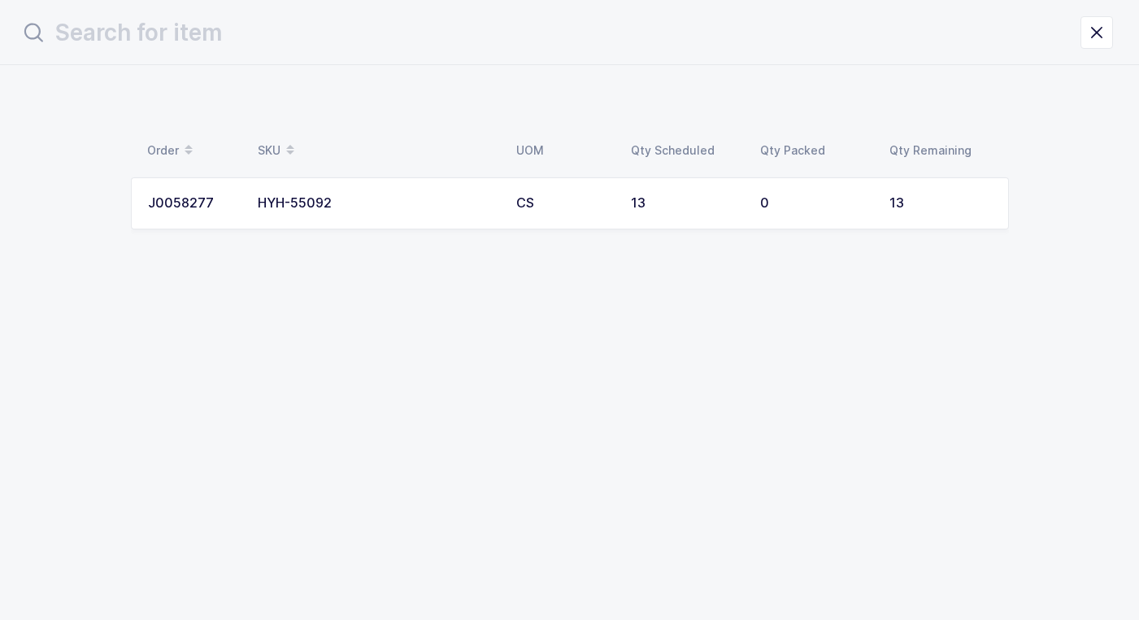
scroll to position [0, 0]
click at [1104, 33] on icon "close drawer" at bounding box center [1109, 32] width 23 height 23
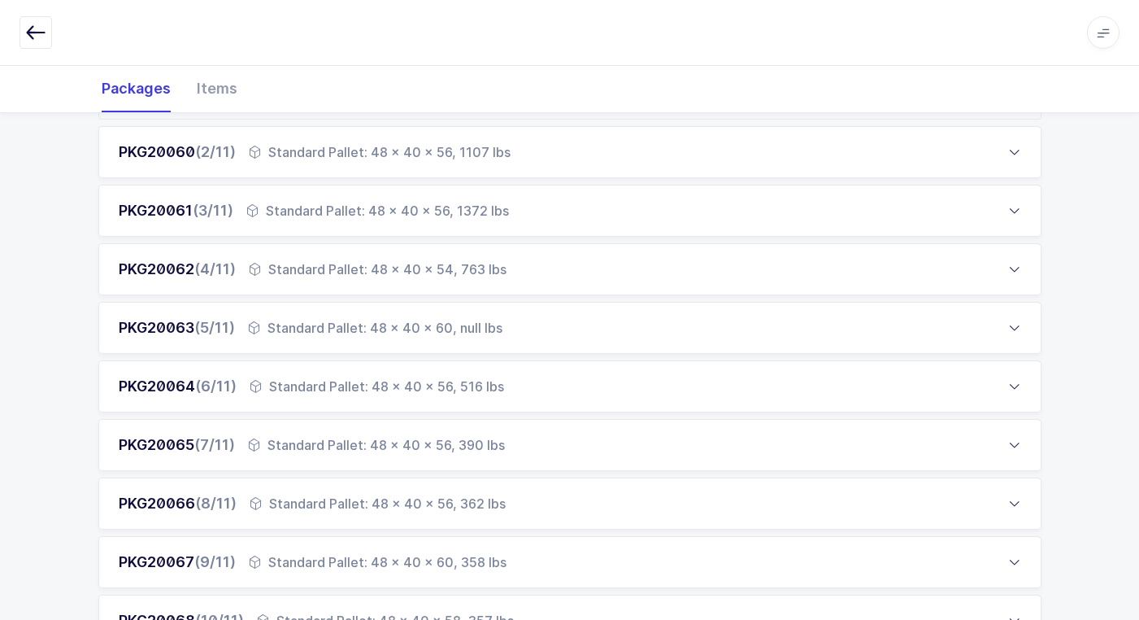
scroll to position [569, 0]
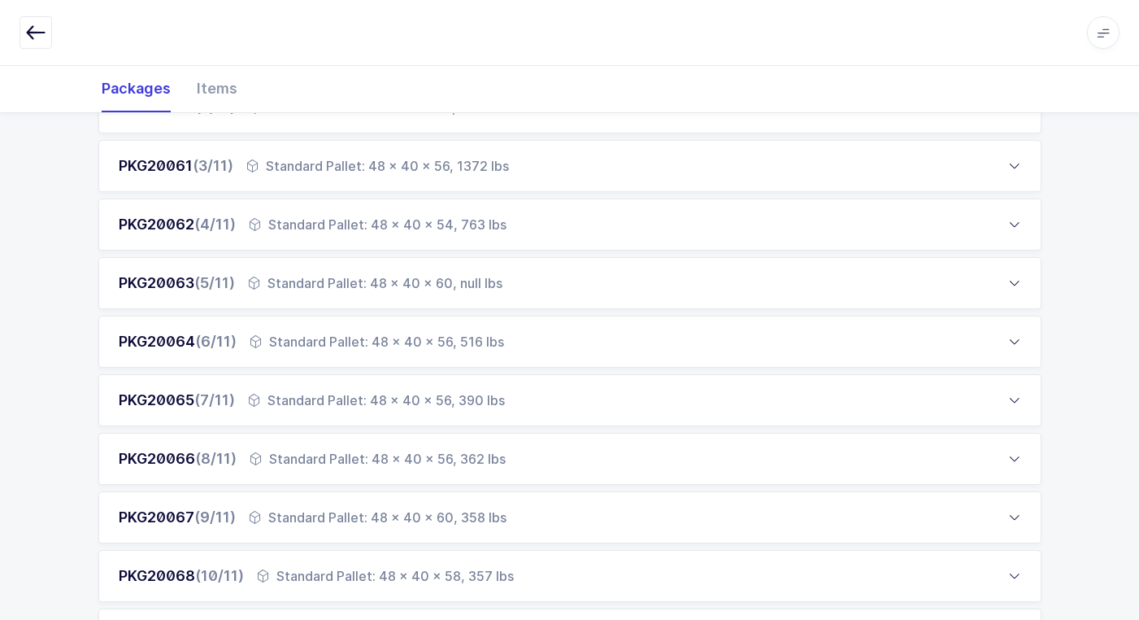
click at [308, 222] on div "Standard Pallet: 48 x 40 x 54, 763 lbs" at bounding box center [378, 225] width 258 height 20
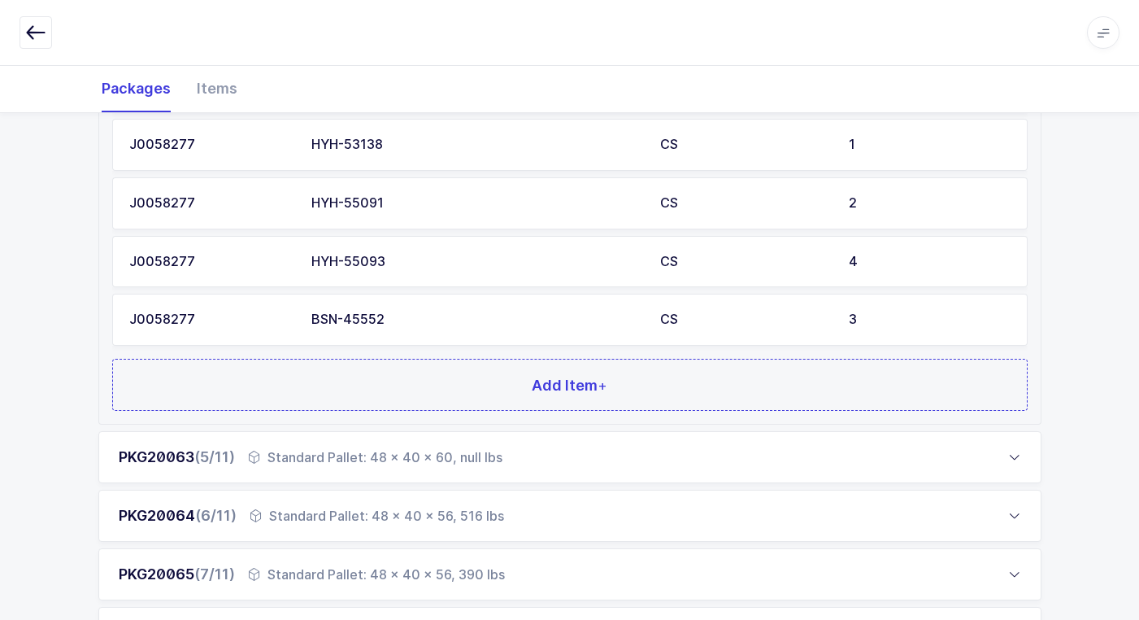
scroll to position [1056, 0]
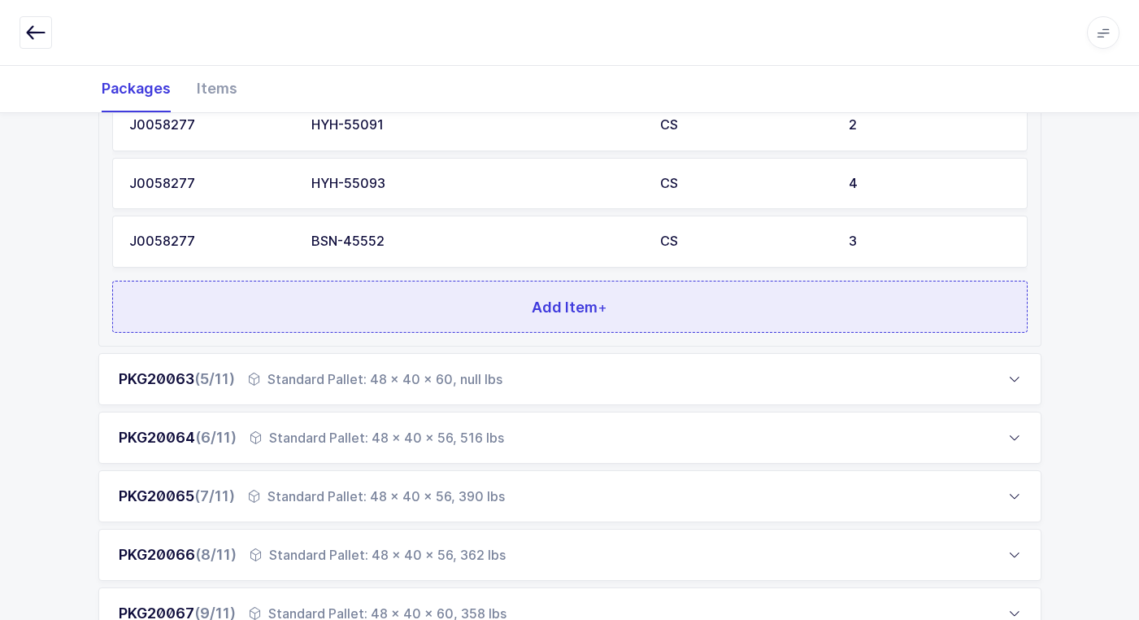
click at [461, 296] on button "Add Item +" at bounding box center [570, 307] width 916 height 52
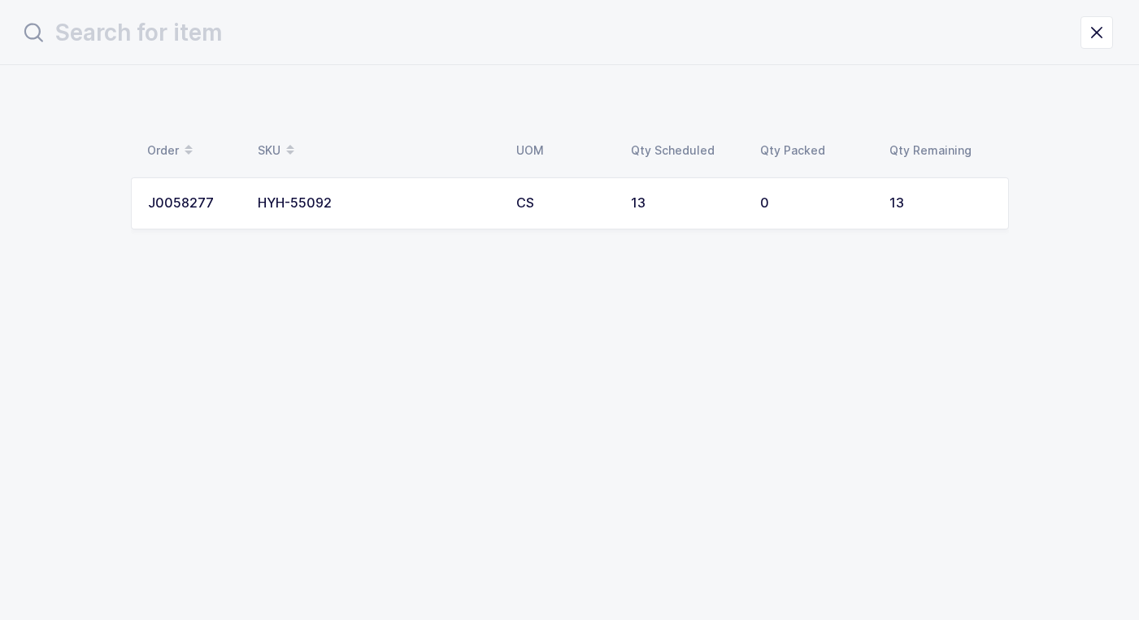
scroll to position [0, 0]
click at [495, 196] on div "HYH-55092" at bounding box center [382, 203] width 239 height 15
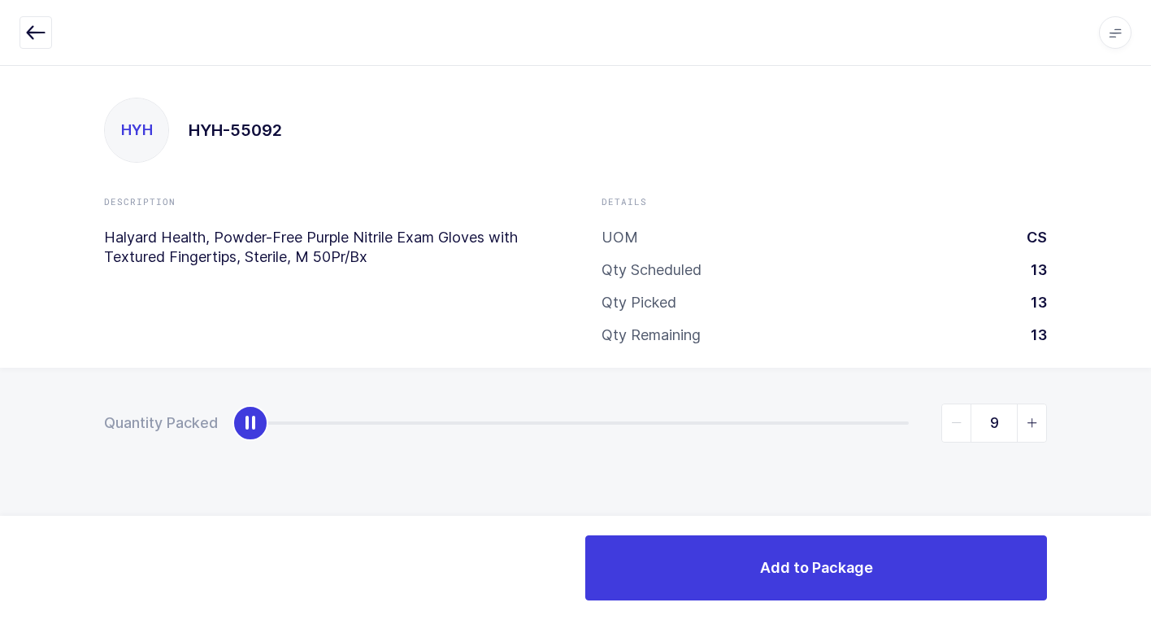
type input "13"
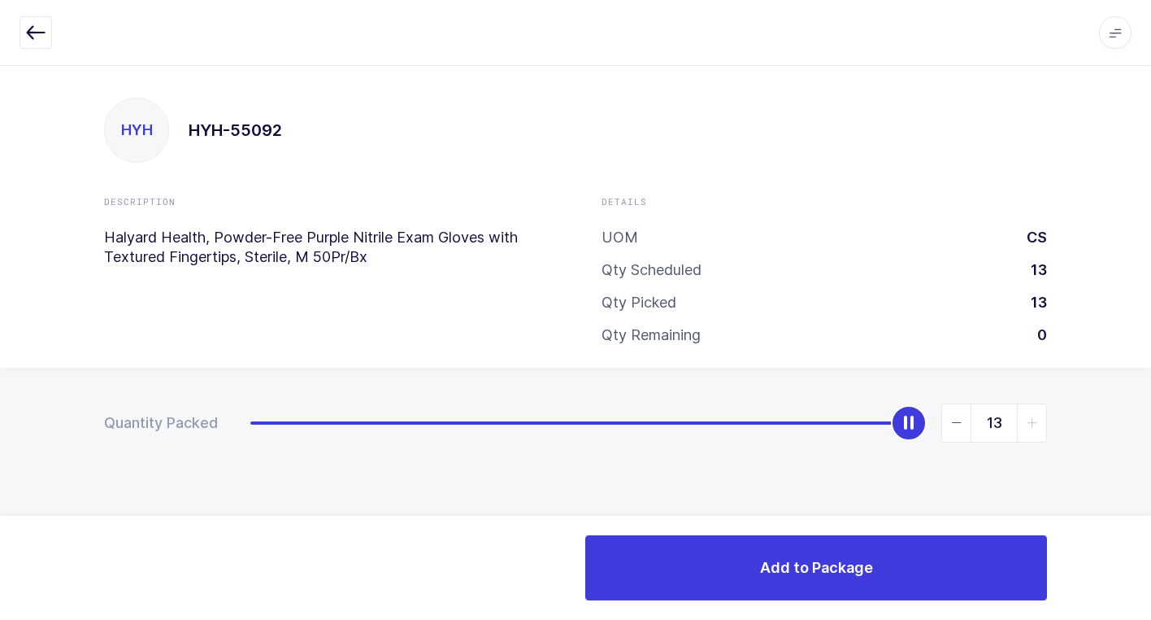
drag, startPoint x: 250, startPoint y: 430, endPoint x: 1053, endPoint y: 472, distance: 803.7
click at [1151, 398] on html "Apps Core Warehouse Admin Mission Control Purchasing Juan W. Logout Account Jua…" at bounding box center [575, 310] width 1151 height 620
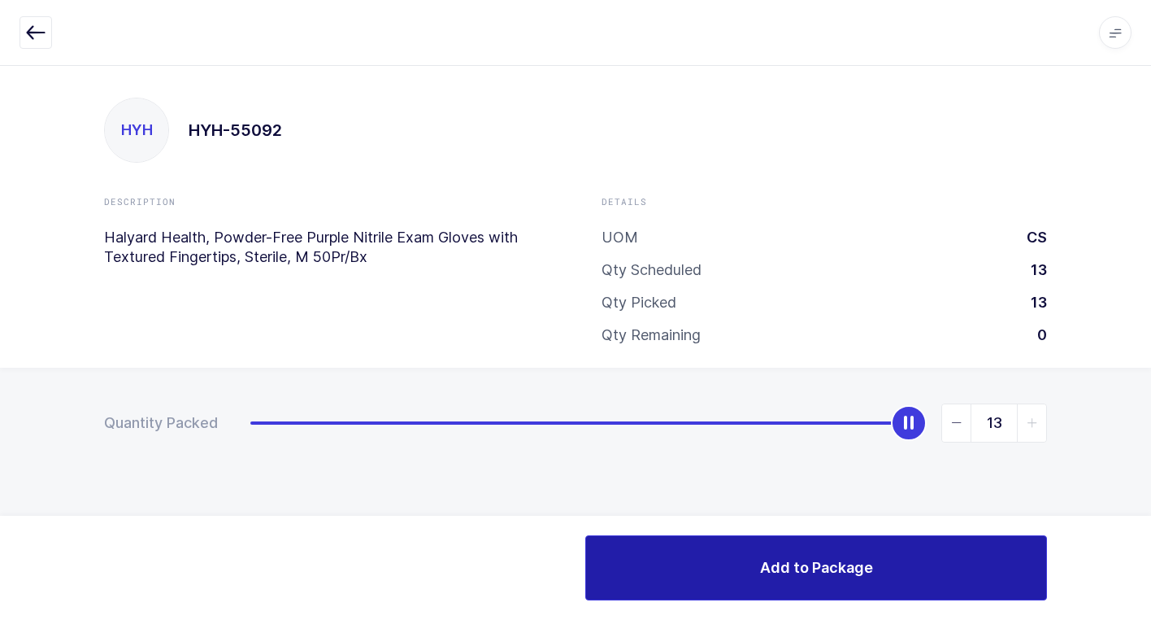
click at [698, 555] on button "Add to Package" at bounding box center [816, 567] width 462 height 65
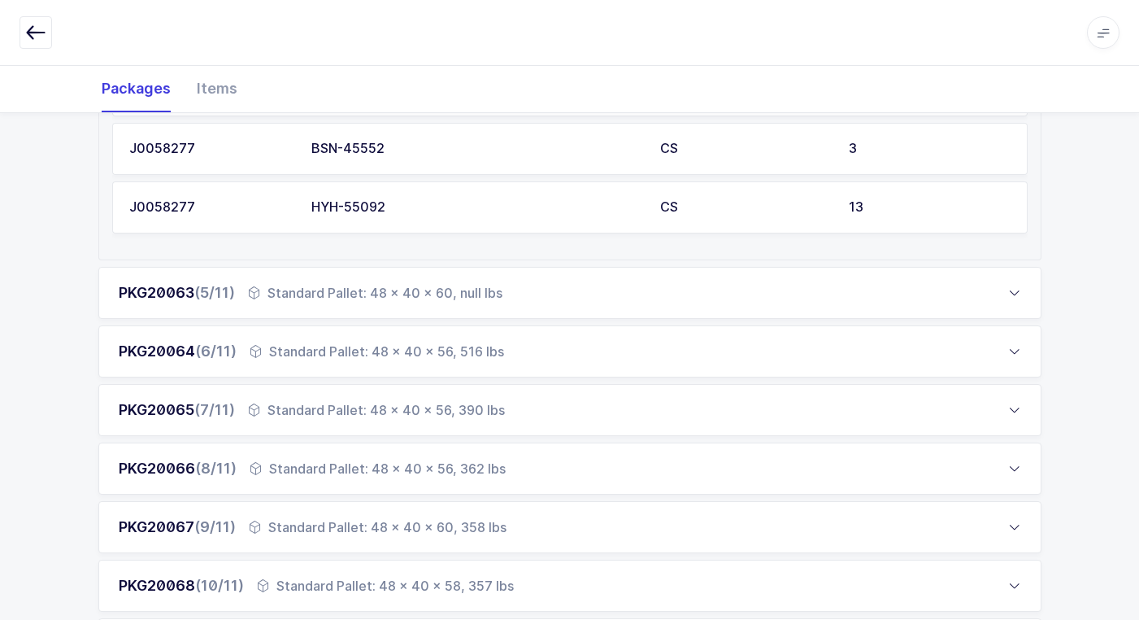
scroll to position [1264, 0]
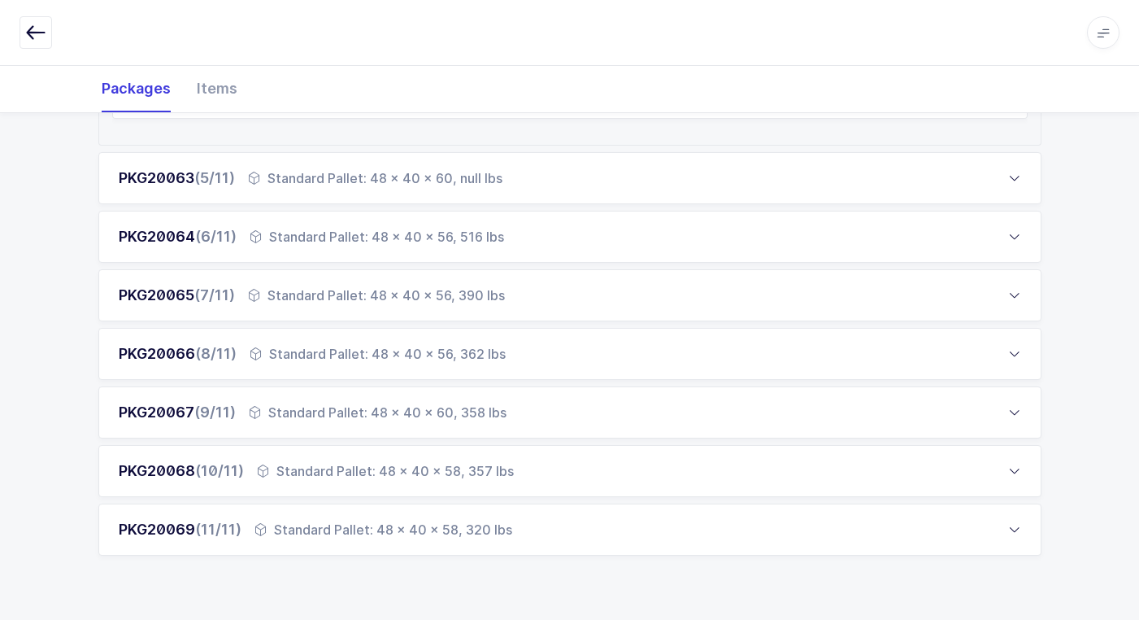
click at [348, 235] on div "Standard Pallet: 48 x 40 x 56, 516 lbs" at bounding box center [377, 237] width 255 height 20
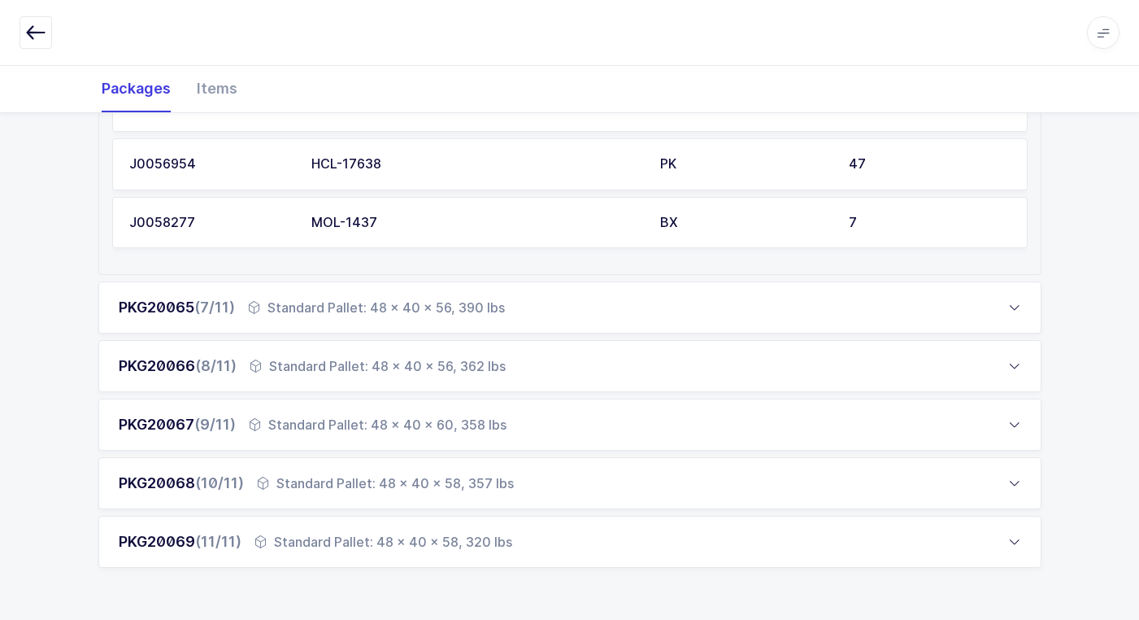
scroll to position [1380, 0]
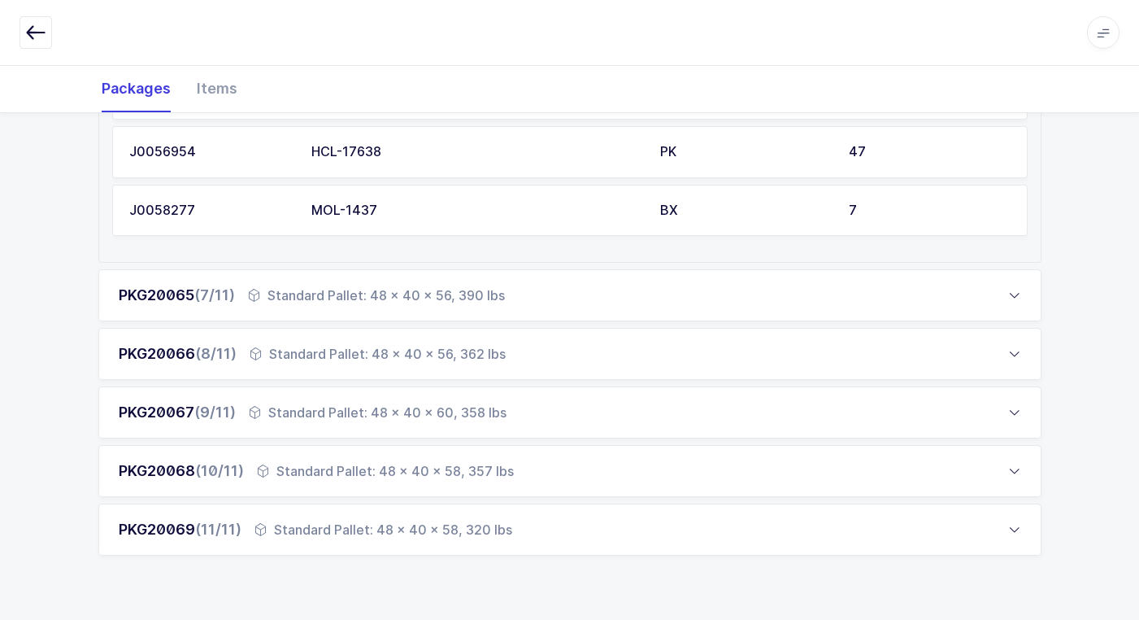
click at [414, 532] on div "Standard Pallet: 48 x 40 x 58, 320 lbs" at bounding box center [384, 530] width 258 height 20
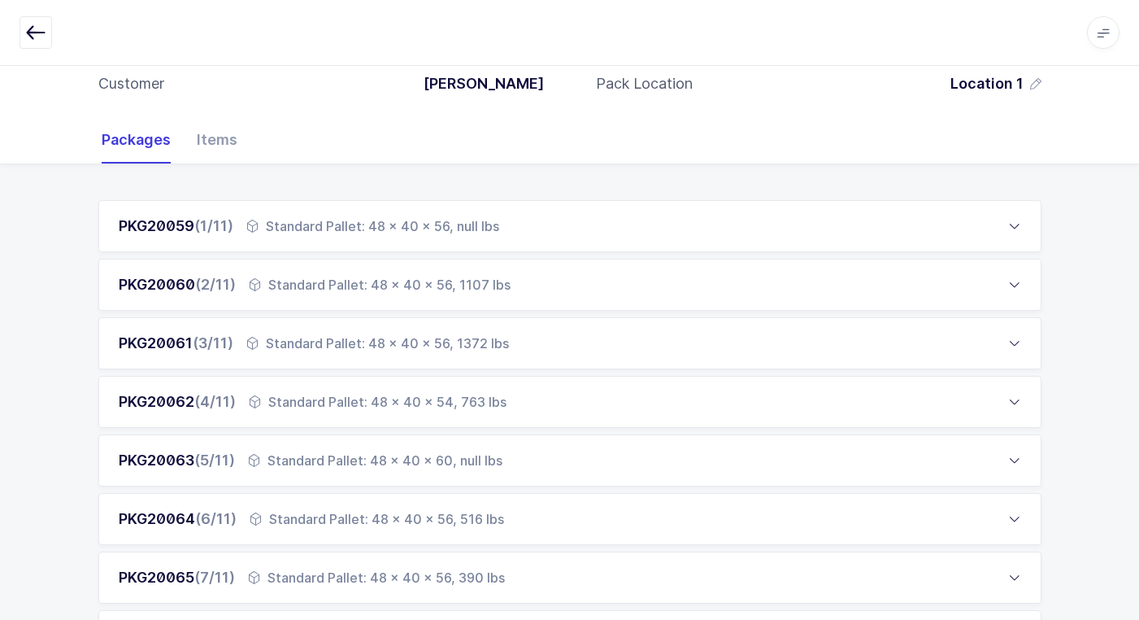
scroll to position [79, 0]
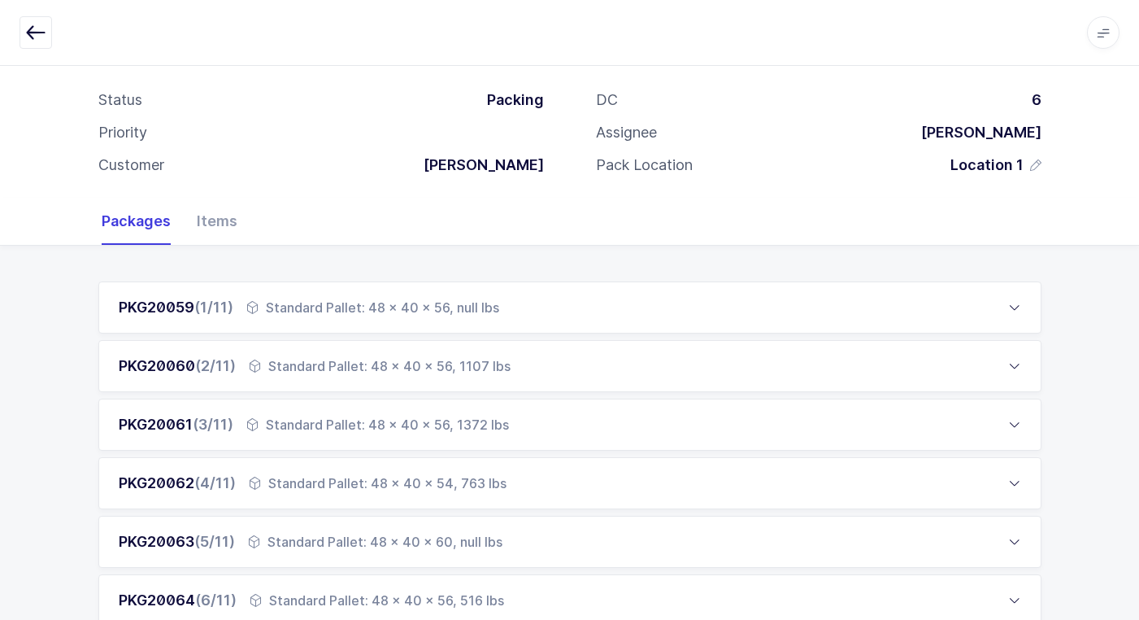
click at [410, 303] on div "Standard Pallet: 48 x 40 x 56, null lbs" at bounding box center [372, 308] width 253 height 20
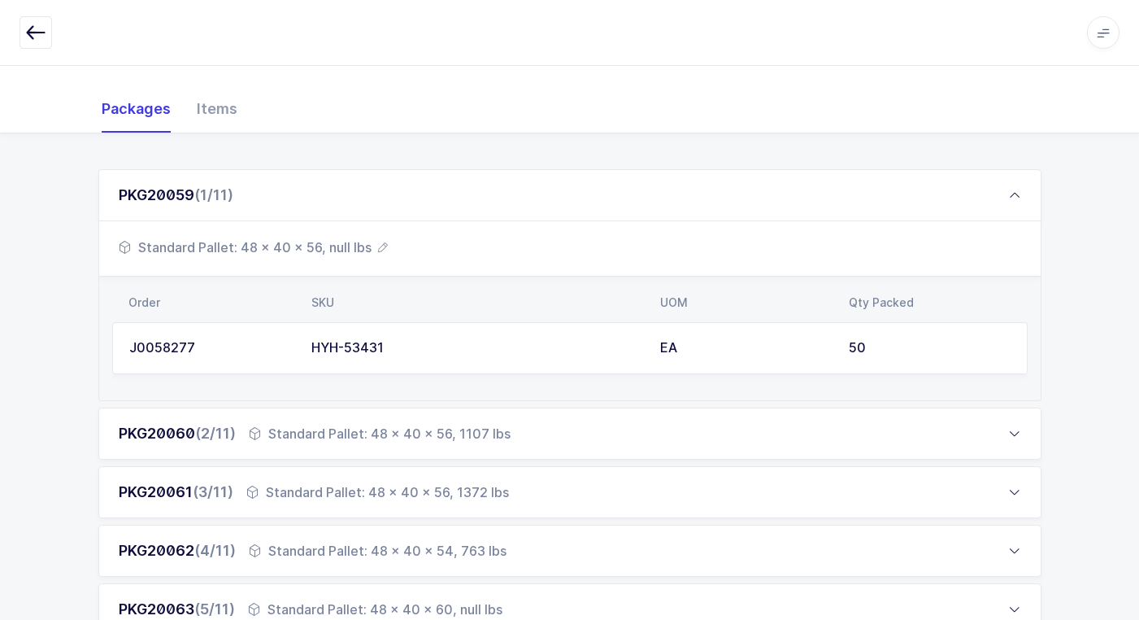
scroll to position [242, 0]
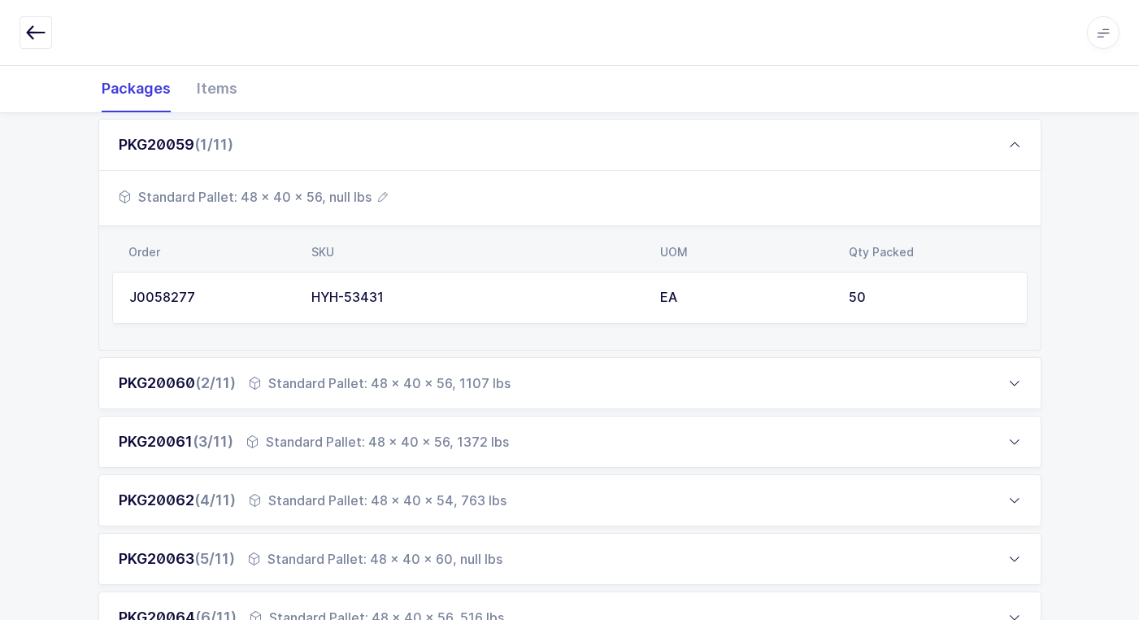
click at [416, 384] on div "Standard Pallet: 48 x 40 x 56, 1107 lbs" at bounding box center [380, 383] width 262 height 20
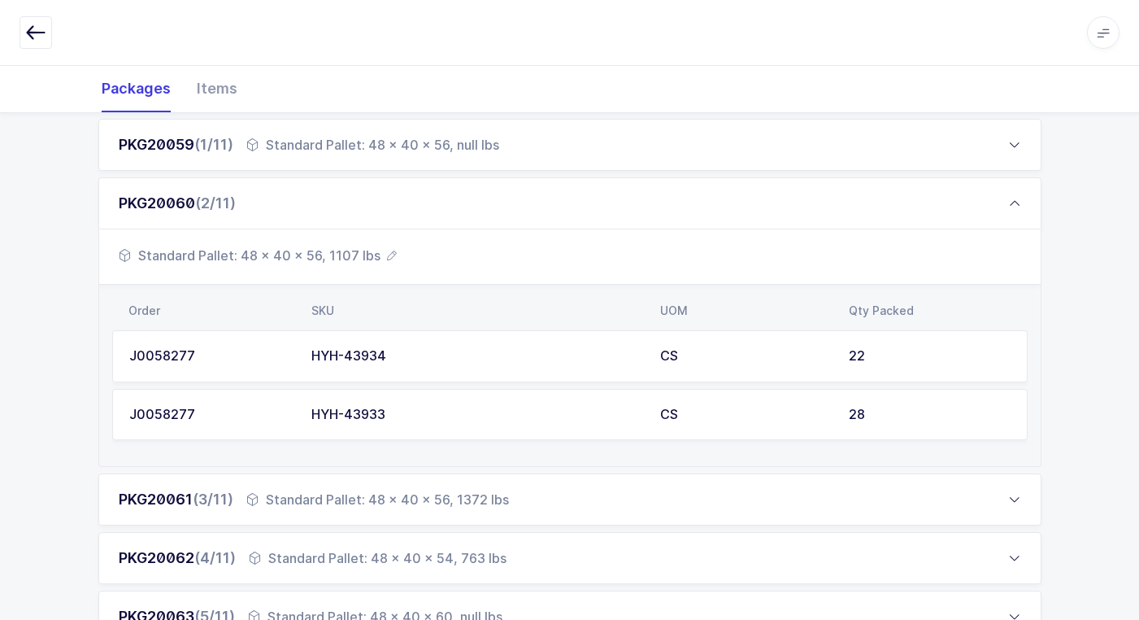
click at [398, 498] on div "Standard Pallet: 48 x 40 x 56, 1372 lbs" at bounding box center [377, 500] width 263 height 20
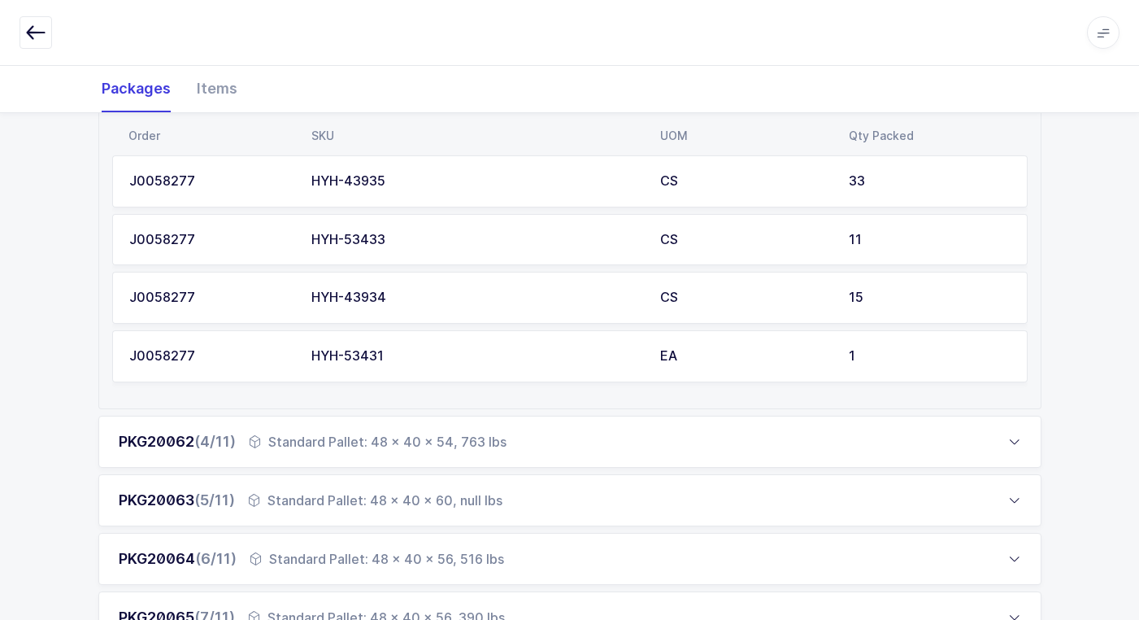
scroll to position [567, 0]
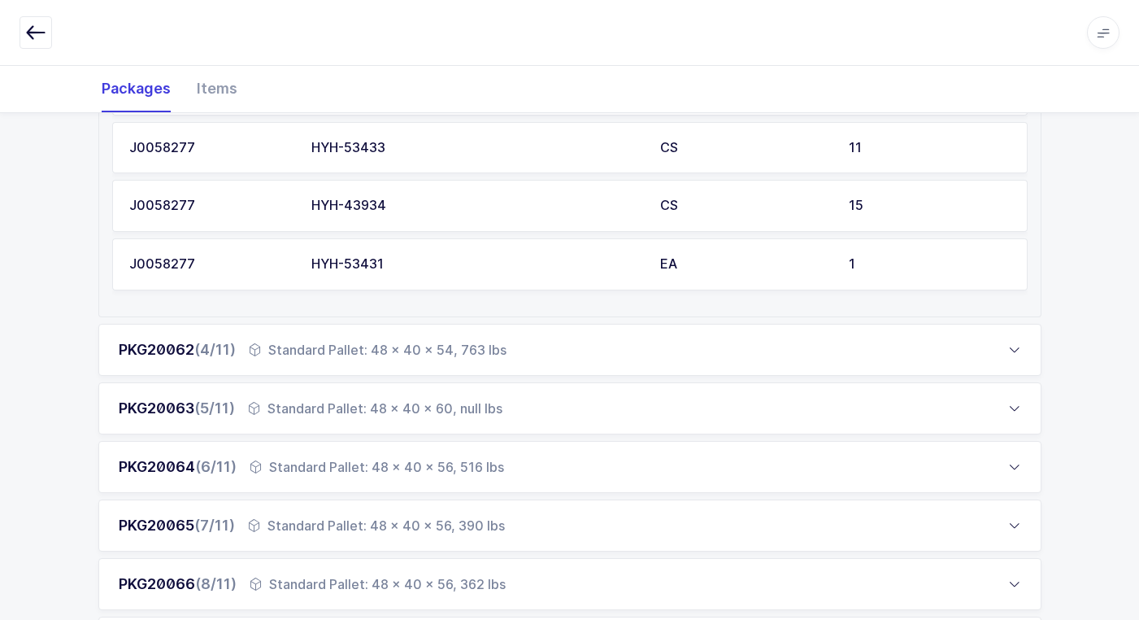
click at [376, 349] on div "Standard Pallet: 48 x 40 x 54, 763 lbs" at bounding box center [378, 350] width 258 height 20
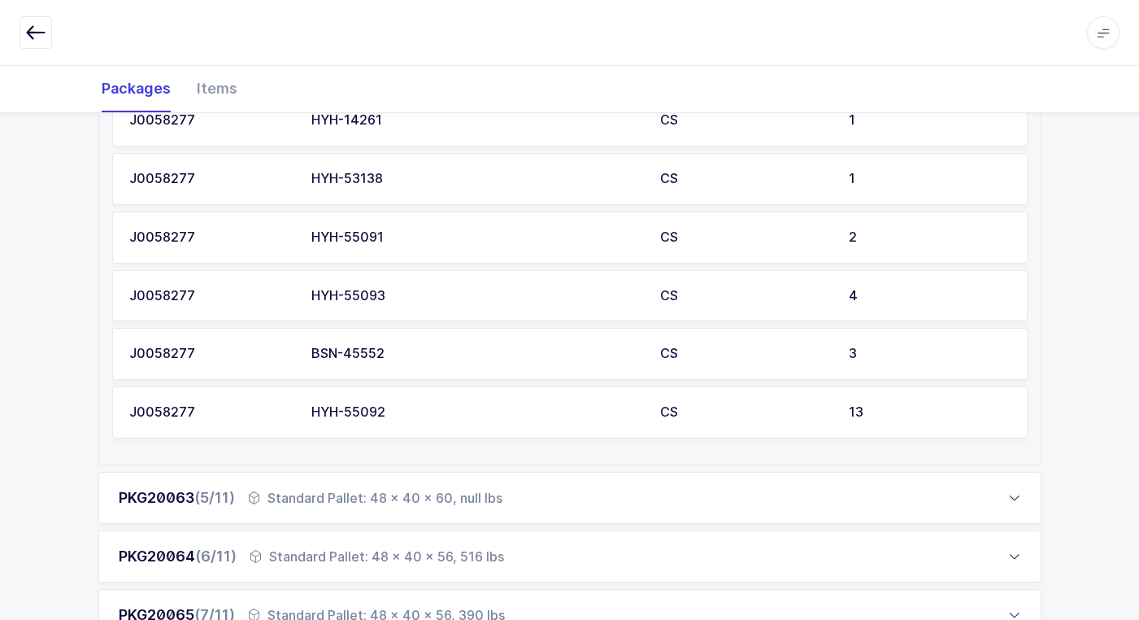
scroll to position [973, 0]
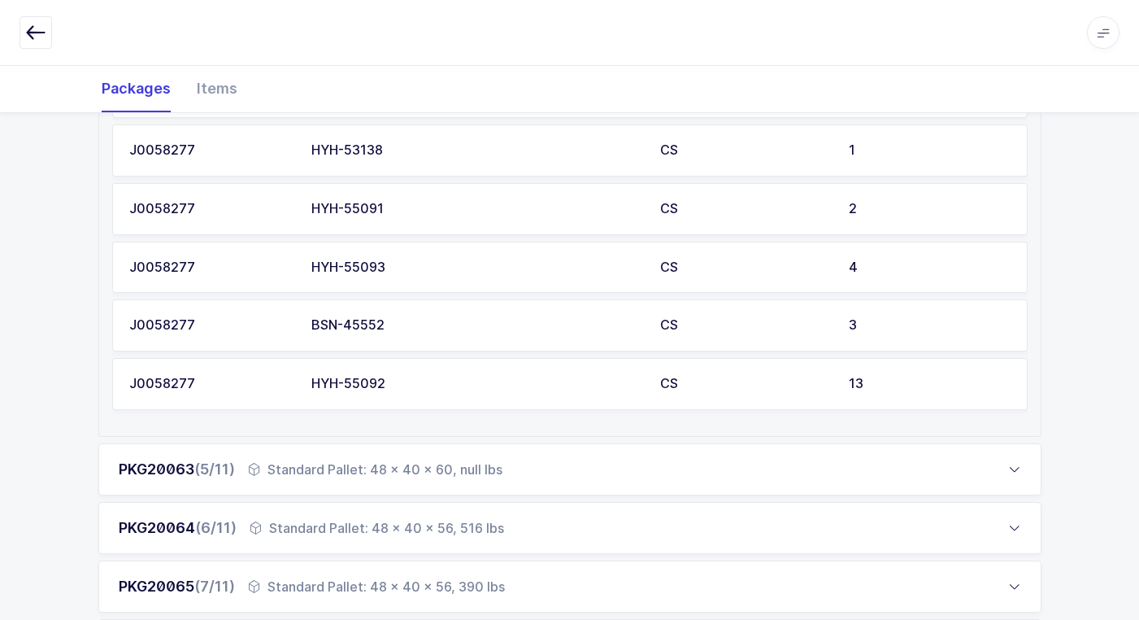
click at [427, 324] on div "BSN-45552" at bounding box center [475, 325] width 329 height 15
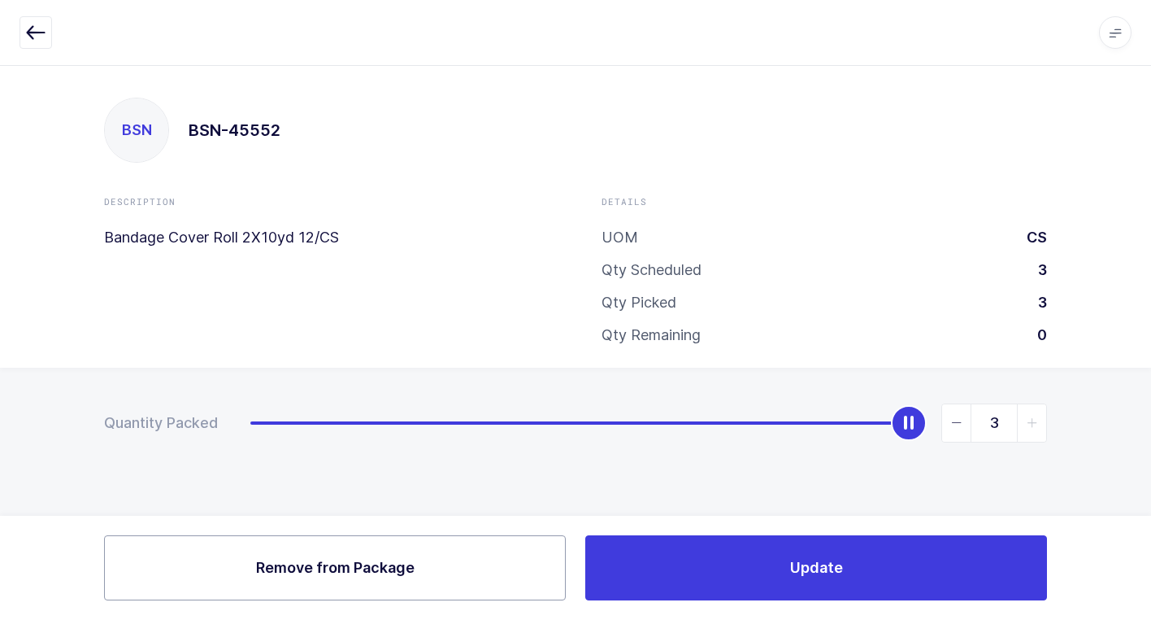
click at [425, 547] on button "Remove Remove from Package" at bounding box center [335, 567] width 462 height 65
type input "0"
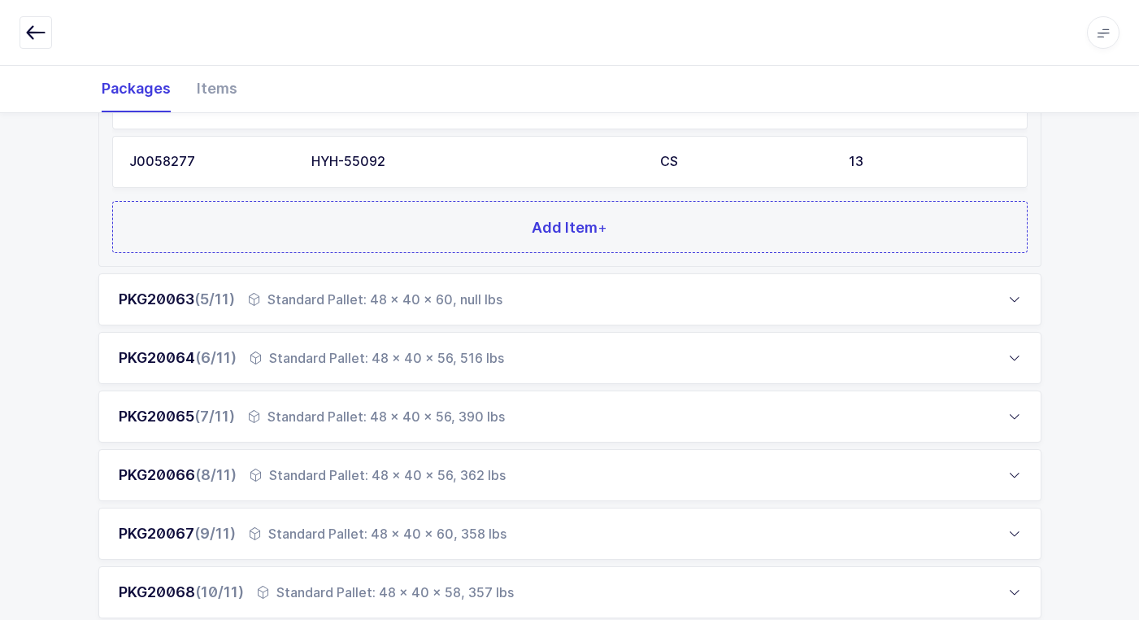
scroll to position [1138, 0]
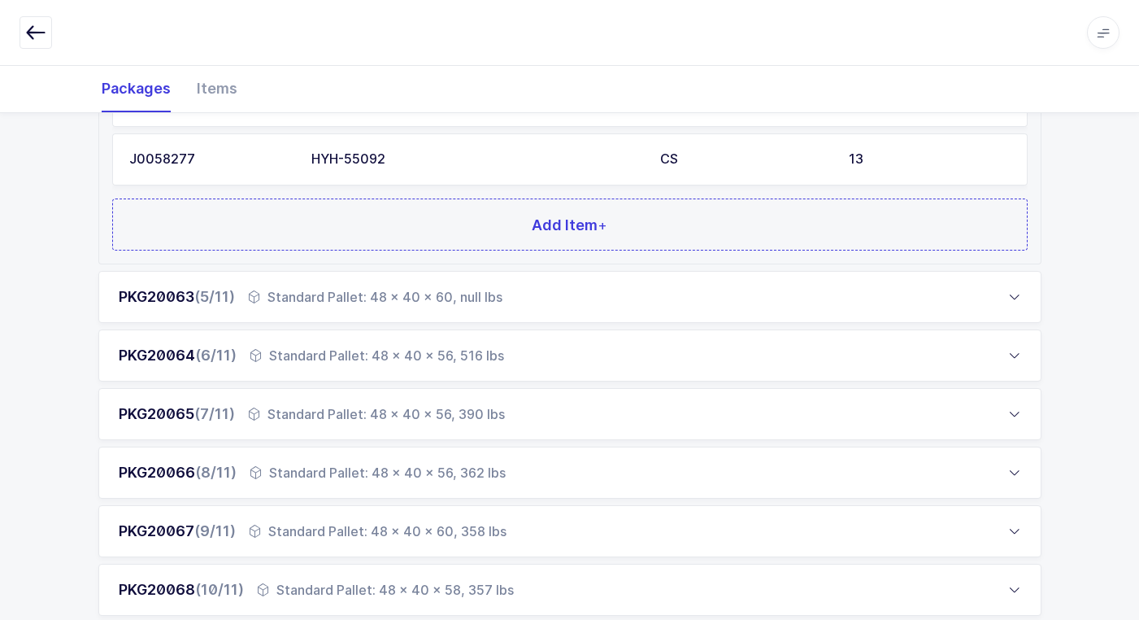
click at [281, 355] on div "Standard Pallet: 48 x 40 x 56, 516 lbs" at bounding box center [377, 356] width 255 height 20
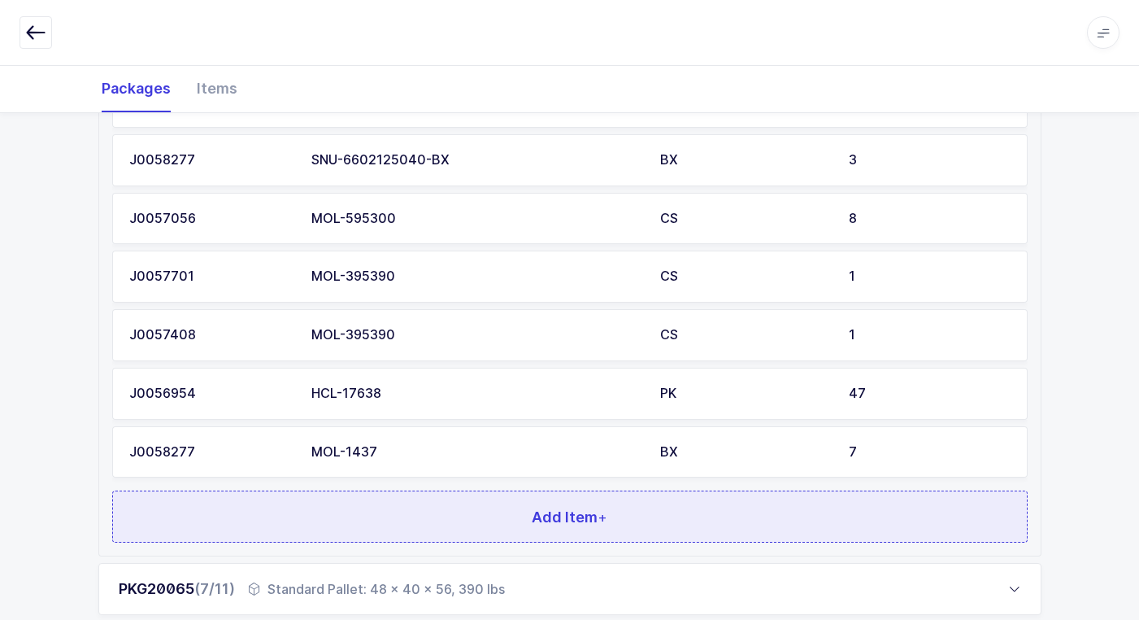
drag, startPoint x: 378, startPoint y: 522, endPoint x: 376, endPoint y: 511, distance: 10.7
click at [376, 511] on button "Add Item +" at bounding box center [570, 516] width 916 height 52
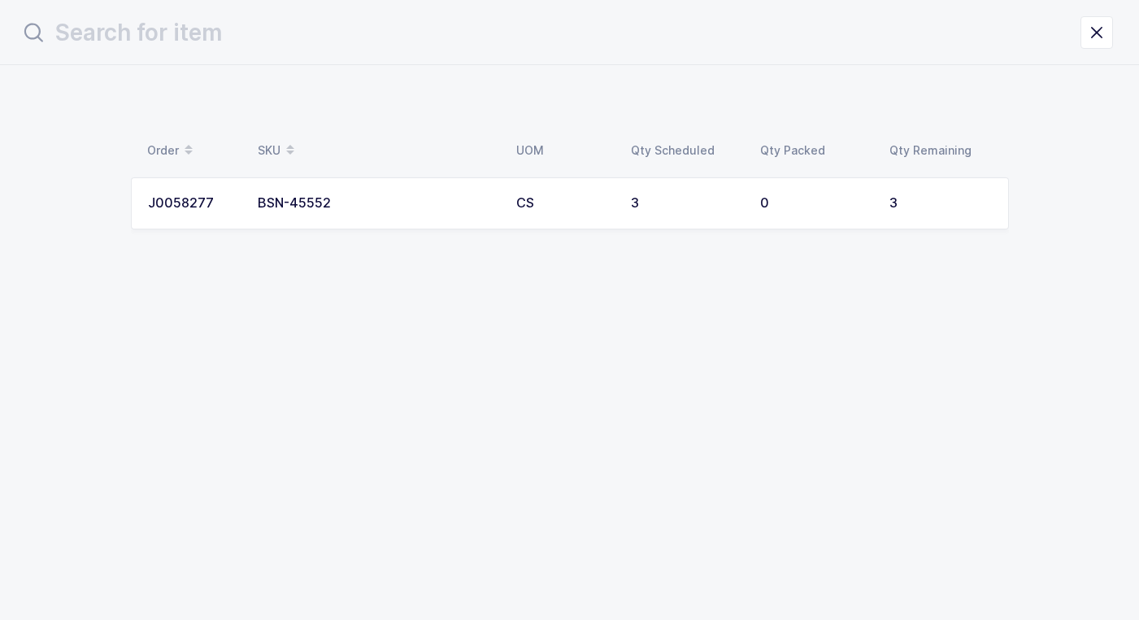
scroll to position [0, 0]
click at [497, 207] on div "BSN-45552" at bounding box center [382, 203] width 239 height 15
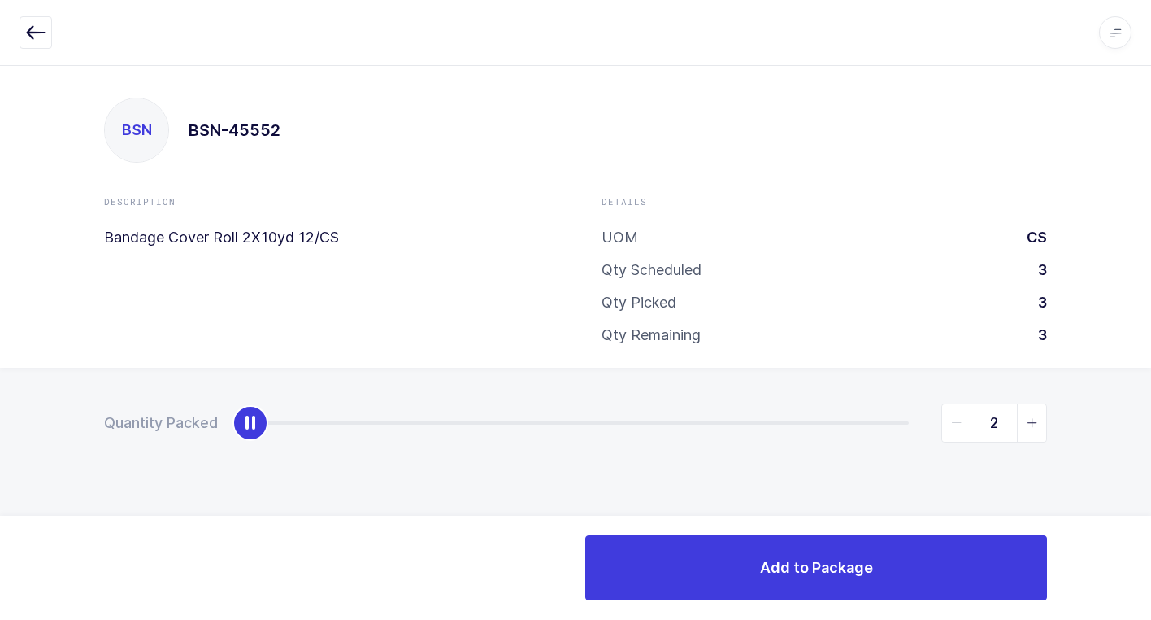
type input "3"
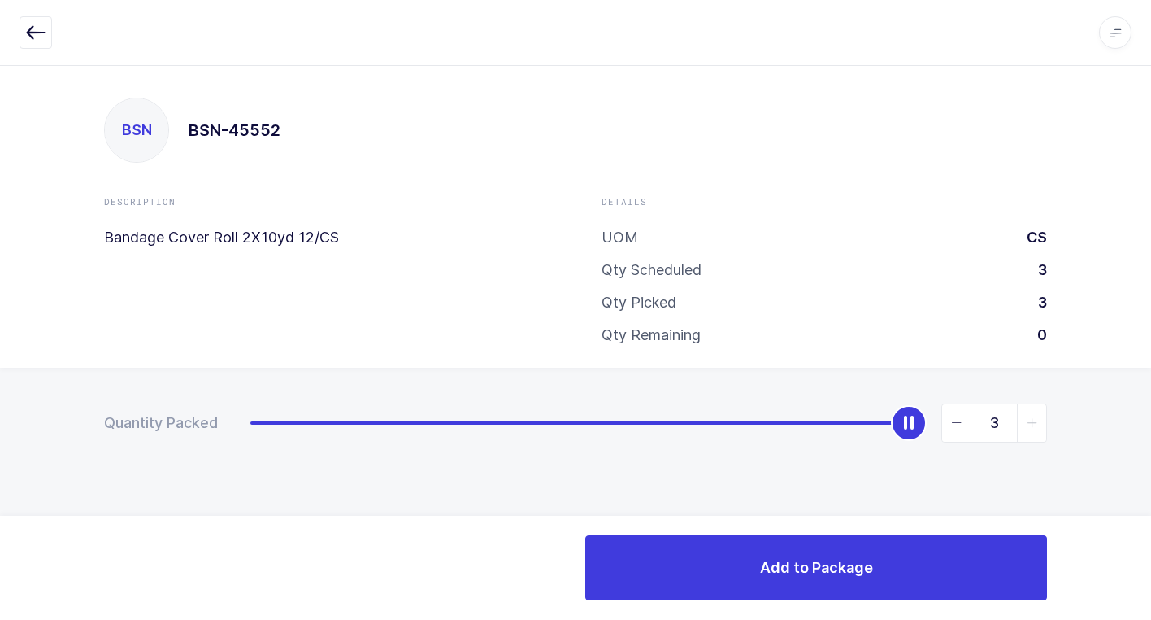
drag, startPoint x: 246, startPoint y: 427, endPoint x: 1160, endPoint y: 370, distance: 915.8
click at [1151, 370] on html "Apps Core Warehouse Admin Mission Control Purchasing Juan W. Logout Account Jua…" at bounding box center [575, 310] width 1151 height 620
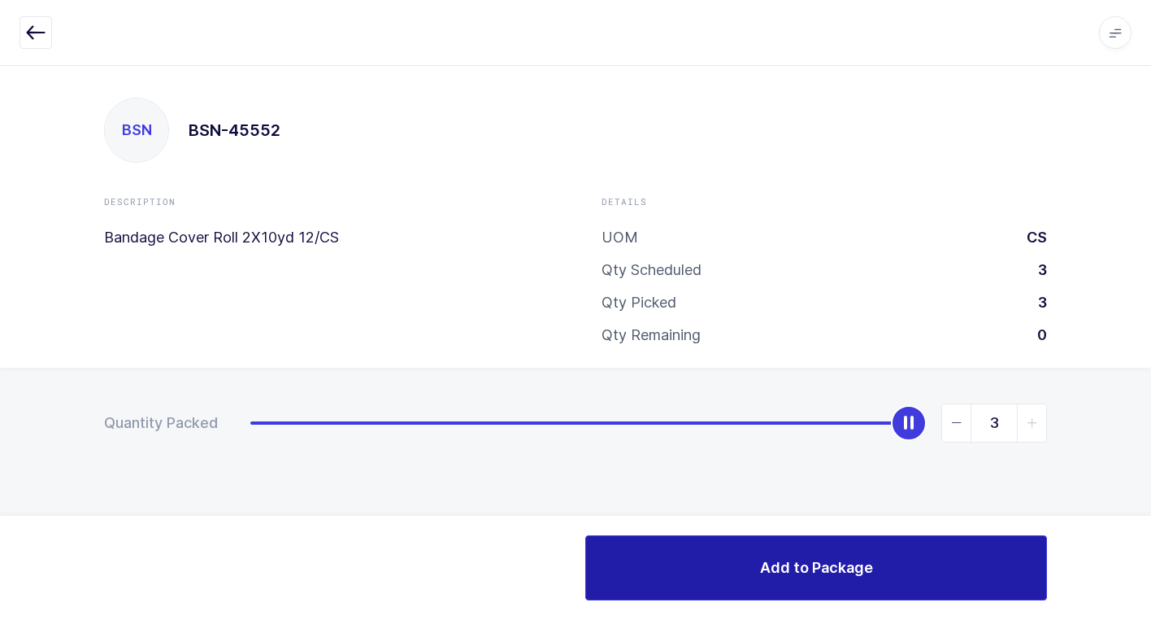
click at [616, 557] on button "Add to Package" at bounding box center [816, 567] width 462 height 65
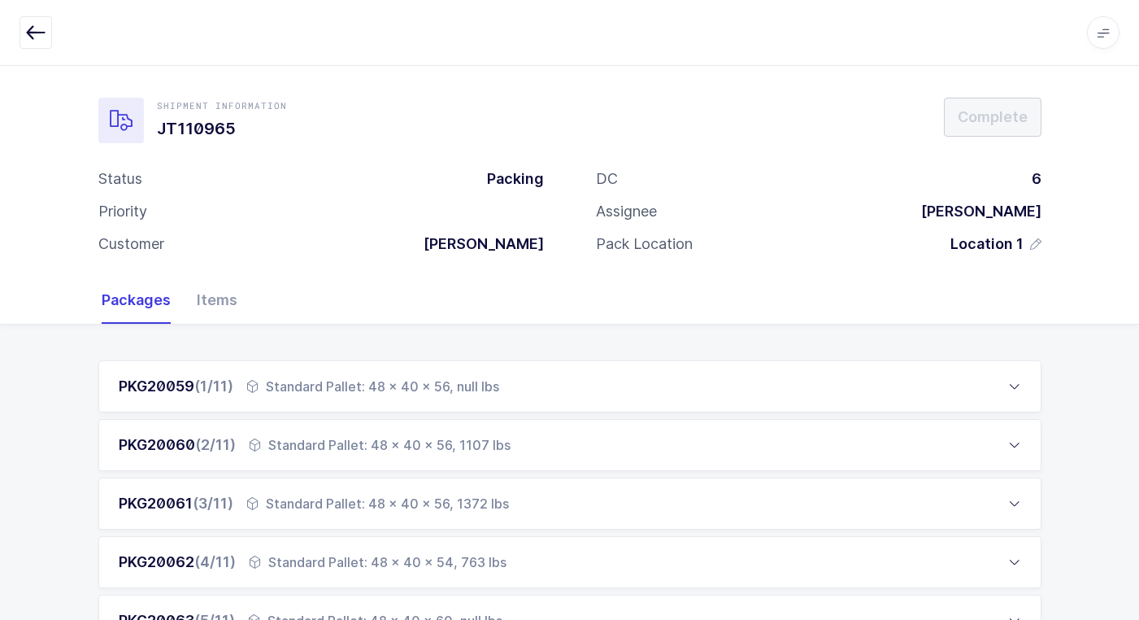
click at [464, 388] on div "Standard Pallet: 48 x 40 x 56, null lbs" at bounding box center [372, 386] width 253 height 20
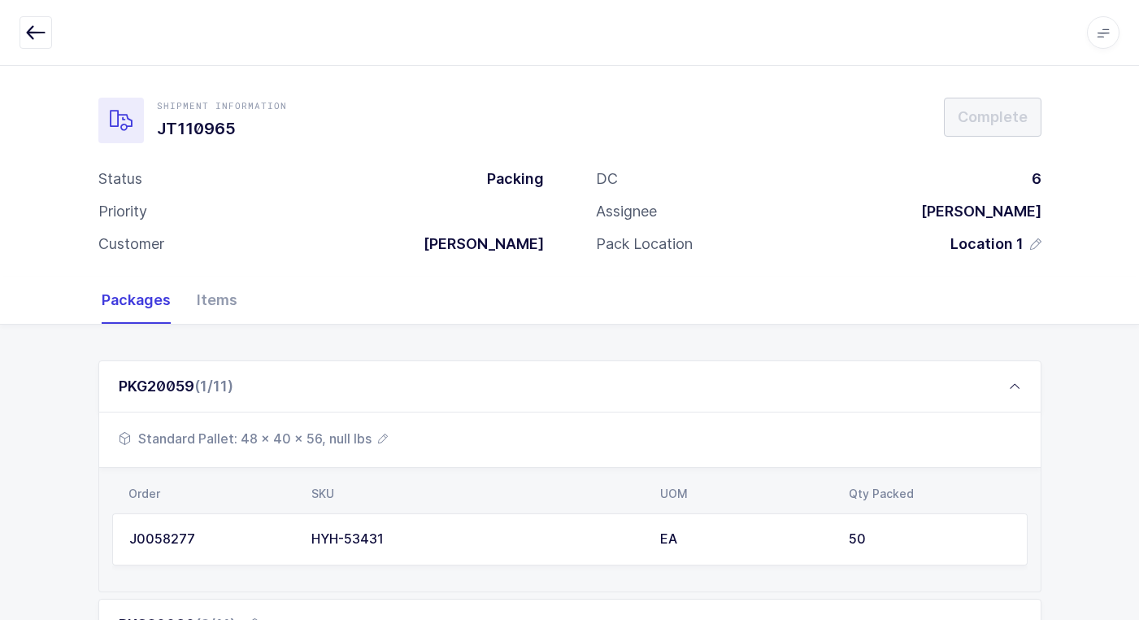
click at [346, 437] on span "Standard Pallet: 48 x 40 x 56, null lbs" at bounding box center [253, 439] width 269 height 20
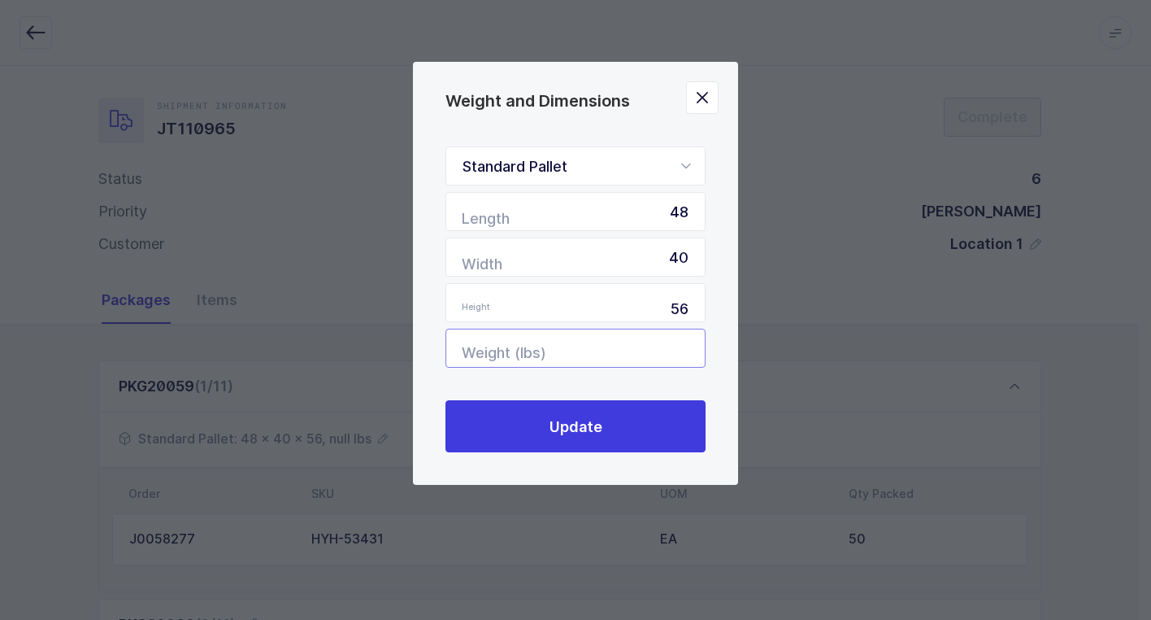
click at [671, 334] on input "Weight (lbs)" at bounding box center [576, 348] width 260 height 39
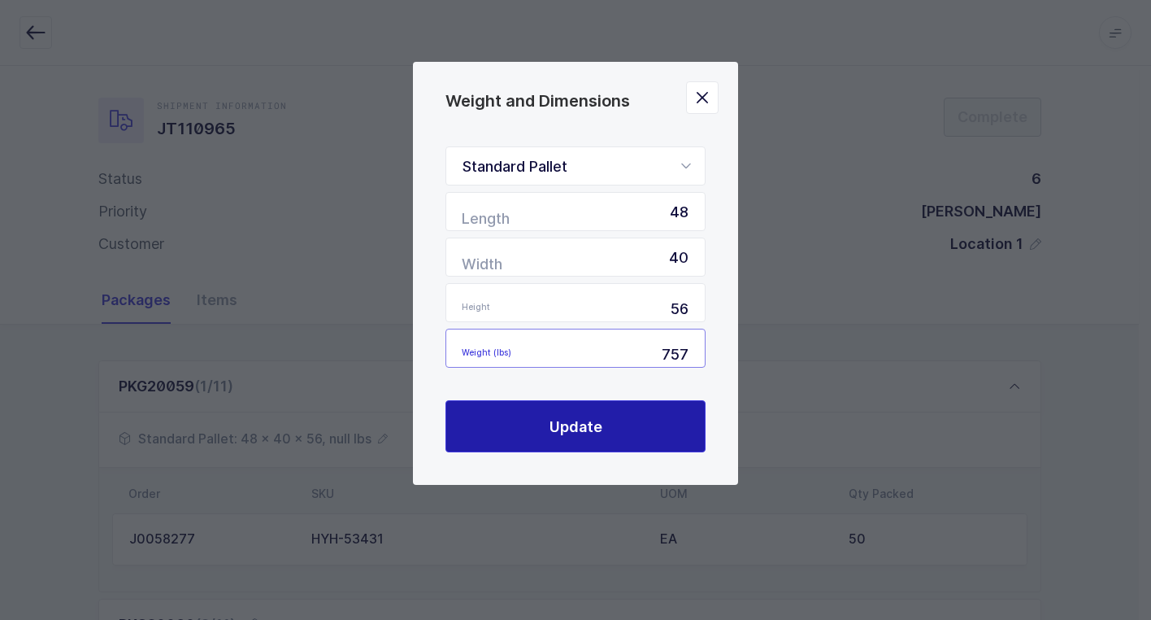
type input "757"
click at [574, 429] on span "Update" at bounding box center [576, 426] width 53 height 20
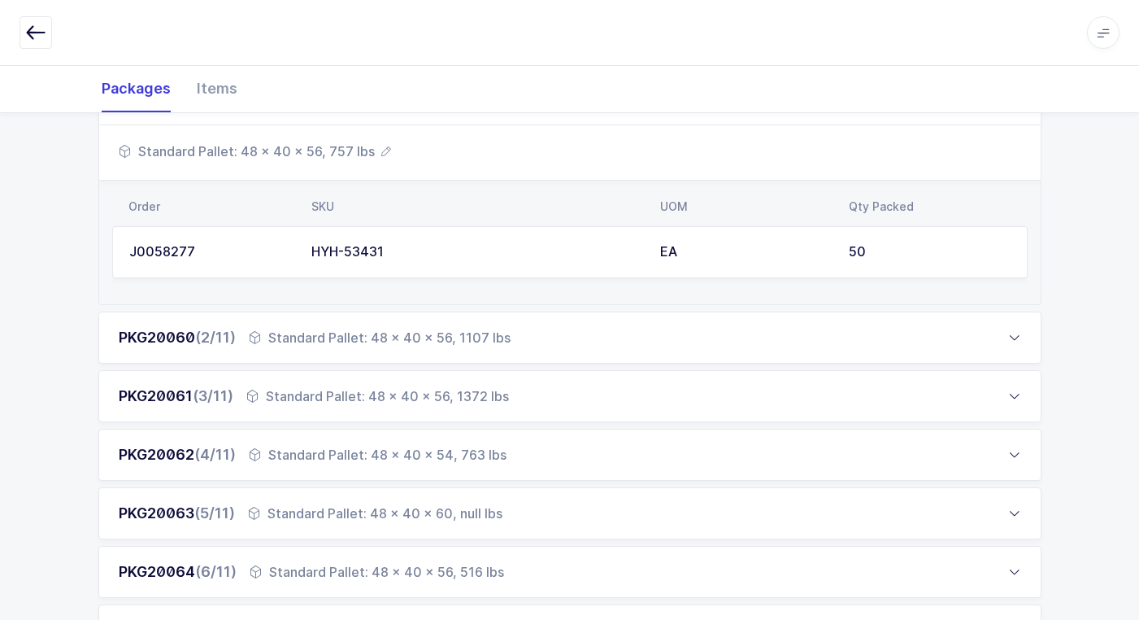
scroll to position [325, 0]
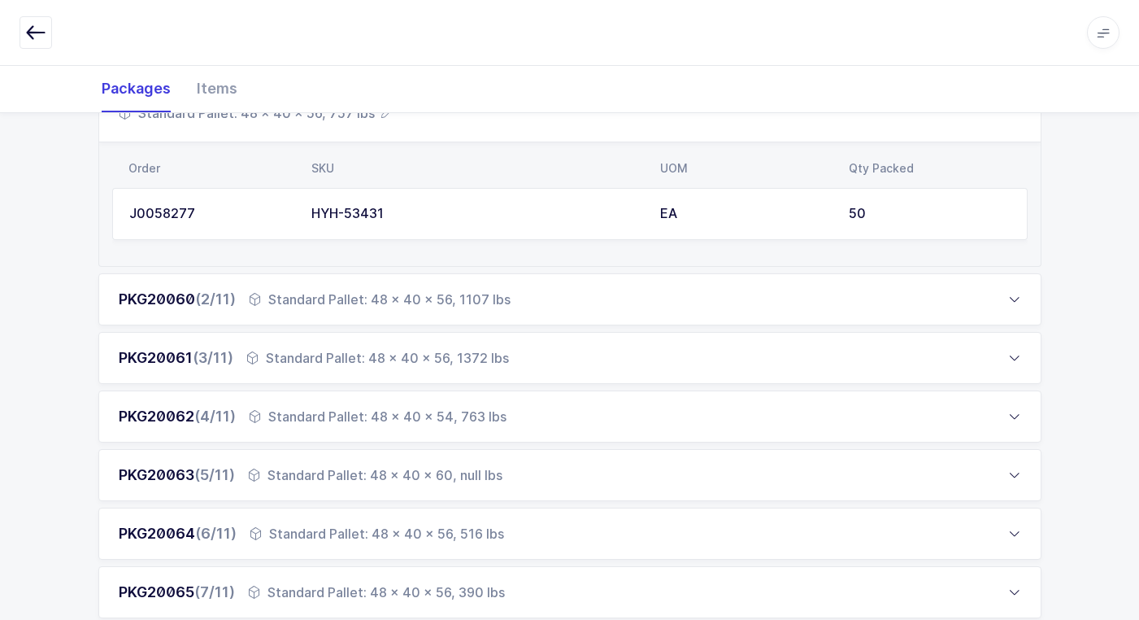
click at [411, 471] on div "Standard Pallet: 48 x 40 x 60, null lbs" at bounding box center [375, 475] width 255 height 20
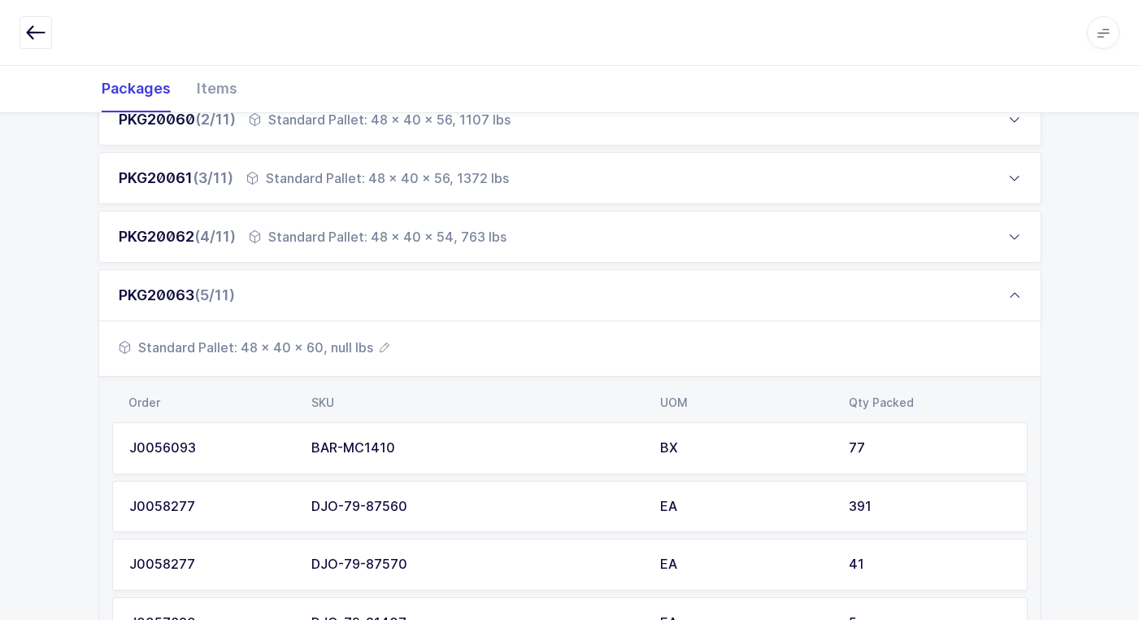
click at [345, 350] on span "Standard Pallet: 48 x 40 x 60, null lbs" at bounding box center [254, 347] width 271 height 20
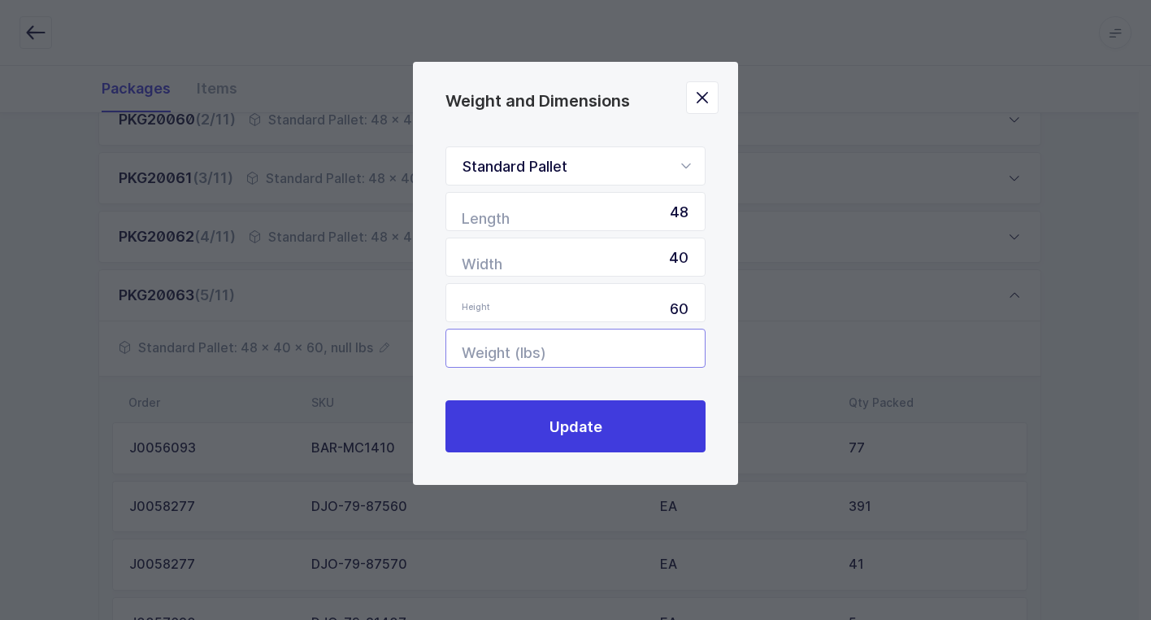
click at [668, 353] on input "Weight (lbs)" at bounding box center [576, 348] width 260 height 39
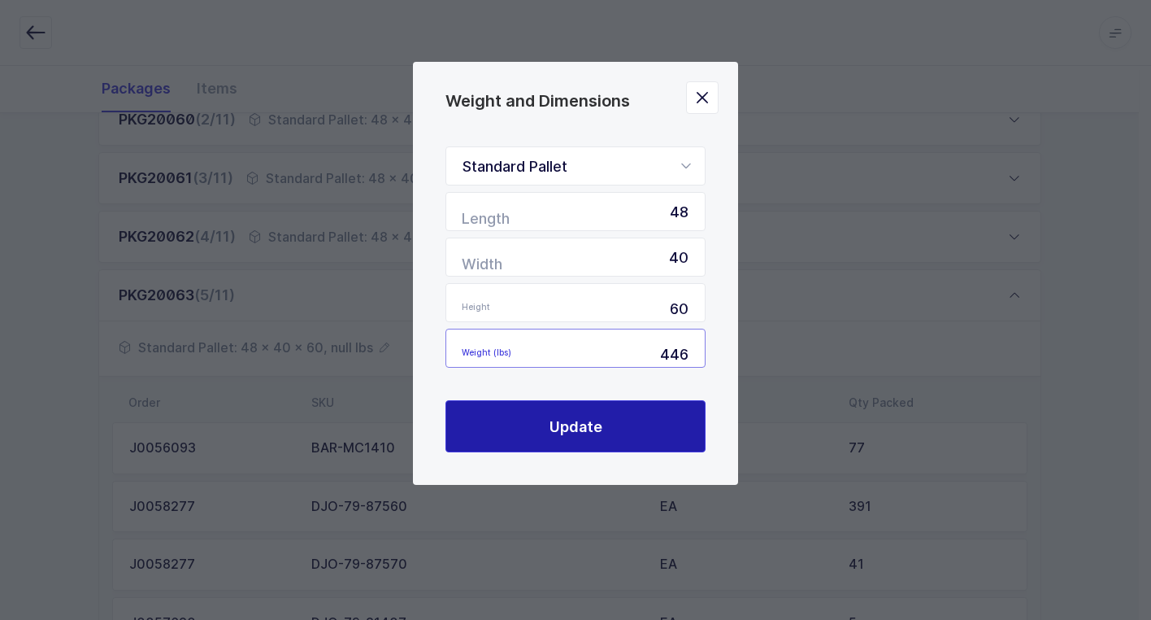
type input "446"
click at [630, 415] on button "Update" at bounding box center [576, 426] width 260 height 52
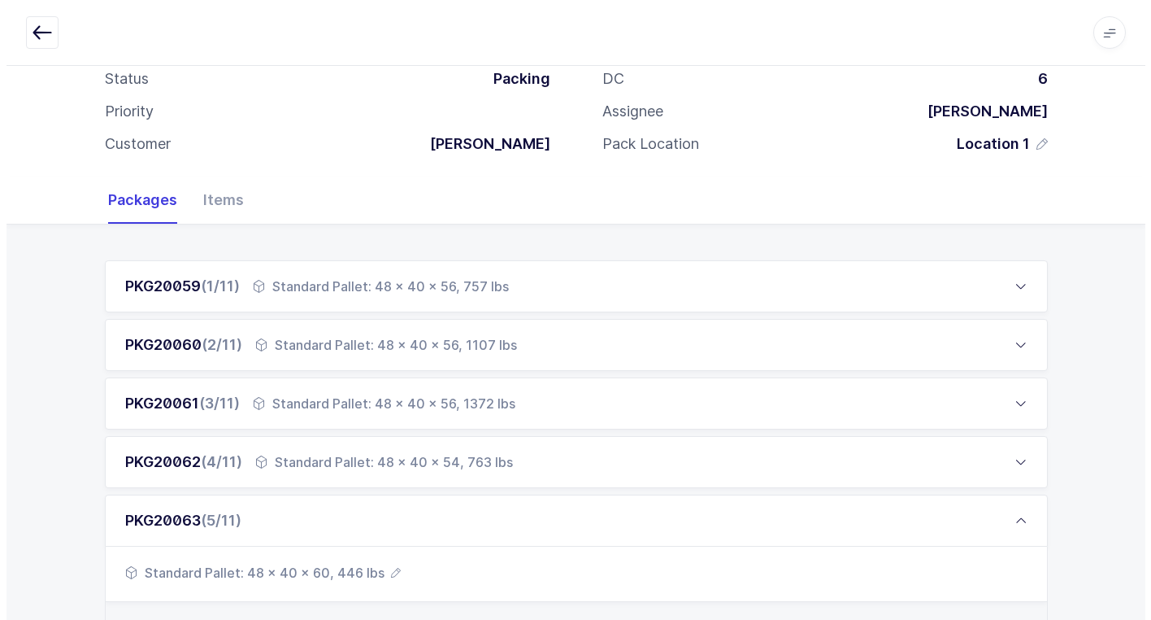
scroll to position [0, 0]
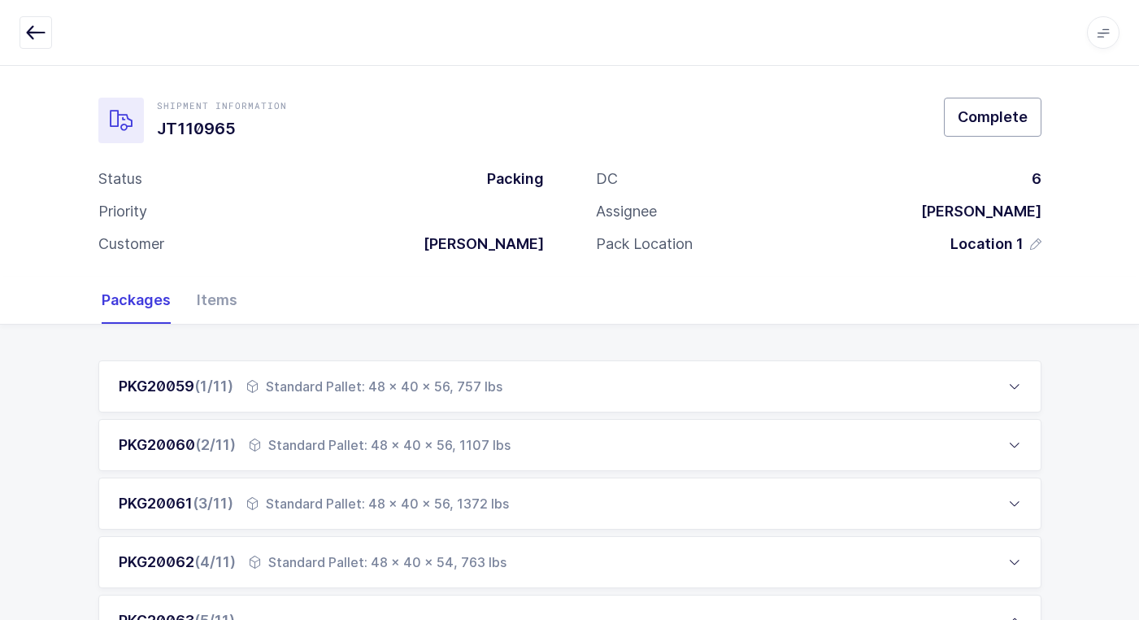
click at [1009, 121] on span "Complete" at bounding box center [993, 117] width 70 height 20
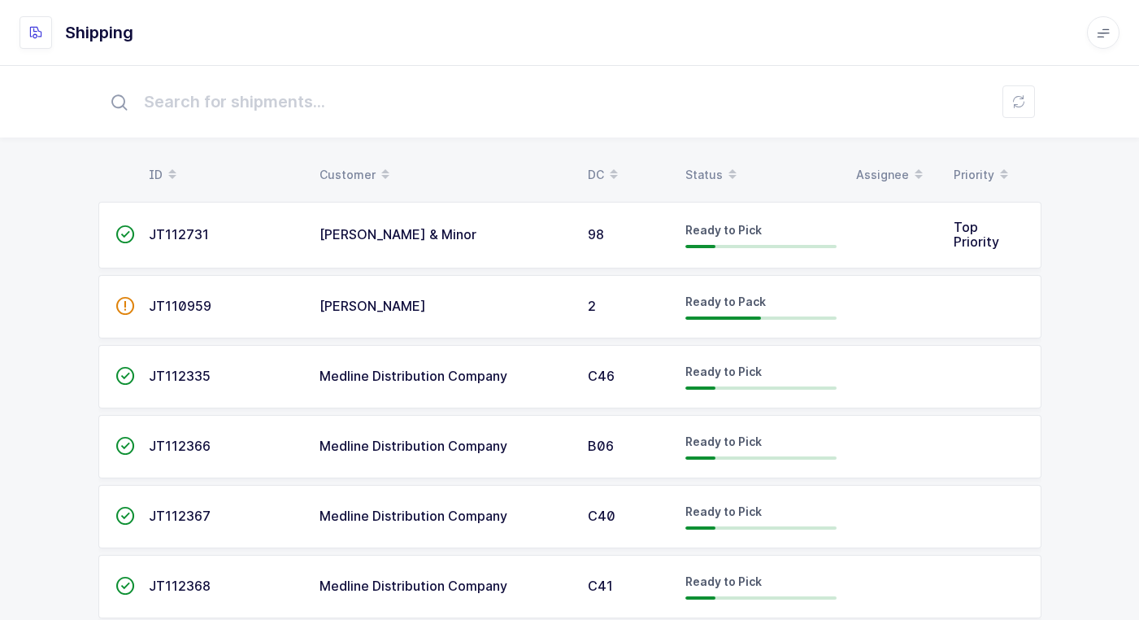
click at [490, 307] on div "[PERSON_NAME]" at bounding box center [444, 306] width 249 height 15
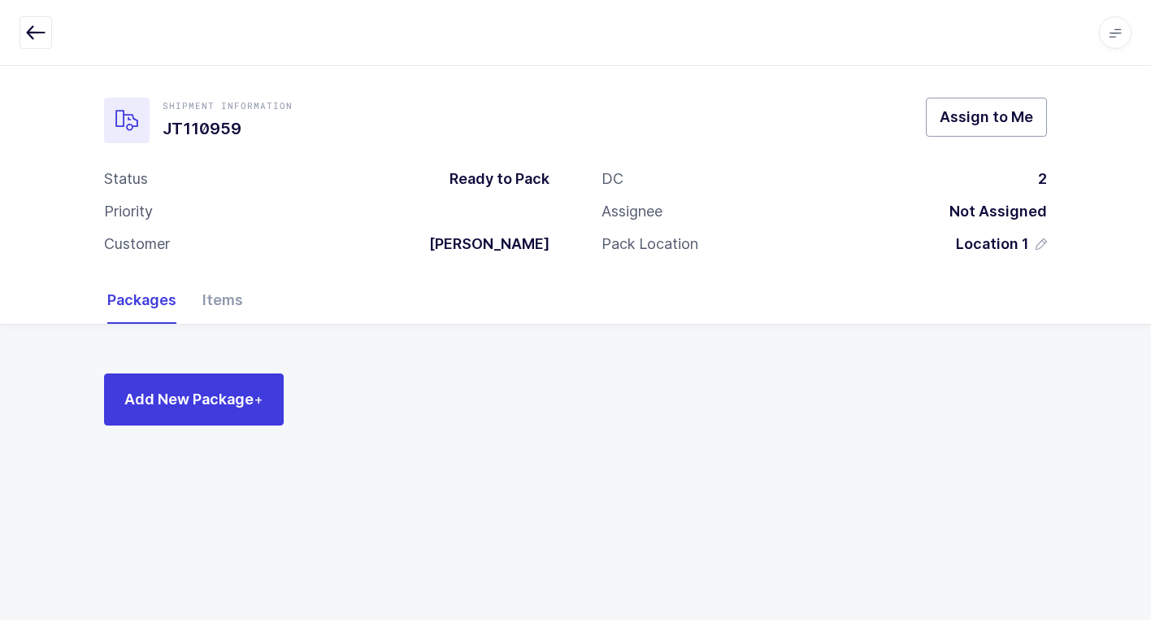
click at [964, 118] on span "Assign to Me" at bounding box center [987, 117] width 94 height 20
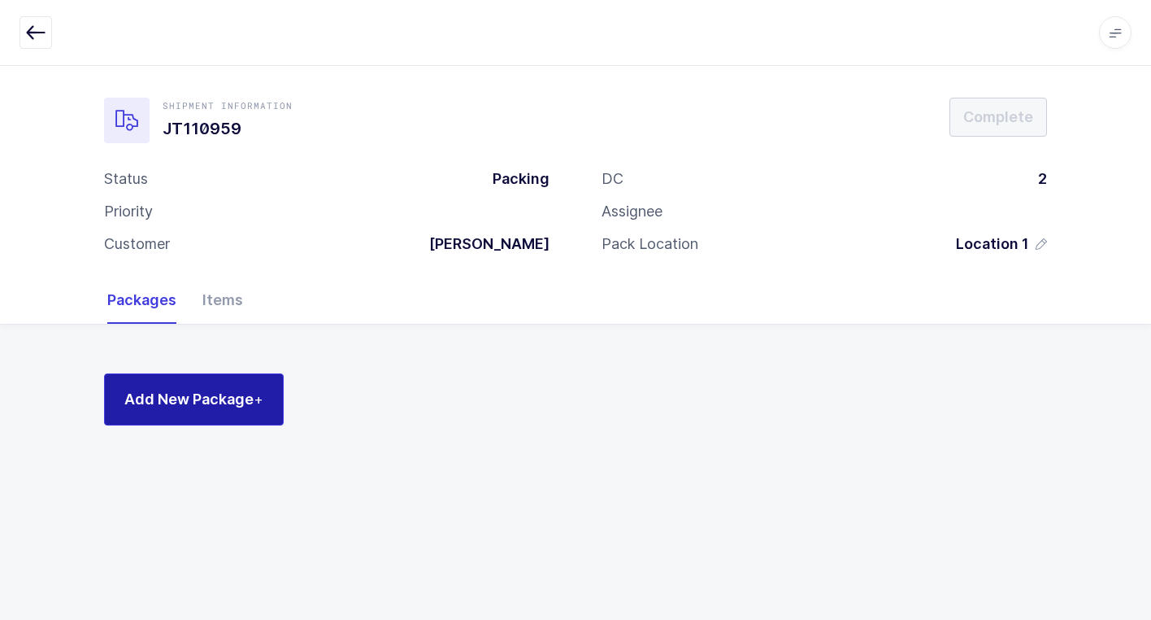
click at [208, 407] on span "Add New Package +" at bounding box center [193, 399] width 139 height 20
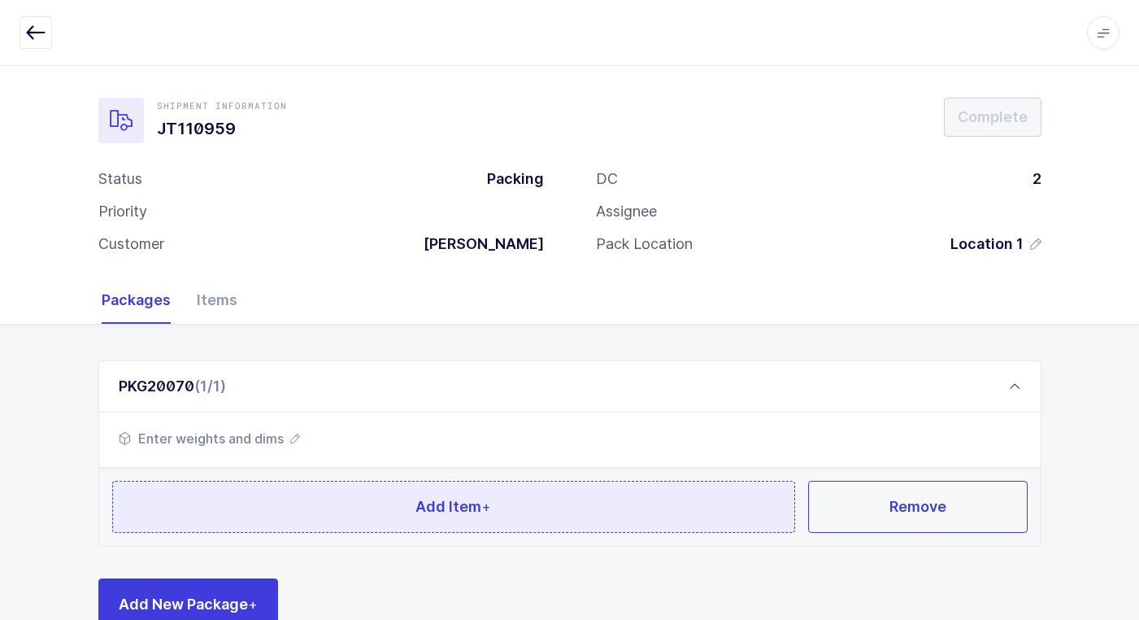
click at [350, 490] on button "Add Item +" at bounding box center [454, 507] width 684 height 52
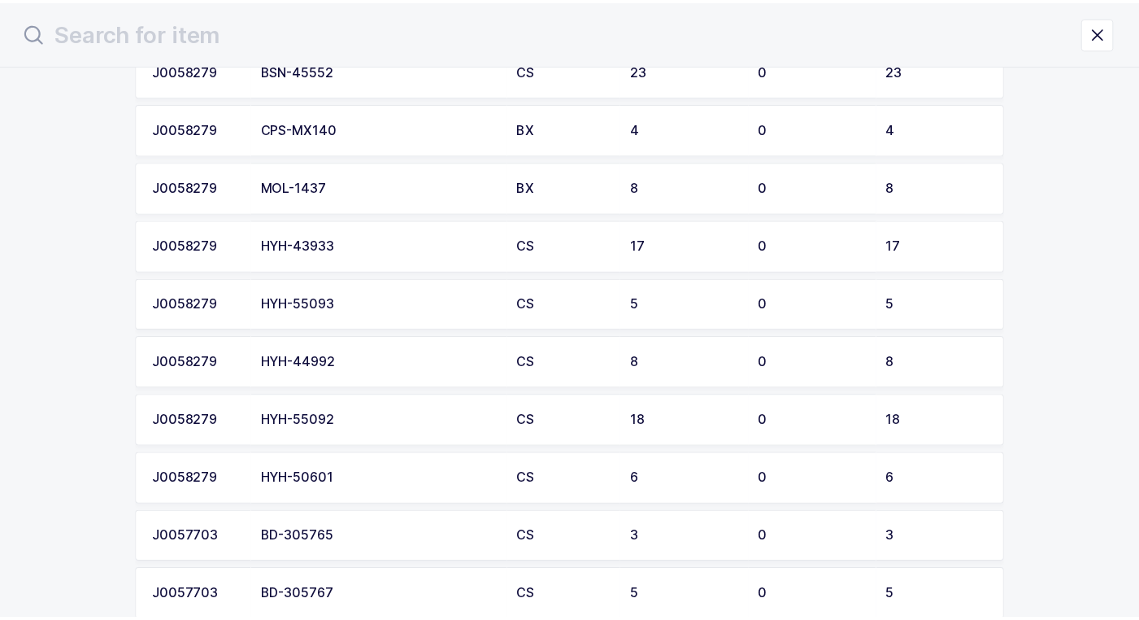
scroll to position [1389, 0]
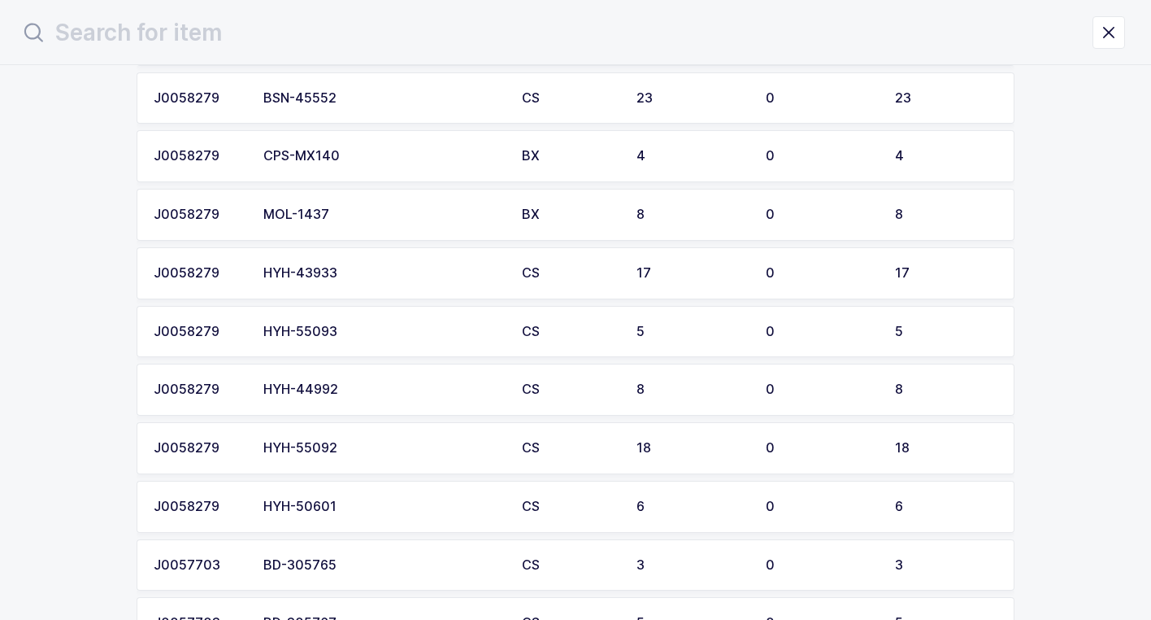
click at [372, 275] on div "HYH-43933" at bounding box center [382, 273] width 239 height 15
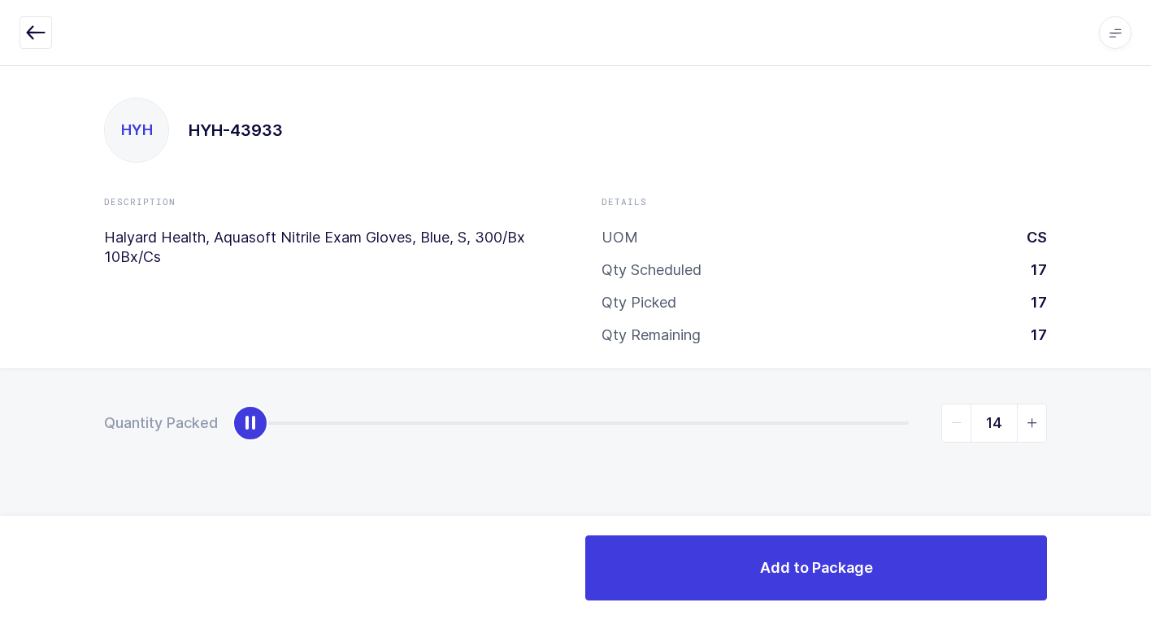
type input "17"
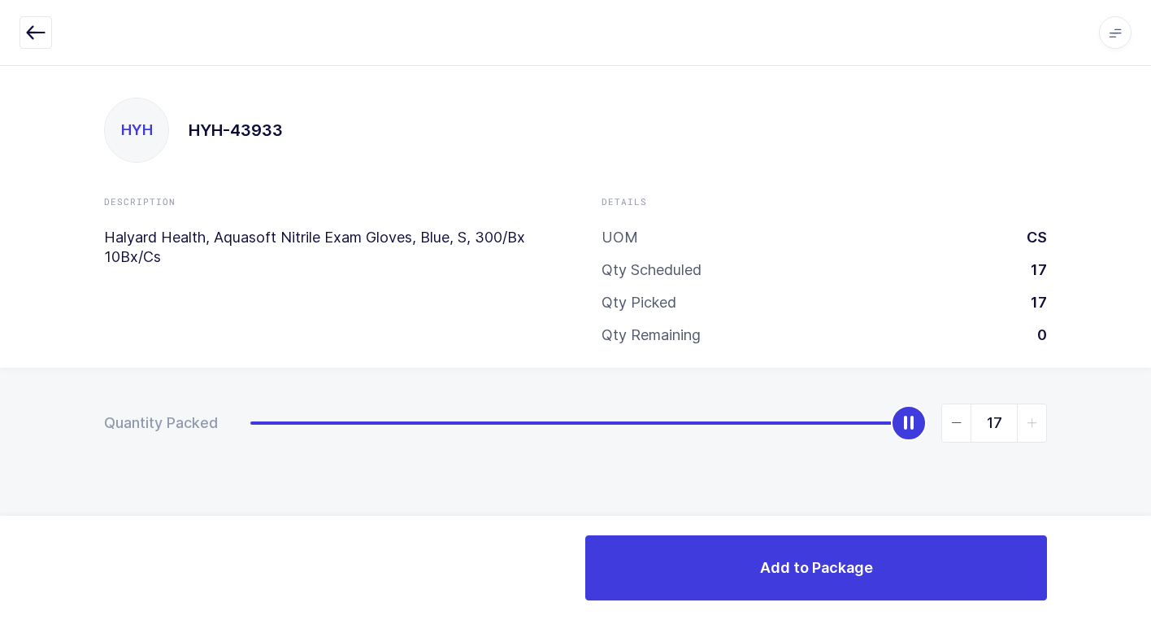
drag, startPoint x: 243, startPoint y: 430, endPoint x: 1006, endPoint y: 619, distance: 785.7
click at [1133, 556] on div "Apps Core Warehouse Admin Mission Control Purchasing Juan W. Logout Account Jua…" at bounding box center [575, 342] width 1151 height 555
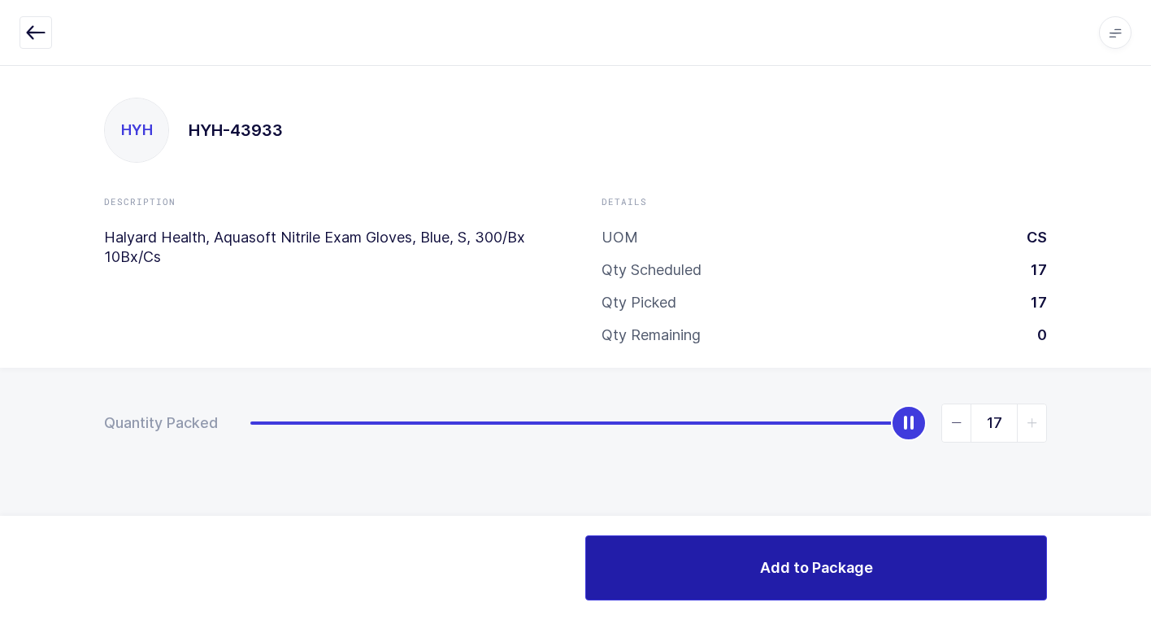
click at [804, 563] on span "Add to Package" at bounding box center [816, 567] width 113 height 20
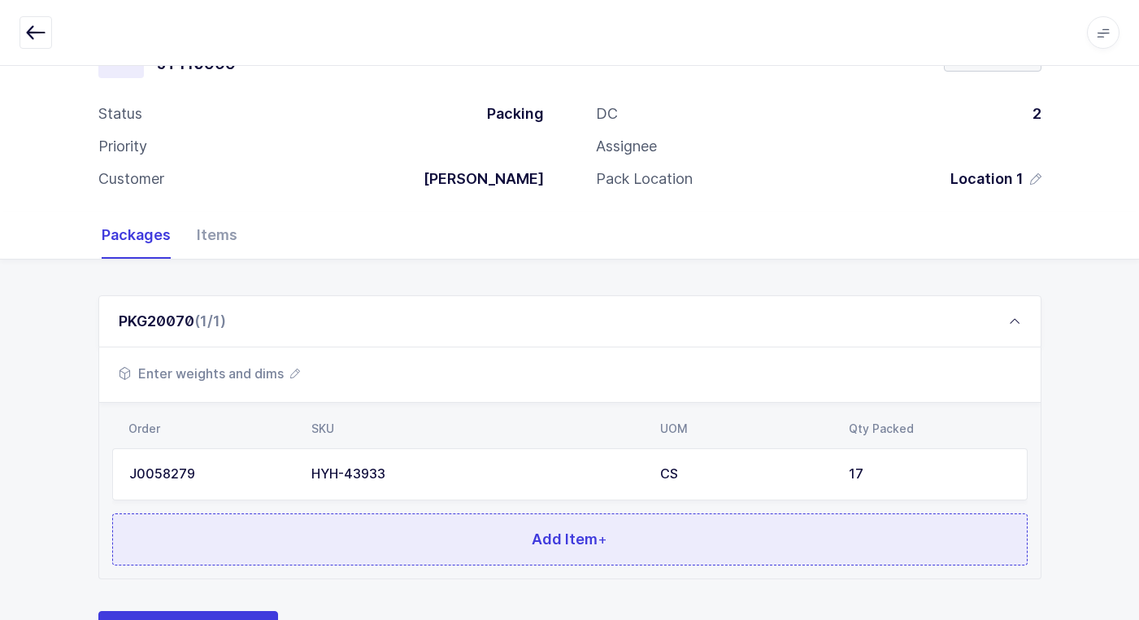
scroll to position [141, 0]
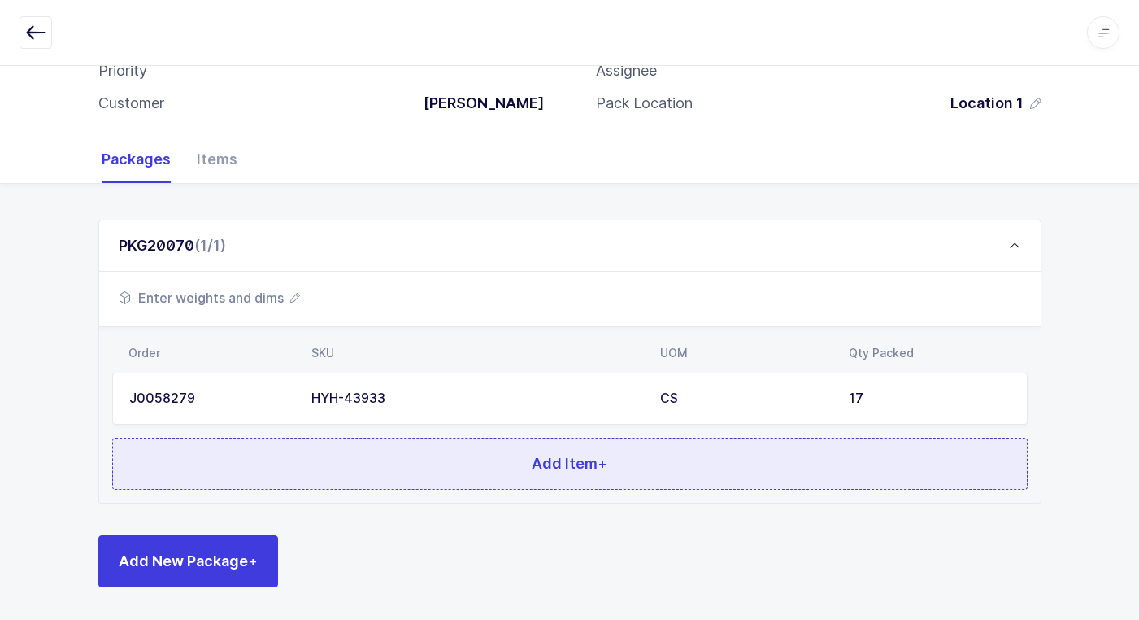
click at [431, 451] on button "Add Item +" at bounding box center [570, 463] width 916 height 52
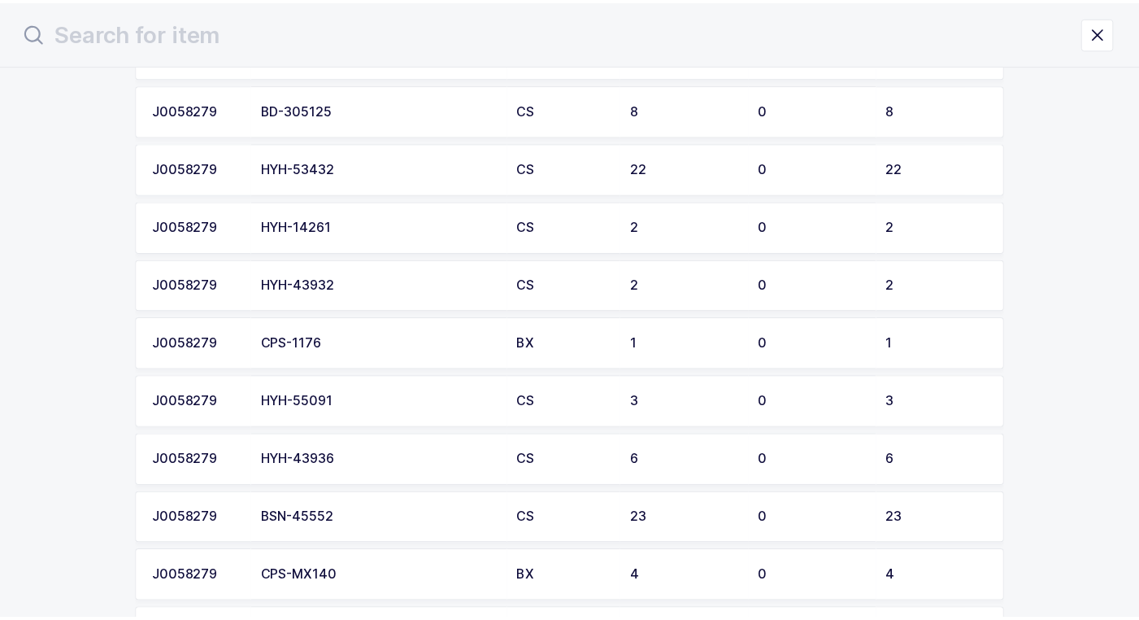
scroll to position [976, 0]
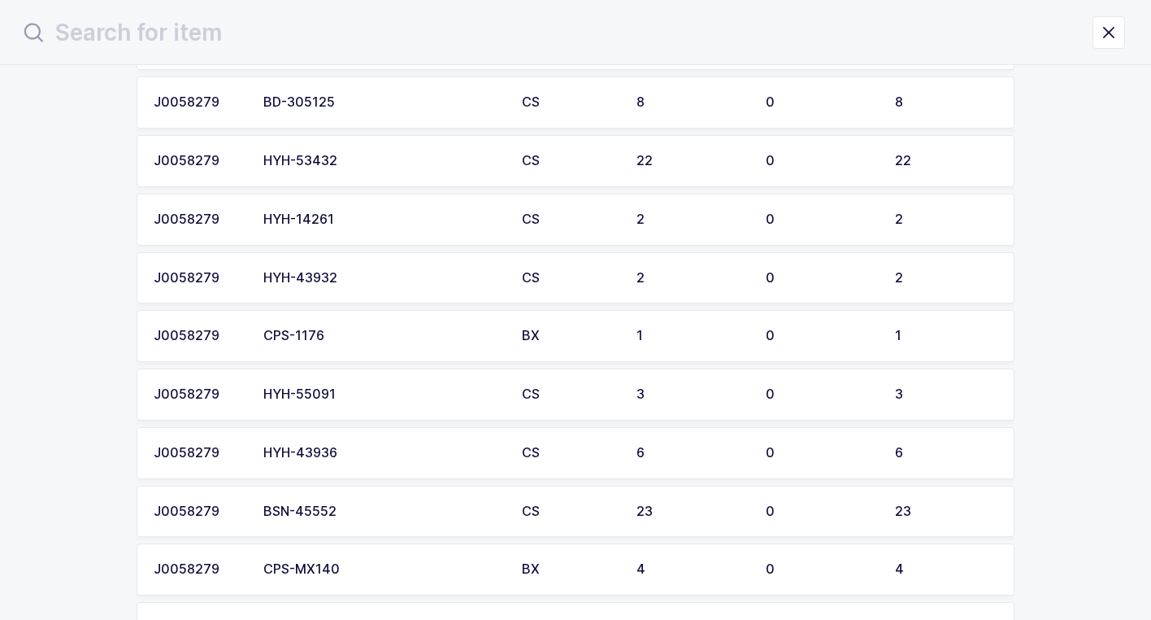
click at [352, 176] on td "HYH-53432" at bounding box center [383, 161] width 259 height 52
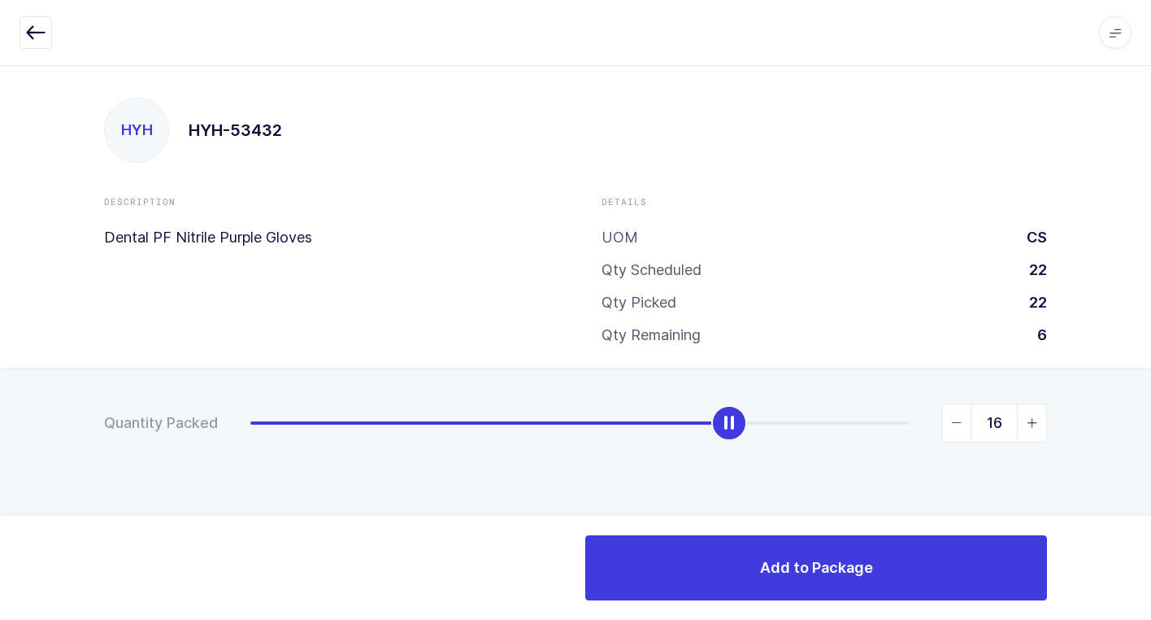
type input "17"
drag, startPoint x: 261, startPoint y: 427, endPoint x: 773, endPoint y: 484, distance: 515.4
click at [773, 484] on div "Quantity Packed 17" at bounding box center [575, 480] width 1151 height 224
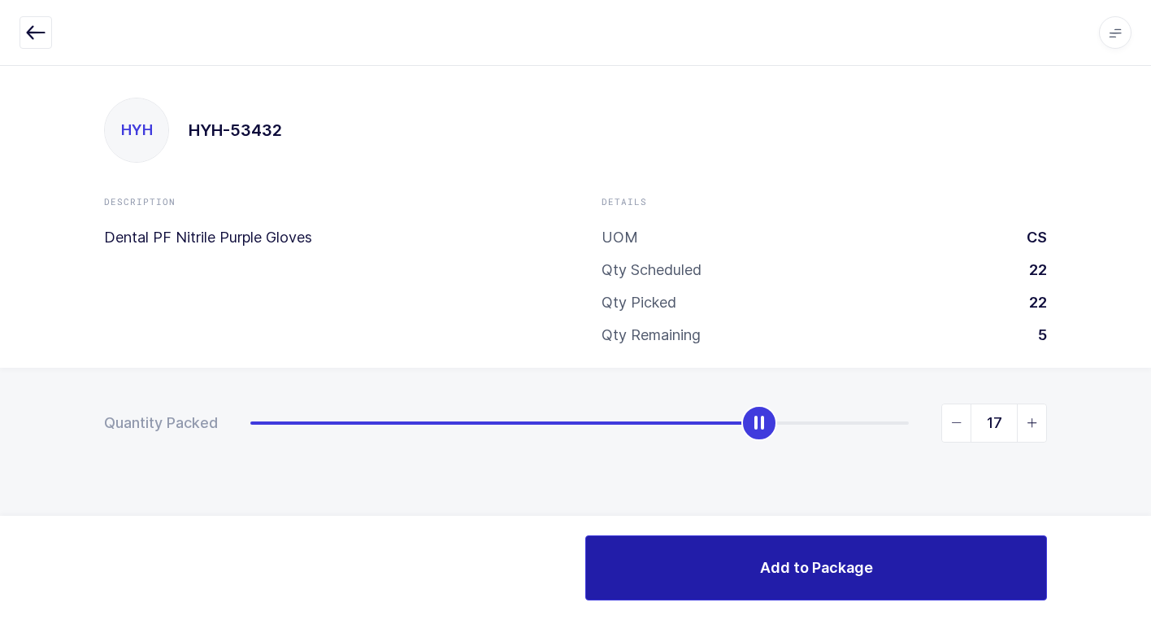
click at [799, 569] on span "Add to Package" at bounding box center [816, 567] width 113 height 20
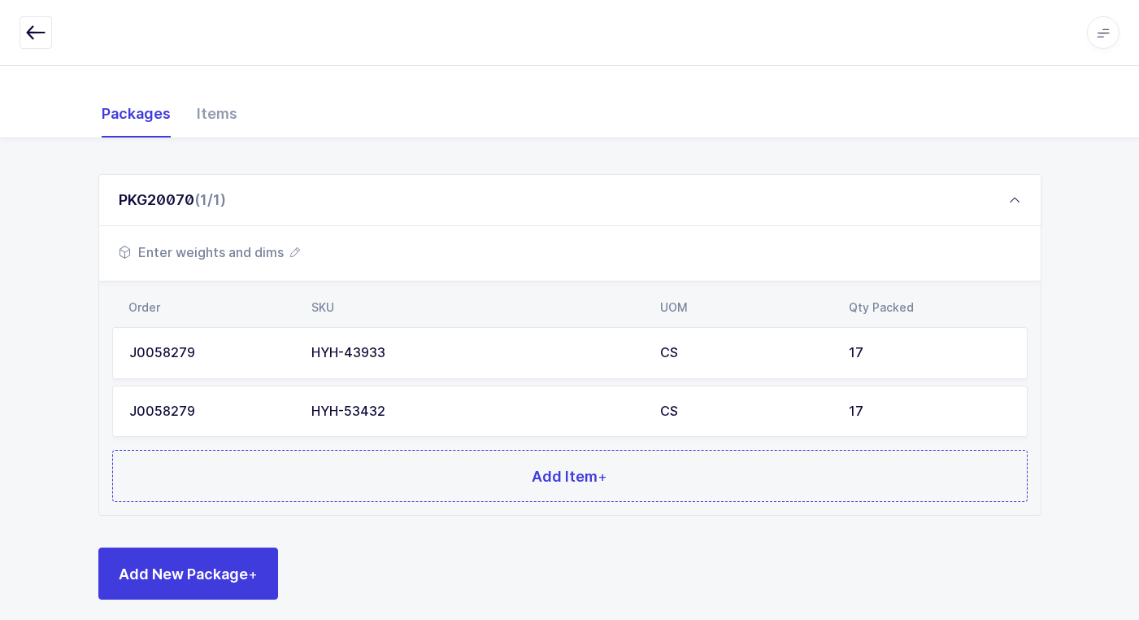
scroll to position [198, 0]
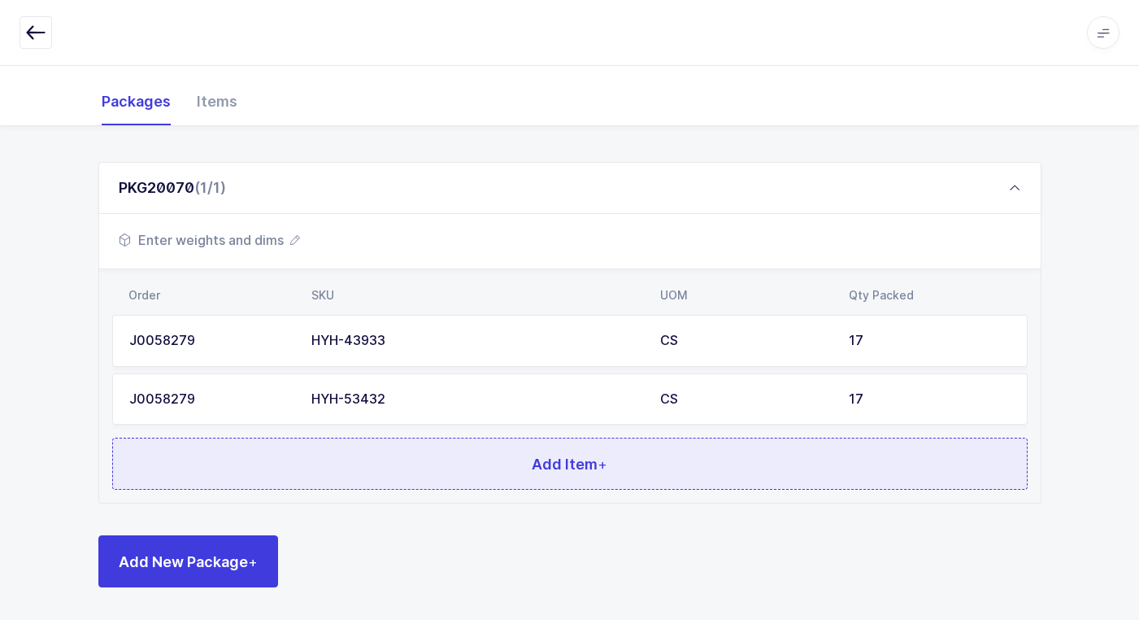
click at [366, 464] on button "Add Item +" at bounding box center [570, 463] width 916 height 52
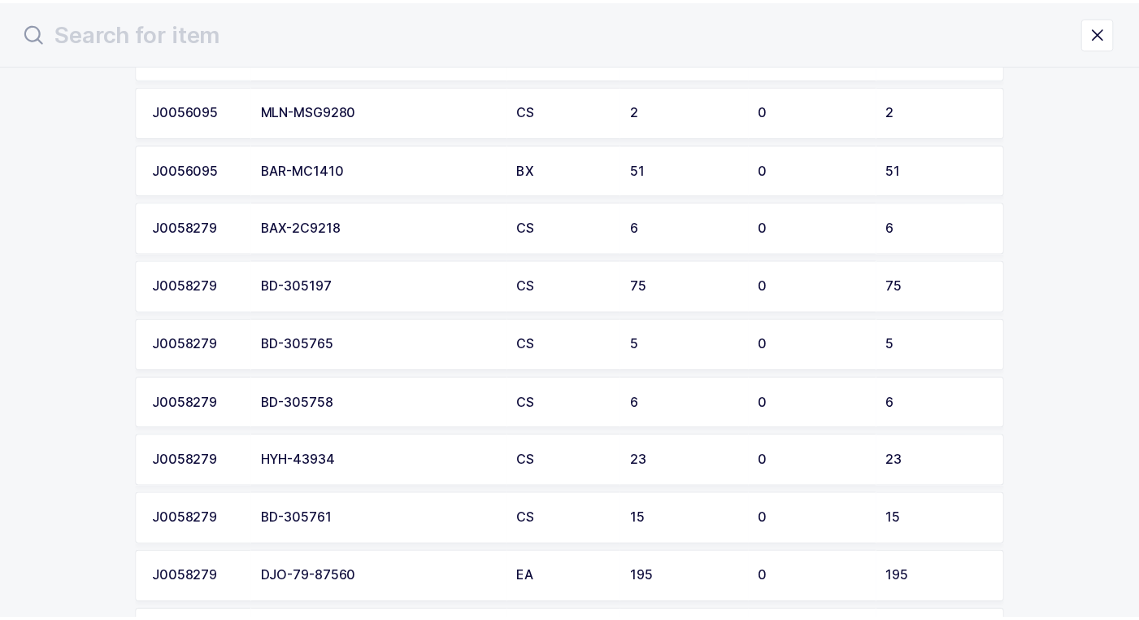
scroll to position [488, 0]
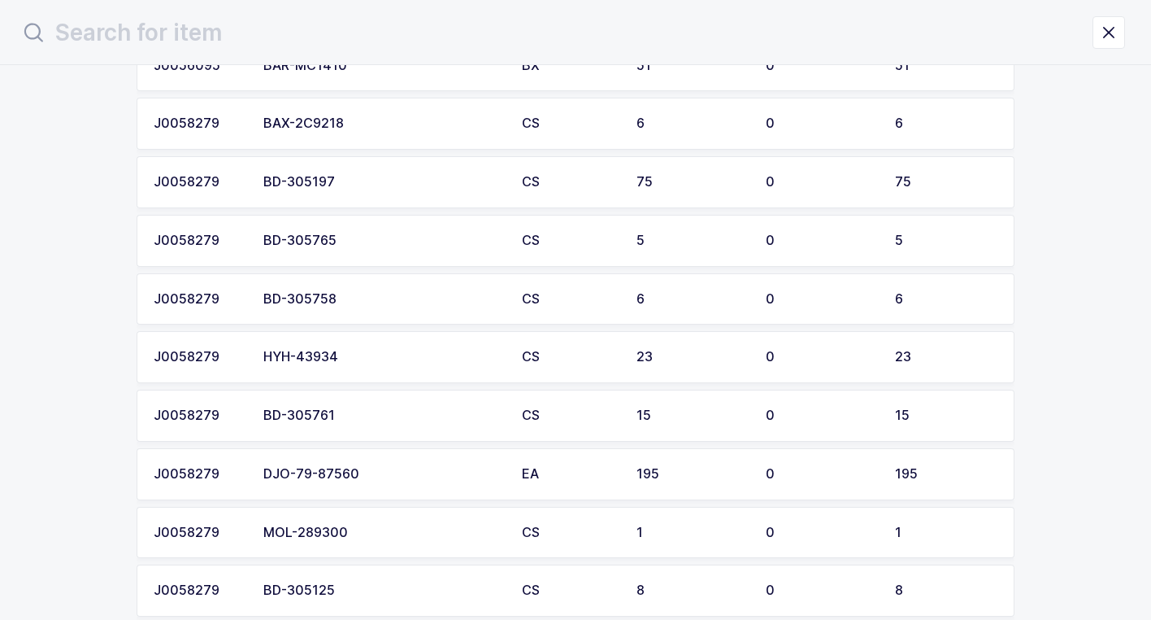
click at [405, 356] on div "HYH-43934" at bounding box center [382, 357] width 239 height 15
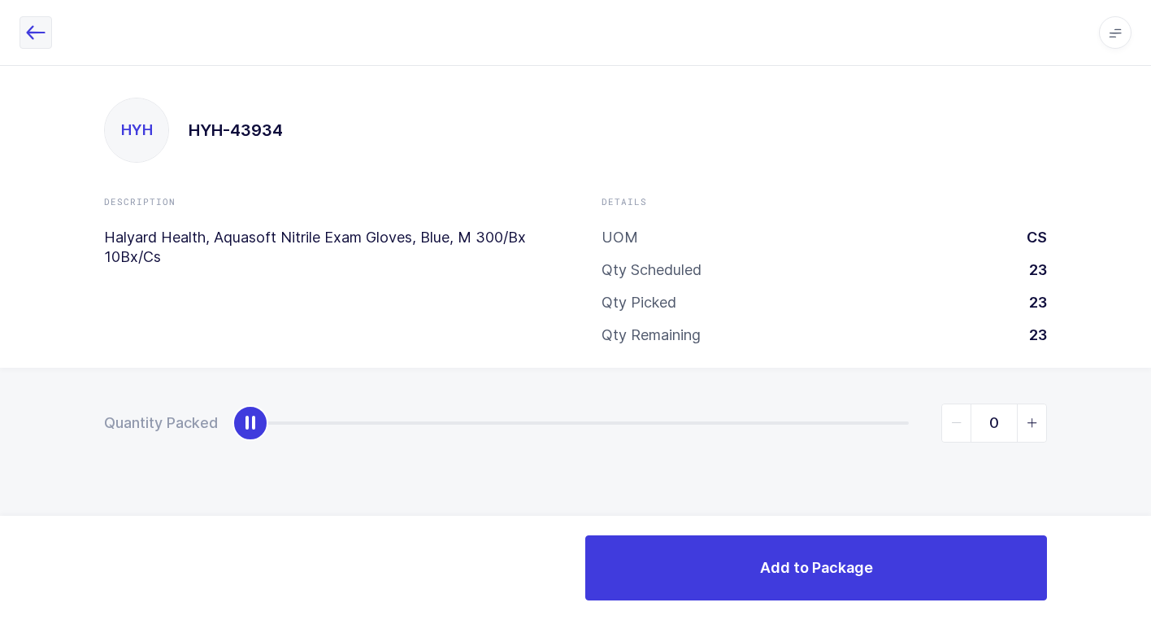
click at [37, 33] on icon "button" at bounding box center [36, 33] width 20 height 20
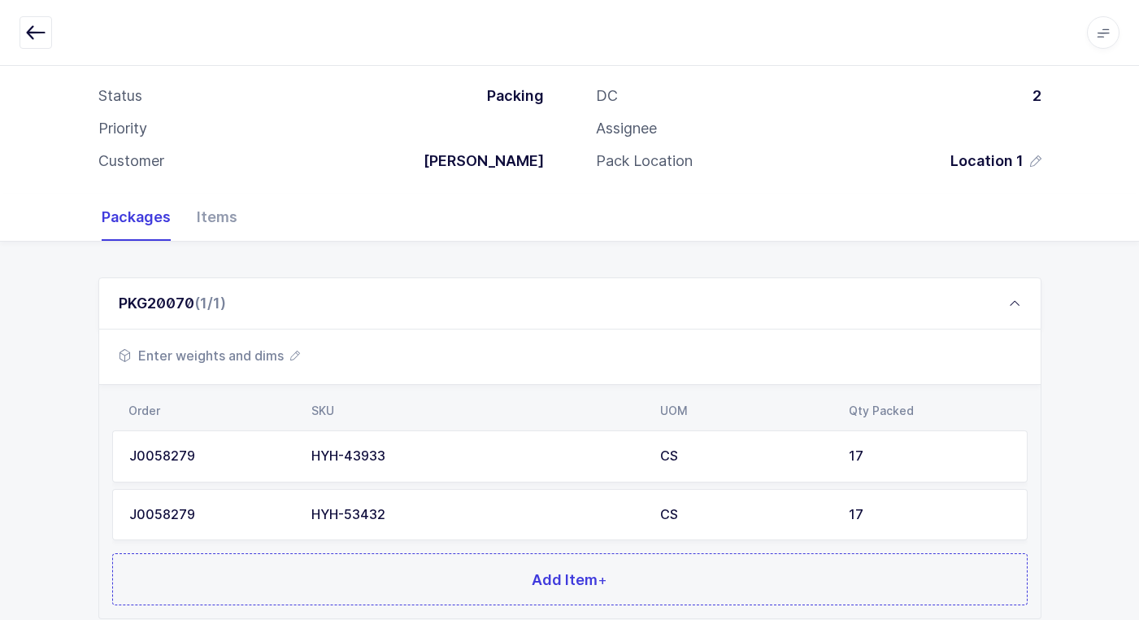
scroll to position [198, 0]
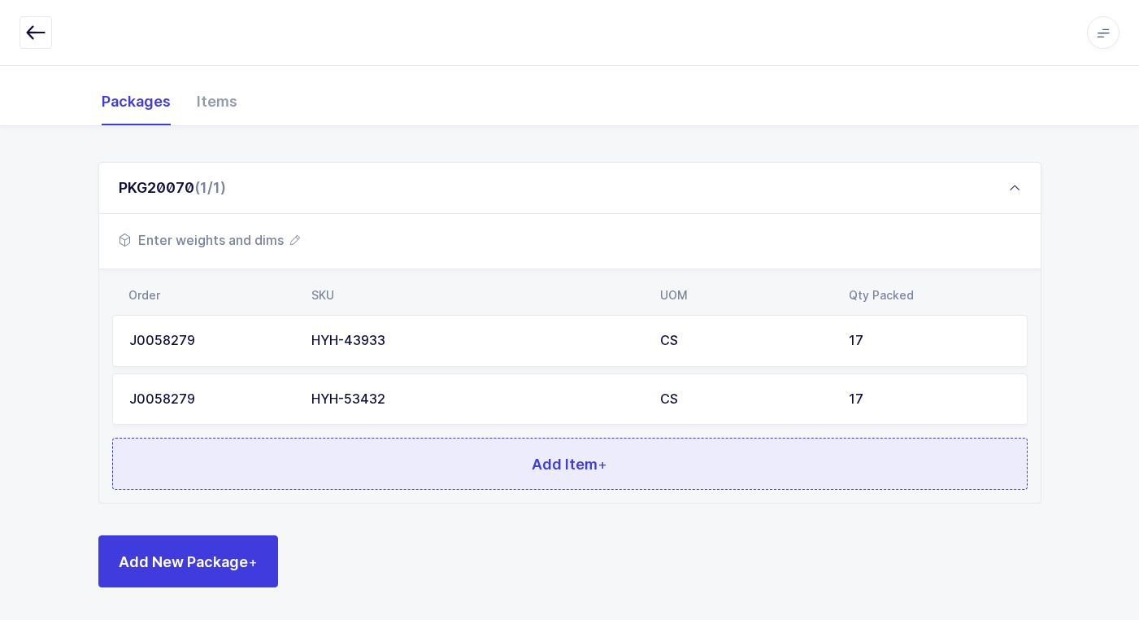
click at [490, 468] on button "Add Item +" at bounding box center [570, 463] width 916 height 52
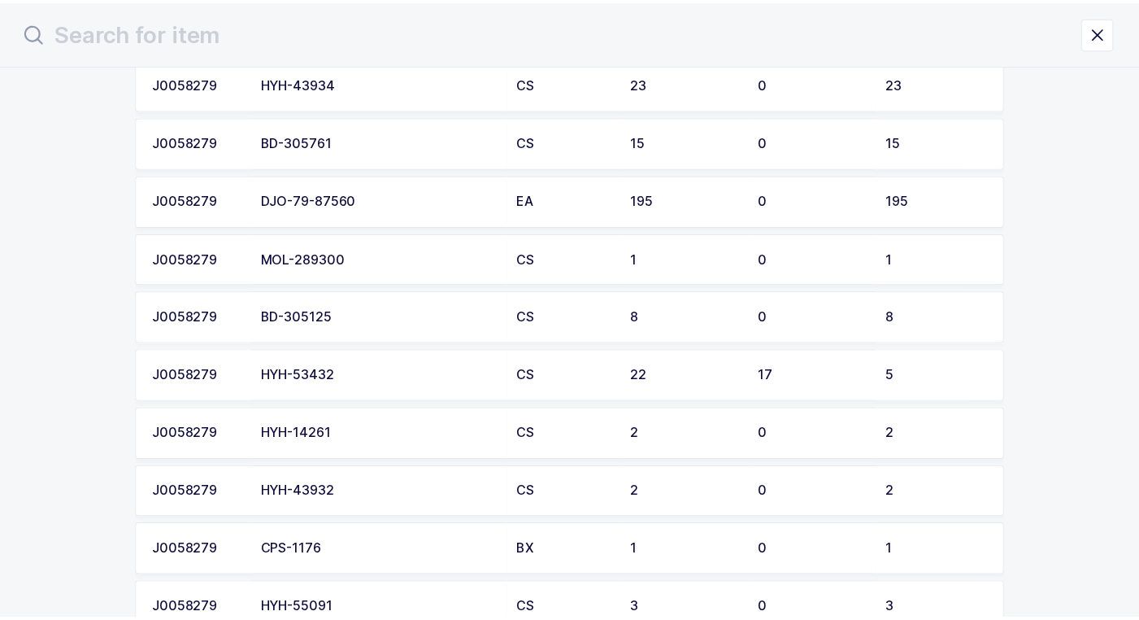
scroll to position [680, 0]
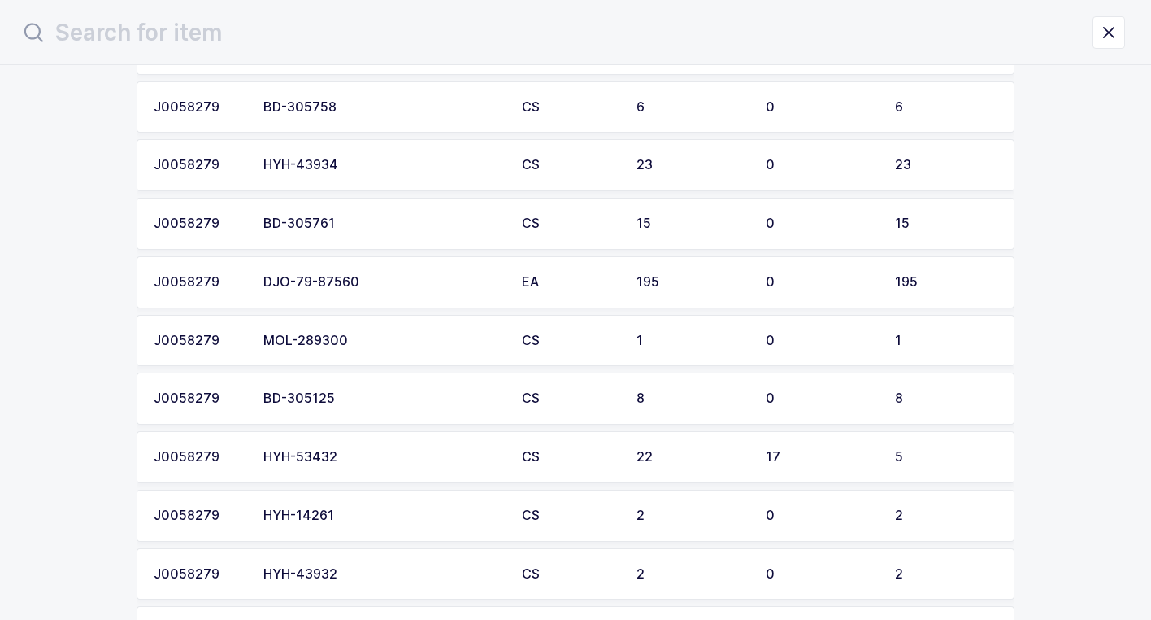
click at [394, 169] on div "HYH-43934" at bounding box center [382, 165] width 239 height 15
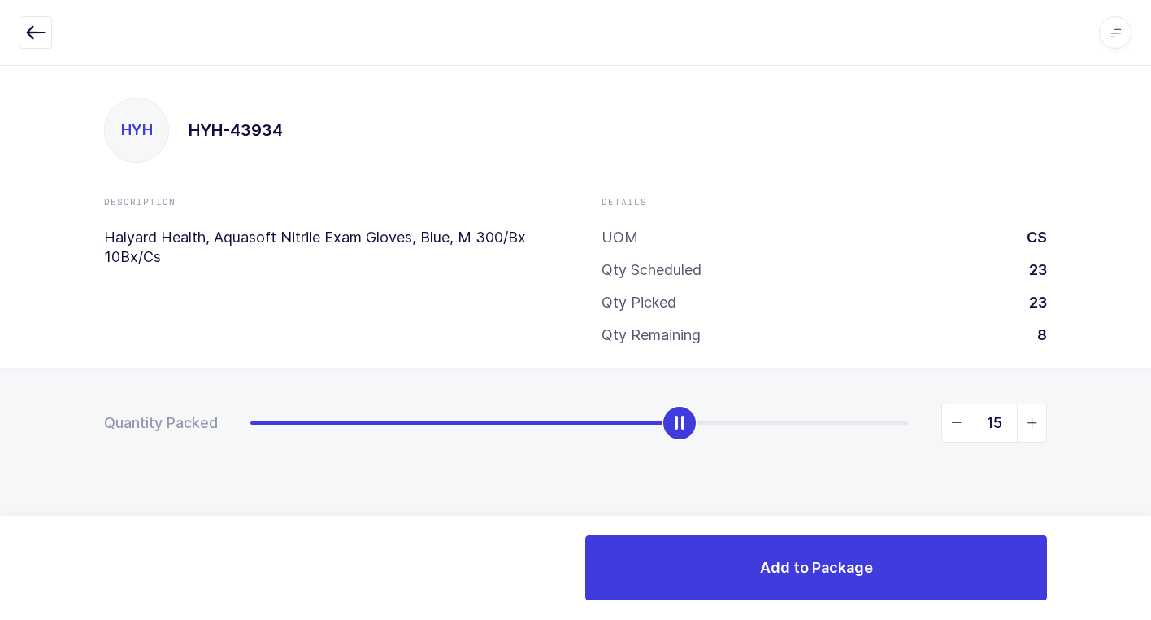
type input "16"
drag, startPoint x: 257, startPoint y: 434, endPoint x: 708, endPoint y: 477, distance: 453.4
click at [708, 477] on div "Quantity Packed 16" at bounding box center [575, 480] width 1151 height 224
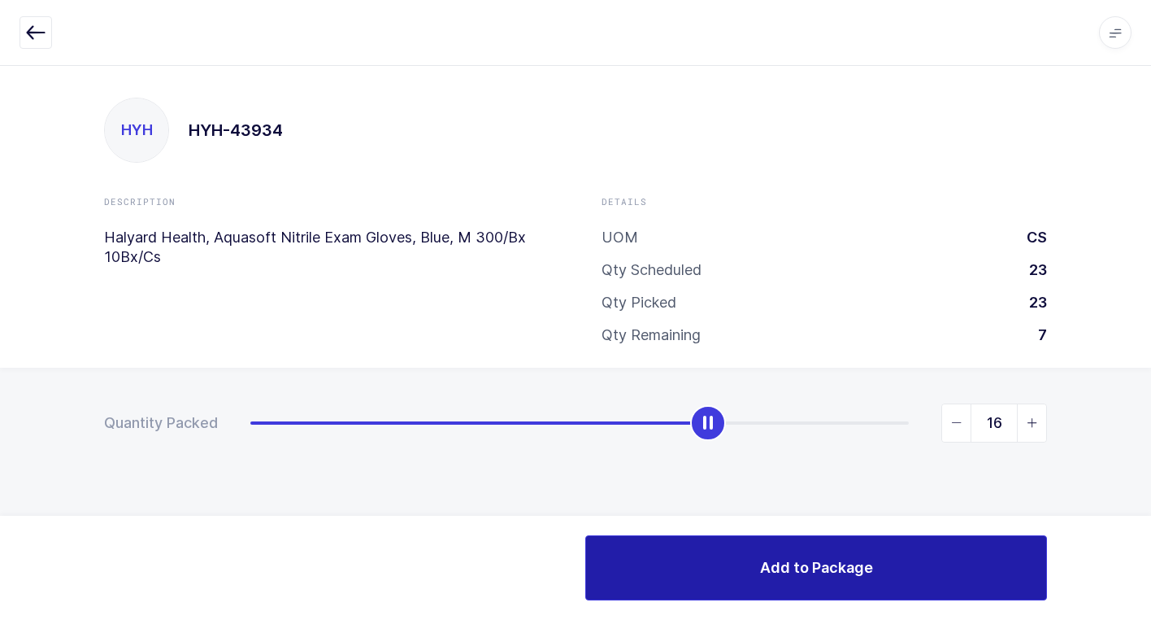
click at [686, 563] on button "Add to Package" at bounding box center [816, 567] width 462 height 65
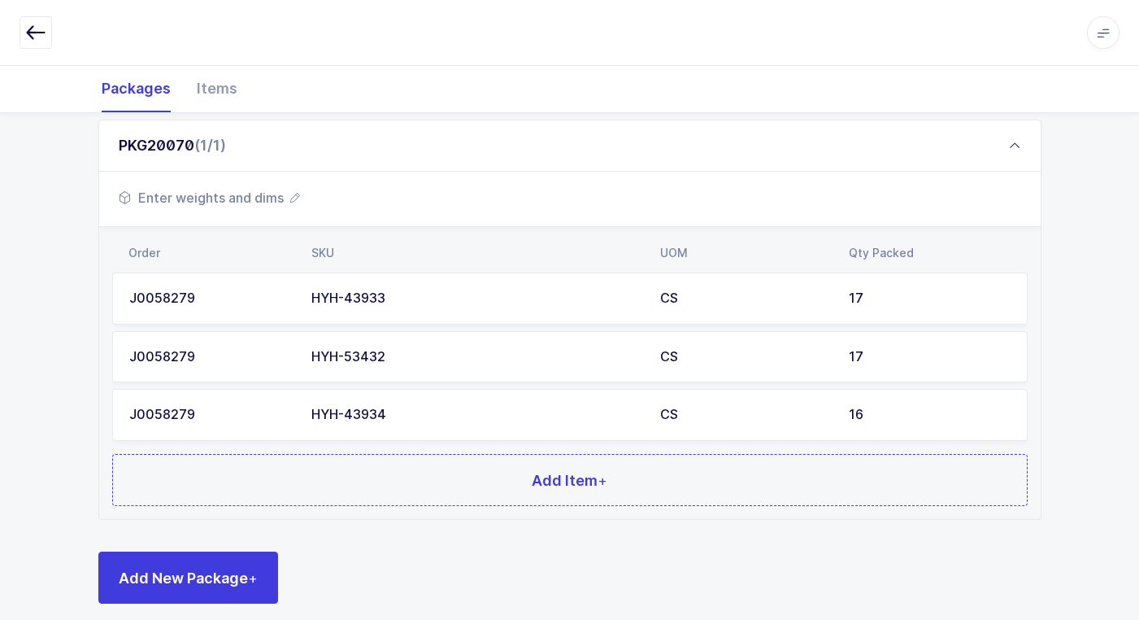
scroll to position [257, 0]
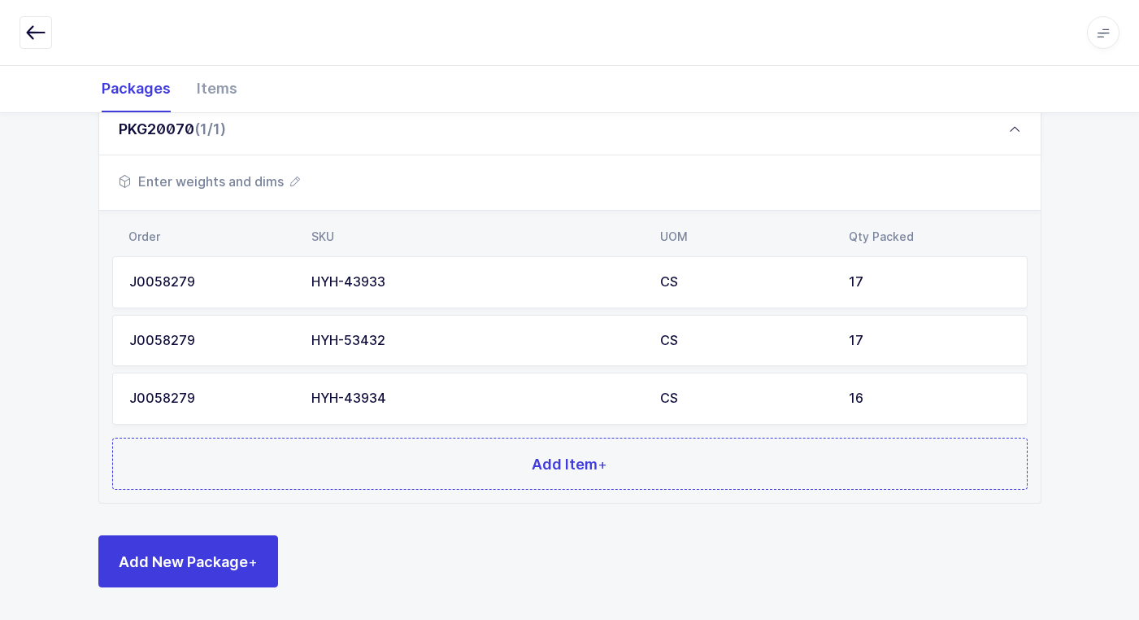
click at [256, 181] on span "Enter weights and dims" at bounding box center [209, 182] width 181 height 20
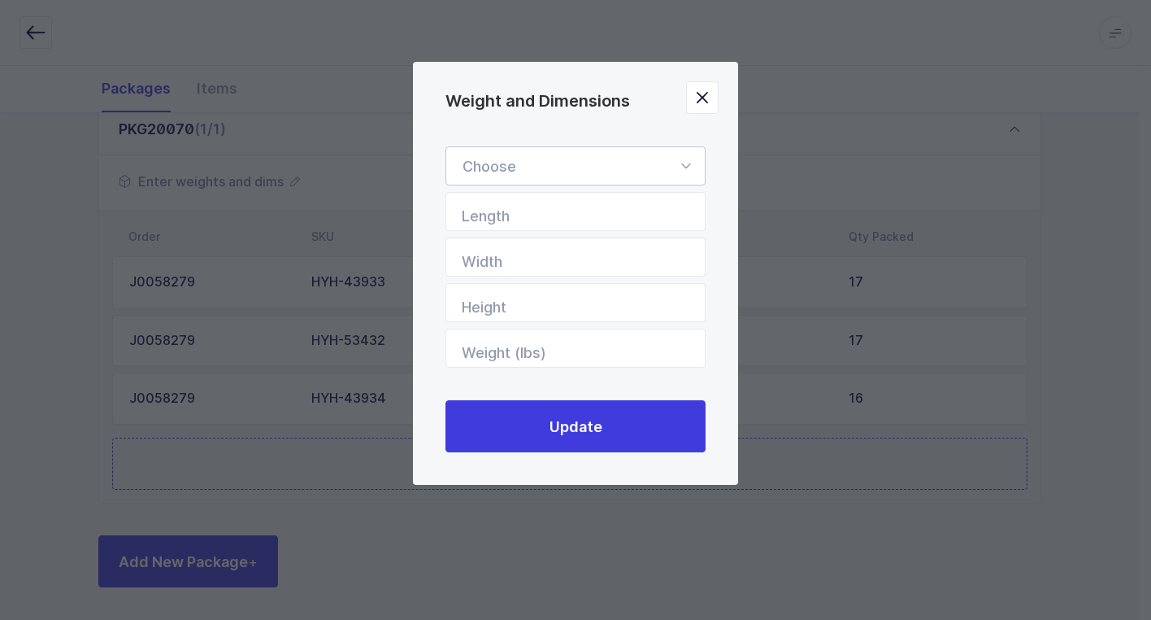
click at [684, 163] on icon "Weight and Dimensions" at bounding box center [686, 165] width 20 height 39
click at [634, 212] on li "Standard Pallet" at bounding box center [582, 213] width 258 height 31
type input "Standard Pallet"
type input "48"
type input "40"
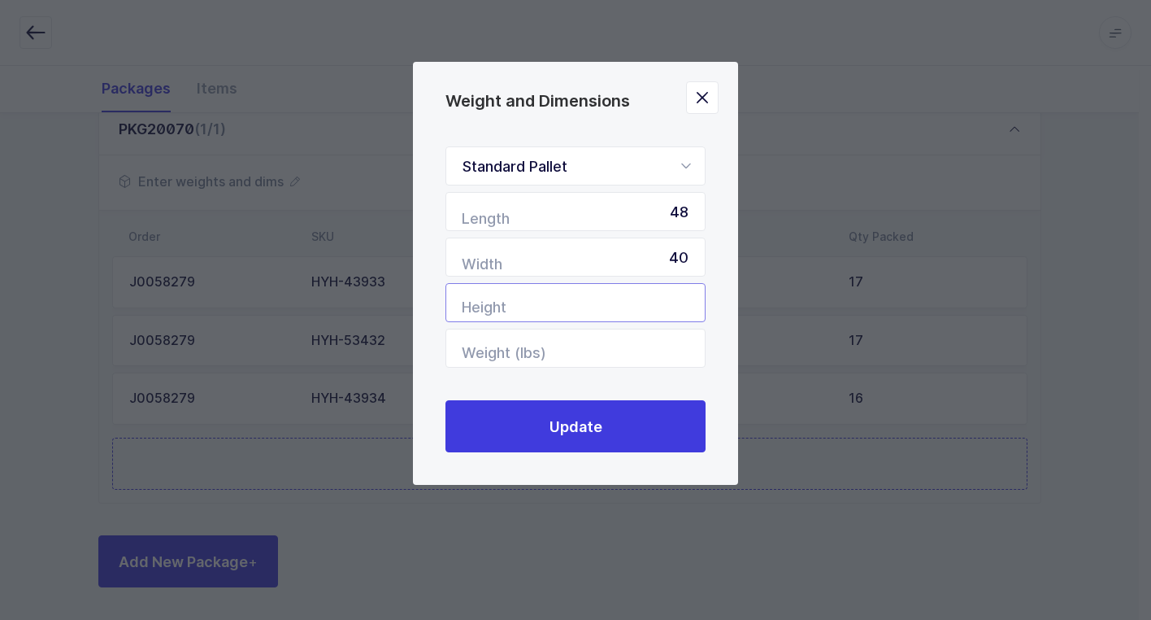
click at [655, 307] on input "Height" at bounding box center [576, 302] width 260 height 39
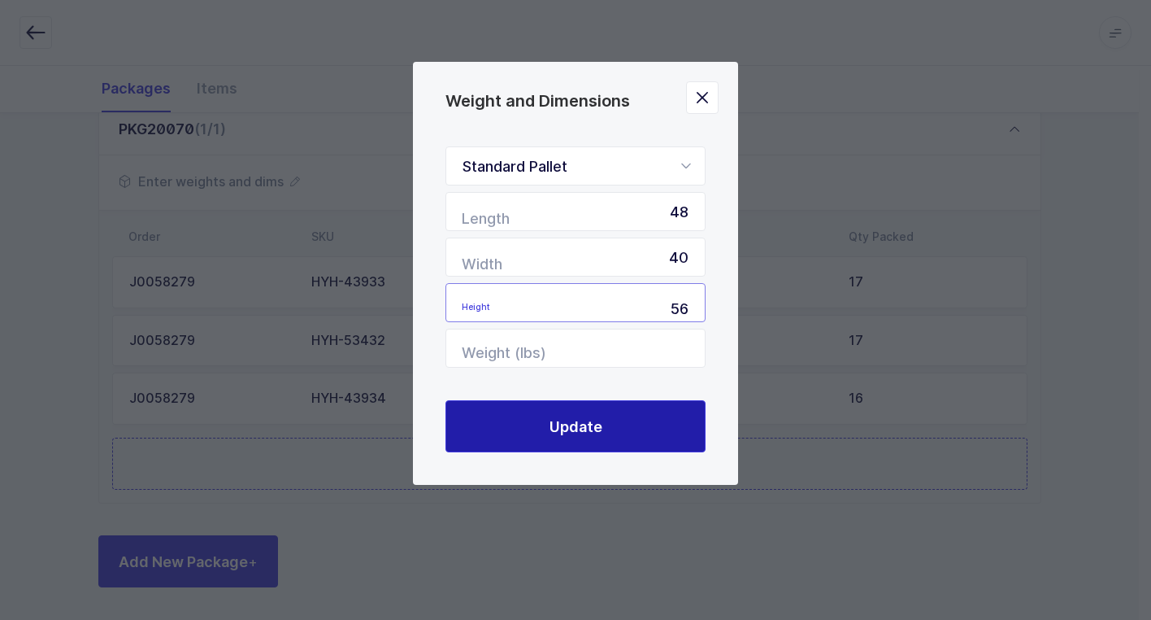
type input "56"
click at [620, 424] on button "Update" at bounding box center [576, 426] width 260 height 52
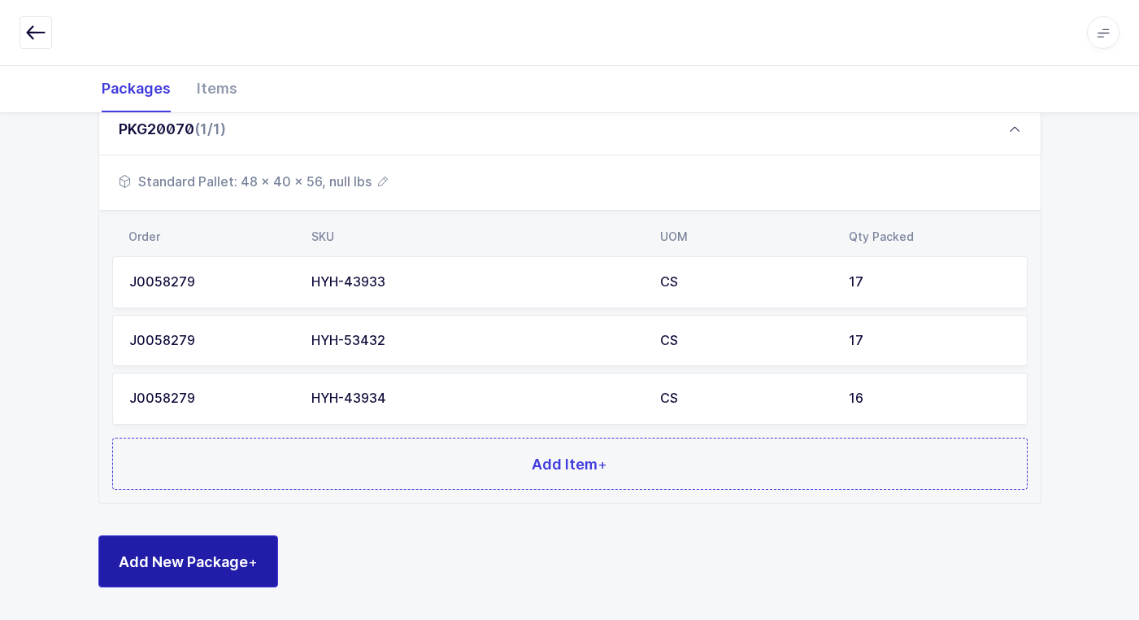
click at [227, 555] on span "Add New Package +" at bounding box center [188, 561] width 139 height 20
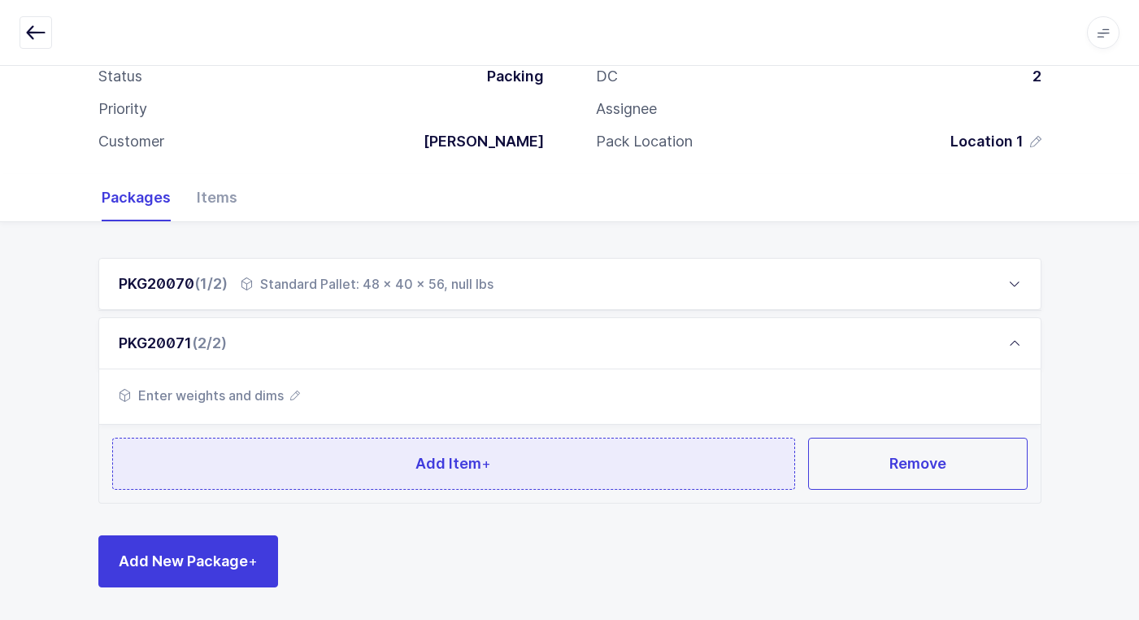
scroll to position [102, 0]
click at [290, 459] on button "Add Item +" at bounding box center [454, 463] width 684 height 52
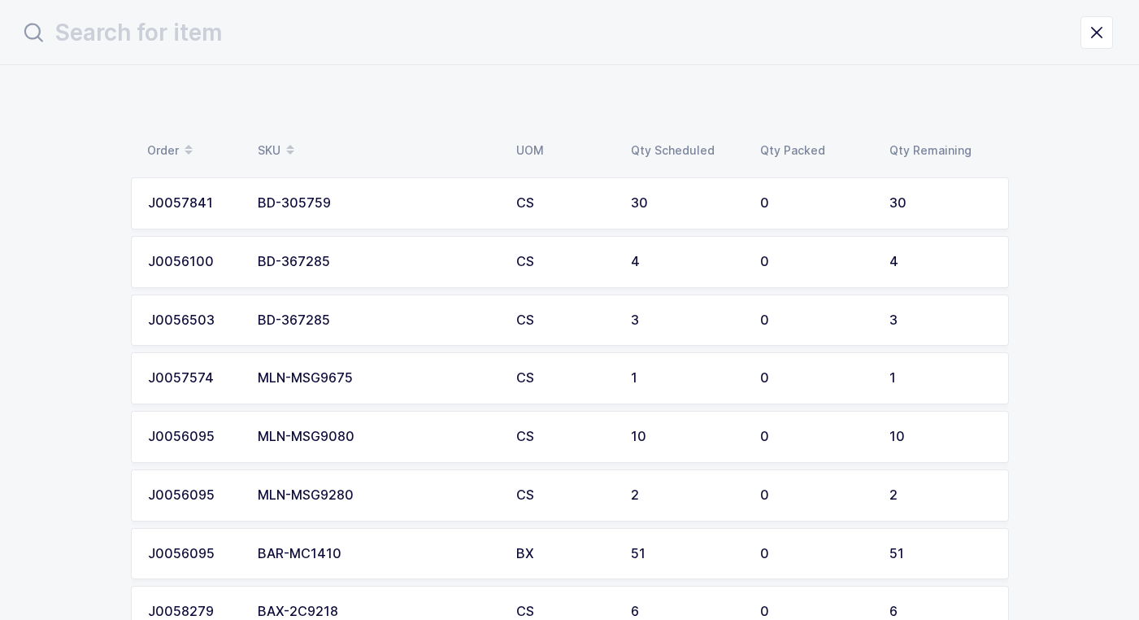
scroll to position [0, 0]
click at [317, 204] on div "BD-305759" at bounding box center [382, 203] width 239 height 15
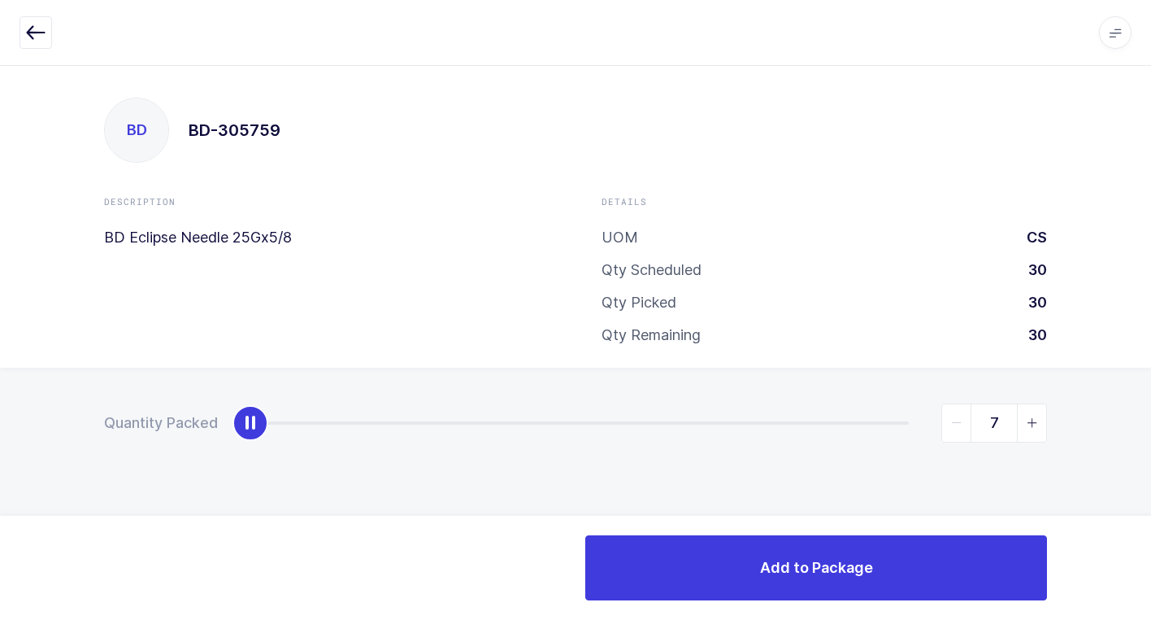
type input "30"
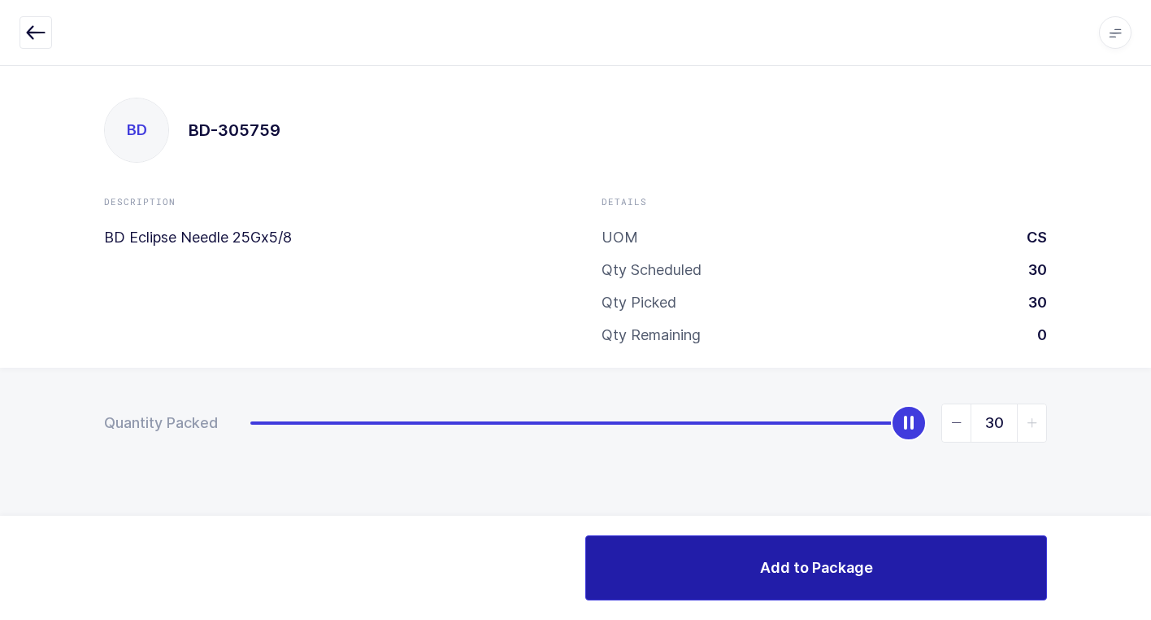
drag, startPoint x: 260, startPoint y: 424, endPoint x: 903, endPoint y: 561, distance: 657.6
click at [1097, 477] on div "Quantity Packed 30" at bounding box center [575, 480] width 1151 height 224
click at [738, 576] on button "Add to Package" at bounding box center [816, 567] width 462 height 65
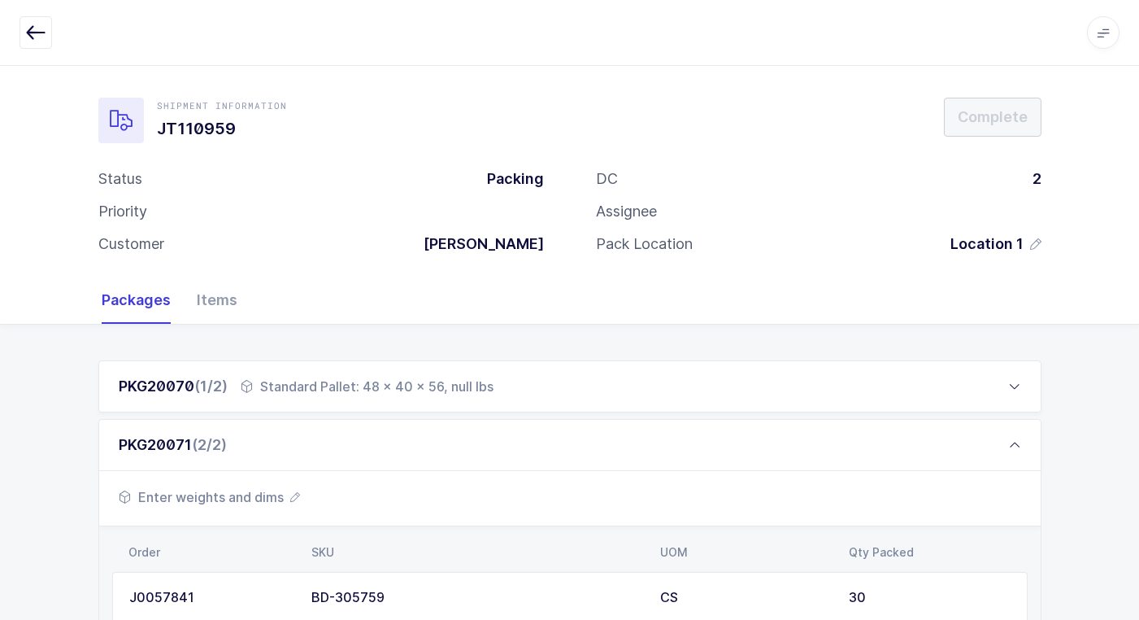
click at [226, 493] on span "Enter weights and dims" at bounding box center [209, 497] width 181 height 20
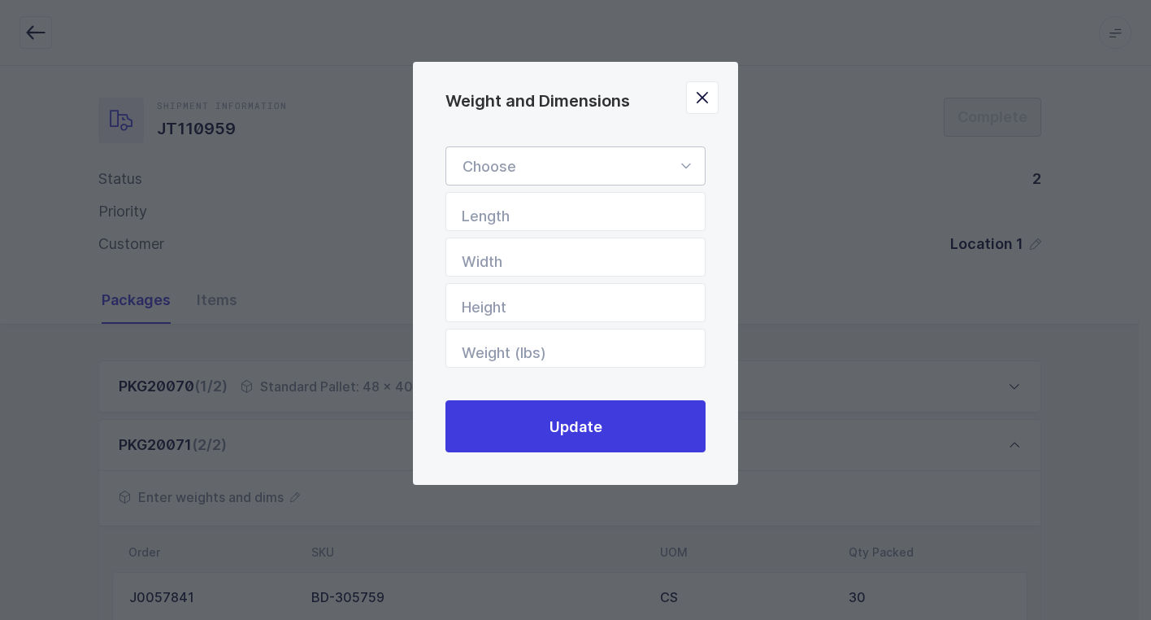
drag, startPoint x: 693, startPoint y: 162, endPoint x: 658, endPoint y: 188, distance: 43.6
click at [688, 166] on icon "Weight and Dimensions" at bounding box center [686, 165] width 20 height 39
click at [572, 212] on li "Standard Pallet" at bounding box center [582, 213] width 258 height 31
type input "Standard Pallet"
type input "48"
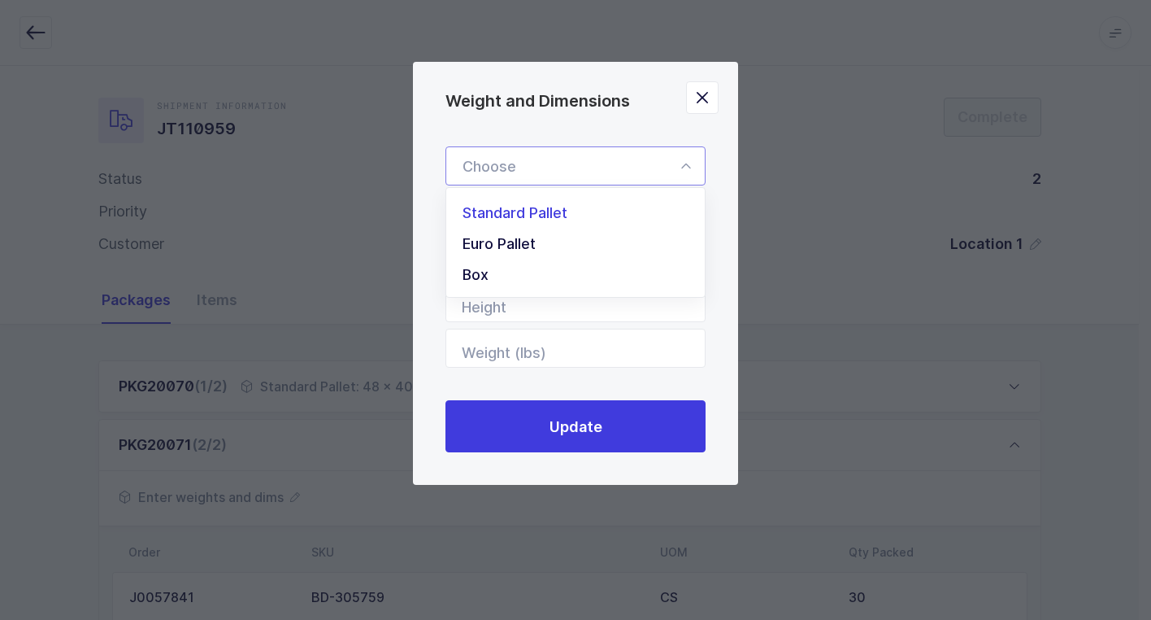
type input "40"
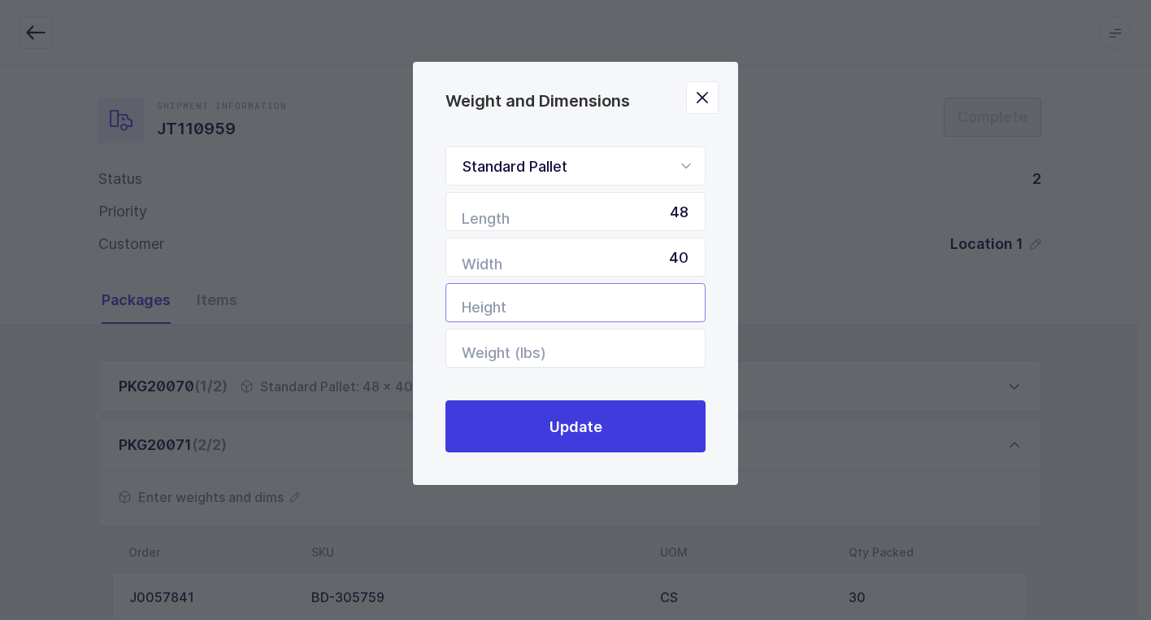
click at [585, 315] on input "Height" at bounding box center [576, 302] width 260 height 39
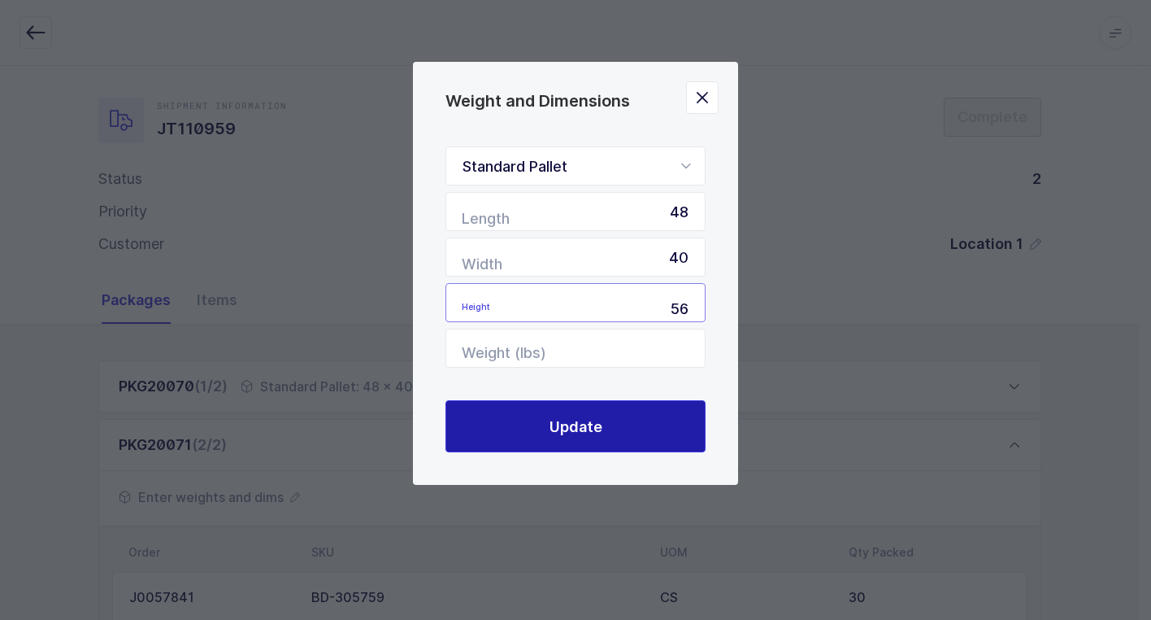
type input "56"
click at [603, 432] on button "Update" at bounding box center [576, 426] width 260 height 52
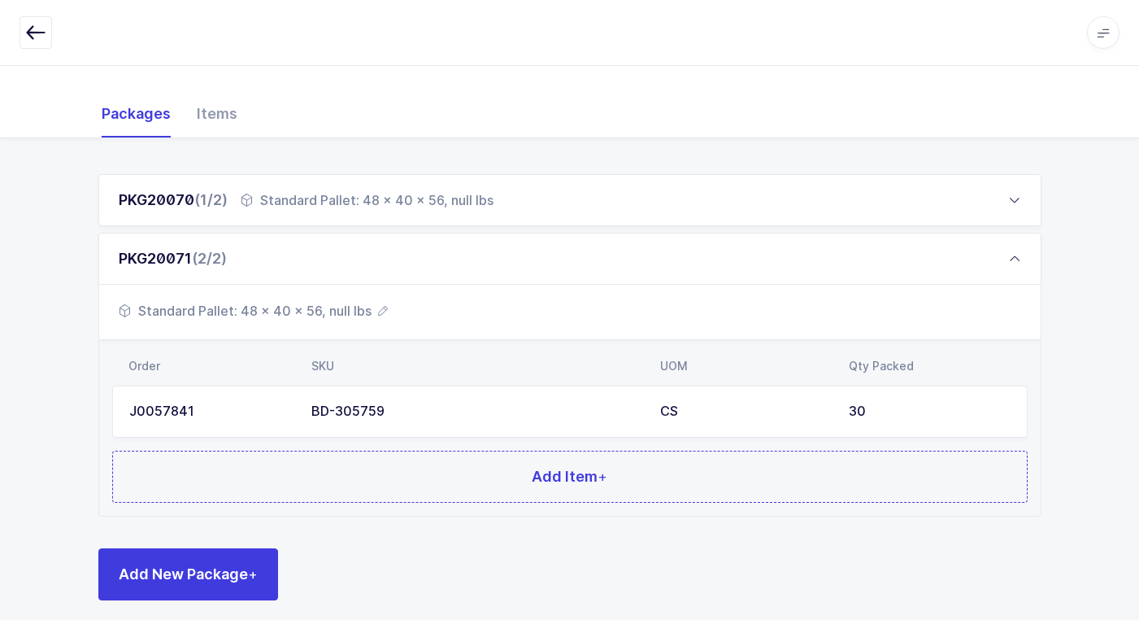
scroll to position [199, 0]
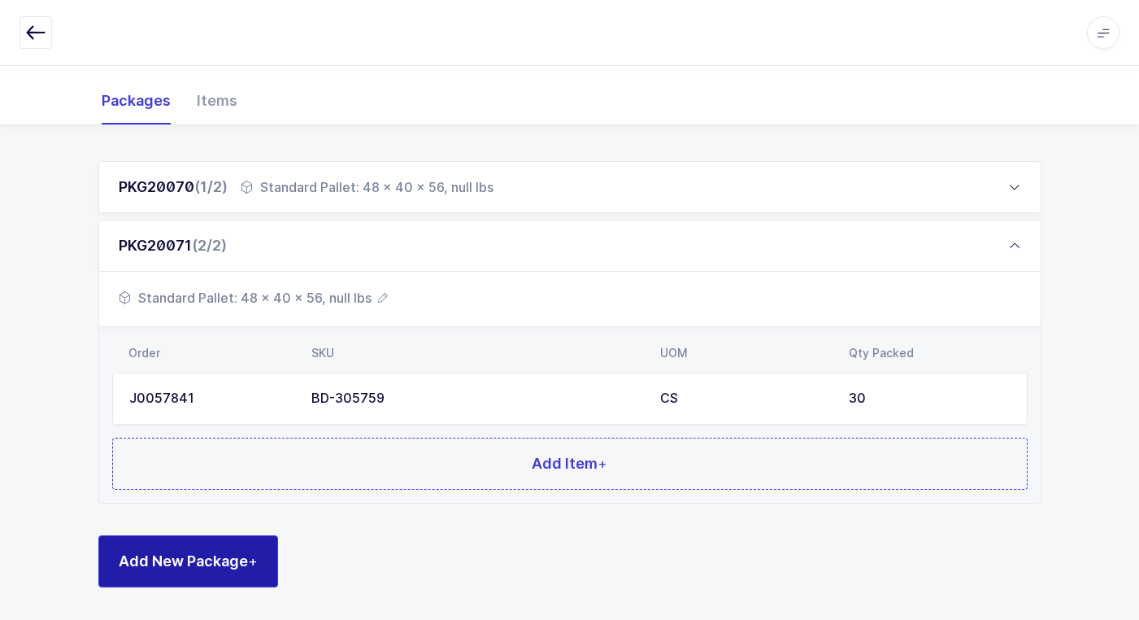
click at [243, 561] on span "Add New Package +" at bounding box center [188, 561] width 139 height 20
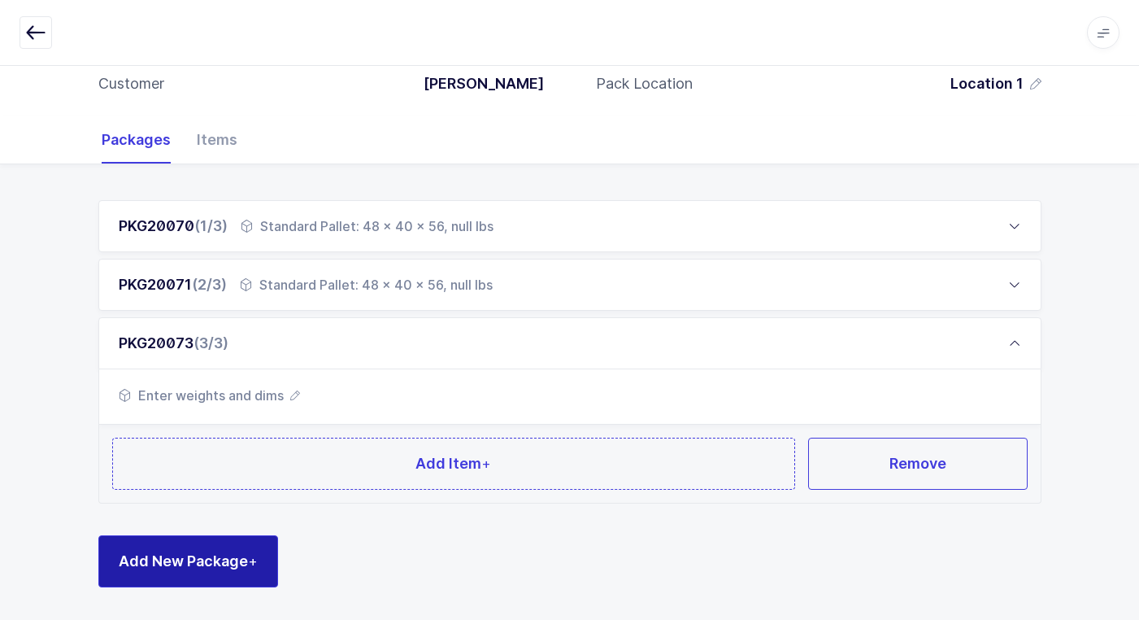
scroll to position [160, 0]
click at [242, 555] on span "Add New Package +" at bounding box center [188, 561] width 139 height 20
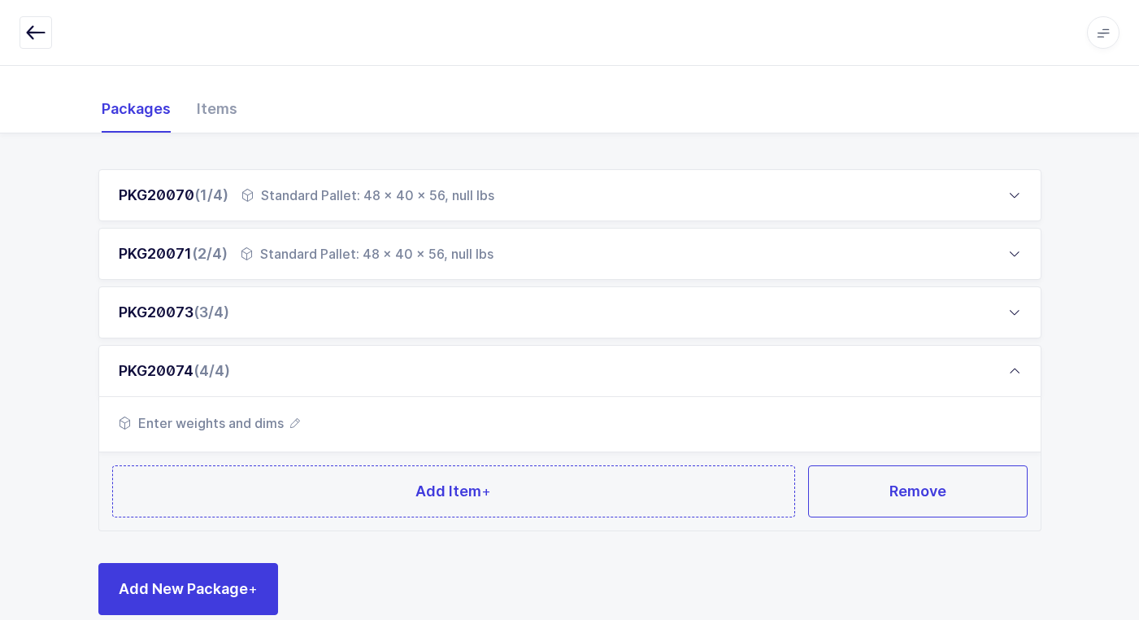
scroll to position [219, 0]
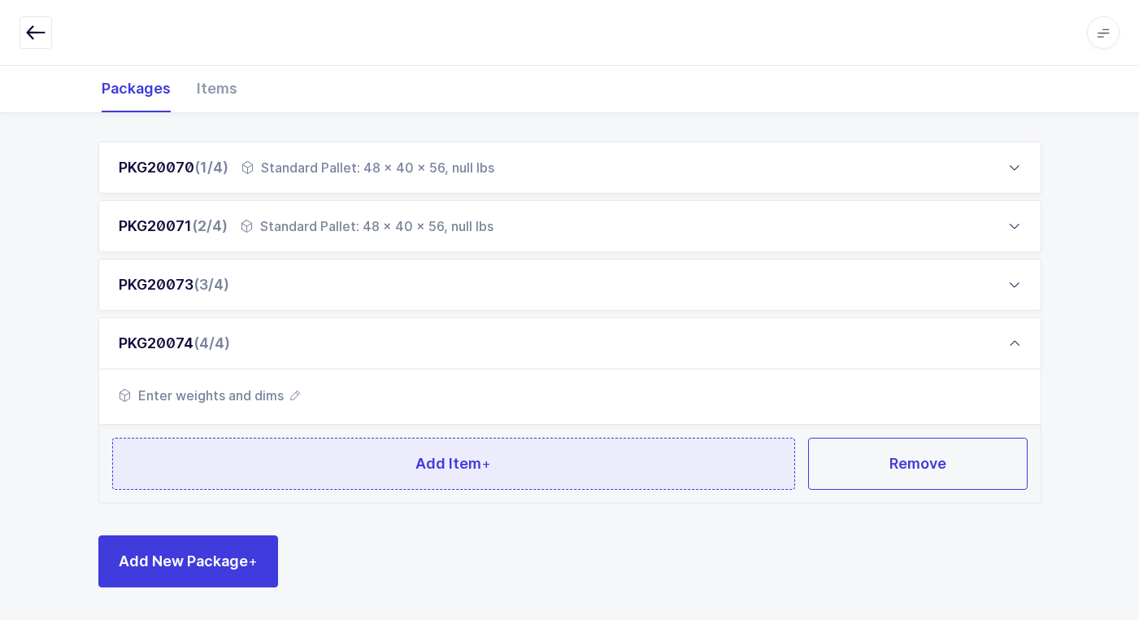
click at [304, 472] on button "Add Item +" at bounding box center [454, 463] width 684 height 52
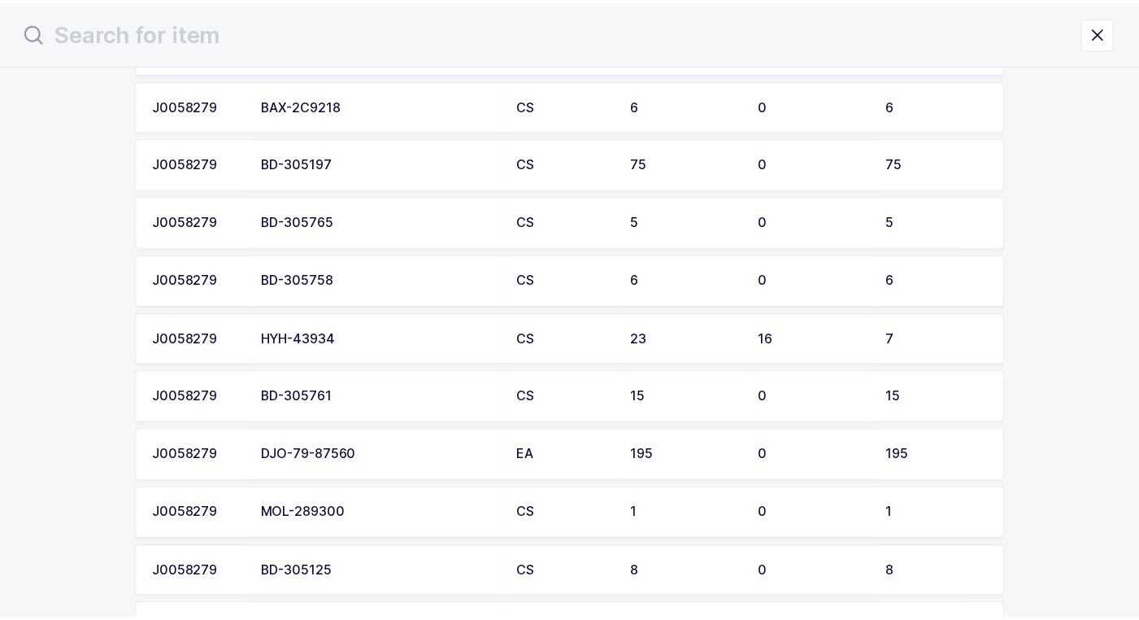
scroll to position [488, 0]
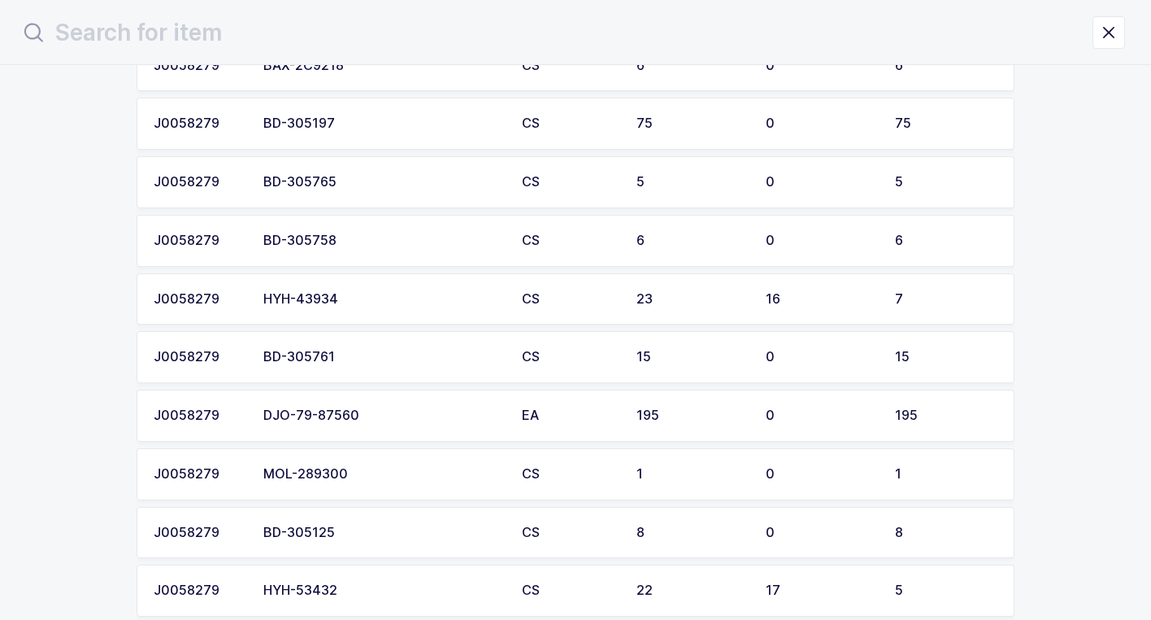
click at [355, 358] on div "BD-305761" at bounding box center [382, 357] width 239 height 15
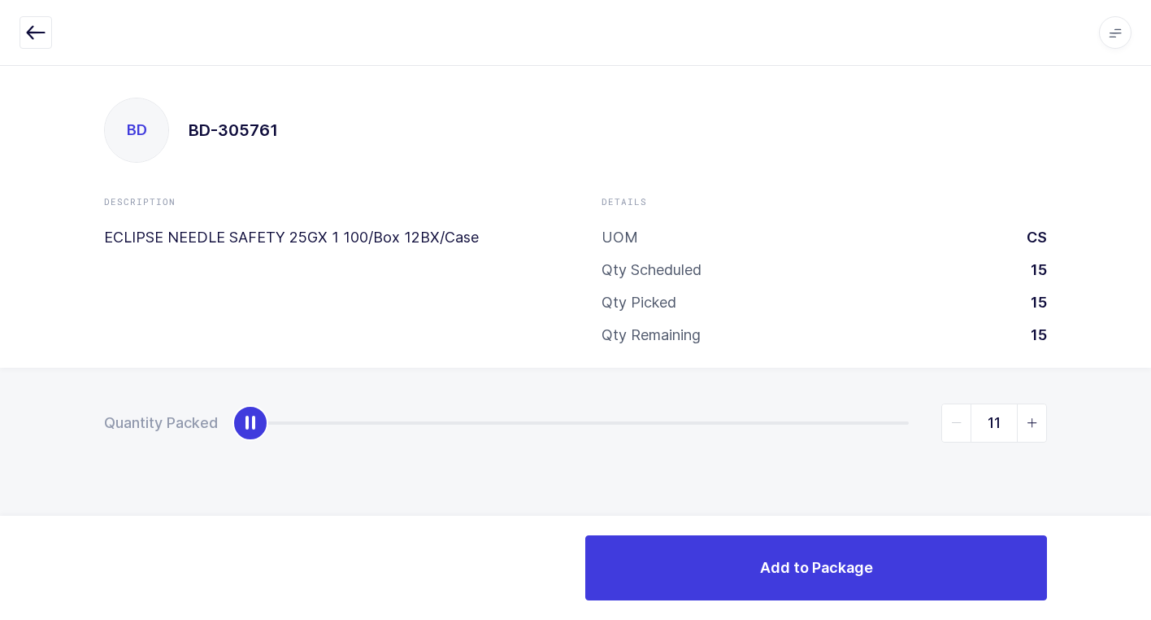
type input "15"
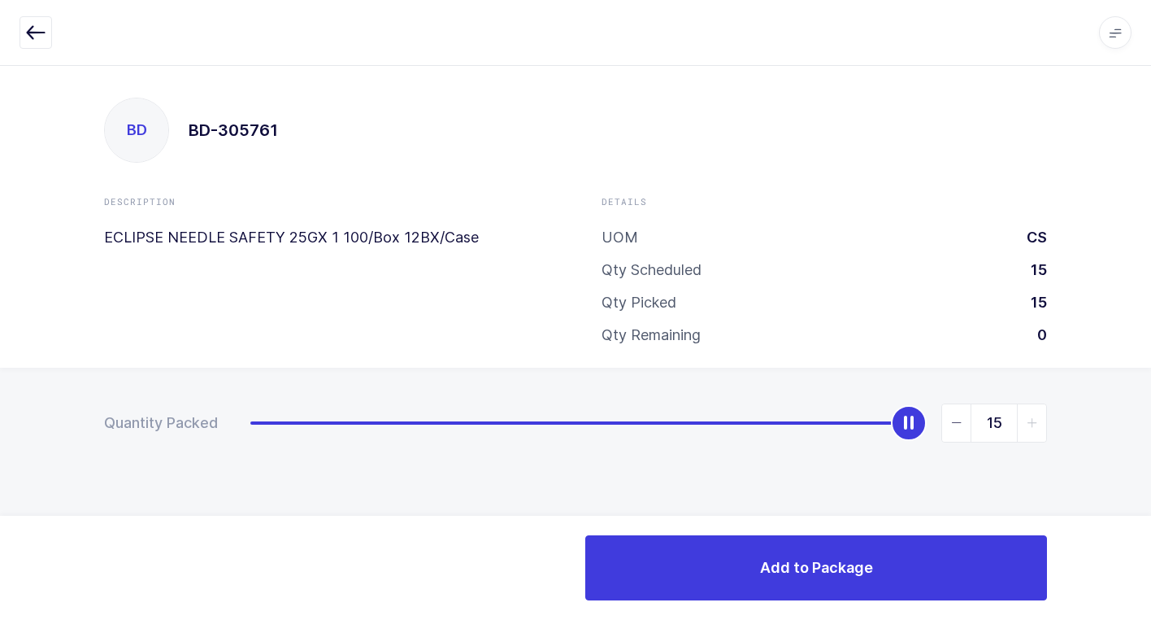
drag, startPoint x: 254, startPoint y: 428, endPoint x: 1070, endPoint y: 508, distance: 820.4
click at [1151, 466] on div "Quantity Packed 15" at bounding box center [575, 480] width 1151 height 224
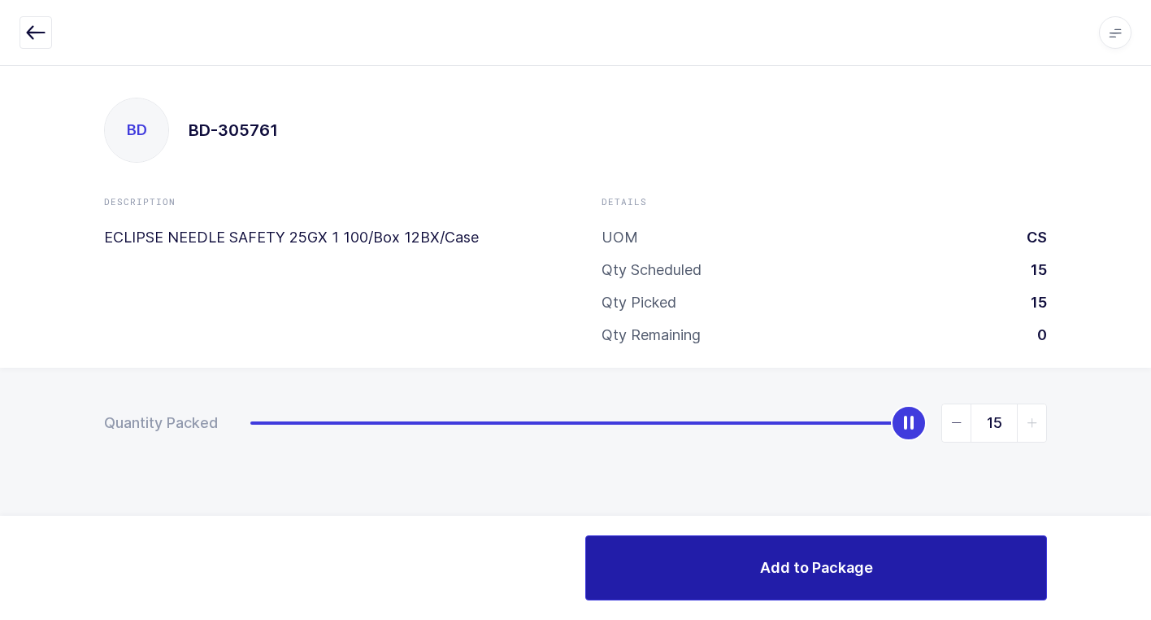
click at [702, 563] on button "Add to Package" at bounding box center [816, 567] width 462 height 65
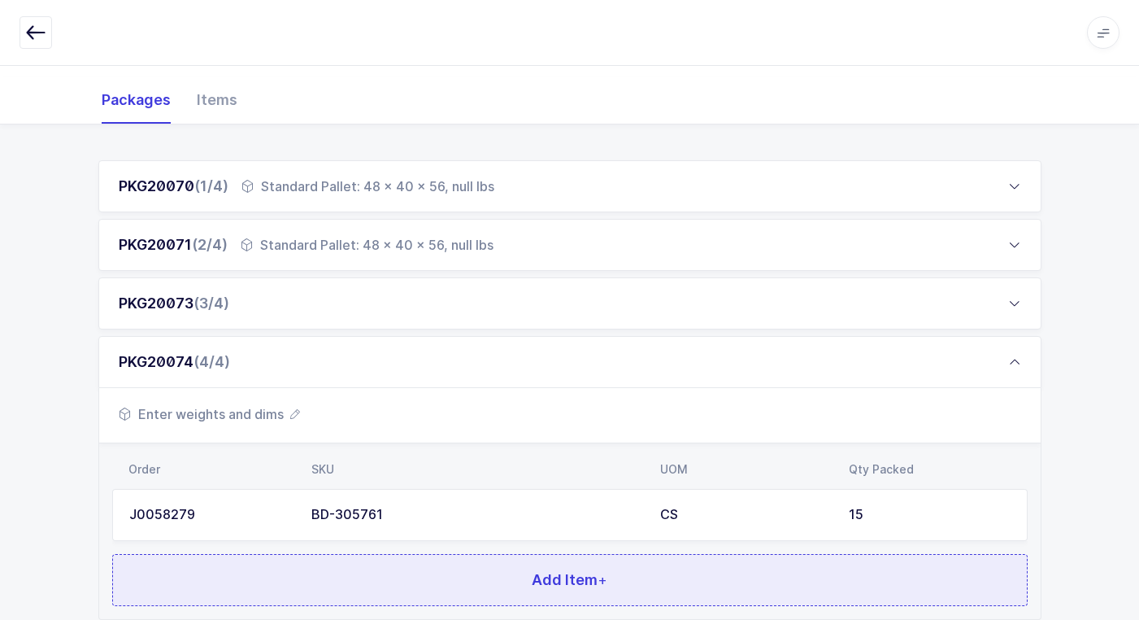
scroll to position [316, 0]
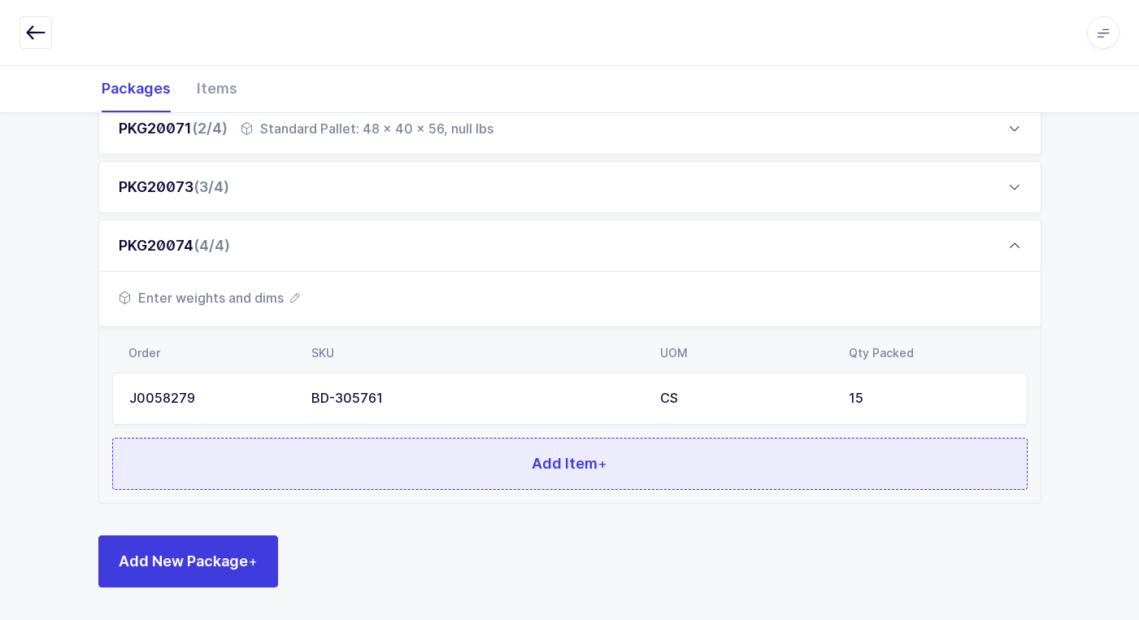
click at [309, 465] on button "Add Item +" at bounding box center [570, 463] width 916 height 52
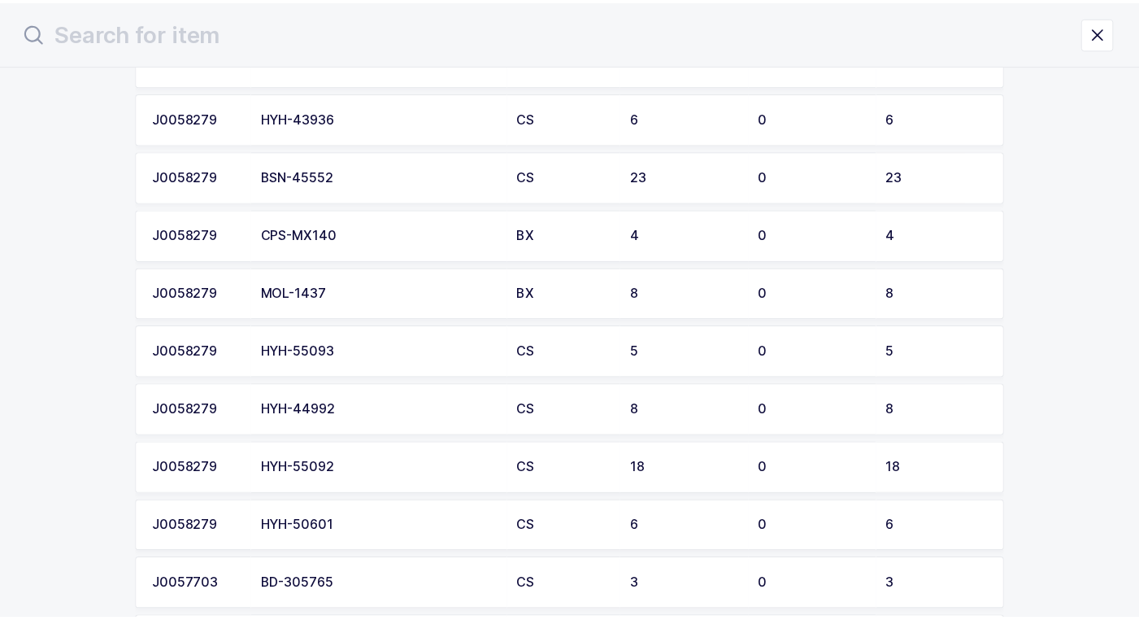
scroll to position [1382, 0]
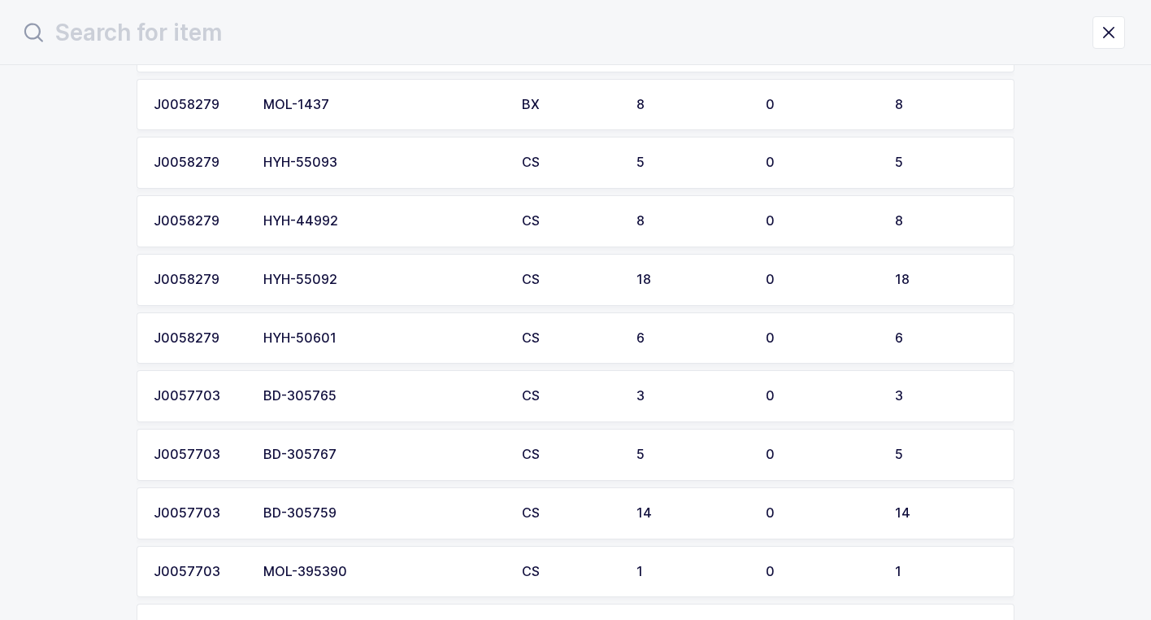
click at [355, 452] on div "BD-305767" at bounding box center [382, 454] width 239 height 15
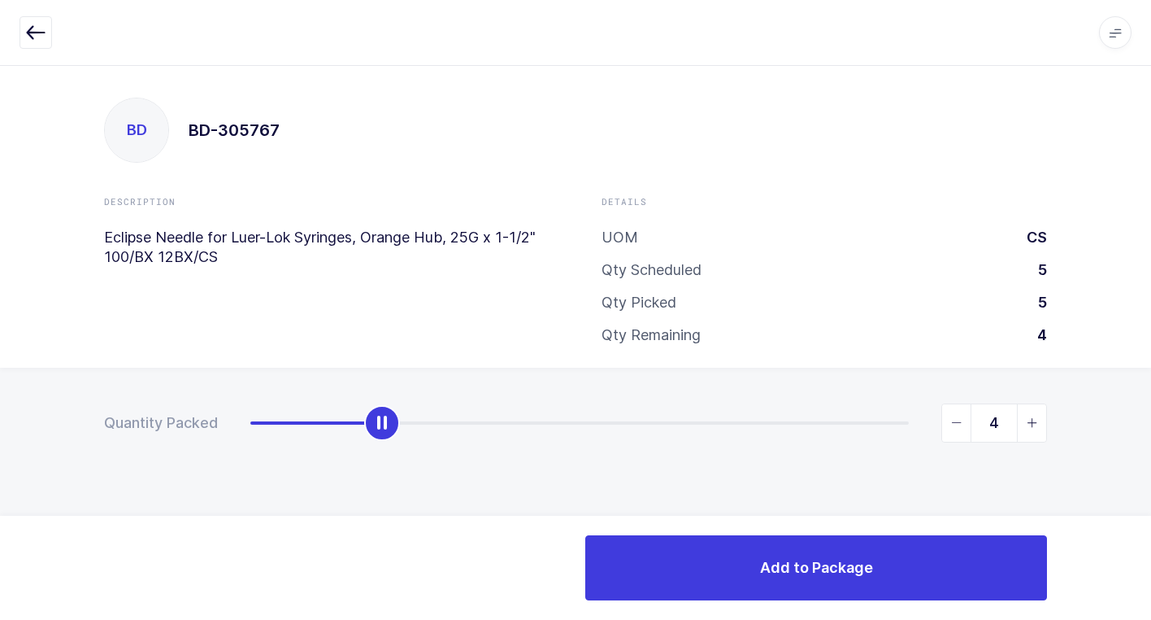
type input "5"
drag, startPoint x: 251, startPoint y: 425, endPoint x: 947, endPoint y: 477, distance: 697.2
click at [1138, 394] on div "Quantity Packed 5" at bounding box center [575, 480] width 1151 height 224
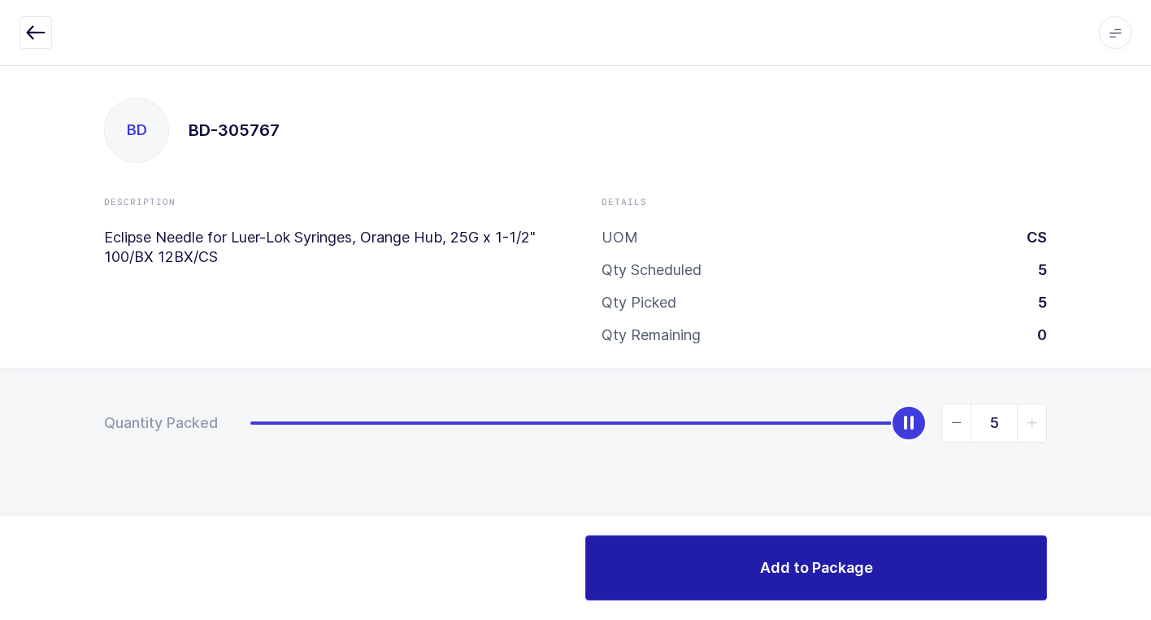
drag, startPoint x: 631, startPoint y: 559, endPoint x: 611, endPoint y: 562, distance: 20.5
click at [629, 561] on button "Add to Package" at bounding box center [816, 567] width 462 height 65
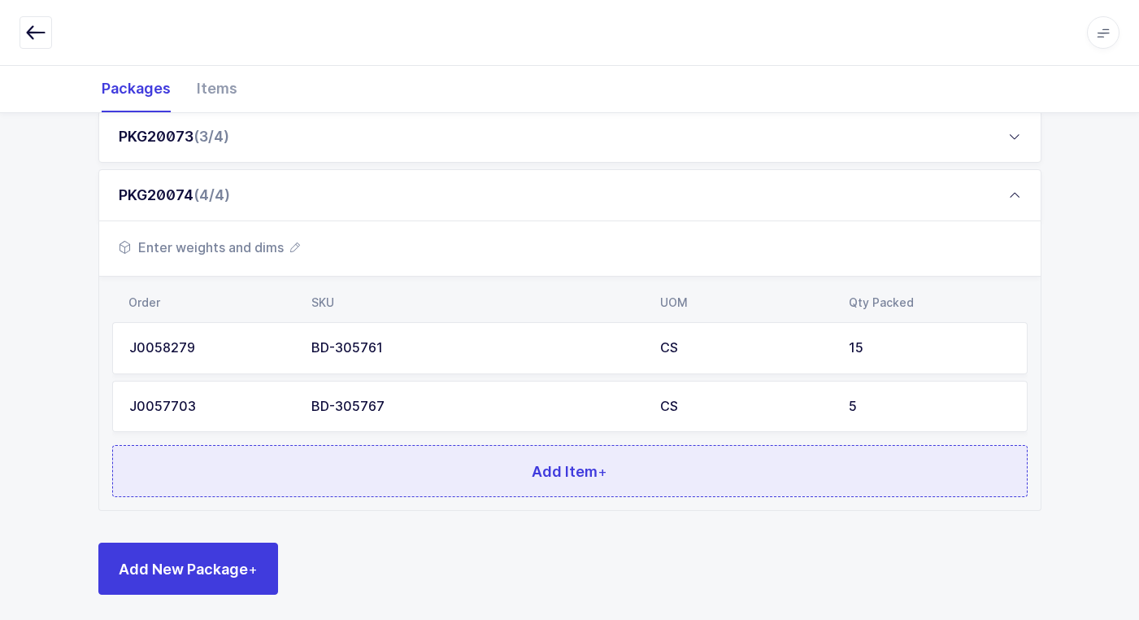
scroll to position [374, 0]
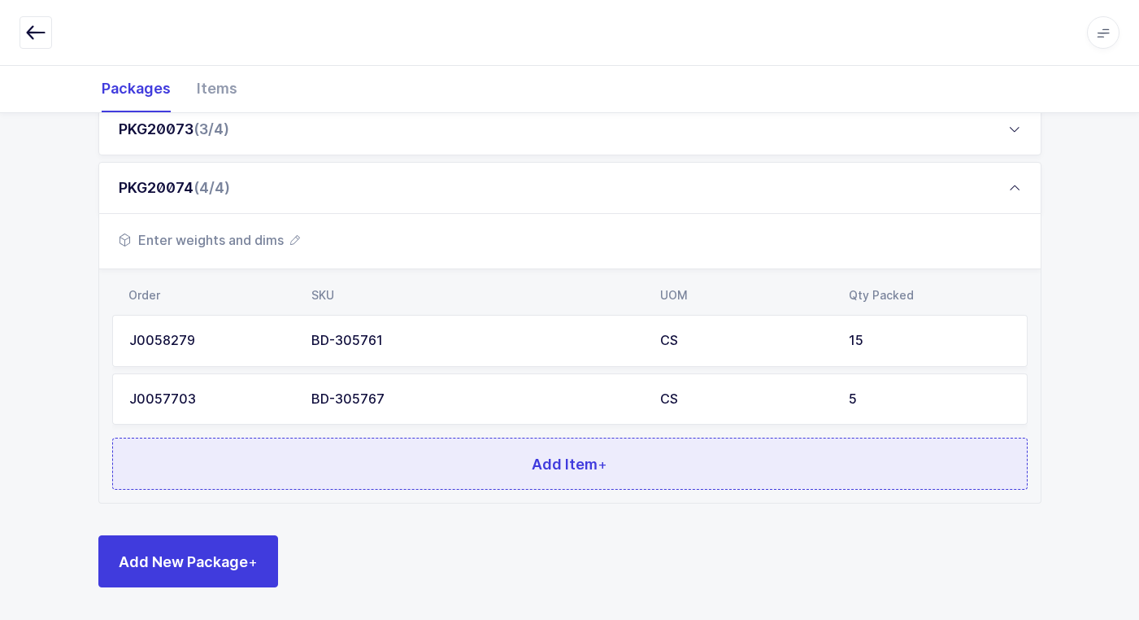
click at [333, 462] on button "Add Item +" at bounding box center [570, 463] width 916 height 52
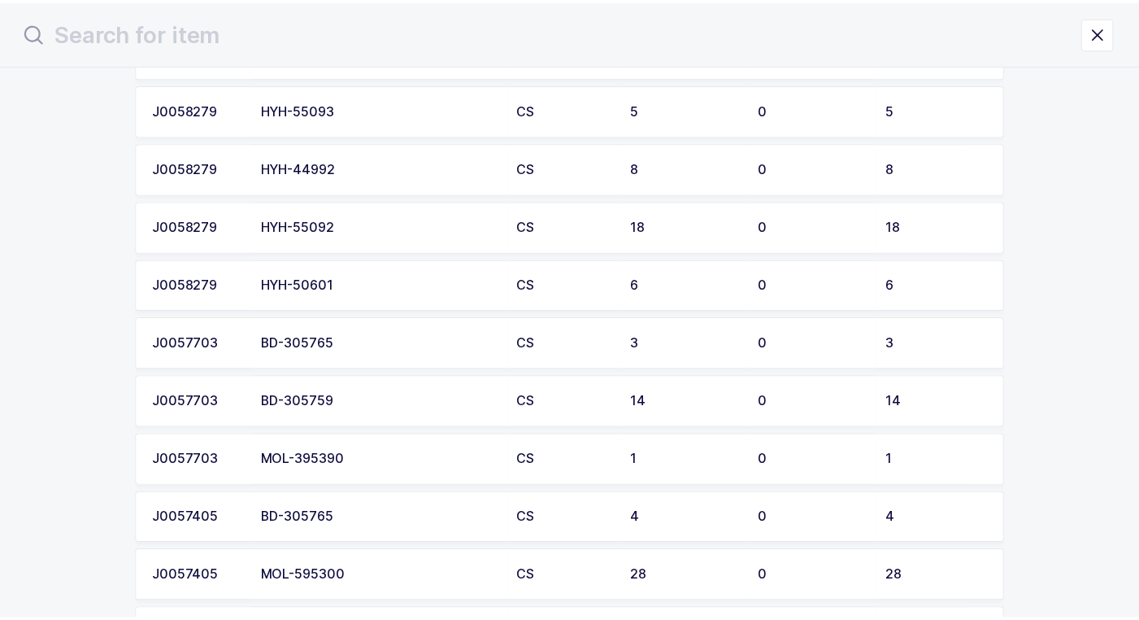
scroll to position [1464, 0]
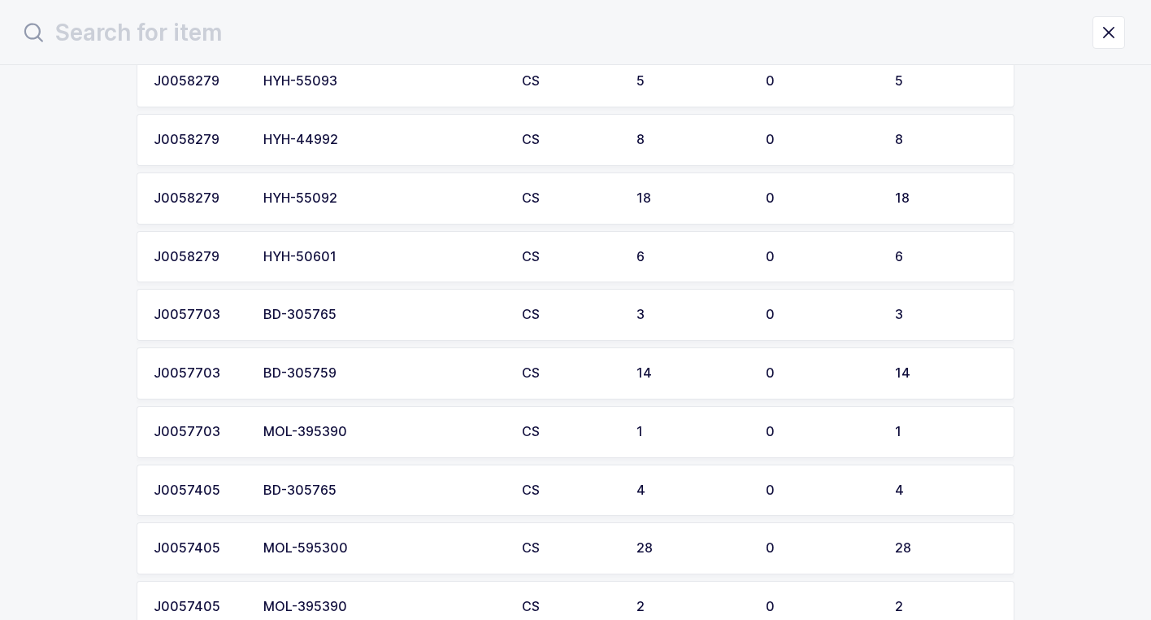
click at [371, 382] on td "BD-305759" at bounding box center [383, 373] width 259 height 52
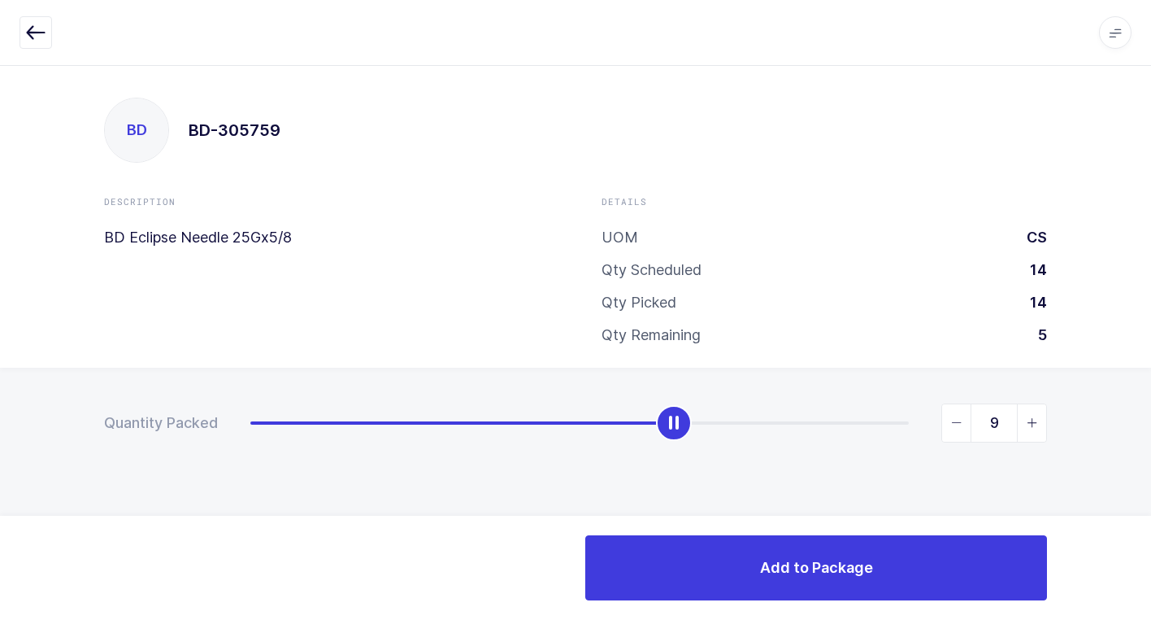
type input "10"
drag, startPoint x: 251, startPoint y: 429, endPoint x: 703, endPoint y: 430, distance: 452.1
click at [703, 430] on div "slider between 0 and 14" at bounding box center [721, 423] width 36 height 36
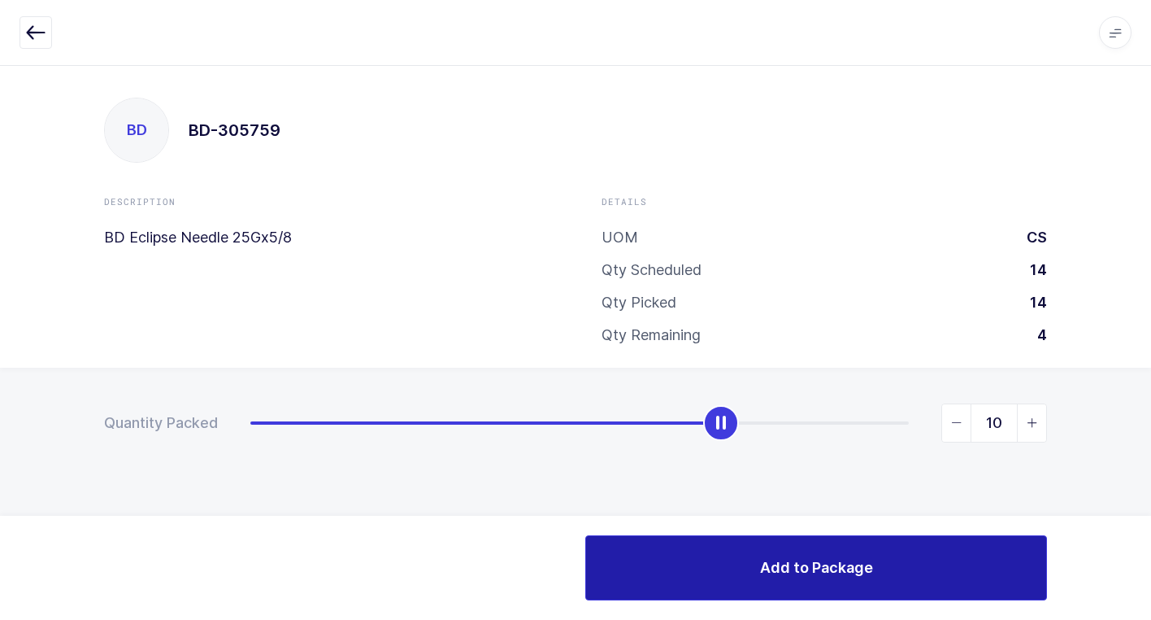
click at [666, 588] on button "Add to Package" at bounding box center [816, 567] width 462 height 65
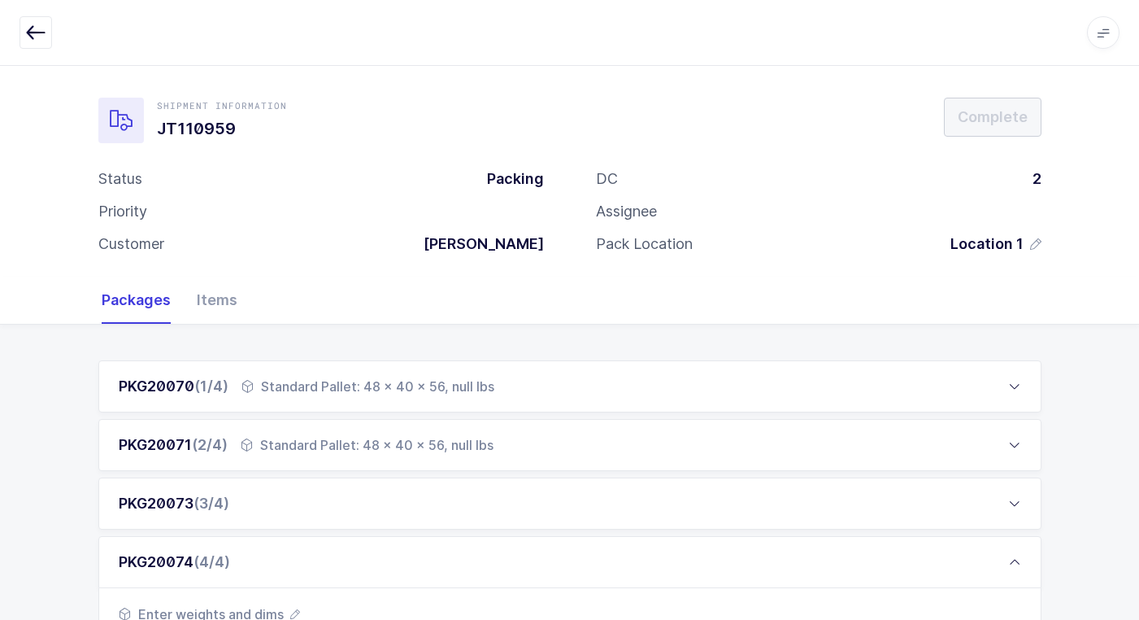
click at [28, 51] on div "Apps Core Warehouse Admin Mission Control Purchasing Juan W. Logout Account Jua…" at bounding box center [569, 33] width 1139 height 66
click at [29, 40] on icon "button" at bounding box center [36, 33] width 20 height 20
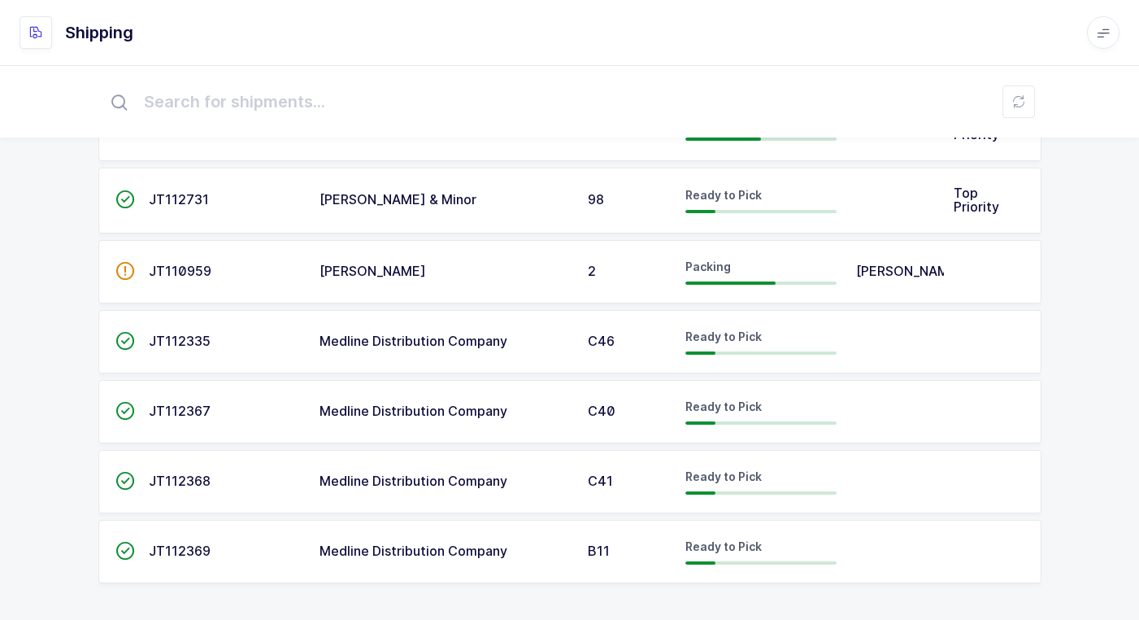
scroll to position [110, 0]
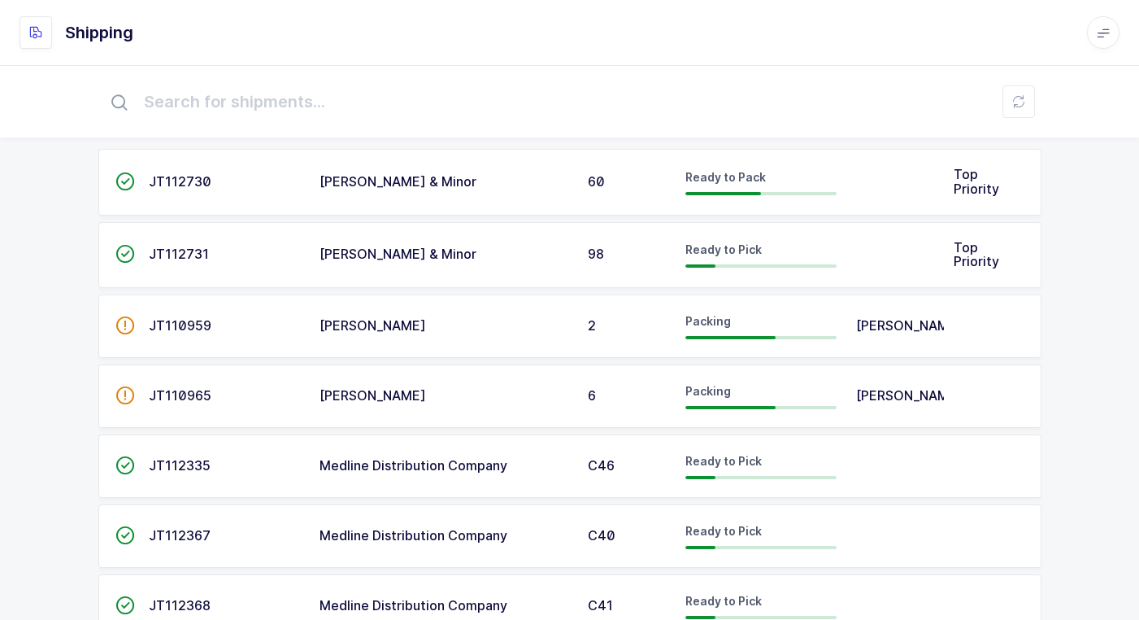
scroll to position [81, 0]
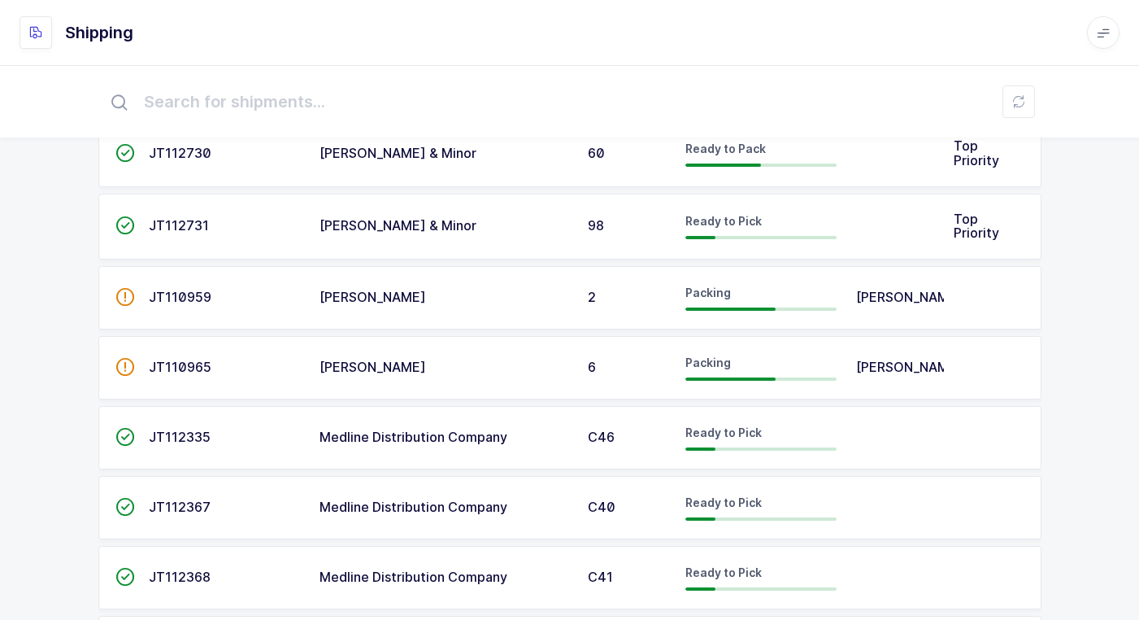
click at [376, 375] on span "[PERSON_NAME]" at bounding box center [373, 367] width 107 height 16
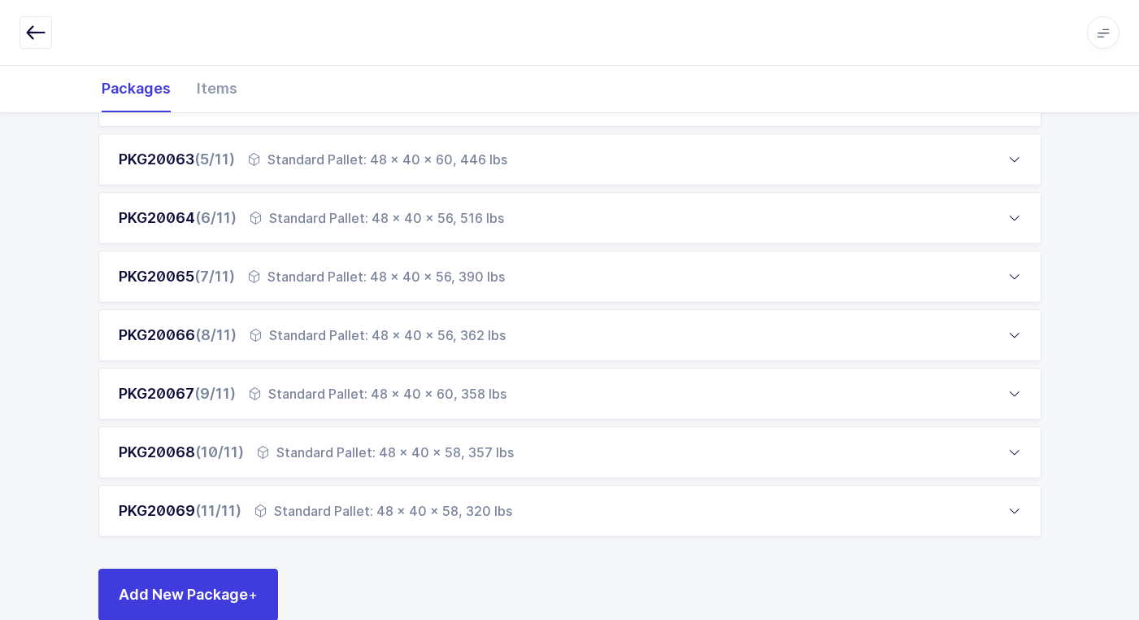
scroll to position [494, 0]
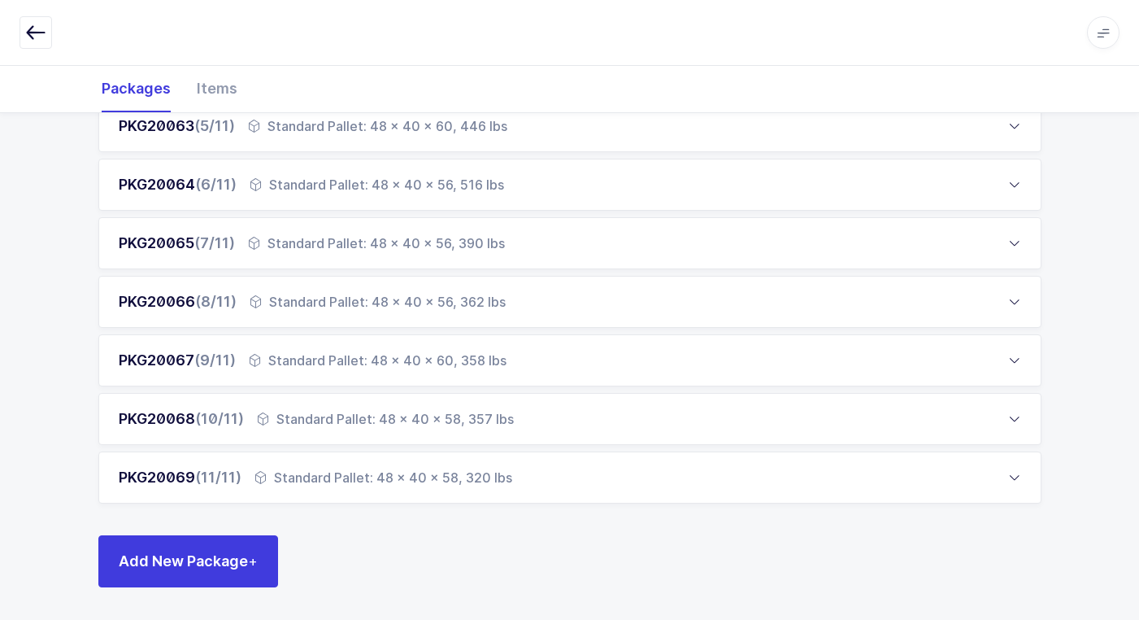
click at [373, 468] on div "Standard Pallet: 48 x 40 x 58, 320 lbs" at bounding box center [384, 478] width 258 height 20
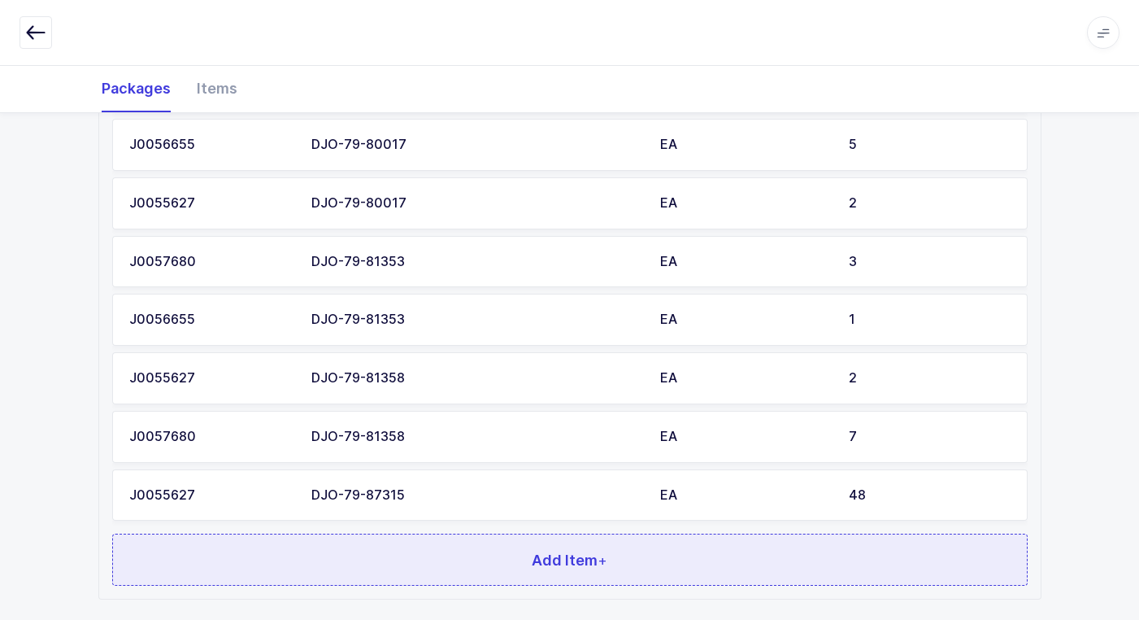
scroll to position [1484, 0]
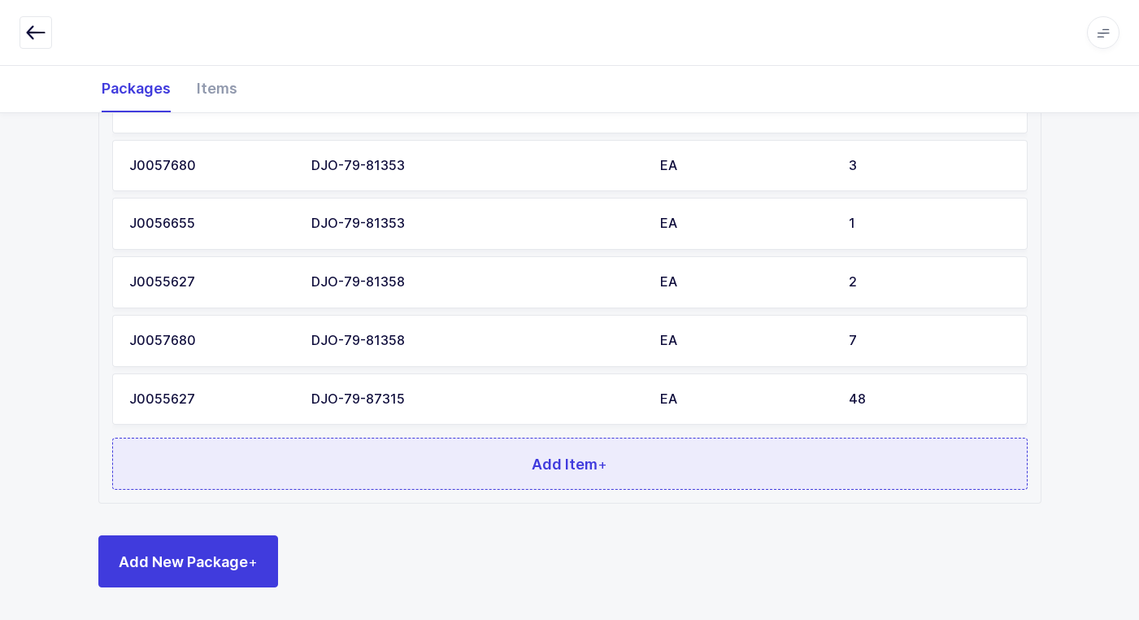
click at [391, 446] on button "Add Item +" at bounding box center [570, 463] width 916 height 52
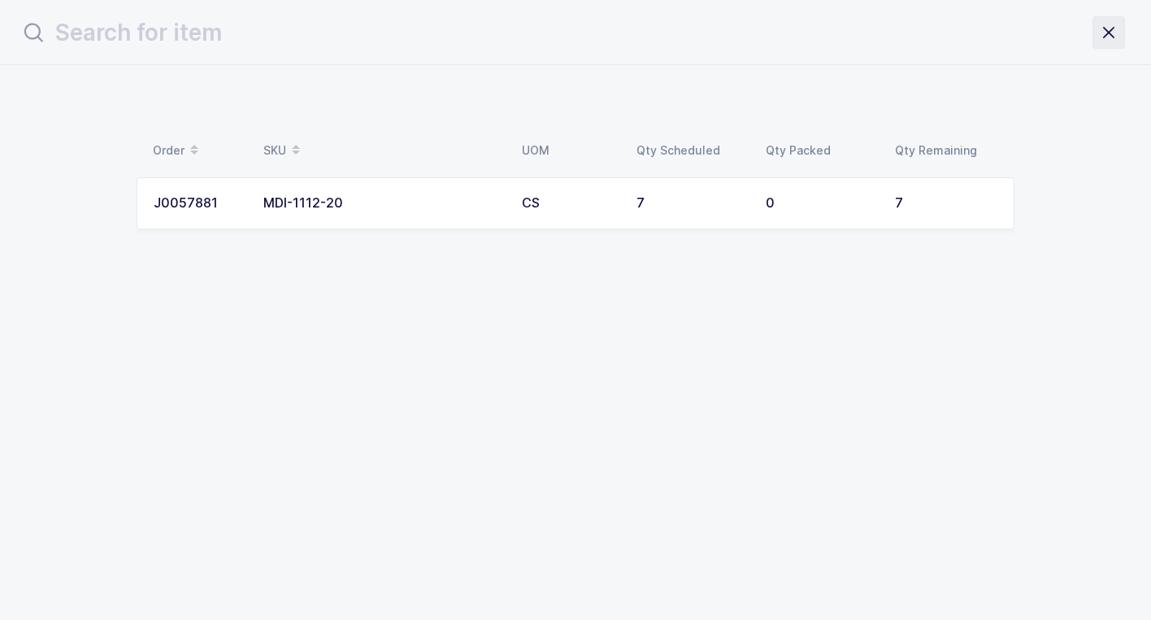
click at [1107, 28] on icon "close drawer" at bounding box center [1109, 32] width 23 height 23
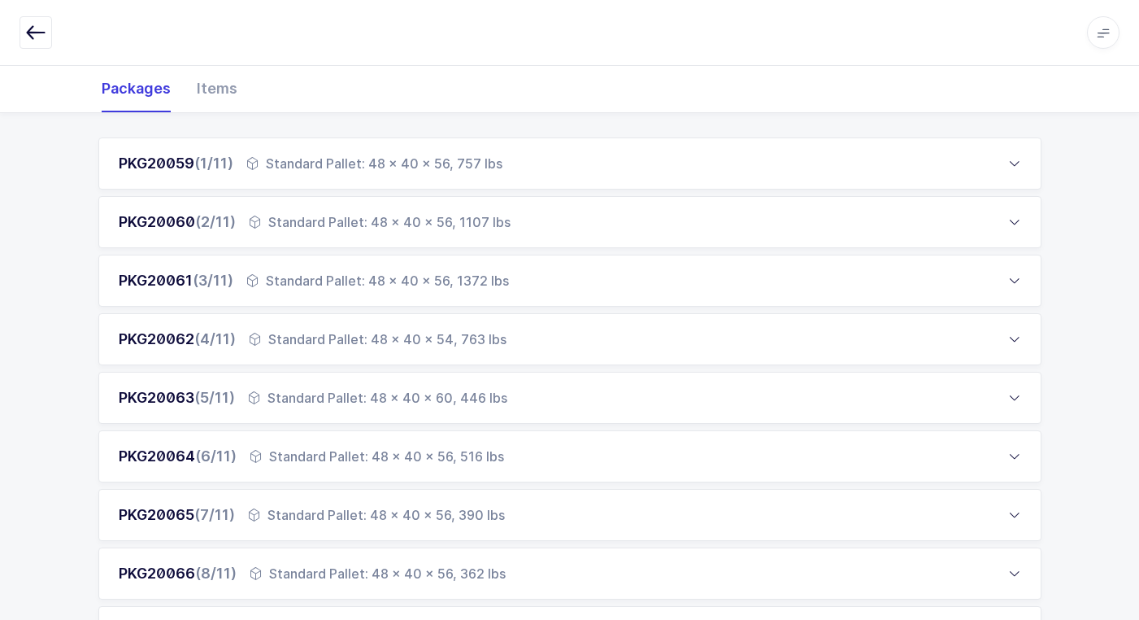
scroll to position [325, 0]
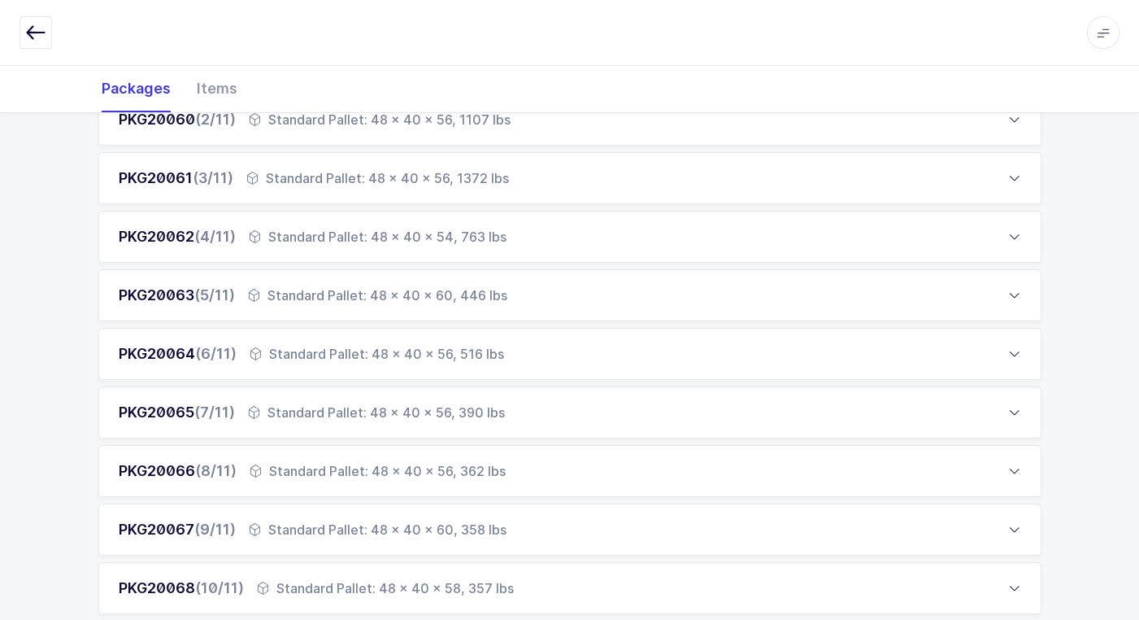
click at [333, 348] on div "Standard Pallet: 48 x 40 x 56, 516 lbs" at bounding box center [377, 354] width 255 height 20
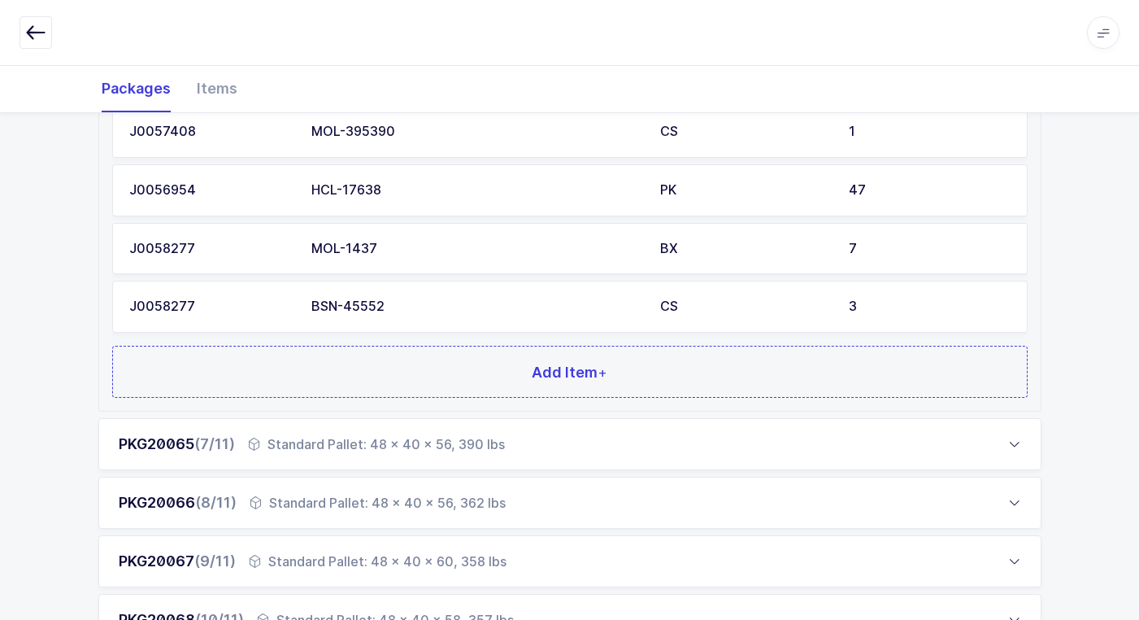
scroll to position [1299, 0]
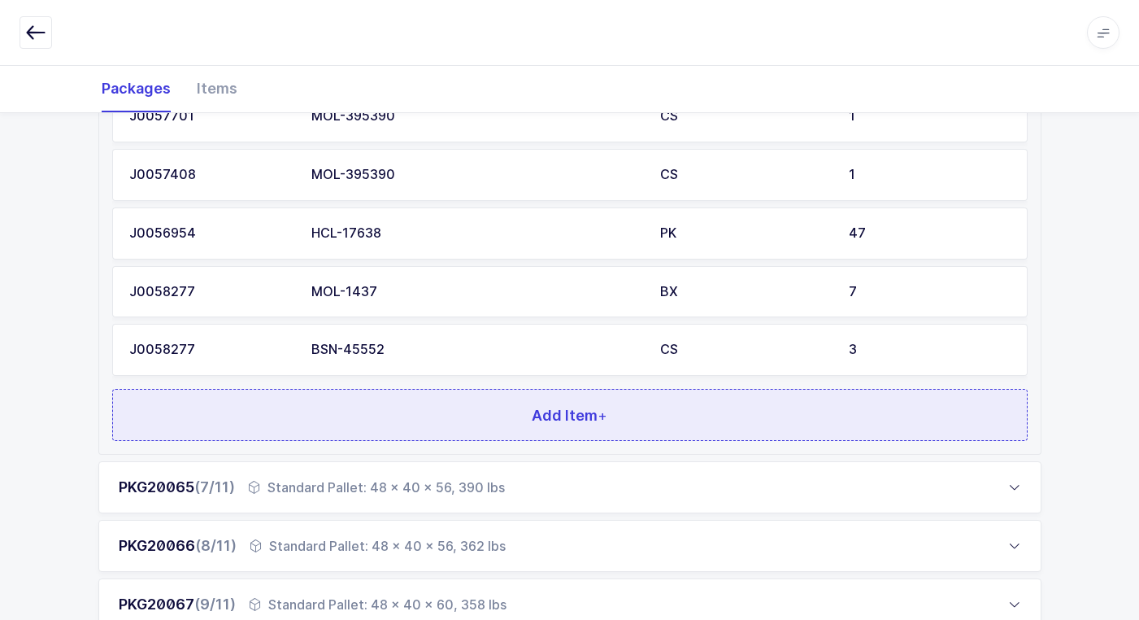
click at [360, 409] on button "Add Item +" at bounding box center [570, 415] width 916 height 52
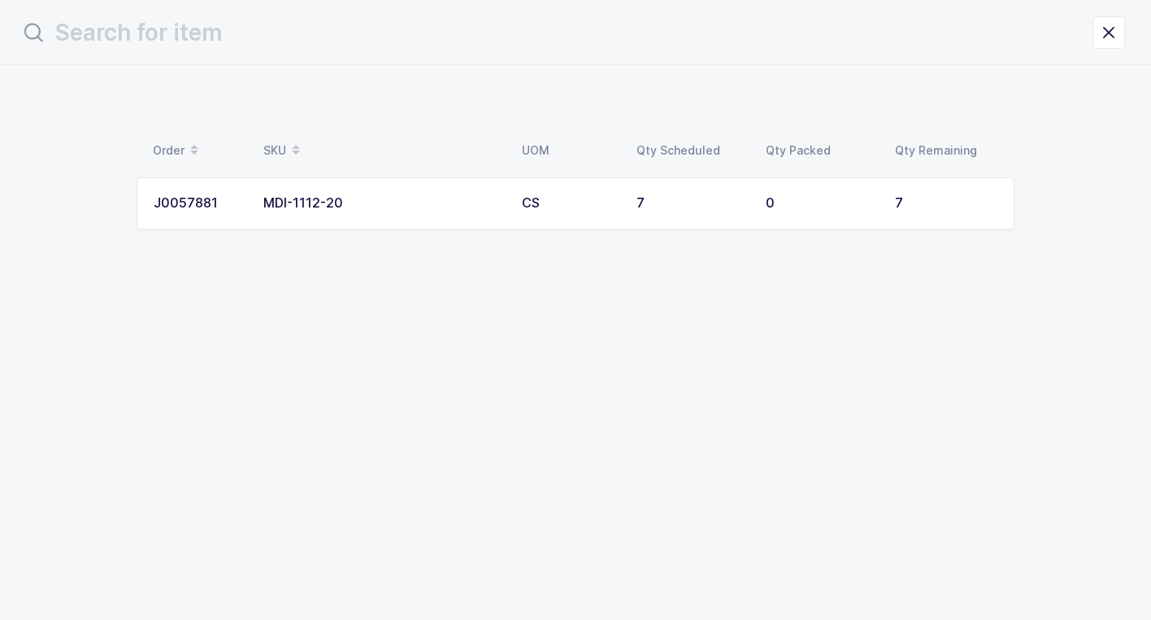
click at [407, 201] on div "MDI-1112-20" at bounding box center [382, 203] width 239 height 15
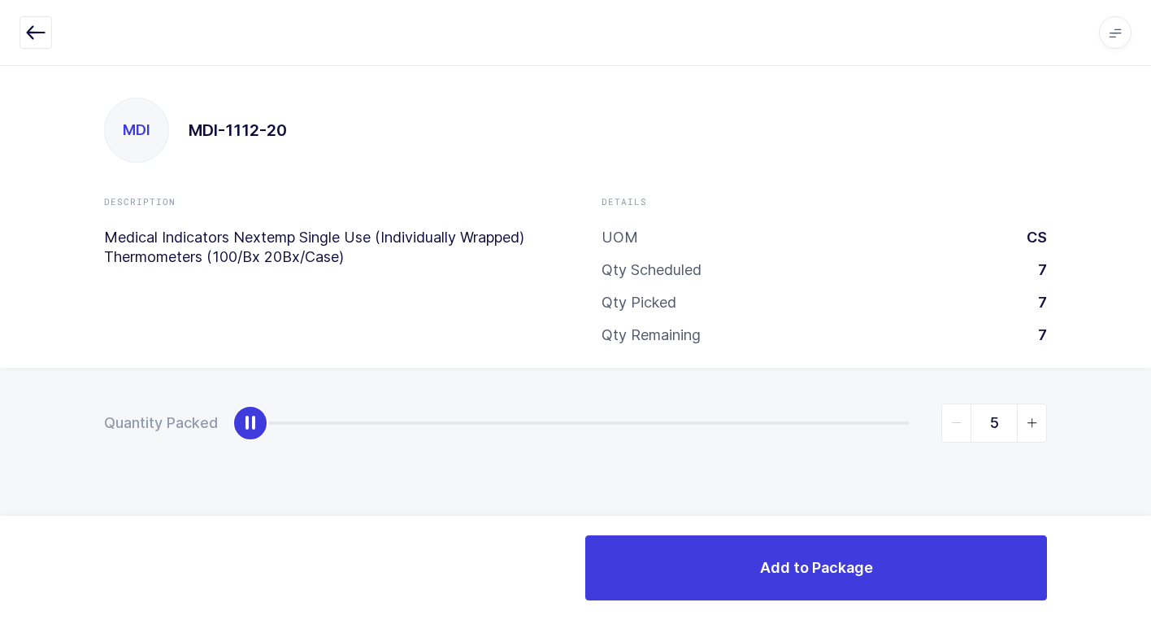
type input "7"
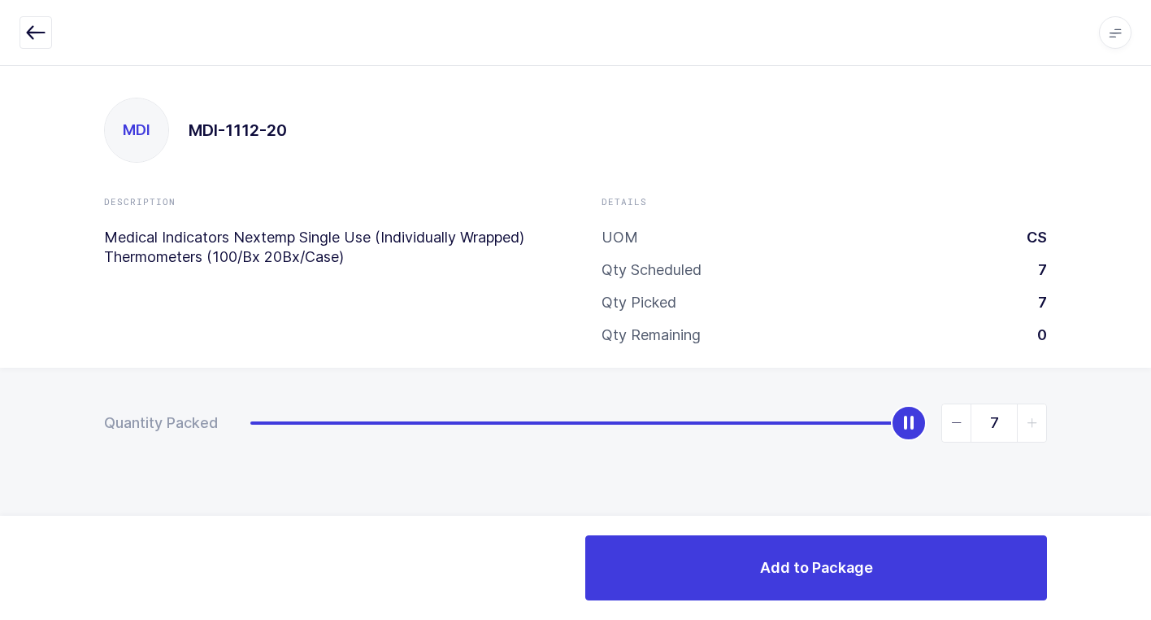
drag, startPoint x: 246, startPoint y: 430, endPoint x: 1090, endPoint y: 317, distance: 852.4
click at [1151, 298] on html "Apps Core [GEOGRAPHIC_DATA] Admin Mission Control Purchasing [PERSON_NAME] Logo…" at bounding box center [575, 310] width 1151 height 620
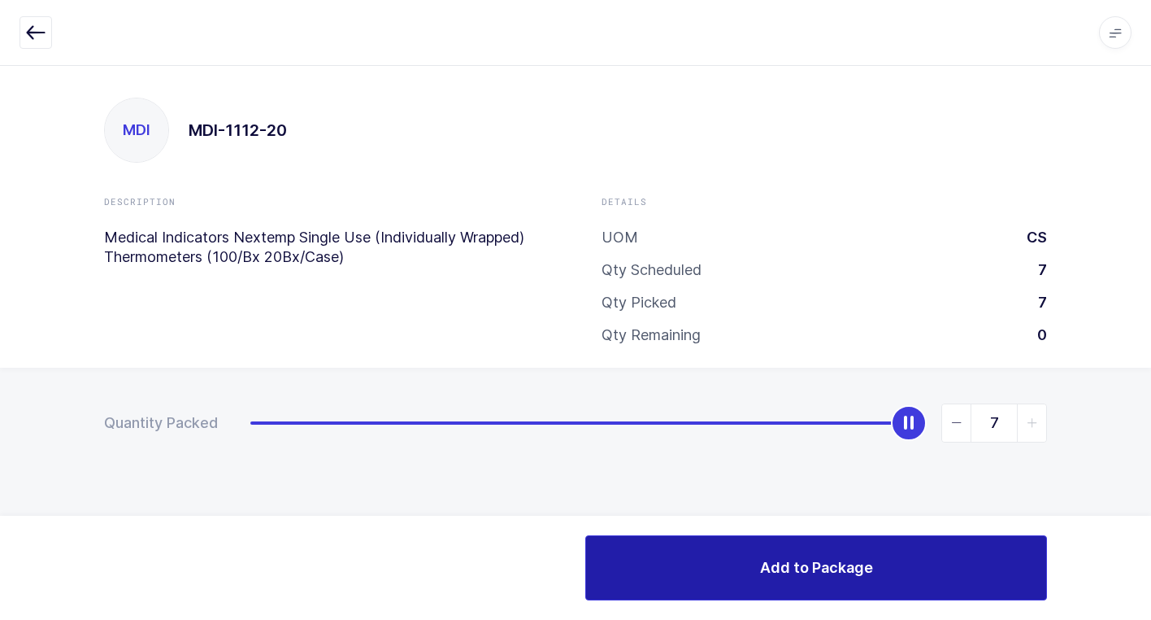
click at [677, 575] on button "Add to Package" at bounding box center [816, 567] width 462 height 65
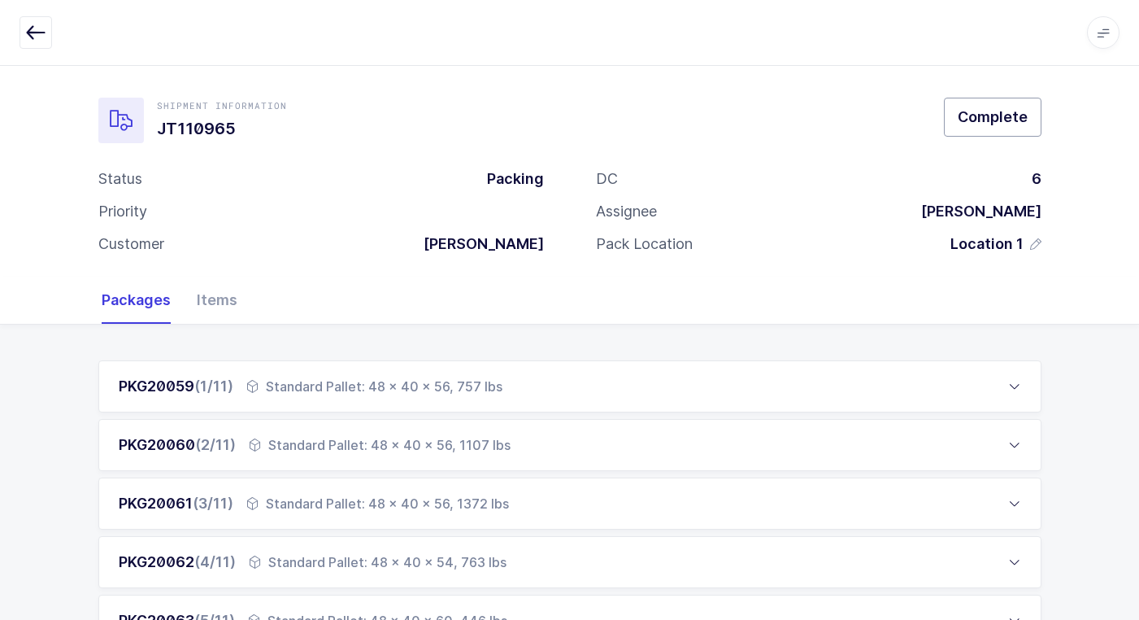
click at [993, 123] on span "Complete" at bounding box center [993, 117] width 70 height 20
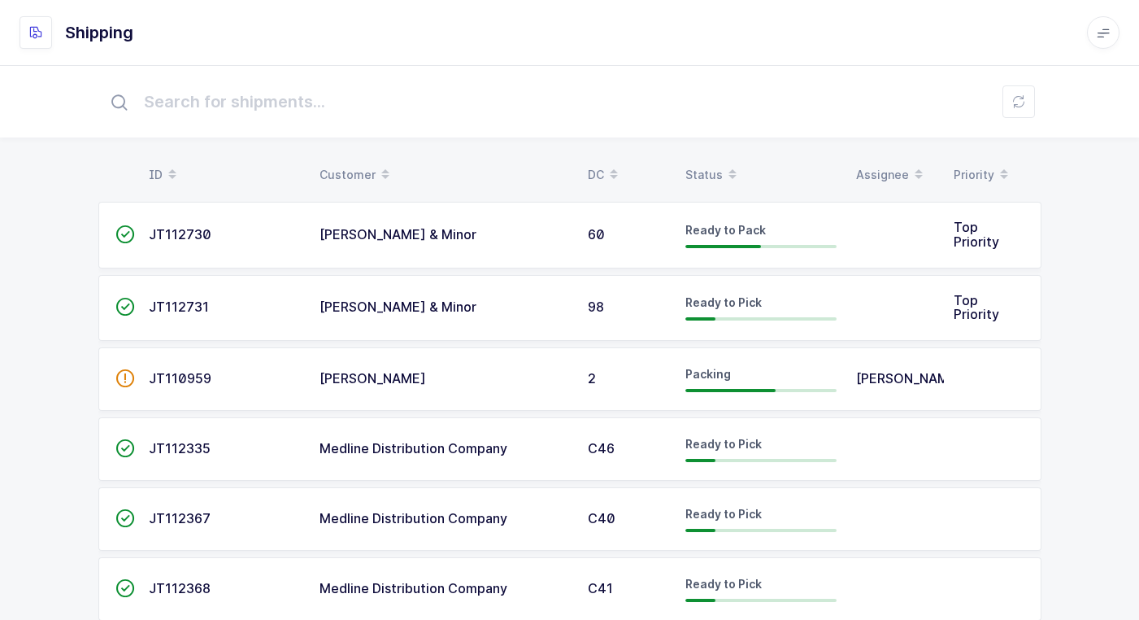
click at [590, 381] on span "2" at bounding box center [592, 378] width 8 height 16
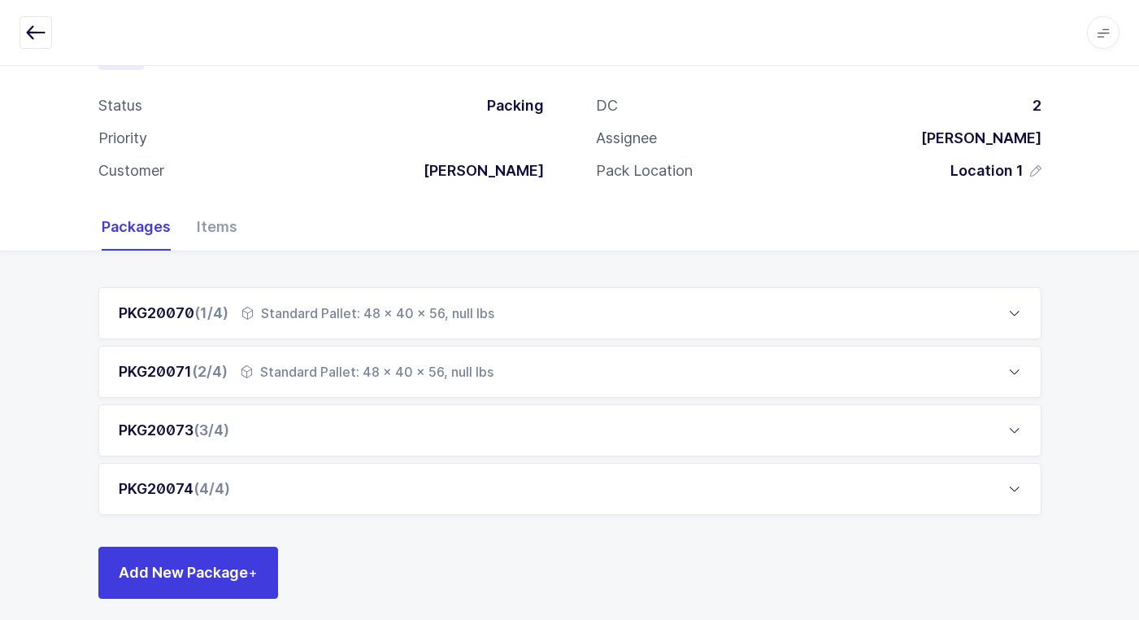
scroll to position [85, 0]
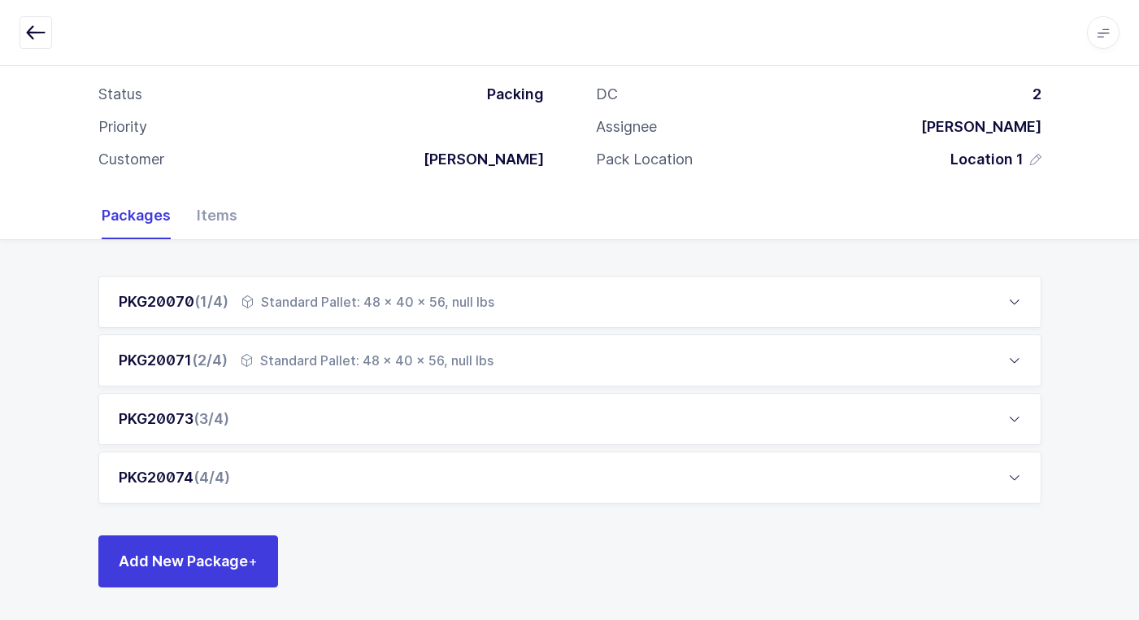
click at [360, 470] on div "PKG20074 (4/4)" at bounding box center [569, 477] width 943 height 52
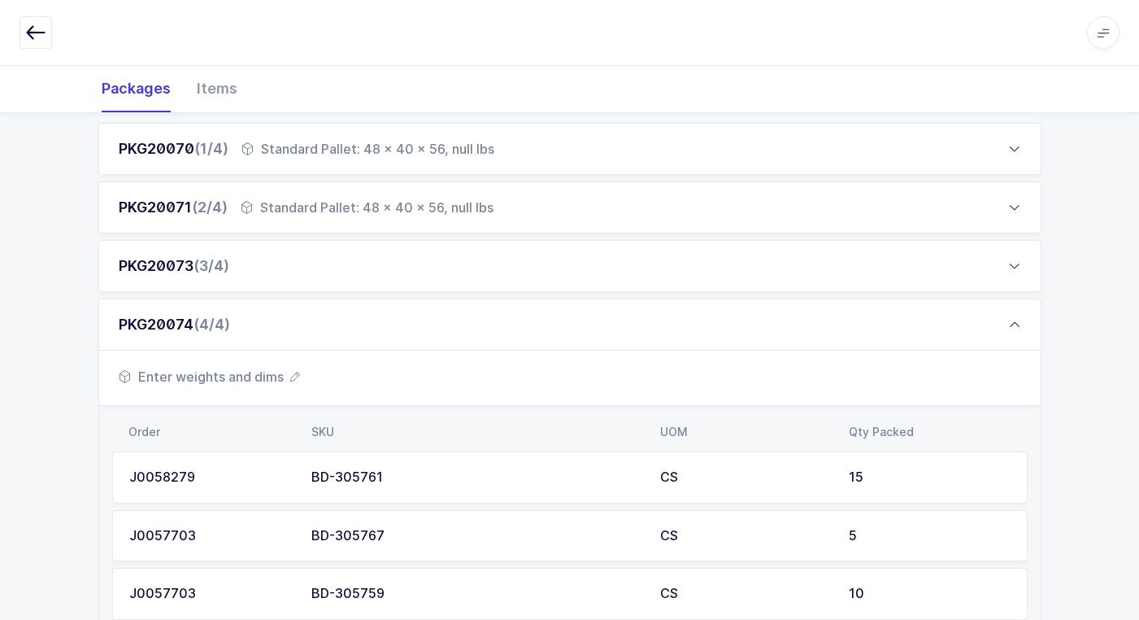
scroll to position [433, 0]
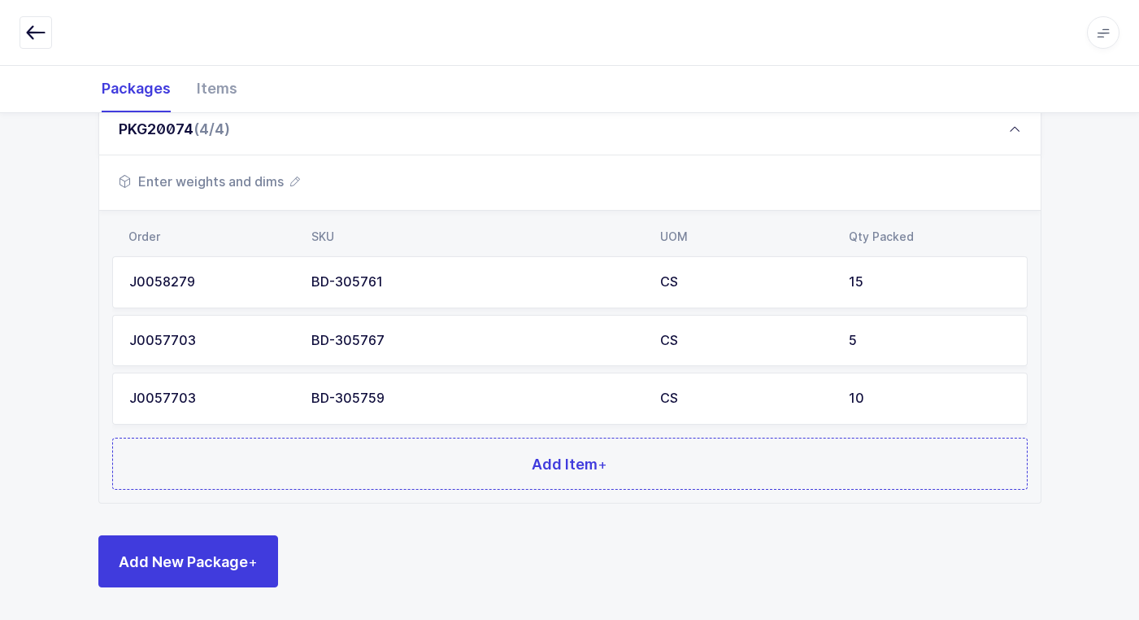
click at [237, 185] on span "Enter weights and dims" at bounding box center [209, 182] width 181 height 20
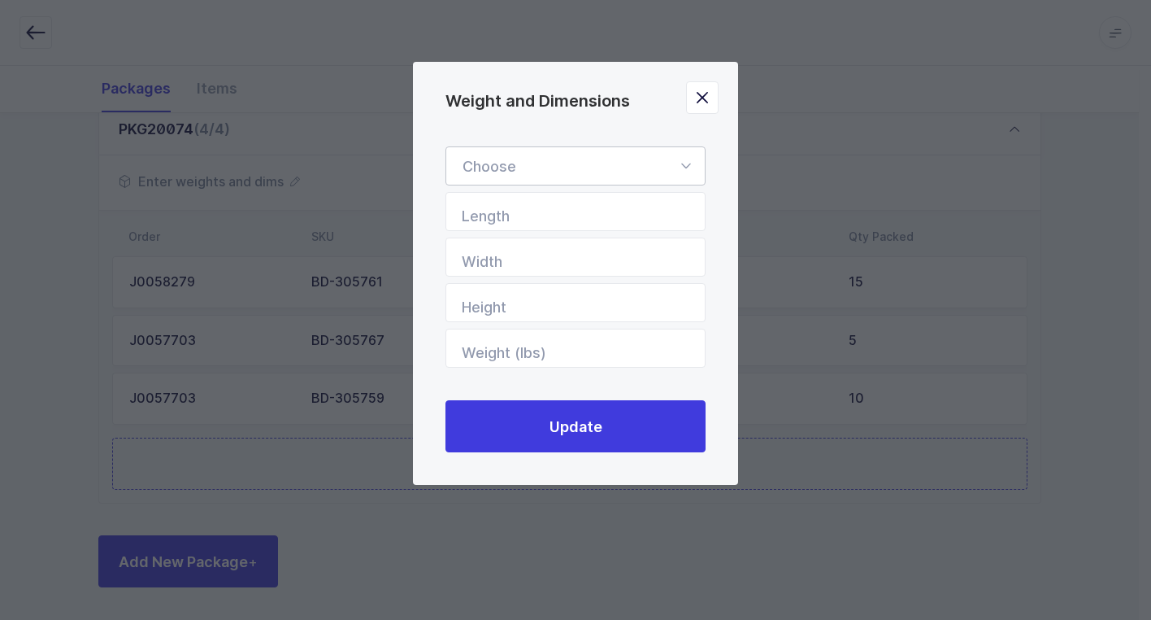
click at [690, 164] on icon "Weight and Dimensions" at bounding box center [686, 165] width 20 height 39
click at [588, 213] on li "Standard Pallet" at bounding box center [582, 213] width 258 height 31
type input "Standard Pallet"
type input "48"
type input "40"
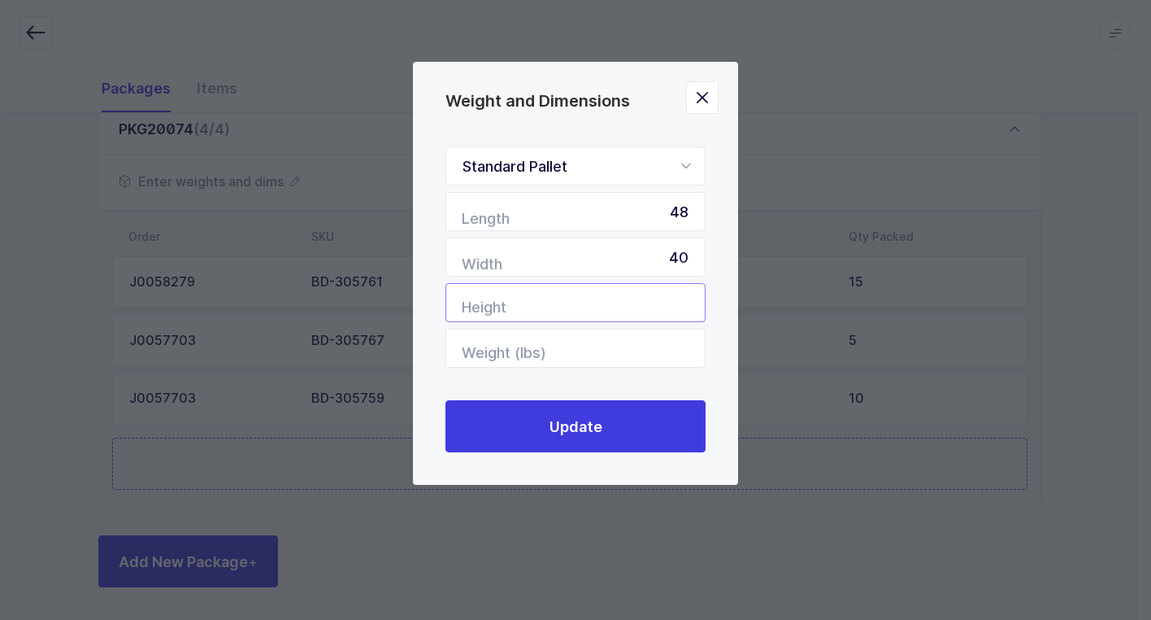
click at [671, 300] on input "Height" at bounding box center [576, 302] width 260 height 39
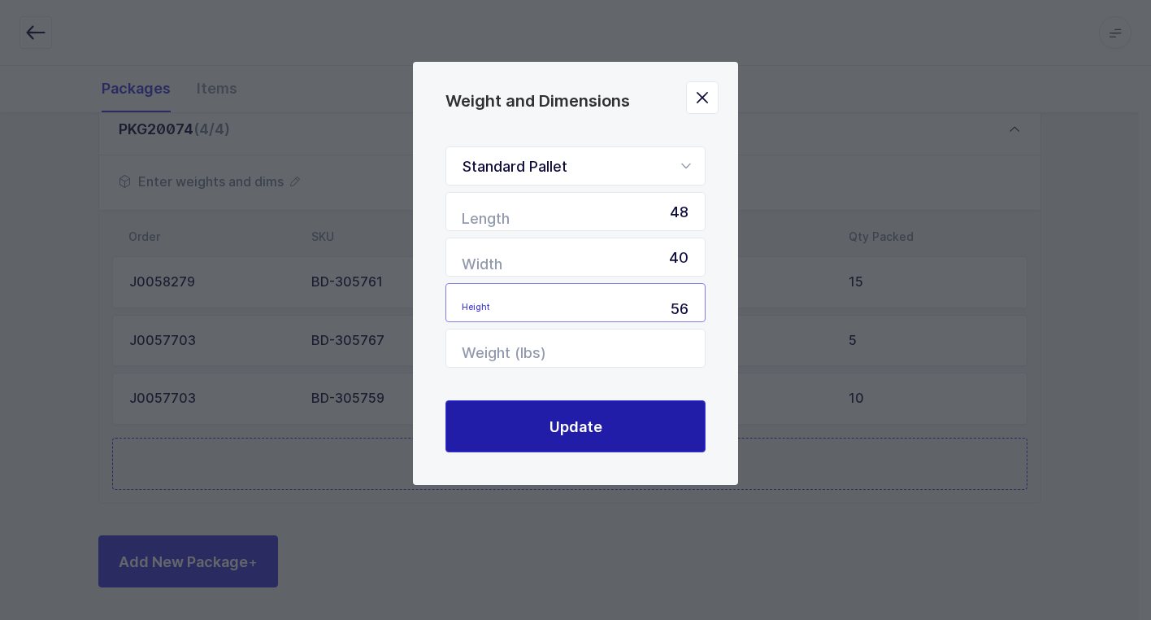
type input "56"
click at [555, 418] on span "Update" at bounding box center [576, 426] width 53 height 20
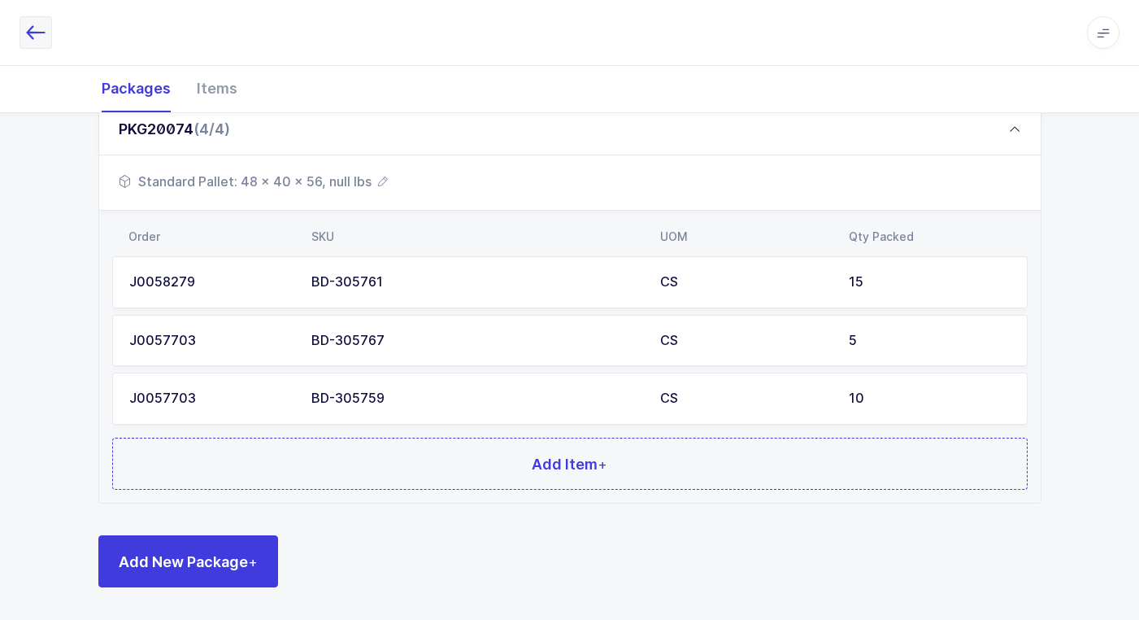
click at [24, 40] on button "button" at bounding box center [36, 32] width 33 height 33
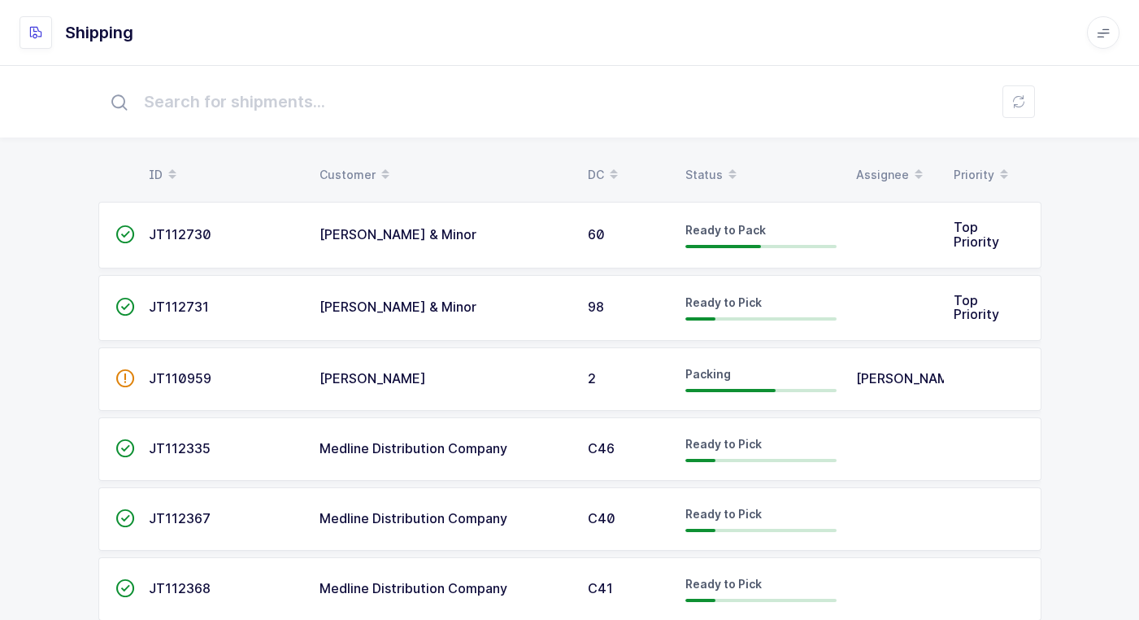
click at [573, 380] on td "[PERSON_NAME]" at bounding box center [444, 378] width 268 height 63
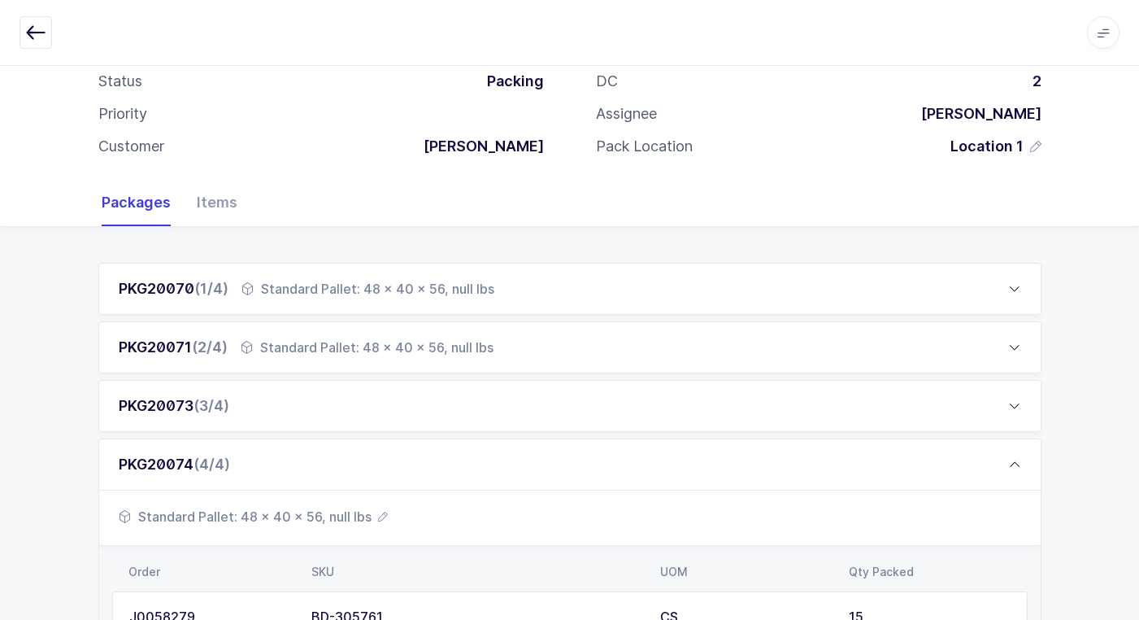
scroll to position [433, 0]
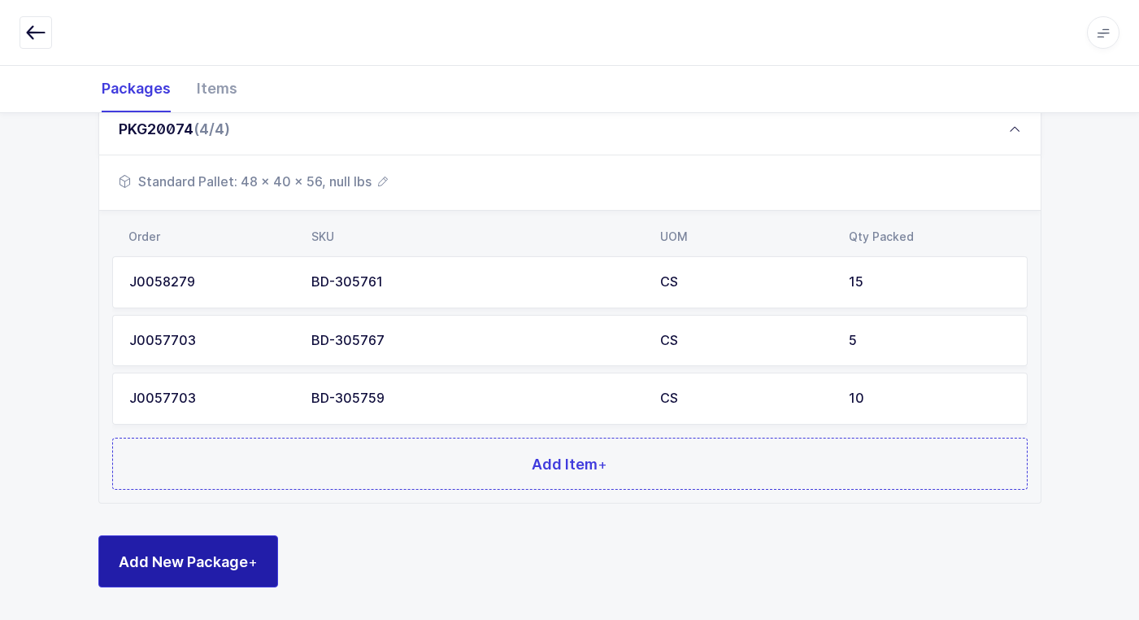
click at [240, 564] on span "Add New Package +" at bounding box center [188, 561] width 139 height 20
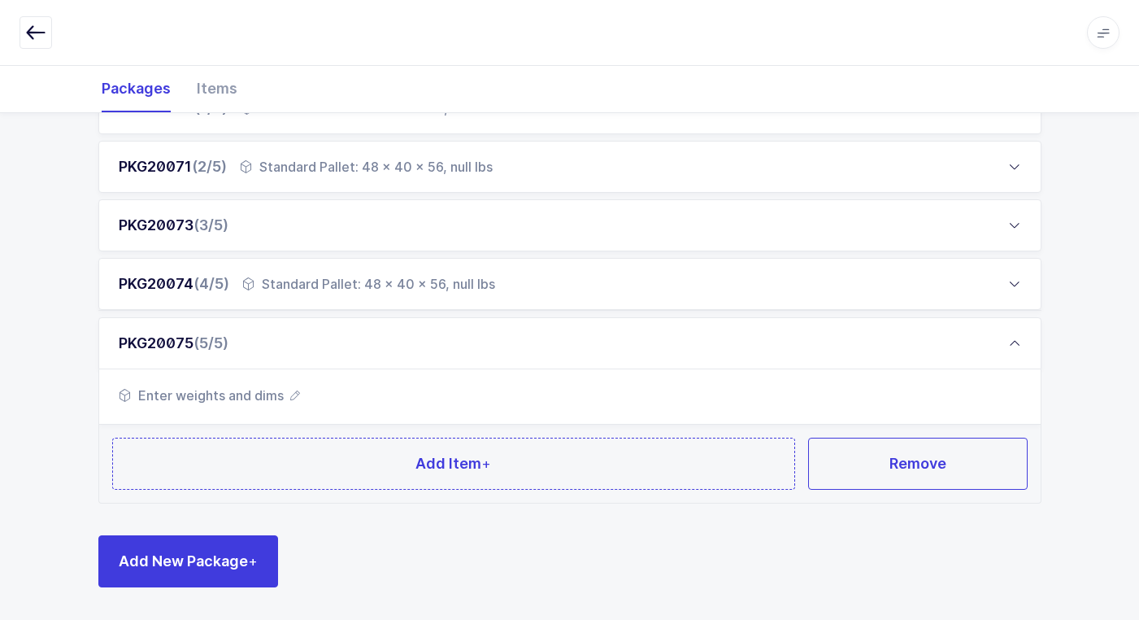
scroll to position [277, 0]
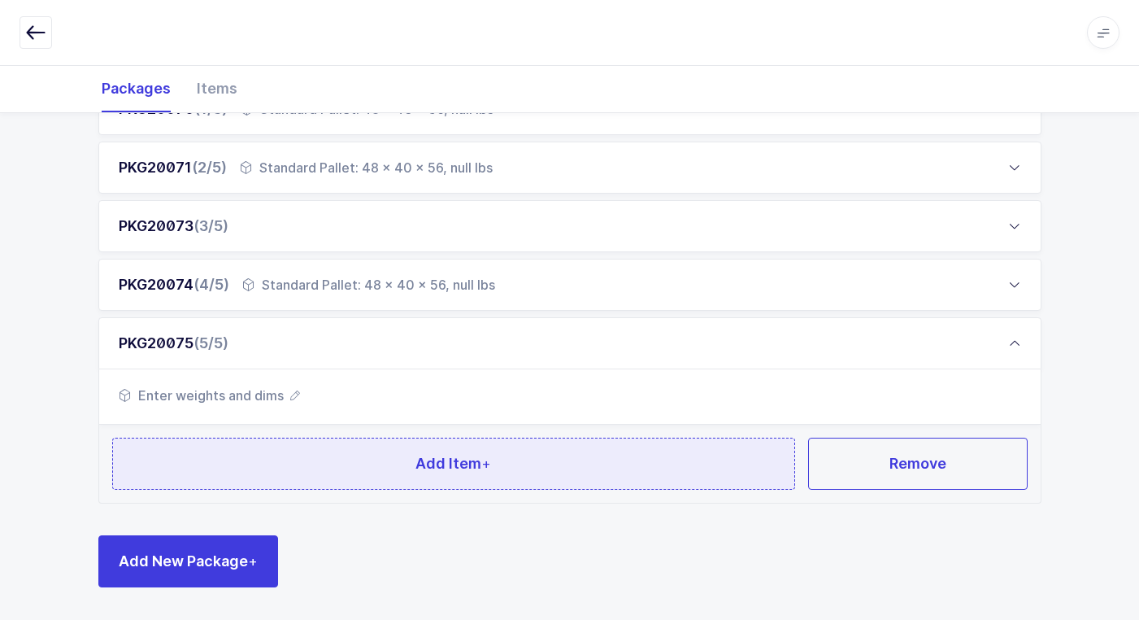
click at [290, 459] on button "Add Item +" at bounding box center [454, 463] width 684 height 52
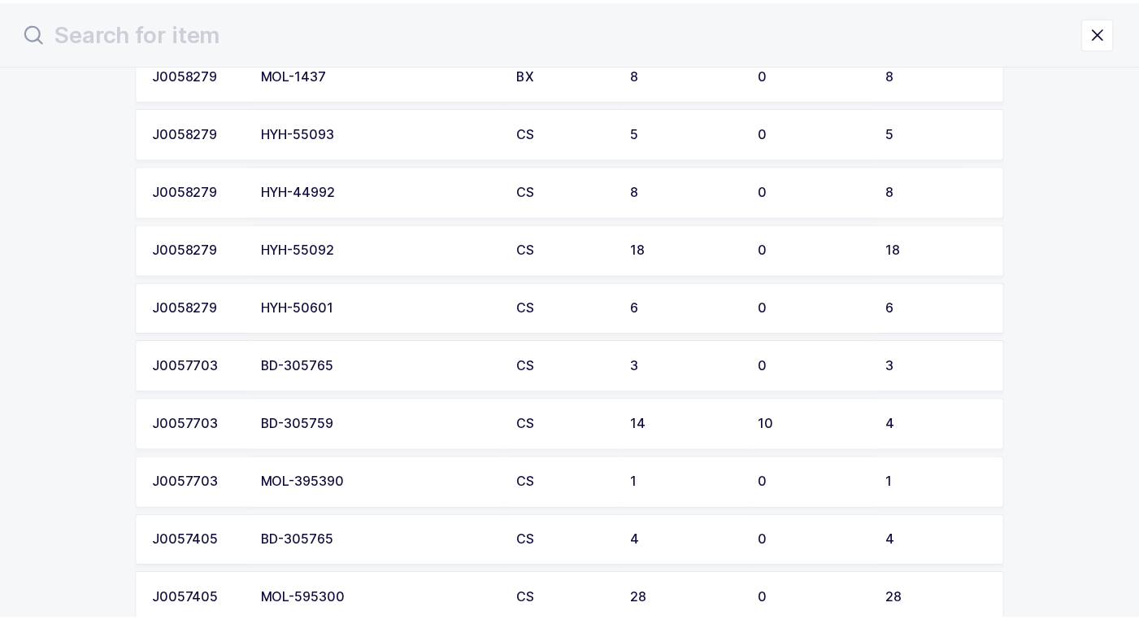
scroll to position [1464, 0]
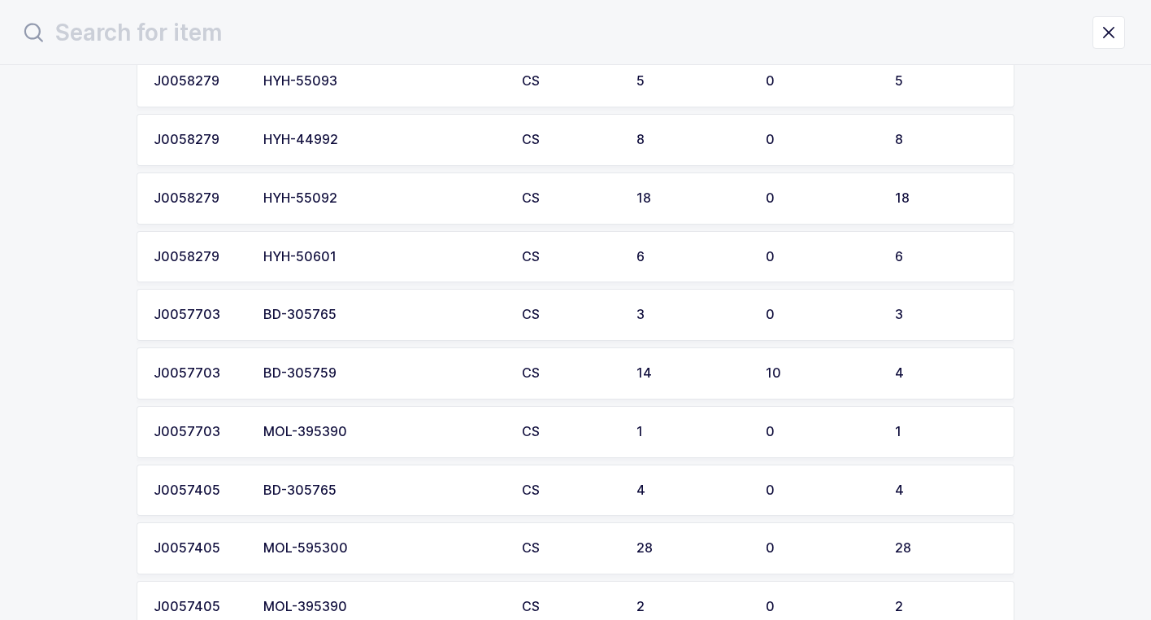
click at [368, 383] on td "BD-305759" at bounding box center [383, 373] width 259 height 52
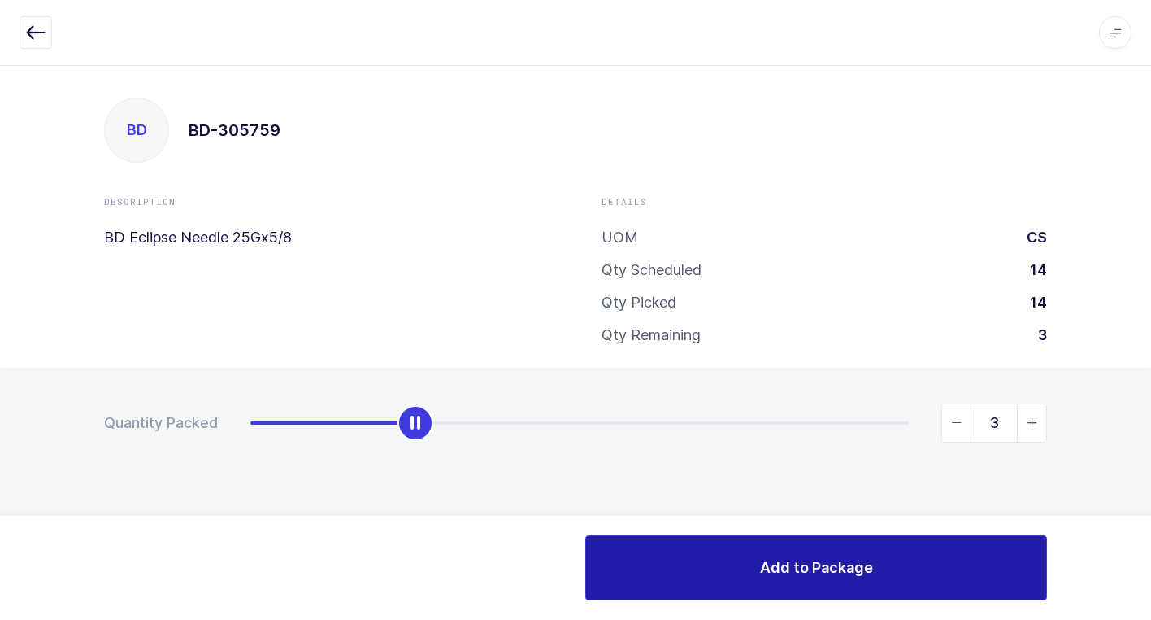
type input "4"
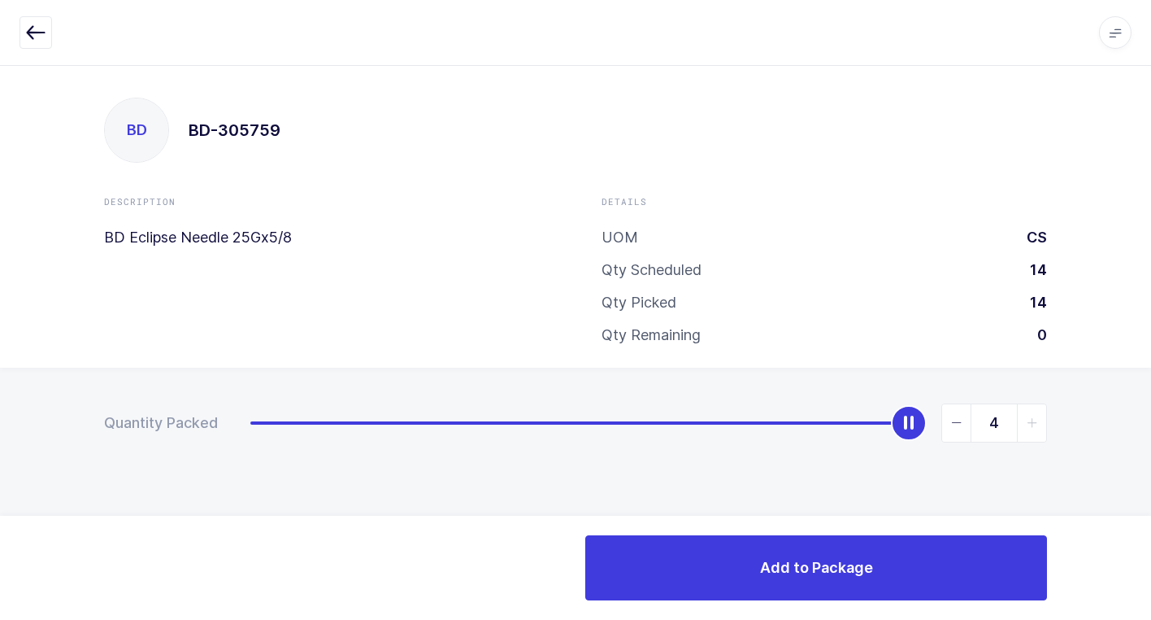
drag, startPoint x: 263, startPoint y: 426, endPoint x: 1160, endPoint y: 632, distance: 921.0
click at [1151, 619] on html "Apps Core [GEOGRAPHIC_DATA] Admin Mission Control Purchasing [PERSON_NAME] Logo…" at bounding box center [575, 310] width 1151 height 620
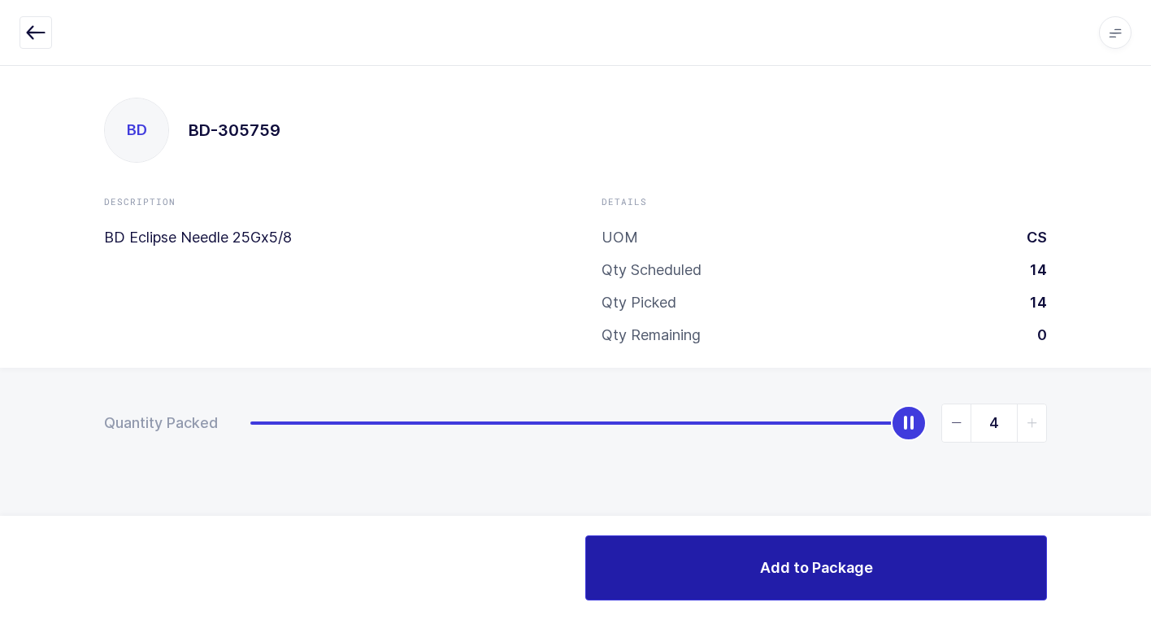
click at [725, 556] on button "Add to Package" at bounding box center [816, 567] width 462 height 65
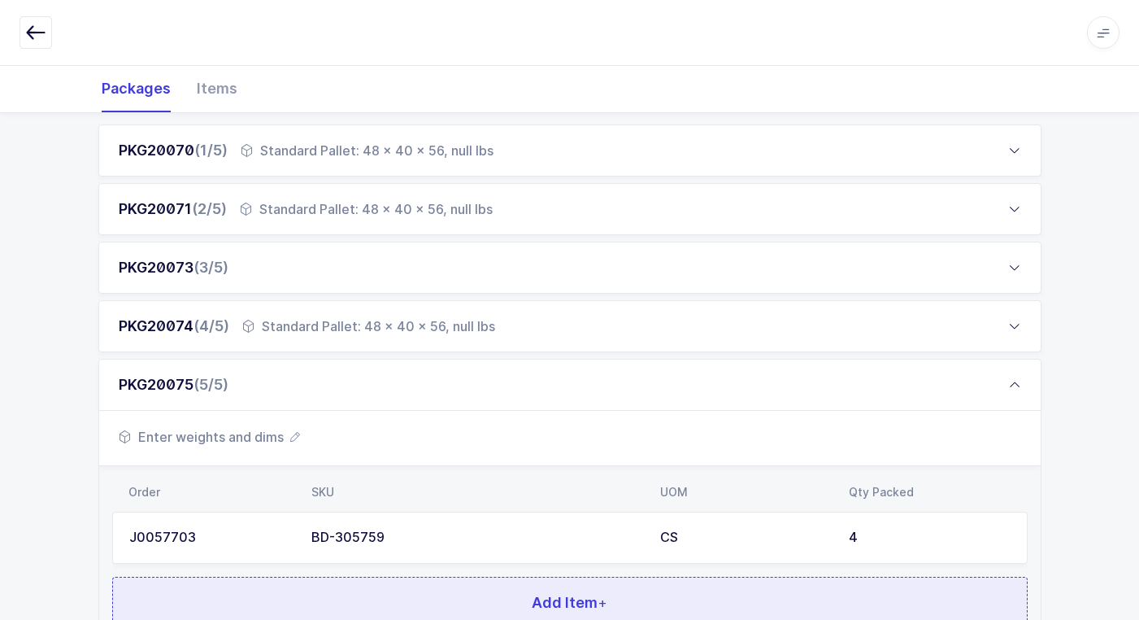
scroll to position [375, 0]
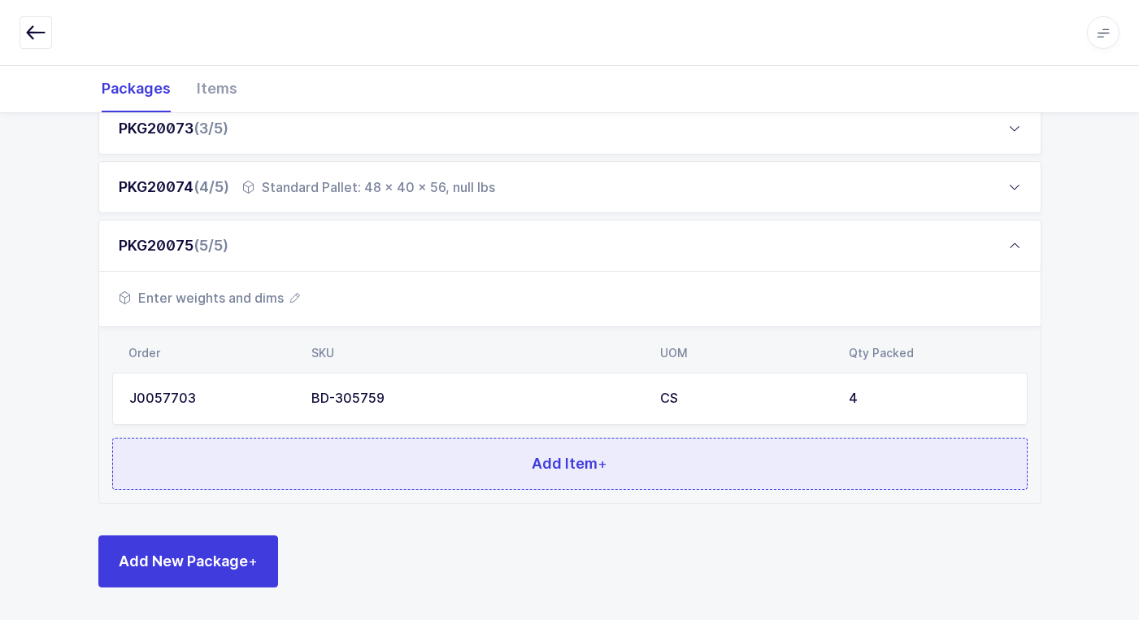
click at [376, 455] on button "Add Item +" at bounding box center [570, 463] width 916 height 52
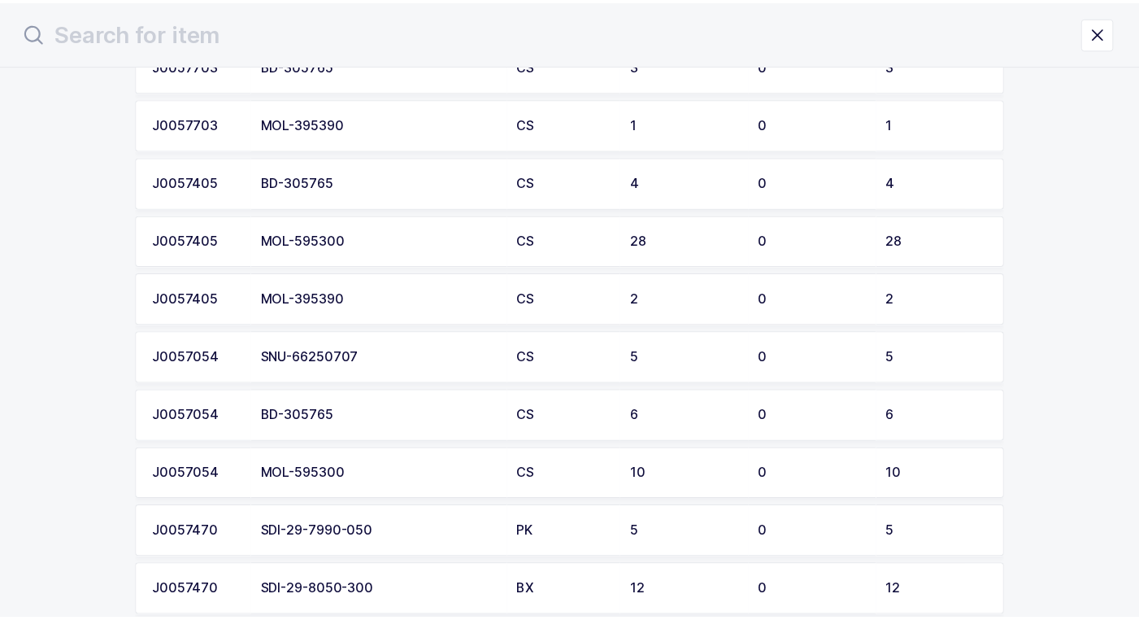
scroll to position [1789, 0]
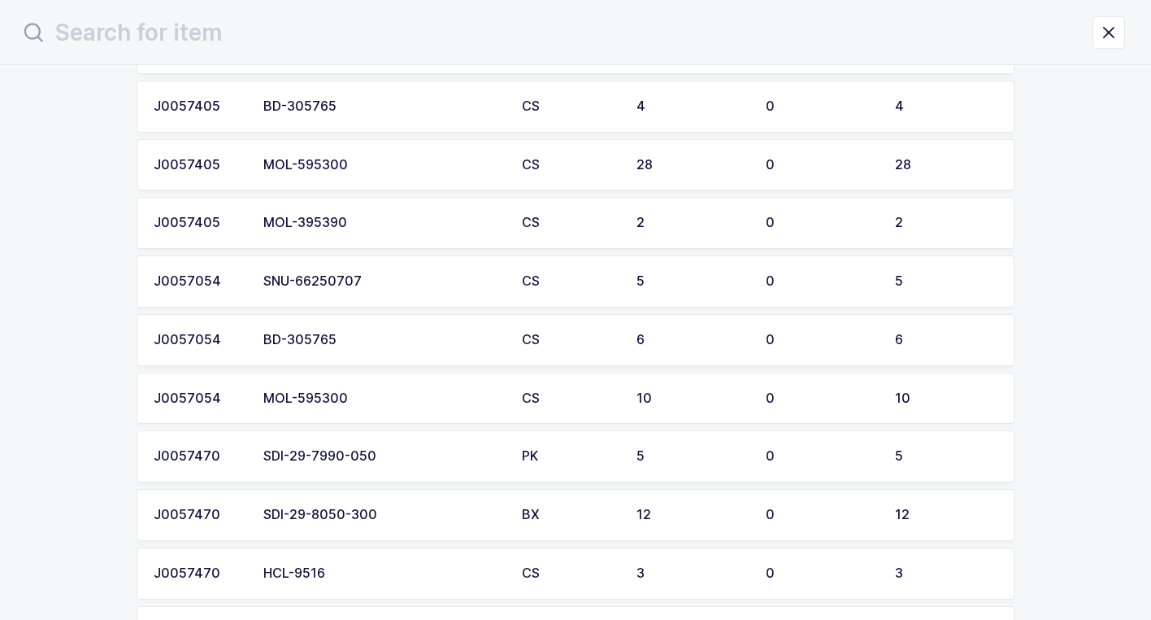
click at [358, 346] on div "BD-305765" at bounding box center [382, 340] width 239 height 15
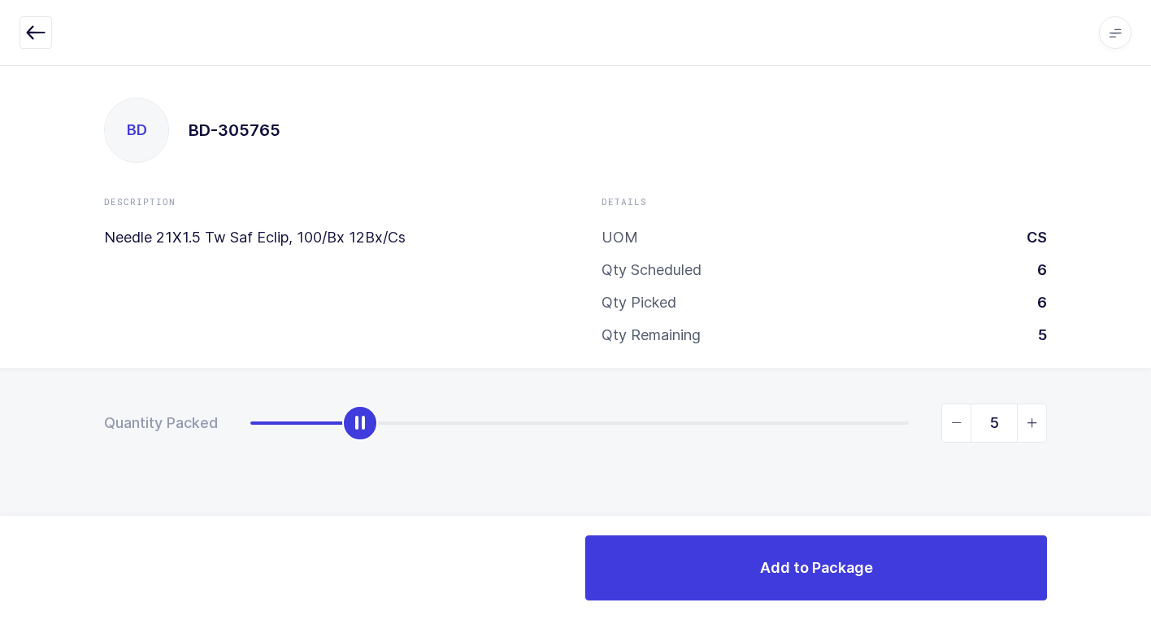
type input "6"
drag, startPoint x: 252, startPoint y: 417, endPoint x: 881, endPoint y: 610, distance: 658.2
click at [1090, 556] on div "Apps Core [GEOGRAPHIC_DATA] Admin Mission Control Purchasing [PERSON_NAME] Logo…" at bounding box center [575, 342] width 1151 height 555
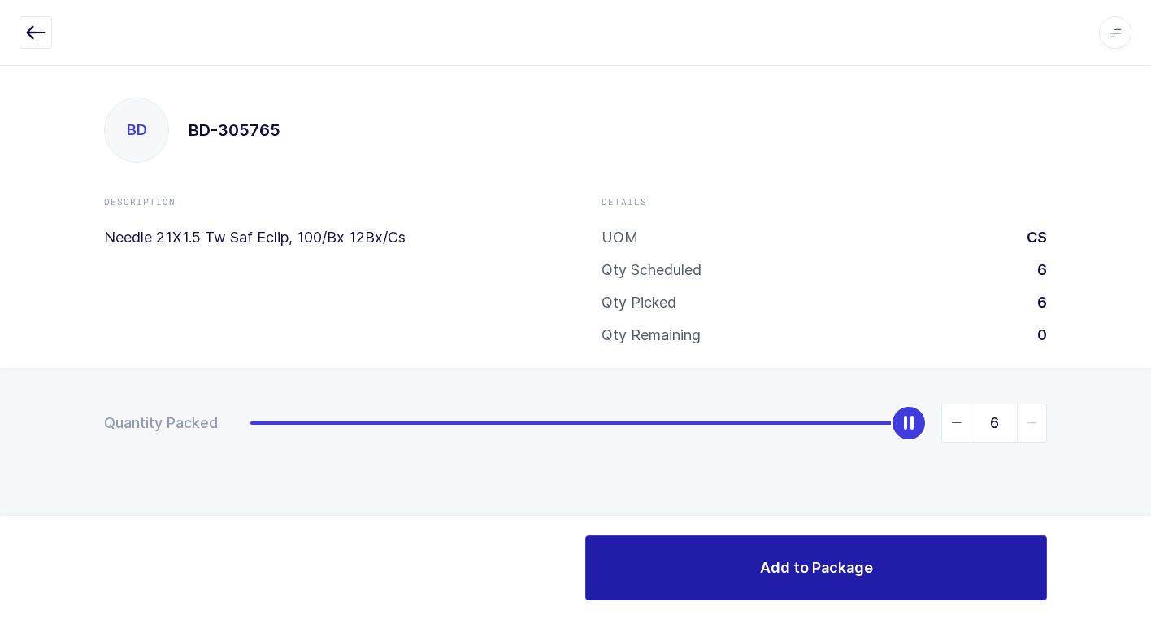
click at [734, 562] on button "Add to Package" at bounding box center [816, 567] width 462 height 65
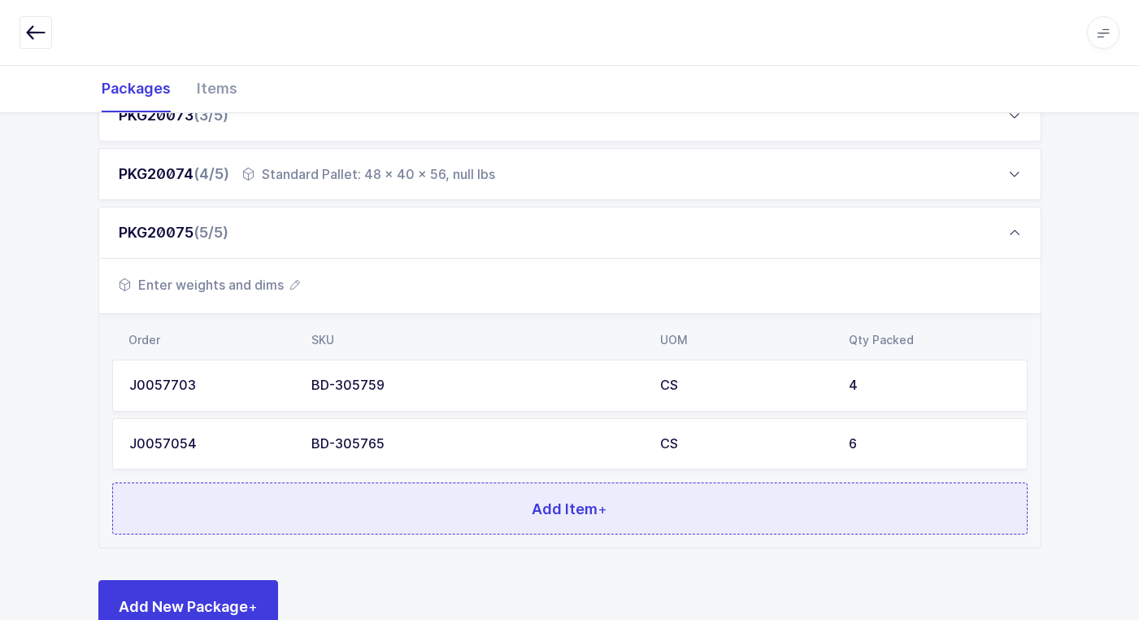
scroll to position [433, 0]
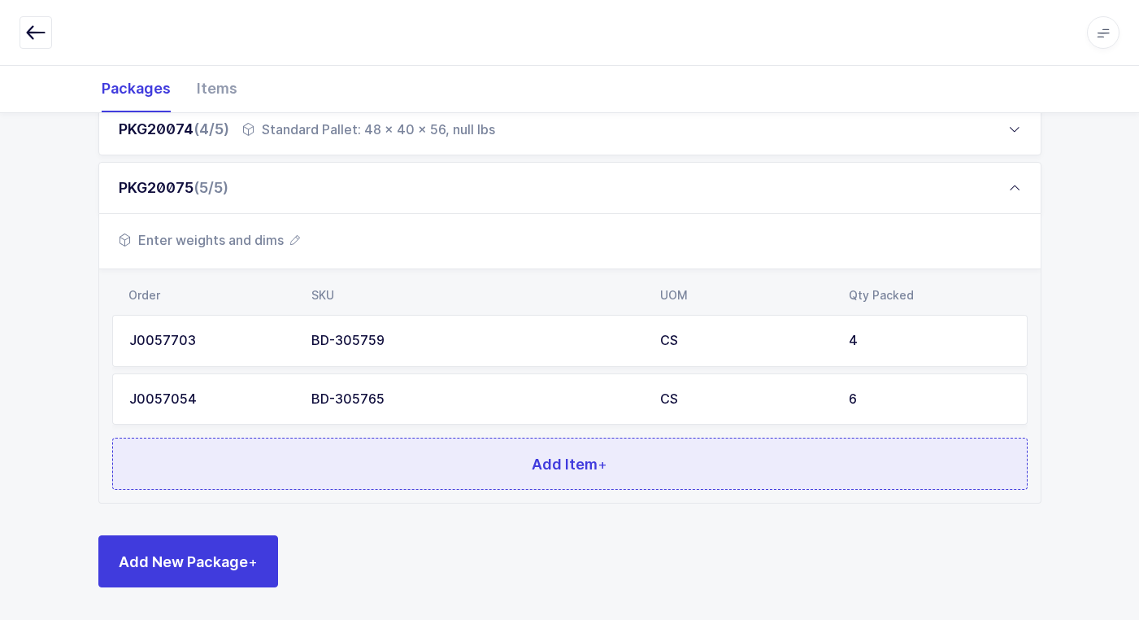
click at [448, 457] on button "Add Item +" at bounding box center [570, 463] width 916 height 52
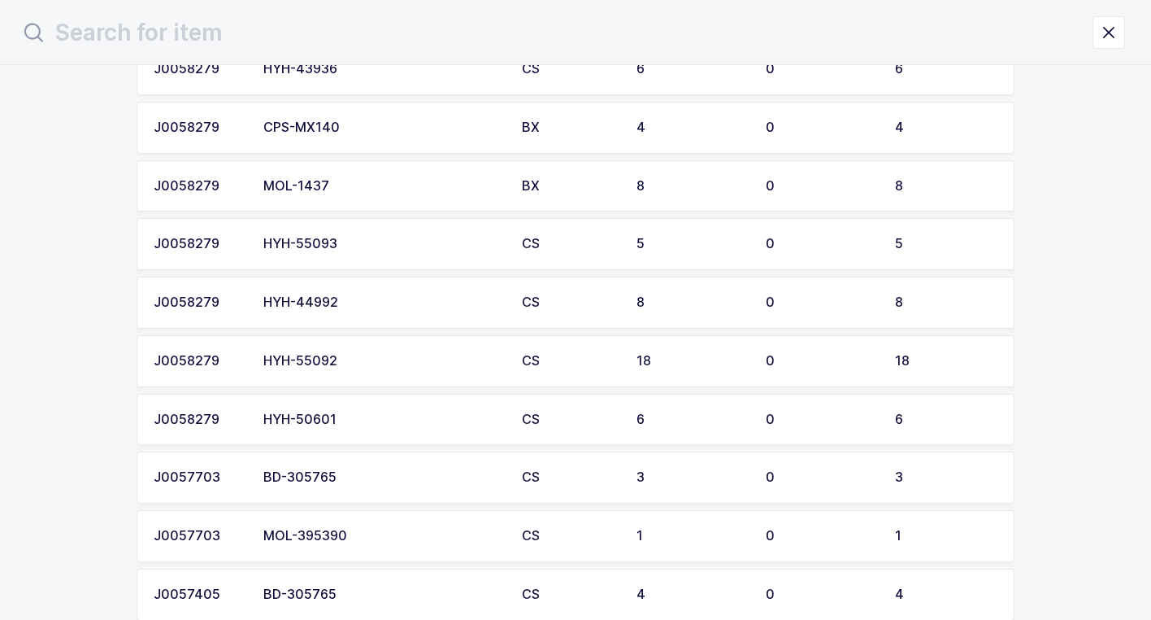
scroll to position [1382, 0]
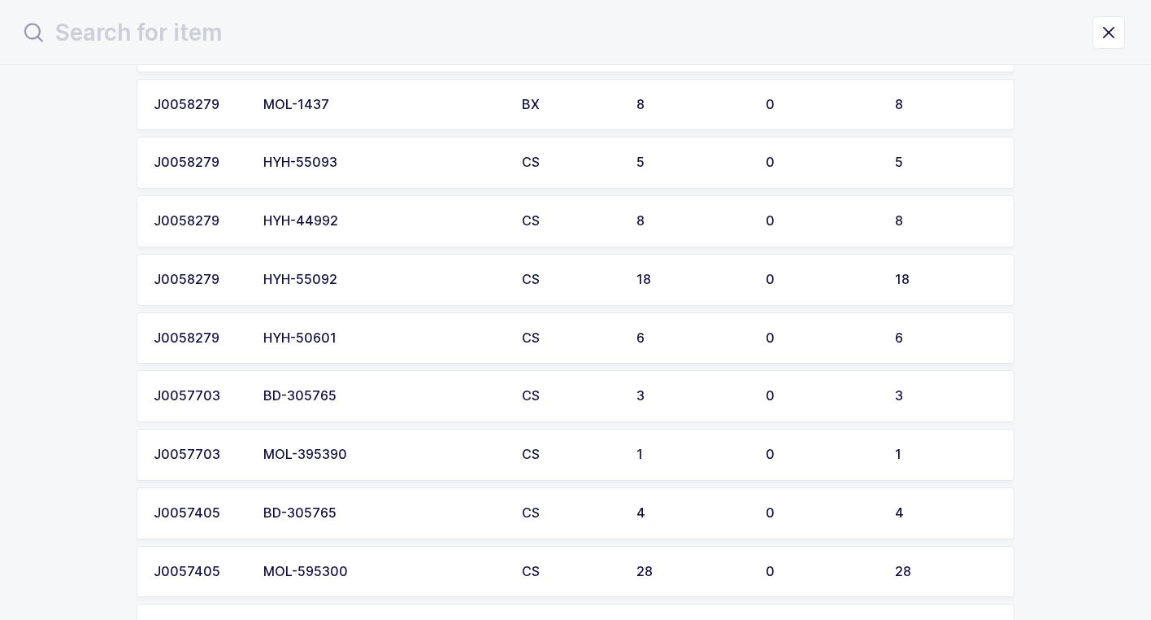
click at [380, 398] on div "BD-305765" at bounding box center [382, 396] width 239 height 15
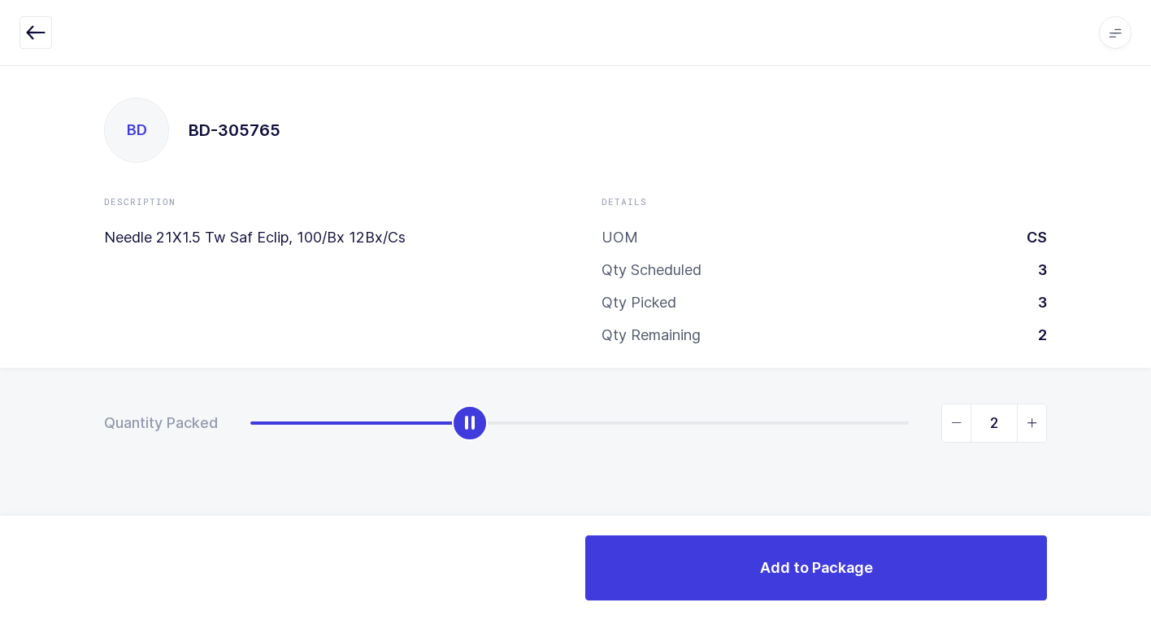
type input "3"
drag, startPoint x: 255, startPoint y: 431, endPoint x: 1146, endPoint y: 513, distance: 894.2
click at [1146, 513] on div "Quantity Packed 3" at bounding box center [575, 480] width 1151 height 224
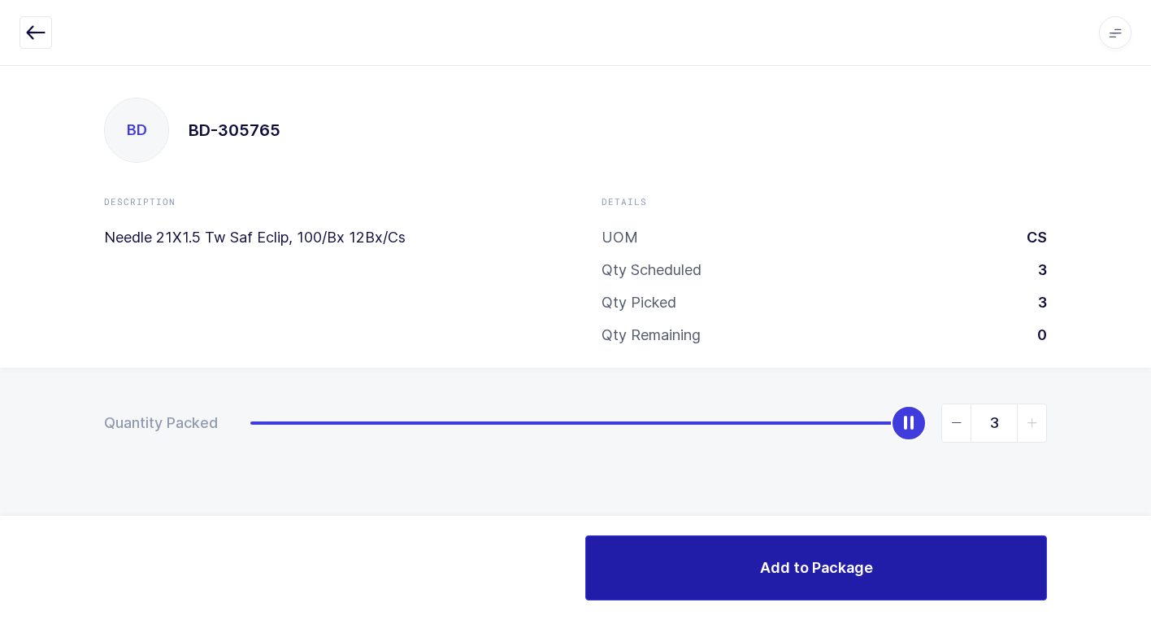
click at [711, 571] on button "Add to Package" at bounding box center [816, 567] width 462 height 65
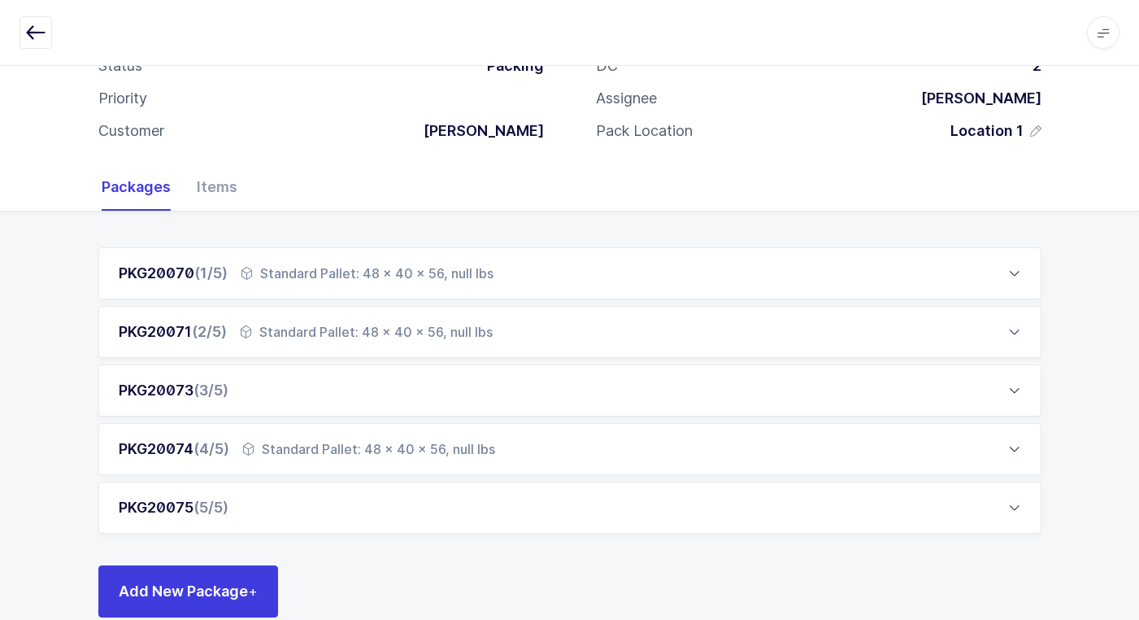
scroll to position [143, 0]
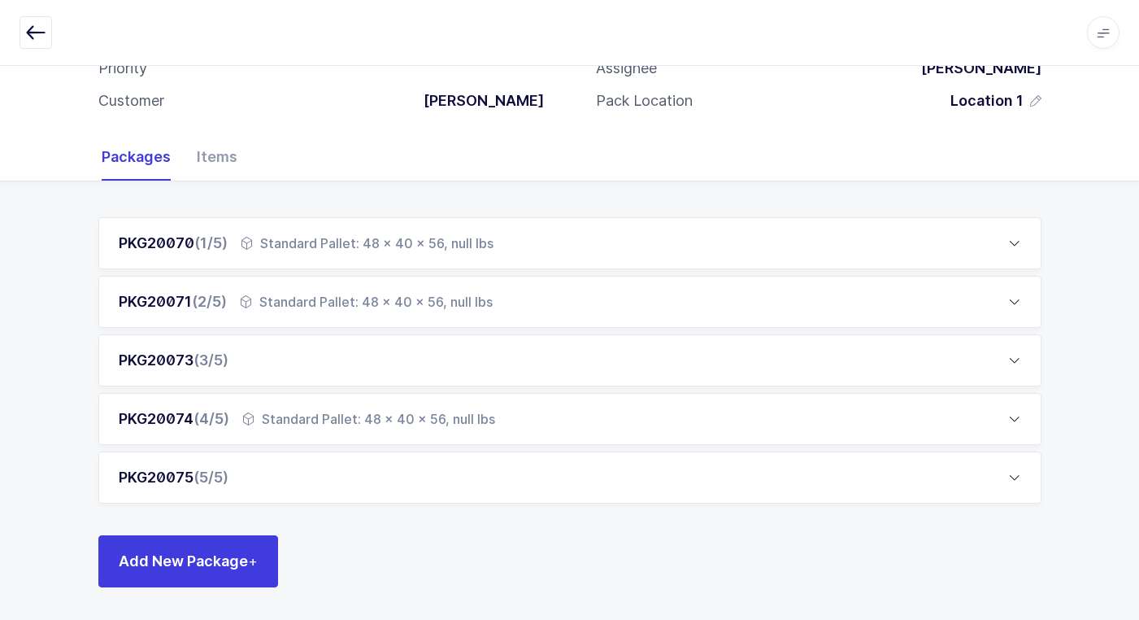
click at [287, 481] on div "PKG20075 (5/5)" at bounding box center [569, 477] width 943 height 52
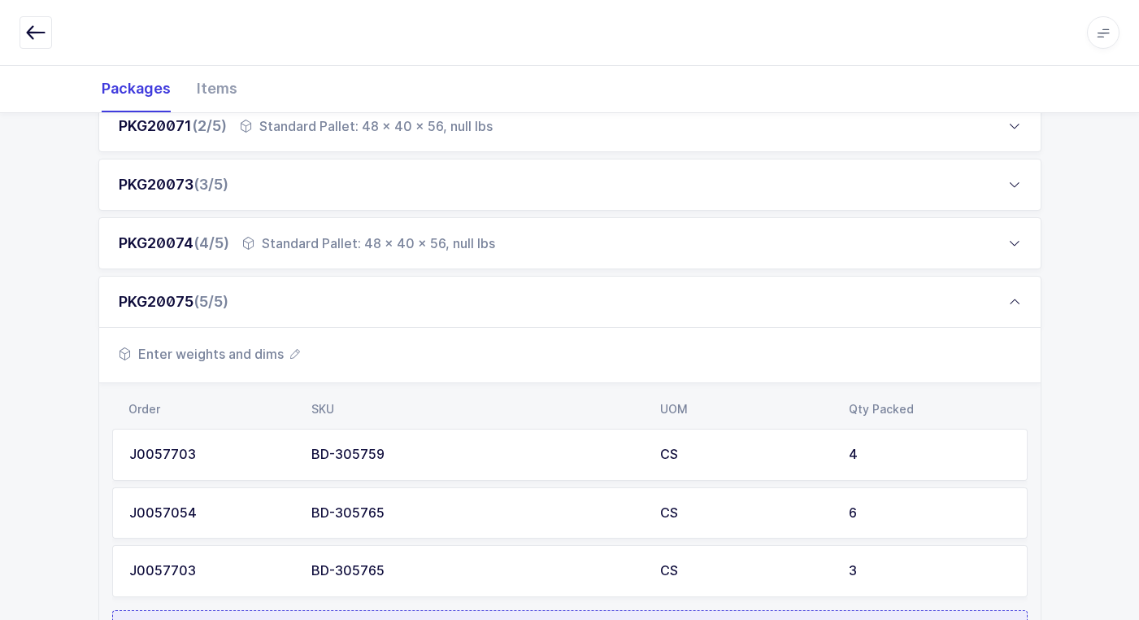
scroll to position [491, 0]
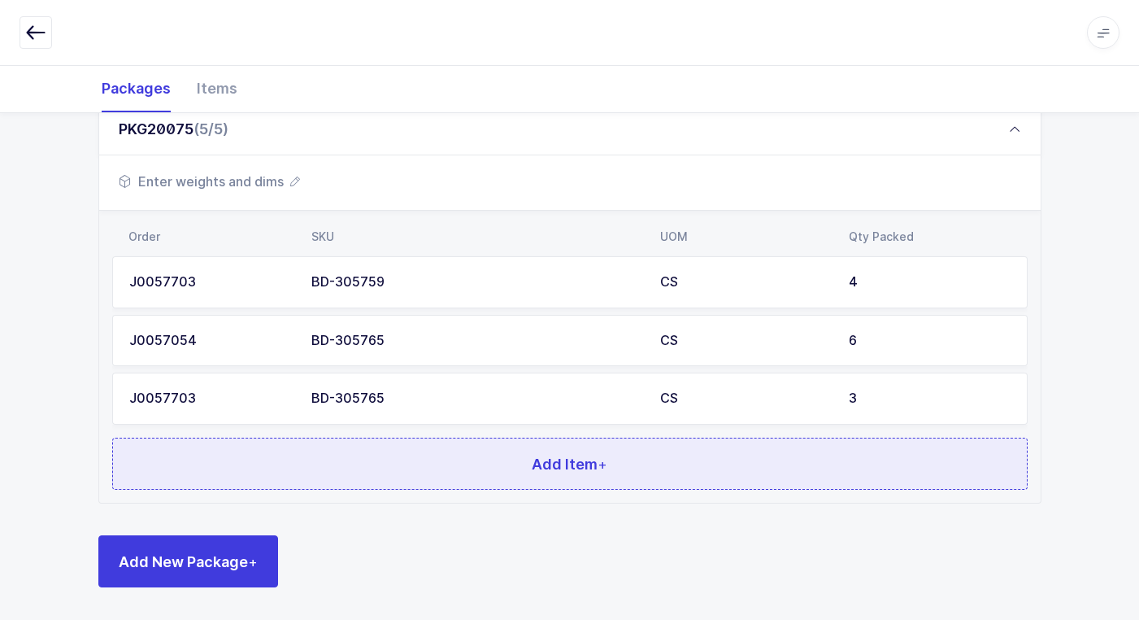
click at [337, 459] on button "Add Item +" at bounding box center [570, 463] width 916 height 52
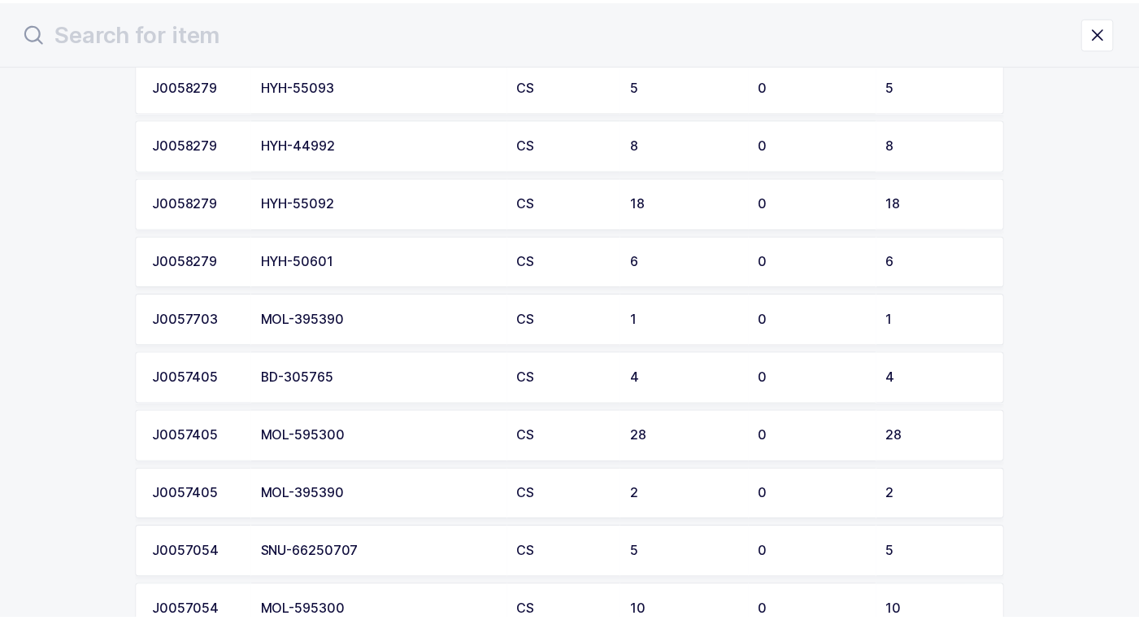
scroll to position [1364, 0]
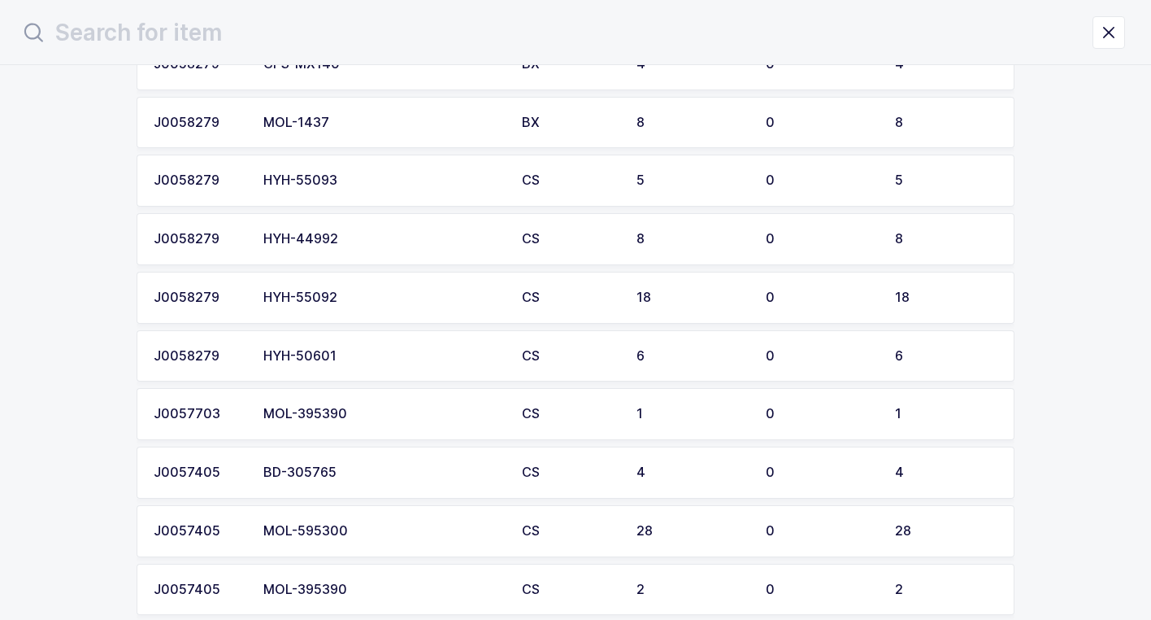
click at [363, 472] on div "BD-305765" at bounding box center [382, 472] width 239 height 15
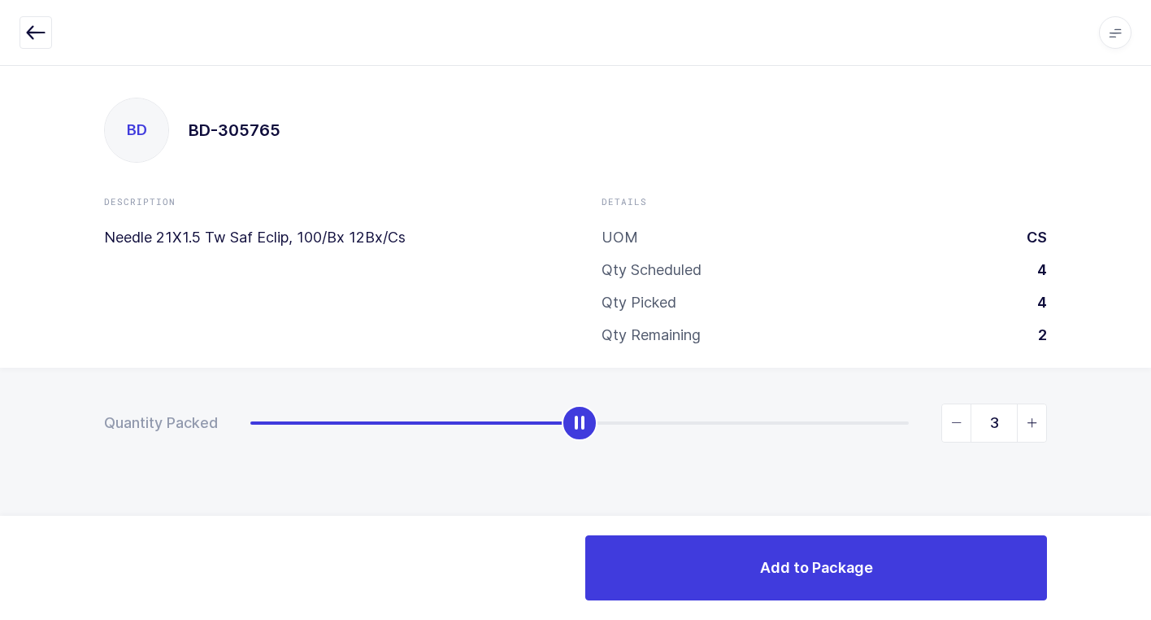
type input "4"
drag, startPoint x: 263, startPoint y: 425, endPoint x: 1160, endPoint y: 485, distance: 899.7
click at [1151, 485] on html "Apps Core [GEOGRAPHIC_DATA] Admin Mission Control Purchasing [PERSON_NAME] Logo…" at bounding box center [575, 310] width 1151 height 620
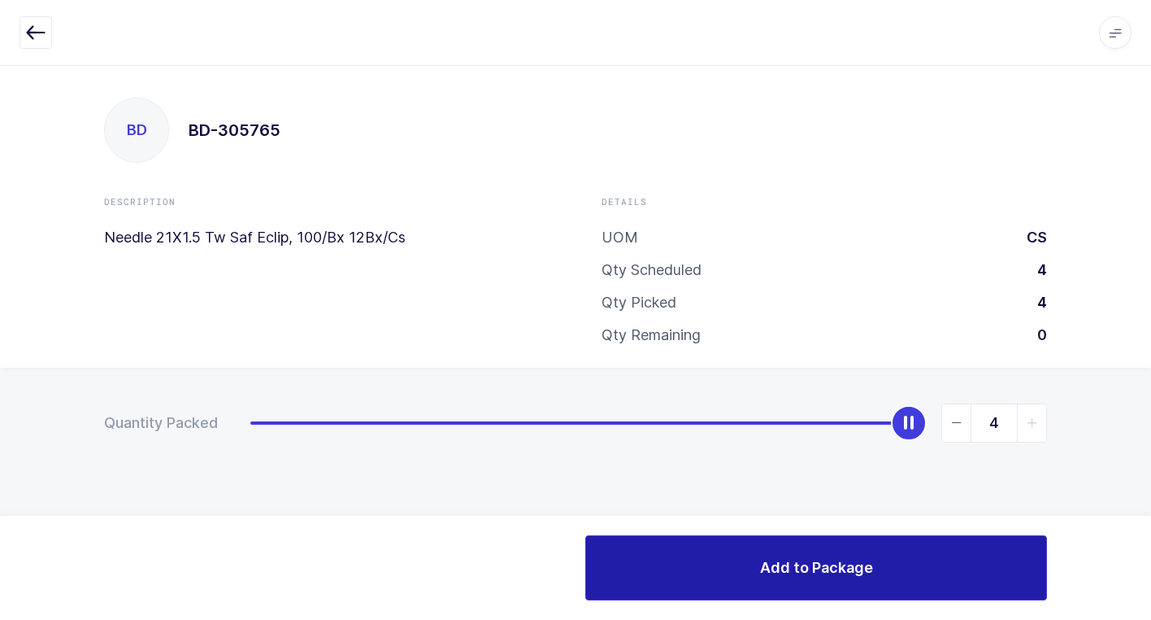
drag, startPoint x: 815, startPoint y: 566, endPoint x: 718, endPoint y: 557, distance: 97.2
click at [764, 566] on span "Add to Package" at bounding box center [816, 567] width 113 height 20
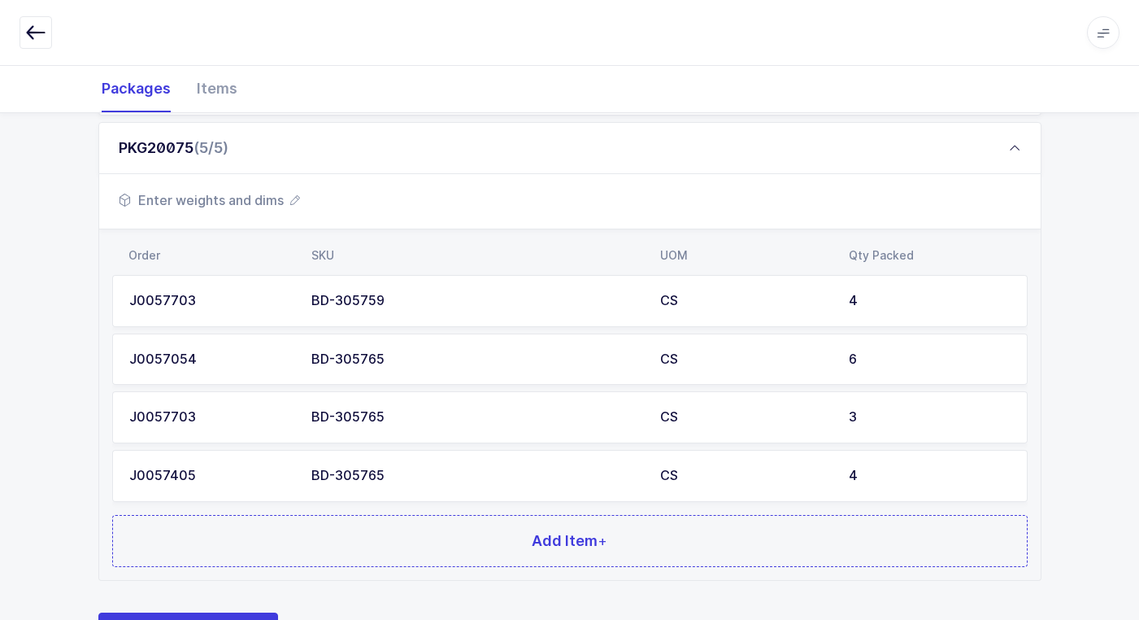
scroll to position [550, 0]
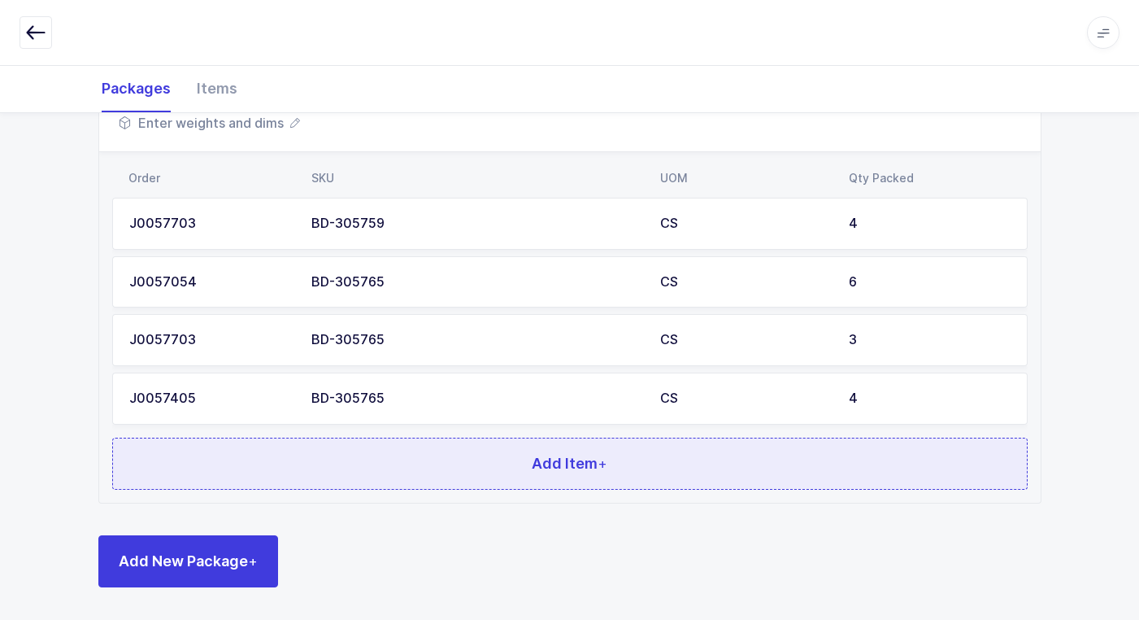
click at [507, 455] on button "Add Item +" at bounding box center [570, 463] width 916 height 52
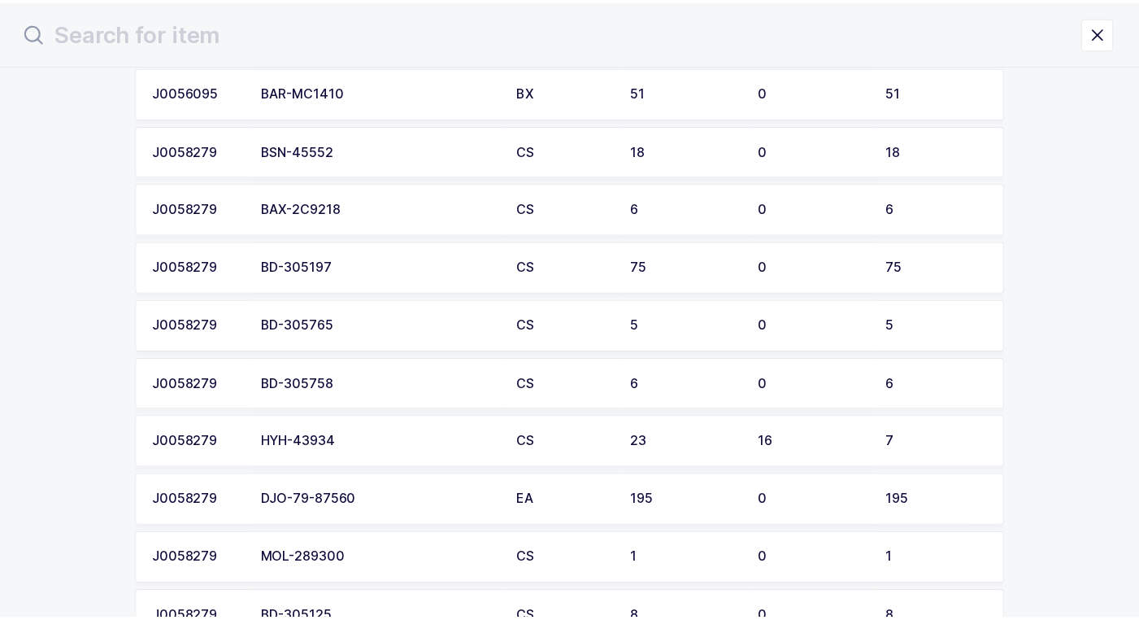
scroll to position [407, 0]
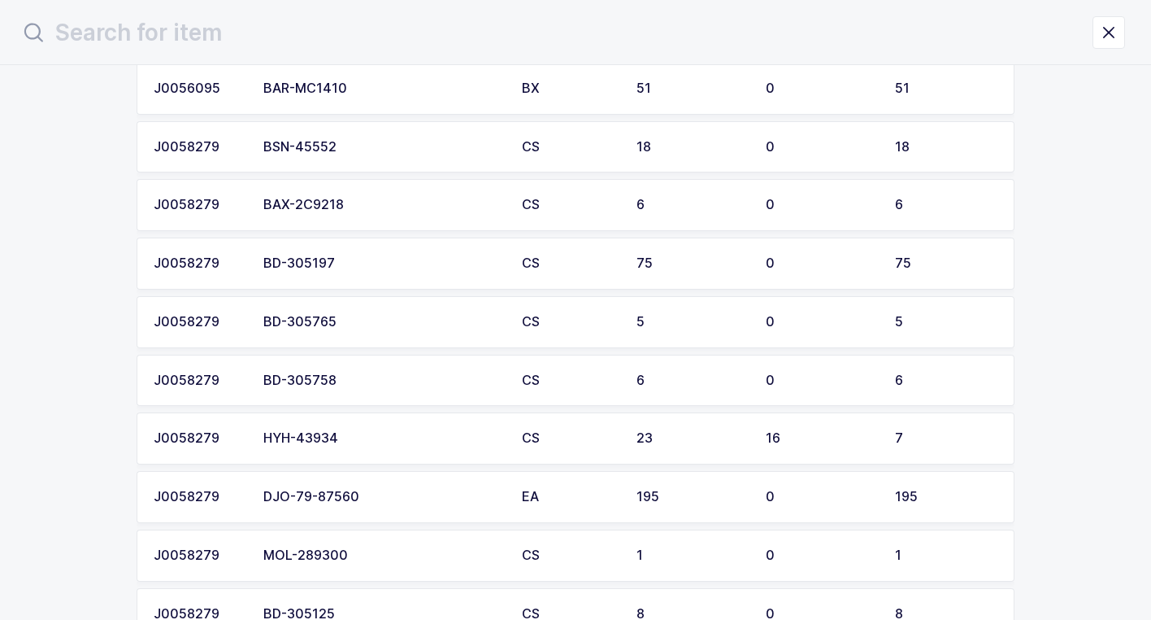
click at [363, 381] on div "BD-305758" at bounding box center [382, 380] width 239 height 15
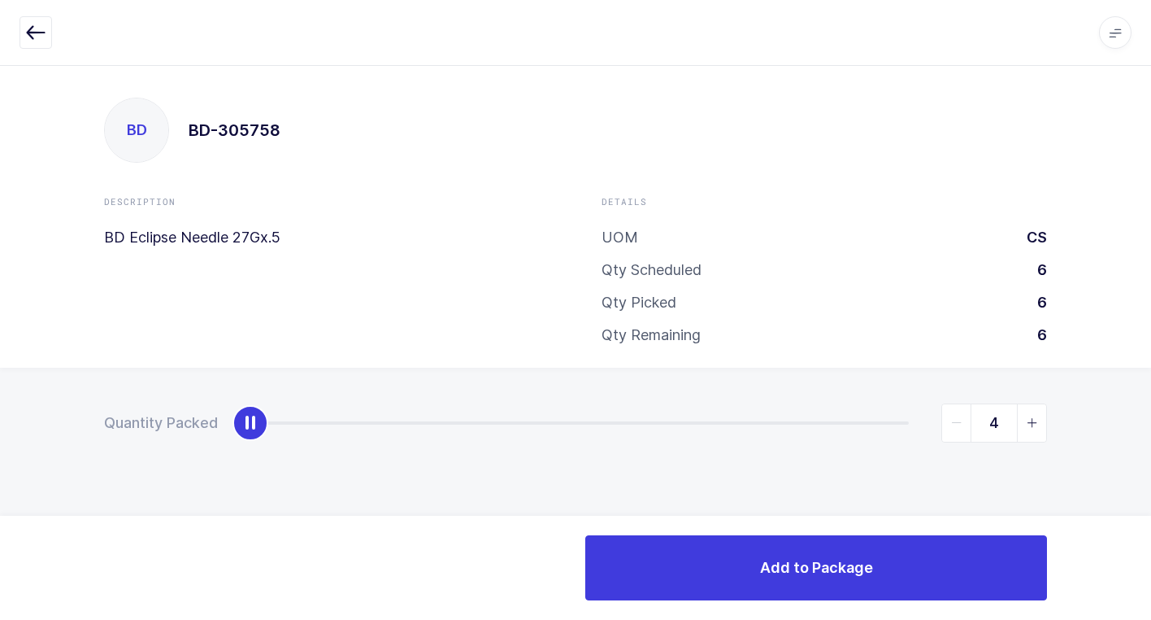
type input "6"
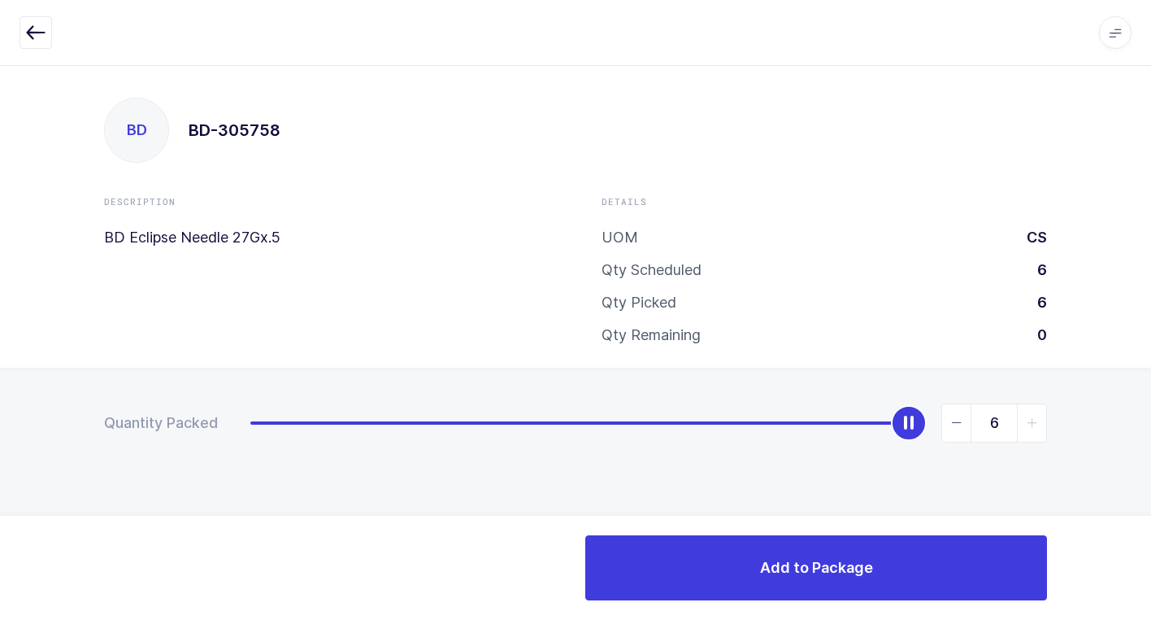
drag, startPoint x: 259, startPoint y: 430, endPoint x: 1078, endPoint y: 646, distance: 847.5
click at [1078, 619] on html "Apps Core [GEOGRAPHIC_DATA] Admin Mission Control Purchasing [PERSON_NAME] Logo…" at bounding box center [575, 310] width 1151 height 620
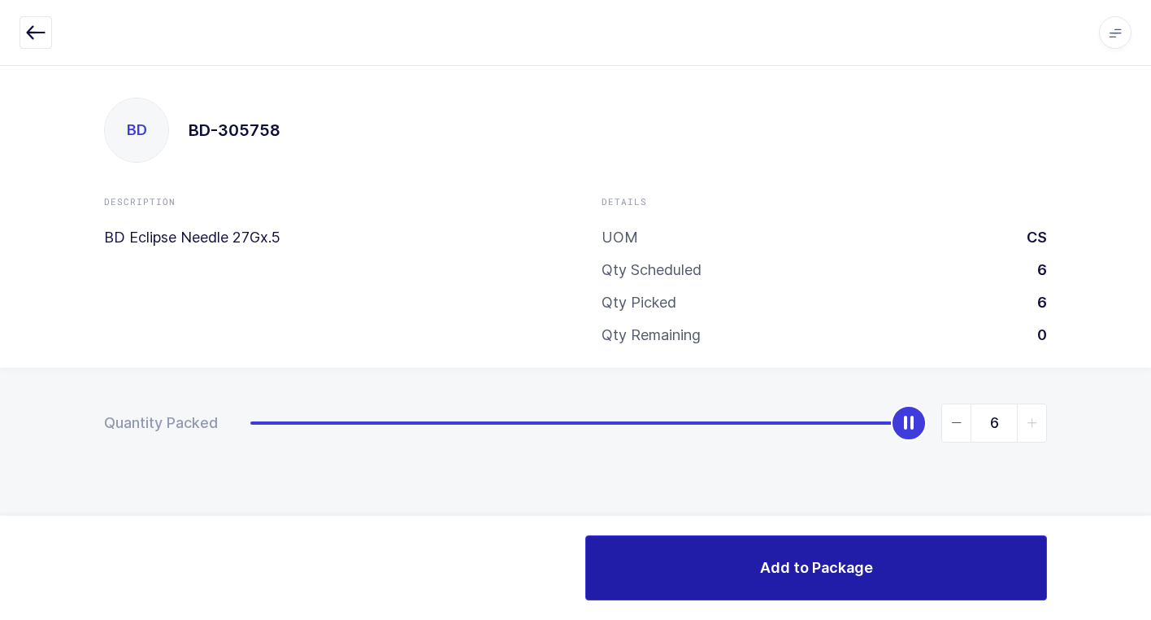
click at [742, 552] on button "Add to Package" at bounding box center [816, 567] width 462 height 65
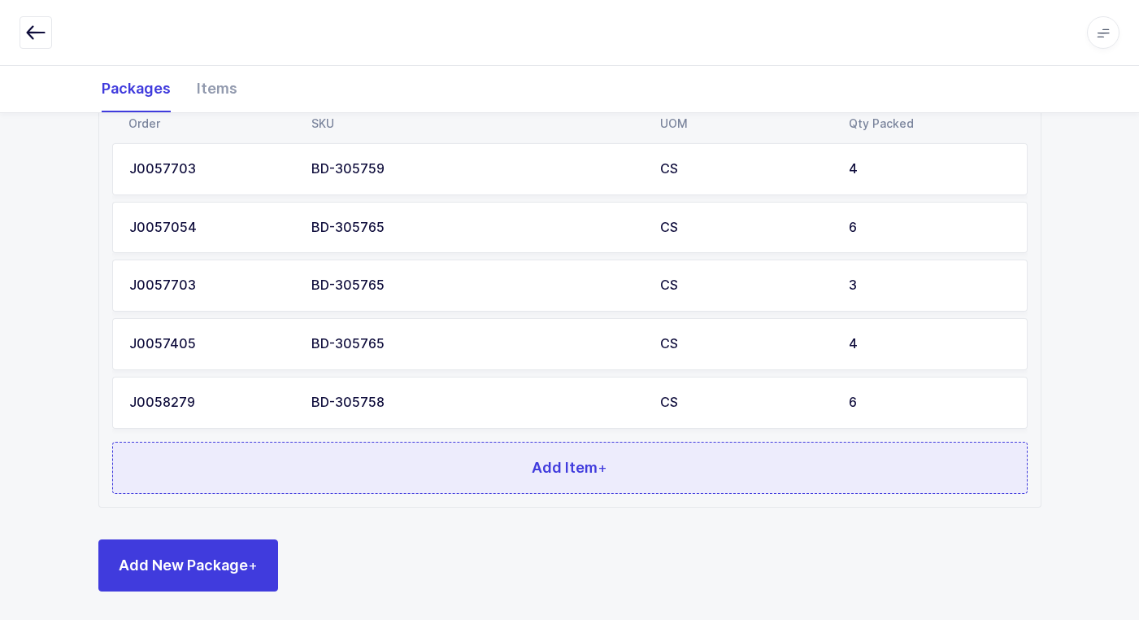
scroll to position [608, 0]
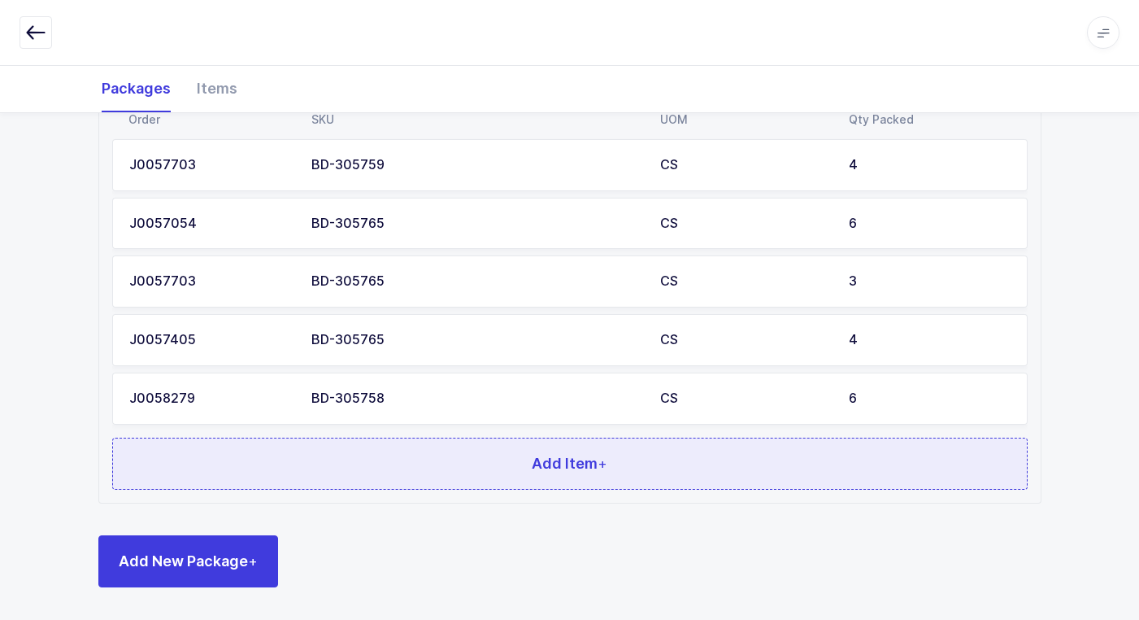
click at [460, 459] on button "Add Item +" at bounding box center [570, 463] width 916 height 52
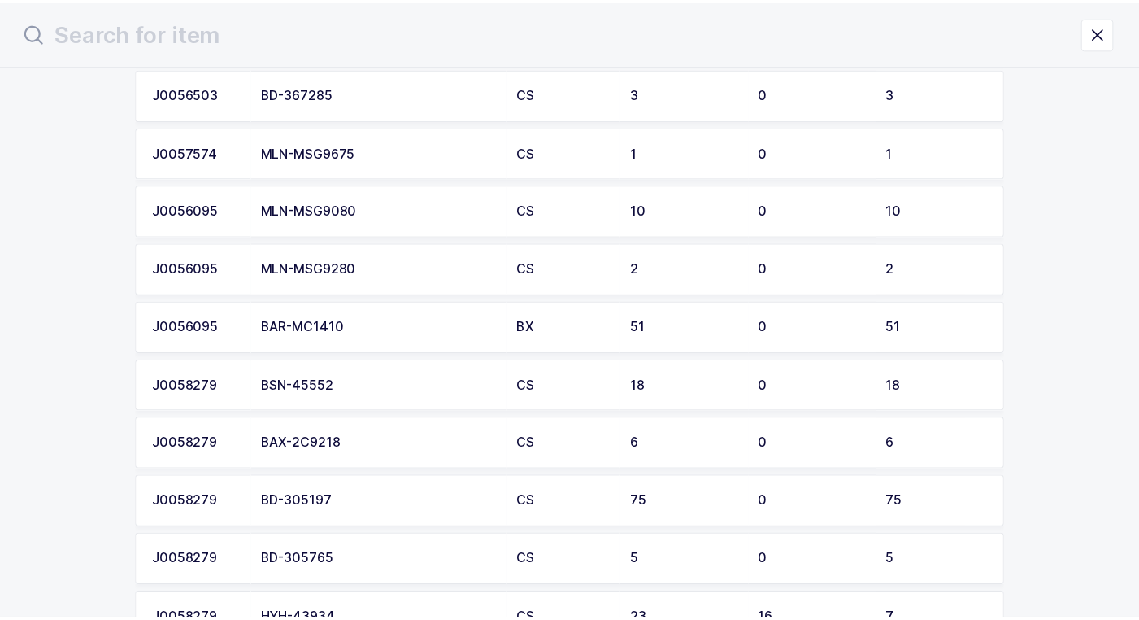
scroll to position [244, 0]
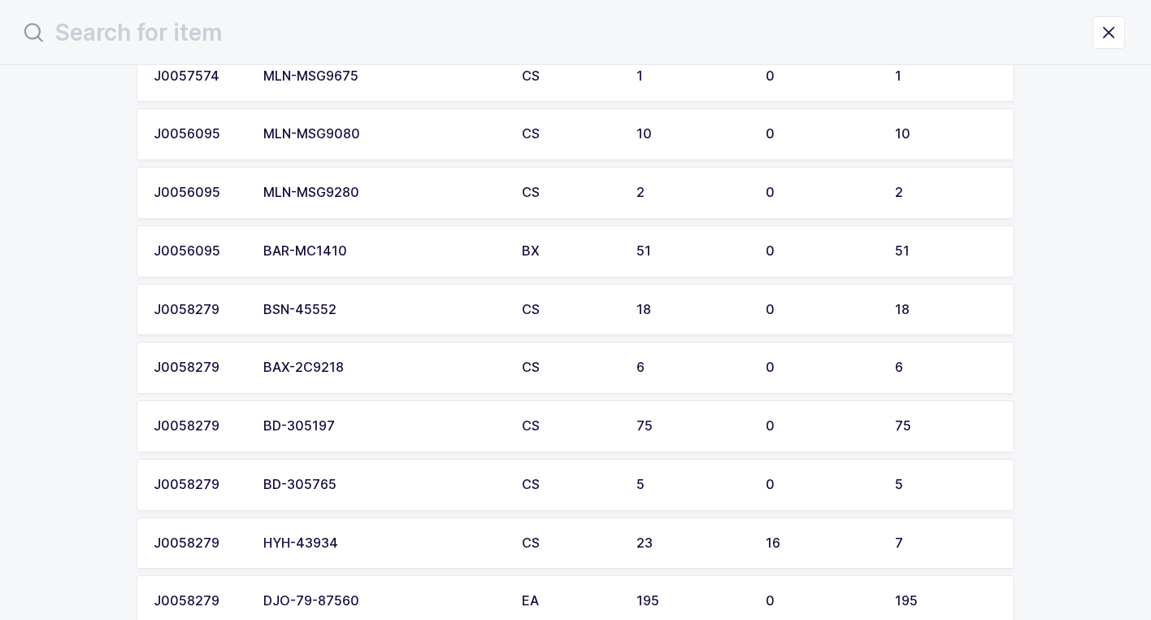
click at [393, 246] on div "BAR-MC1410" at bounding box center [382, 251] width 239 height 15
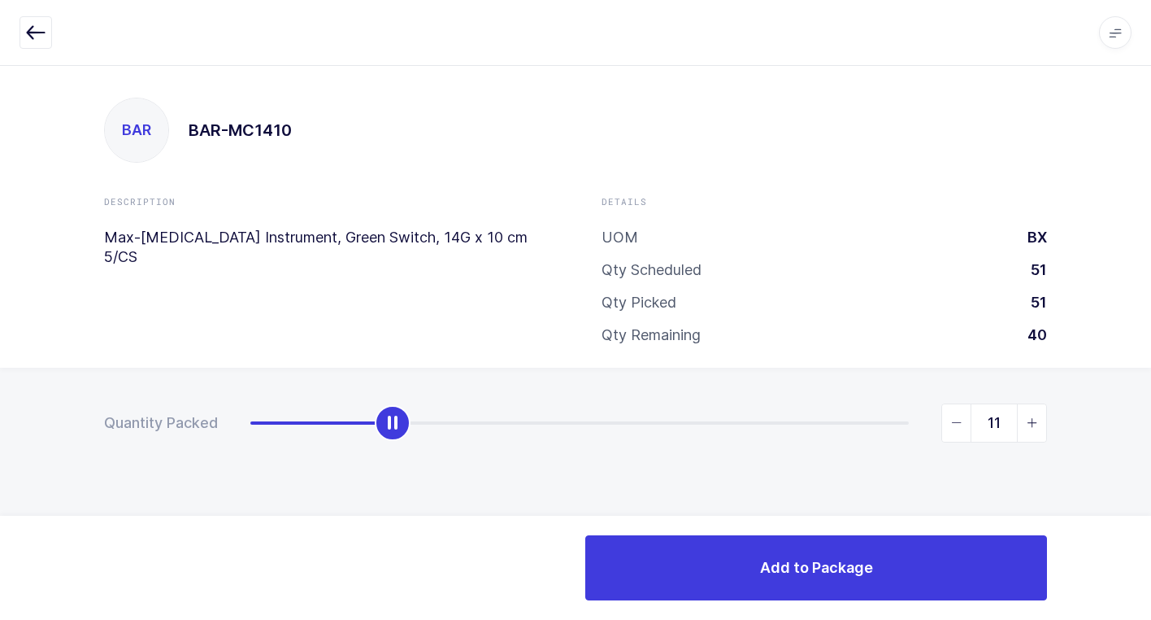
type input "12"
drag, startPoint x: 244, startPoint y: 429, endPoint x: 394, endPoint y: 437, distance: 150.6
click at [394, 437] on div "slider between 0 and 51" at bounding box center [406, 423] width 36 height 36
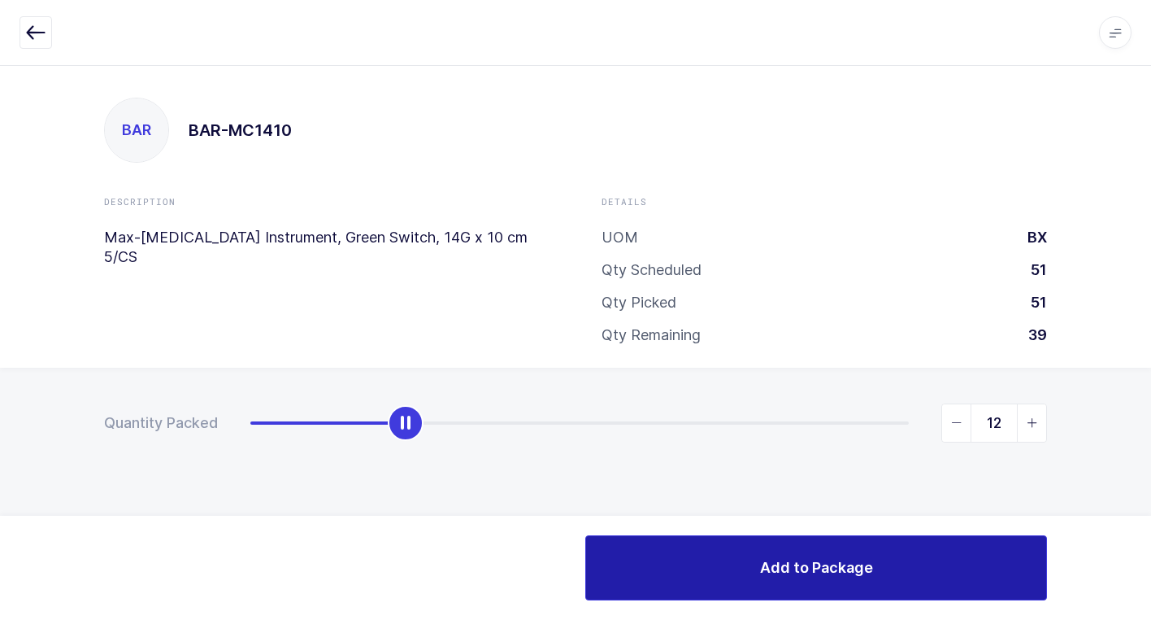
click at [778, 560] on span "Add to Package" at bounding box center [816, 567] width 113 height 20
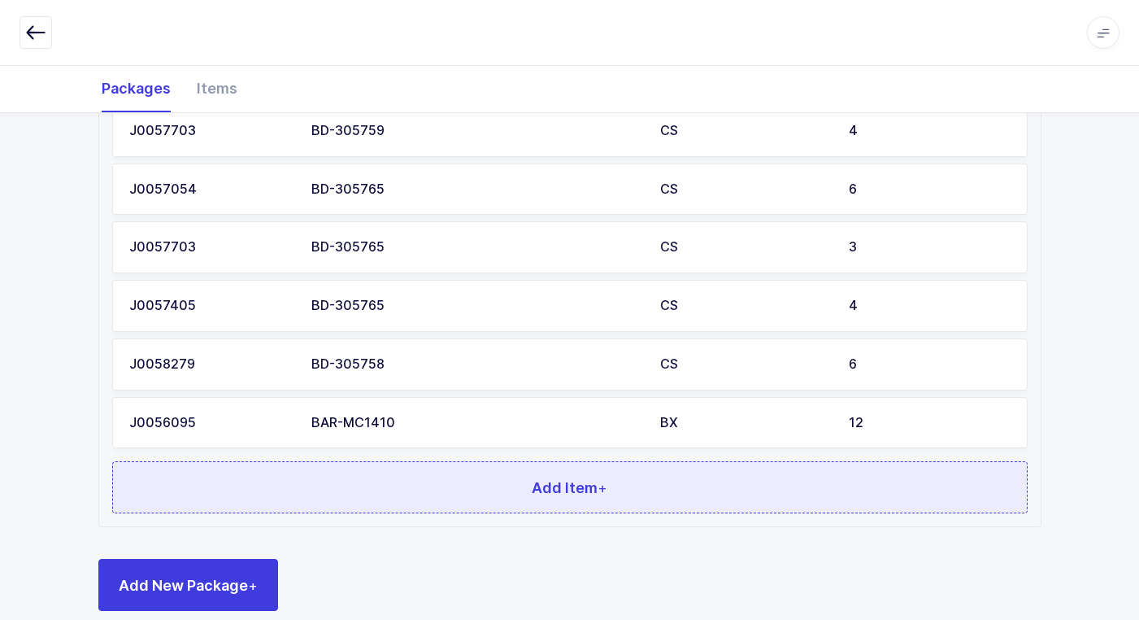
scroll to position [666, 0]
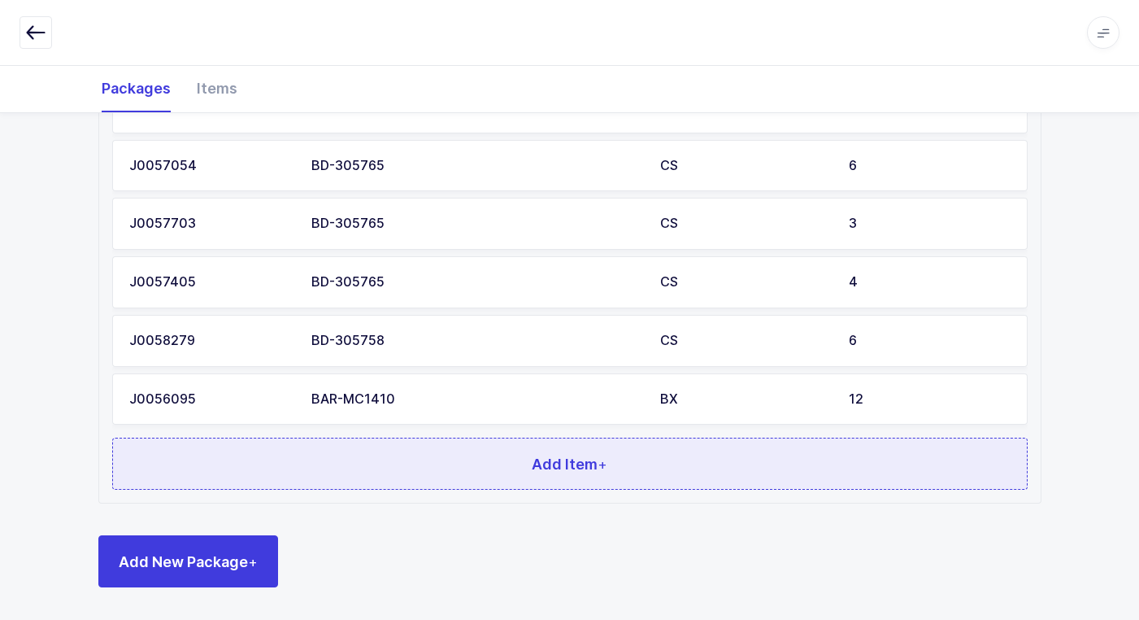
click at [469, 476] on button "Add Item +" at bounding box center [570, 463] width 916 height 52
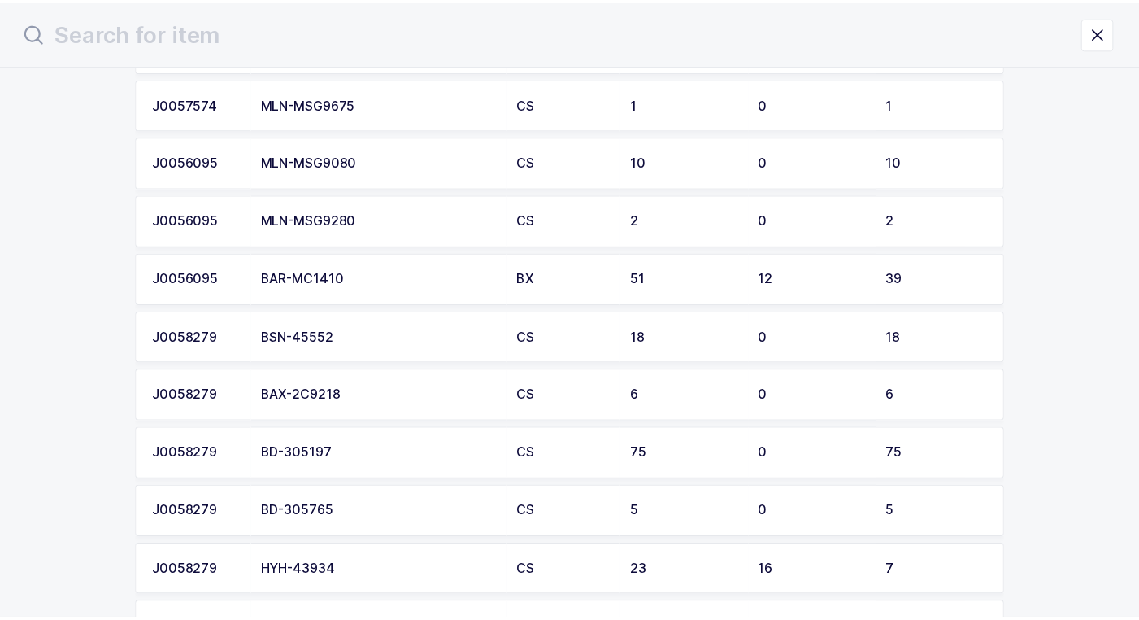
scroll to position [244, 0]
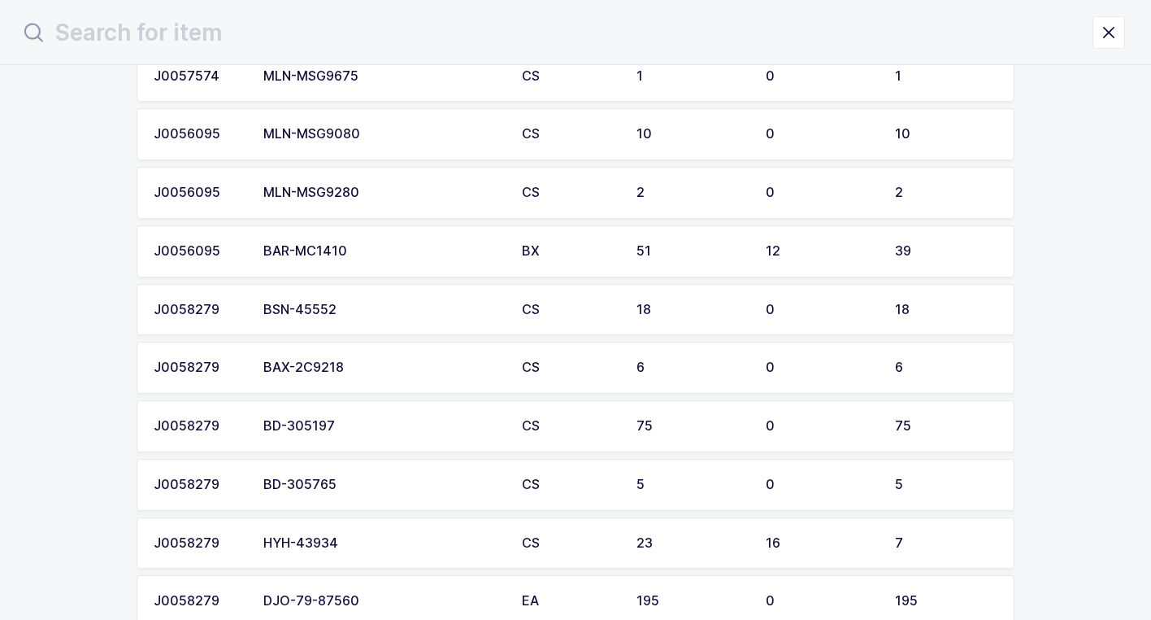
click at [439, 313] on div "BSN-45552" at bounding box center [382, 309] width 239 height 15
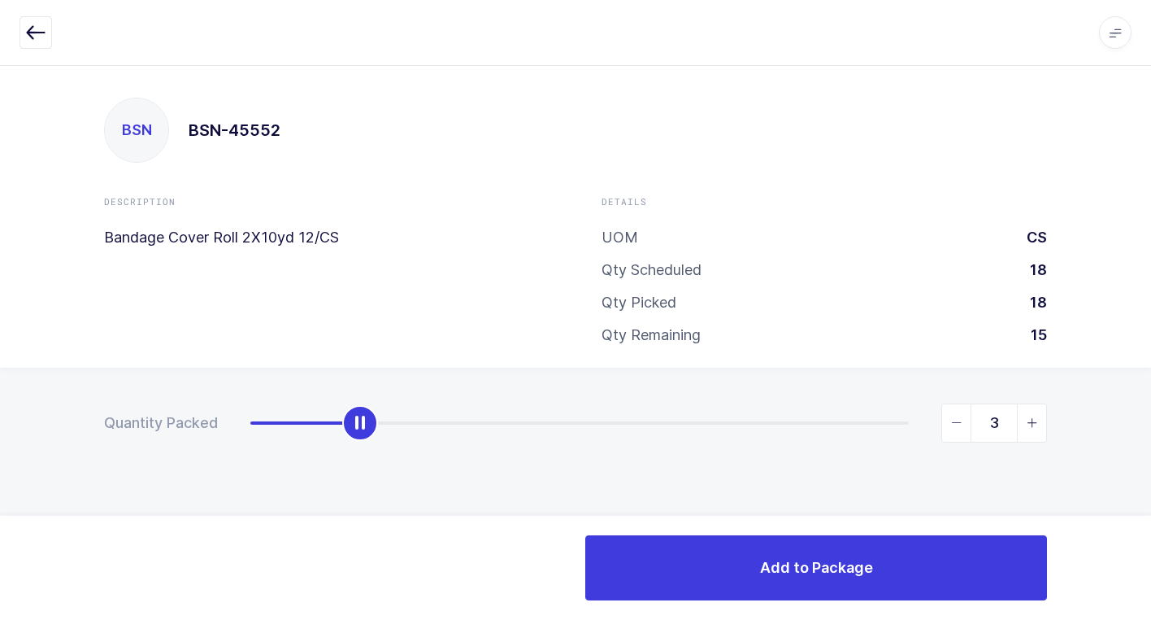
type input "4"
drag, startPoint x: 257, startPoint y: 429, endPoint x: 390, endPoint y: 435, distance: 133.5
click at [390, 435] on div "slider between 0 and 18" at bounding box center [397, 423] width 36 height 36
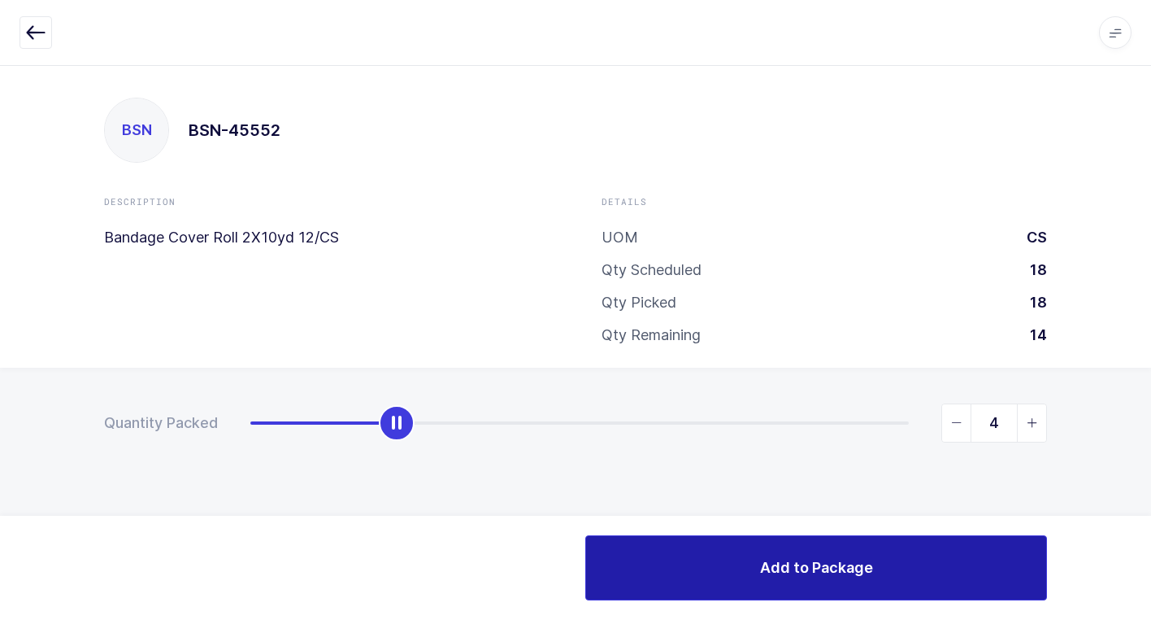
click at [659, 555] on button "Add to Package" at bounding box center [816, 567] width 462 height 65
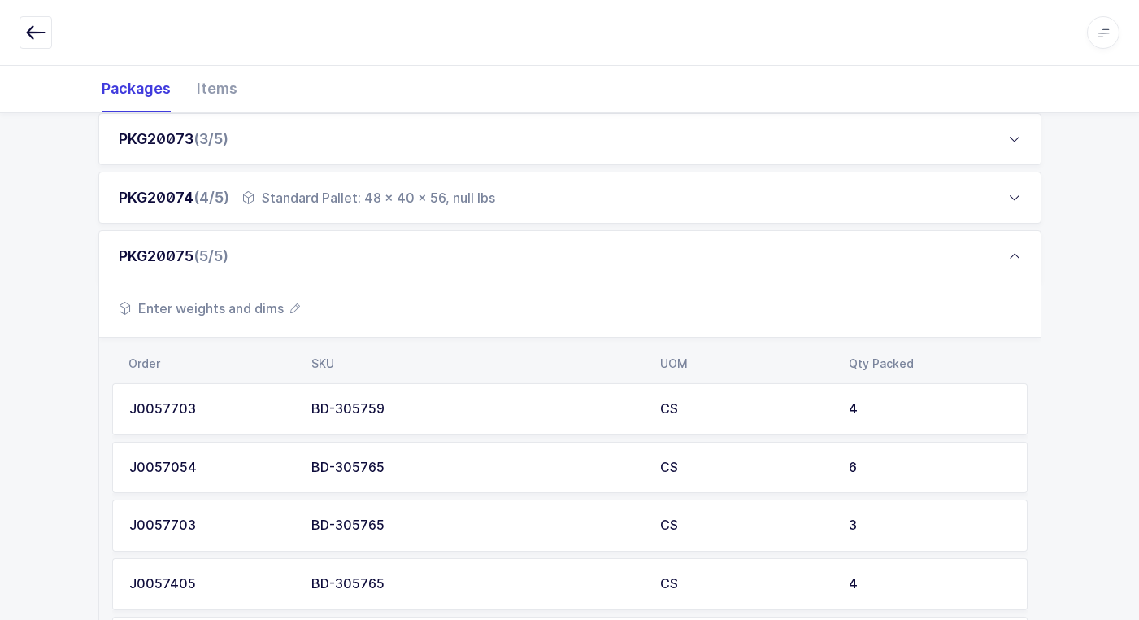
scroll to position [318, 0]
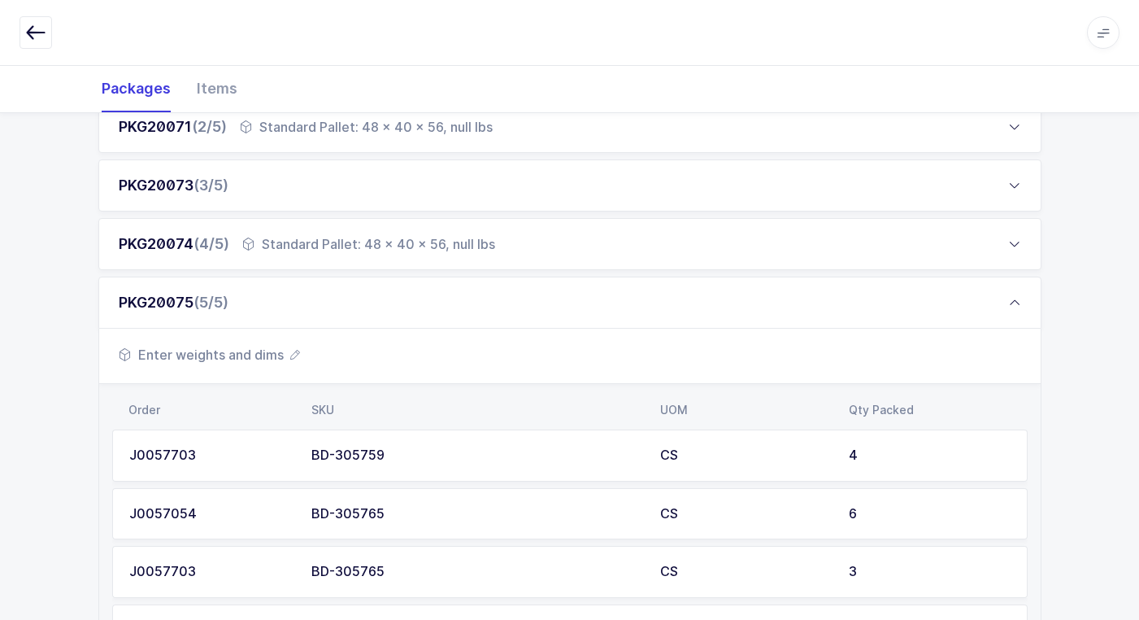
click at [263, 358] on span "Enter weights and dims" at bounding box center [209, 355] width 181 height 20
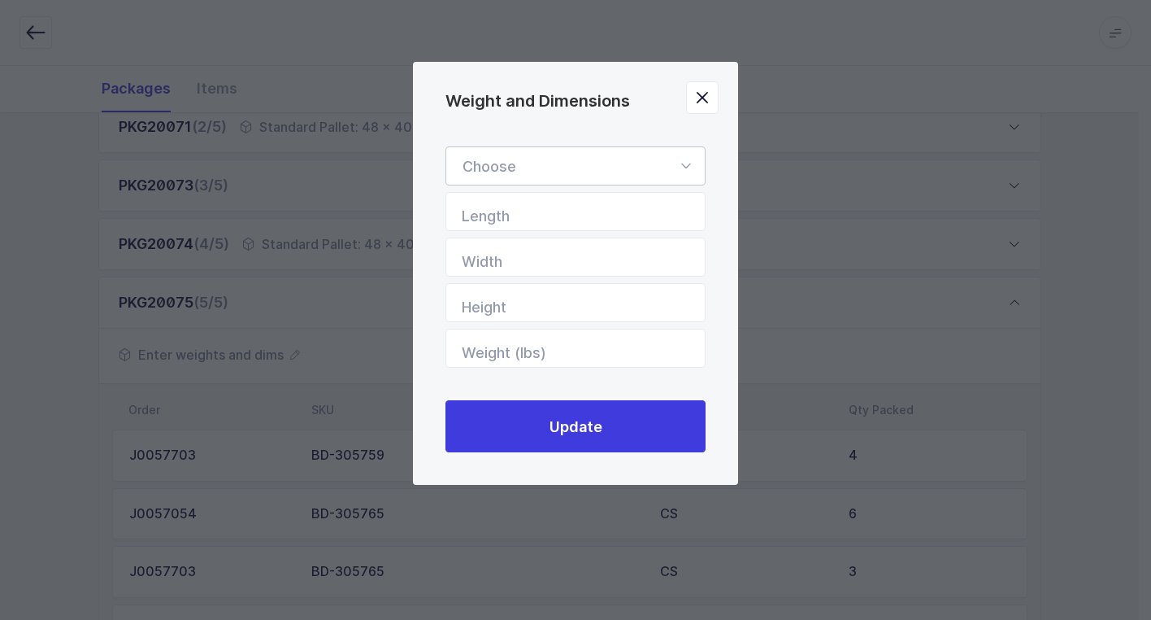
click at [685, 166] on icon "Weight and Dimensions" at bounding box center [686, 165] width 20 height 39
click at [612, 216] on li "Standard Pallet" at bounding box center [582, 213] width 258 height 31
type input "Standard Pallet"
type input "48"
type input "40"
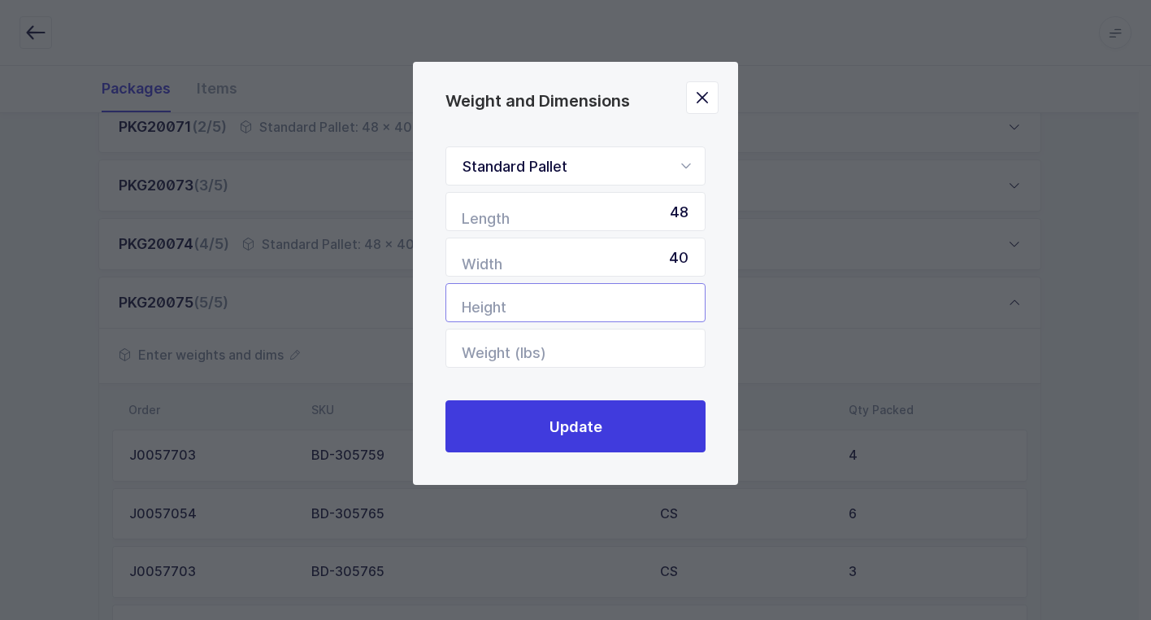
click at [664, 290] on input "Height" at bounding box center [576, 302] width 260 height 39
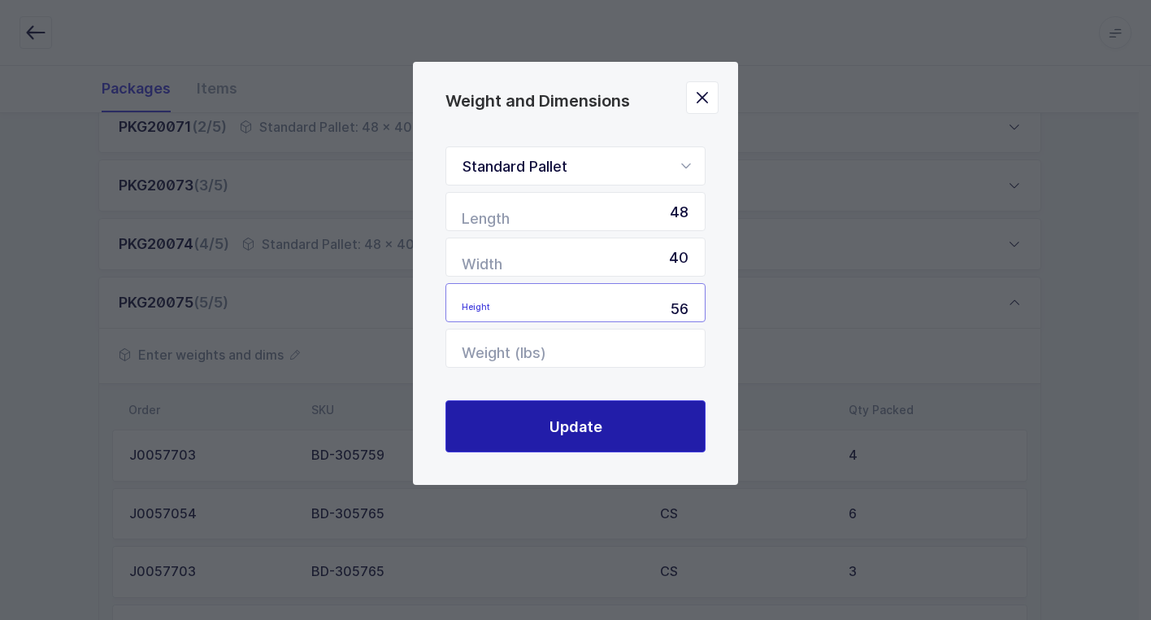
type input "56"
click at [621, 417] on button "Update" at bounding box center [576, 426] width 260 height 52
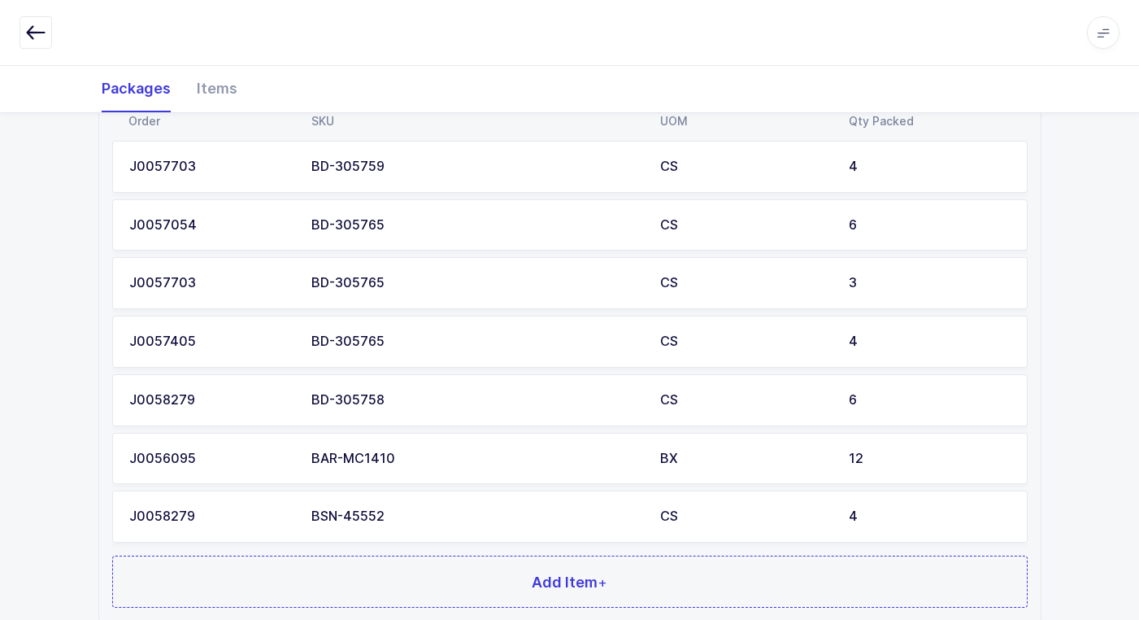
scroll to position [725, 0]
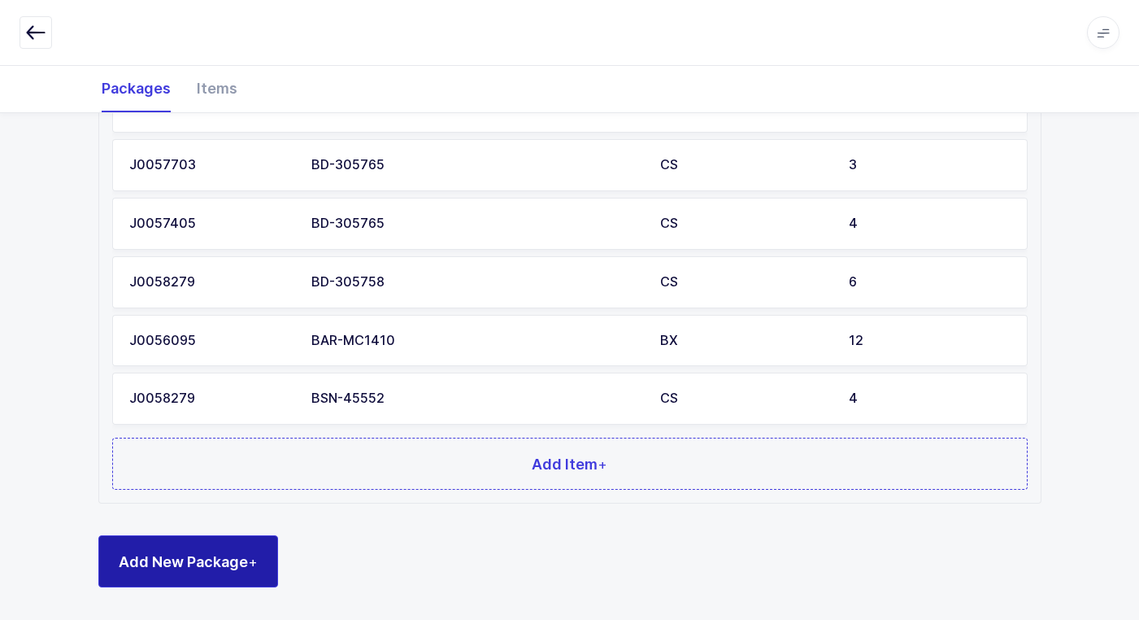
click at [238, 565] on span "Add New Package +" at bounding box center [188, 561] width 139 height 20
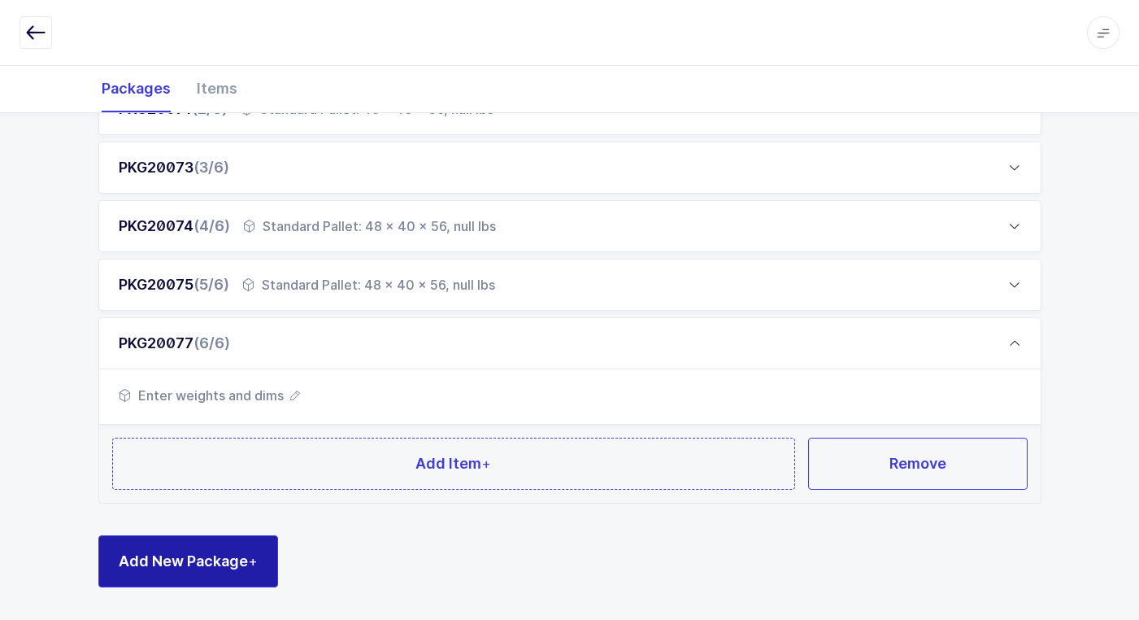
scroll to position [336, 0]
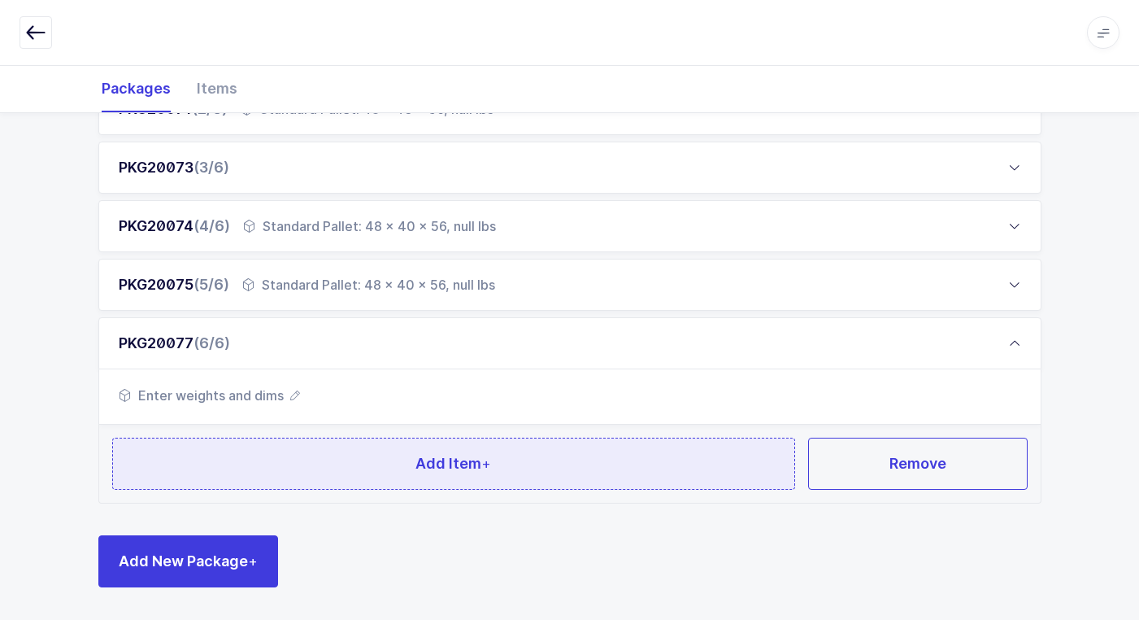
click at [255, 458] on button "Add Item +" at bounding box center [454, 463] width 684 height 52
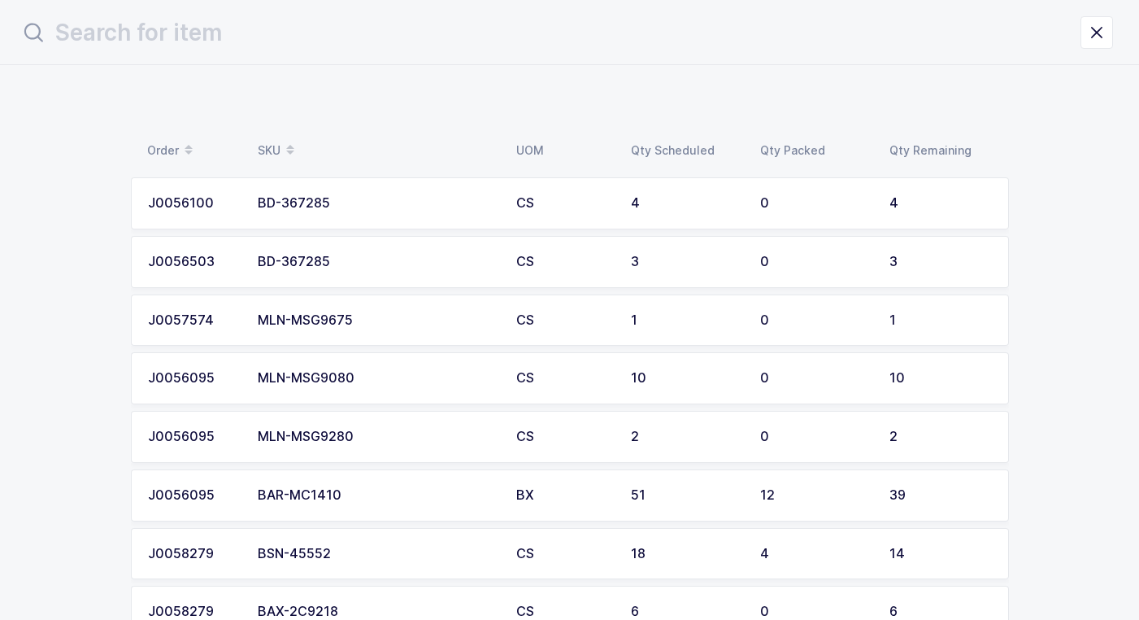
scroll to position [0, 0]
click at [1106, 33] on icon "close drawer" at bounding box center [1109, 32] width 23 height 23
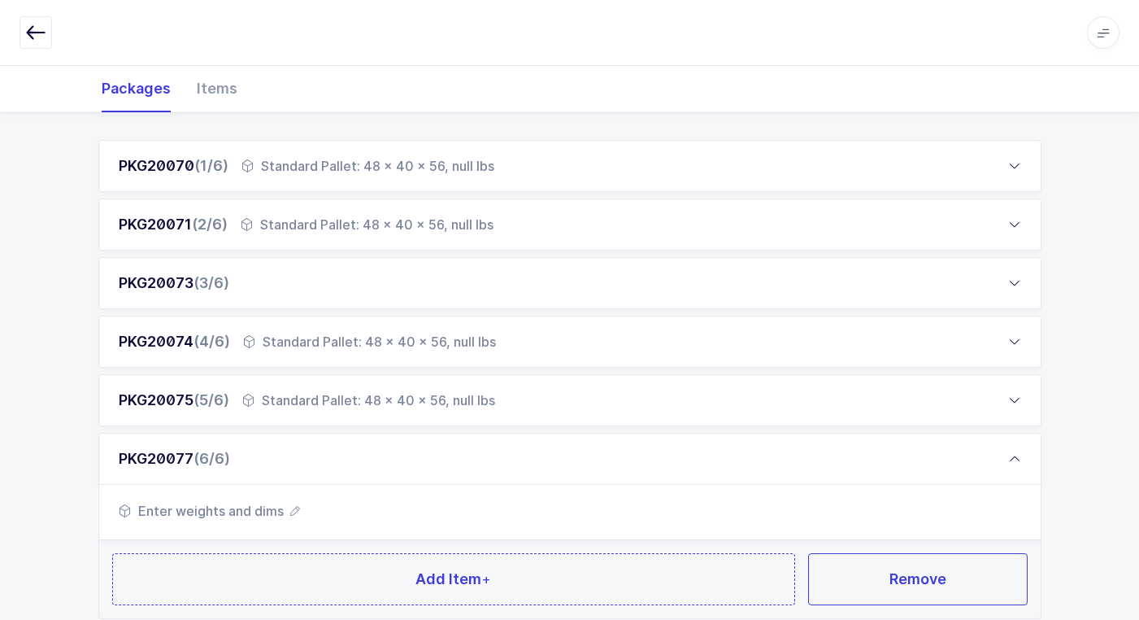
scroll to position [336, 0]
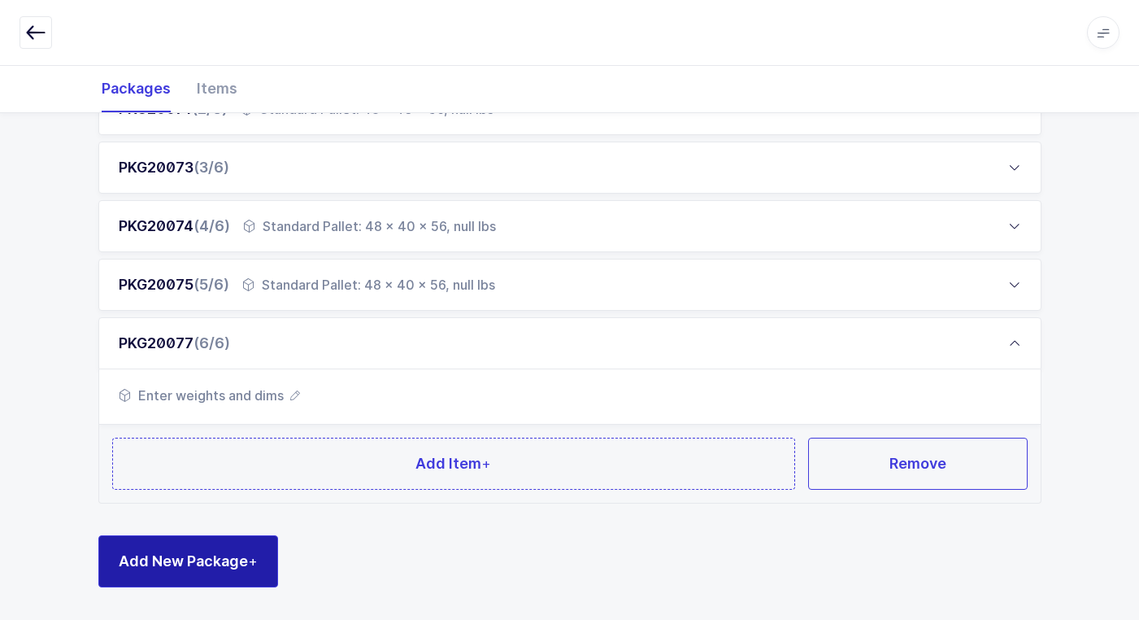
click at [225, 564] on span "Add New Package +" at bounding box center [188, 561] width 139 height 20
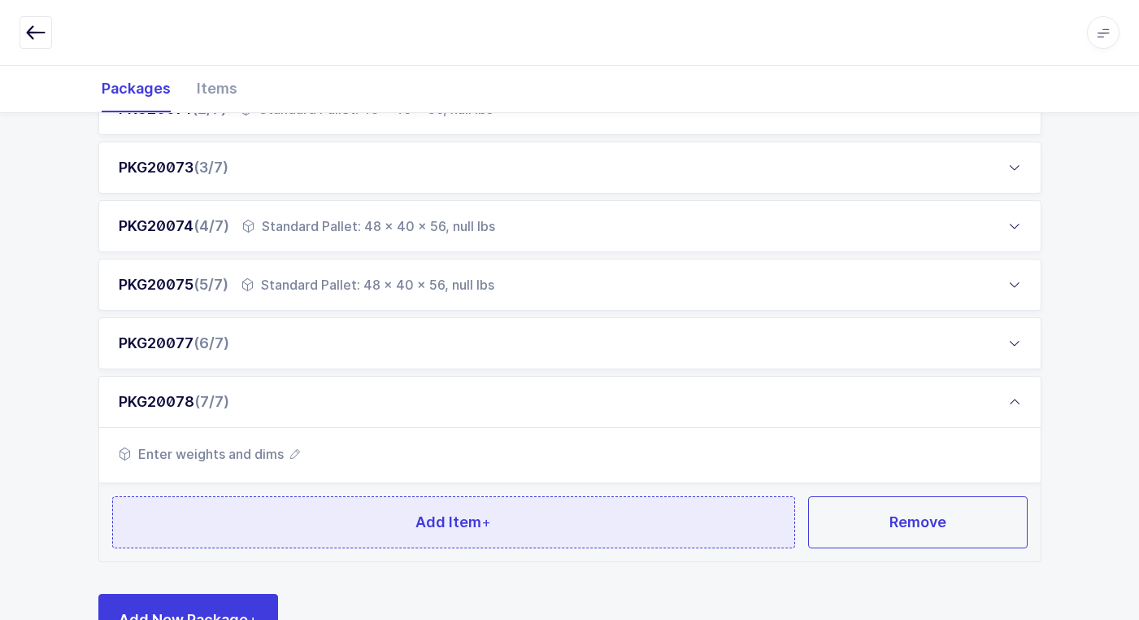
click at [242, 520] on button "Add Item +" at bounding box center [454, 522] width 684 height 52
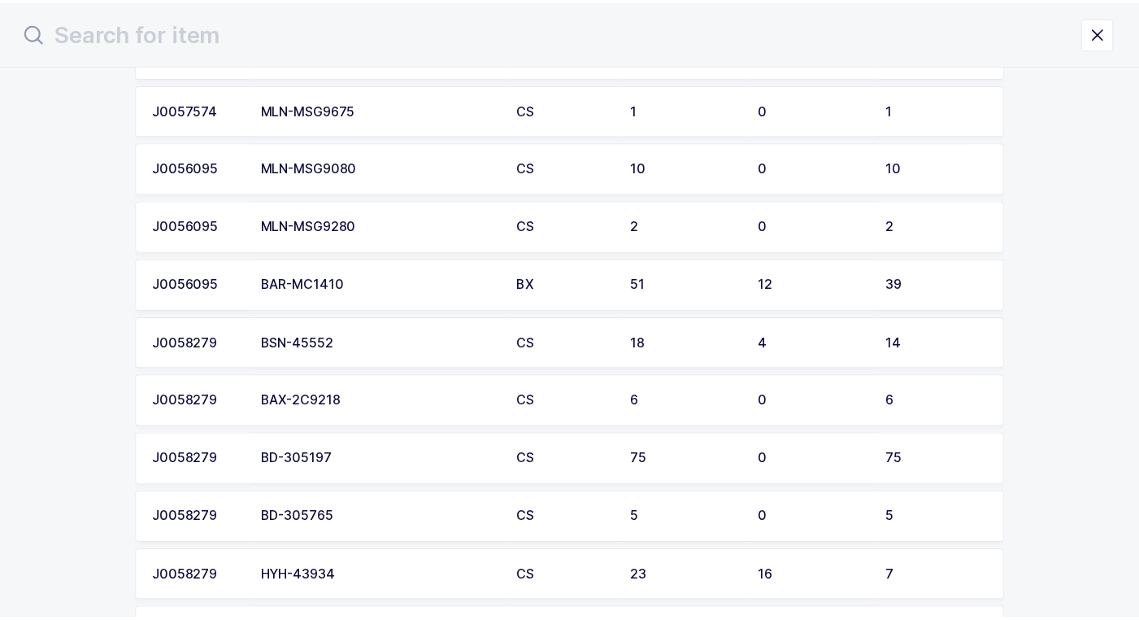
scroll to position [163, 0]
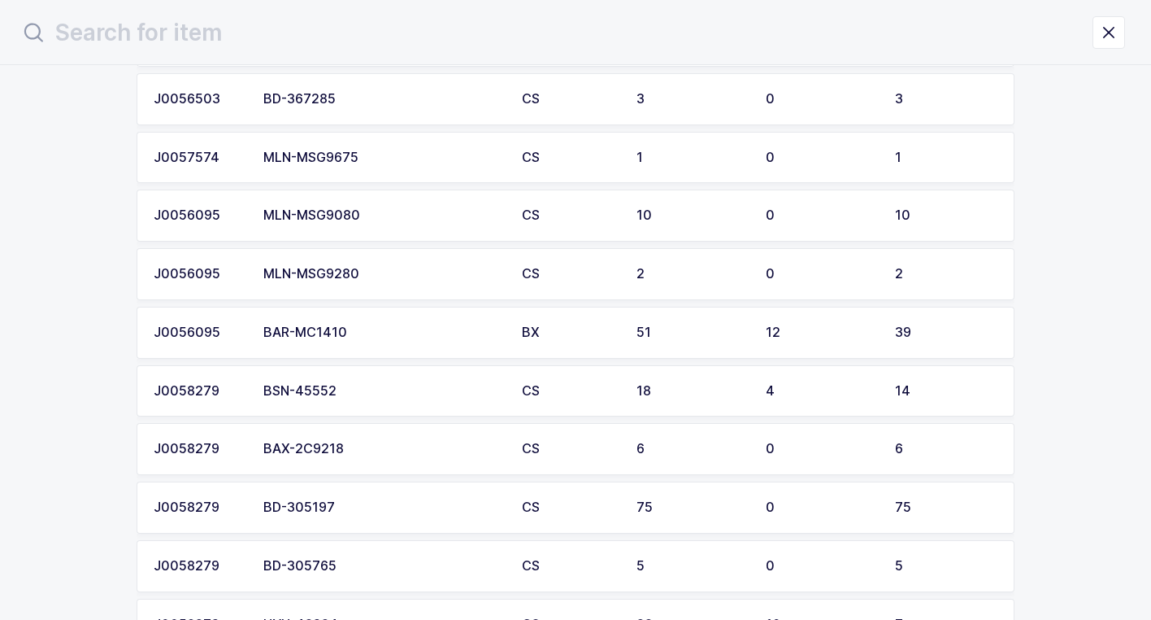
click at [335, 337] on div "BAR-MC1410" at bounding box center [382, 332] width 239 height 15
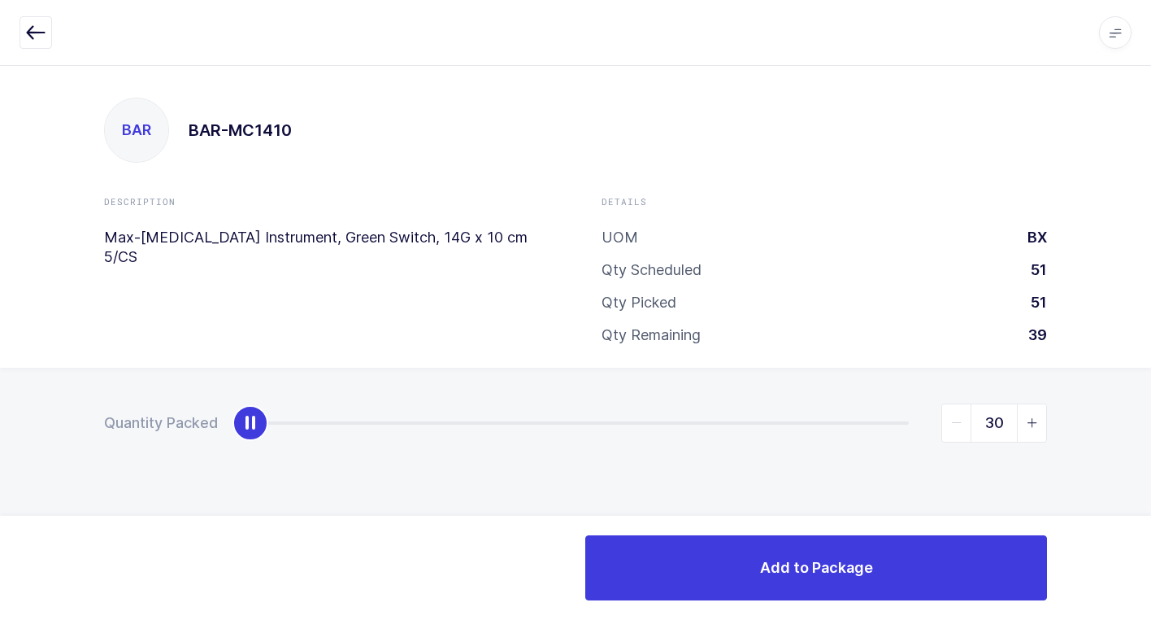
type input "39"
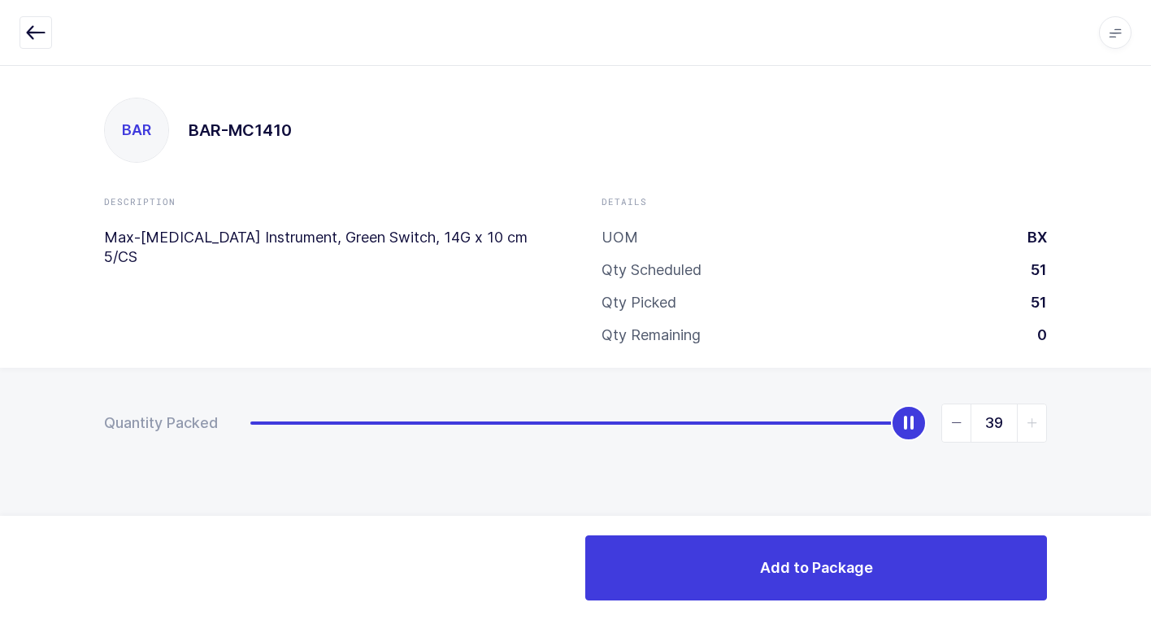
drag, startPoint x: 252, startPoint y: 429, endPoint x: 1123, endPoint y: 291, distance: 881.8
click at [1151, 259] on html "Apps Core [GEOGRAPHIC_DATA] Admin Mission Control Purchasing [PERSON_NAME] Logo…" at bounding box center [575, 310] width 1151 height 620
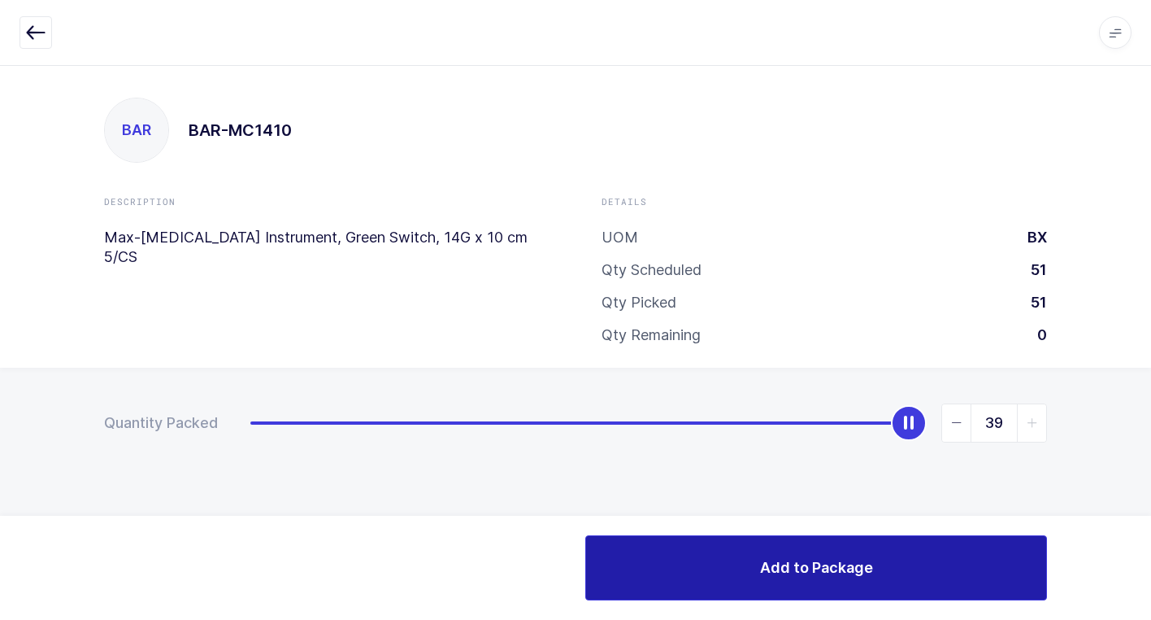
drag, startPoint x: 694, startPoint y: 580, endPoint x: 677, endPoint y: 585, distance: 17.2
click at [690, 580] on button "Add to Package" at bounding box center [816, 567] width 462 height 65
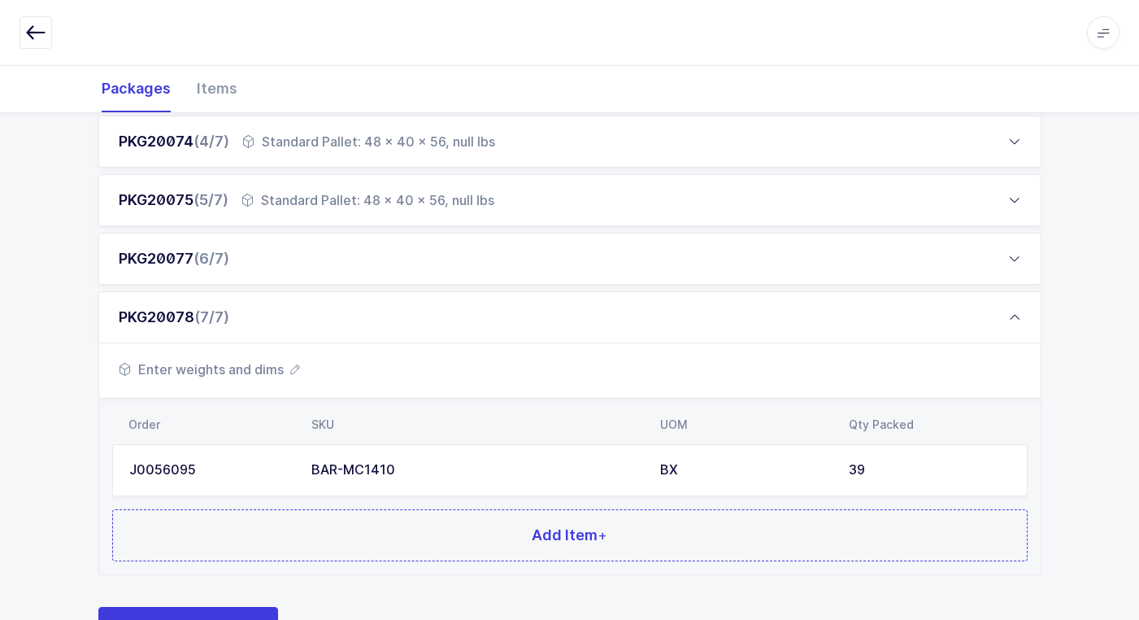
scroll to position [492, 0]
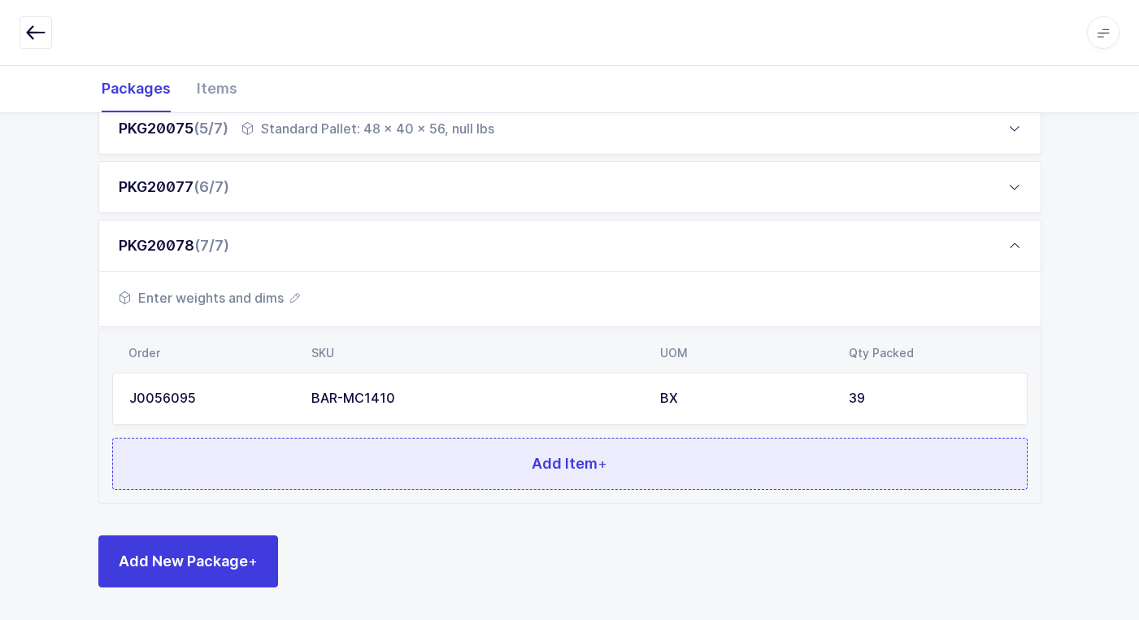
click at [428, 466] on button "Add Item +" at bounding box center [570, 463] width 916 height 52
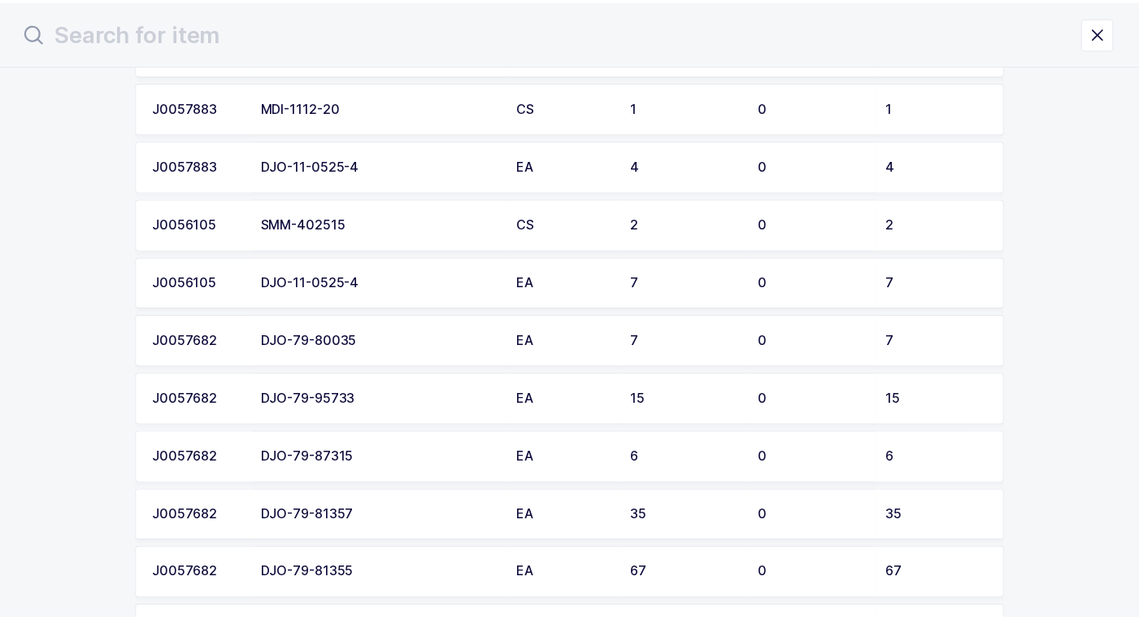
scroll to position [2114, 0]
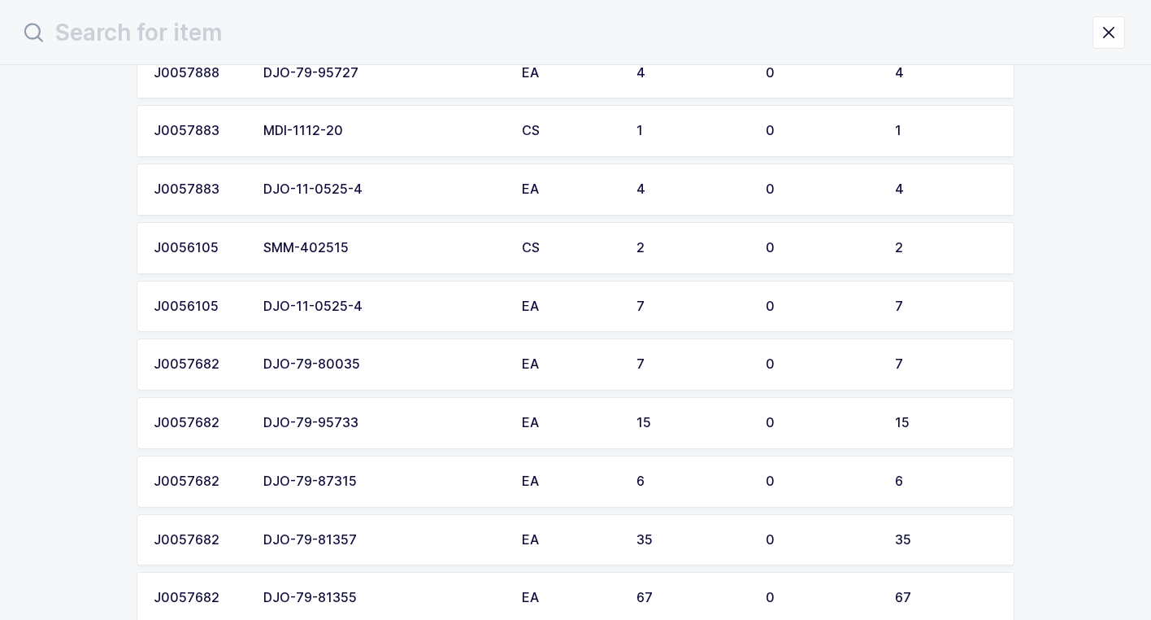
click at [384, 246] on div "SMM-402515" at bounding box center [382, 248] width 239 height 15
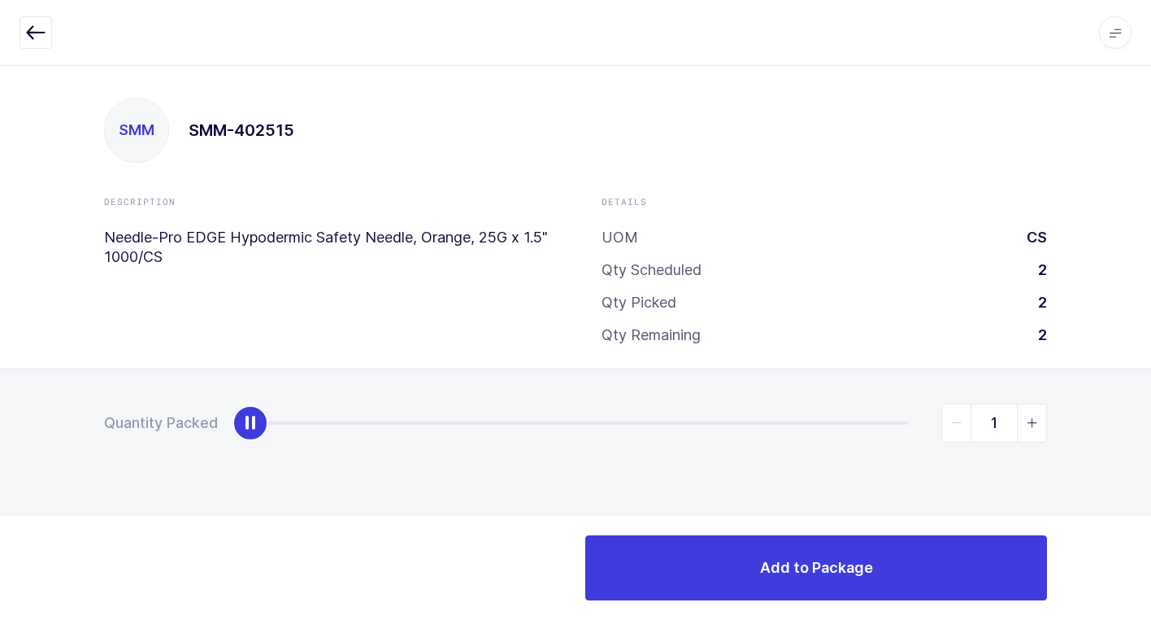
type input "2"
drag, startPoint x: 250, startPoint y: 429, endPoint x: 1160, endPoint y: 351, distance: 913.3
click at [1151, 351] on html "Apps Core [GEOGRAPHIC_DATA] Admin Mission Control Purchasing [PERSON_NAME] Logo…" at bounding box center [575, 310] width 1151 height 620
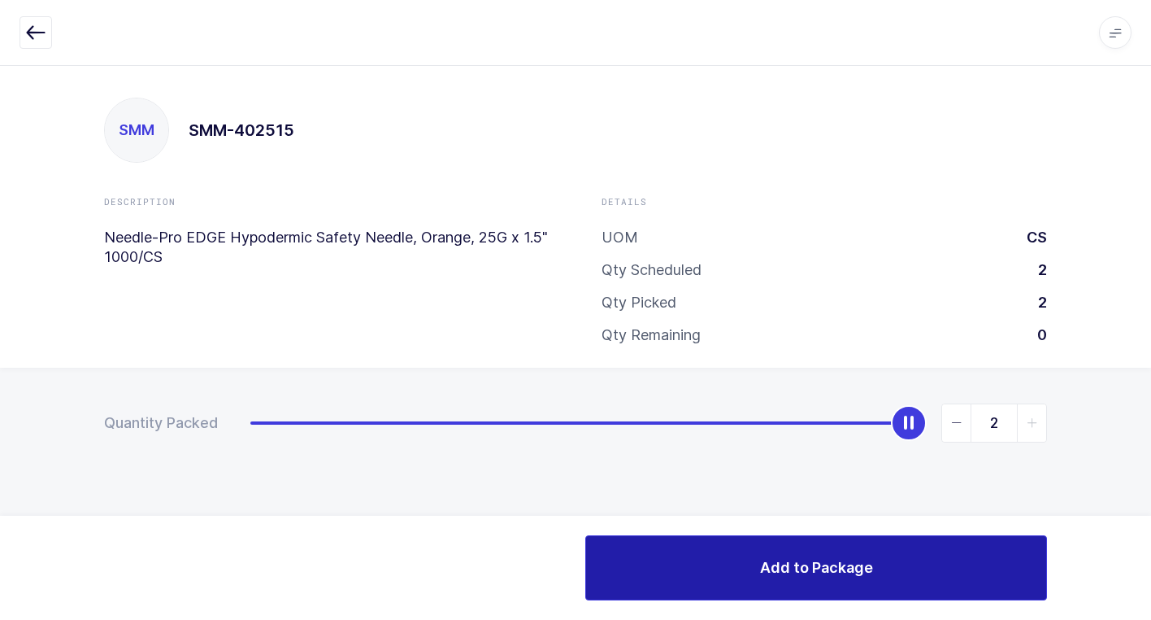
drag, startPoint x: 752, startPoint y: 598, endPoint x: 708, endPoint y: 577, distance: 48.4
click at [751, 598] on button "Add to Package" at bounding box center [816, 567] width 462 height 65
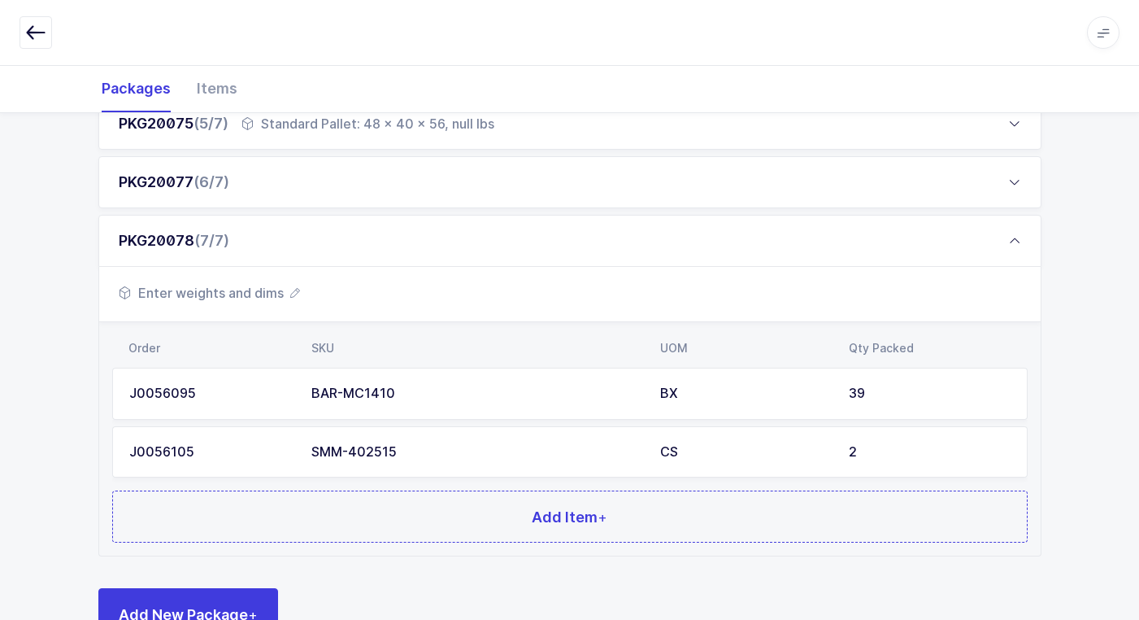
scroll to position [468, 0]
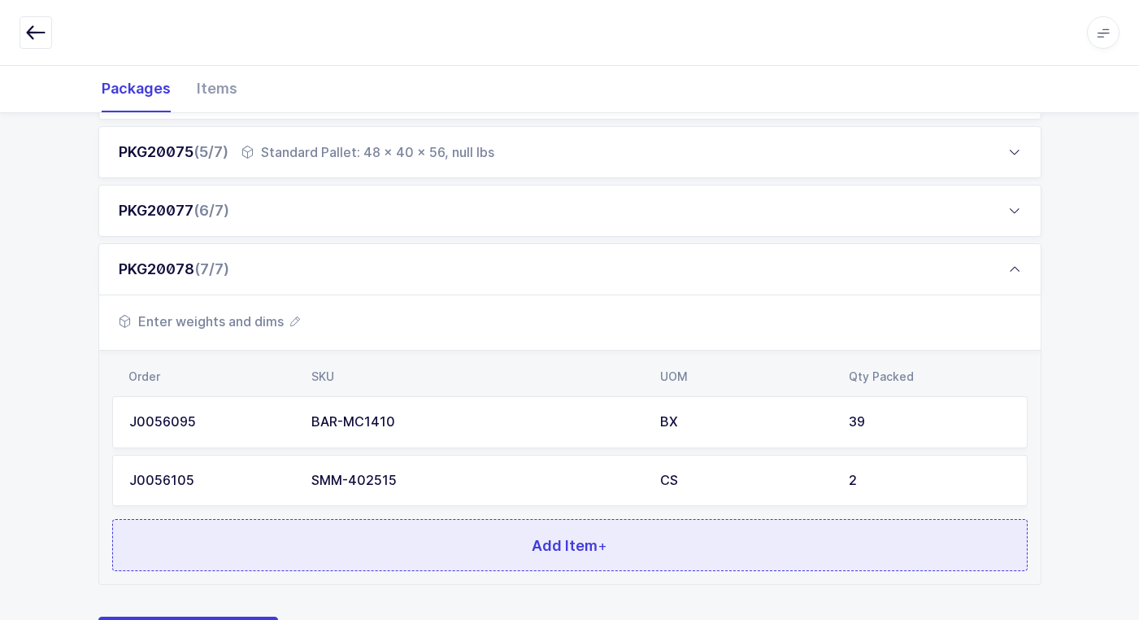
click at [359, 540] on button "Add Item +" at bounding box center [570, 545] width 916 height 52
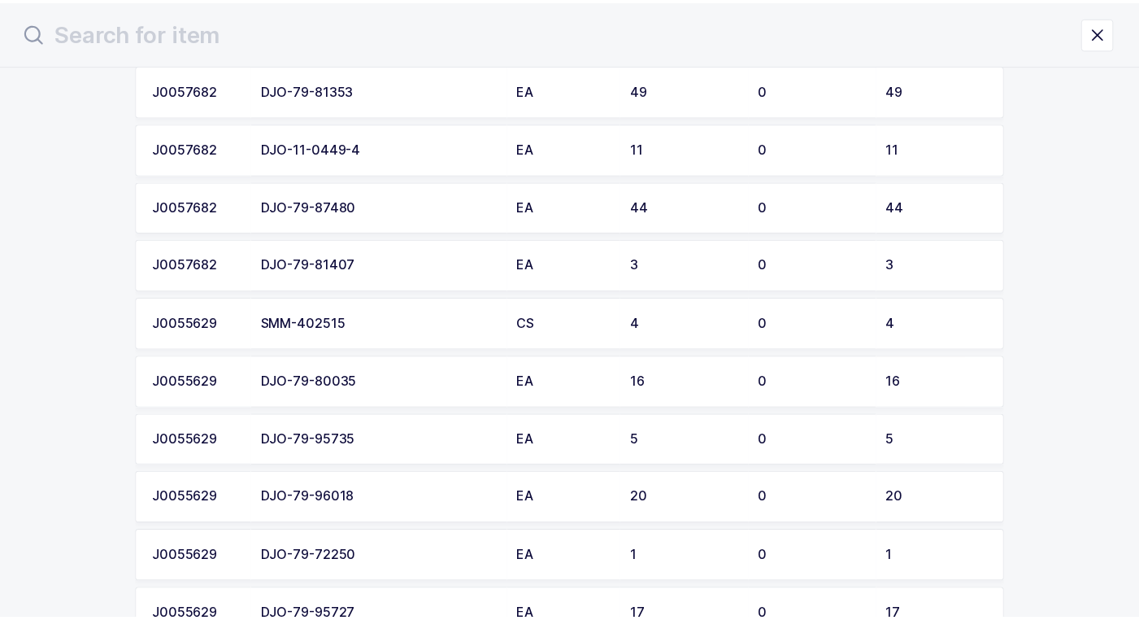
scroll to position [2676, 0]
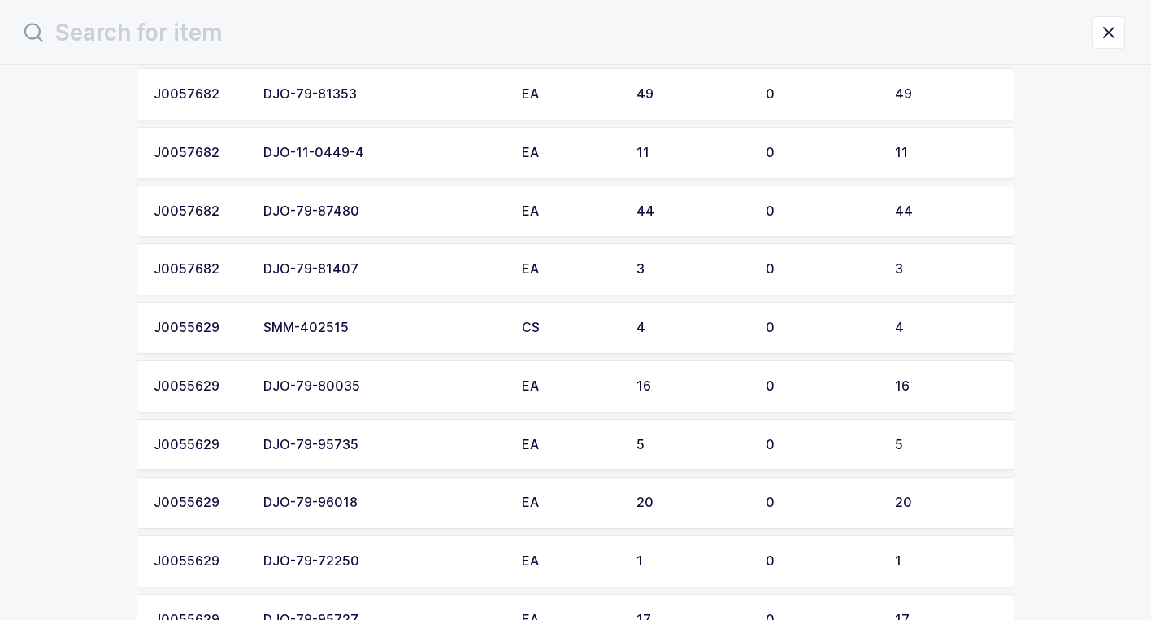
click at [370, 328] on div "SMM-402515" at bounding box center [382, 327] width 239 height 15
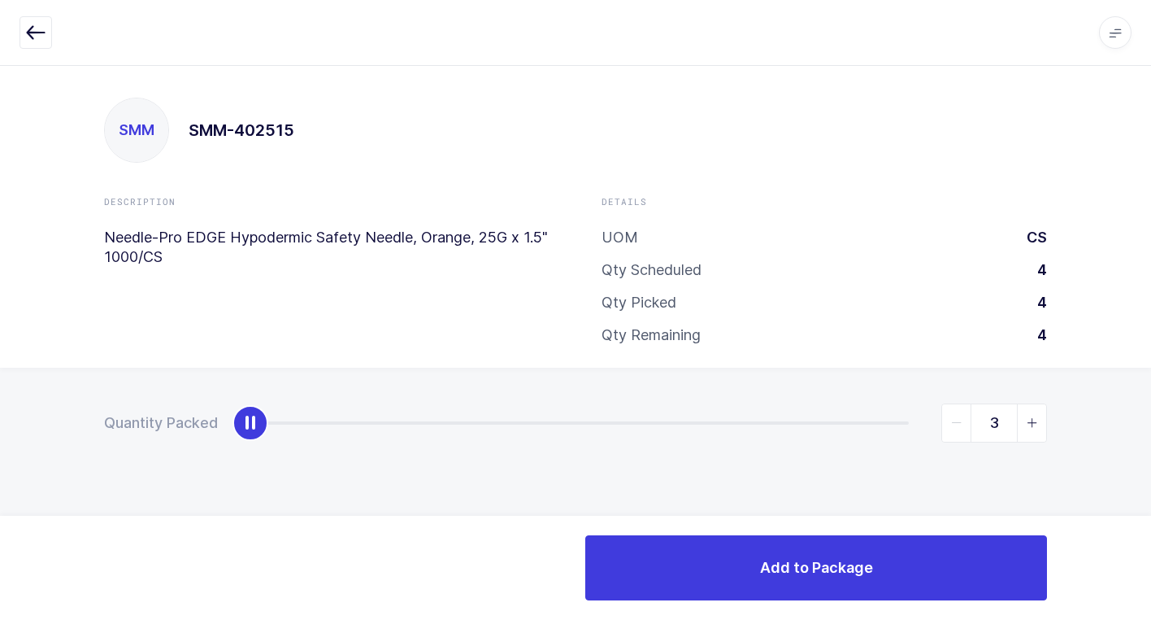
type input "4"
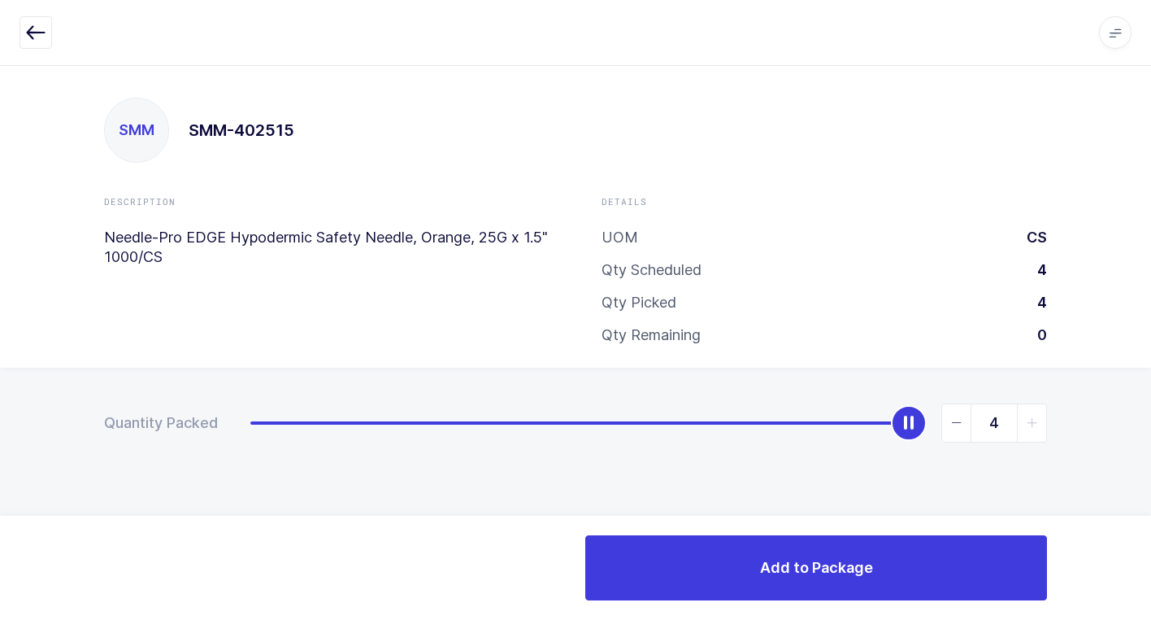
drag, startPoint x: 247, startPoint y: 433, endPoint x: 995, endPoint y: 525, distance: 753.0
click at [1151, 389] on html "Apps Core [GEOGRAPHIC_DATA] Admin Mission Control Purchasing [PERSON_NAME] Logo…" at bounding box center [575, 310] width 1151 height 620
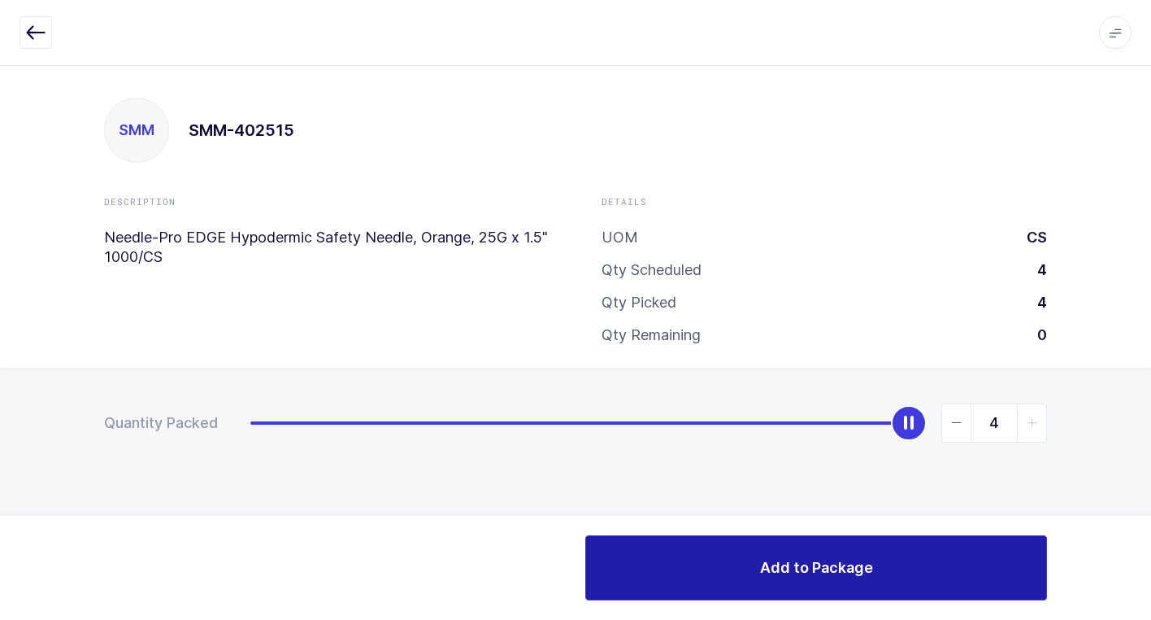
click at [716, 562] on button "Add to Package" at bounding box center [816, 567] width 462 height 65
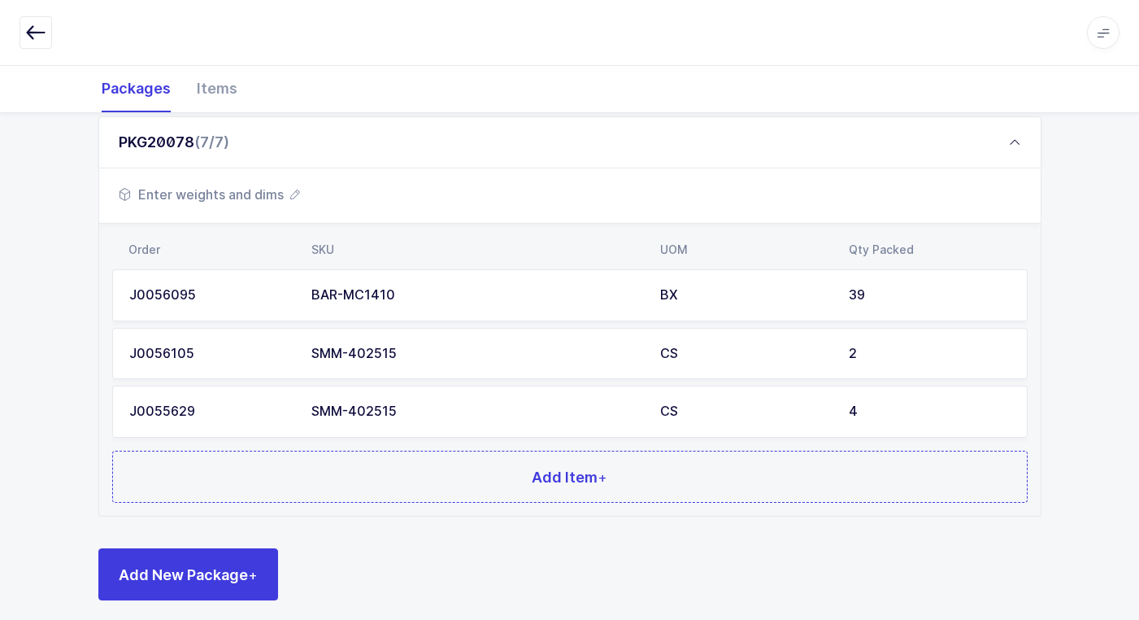
scroll to position [608, 0]
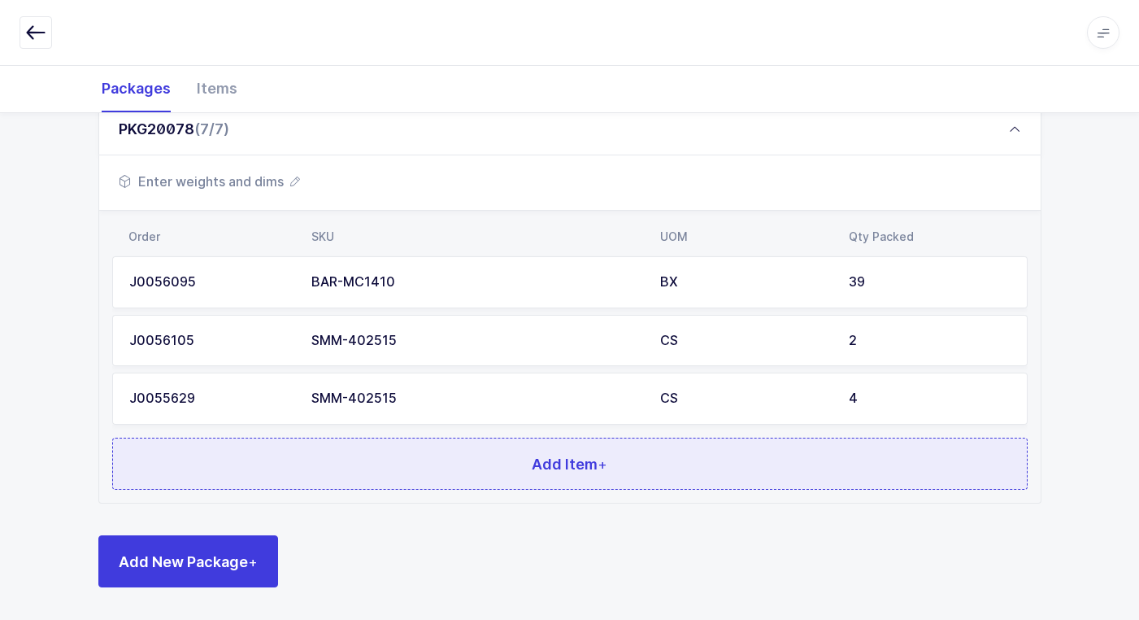
click at [353, 442] on button "Add Item +" at bounding box center [570, 463] width 916 height 52
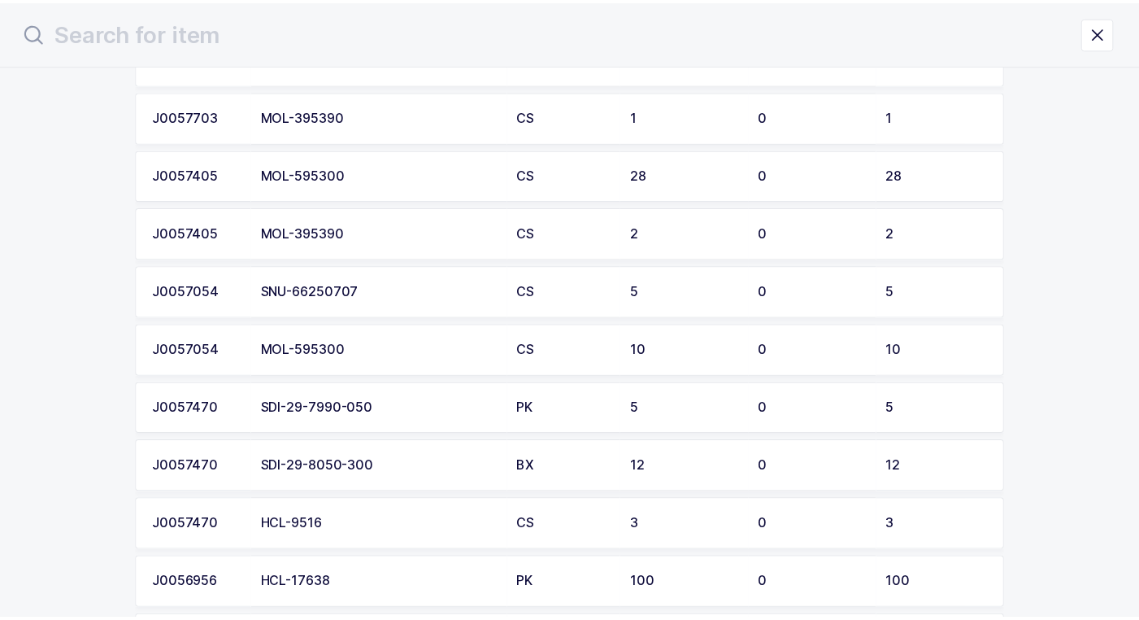
scroll to position [1626, 0]
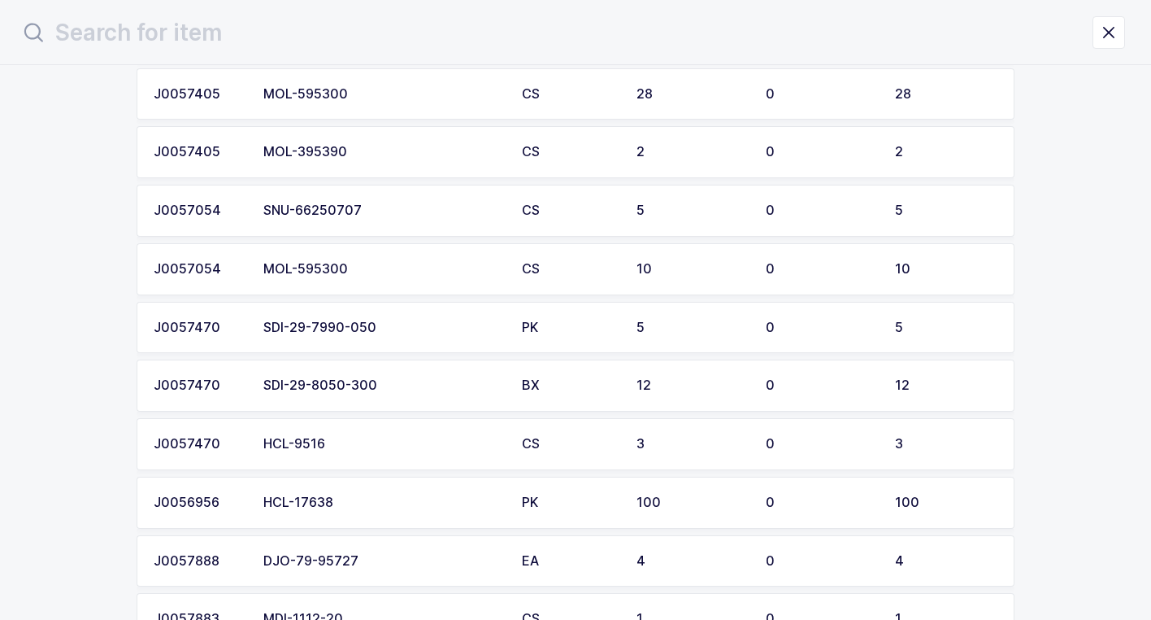
click at [372, 388] on div "SDI-29-8050-300" at bounding box center [382, 385] width 239 height 15
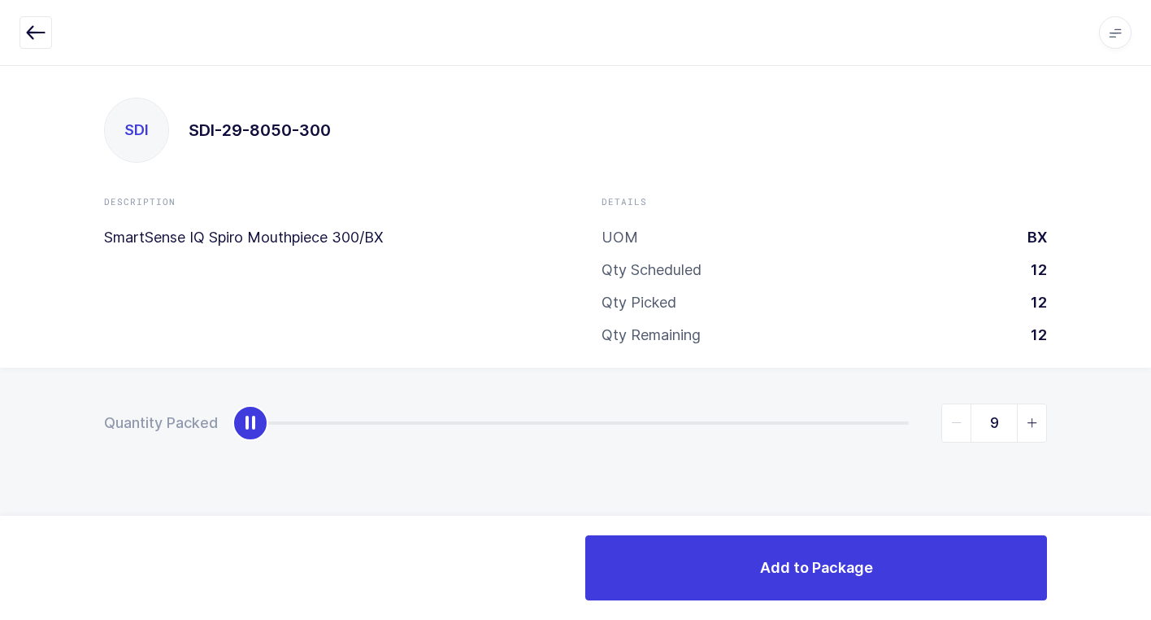
type input "12"
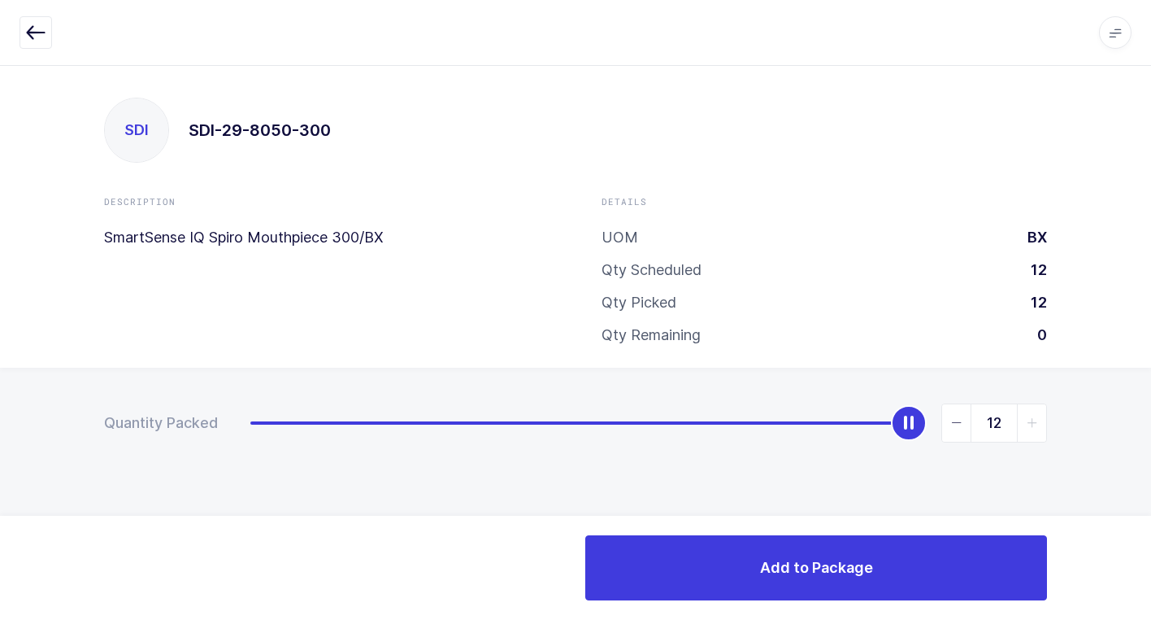
drag, startPoint x: 248, startPoint y: 424, endPoint x: 1160, endPoint y: 524, distance: 917.8
click at [1151, 524] on html "Apps Core [GEOGRAPHIC_DATA] Admin Mission Control Purchasing [PERSON_NAME] Logo…" at bounding box center [575, 310] width 1151 height 620
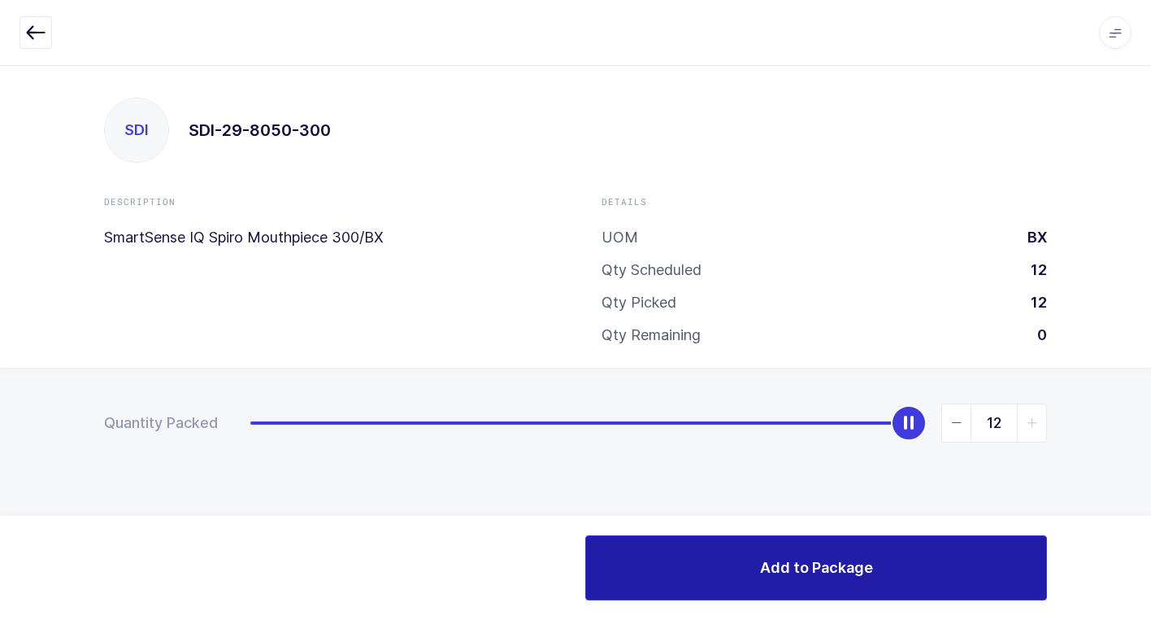
click at [702, 575] on button "Add to Package" at bounding box center [816, 567] width 462 height 65
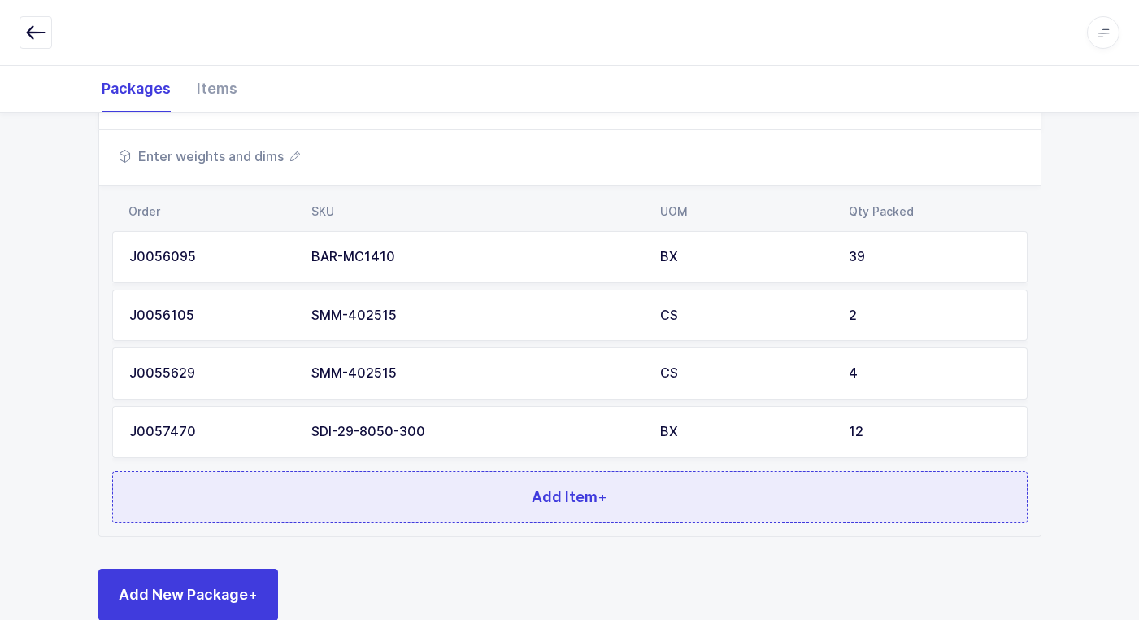
scroll to position [667, 0]
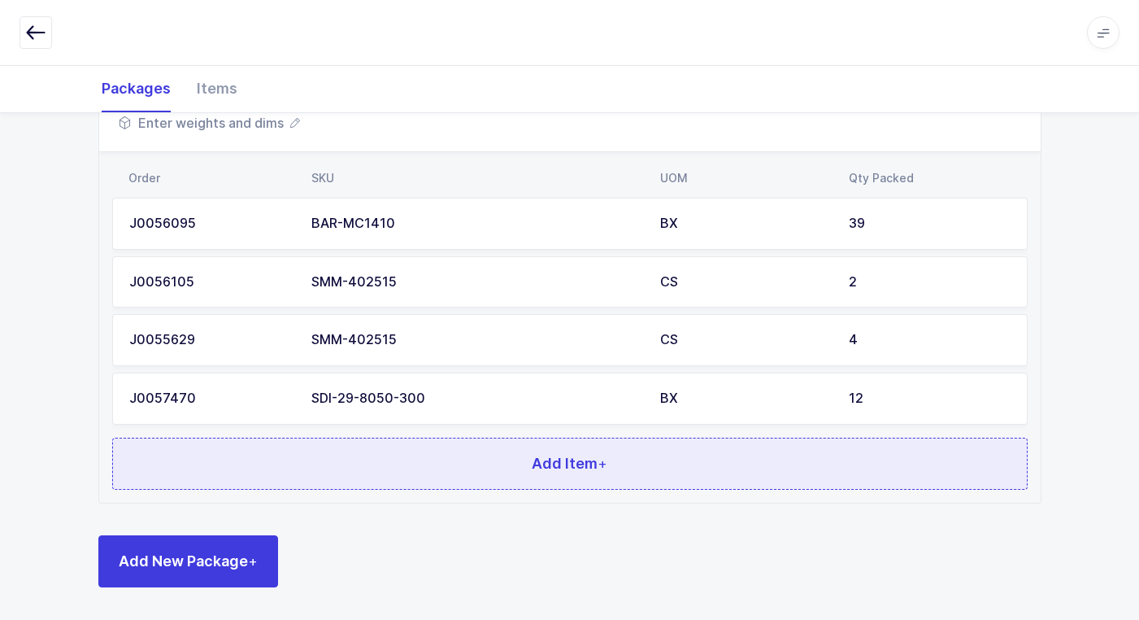
click at [455, 476] on button "Add Item +" at bounding box center [570, 463] width 916 height 52
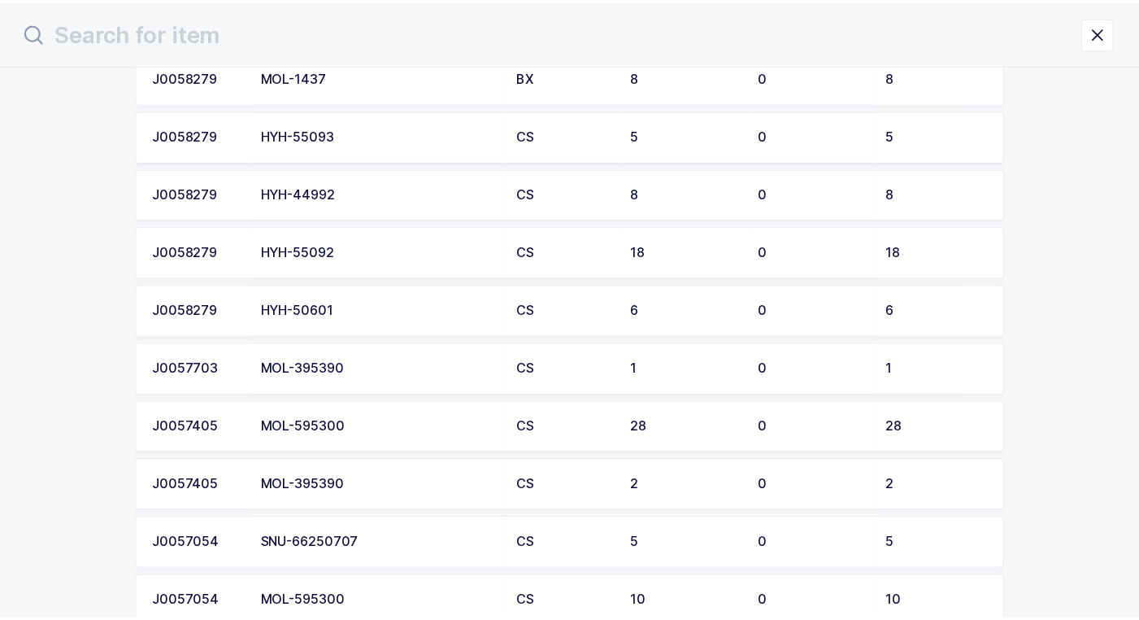
scroll to position [1301, 0]
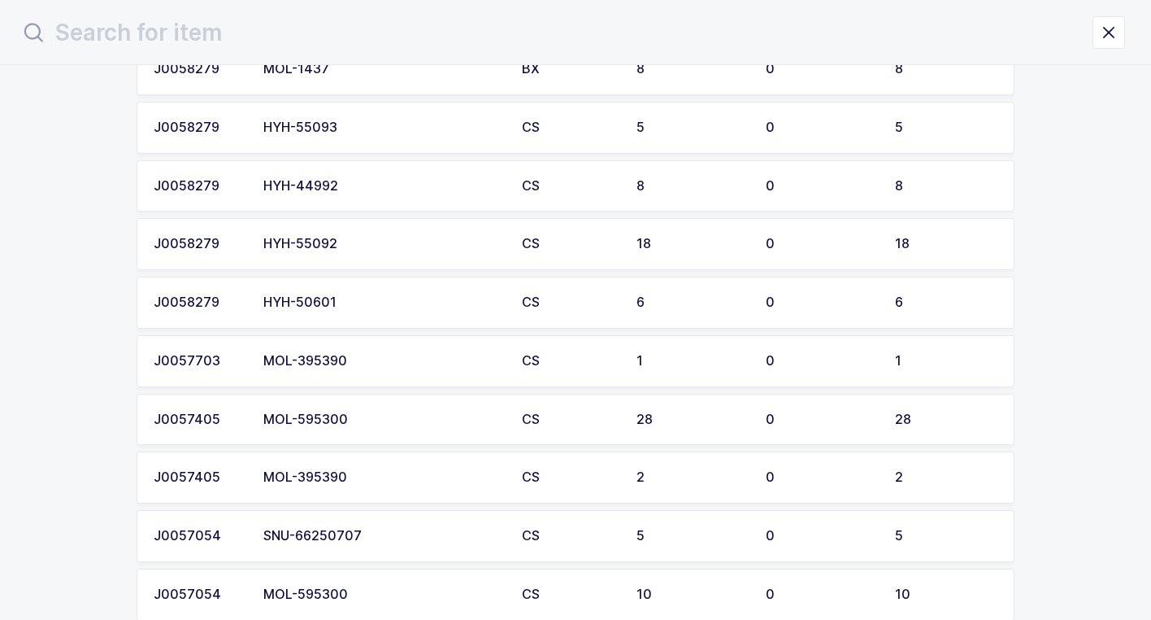
click at [343, 420] on div "MOL-595300" at bounding box center [382, 419] width 239 height 15
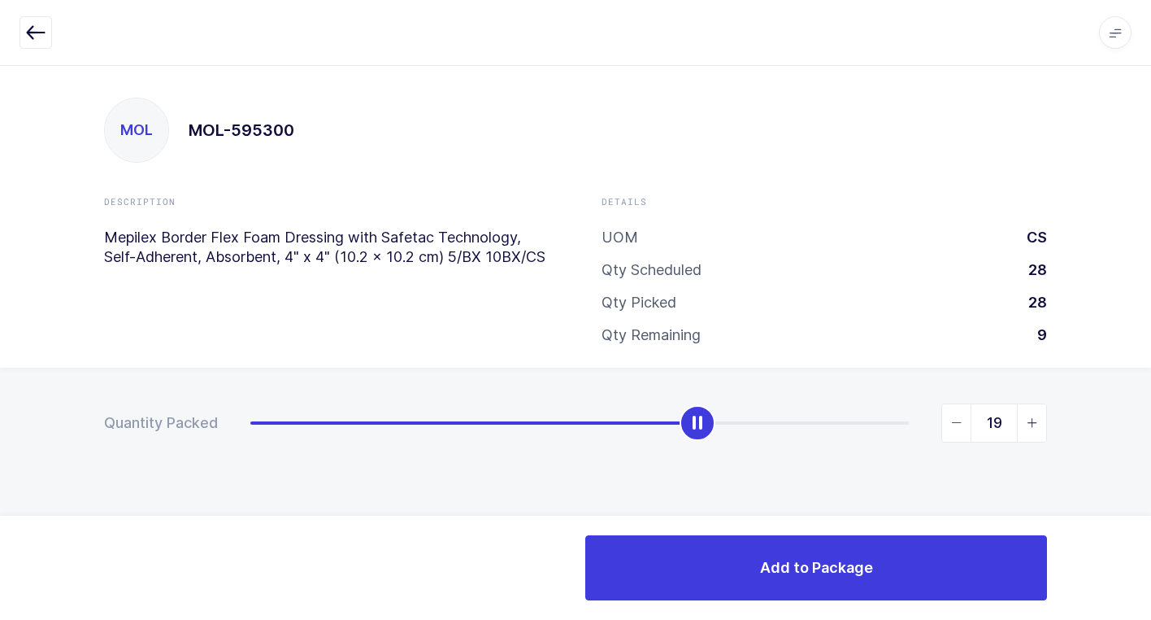
type input "18"
drag, startPoint x: 259, startPoint y: 429, endPoint x: 686, endPoint y: 466, distance: 428.5
click at [686, 466] on div "Quantity Packed 18" at bounding box center [575, 480] width 1151 height 224
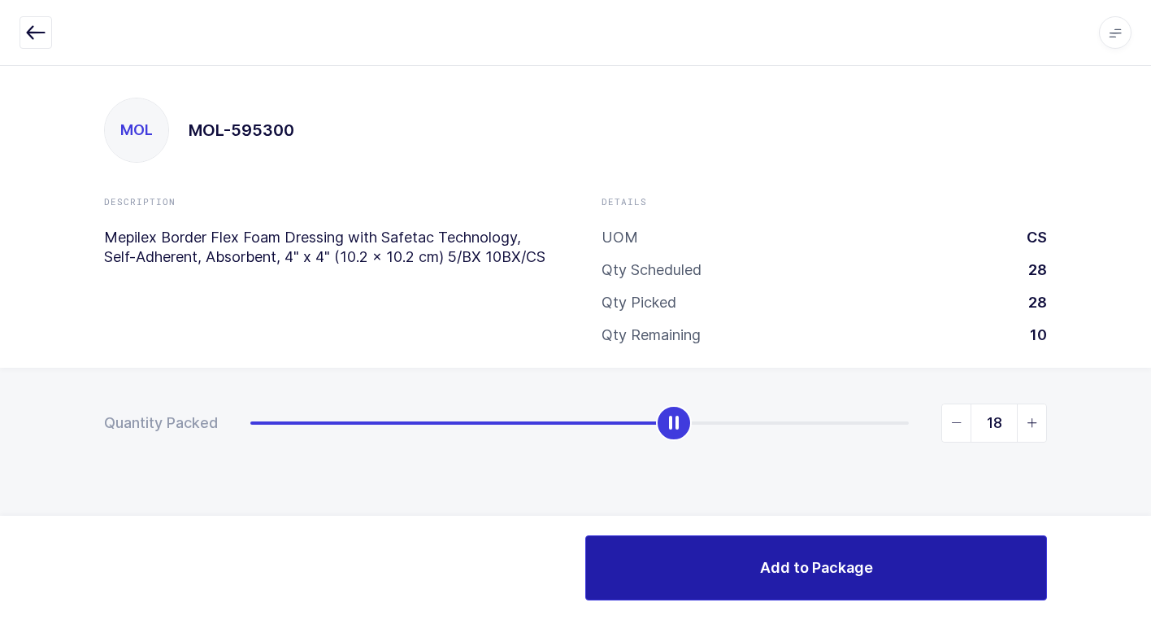
click at [719, 578] on button "Add to Package" at bounding box center [816, 567] width 462 height 65
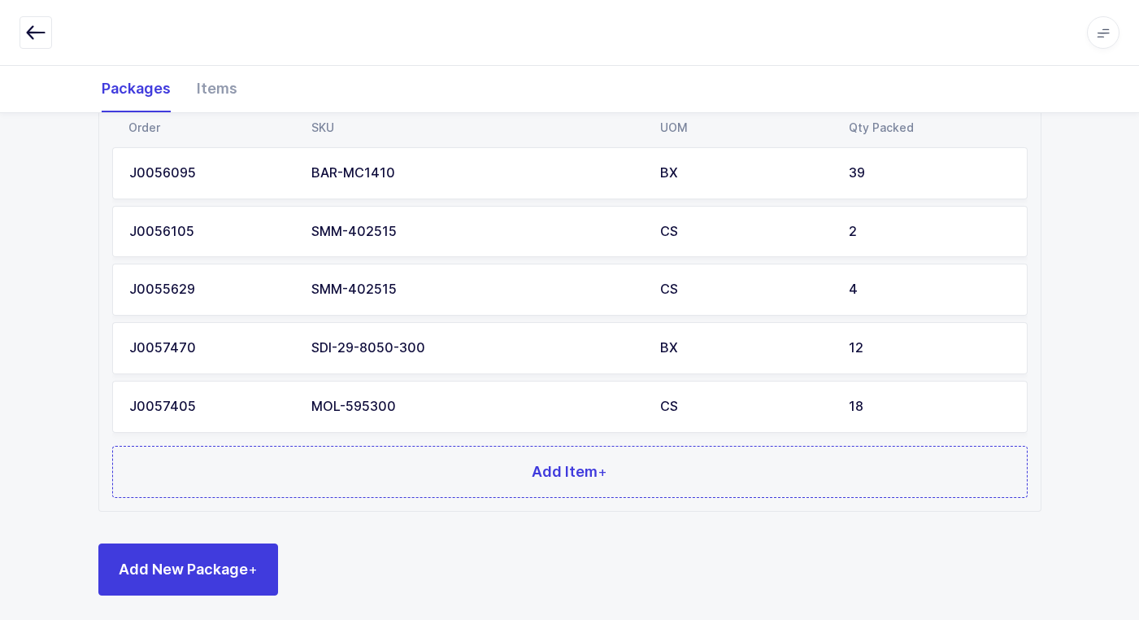
scroll to position [725, 0]
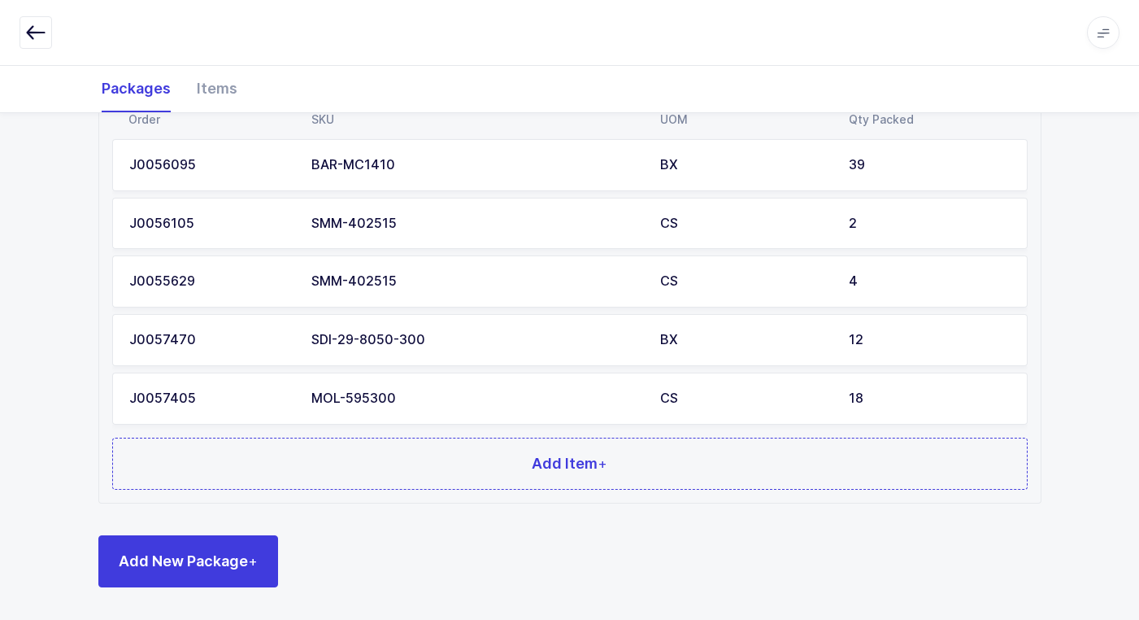
click at [425, 397] on div "MOL-595300" at bounding box center [475, 398] width 329 height 15
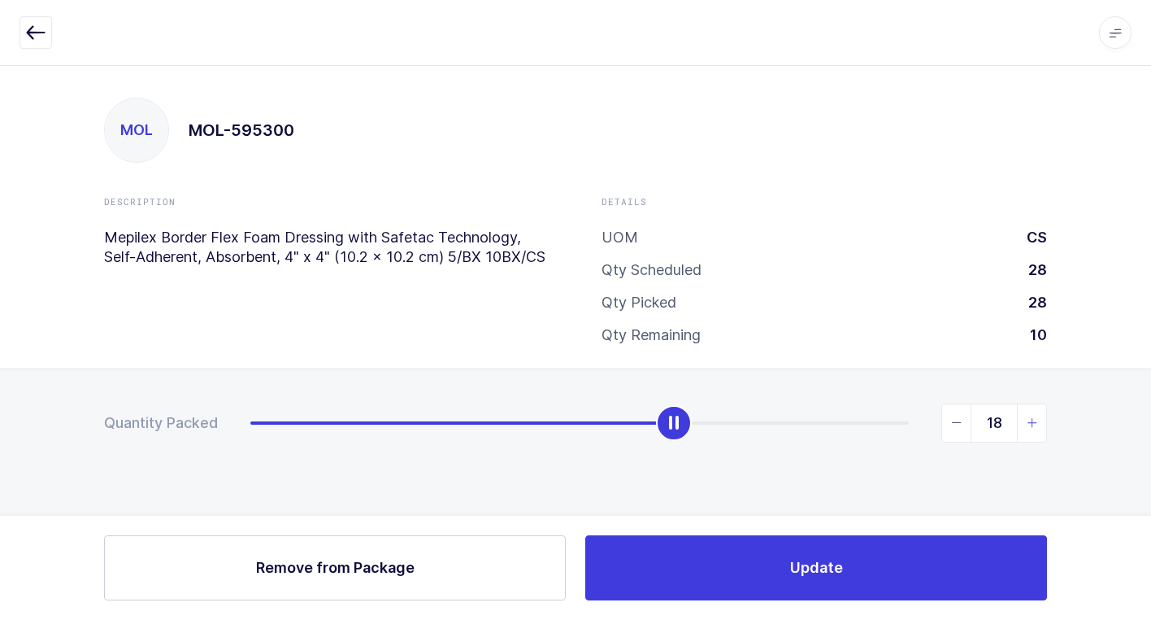
click at [1029, 423] on icon "slider between 0 and 28" at bounding box center [1032, 422] width 11 height 11
click at [1037, 419] on icon "slider between 0 and 28" at bounding box center [1032, 422] width 11 height 11
type input "20"
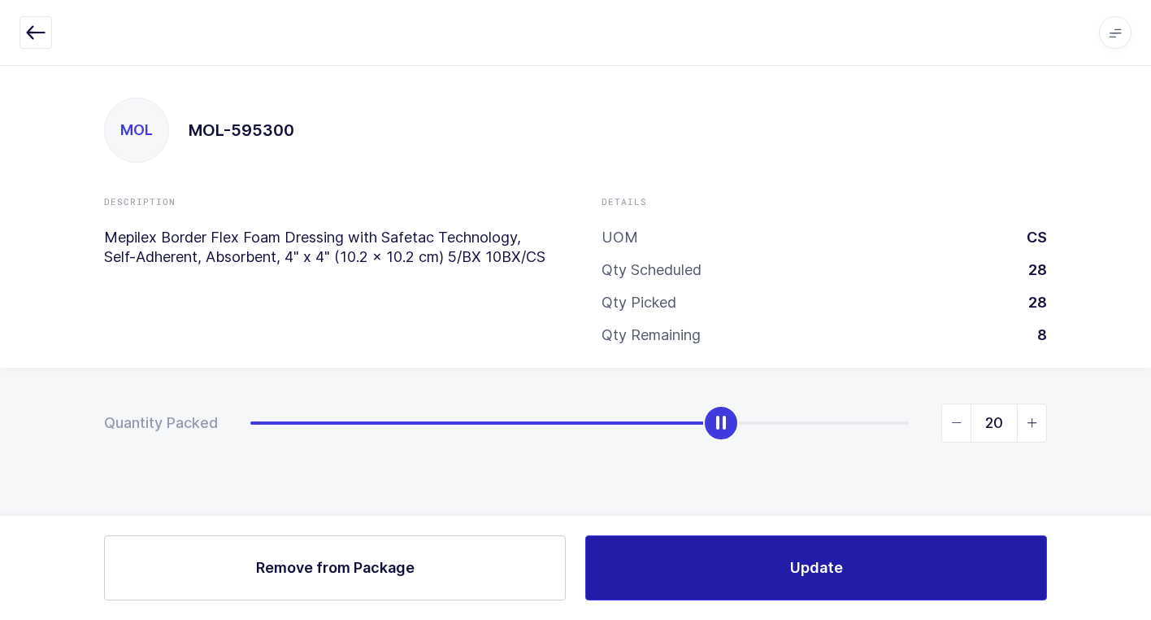
click at [803, 554] on button "Update" at bounding box center [816, 567] width 462 height 65
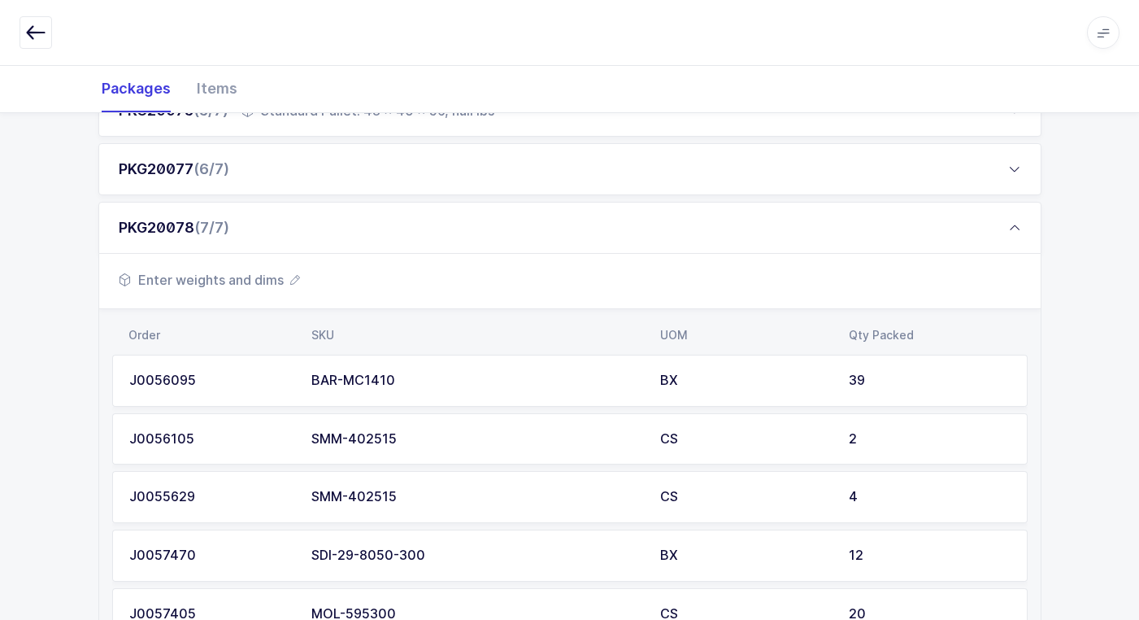
scroll to position [725, 0]
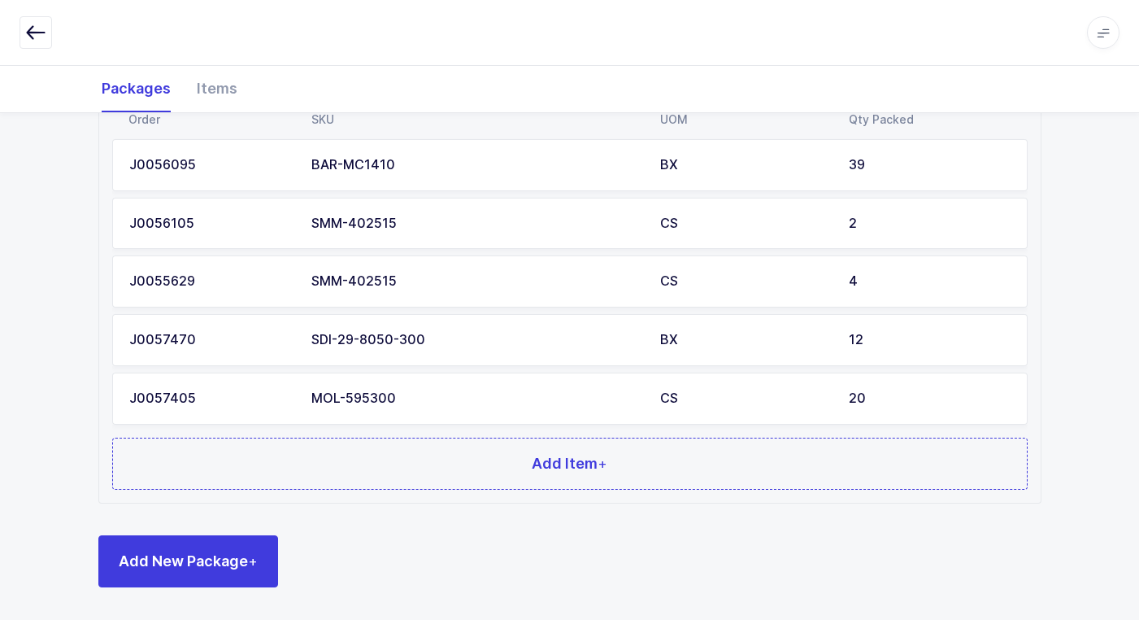
click at [518, 396] on div "MOL-595300" at bounding box center [475, 398] width 329 height 15
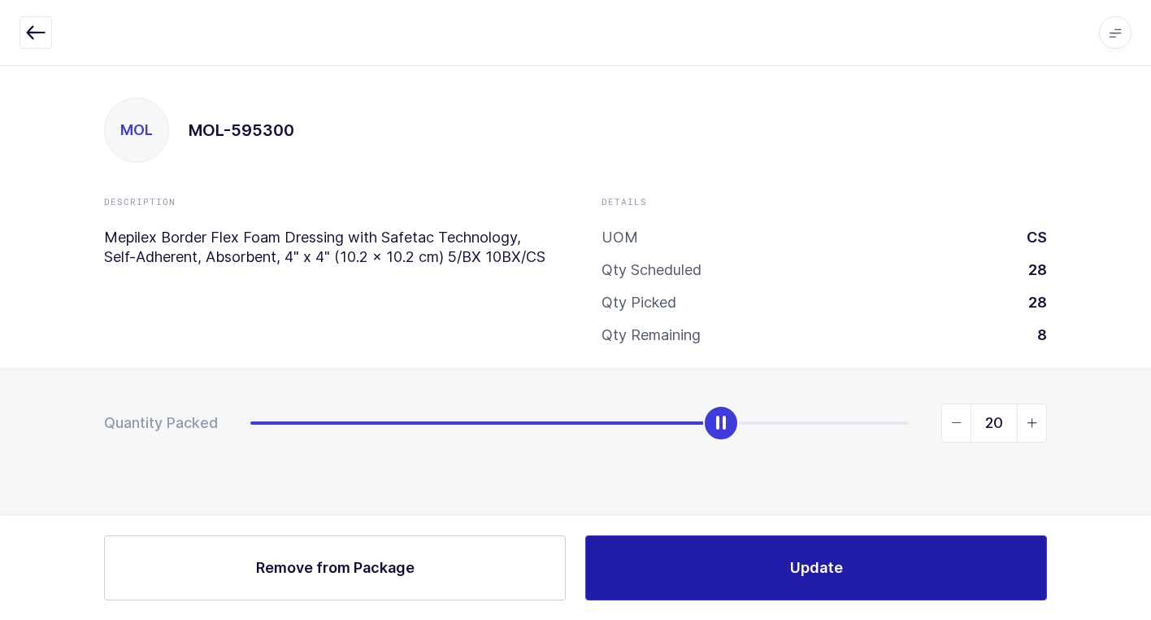
click at [683, 567] on button "Update" at bounding box center [816, 567] width 462 height 65
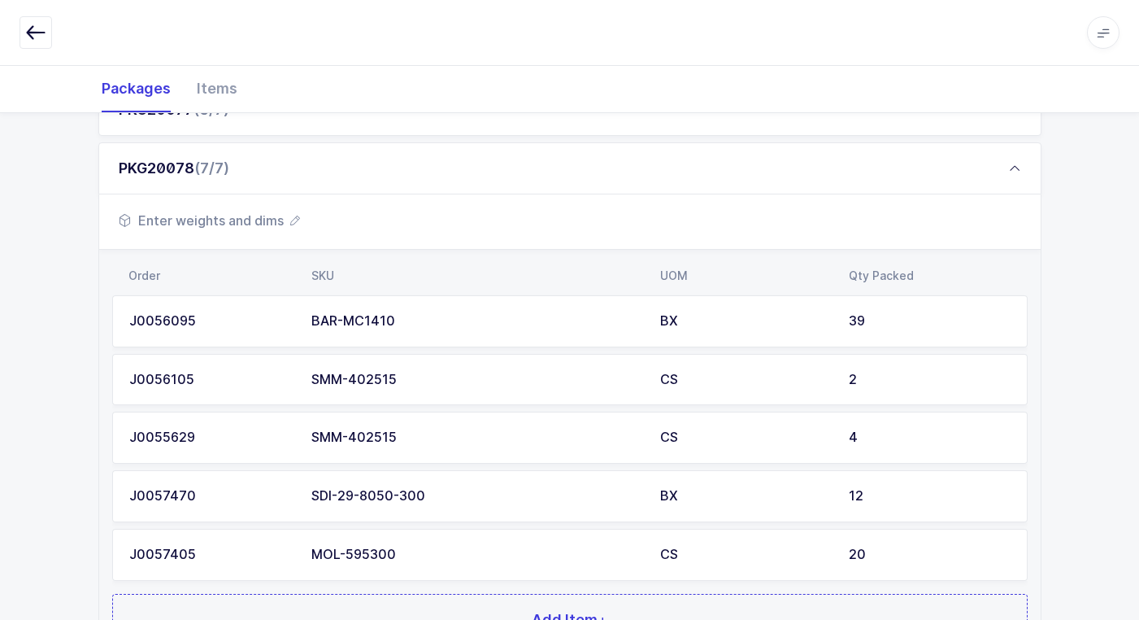
scroll to position [725, 0]
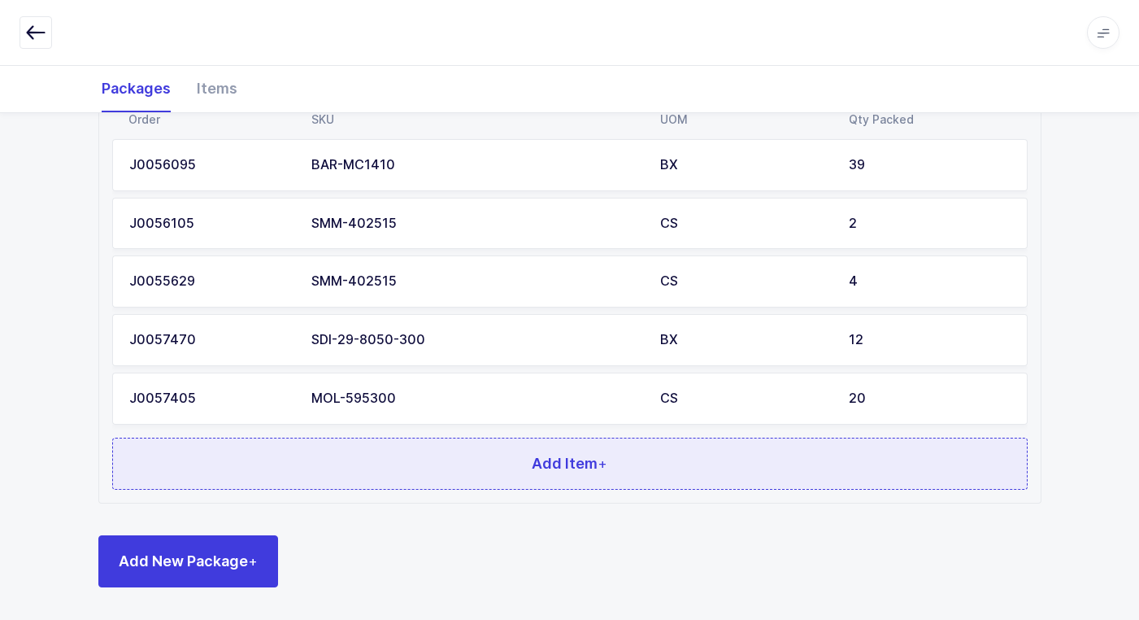
drag, startPoint x: 370, startPoint y: 462, endPoint x: 371, endPoint y: 443, distance: 18.7
click at [371, 443] on button "Add Item +" at bounding box center [570, 463] width 916 height 52
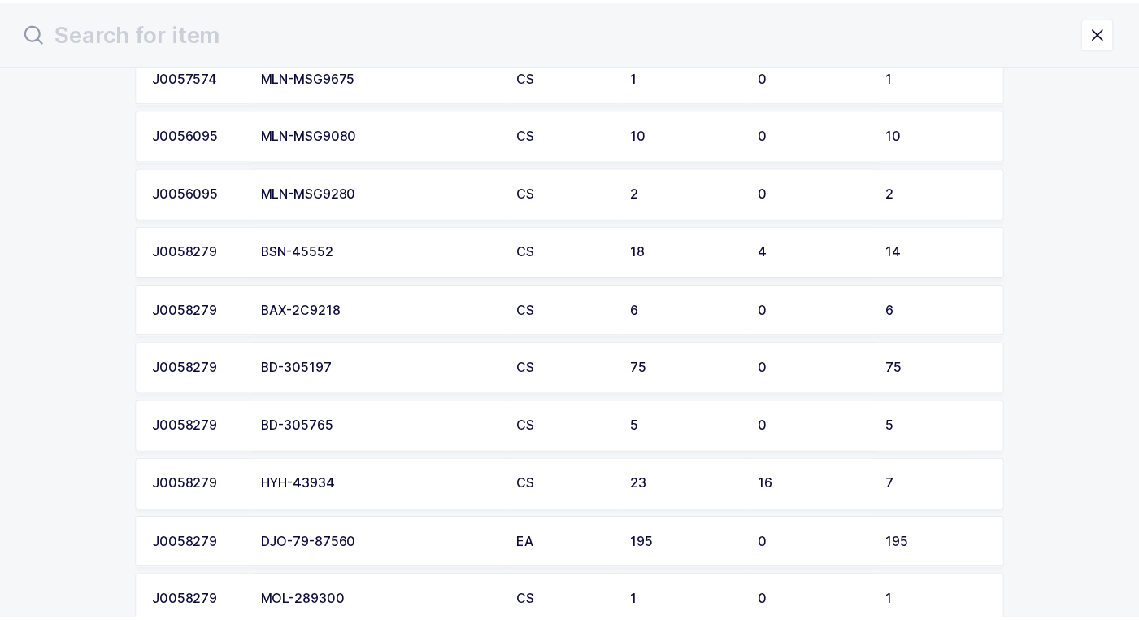
scroll to position [244, 0]
click at [361, 304] on div "BAX-2C9218" at bounding box center [382, 309] width 239 height 15
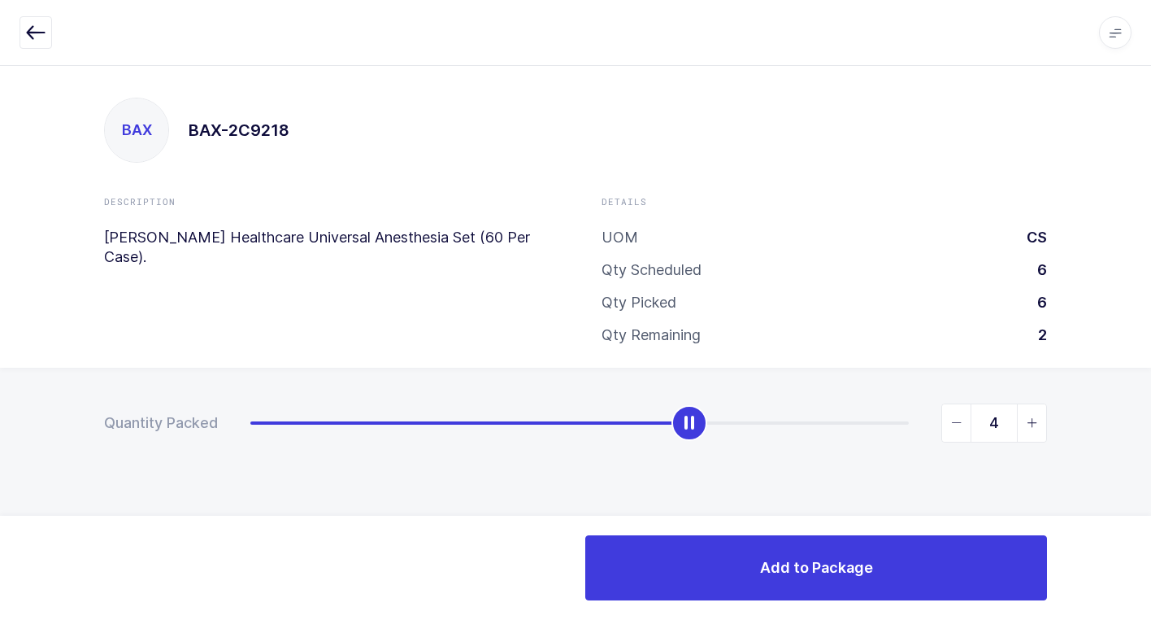
type input "5"
drag, startPoint x: 255, startPoint y: 433, endPoint x: 759, endPoint y: 472, distance: 505.7
click at [759, 472] on div "Quantity Packed 5" at bounding box center [575, 480] width 1151 height 224
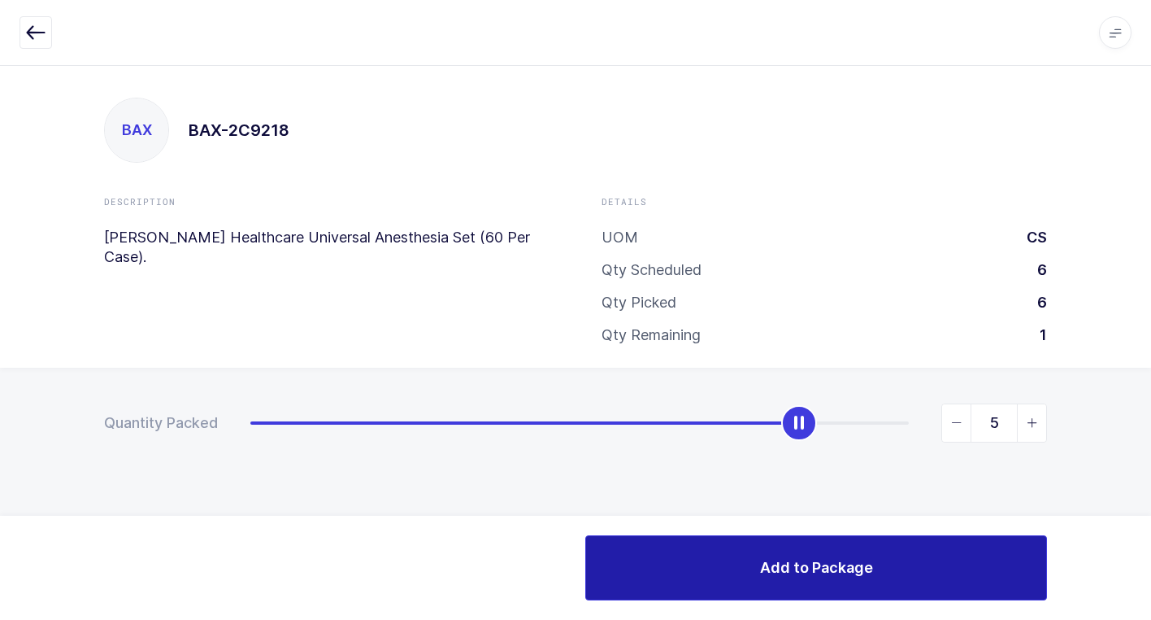
click at [745, 565] on button "Add to Package" at bounding box center [816, 567] width 462 height 65
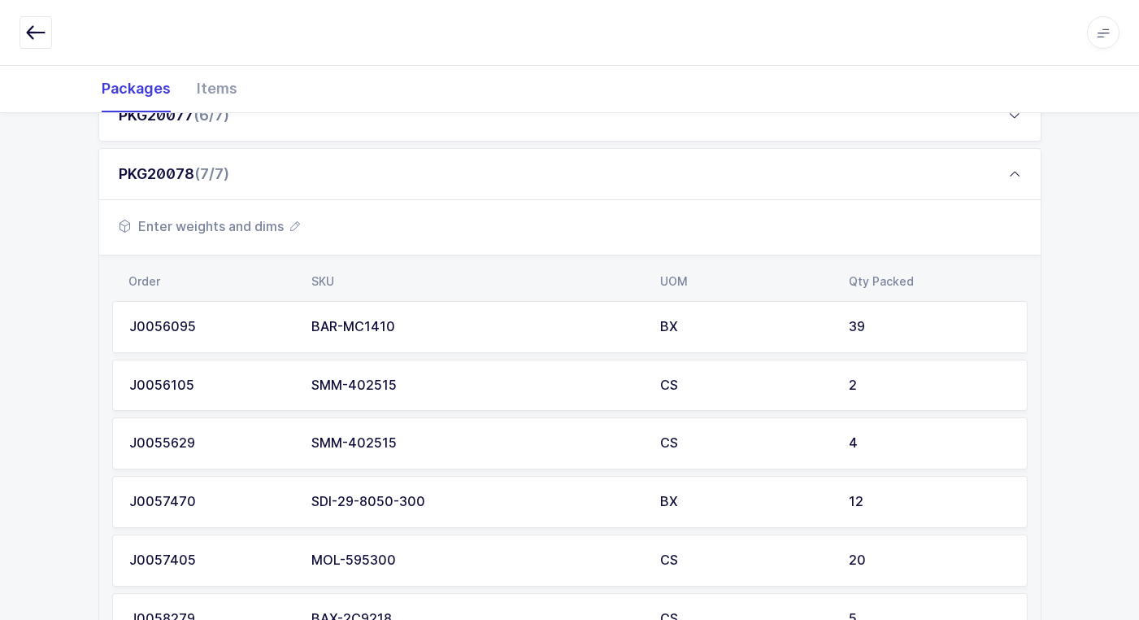
scroll to position [539, 0]
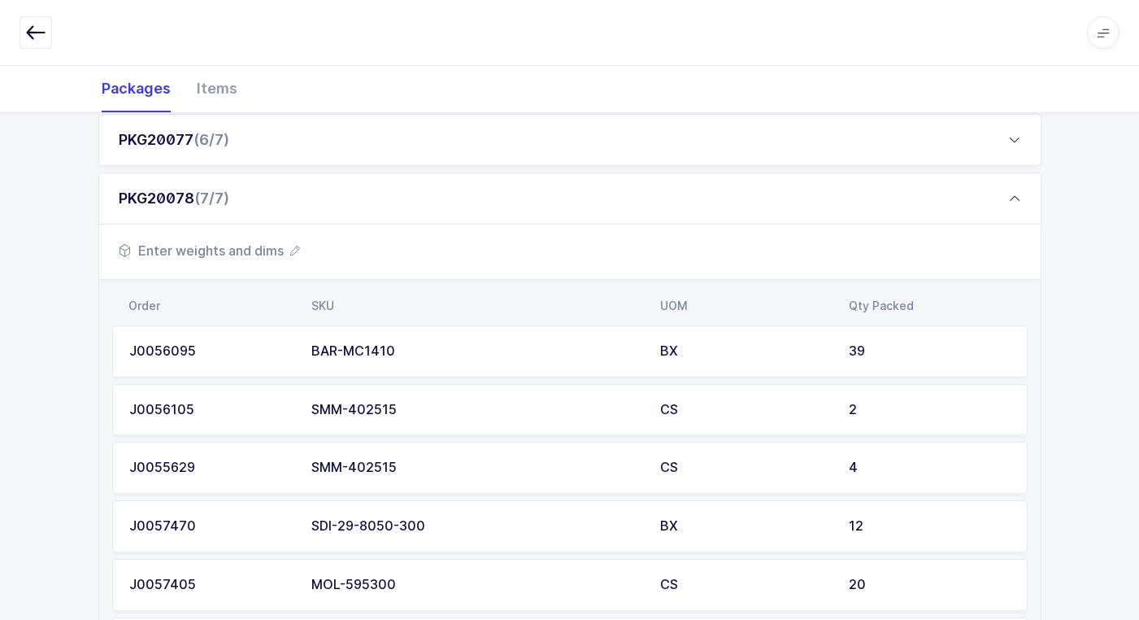
click at [418, 353] on div "BAR-MC1410" at bounding box center [475, 351] width 329 height 15
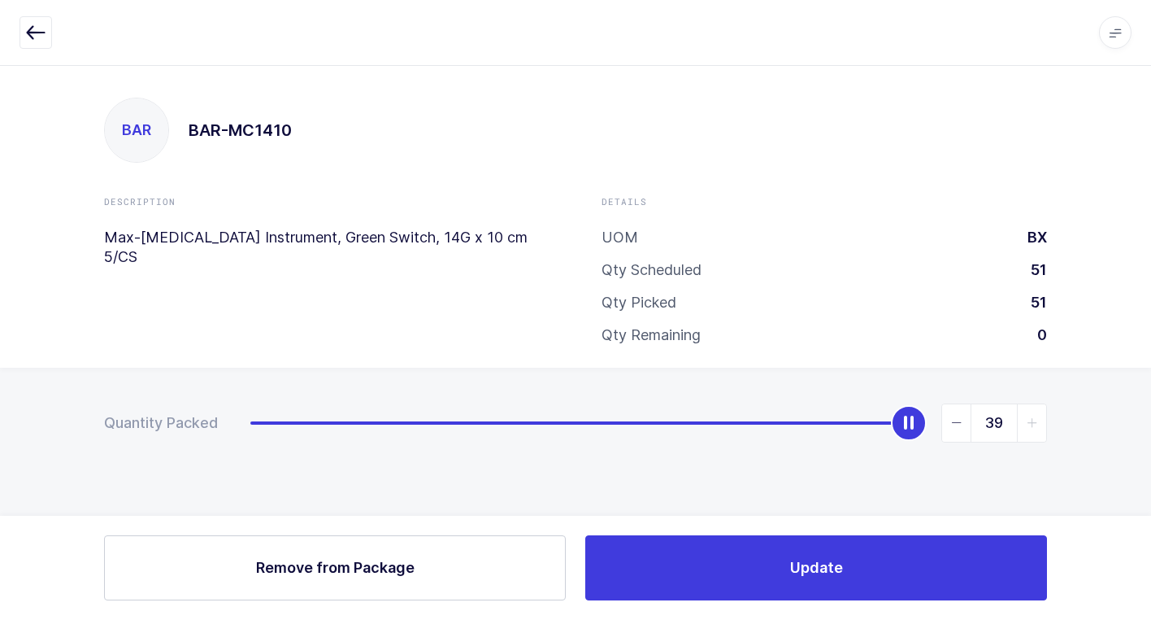
drag, startPoint x: 916, startPoint y: 433, endPoint x: 984, endPoint y: 417, distance: 70.2
click at [984, 417] on div "39" at bounding box center [648, 422] width 797 height 39
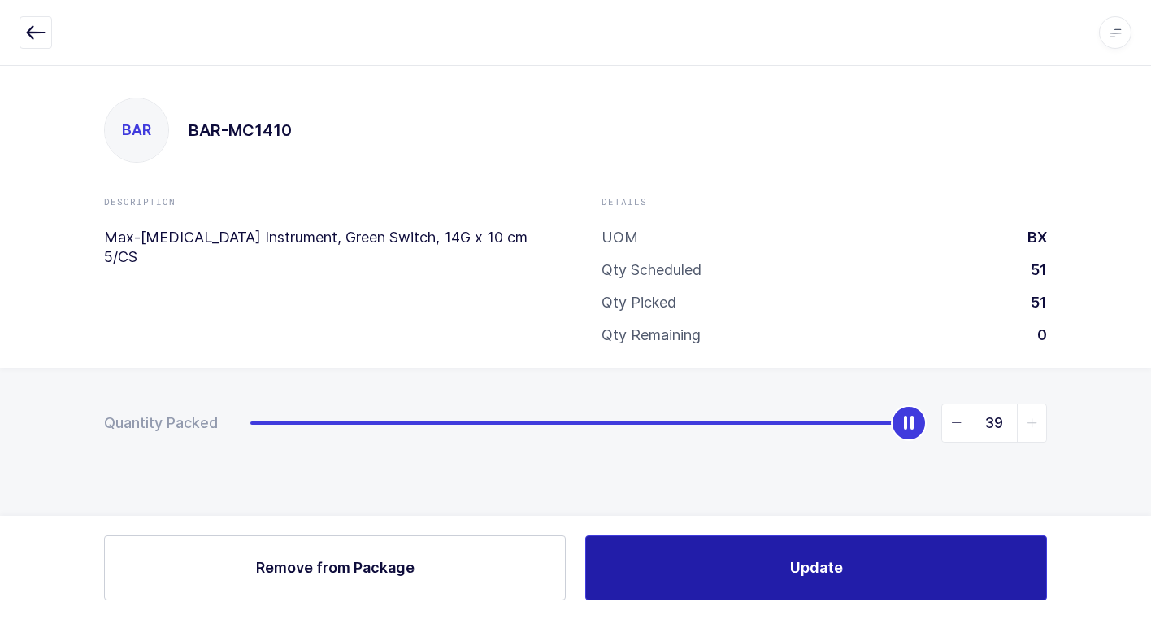
click at [740, 565] on button "Update" at bounding box center [816, 567] width 462 height 65
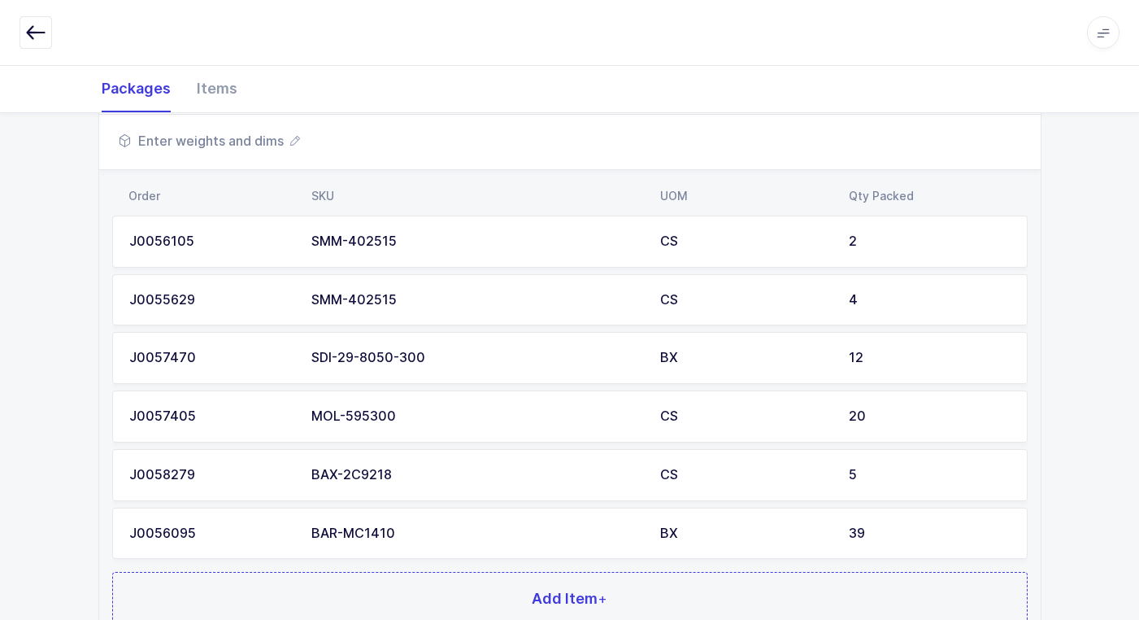
scroll to position [539, 0]
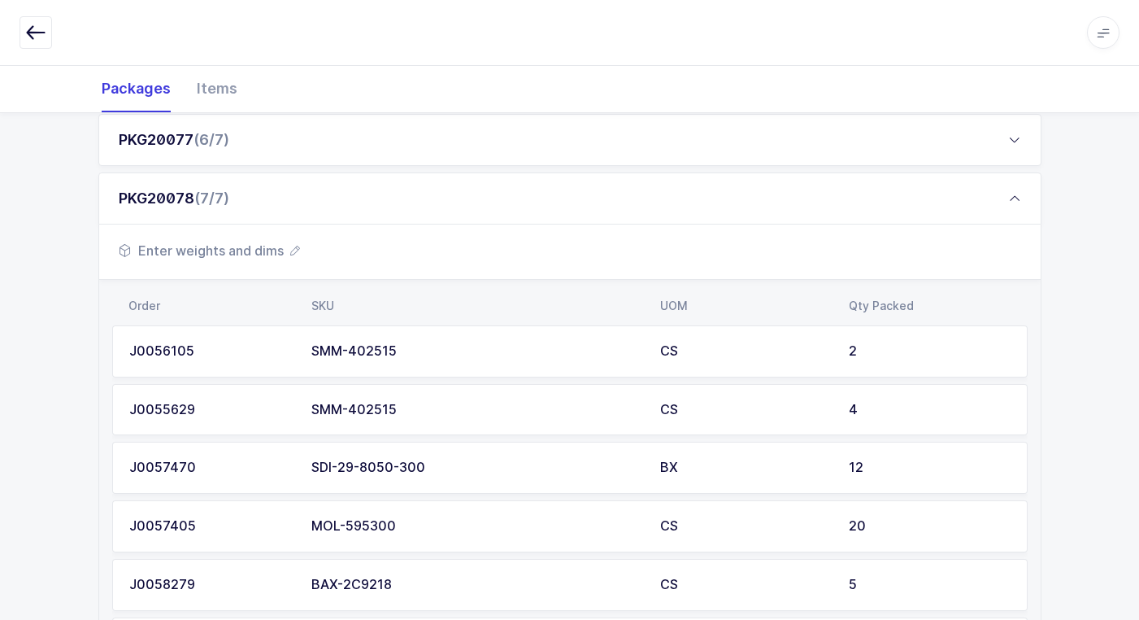
click at [281, 246] on span "Enter weights and dims" at bounding box center [209, 251] width 181 height 20
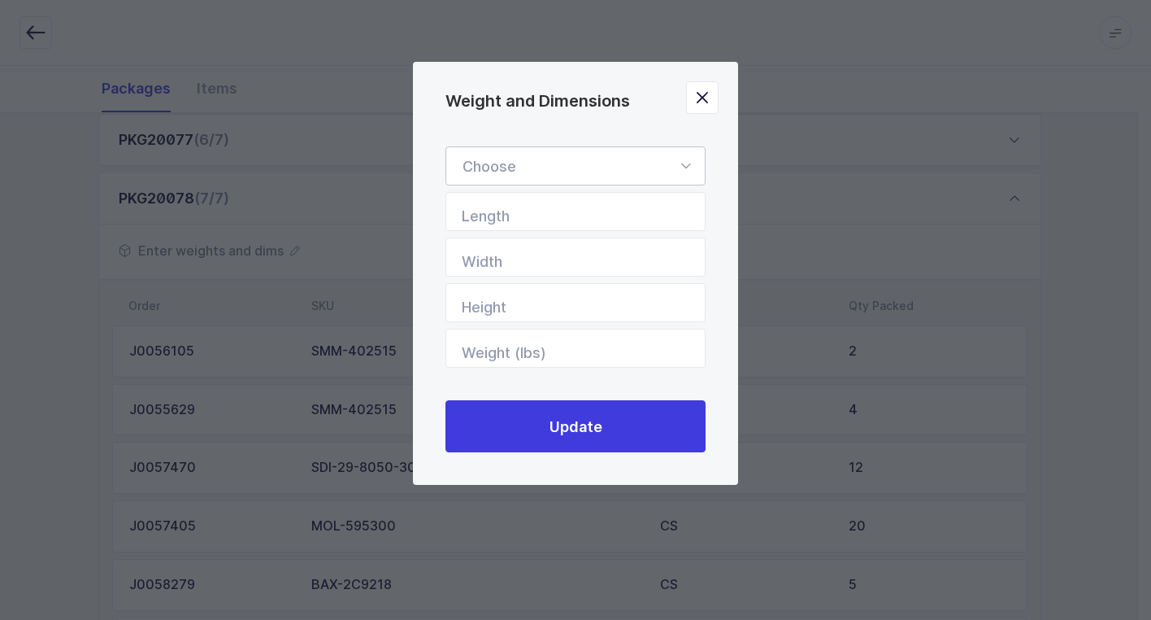
click at [688, 168] on icon "Weight and Dimensions" at bounding box center [686, 165] width 20 height 39
click at [568, 213] on span "Standard Pallet" at bounding box center [515, 212] width 105 height 17
type input "Standard Pallet"
type input "48"
type input "40"
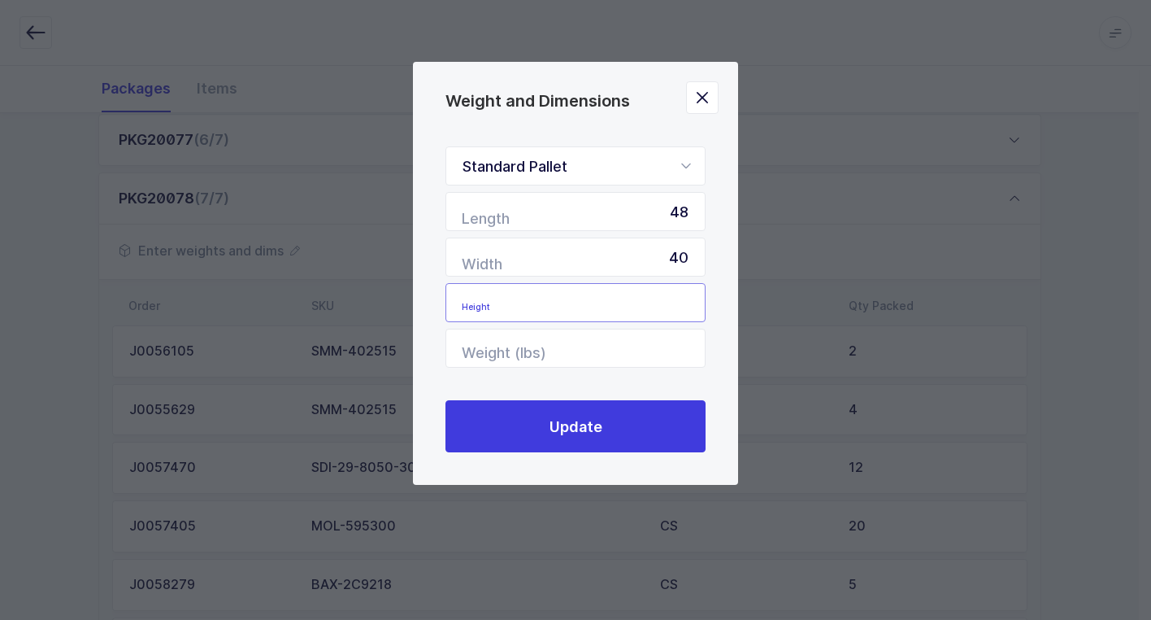
click at [657, 308] on input "Height" at bounding box center [576, 302] width 260 height 39
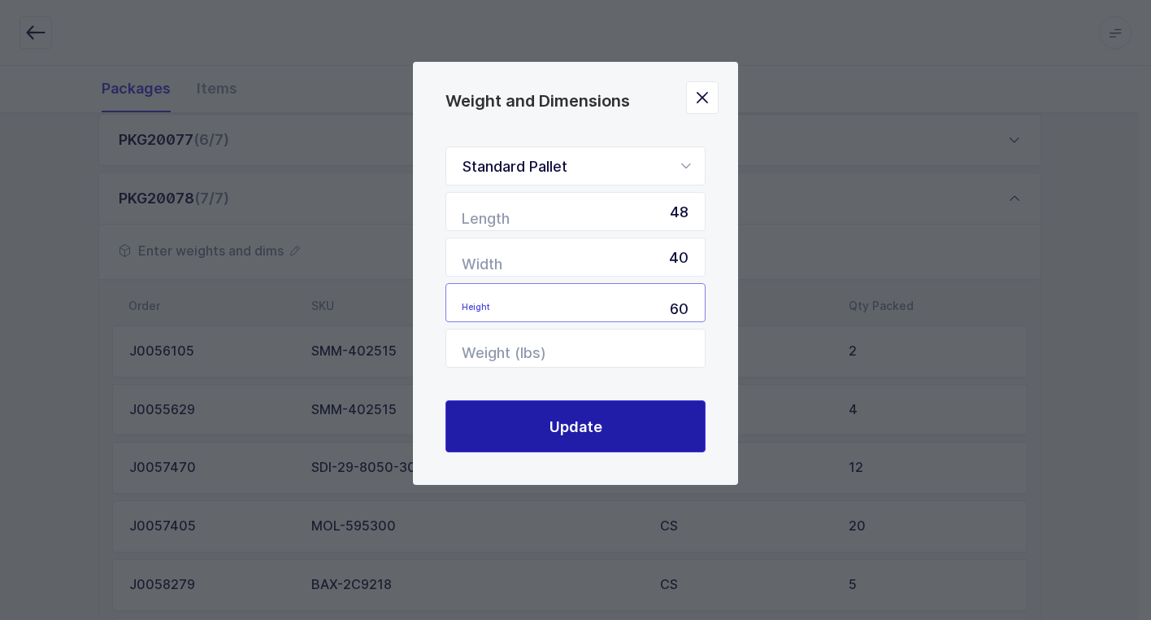
type input "60"
click at [600, 429] on span "Update" at bounding box center [576, 426] width 53 height 20
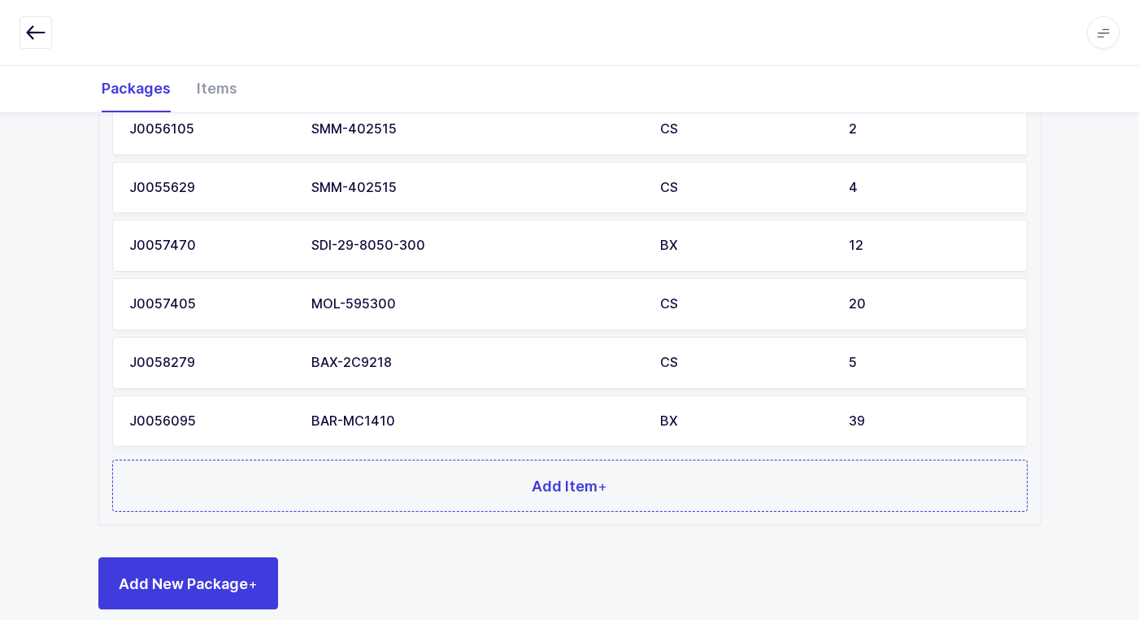
scroll to position [783, 0]
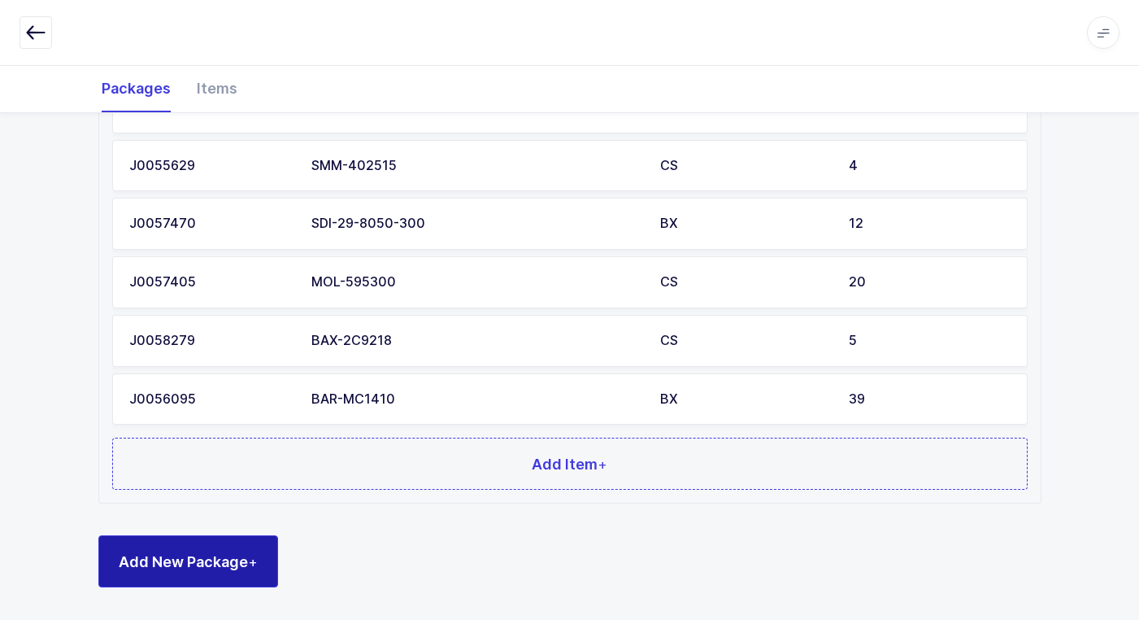
click at [242, 558] on span "Add New Package +" at bounding box center [188, 561] width 139 height 20
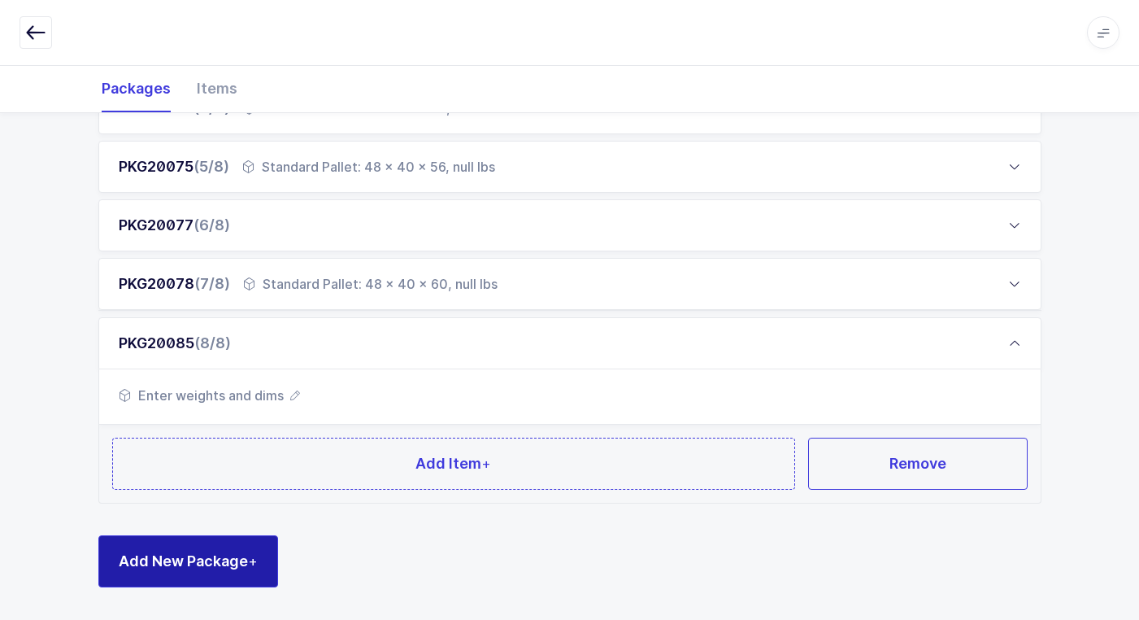
scroll to position [453, 0]
click at [180, 570] on span "Add New Package +" at bounding box center [188, 561] width 139 height 20
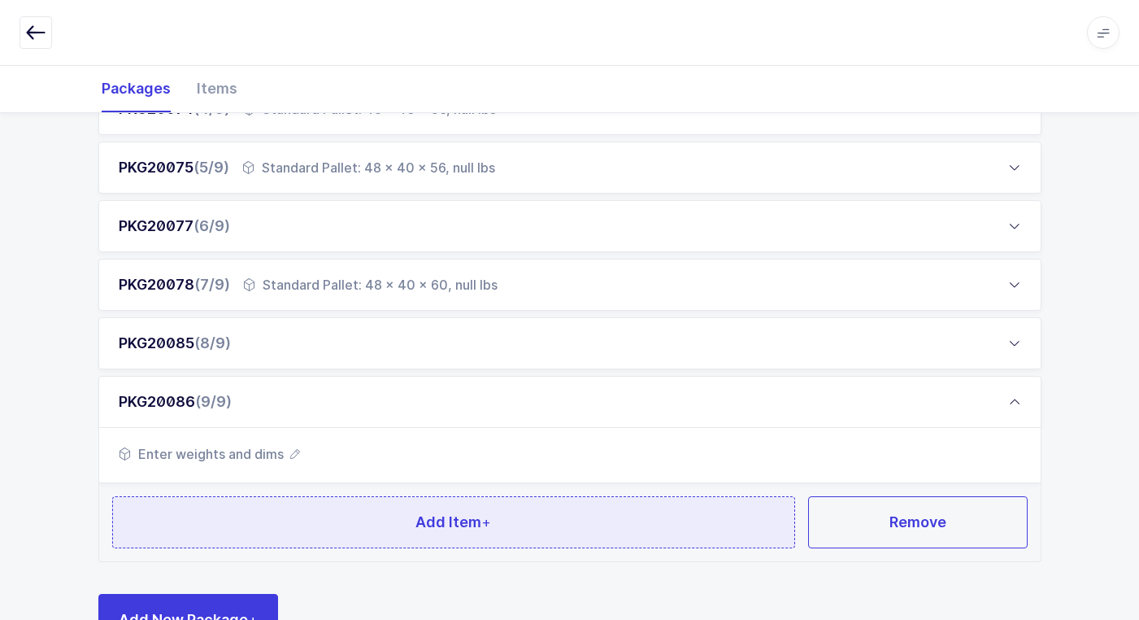
click at [291, 519] on button "Add Item +" at bounding box center [454, 522] width 684 height 52
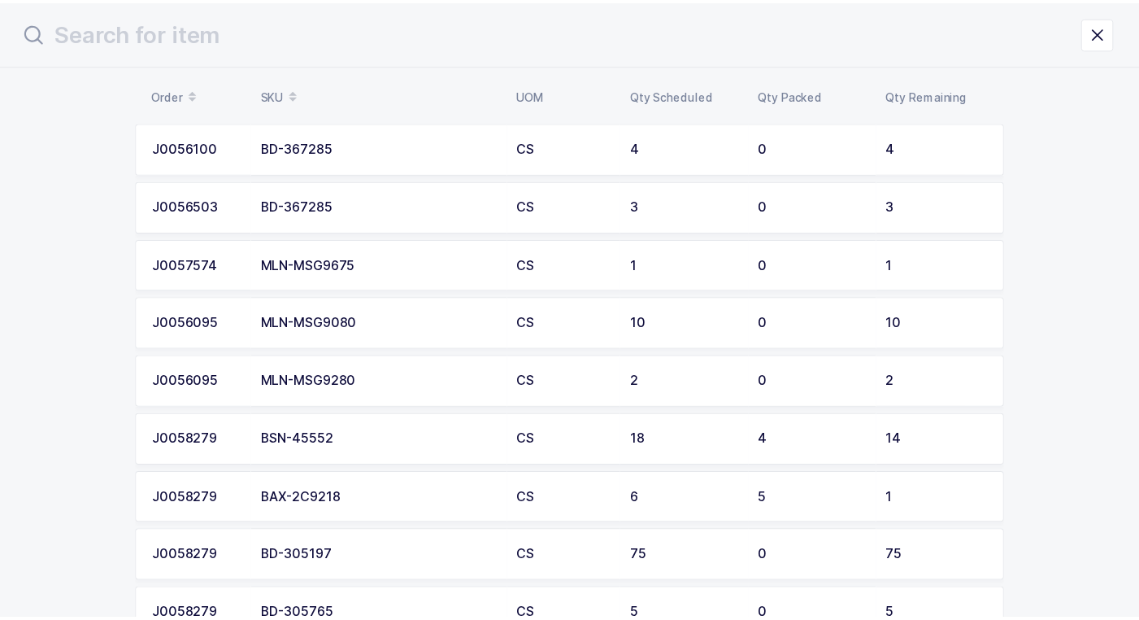
scroll to position [81, 0]
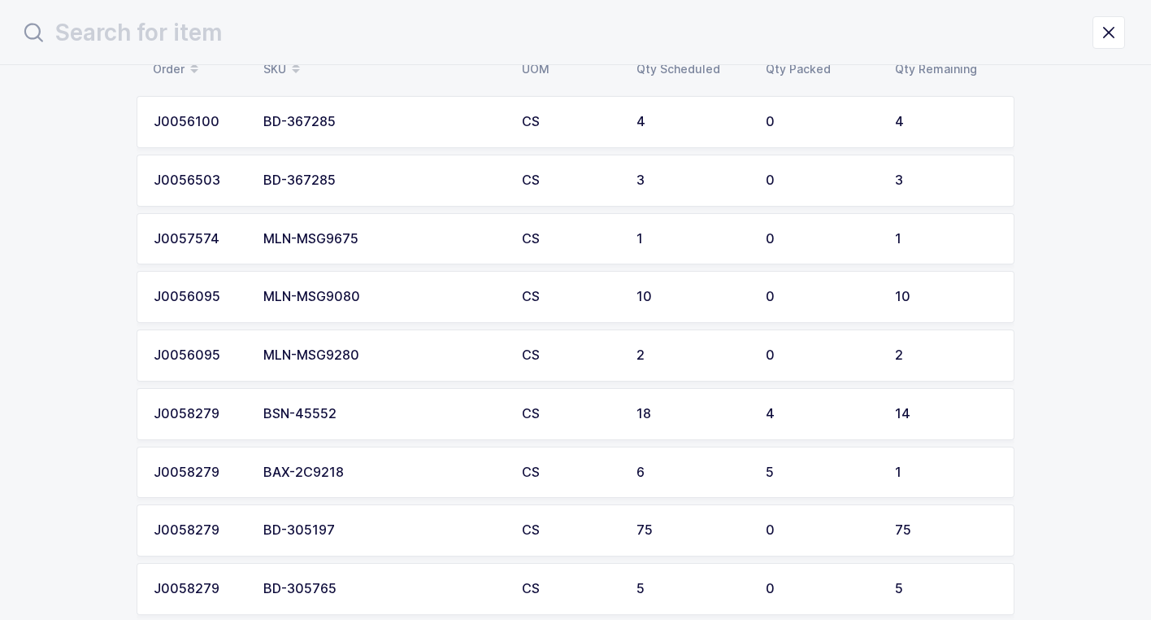
click at [351, 298] on div "MLN-MSG9080" at bounding box center [382, 296] width 239 height 15
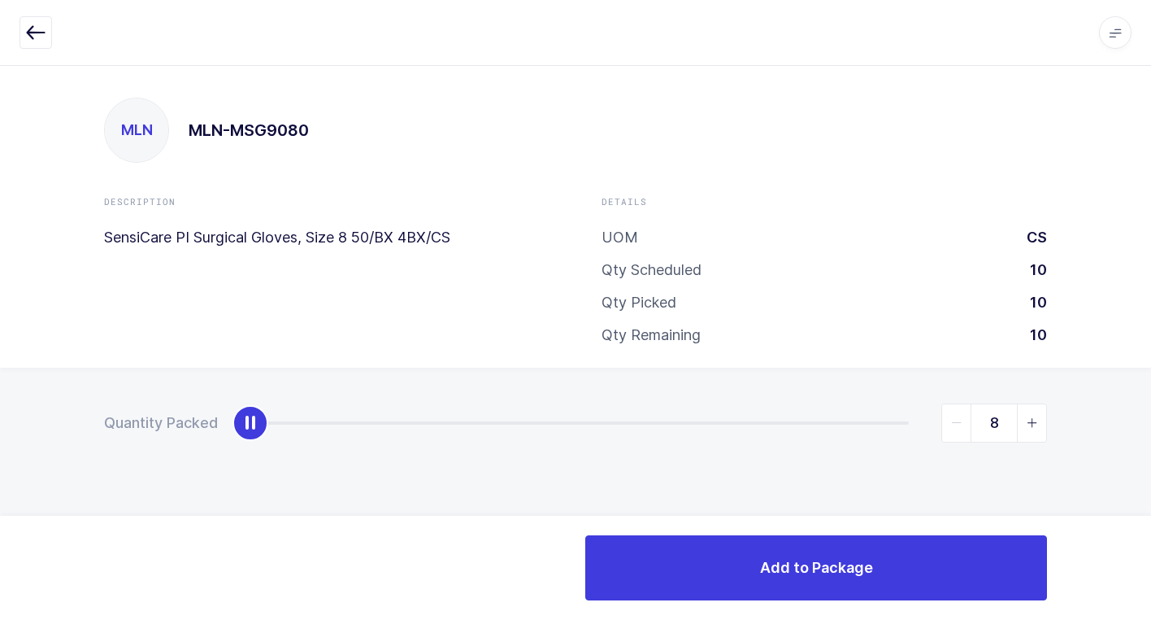
type input "10"
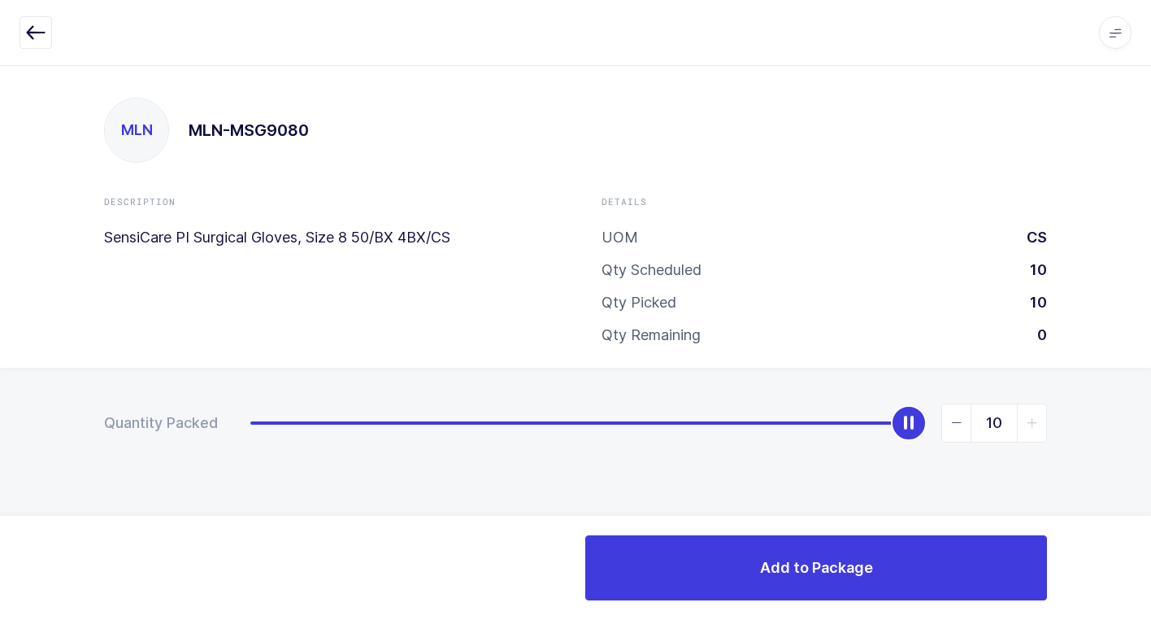
drag, startPoint x: 250, startPoint y: 424, endPoint x: 1160, endPoint y: 434, distance: 910.8
click at [1151, 434] on html "Apps Core [GEOGRAPHIC_DATA] Admin Mission Control Purchasing [PERSON_NAME] Logo…" at bounding box center [575, 310] width 1151 height 620
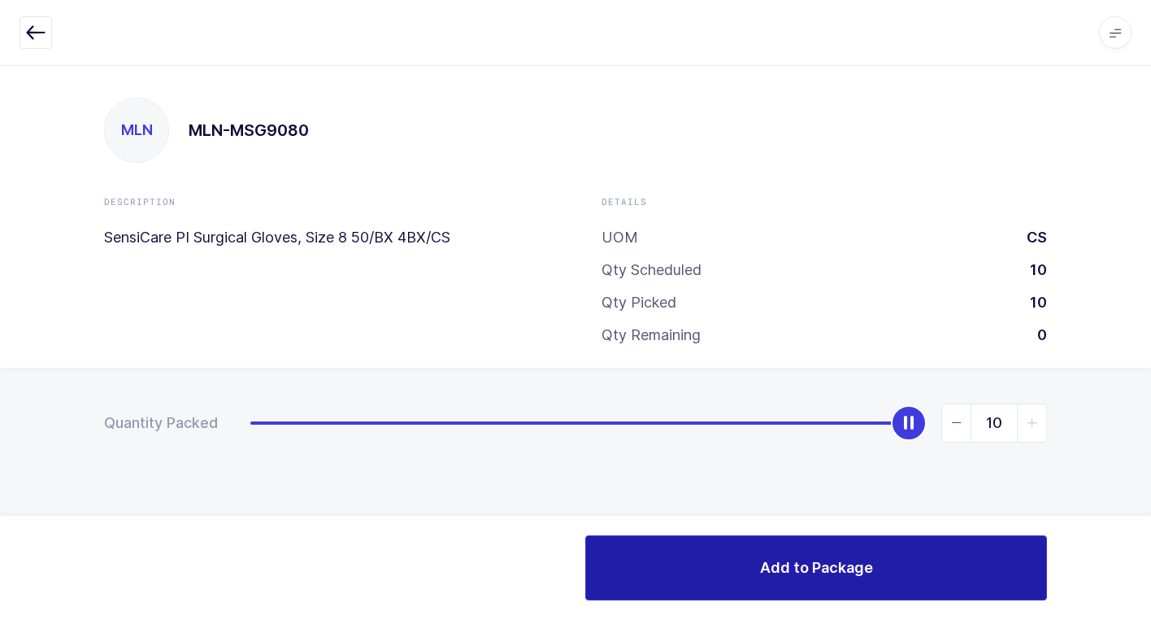
click at [755, 555] on button "Add to Package" at bounding box center [816, 567] width 462 height 65
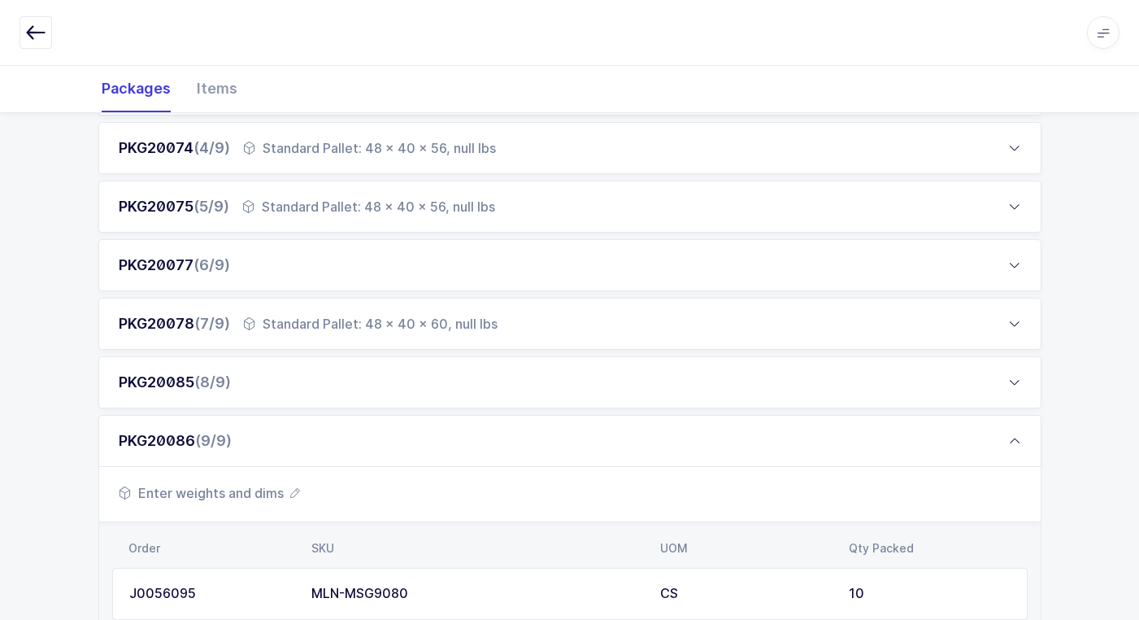
scroll to position [609, 0]
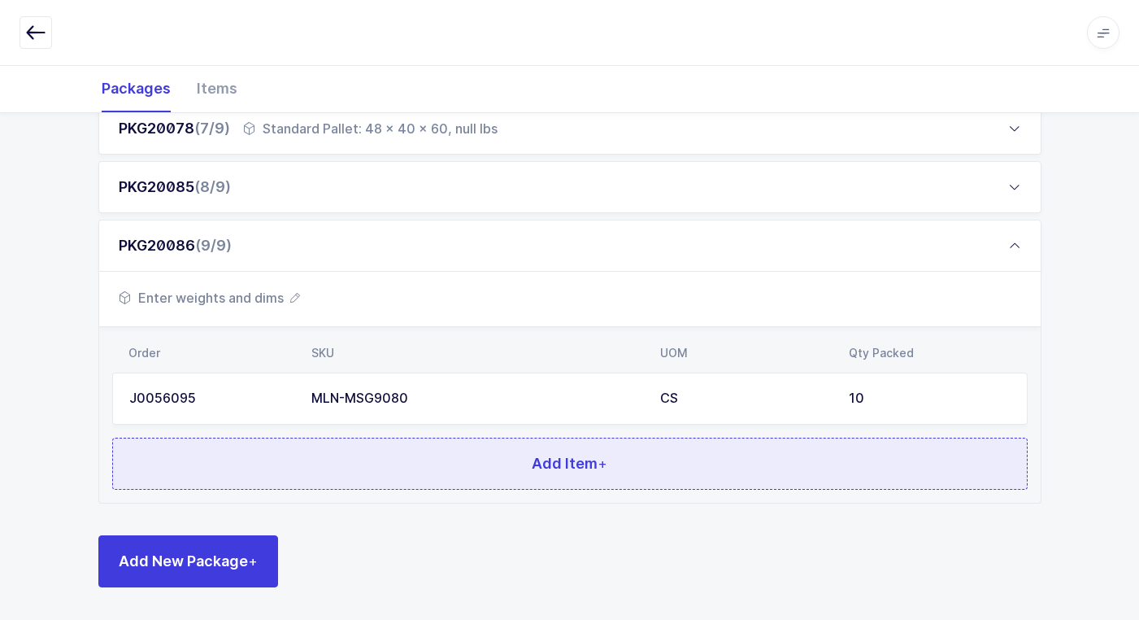
click at [403, 451] on button "Add Item +" at bounding box center [570, 463] width 916 height 52
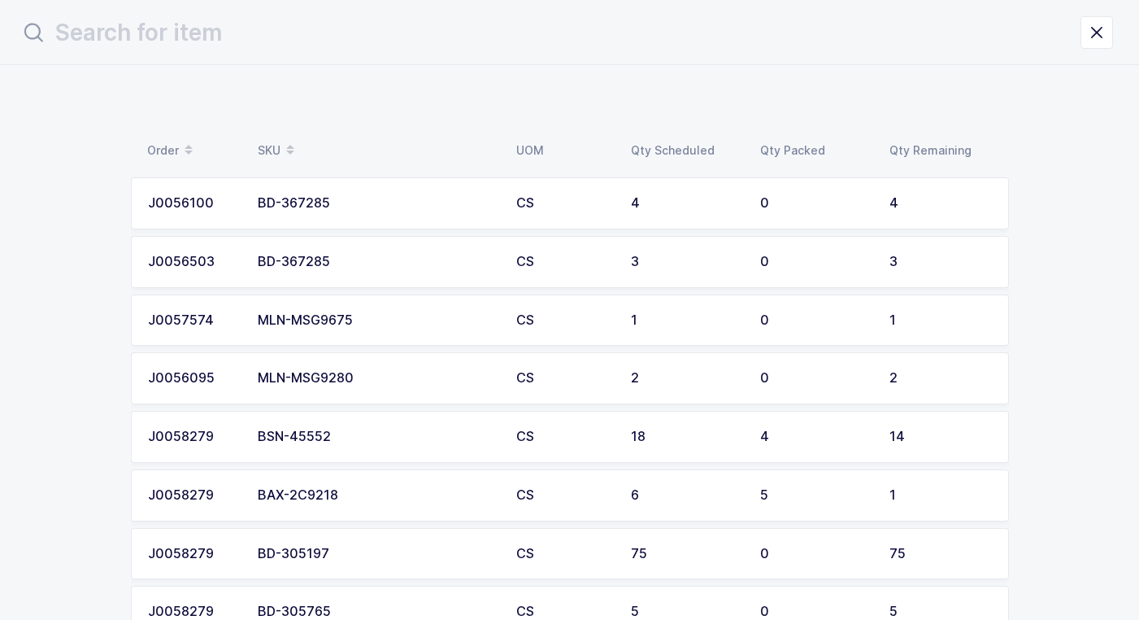
scroll to position [0, 0]
click at [386, 381] on div "MLN-MSG9280" at bounding box center [382, 378] width 239 height 15
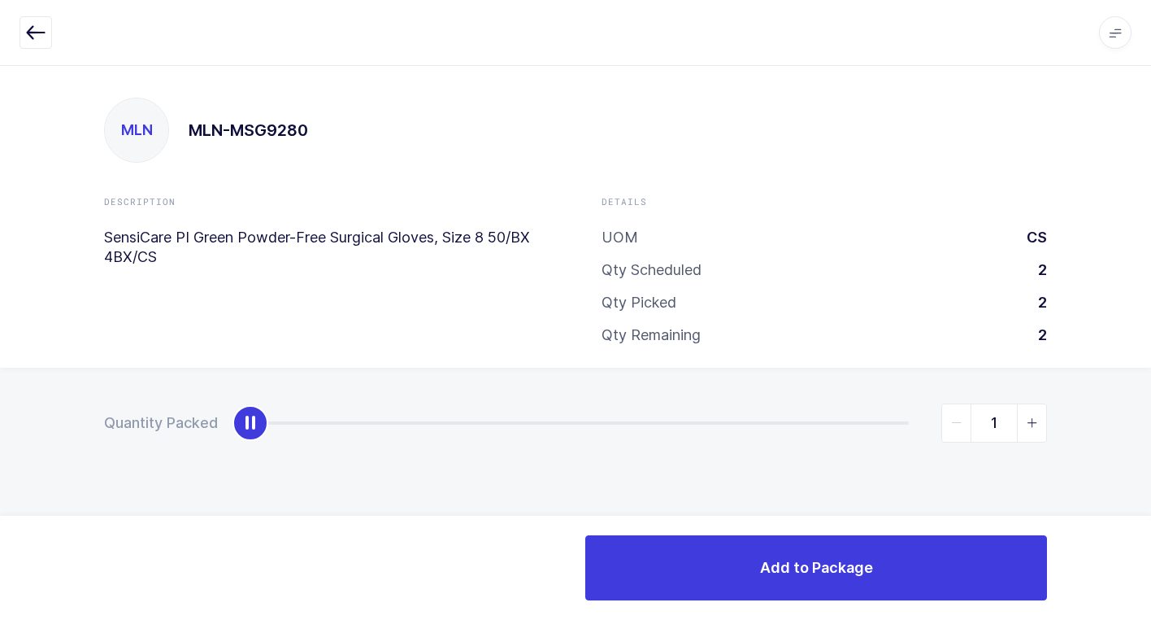
type input "2"
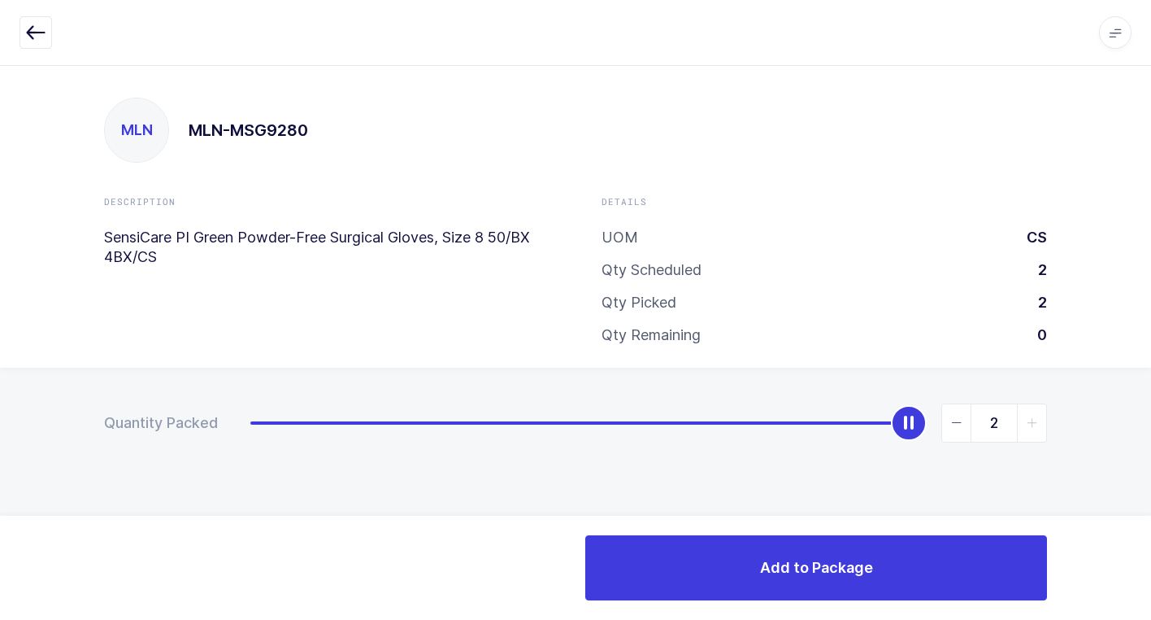
drag, startPoint x: 246, startPoint y: 424, endPoint x: 1014, endPoint y: 450, distance: 768.9
click at [1151, 369] on html "Apps Core [GEOGRAPHIC_DATA] Admin Mission Control Purchasing [PERSON_NAME] Logo…" at bounding box center [575, 310] width 1151 height 620
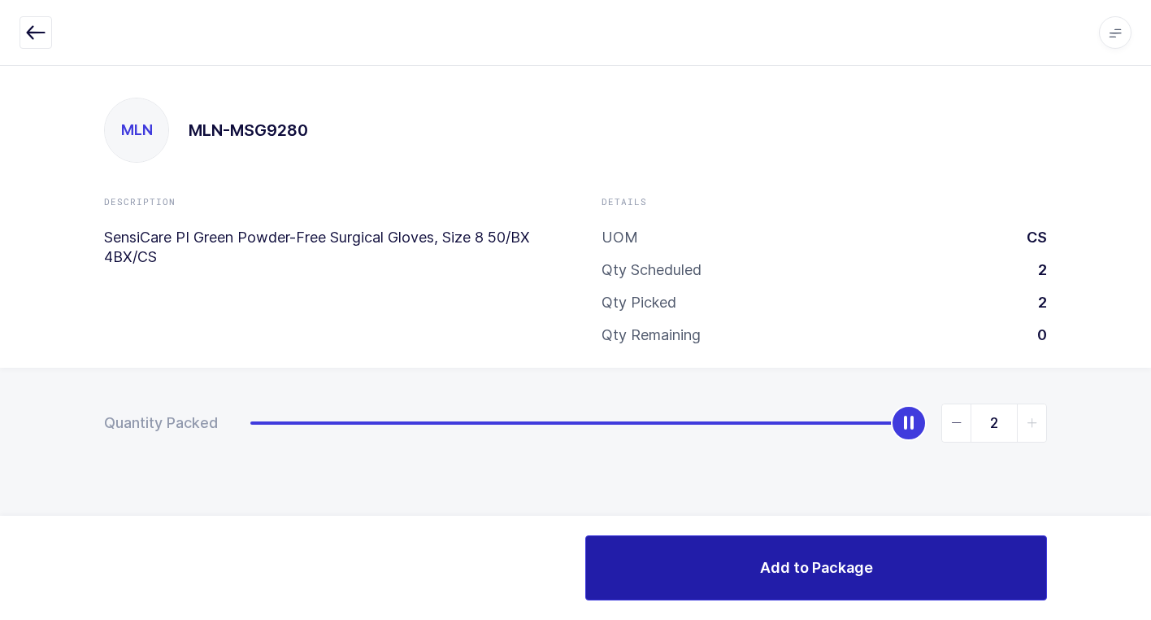
click at [794, 559] on span "Add to Package" at bounding box center [816, 567] width 113 height 20
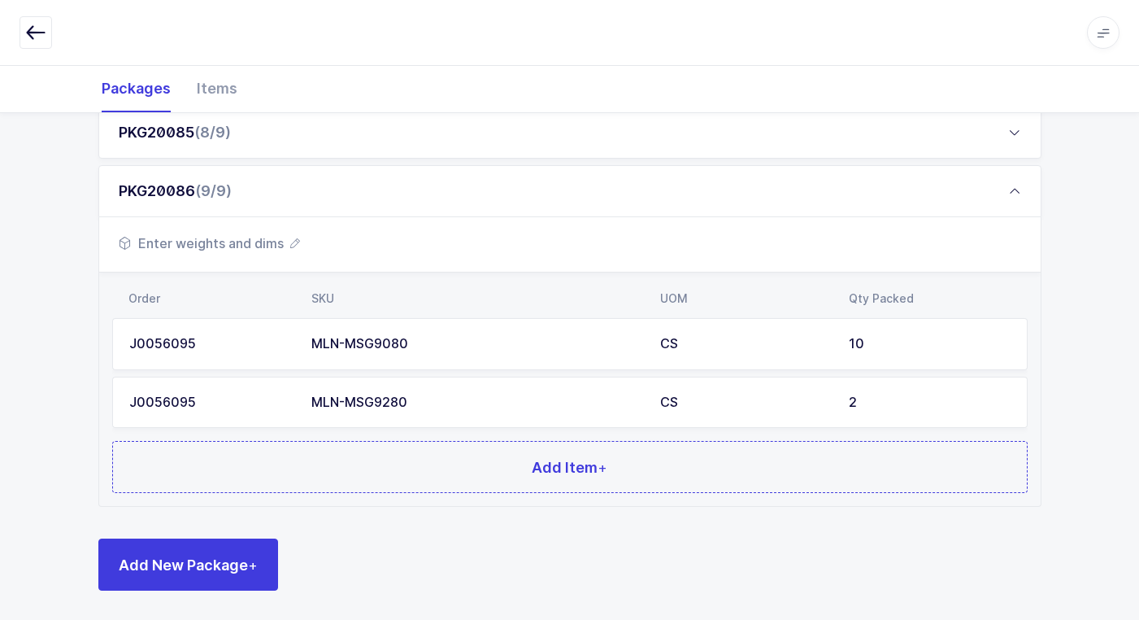
scroll to position [667, 0]
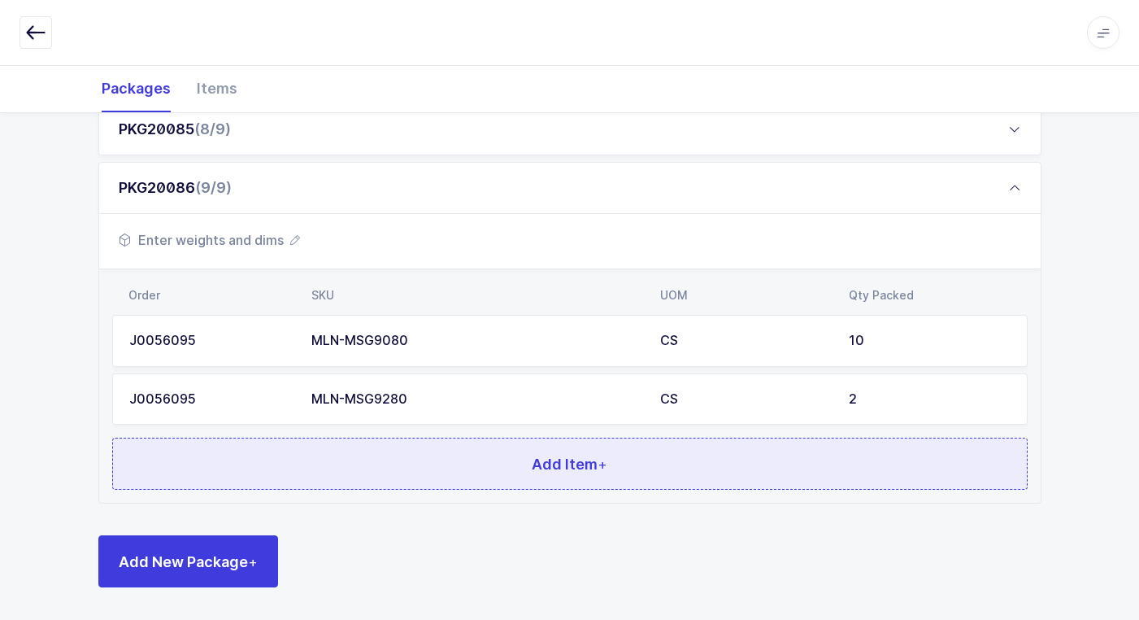
click at [464, 457] on button "Add Item +" at bounding box center [570, 463] width 916 height 52
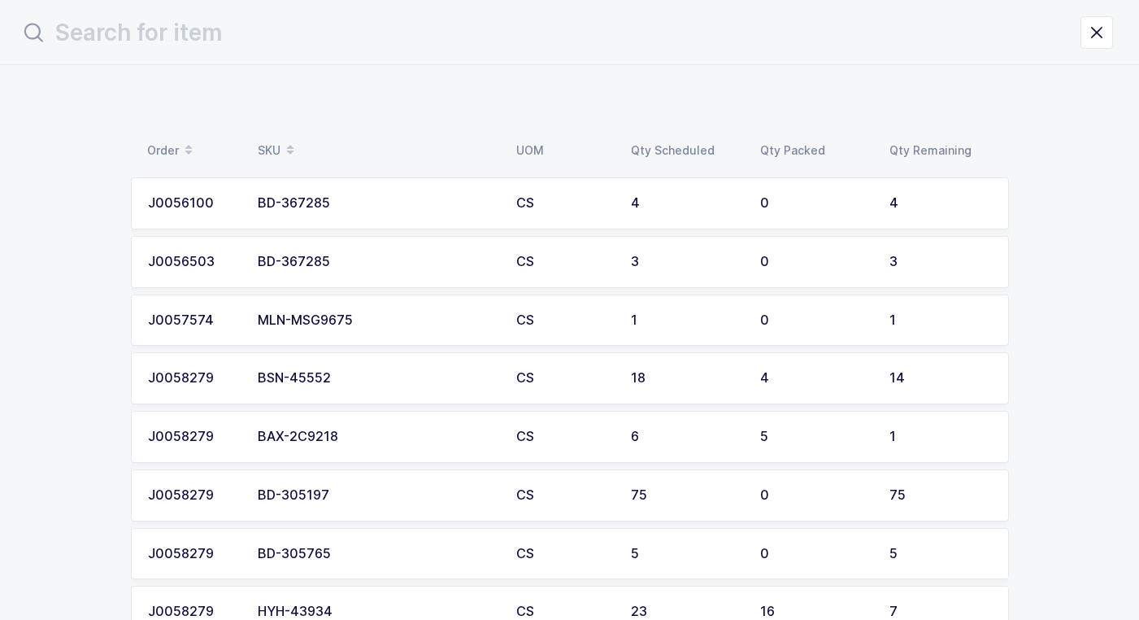
scroll to position [0, 0]
click at [425, 322] on div "MLN-MSG9675" at bounding box center [382, 320] width 239 height 15
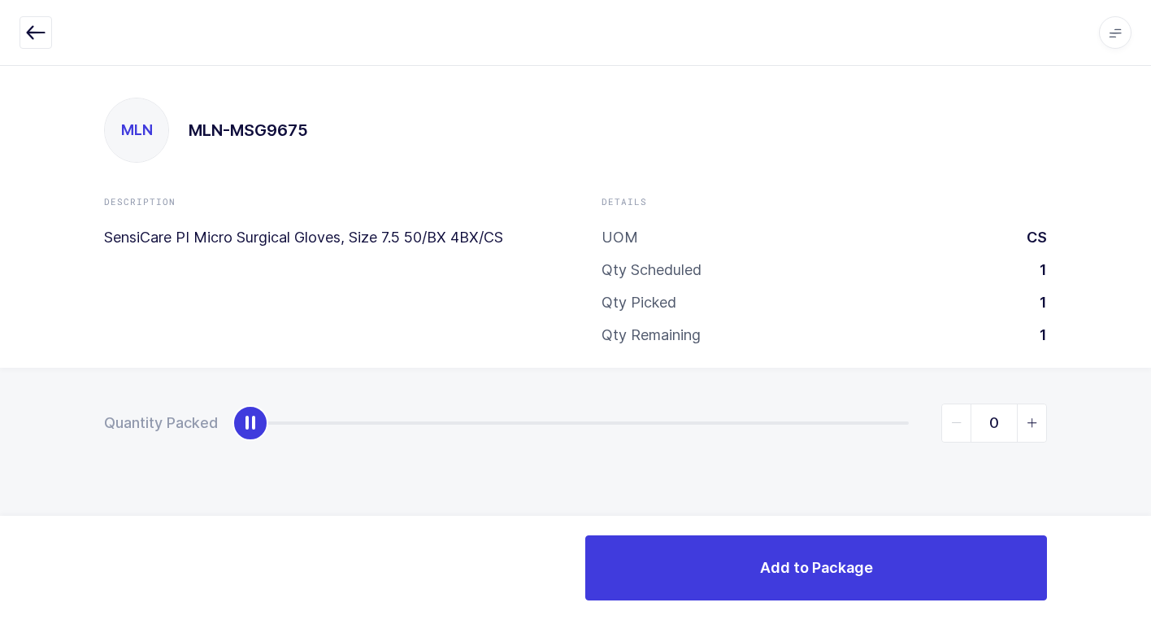
type input "1"
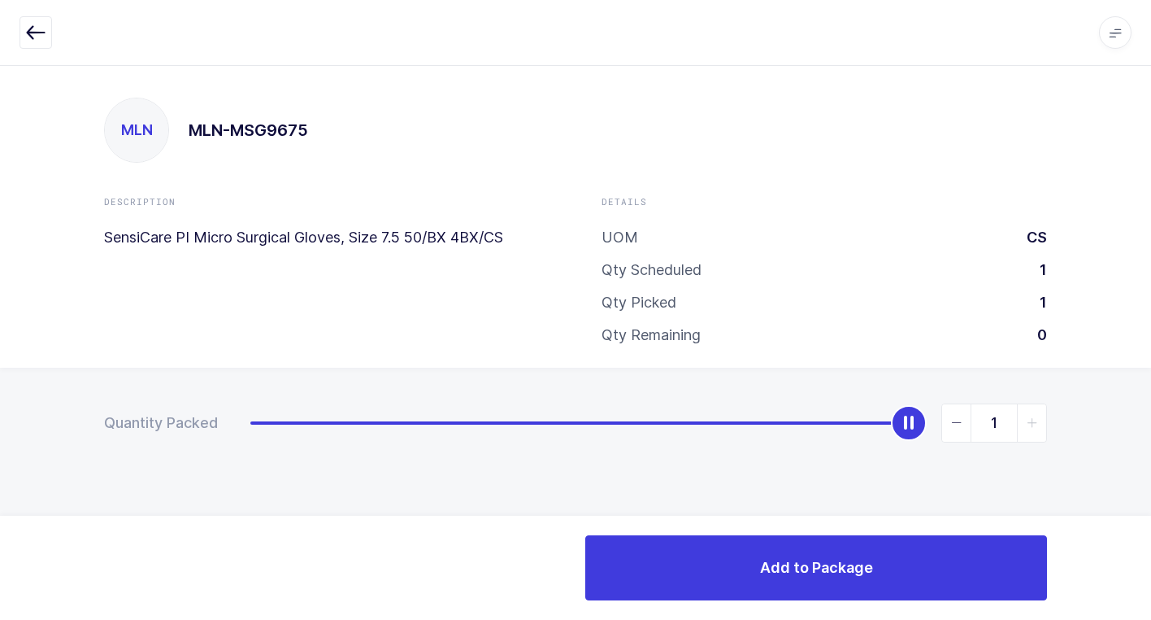
drag, startPoint x: 250, startPoint y: 424, endPoint x: 1145, endPoint y: 453, distance: 895.7
click at [1151, 444] on html "Apps Core [GEOGRAPHIC_DATA] Admin Mission Control Purchasing [PERSON_NAME] Logo…" at bounding box center [575, 310] width 1151 height 620
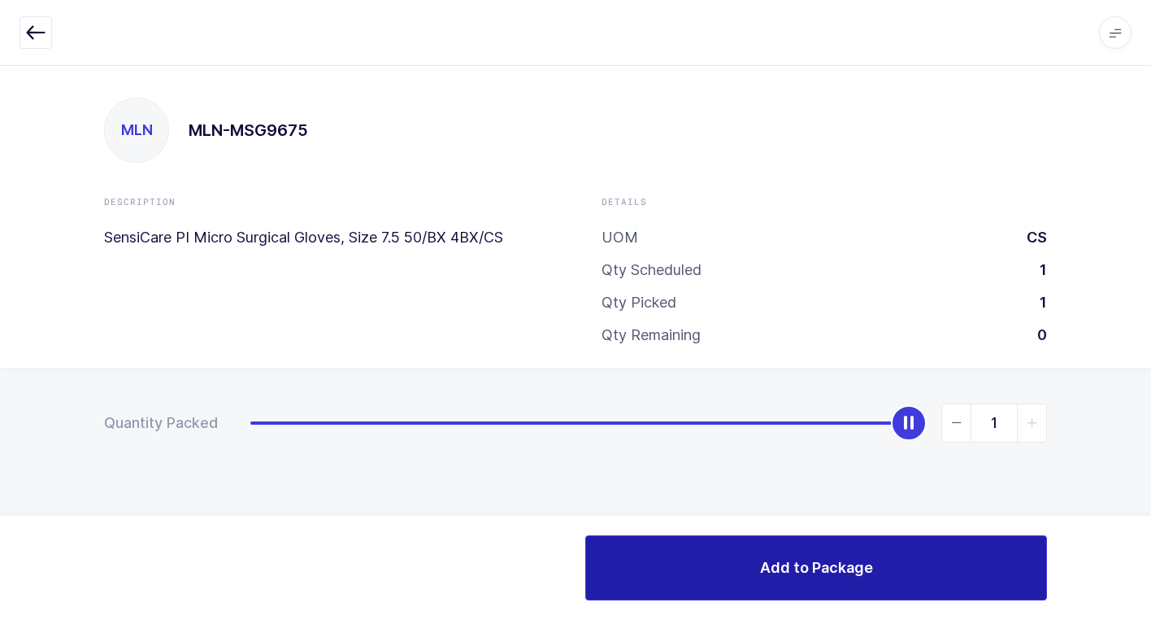
drag, startPoint x: 674, startPoint y: 572, endPoint x: 663, endPoint y: 564, distance: 14.0
click at [671, 572] on button "Add to Package" at bounding box center [816, 567] width 462 height 65
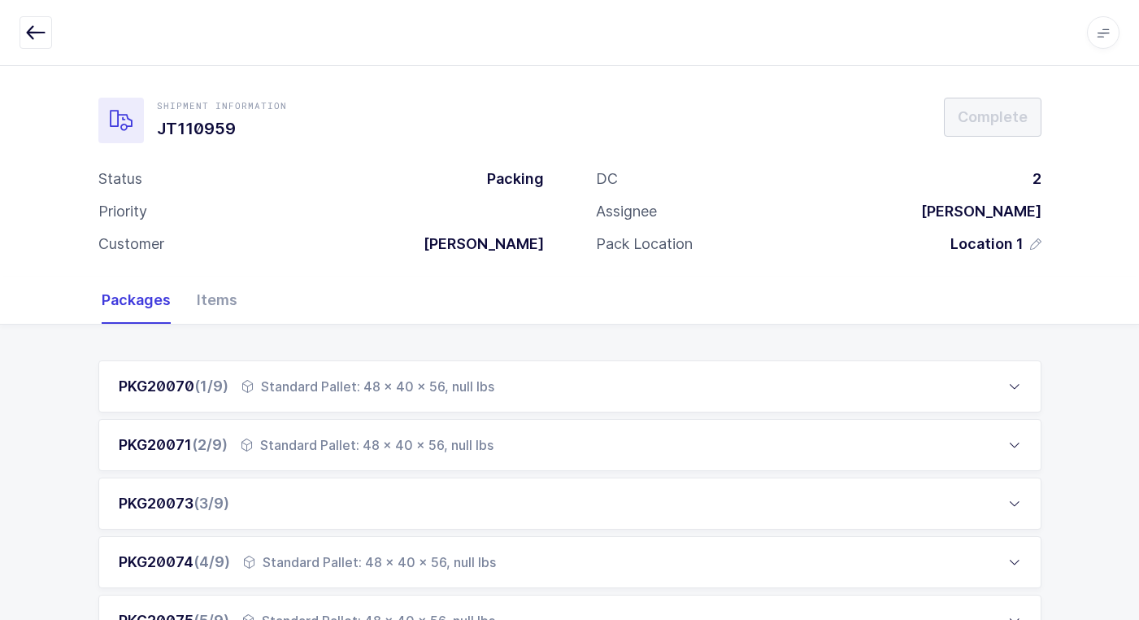
scroll to position [725, 0]
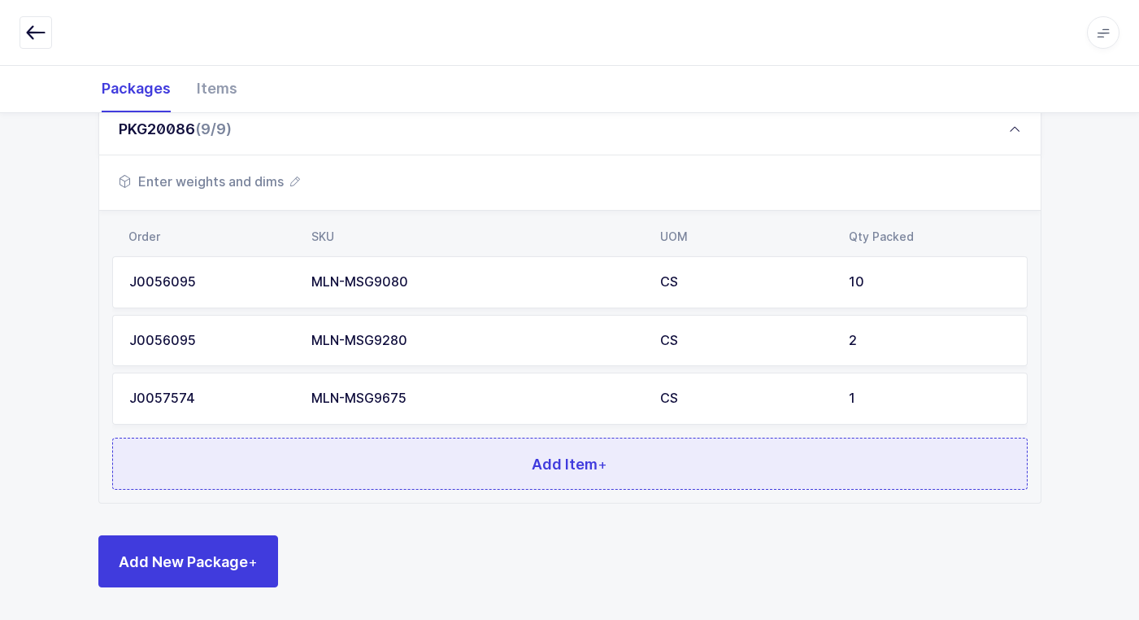
click at [300, 466] on button "Add Item +" at bounding box center [570, 463] width 916 height 52
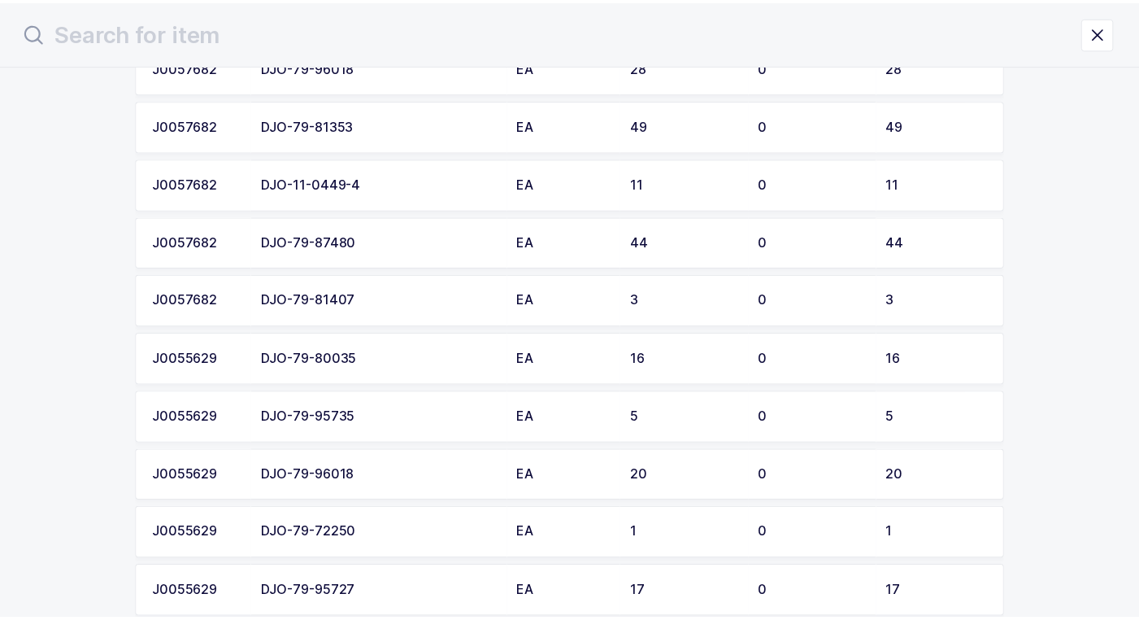
scroll to position [2521, 0]
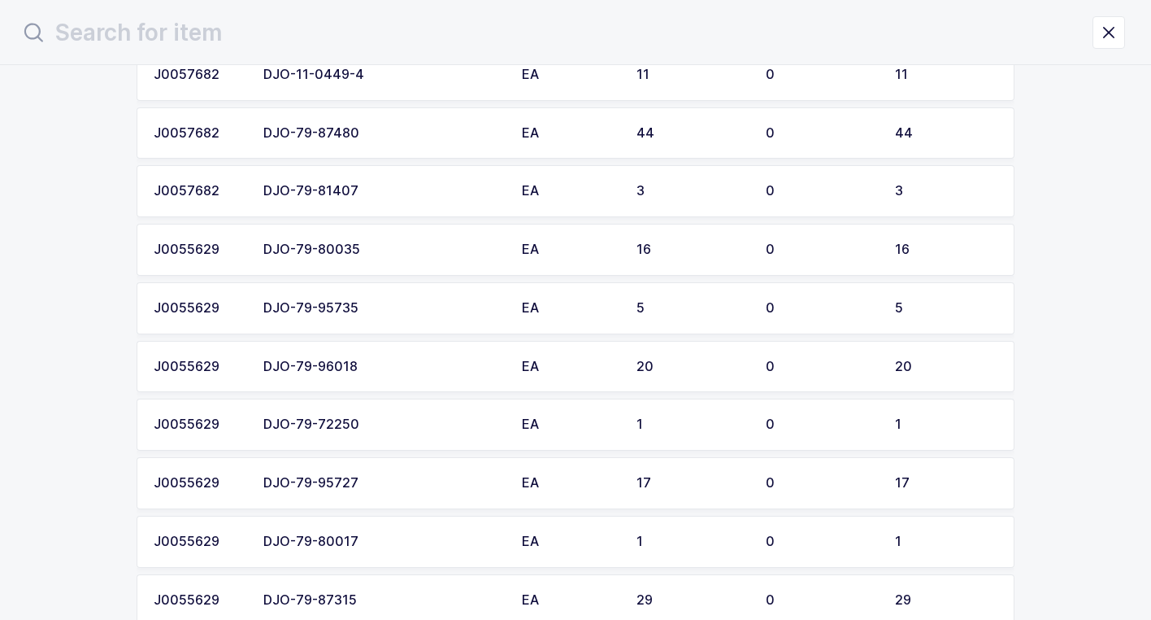
click at [408, 362] on div "DJO-79-96018" at bounding box center [382, 366] width 239 height 15
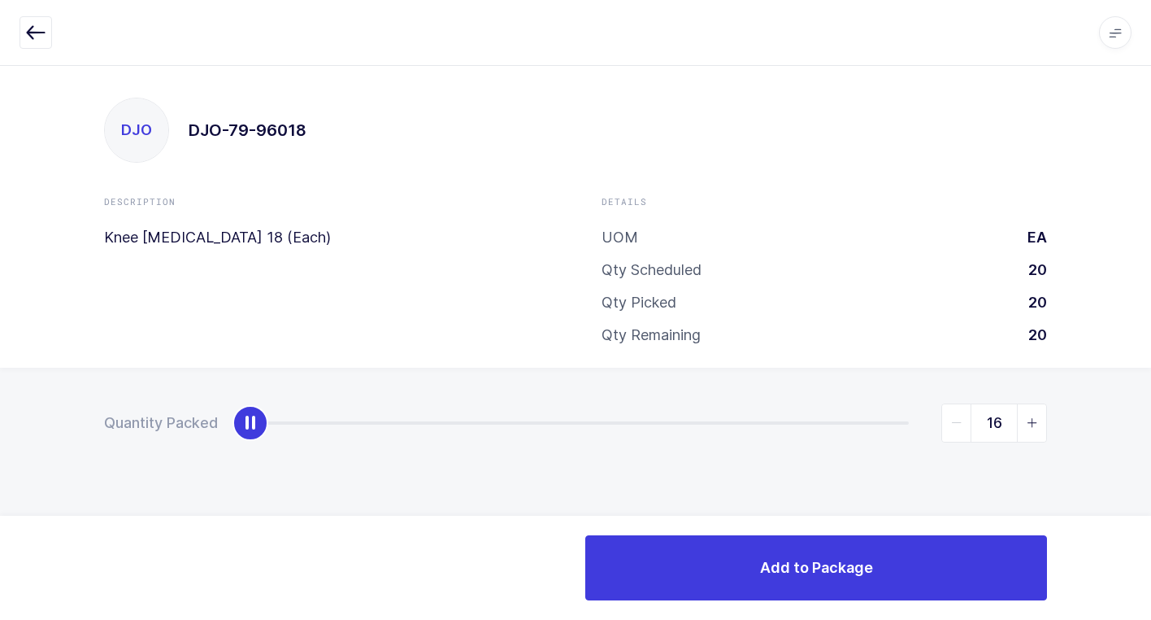
type input "20"
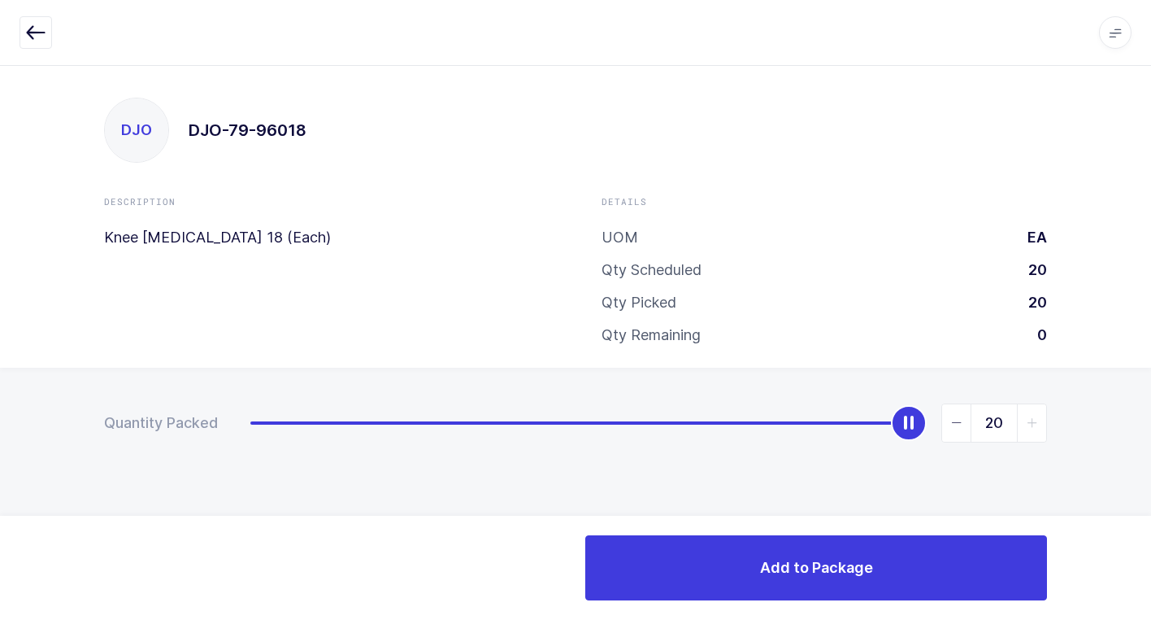
drag, startPoint x: 247, startPoint y: 427, endPoint x: 773, endPoint y: 505, distance: 531.9
click at [1141, 386] on div "Quantity Packed 20" at bounding box center [575, 480] width 1151 height 224
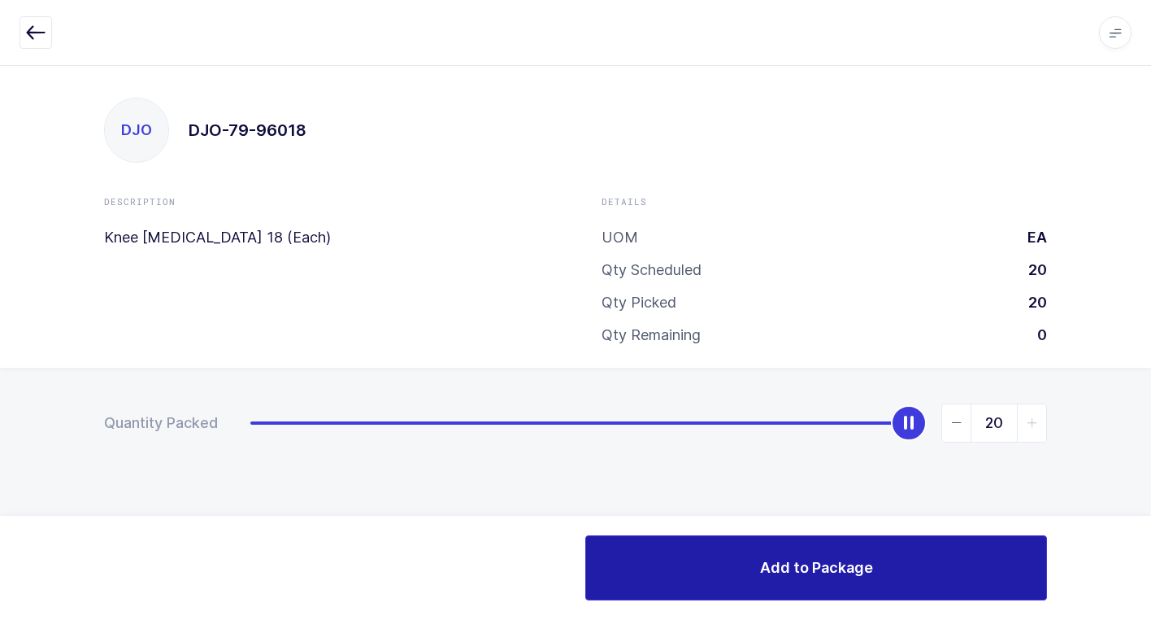
click at [646, 560] on button "Add to Package" at bounding box center [816, 567] width 462 height 65
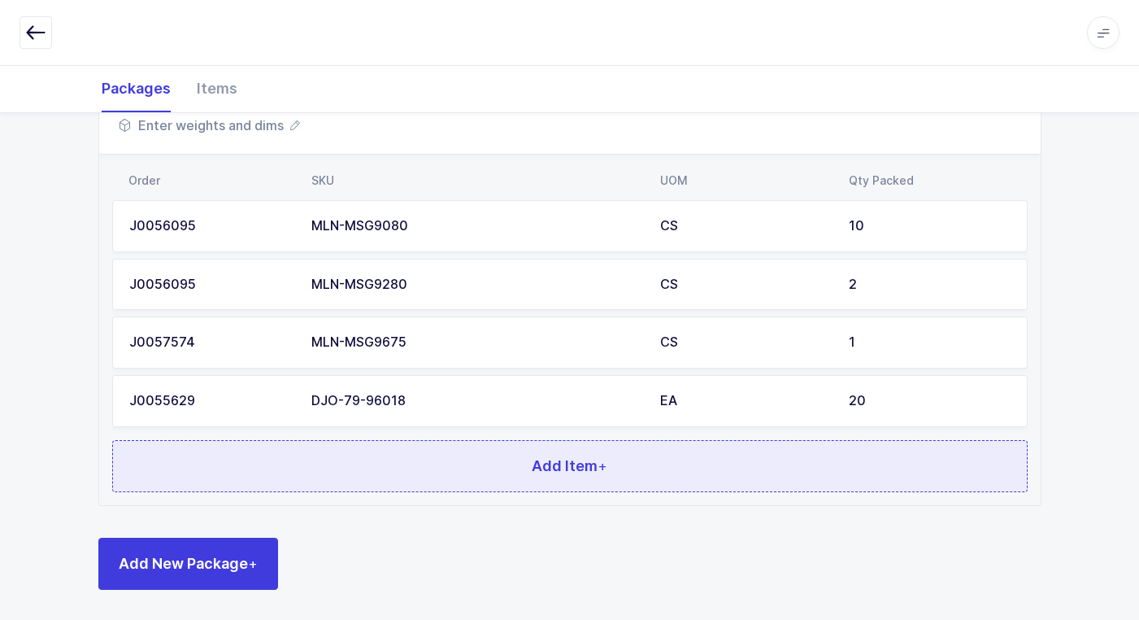
scroll to position [784, 0]
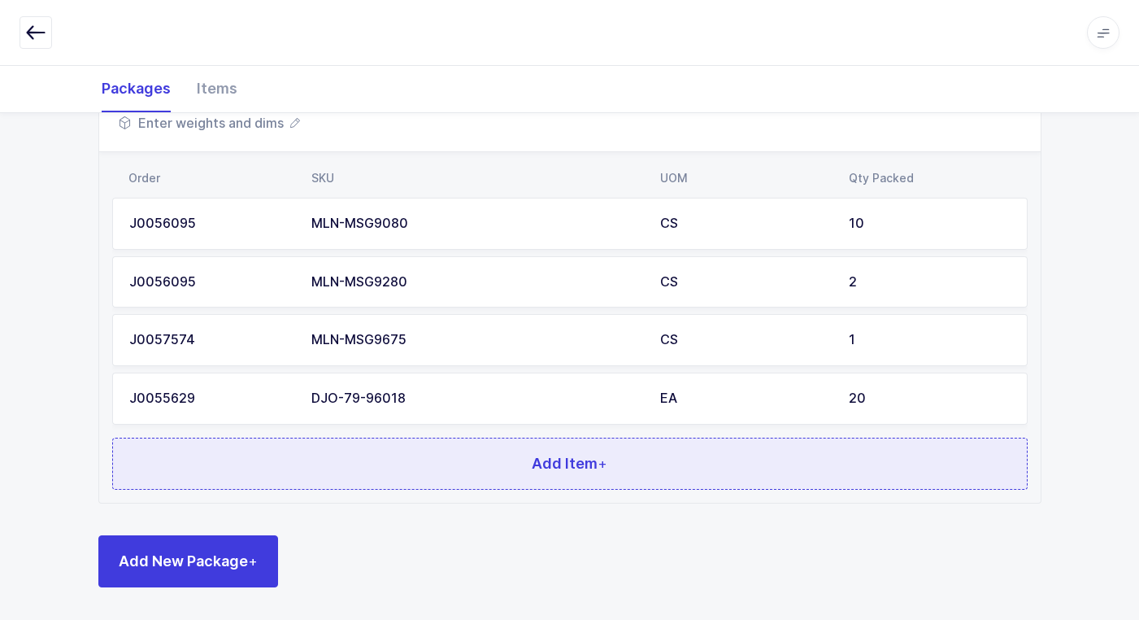
click at [419, 459] on button "Add Item +" at bounding box center [570, 463] width 916 height 52
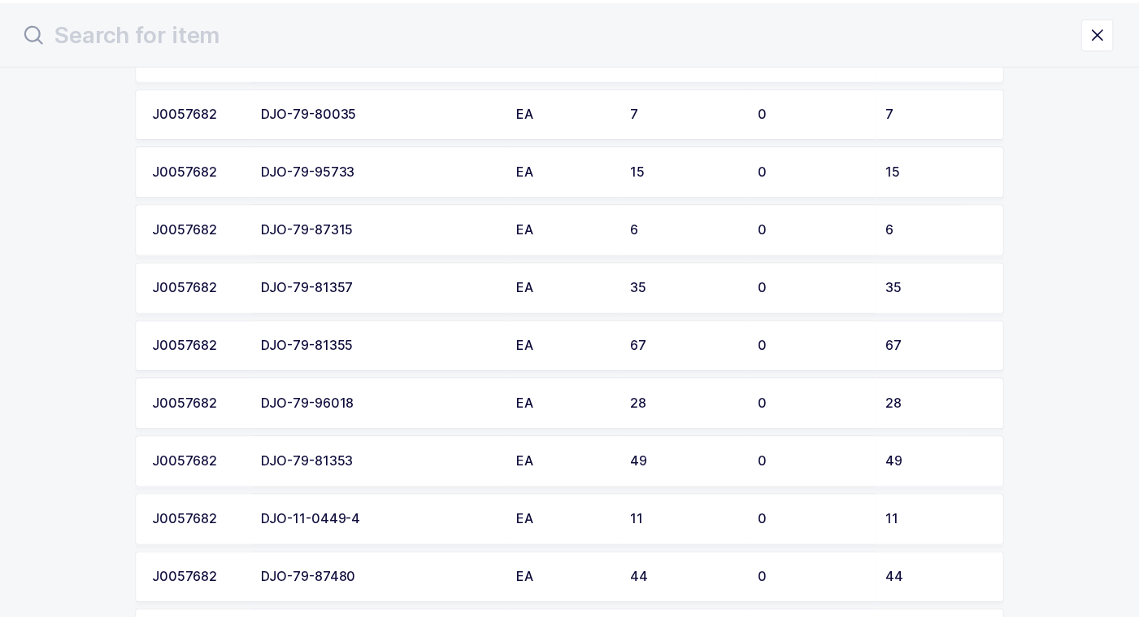
scroll to position [2114, 0]
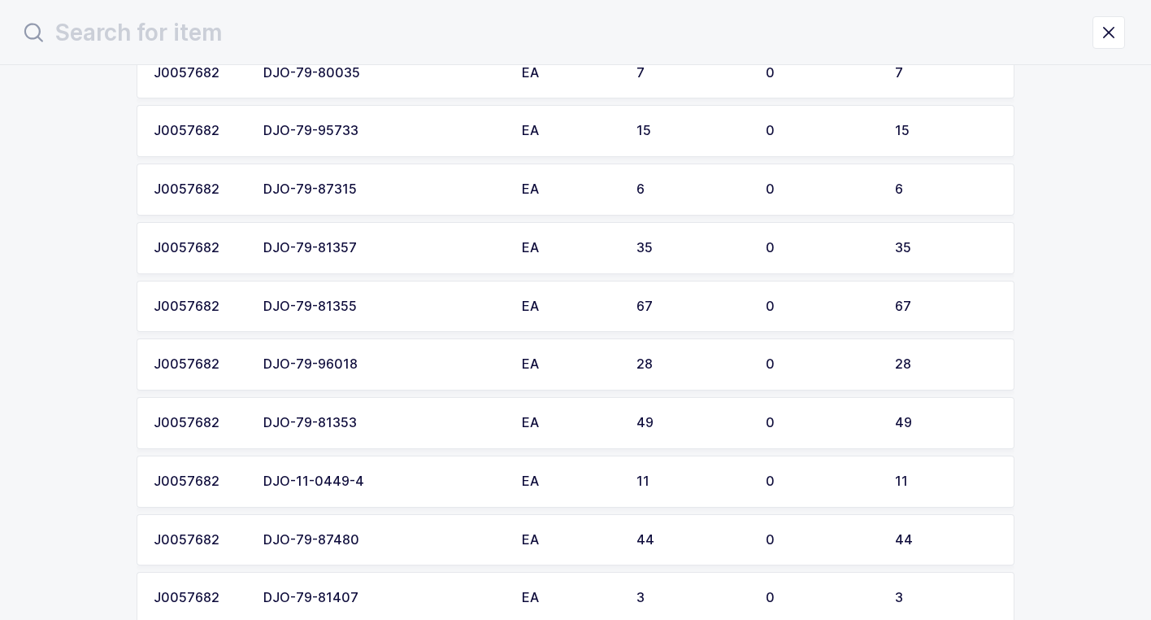
click at [390, 366] on div "DJO-79-96018" at bounding box center [382, 364] width 239 height 15
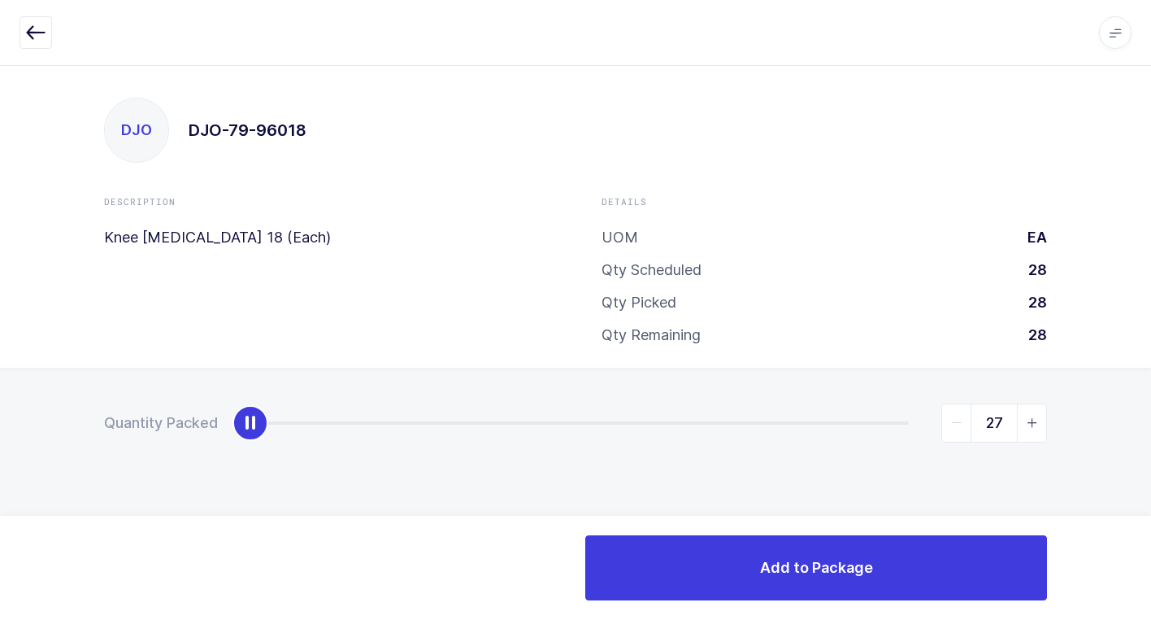
type input "28"
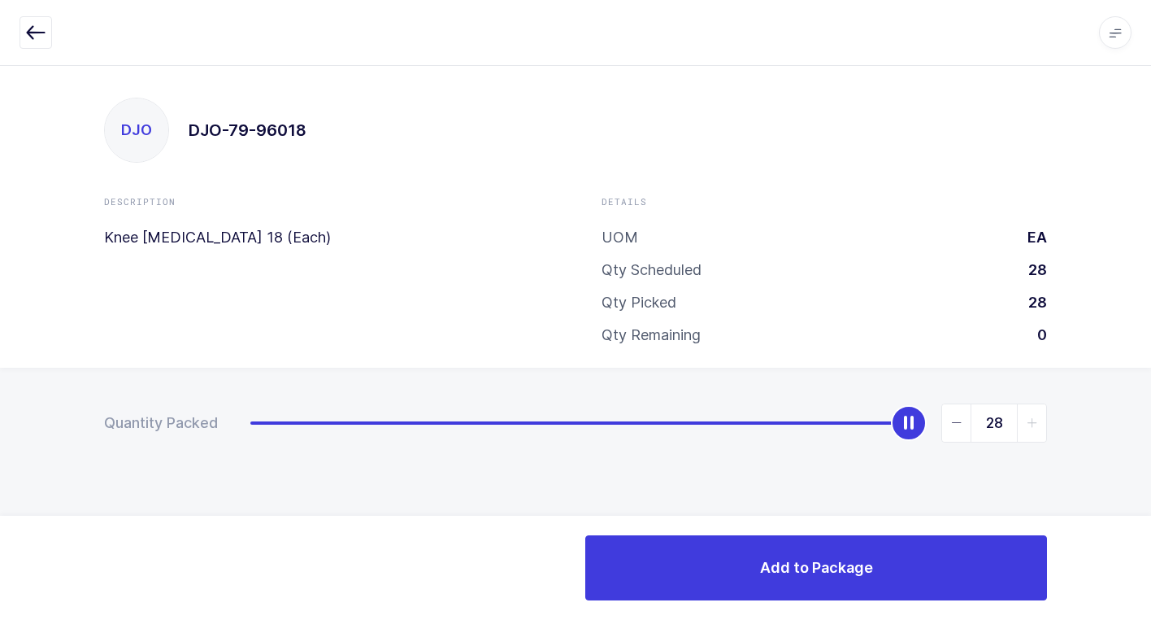
drag, startPoint x: 250, startPoint y: 423, endPoint x: 1085, endPoint y: 482, distance: 836.4
click at [1151, 432] on html "Apps Core [GEOGRAPHIC_DATA] Admin Mission Control Purchasing [PERSON_NAME] Logo…" at bounding box center [575, 310] width 1151 height 620
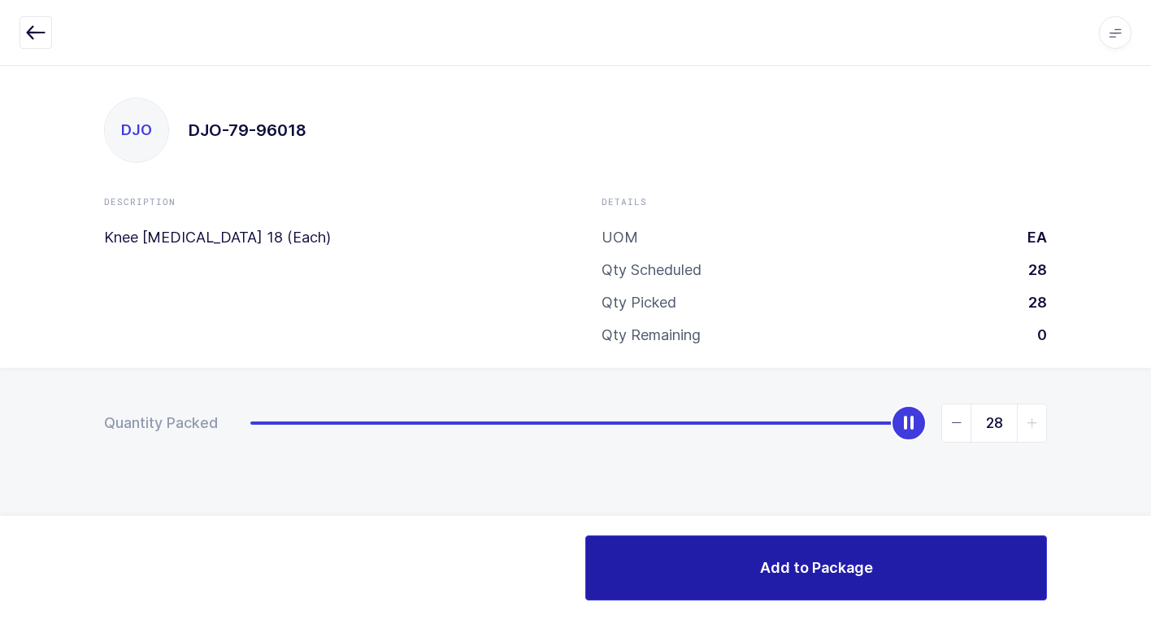
click at [687, 555] on button "Add to Package" at bounding box center [816, 567] width 462 height 65
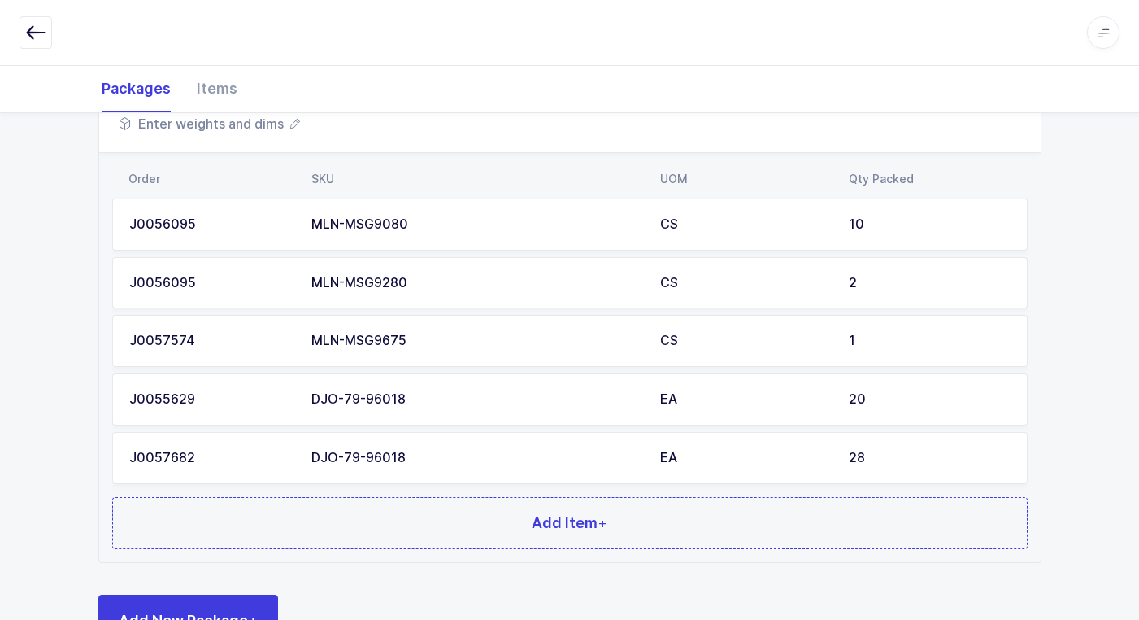
scroll to position [842, 0]
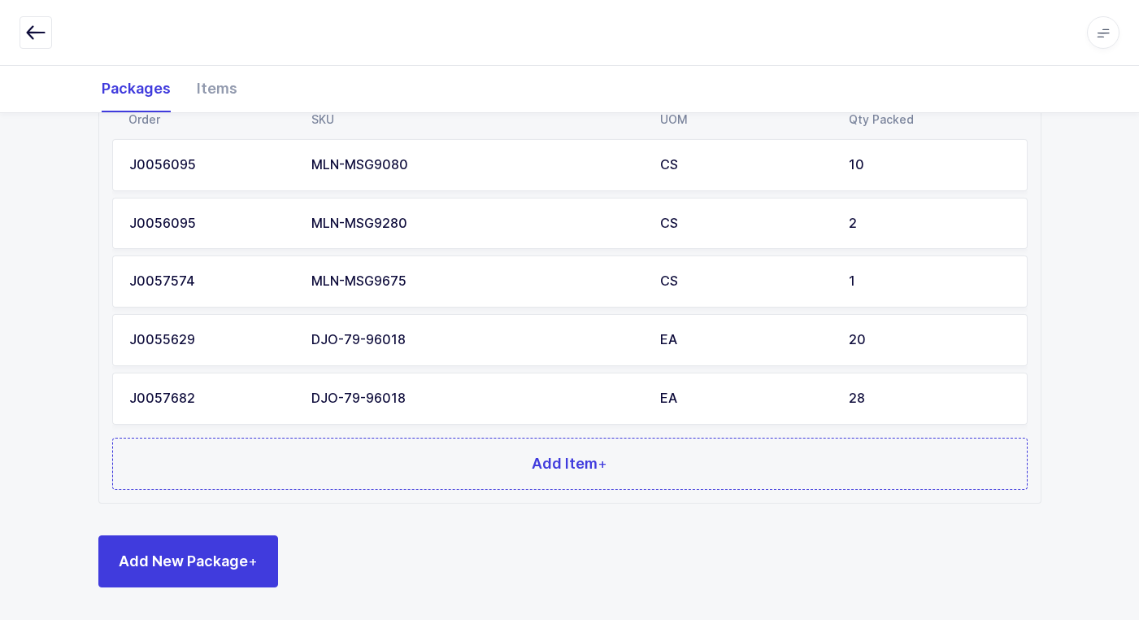
click at [535, 410] on td "DJO-79-96018" at bounding box center [476, 398] width 349 height 52
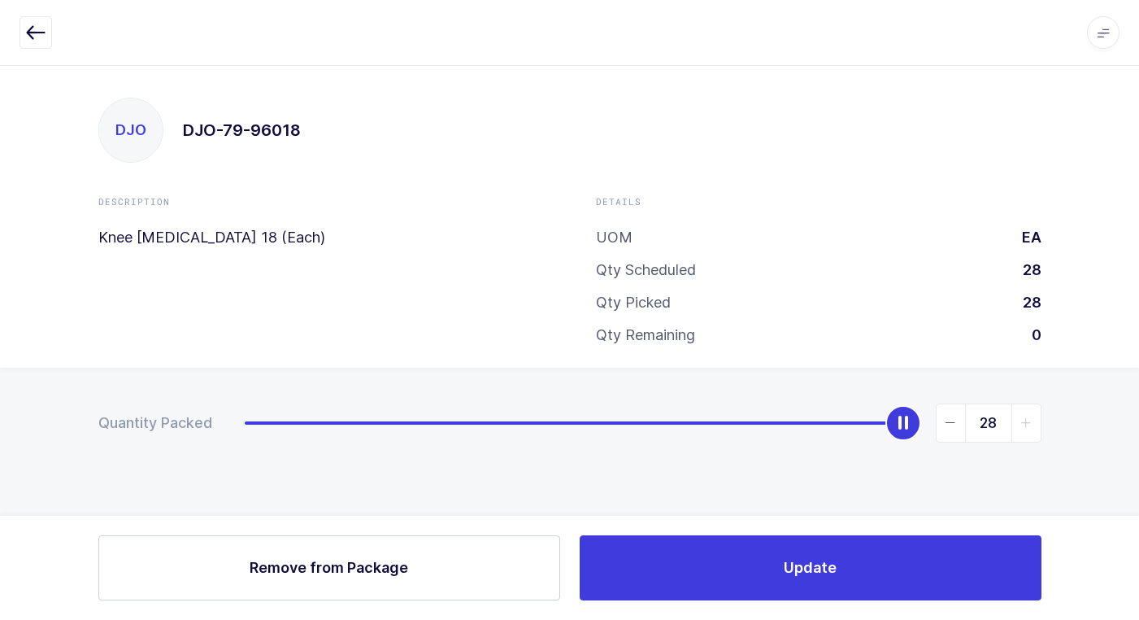
scroll to position [0, 0]
click at [960, 419] on icon "slider between 0 and 28" at bounding box center [956, 422] width 11 height 11
click at [957, 420] on icon "slider between 0 and 28" at bounding box center [956, 422] width 11 height 11
type input "25"
click at [957, 420] on icon "slider between 0 and 28" at bounding box center [956, 422] width 11 height 11
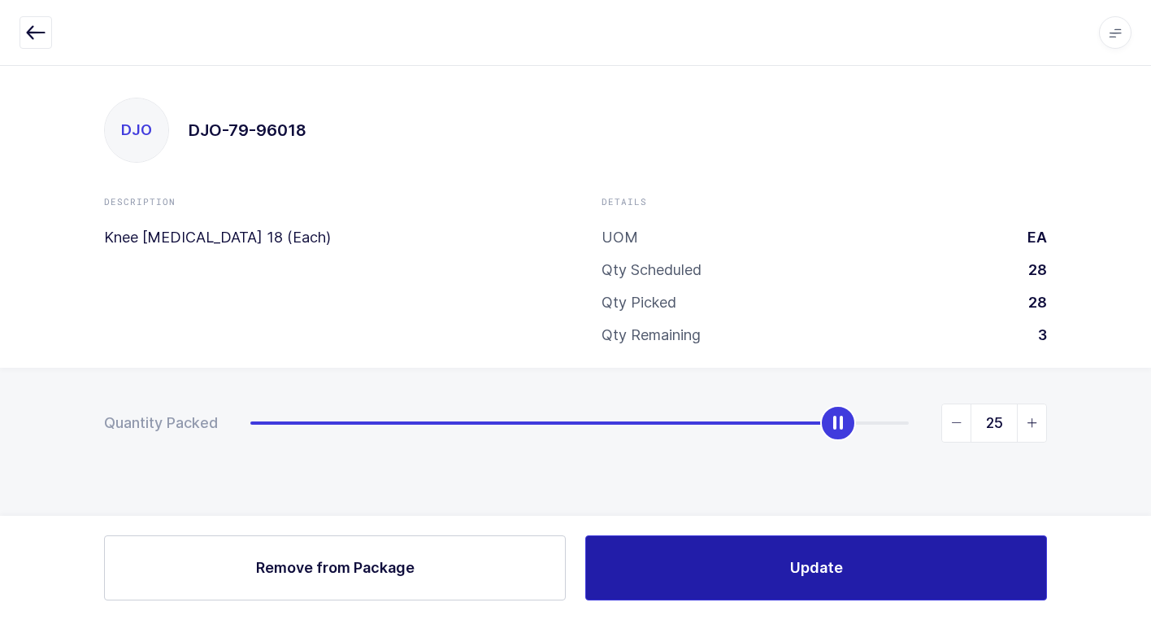
click at [763, 569] on button "Update" at bounding box center [816, 567] width 462 height 65
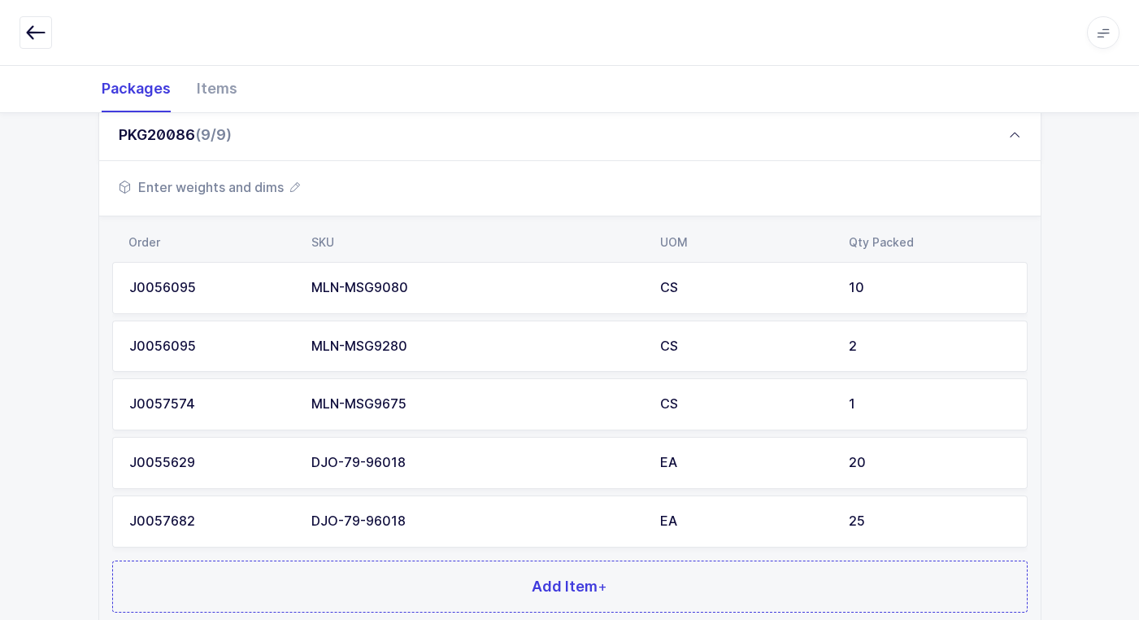
scroll to position [842, 0]
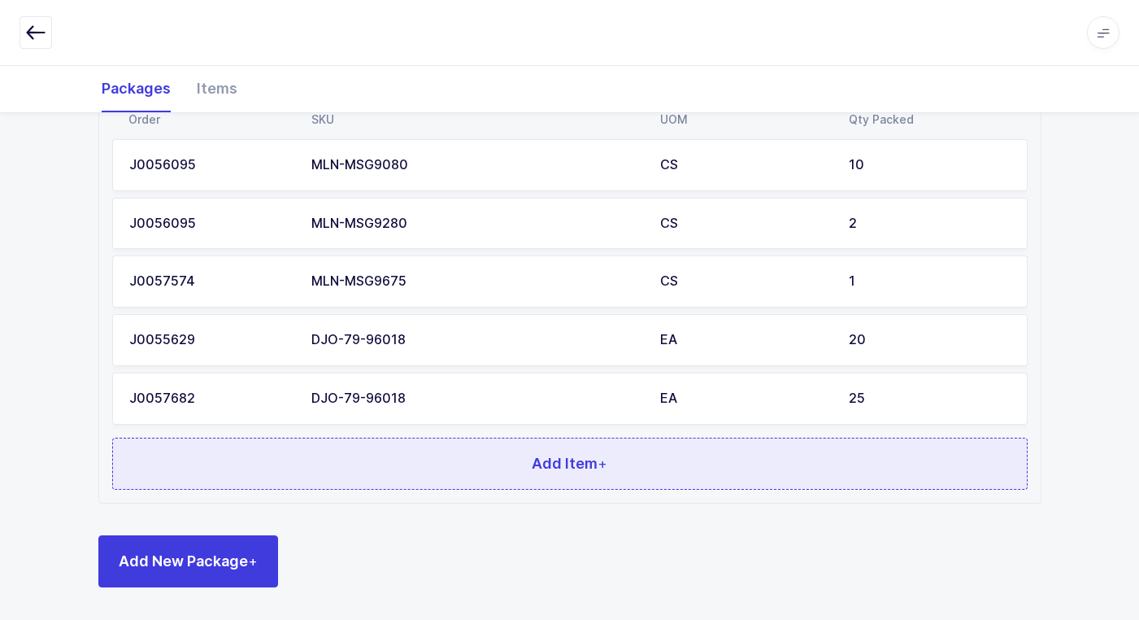
click at [324, 473] on button "Add Item +" at bounding box center [570, 463] width 916 height 52
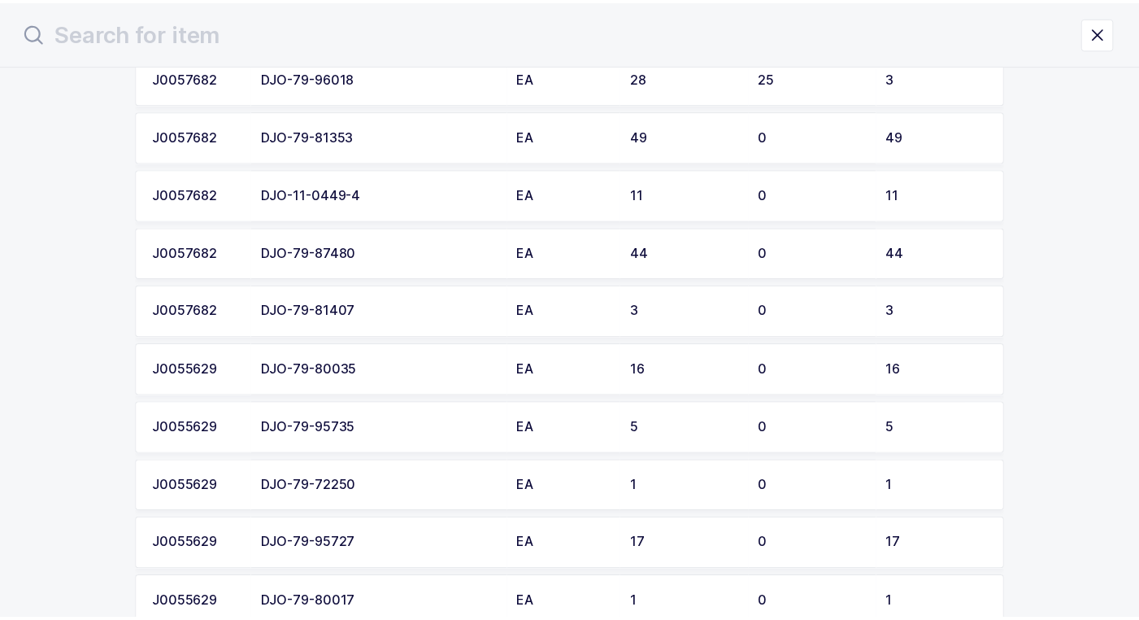
scroll to position [2440, 0]
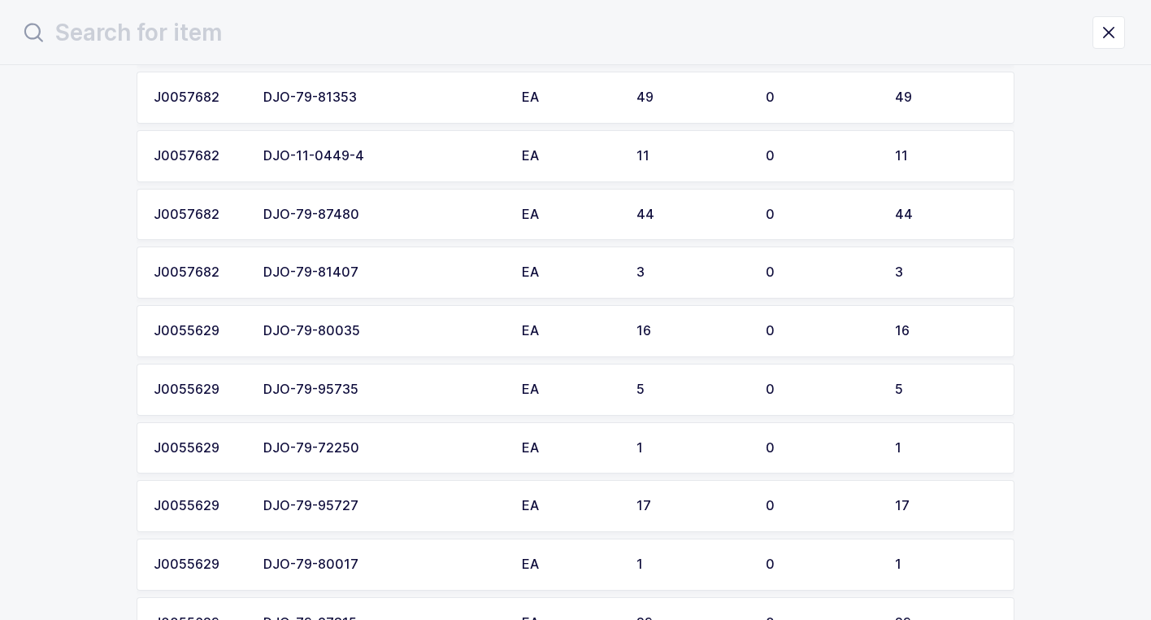
click at [361, 402] on td "DJO-79-95735" at bounding box center [383, 389] width 259 height 52
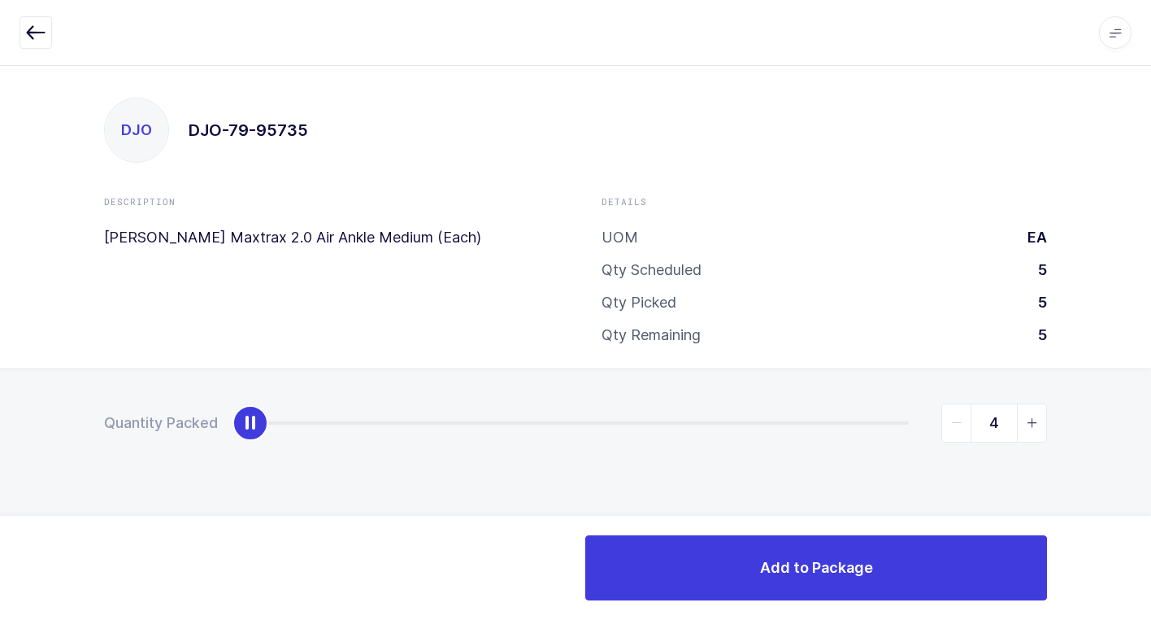
type input "5"
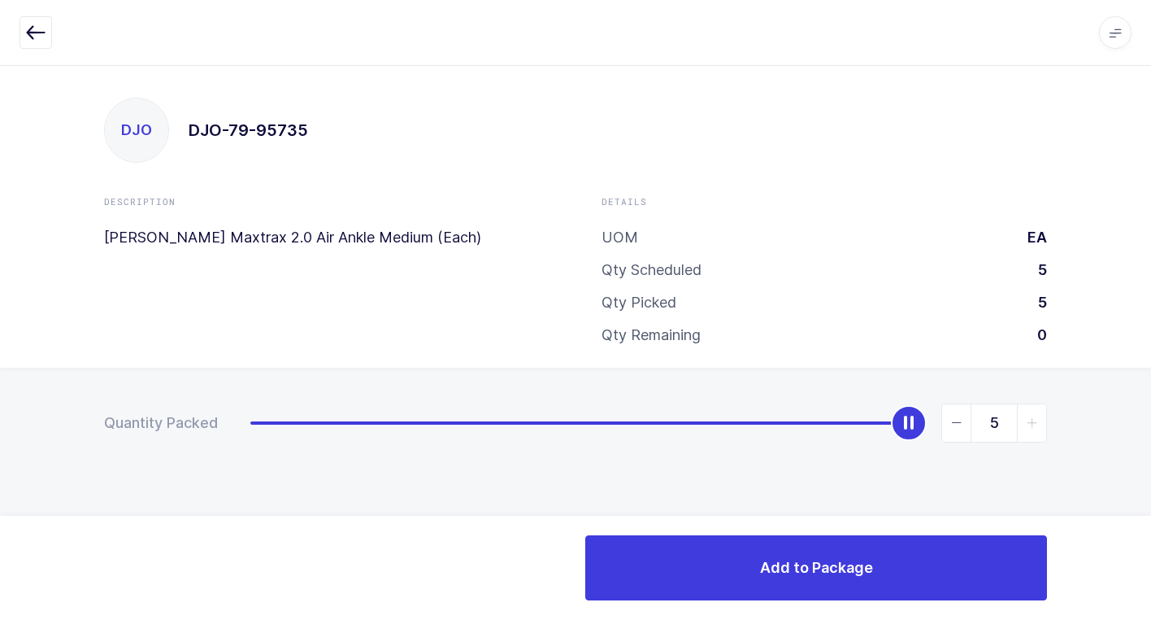
drag, startPoint x: 253, startPoint y: 420, endPoint x: 1061, endPoint y: 624, distance: 833.5
click at [1061, 619] on html "Apps Core [GEOGRAPHIC_DATA] Admin Mission Control Purchasing [PERSON_NAME] Logo…" at bounding box center [575, 310] width 1151 height 620
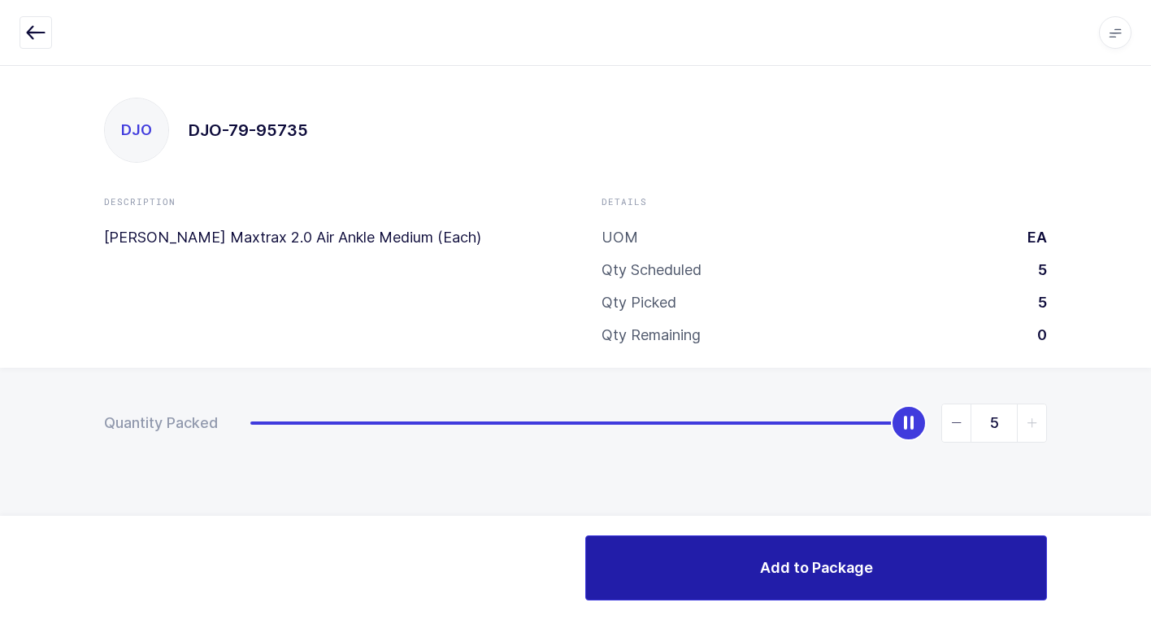
drag, startPoint x: 797, startPoint y: 562, endPoint x: 786, endPoint y: 564, distance: 10.8
click at [796, 562] on span "Add to Package" at bounding box center [816, 567] width 113 height 20
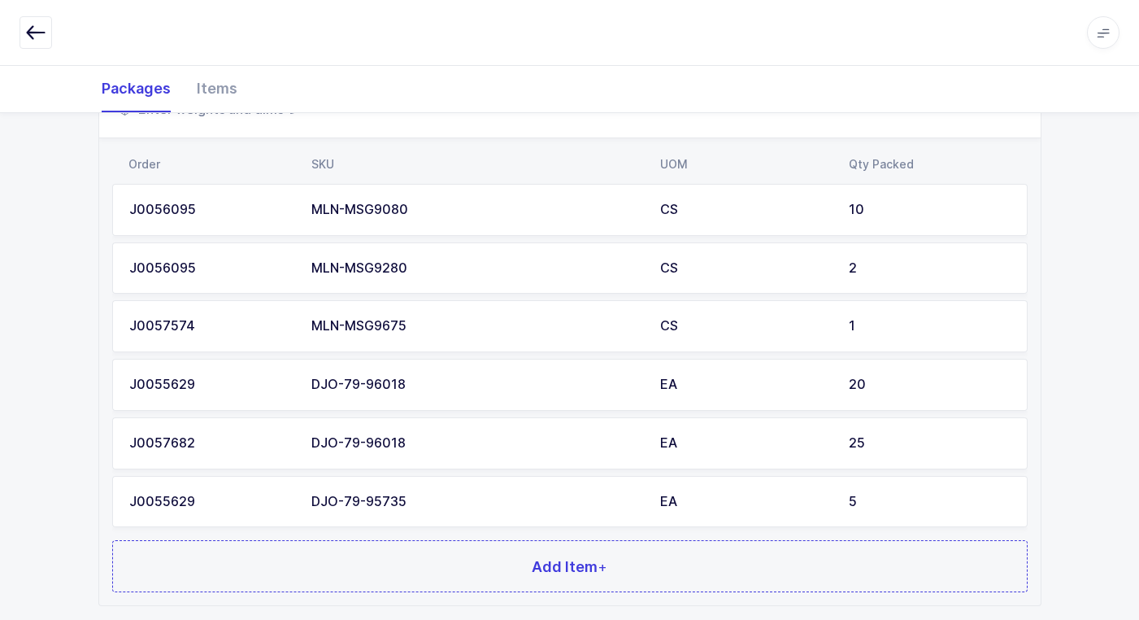
scroll to position [900, 0]
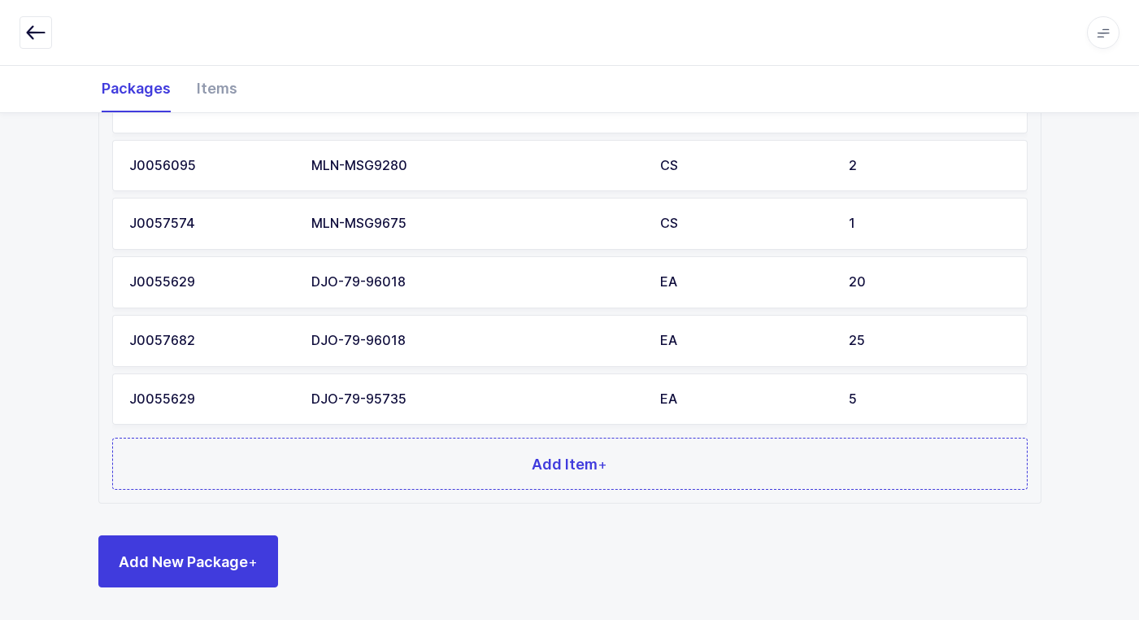
click at [507, 346] on div "DJO-79-96018" at bounding box center [475, 340] width 329 height 15
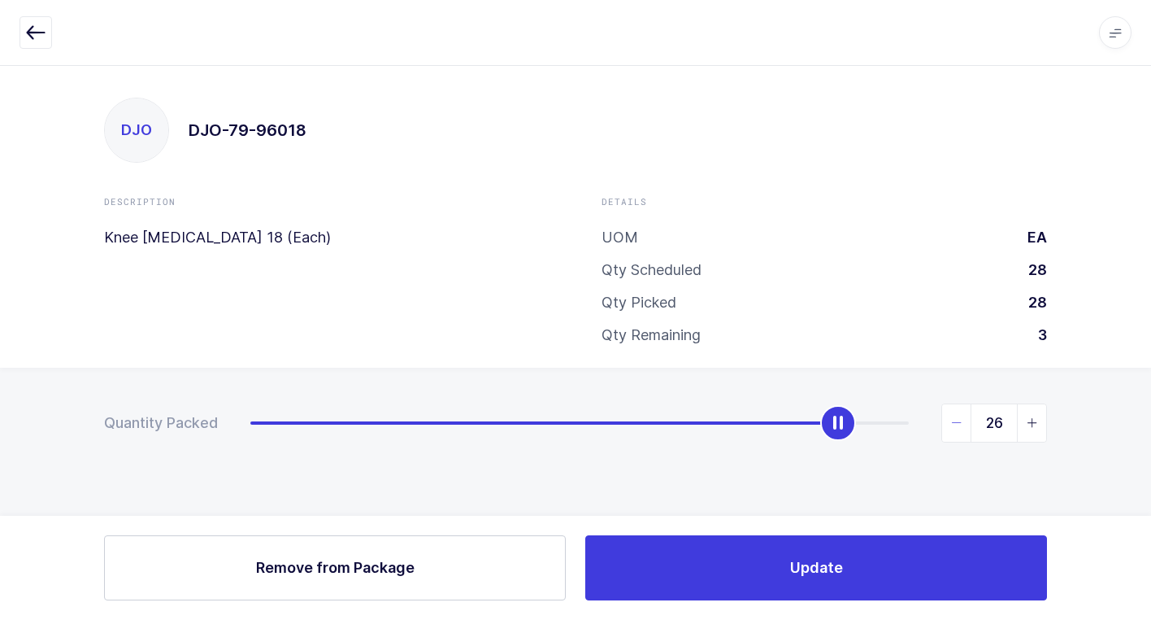
type input "28"
drag, startPoint x: 840, startPoint y: 423, endPoint x: 1160, endPoint y: 340, distance: 331.0
click at [1151, 340] on html "Apps Core [GEOGRAPHIC_DATA] Admin Mission Control Purchasing [PERSON_NAME] Logo…" at bounding box center [575, 310] width 1151 height 620
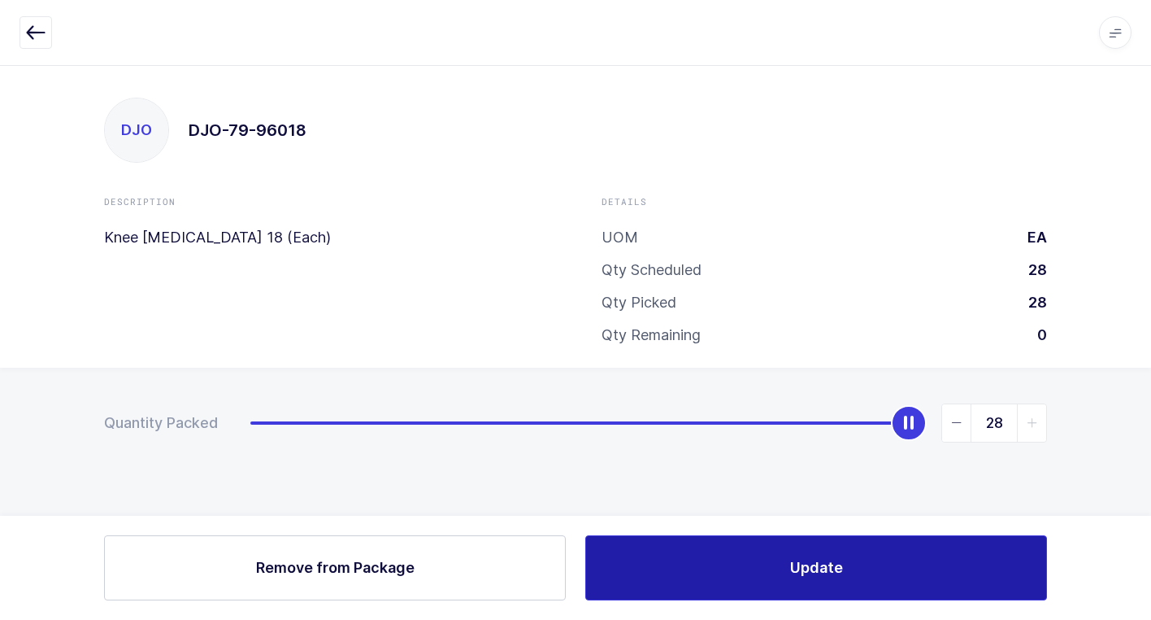
drag, startPoint x: 736, startPoint y: 558, endPoint x: 727, endPoint y: 564, distance: 10.6
click at [729, 564] on button "Update" at bounding box center [816, 567] width 462 height 65
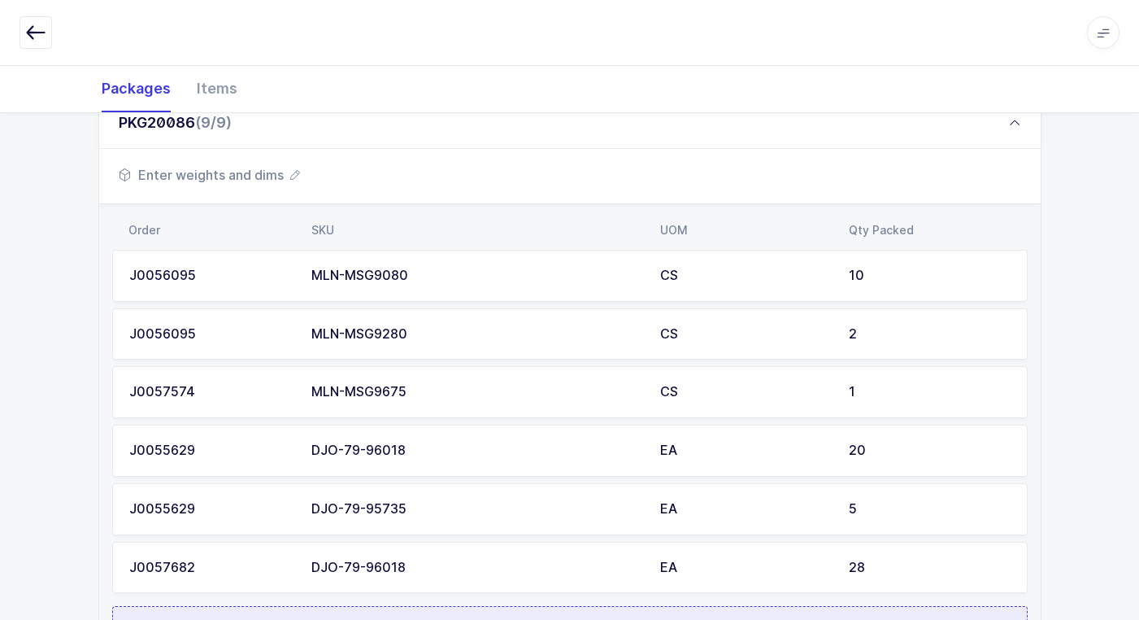
scroll to position [900, 0]
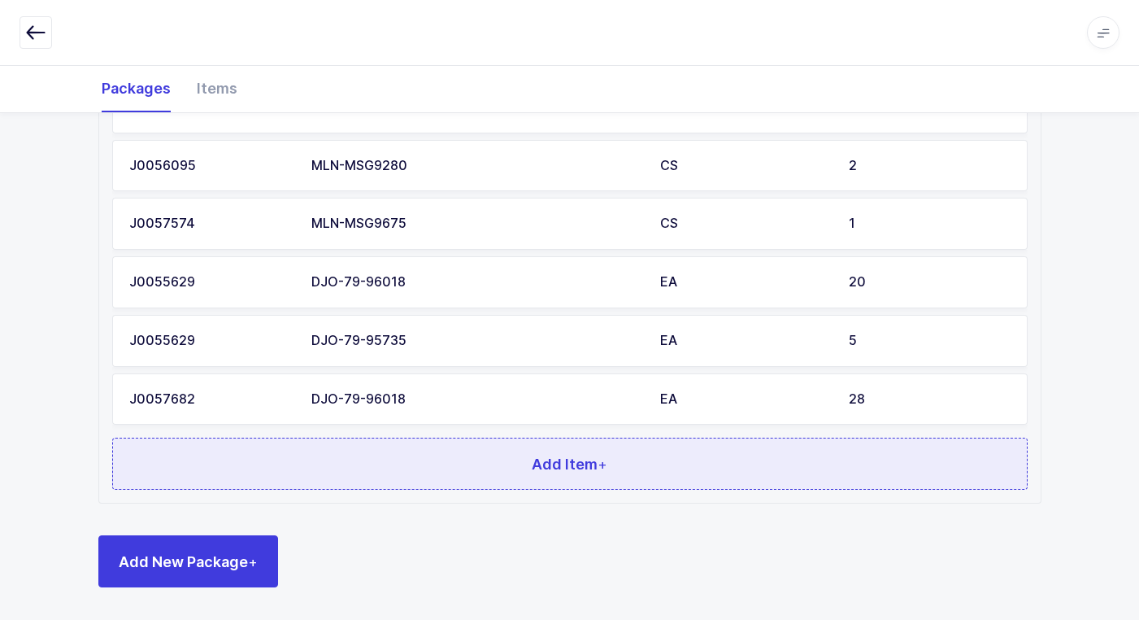
click at [324, 468] on button "Add Item +" at bounding box center [570, 463] width 916 height 52
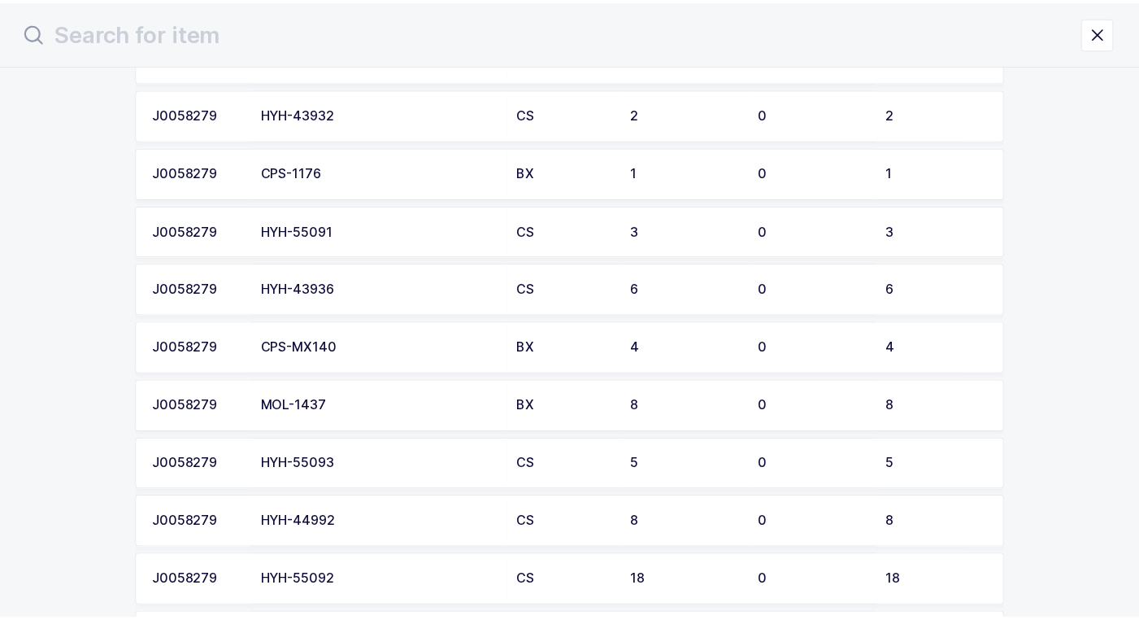
scroll to position [813, 0]
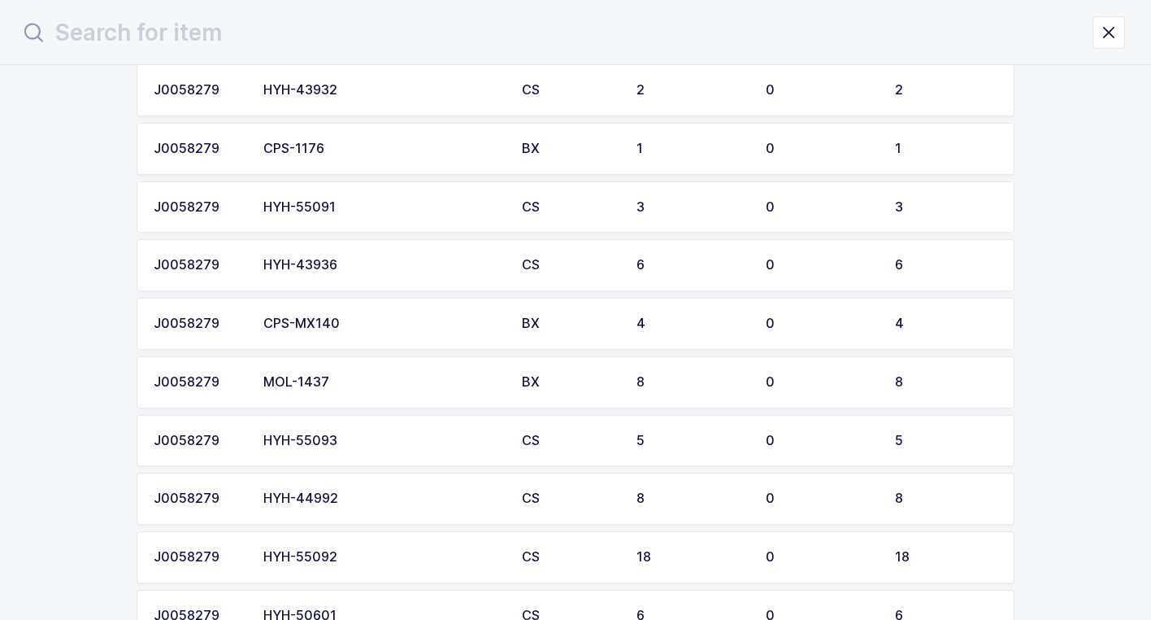
click at [363, 316] on td "CPS-MX140" at bounding box center [383, 324] width 259 height 52
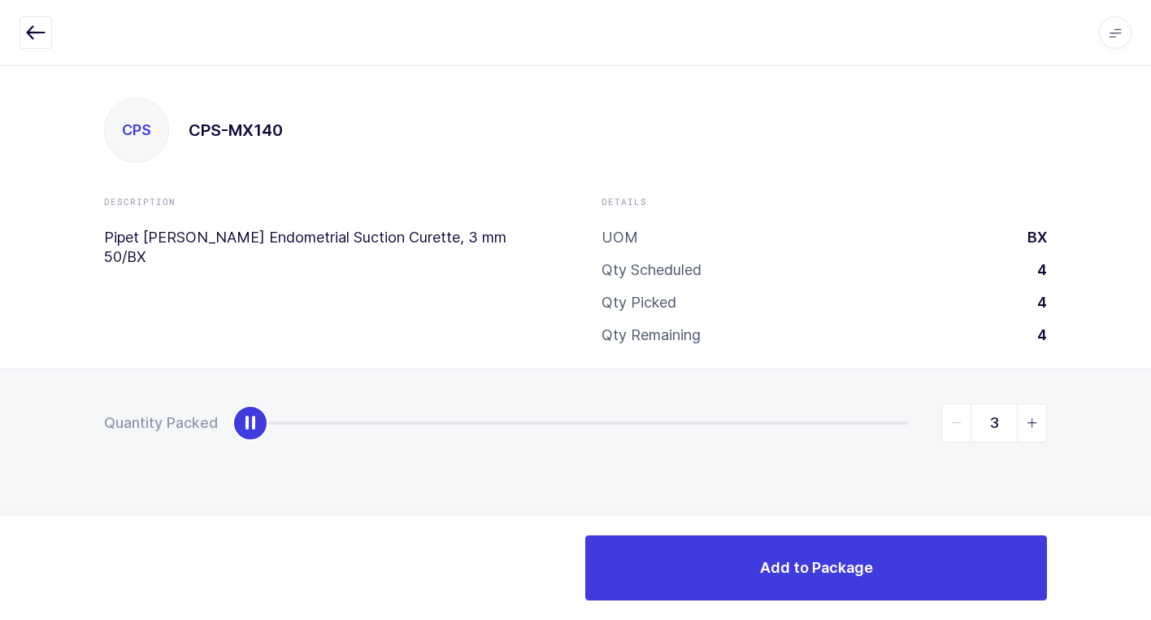
type input "4"
drag, startPoint x: 255, startPoint y: 429, endPoint x: 1160, endPoint y: 287, distance: 917.0
click at [1151, 287] on html "Apps Core [GEOGRAPHIC_DATA] Admin Mission Control Purchasing [PERSON_NAME] Logo…" at bounding box center [575, 310] width 1151 height 620
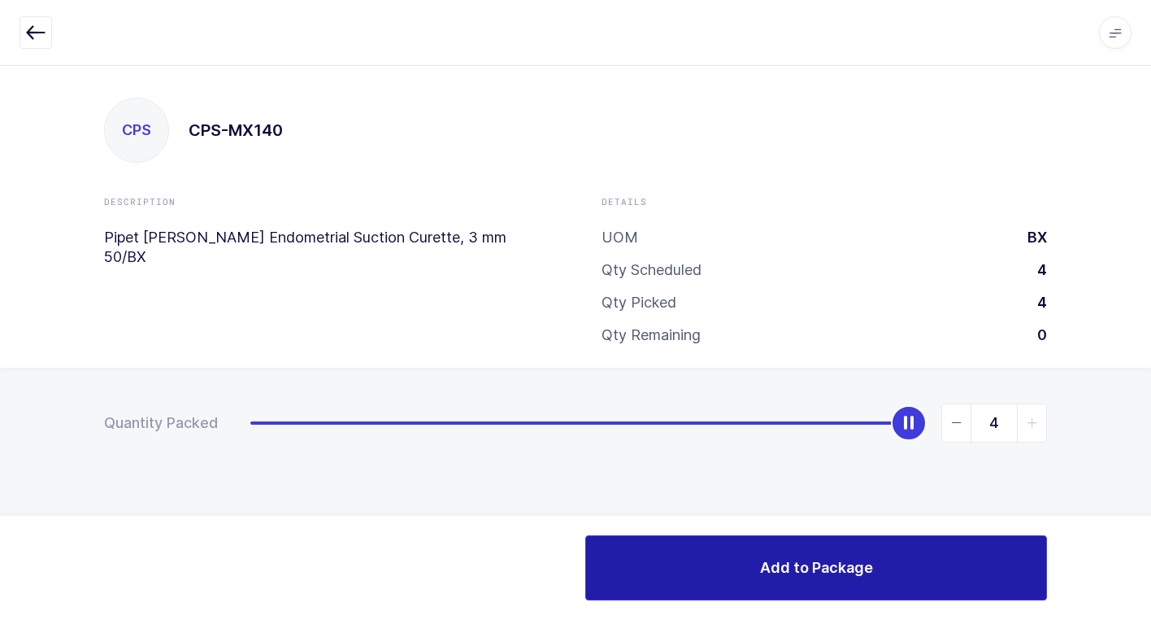
click at [678, 578] on button "Add to Package" at bounding box center [816, 567] width 462 height 65
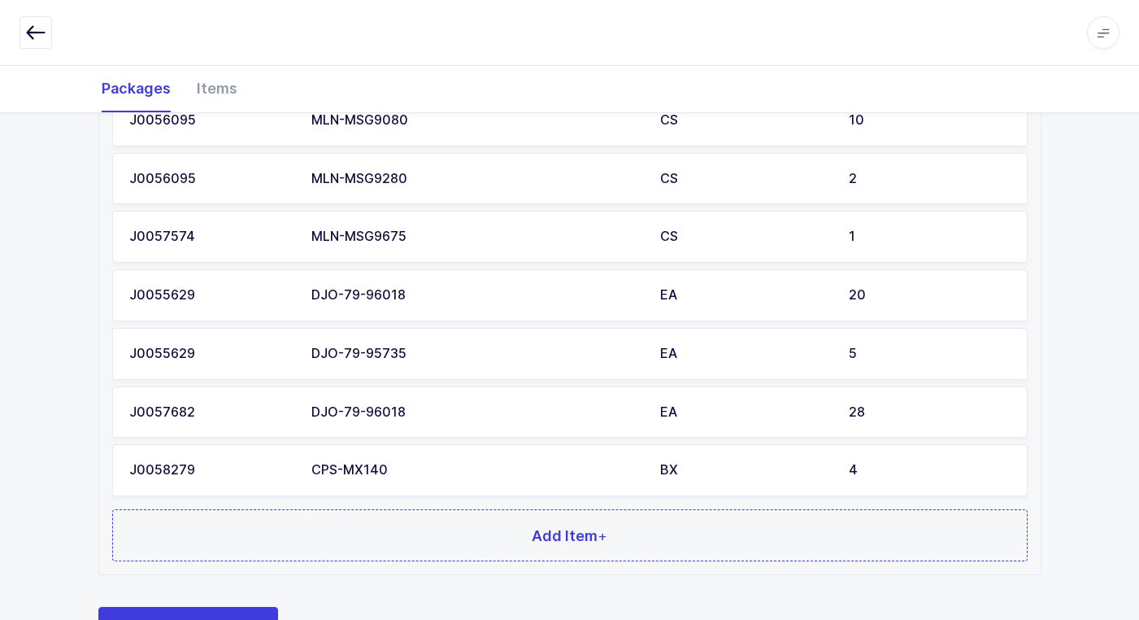
scroll to position [959, 0]
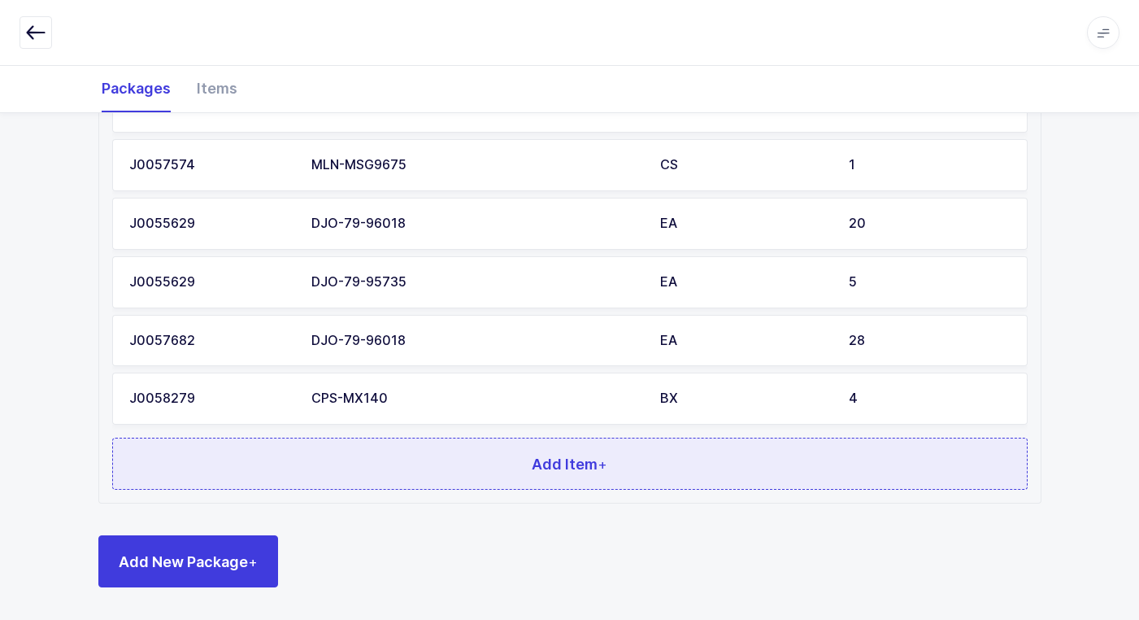
click at [376, 450] on button "Add Item +" at bounding box center [570, 463] width 916 height 52
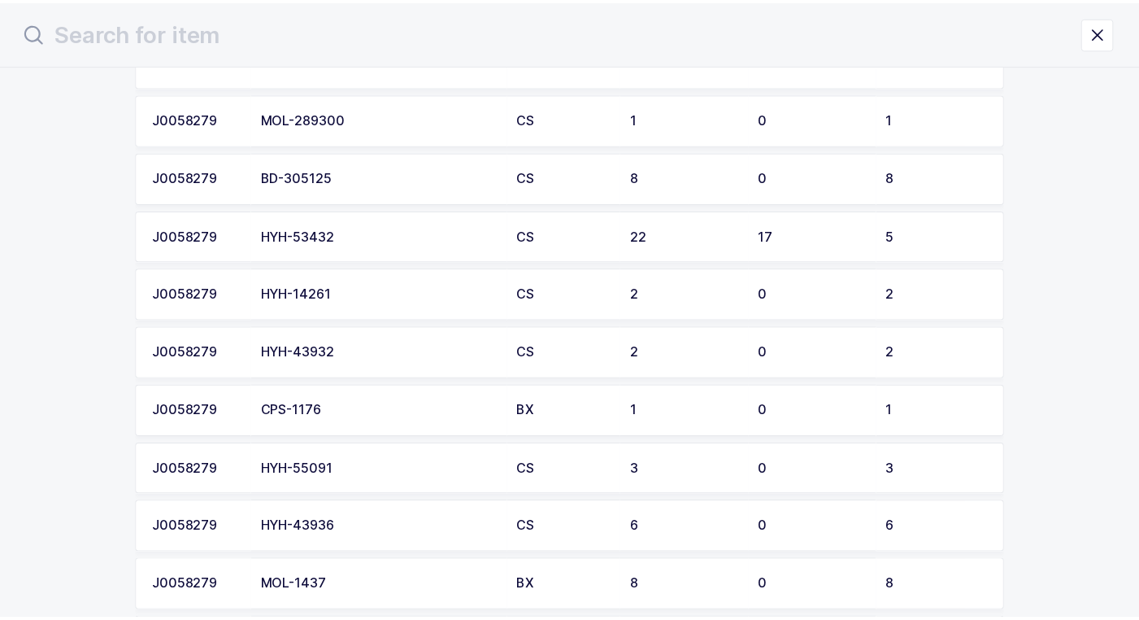
scroll to position [569, 0]
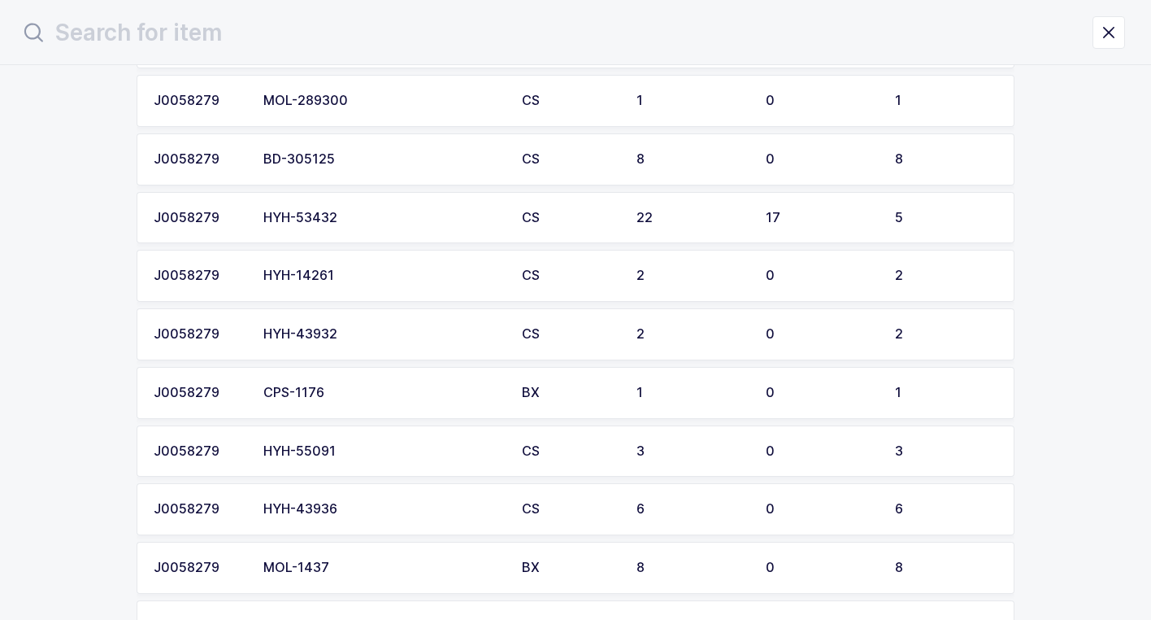
click at [335, 442] on td "HYH-55091" at bounding box center [383, 451] width 259 height 52
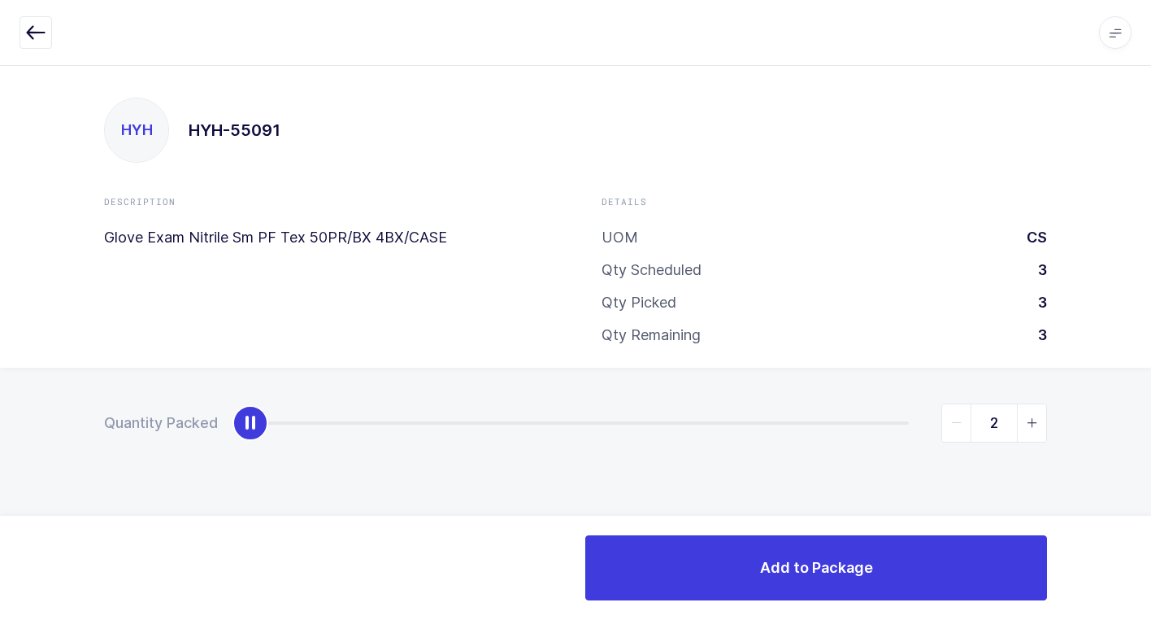
type input "3"
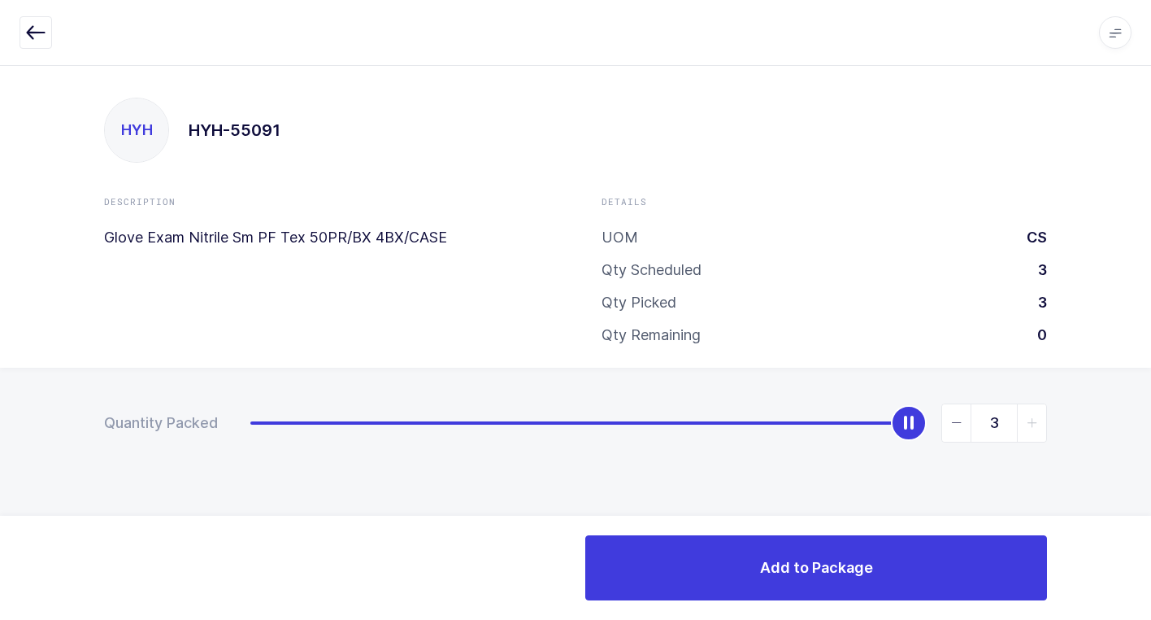
drag, startPoint x: 250, startPoint y: 433, endPoint x: 1132, endPoint y: 544, distance: 889.2
click at [1151, 520] on html "Apps Core [GEOGRAPHIC_DATA] Admin Mission Control Purchasing [PERSON_NAME] Logo…" at bounding box center [575, 310] width 1151 height 620
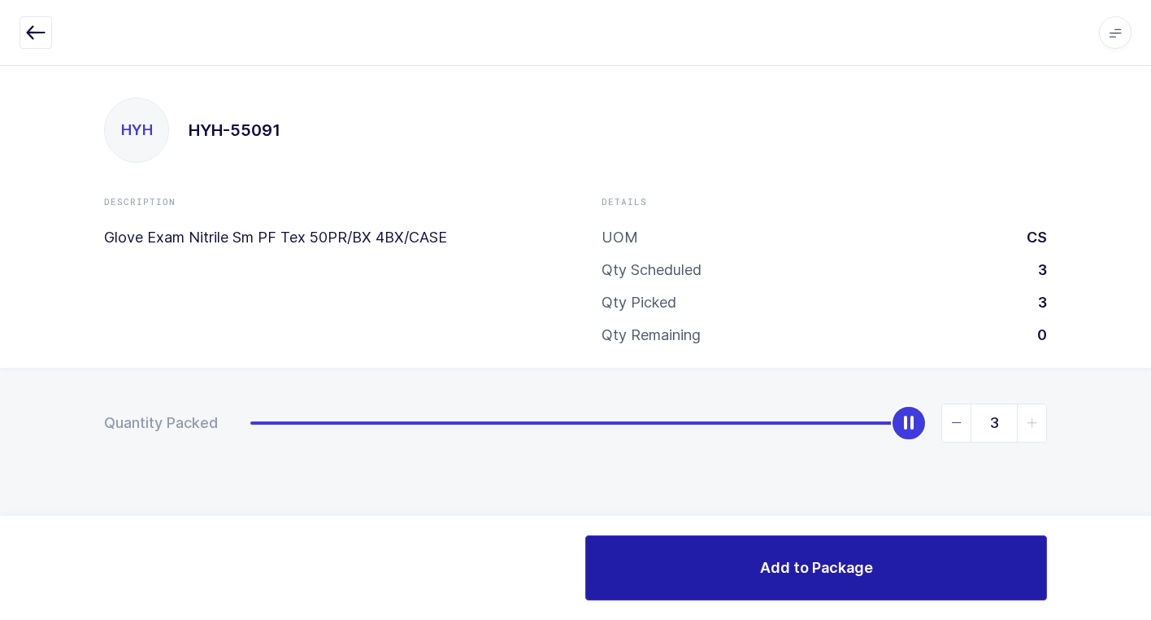
click at [620, 581] on button "Add to Package" at bounding box center [816, 567] width 462 height 65
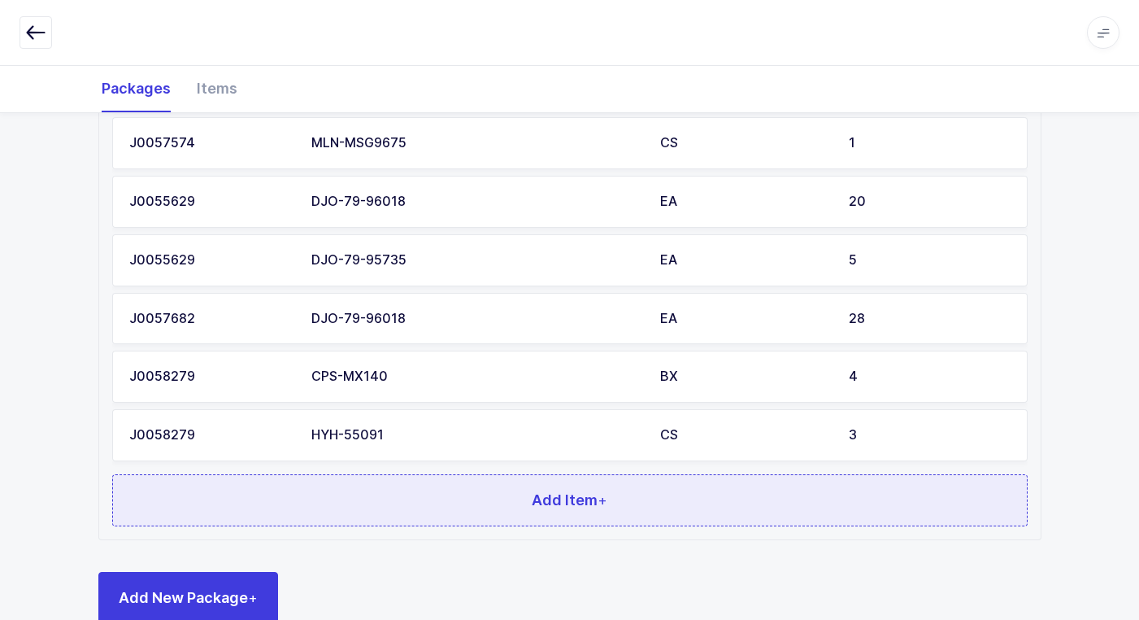
scroll to position [1017, 0]
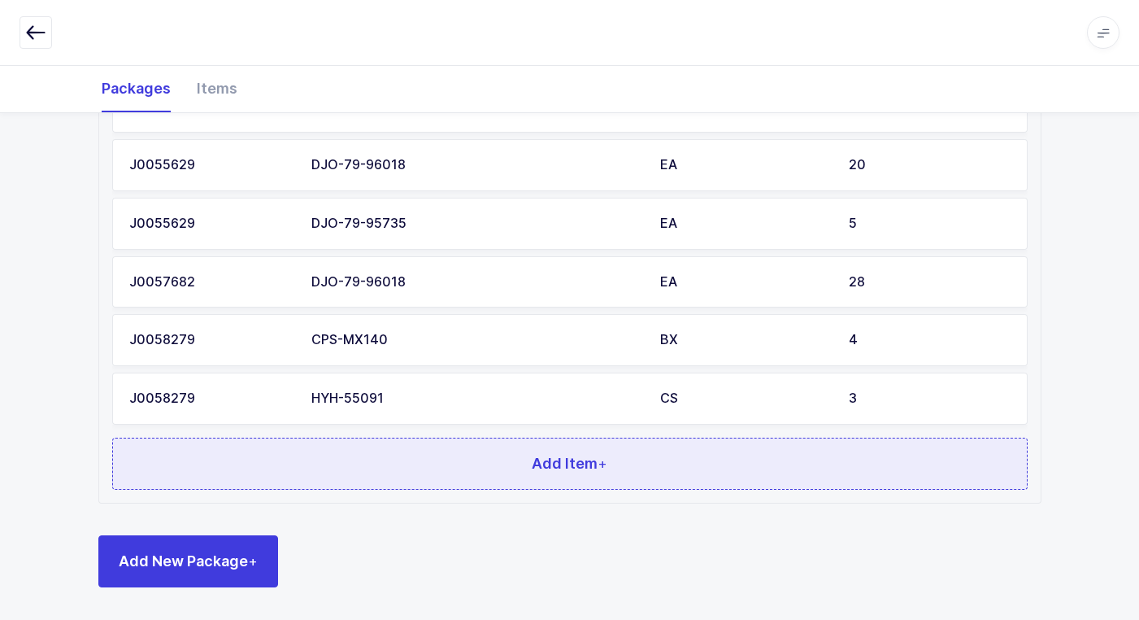
click at [330, 467] on button "Add Item +" at bounding box center [570, 463] width 916 height 52
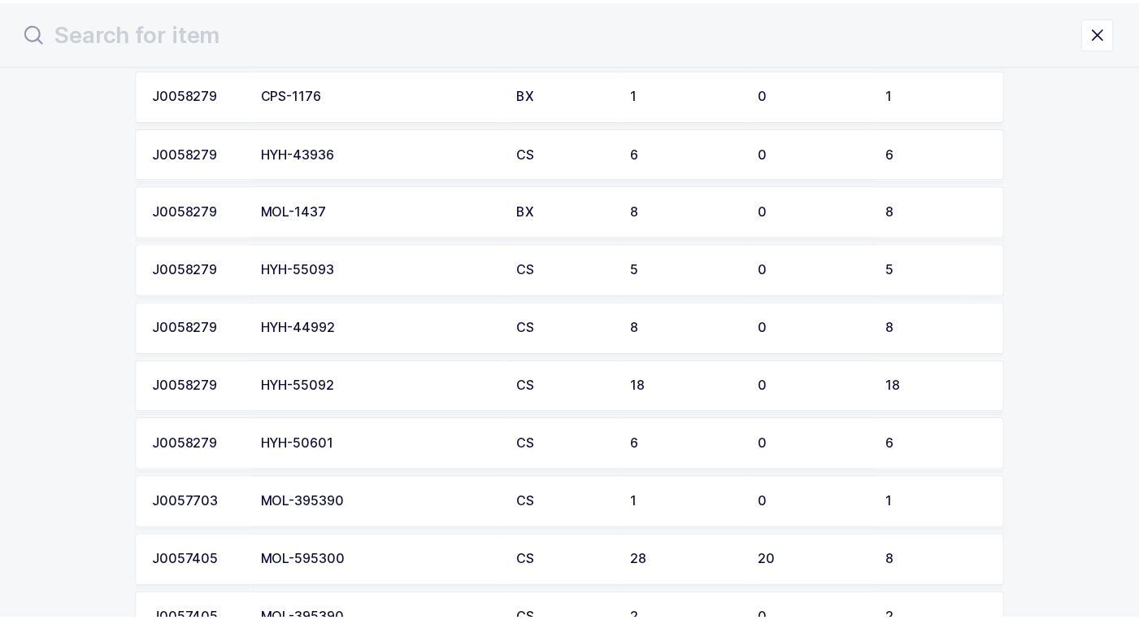
scroll to position [894, 0]
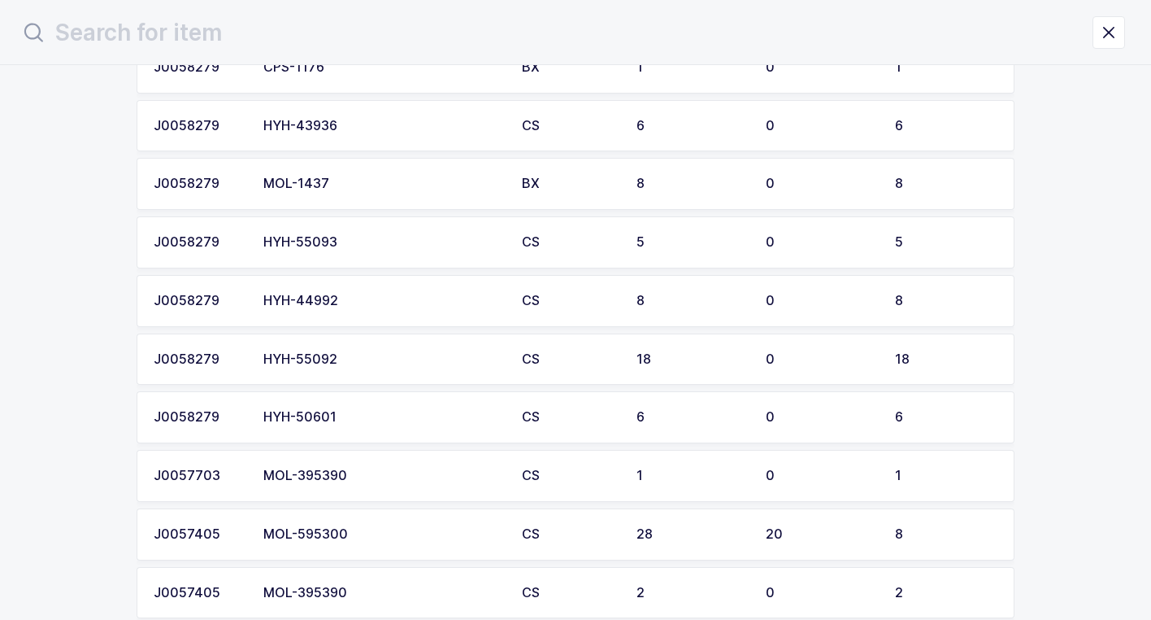
click at [335, 412] on div "HYH-50601" at bounding box center [382, 417] width 239 height 15
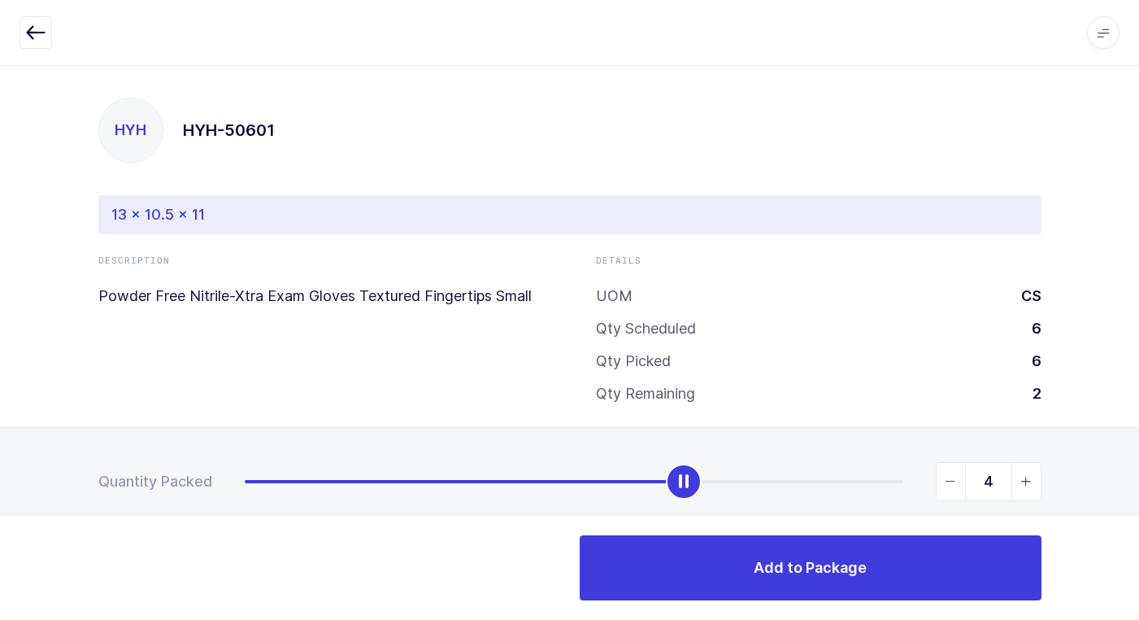
type input "5"
drag, startPoint x: 255, startPoint y: 490, endPoint x: 789, endPoint y: 484, distance: 534.3
click at [789, 484] on div "slider between 0 and 6" at bounding box center [793, 482] width 36 height 36
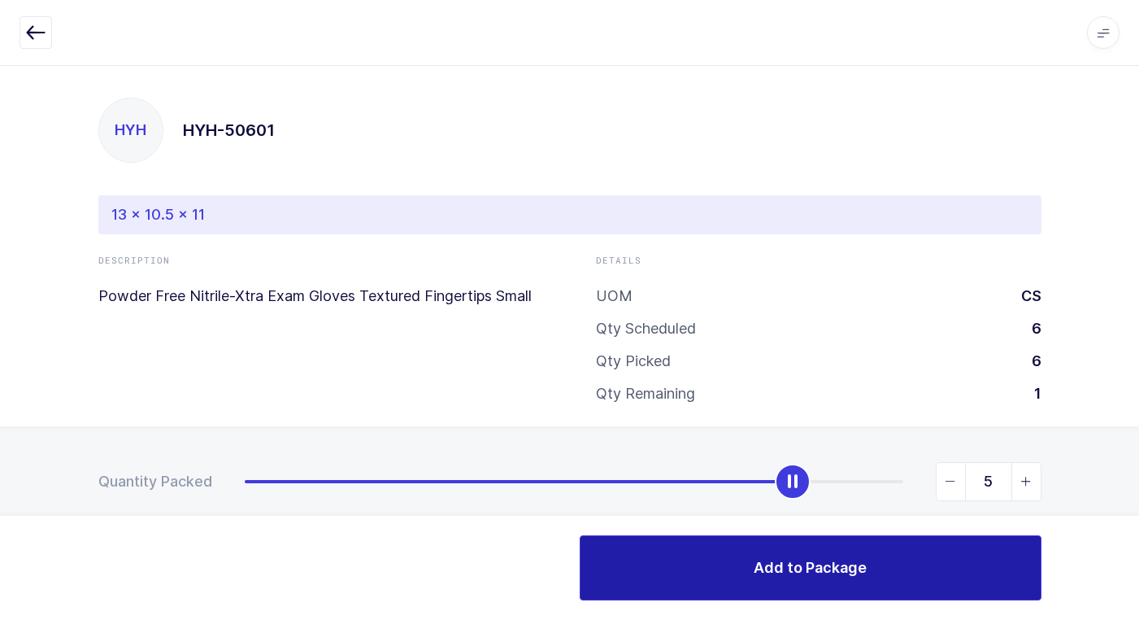
click at [736, 569] on button "Add to Package" at bounding box center [811, 567] width 462 height 65
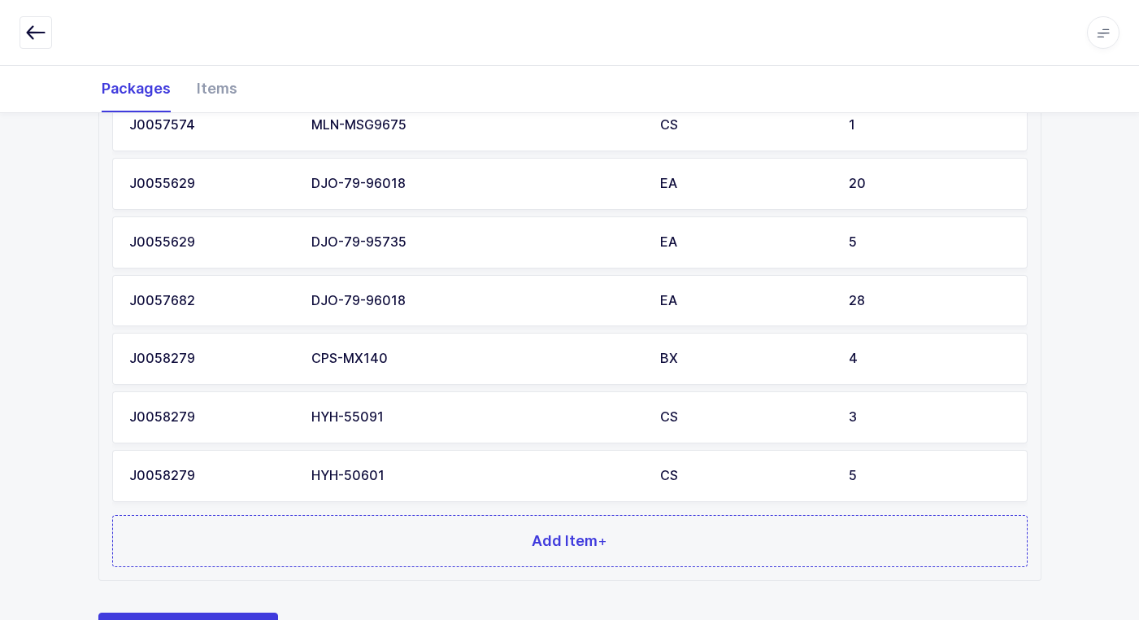
scroll to position [1076, 0]
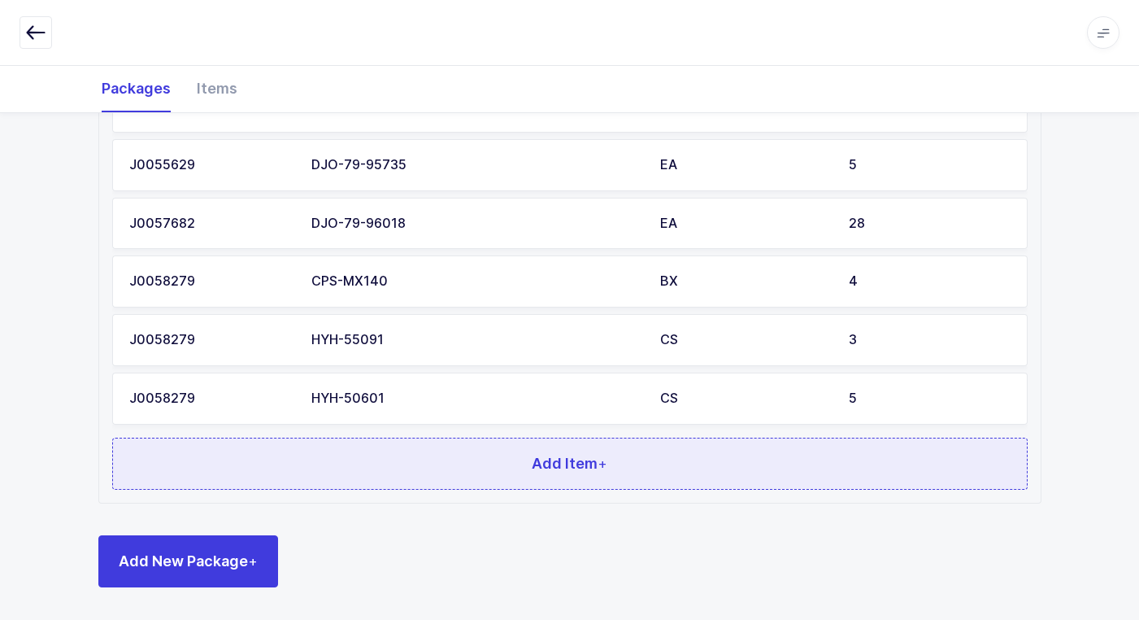
click at [349, 462] on button "Add Item +" at bounding box center [570, 463] width 916 height 52
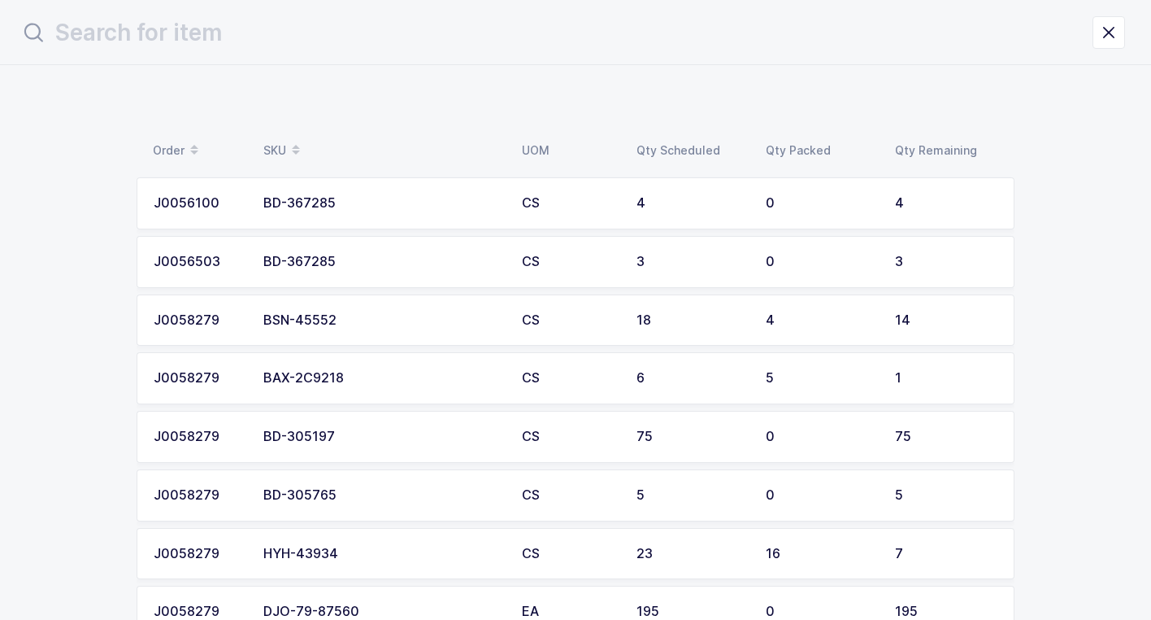
click at [339, 324] on div "BSN-45552" at bounding box center [382, 320] width 239 height 15
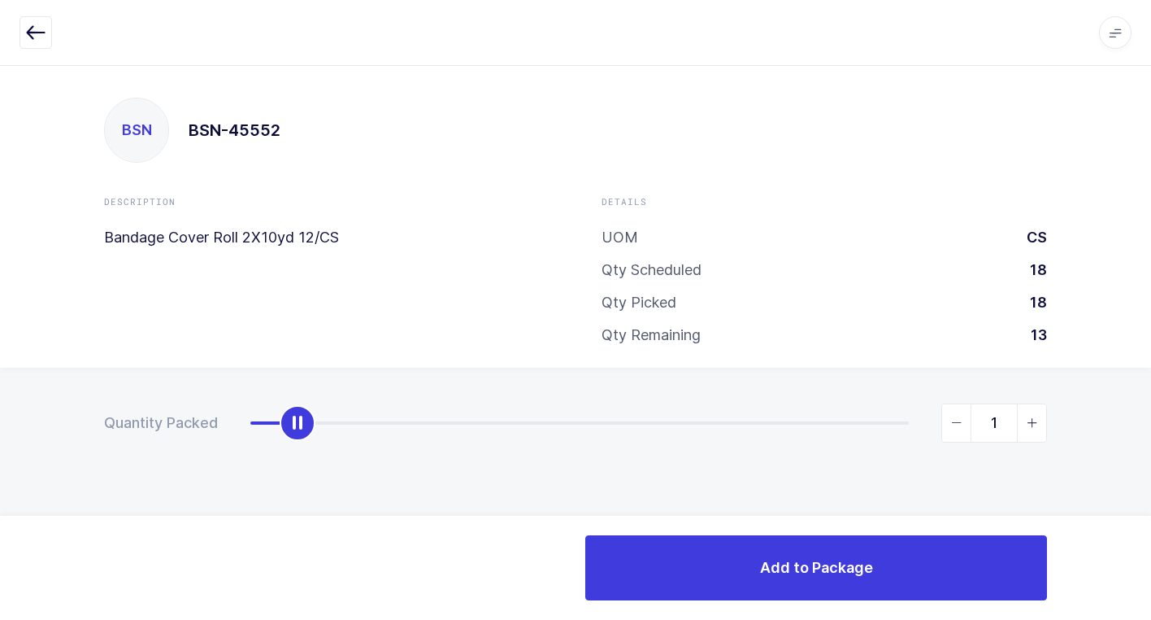
type input "2"
drag, startPoint x: 262, startPoint y: 428, endPoint x: 372, endPoint y: 445, distance: 111.1
click at [372, 445] on div "Quantity Packed 2" at bounding box center [575, 480] width 1151 height 224
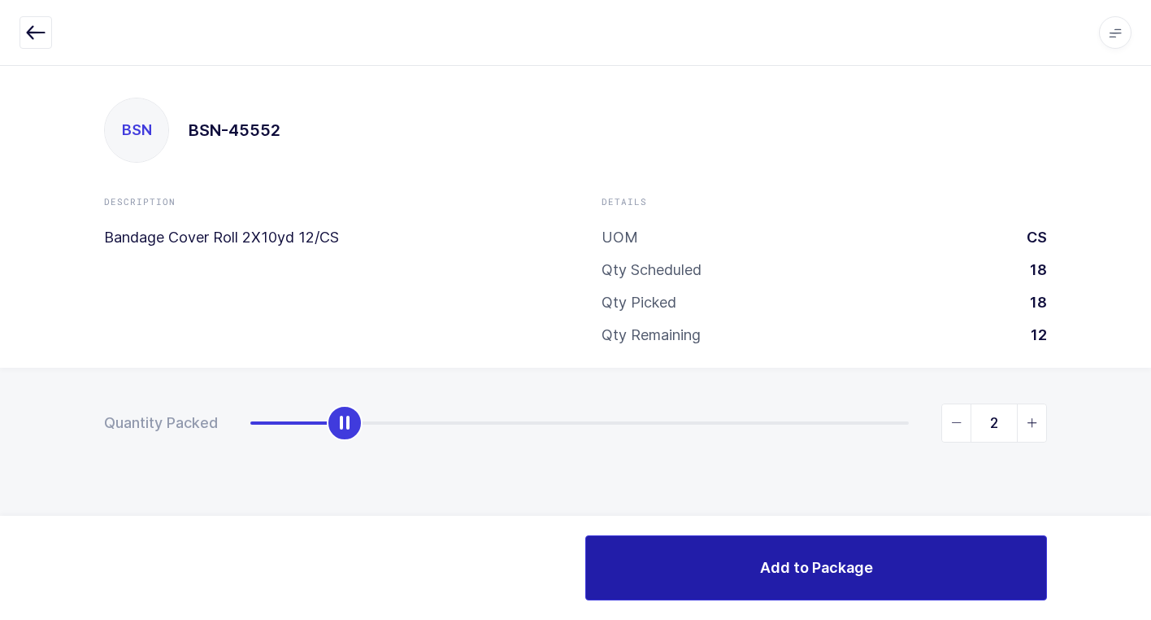
click at [685, 588] on button "Add to Package" at bounding box center [816, 567] width 462 height 65
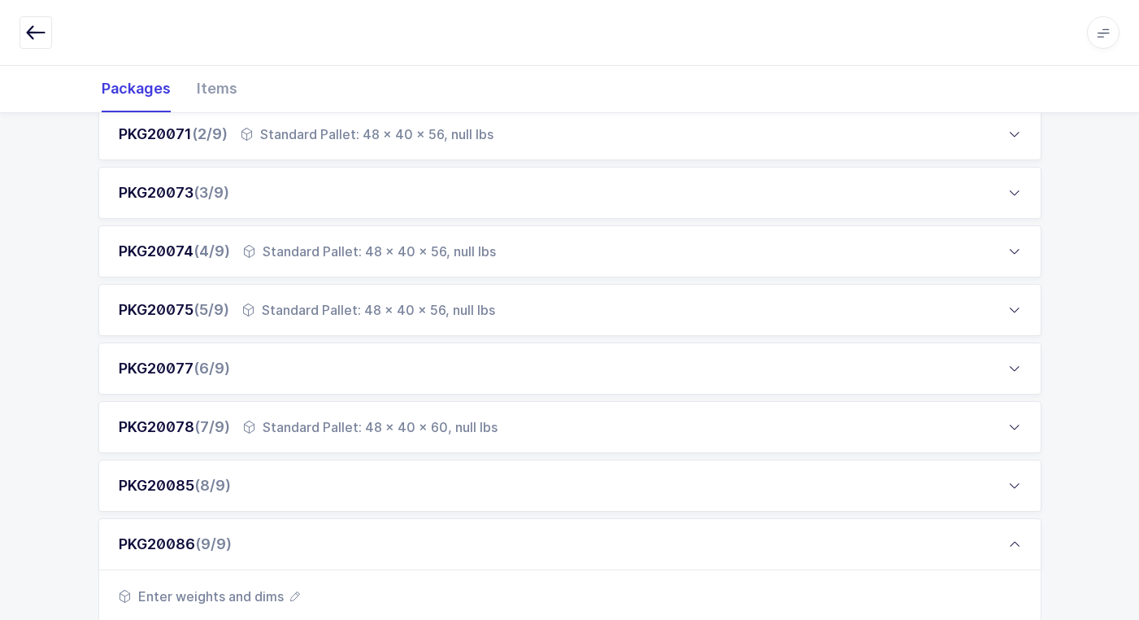
scroll to position [325, 0]
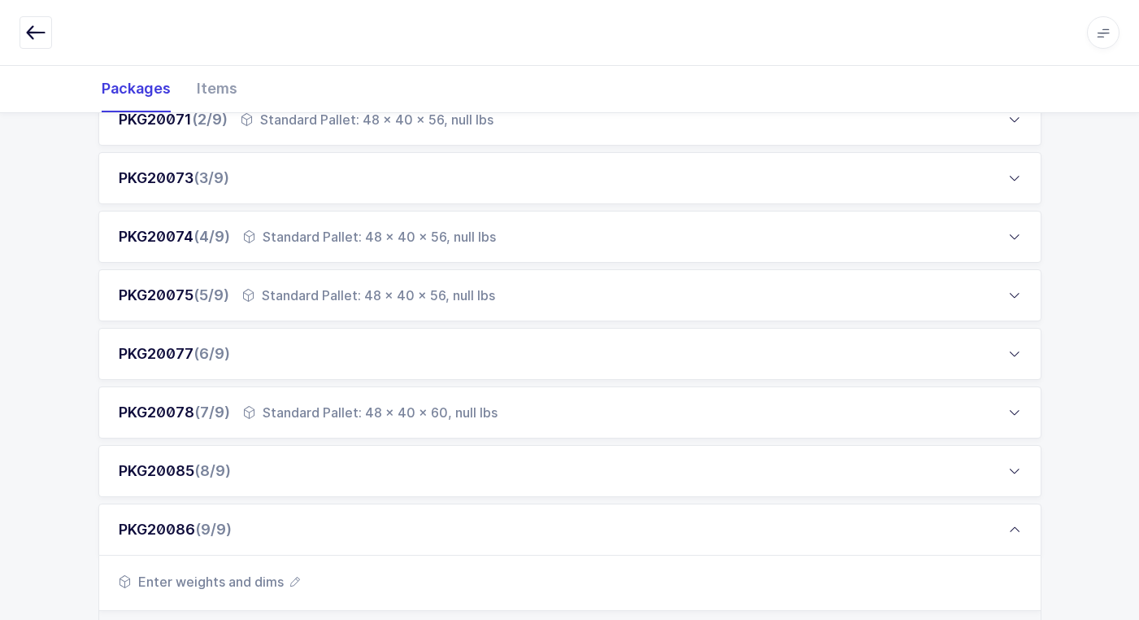
click at [313, 355] on div "PKG20077 (6/9)" at bounding box center [569, 354] width 943 height 52
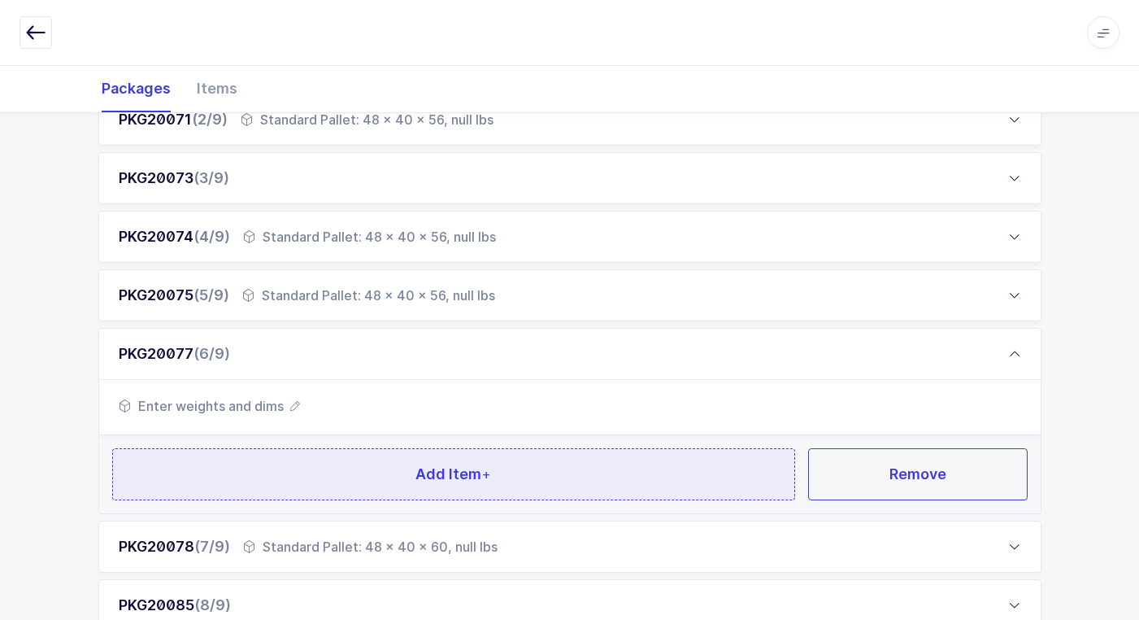
click at [312, 478] on button "Add Item +" at bounding box center [454, 474] width 684 height 52
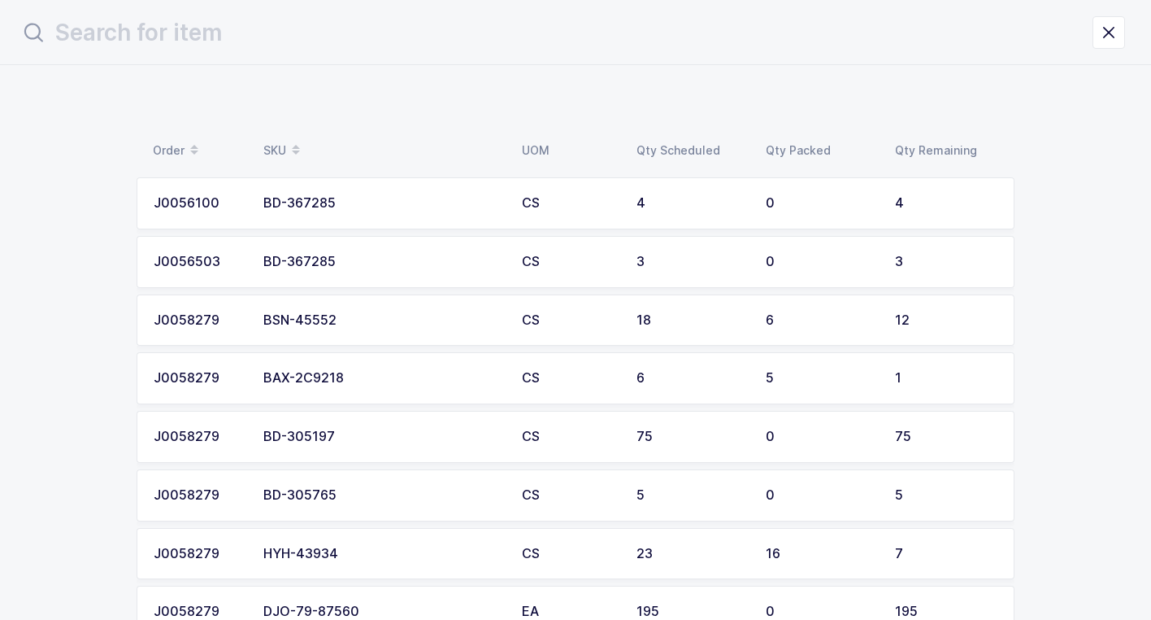
click at [389, 321] on div "BSN-45552" at bounding box center [382, 320] width 239 height 15
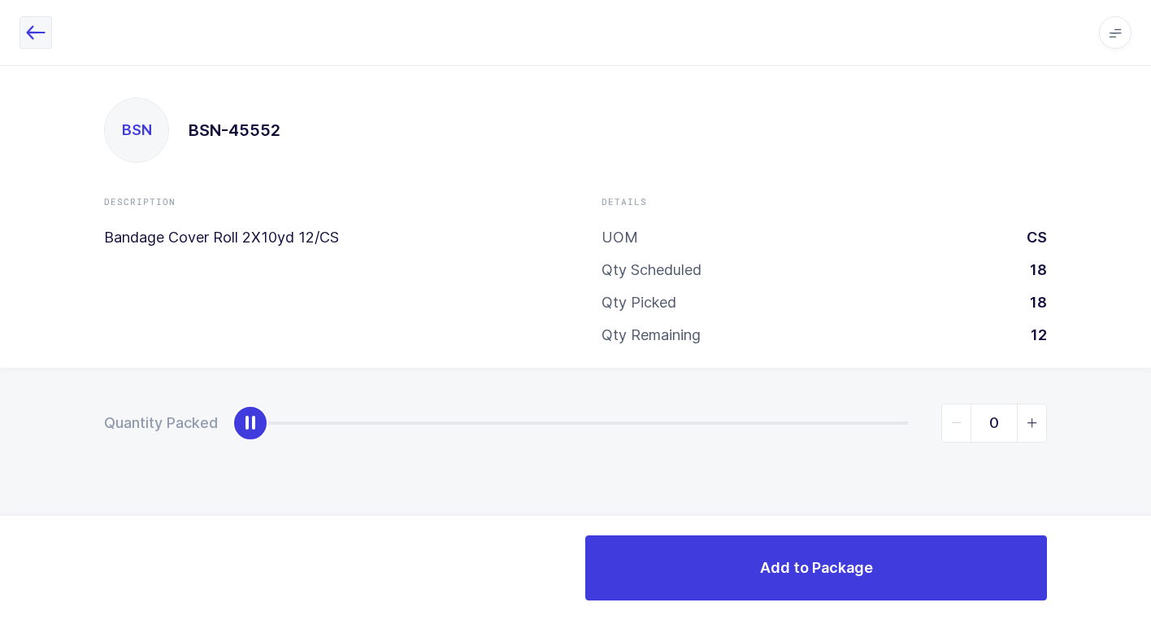
click at [28, 30] on icon "button" at bounding box center [36, 33] width 20 height 20
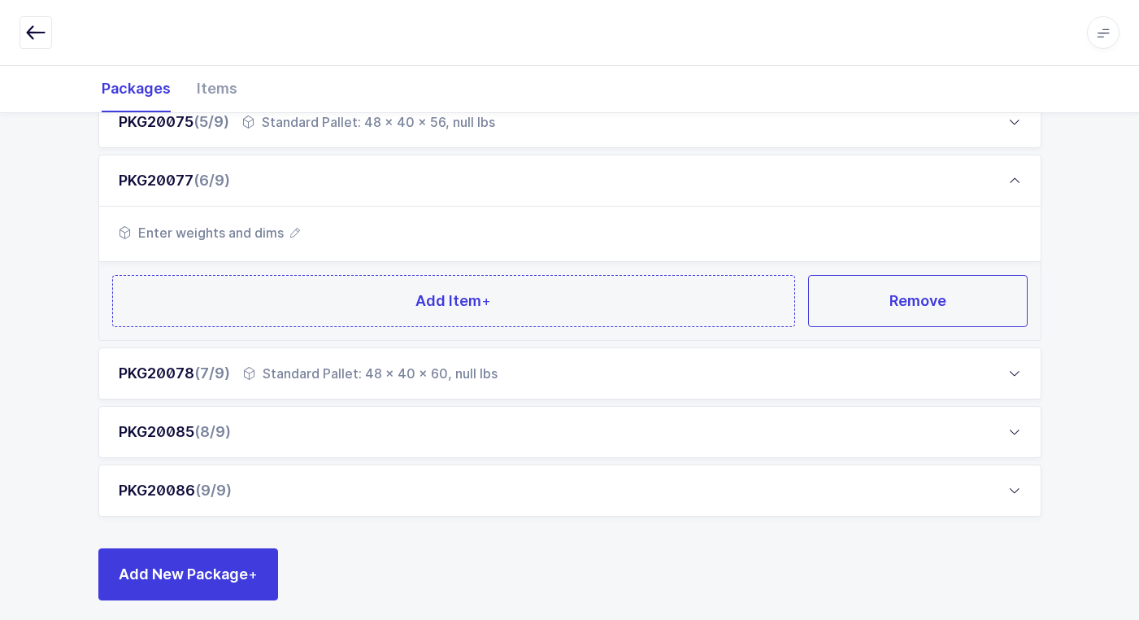
scroll to position [511, 0]
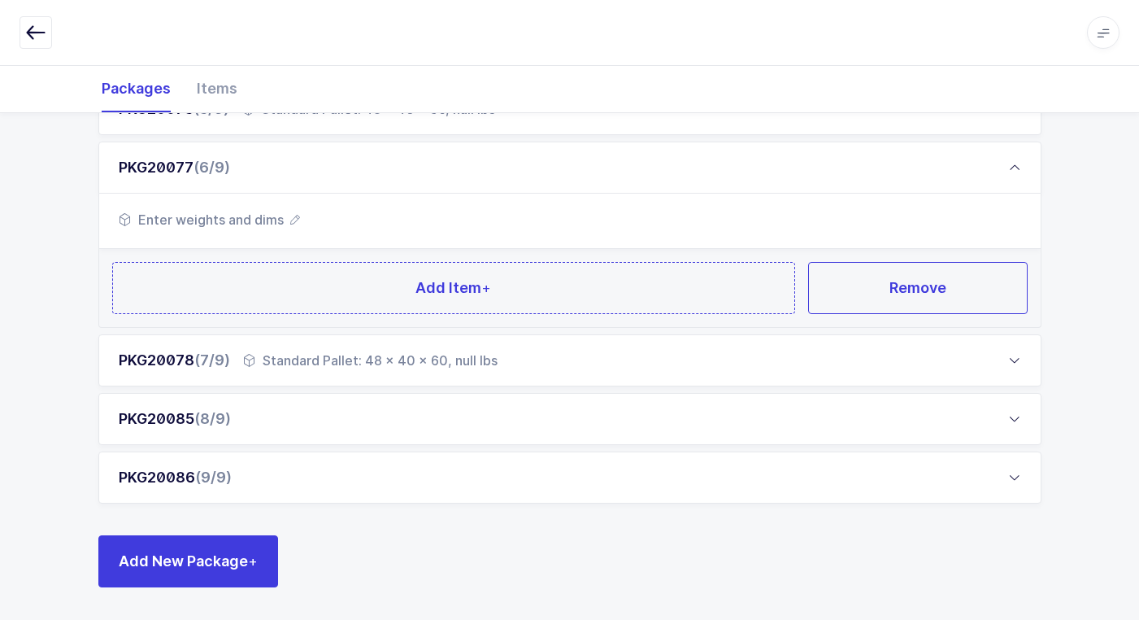
click at [291, 481] on div "PKG20086 (9/9)" at bounding box center [569, 477] width 943 height 52
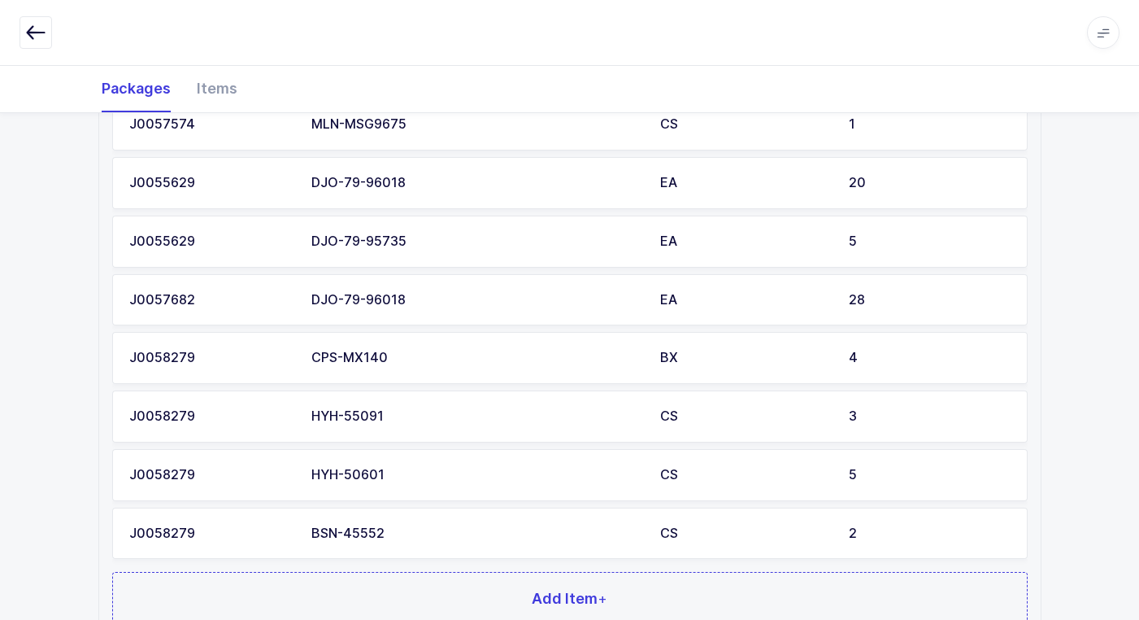
scroll to position [1134, 0]
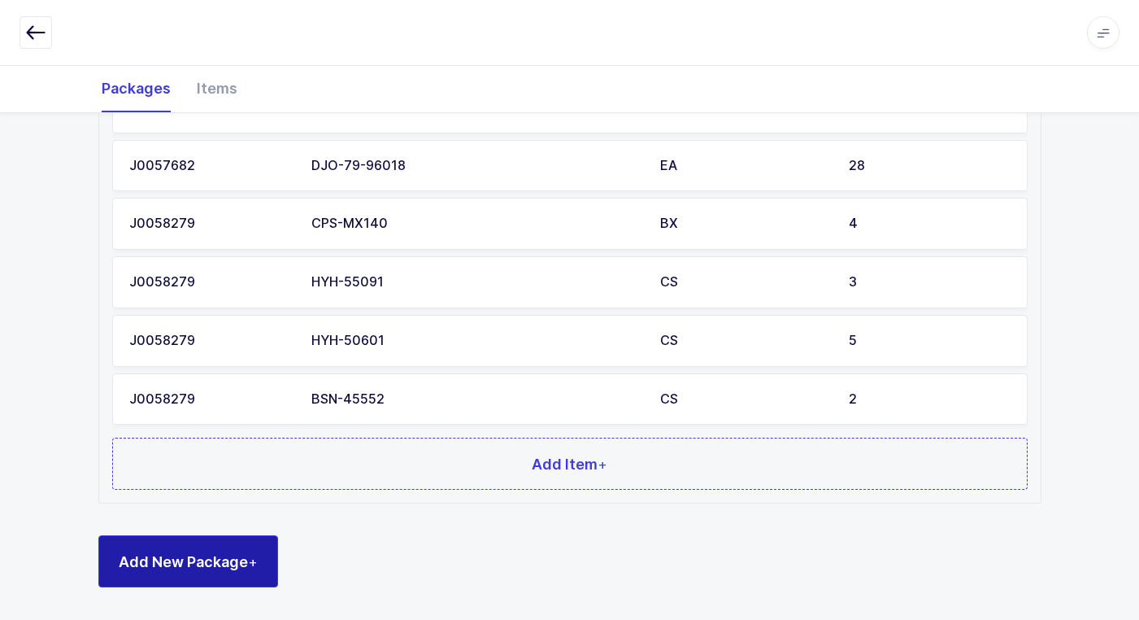
click at [233, 564] on span "Add New Package +" at bounding box center [188, 561] width 139 height 20
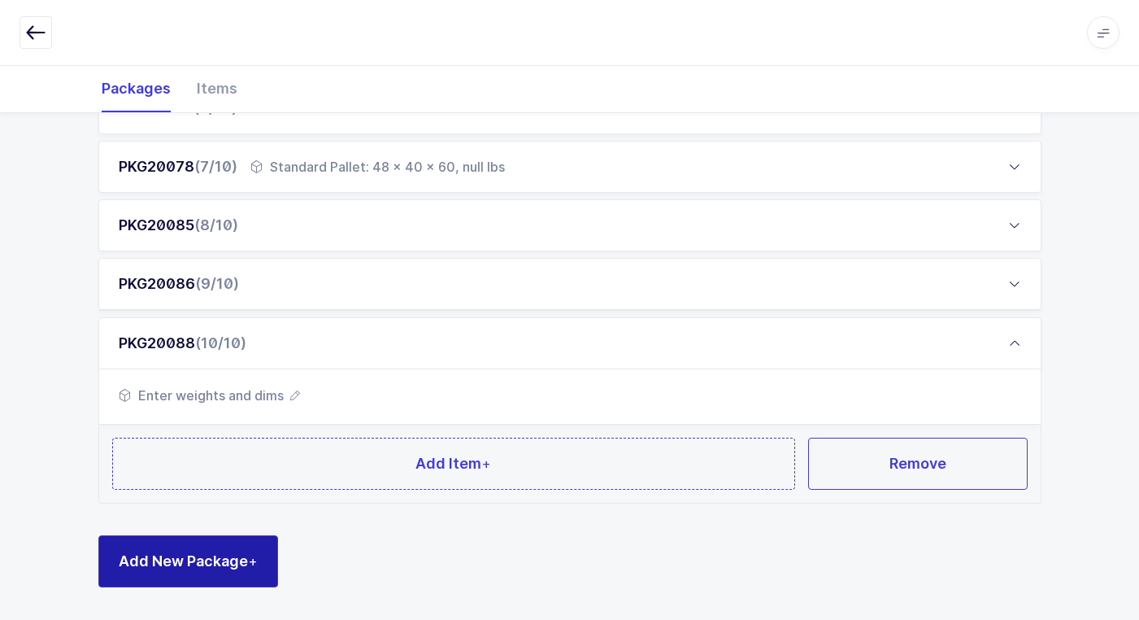
scroll to position [570, 0]
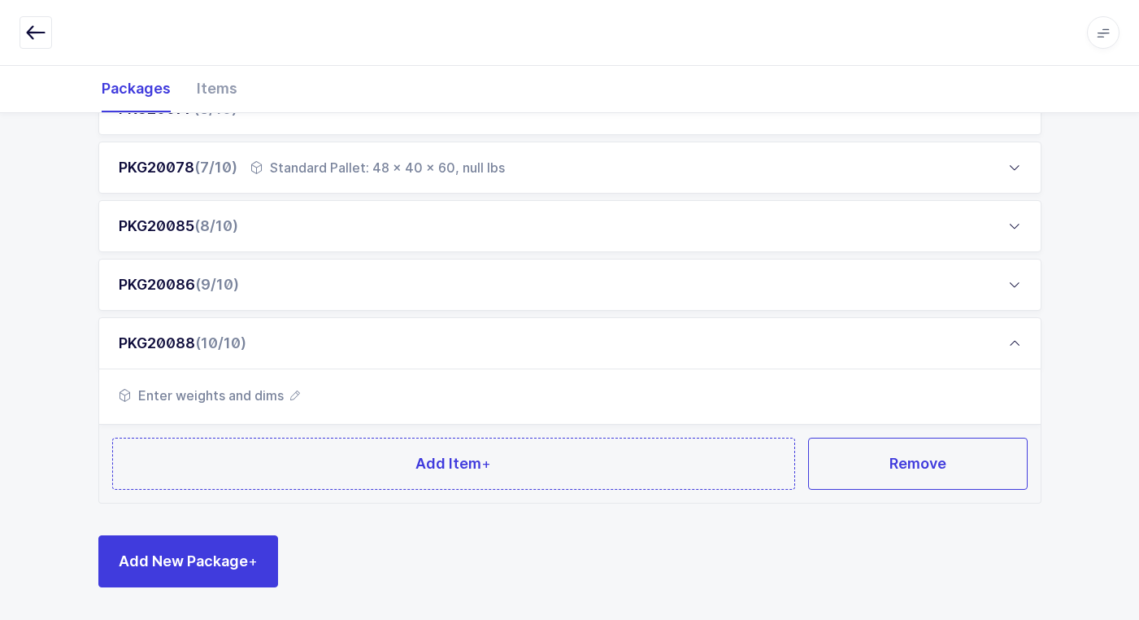
click at [219, 343] on span "(10/10)" at bounding box center [220, 342] width 51 height 17
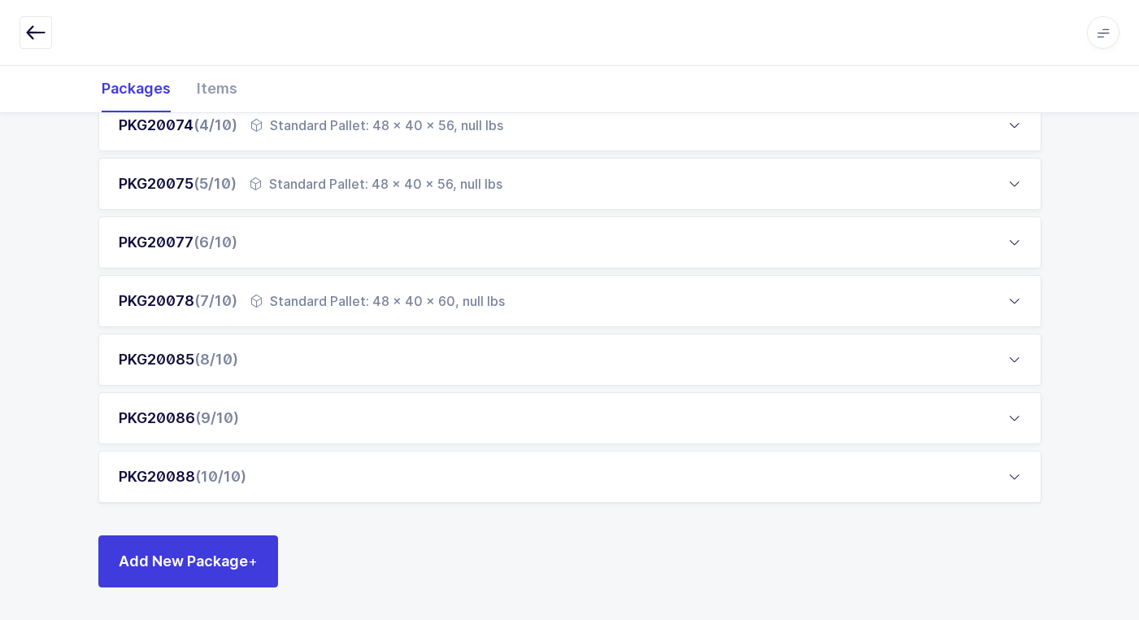
scroll to position [436, 0]
click at [242, 432] on div "PKG20086 (9/10)" at bounding box center [569, 419] width 943 height 52
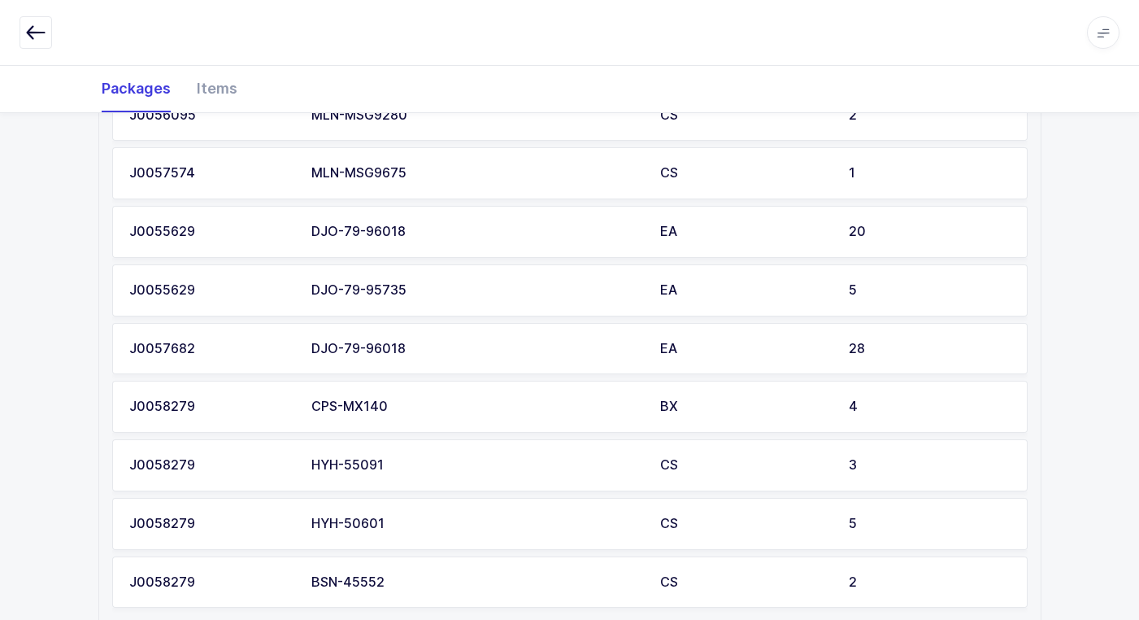
scroll to position [542, 0]
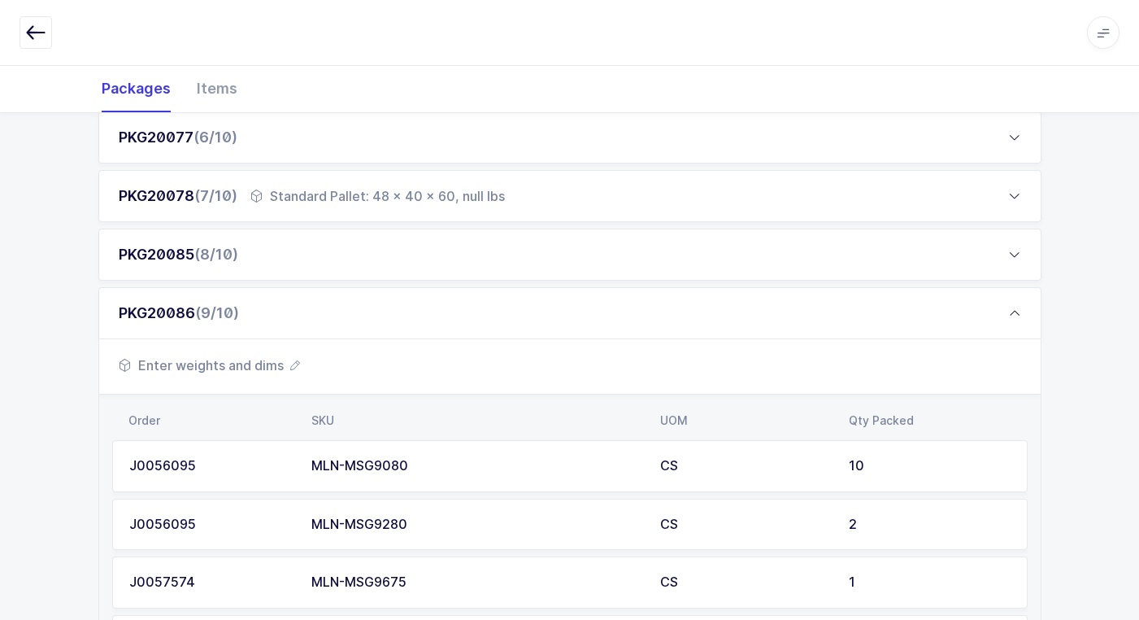
click at [221, 363] on span "Enter weights and dims" at bounding box center [209, 365] width 181 height 20
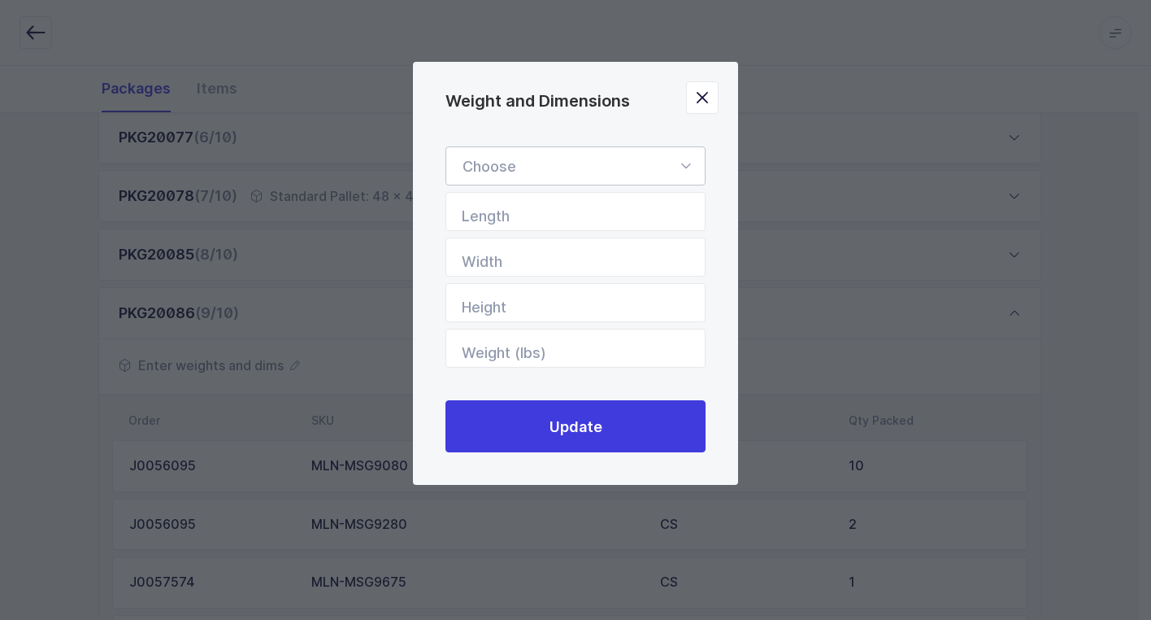
drag, startPoint x: 686, startPoint y: 161, endPoint x: 620, endPoint y: 219, distance: 87.6
click at [683, 172] on icon "Weight and Dimensions" at bounding box center [686, 165] width 20 height 39
click at [590, 215] on li "Standard Pallet" at bounding box center [582, 213] width 258 height 31
type input "Standard Pallet"
type input "48"
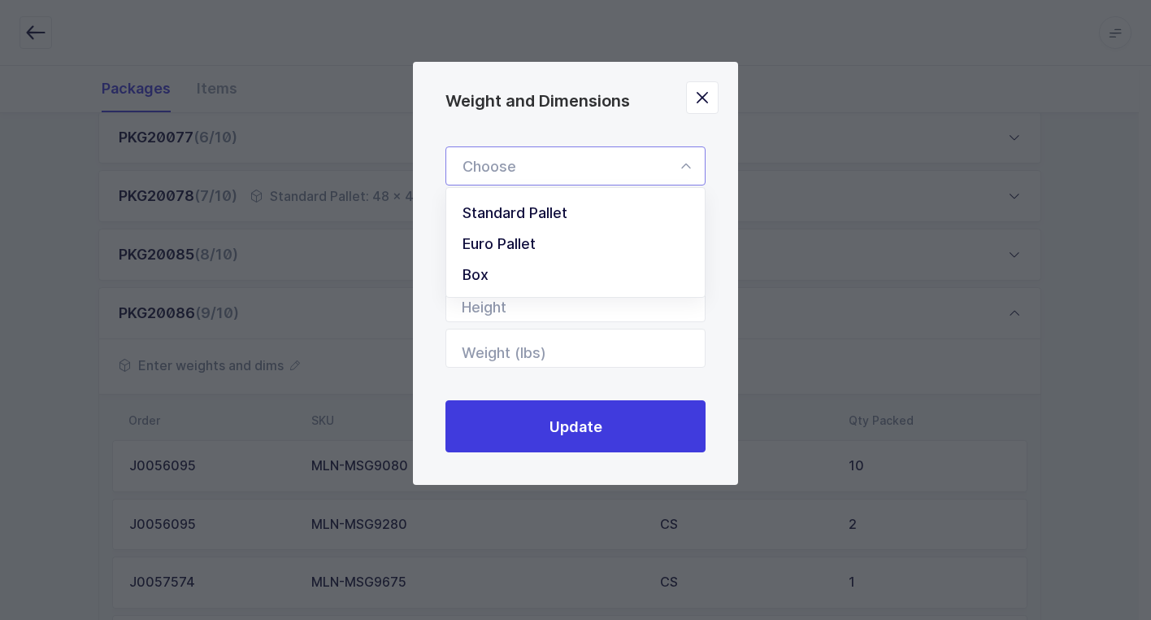
type input "40"
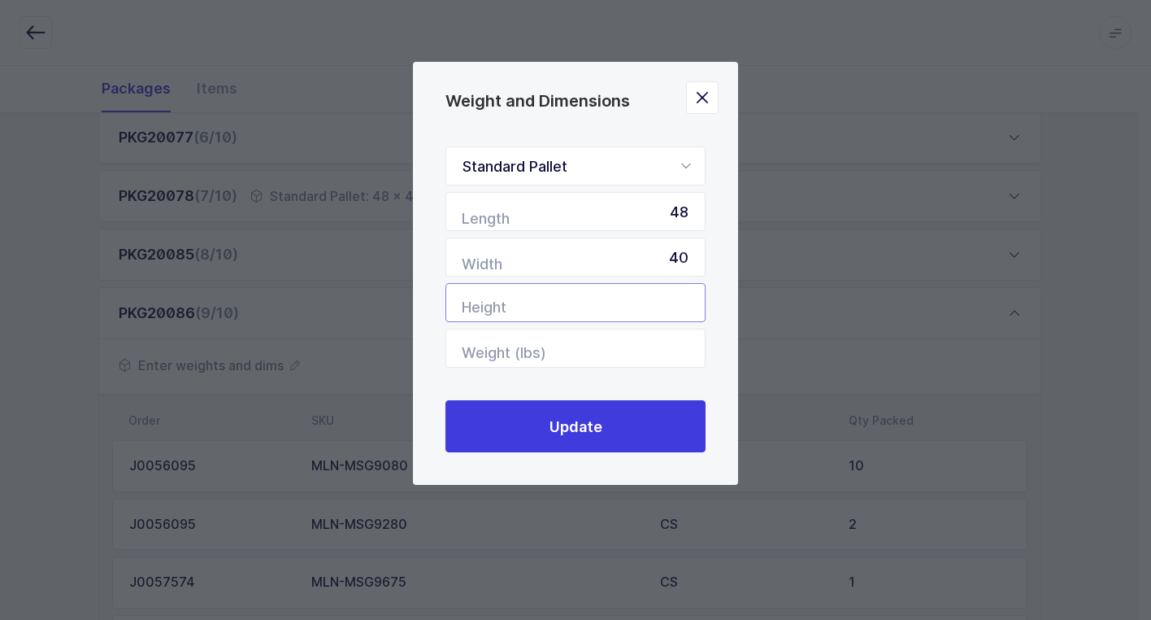
drag, startPoint x: 611, startPoint y: 295, endPoint x: 590, endPoint y: 304, distance: 22.2
click at [608, 298] on input "Height" at bounding box center [576, 302] width 260 height 39
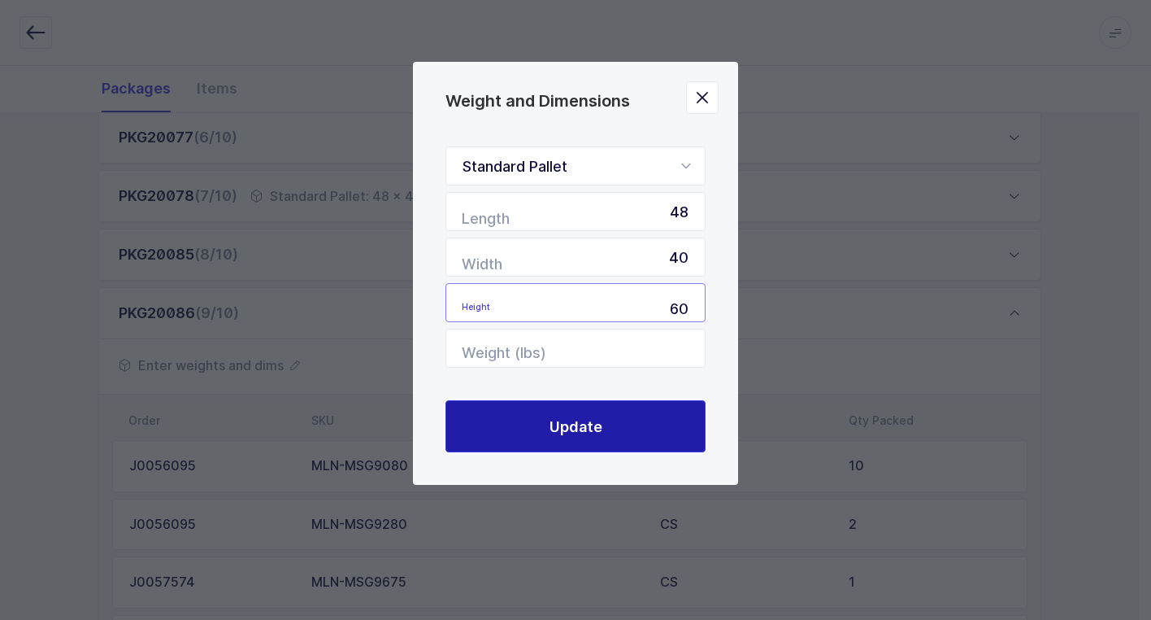
type input "60"
click at [567, 416] on span "Update" at bounding box center [576, 426] width 53 height 20
click at [510, 438] on button "Update" at bounding box center [576, 426] width 260 height 52
click at [569, 433] on span "Update" at bounding box center [576, 426] width 53 height 20
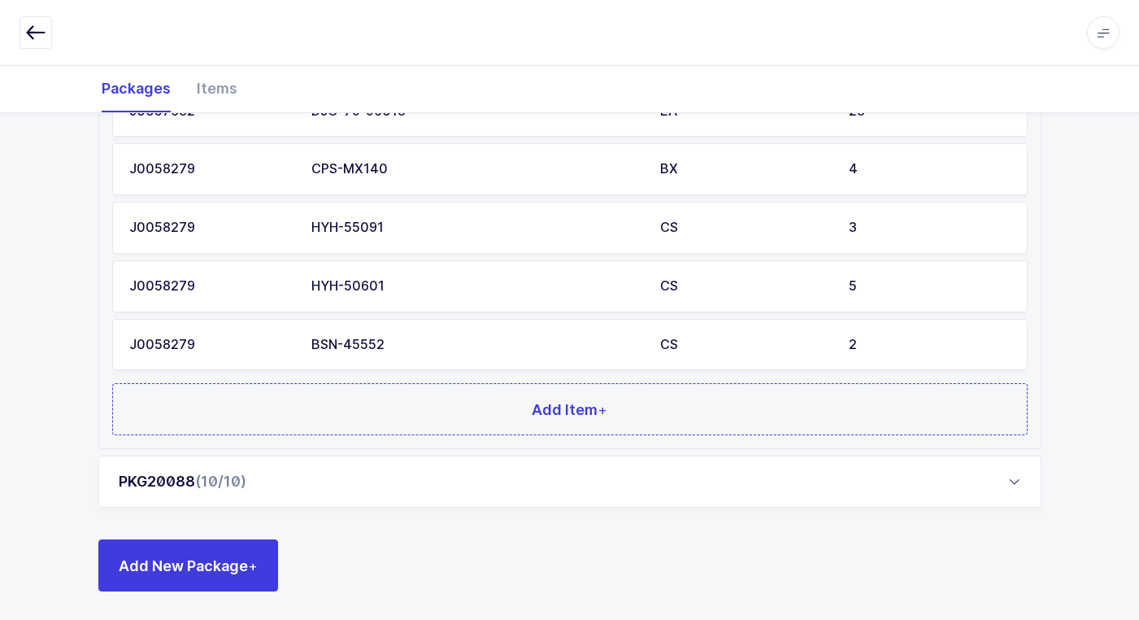
scroll to position [1192, 0]
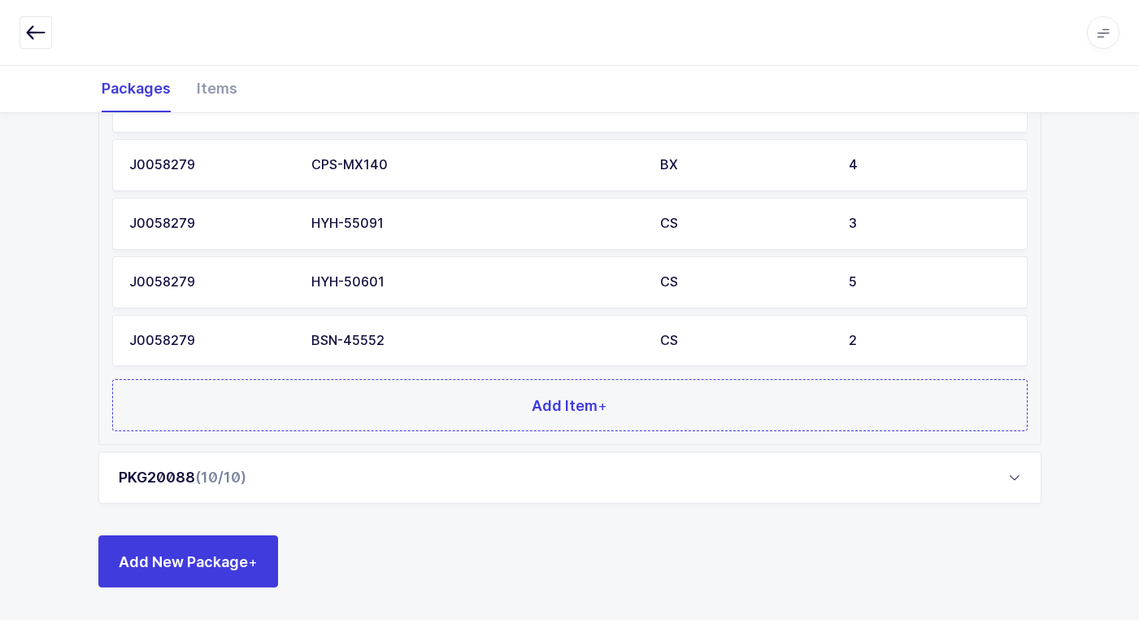
click at [281, 496] on div "PKG20088 (10/10)" at bounding box center [569, 477] width 943 height 52
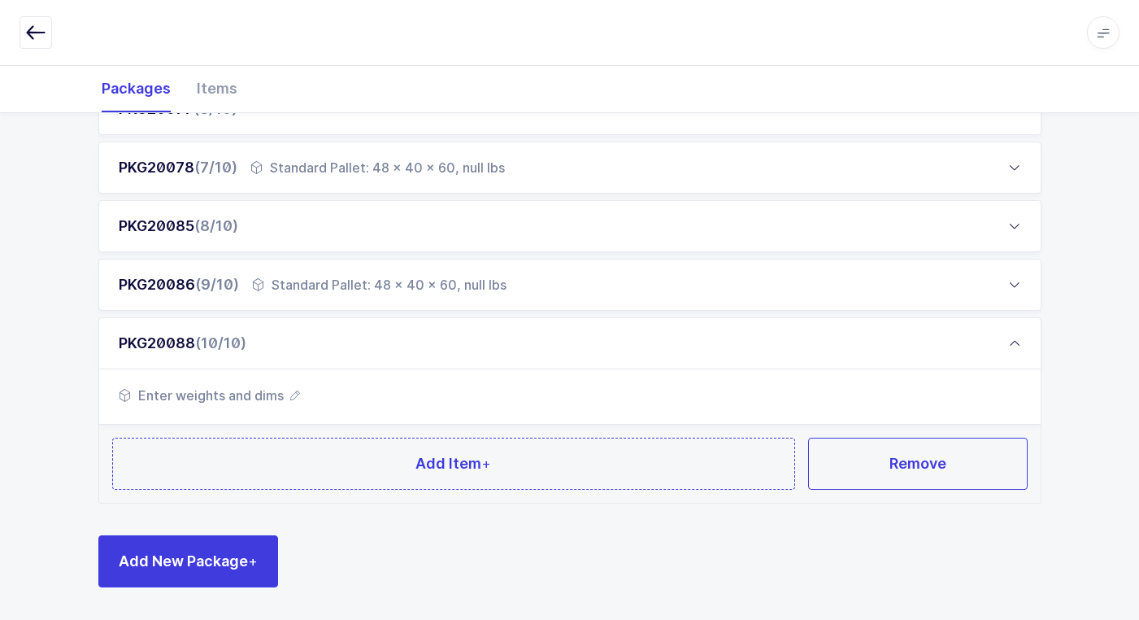
scroll to position [570, 0]
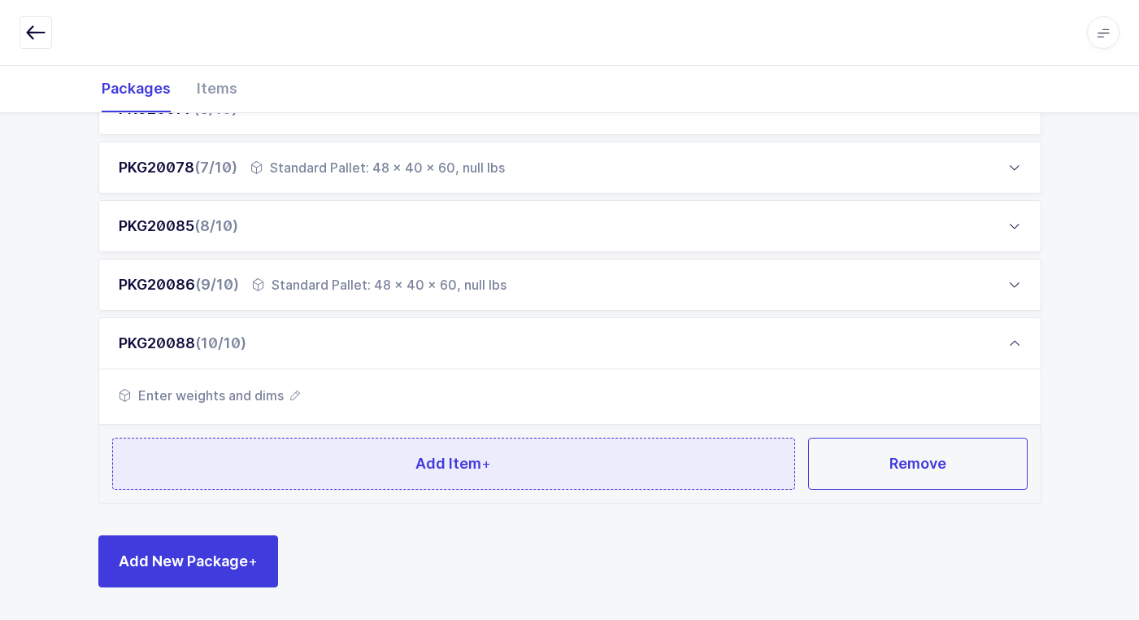
click at [307, 462] on button "Add Item +" at bounding box center [454, 463] width 684 height 52
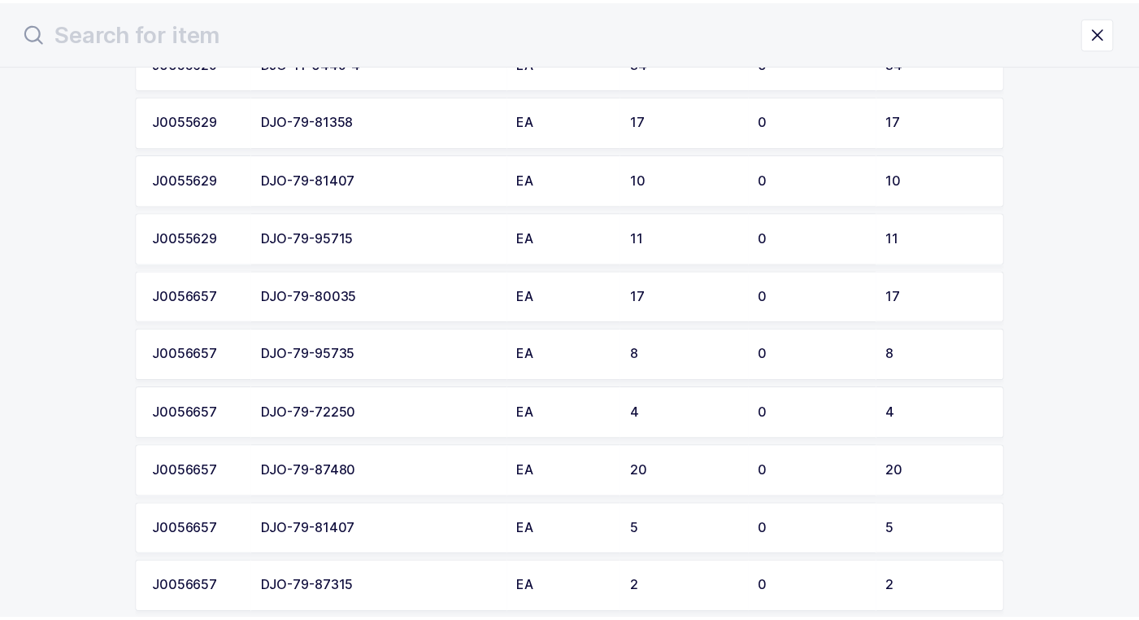
scroll to position [2743, 0]
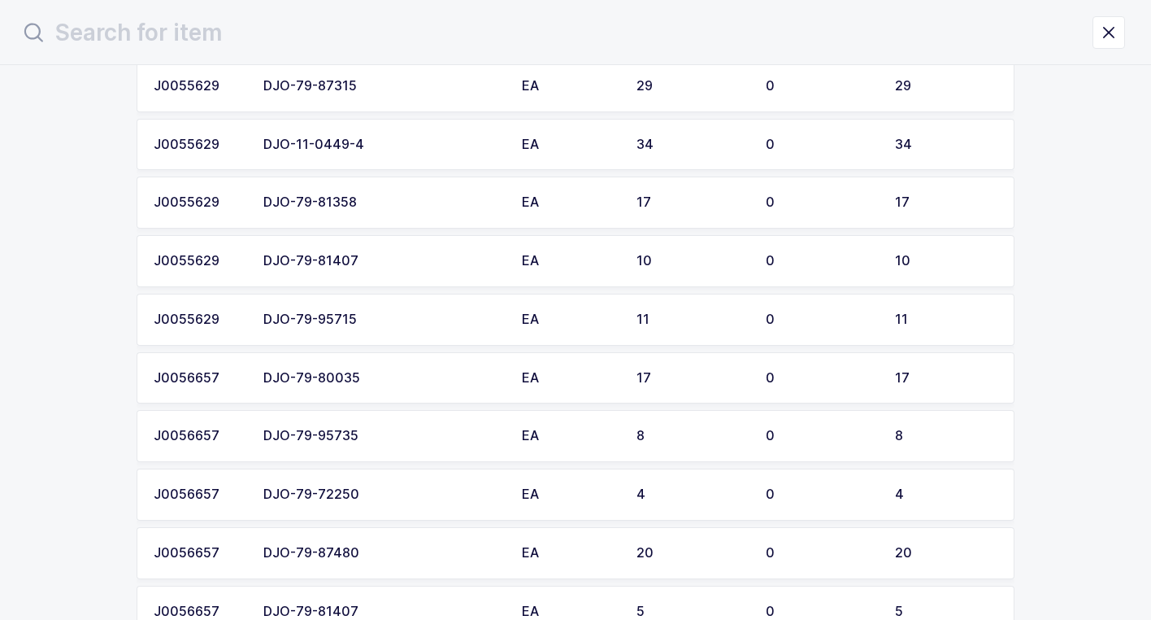
click at [362, 321] on div "DJO-79-95715" at bounding box center [382, 319] width 239 height 15
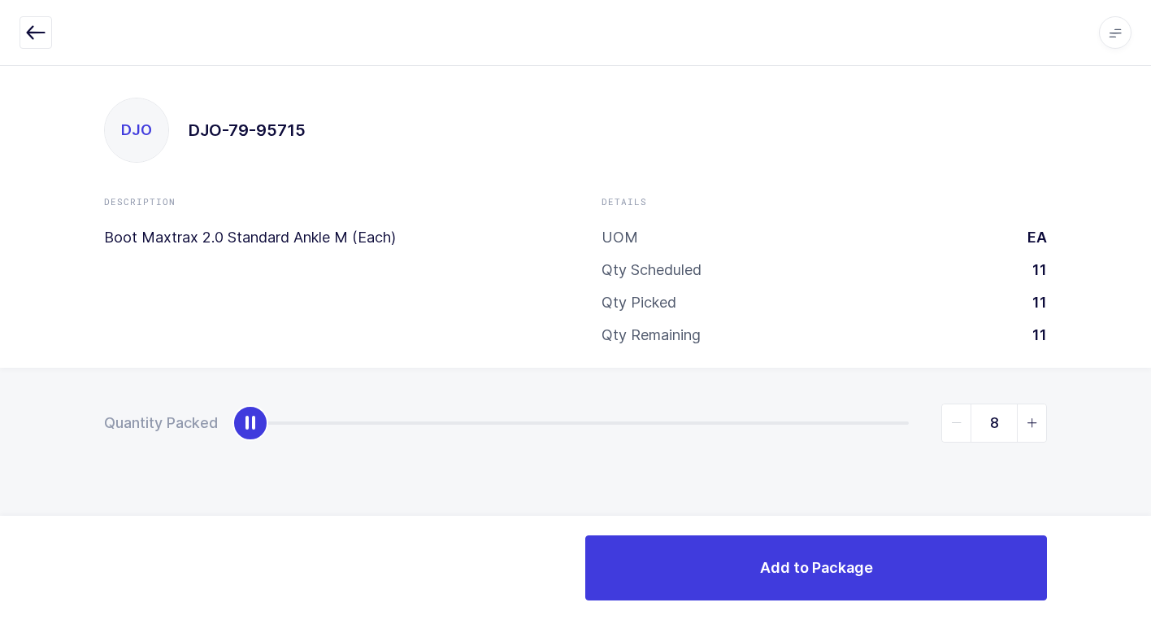
type input "11"
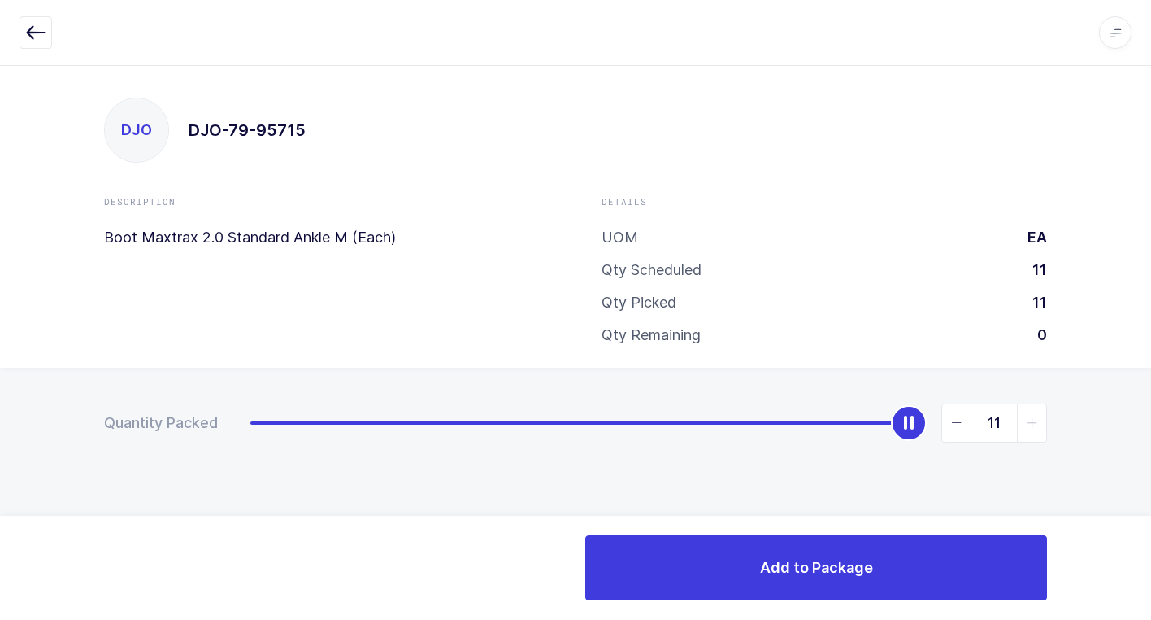
drag, startPoint x: 255, startPoint y: 426, endPoint x: 706, endPoint y: 609, distance: 487.0
click at [1089, 560] on div "Apps Core [GEOGRAPHIC_DATA] Admin Mission Control Purchasing [PERSON_NAME] Logo…" at bounding box center [575, 342] width 1151 height 555
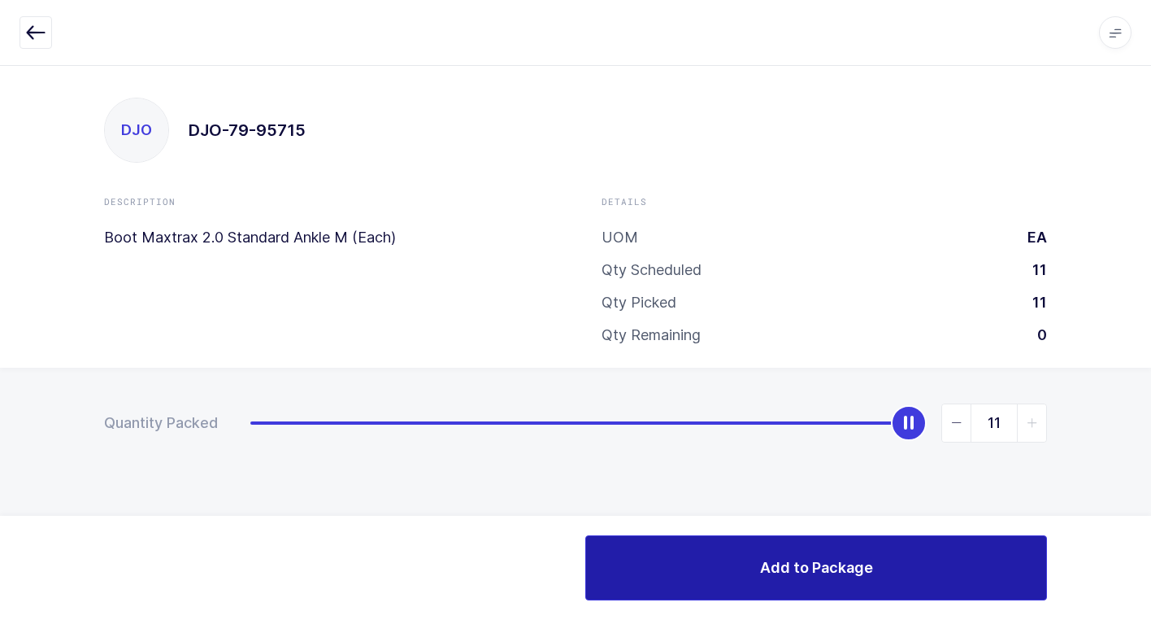
click at [671, 588] on button "Add to Package" at bounding box center [816, 567] width 462 height 65
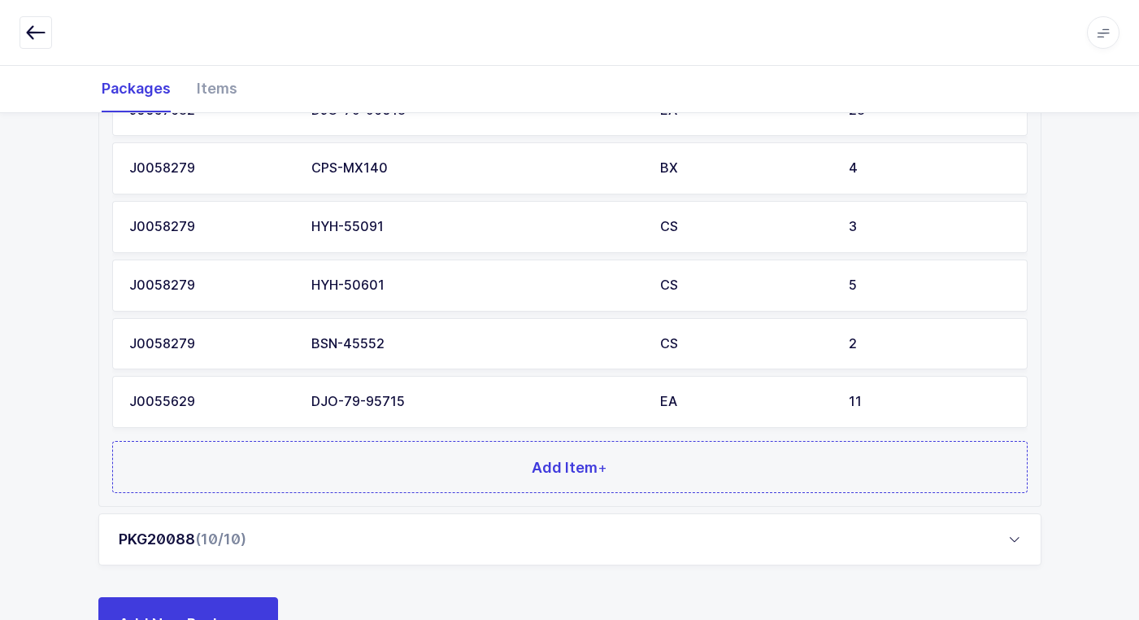
scroll to position [1251, 0]
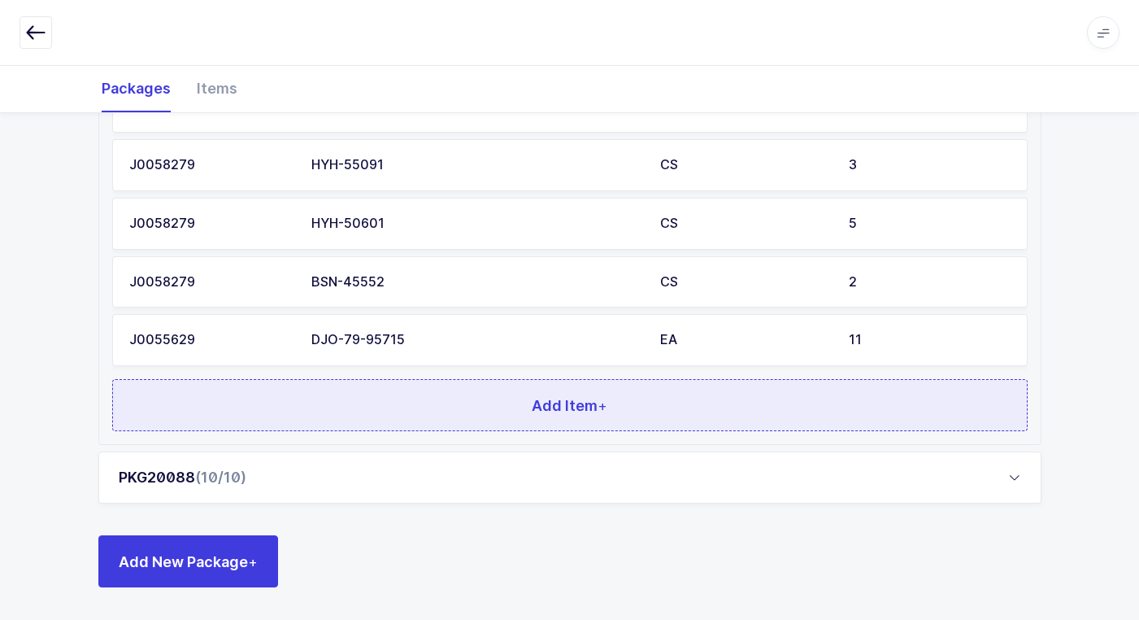
click at [424, 398] on button "Add Item +" at bounding box center [570, 405] width 916 height 52
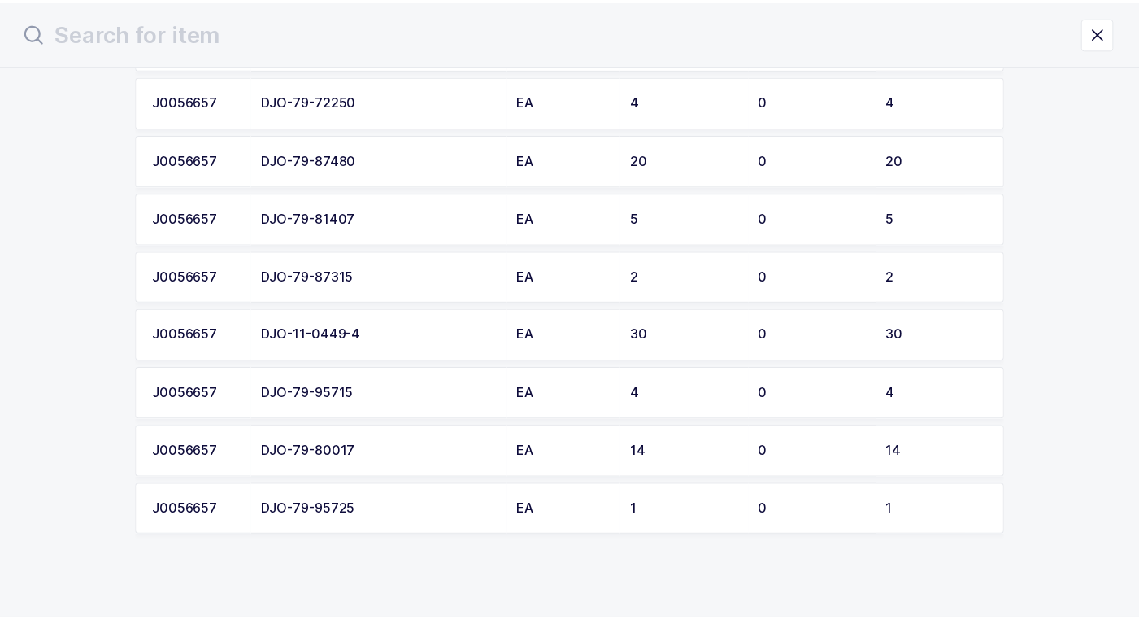
scroll to position [3091, 0]
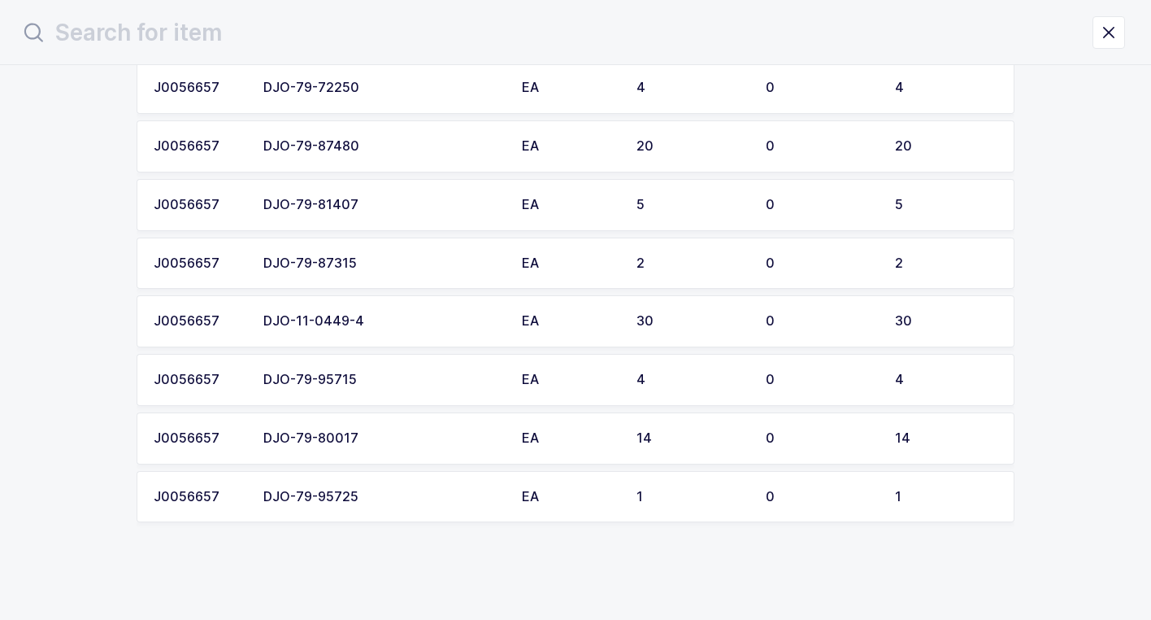
click at [368, 381] on div "DJO-79-95715" at bounding box center [382, 379] width 239 height 15
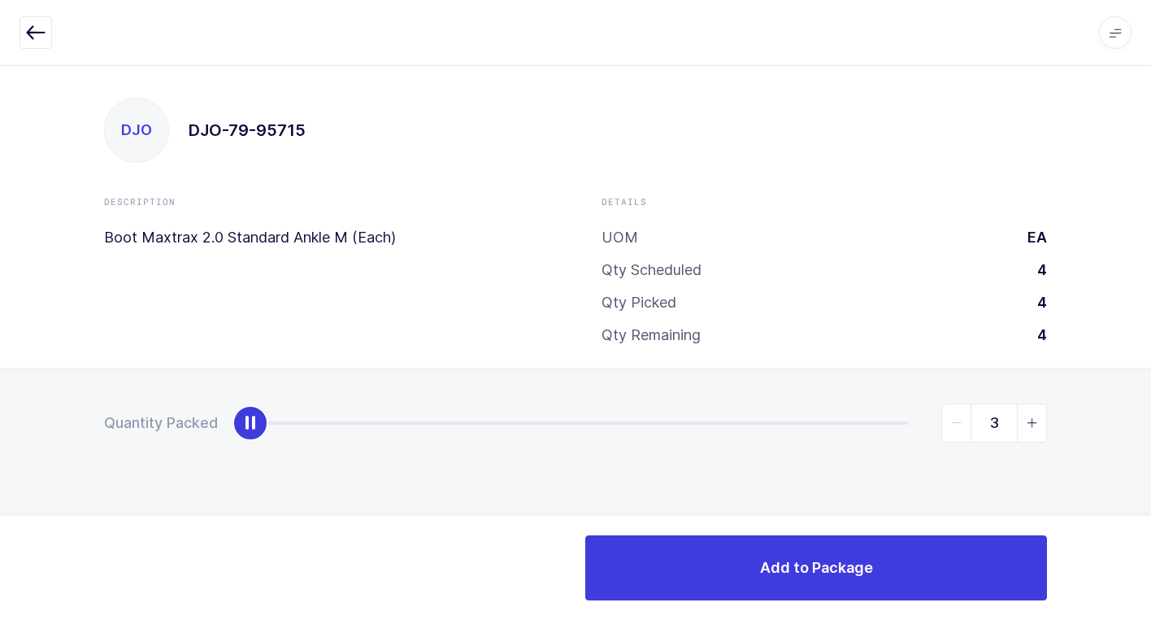
type input "4"
drag, startPoint x: 248, startPoint y: 418, endPoint x: 1160, endPoint y: 485, distance: 914.9
click at [1151, 485] on html "Apps Core [GEOGRAPHIC_DATA] Admin Mission Control Purchasing [PERSON_NAME] Logo…" at bounding box center [575, 310] width 1151 height 620
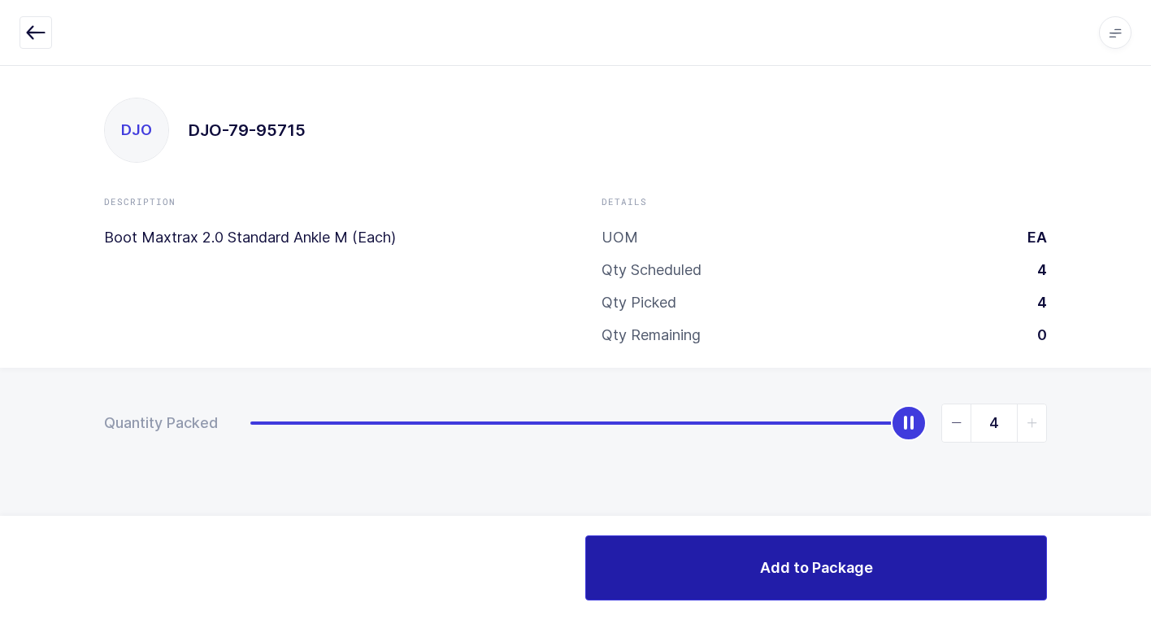
click at [752, 571] on button "Add to Package" at bounding box center [816, 567] width 462 height 65
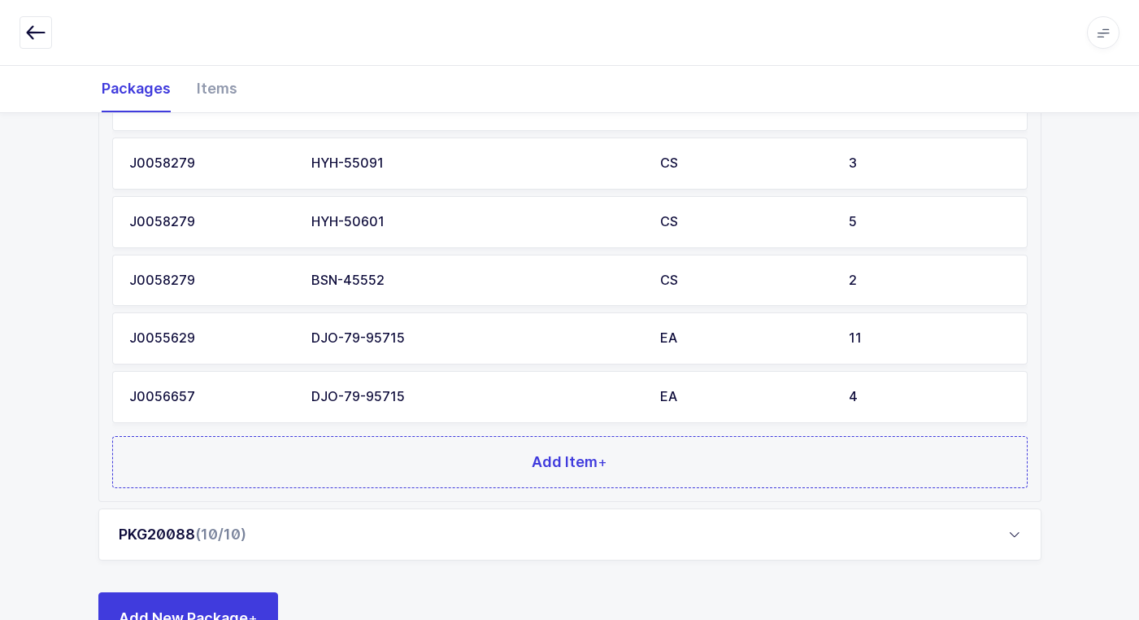
scroll to position [1309, 0]
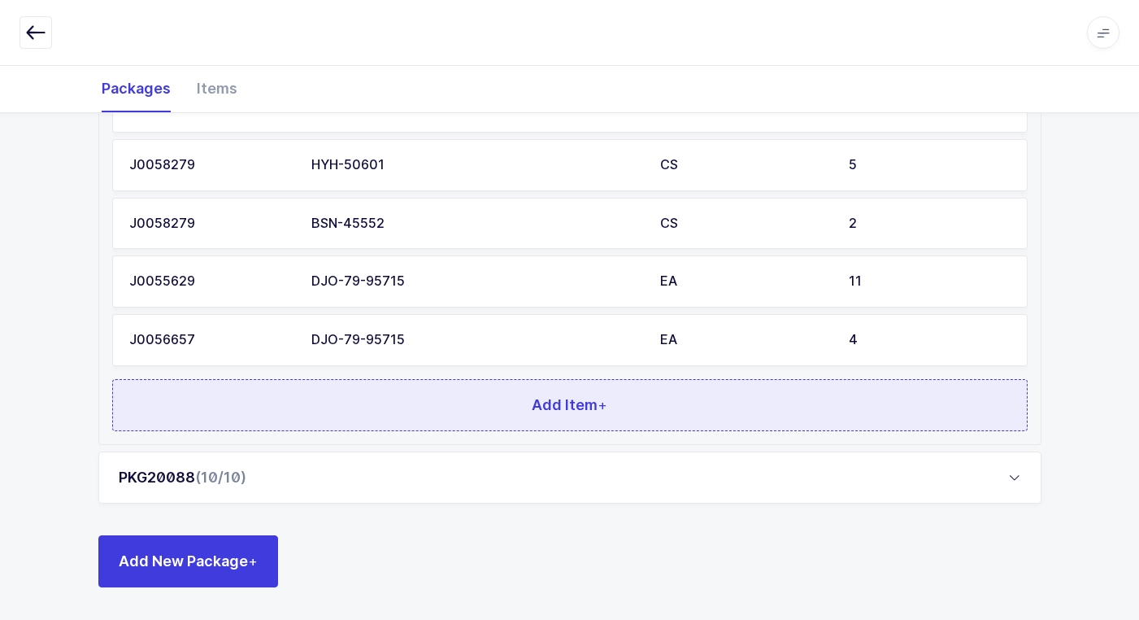
click at [323, 407] on button "Add Item +" at bounding box center [570, 405] width 916 height 52
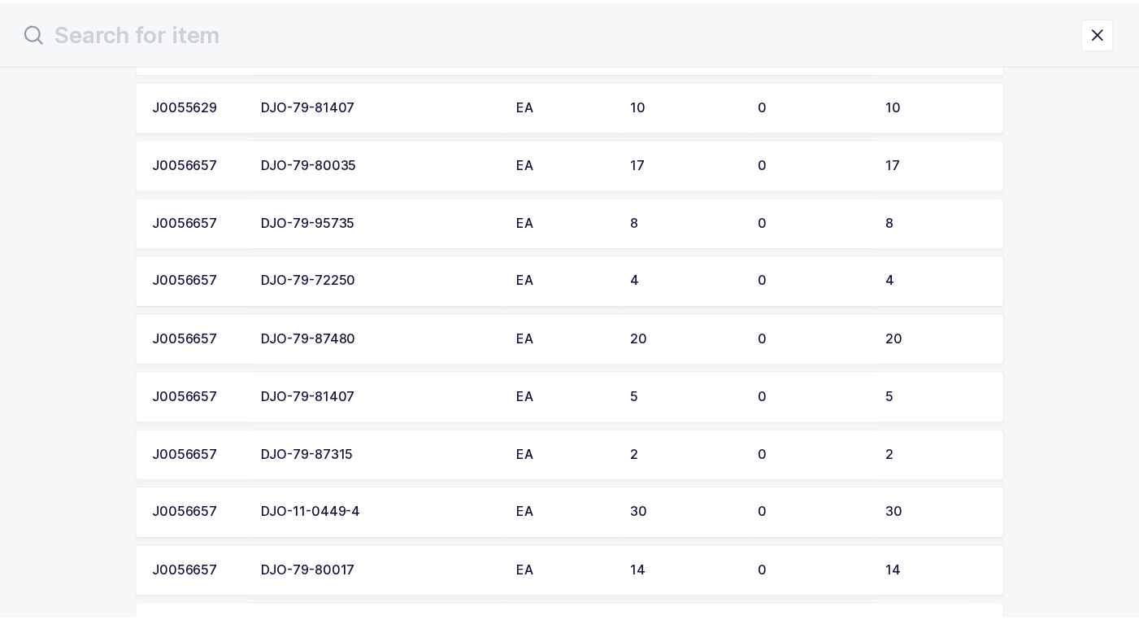
scroll to position [2870, 0]
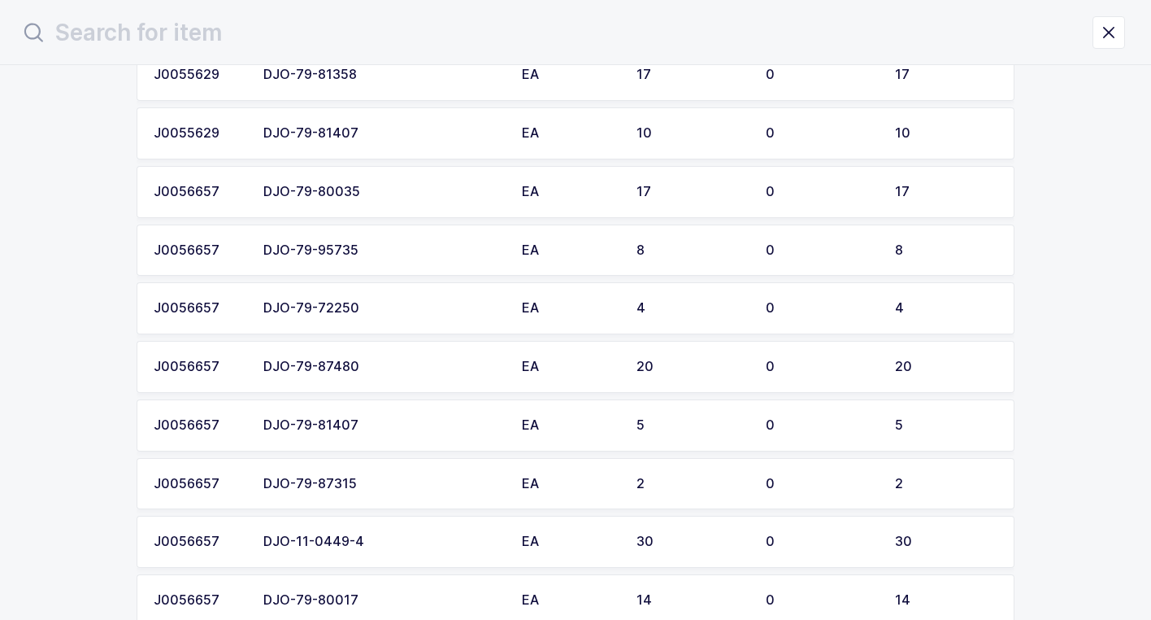
click at [372, 253] on div "DJO-79-95735" at bounding box center [382, 250] width 239 height 15
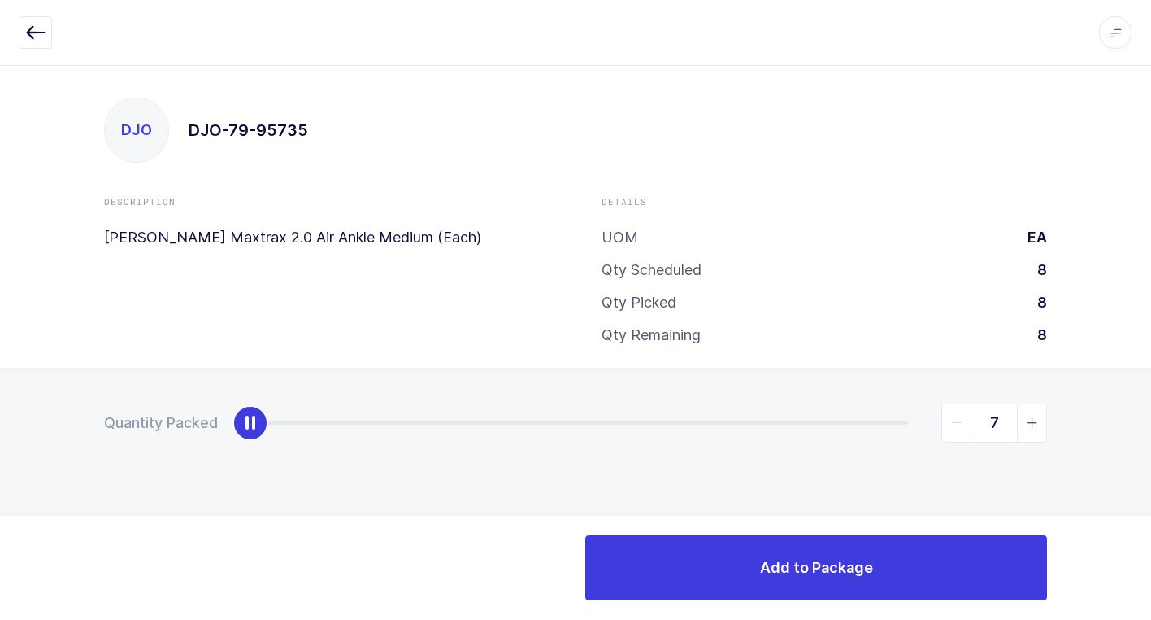
type input "8"
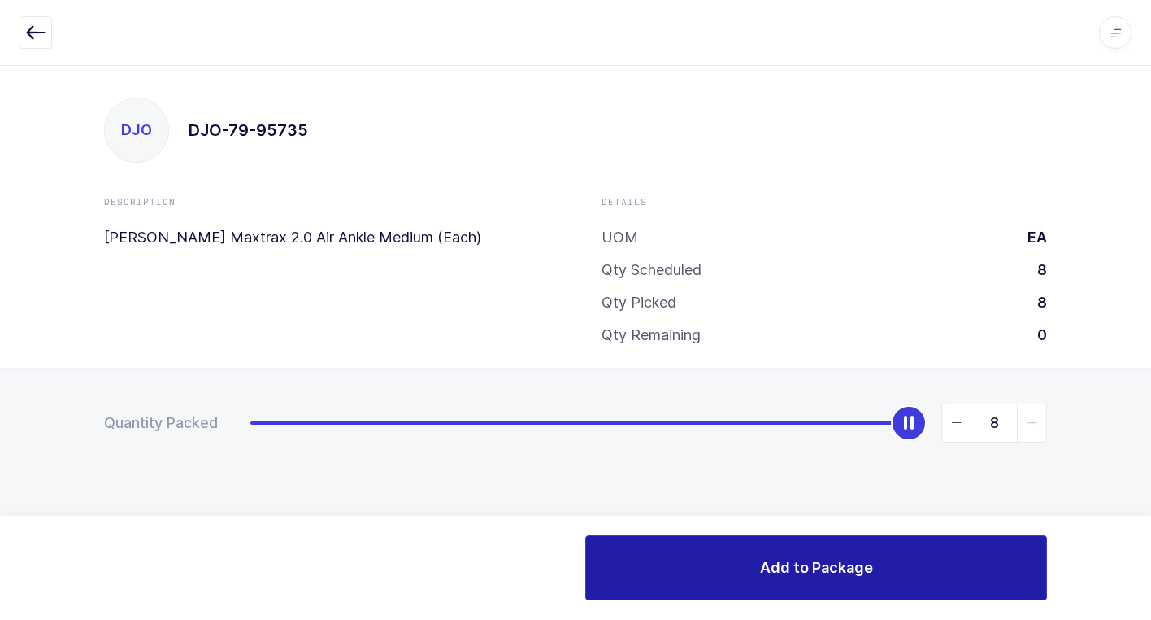
drag, startPoint x: 261, startPoint y: 418, endPoint x: 1038, endPoint y: 555, distance: 788.6
click at [1151, 516] on html "Apps Core [GEOGRAPHIC_DATA] Admin Mission Control Purchasing [PERSON_NAME] Logo…" at bounding box center [575, 310] width 1151 height 620
click at [783, 561] on span "Add to Package" at bounding box center [816, 567] width 113 height 20
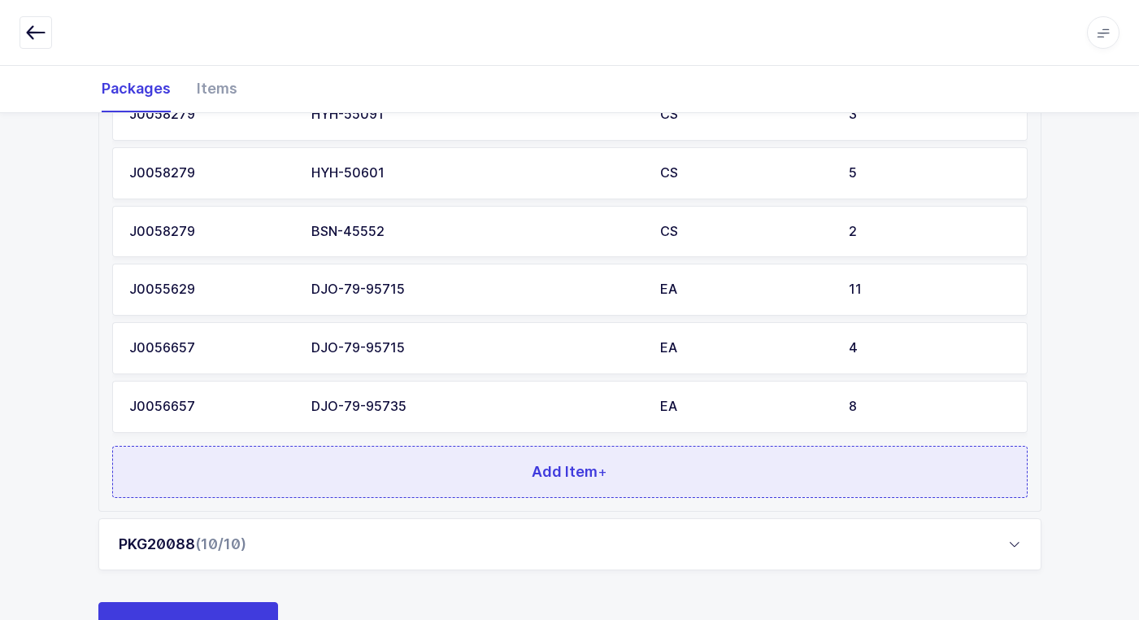
scroll to position [1368, 0]
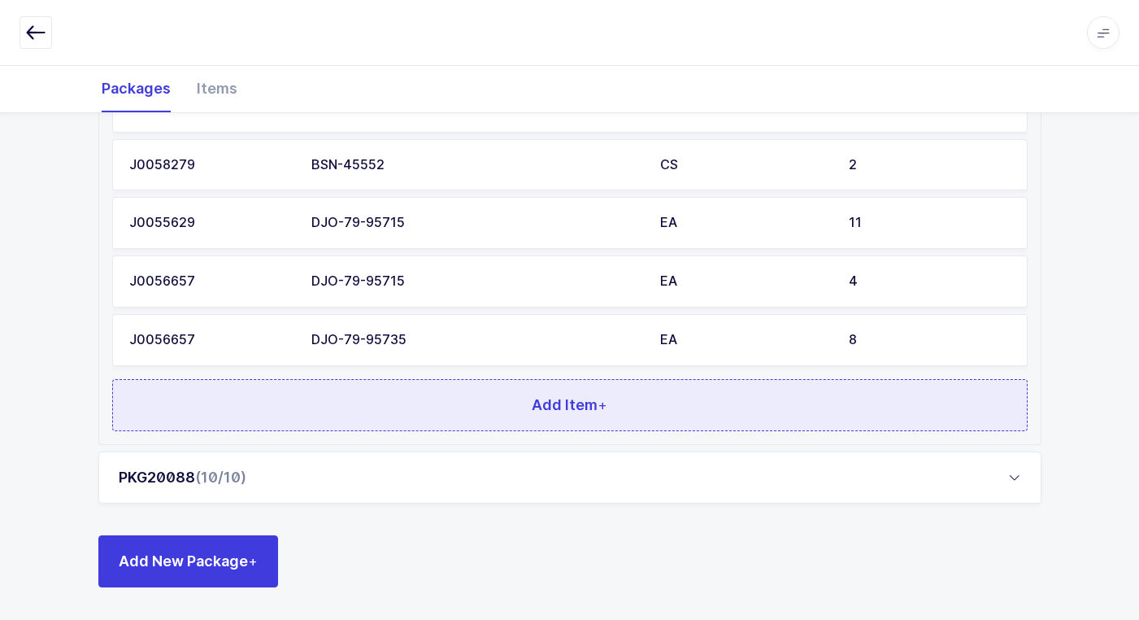
click at [509, 419] on button "Add Item +" at bounding box center [570, 405] width 916 height 52
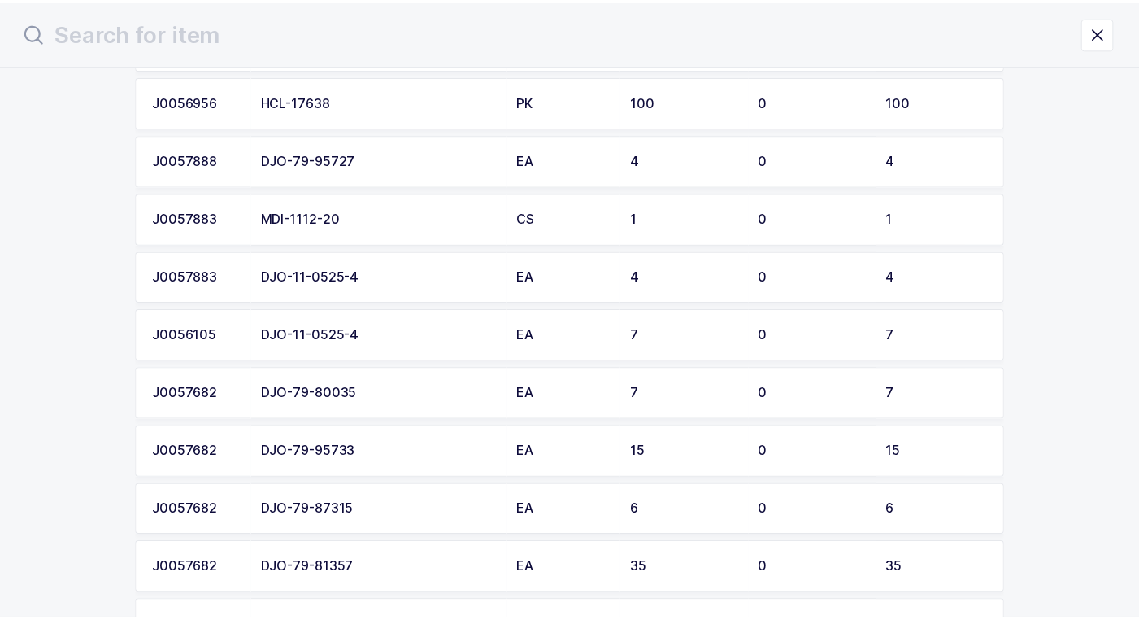
scroll to position [1673, 0]
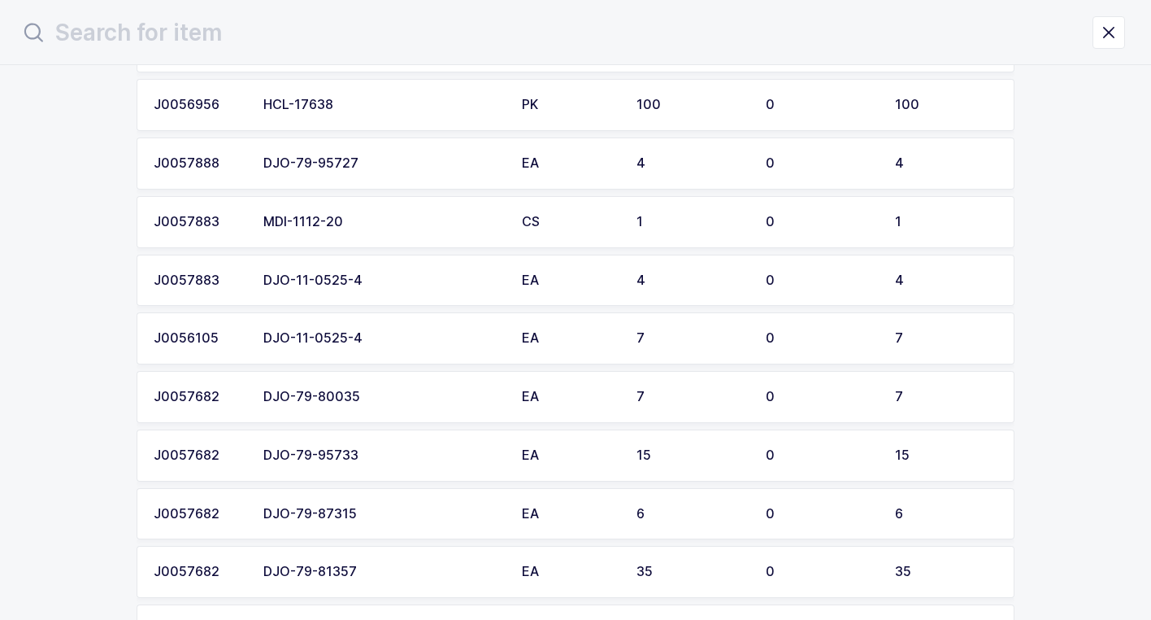
click at [401, 468] on td "DJO-79-95733" at bounding box center [383, 455] width 259 height 52
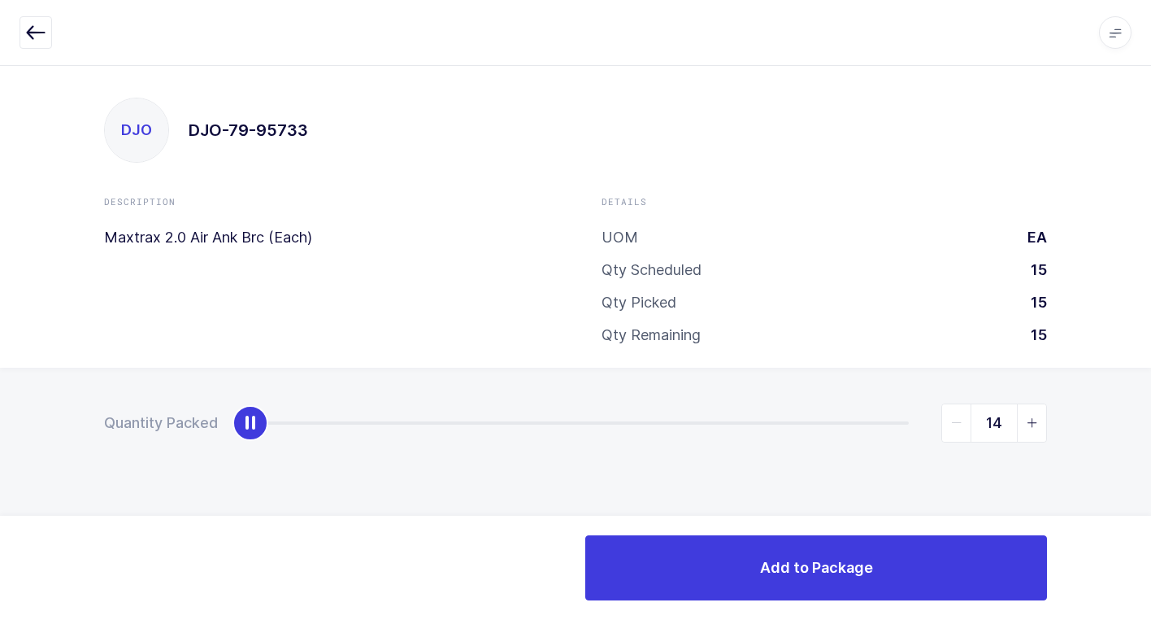
type input "15"
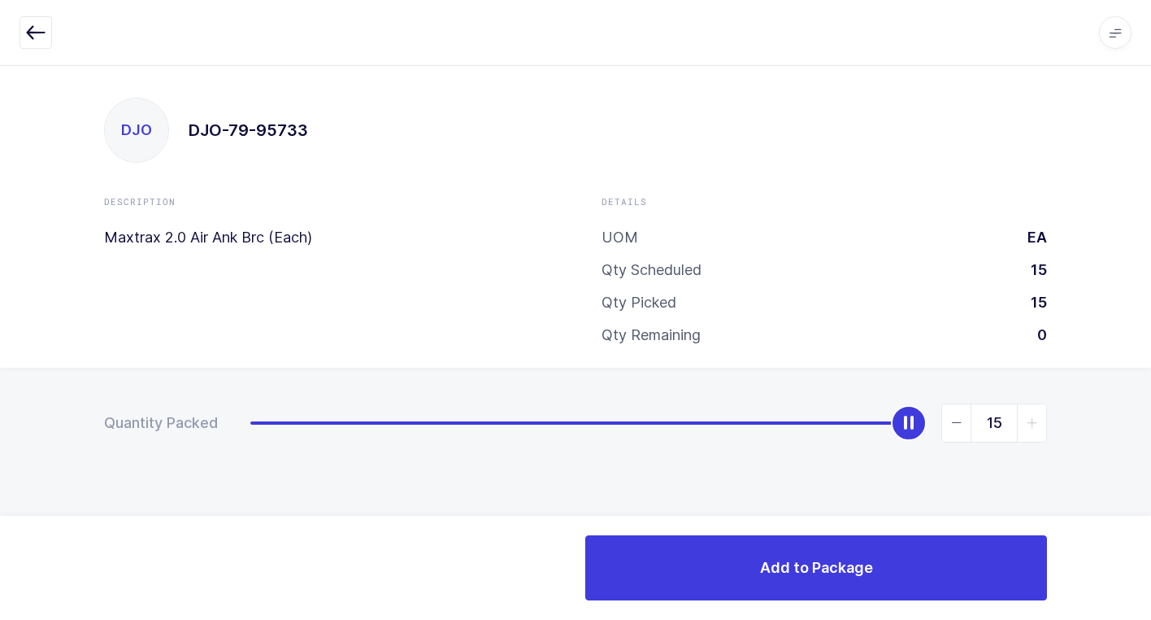
drag, startPoint x: 253, startPoint y: 424, endPoint x: 1099, endPoint y: 661, distance: 878.4
click at [1099, 619] on html "Apps Core [GEOGRAPHIC_DATA] Admin Mission Control Purchasing [PERSON_NAME] Logo…" at bounding box center [575, 310] width 1151 height 620
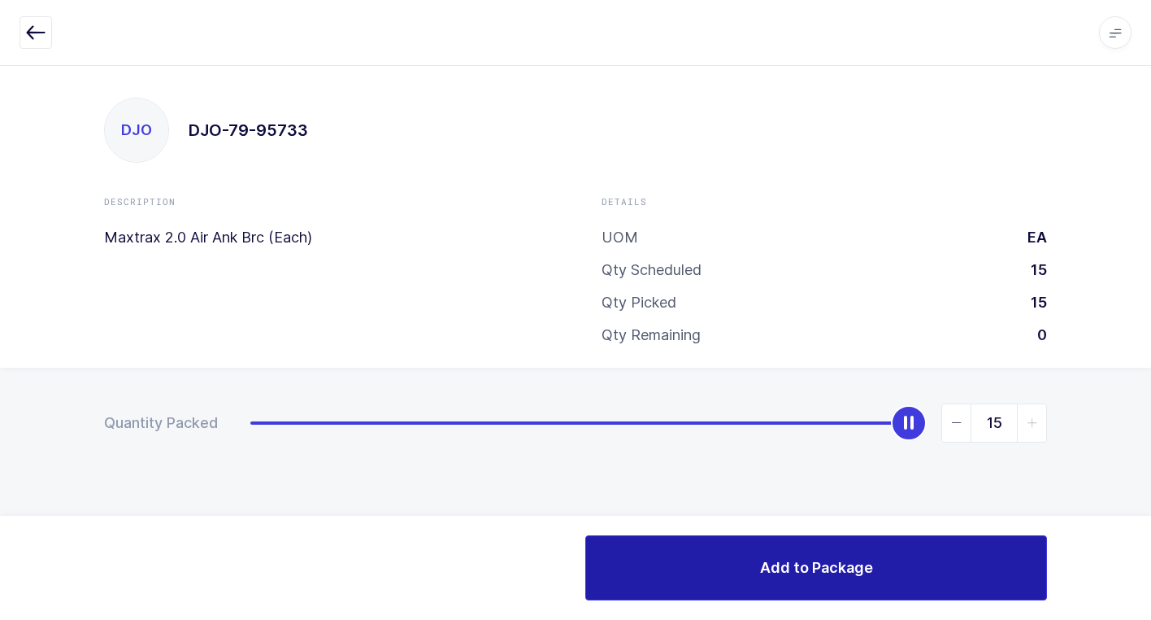
click at [731, 576] on button "Add to Package" at bounding box center [816, 567] width 462 height 65
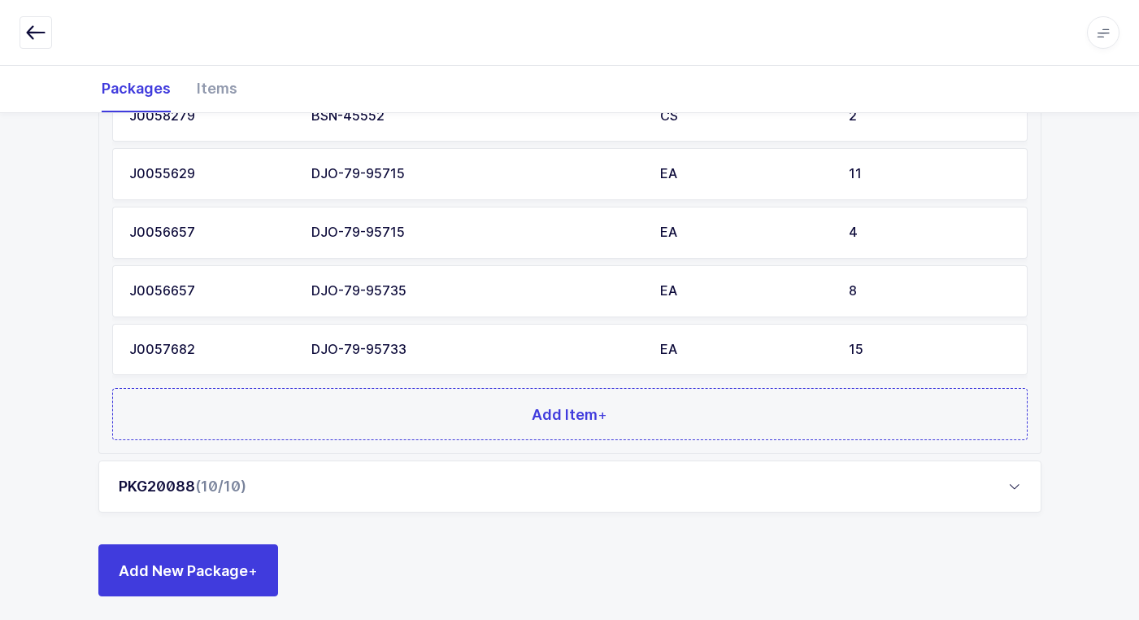
scroll to position [1425, 0]
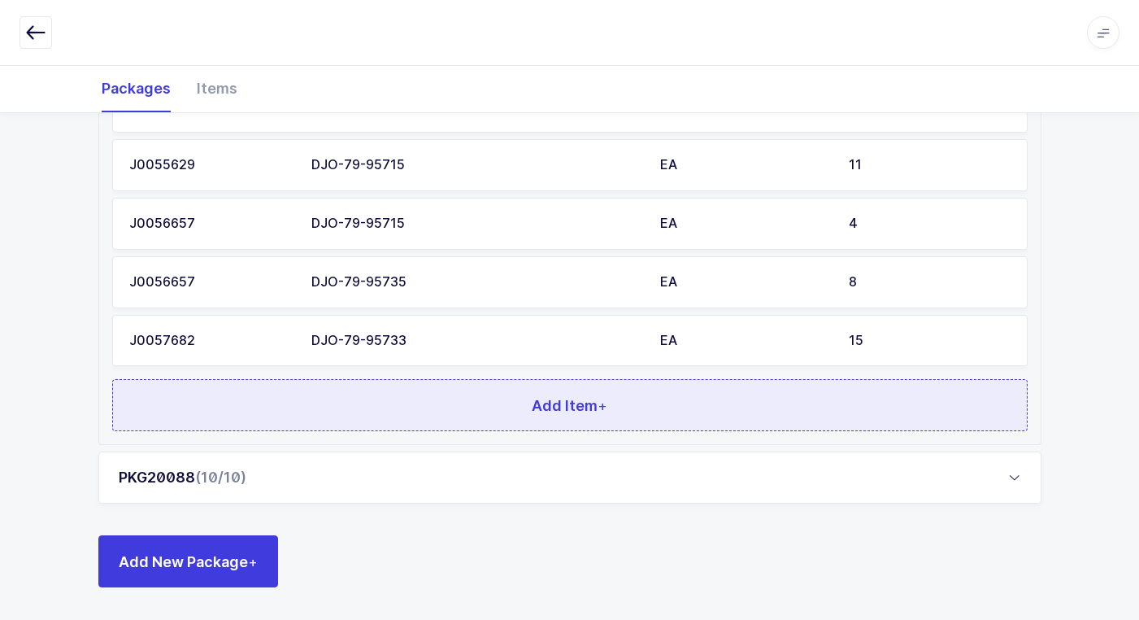
click at [424, 398] on button "Add Item +" at bounding box center [570, 405] width 916 height 52
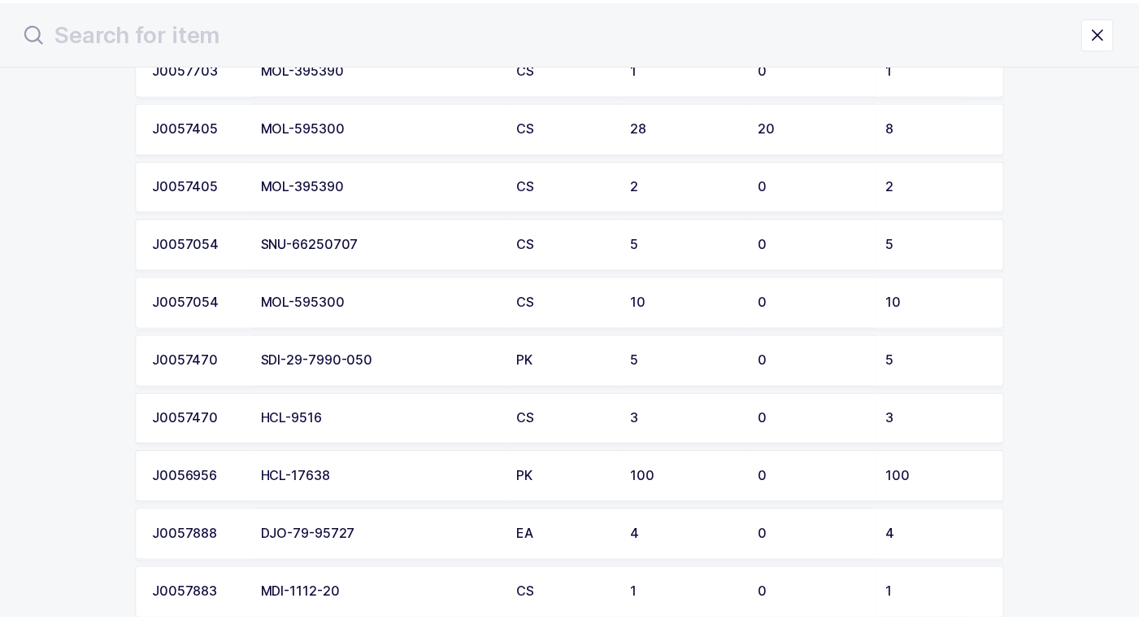
scroll to position [1382, 0]
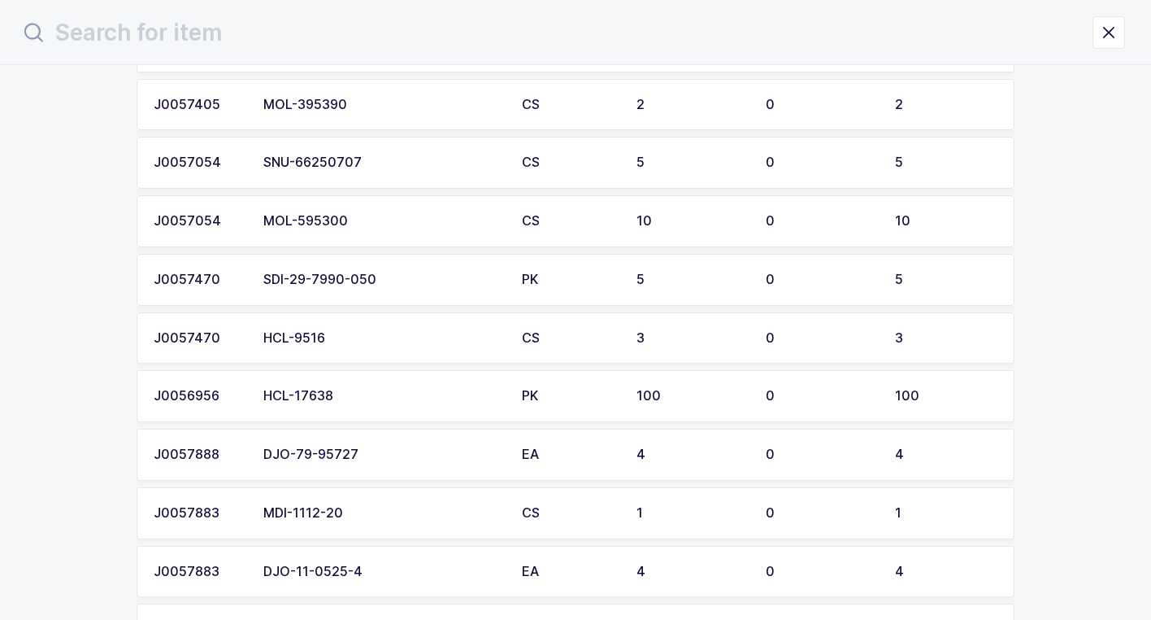
click at [367, 343] on div "HCL-9516" at bounding box center [382, 338] width 239 height 15
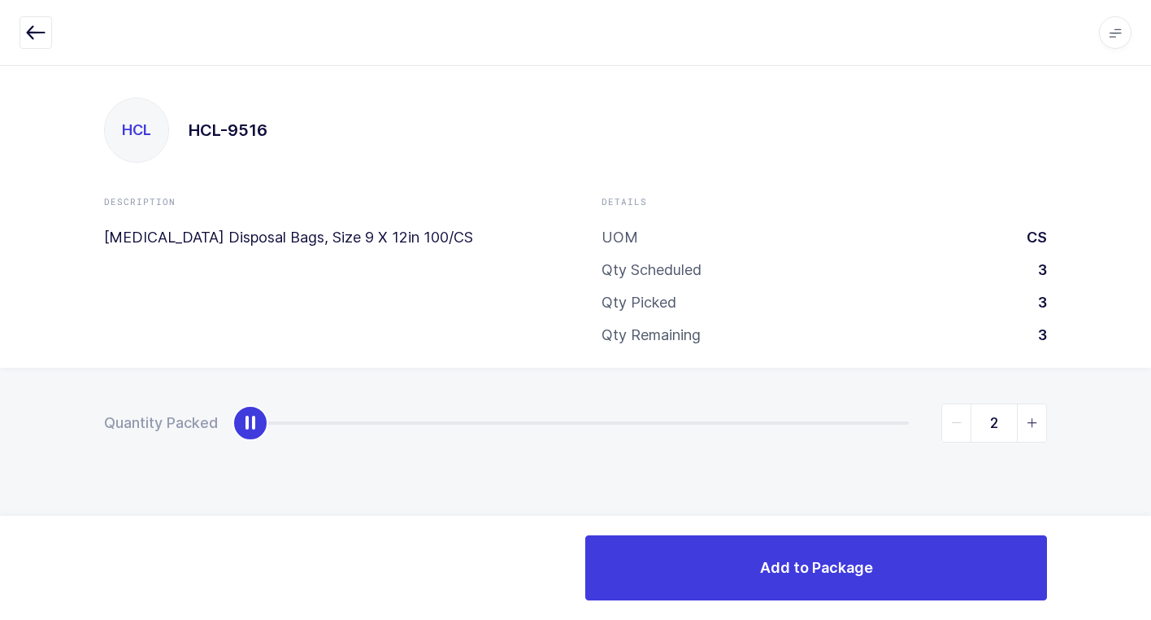
type input "3"
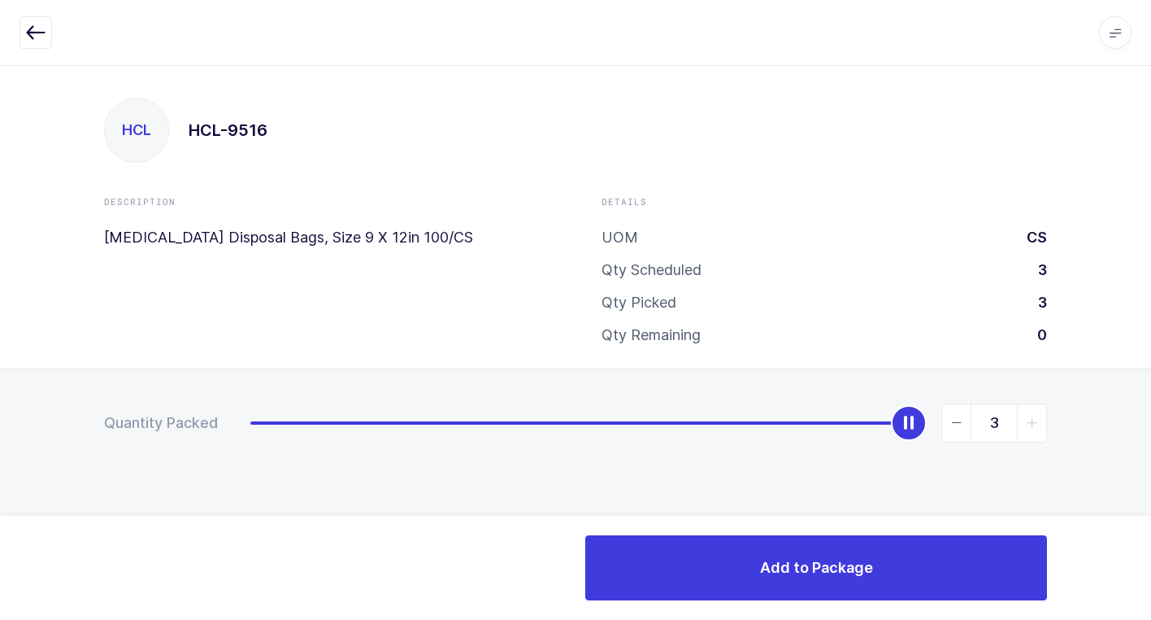
drag, startPoint x: 243, startPoint y: 429, endPoint x: 1121, endPoint y: 580, distance: 891.0
click at [1151, 559] on html "Apps Core [GEOGRAPHIC_DATA] Admin Mission Control Purchasing [PERSON_NAME] Logo…" at bounding box center [575, 310] width 1151 height 620
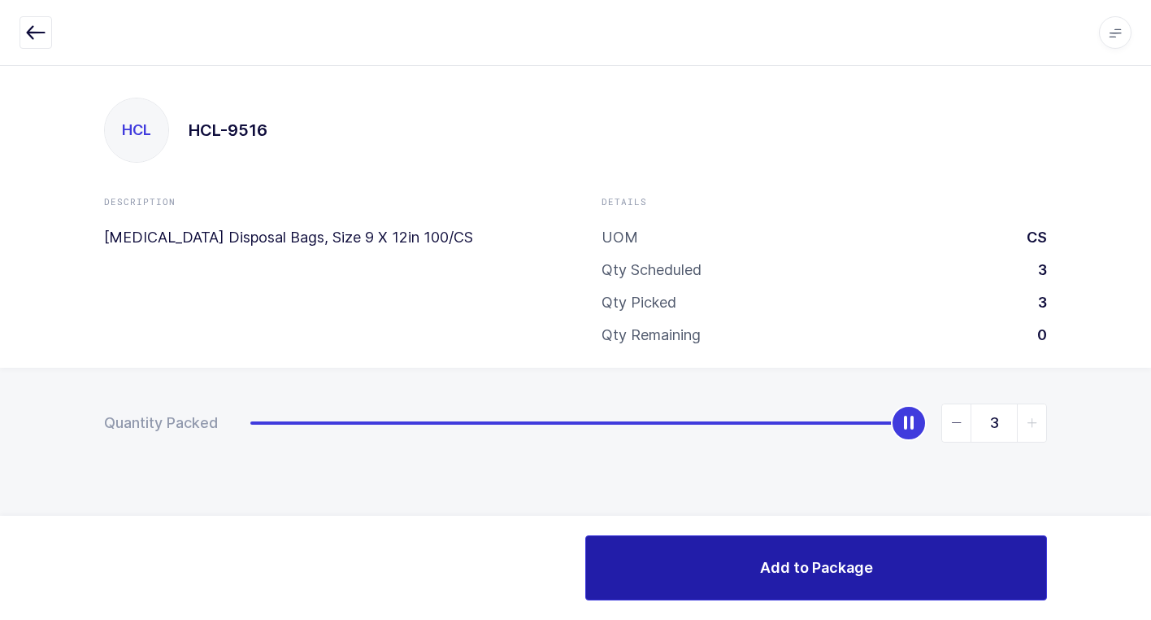
drag, startPoint x: 741, startPoint y: 581, endPoint x: 731, endPoint y: 580, distance: 9.9
click at [738, 580] on button "Add to Package" at bounding box center [816, 567] width 462 height 65
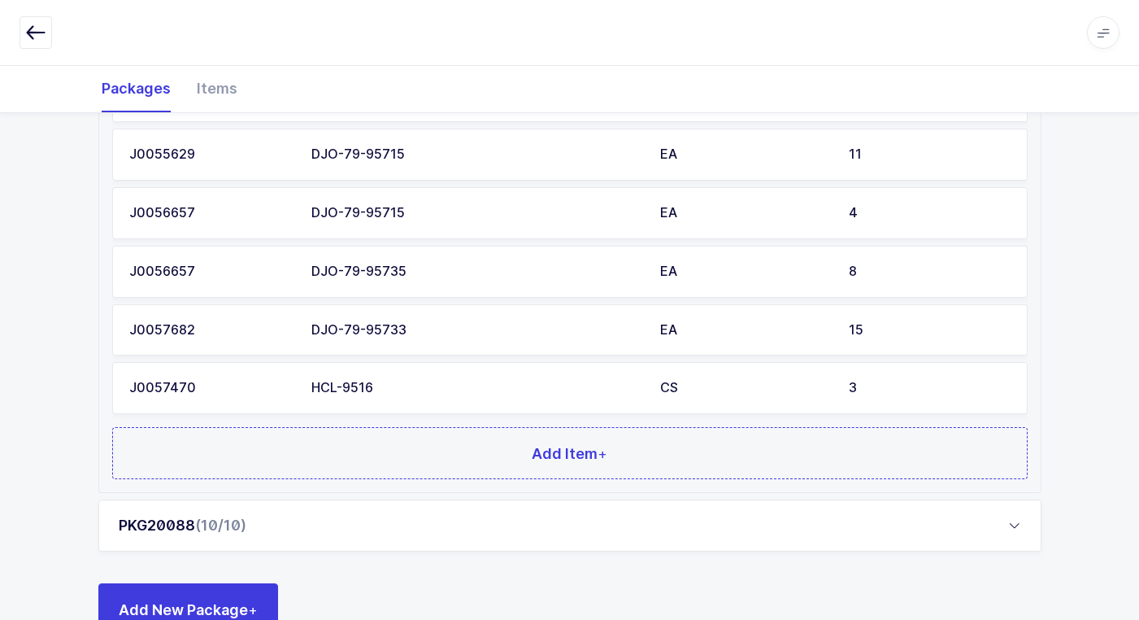
scroll to position [1484, 0]
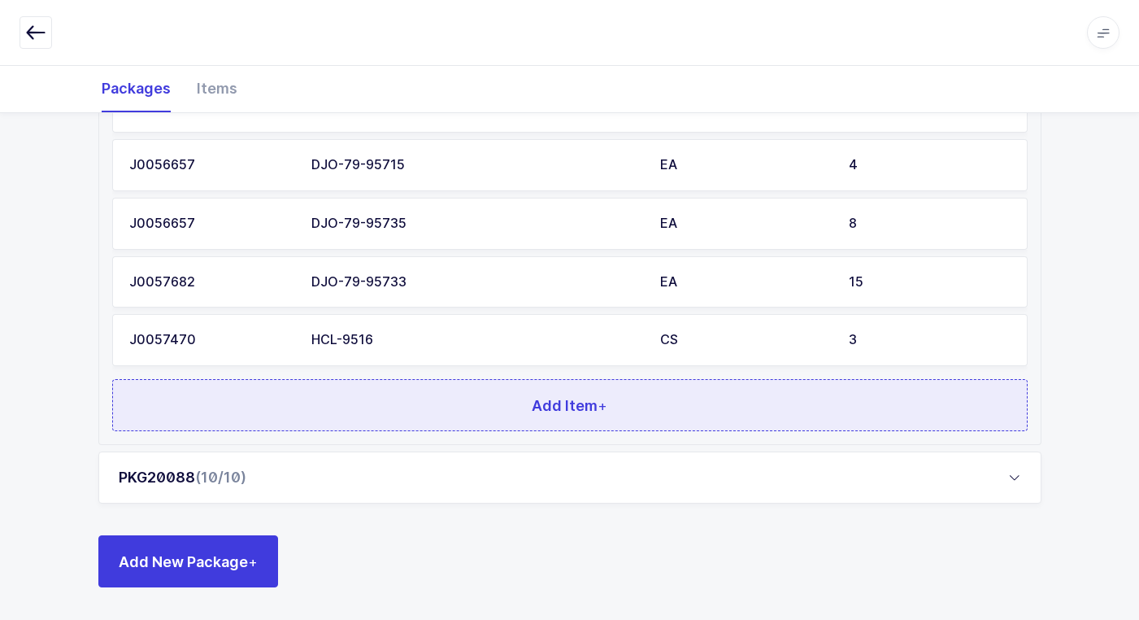
click at [400, 399] on button "Add Item +" at bounding box center [570, 405] width 916 height 52
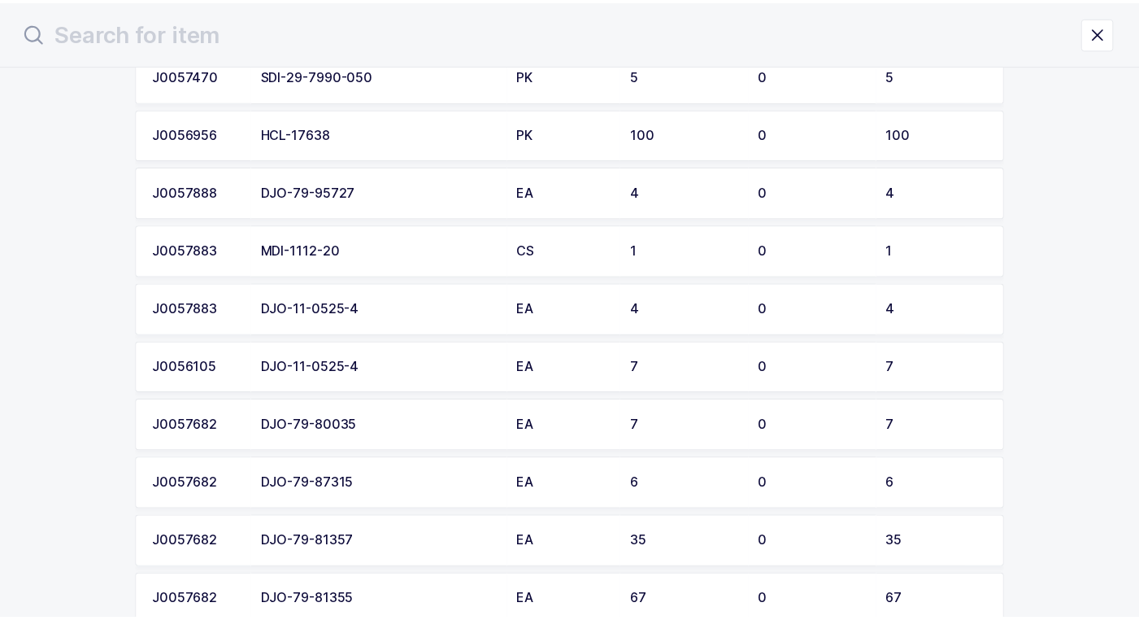
scroll to position [1382, 0]
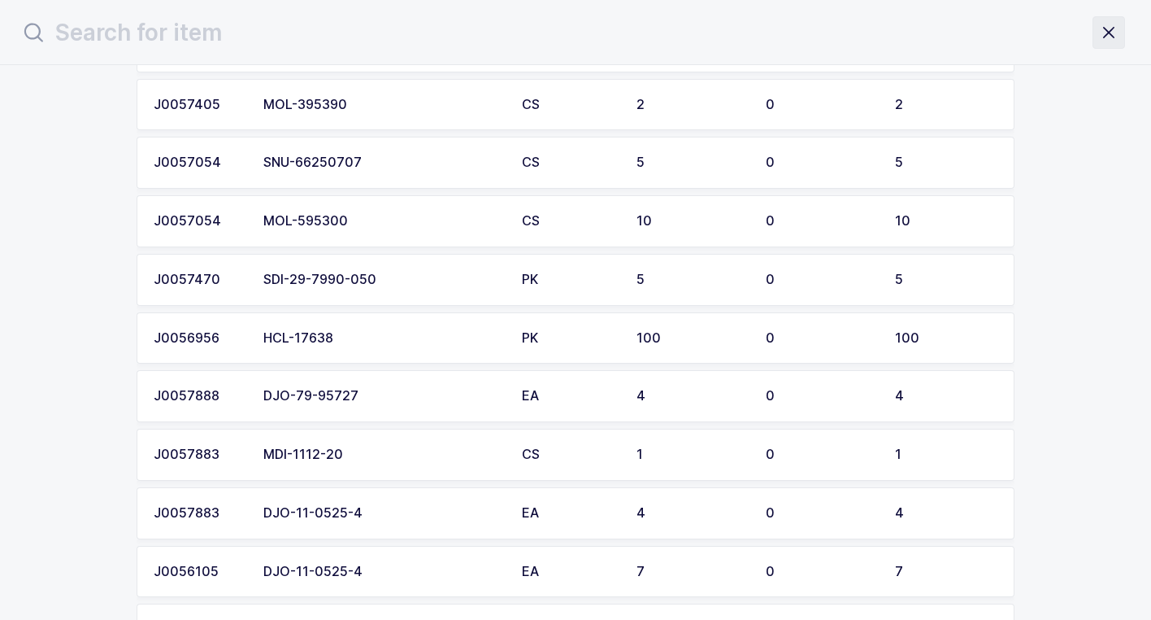
click at [1109, 30] on icon "close drawer" at bounding box center [1109, 32] width 23 height 23
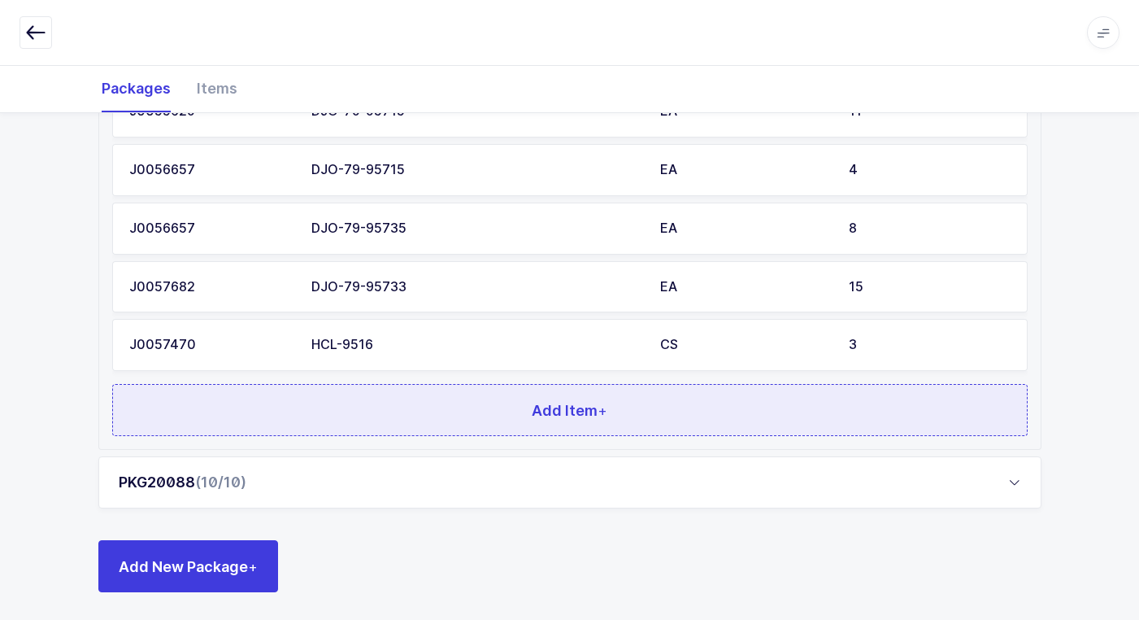
scroll to position [1484, 0]
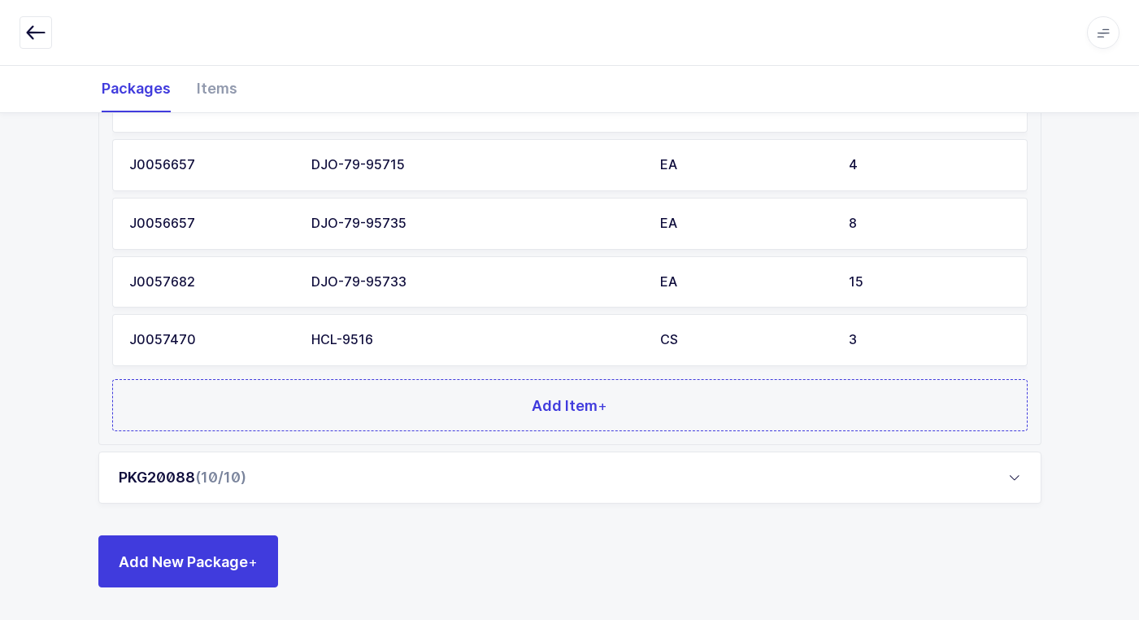
click at [531, 341] on div "HCL-9516" at bounding box center [475, 340] width 329 height 15
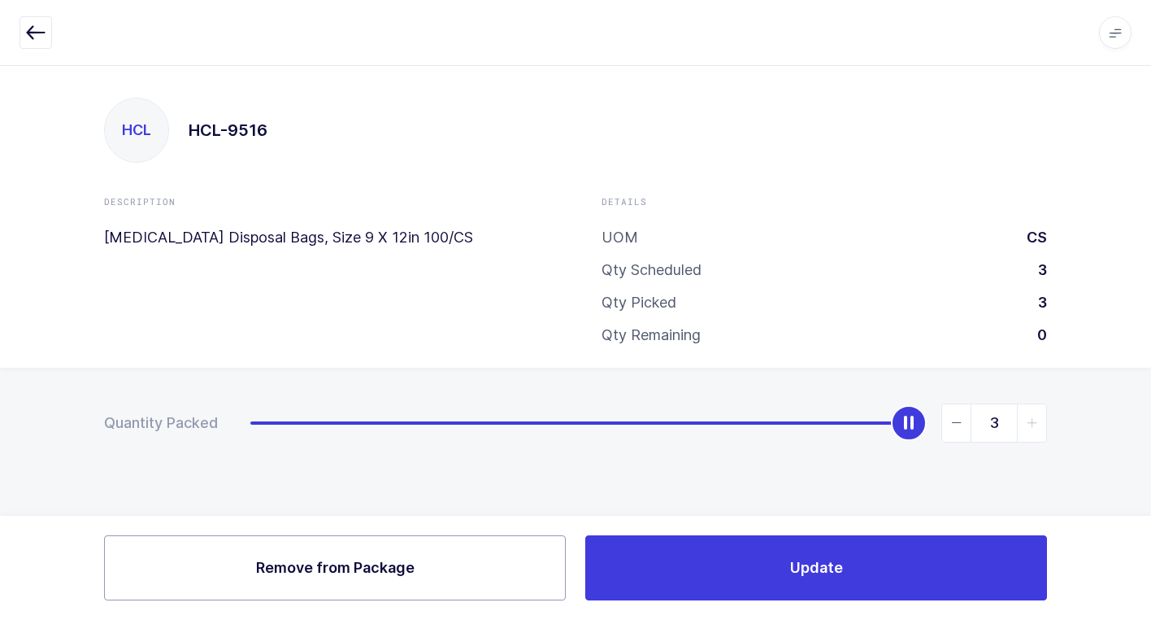
drag, startPoint x: 425, startPoint y: 581, endPoint x: 421, endPoint y: 566, distance: 16.0
click at [427, 577] on button "Remove Remove from Package" at bounding box center [335, 567] width 462 height 65
type input "0"
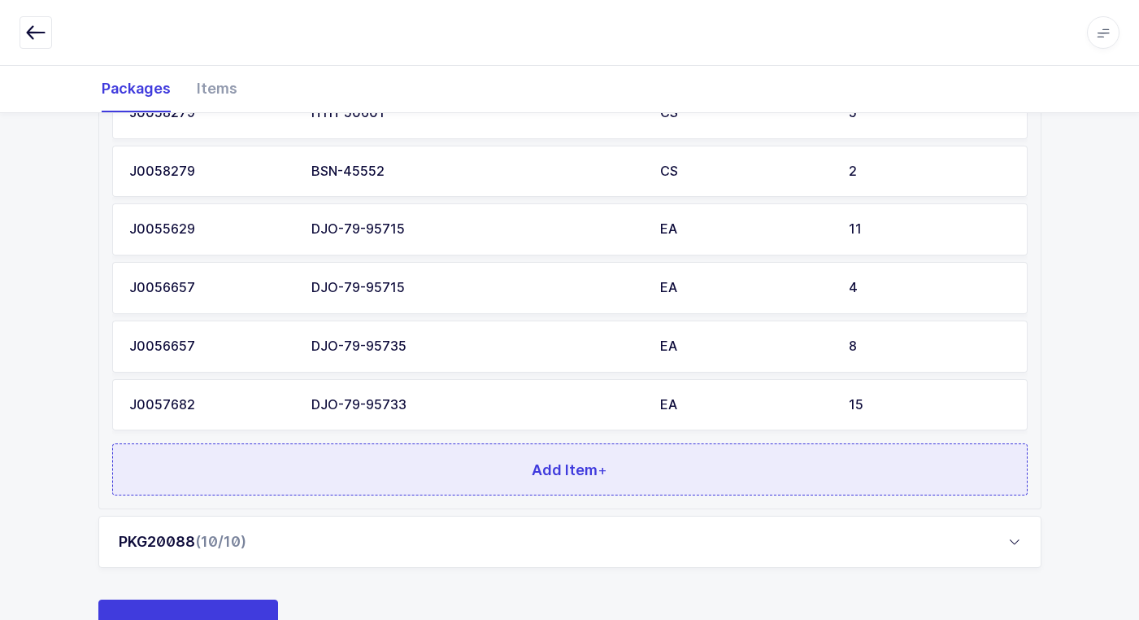
scroll to position [1425, 0]
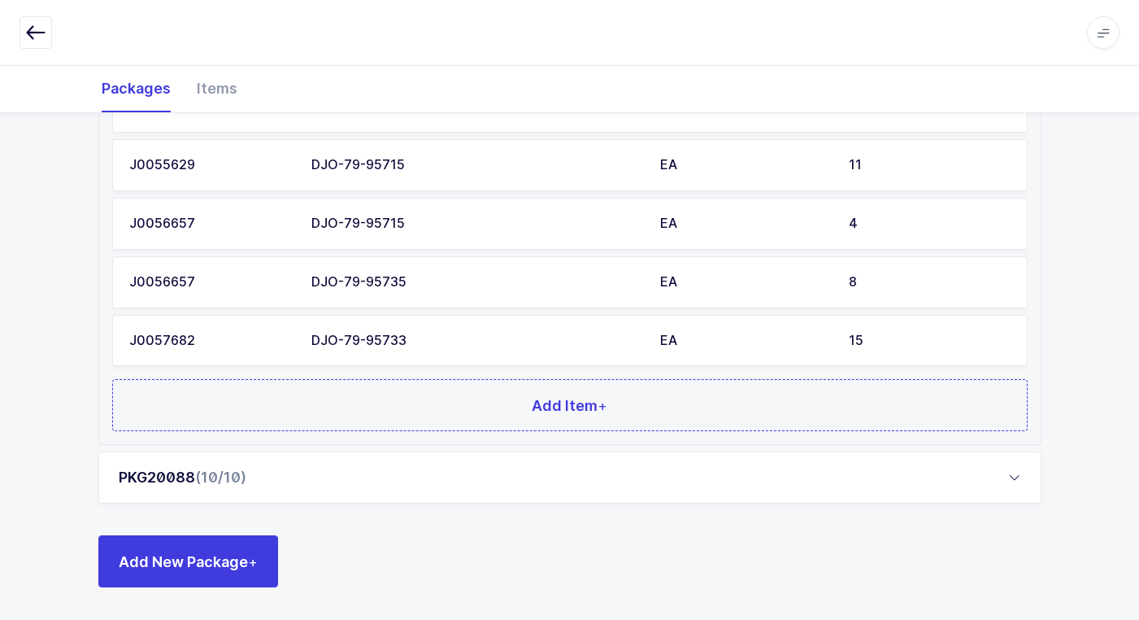
click at [397, 345] on div "DJO-79-95733" at bounding box center [475, 340] width 329 height 15
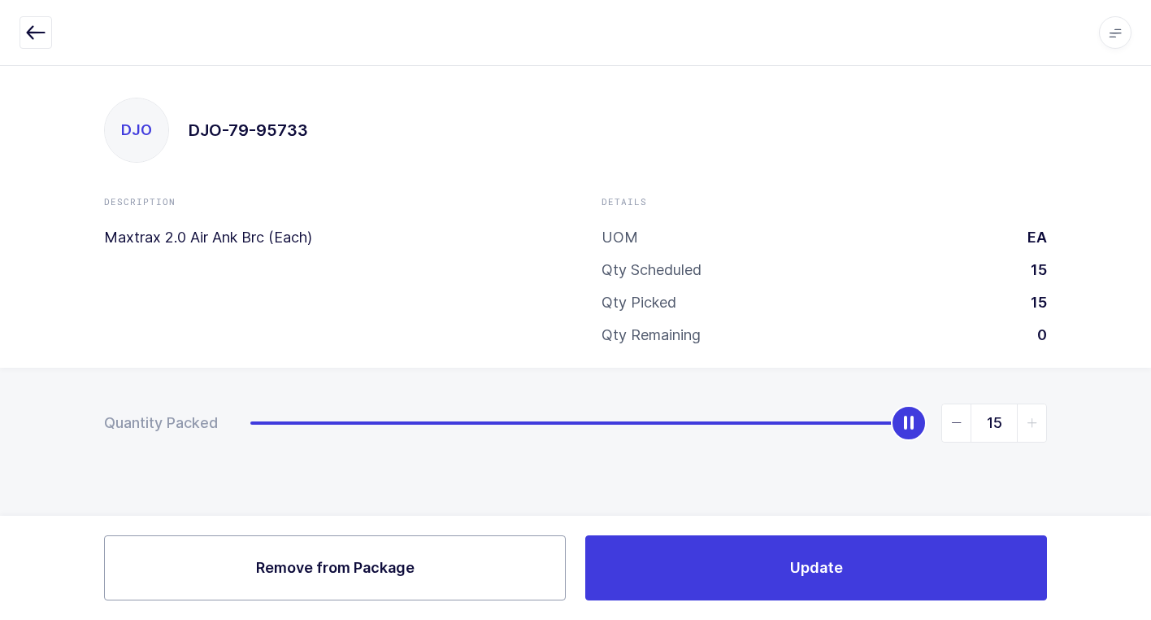
click at [400, 569] on span "Remove from Package" at bounding box center [335, 567] width 159 height 20
type input "0"
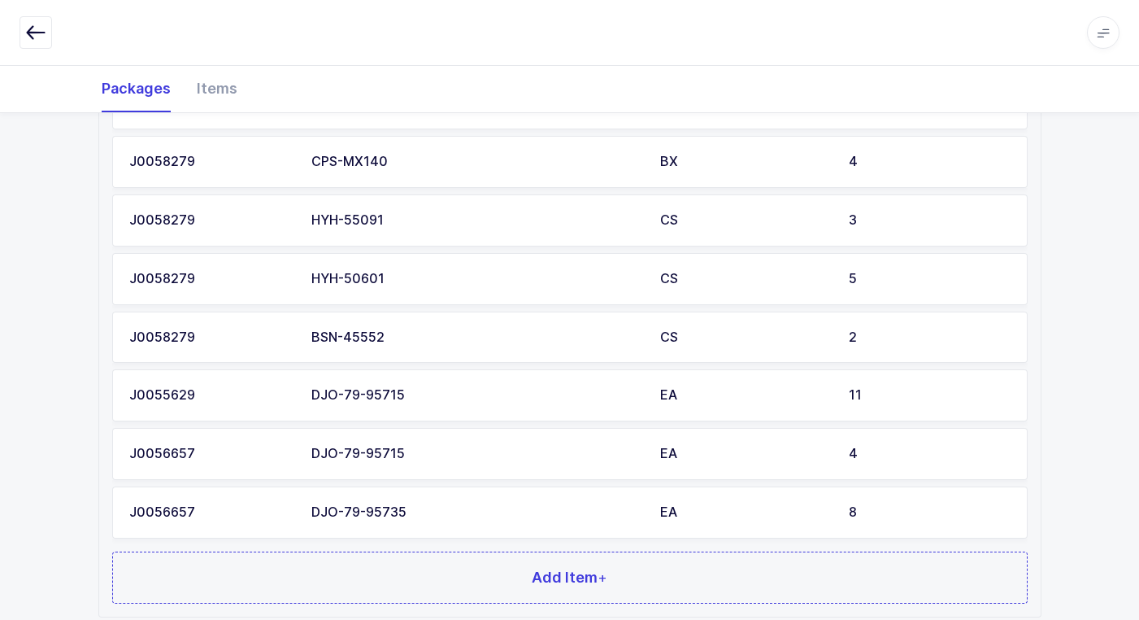
scroll to position [1368, 0]
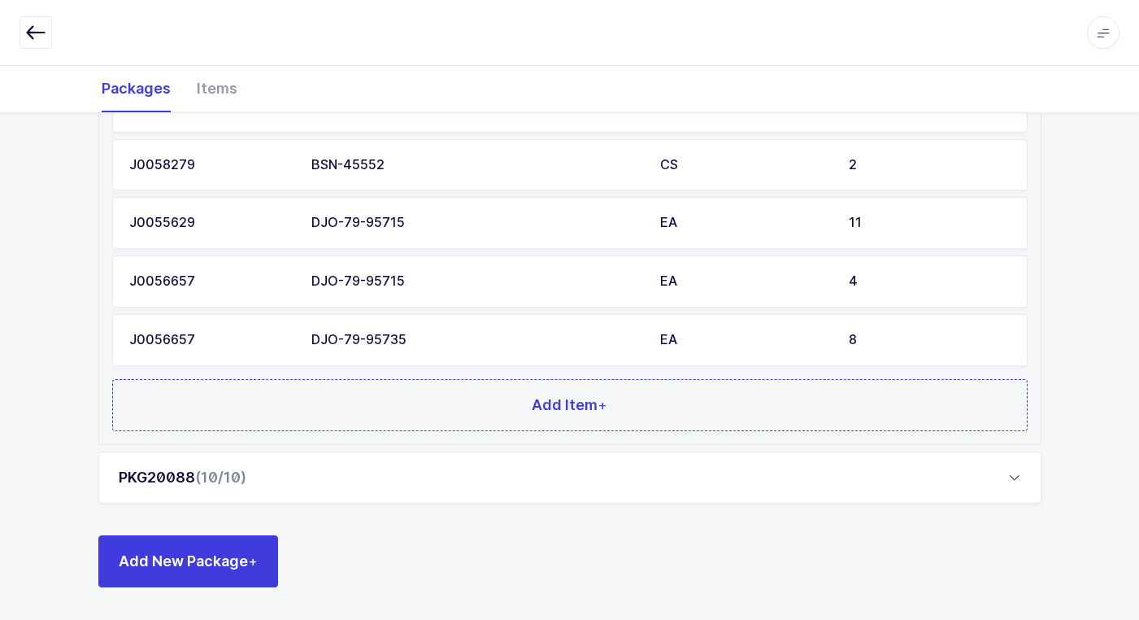
click at [372, 346] on div "DJO-79-95735" at bounding box center [475, 340] width 329 height 15
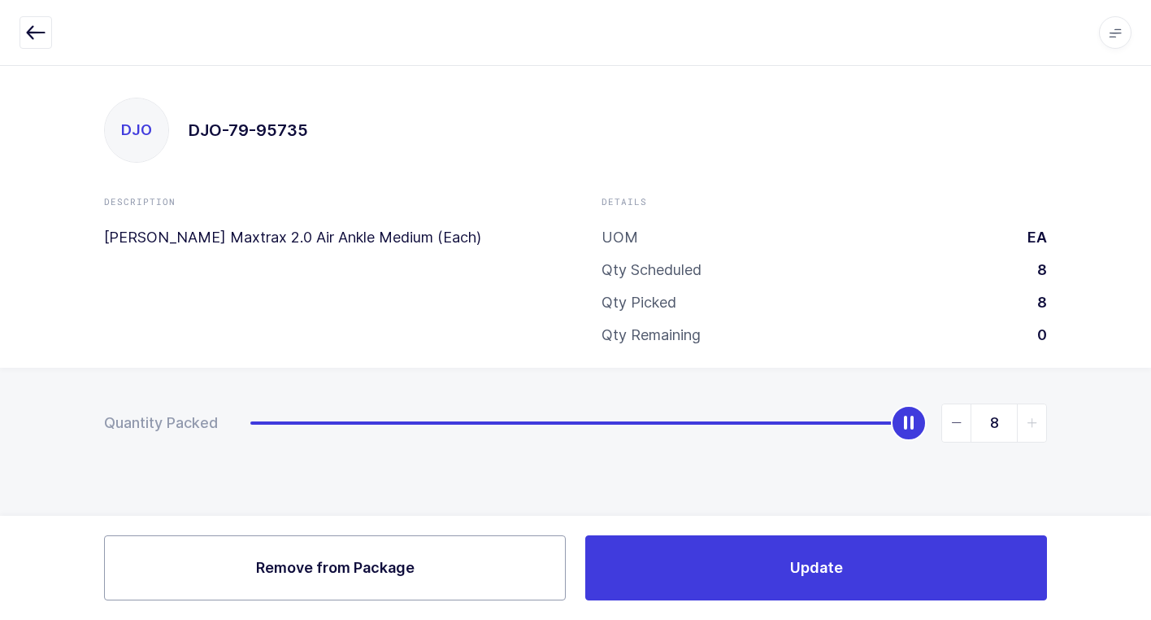
click at [337, 574] on span "Remove from Package" at bounding box center [335, 567] width 159 height 20
type input "0"
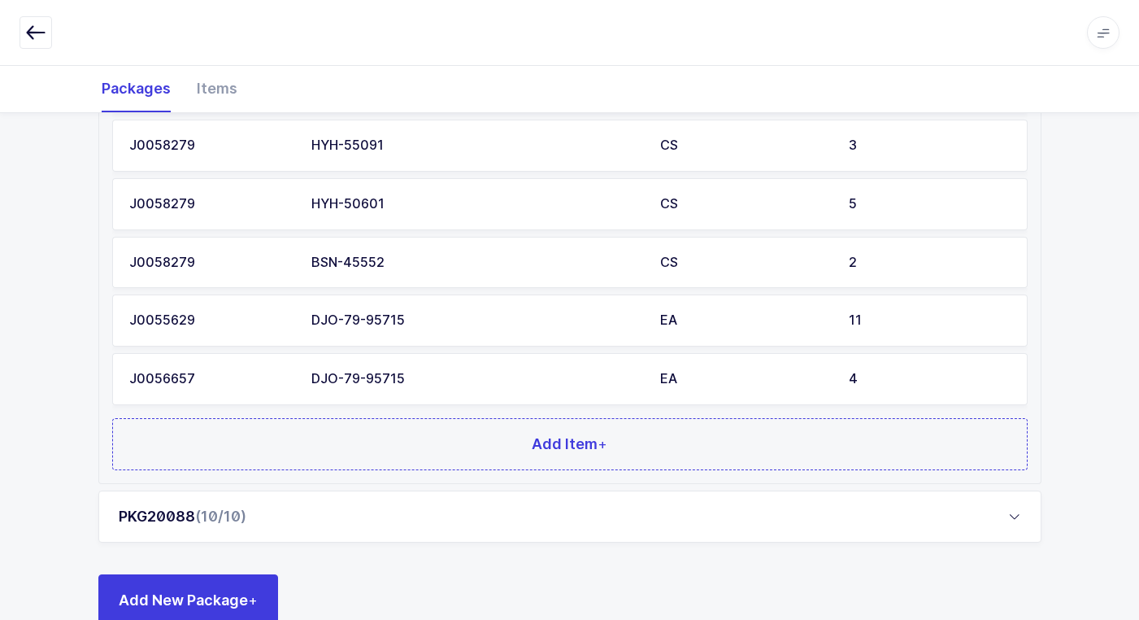
scroll to position [1309, 0]
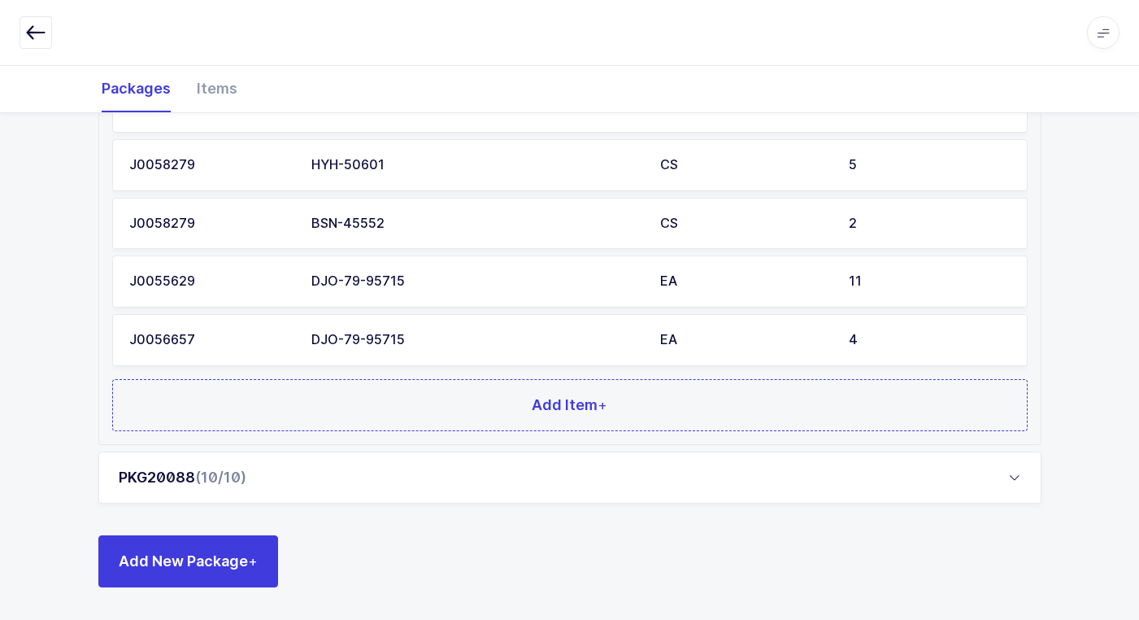
click at [335, 336] on div "DJO-79-95715" at bounding box center [475, 340] width 329 height 15
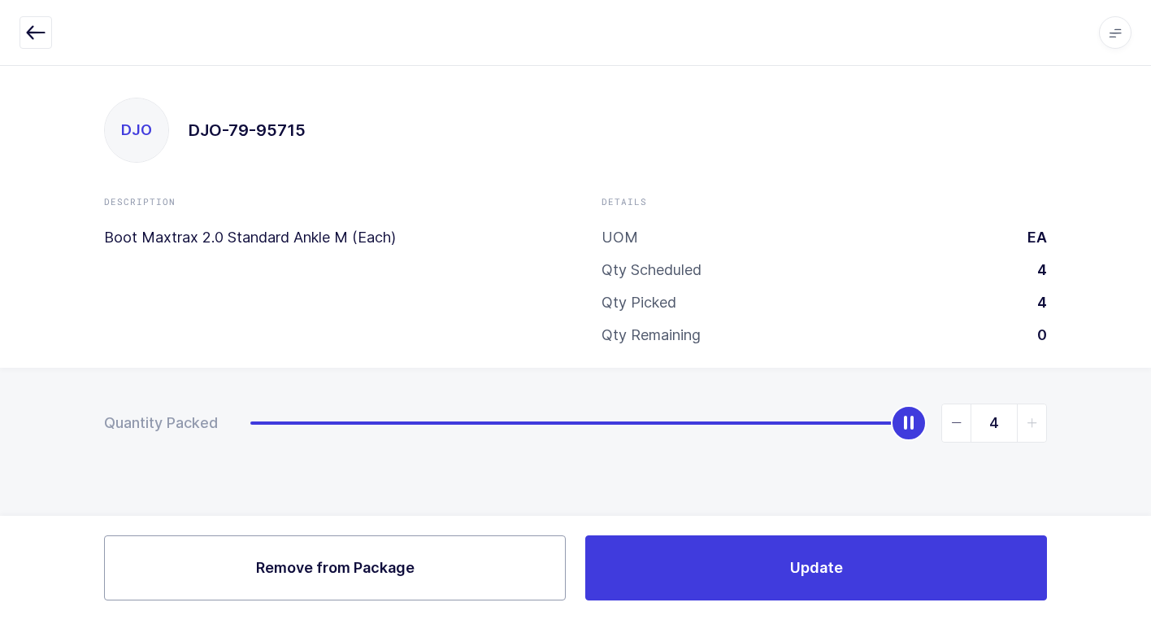
click at [317, 561] on span "Remove from Package" at bounding box center [335, 567] width 159 height 20
type input "0"
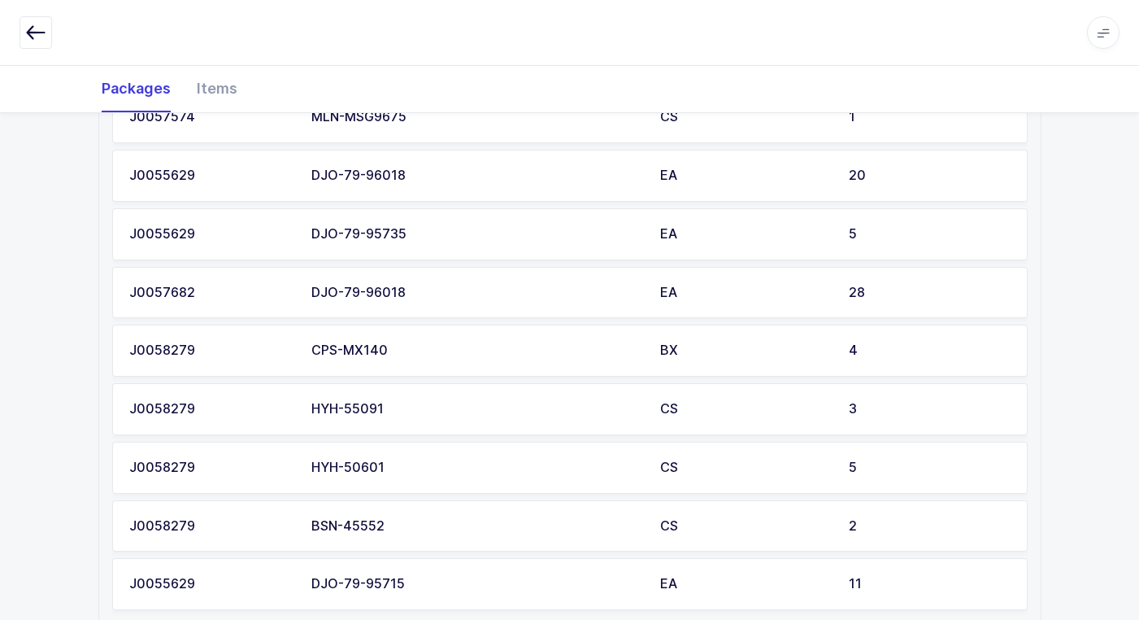
scroll to position [1251, 0]
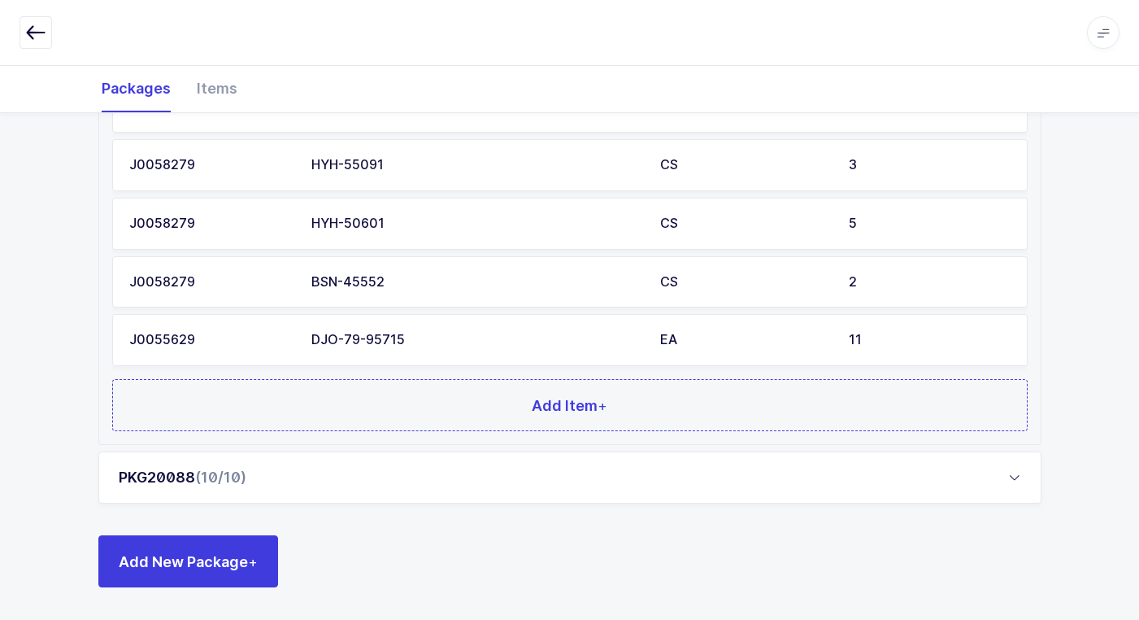
click at [398, 348] on td "DJO-79-95715" at bounding box center [476, 340] width 349 height 52
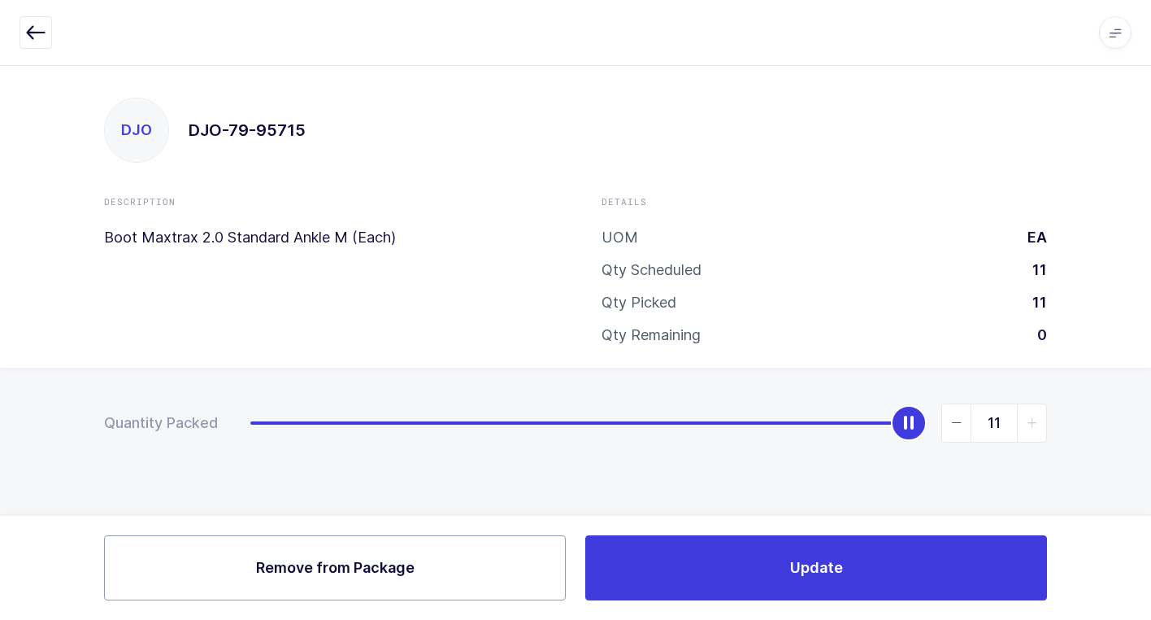
click at [333, 569] on span "Remove from Package" at bounding box center [335, 567] width 159 height 20
type input "0"
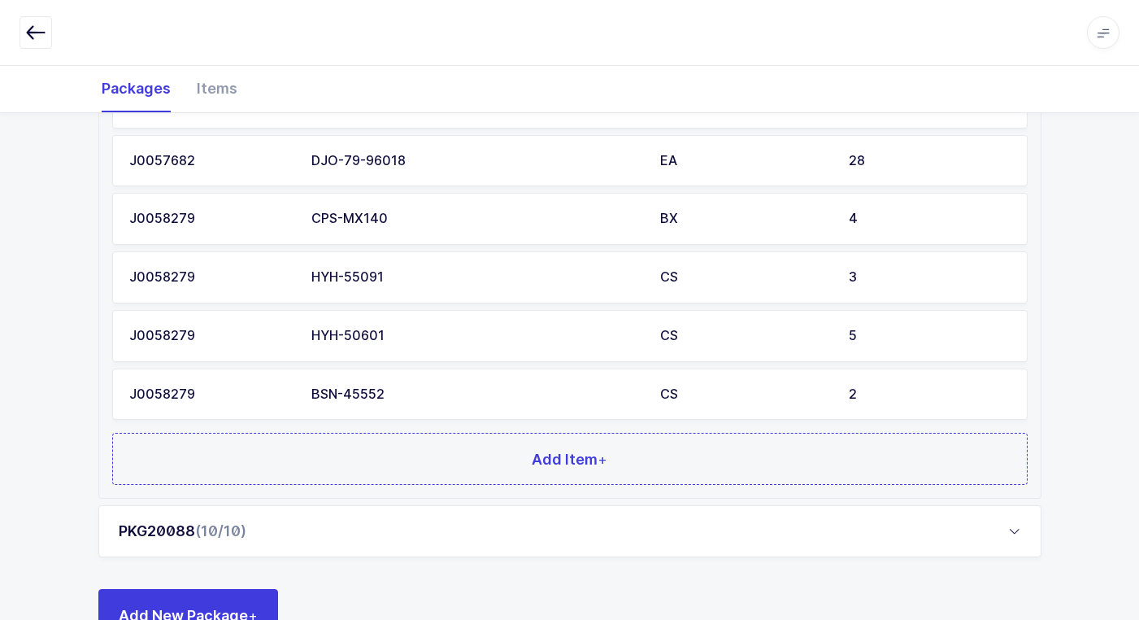
scroll to position [1192, 0]
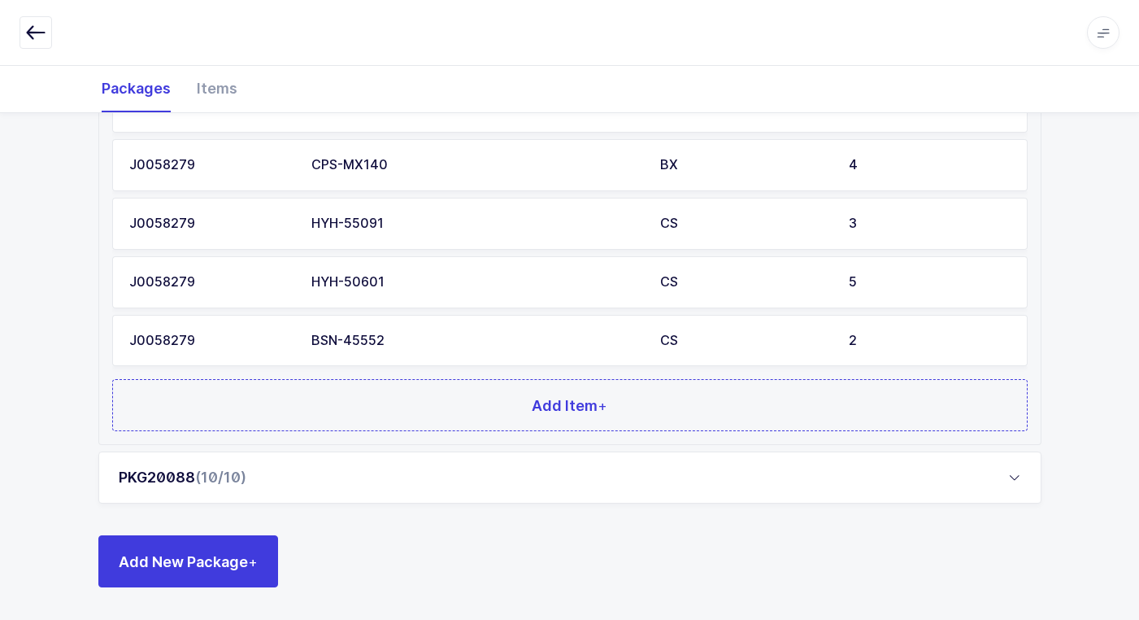
click at [292, 470] on div "PKG20088 (10/10)" at bounding box center [569, 477] width 943 height 52
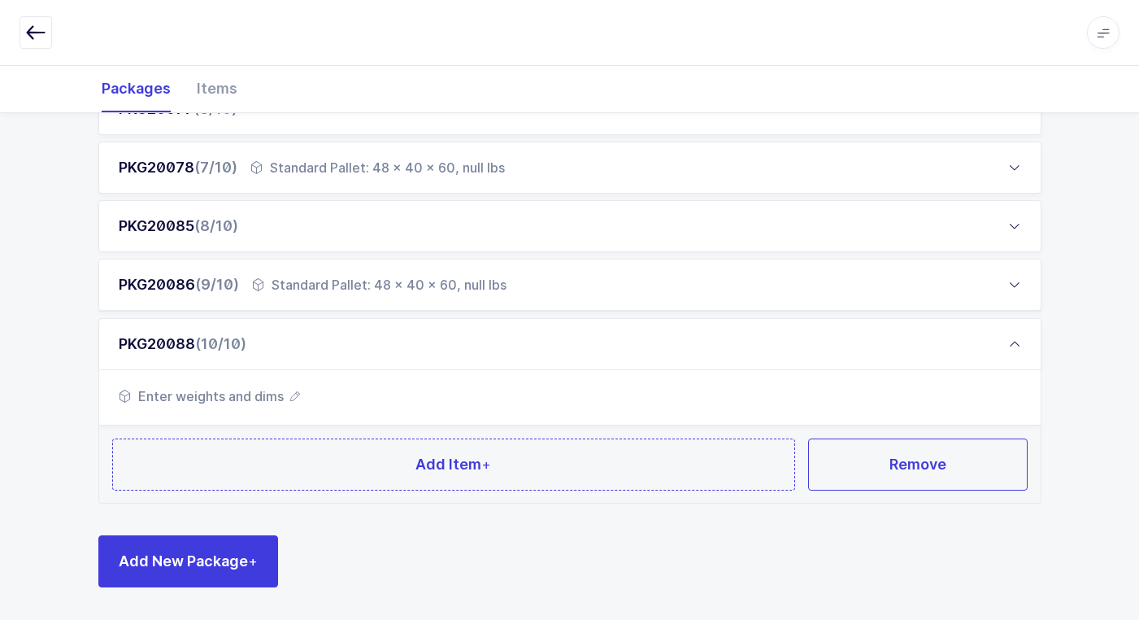
scroll to position [570, 0]
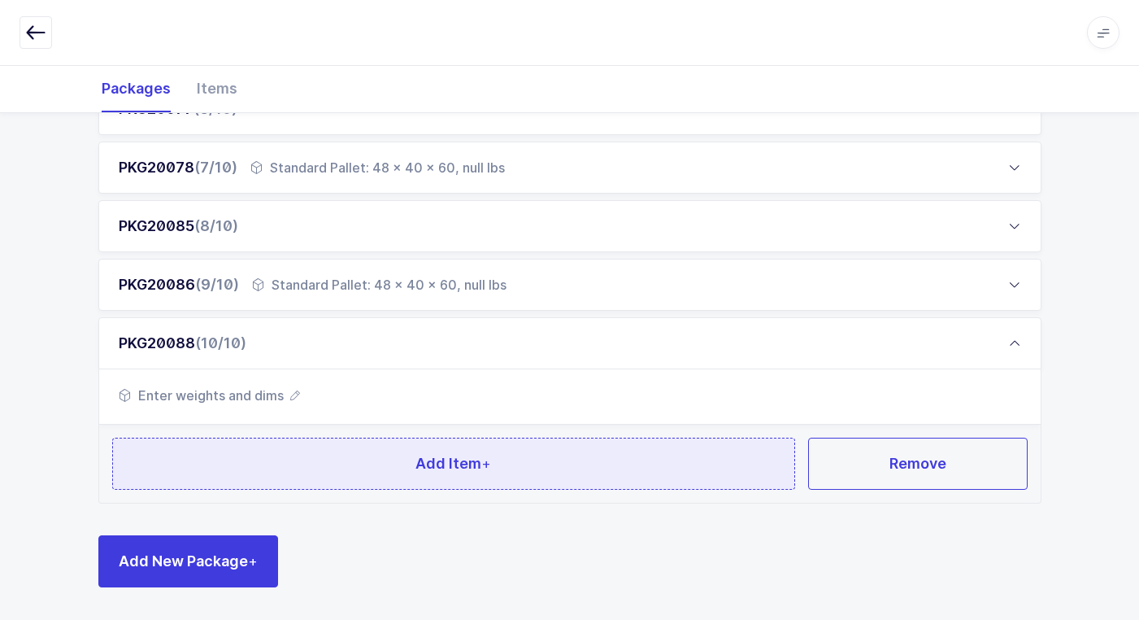
click at [323, 452] on button "Add Item +" at bounding box center [454, 463] width 684 height 52
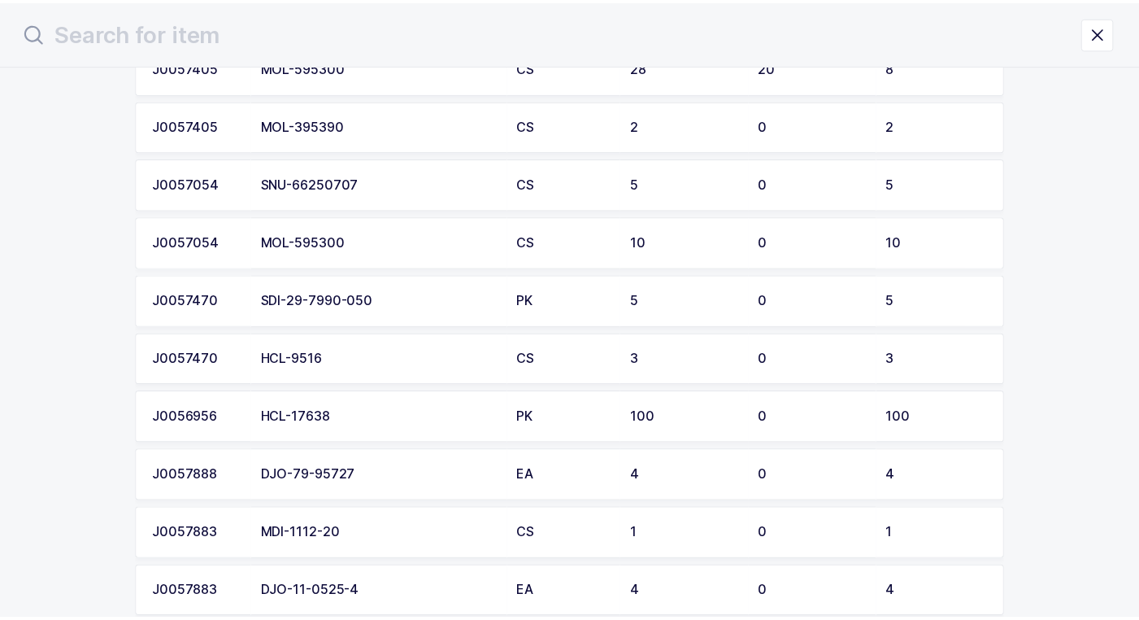
scroll to position [1360, 0]
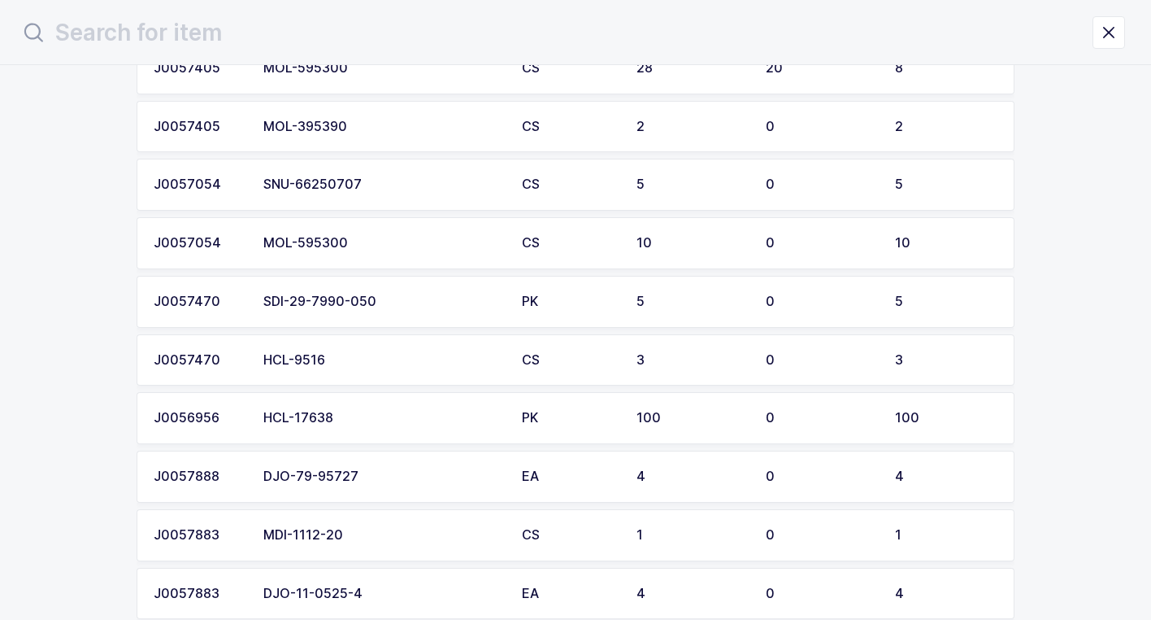
click at [352, 356] on div "HCL-9516" at bounding box center [382, 360] width 239 height 15
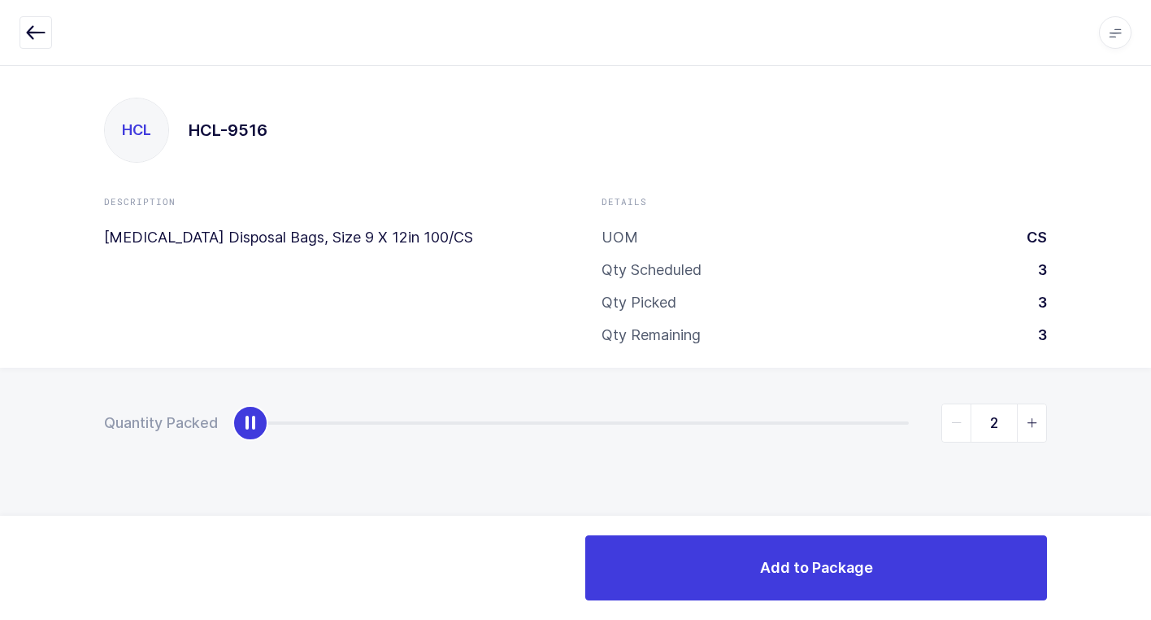
type input "3"
drag, startPoint x: 251, startPoint y: 429, endPoint x: 1160, endPoint y: 444, distance: 909.2
click at [1151, 444] on html "Apps Core [GEOGRAPHIC_DATA] Admin Mission Control Purchasing [PERSON_NAME] Logo…" at bounding box center [575, 310] width 1151 height 620
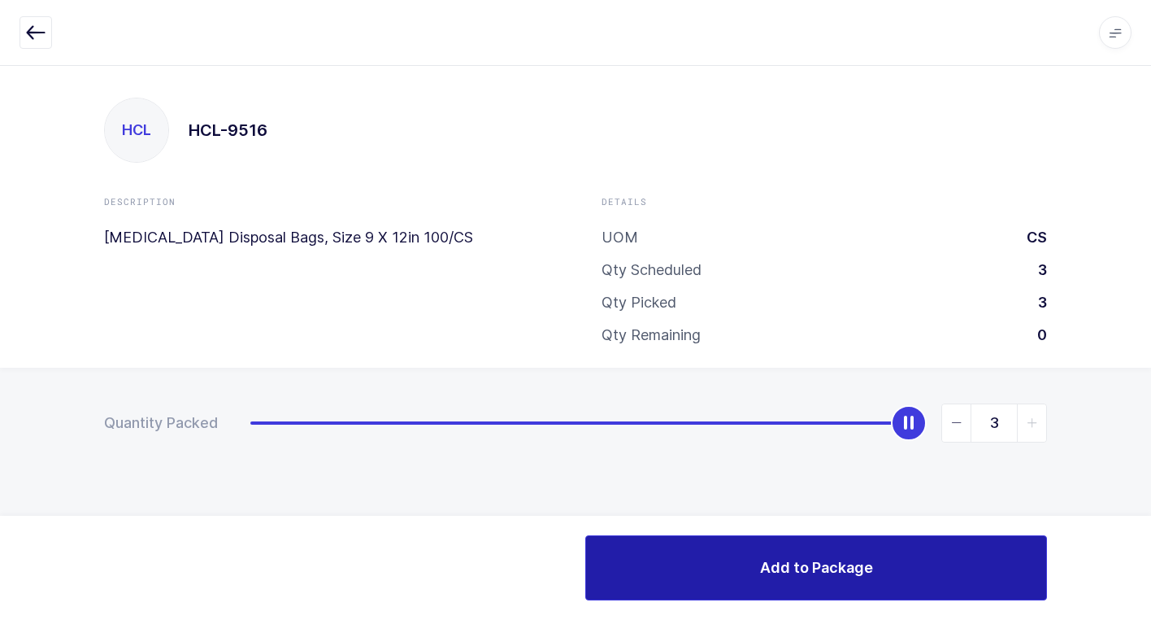
click at [790, 554] on button "Add to Package" at bounding box center [816, 567] width 462 height 65
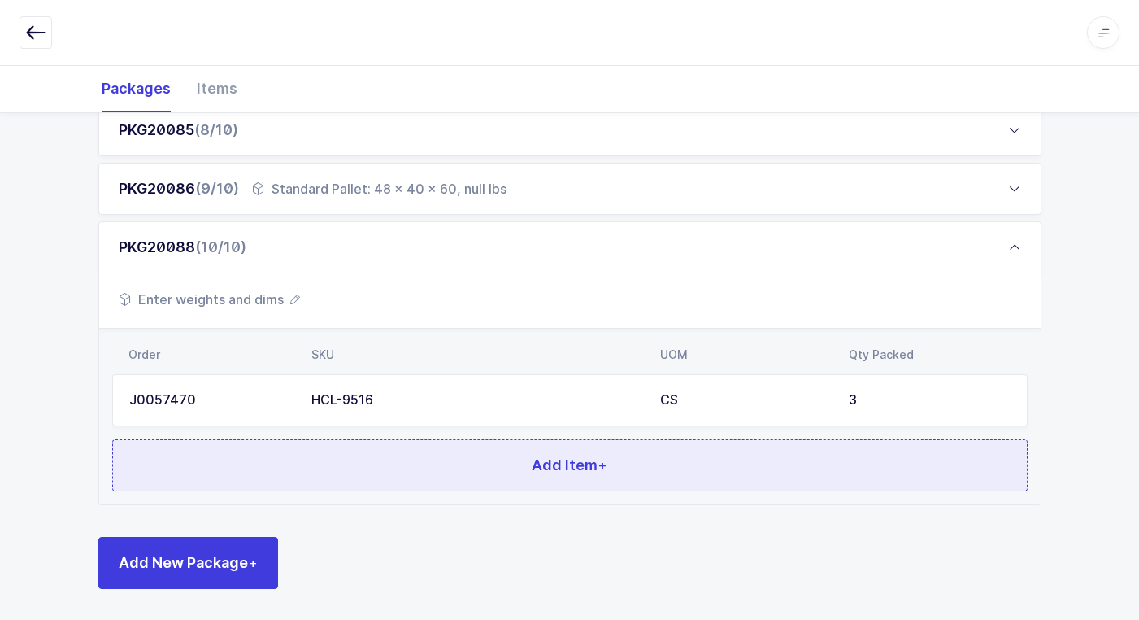
scroll to position [668, 0]
click at [289, 442] on button "Add Item +" at bounding box center [570, 463] width 916 height 52
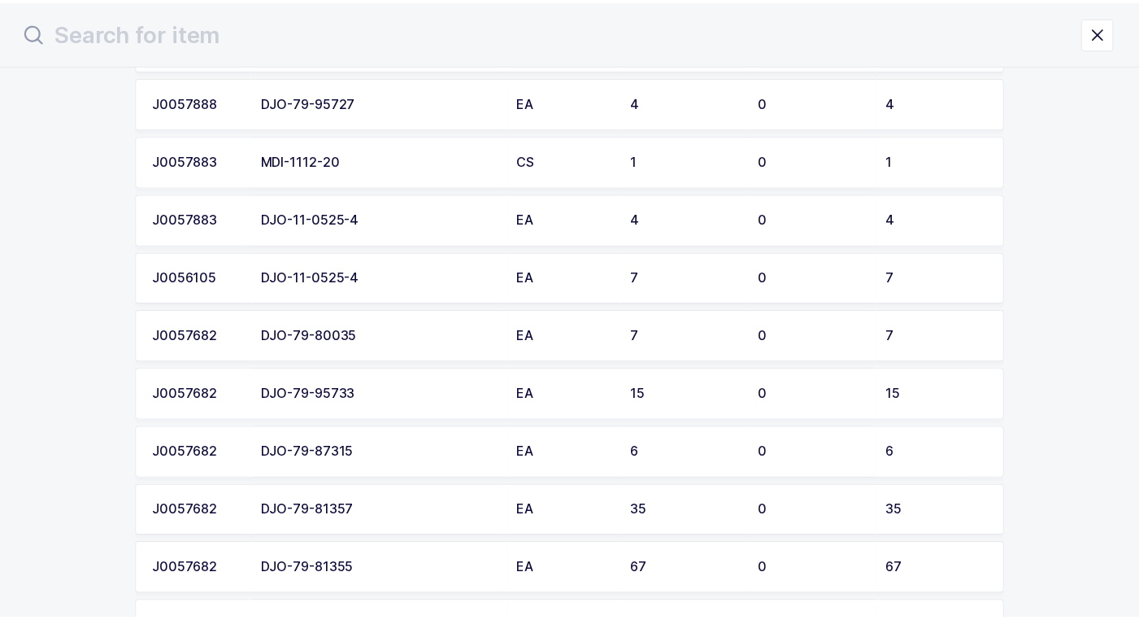
scroll to position [1708, 0]
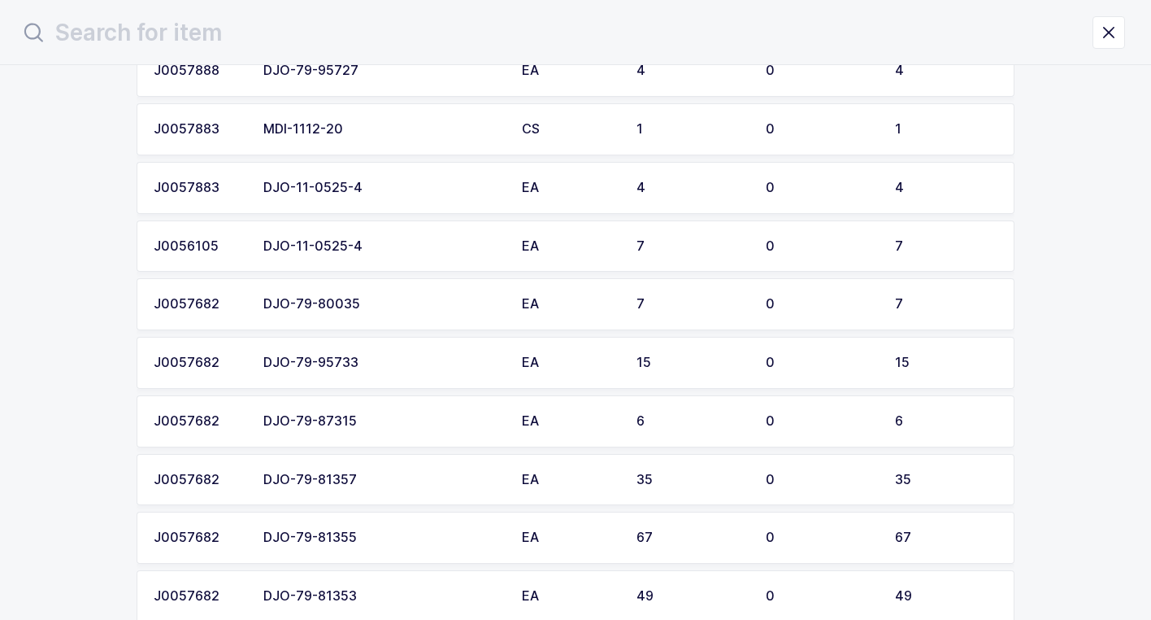
click at [364, 369] on div "DJO-79-95733" at bounding box center [382, 362] width 239 height 15
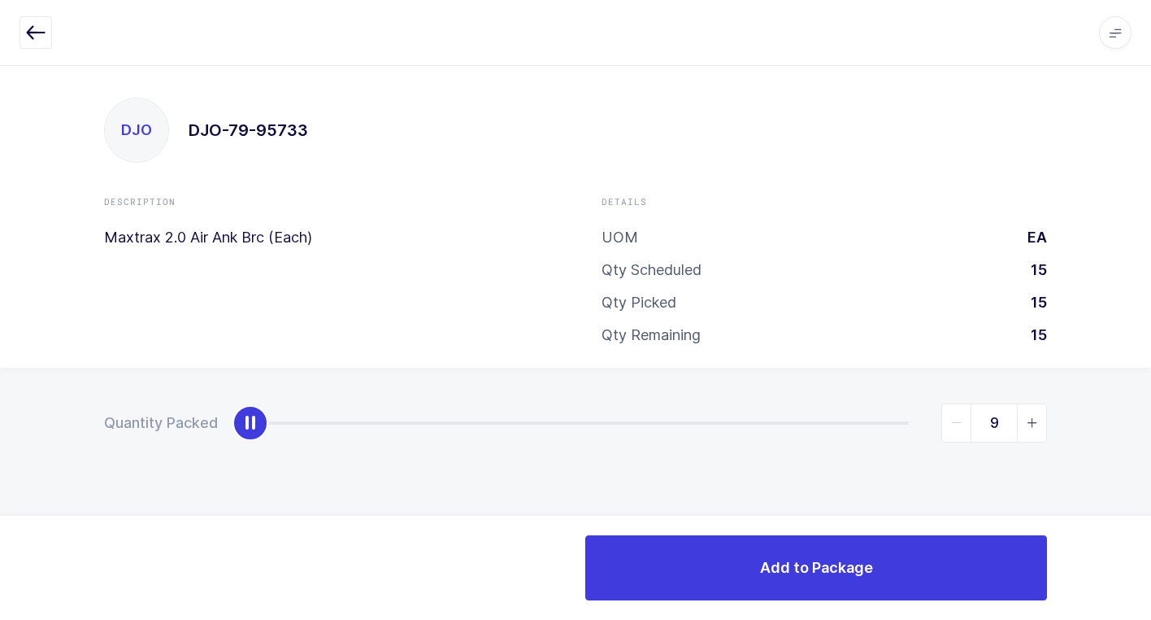
type input "15"
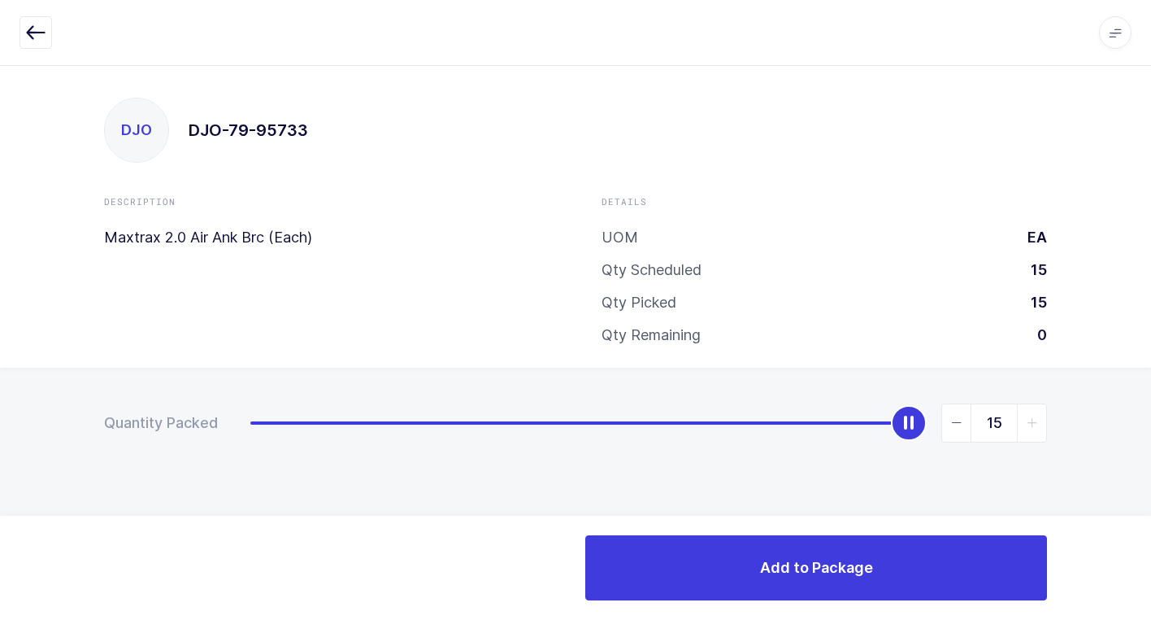
drag, startPoint x: 651, startPoint y: 434, endPoint x: 1160, endPoint y: 437, distance: 509.9
click at [1151, 437] on html "Apps Core [GEOGRAPHIC_DATA] Admin Mission Control Purchasing [PERSON_NAME] Logo…" at bounding box center [575, 310] width 1151 height 620
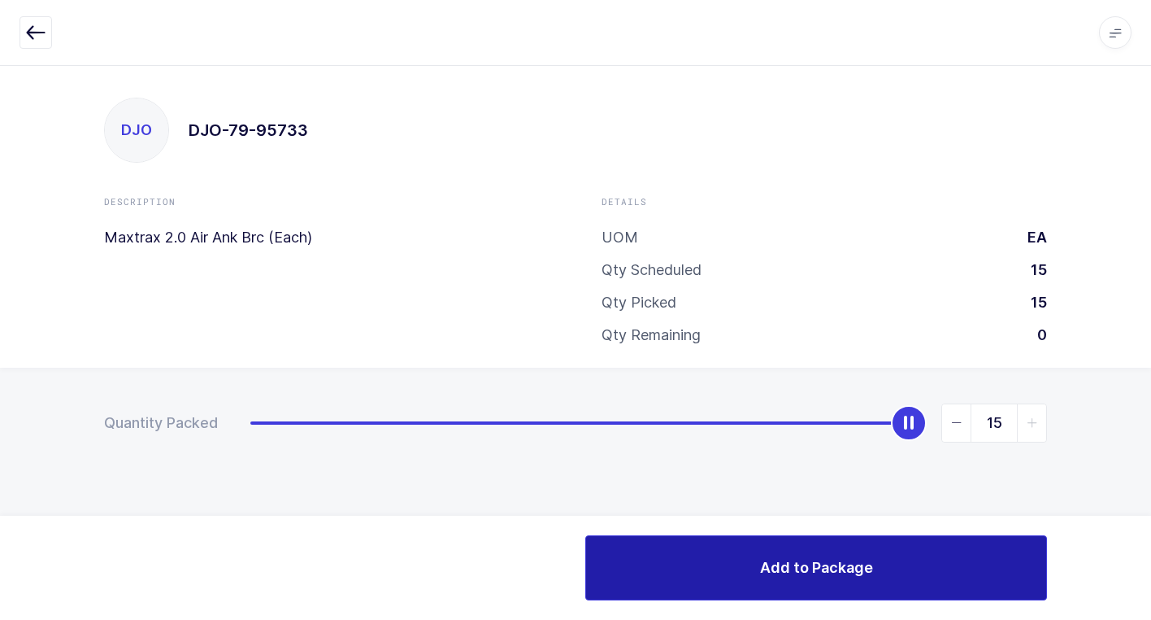
click at [755, 576] on button "Add to Package" at bounding box center [816, 567] width 462 height 65
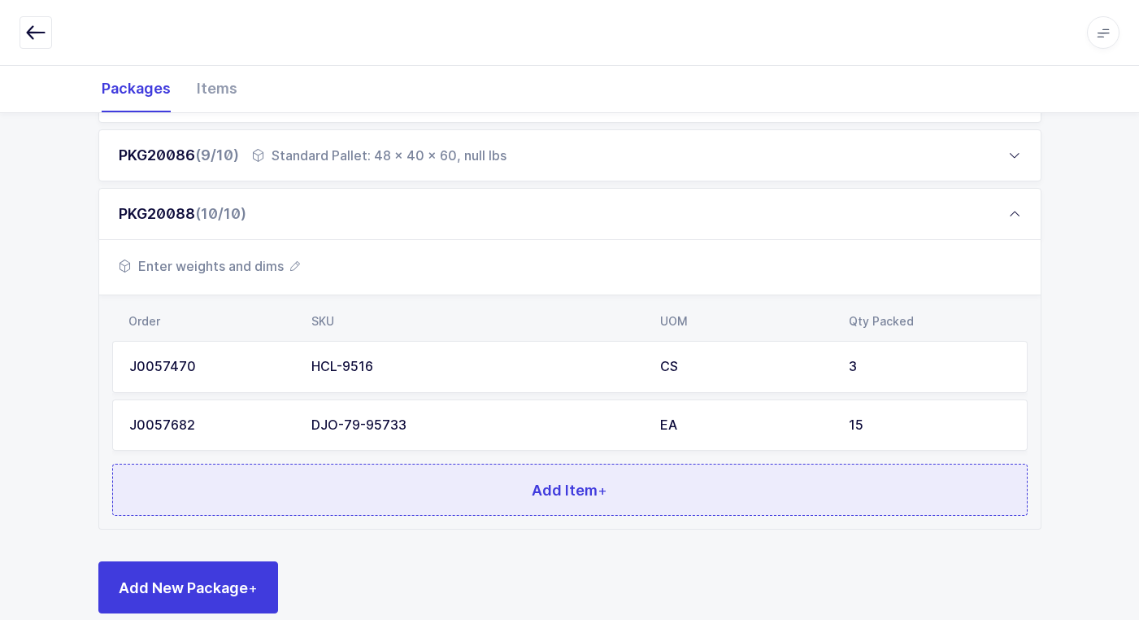
scroll to position [725, 0]
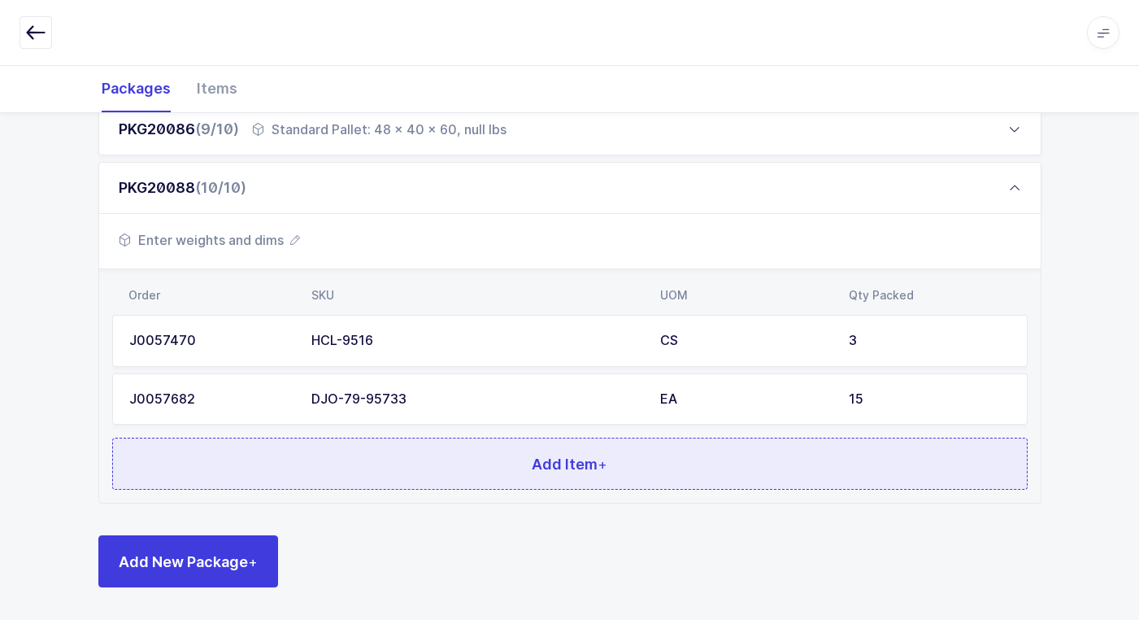
click at [409, 455] on button "Add Item +" at bounding box center [570, 463] width 916 height 52
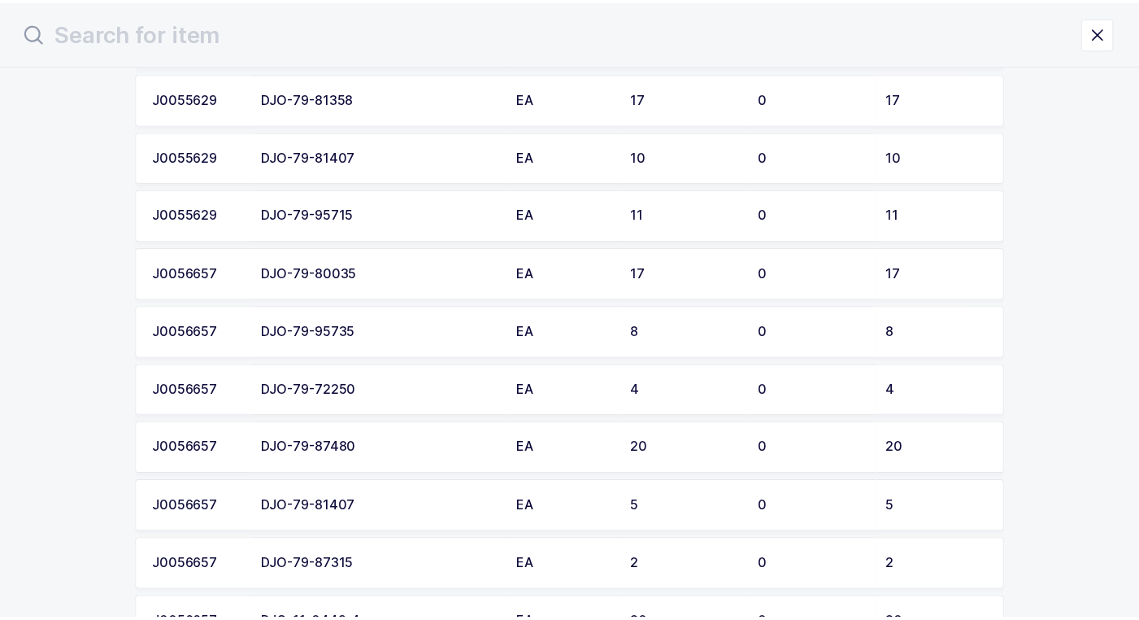
scroll to position [2708, 0]
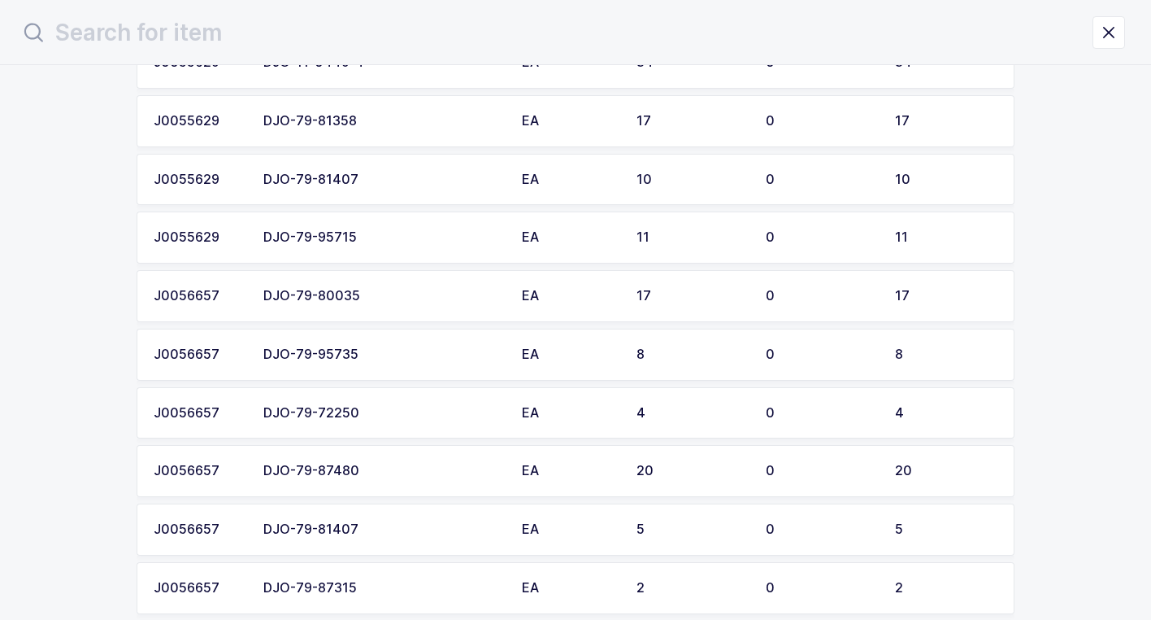
click at [399, 356] on div "DJO-79-95735" at bounding box center [382, 354] width 239 height 15
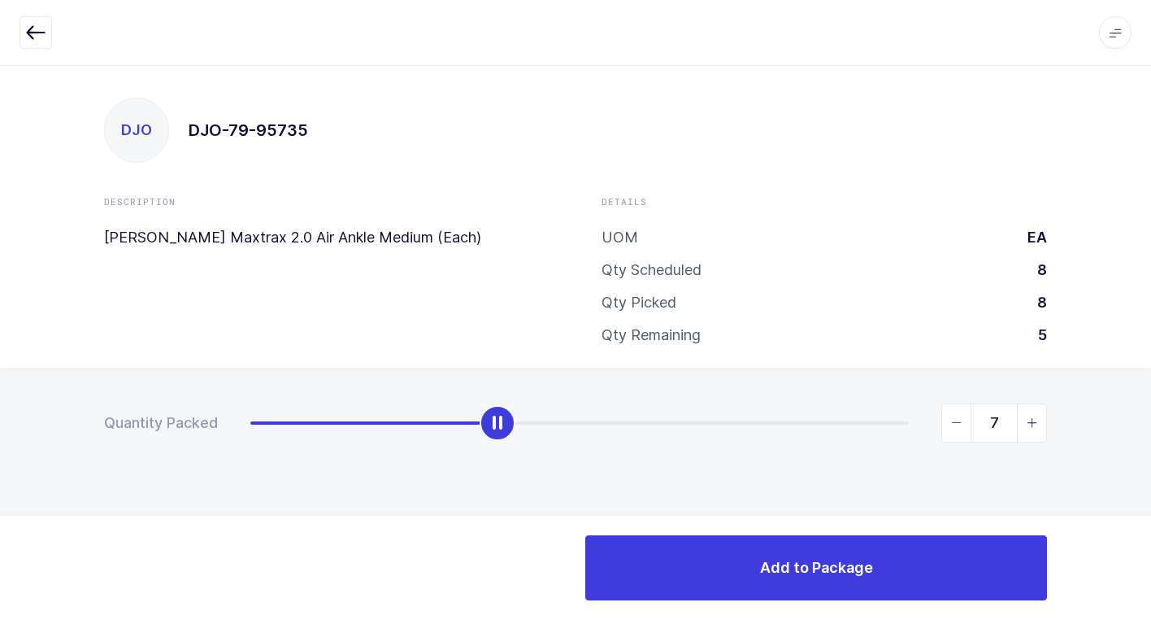
type input "8"
drag, startPoint x: 248, startPoint y: 428, endPoint x: 1160, endPoint y: 426, distance: 912.4
click at [1151, 426] on html "Apps Core [GEOGRAPHIC_DATA] Admin Mission Control Purchasing [PERSON_NAME] Logo…" at bounding box center [575, 310] width 1151 height 620
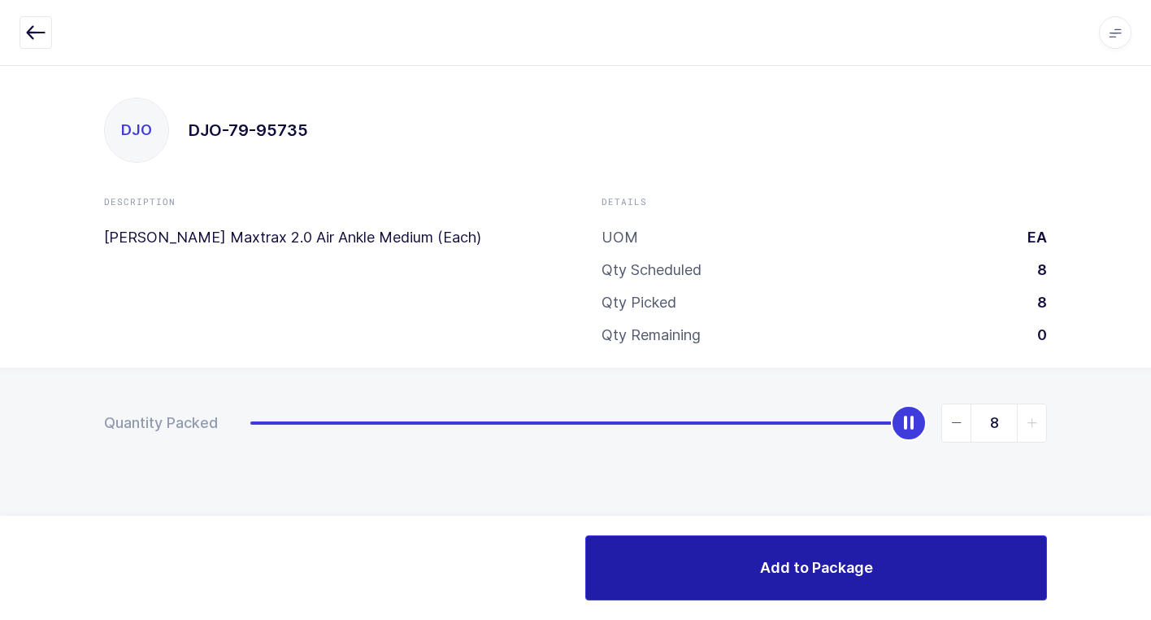
click at [740, 551] on button "Add to Package" at bounding box center [816, 567] width 462 height 65
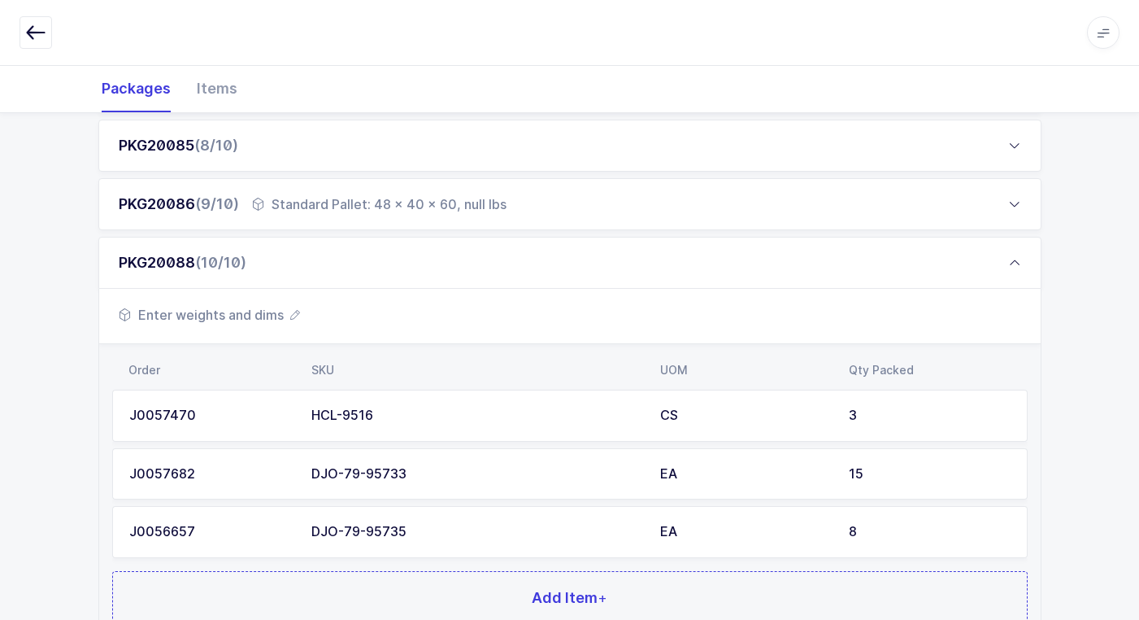
scroll to position [784, 0]
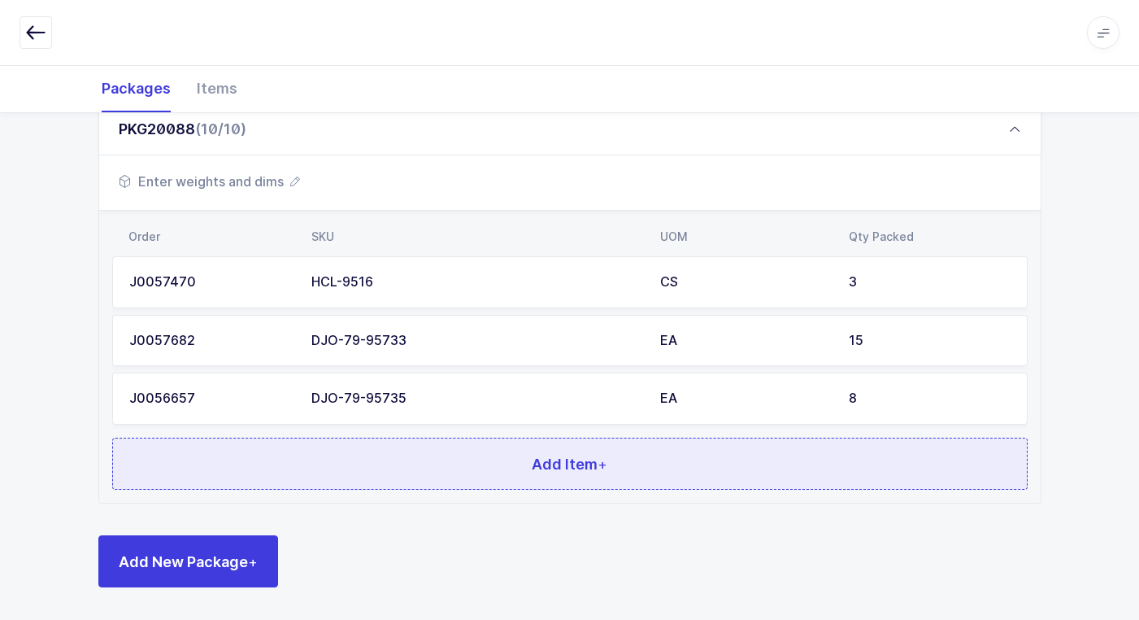
click at [470, 463] on button "Add Item +" at bounding box center [570, 463] width 916 height 52
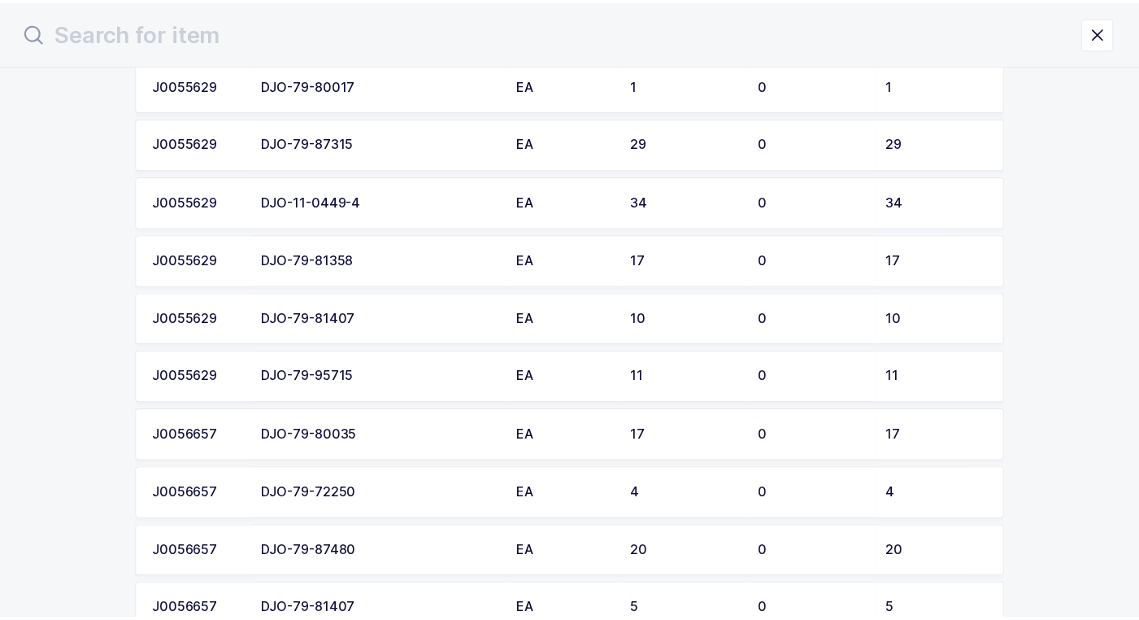
scroll to position [2602, 0]
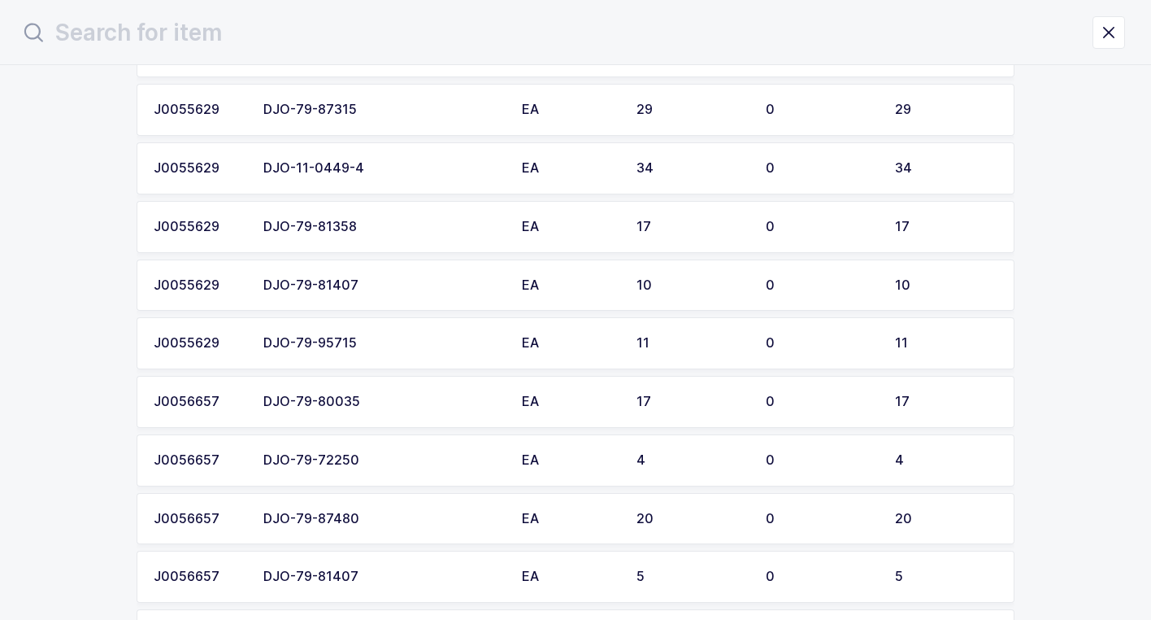
click at [387, 352] on td "DJO-79-95715" at bounding box center [383, 343] width 259 height 52
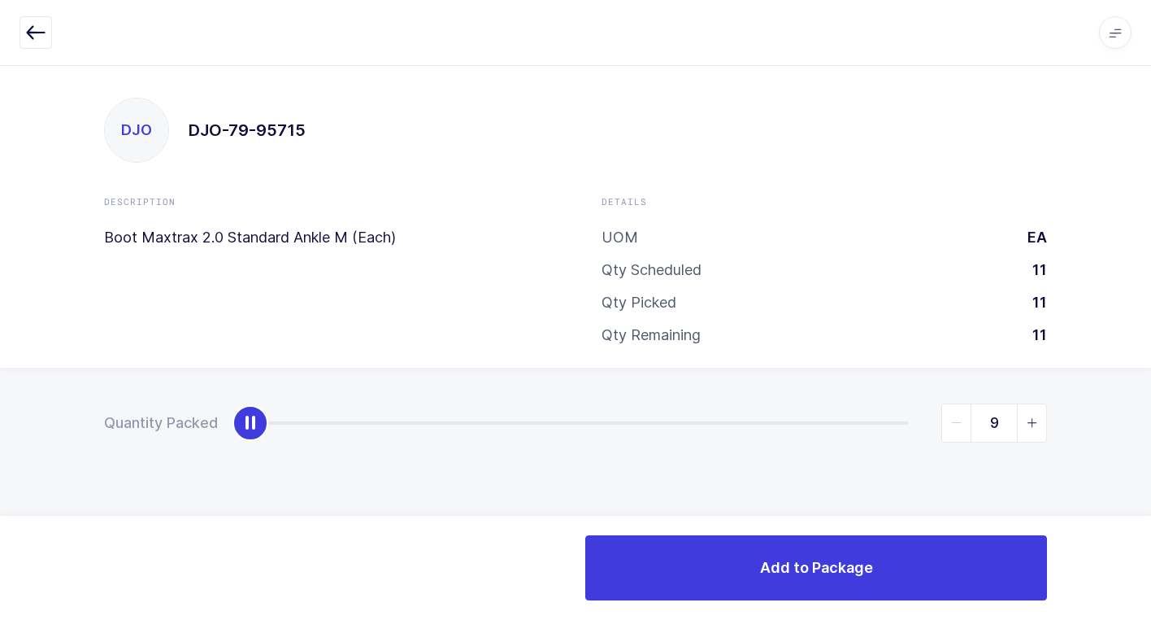
type input "11"
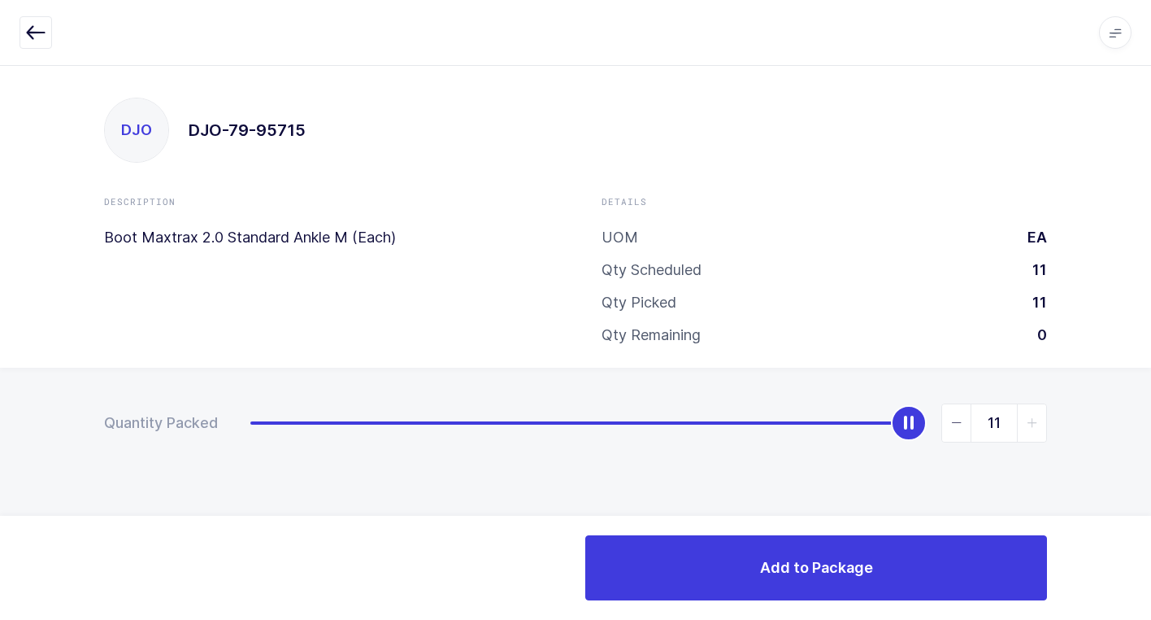
drag, startPoint x: 254, startPoint y: 429, endPoint x: 1160, endPoint y: 426, distance: 906.7
click at [1151, 426] on html "Apps Core [GEOGRAPHIC_DATA] Admin Mission Control Purchasing [PERSON_NAME] Logo…" at bounding box center [575, 310] width 1151 height 620
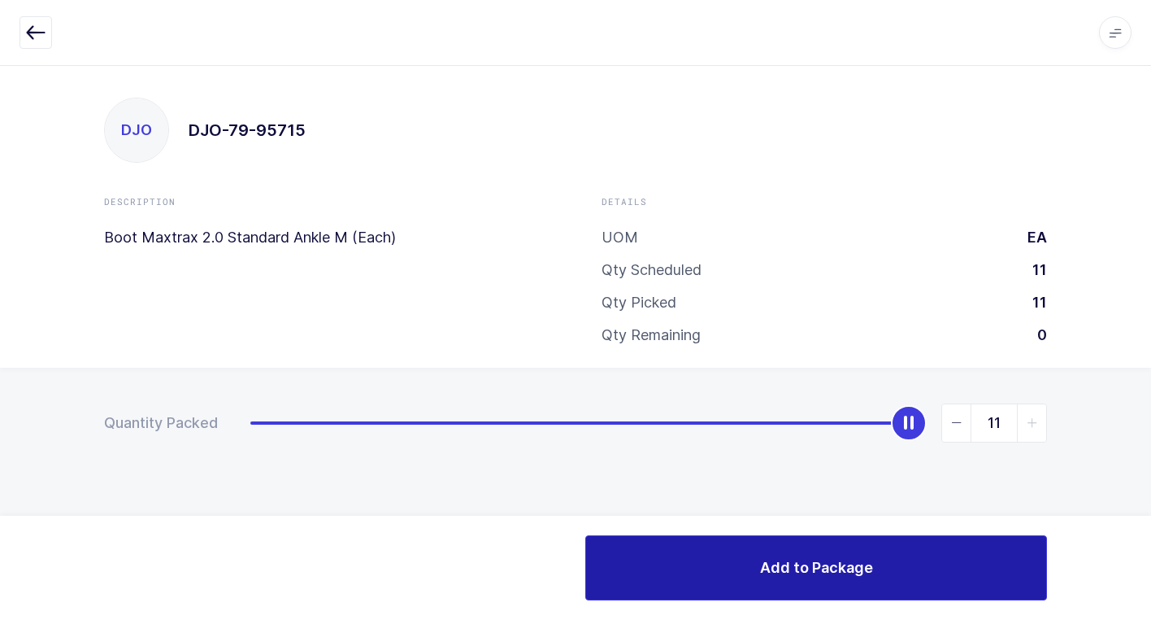
drag, startPoint x: 732, startPoint y: 574, endPoint x: 720, endPoint y: 578, distance: 12.9
click at [731, 574] on button "Add to Package" at bounding box center [816, 567] width 462 height 65
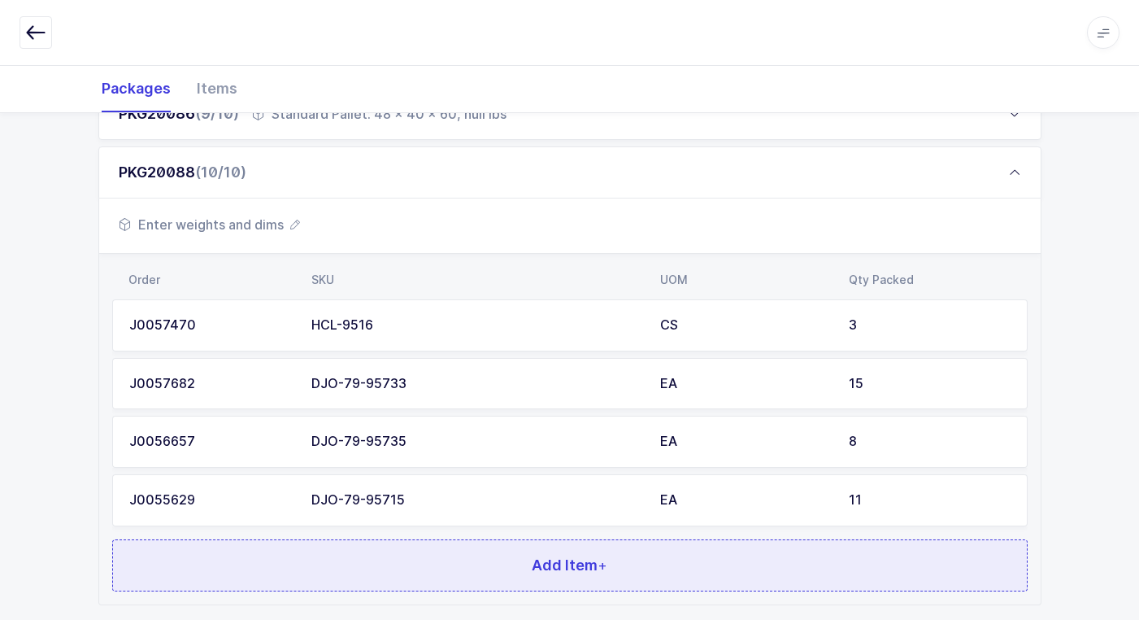
scroll to position [842, 0]
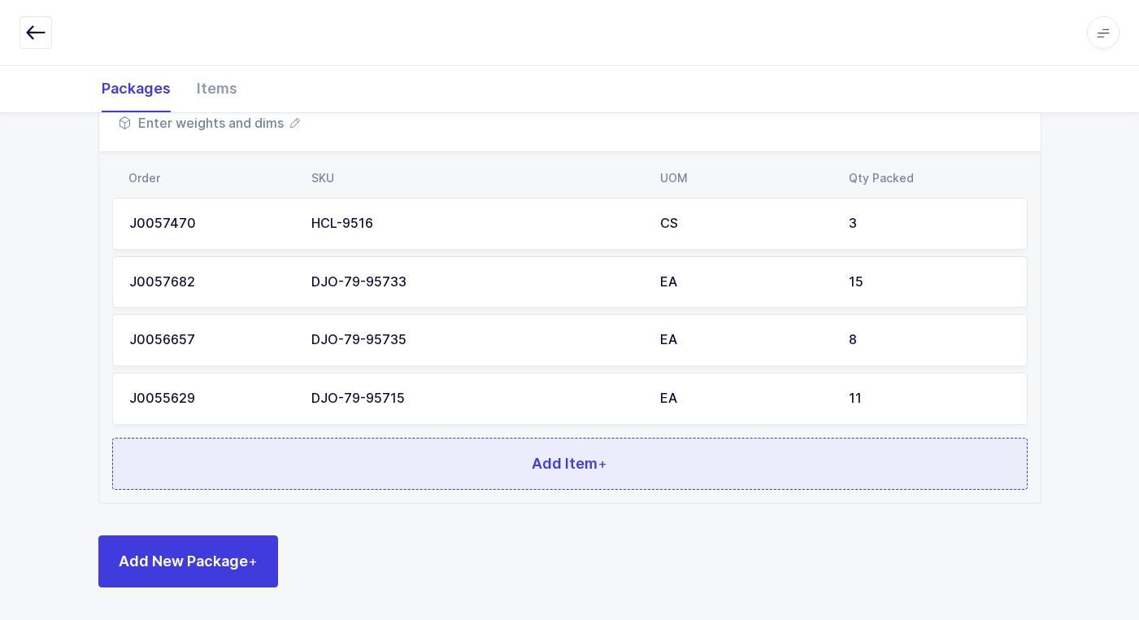
click at [461, 461] on button "Add Item +" at bounding box center [570, 463] width 916 height 52
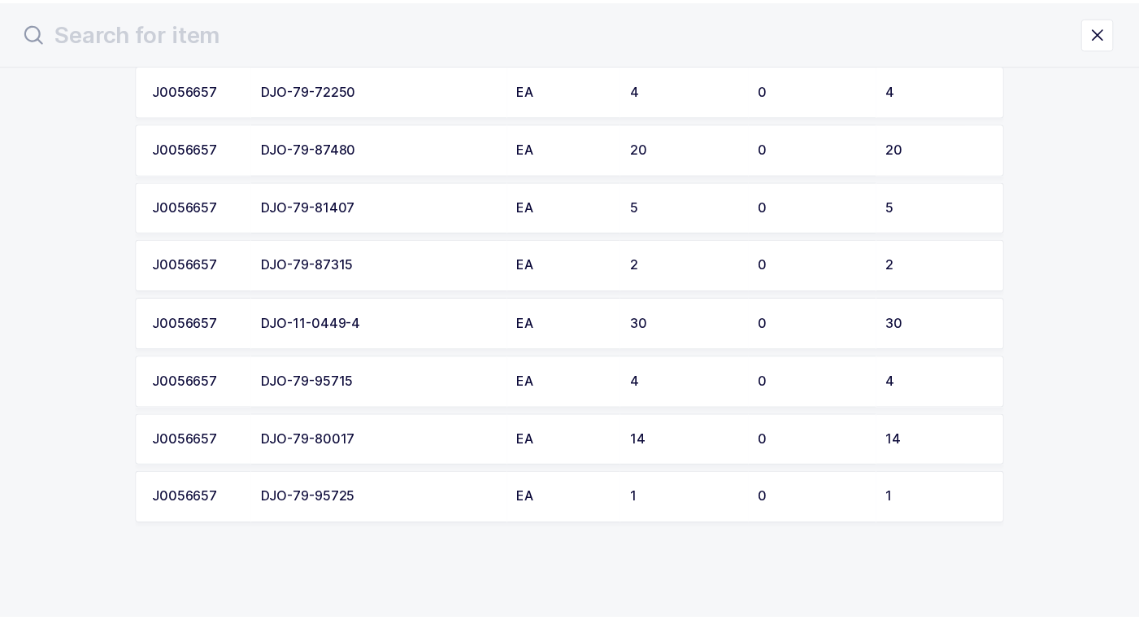
scroll to position [2916, 0]
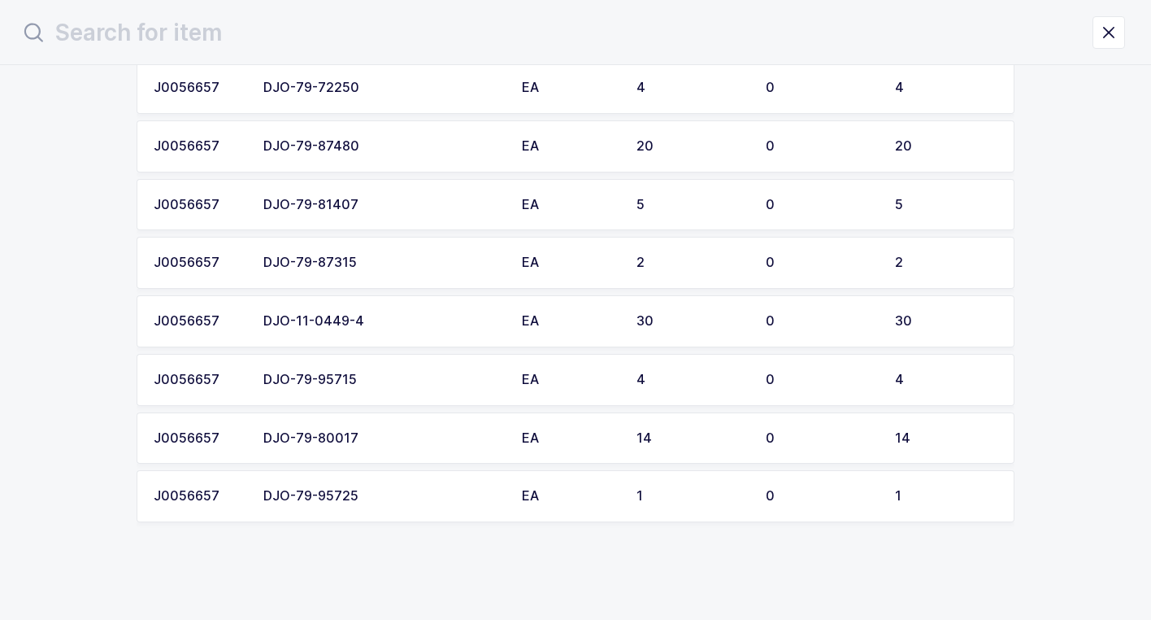
click at [393, 377] on div "DJO-79-95715" at bounding box center [382, 379] width 239 height 15
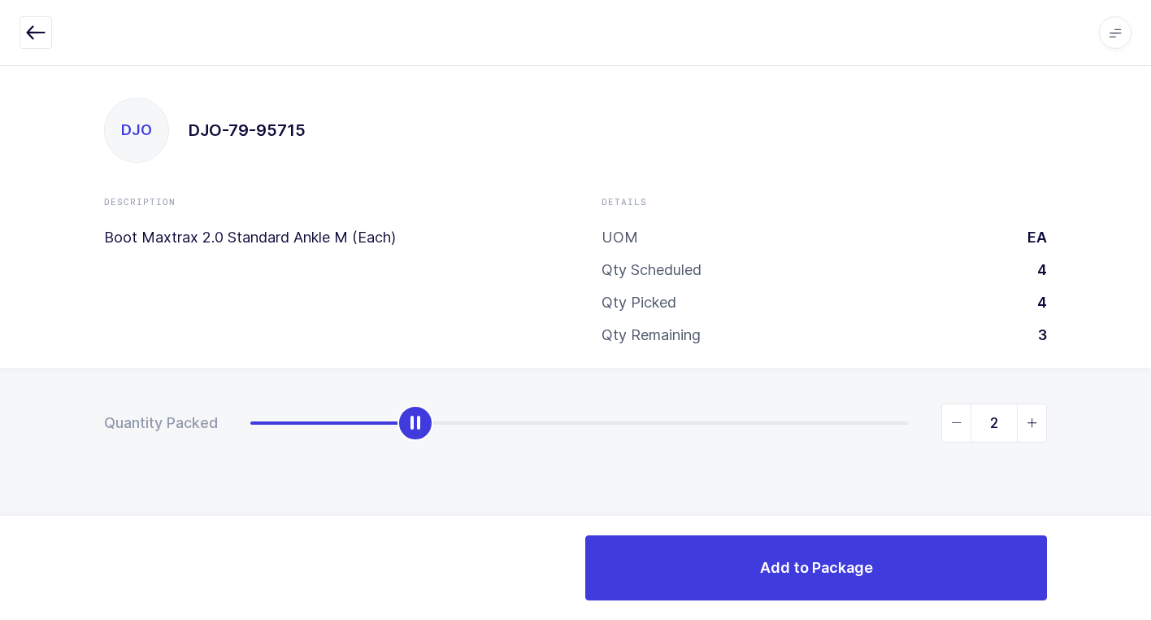
type input "4"
drag, startPoint x: 255, startPoint y: 433, endPoint x: 1144, endPoint y: 424, distance: 889.7
click at [1151, 404] on html "Apps Core [GEOGRAPHIC_DATA] Admin Mission Control Purchasing [PERSON_NAME] Logo…" at bounding box center [575, 310] width 1151 height 620
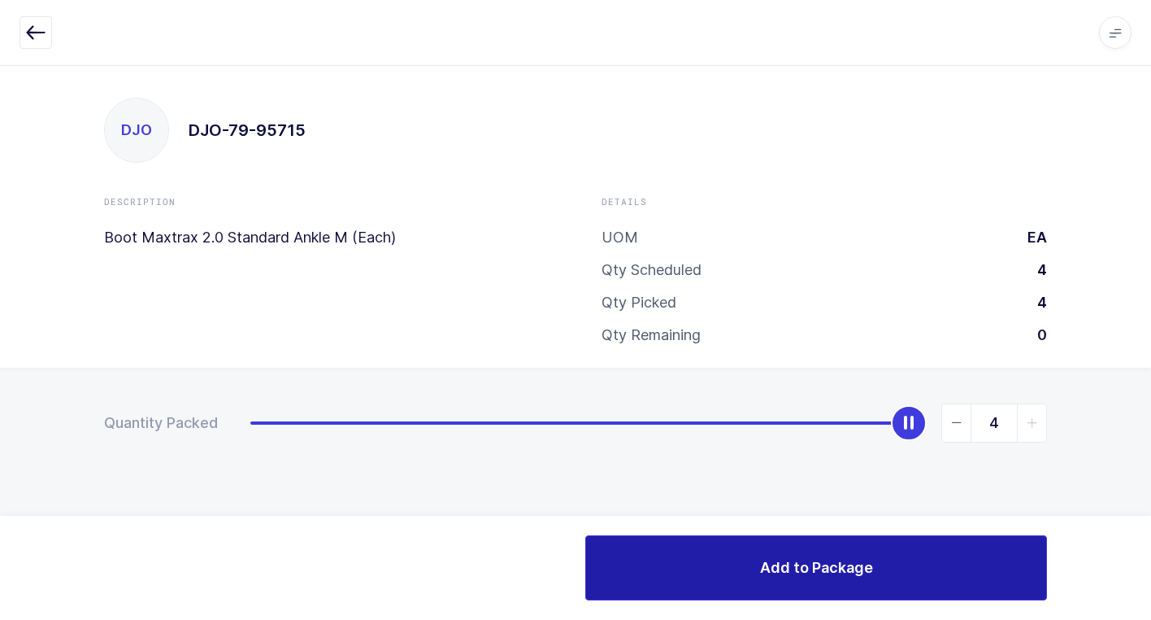
click at [654, 566] on button "Add to Package" at bounding box center [816, 567] width 462 height 65
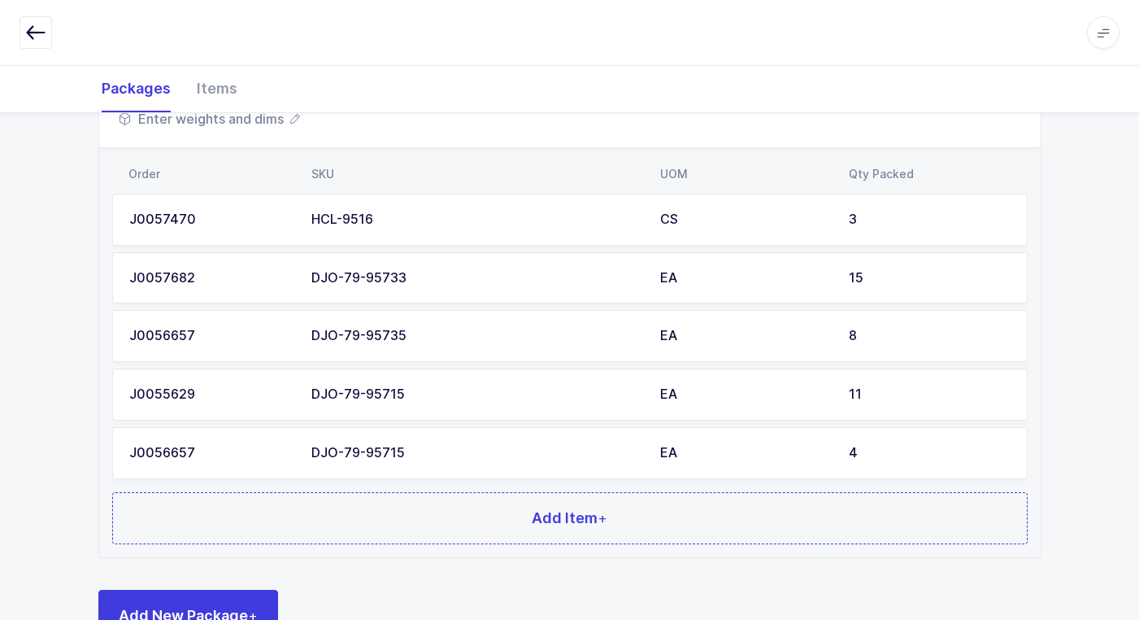
scroll to position [901, 0]
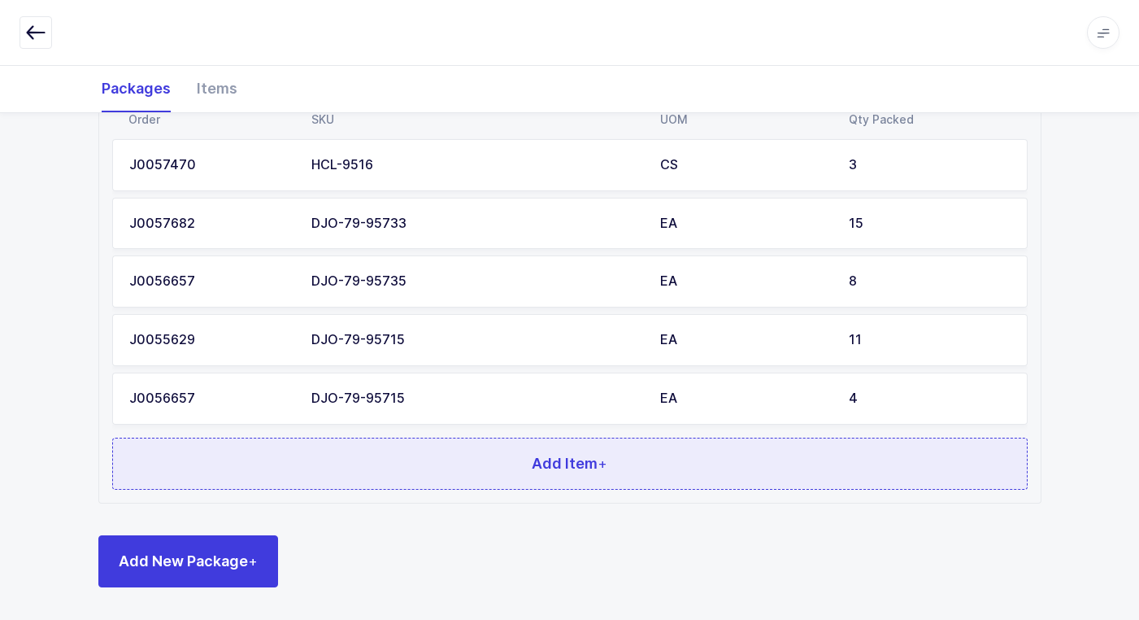
click at [310, 462] on button "Add Item +" at bounding box center [570, 463] width 916 height 52
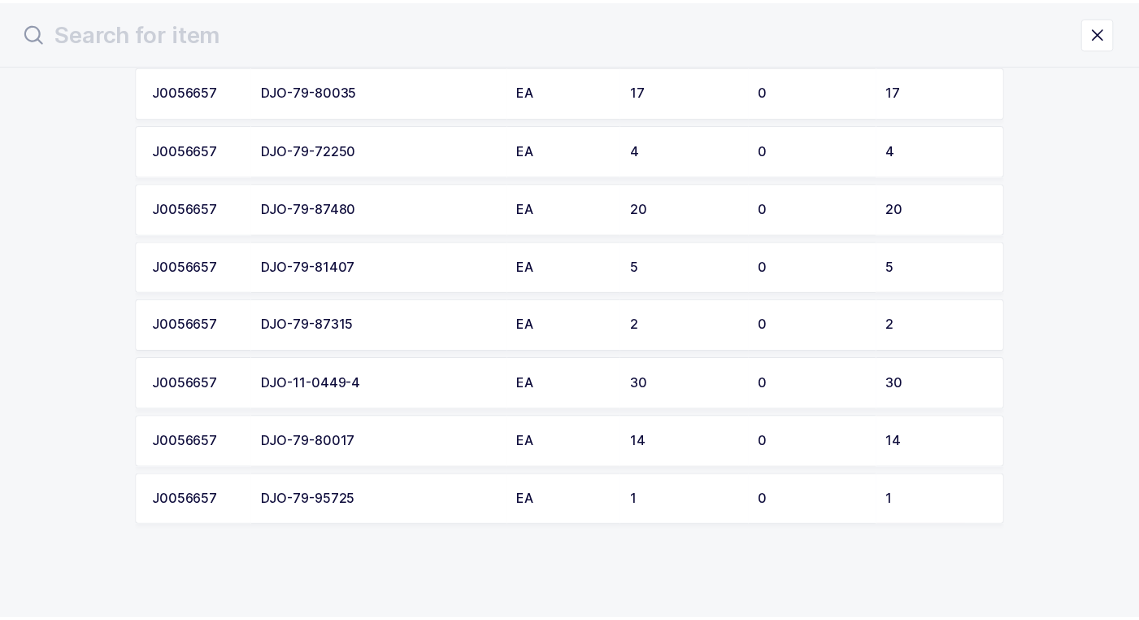
scroll to position [2857, 0]
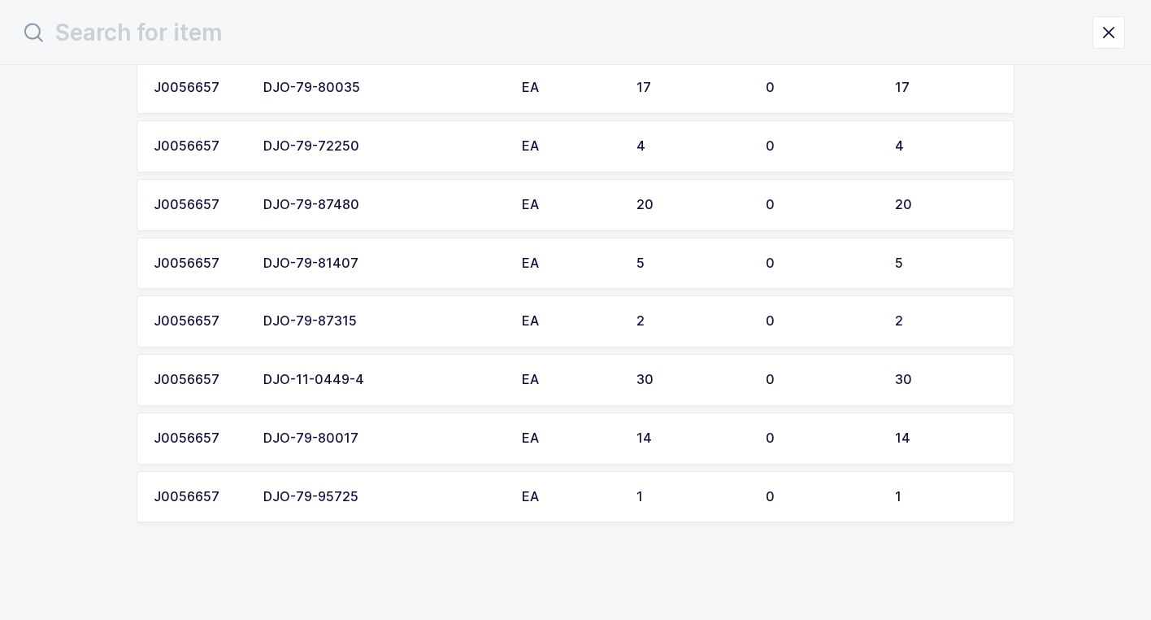
click at [381, 441] on div "DJO-79-80017" at bounding box center [382, 438] width 239 height 15
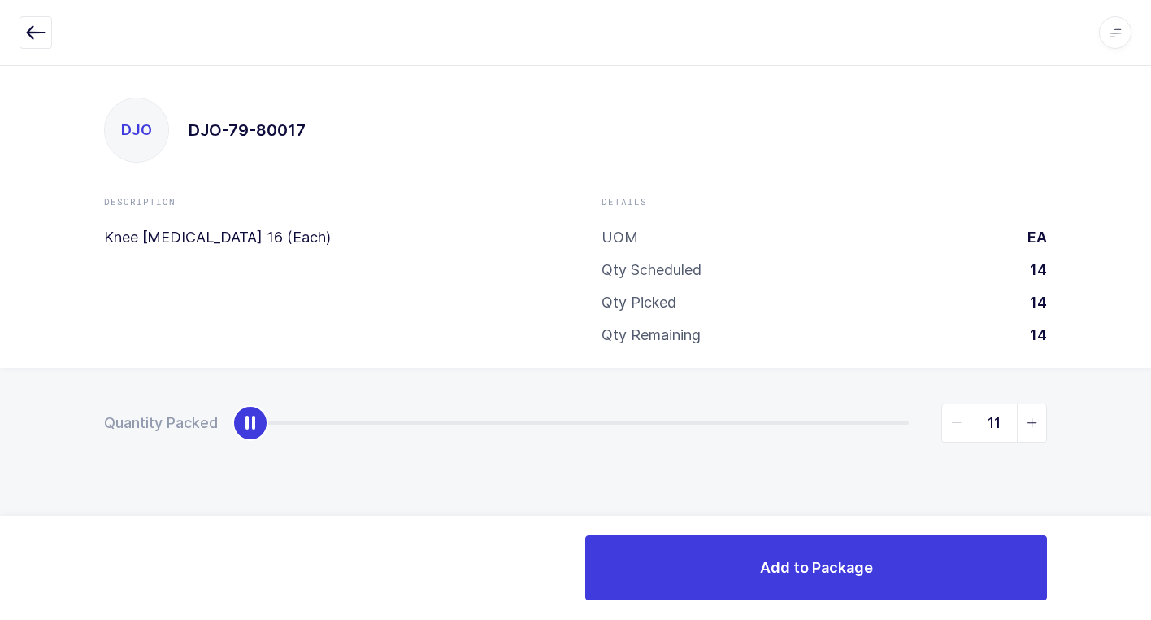
type input "14"
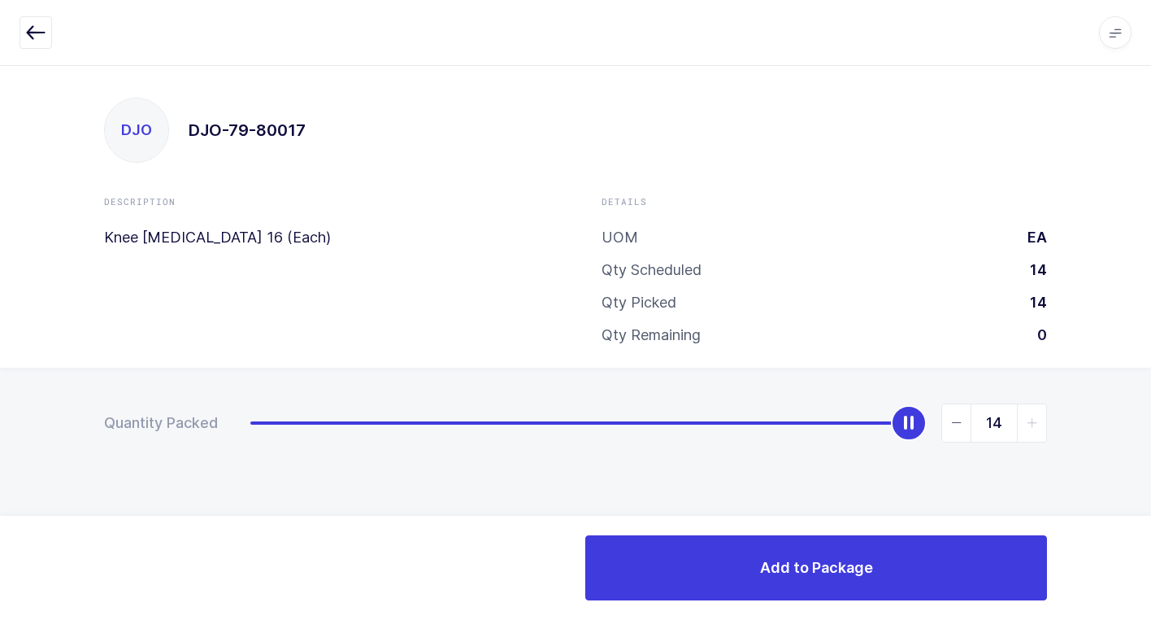
drag, startPoint x: 251, startPoint y: 437, endPoint x: 1074, endPoint y: 451, distance: 823.1
click at [1151, 401] on html "Apps Core [GEOGRAPHIC_DATA] Admin Mission Control Purchasing [PERSON_NAME] Logo…" at bounding box center [575, 310] width 1151 height 620
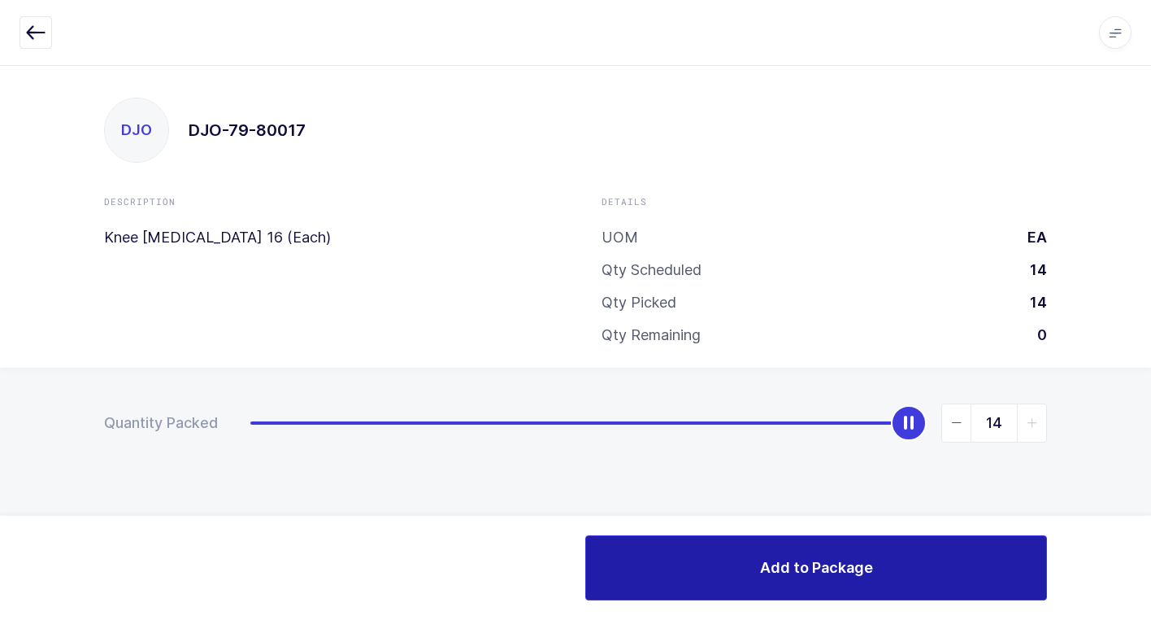
click at [746, 559] on button "Add to Package" at bounding box center [816, 567] width 462 height 65
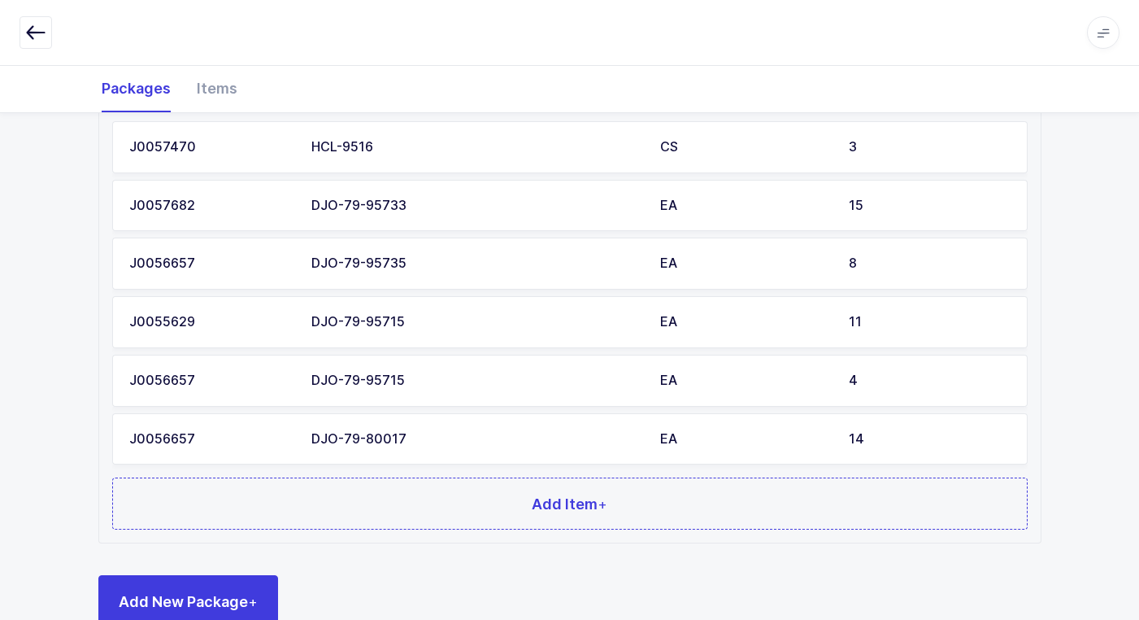
scroll to position [959, 0]
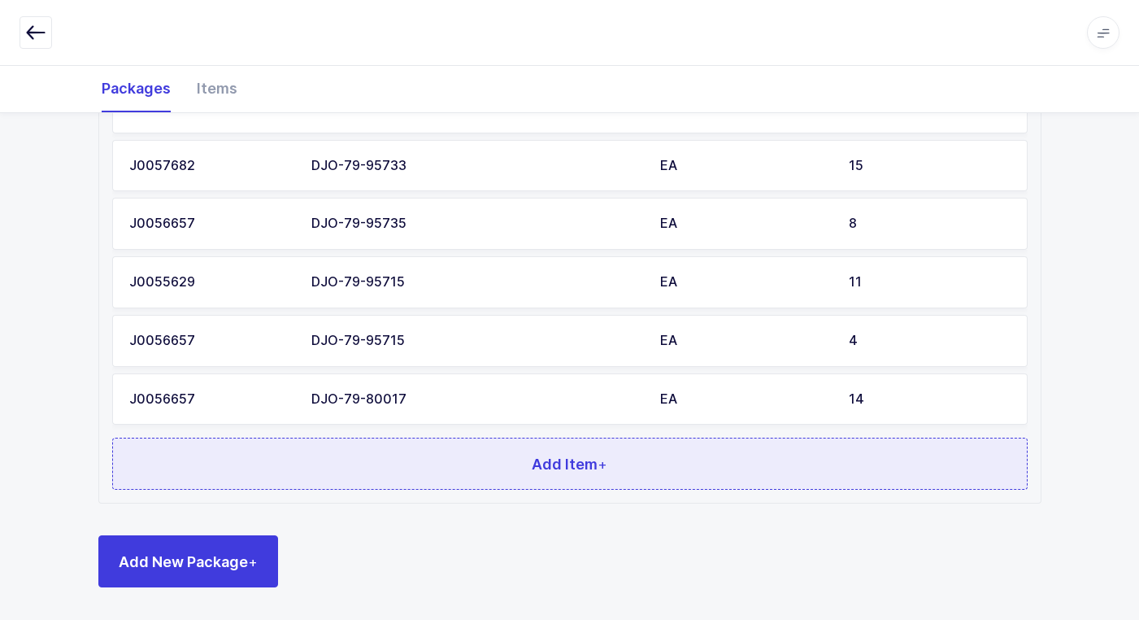
click at [441, 475] on button "Add Item +" at bounding box center [570, 463] width 916 height 52
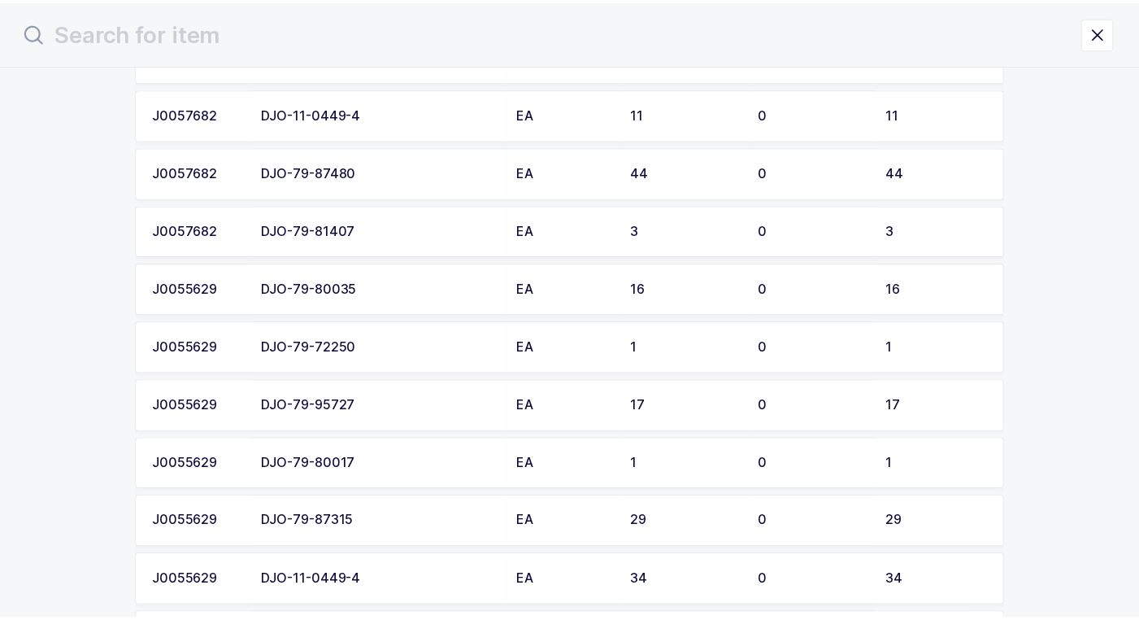
scroll to position [2196, 0]
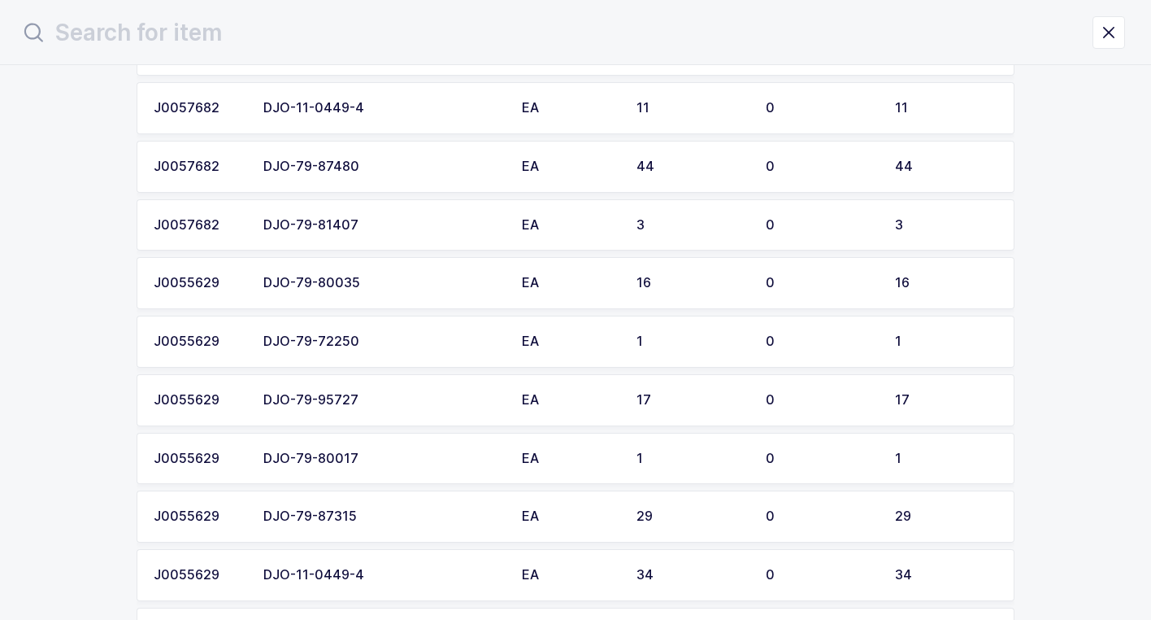
click at [406, 454] on div "DJO-79-80017" at bounding box center [382, 458] width 239 height 15
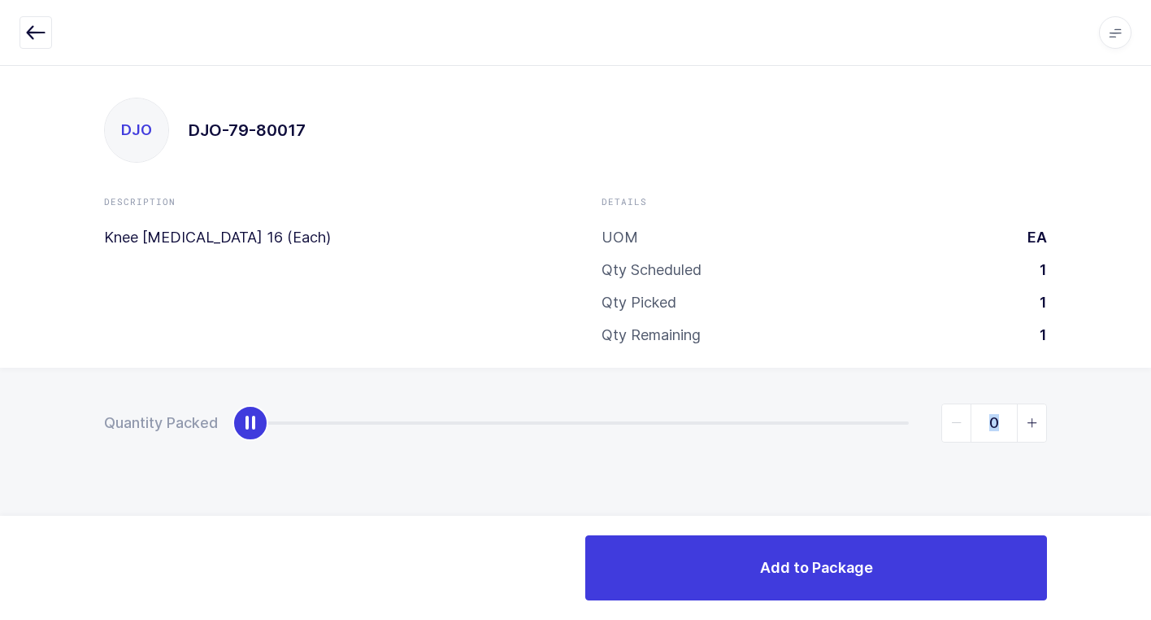
drag, startPoint x: 337, startPoint y: 429, endPoint x: 990, endPoint y: 475, distance: 654.6
click at [1143, 458] on div "Quantity Packed 0" at bounding box center [575, 480] width 1151 height 224
type input "1"
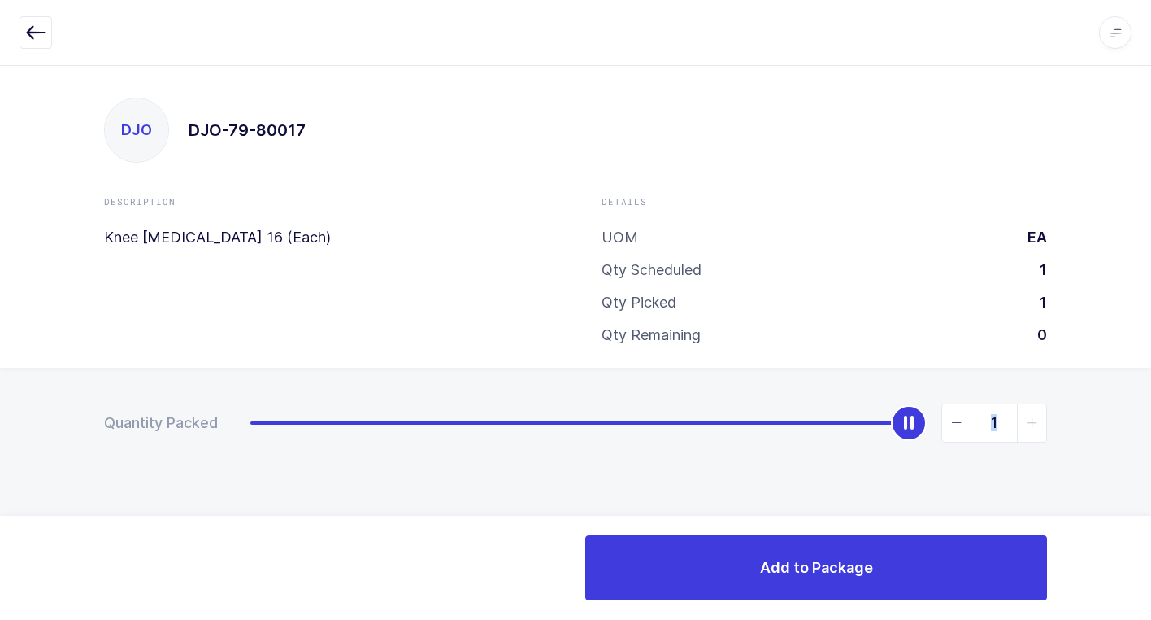
drag, startPoint x: 250, startPoint y: 424, endPoint x: 1160, endPoint y: 415, distance: 910.8
click at [1151, 415] on html "Apps Core [GEOGRAPHIC_DATA] Admin Mission Control Purchasing [PERSON_NAME] Logo…" at bounding box center [575, 310] width 1151 height 620
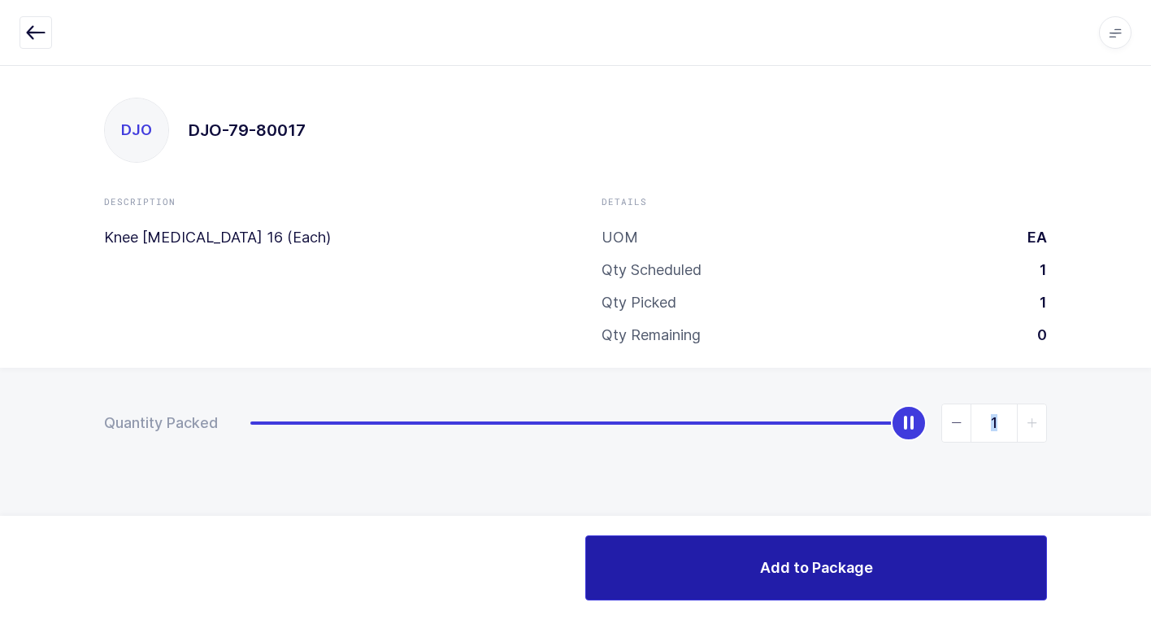
drag, startPoint x: 678, startPoint y: 569, endPoint x: 660, endPoint y: 569, distance: 17.9
click at [674, 569] on button "Add to Package" at bounding box center [816, 567] width 462 height 65
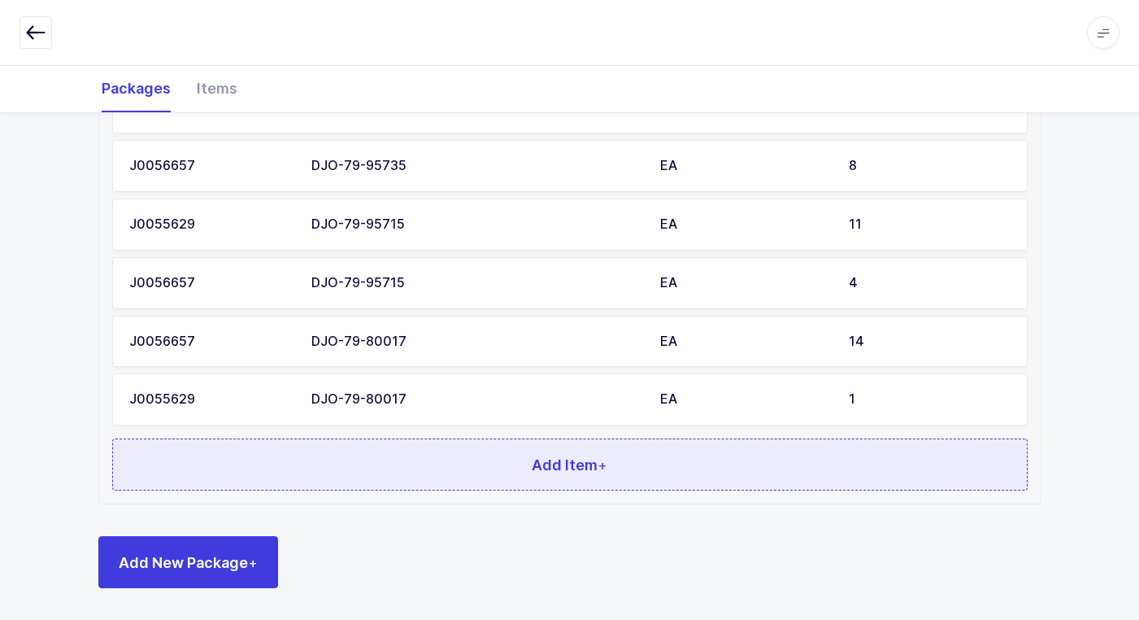
scroll to position [1017, 0]
click at [417, 451] on button "Add Item +" at bounding box center [570, 463] width 916 height 52
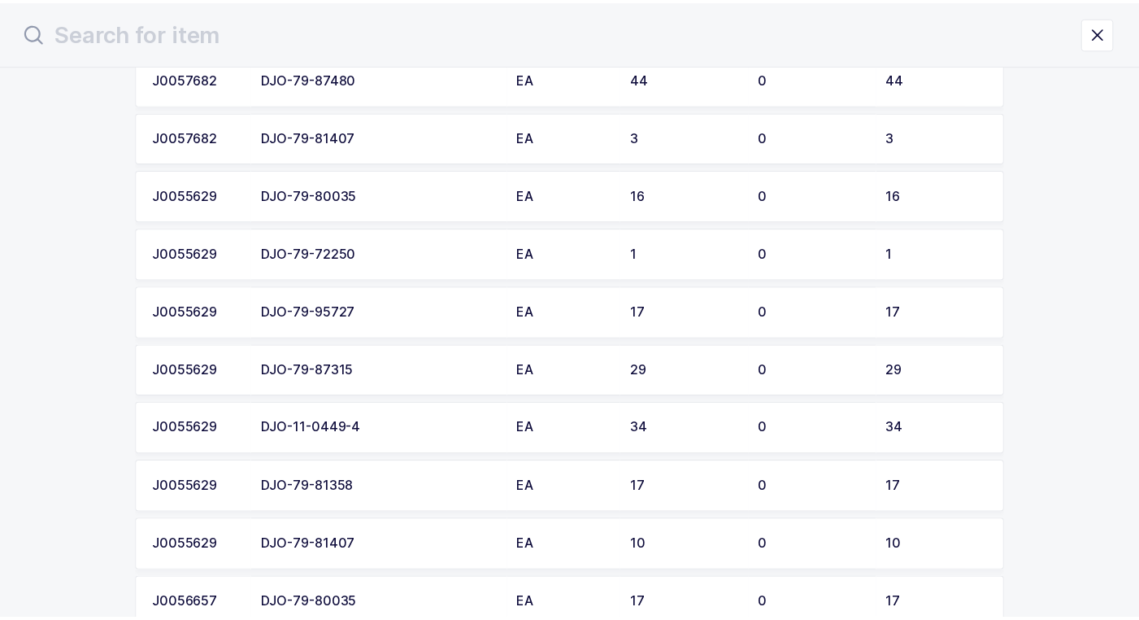
scroll to position [2358, 0]
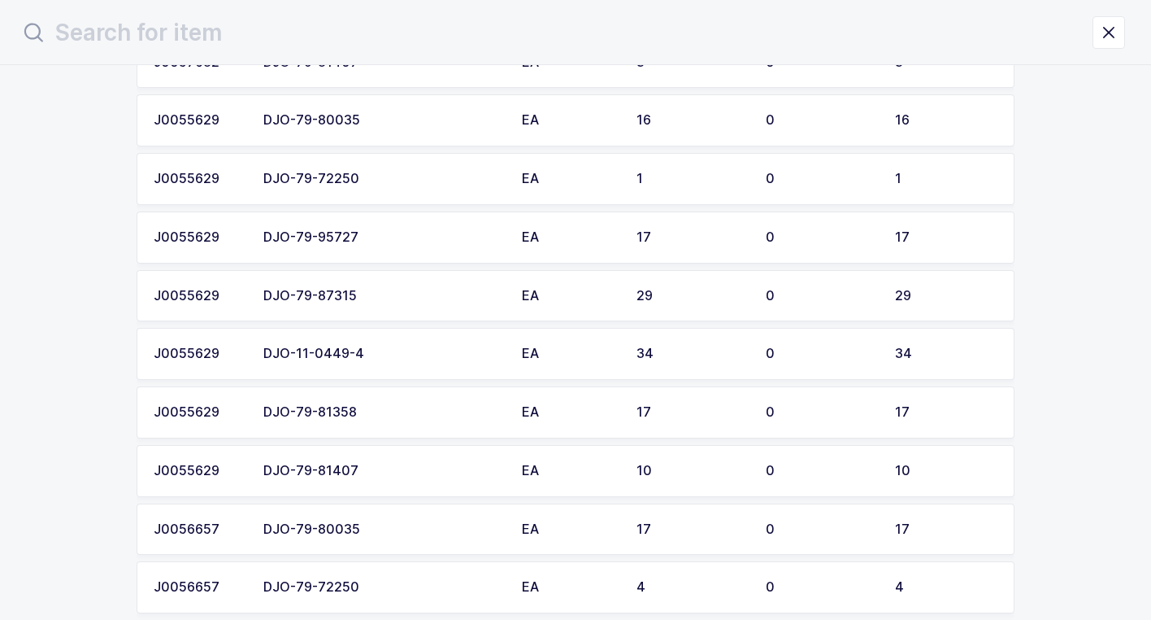
click at [396, 421] on td "DJO-79-81358" at bounding box center [383, 412] width 259 height 52
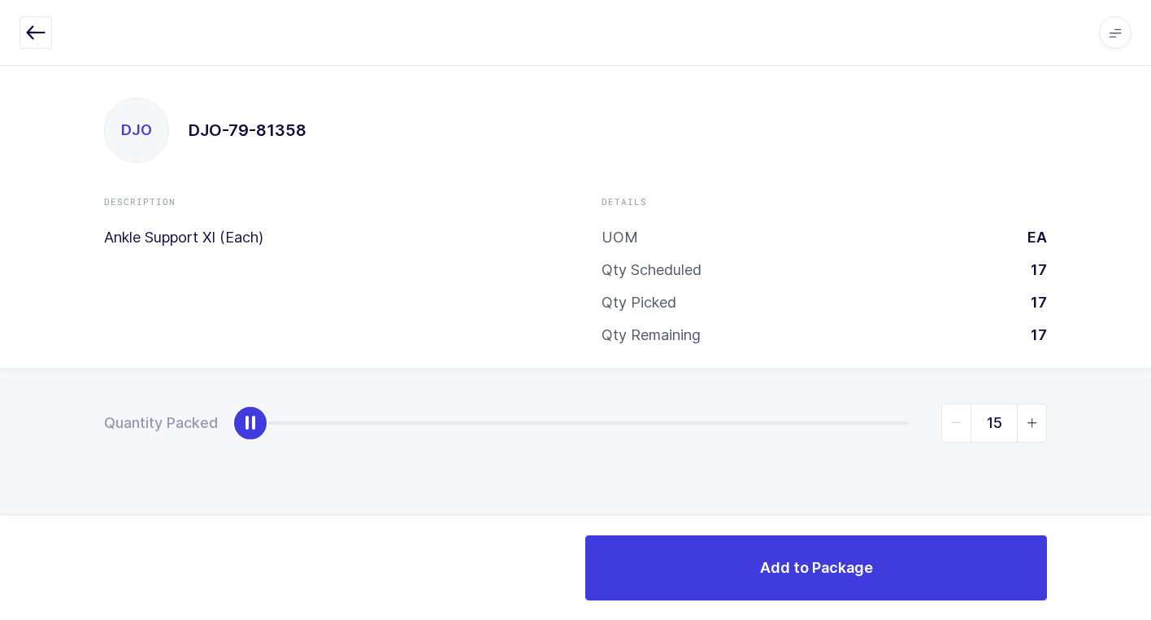
type input "17"
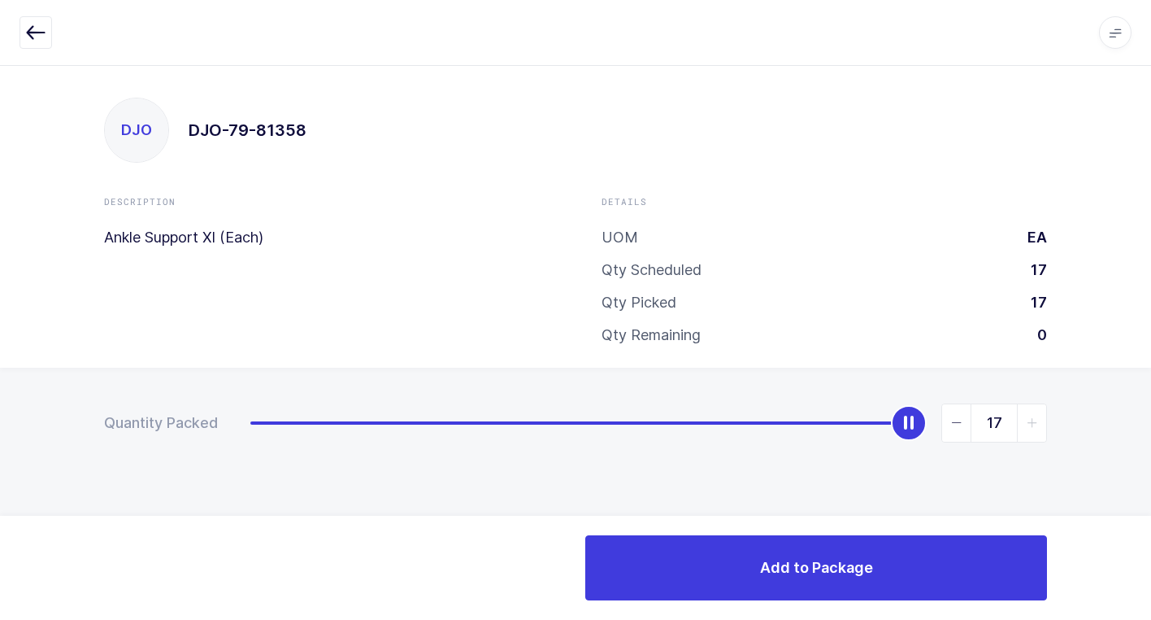
drag, startPoint x: 255, startPoint y: 426, endPoint x: 1144, endPoint y: 540, distance: 896.1
click at [1151, 527] on html "Apps Core [GEOGRAPHIC_DATA] Admin Mission Control Purchasing [PERSON_NAME] Logo…" at bounding box center [575, 310] width 1151 height 620
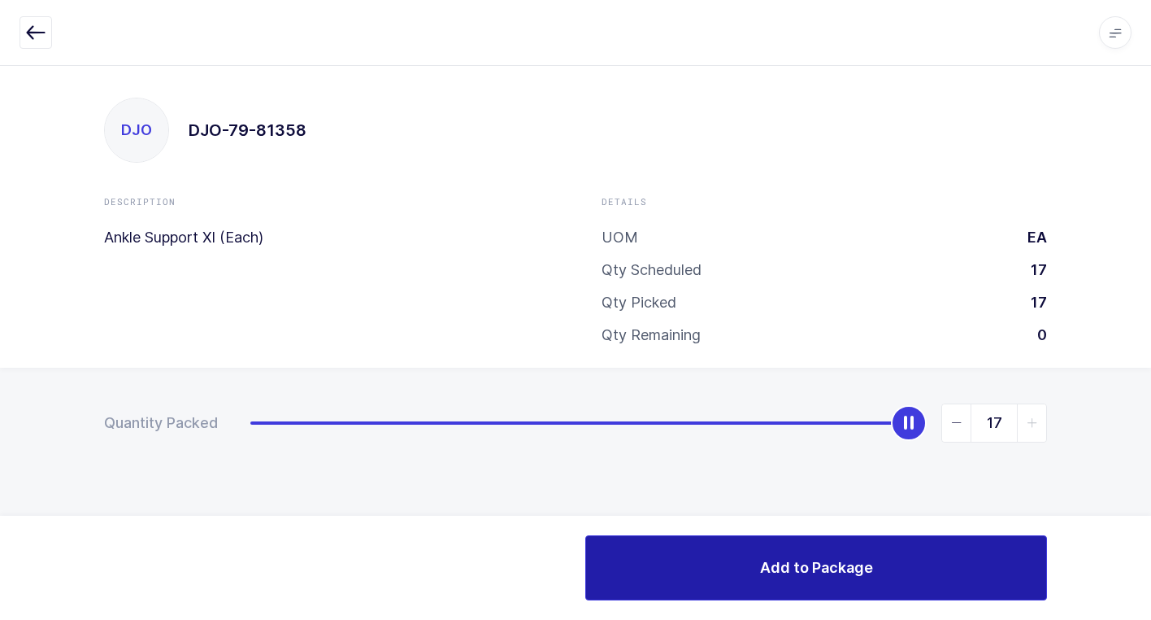
drag, startPoint x: 799, startPoint y: 562, endPoint x: 725, endPoint y: 585, distance: 78.2
click at [796, 562] on span "Add to Package" at bounding box center [816, 567] width 113 height 20
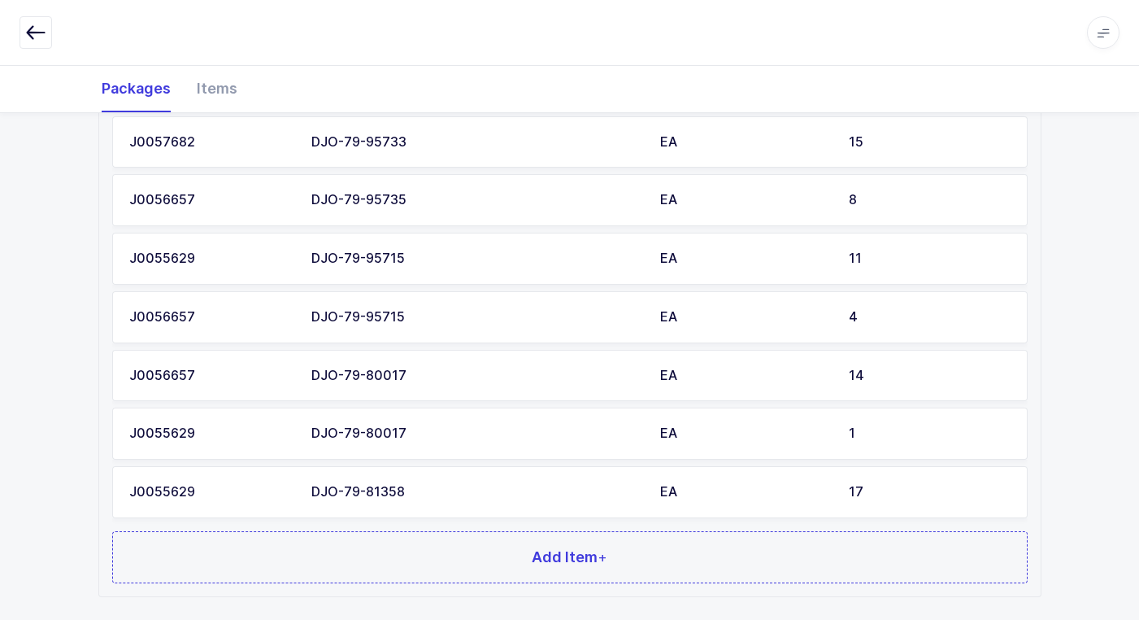
scroll to position [1076, 0]
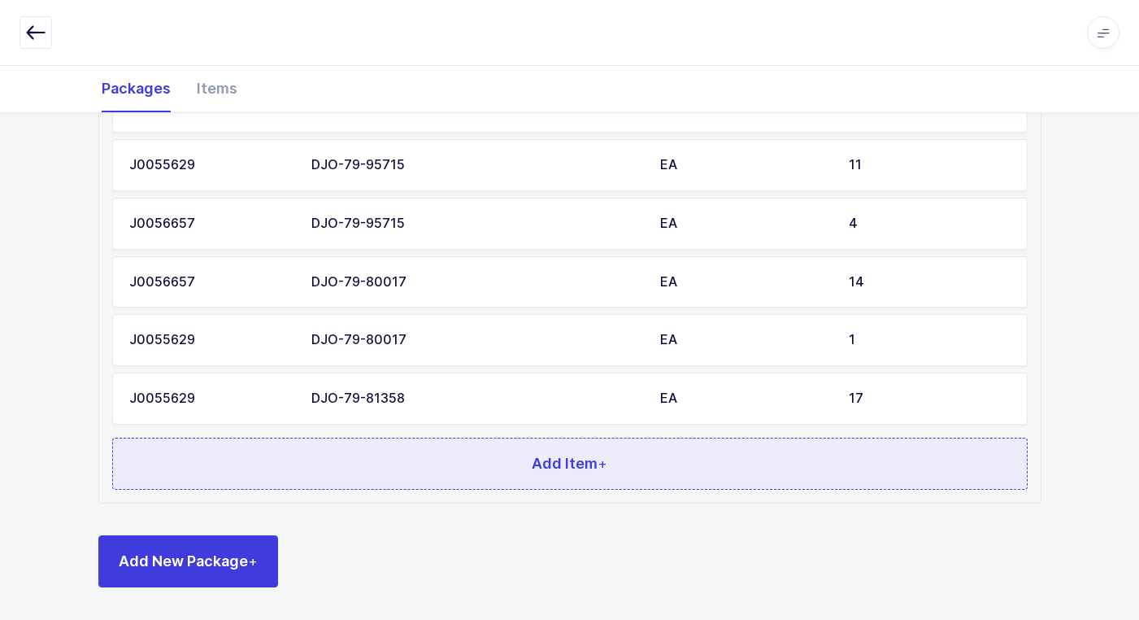
click at [388, 459] on button "Add Item +" at bounding box center [570, 463] width 916 height 52
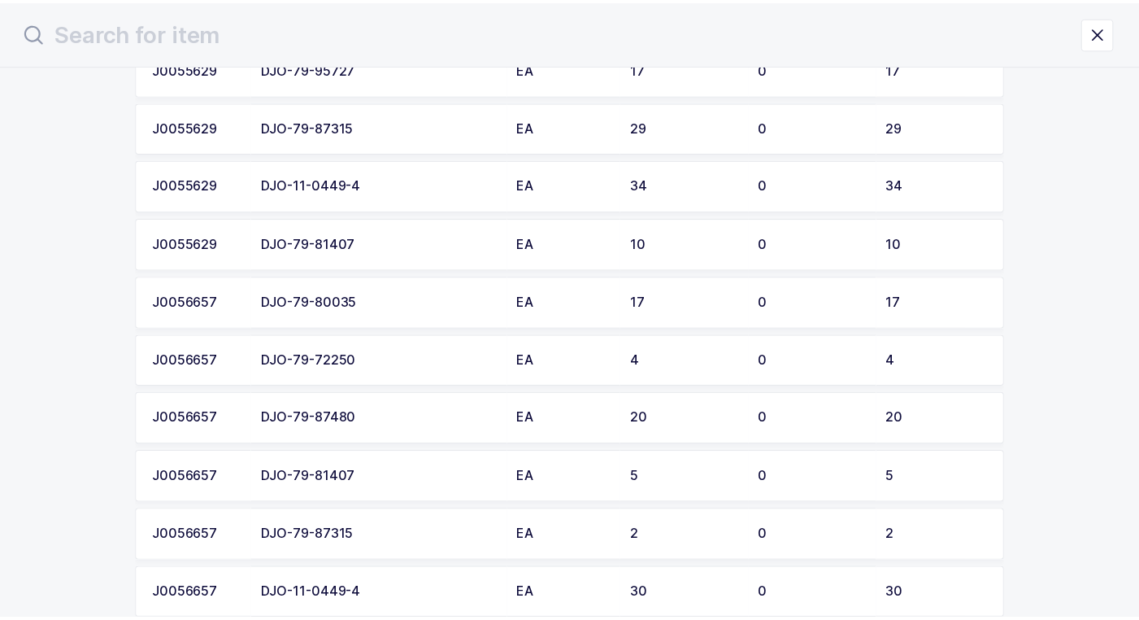
scroll to position [2520, 0]
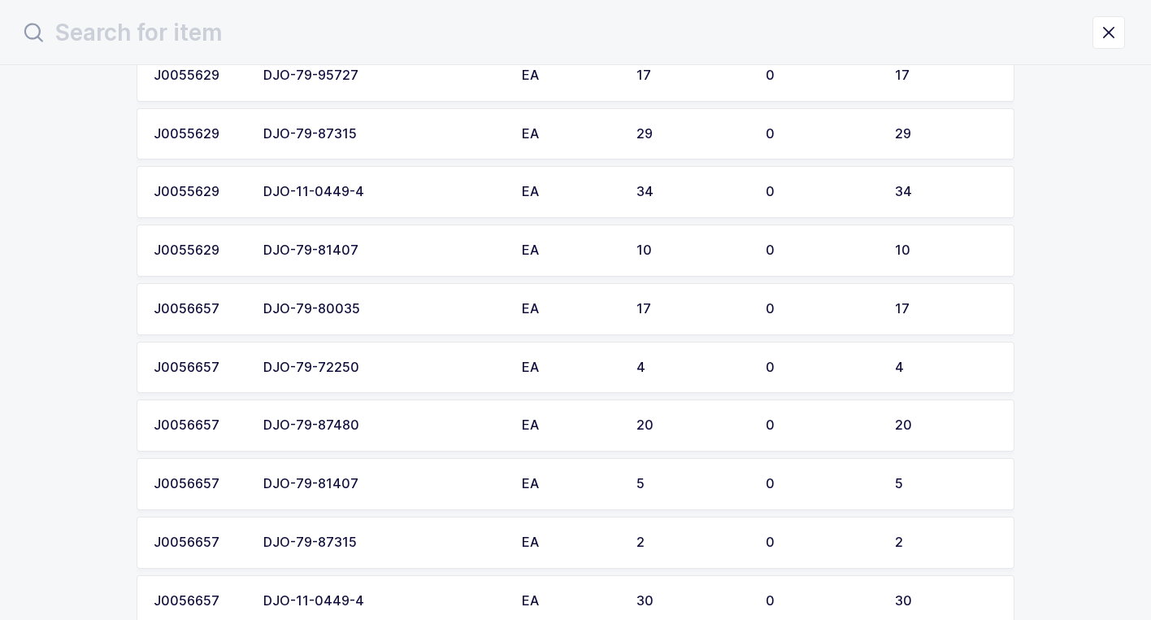
click at [378, 423] on div "DJO-79-87480" at bounding box center [382, 425] width 239 height 15
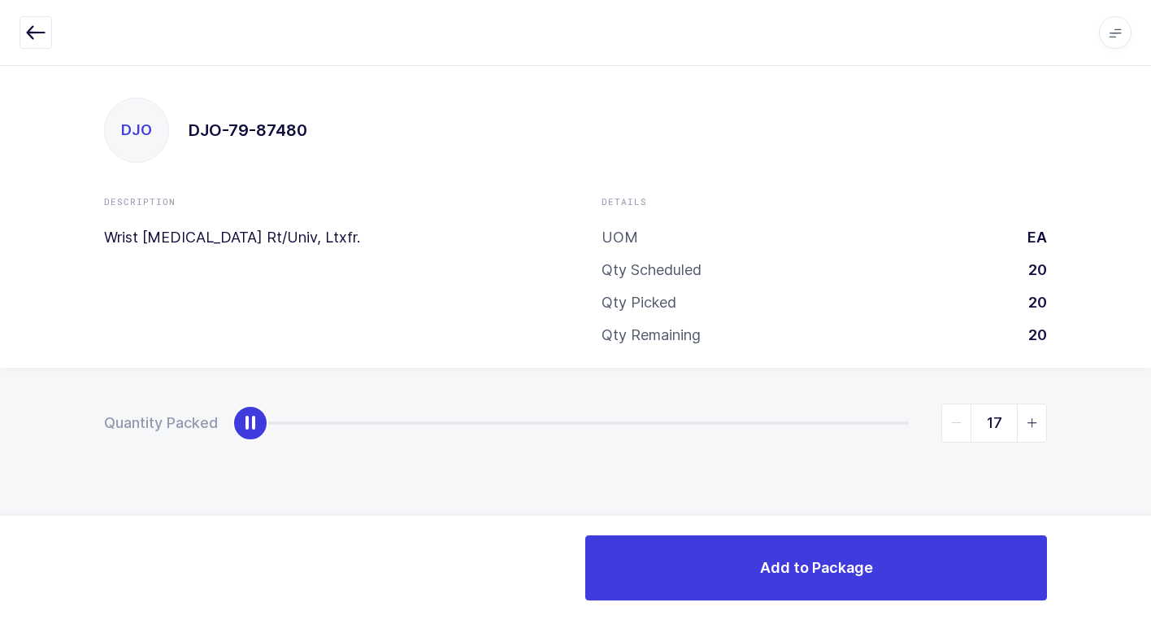
type input "20"
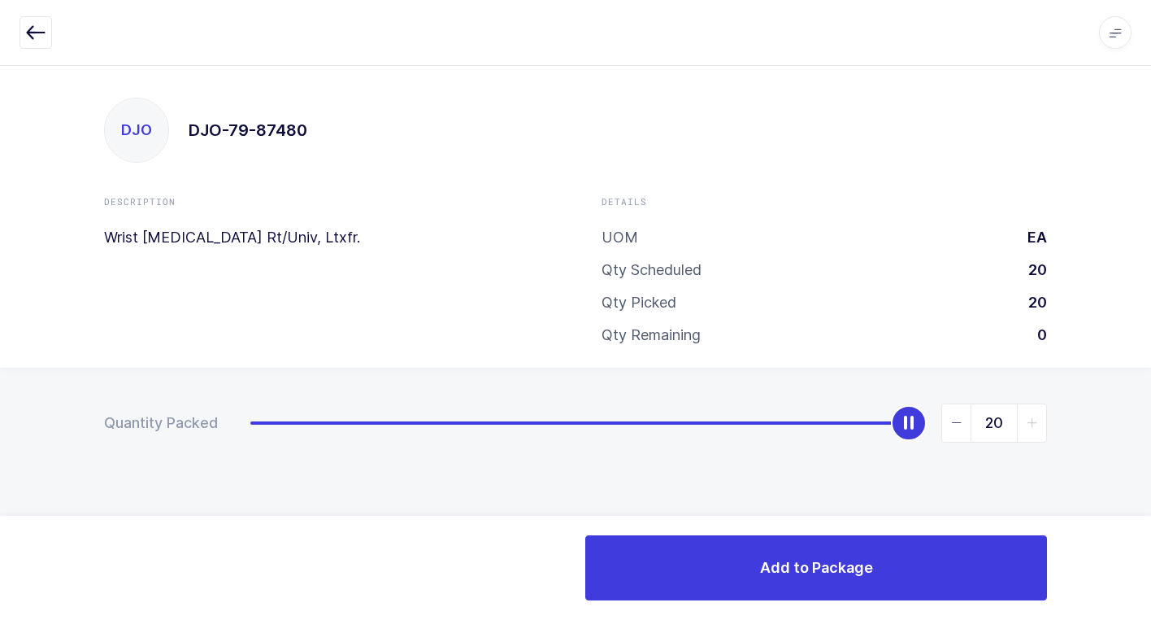
drag, startPoint x: 253, startPoint y: 433, endPoint x: 1103, endPoint y: 525, distance: 855.5
click at [1142, 507] on div "Quantity Packed 20" at bounding box center [575, 480] width 1151 height 224
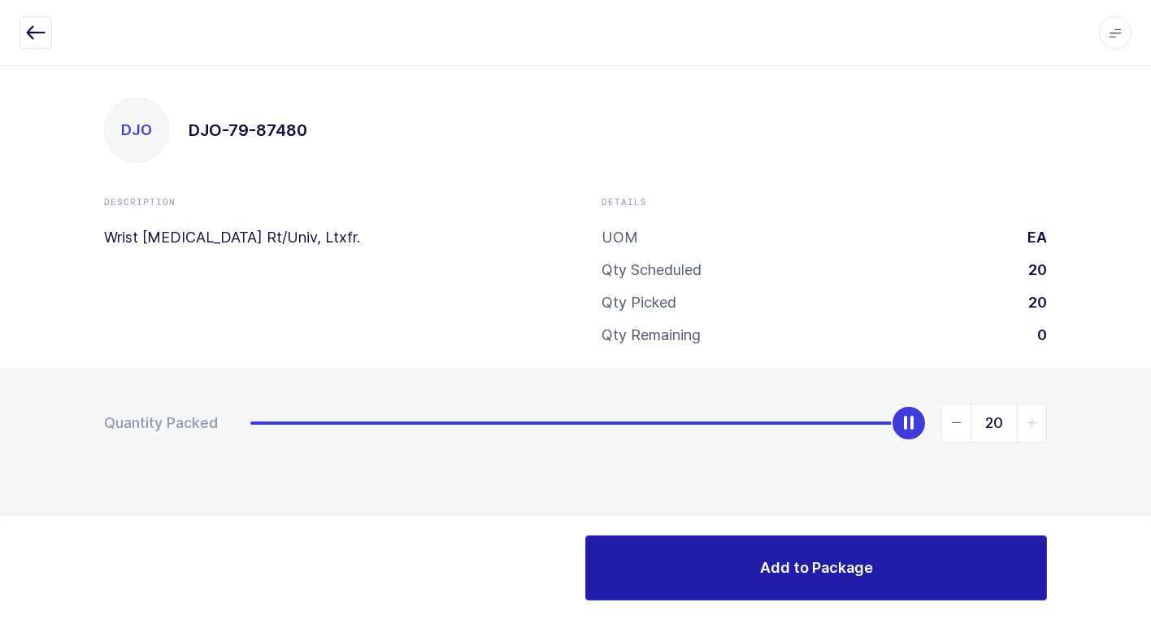
click at [642, 572] on button "Add to Package" at bounding box center [816, 567] width 462 height 65
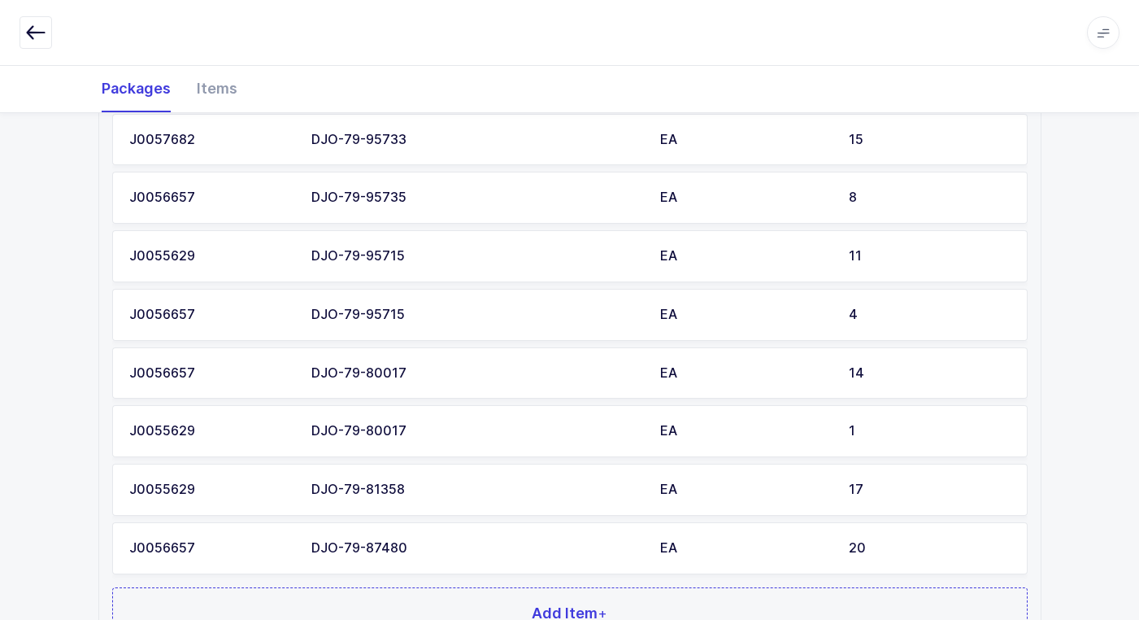
scroll to position [1134, 0]
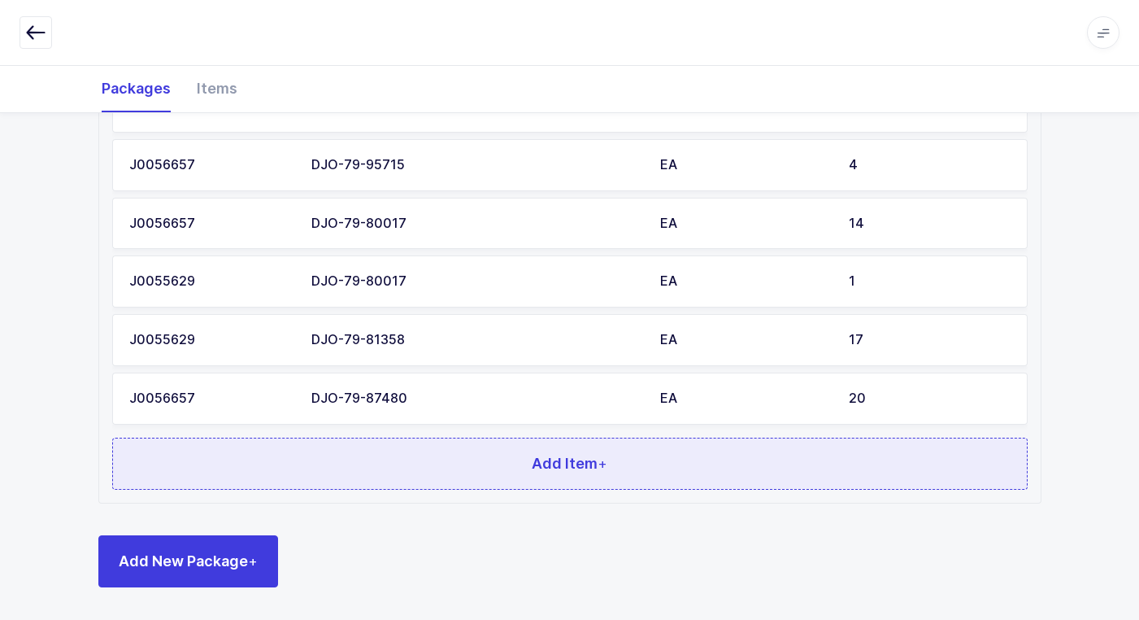
click at [449, 466] on button "Add Item +" at bounding box center [570, 463] width 916 height 52
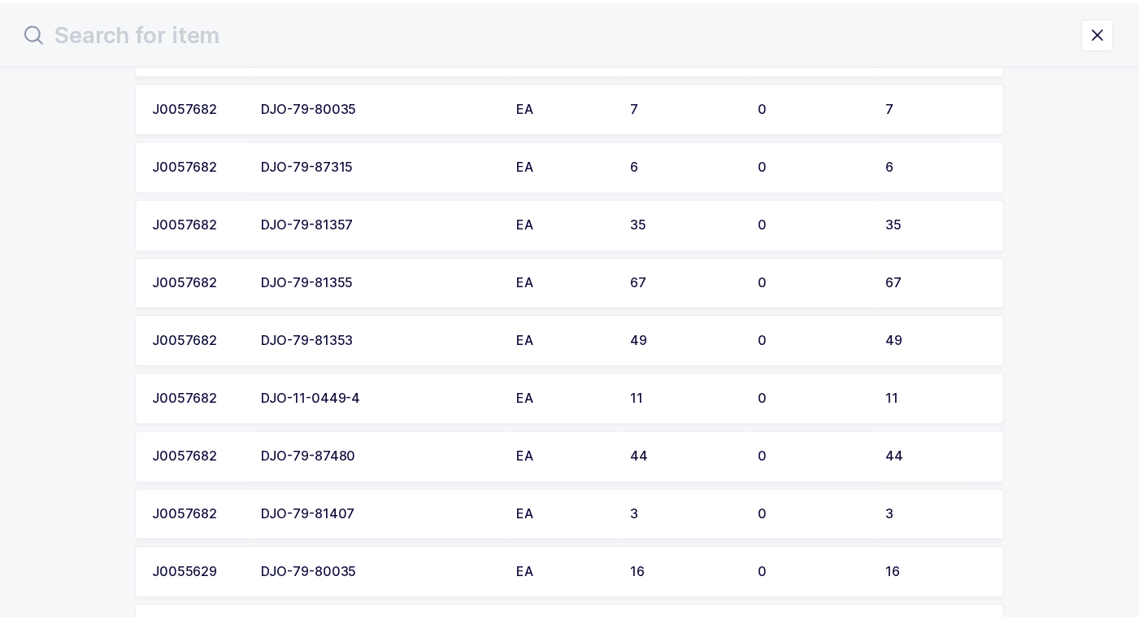
scroll to position [1952, 0]
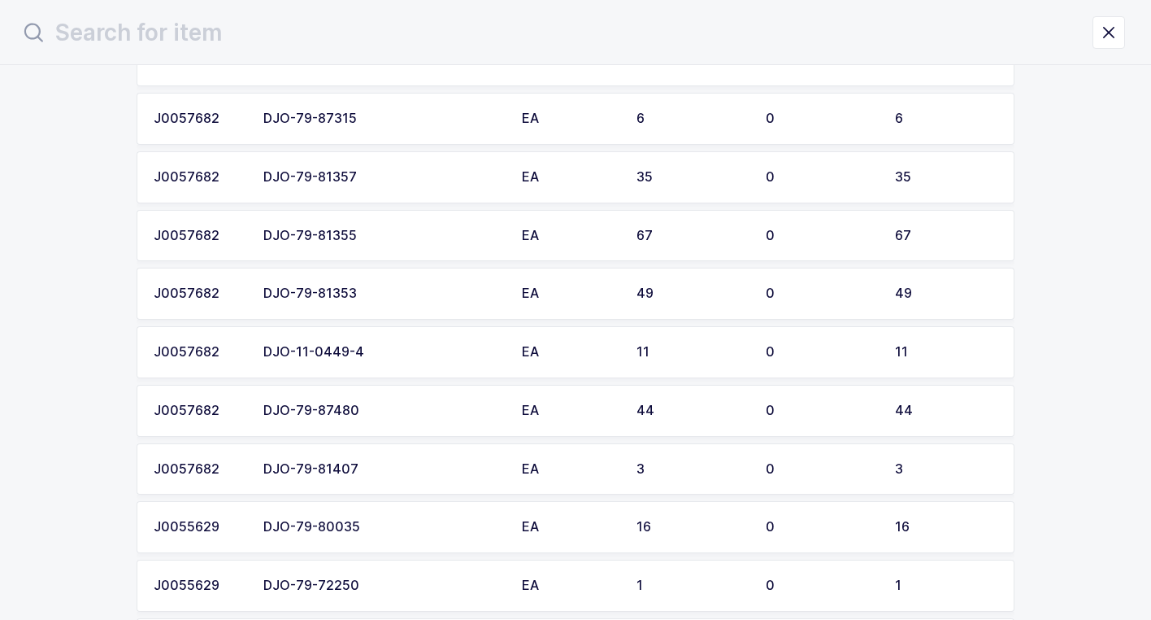
click at [385, 407] on div "DJO-79-87480" at bounding box center [382, 410] width 239 height 15
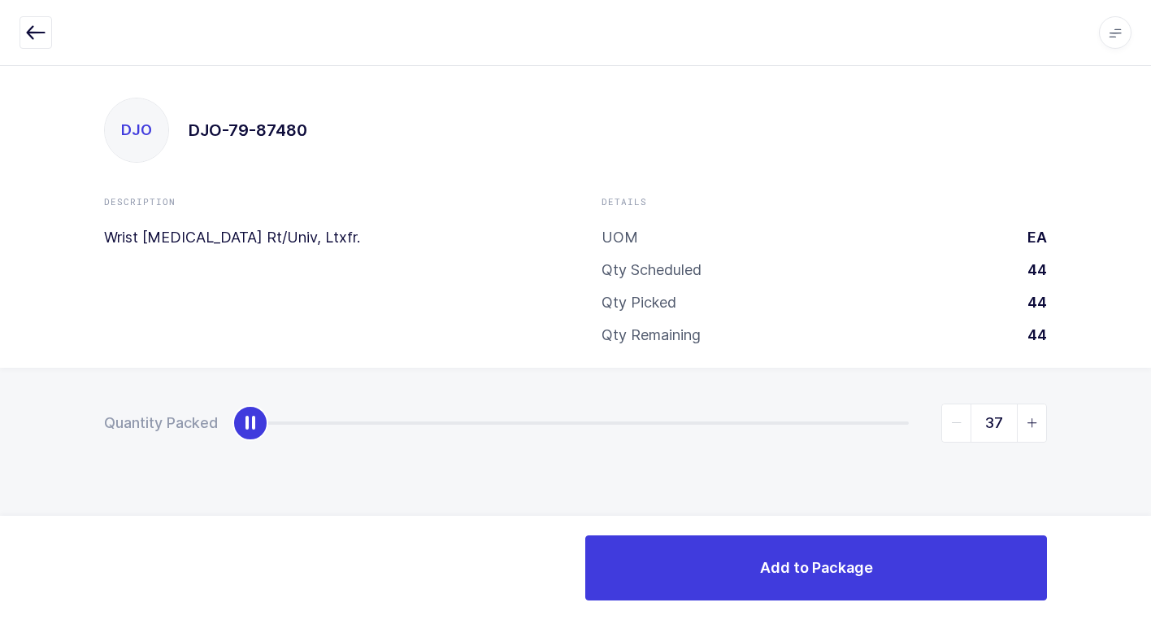
type input "44"
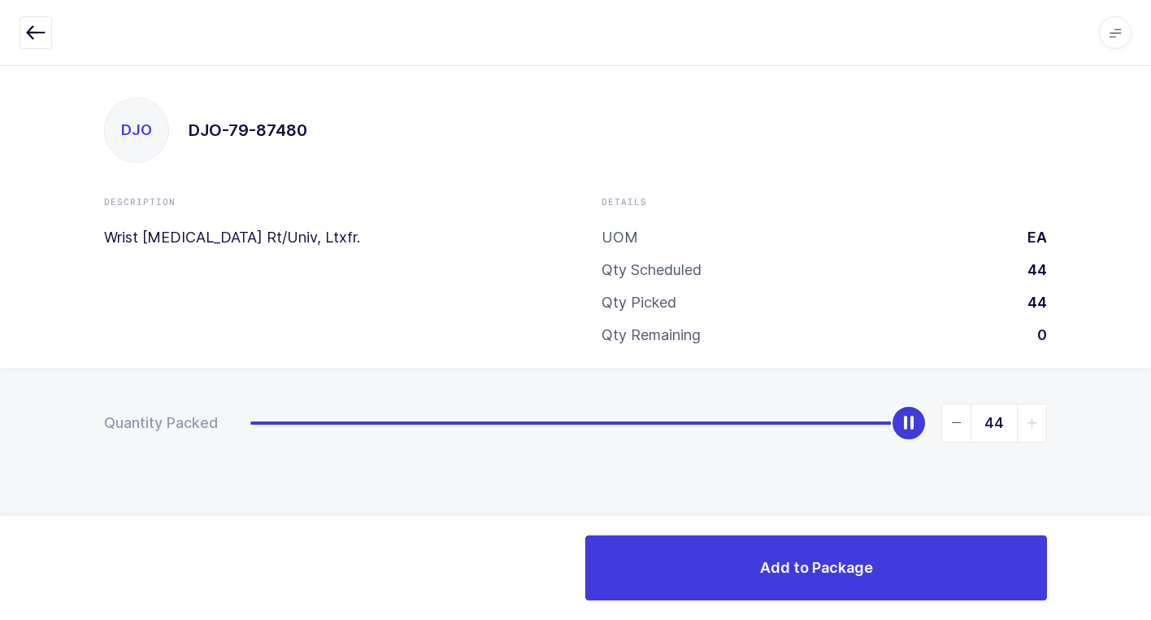
drag, startPoint x: 257, startPoint y: 437, endPoint x: 1160, endPoint y: 401, distance: 904.1
click at [1151, 401] on html "Apps Core [GEOGRAPHIC_DATA] Admin Mission Control Purchasing [PERSON_NAME] Logo…" at bounding box center [575, 310] width 1151 height 620
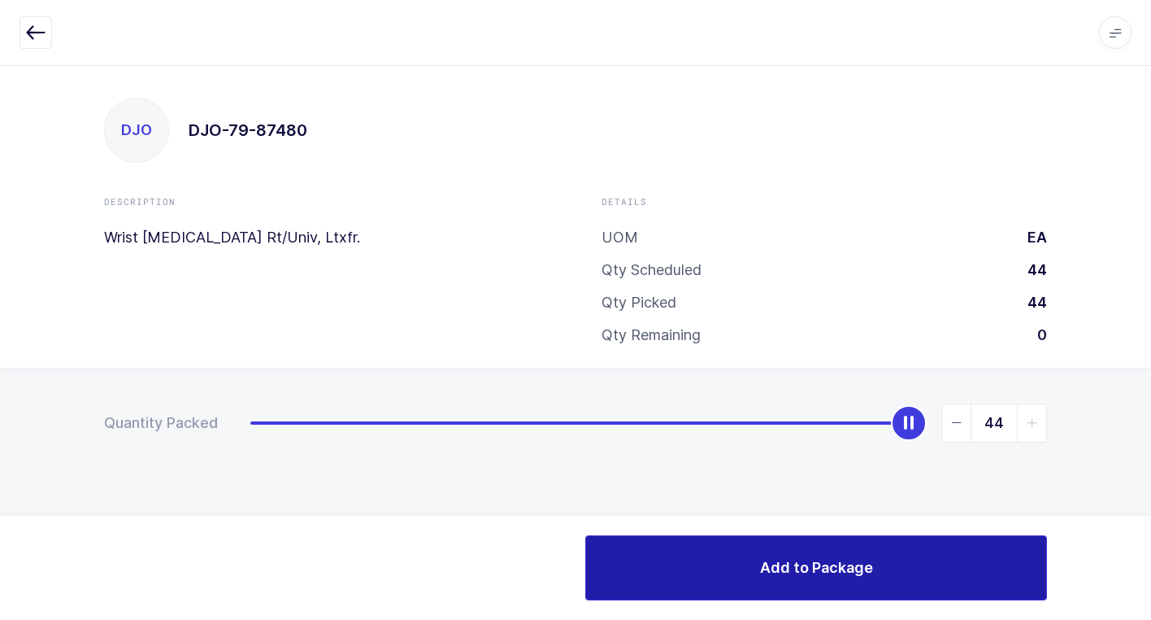
click at [707, 570] on button "Add to Package" at bounding box center [816, 567] width 462 height 65
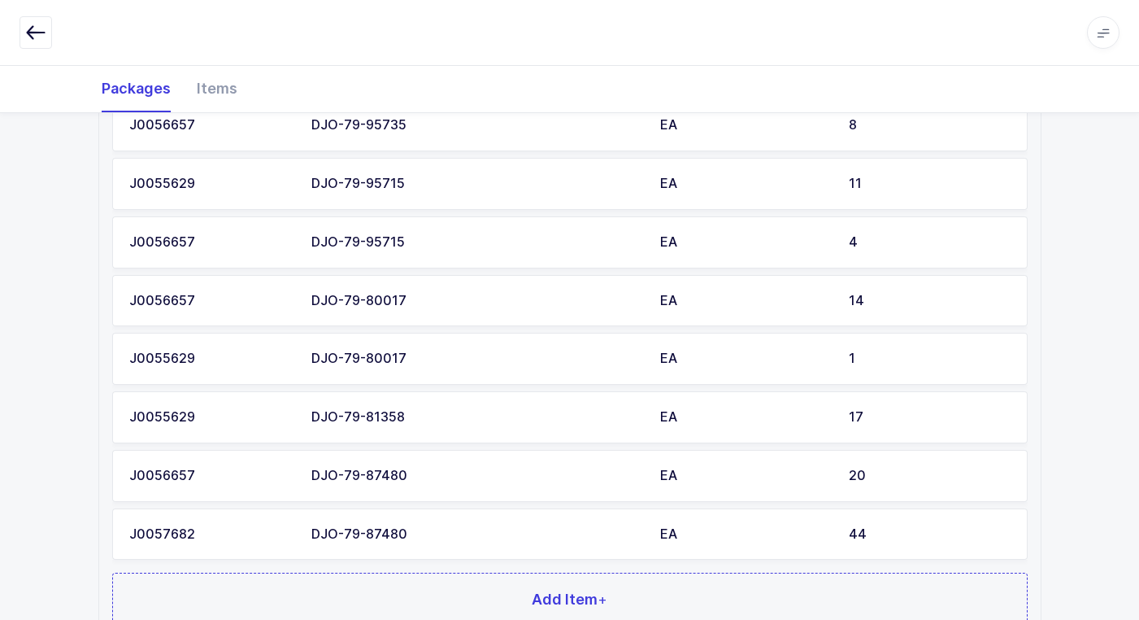
scroll to position [1138, 0]
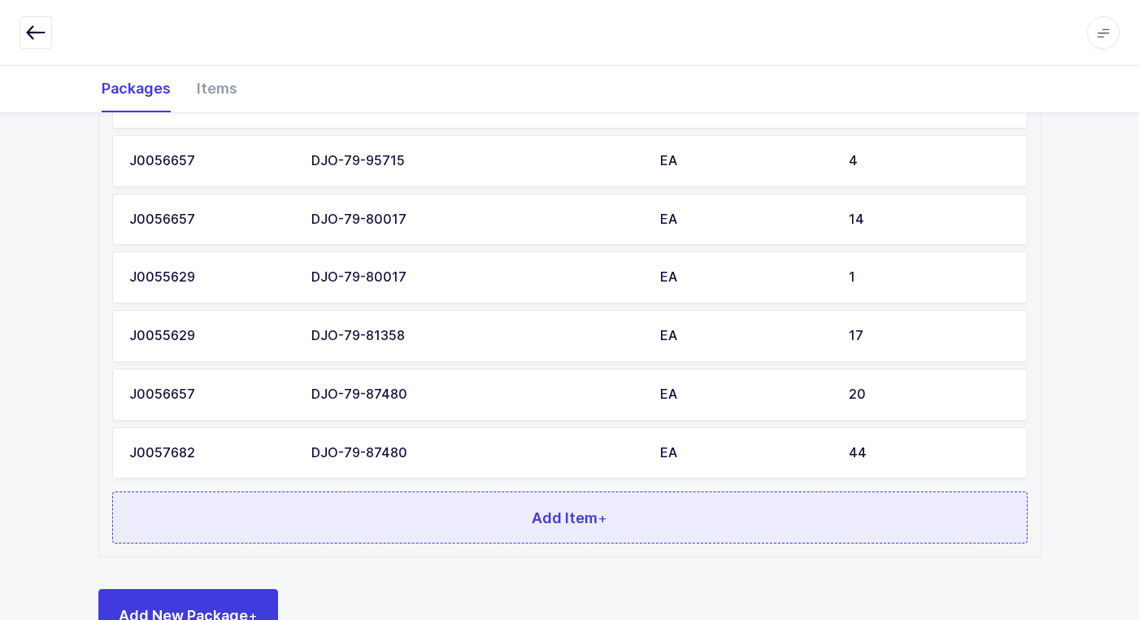
click at [485, 517] on button "Add Item +" at bounding box center [570, 517] width 916 height 52
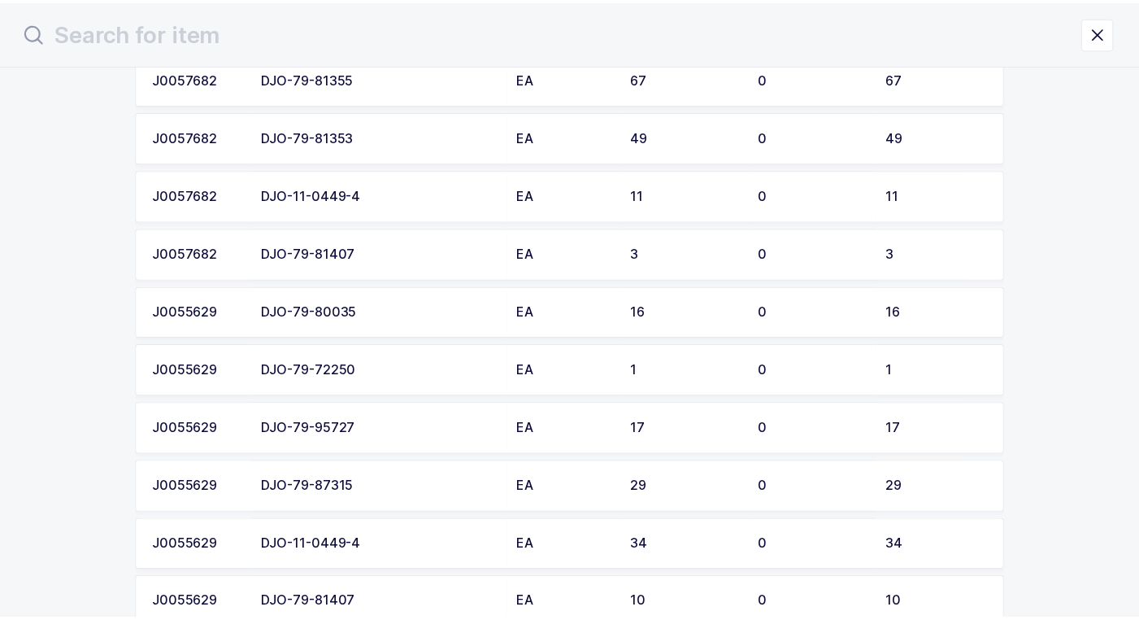
scroll to position [2078, 0]
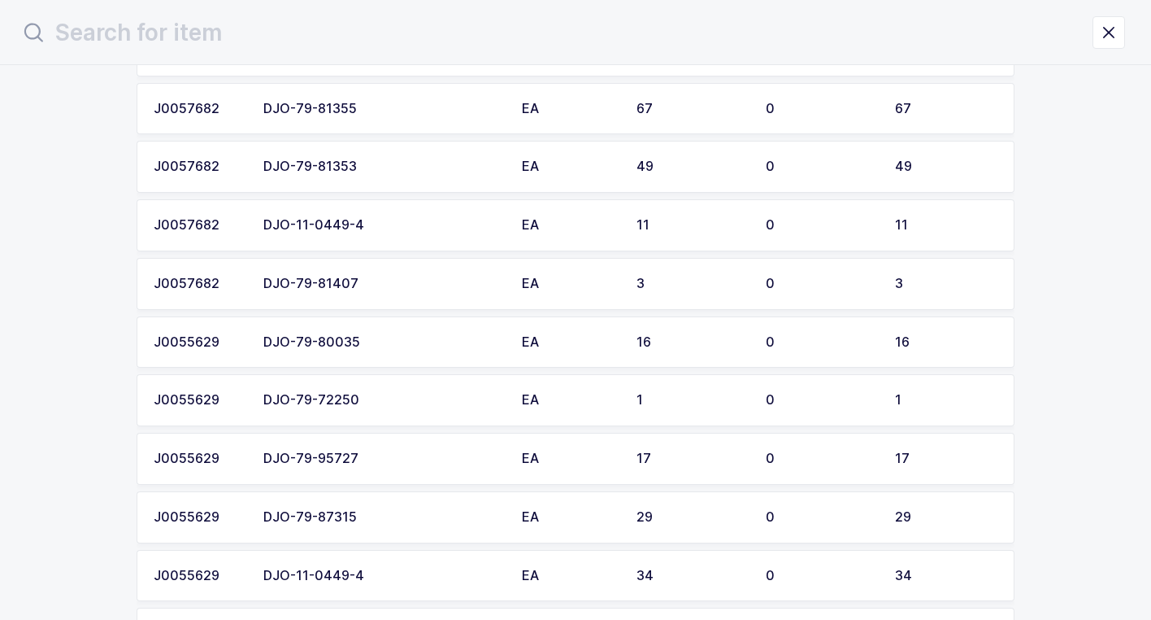
click at [389, 458] on div "DJO-79-95727" at bounding box center [382, 458] width 239 height 15
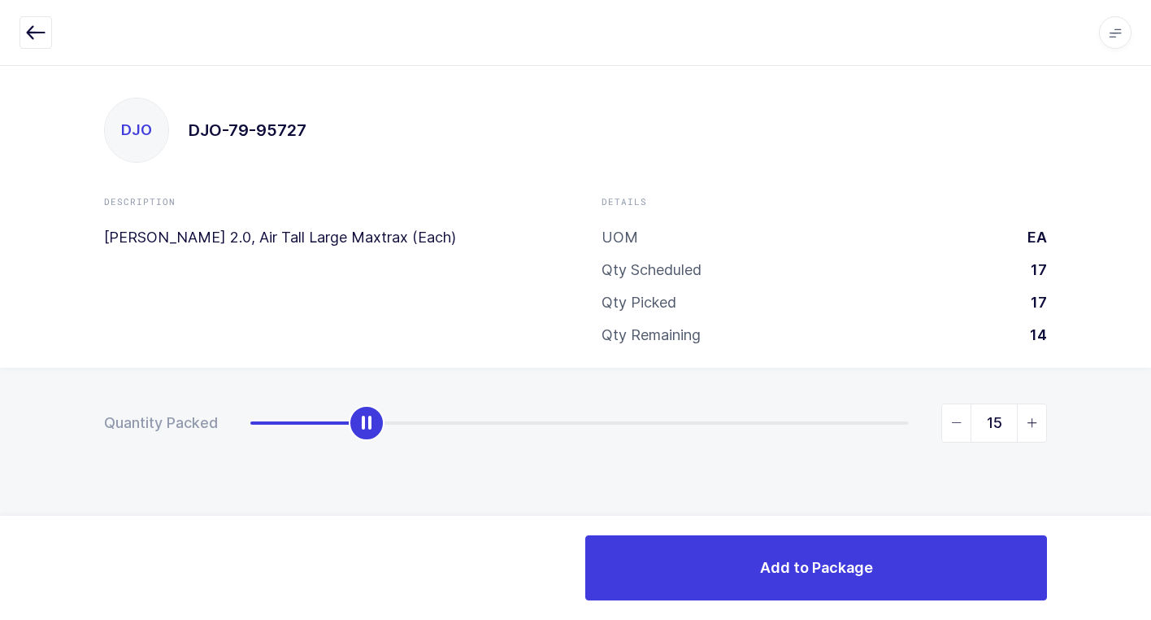
type input "17"
drag, startPoint x: 246, startPoint y: 429, endPoint x: 1160, endPoint y: 370, distance: 915.9
click at [1151, 370] on html "Apps Core [GEOGRAPHIC_DATA] Admin Mission Control Purchasing [PERSON_NAME] Logo…" at bounding box center [575, 310] width 1151 height 620
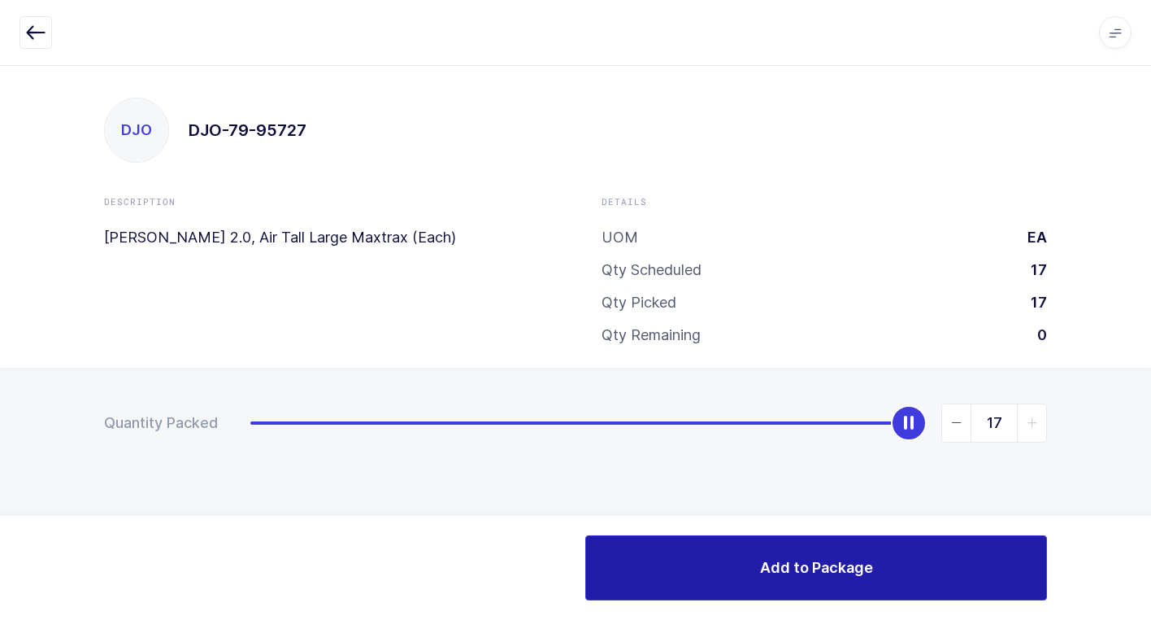
click at [703, 560] on button "Add to Package" at bounding box center [816, 567] width 462 height 65
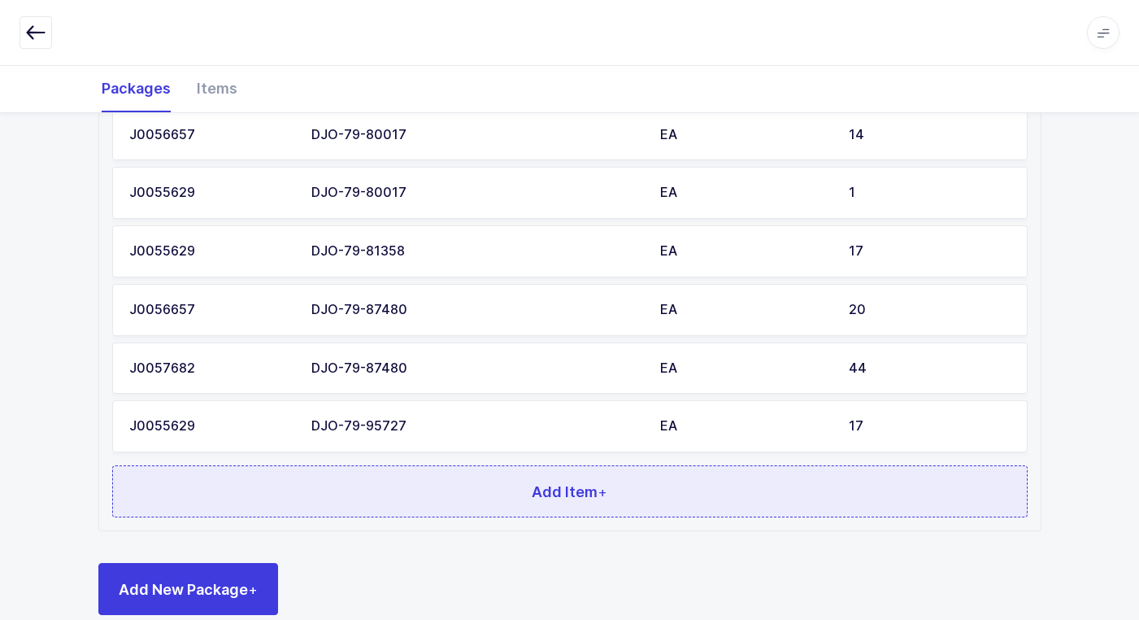
scroll to position [1251, 0]
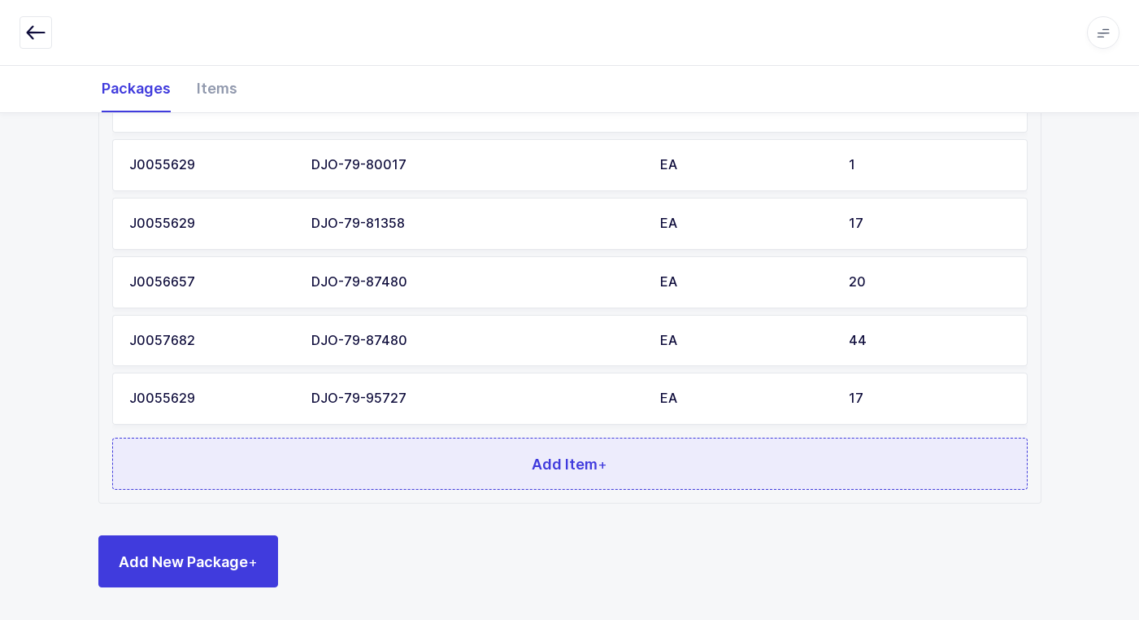
click at [450, 469] on button "Add Item +" at bounding box center [570, 463] width 916 height 52
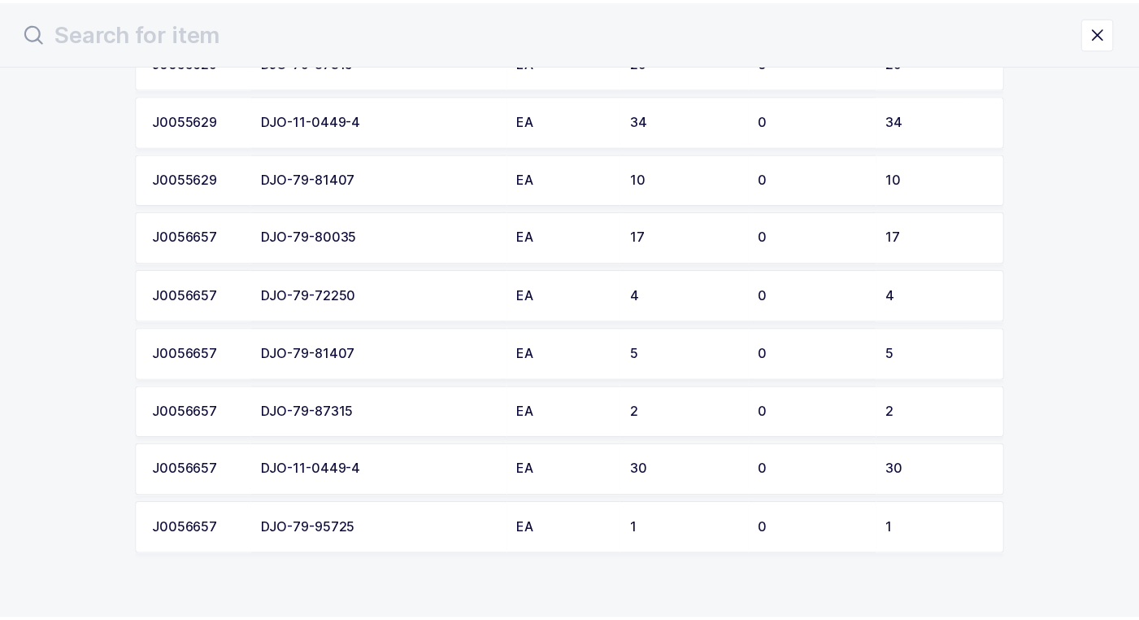
scroll to position [2508, 0]
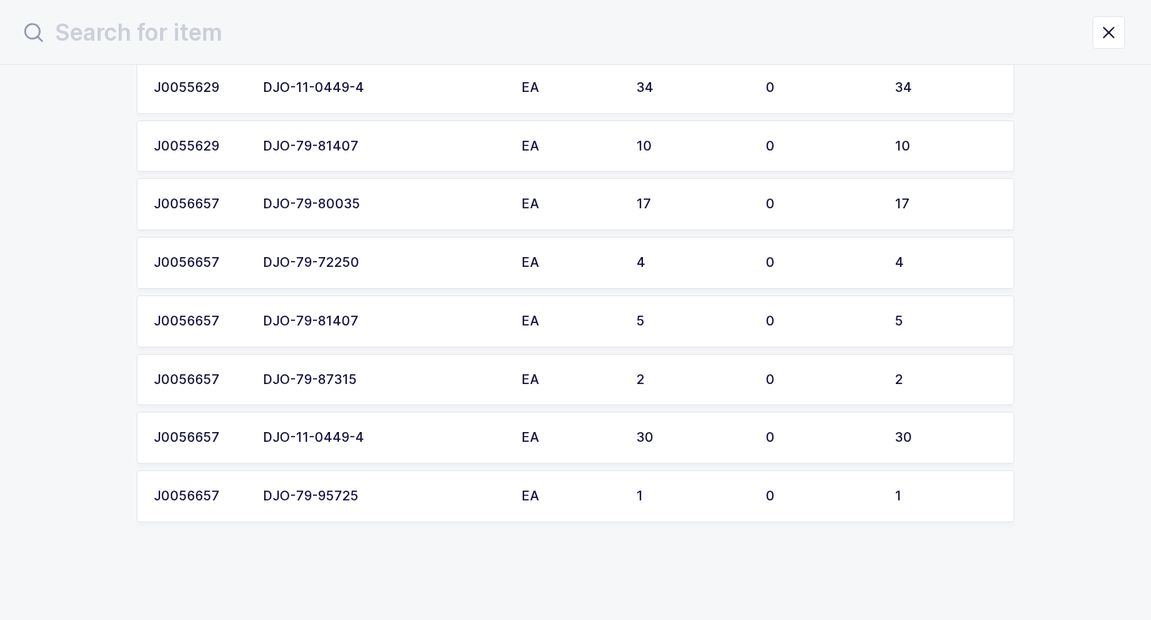
click at [376, 494] on div "DJO-79-95725" at bounding box center [382, 496] width 239 height 15
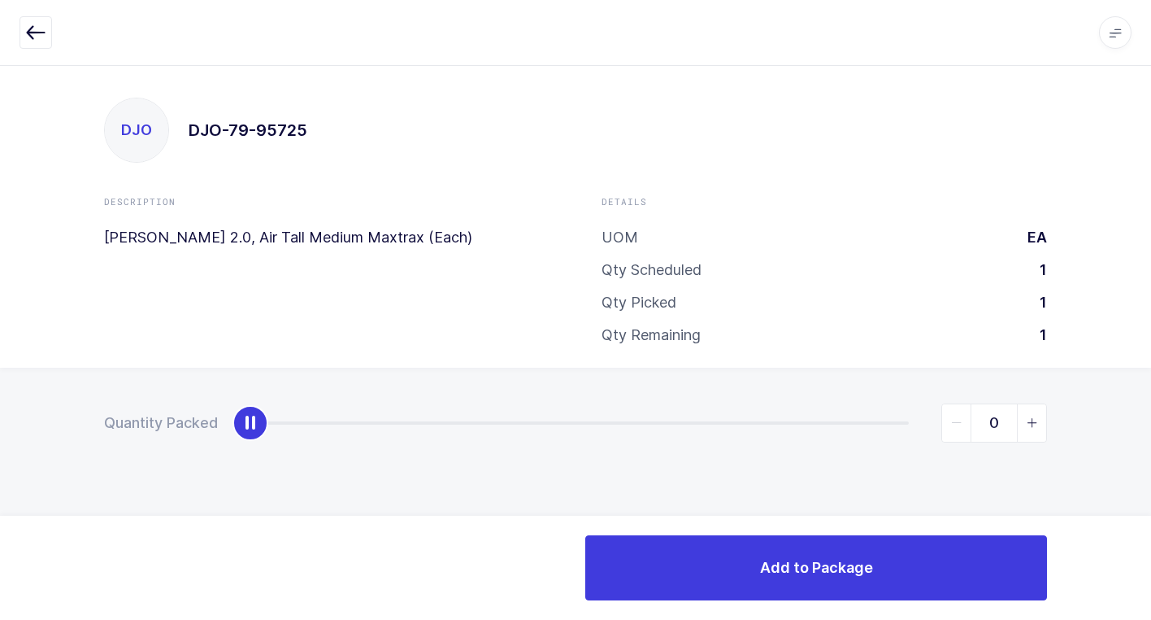
type input "1"
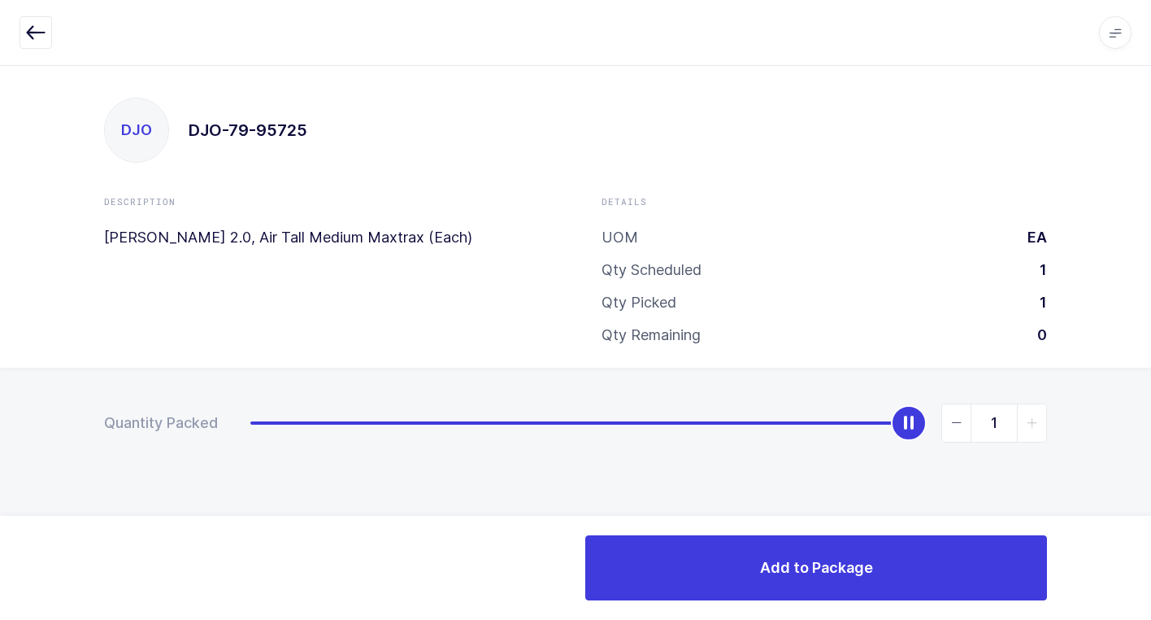
drag, startPoint x: 255, startPoint y: 429, endPoint x: 1123, endPoint y: 479, distance: 869.1
click at [1151, 468] on html "Apps Core [GEOGRAPHIC_DATA] Admin Mission Control Purchasing [PERSON_NAME] Logo…" at bounding box center [575, 310] width 1151 height 620
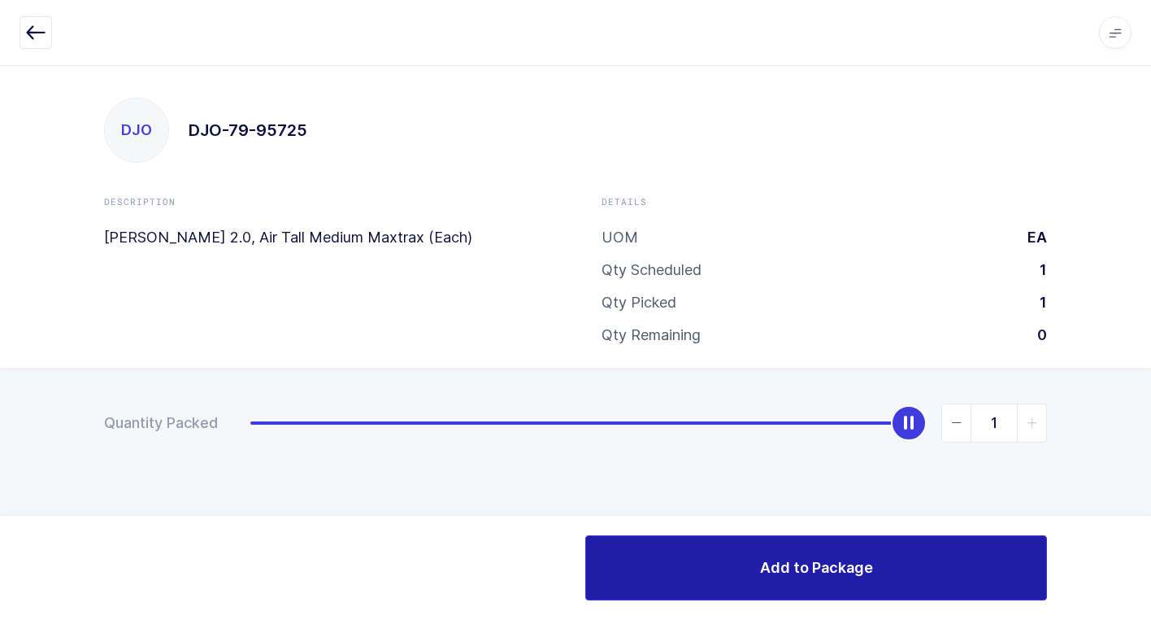
click at [698, 579] on button "Add to Package" at bounding box center [816, 567] width 462 height 65
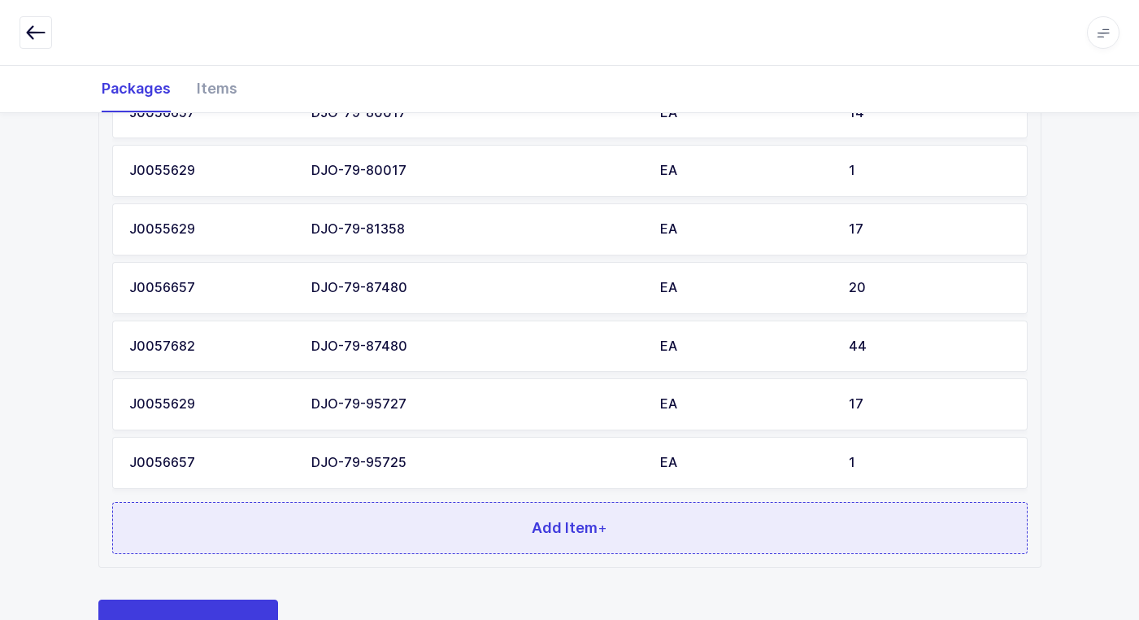
scroll to position [1309, 0]
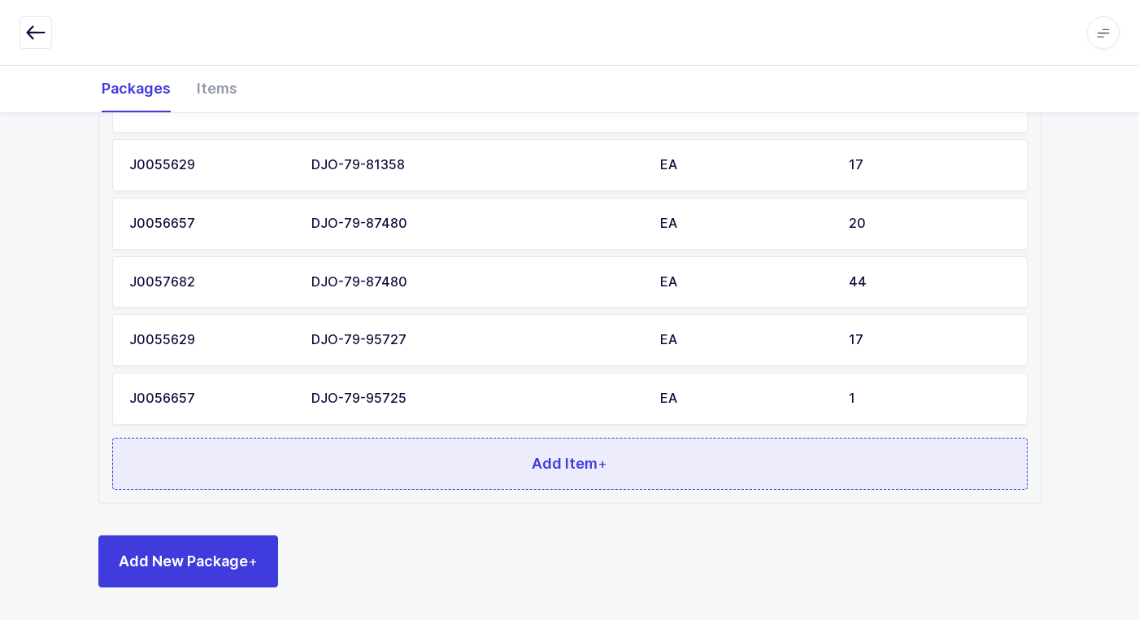
click at [379, 468] on button "Add Item +" at bounding box center [570, 463] width 916 height 52
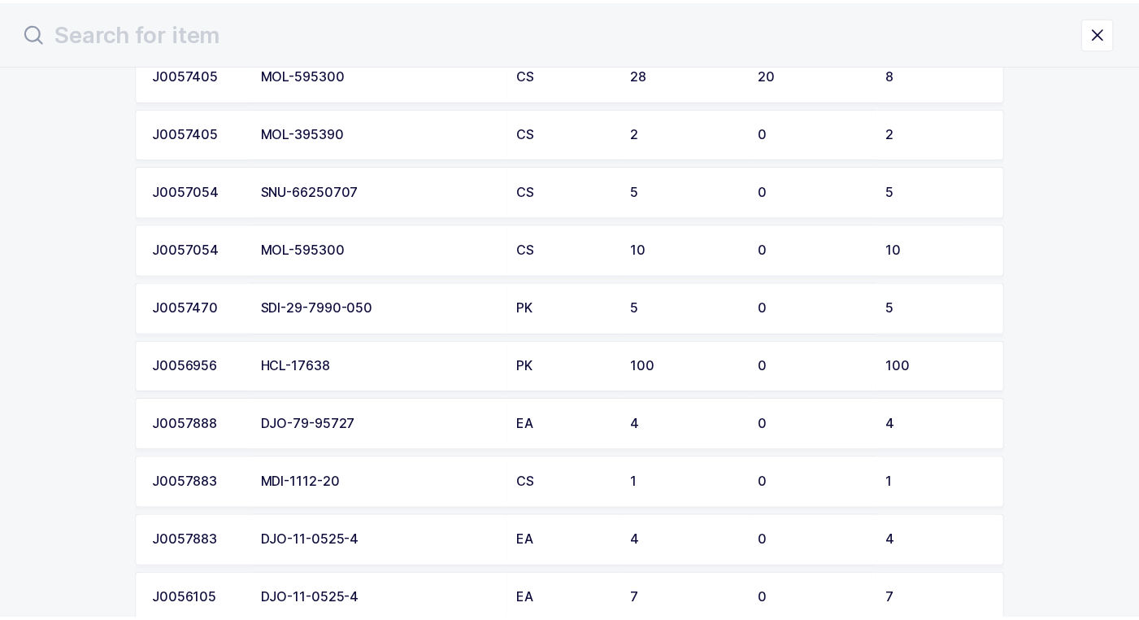
scroll to position [1382, 0]
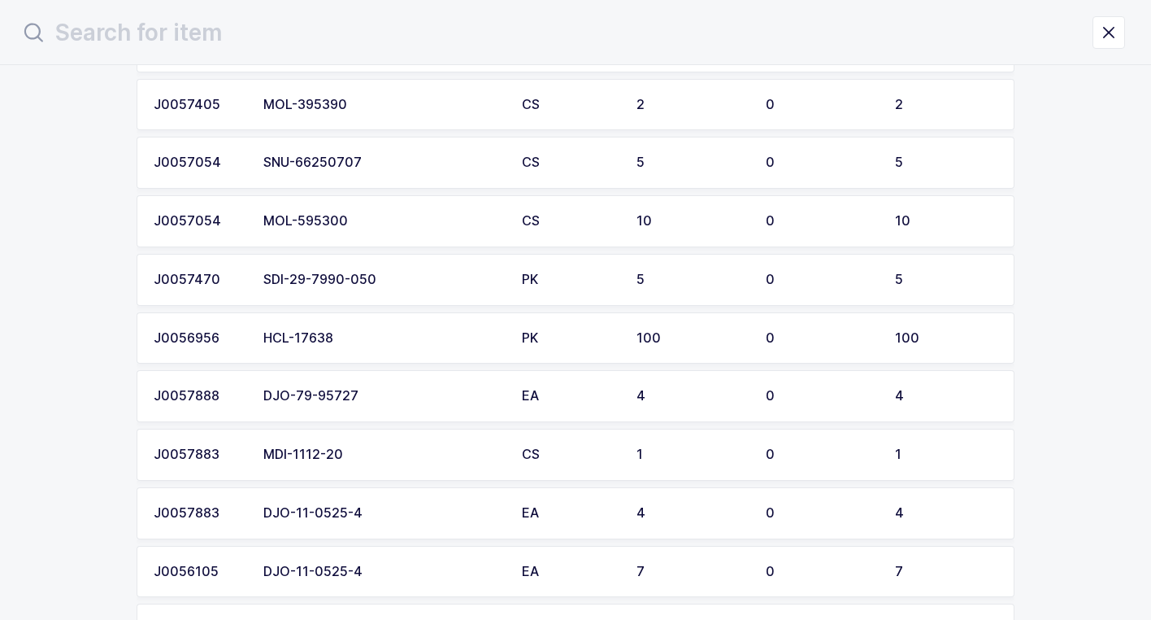
click at [354, 336] on div "HCL-17638" at bounding box center [382, 338] width 239 height 15
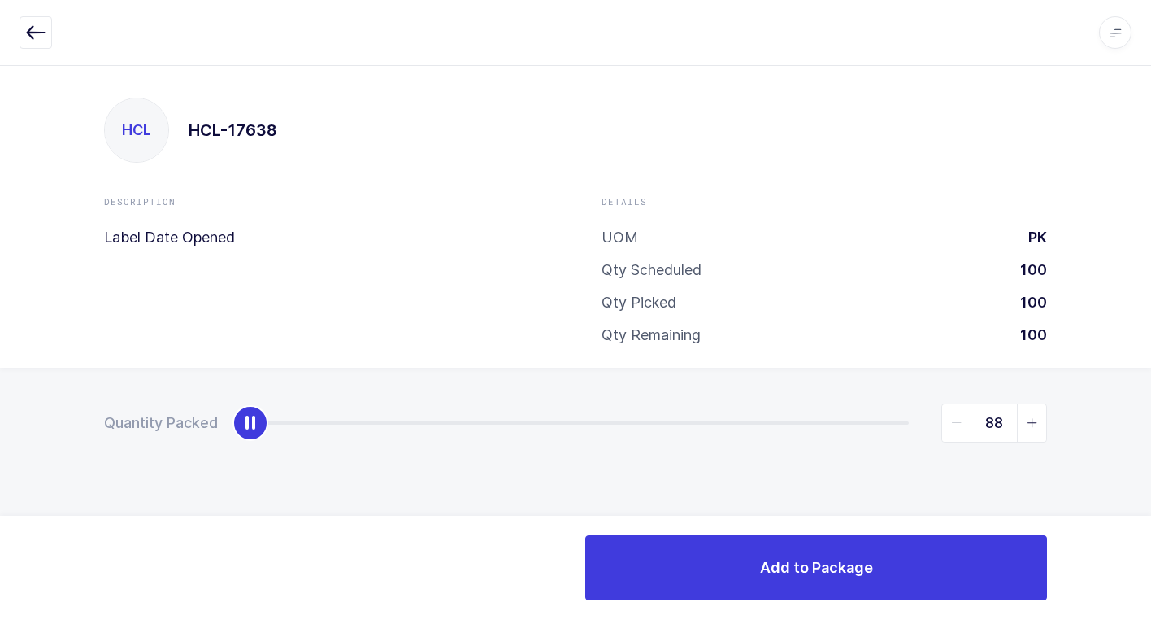
type input "100"
drag, startPoint x: 257, startPoint y: 420, endPoint x: 1132, endPoint y: 471, distance: 876.4
click at [1151, 454] on html "Apps Core [GEOGRAPHIC_DATA] Admin Mission Control Purchasing [PERSON_NAME] Logo…" at bounding box center [575, 310] width 1151 height 620
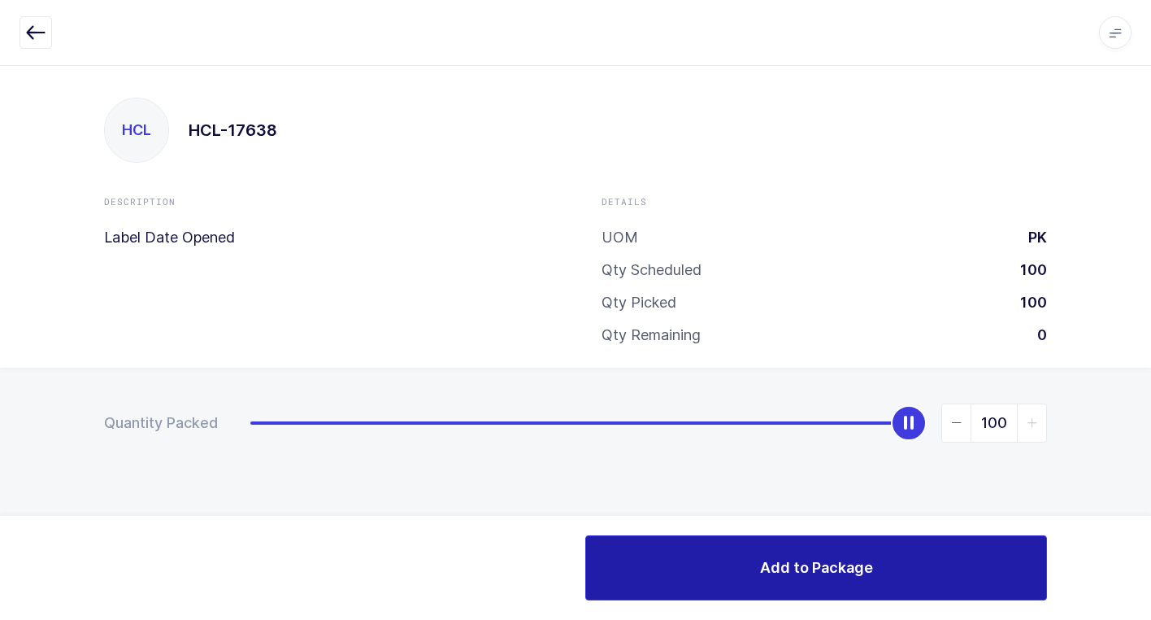
click at [820, 550] on button "Add to Package" at bounding box center [816, 567] width 462 height 65
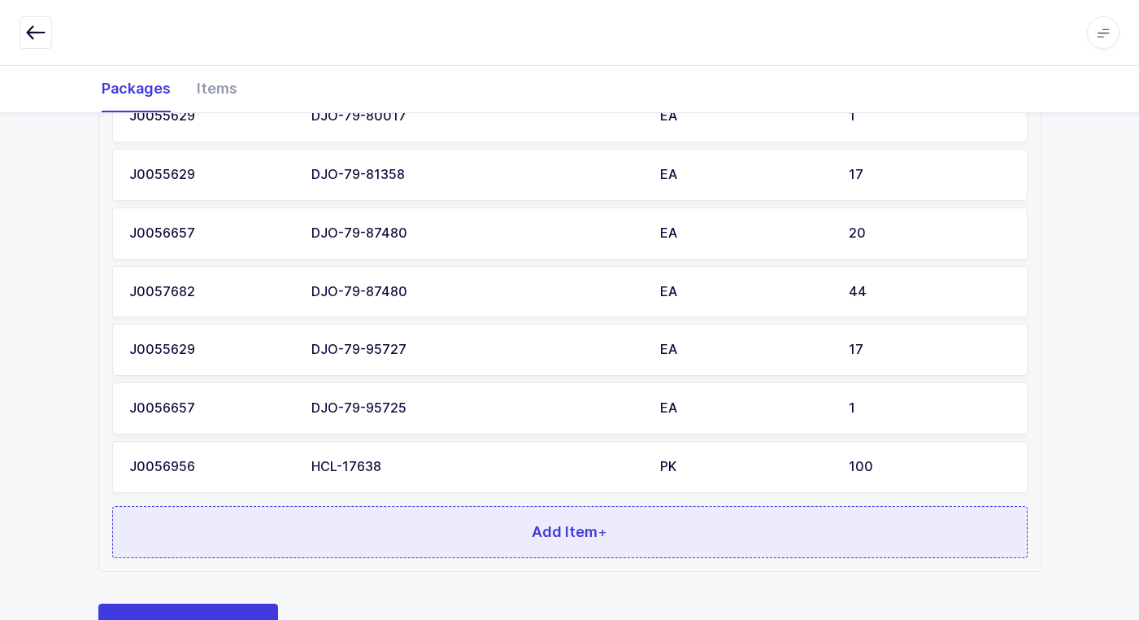
scroll to position [1368, 0]
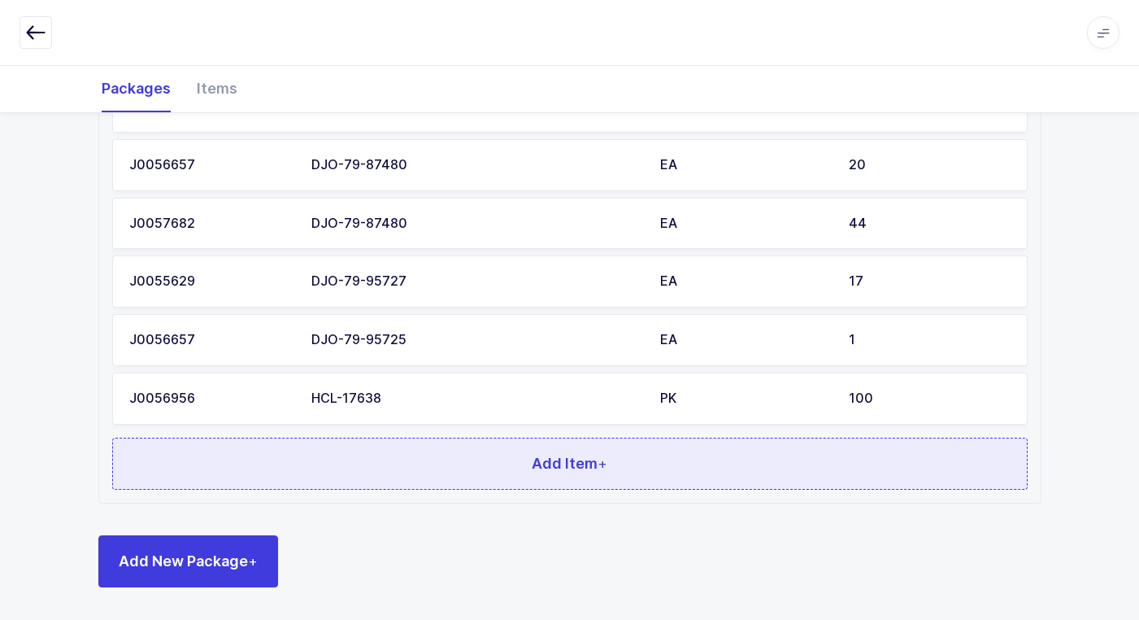
click at [294, 452] on button "Add Item +" at bounding box center [570, 463] width 916 height 52
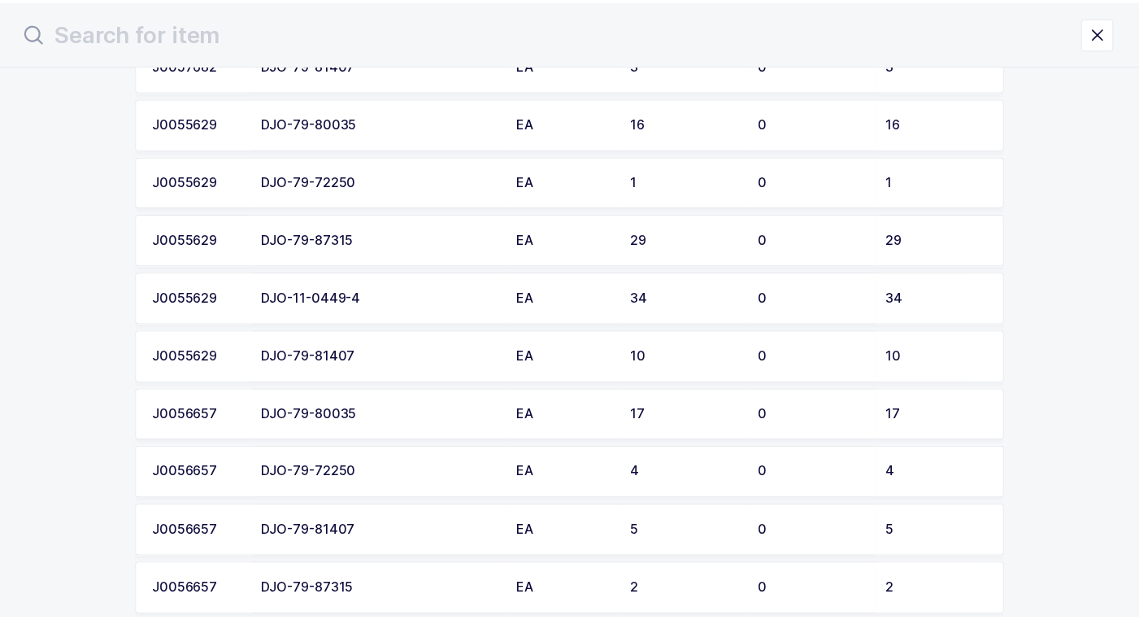
scroll to position [2277, 0]
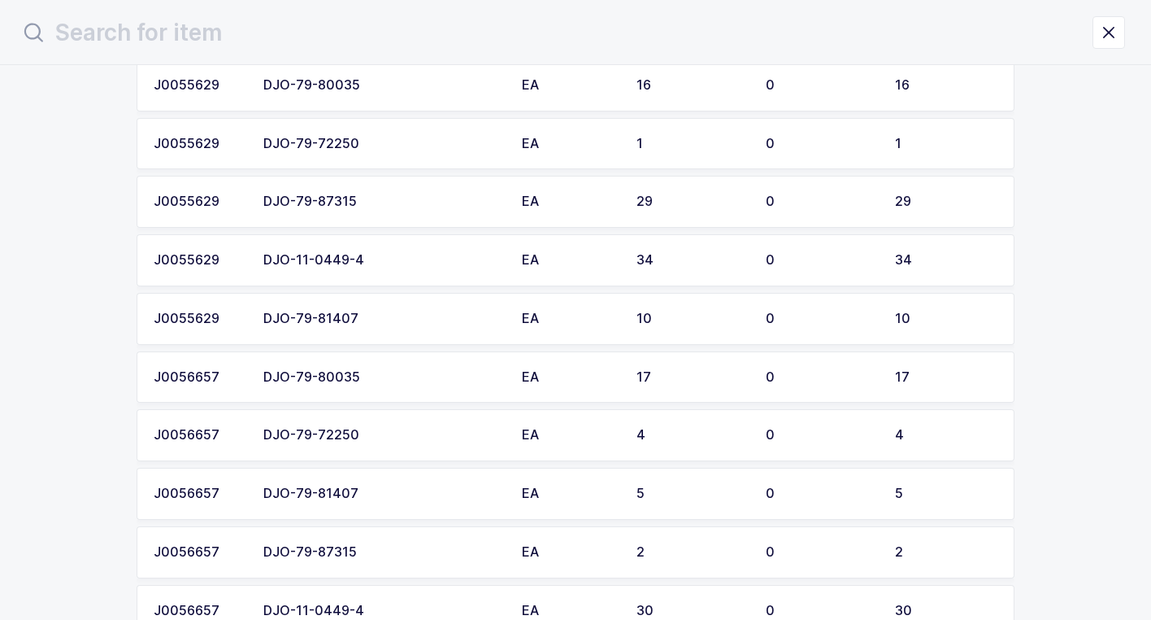
click at [378, 327] on td "DJO-79-81407" at bounding box center [383, 319] width 259 height 52
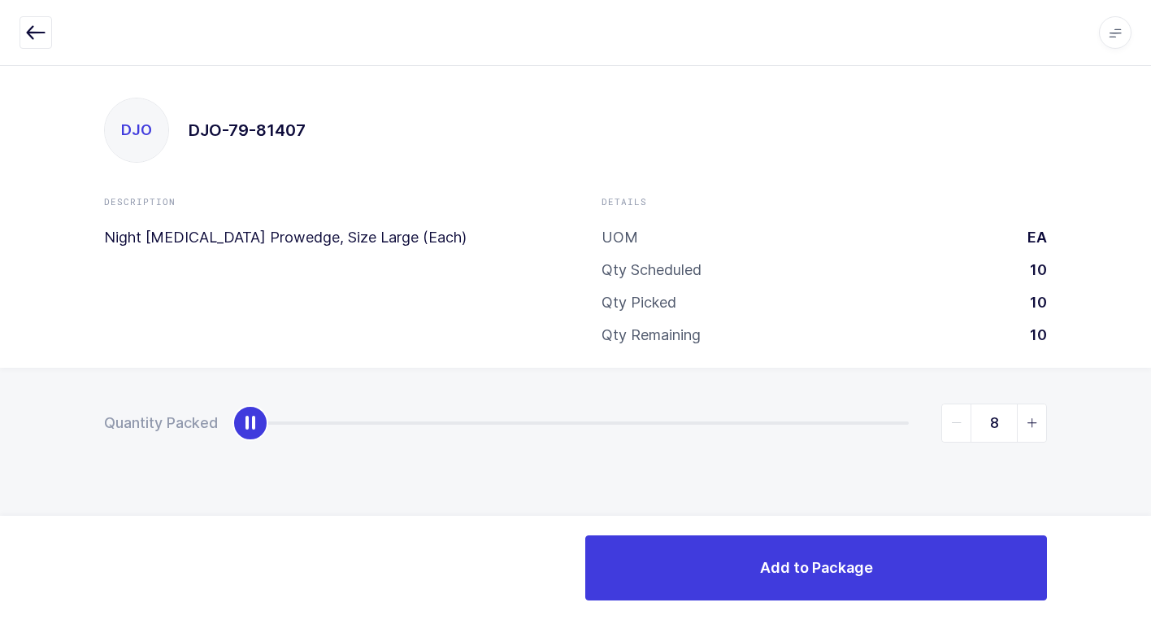
type input "10"
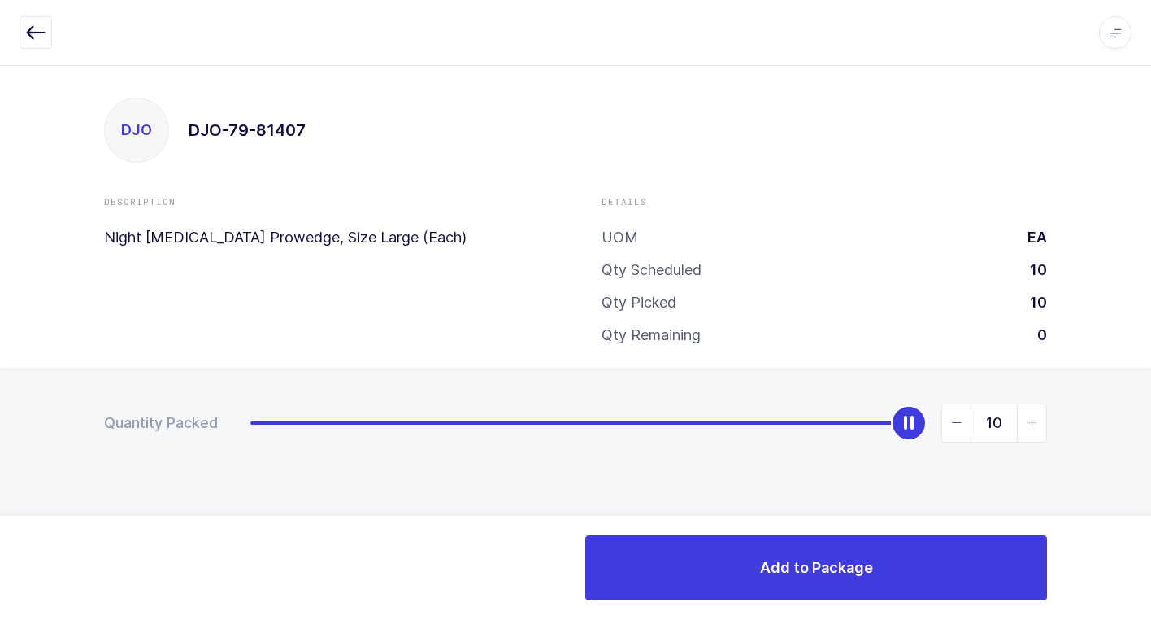
drag, startPoint x: 261, startPoint y: 430, endPoint x: 1160, endPoint y: 416, distance: 899.5
click at [1151, 416] on html "Apps Core [GEOGRAPHIC_DATA] Admin Mission Control Purchasing [PERSON_NAME] Logo…" at bounding box center [575, 310] width 1151 height 620
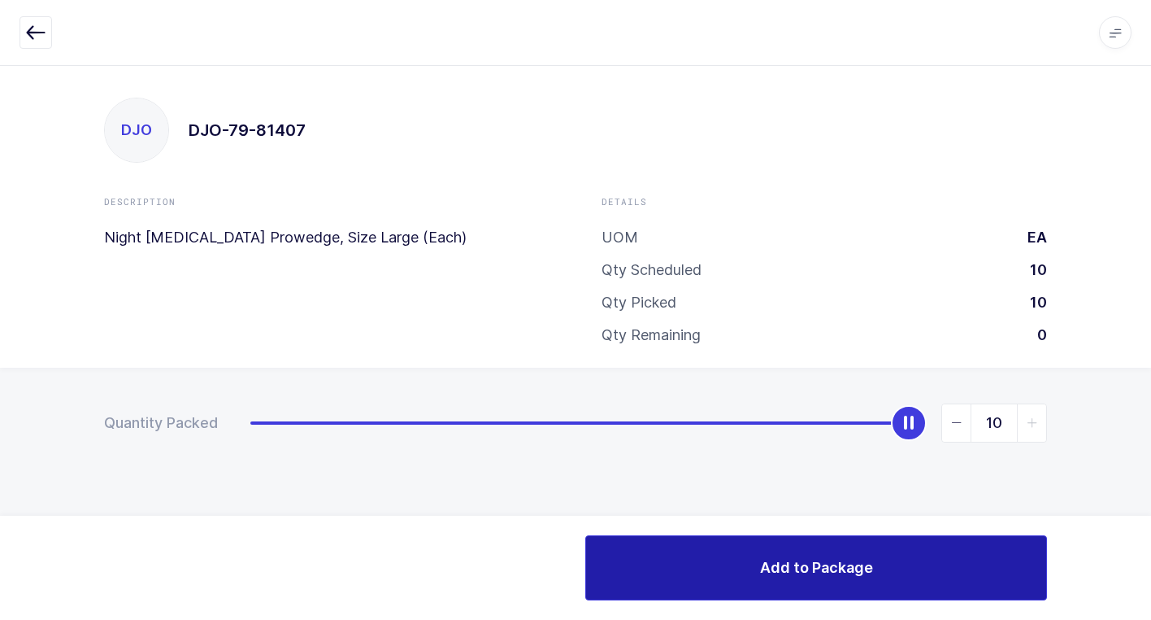
drag, startPoint x: 748, startPoint y: 560, endPoint x: 734, endPoint y: 556, distance: 14.4
click at [746, 560] on button "Add to Package" at bounding box center [816, 567] width 462 height 65
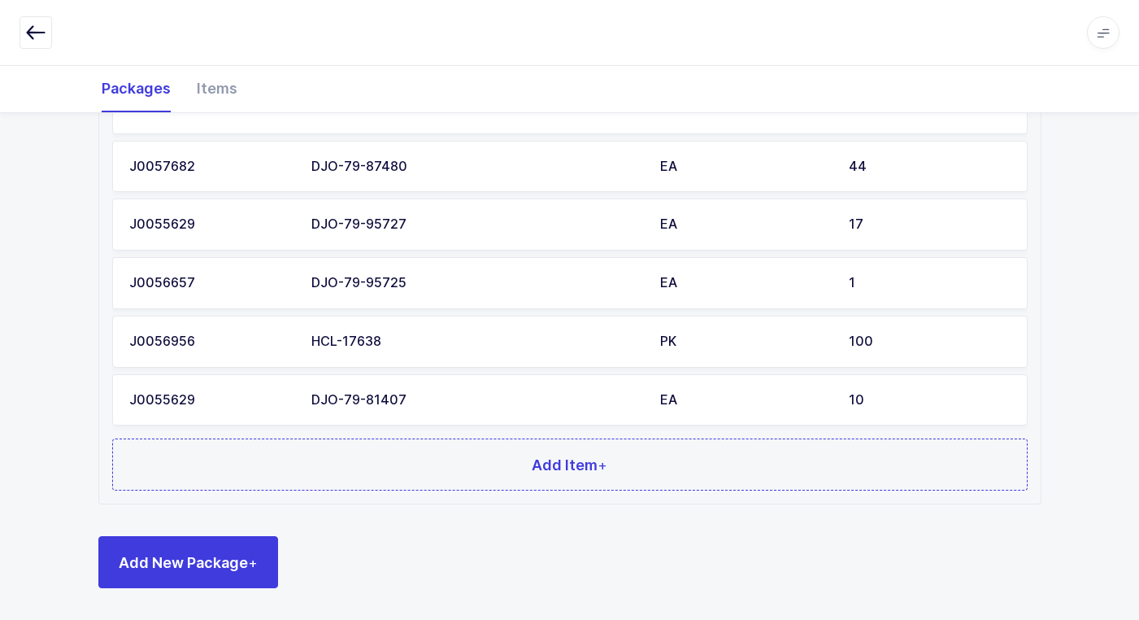
scroll to position [1425, 0]
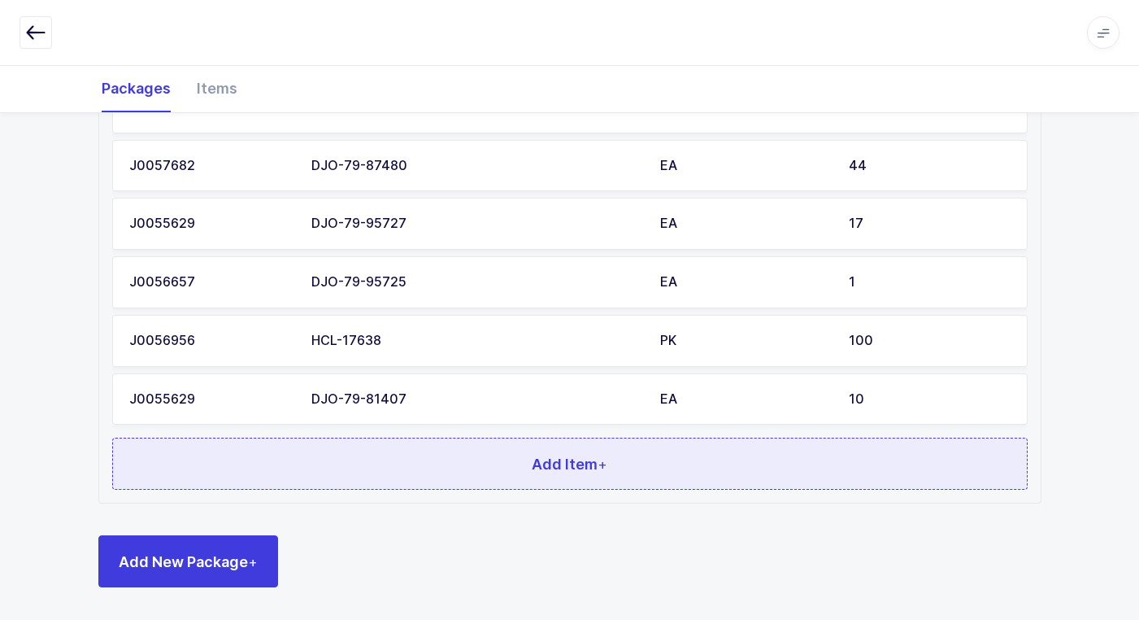
click at [382, 464] on button "Add Item +" at bounding box center [570, 463] width 916 height 52
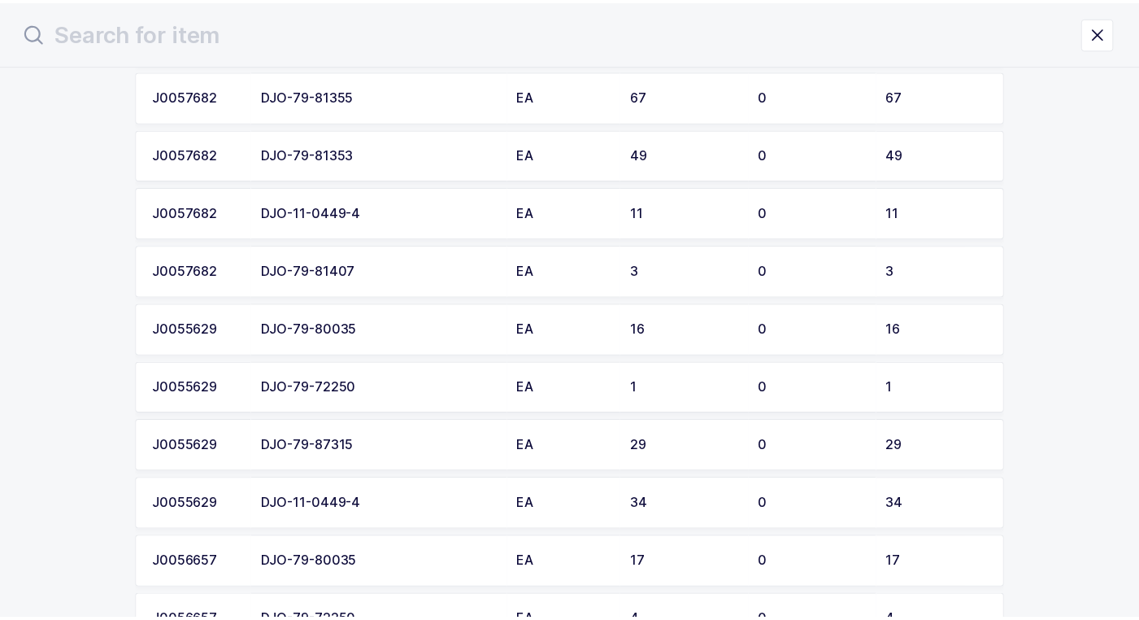
scroll to position [2333, 0]
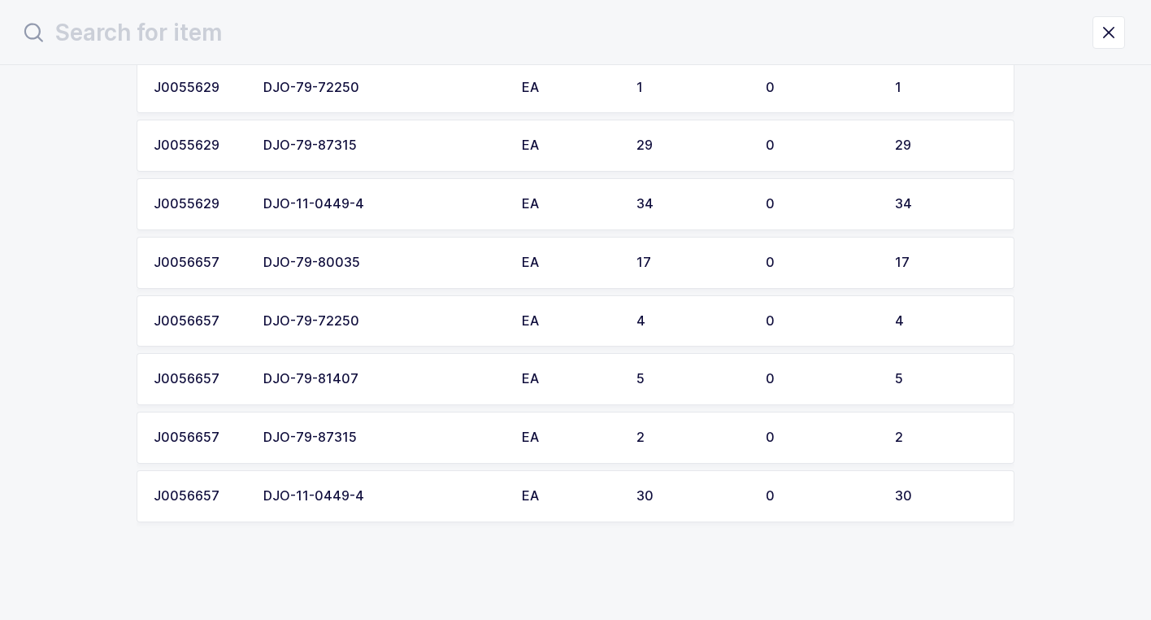
click at [394, 380] on div "DJO-79-81407" at bounding box center [382, 379] width 239 height 15
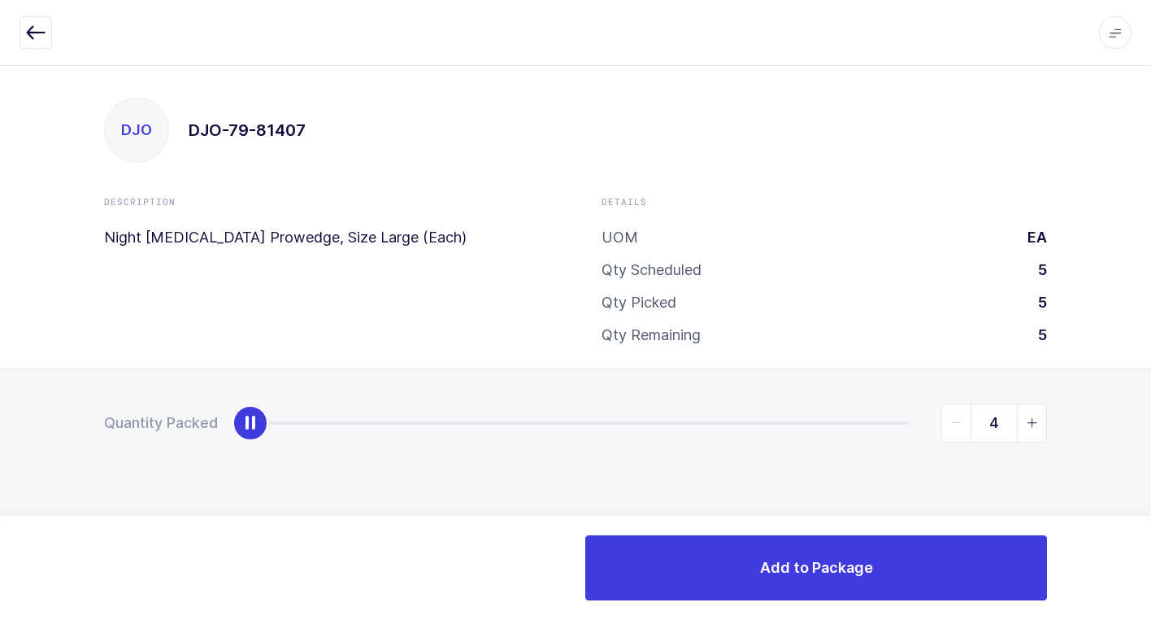
type input "5"
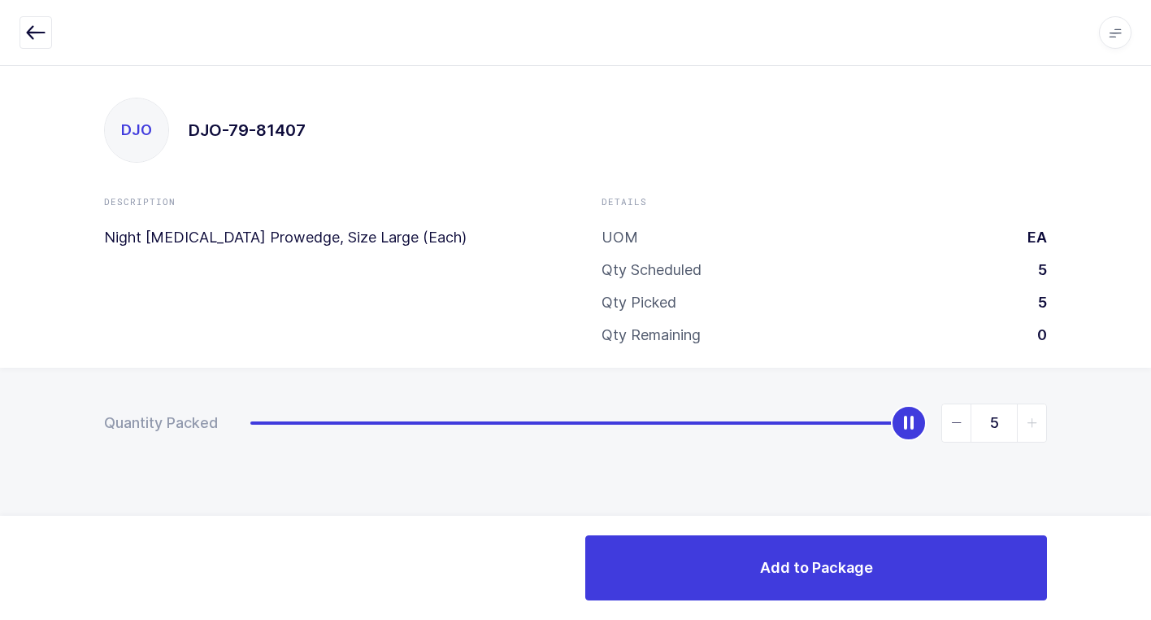
drag, startPoint x: 256, startPoint y: 425, endPoint x: 1090, endPoint y: 384, distance: 835.3
click at [1151, 355] on html "Apps Core [GEOGRAPHIC_DATA] Admin Mission Control Purchasing [PERSON_NAME] Logo…" at bounding box center [575, 310] width 1151 height 620
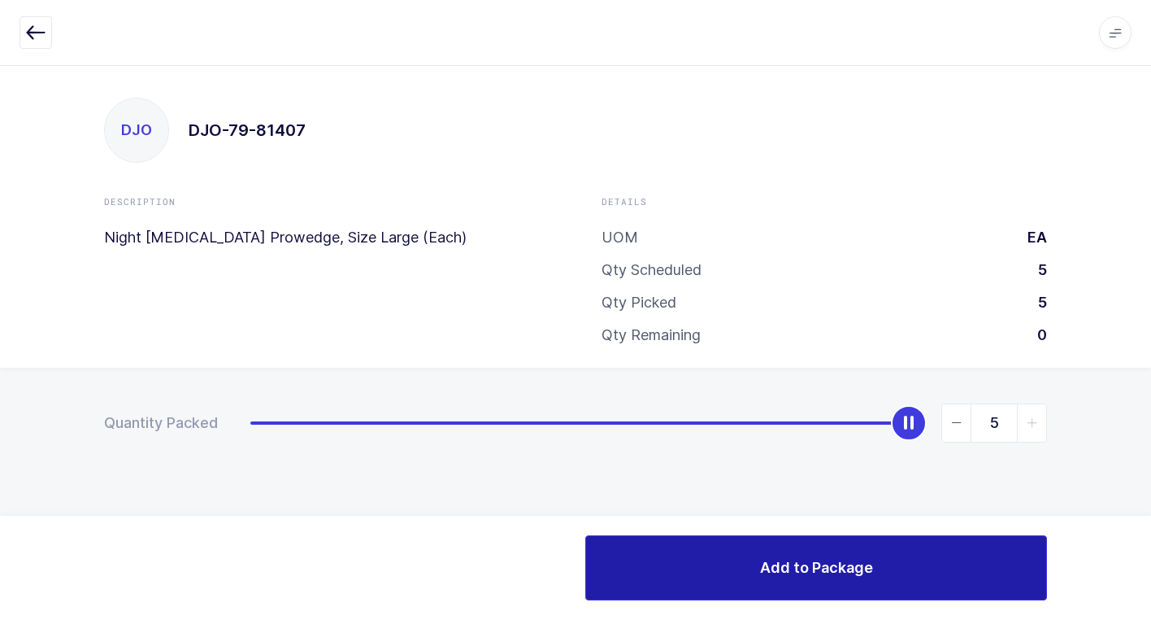
click at [630, 561] on button "Add to Package" at bounding box center [816, 567] width 462 height 65
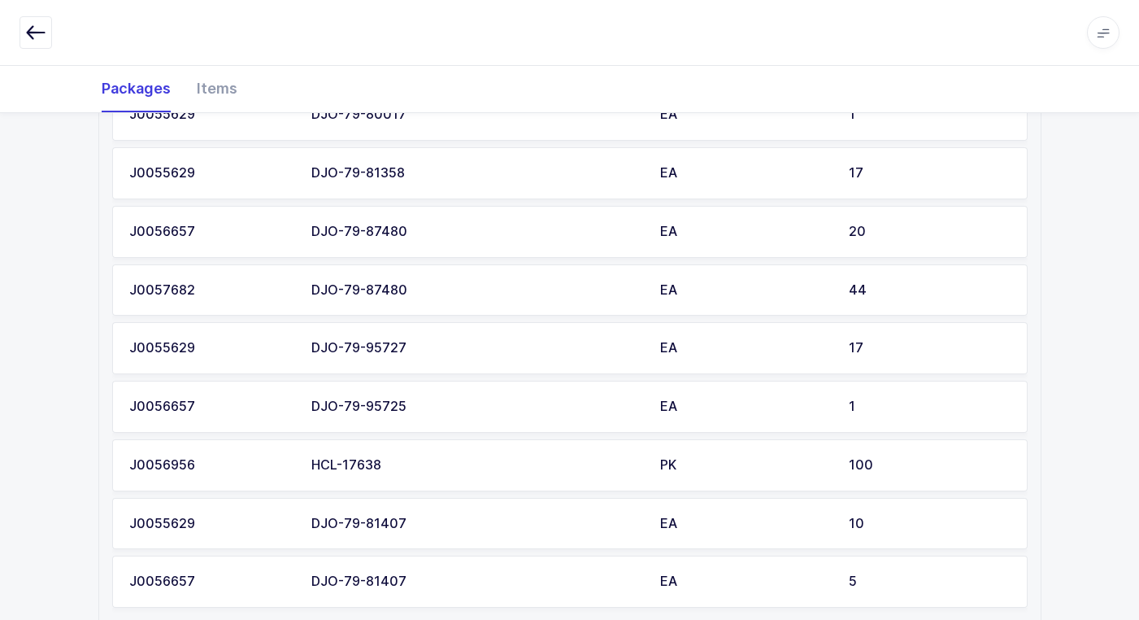
scroll to position [1484, 0]
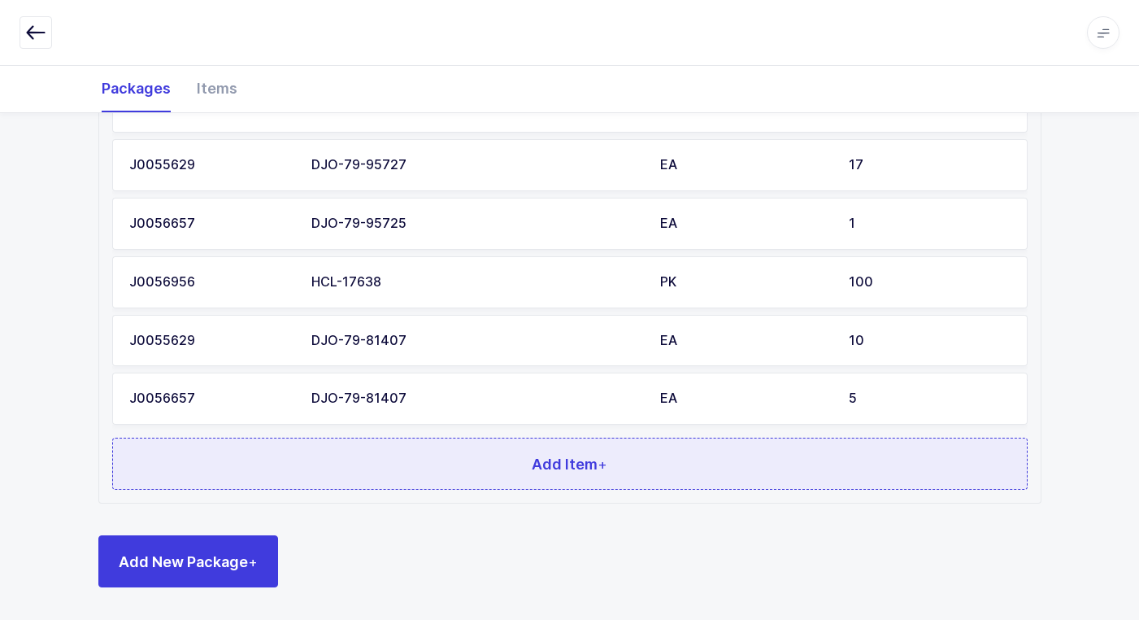
click at [495, 460] on button "Add Item +" at bounding box center [570, 463] width 916 height 52
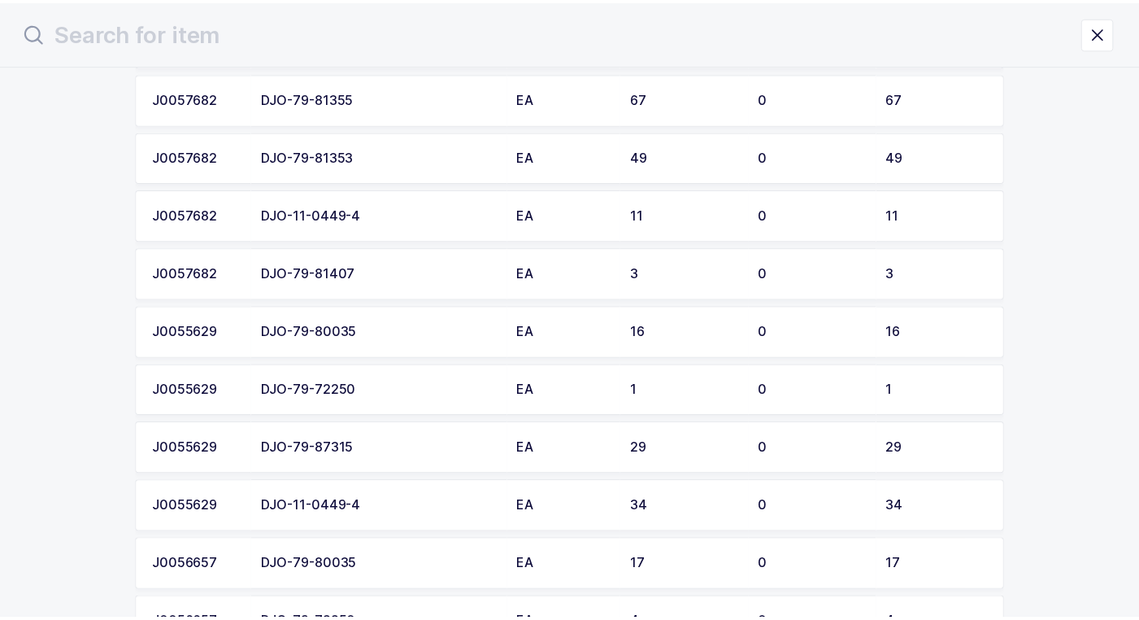
scroll to position [1949, 0]
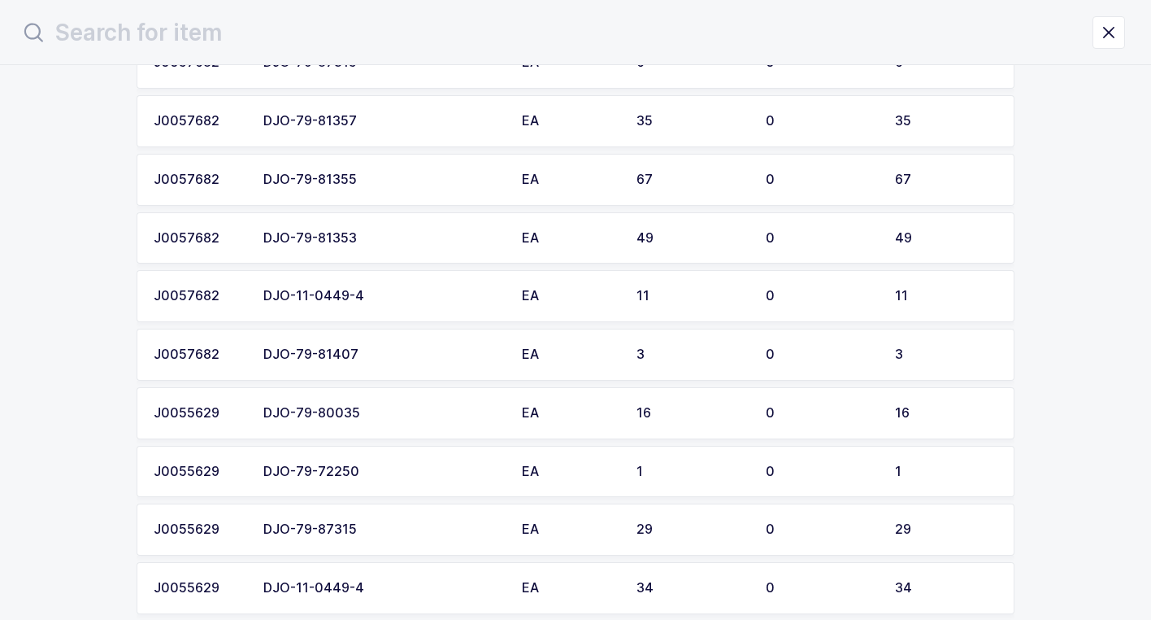
click at [442, 355] on div "DJO-79-81407" at bounding box center [382, 354] width 239 height 15
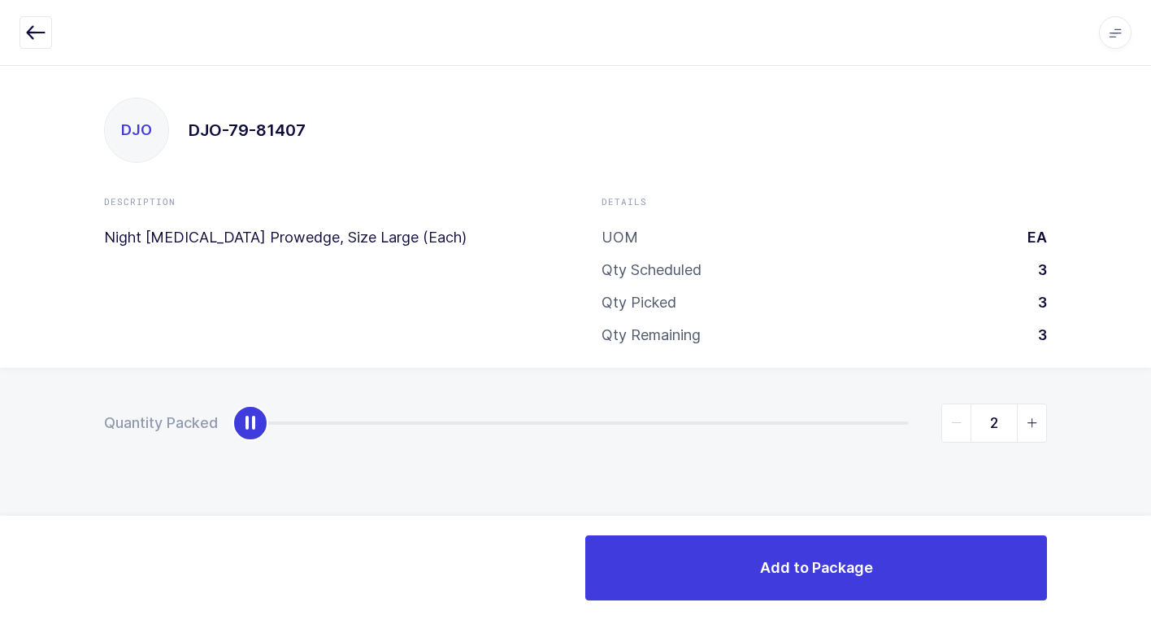
type input "3"
drag, startPoint x: 246, startPoint y: 430, endPoint x: 868, endPoint y: 480, distance: 624.0
click at [1151, 372] on html "Apps Core [GEOGRAPHIC_DATA] Admin Mission Control Purchasing [PERSON_NAME] Logo…" at bounding box center [575, 310] width 1151 height 620
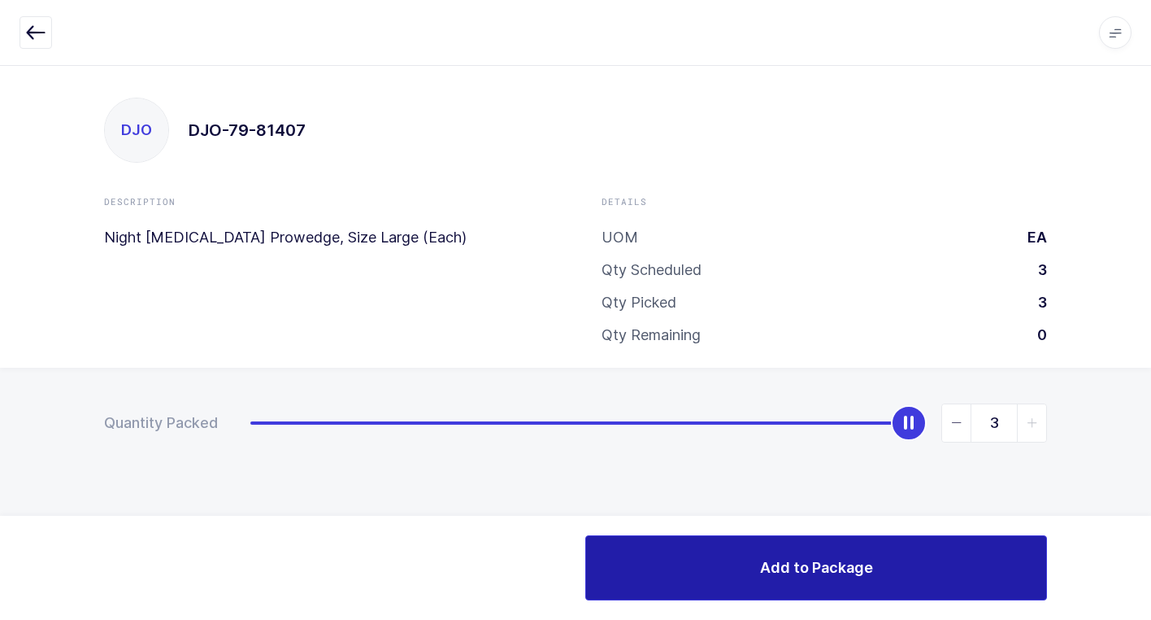
click at [619, 573] on button "Add to Package" at bounding box center [816, 567] width 462 height 65
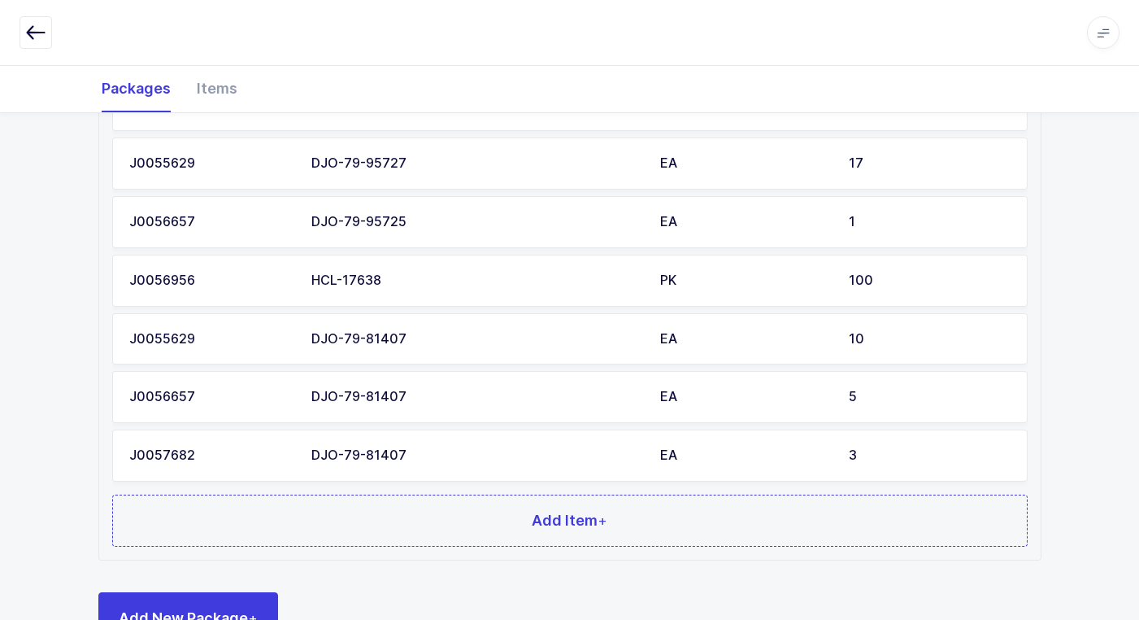
scroll to position [1543, 0]
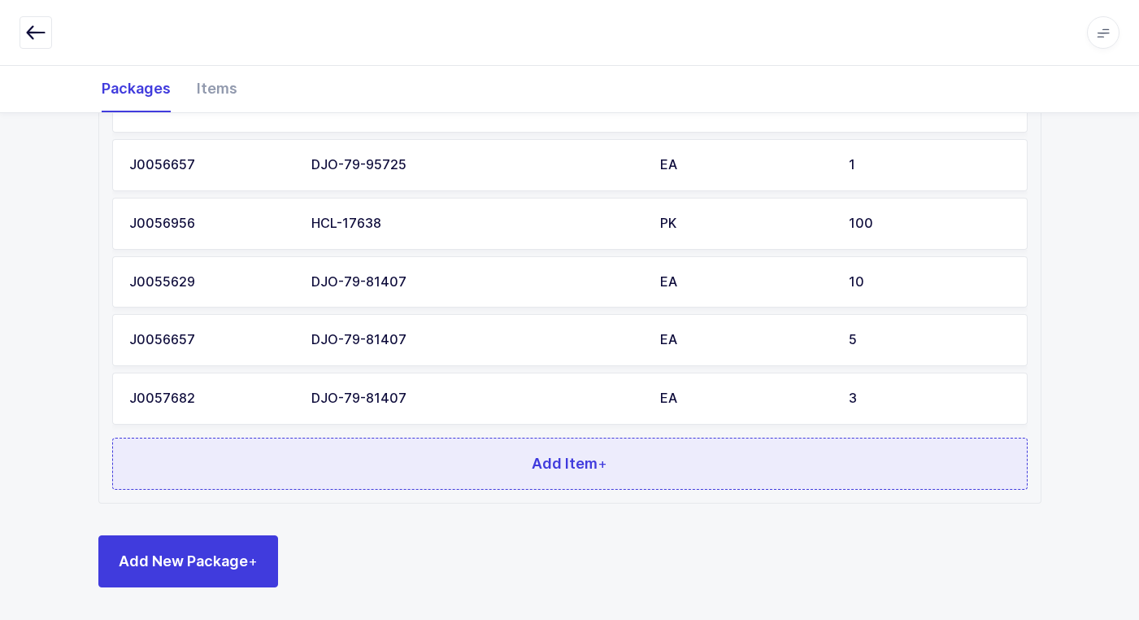
click at [505, 477] on button "Add Item +" at bounding box center [570, 463] width 916 height 52
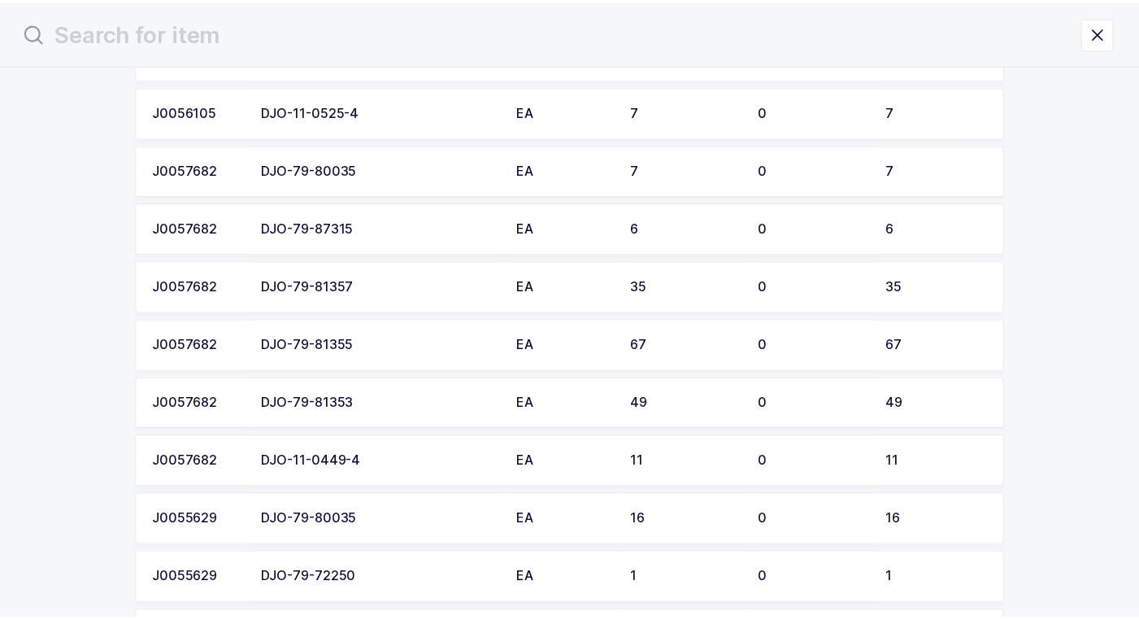
scroll to position [1565, 0]
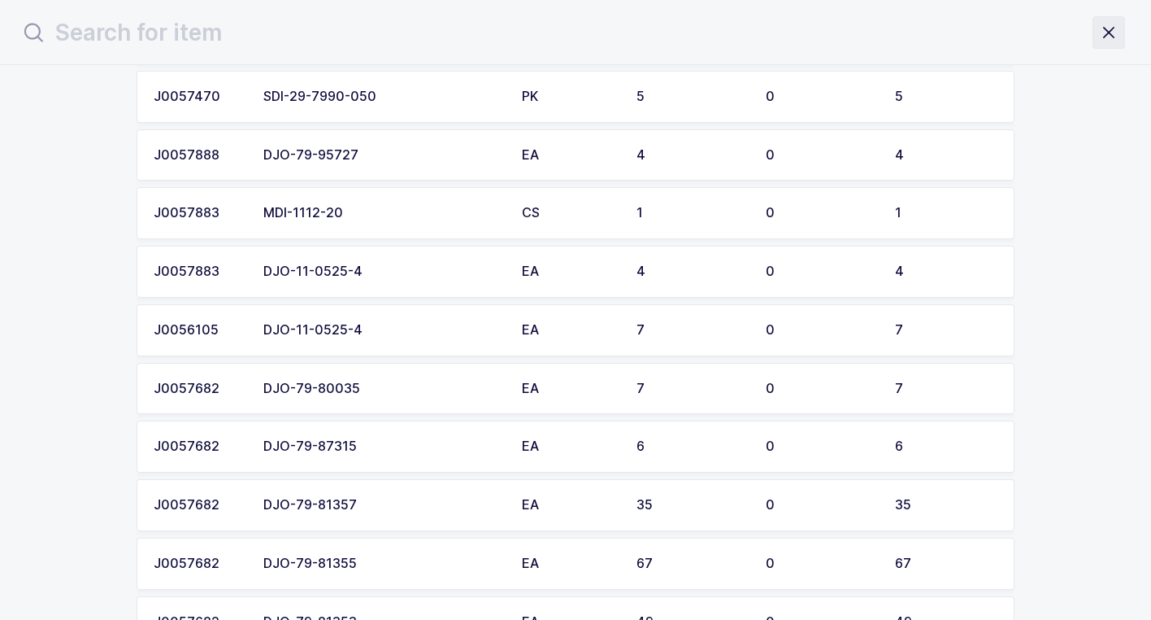
click at [1105, 33] on icon "close drawer" at bounding box center [1109, 32] width 23 height 23
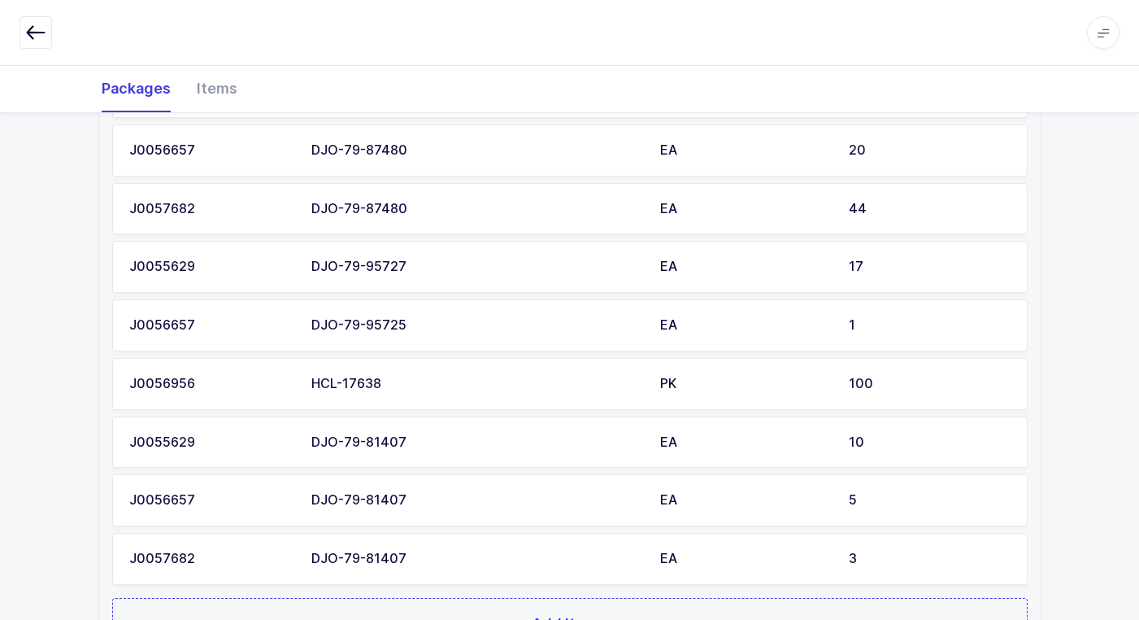
scroll to position [1543, 0]
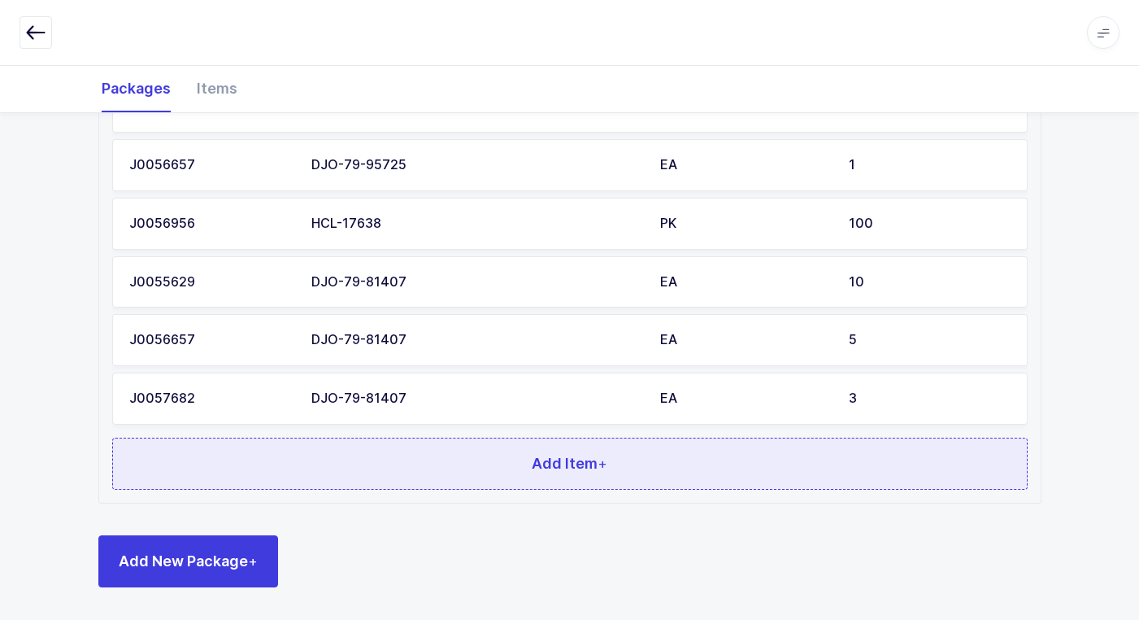
click at [398, 474] on button "Add Item +" at bounding box center [570, 463] width 916 height 52
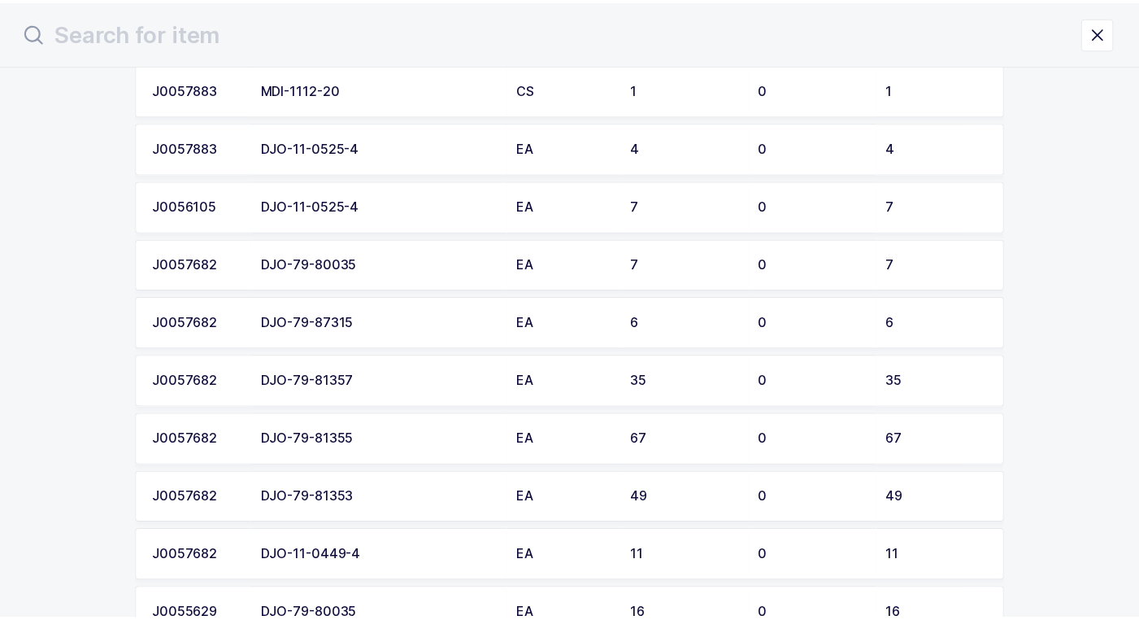
scroll to position [1647, 0]
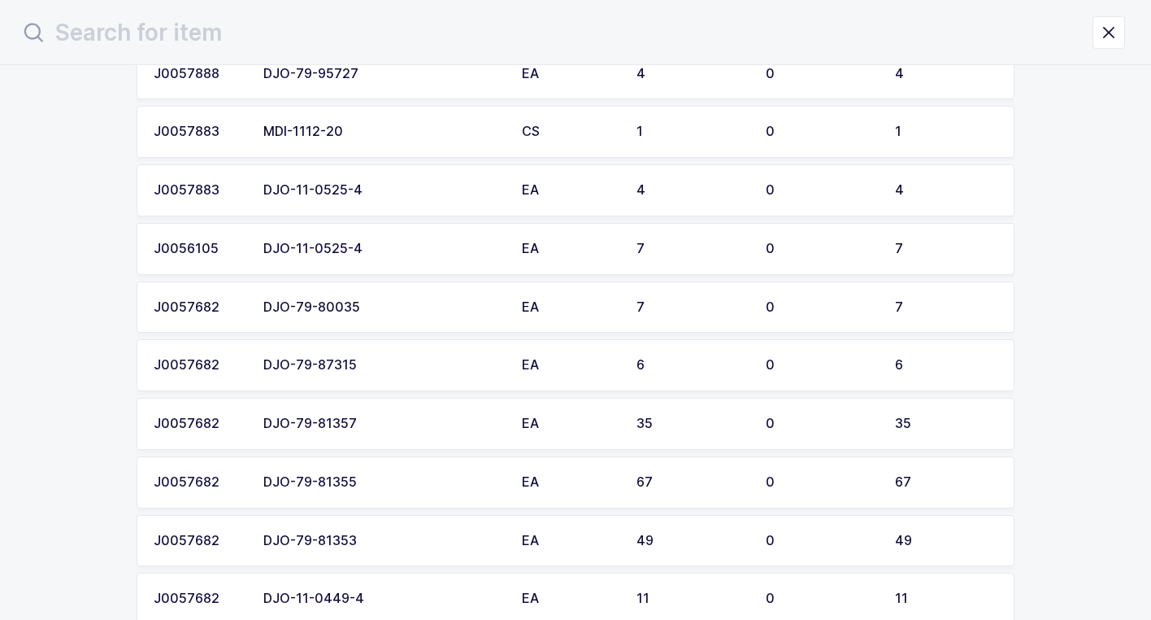
click at [433, 420] on div "DJO-79-81357" at bounding box center [382, 423] width 239 height 15
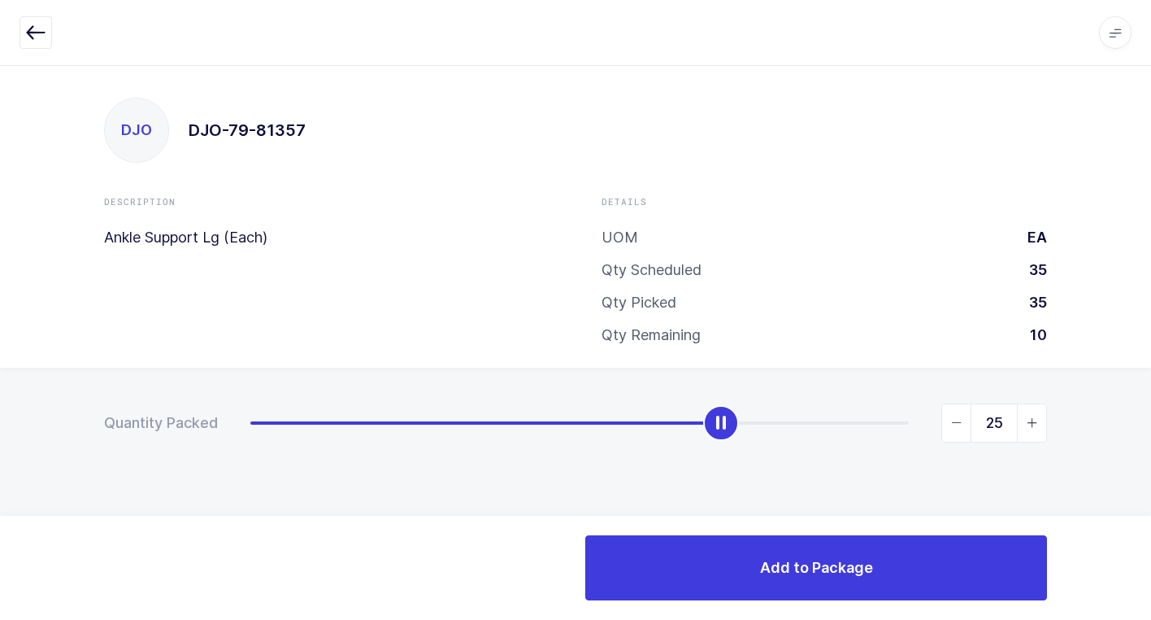
type input "35"
drag, startPoint x: 248, startPoint y: 434, endPoint x: 1149, endPoint y: 644, distance: 925.1
click at [1149, 619] on html "Apps Core [GEOGRAPHIC_DATA] Admin Mission Control Purchasing [PERSON_NAME] Logo…" at bounding box center [575, 310] width 1151 height 620
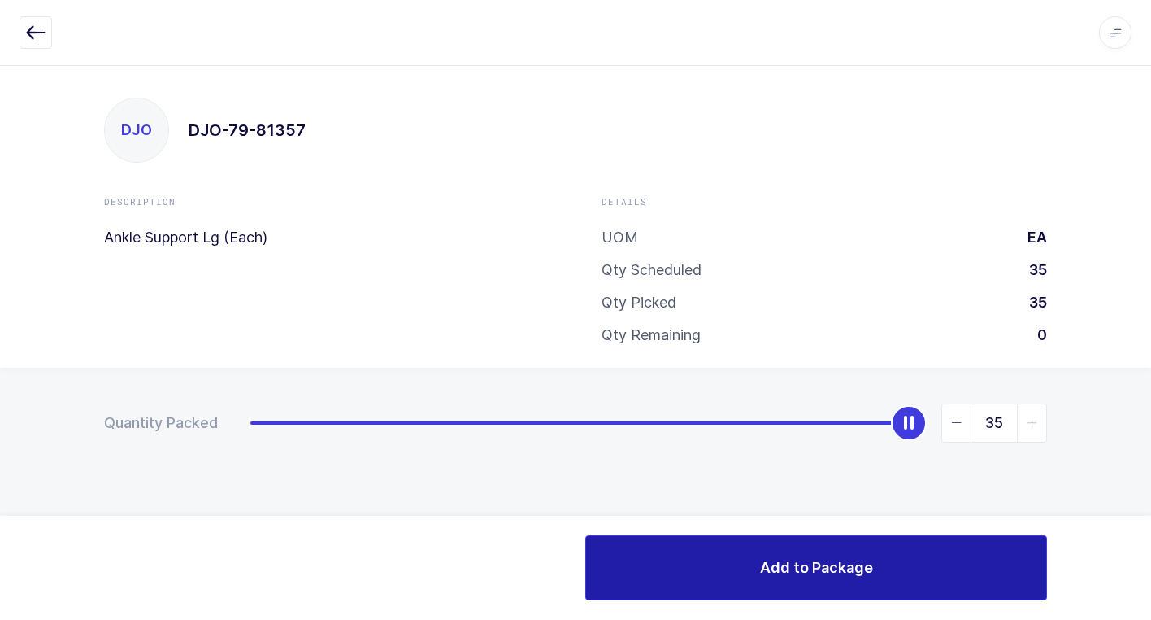
drag, startPoint x: 741, startPoint y: 562, endPoint x: 719, endPoint y: 559, distance: 22.1
click at [739, 562] on button "Add to Package" at bounding box center [816, 567] width 462 height 65
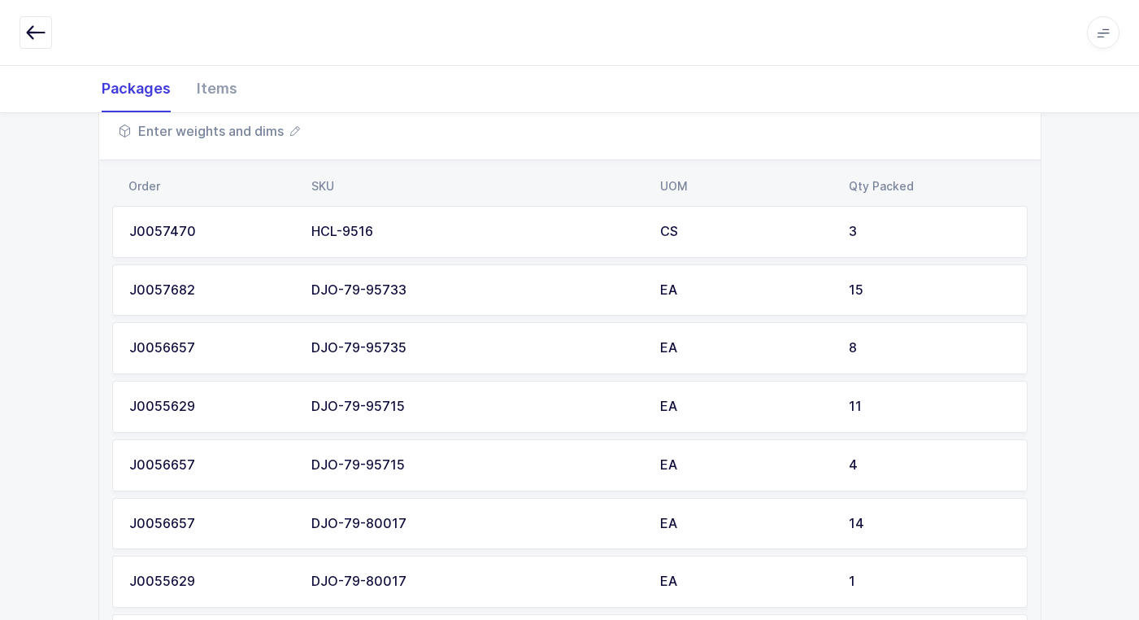
scroll to position [788, 0]
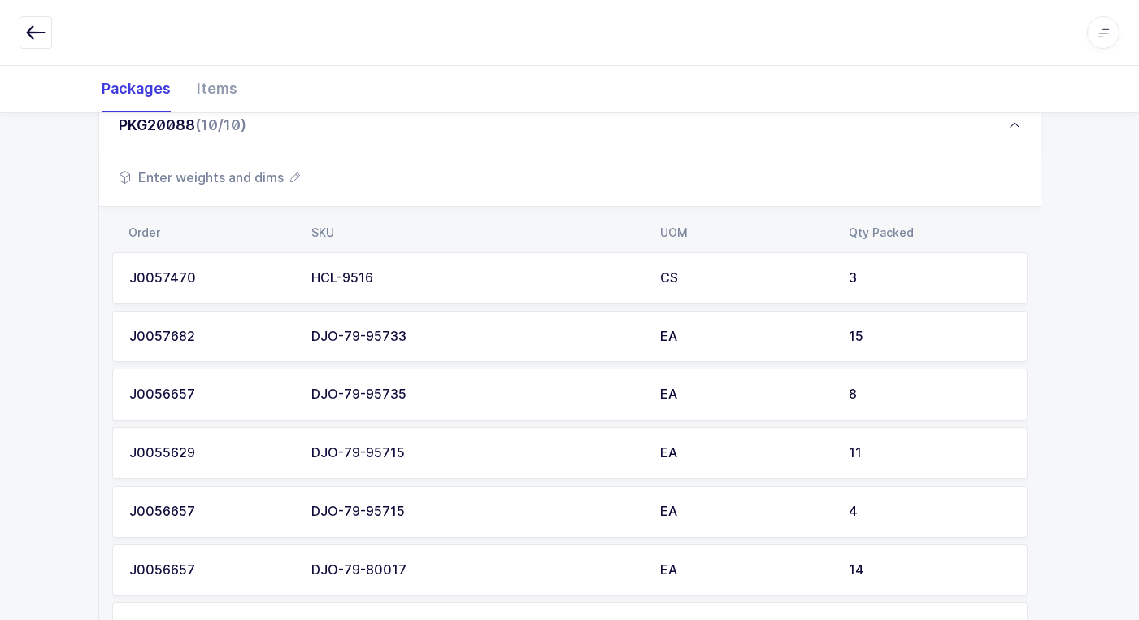
click at [253, 170] on span "Enter weights and dims" at bounding box center [209, 178] width 181 height 20
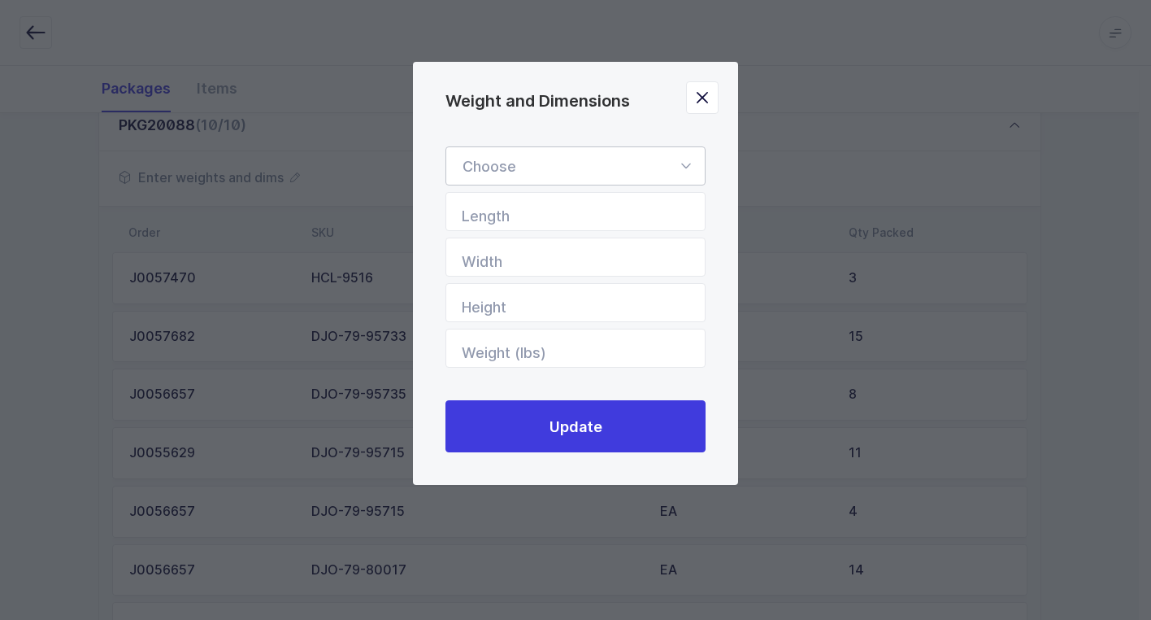
click at [689, 168] on icon "Weight and Dimensions" at bounding box center [686, 165] width 20 height 39
drag, startPoint x: 632, startPoint y: 214, endPoint x: 639, endPoint y: 229, distance: 16.4
click at [629, 214] on li "Standard Pallet" at bounding box center [582, 213] width 258 height 31
type input "Standard Pallet"
type input "48"
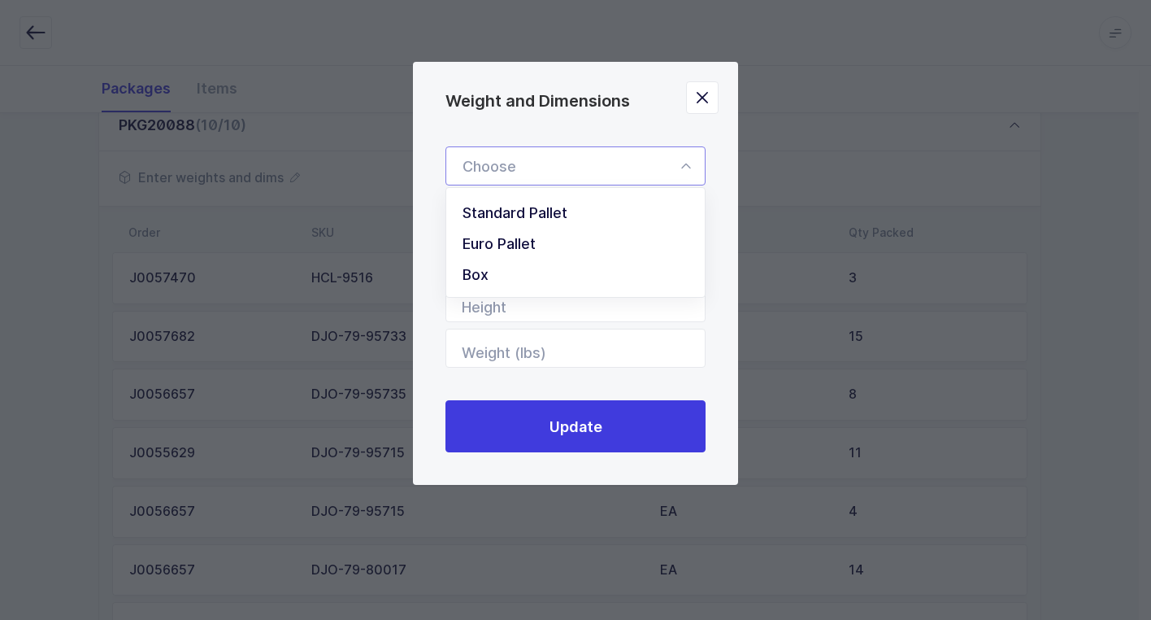
type input "40"
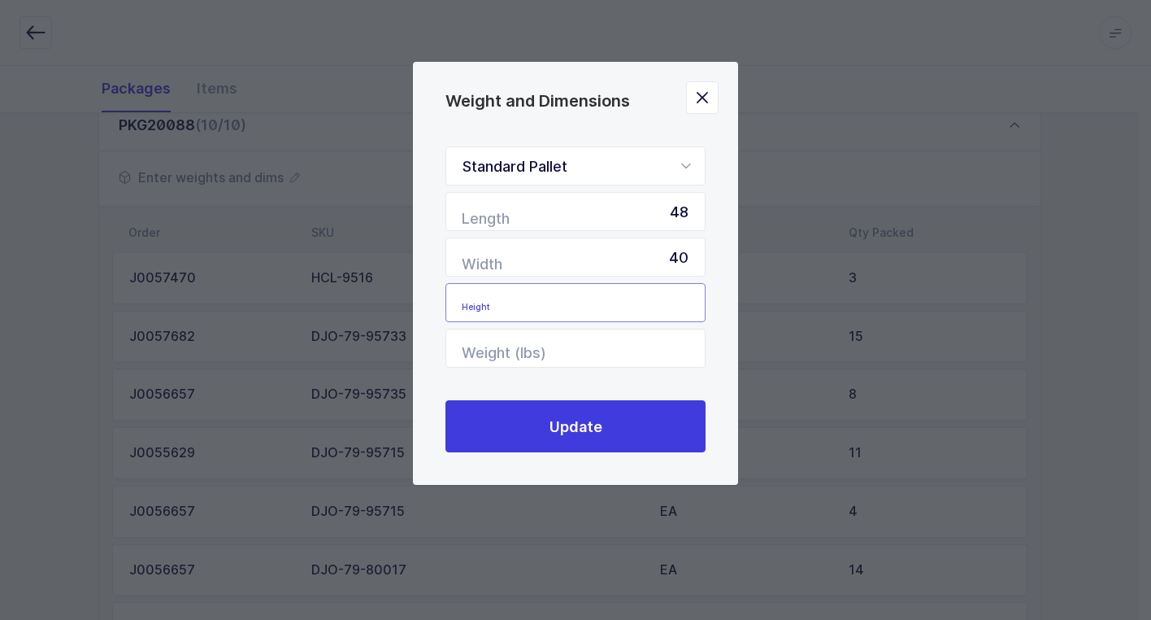
click at [672, 296] on input "Height" at bounding box center [576, 302] width 260 height 39
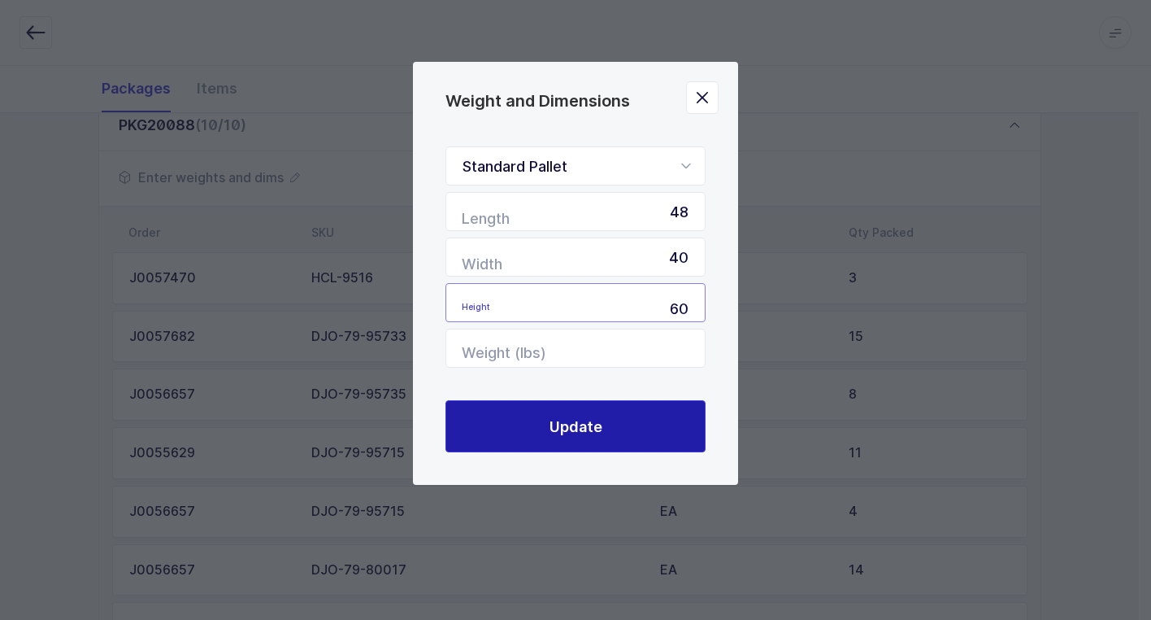
type input "60"
click at [612, 429] on button "Update" at bounding box center [576, 426] width 260 height 52
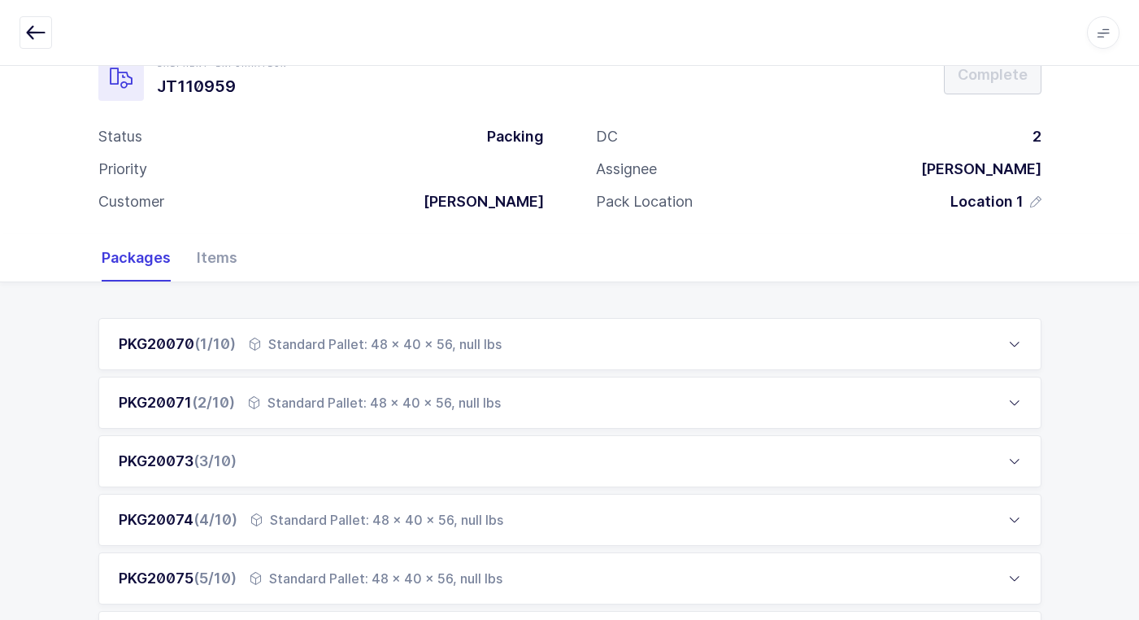
scroll to position [81, 0]
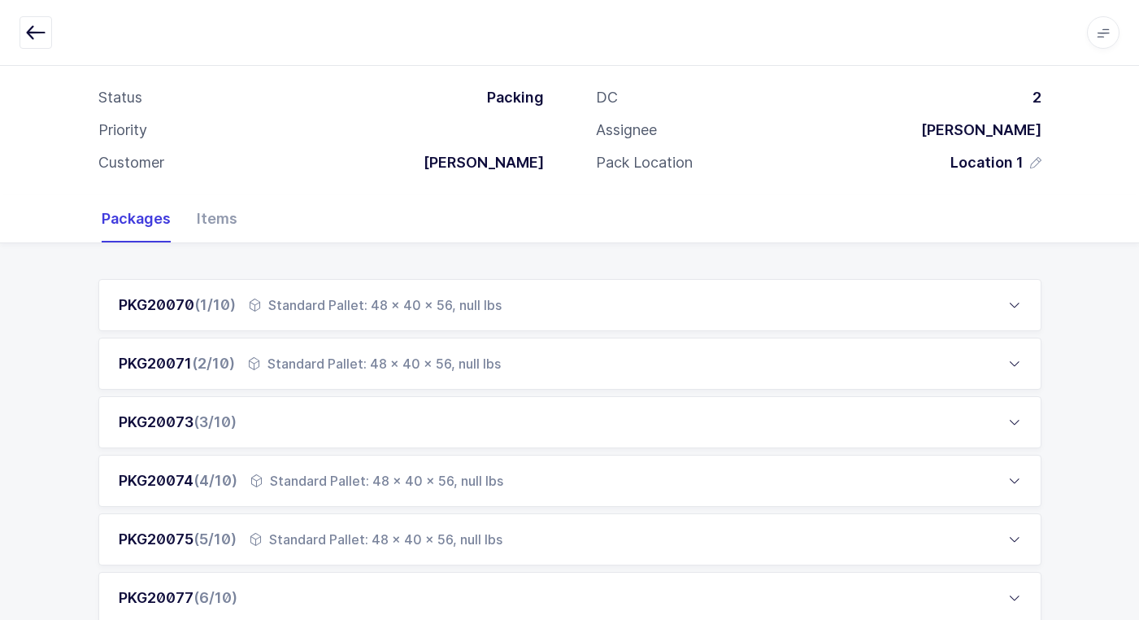
click at [329, 429] on div "PKG20073 (3/10)" at bounding box center [569, 422] width 943 height 52
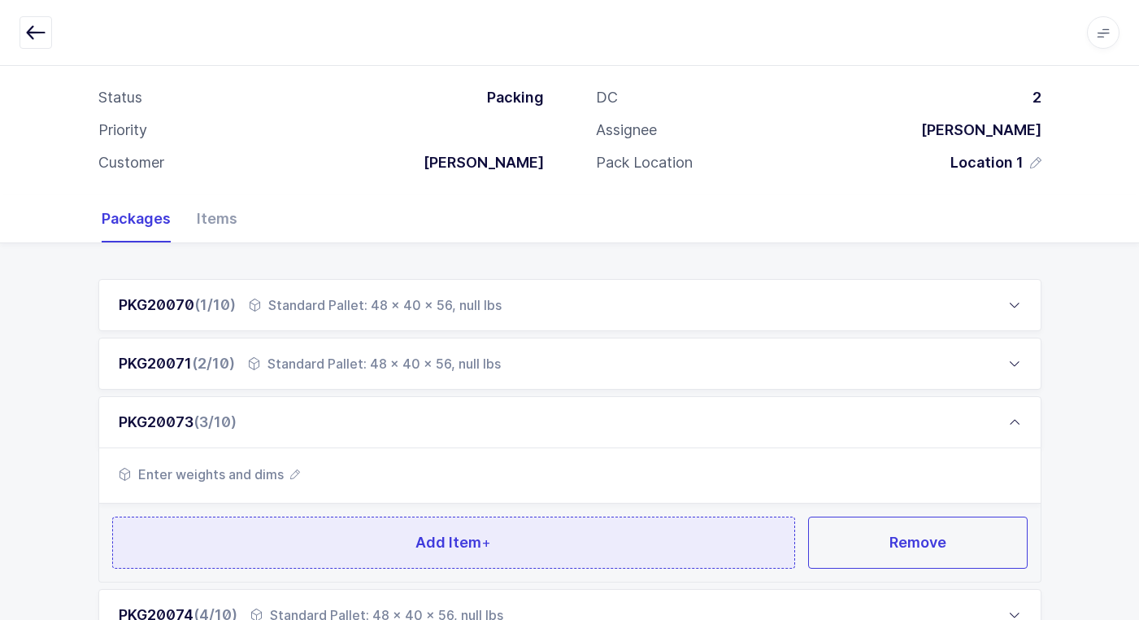
click at [314, 541] on button "Add Item +" at bounding box center [454, 542] width 684 height 52
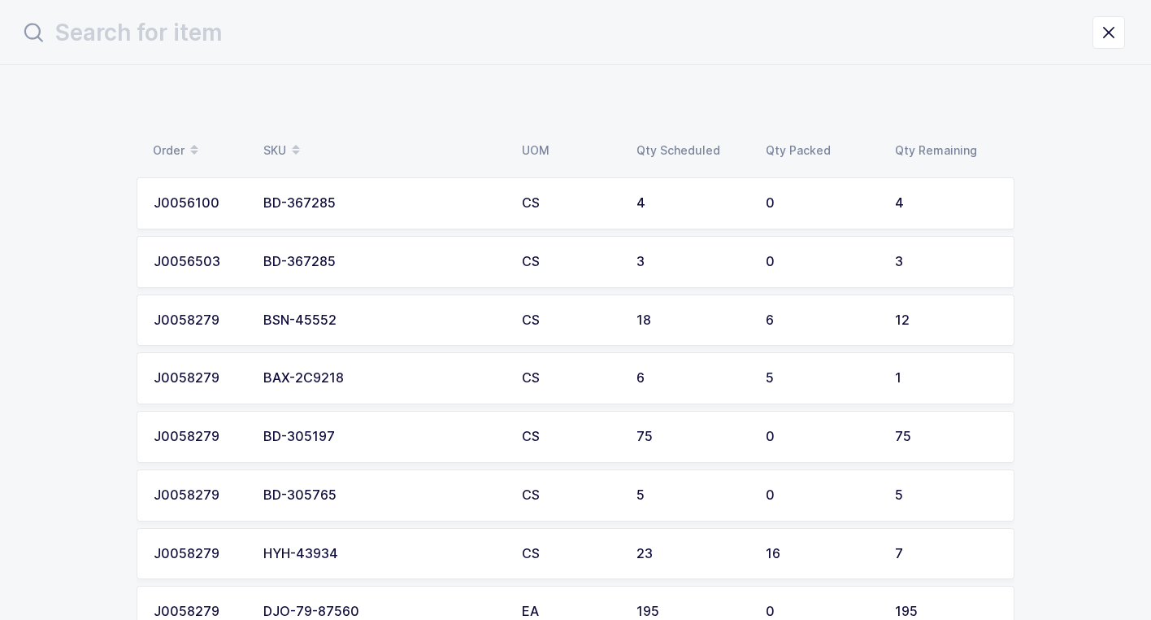
click at [357, 435] on div "BD-305197" at bounding box center [382, 436] width 239 height 15
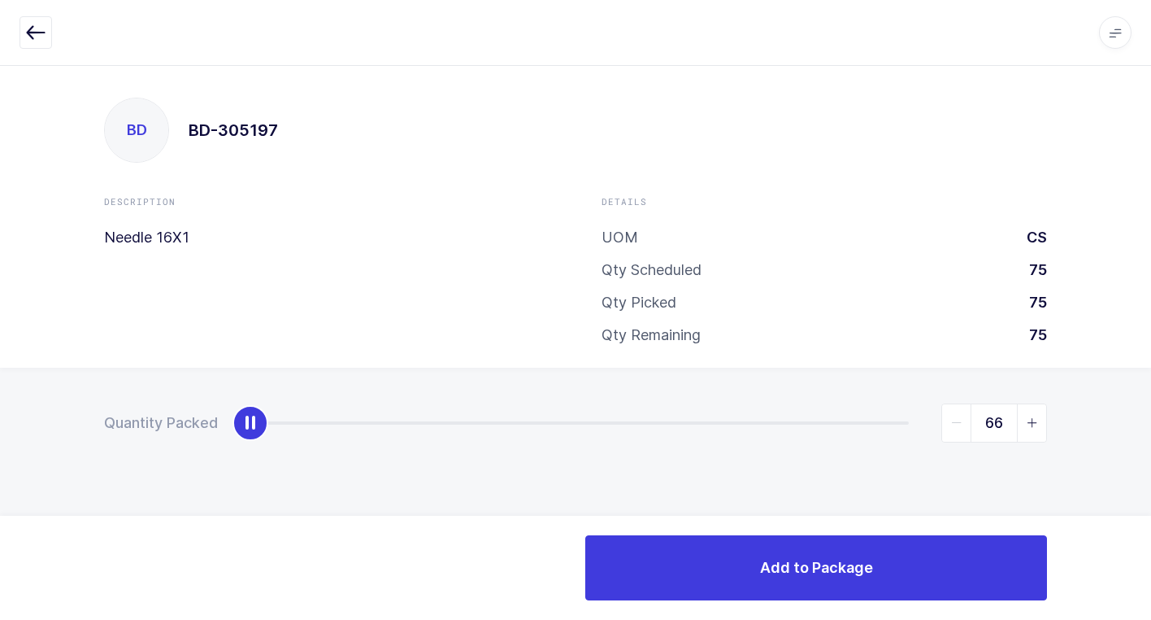
type input "75"
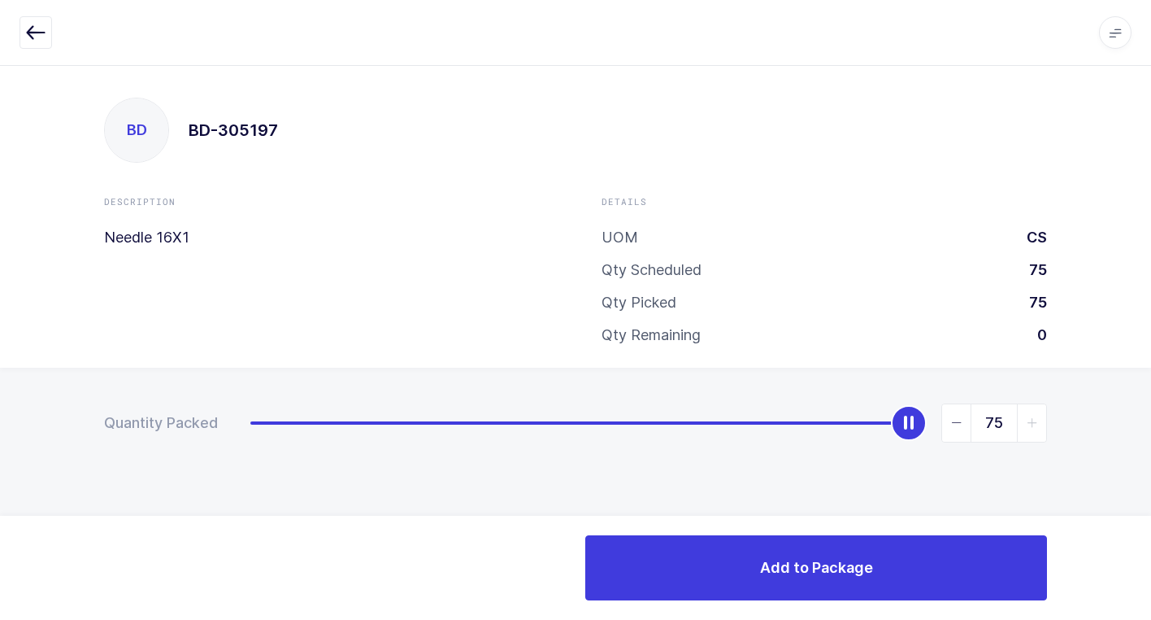
drag, startPoint x: 254, startPoint y: 429, endPoint x: 1018, endPoint y: 442, distance: 764.5
click at [1142, 424] on div "Quantity Packed 75" at bounding box center [575, 480] width 1151 height 224
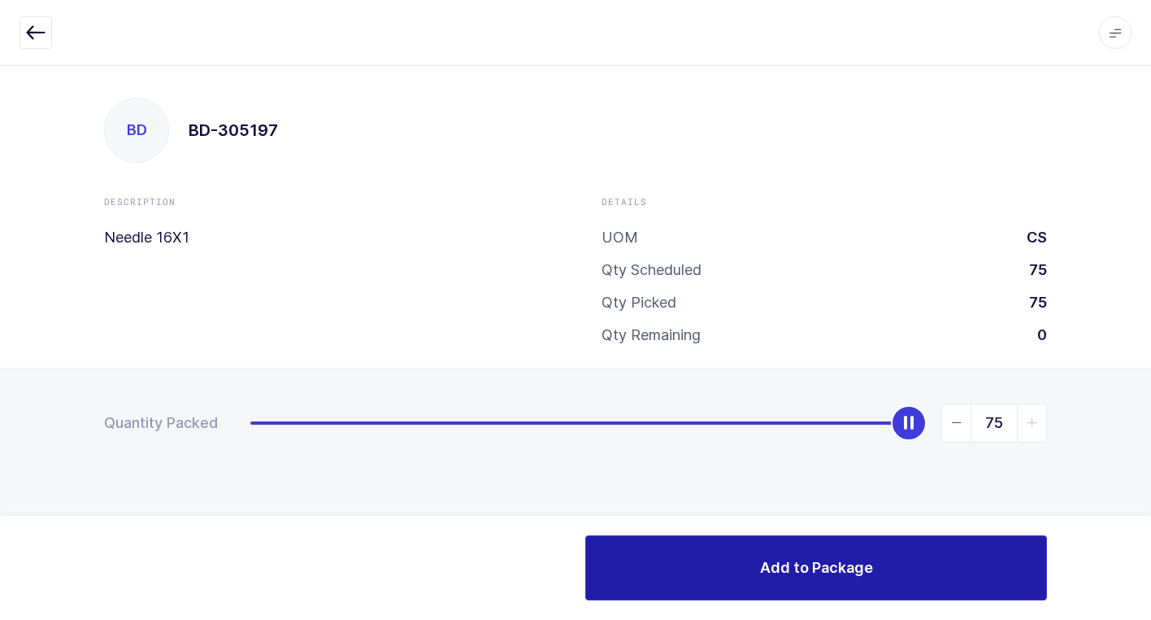
click at [739, 567] on button "Add to Package" at bounding box center [816, 567] width 462 height 65
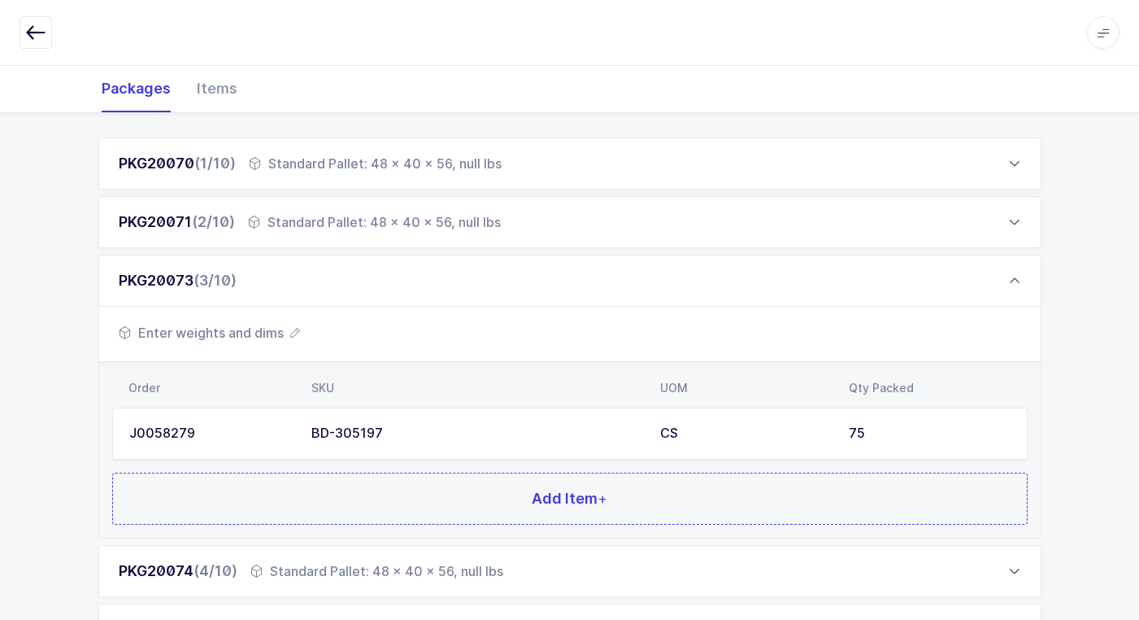
scroll to position [261, 0]
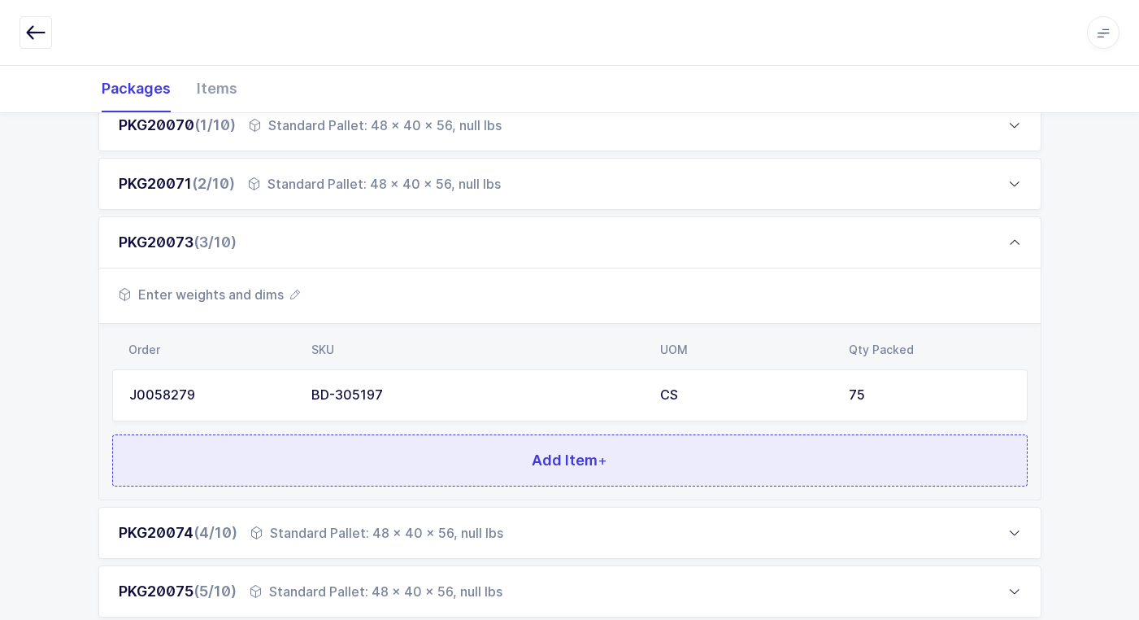
click at [420, 450] on button "Add Item +" at bounding box center [570, 460] width 916 height 52
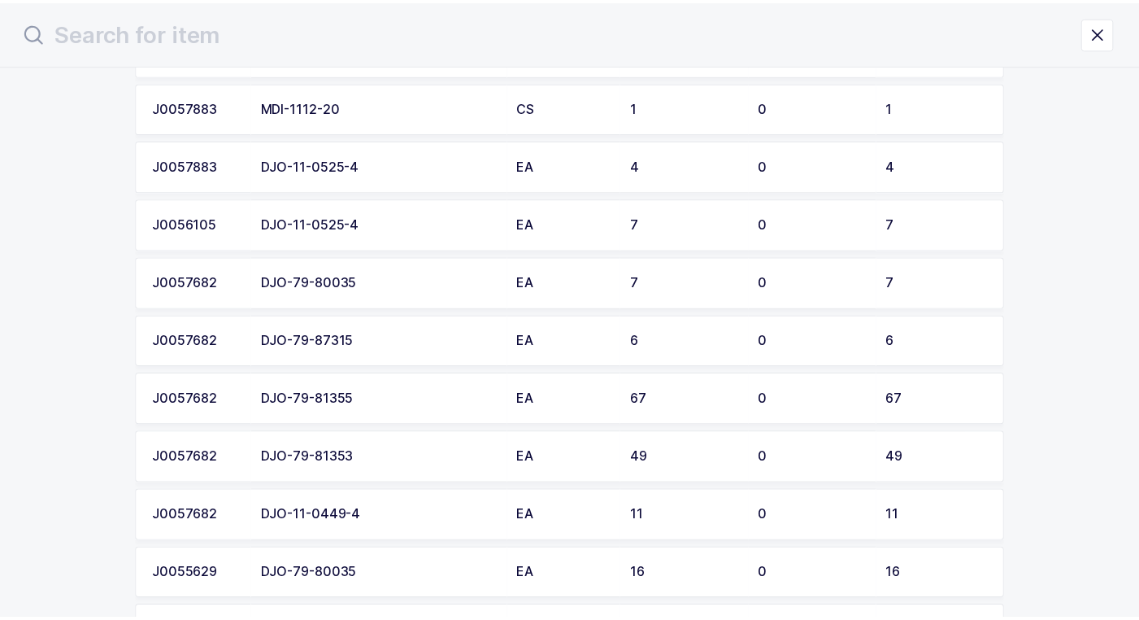
scroll to position [1612, 0]
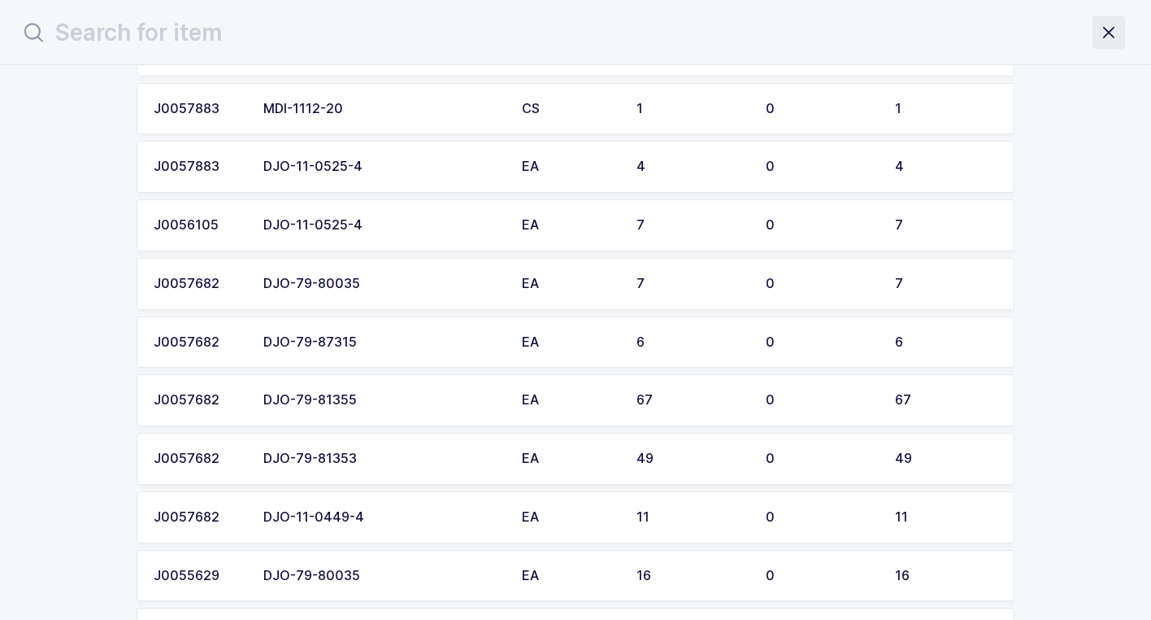
click at [1108, 35] on icon "close drawer" at bounding box center [1109, 32] width 23 height 23
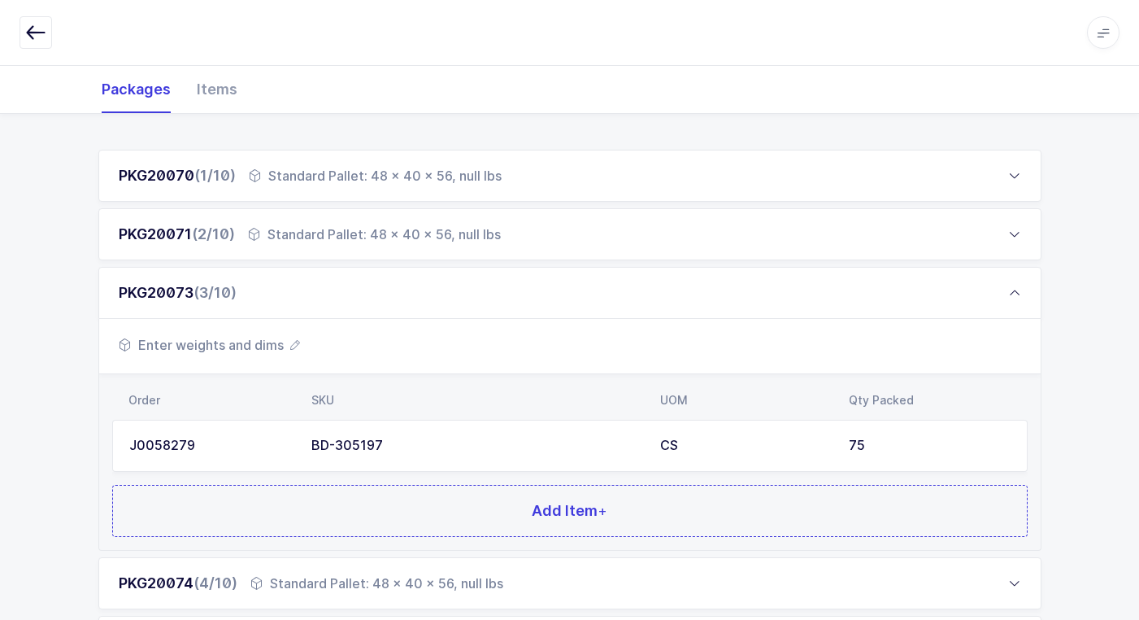
scroll to position [244, 0]
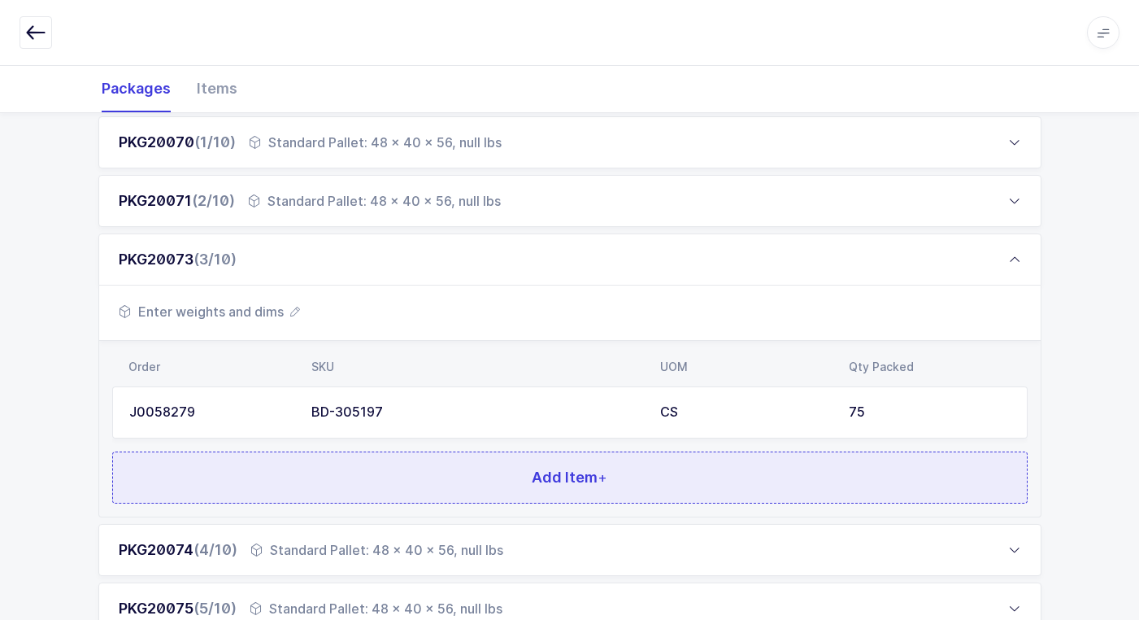
click at [416, 476] on button "Add Item +" at bounding box center [570, 477] width 916 height 52
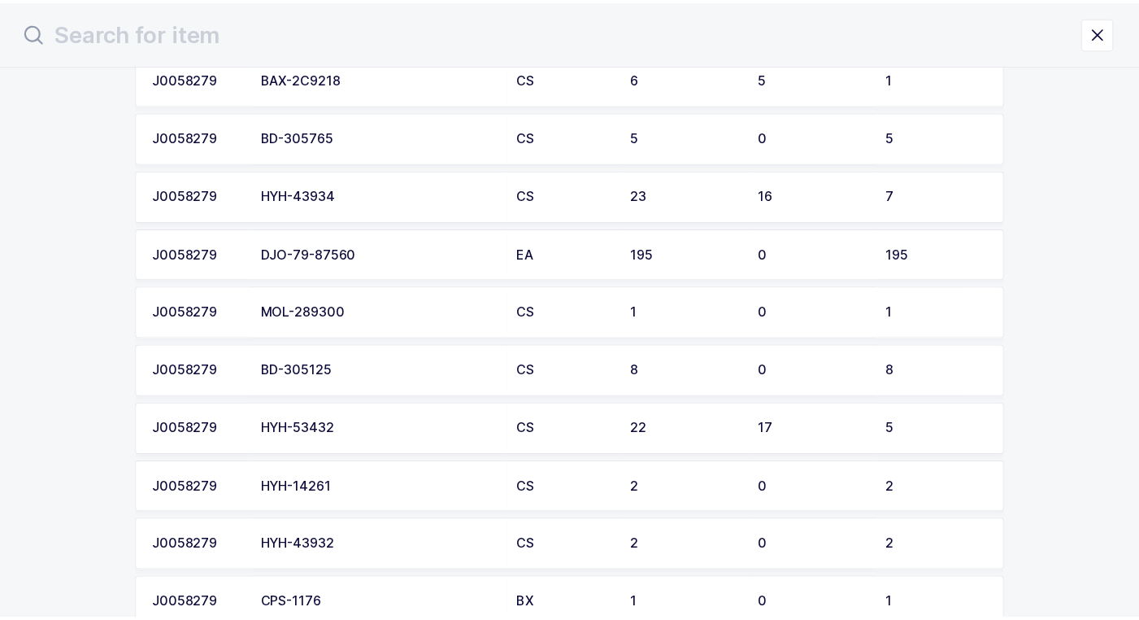
scroll to position [325, 0]
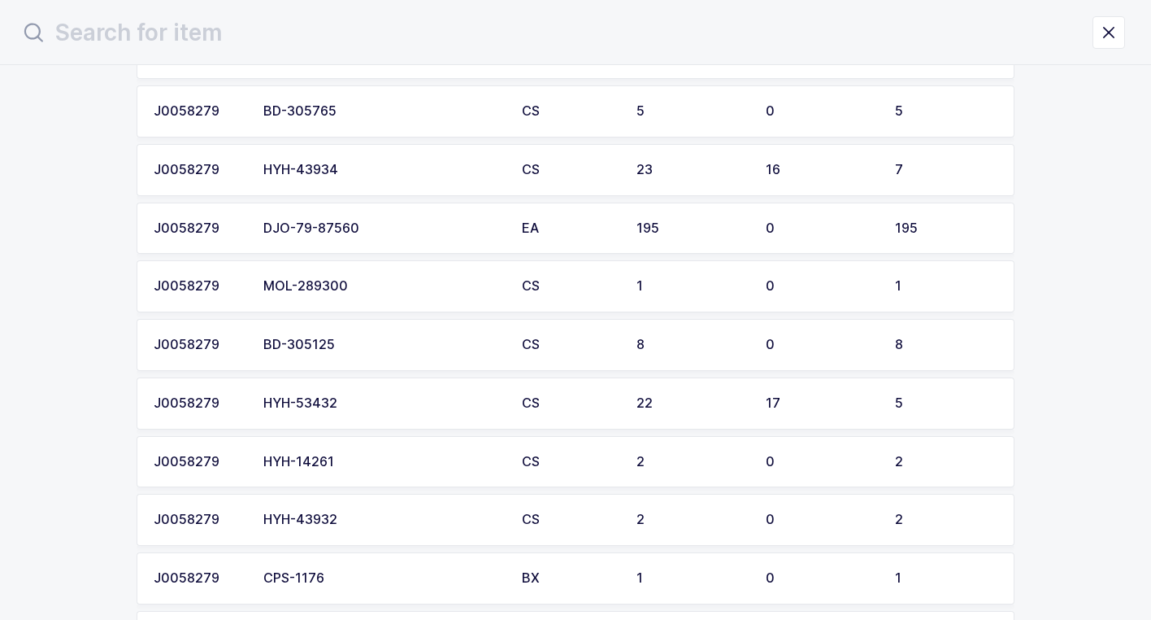
click at [368, 351] on div "BD-305125" at bounding box center [382, 344] width 239 height 15
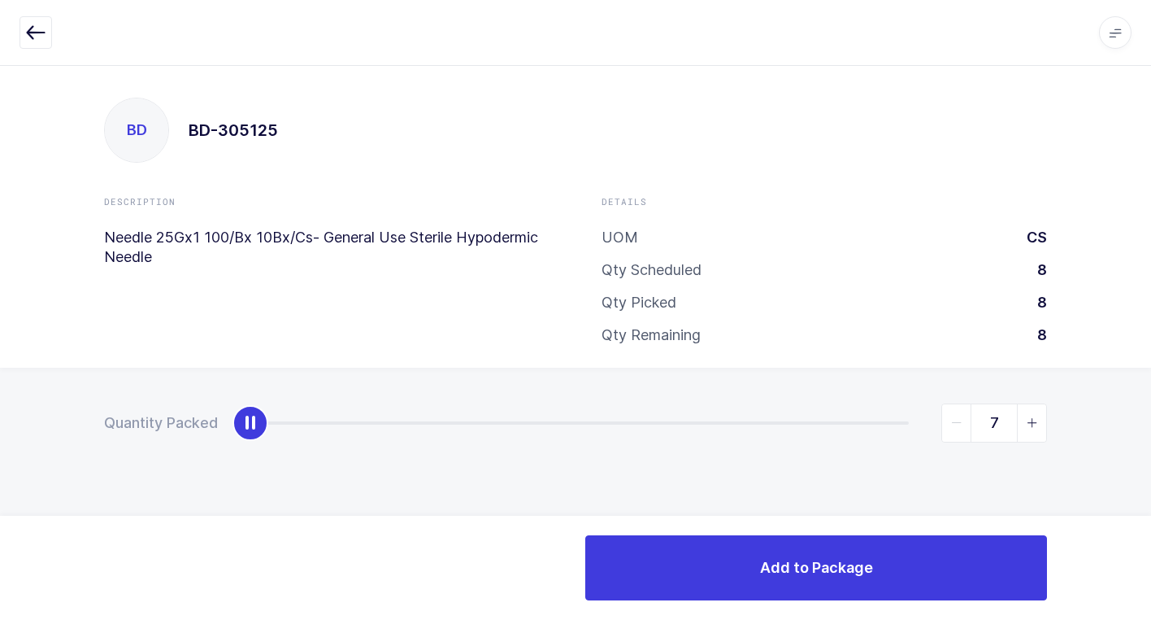
type input "8"
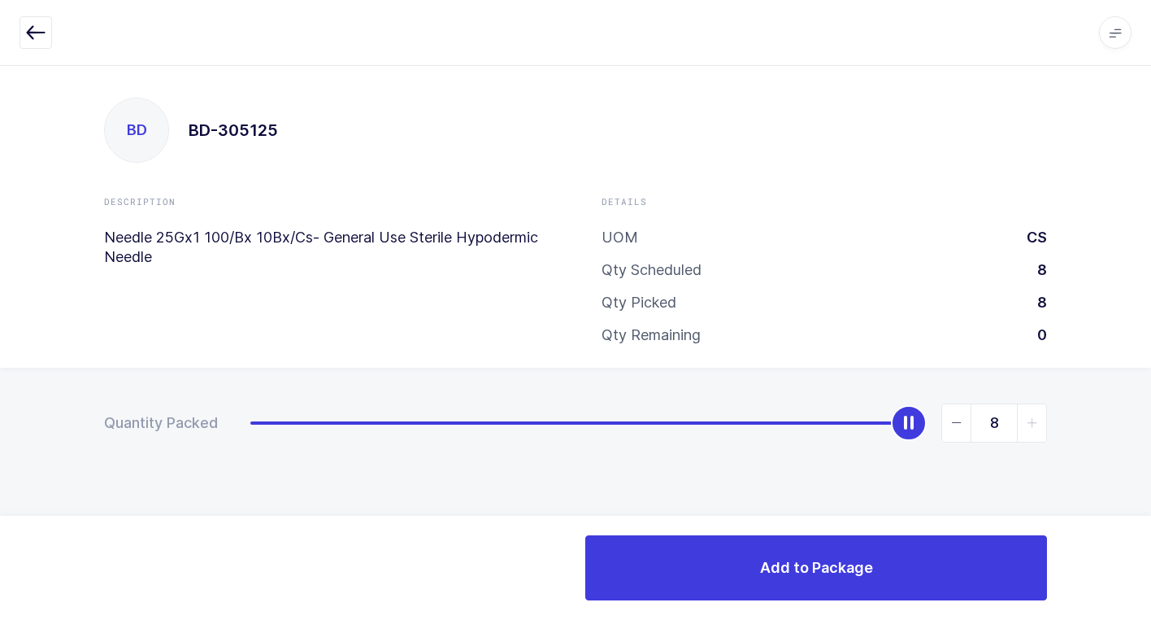
drag, startPoint x: 263, startPoint y: 432, endPoint x: 948, endPoint y: 471, distance: 686.6
click at [1128, 389] on div "Quantity Packed 8" at bounding box center [575, 480] width 1151 height 224
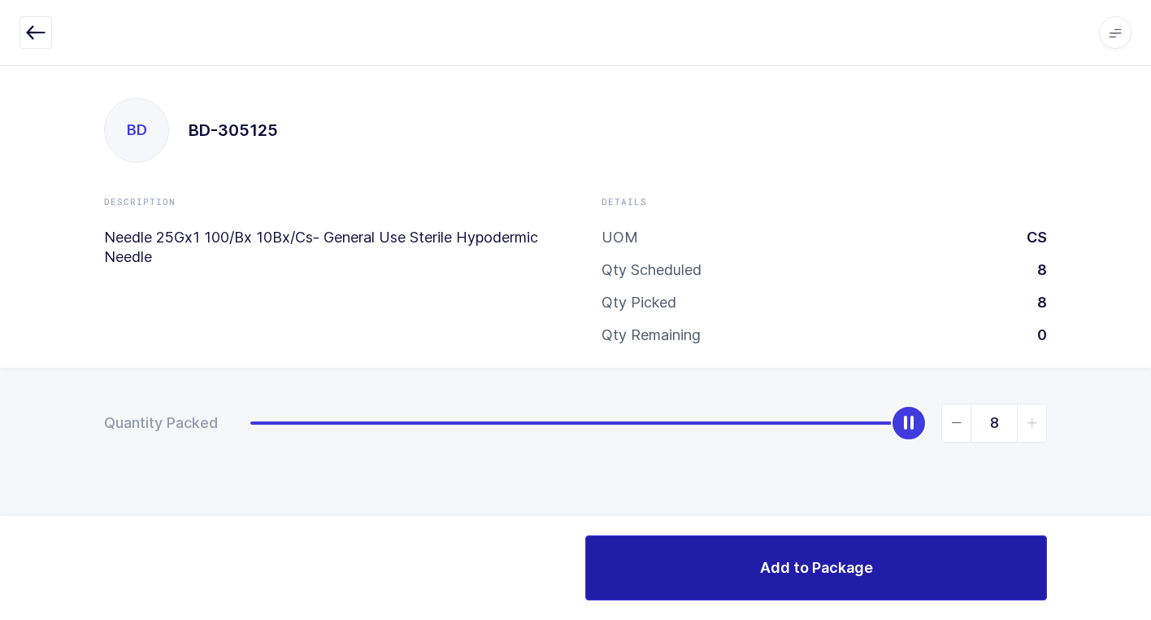
click at [693, 555] on button "Add to Package" at bounding box center [816, 567] width 462 height 65
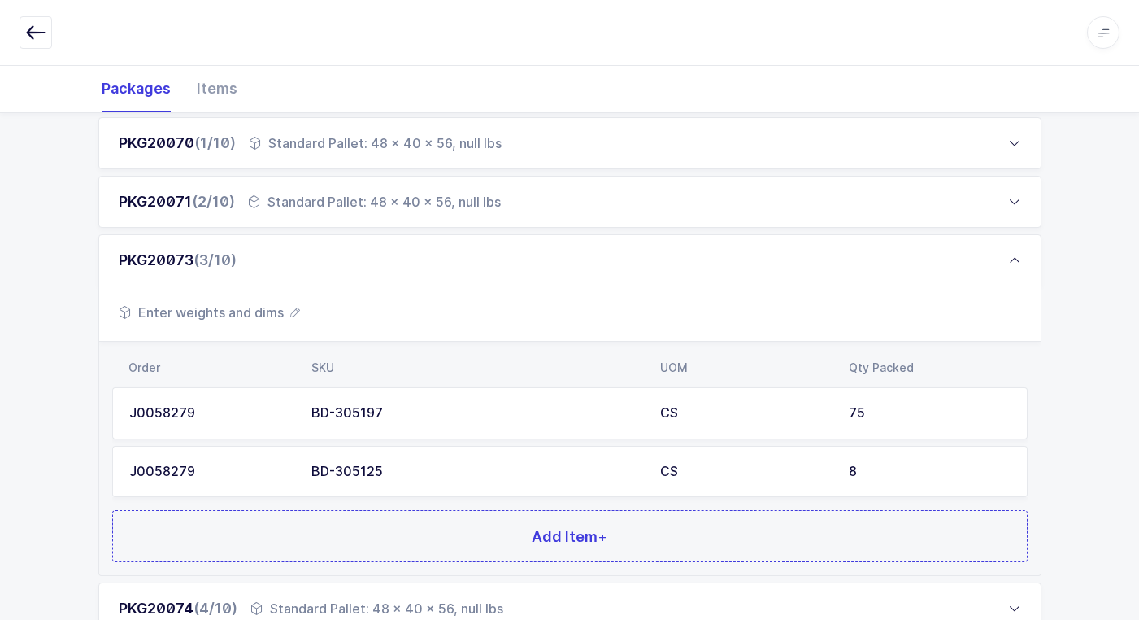
scroll to position [244, 0]
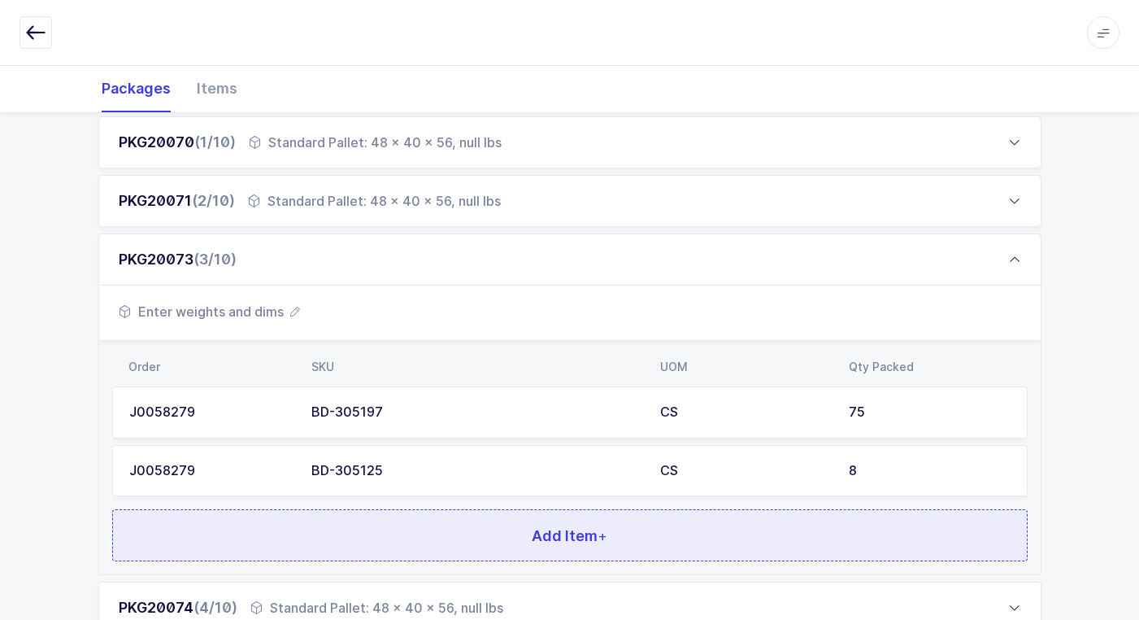
click at [379, 530] on button "Add Item +" at bounding box center [570, 535] width 916 height 52
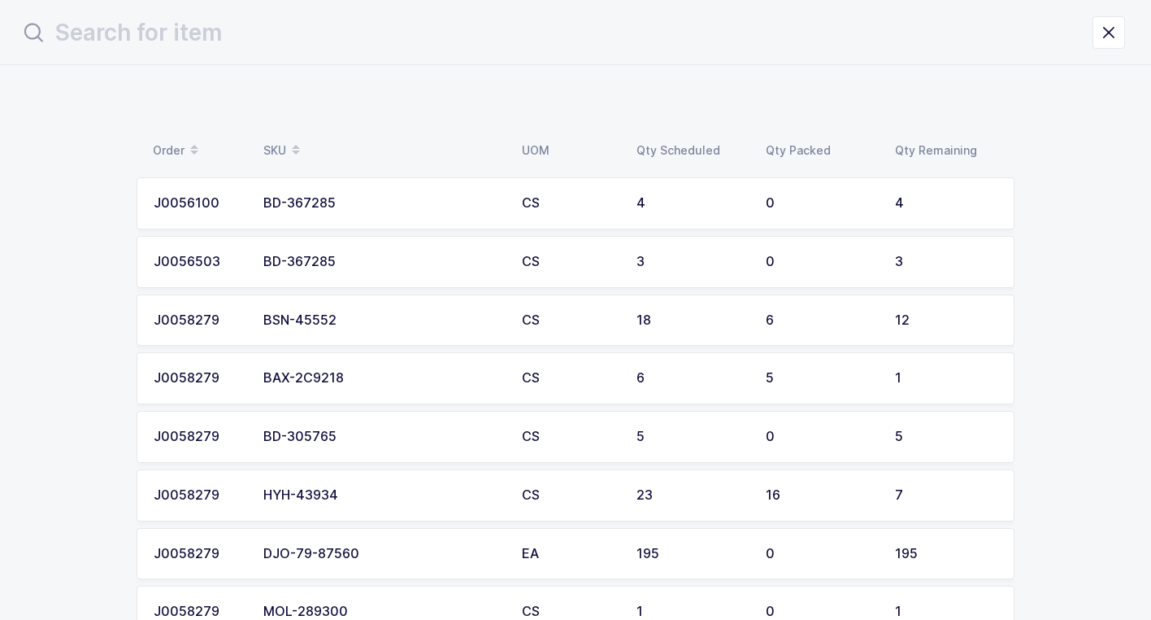
click at [366, 205] on div "BD-367285" at bounding box center [382, 203] width 239 height 15
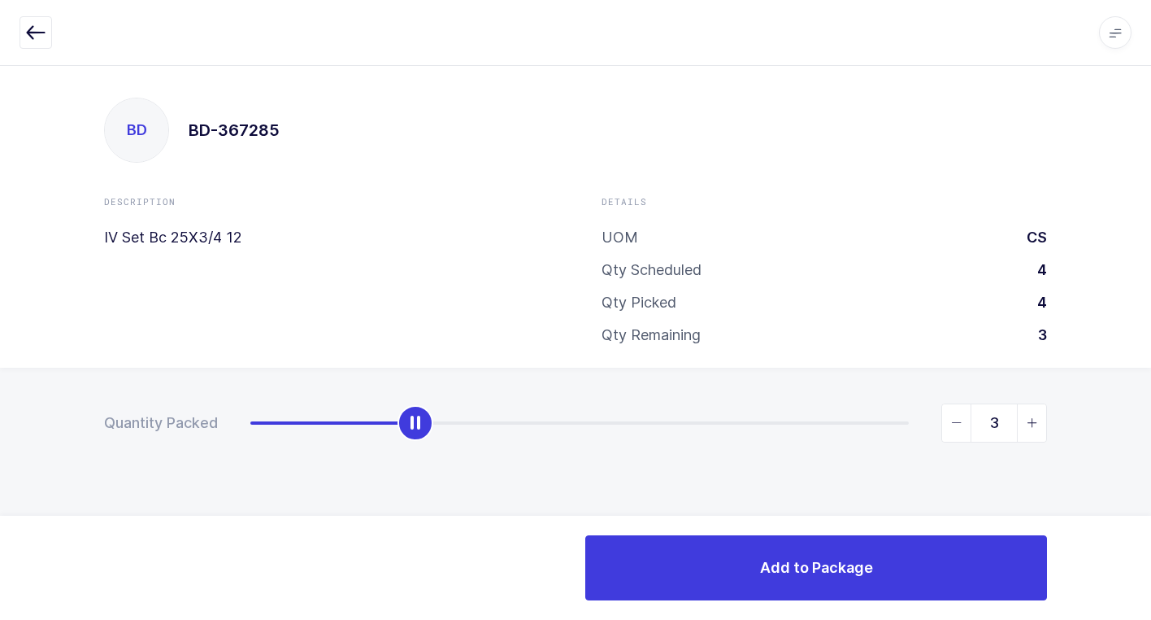
type input "4"
drag, startPoint x: 248, startPoint y: 431, endPoint x: 981, endPoint y: 486, distance: 735.6
click at [1151, 394] on html "Apps Core [GEOGRAPHIC_DATA] Admin Mission Control Purchasing [PERSON_NAME] Logo…" at bounding box center [575, 310] width 1151 height 620
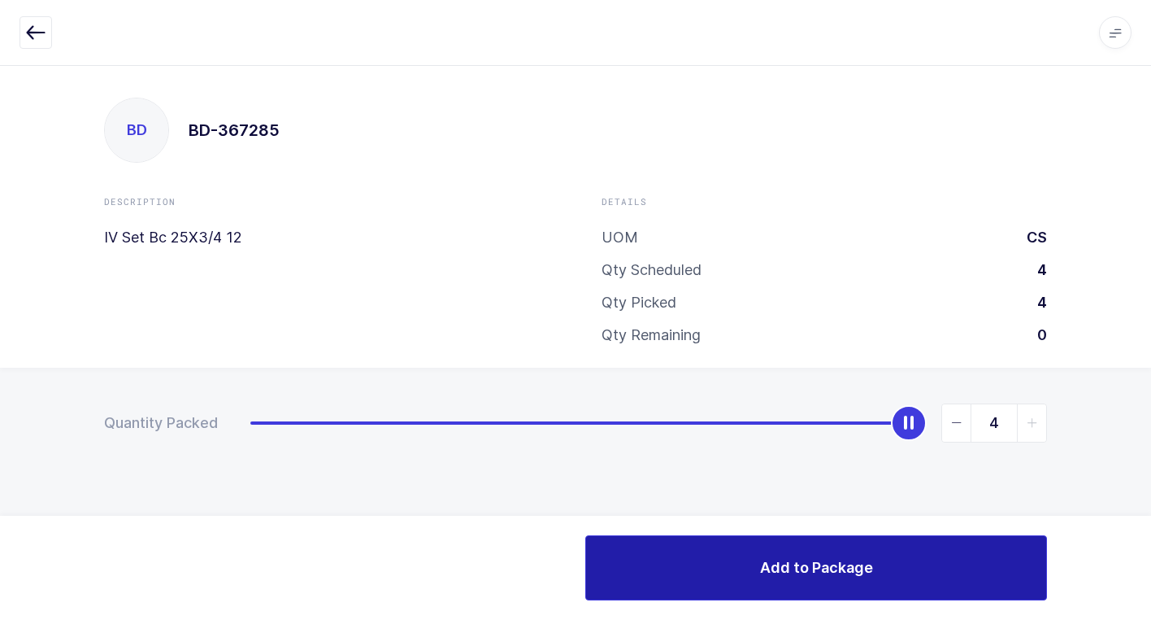
drag, startPoint x: 716, startPoint y: 564, endPoint x: 689, endPoint y: 542, distance: 35.8
click at [712, 562] on button "Add to Package" at bounding box center [816, 567] width 462 height 65
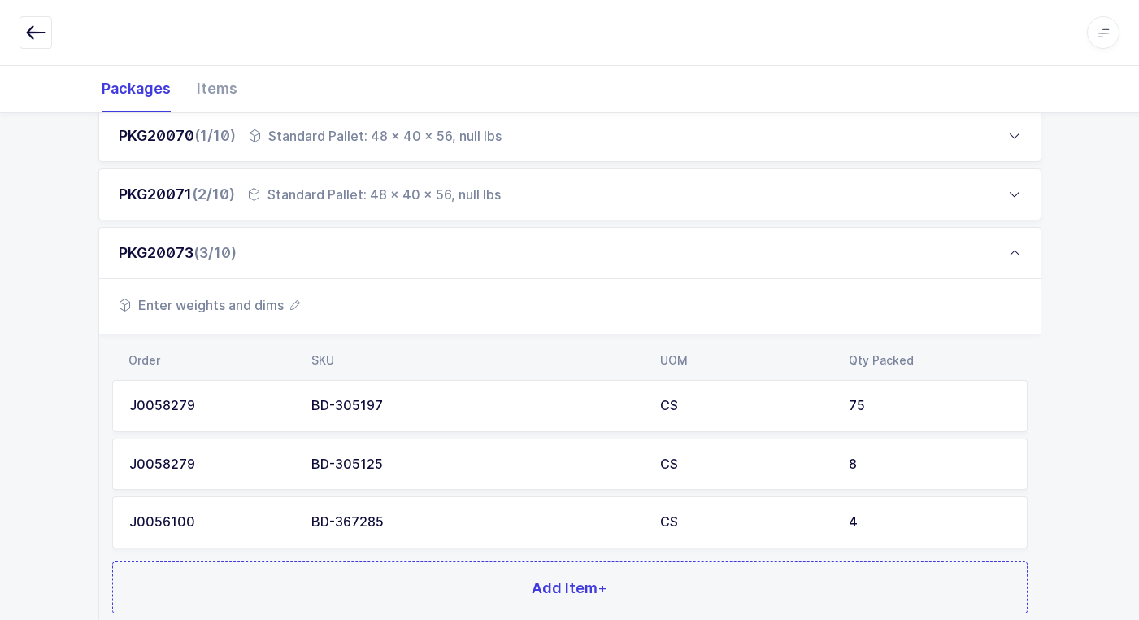
scroll to position [488, 0]
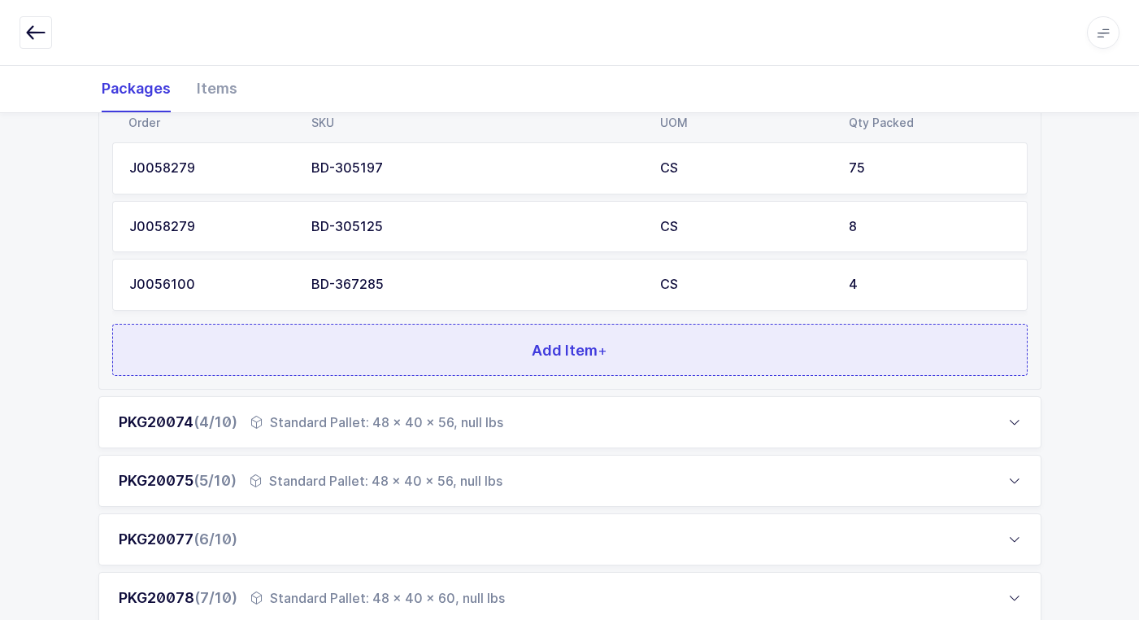
click at [460, 344] on button "Add Item +" at bounding box center [570, 350] width 916 height 52
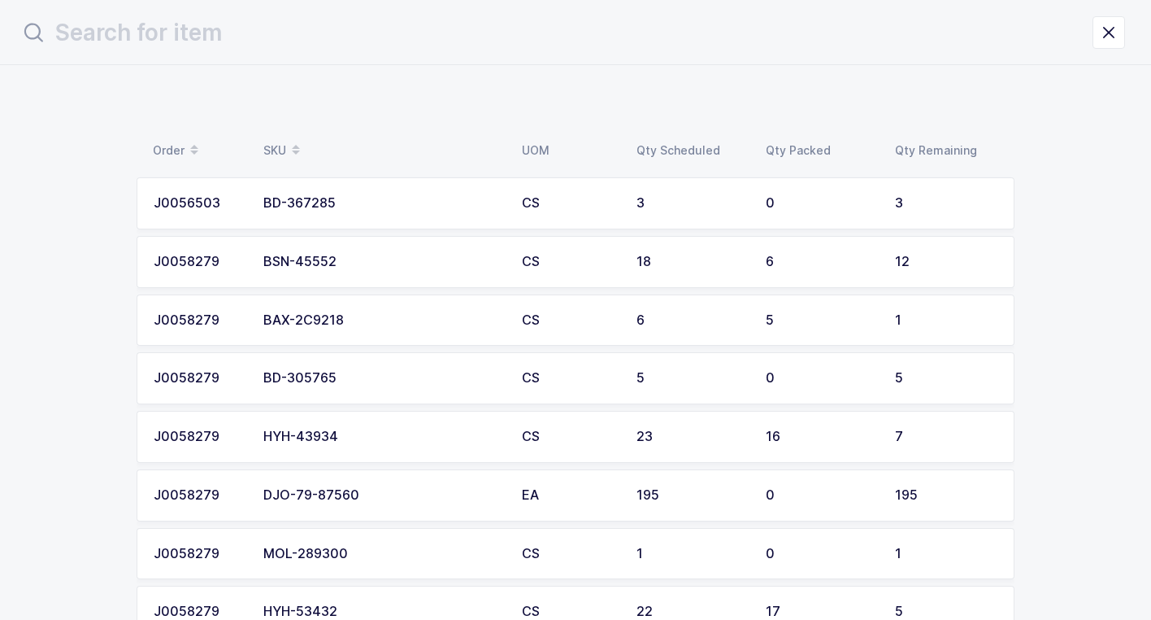
click at [378, 196] on div "BD-367285" at bounding box center [382, 203] width 239 height 15
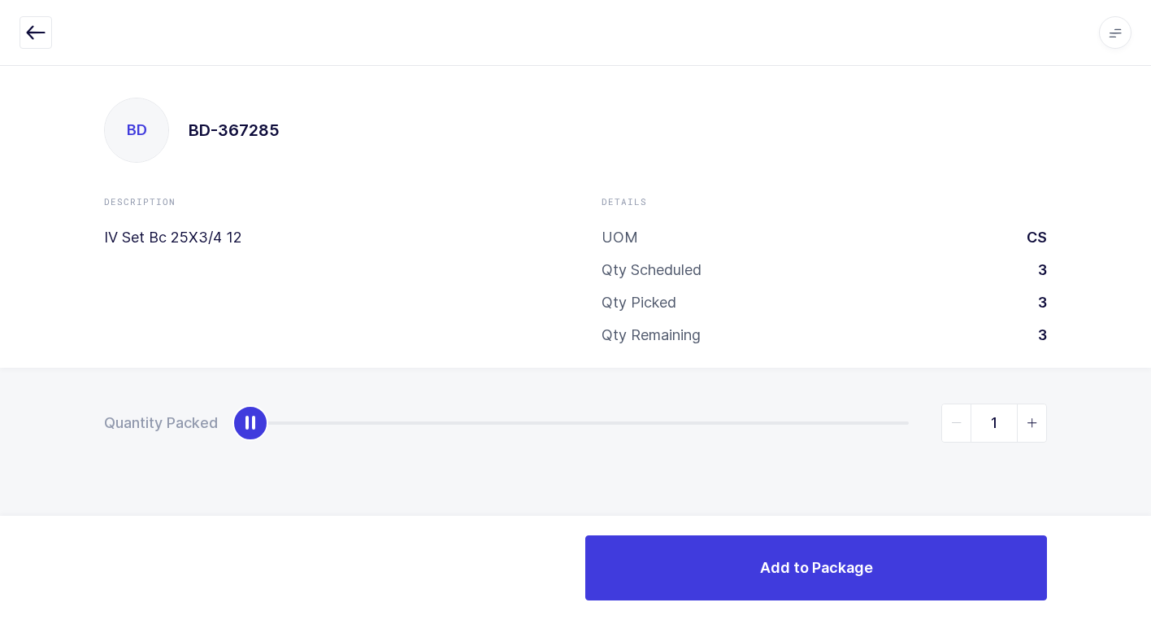
type input "3"
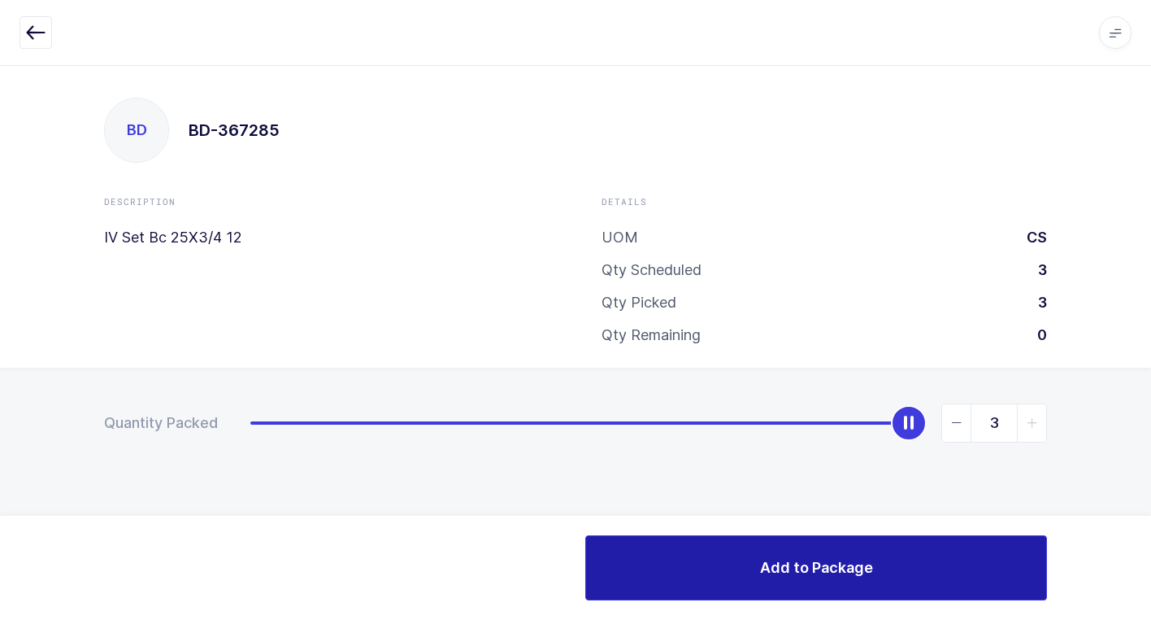
drag, startPoint x: 250, startPoint y: 424, endPoint x: 773, endPoint y: 542, distance: 536.0
click at [1151, 427] on html "Apps Core [GEOGRAPHIC_DATA] Admin Mission Control Purchasing [PERSON_NAME] Logo…" at bounding box center [575, 310] width 1151 height 620
click at [677, 576] on button "Add to Package" at bounding box center [816, 567] width 462 height 65
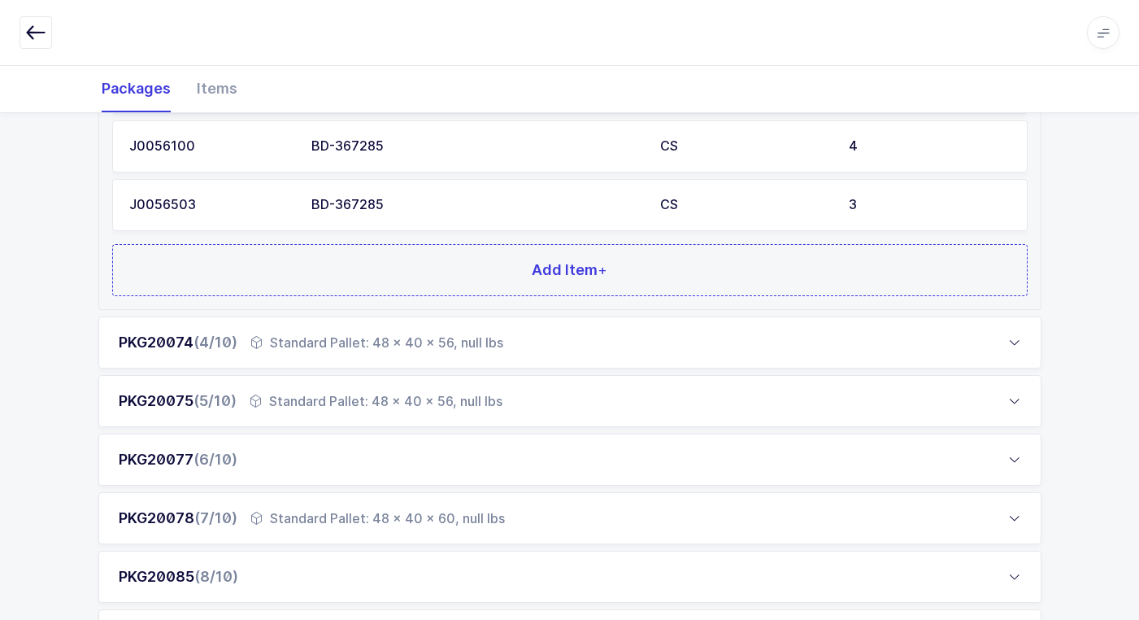
scroll to position [651, 0]
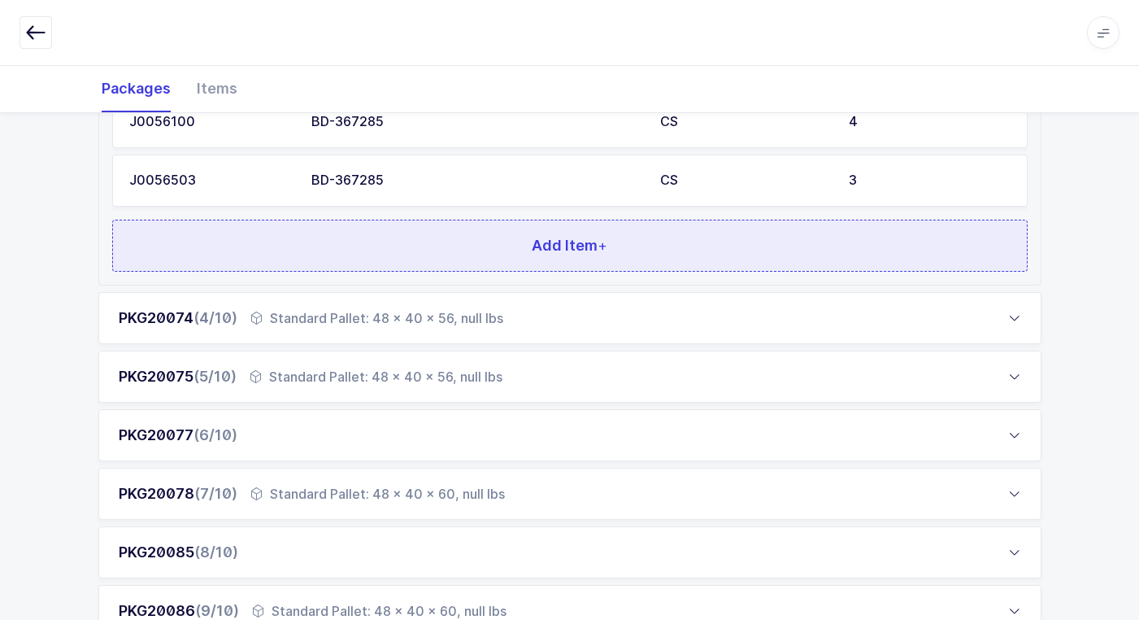
click at [435, 247] on button "Add Item +" at bounding box center [570, 246] width 916 height 52
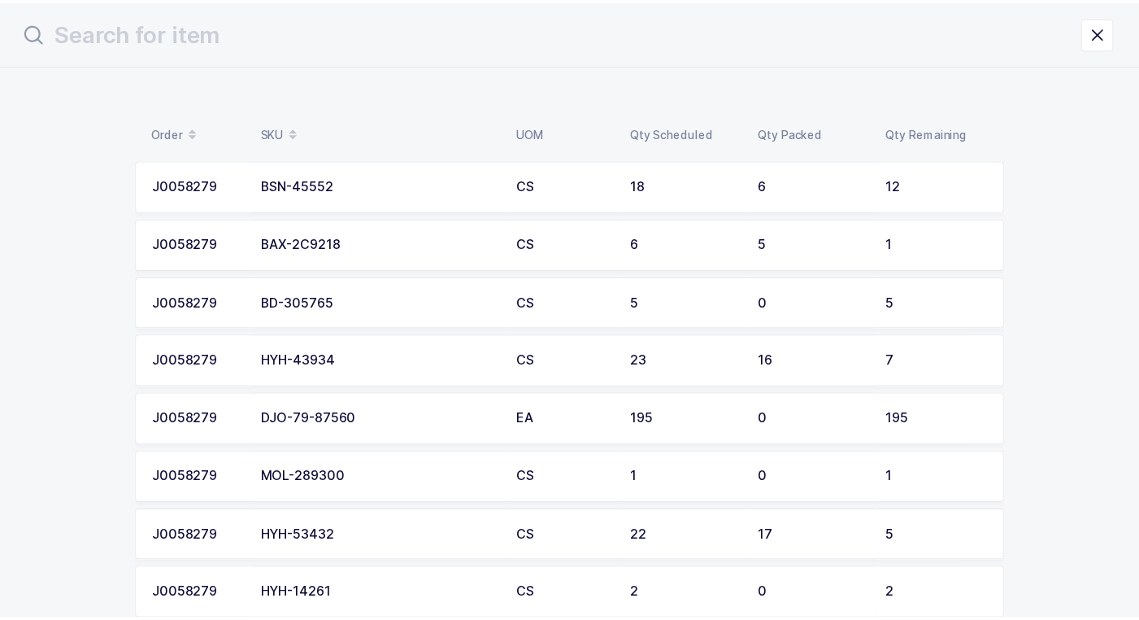
scroll to position [0, 0]
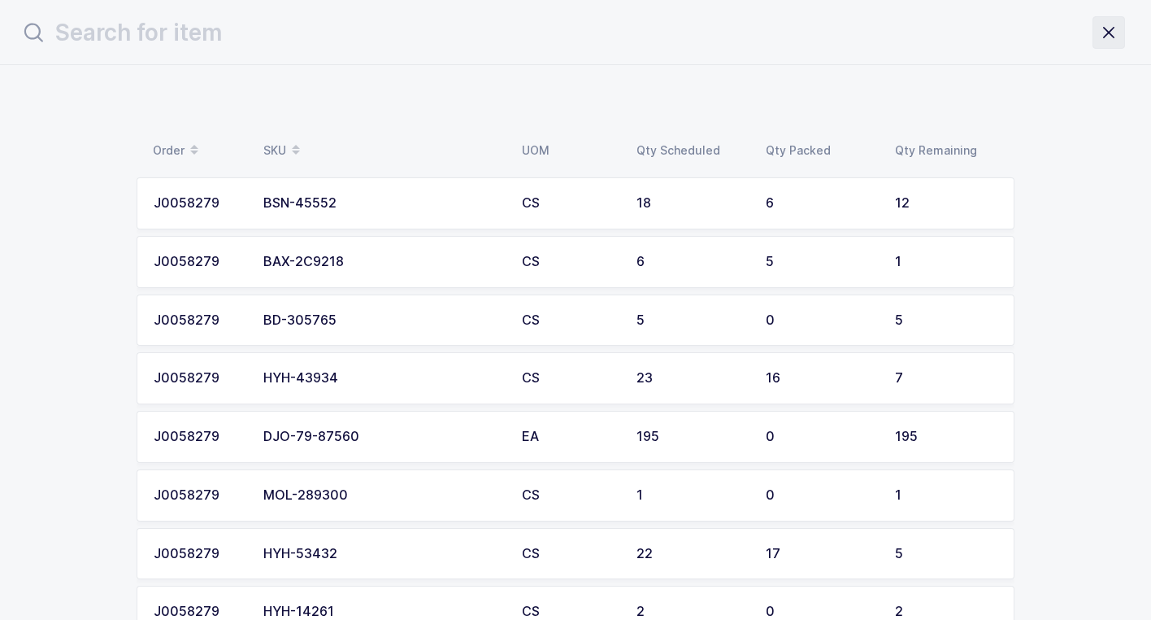
click at [1107, 35] on icon "close drawer" at bounding box center [1109, 32] width 23 height 23
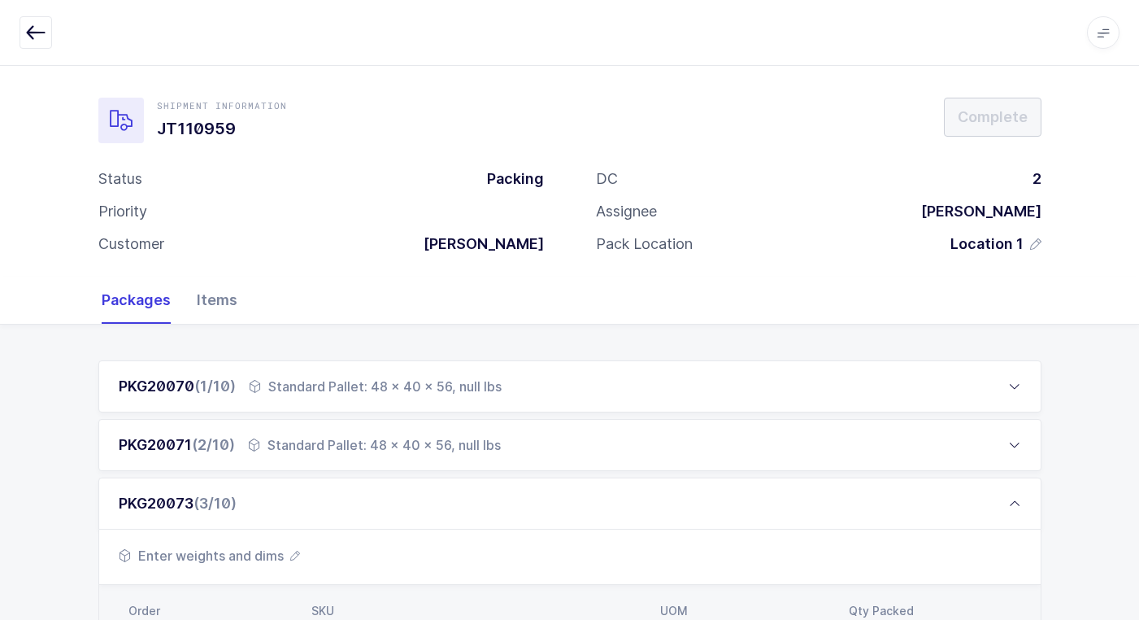
click at [229, 307] on div "Items" at bounding box center [211, 299] width 54 height 47
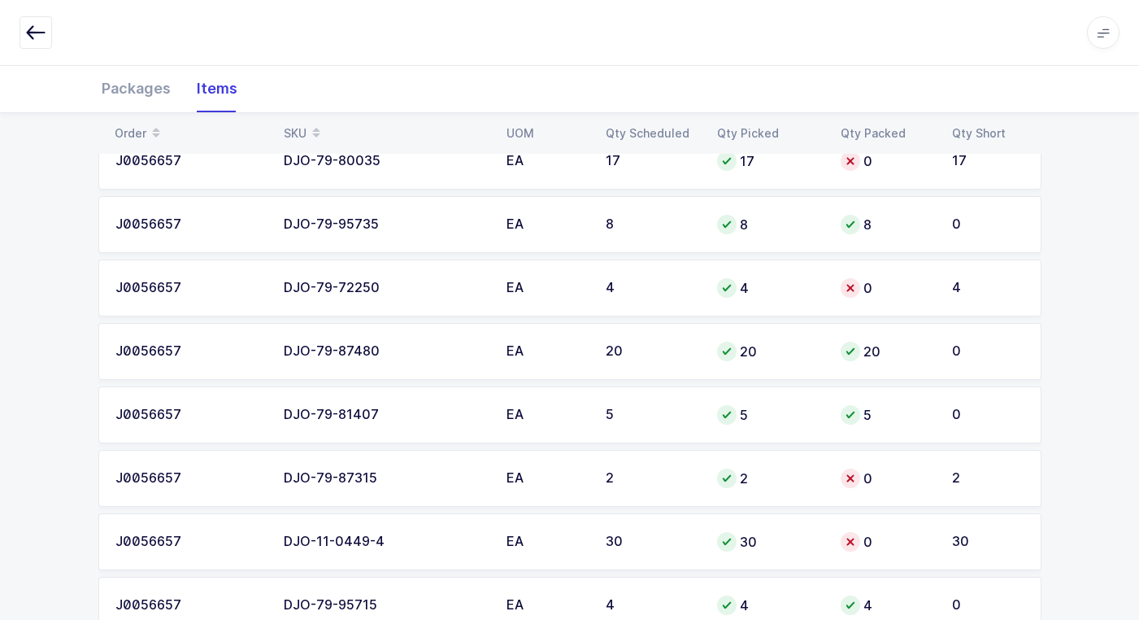
scroll to position [4532, 0]
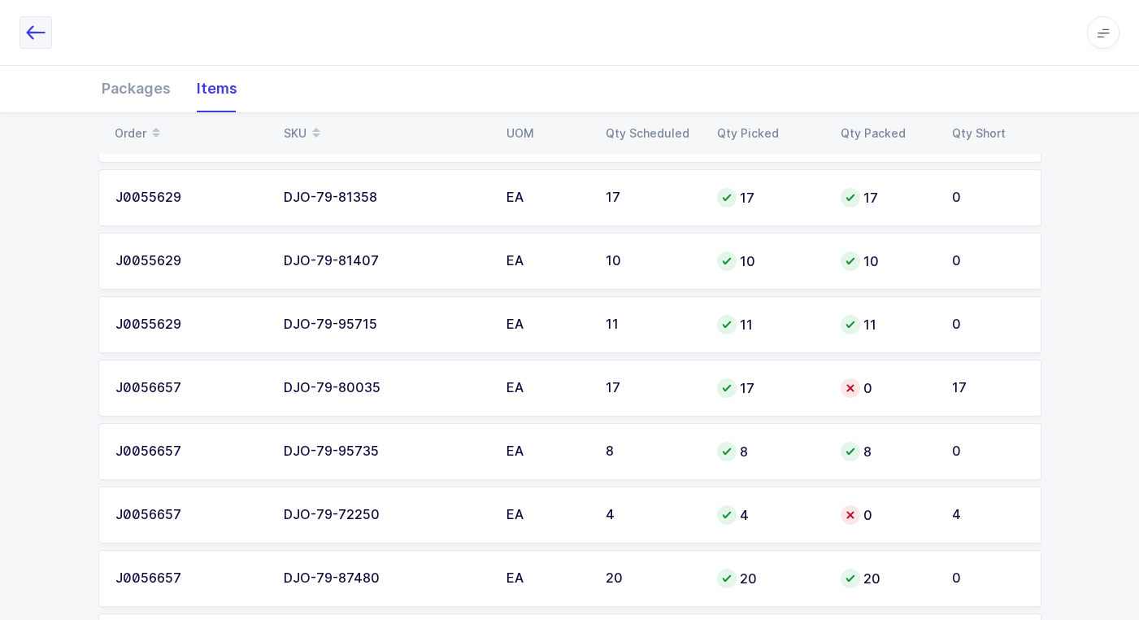
click at [35, 21] on button "button" at bounding box center [36, 32] width 33 height 33
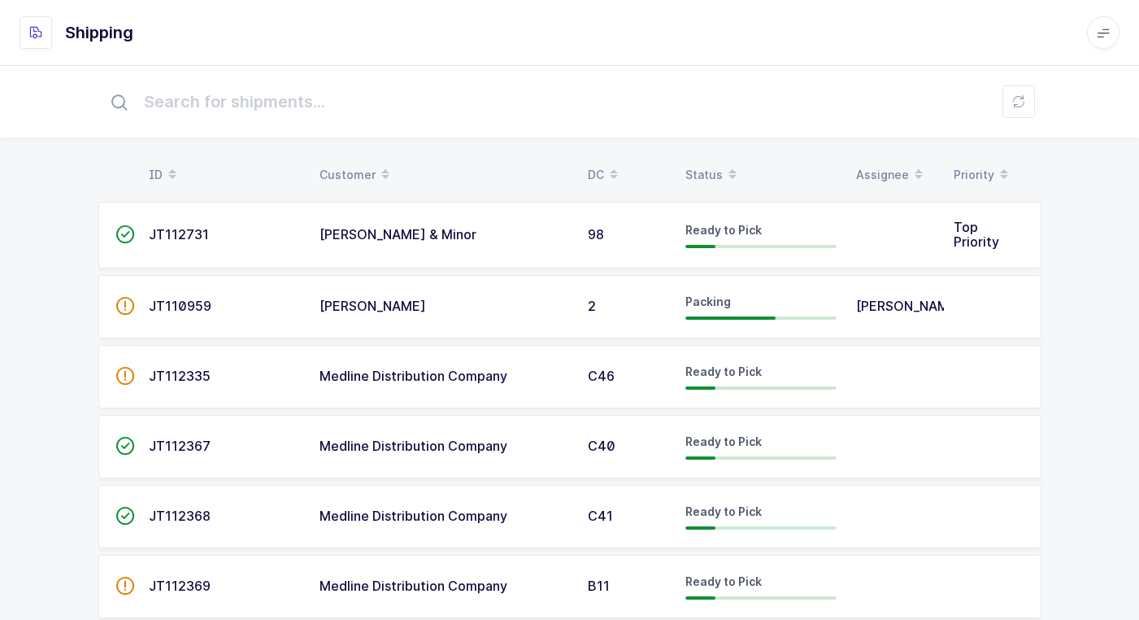
click at [621, 308] on div "2" at bounding box center [627, 306] width 78 height 15
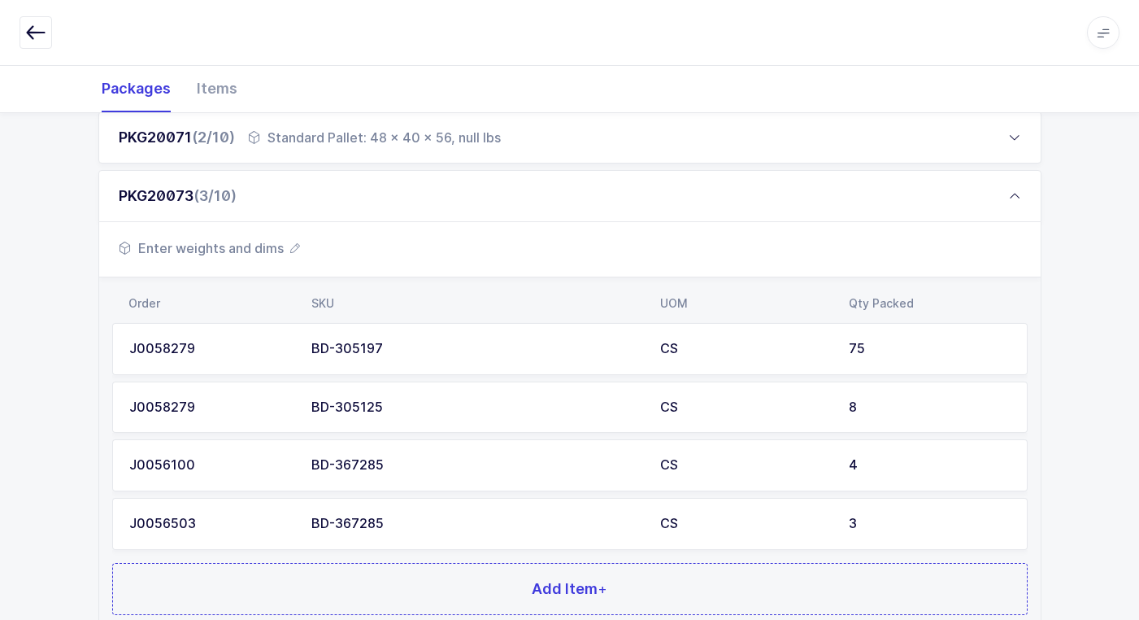
scroll to position [325, 0]
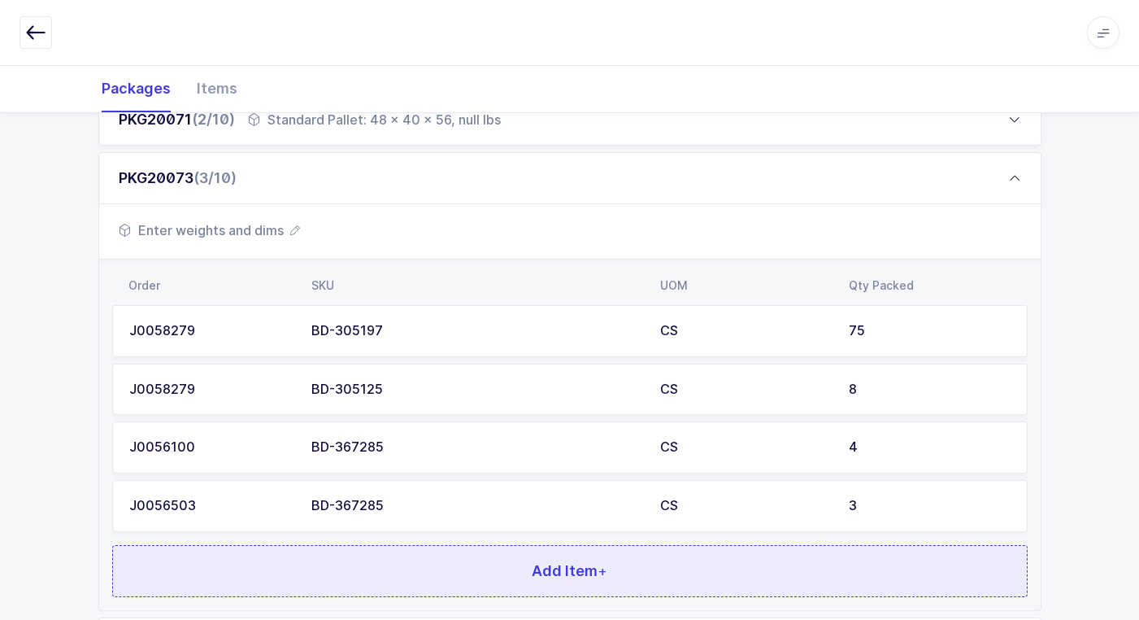
click at [367, 564] on button "Add Item +" at bounding box center [570, 571] width 916 height 52
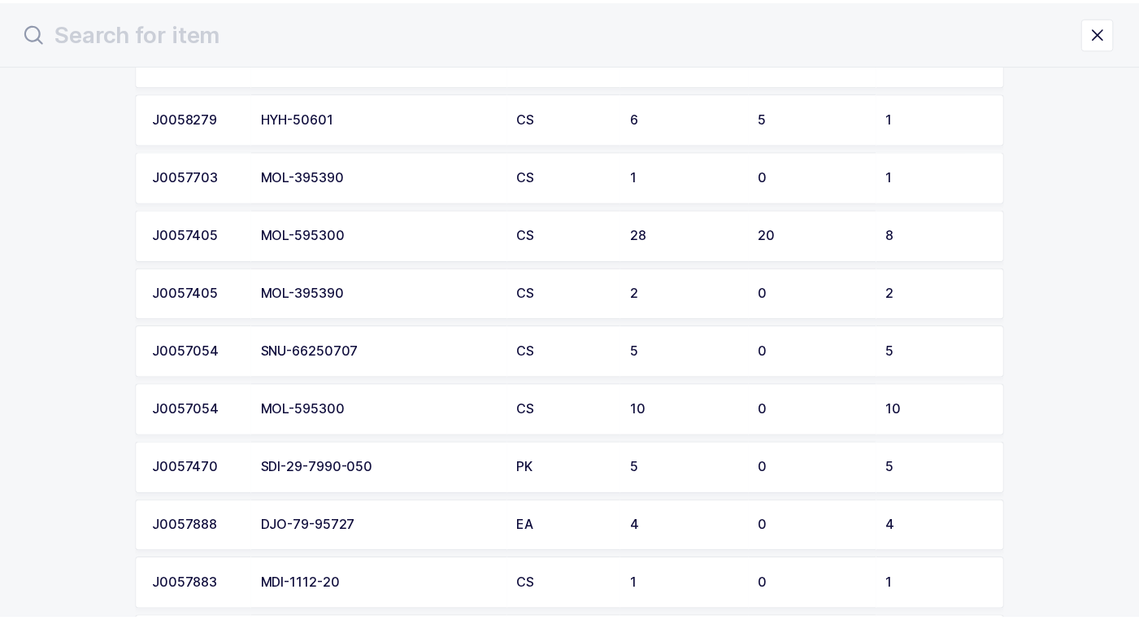
scroll to position [1057, 0]
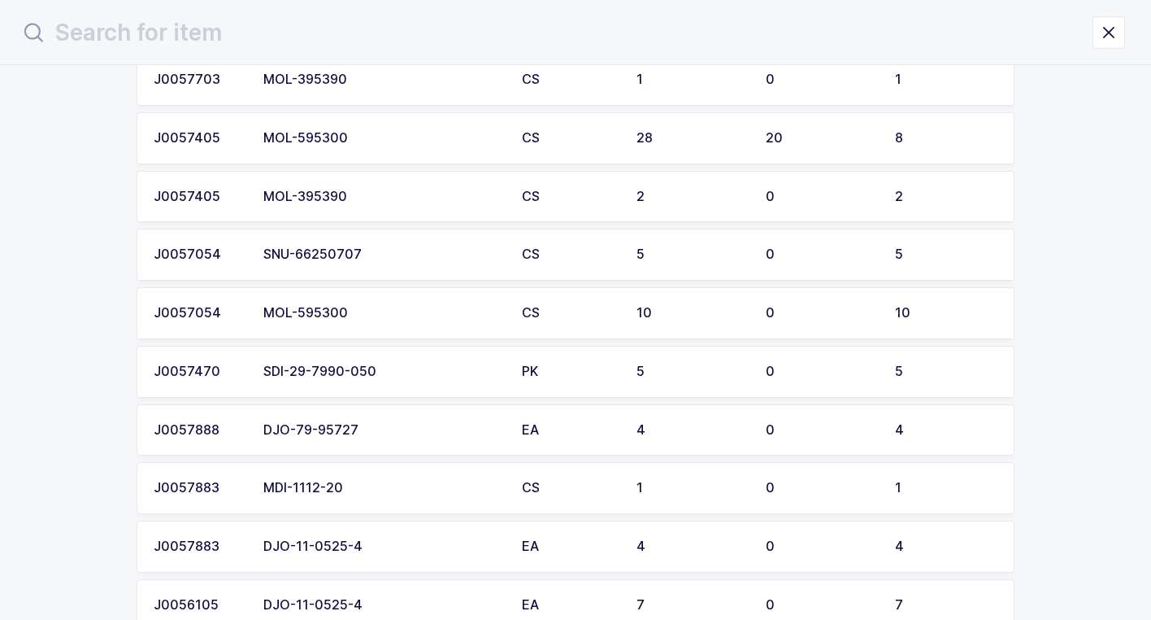
click at [394, 265] on td "SNU-66250707" at bounding box center [383, 255] width 259 height 52
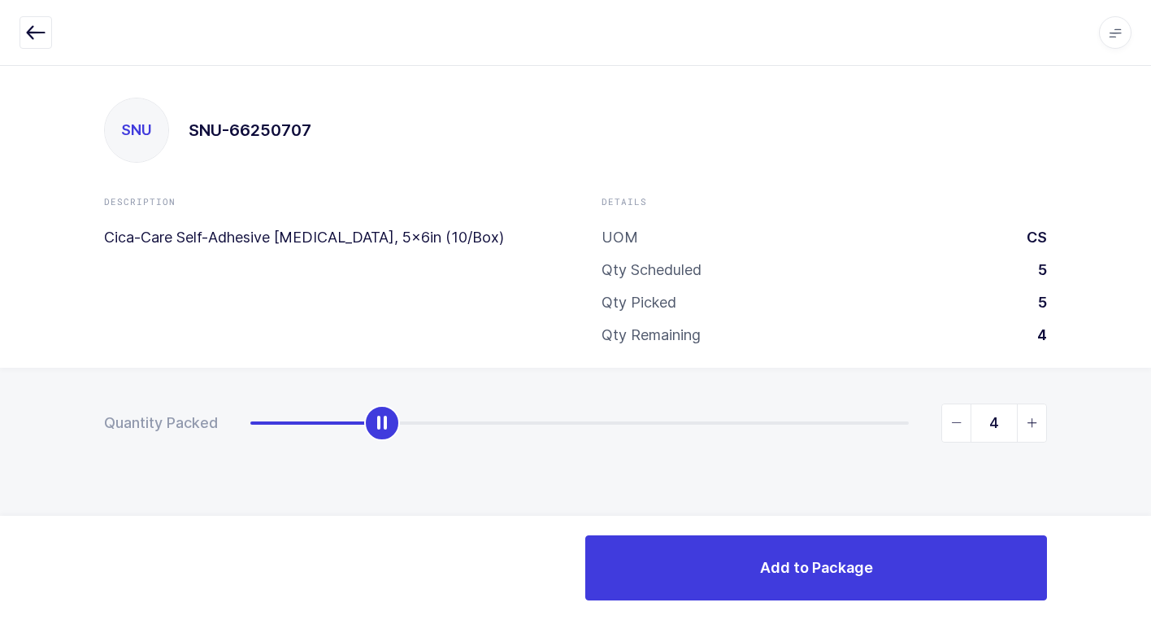
type input "5"
drag, startPoint x: 248, startPoint y: 428, endPoint x: 1160, endPoint y: 425, distance: 912.4
click at [1151, 425] on html "Apps Core [GEOGRAPHIC_DATA] Admin Mission Control Purchasing [PERSON_NAME] Logo…" at bounding box center [575, 310] width 1151 height 620
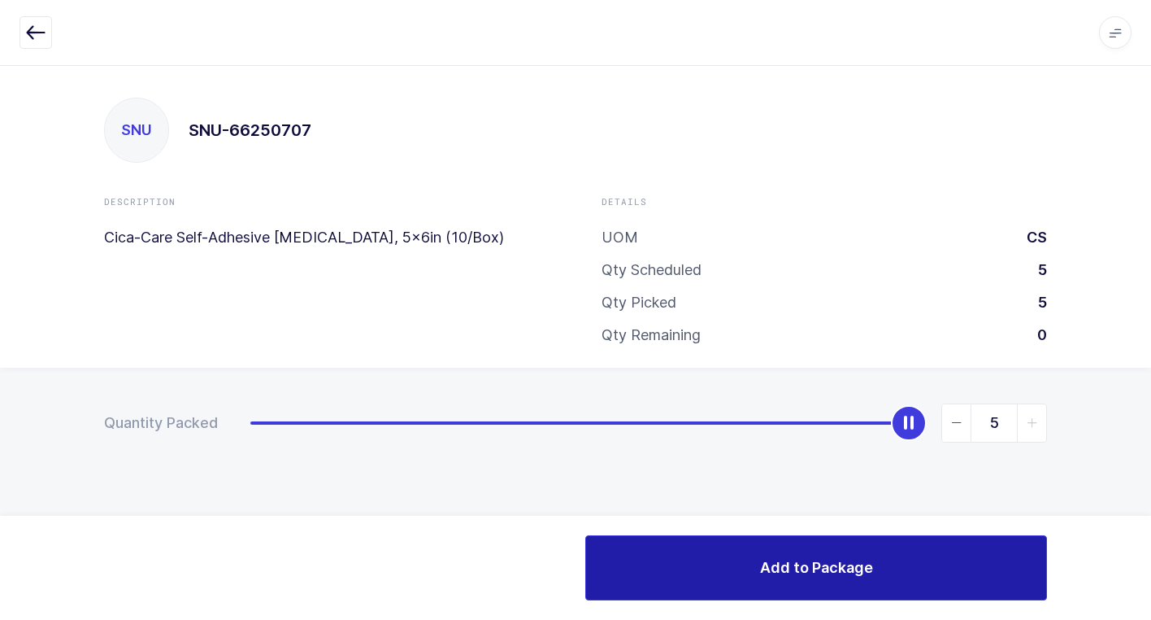
click at [901, 570] on button "Add to Package" at bounding box center [816, 567] width 462 height 65
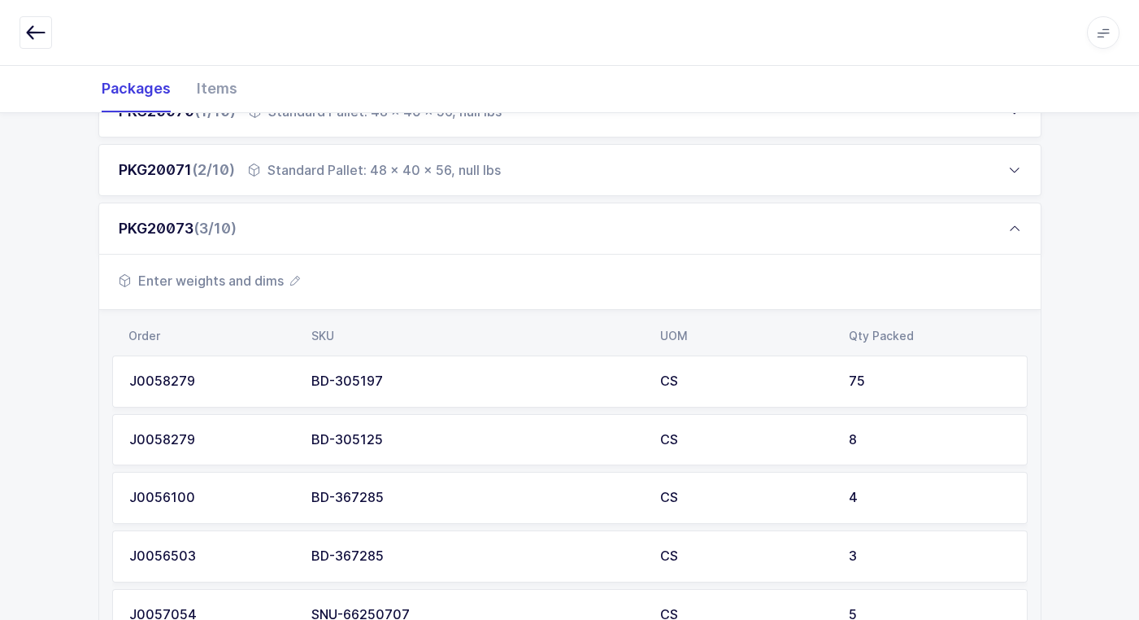
scroll to position [407, 0]
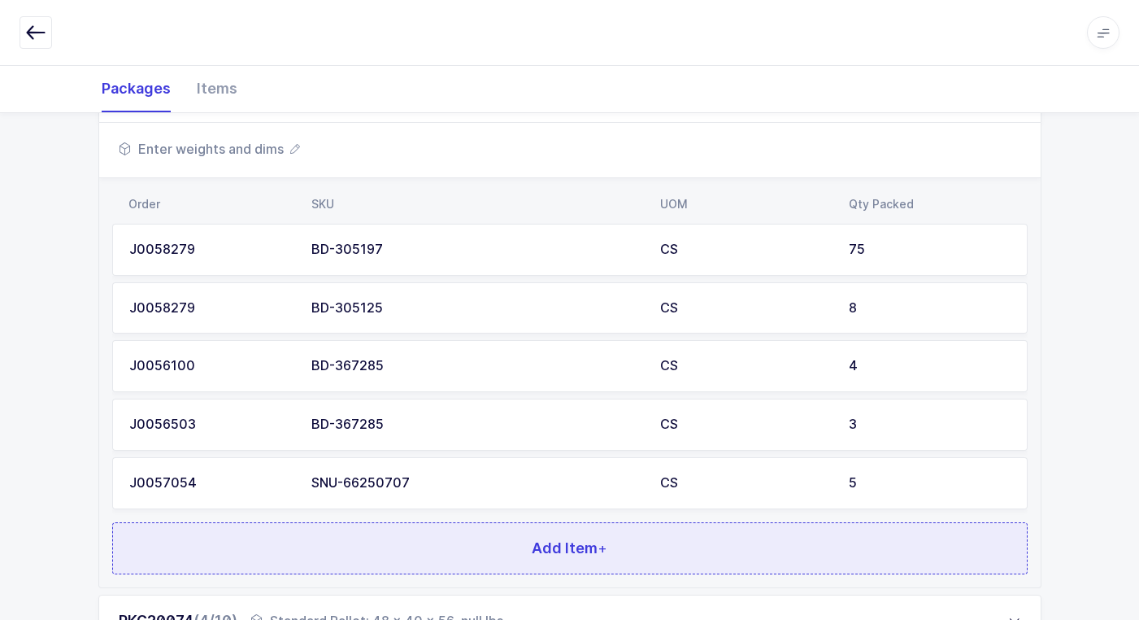
click at [426, 540] on button "Add Item +" at bounding box center [570, 548] width 916 height 52
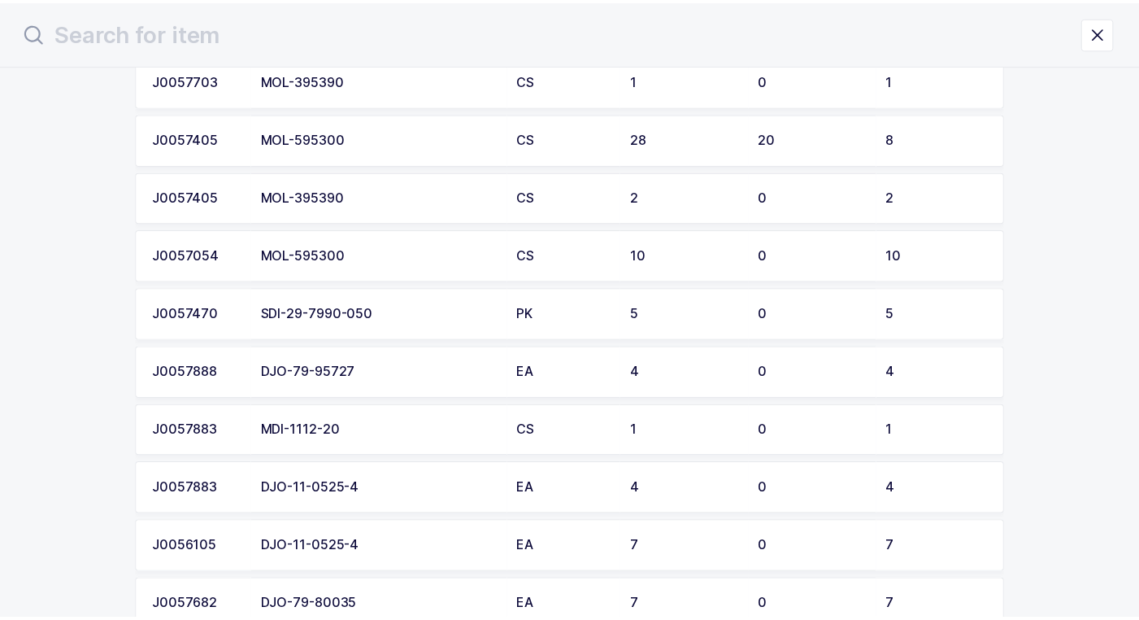
scroll to position [1057, 0]
click at [405, 319] on div "SDI-29-7990-050" at bounding box center [382, 313] width 239 height 15
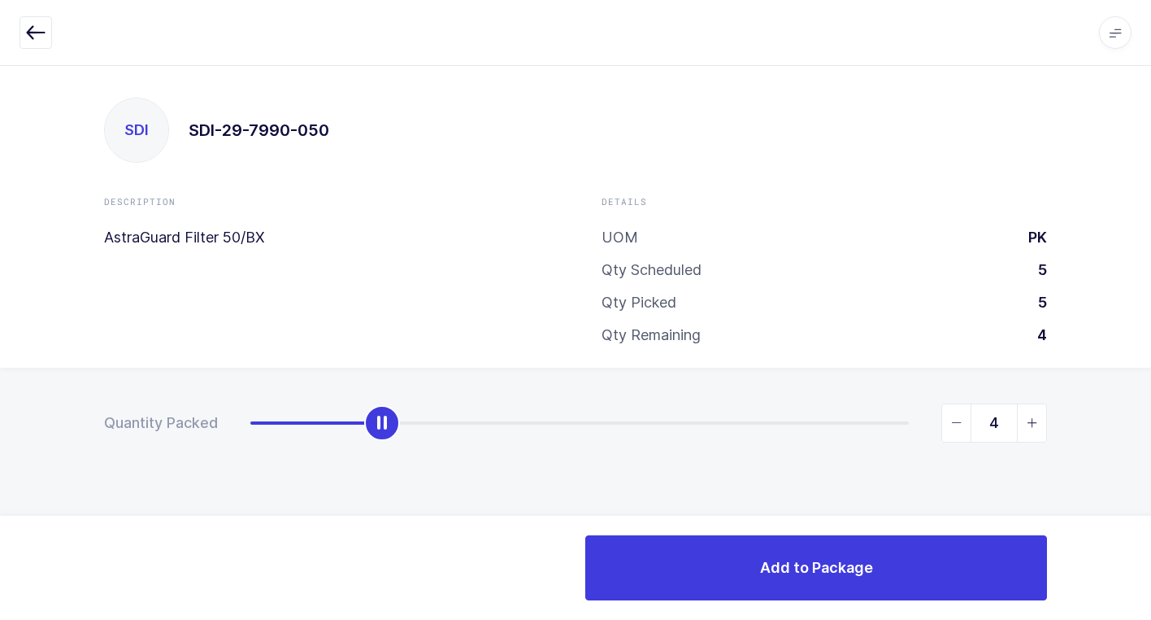
type input "5"
drag, startPoint x: 259, startPoint y: 430, endPoint x: 856, endPoint y: 512, distance: 602.5
click at [1142, 362] on div "SDI SDI-29-7990-050 Description AstraGuard Filter 50/BX Details UOM PK Qty Sche…" at bounding box center [575, 342] width 1151 height 555
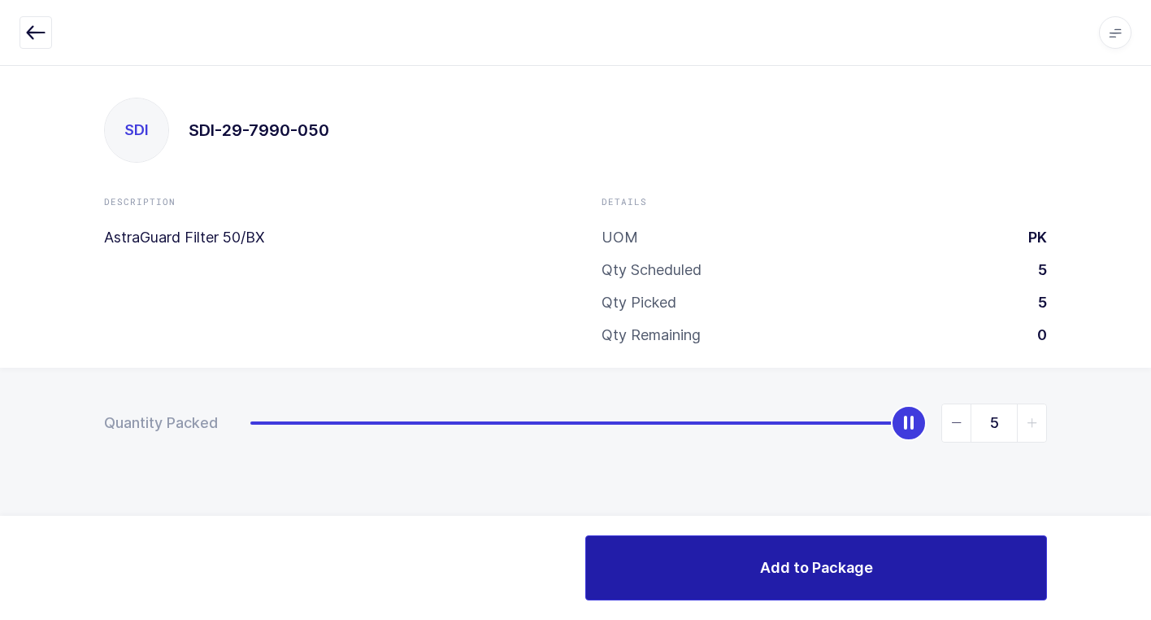
click at [649, 572] on button "Add to Package" at bounding box center [816, 567] width 462 height 65
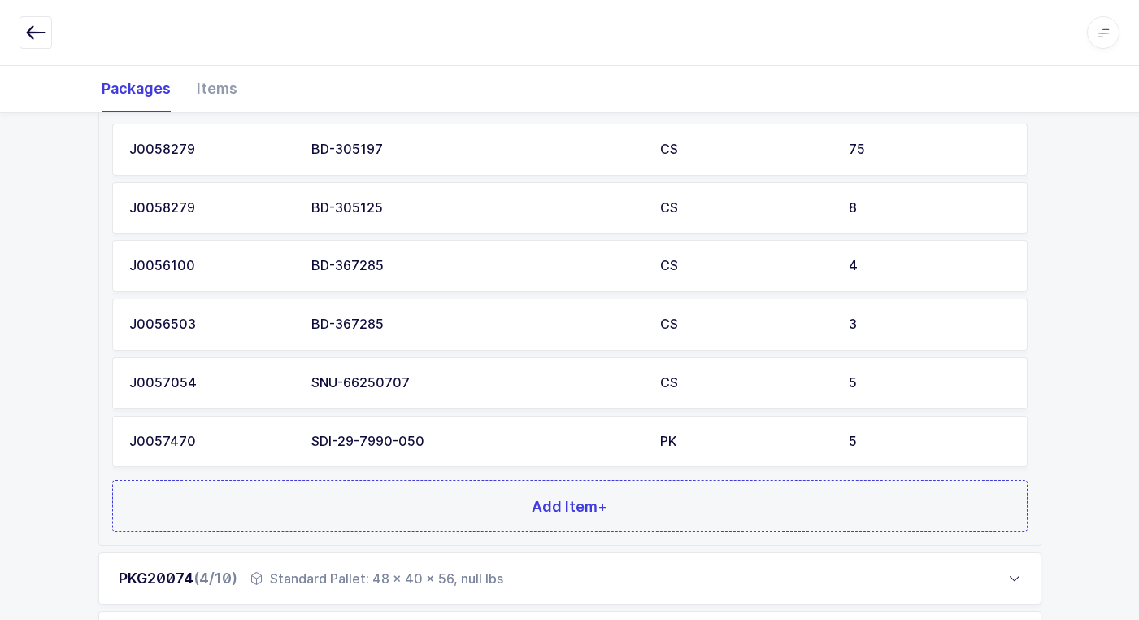
scroll to position [488, 0]
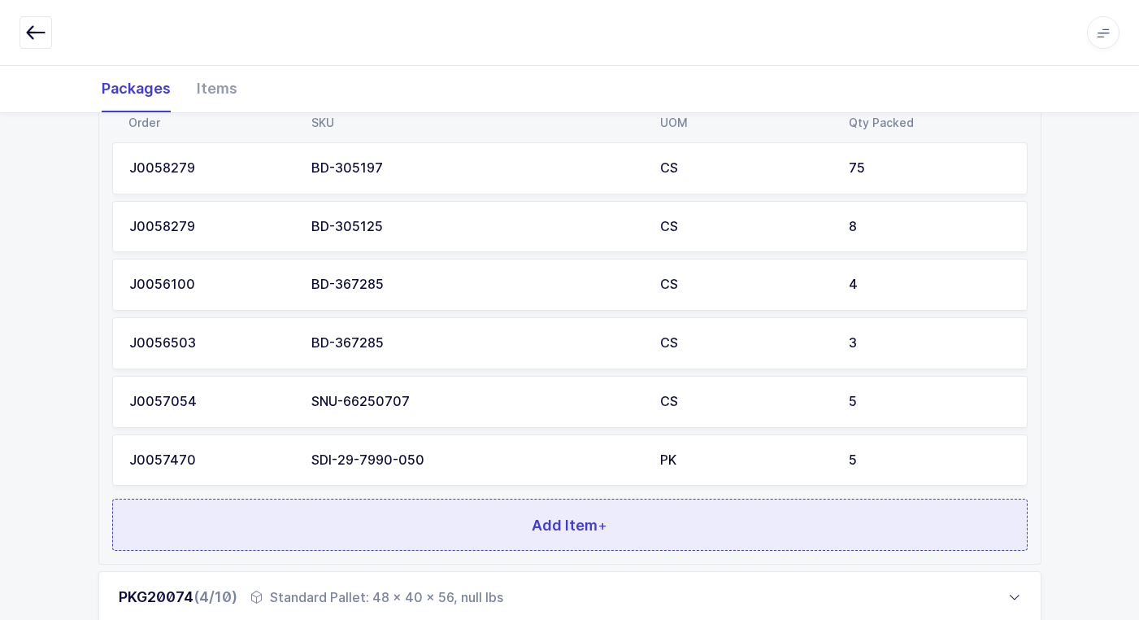
click at [442, 517] on button "Add Item +" at bounding box center [570, 524] width 916 height 52
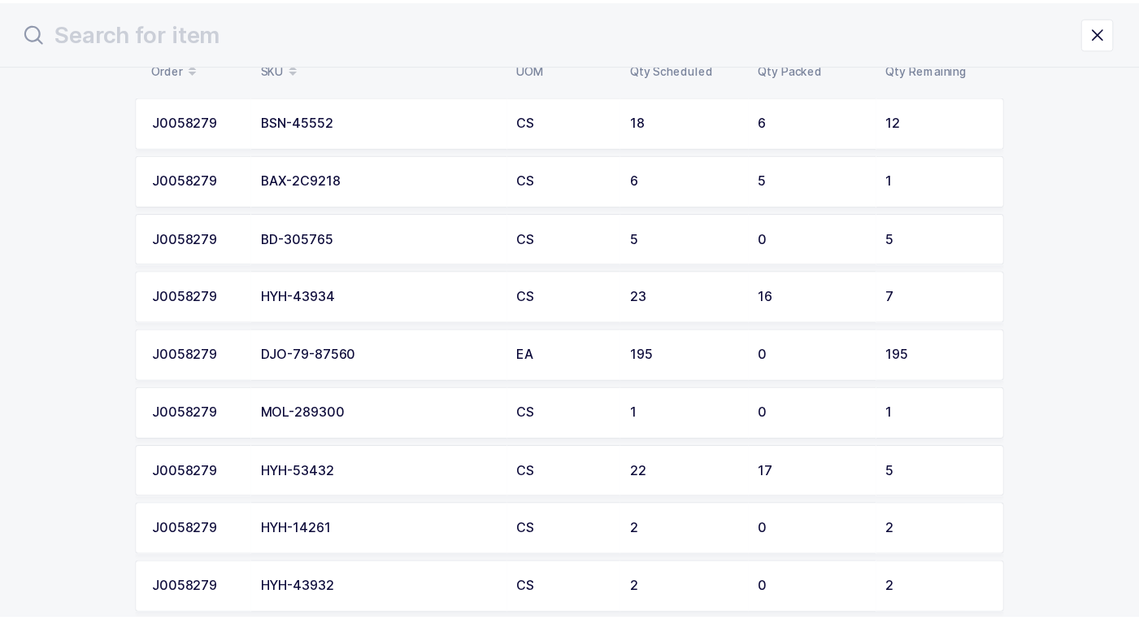
scroll to position [163, 0]
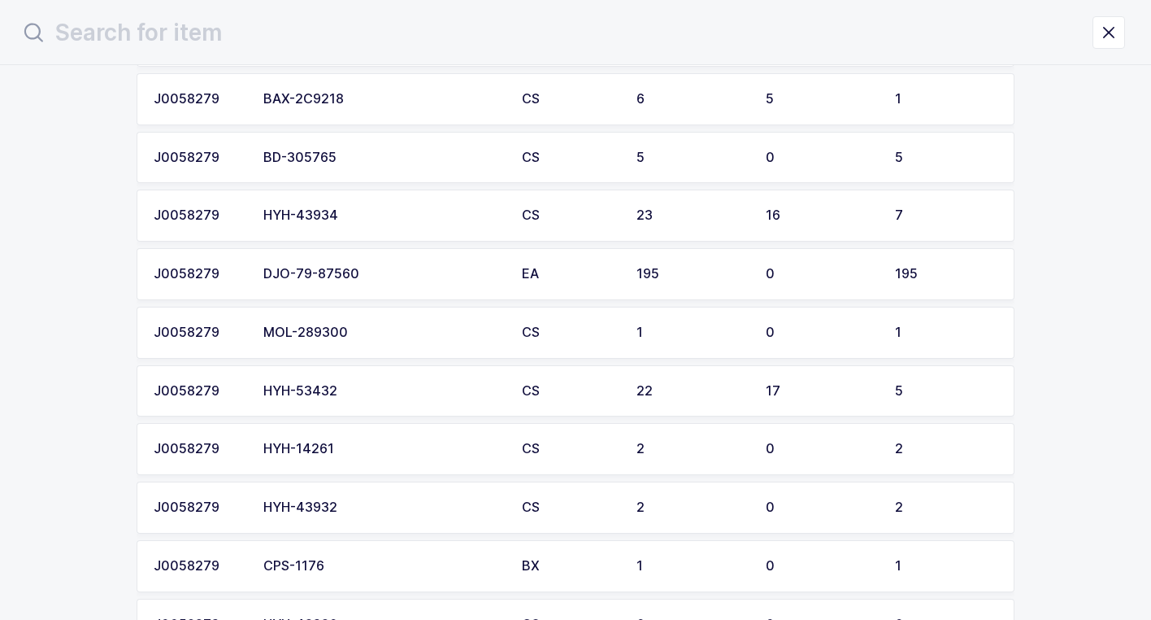
click at [351, 333] on div "MOL-289300" at bounding box center [382, 332] width 239 height 15
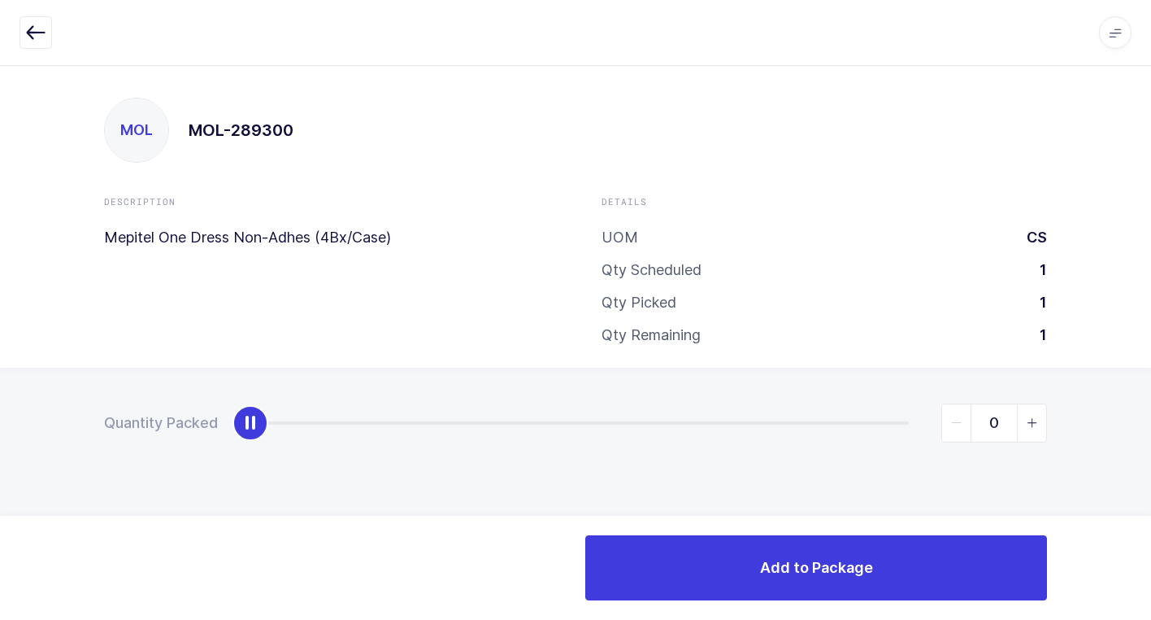
type input "1"
drag, startPoint x: 259, startPoint y: 427, endPoint x: 1160, endPoint y: 437, distance: 901.9
click at [1151, 437] on html "Apps Core [GEOGRAPHIC_DATA] Admin Mission Control Purchasing [PERSON_NAME] Logo…" at bounding box center [575, 310] width 1151 height 620
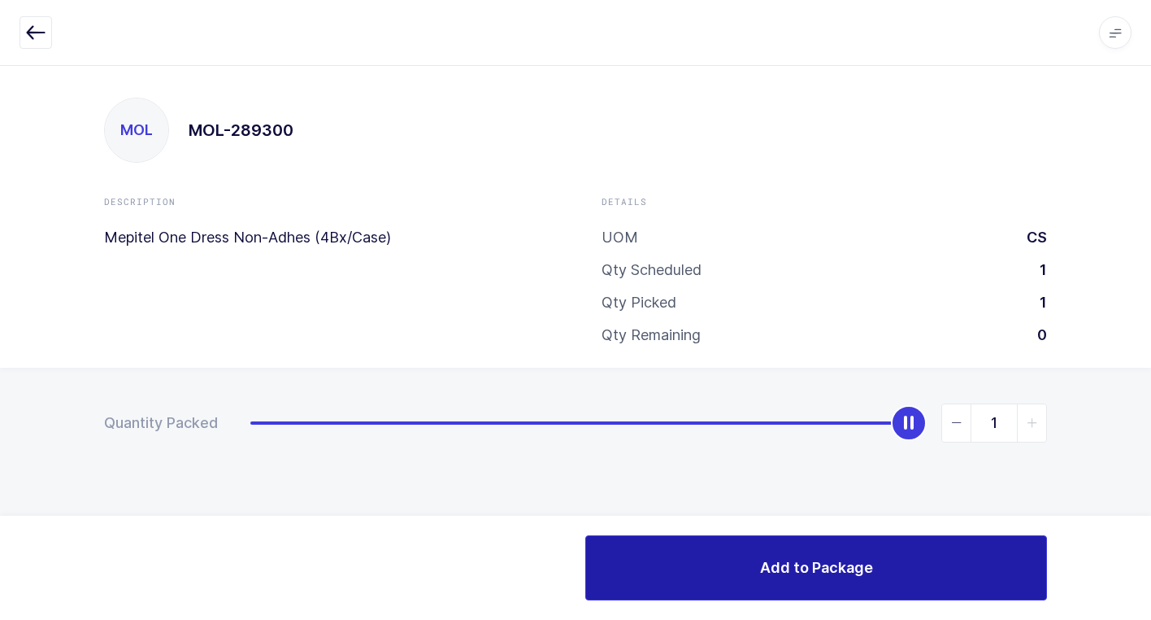
click at [809, 581] on button "Add to Package" at bounding box center [816, 567] width 462 height 65
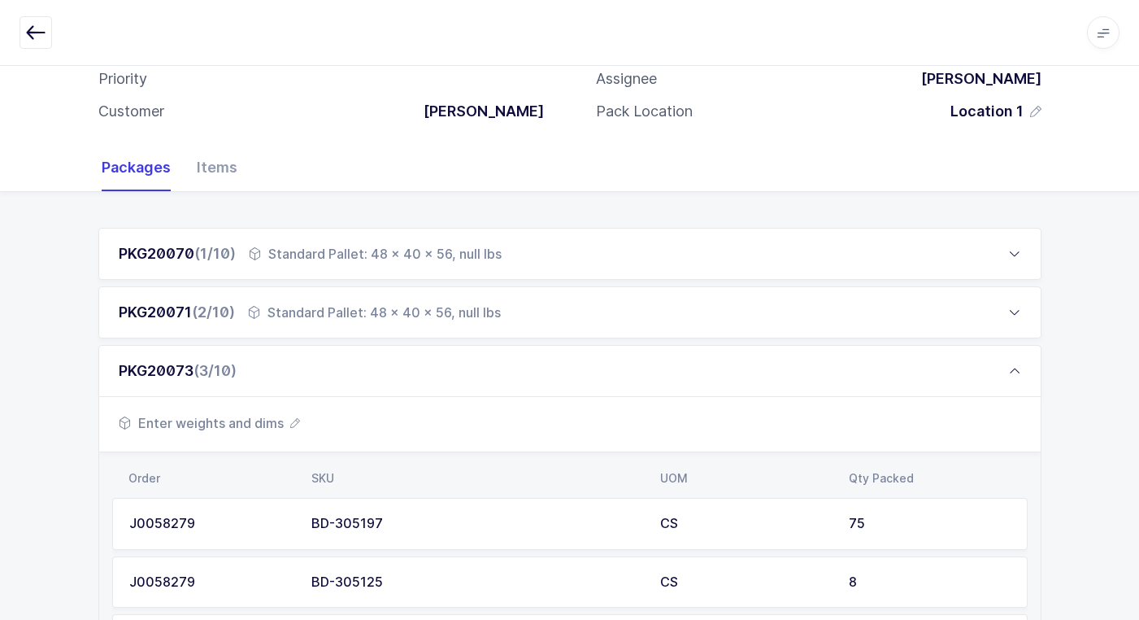
scroll to position [651, 0]
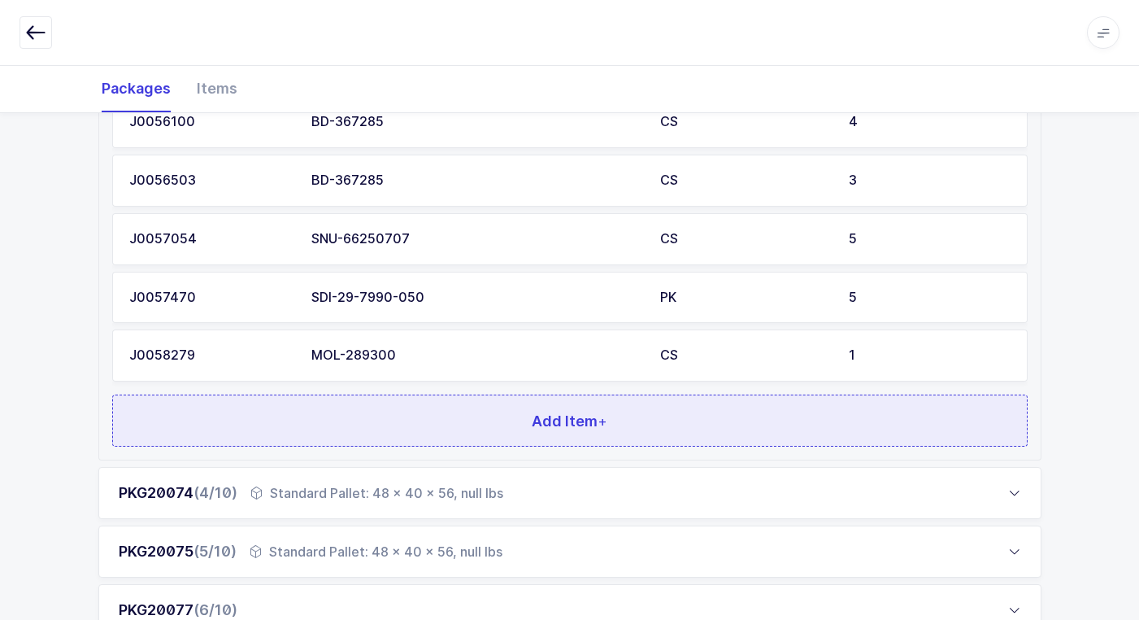
click at [464, 413] on button "Add Item +" at bounding box center [570, 420] width 916 height 52
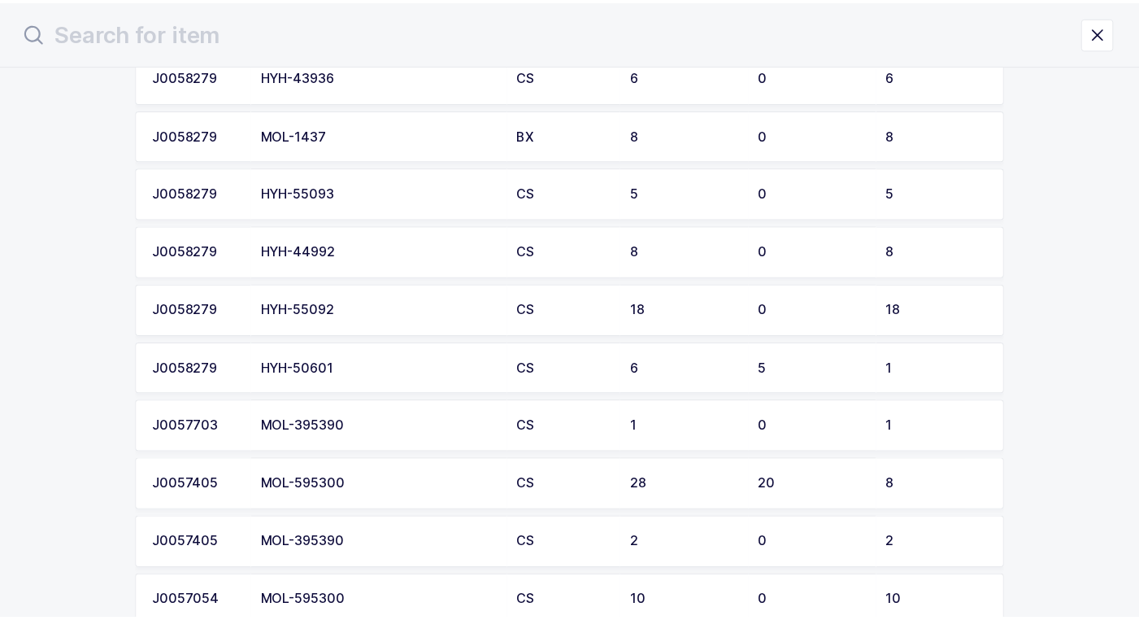
scroll to position [732, 0]
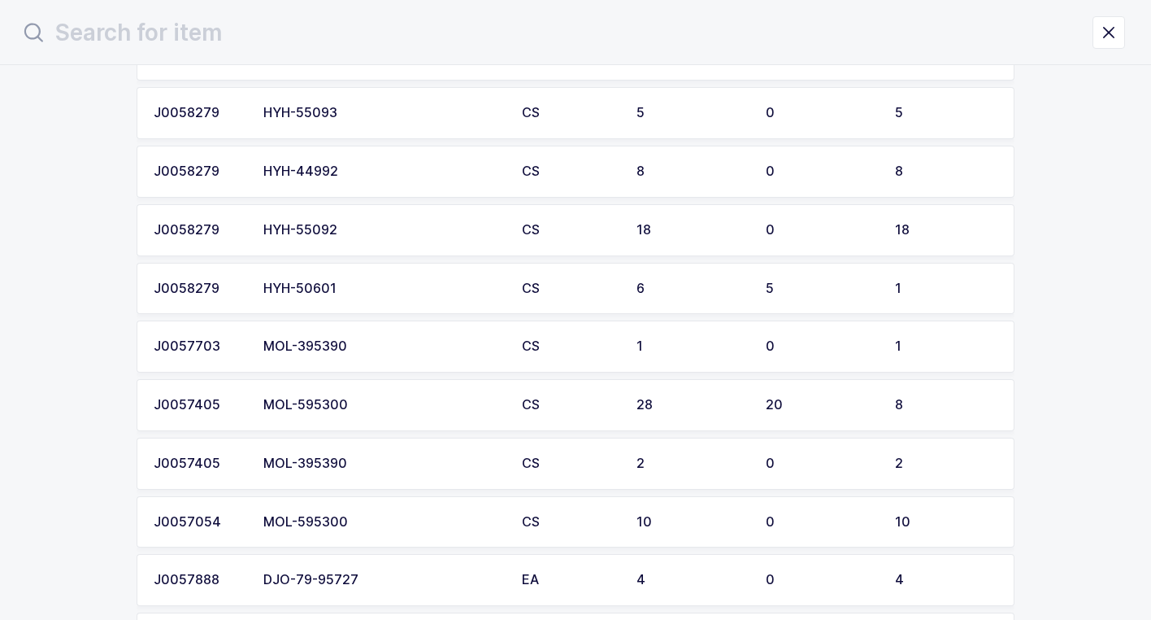
click at [357, 352] on div "MOL-395390" at bounding box center [382, 346] width 239 height 15
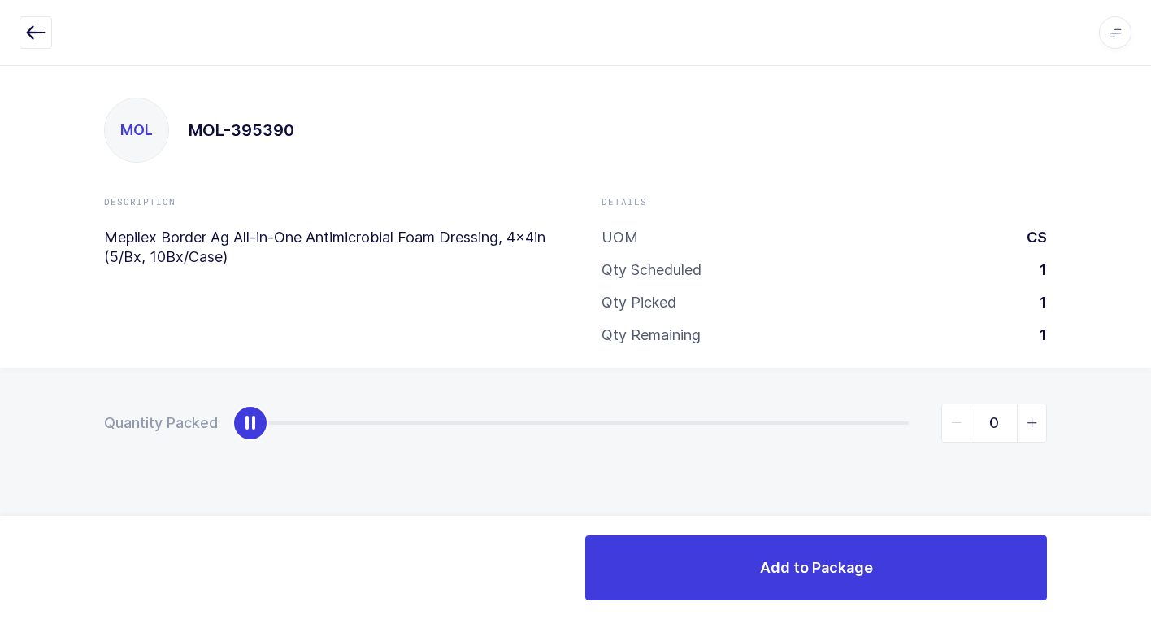
type input "1"
drag, startPoint x: 247, startPoint y: 429, endPoint x: 1096, endPoint y: 464, distance: 849.7
click at [1151, 446] on html "Apps Core [GEOGRAPHIC_DATA] Admin Mission Control Purchasing [PERSON_NAME] Logo…" at bounding box center [575, 310] width 1151 height 620
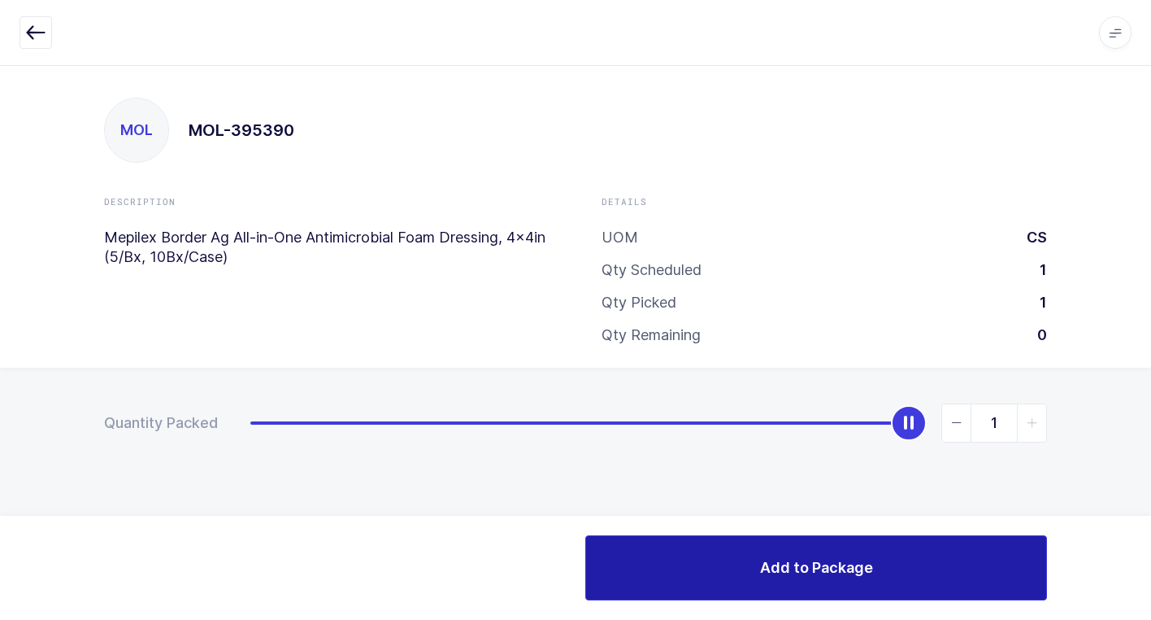
click at [612, 548] on button "Add to Package" at bounding box center [816, 567] width 462 height 65
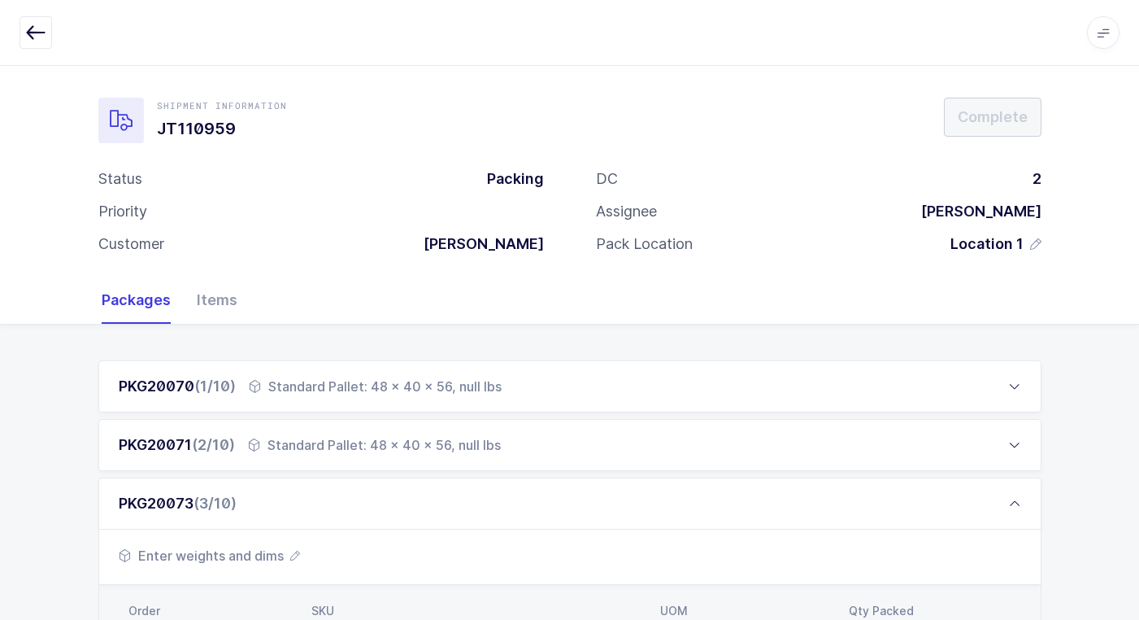
scroll to position [813, 0]
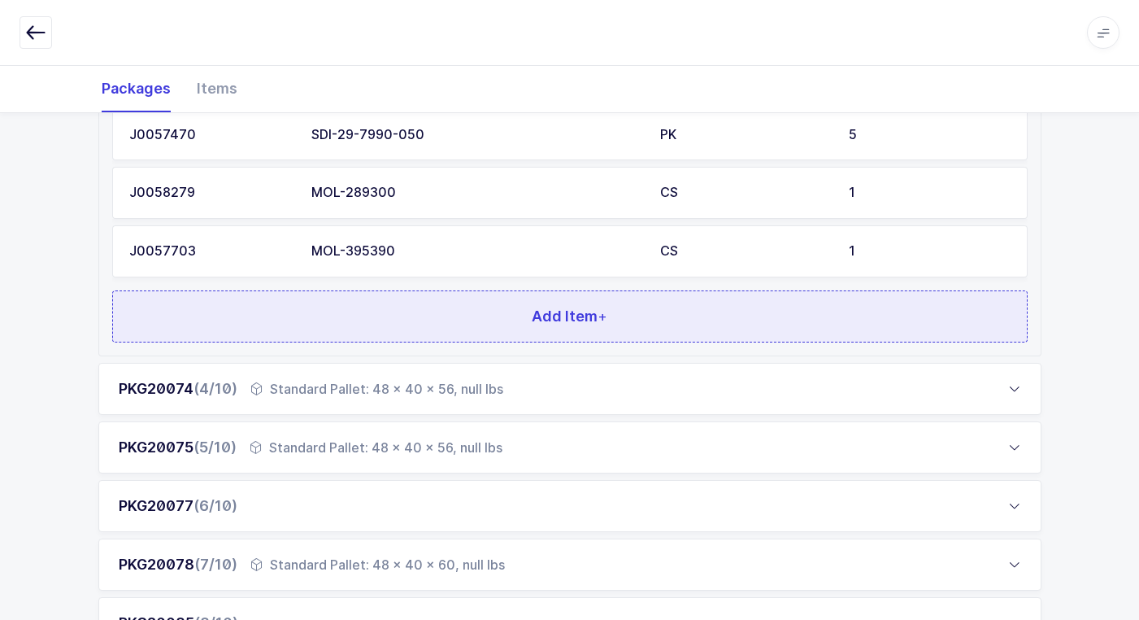
click at [447, 324] on button "Add Item +" at bounding box center [570, 316] width 916 height 52
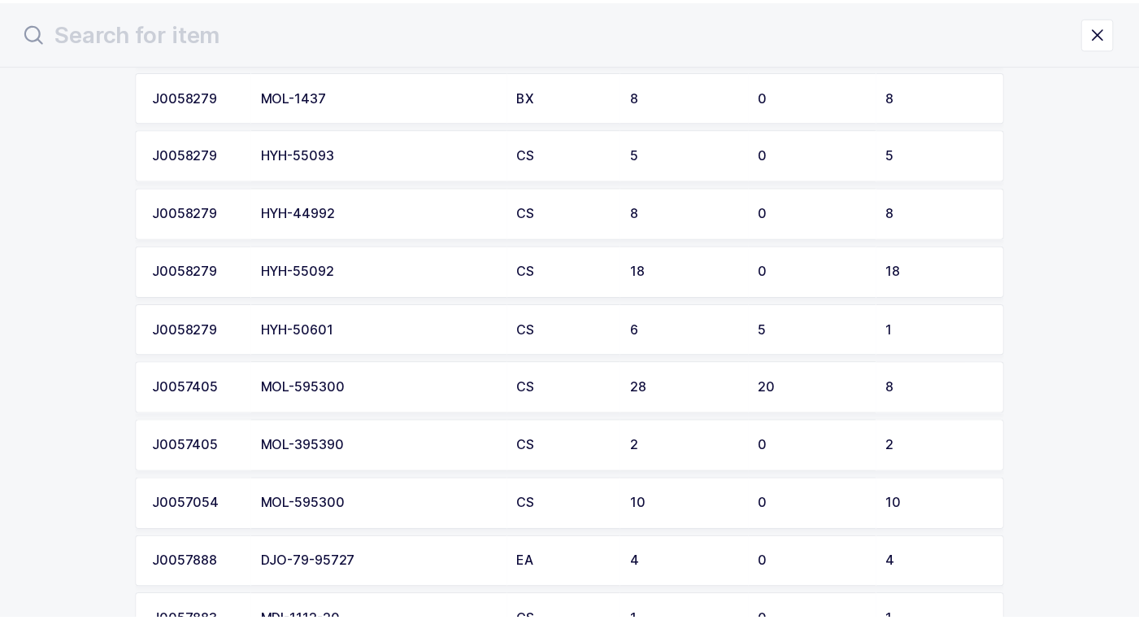
scroll to position [732, 0]
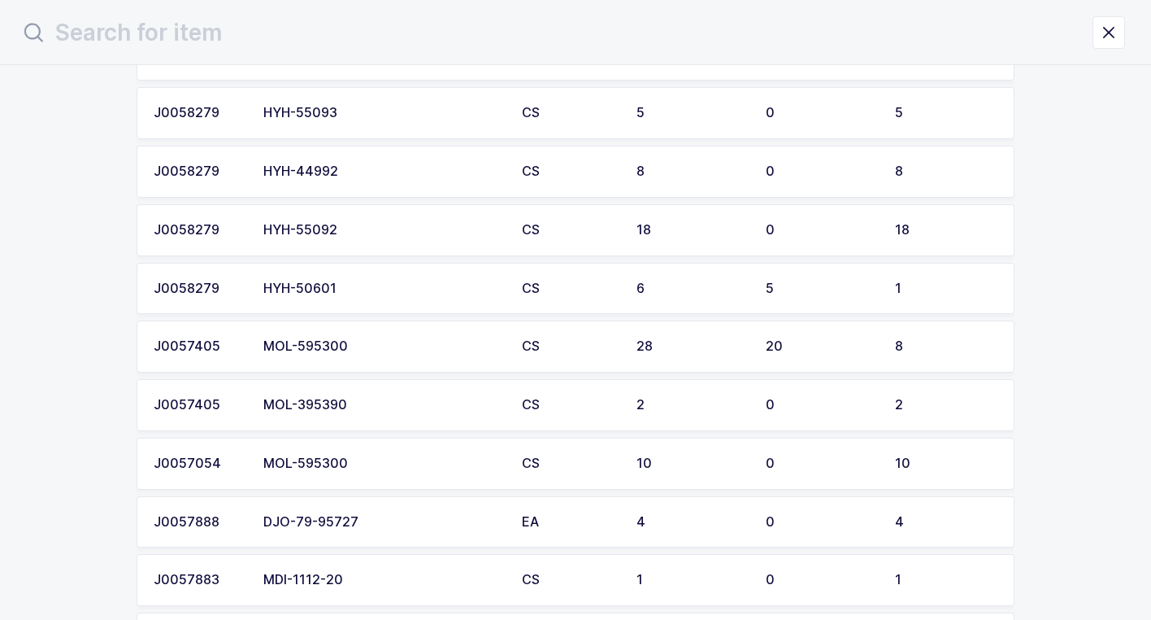
click at [350, 398] on div "MOL-395390" at bounding box center [382, 405] width 239 height 15
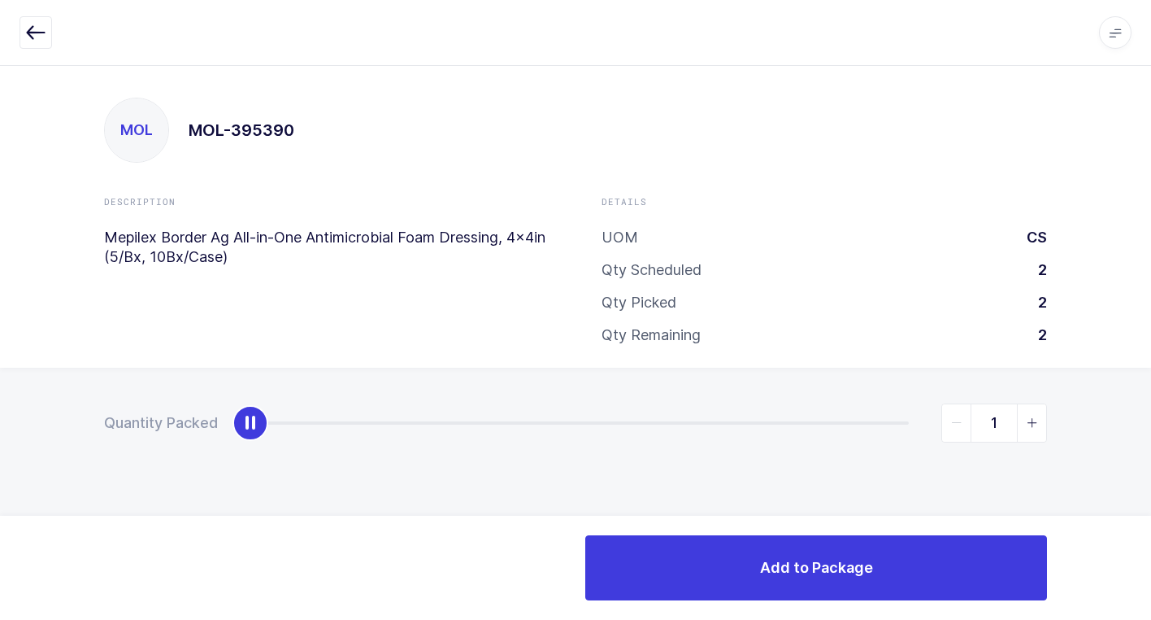
type input "2"
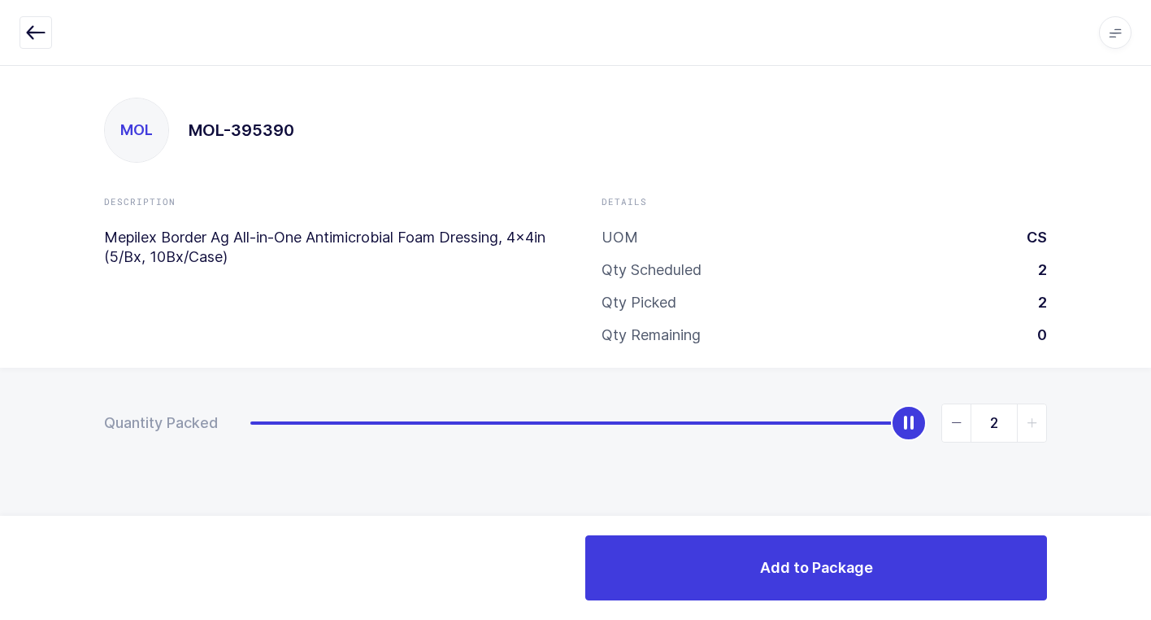
drag, startPoint x: 255, startPoint y: 430, endPoint x: 1036, endPoint y: 520, distance: 785.7
click at [1090, 500] on div "Quantity Packed 2" at bounding box center [575, 480] width 1151 height 224
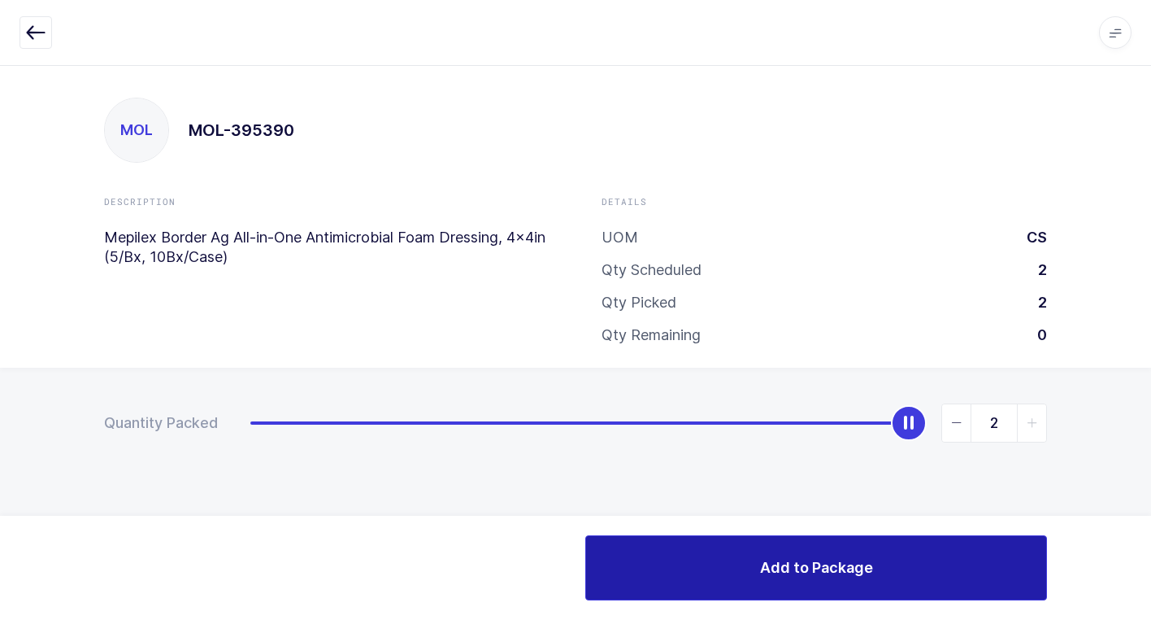
click at [847, 567] on span "Add to Package" at bounding box center [816, 567] width 113 height 20
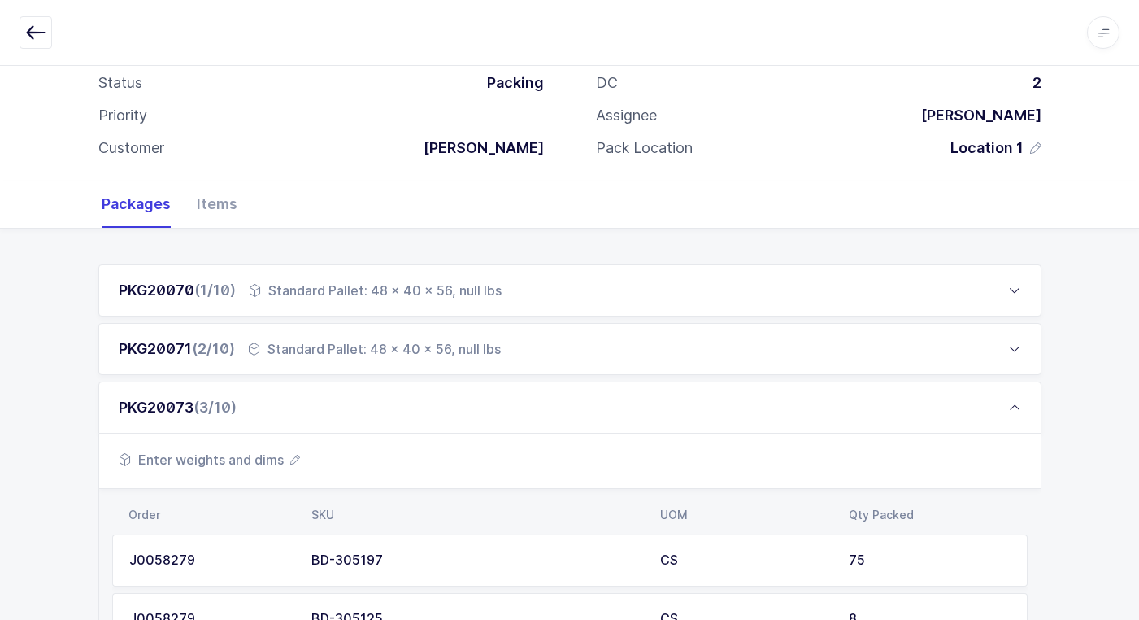
scroll to position [651, 0]
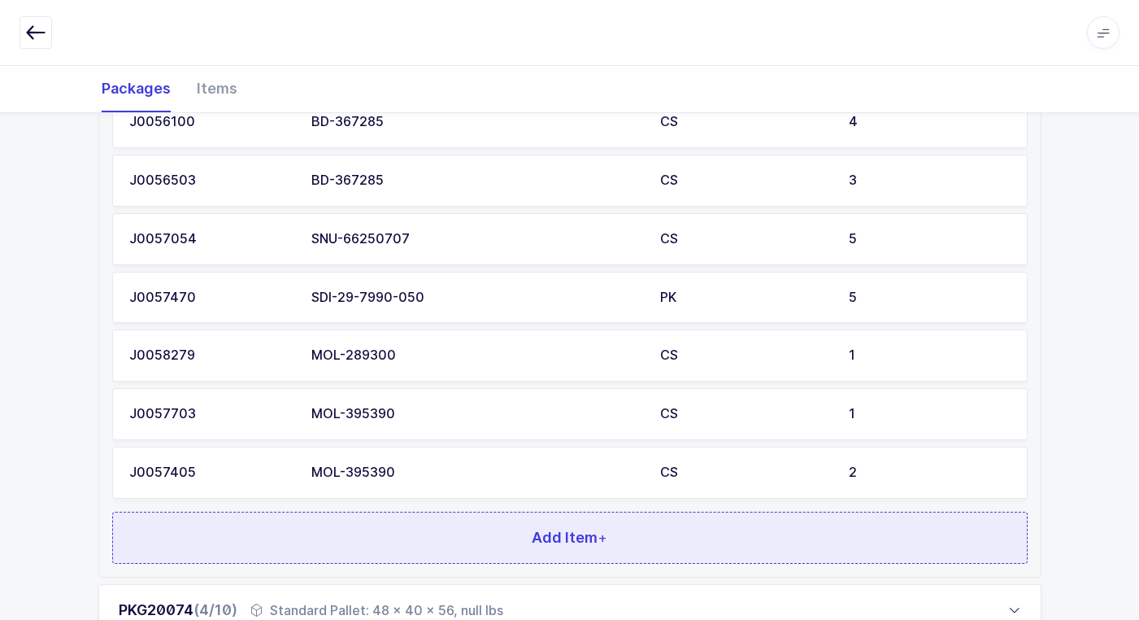
click at [407, 523] on button "Add Item +" at bounding box center [570, 537] width 916 height 52
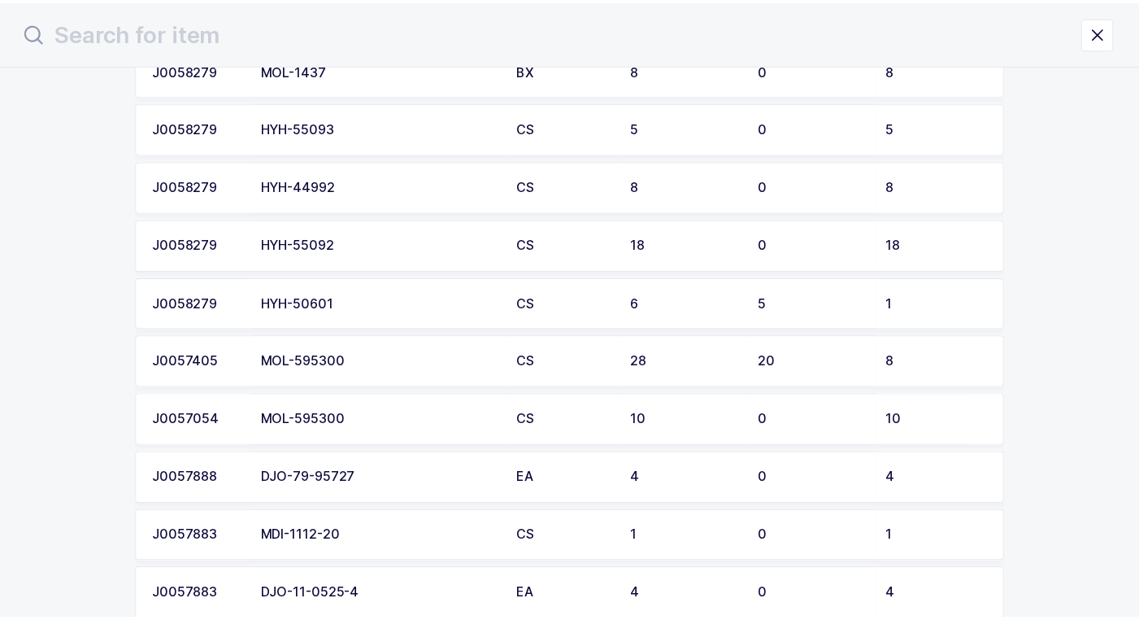
scroll to position [813, 0]
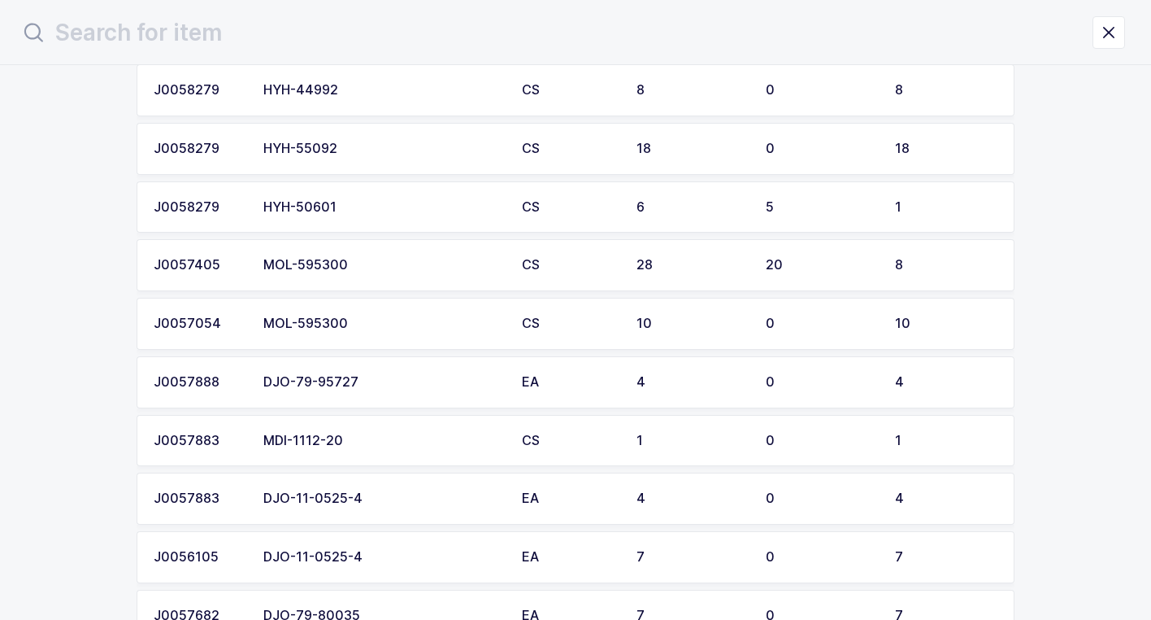
click at [386, 269] on div "MOL-595300" at bounding box center [382, 265] width 239 height 15
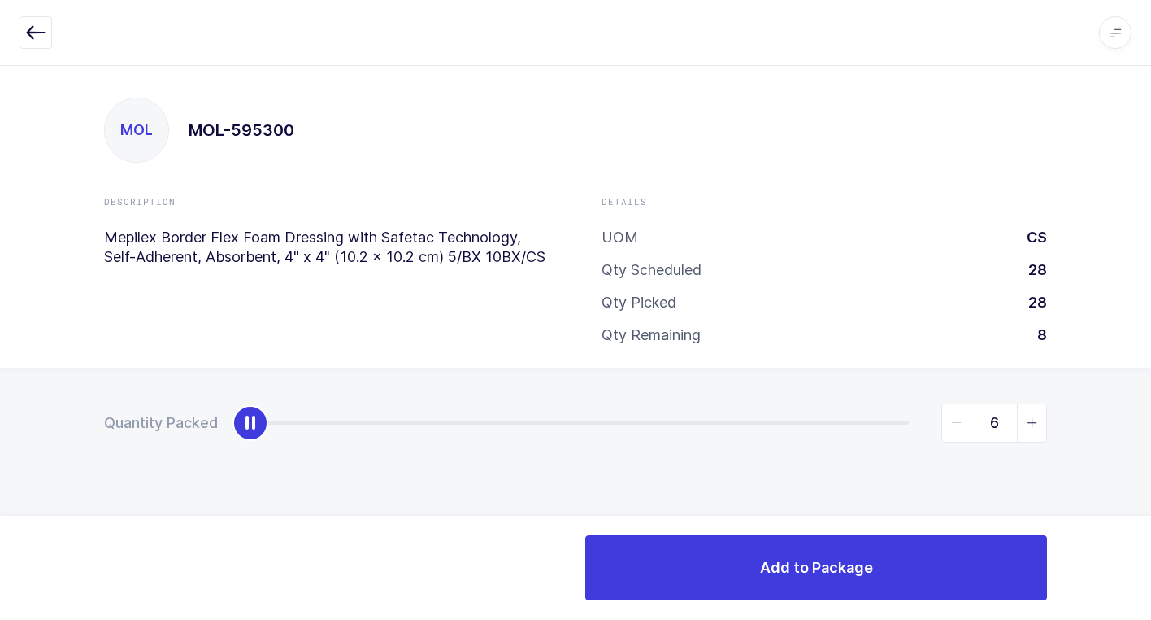
type input "8"
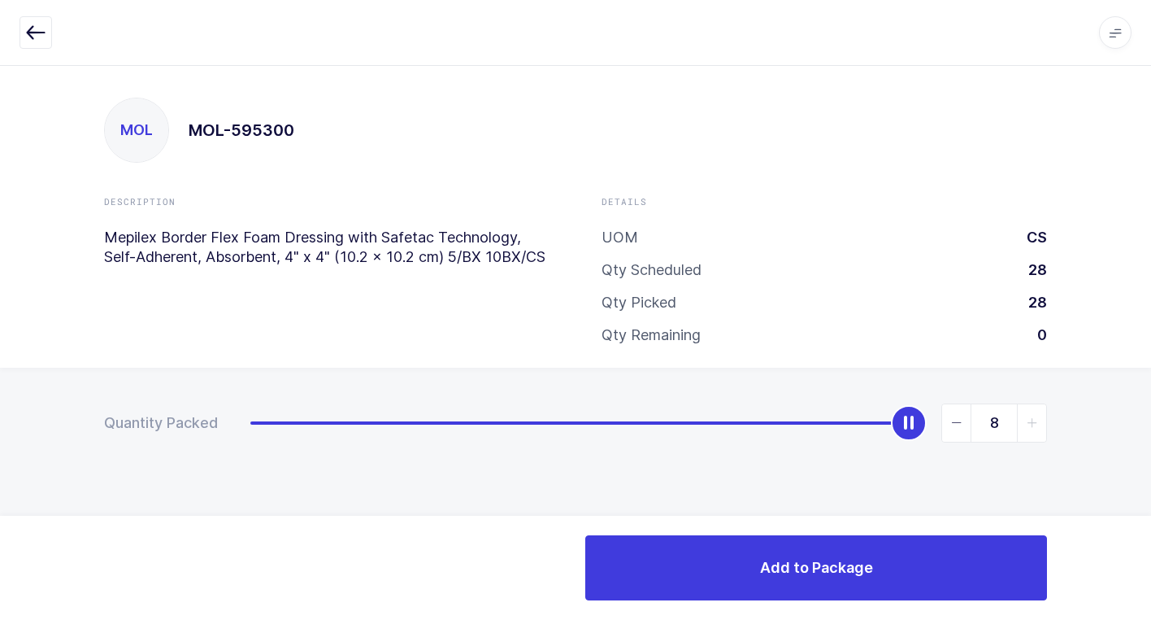
drag, startPoint x: 258, startPoint y: 427, endPoint x: 1089, endPoint y: 553, distance: 840.6
click at [1137, 535] on div "Apps Core [GEOGRAPHIC_DATA] Admin Mission Control Purchasing [PERSON_NAME] Logo…" at bounding box center [575, 342] width 1151 height 555
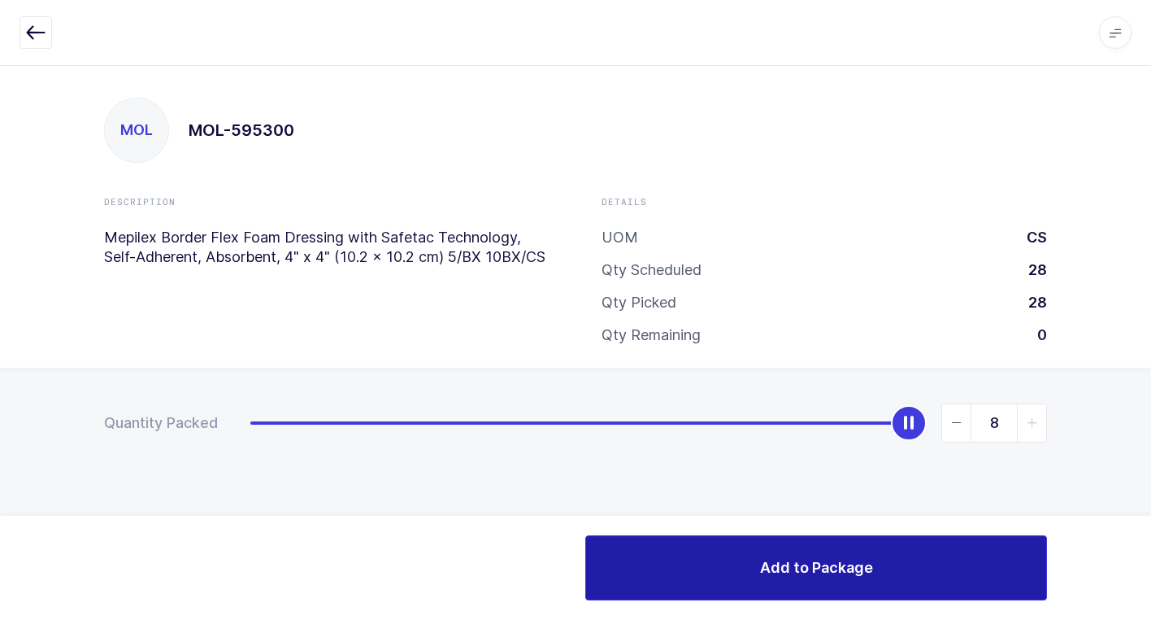
click at [781, 566] on span "Add to Package" at bounding box center [816, 567] width 113 height 20
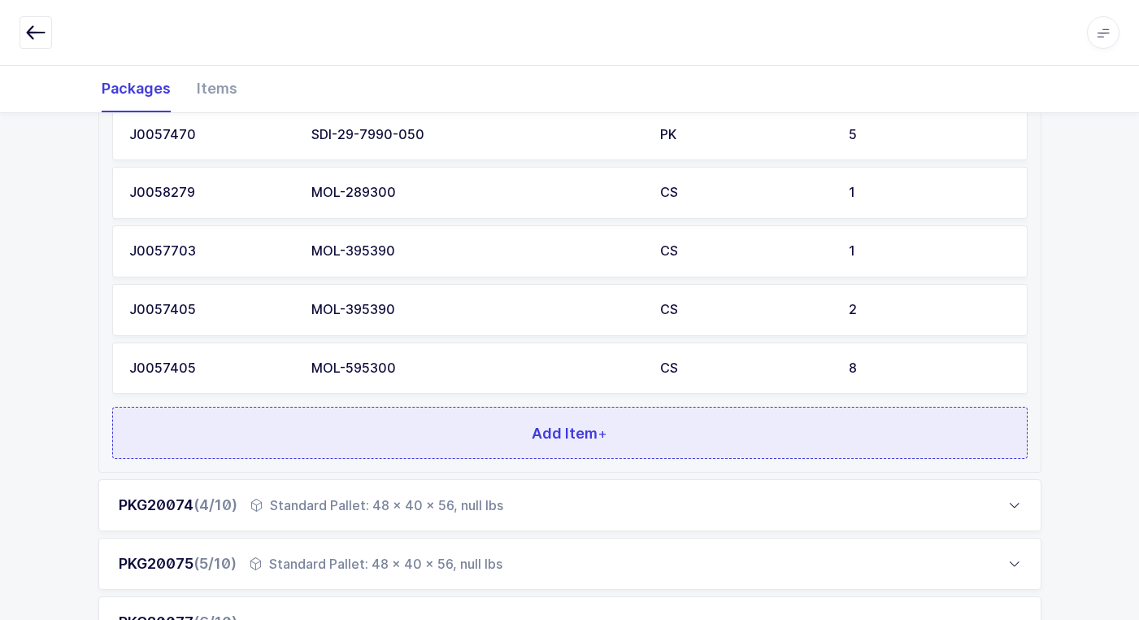
click at [468, 450] on button "Add Item +" at bounding box center [570, 433] width 916 height 52
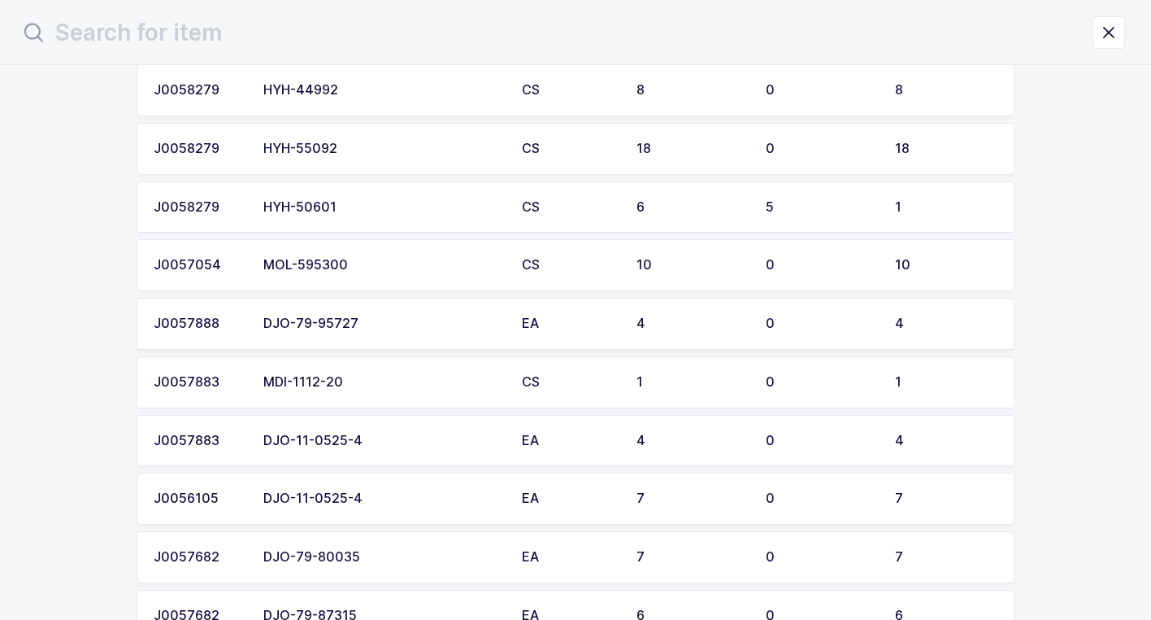
click at [443, 261] on div "MOL-595300" at bounding box center [382, 265] width 239 height 15
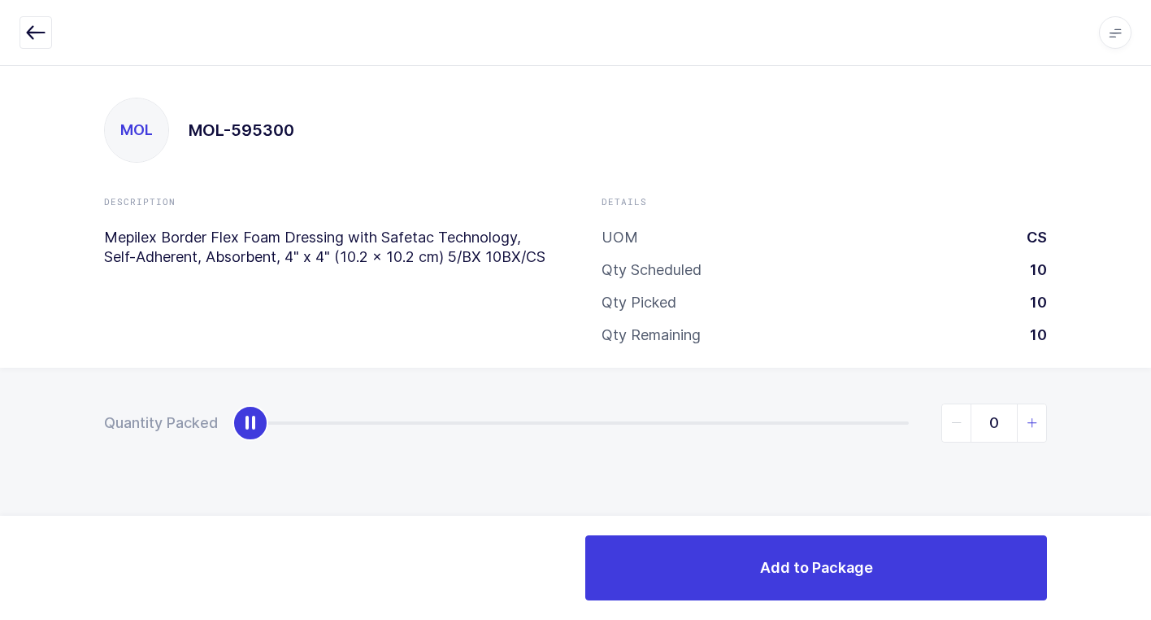
click at [1030, 424] on icon "slider between 0 and 10" at bounding box center [1032, 422] width 11 height 11
type input "1"
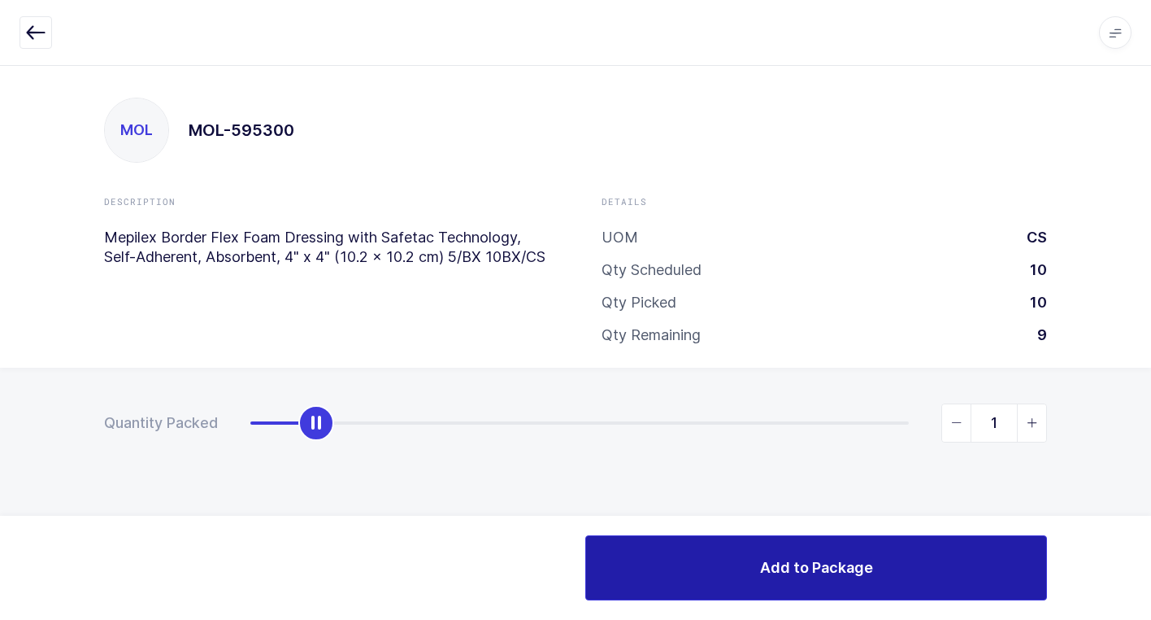
click at [798, 580] on button "Add to Package" at bounding box center [816, 567] width 462 height 65
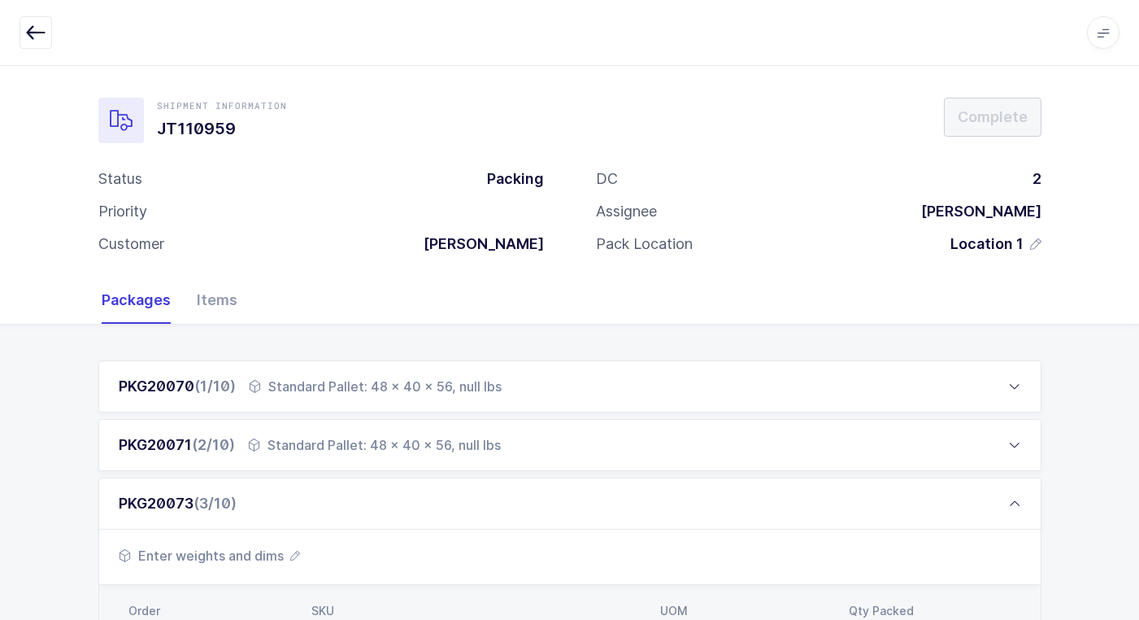
click at [263, 557] on span "Enter weights and dims" at bounding box center [209, 556] width 181 height 20
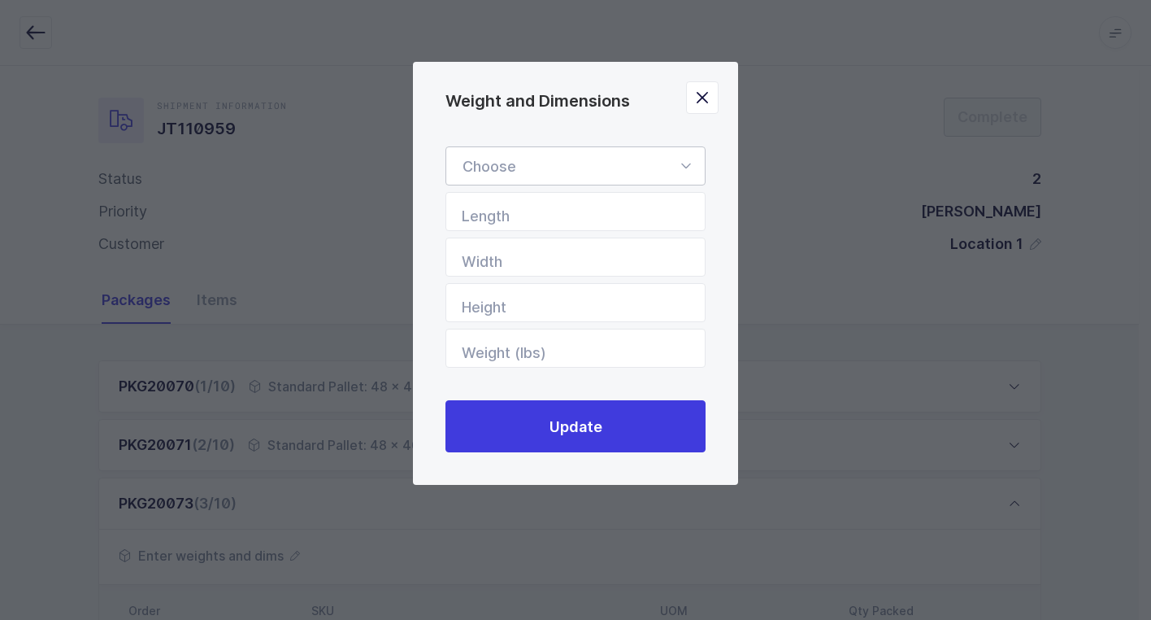
click at [687, 162] on icon "Weight and Dimensions" at bounding box center [686, 165] width 20 height 39
drag, startPoint x: 637, startPoint y: 215, endPoint x: 664, endPoint y: 237, distance: 35.2
click at [636, 212] on li "Standard Pallet" at bounding box center [582, 213] width 258 height 31
type input "Standard Pallet"
type input "48"
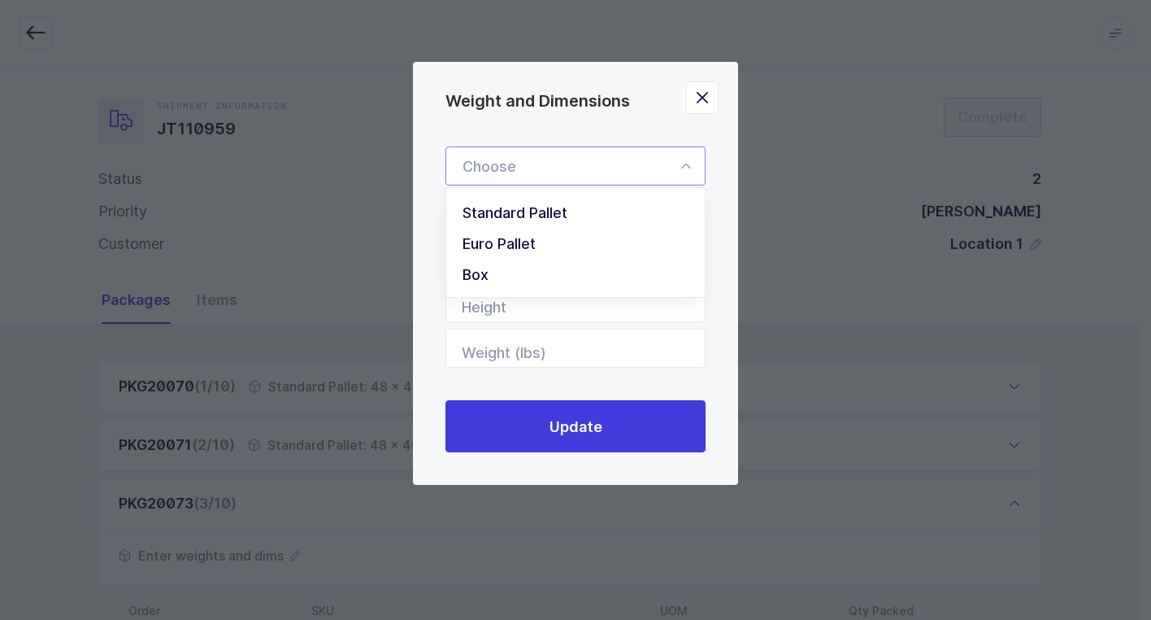
type input "40"
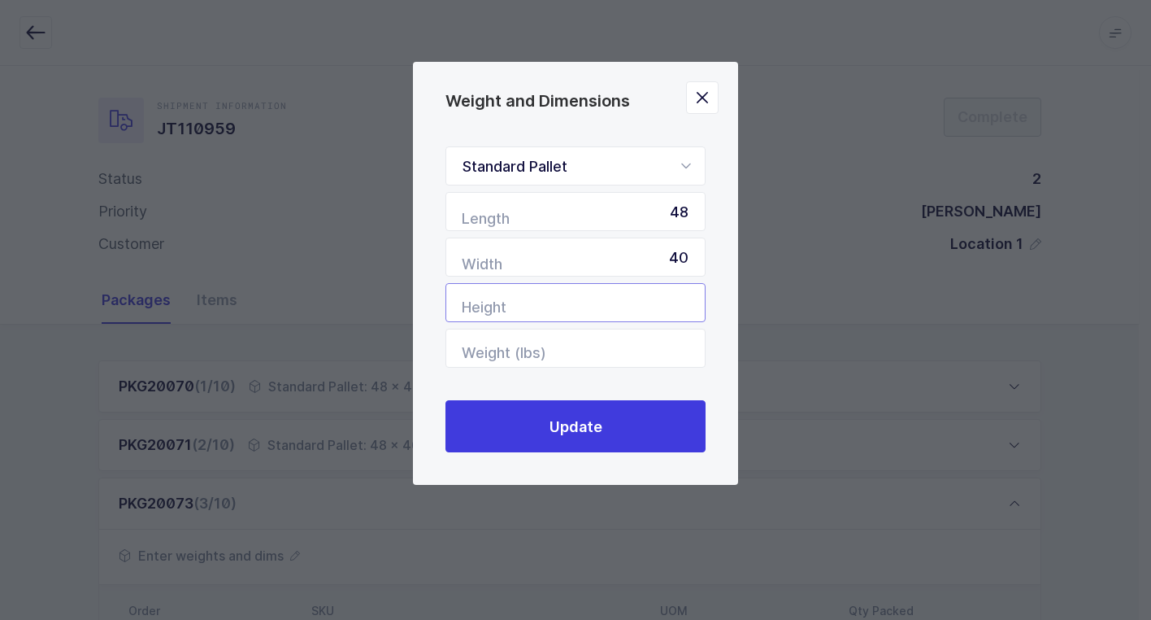
click at [664, 292] on input "Height" at bounding box center [576, 302] width 260 height 39
type input "60"
click at [659, 354] on input "Weight (lbs)" at bounding box center [576, 348] width 260 height 39
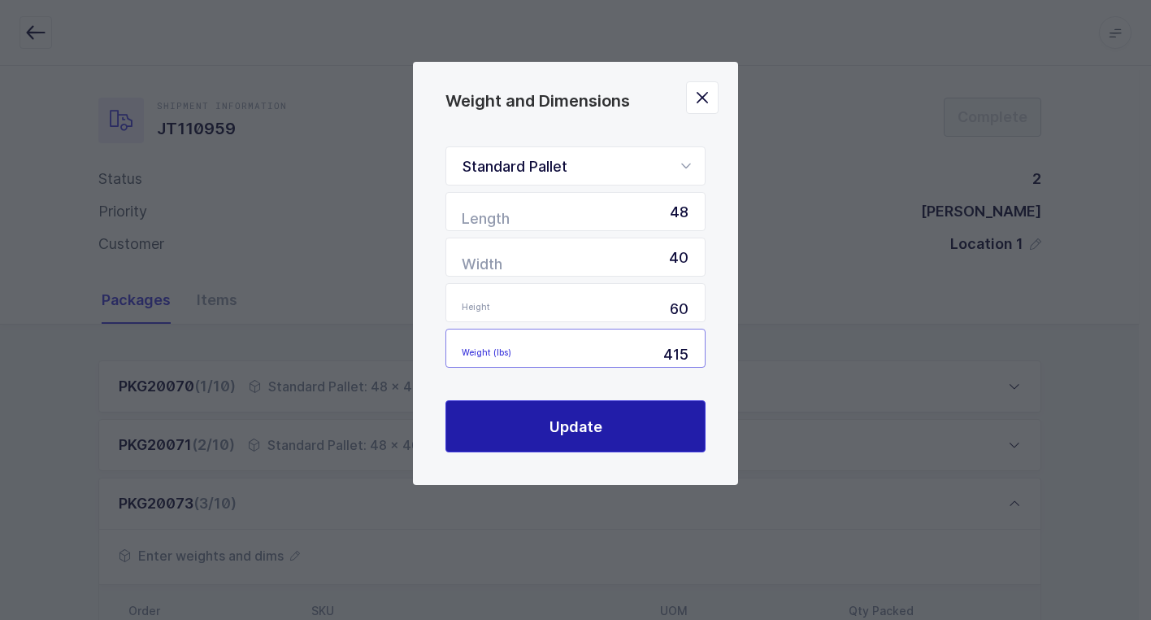
type input "415"
click at [604, 427] on button "Update" at bounding box center [576, 426] width 260 height 52
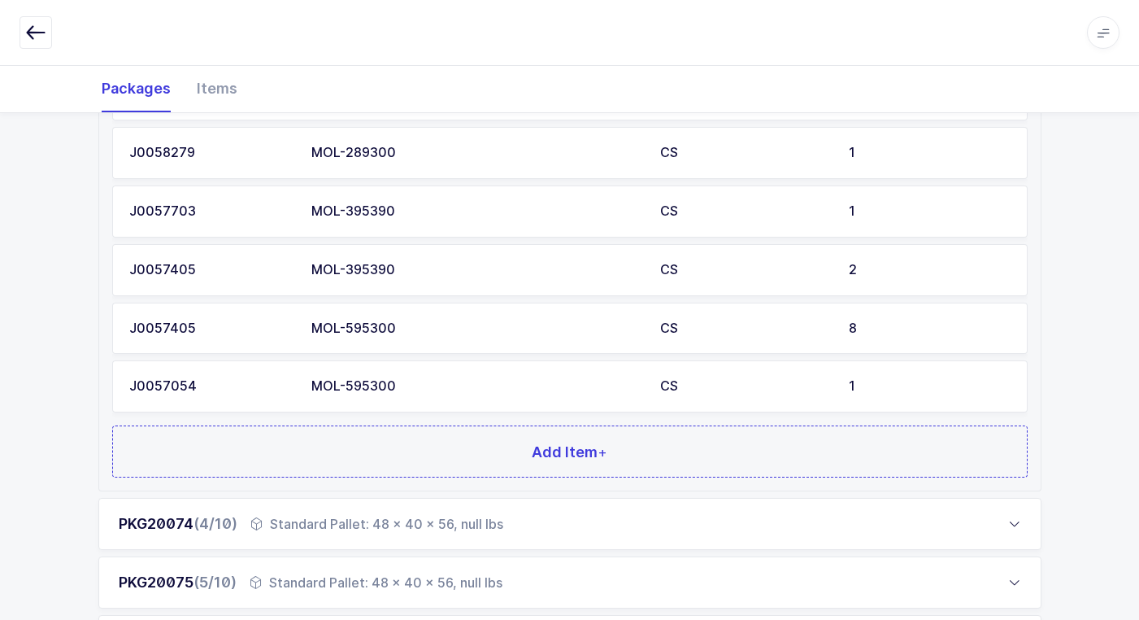
scroll to position [894, 0]
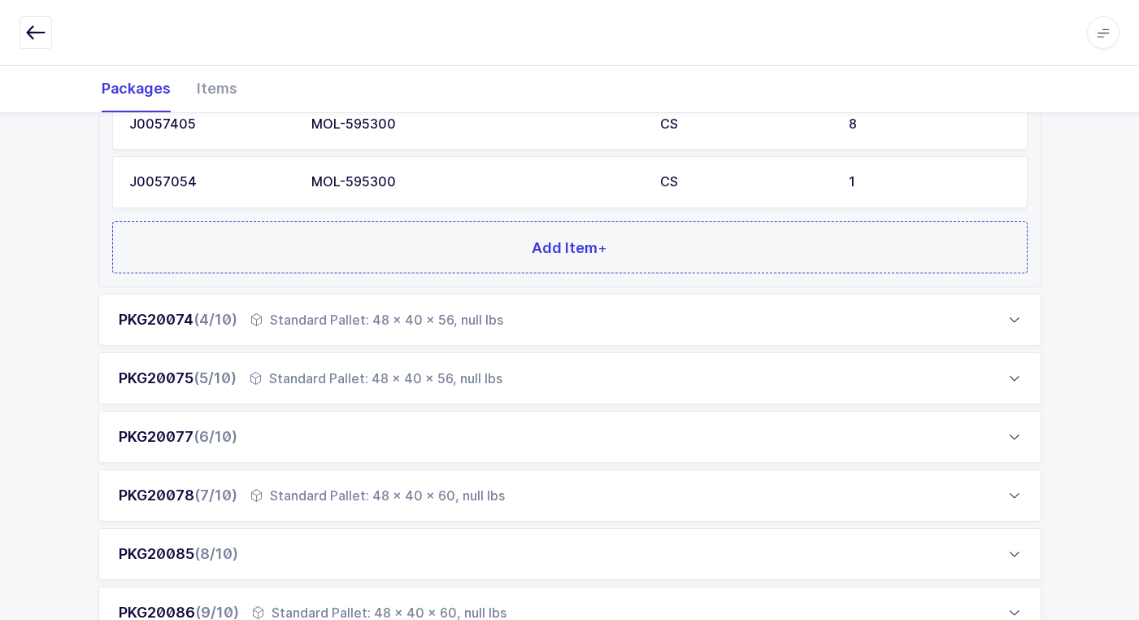
click at [375, 437] on div "PKG20077 (6/10)" at bounding box center [569, 437] width 943 height 52
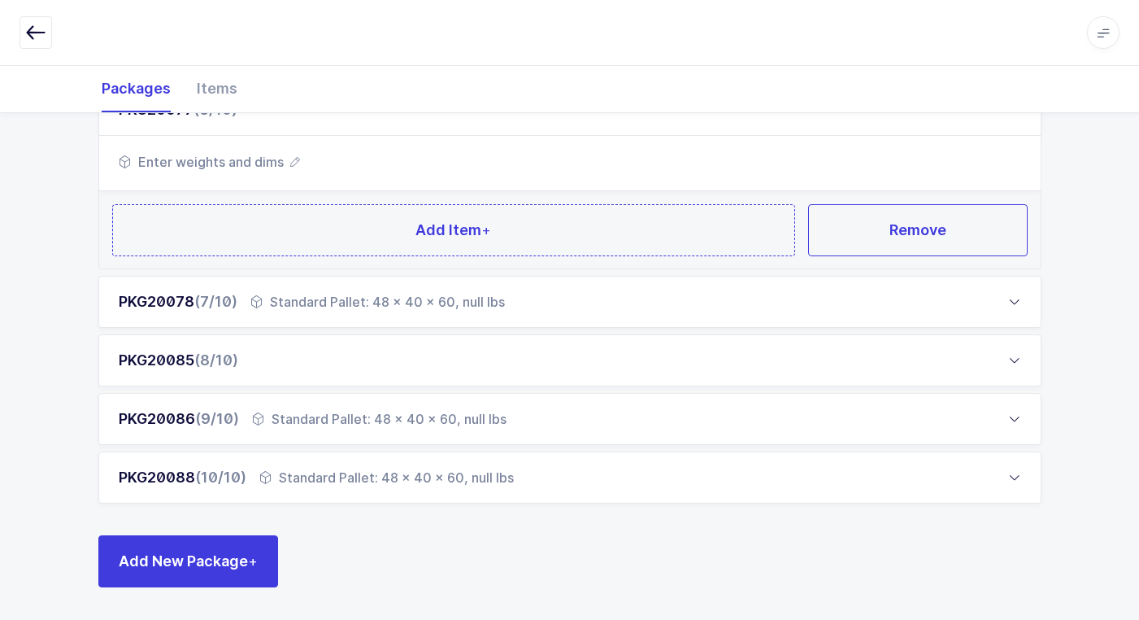
scroll to position [555, 0]
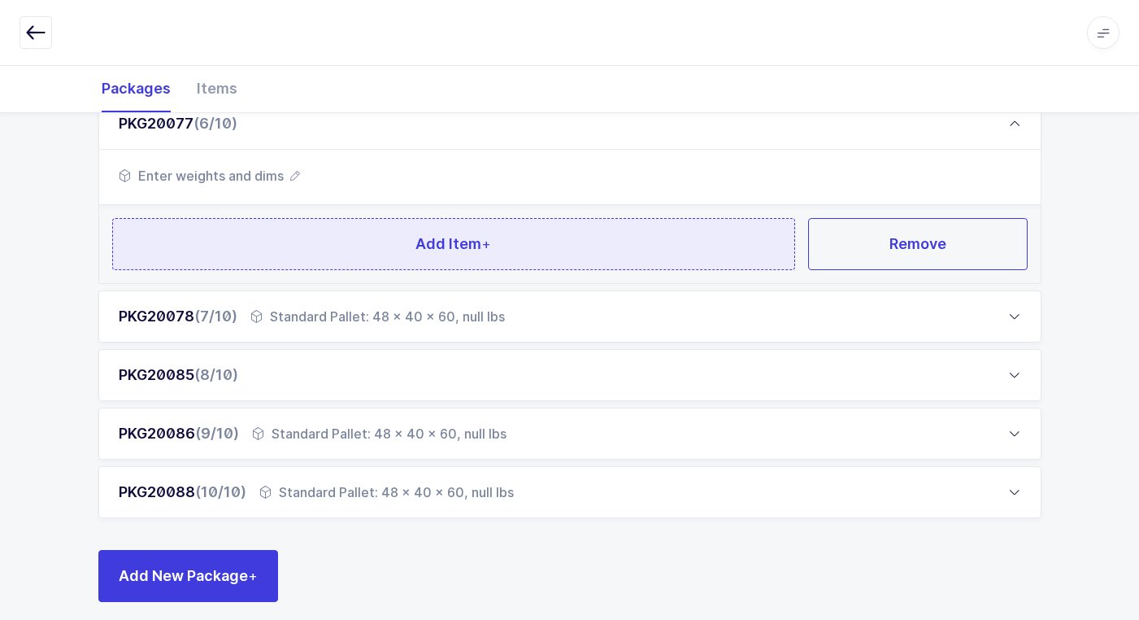
click at [381, 230] on button "Add Item +" at bounding box center [454, 244] width 684 height 52
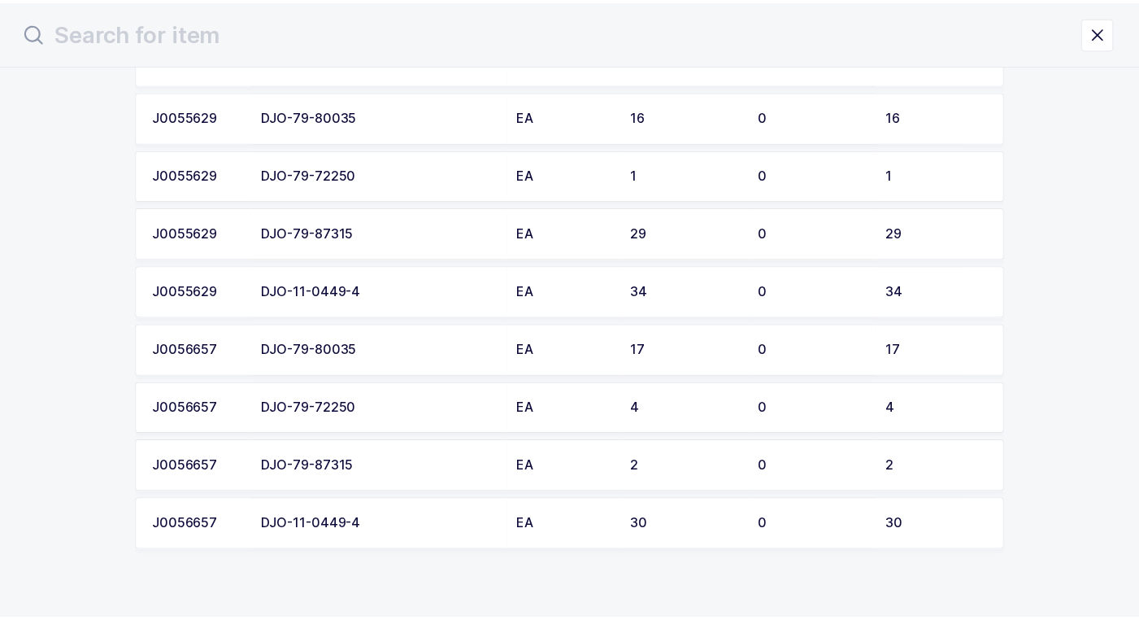
scroll to position [1574, 0]
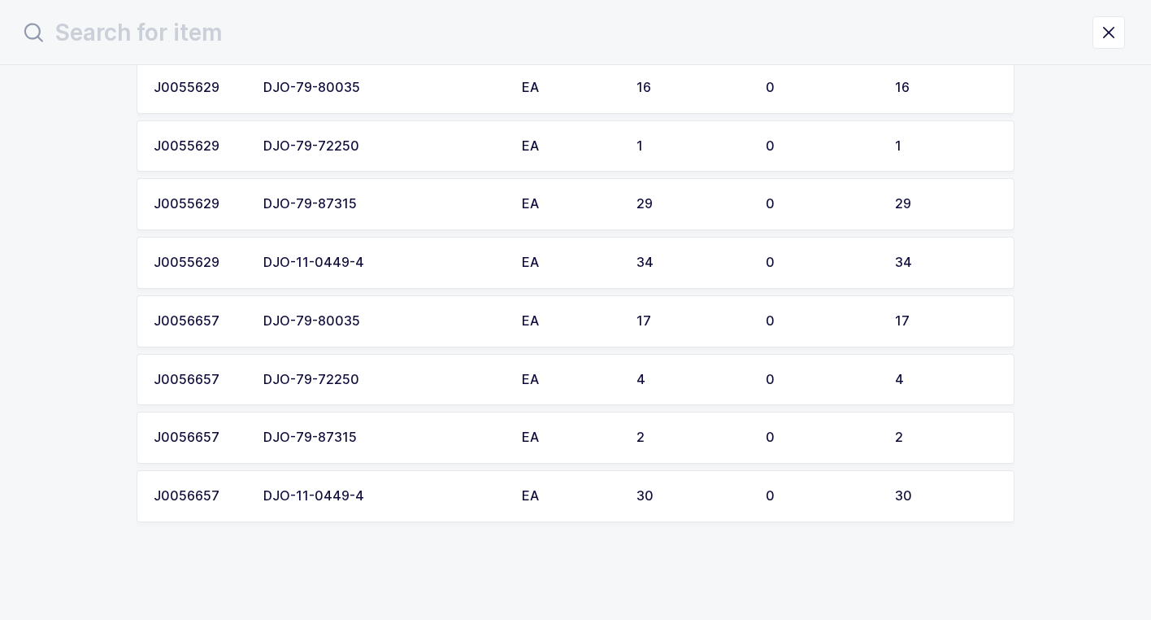
click at [393, 268] on div "DJO-11-0449-4" at bounding box center [382, 262] width 239 height 15
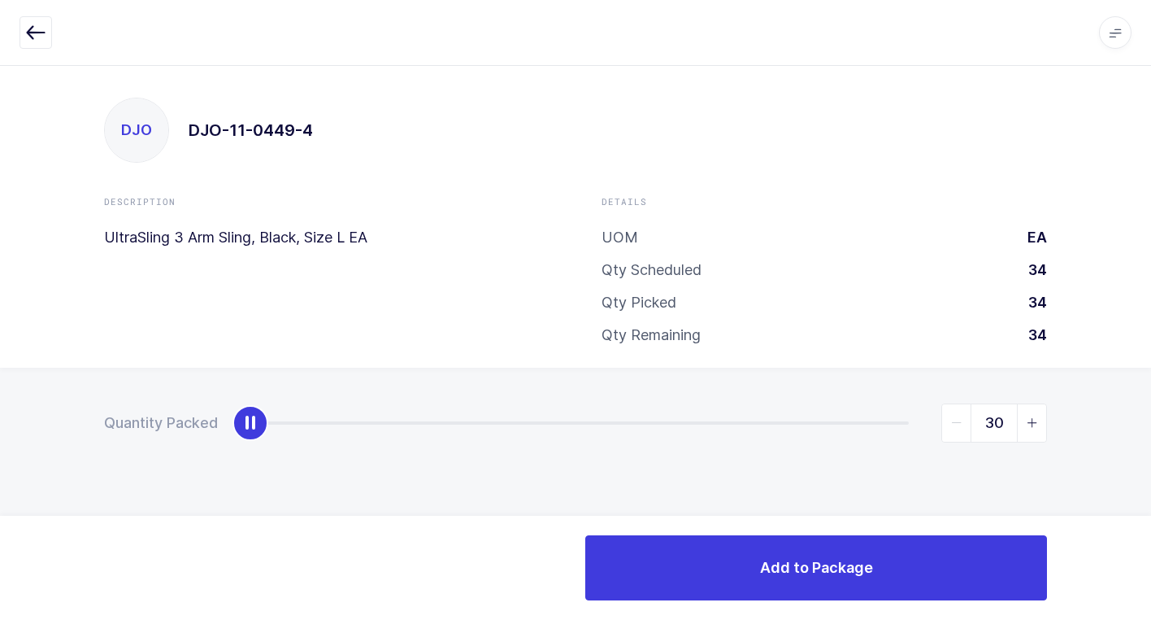
type input "34"
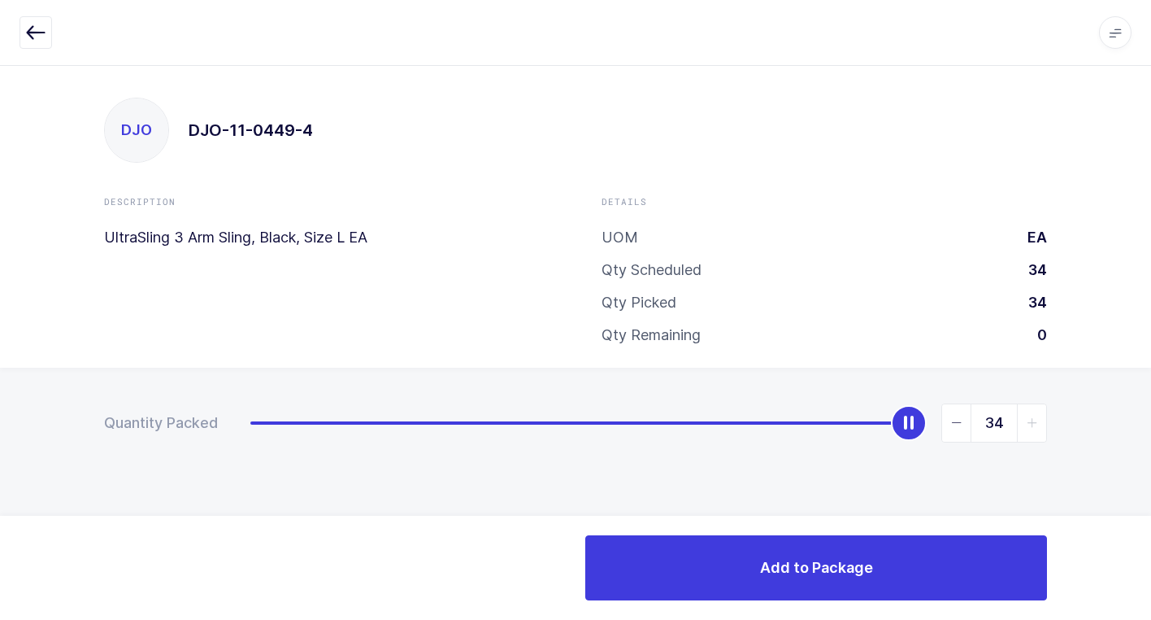
drag, startPoint x: 255, startPoint y: 429, endPoint x: 1099, endPoint y: 572, distance: 856.1
click at [1151, 538] on html "Apps Core [GEOGRAPHIC_DATA] Admin Mission Control Purchasing [PERSON_NAME] Logo…" at bounding box center [575, 310] width 1151 height 620
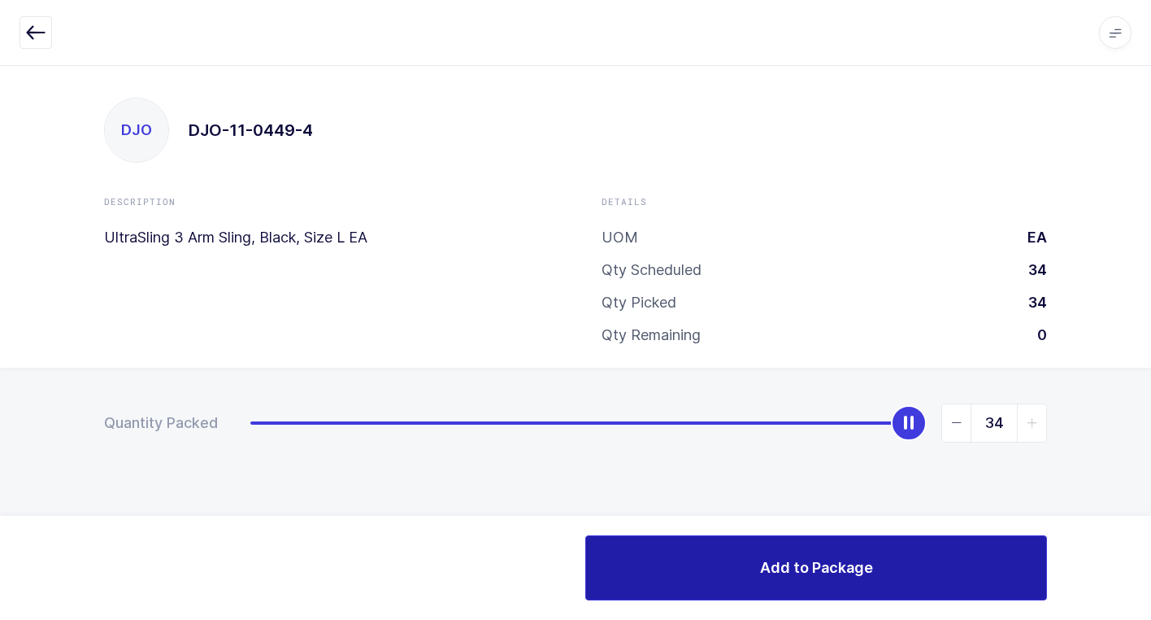
click at [773, 571] on span "Add to Package" at bounding box center [816, 567] width 113 height 20
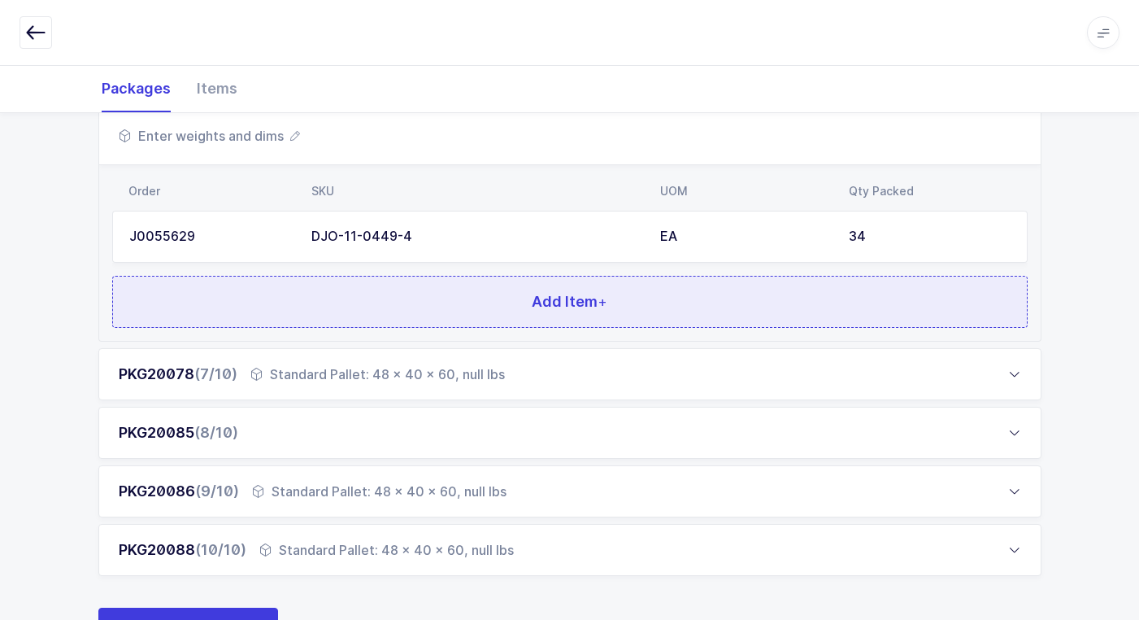
scroll to position [505, 0]
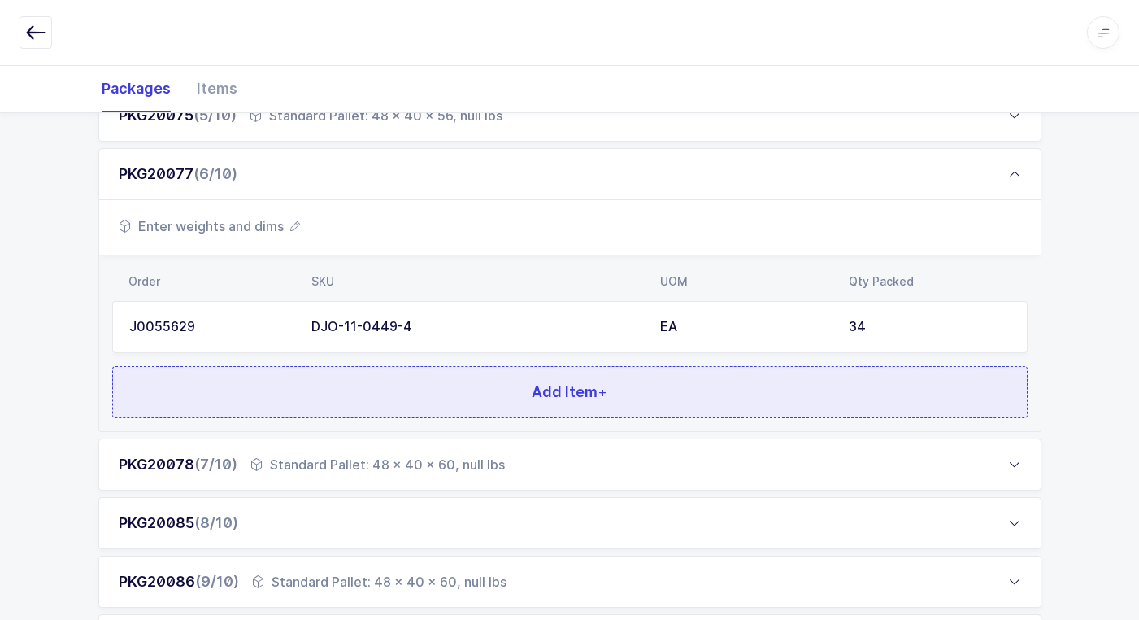
click at [564, 391] on span "Add Item +" at bounding box center [570, 391] width 76 height 20
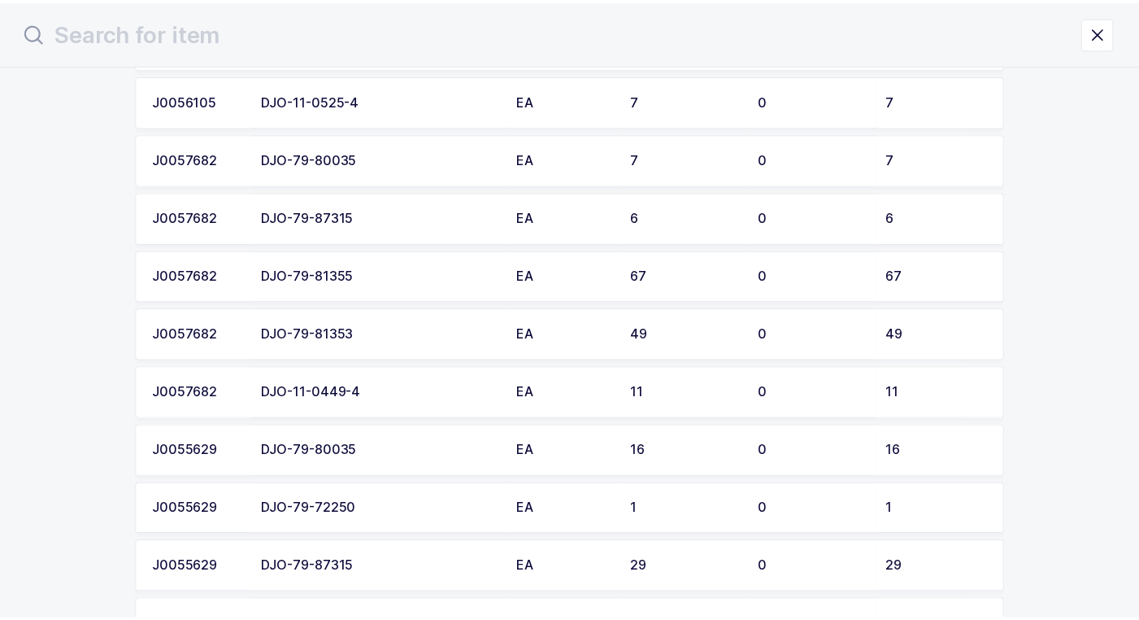
scroll to position [1516, 0]
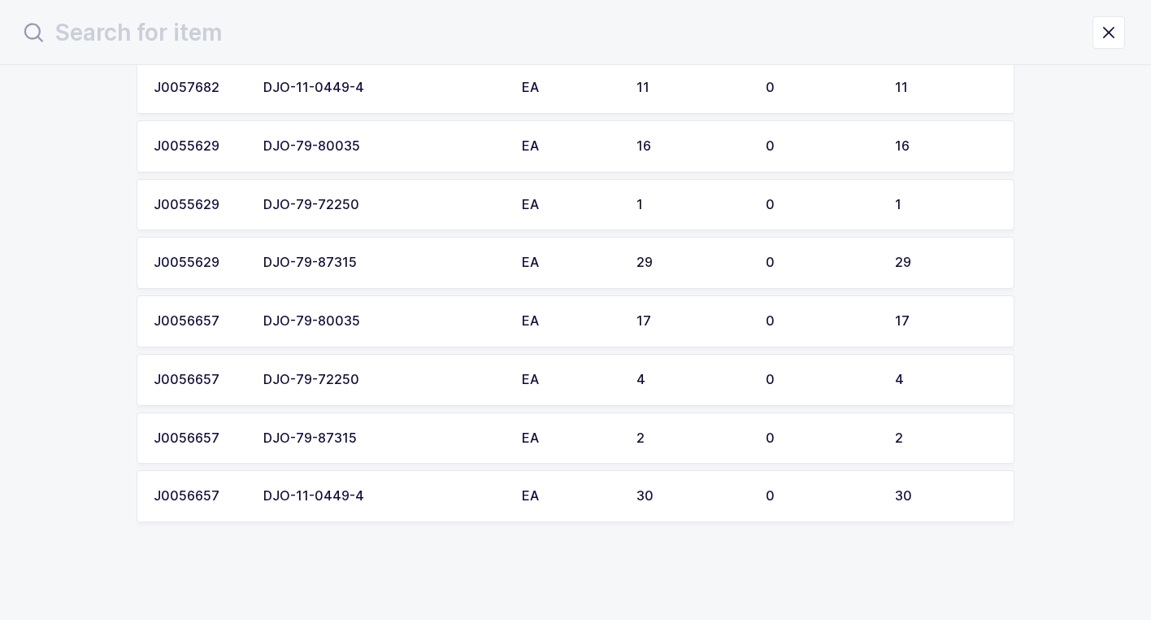
click at [429, 496] on div "DJO-11-0449-4" at bounding box center [382, 496] width 239 height 15
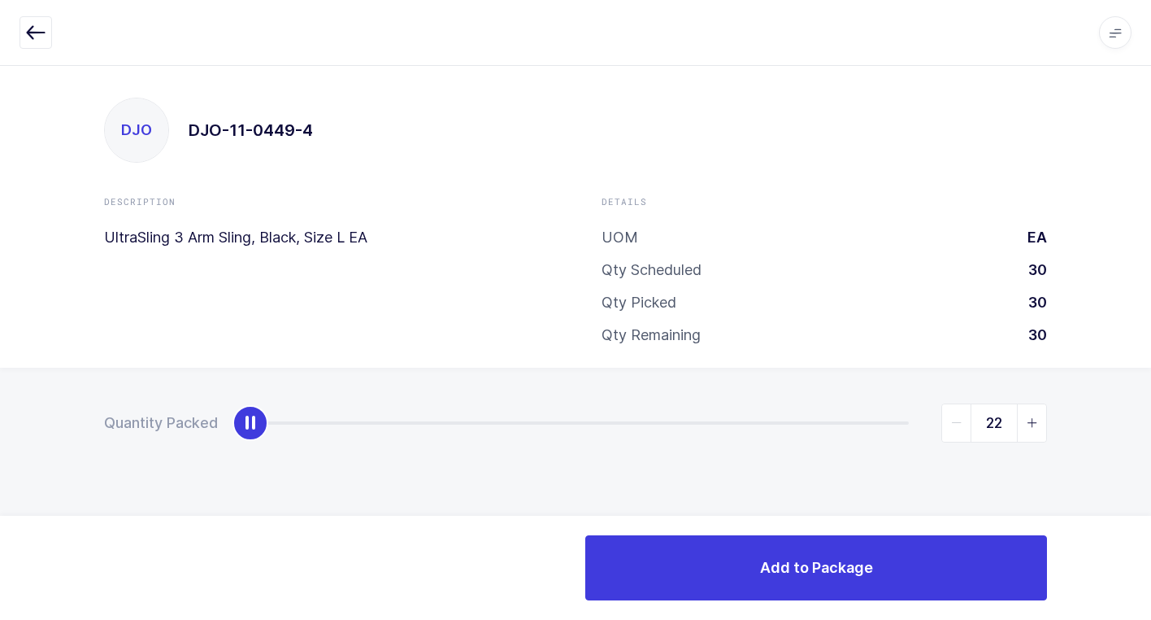
type input "30"
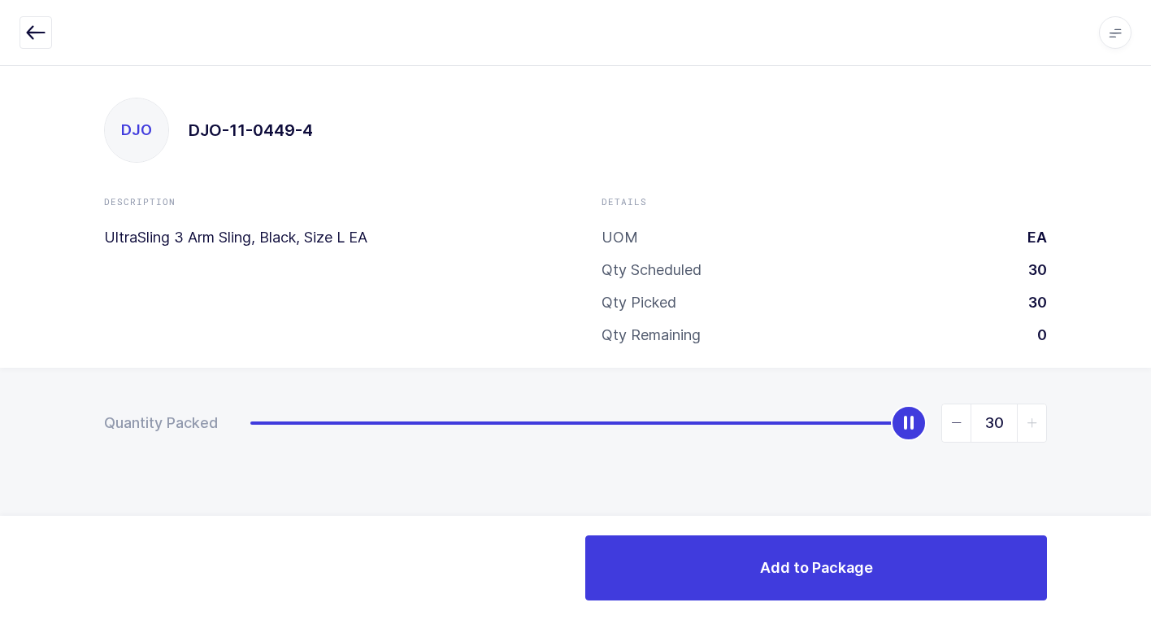
drag, startPoint x: 316, startPoint y: 425, endPoint x: 1034, endPoint y: 499, distance: 722.6
click at [1151, 441] on html "Apps Core [GEOGRAPHIC_DATA] Admin Mission Control Purchasing [PERSON_NAME] Logo…" at bounding box center [575, 310] width 1151 height 620
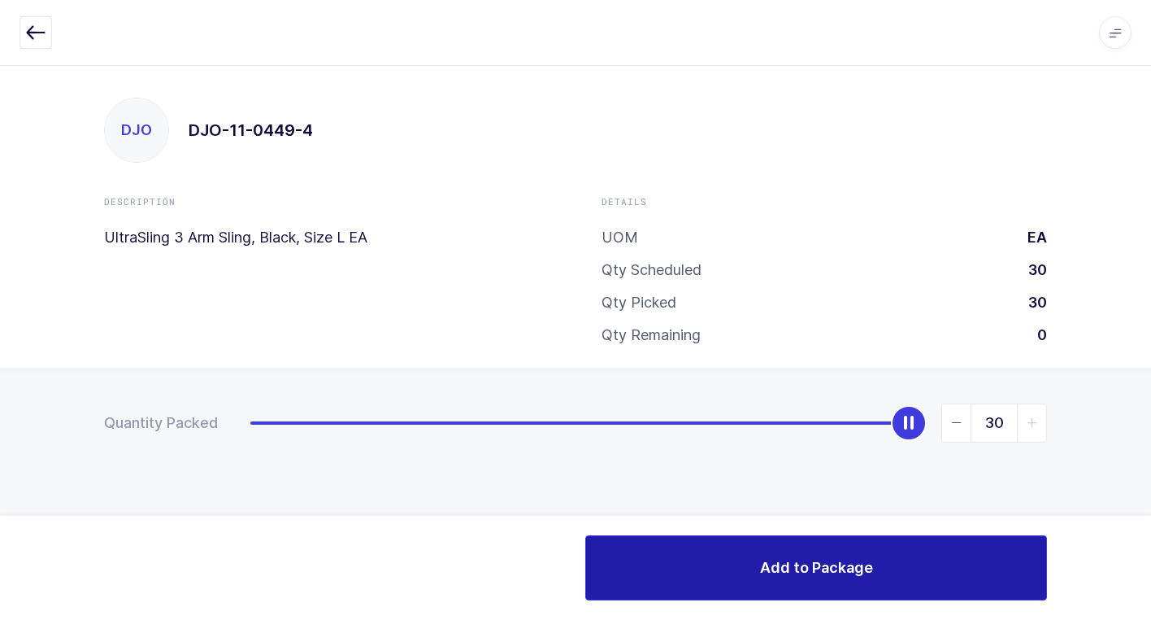
click at [816, 586] on button "Add to Package" at bounding box center [816, 567] width 462 height 65
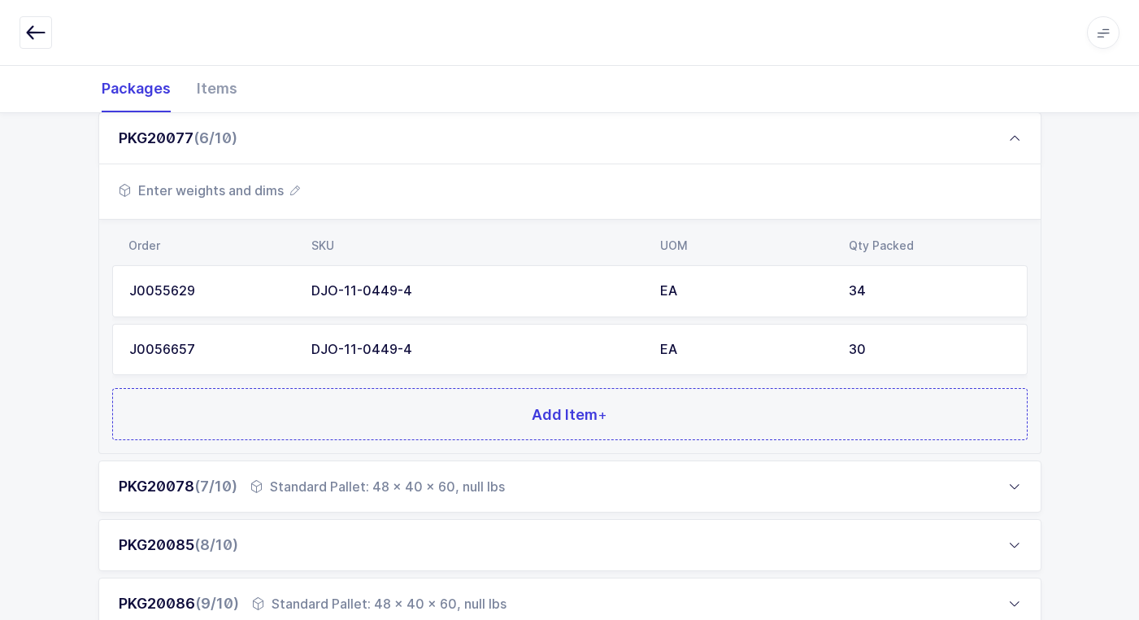
scroll to position [569, 0]
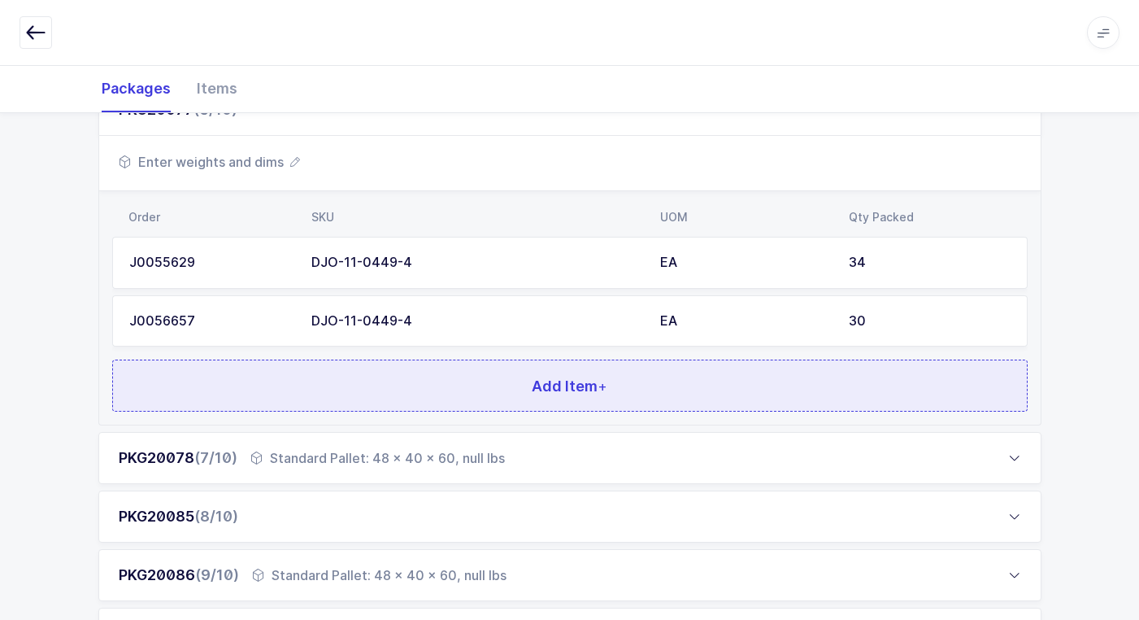
click at [516, 387] on button "Add Item +" at bounding box center [570, 385] width 916 height 52
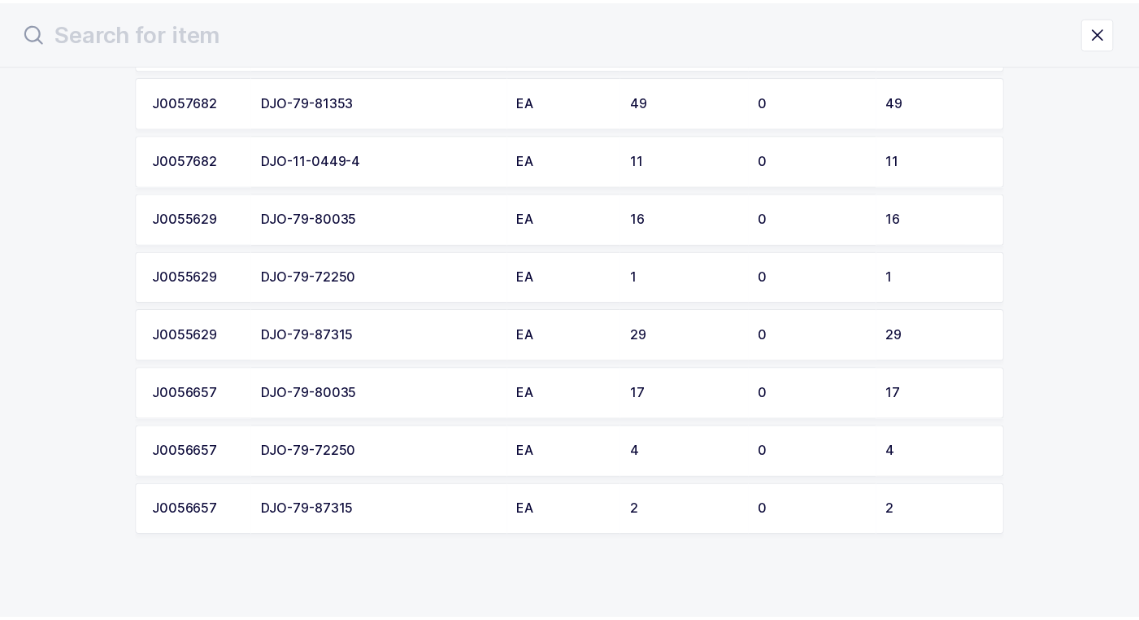
scroll to position [1457, 0]
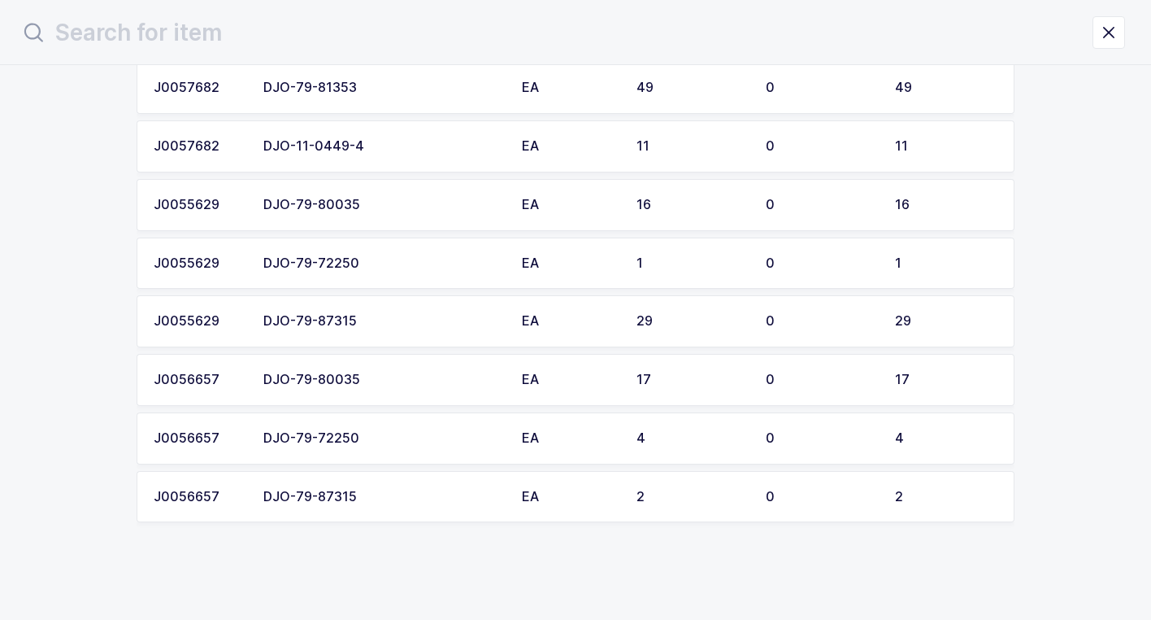
click at [455, 150] on div "DJO-11-0449-4" at bounding box center [382, 146] width 239 height 15
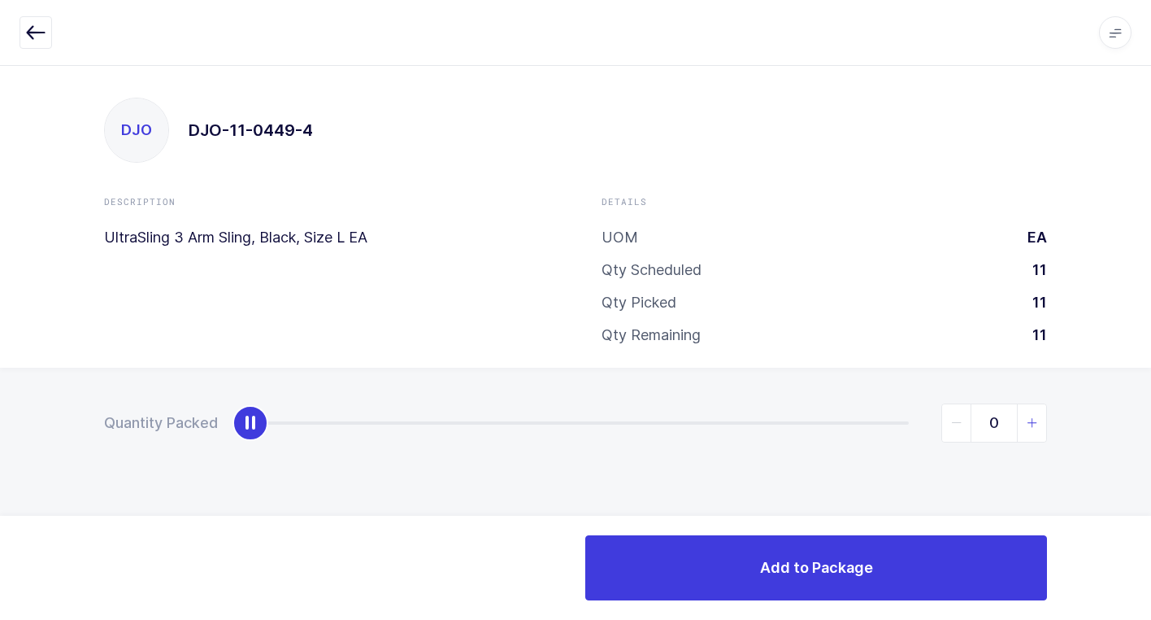
type input "1"
click at [1030, 420] on icon "slider between 0 and 11" at bounding box center [1032, 422] width 11 height 11
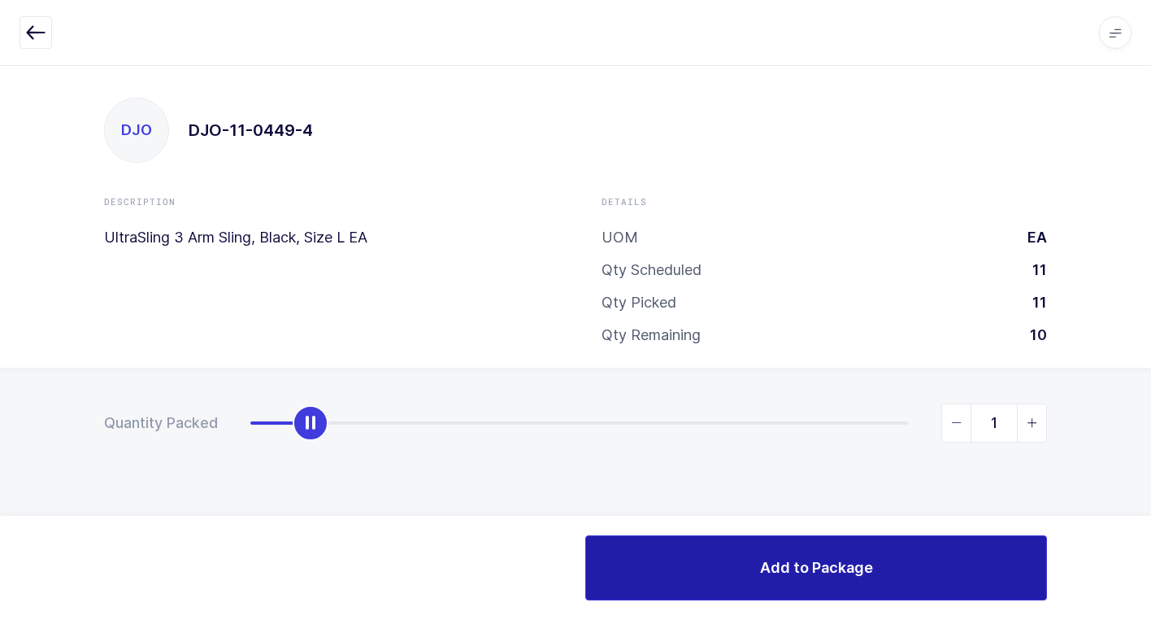
click at [815, 563] on span "Add to Package" at bounding box center [816, 567] width 113 height 20
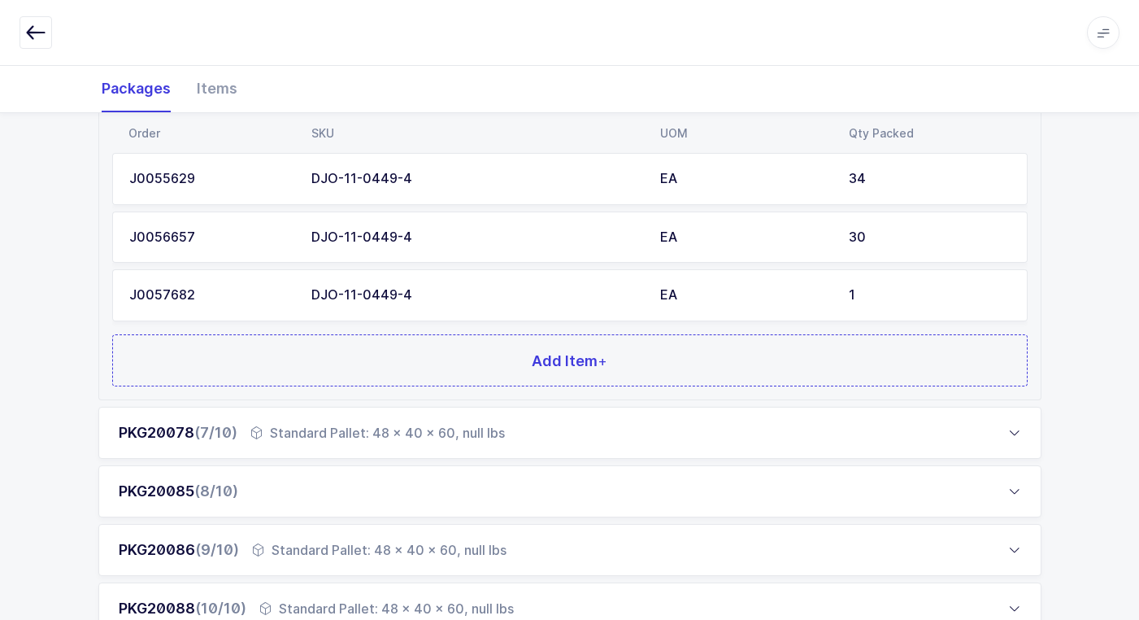
scroll to position [651, 0]
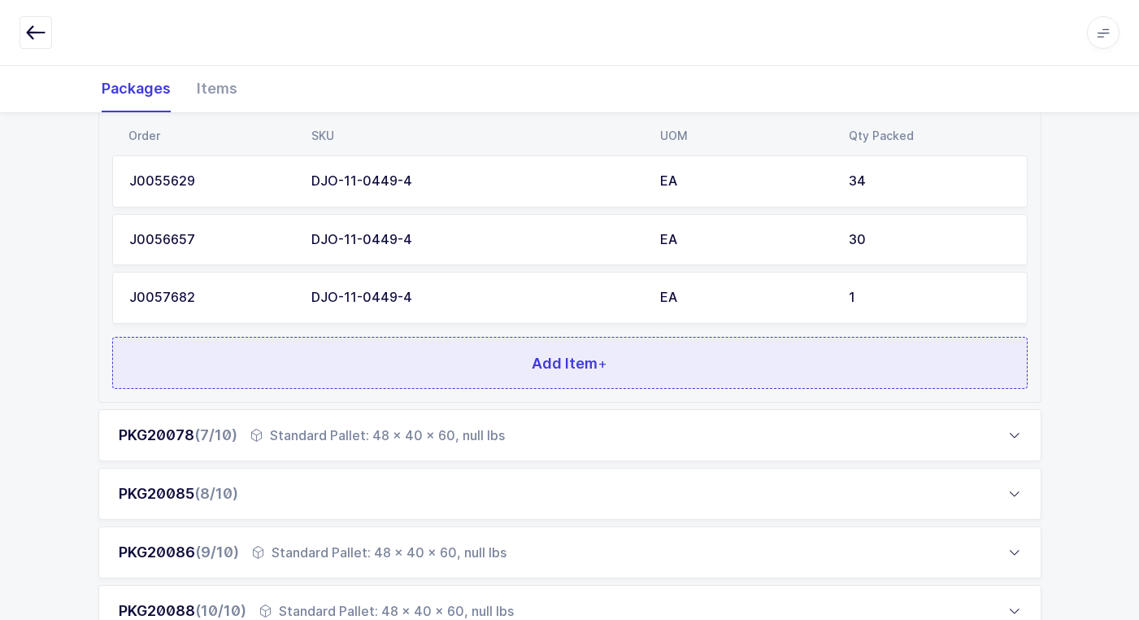
click at [400, 363] on button "Add Item +" at bounding box center [570, 363] width 916 height 52
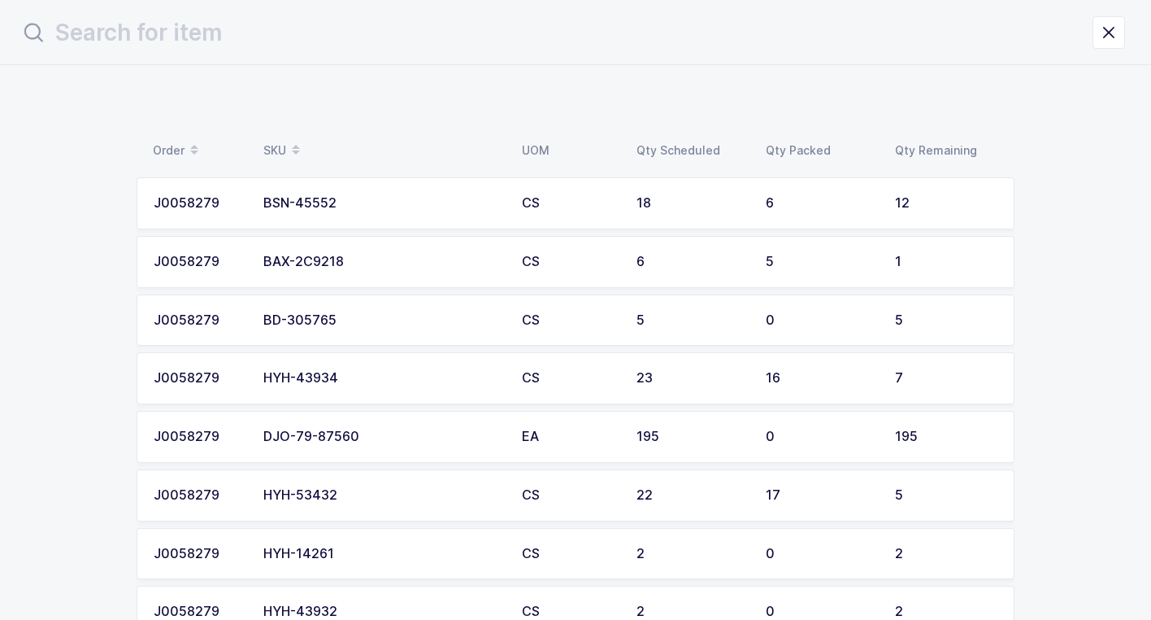
click at [378, 211] on td "BSN-45552" at bounding box center [383, 203] width 259 height 52
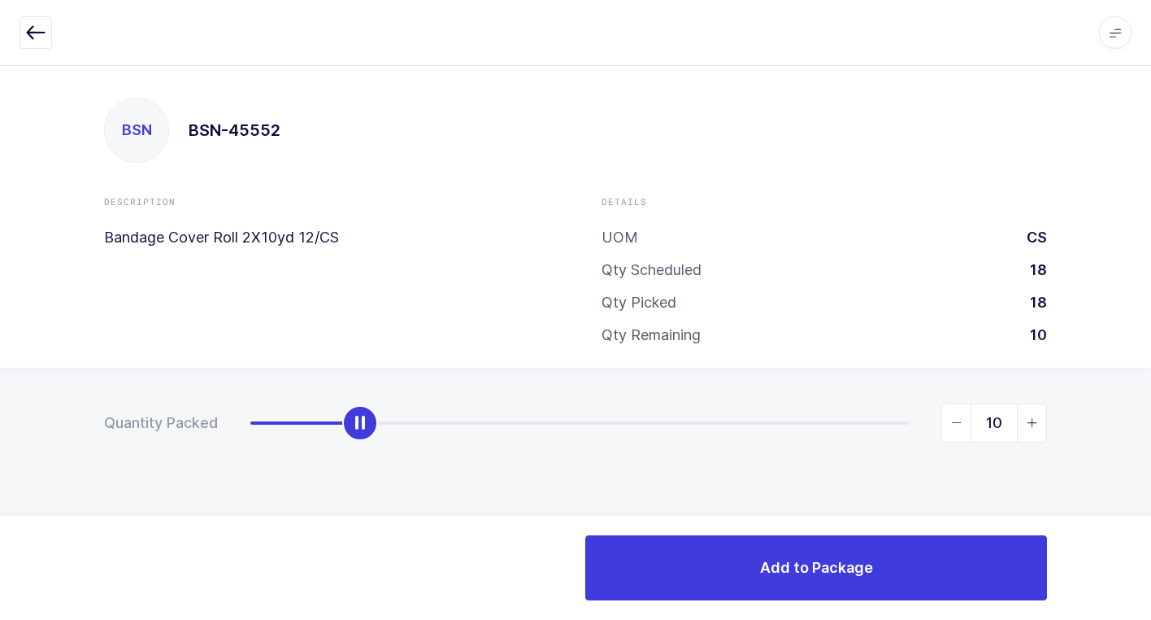
type input "12"
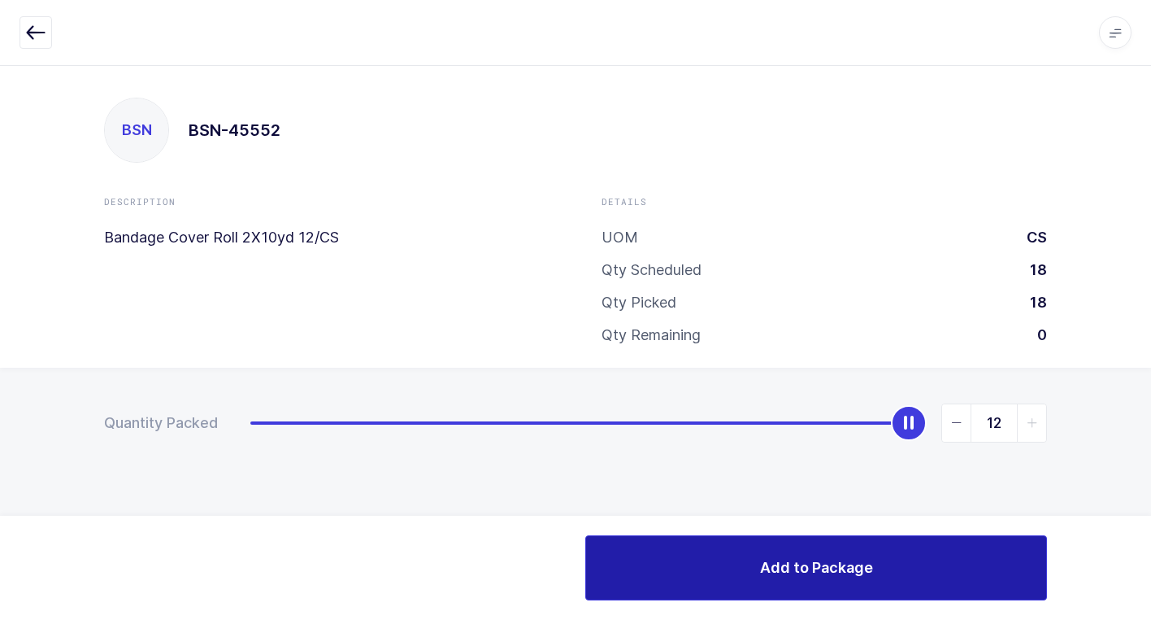
drag, startPoint x: 261, startPoint y: 437, endPoint x: 841, endPoint y: 574, distance: 595.7
click at [1028, 504] on div "Quantity Packed 12" at bounding box center [575, 480] width 1151 height 224
click at [789, 576] on span "Add to Package" at bounding box center [816, 567] width 113 height 20
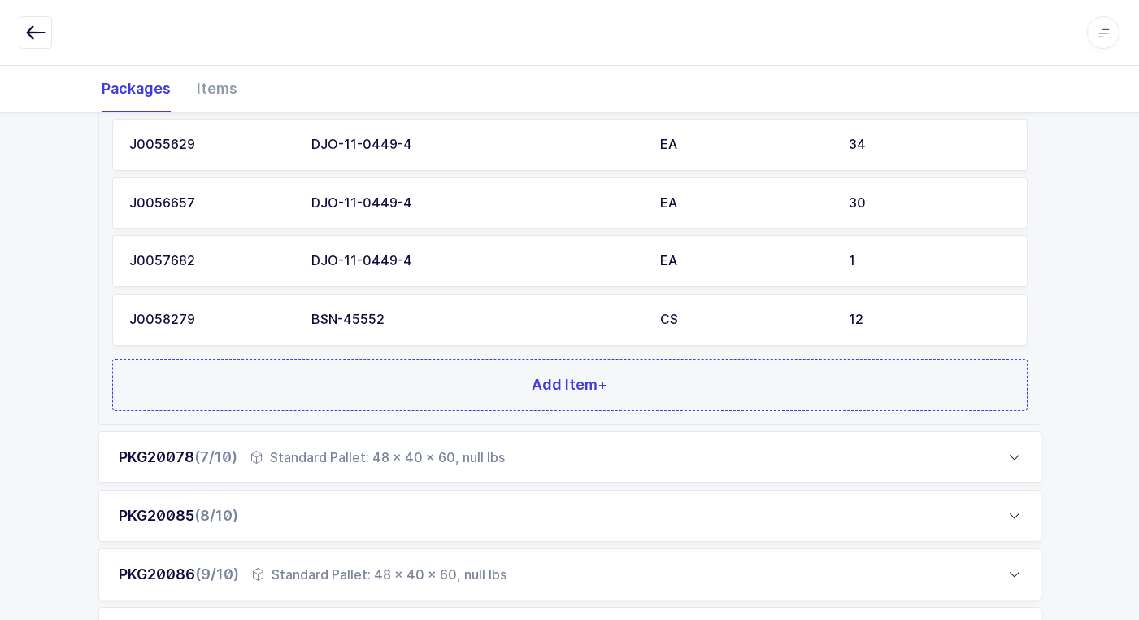
scroll to position [842, 0]
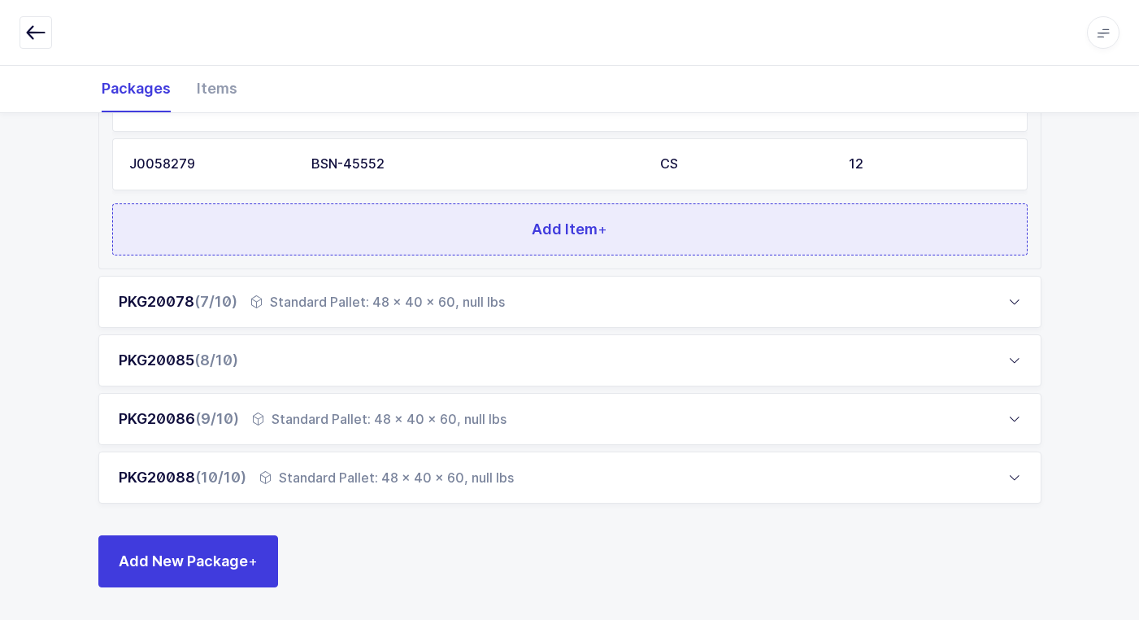
click at [430, 225] on button "Add Item +" at bounding box center [570, 229] width 916 height 52
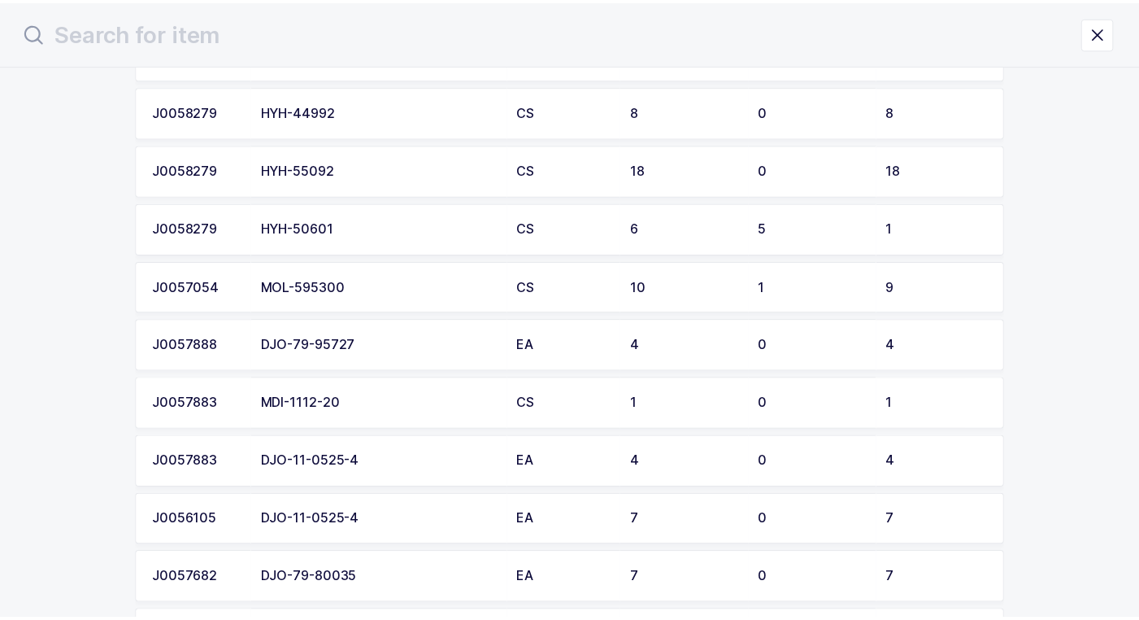
scroll to position [813, 0]
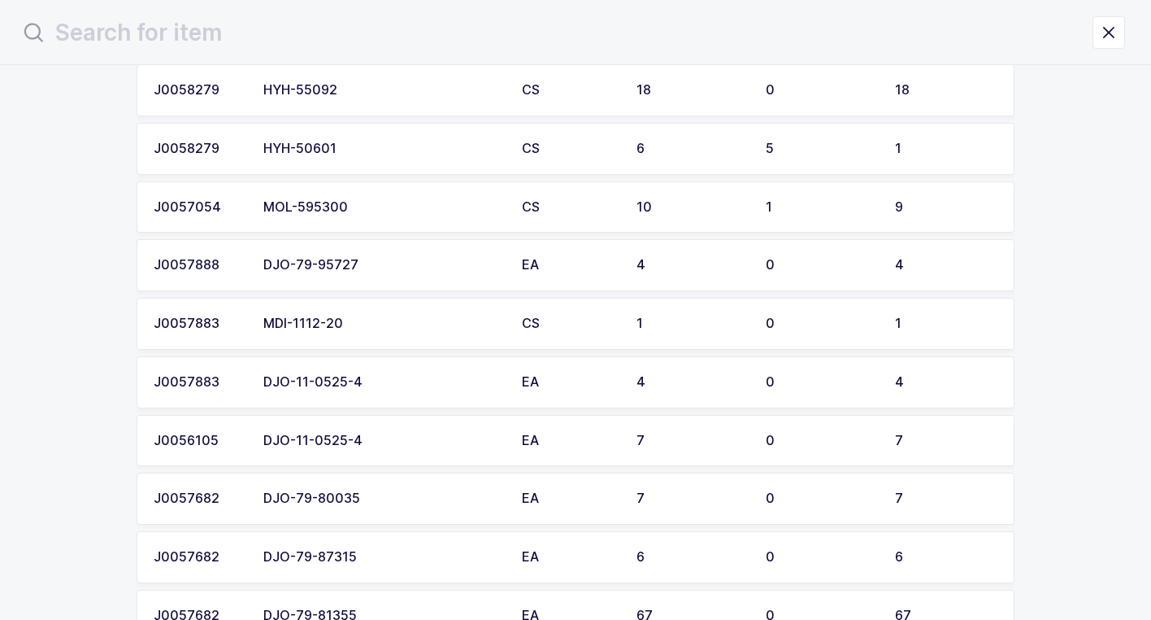
click at [372, 200] on div "MOL-595300" at bounding box center [382, 207] width 239 height 15
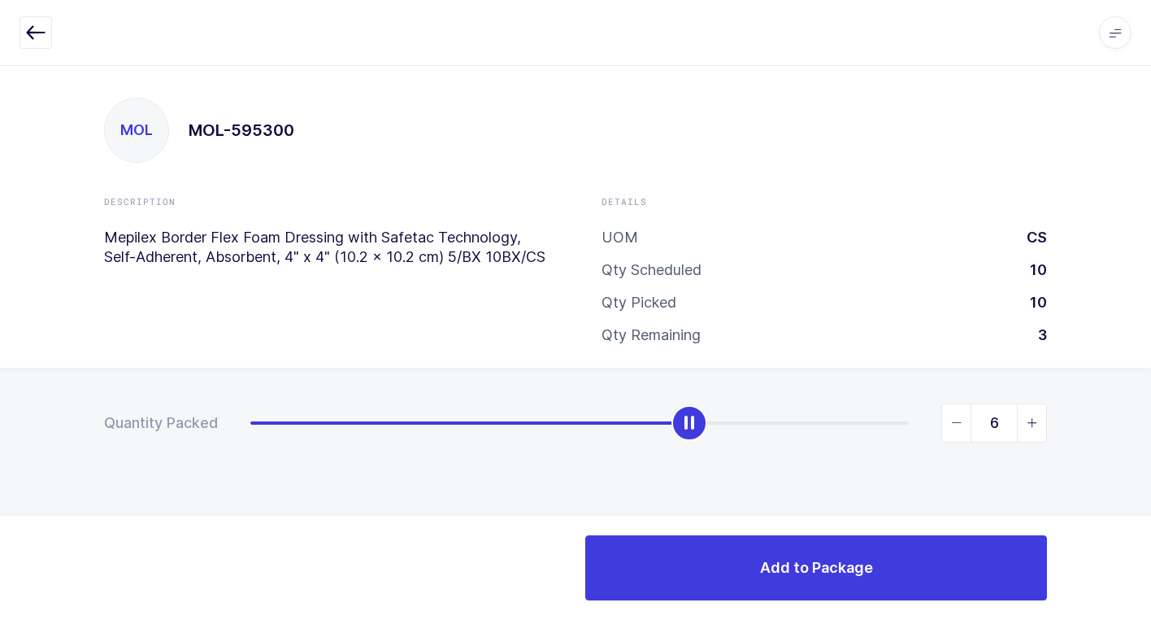
type input "7"
drag, startPoint x: 246, startPoint y: 421, endPoint x: 779, endPoint y: 495, distance: 537.7
click at [779, 495] on div "Quantity Packed 7" at bounding box center [575, 480] width 1151 height 224
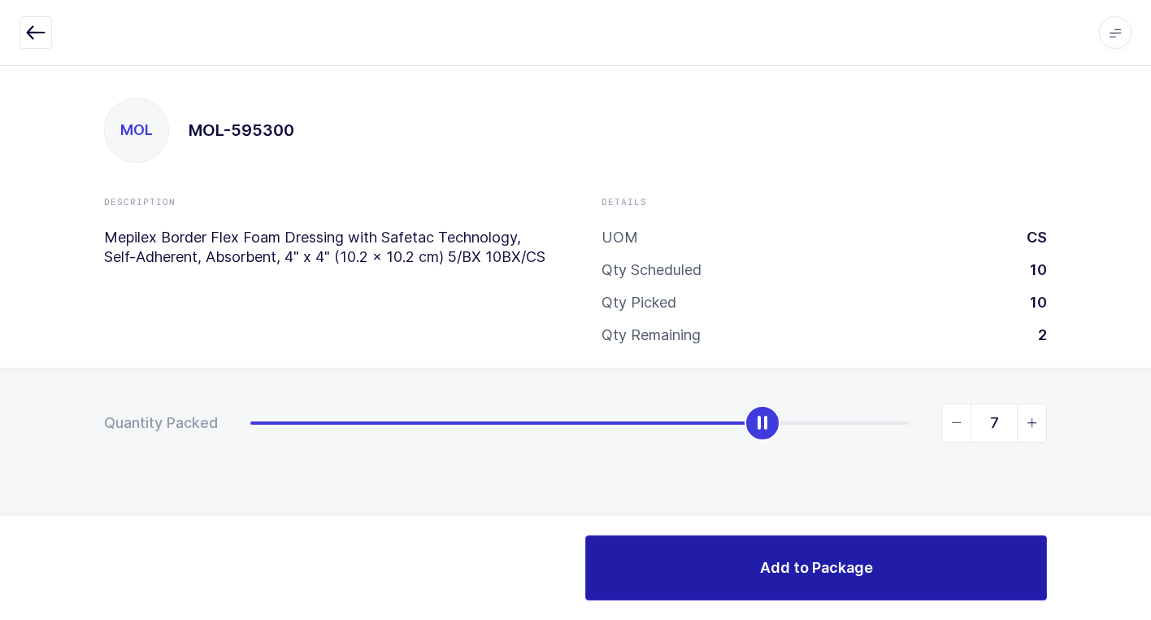
click at [741, 558] on button "Add to Package" at bounding box center [816, 567] width 462 height 65
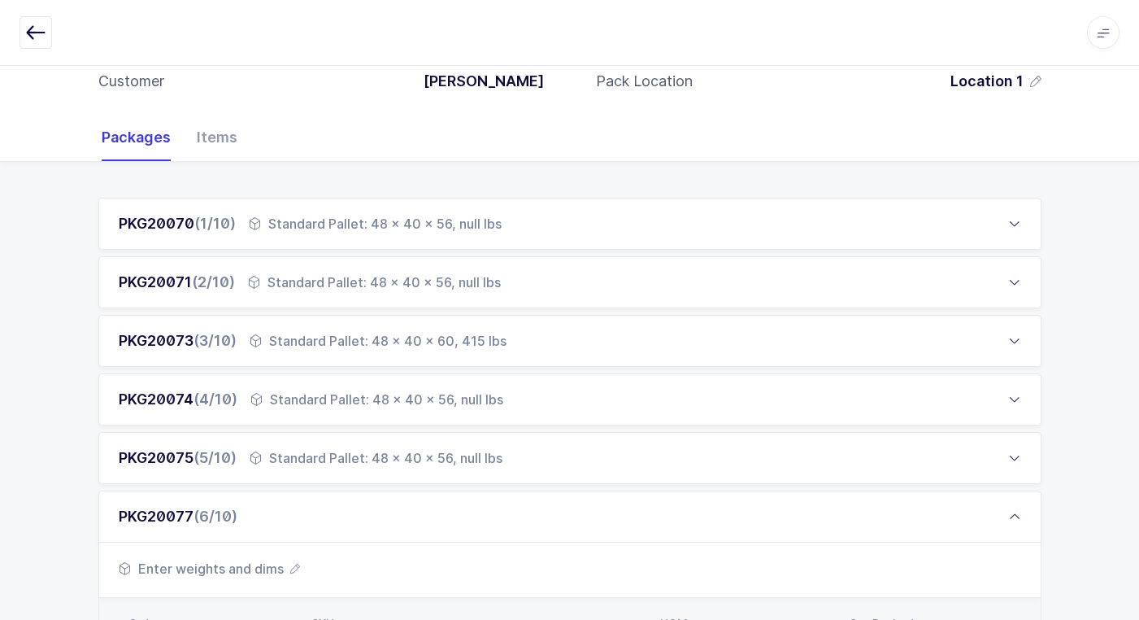
scroll to position [244, 0]
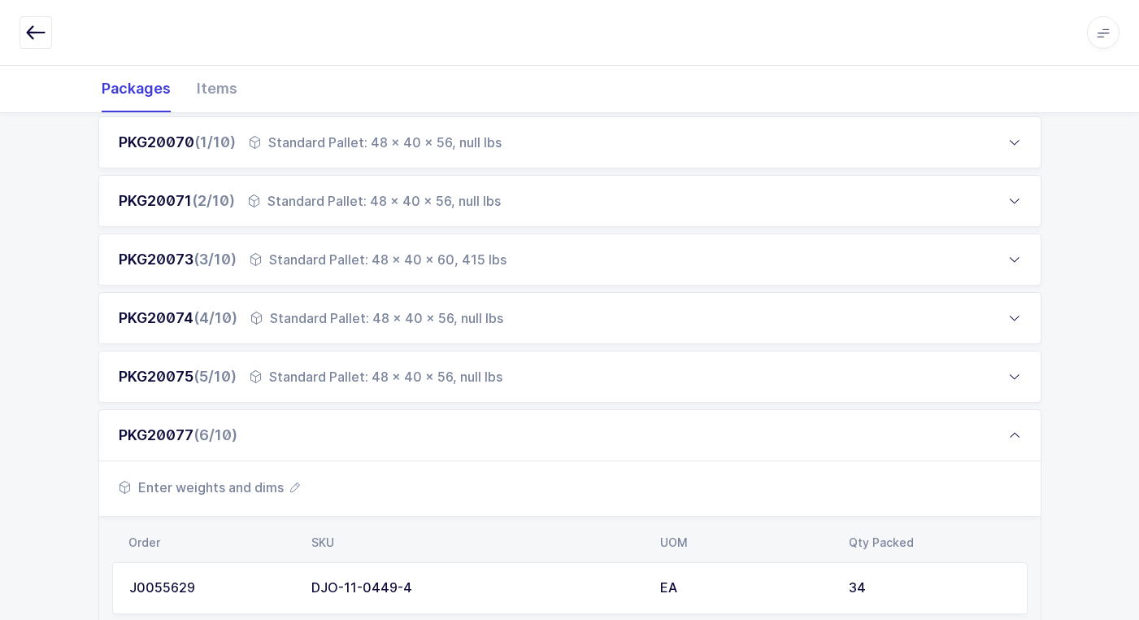
click at [254, 484] on span "Enter weights and dims" at bounding box center [209, 487] width 181 height 20
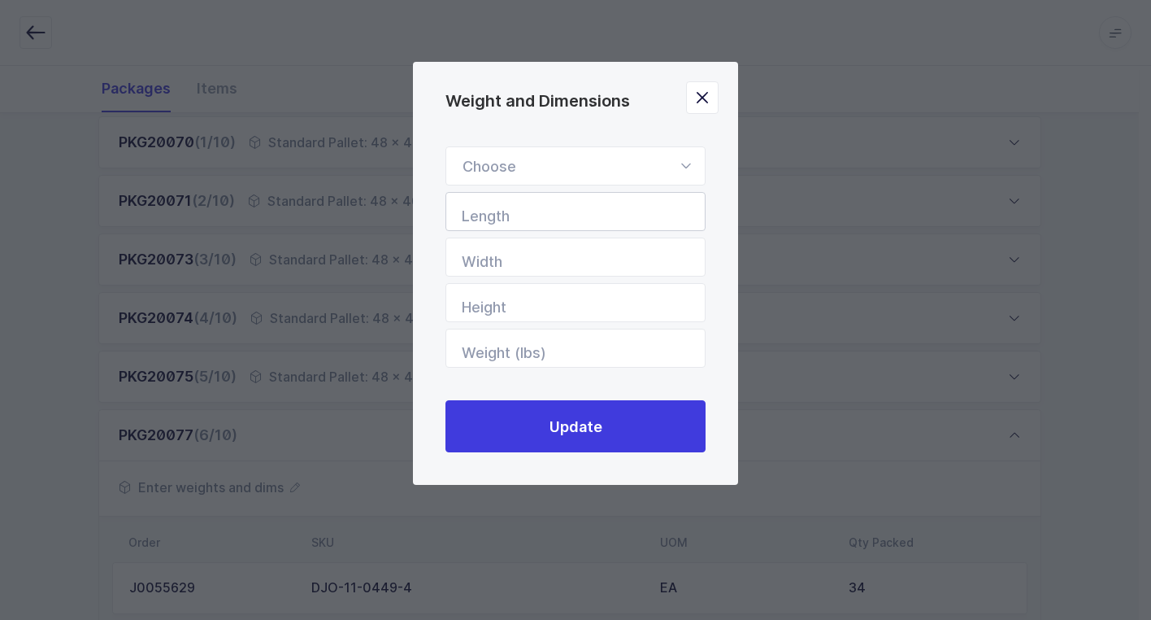
drag, startPoint x: 686, startPoint y: 161, endPoint x: 624, endPoint y: 213, distance: 80.8
click at [646, 194] on form "Standard Pallet Euro Pallet Box Length Width Height Weight (lbs)" at bounding box center [576, 256] width 260 height 221
drag, startPoint x: 612, startPoint y: 215, endPoint x: 605, endPoint y: 226, distance: 13.5
click at [612, 215] on input "Length" at bounding box center [576, 211] width 260 height 39
drag, startPoint x: 690, startPoint y: 155, endPoint x: 682, endPoint y: 165, distance: 12.2
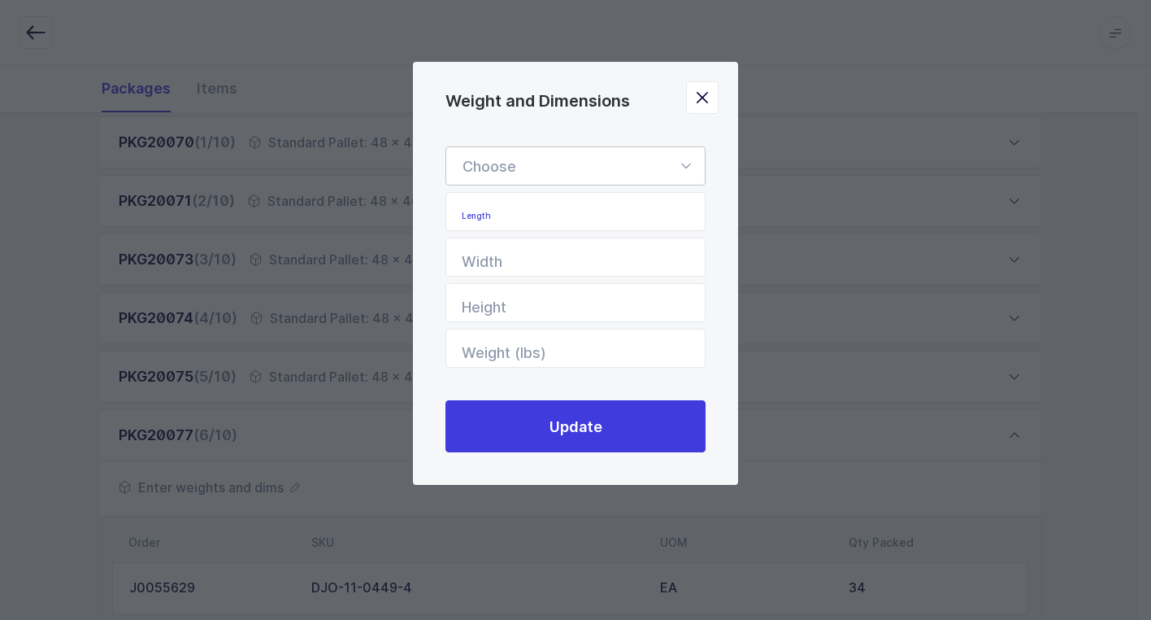
click at [686, 159] on icon "Weight and Dimensions" at bounding box center [686, 165] width 20 height 39
click at [633, 211] on li "Standard Pallet" at bounding box center [582, 213] width 258 height 31
type input "Standard Pallet"
type input "48"
type input "40"
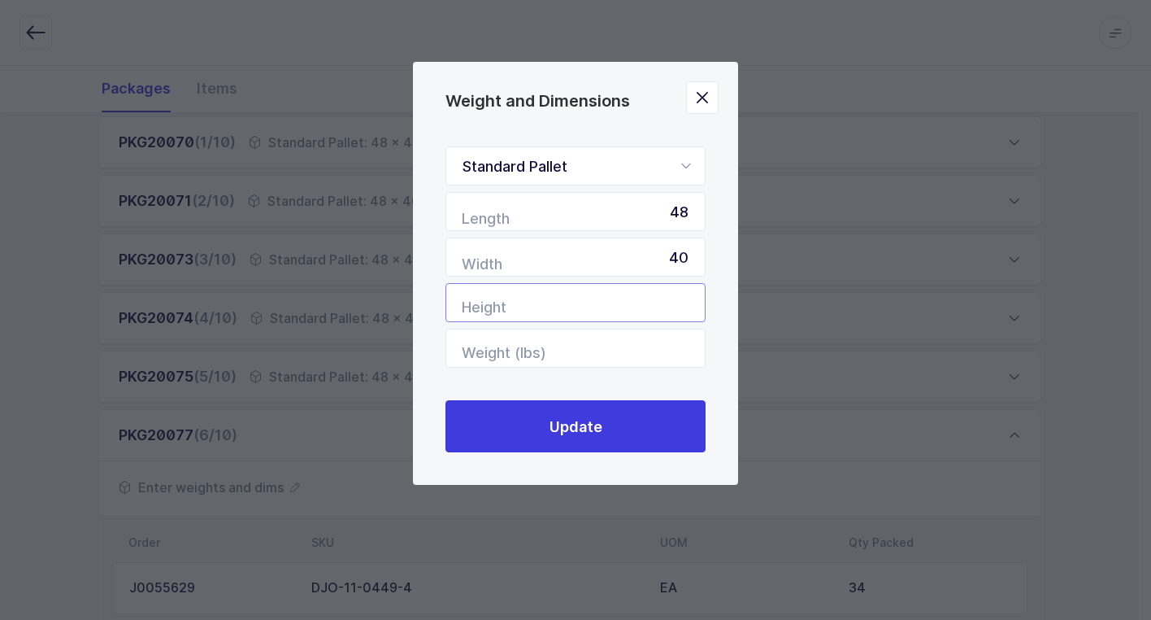
click at [666, 301] on input "Height" at bounding box center [576, 302] width 260 height 39
type input "58"
click at [637, 352] on input "Weight (lbs)" at bounding box center [576, 348] width 260 height 39
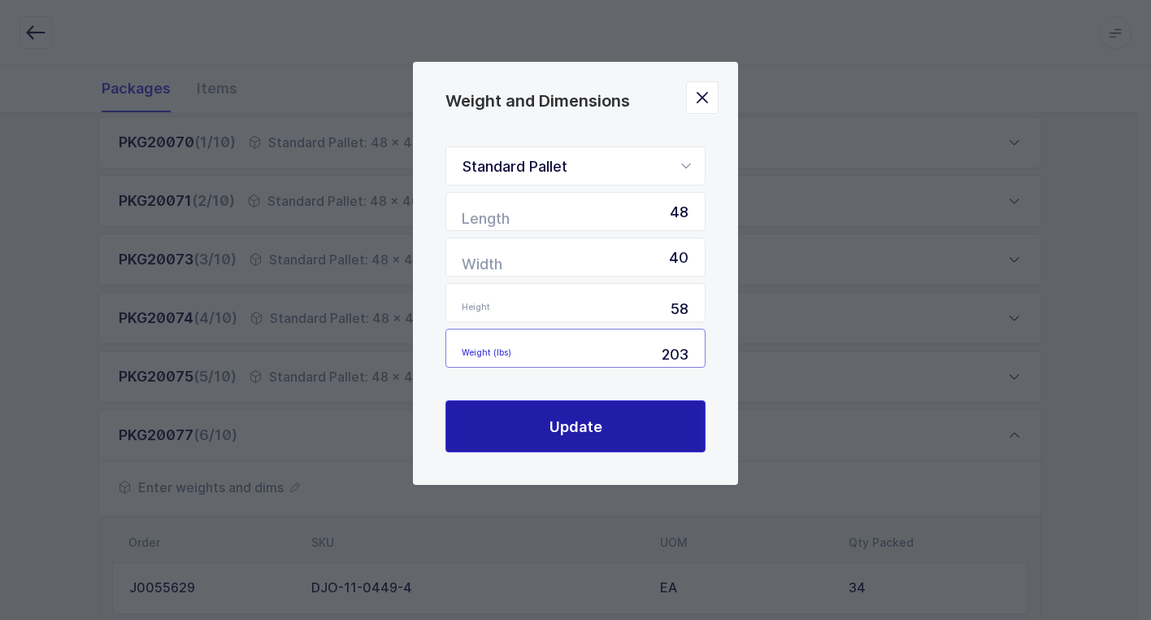
type input "203"
click at [580, 431] on span "Update" at bounding box center [576, 426] width 53 height 20
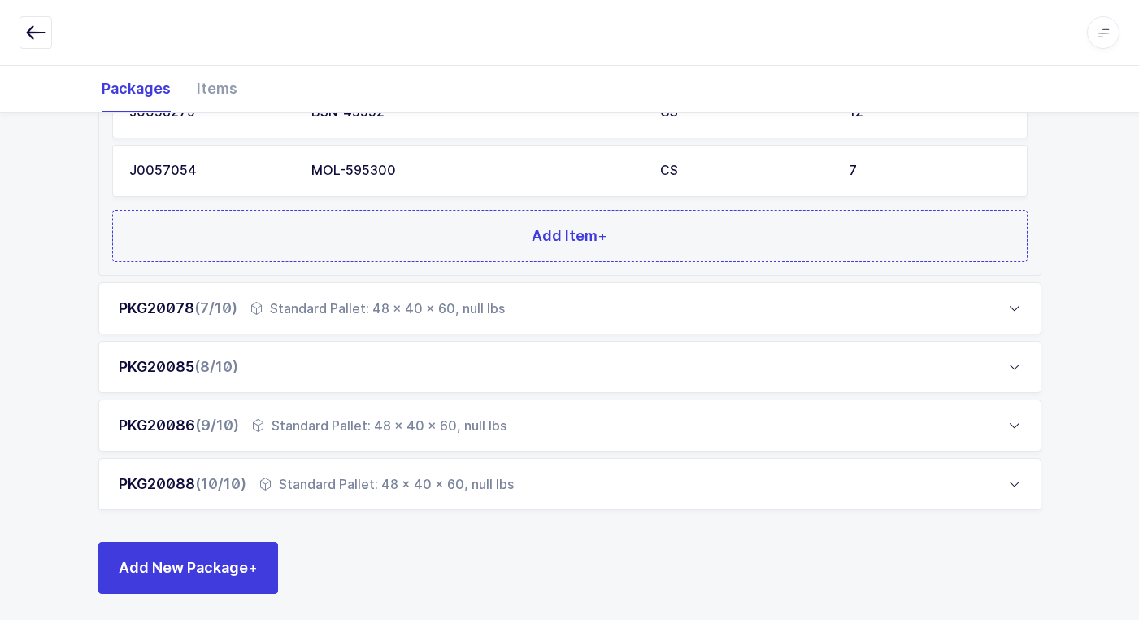
click at [315, 372] on div "PKG20085 (8/10)" at bounding box center [569, 367] width 943 height 52
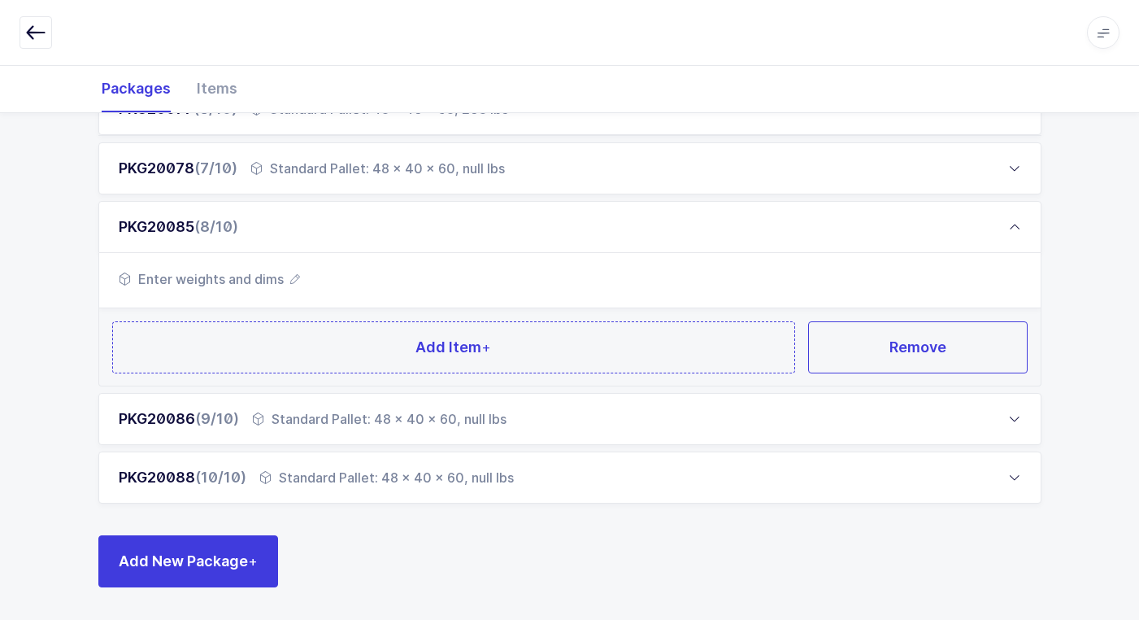
scroll to position [570, 0]
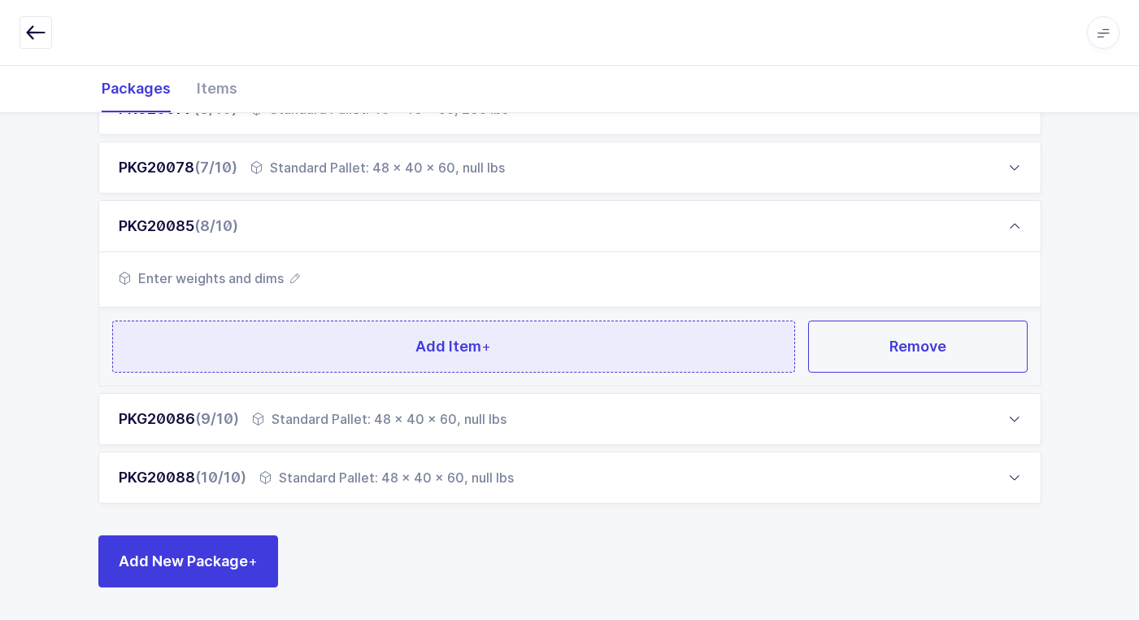
click at [359, 352] on button "Add Item +" at bounding box center [454, 346] width 684 height 52
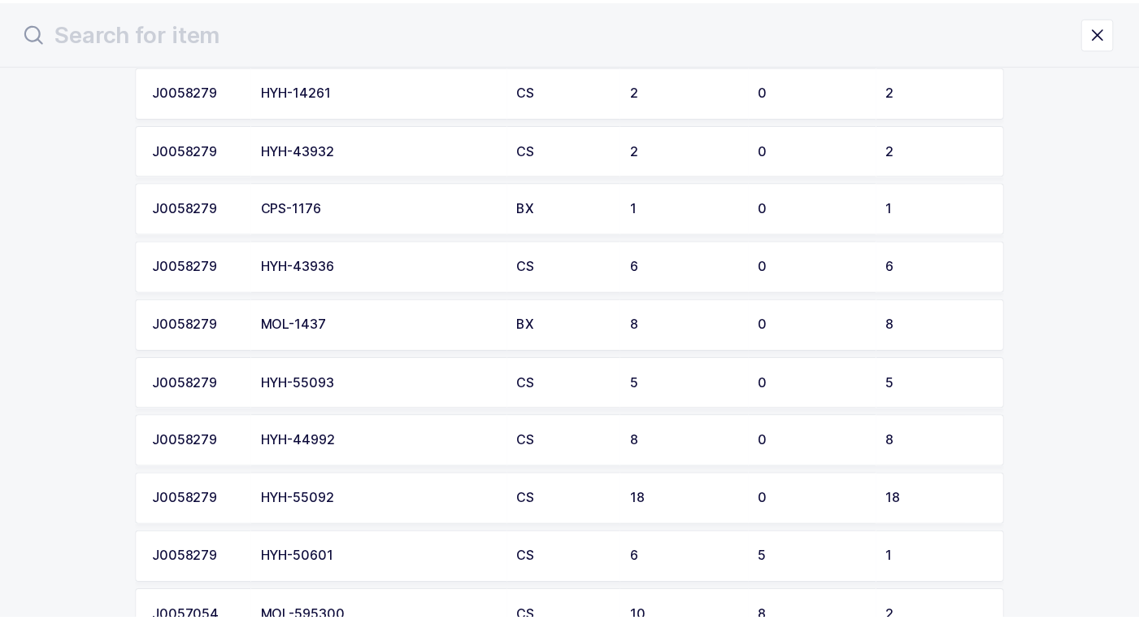
scroll to position [407, 0]
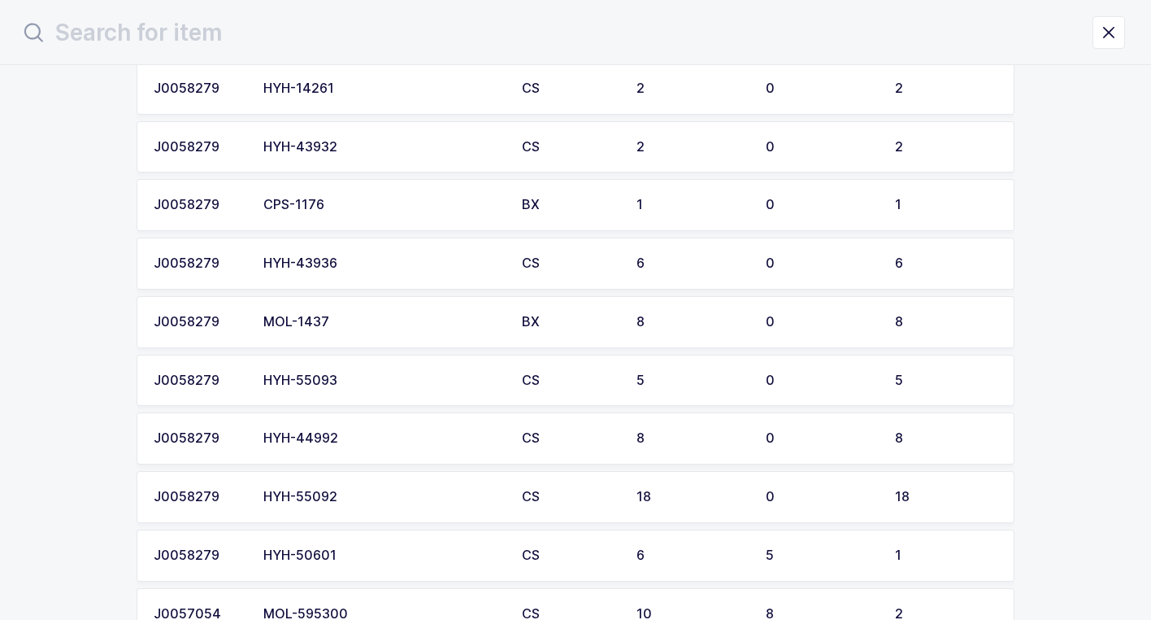
click at [384, 272] on td "HYH-43936" at bounding box center [383, 263] width 259 height 52
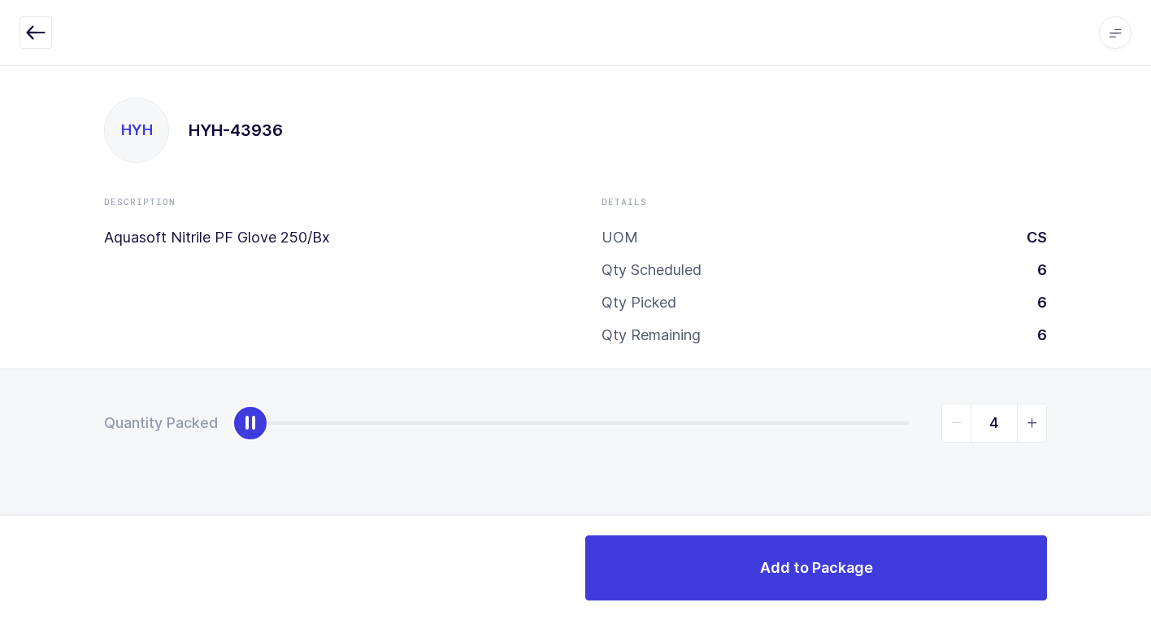
type input "6"
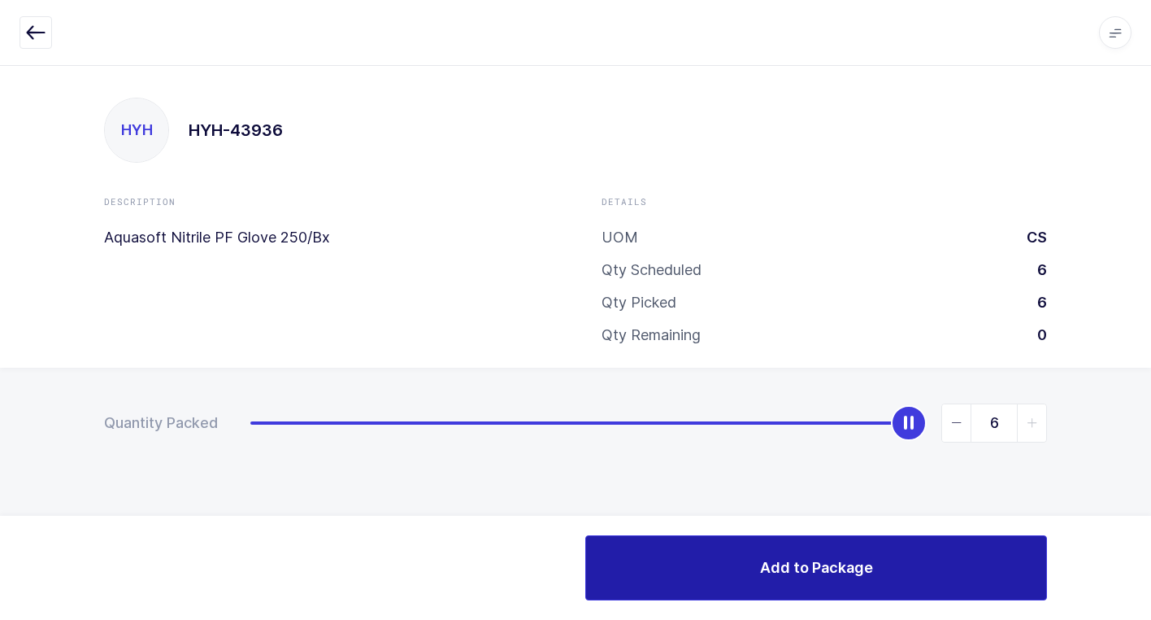
drag, startPoint x: 261, startPoint y: 424, endPoint x: 859, endPoint y: 576, distance: 616.5
click at [1137, 455] on div "Quantity Packed 6" at bounding box center [575, 480] width 1151 height 224
drag, startPoint x: 804, startPoint y: 568, endPoint x: 794, endPoint y: 566, distance: 10.8
click at [800, 566] on span "Add to Package" at bounding box center [816, 567] width 113 height 20
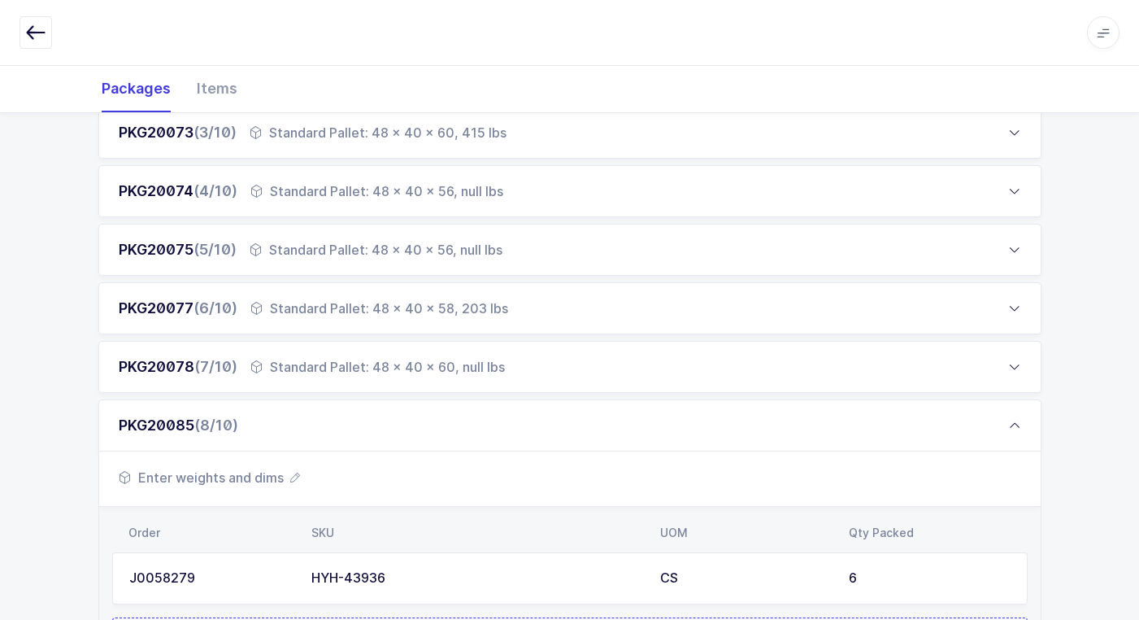
scroll to position [569, 0]
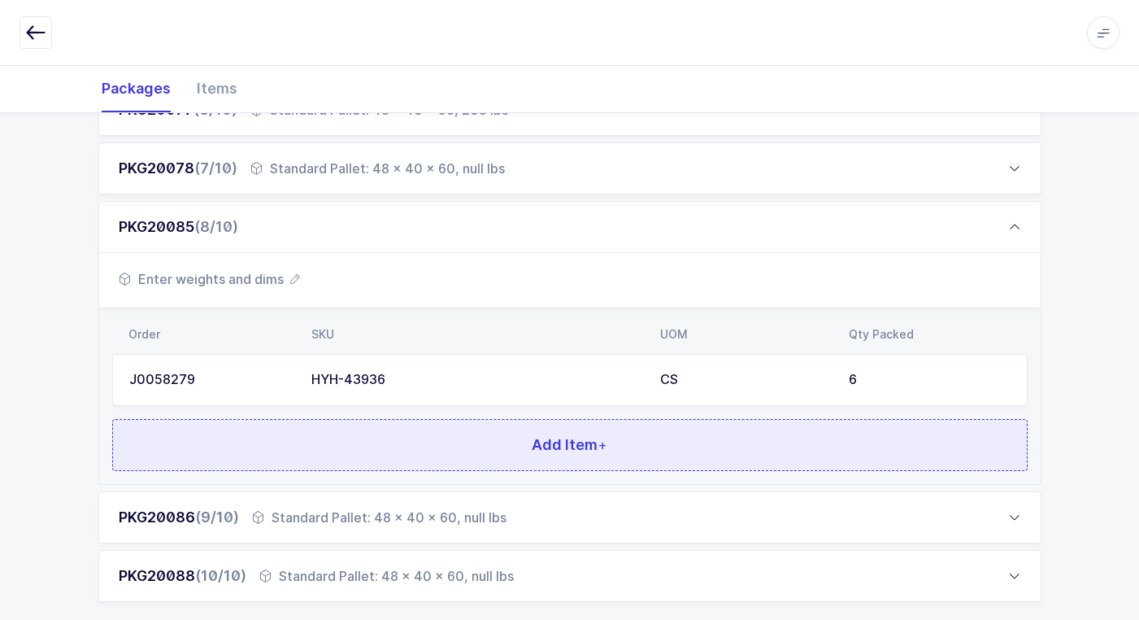
click at [398, 435] on button "Add Item +" at bounding box center [570, 445] width 916 height 52
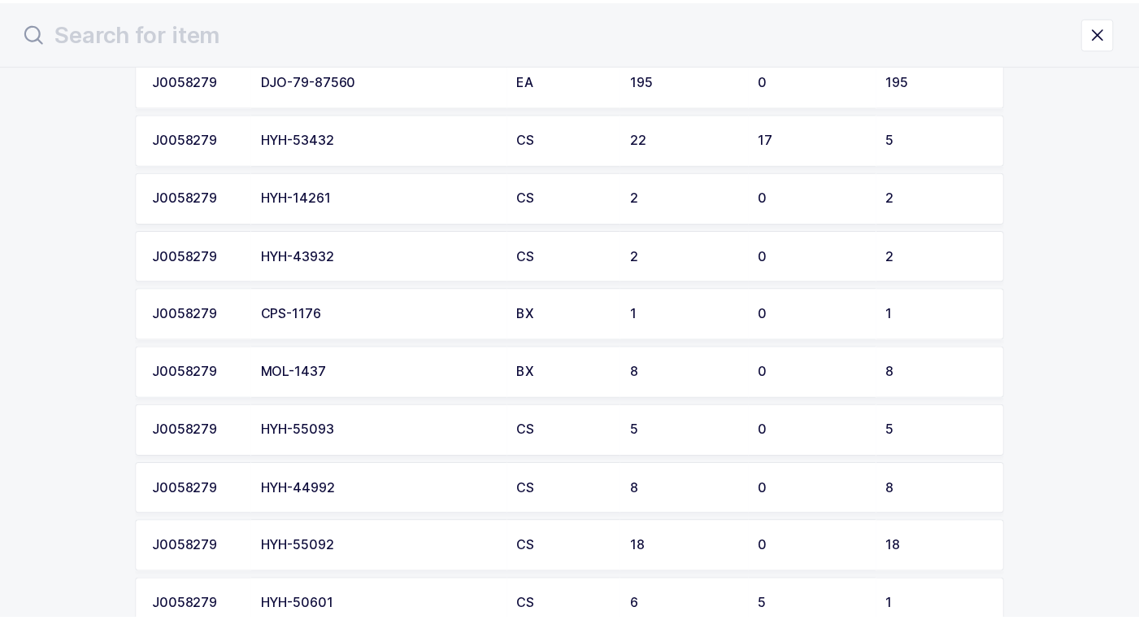
scroll to position [325, 0]
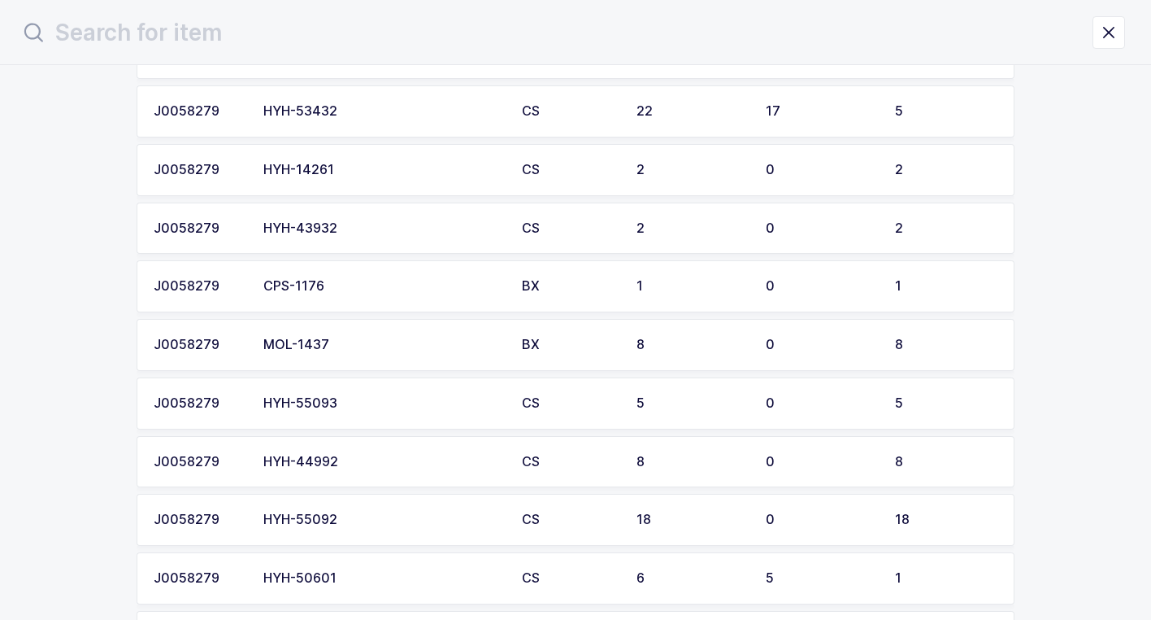
click at [367, 237] on td "HYH-43932" at bounding box center [383, 228] width 259 height 52
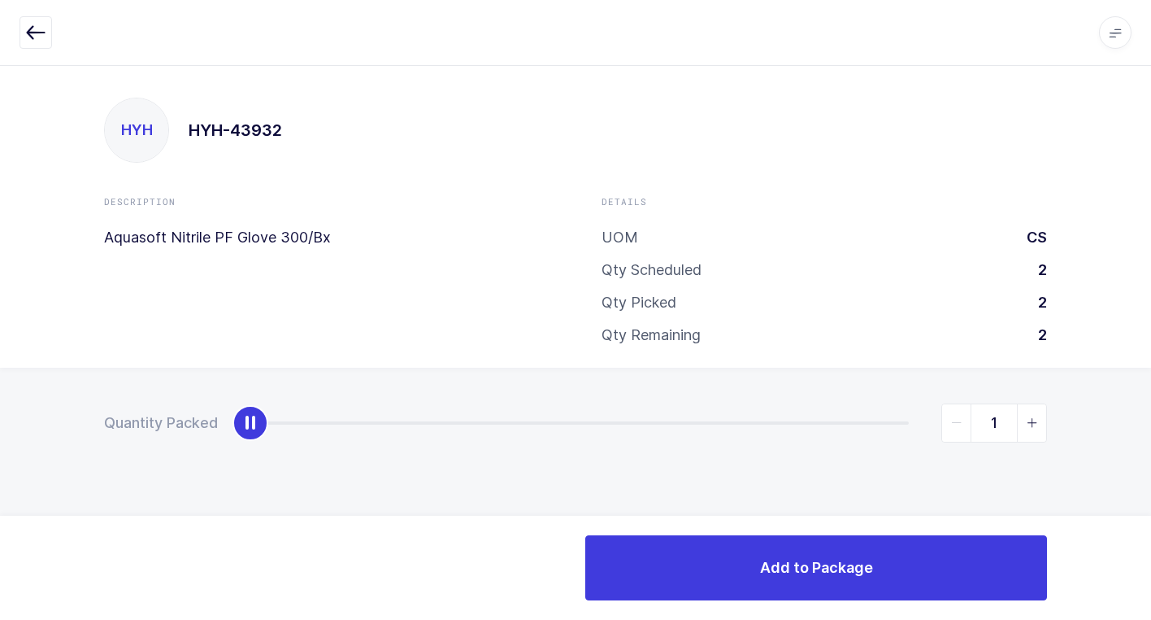
type input "2"
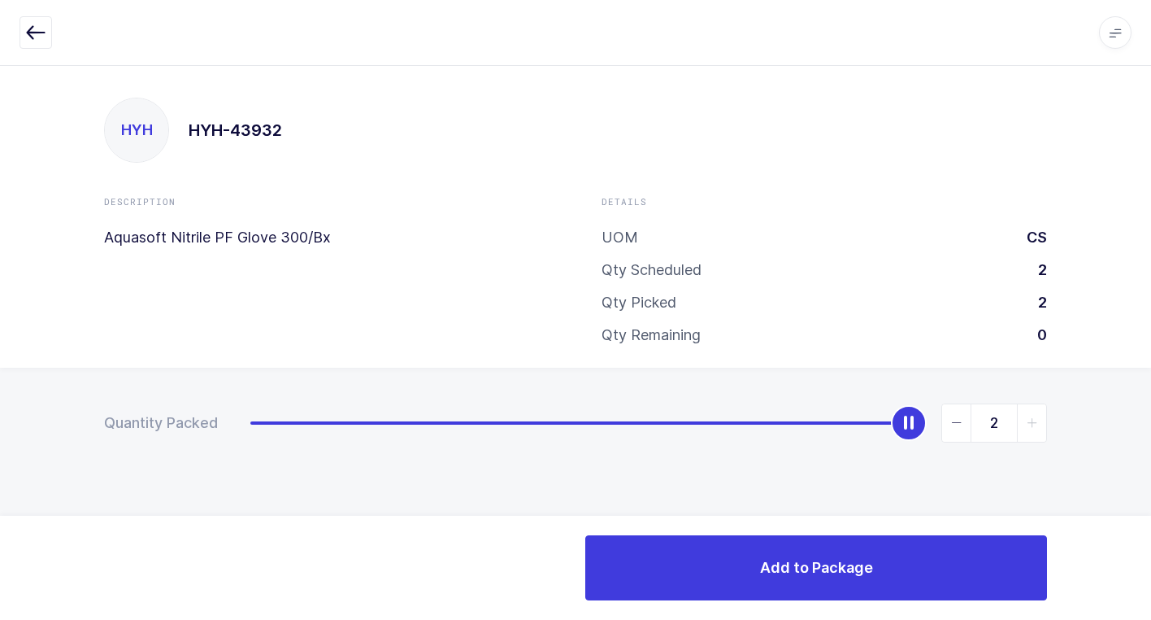
drag, startPoint x: 250, startPoint y: 429, endPoint x: 1132, endPoint y: 394, distance: 882.2
click at [1151, 357] on html "Apps Core [GEOGRAPHIC_DATA] Admin Mission Control Purchasing [PERSON_NAME] Logo…" at bounding box center [575, 310] width 1151 height 620
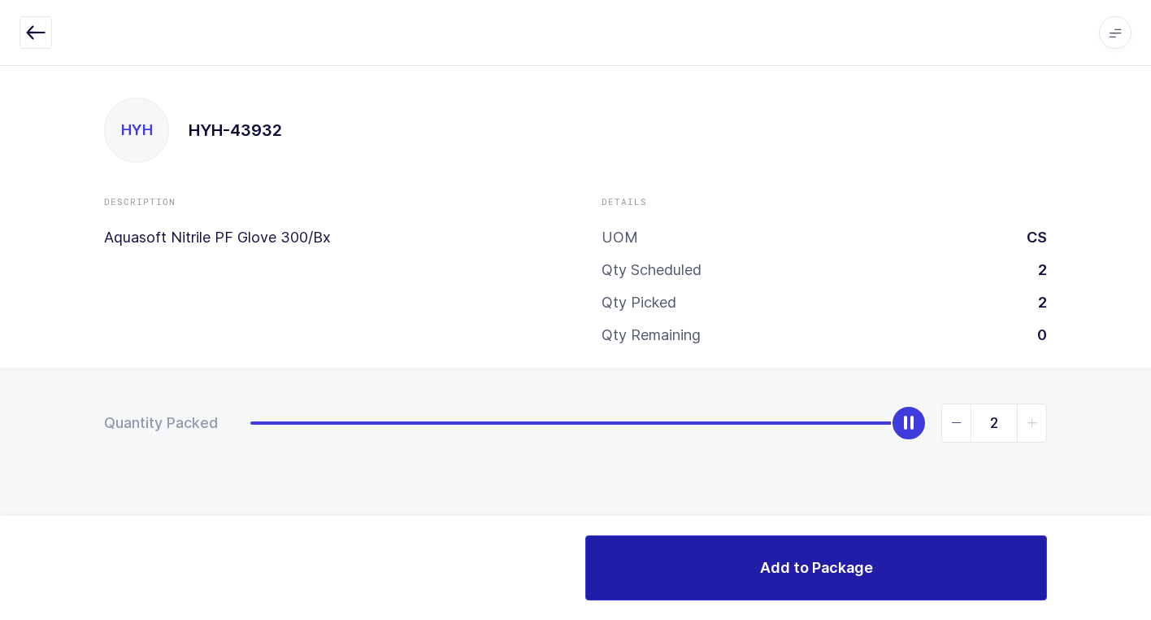
click at [798, 555] on button "Add to Package" at bounding box center [816, 567] width 462 height 65
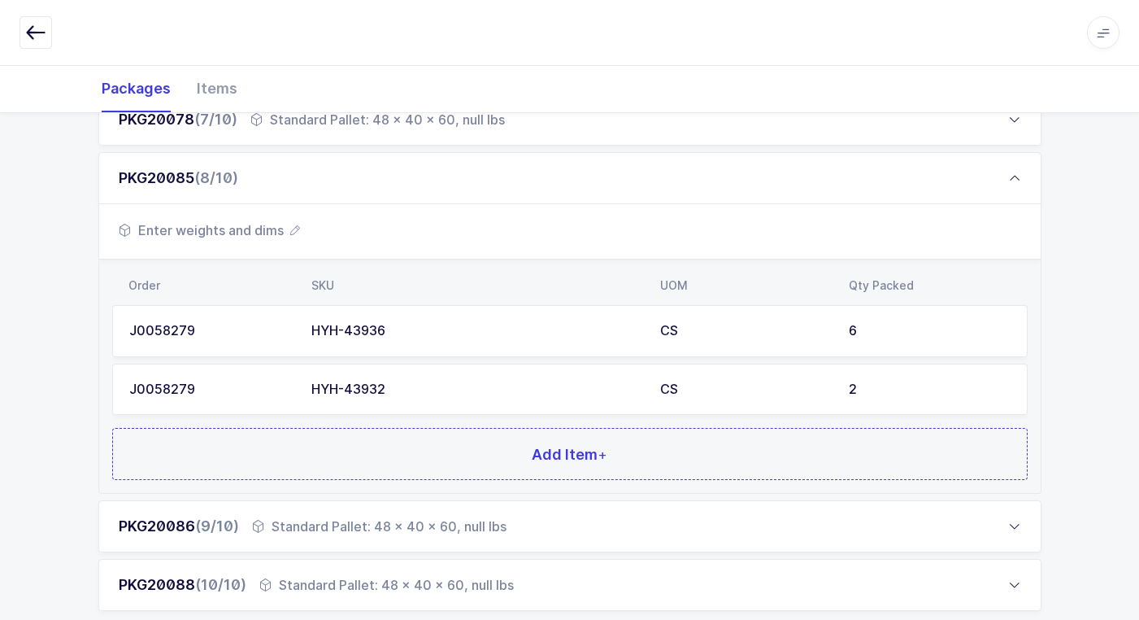
scroll to position [725, 0]
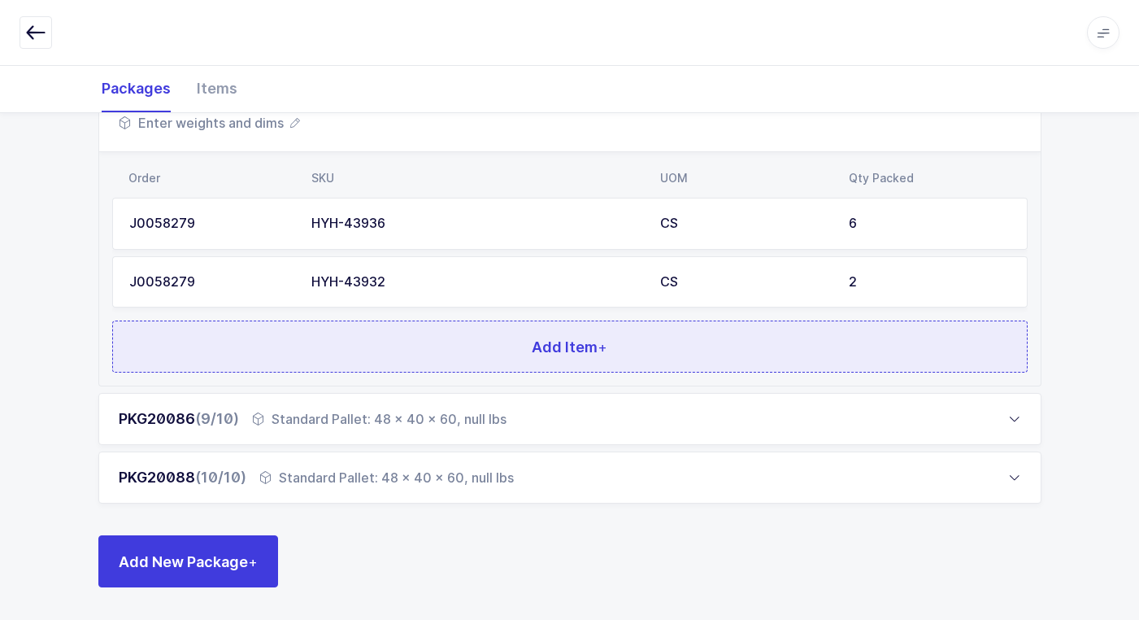
click at [438, 342] on button "Add Item +" at bounding box center [570, 346] width 916 height 52
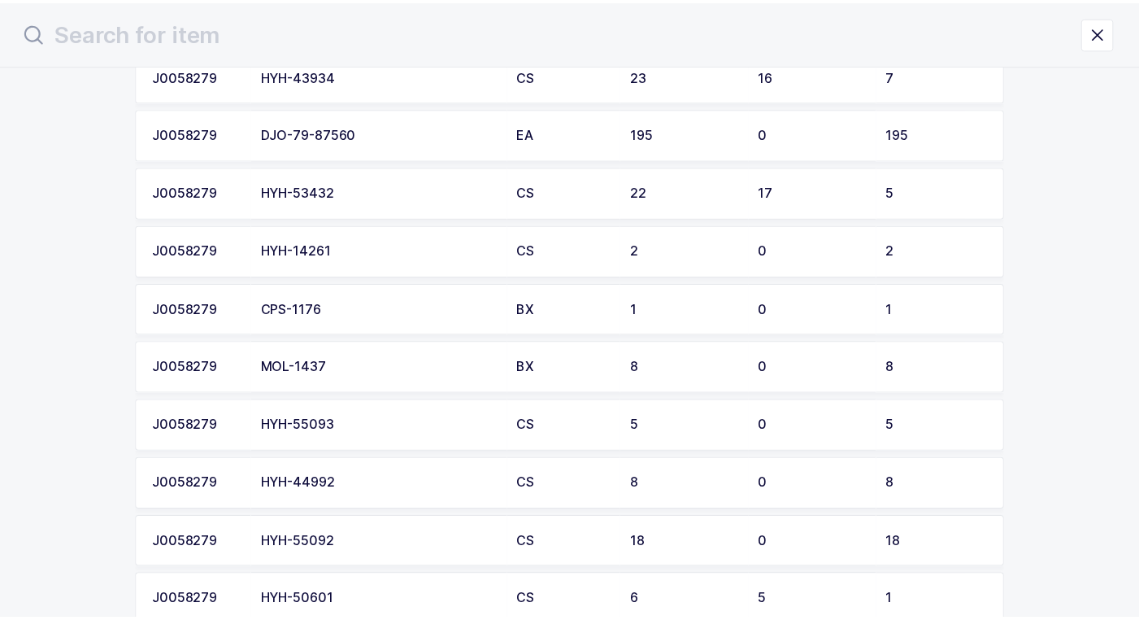
scroll to position [325, 0]
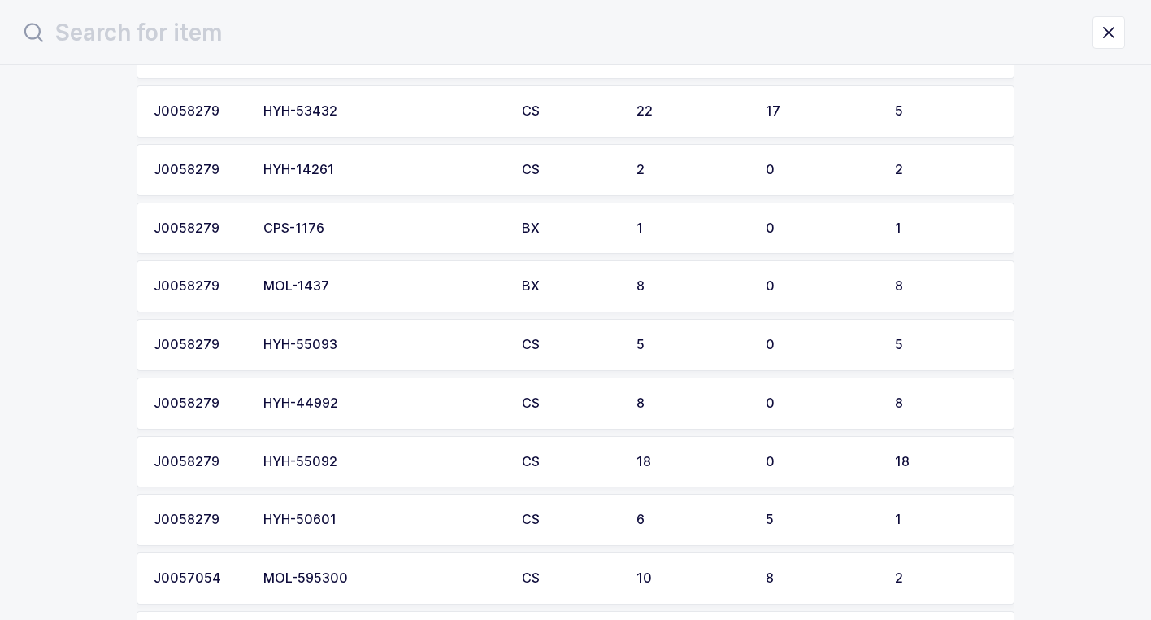
click at [369, 122] on td "HYH-53432" at bounding box center [383, 111] width 259 height 52
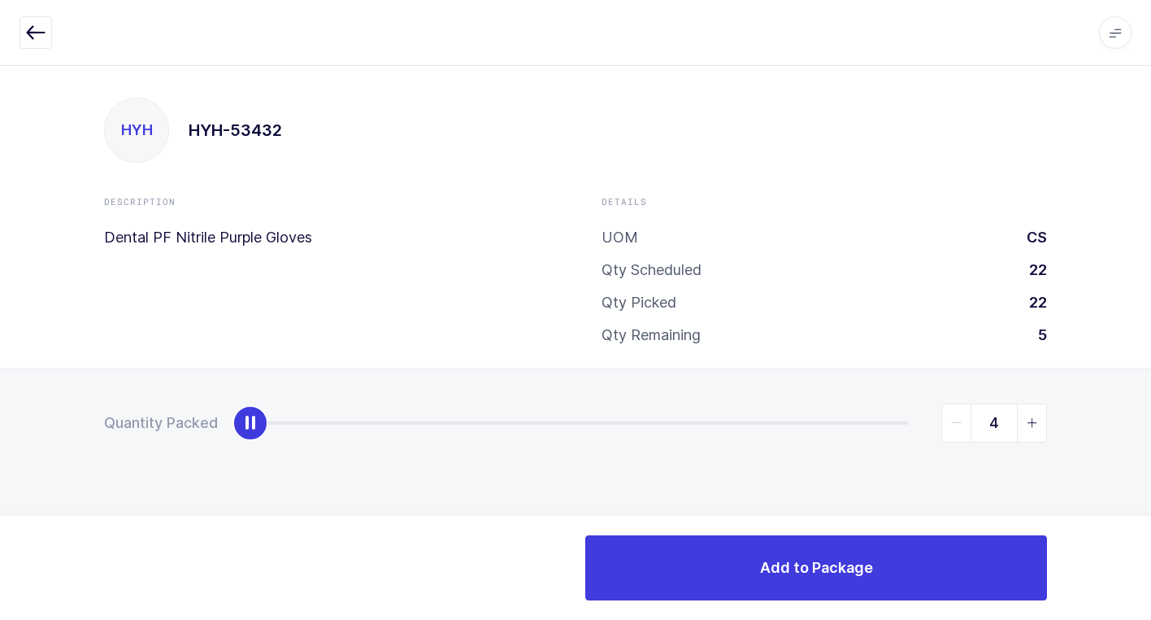
type input "5"
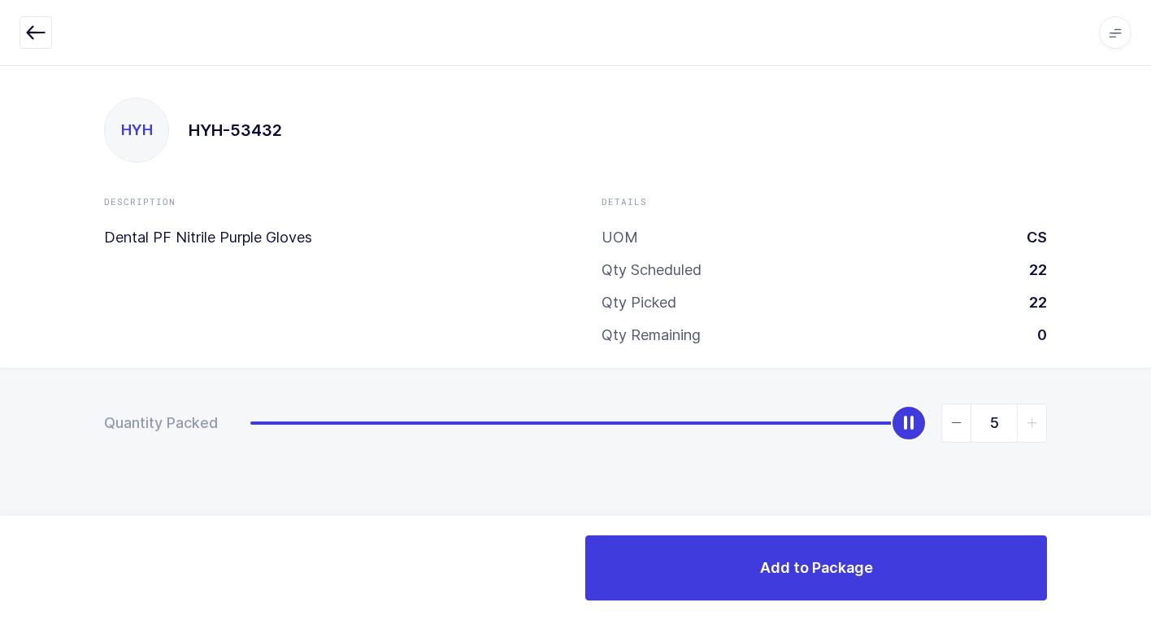
drag, startPoint x: 249, startPoint y: 431, endPoint x: 1160, endPoint y: 411, distance: 911.8
click at [1151, 411] on html "Apps Core [GEOGRAPHIC_DATA] Admin Mission Control Purchasing [PERSON_NAME] Logo…" at bounding box center [575, 310] width 1151 height 620
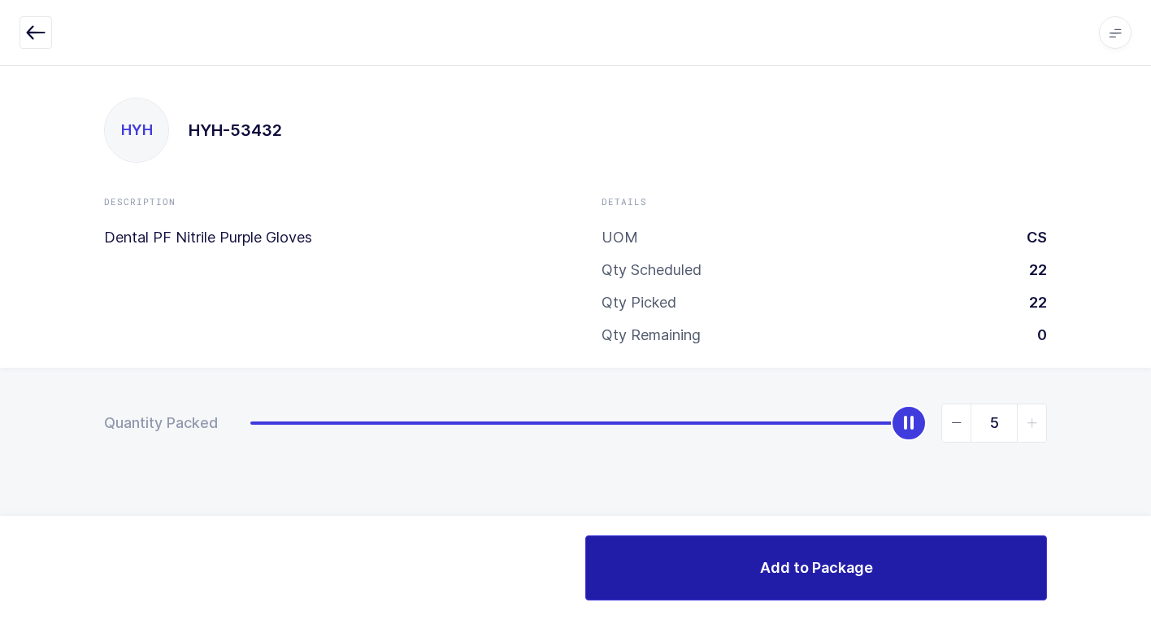
click at [694, 561] on button "Add to Package" at bounding box center [816, 567] width 462 height 65
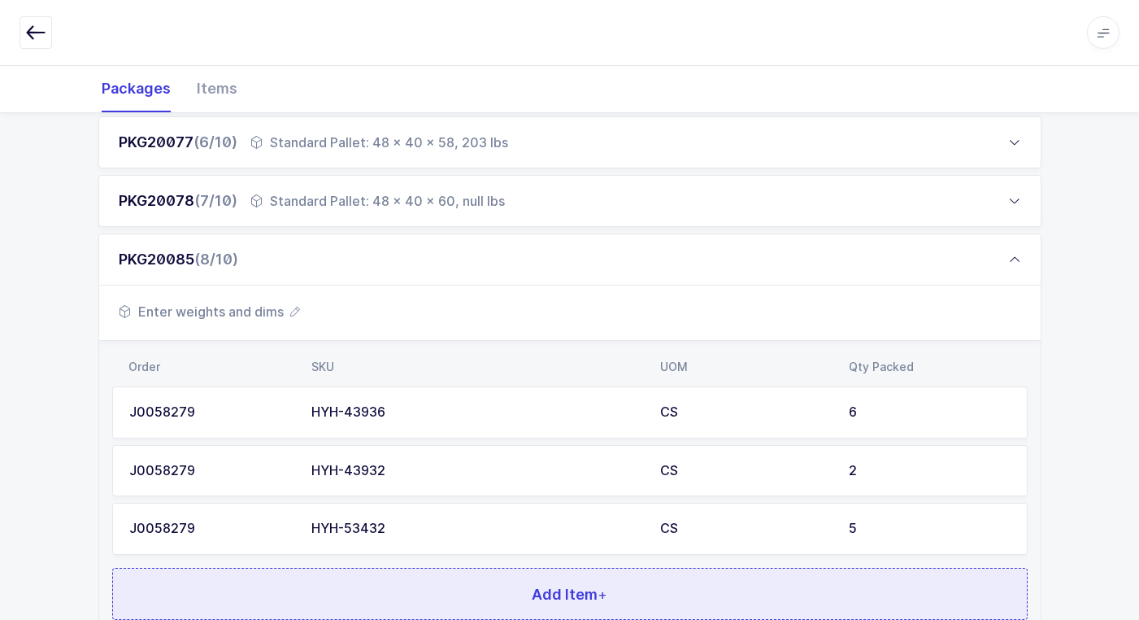
scroll to position [651, 0]
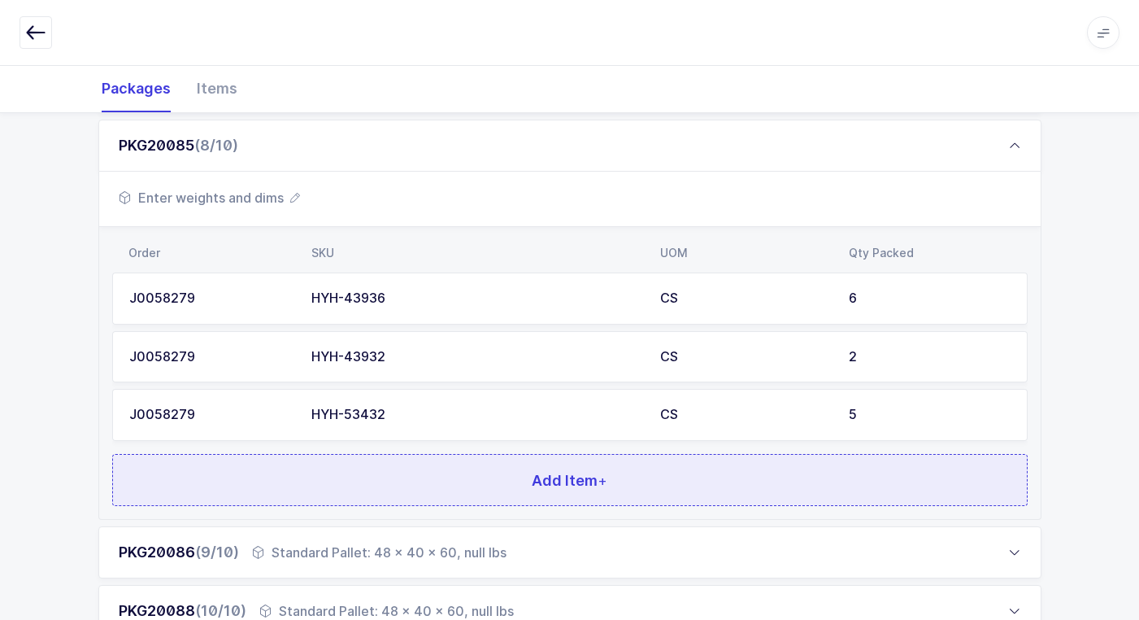
click at [425, 477] on button "Add Item +" at bounding box center [570, 480] width 916 height 52
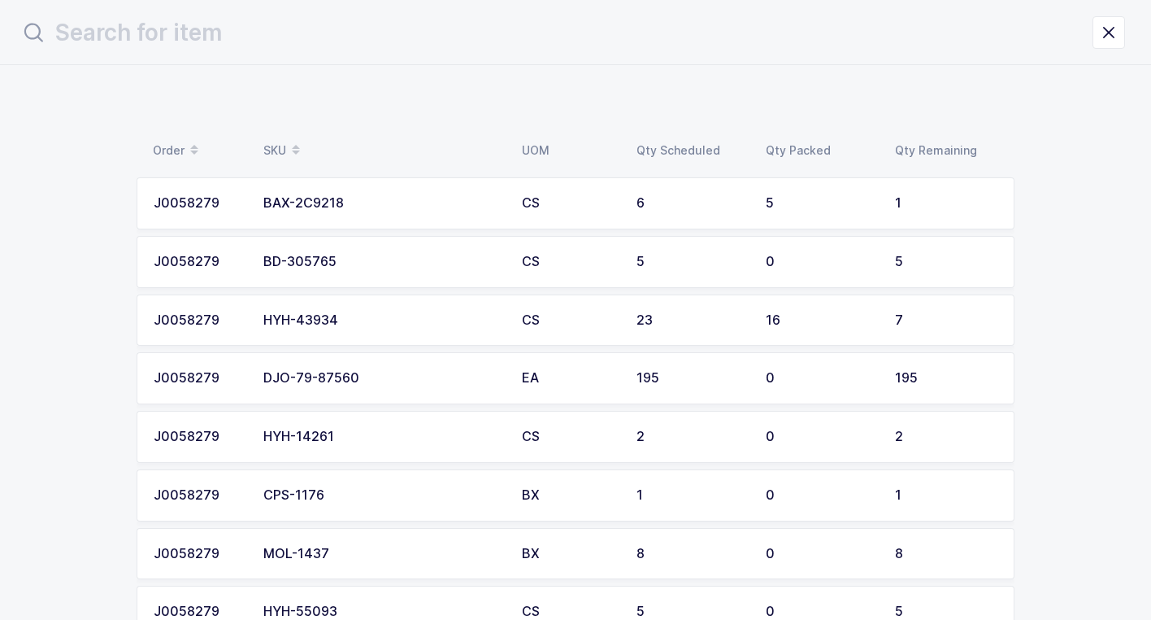
click at [346, 332] on td "HYH-43934" at bounding box center [383, 320] width 259 height 52
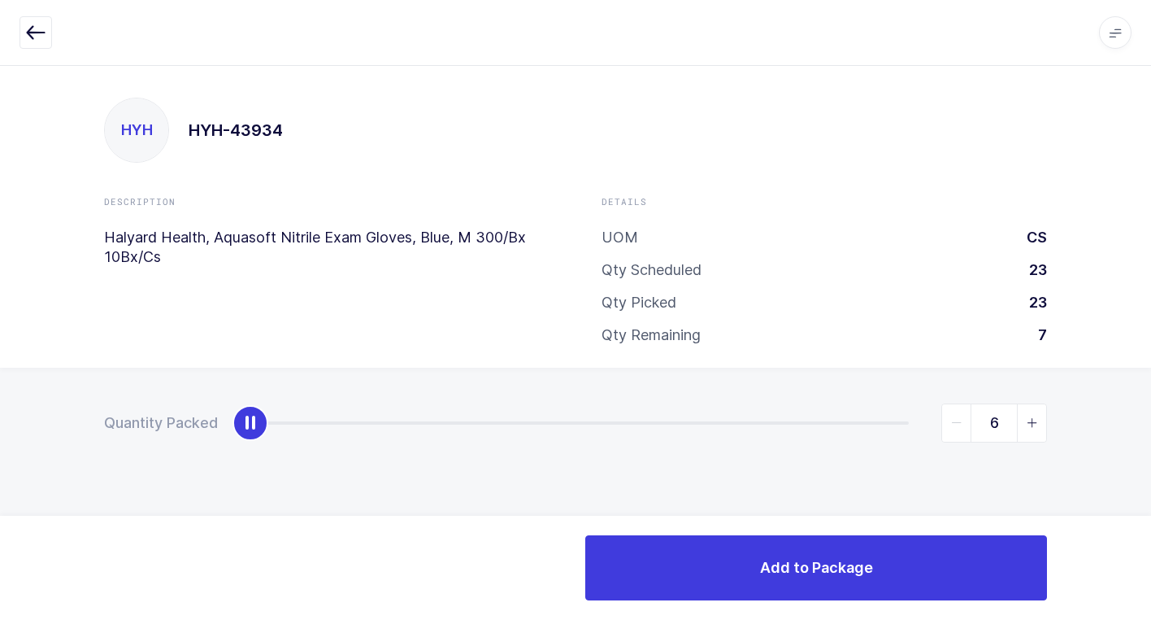
type input "7"
drag, startPoint x: 245, startPoint y: 434, endPoint x: 1134, endPoint y: 512, distance: 893.0
click at [1143, 508] on div "Quantity Packed 7" at bounding box center [575, 480] width 1151 height 224
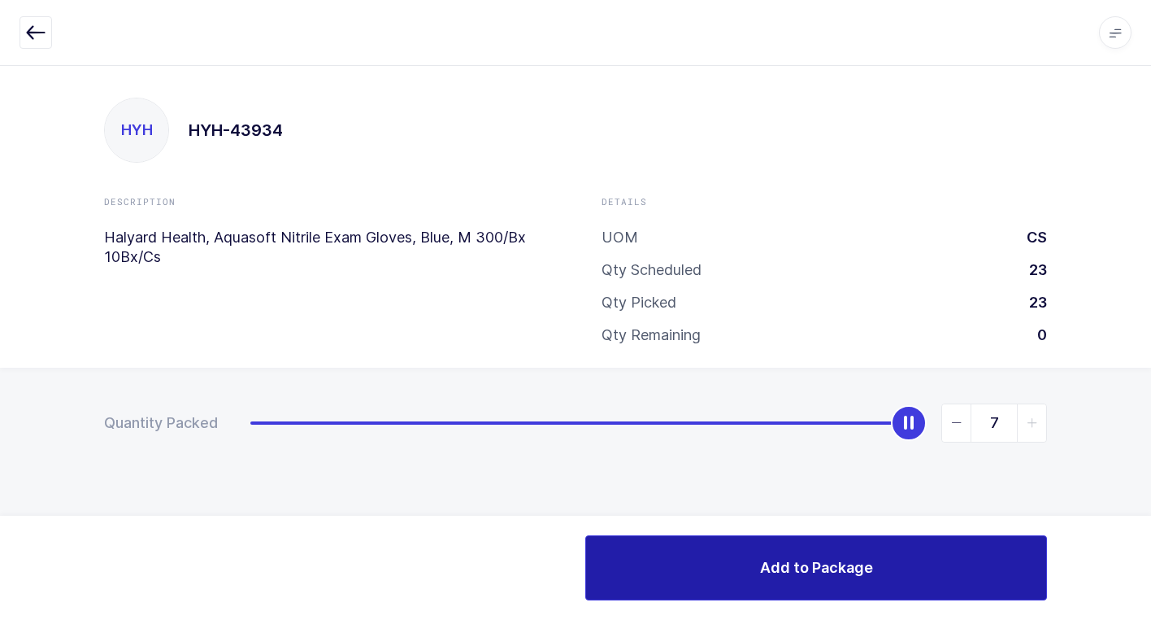
click at [875, 565] on button "Add to Package" at bounding box center [816, 567] width 462 height 65
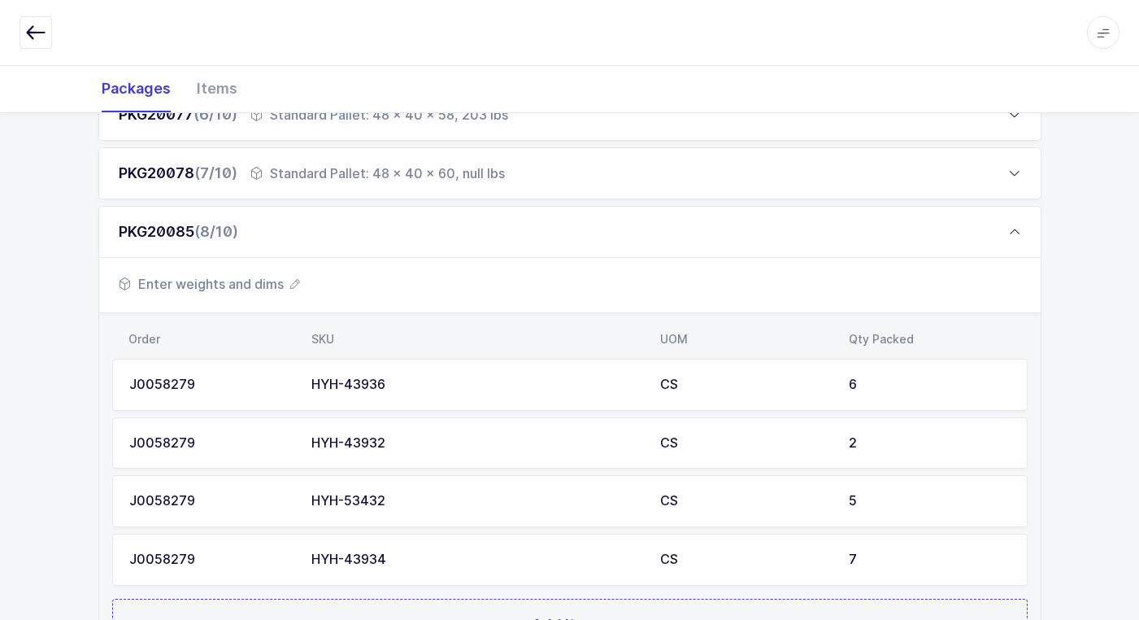
scroll to position [732, 0]
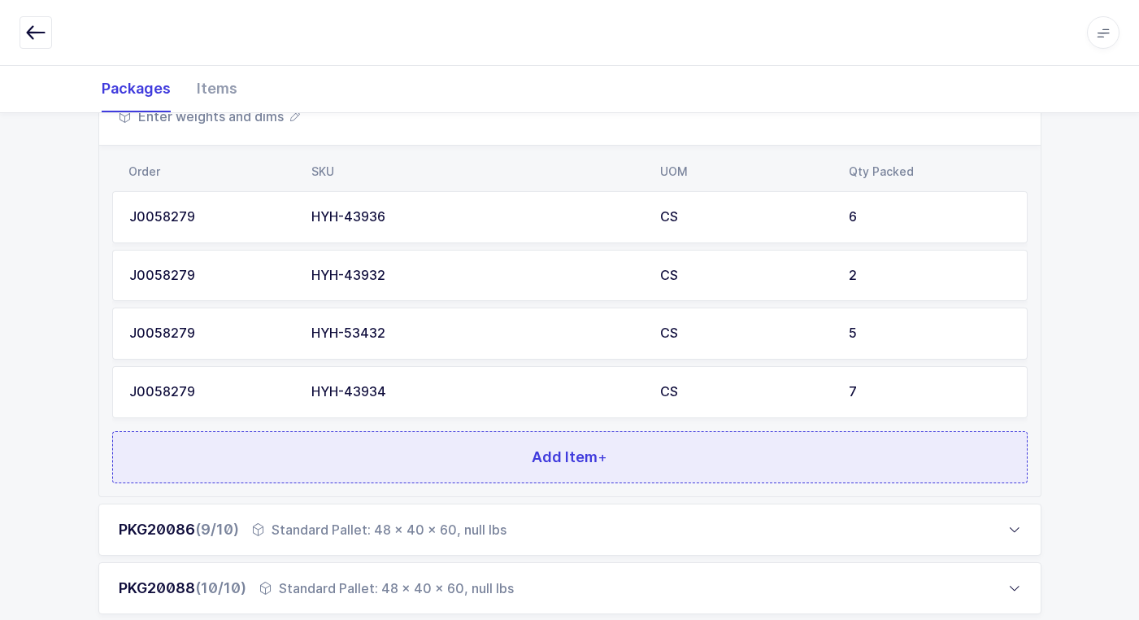
click at [359, 451] on button "Add Item +" at bounding box center [570, 457] width 916 height 52
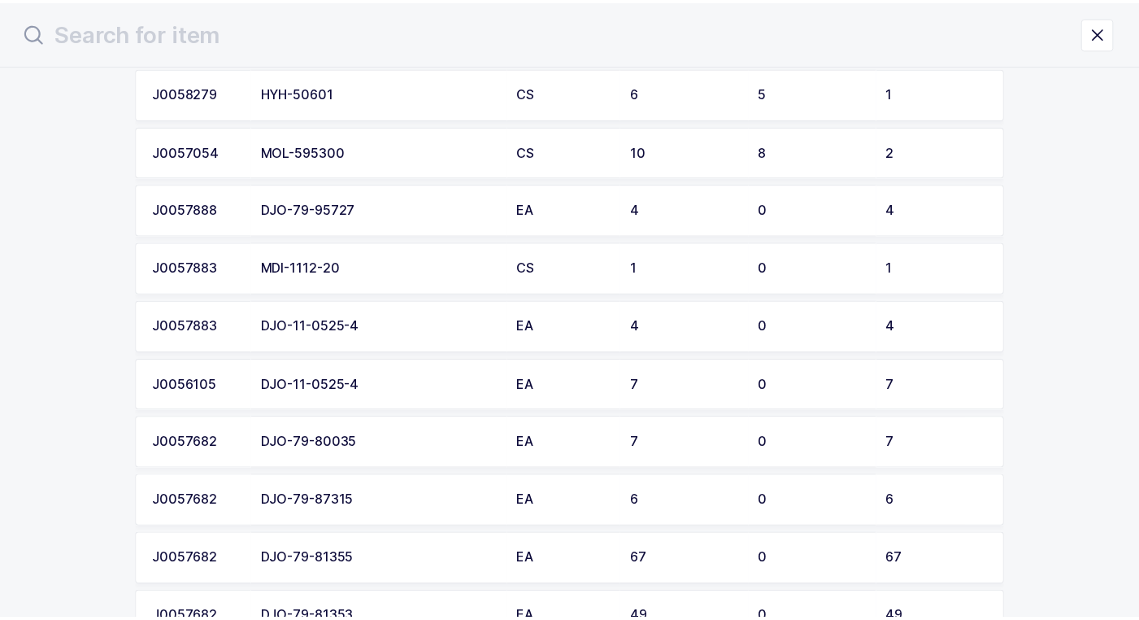
scroll to position [651, 0]
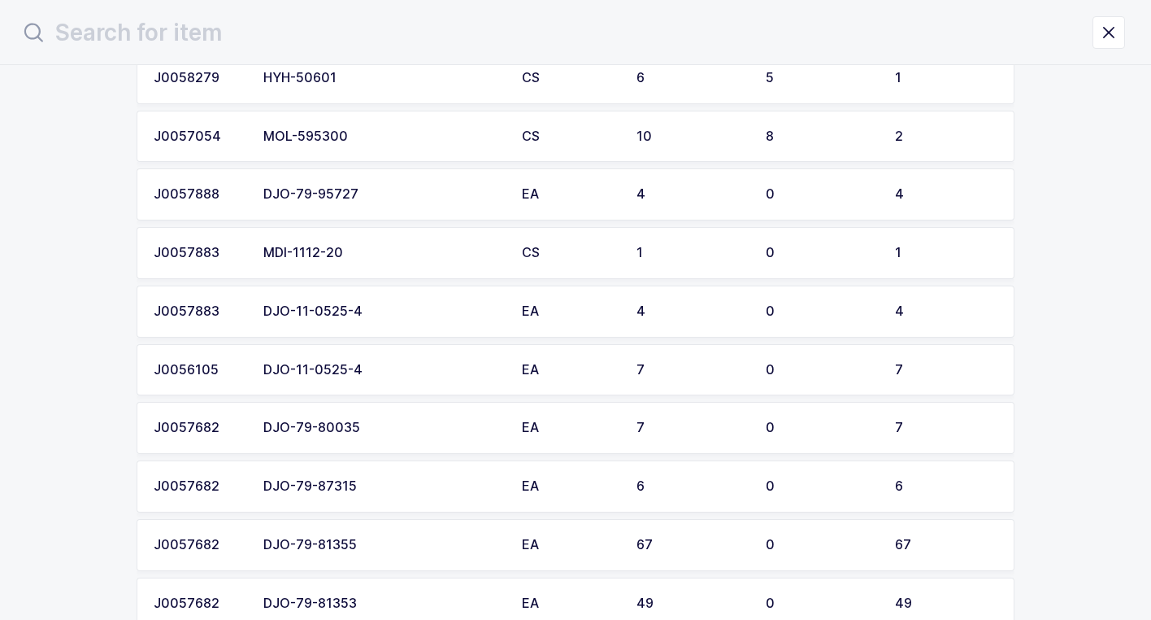
click at [375, 246] on div "MDI-1112-20" at bounding box center [382, 253] width 239 height 15
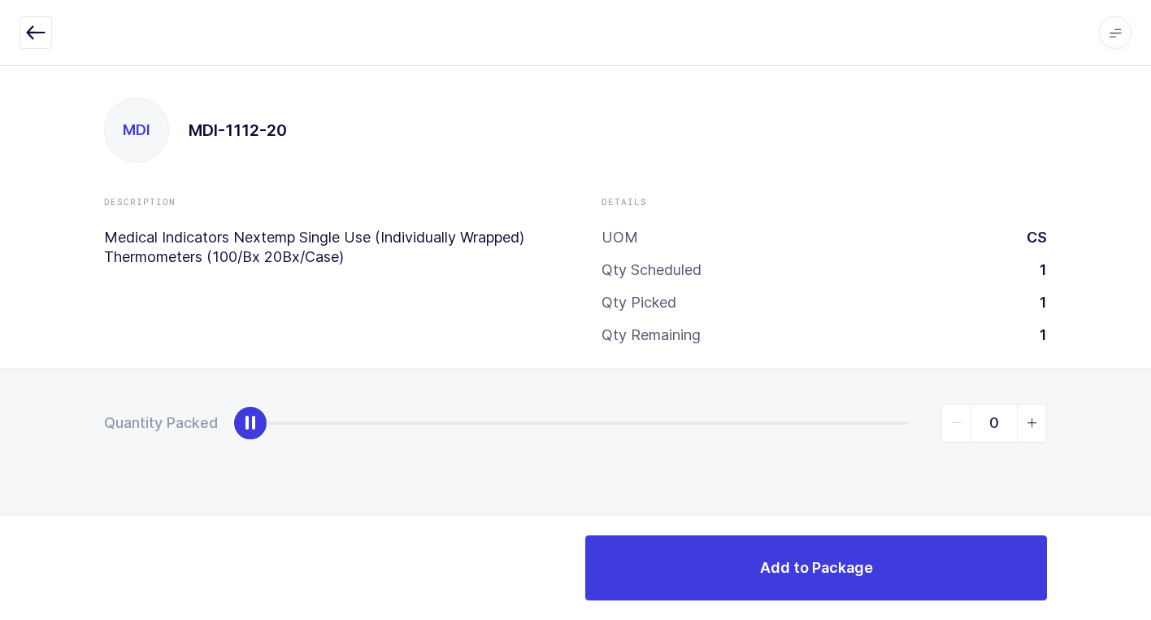
type input "1"
drag, startPoint x: 250, startPoint y: 429, endPoint x: 1098, endPoint y: 485, distance: 849.2
click at [1116, 478] on div "Quantity Packed 1" at bounding box center [575, 480] width 1151 height 224
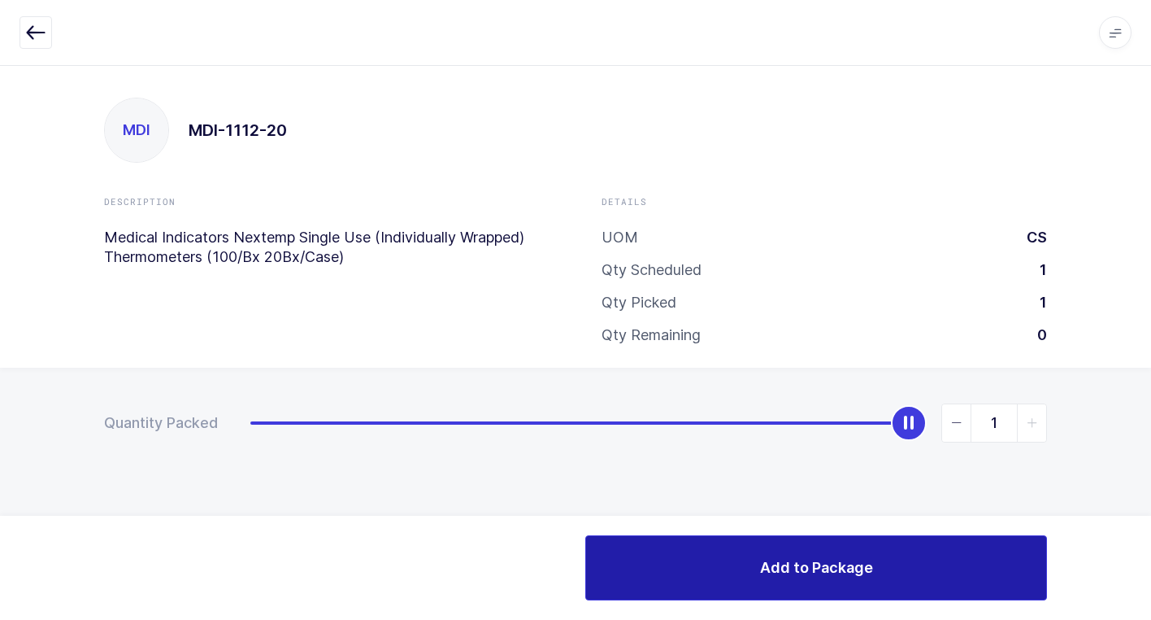
click at [802, 563] on span "Add to Package" at bounding box center [816, 567] width 113 height 20
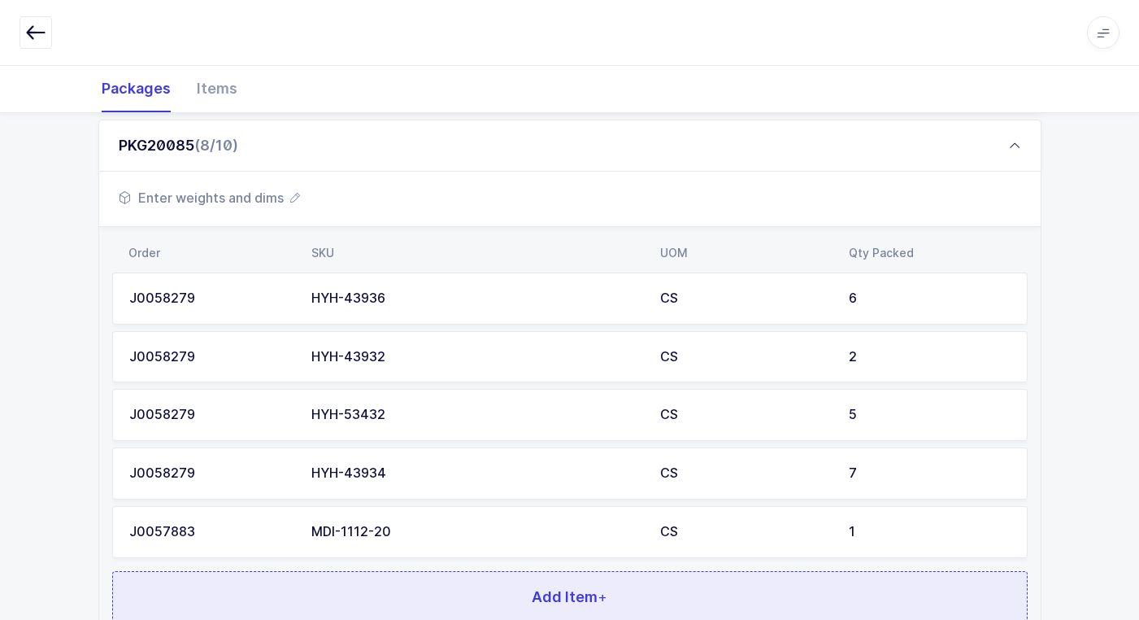
click at [450, 596] on button "Add Item +" at bounding box center [570, 597] width 916 height 52
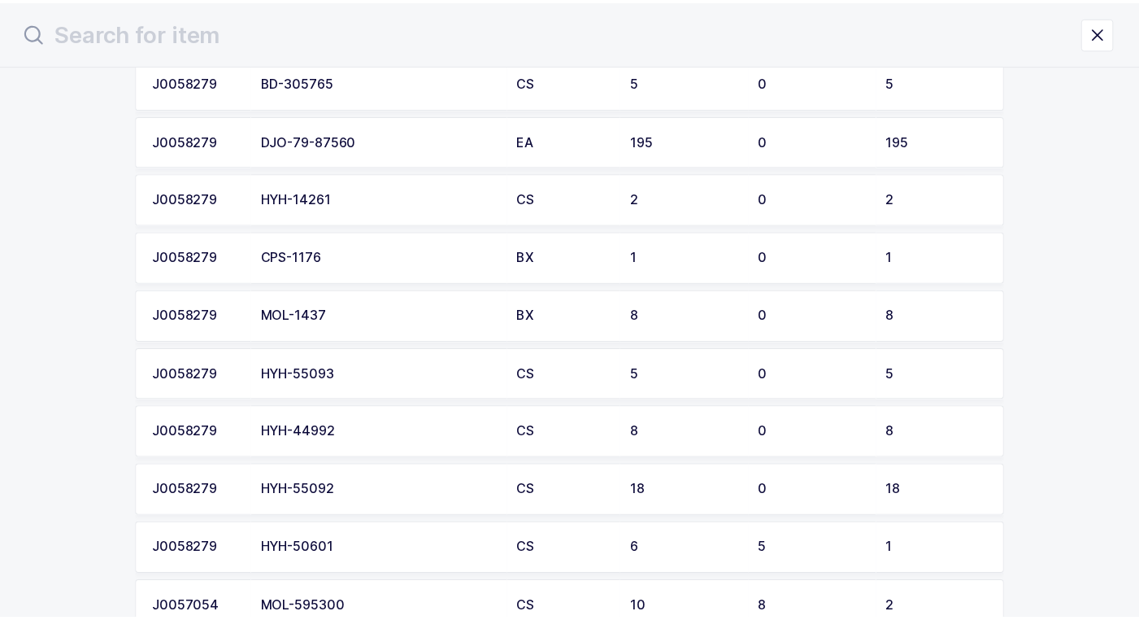
scroll to position [244, 0]
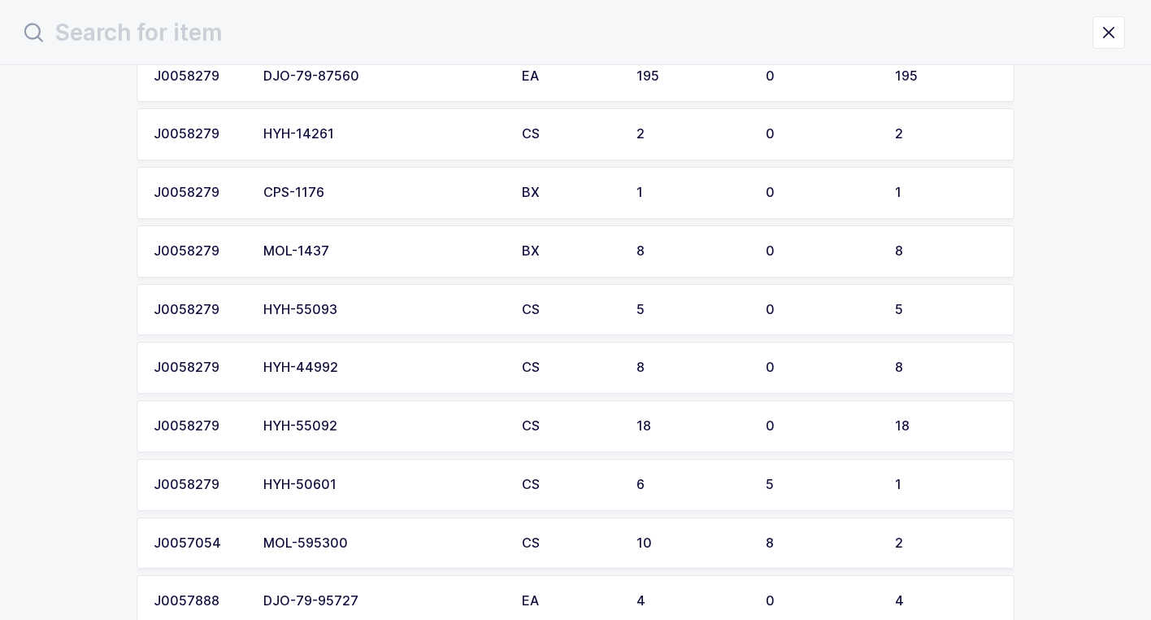
click at [355, 316] on div "HYH-55093" at bounding box center [382, 309] width 239 height 15
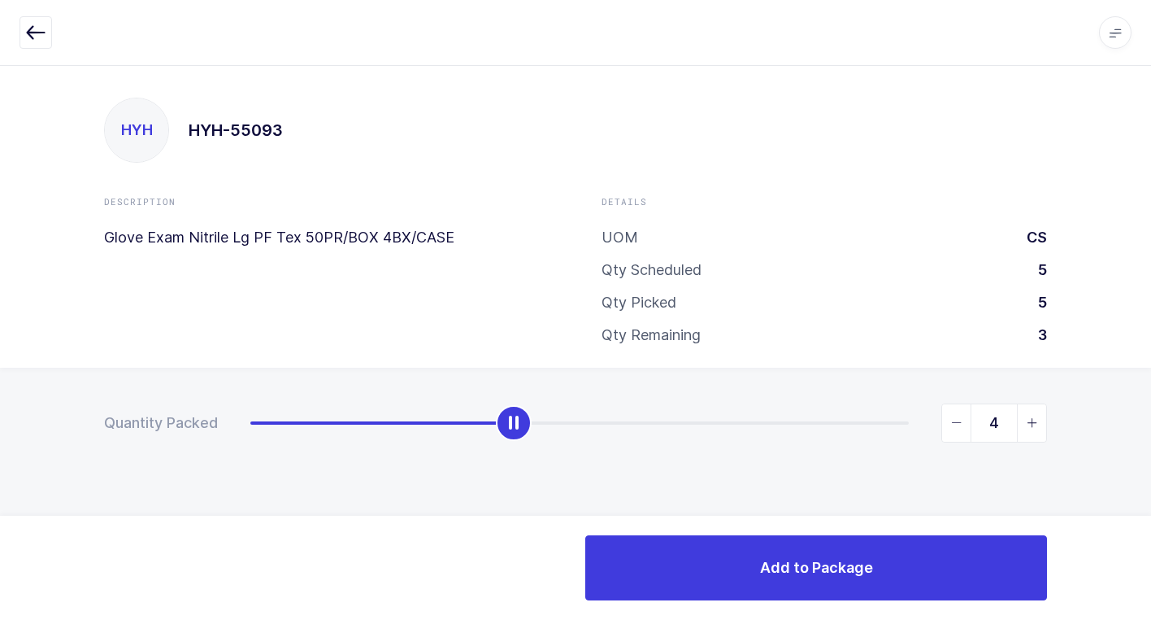
type input "5"
drag, startPoint x: 261, startPoint y: 424, endPoint x: 1160, endPoint y: 460, distance: 900.1
click at [1151, 460] on html "Apps Core [GEOGRAPHIC_DATA] Admin Mission Control Purchasing [PERSON_NAME] Logo…" at bounding box center [575, 310] width 1151 height 620
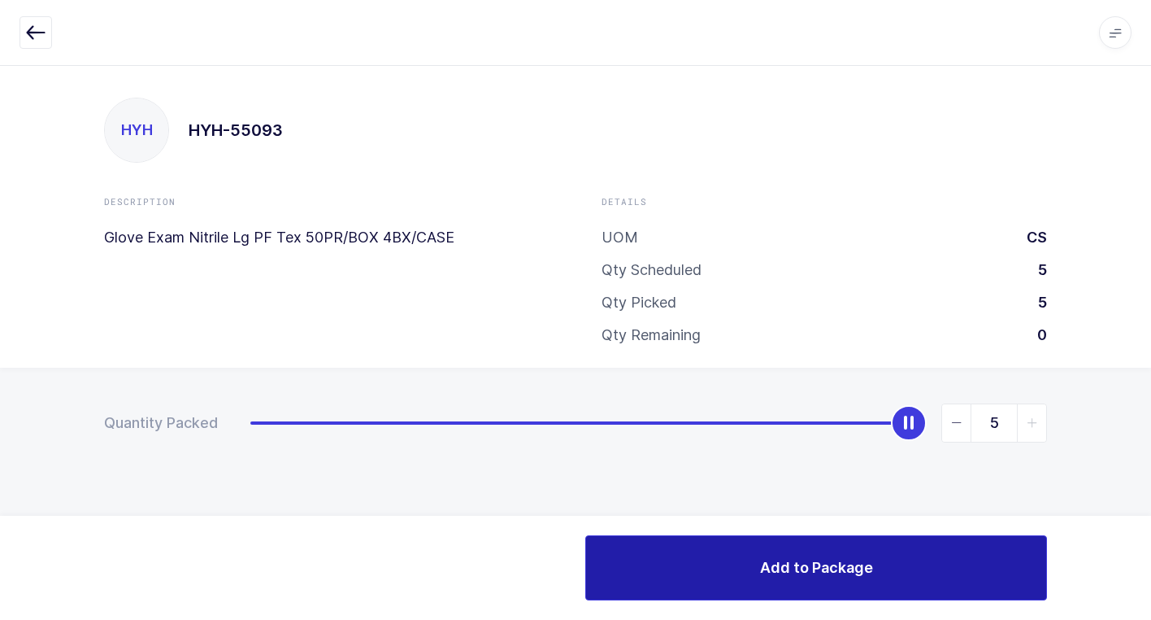
drag, startPoint x: 768, startPoint y: 572, endPoint x: 757, endPoint y: 571, distance: 11.4
click at [768, 571] on span "Add to Package" at bounding box center [816, 567] width 113 height 20
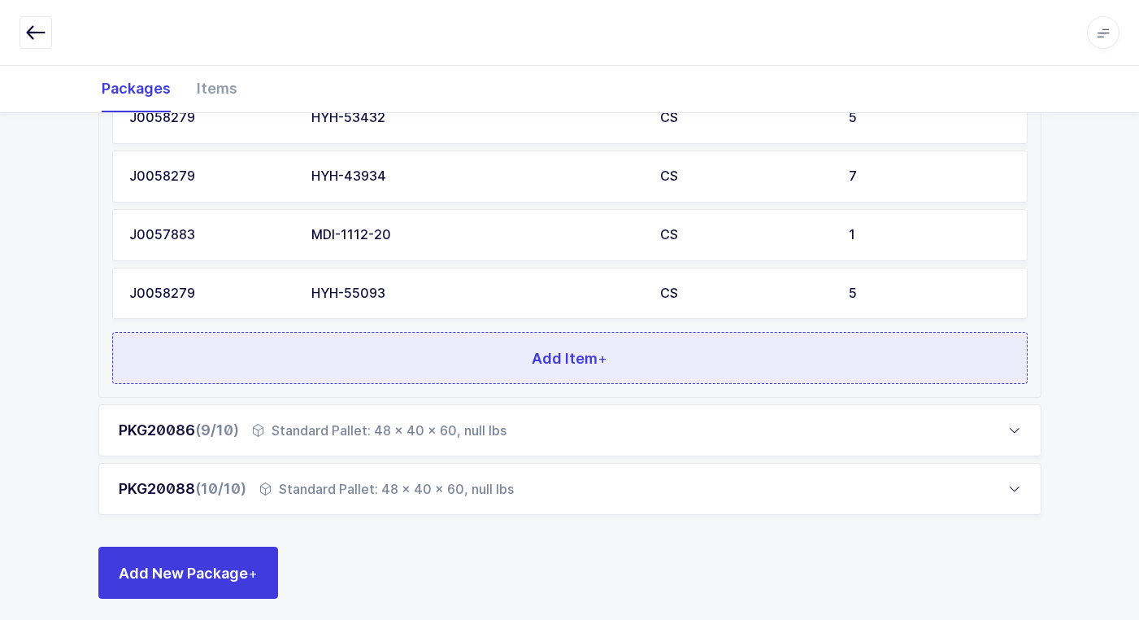
scroll to position [959, 0]
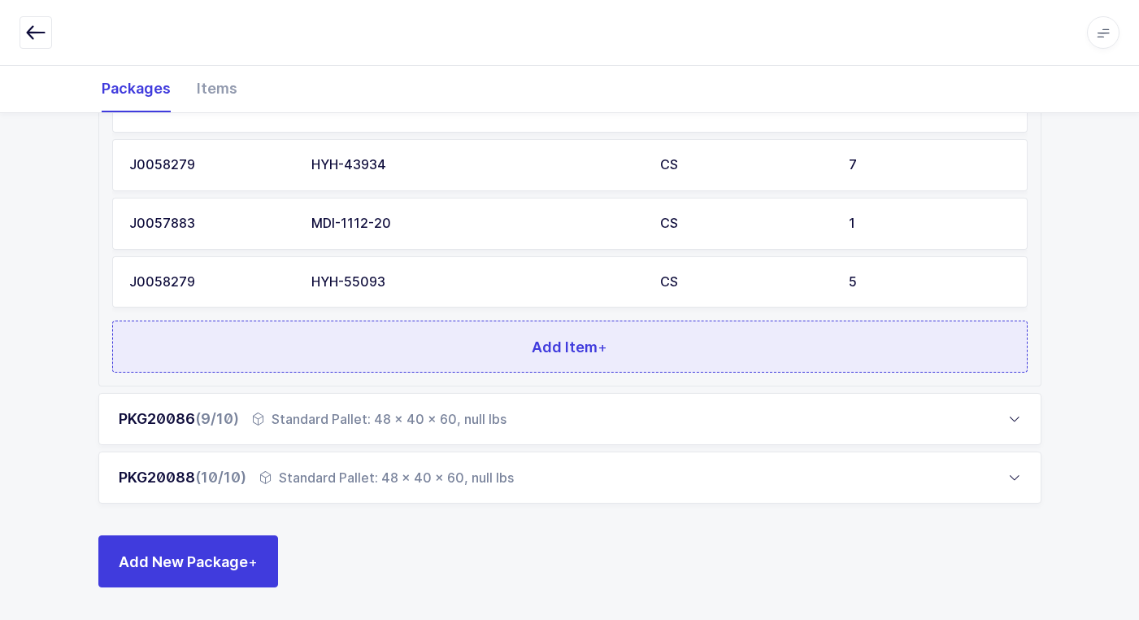
click at [349, 355] on button "Add Item +" at bounding box center [570, 346] width 916 height 52
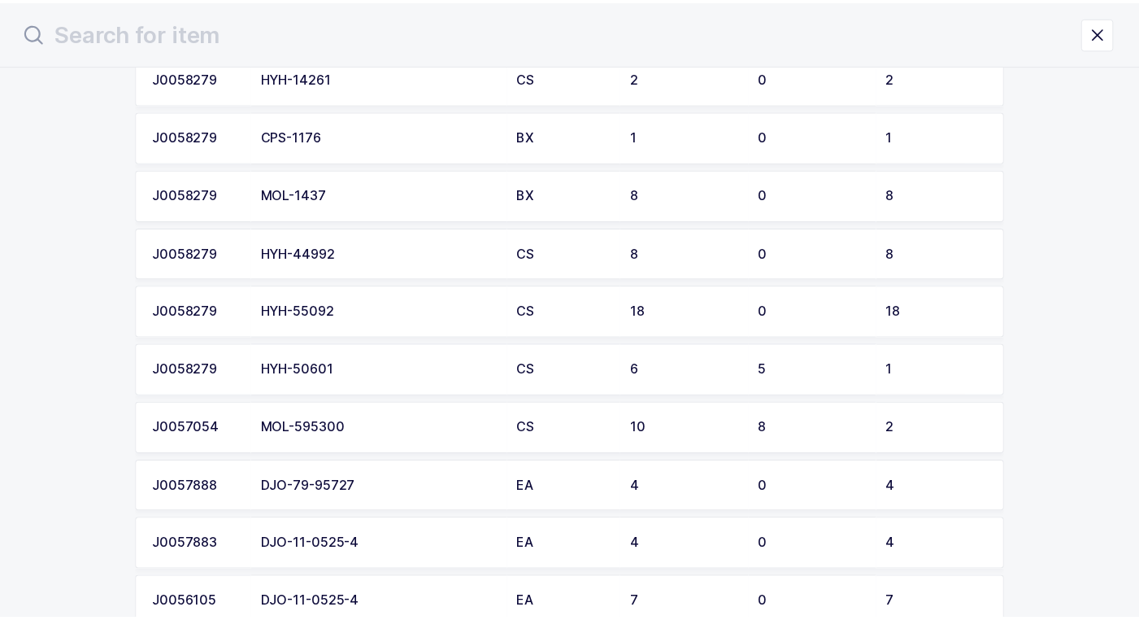
scroll to position [325, 0]
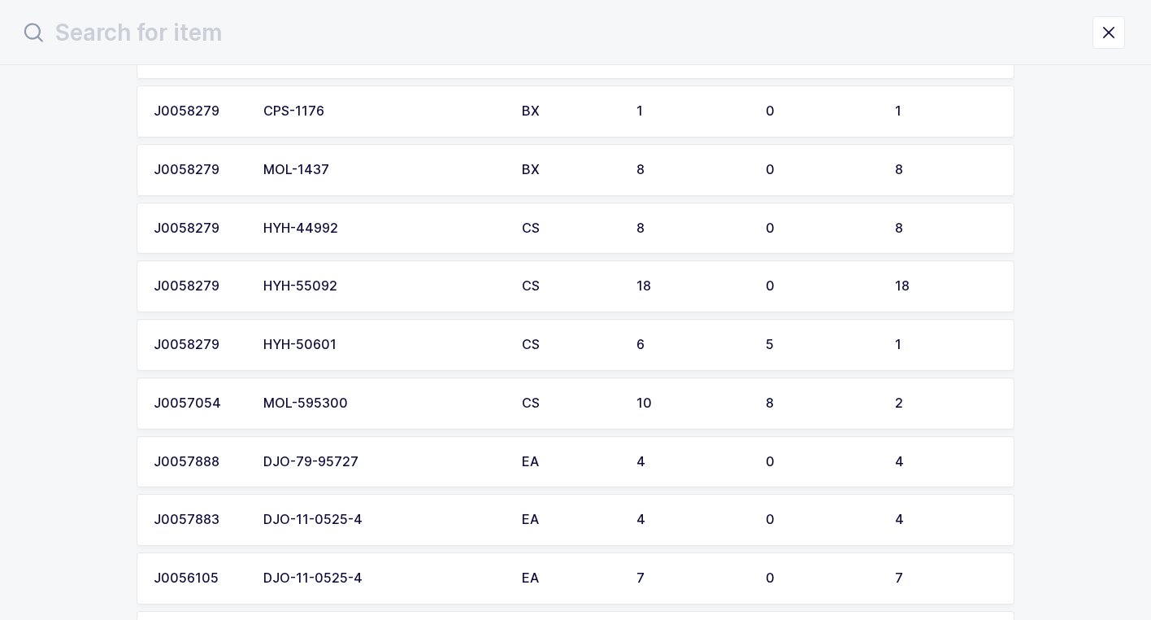
click at [356, 294] on td "HYH-55092" at bounding box center [383, 286] width 259 height 52
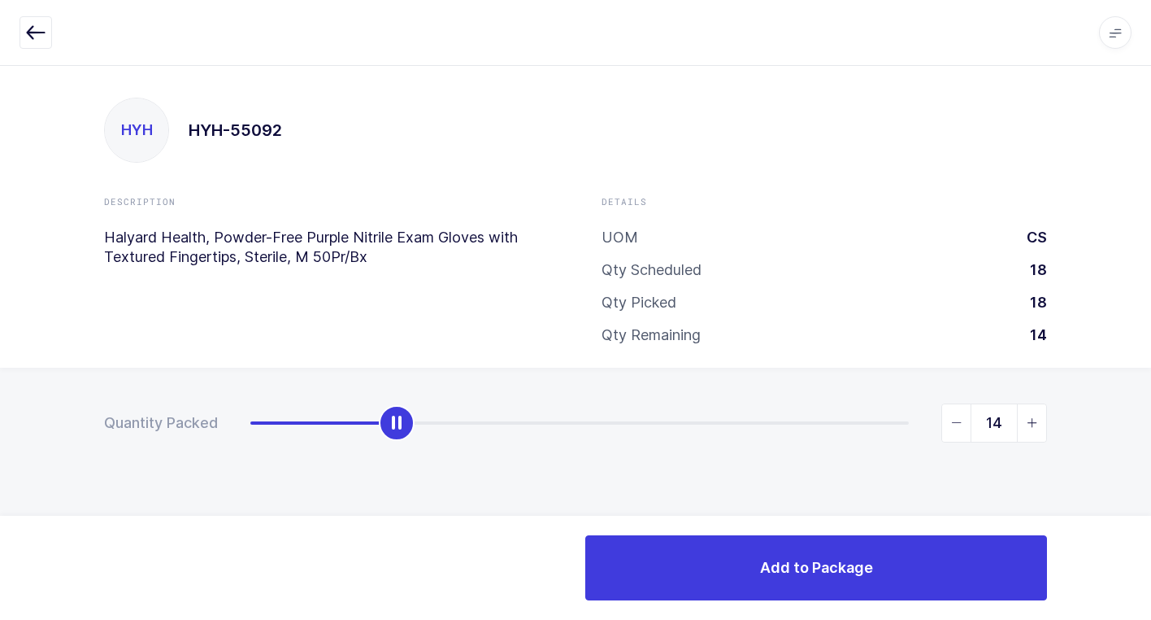
type input "18"
drag, startPoint x: 247, startPoint y: 422, endPoint x: 1110, endPoint y: 410, distance: 862.9
click at [1151, 365] on html "Apps Core [GEOGRAPHIC_DATA] Admin Mission Control Purchasing [PERSON_NAME] Logo…" at bounding box center [575, 310] width 1151 height 620
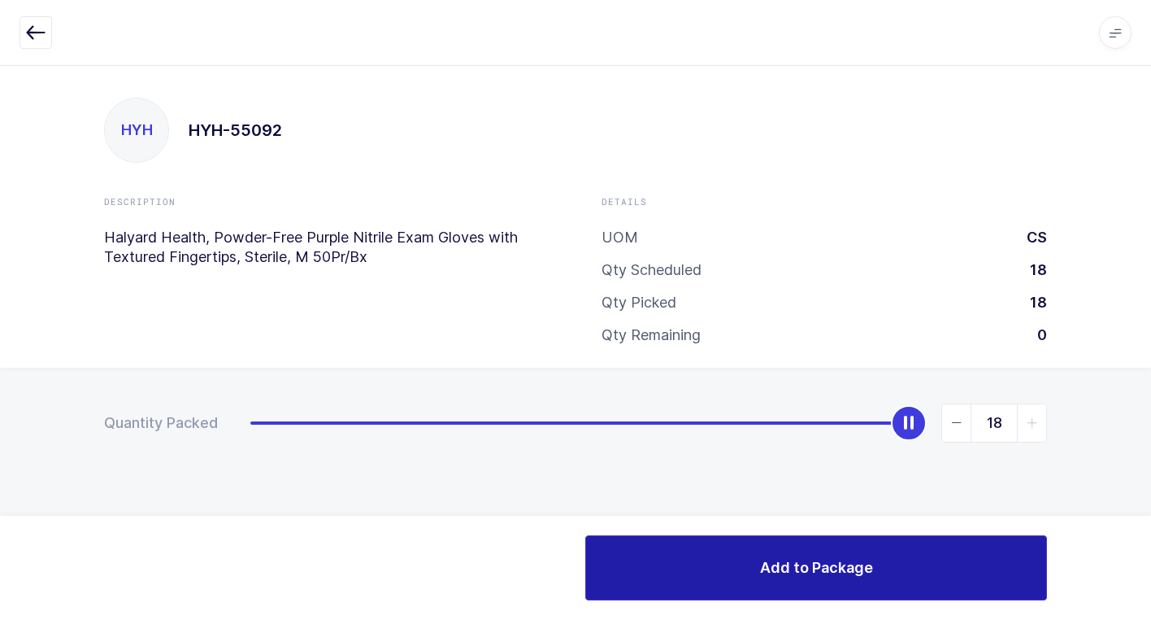
click at [755, 572] on button "Add to Package" at bounding box center [816, 567] width 462 height 65
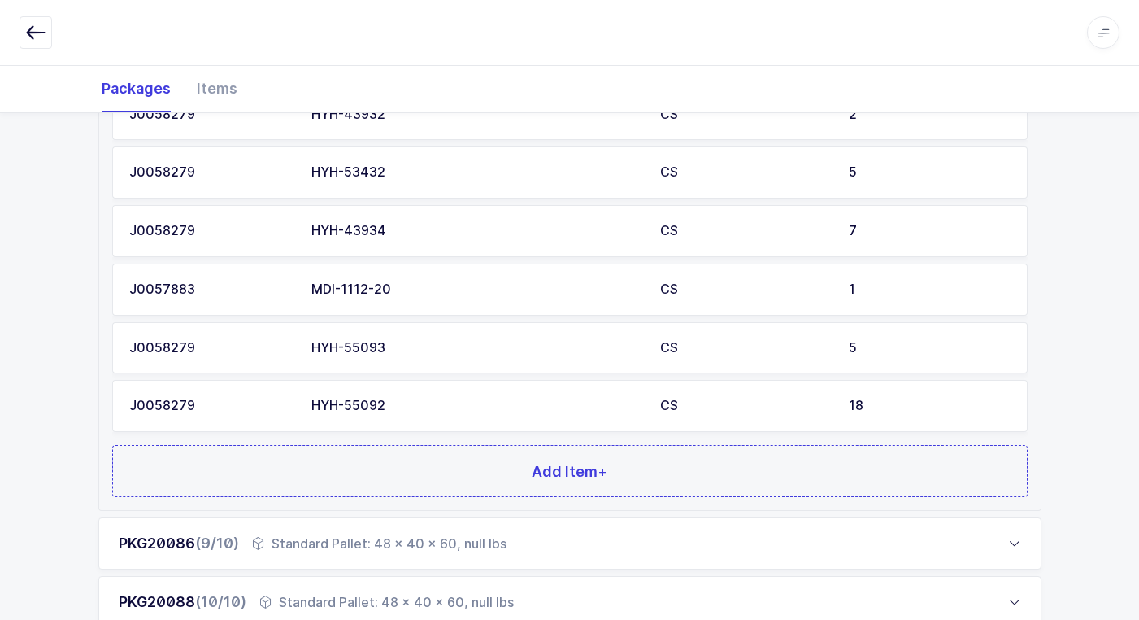
scroll to position [894, 0]
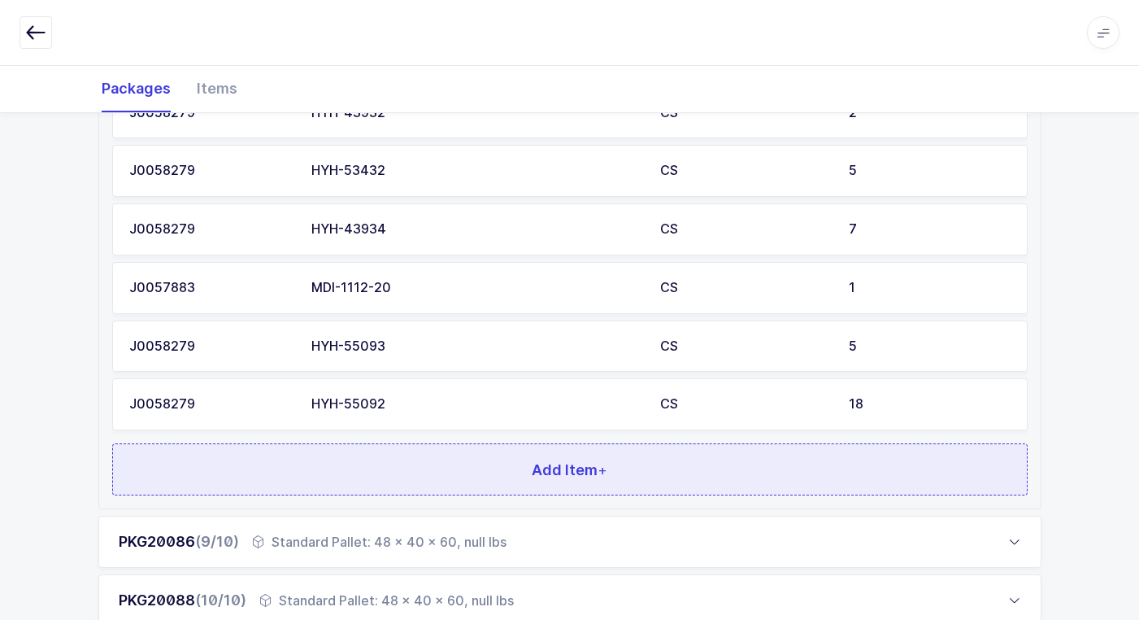
click at [296, 462] on button "Add Item +" at bounding box center [570, 469] width 916 height 52
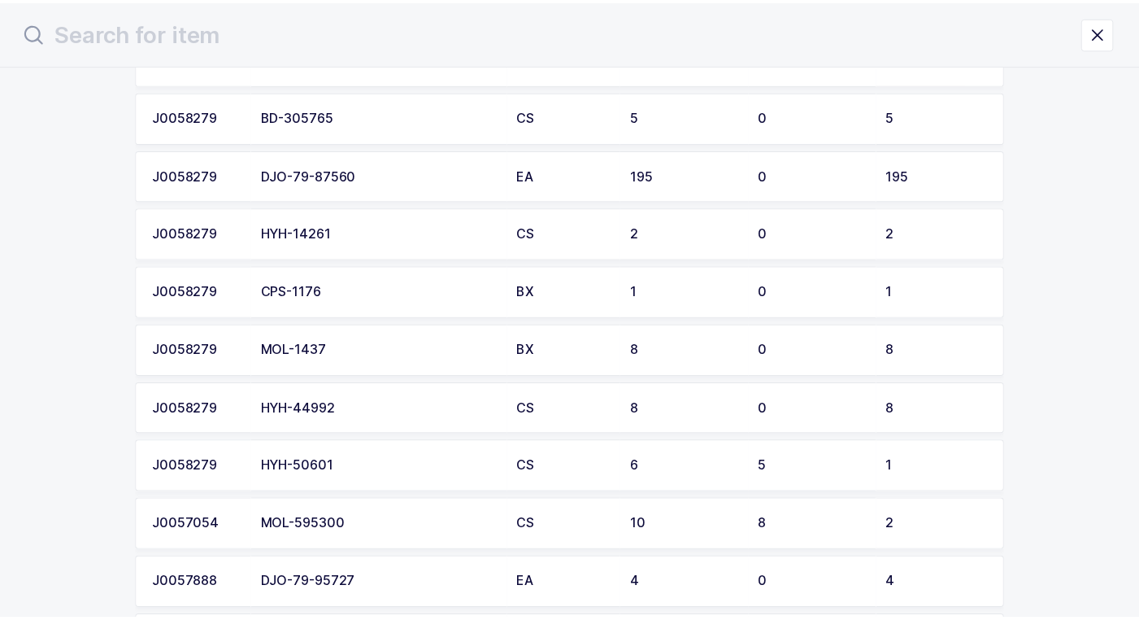
scroll to position [163, 0]
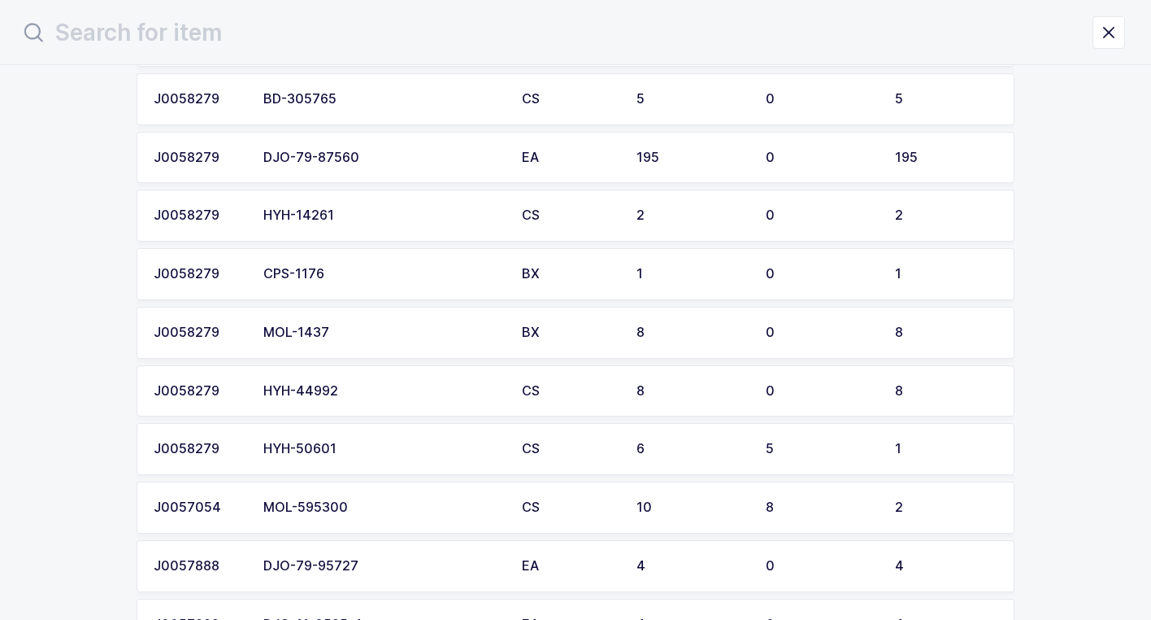
click at [337, 222] on div "HYH-14261" at bounding box center [382, 215] width 239 height 15
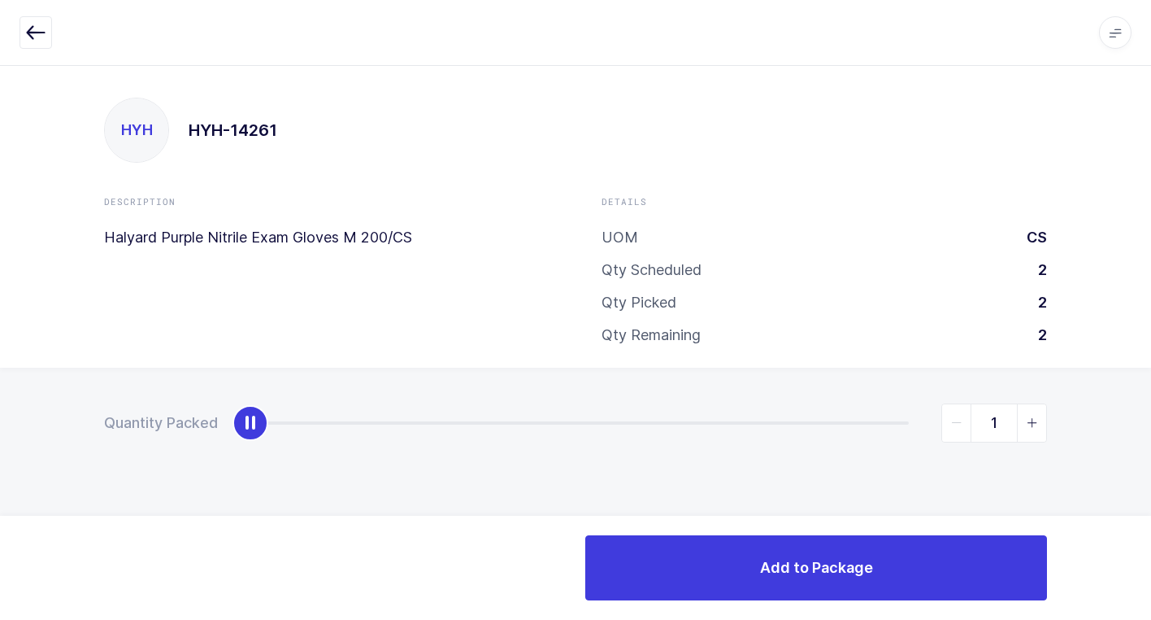
type input "2"
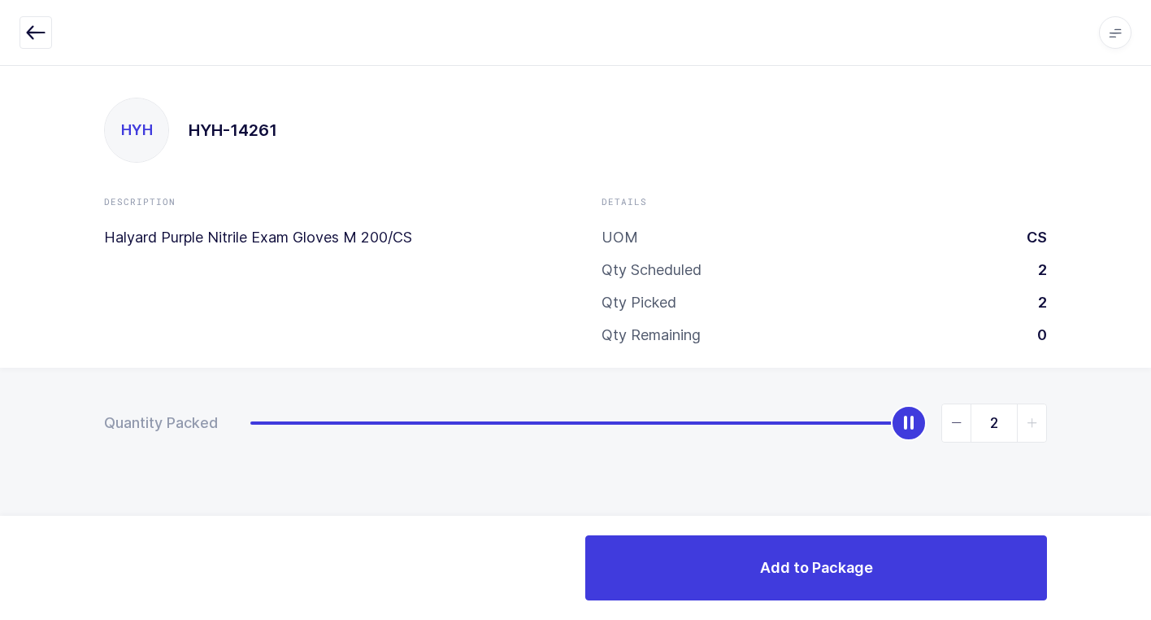
drag, startPoint x: 243, startPoint y: 423, endPoint x: 1137, endPoint y: 510, distance: 897.9
click at [1151, 498] on html "Apps Core [GEOGRAPHIC_DATA] Admin Mission Control Purchasing [PERSON_NAME] Logo…" at bounding box center [575, 310] width 1151 height 620
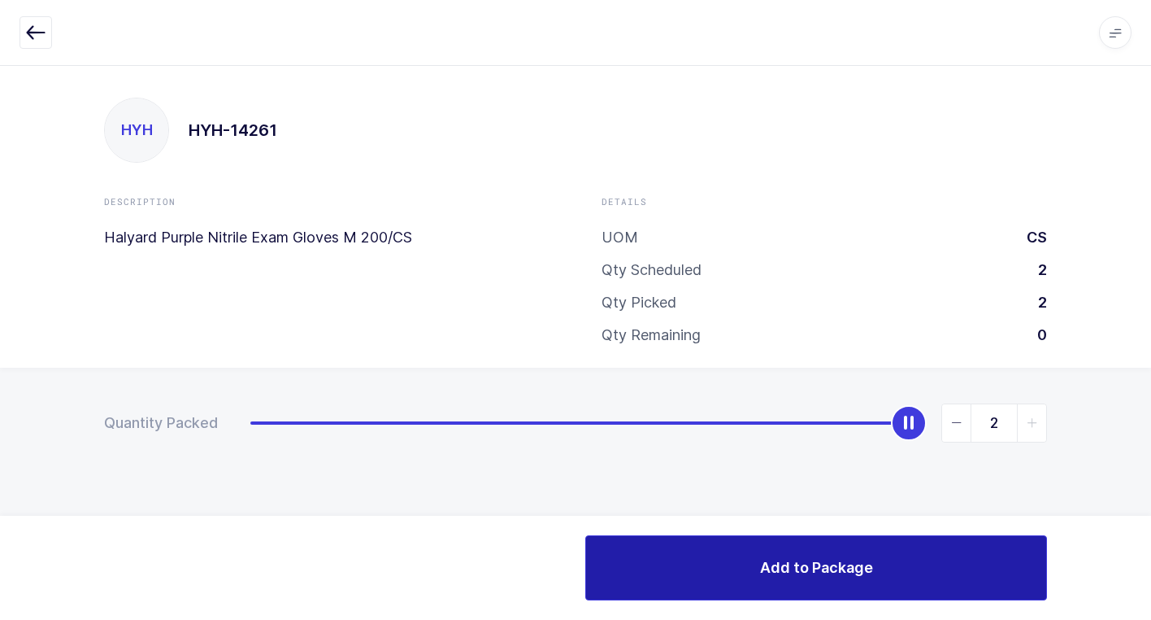
drag, startPoint x: 794, startPoint y: 576, endPoint x: 777, endPoint y: 576, distance: 17.1
click at [792, 576] on span "Add to Package" at bounding box center [816, 567] width 113 height 20
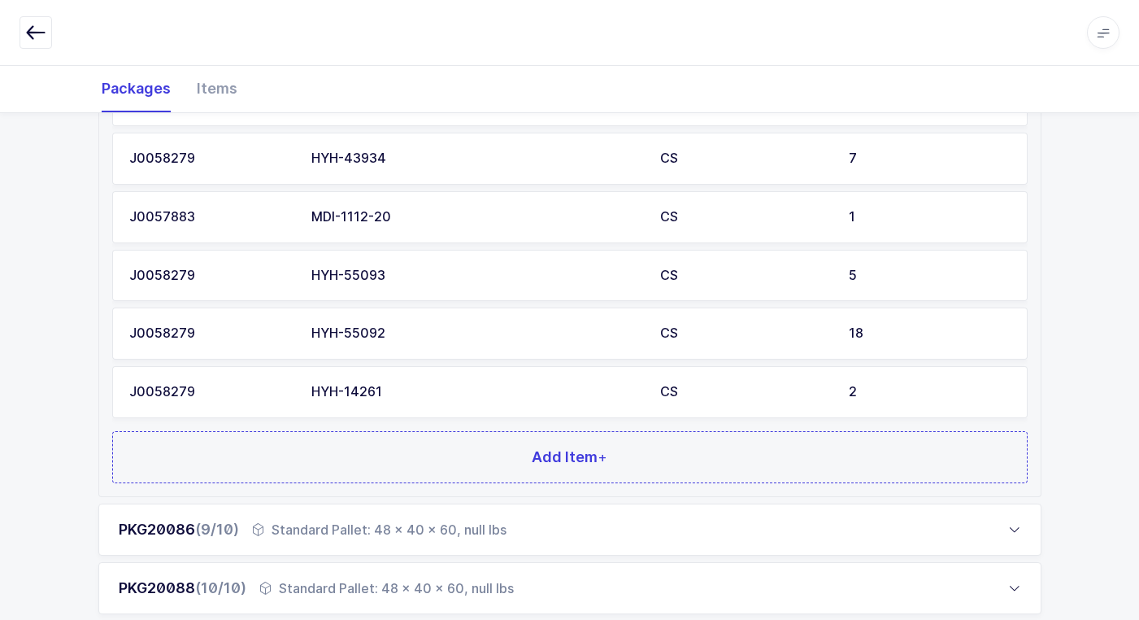
scroll to position [1076, 0]
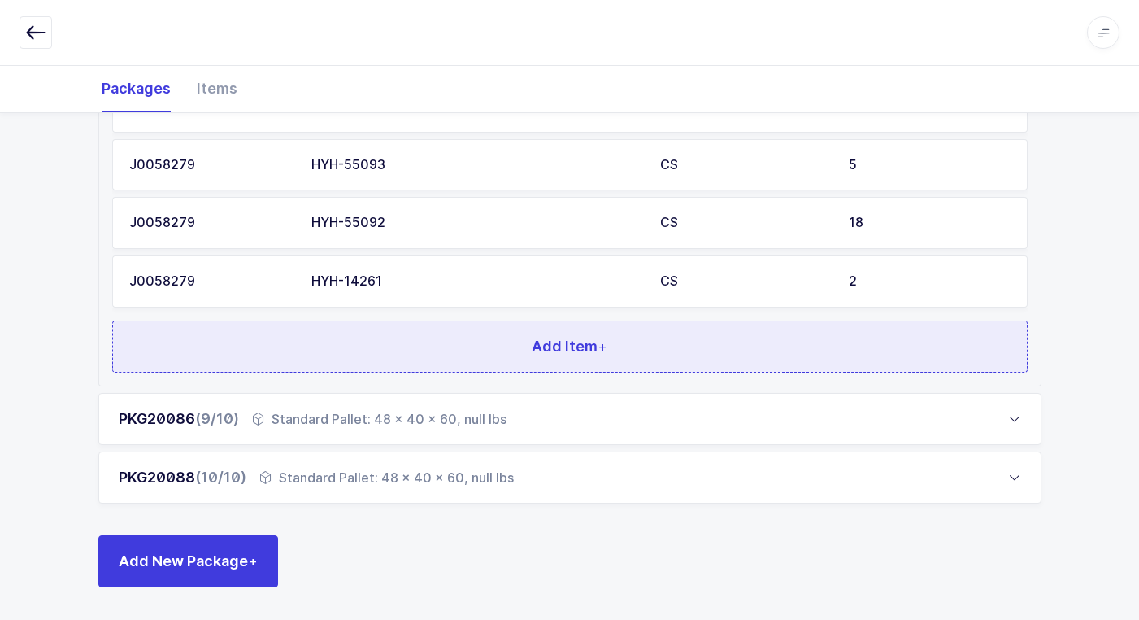
click at [378, 350] on button "Add Item +" at bounding box center [570, 346] width 916 height 52
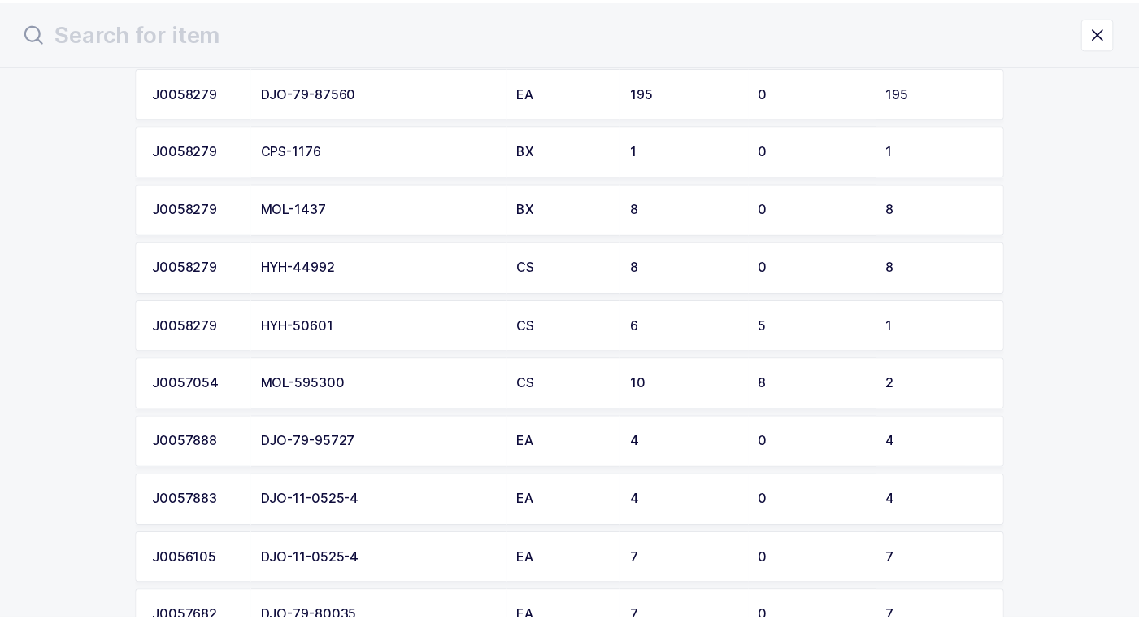
scroll to position [244, 0]
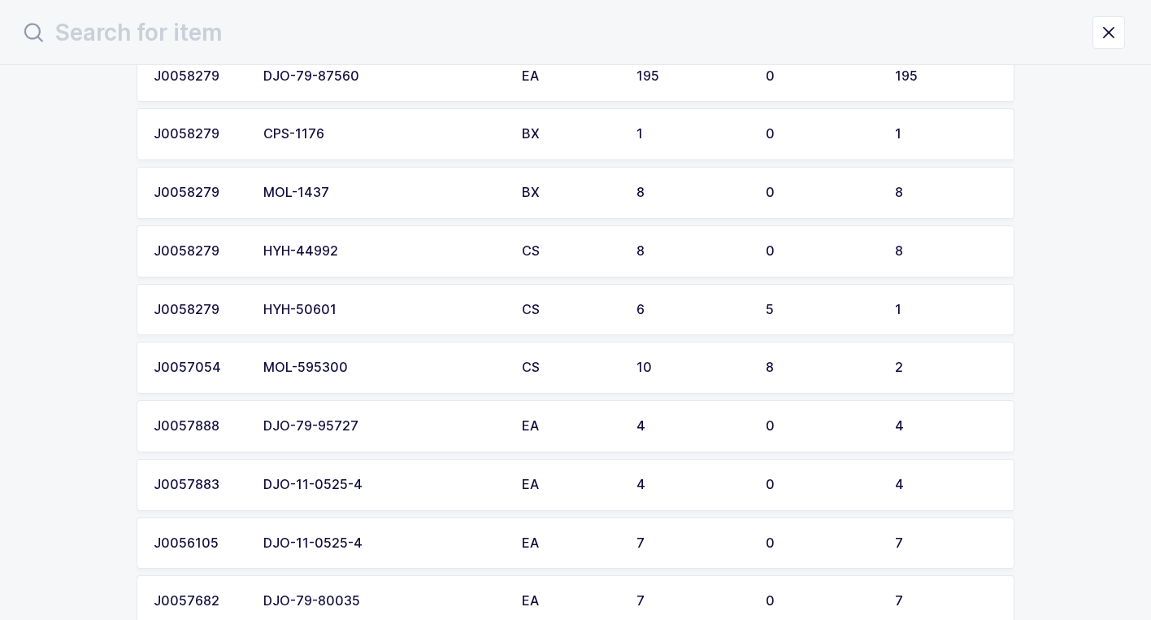
click at [358, 252] on div "HYH-44992" at bounding box center [382, 251] width 239 height 15
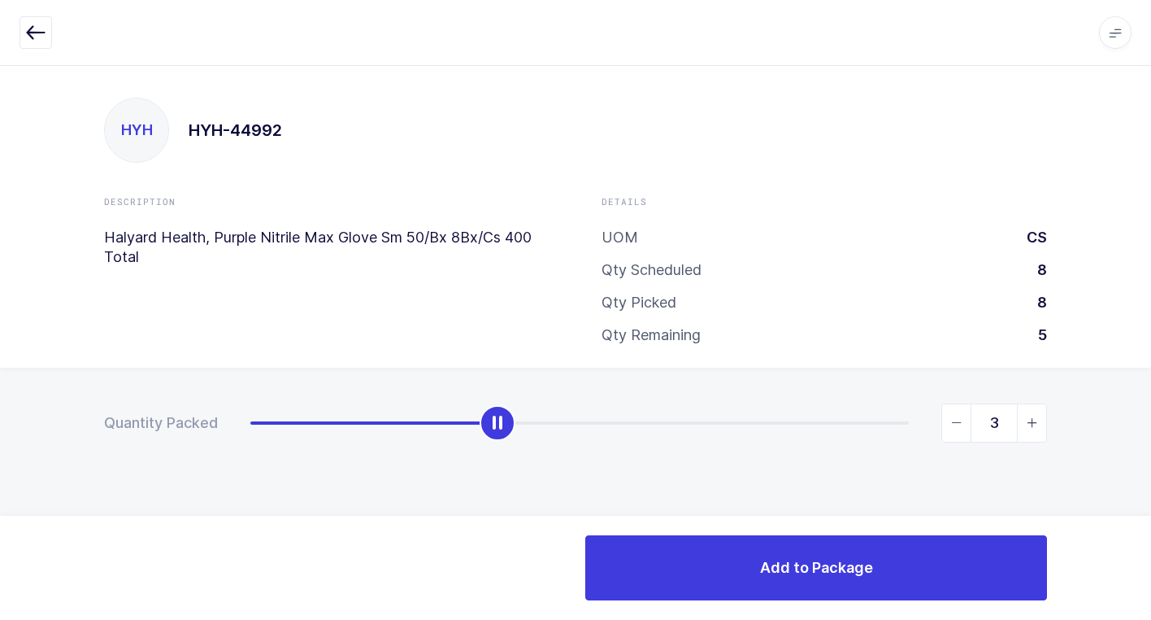
type input "4"
drag, startPoint x: 261, startPoint y: 418, endPoint x: 561, endPoint y: 462, distance: 303.3
click at [561, 462] on div "Quantity Packed 4" at bounding box center [575, 480] width 1151 height 224
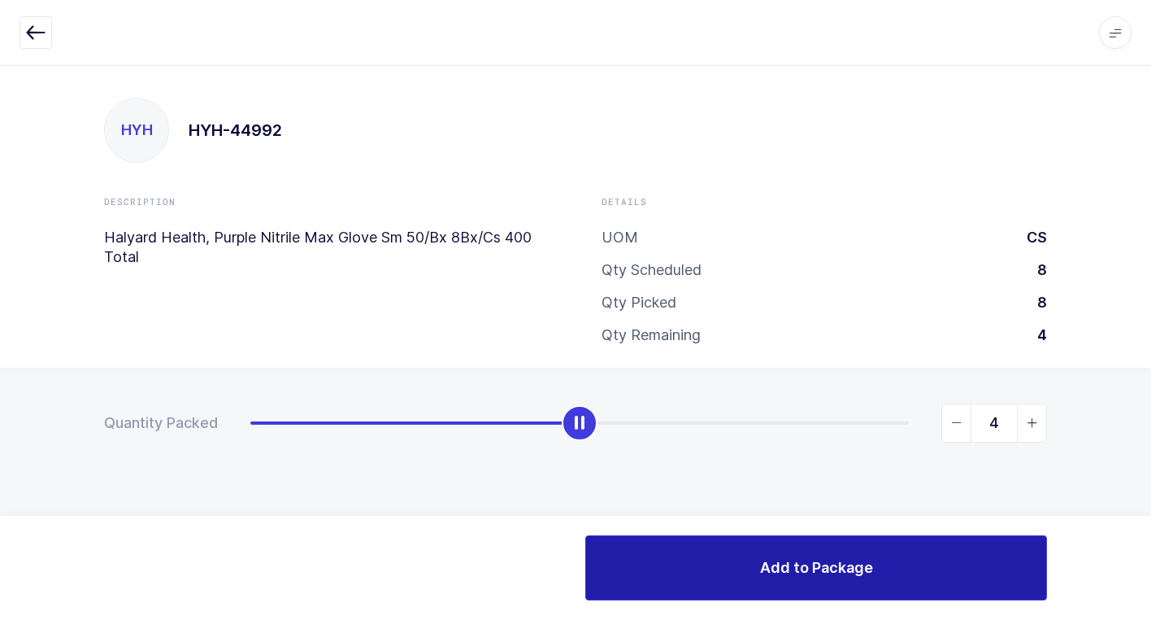
click at [785, 580] on button "Add to Package" at bounding box center [816, 567] width 462 height 65
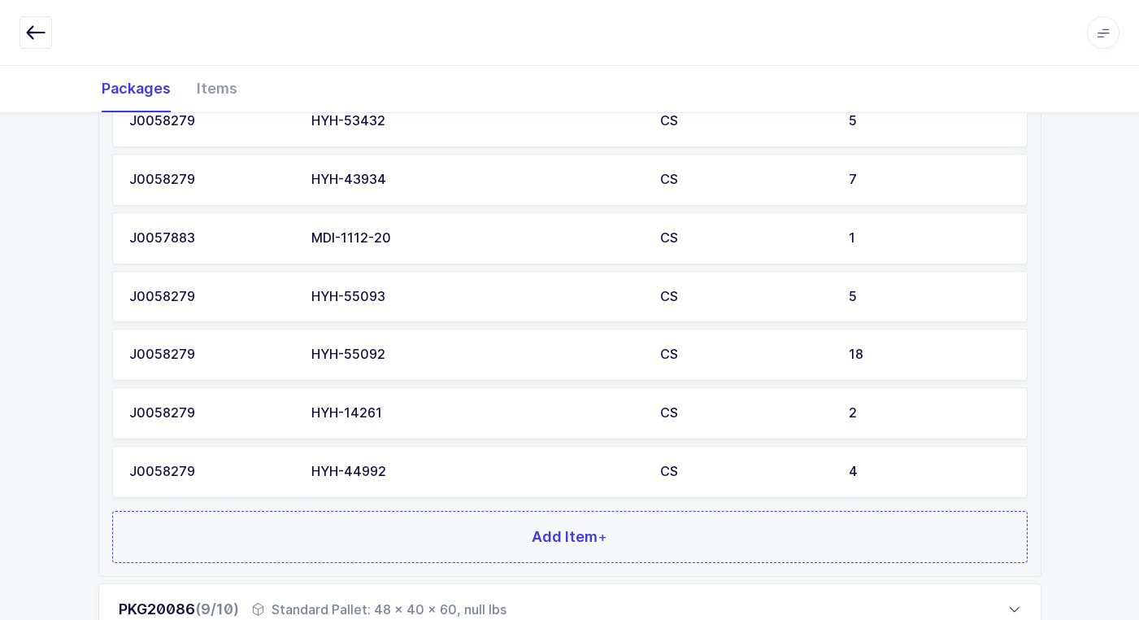
scroll to position [1134, 0]
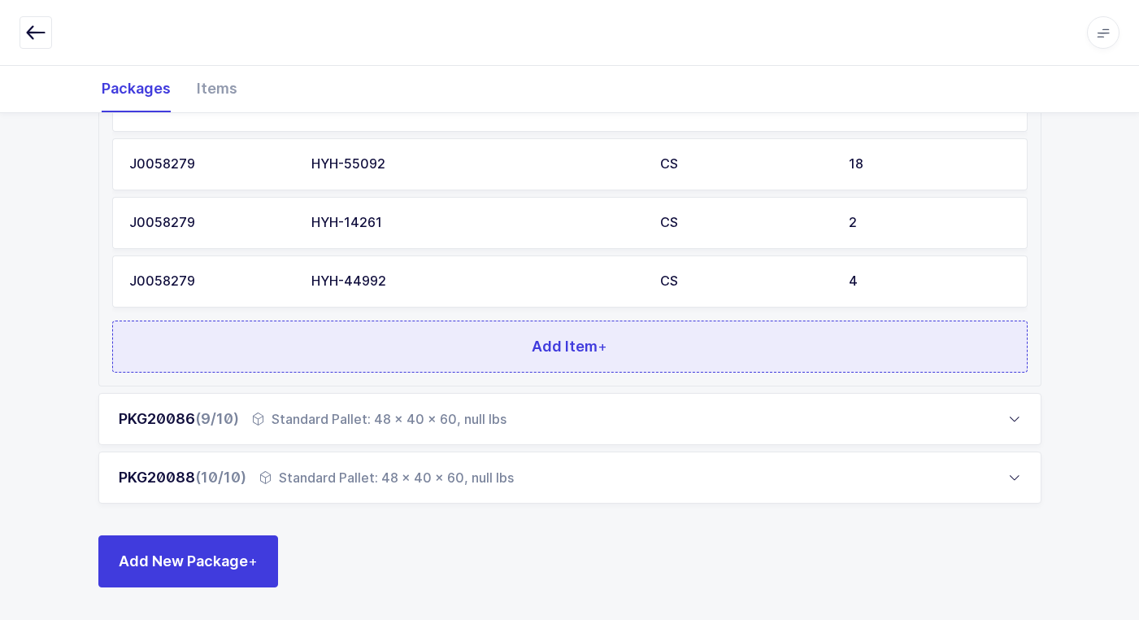
click at [392, 353] on button "Add Item +" at bounding box center [570, 346] width 916 height 52
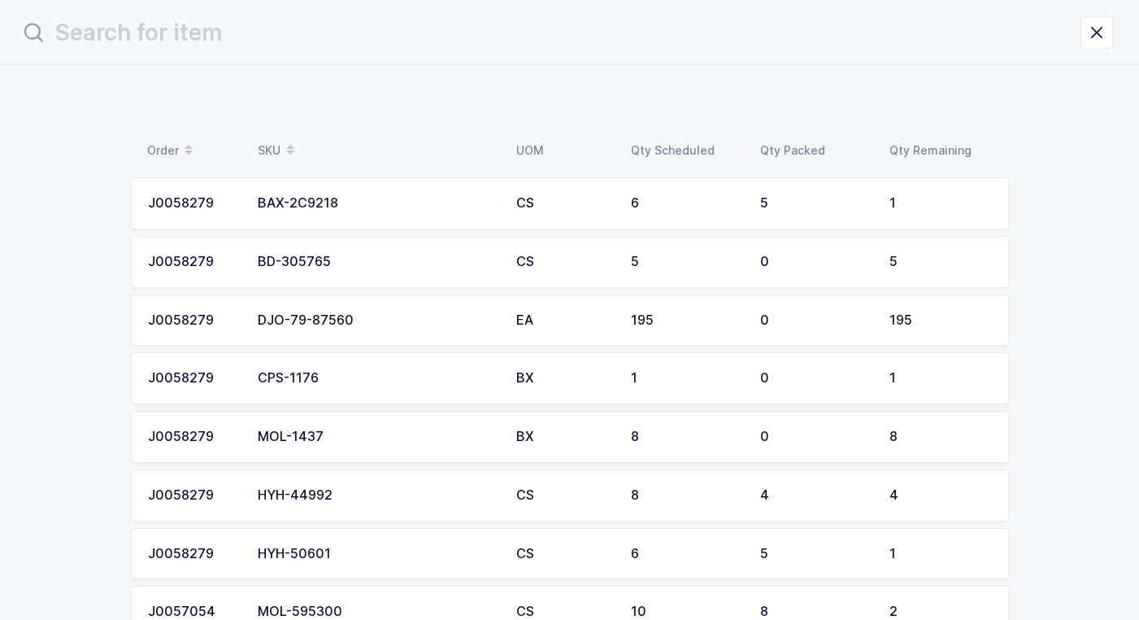
scroll to position [0, 0]
click at [356, 202] on div "BAX-2C9218" at bounding box center [382, 203] width 239 height 15
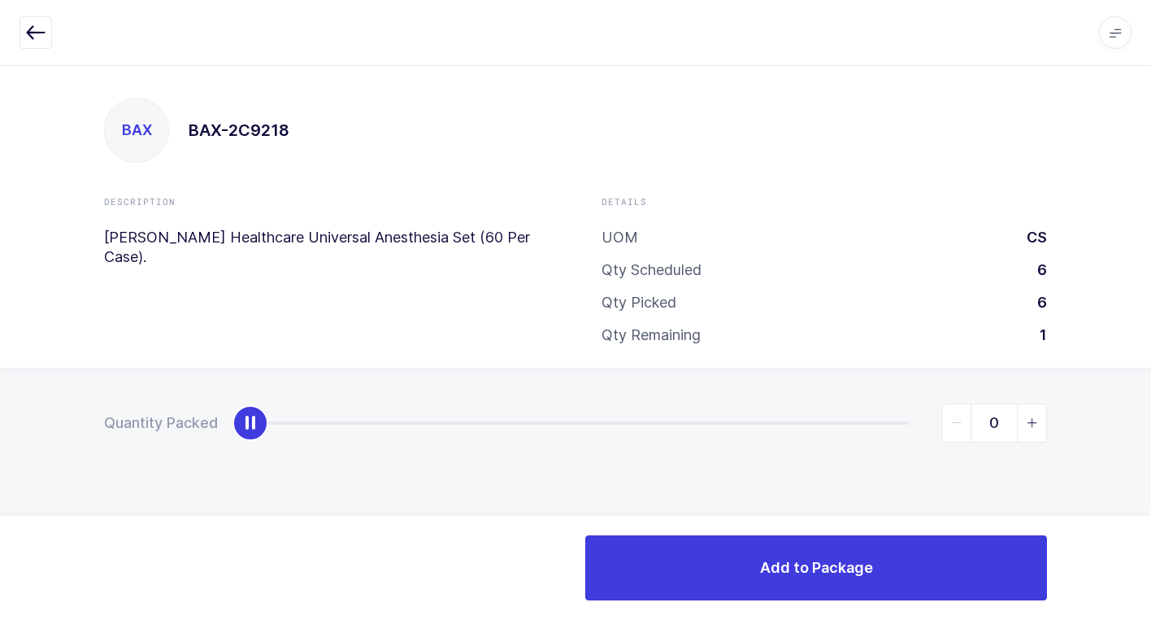
type input "1"
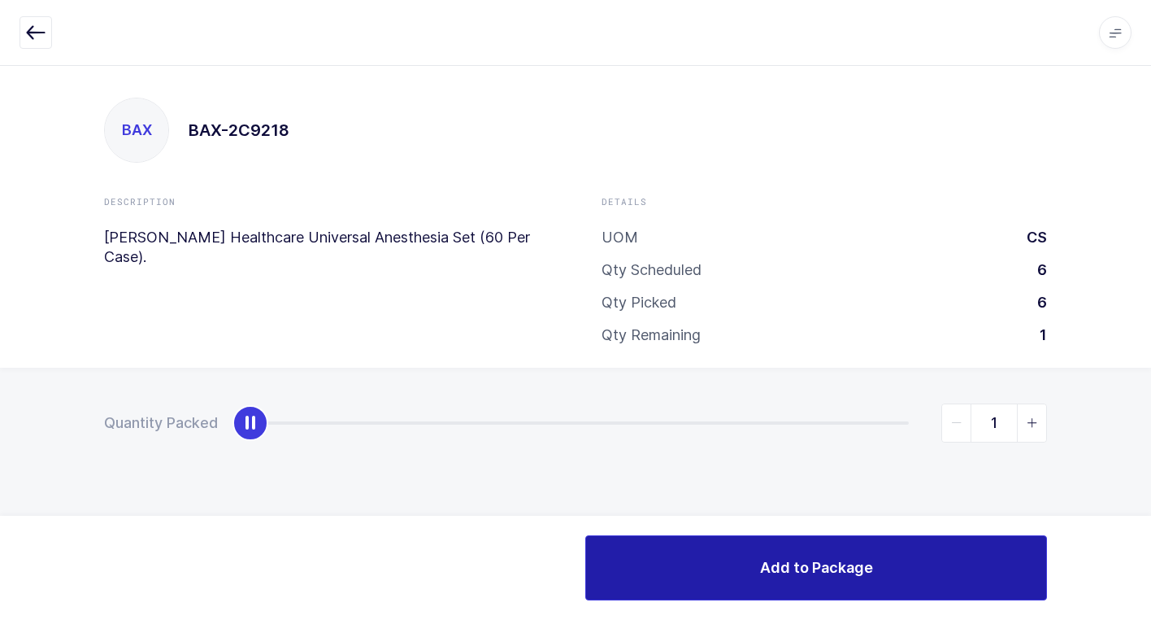
drag, startPoint x: 248, startPoint y: 426, endPoint x: 1025, endPoint y: 570, distance: 790.6
click at [1151, 535] on html "Apps Core [GEOGRAPHIC_DATA] Admin Mission Control Purchasing [PERSON_NAME] Logo…" at bounding box center [575, 310] width 1151 height 620
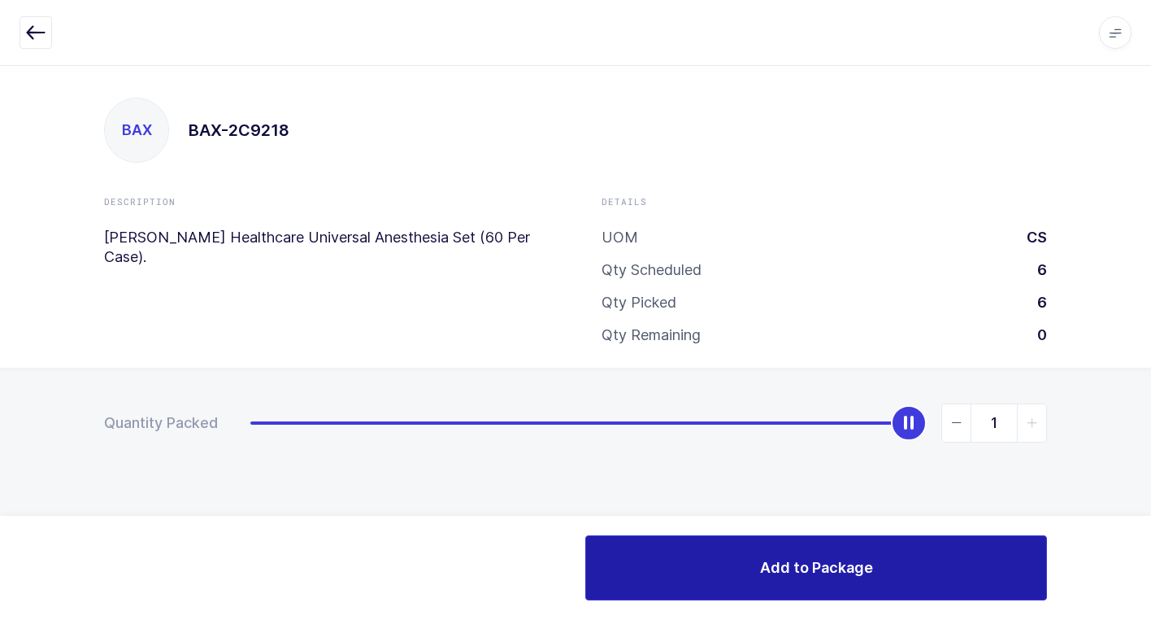
click at [815, 577] on span "Add to Package" at bounding box center [816, 567] width 113 height 20
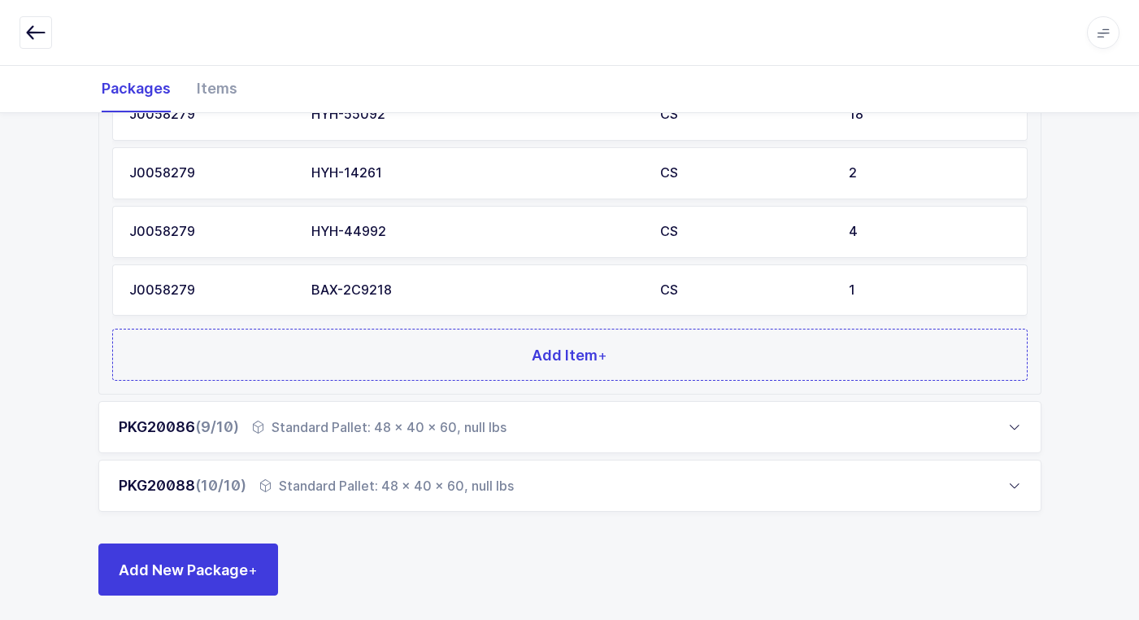
scroll to position [1192, 0]
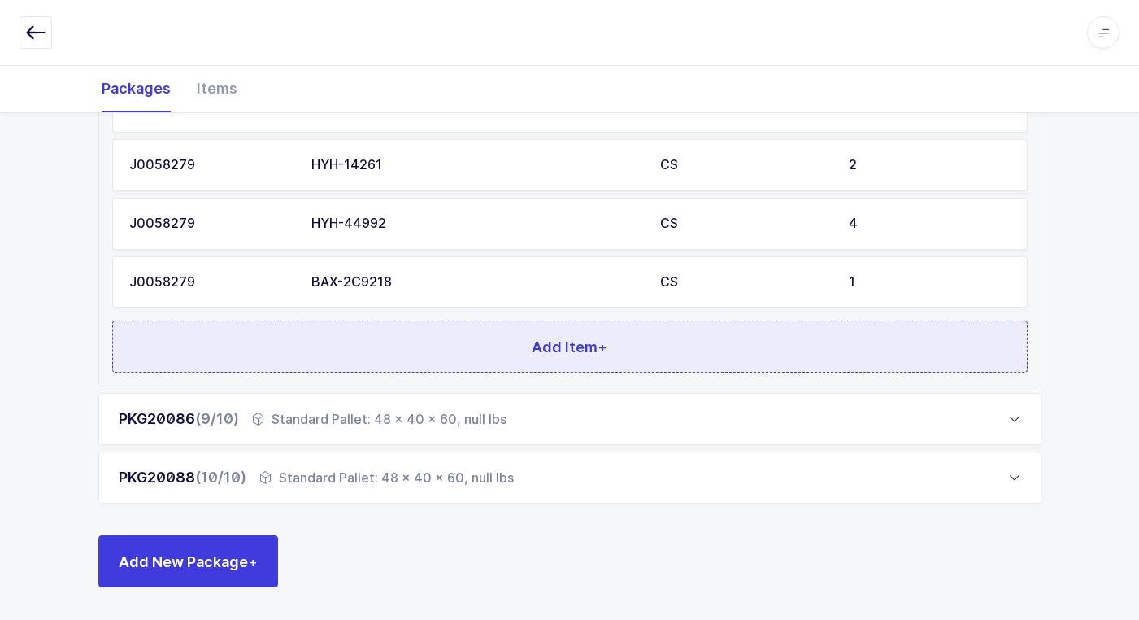
click at [434, 364] on button "Add Item +" at bounding box center [570, 346] width 916 height 52
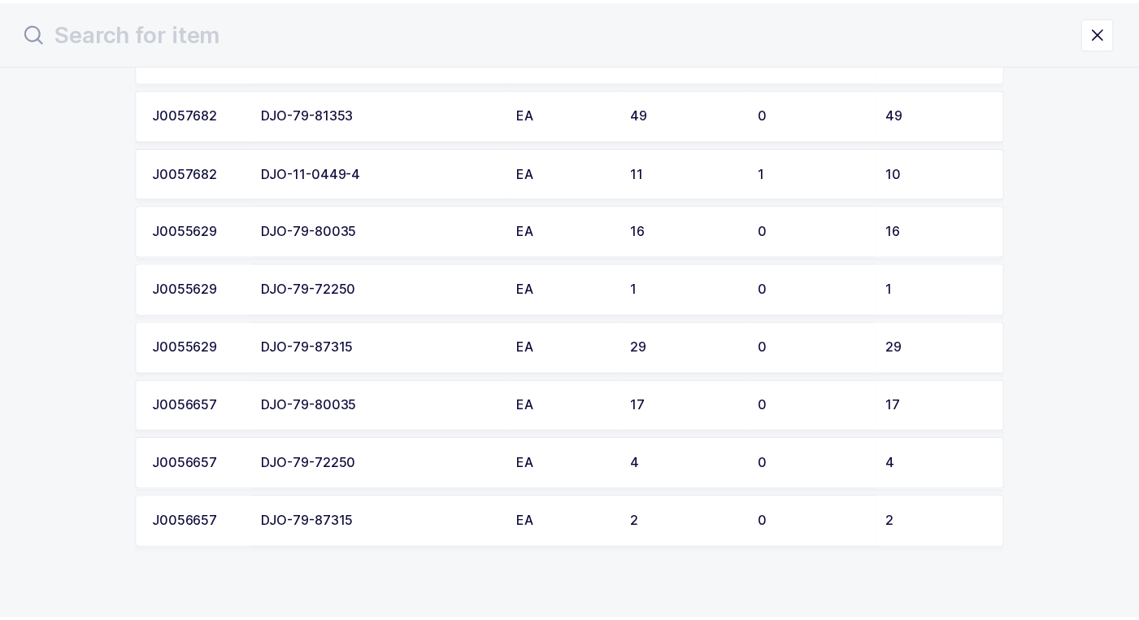
scroll to position [874, 0]
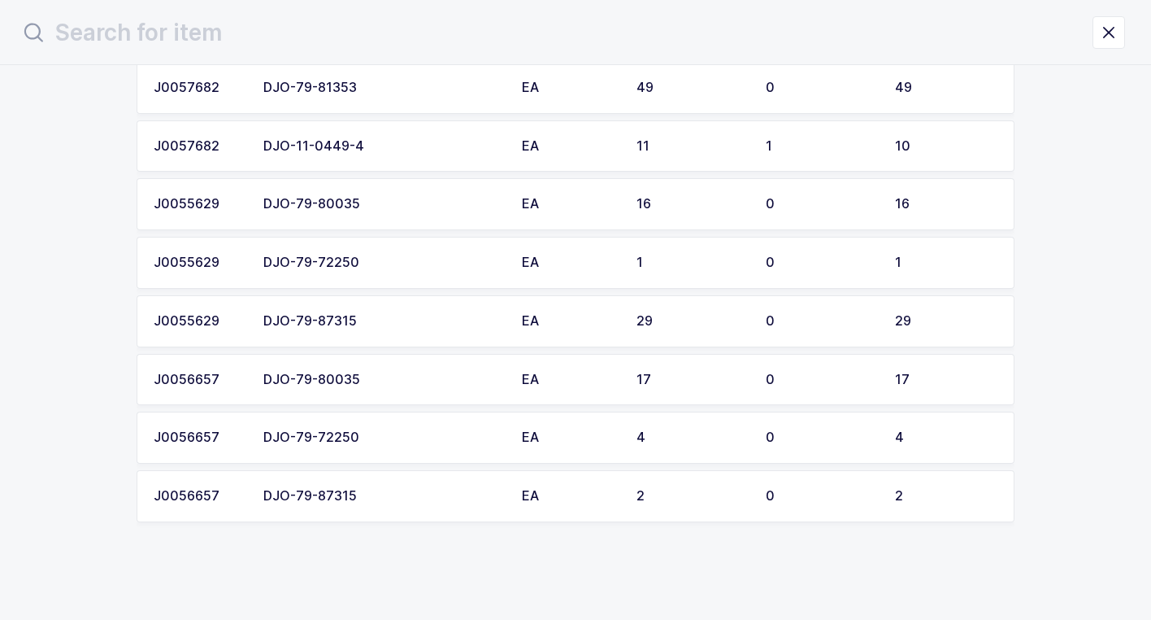
click at [376, 432] on div "DJO-79-72250" at bounding box center [382, 437] width 239 height 15
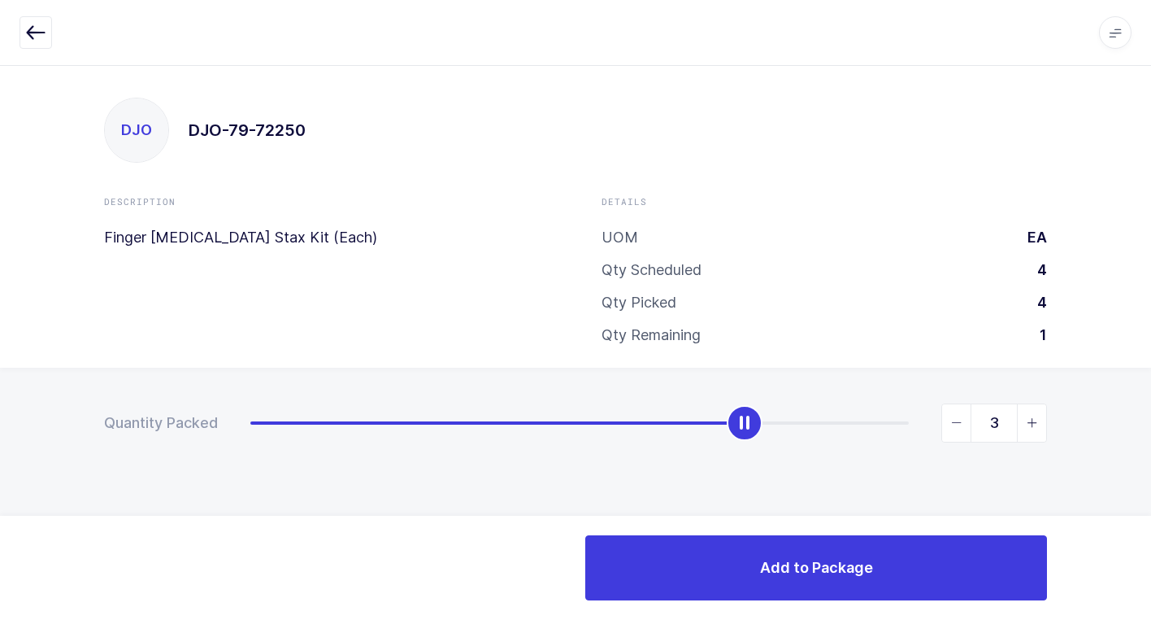
type input "4"
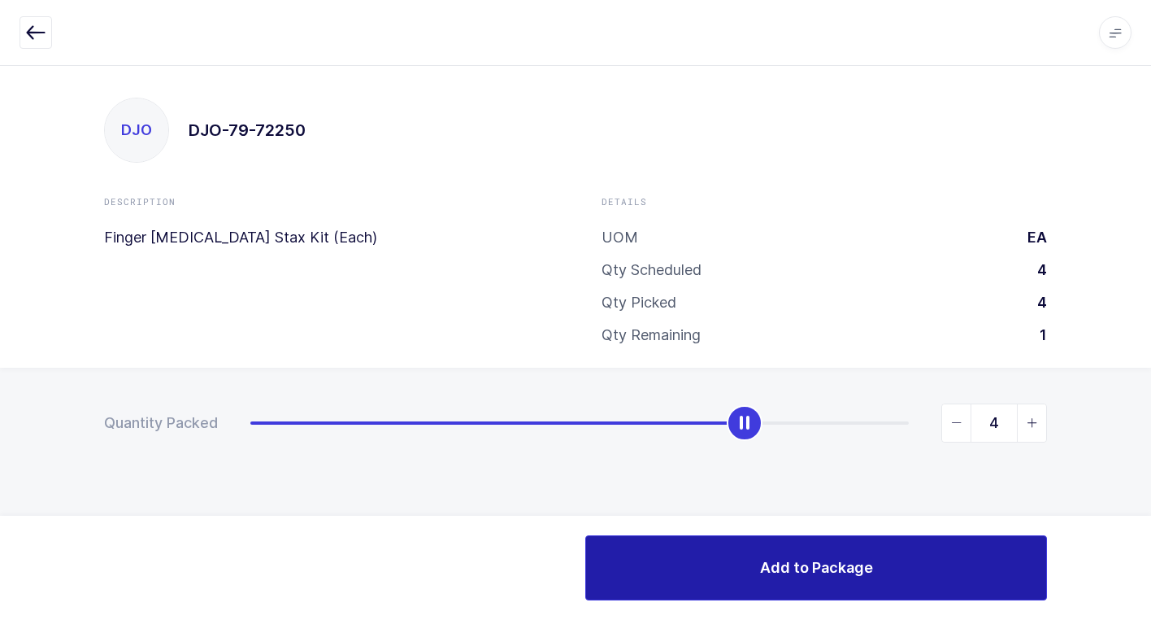
drag, startPoint x: 256, startPoint y: 428, endPoint x: 898, endPoint y: 561, distance: 655.3
click at [1098, 449] on div "Quantity Packed 4" at bounding box center [575, 480] width 1151 height 224
click at [672, 578] on button "Add to Package" at bounding box center [816, 567] width 462 height 65
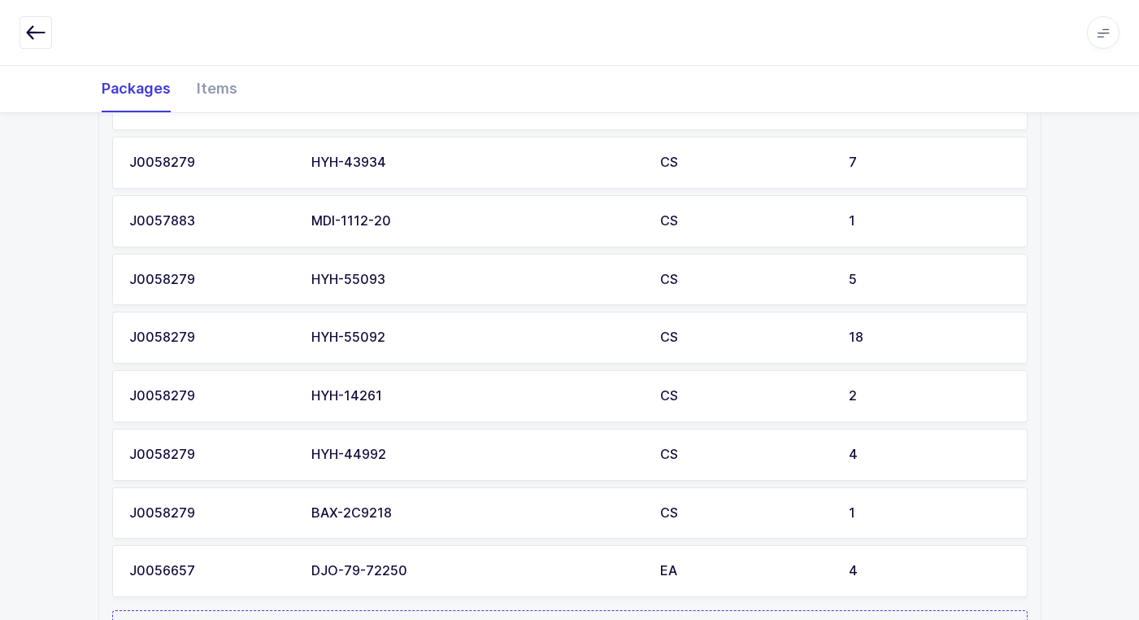
scroll to position [1057, 0]
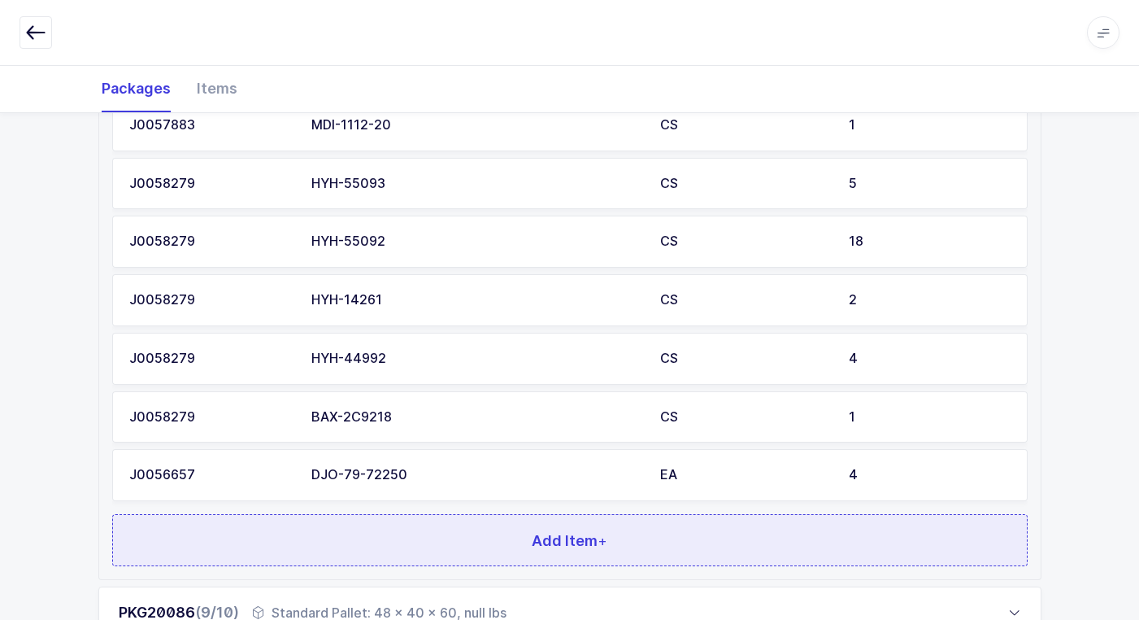
click at [345, 527] on button "Add Item +" at bounding box center [570, 540] width 916 height 52
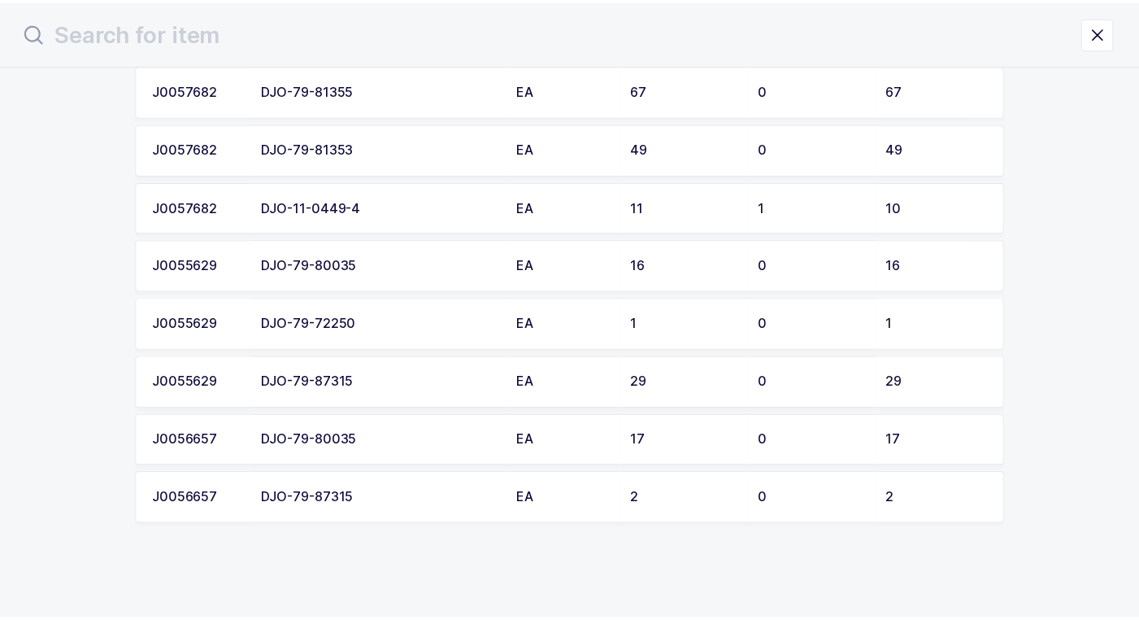
scroll to position [816, 0]
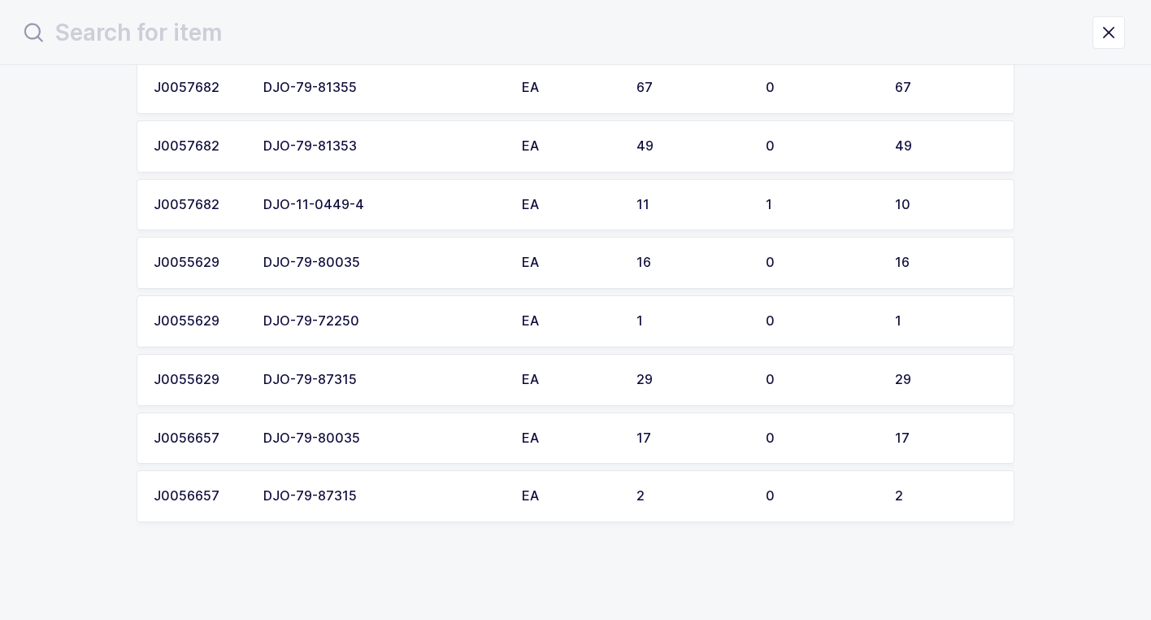
click at [386, 321] on div "DJO-79-72250" at bounding box center [382, 321] width 239 height 15
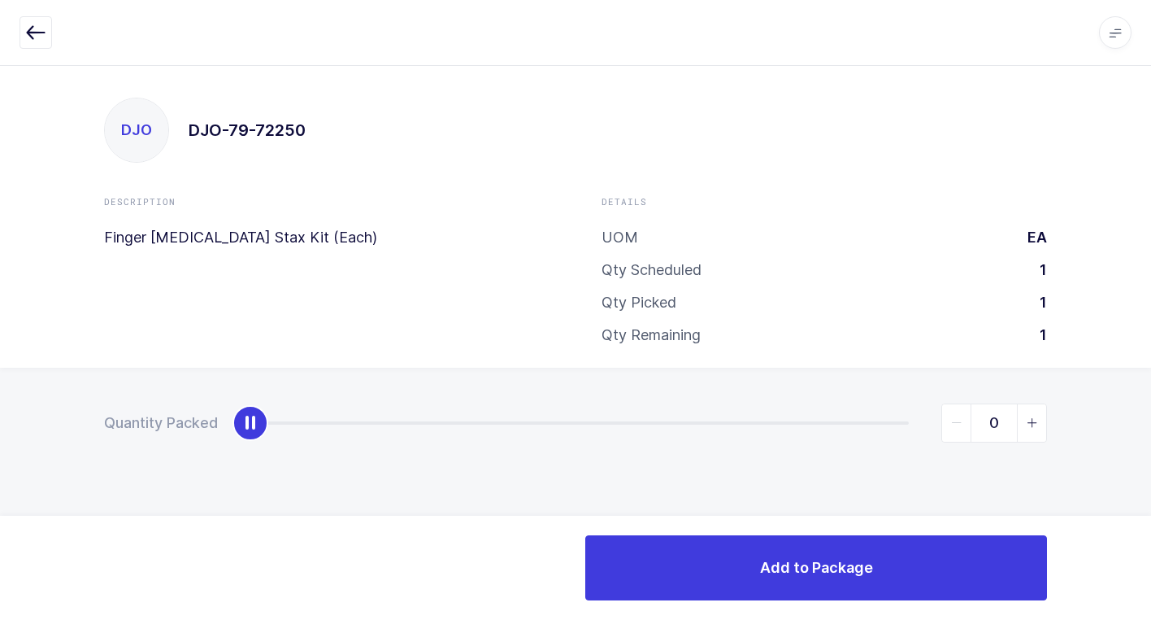
type input "1"
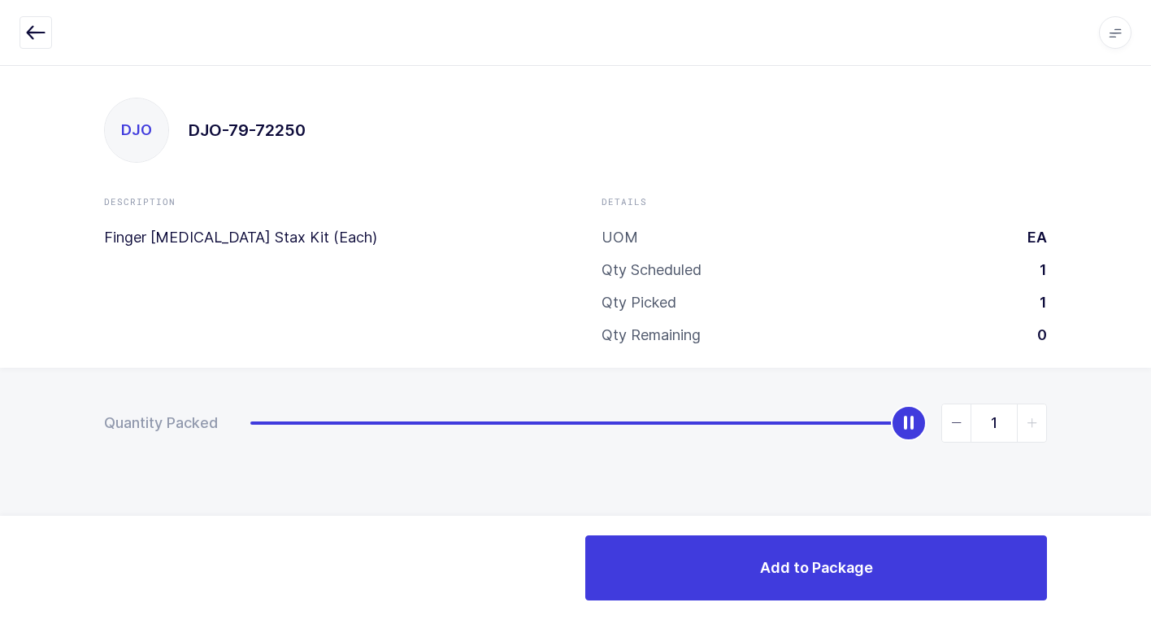
drag, startPoint x: 256, startPoint y: 429, endPoint x: 1022, endPoint y: 497, distance: 769.0
click at [1087, 479] on div "Quantity Packed 1" at bounding box center [575, 480] width 1151 height 224
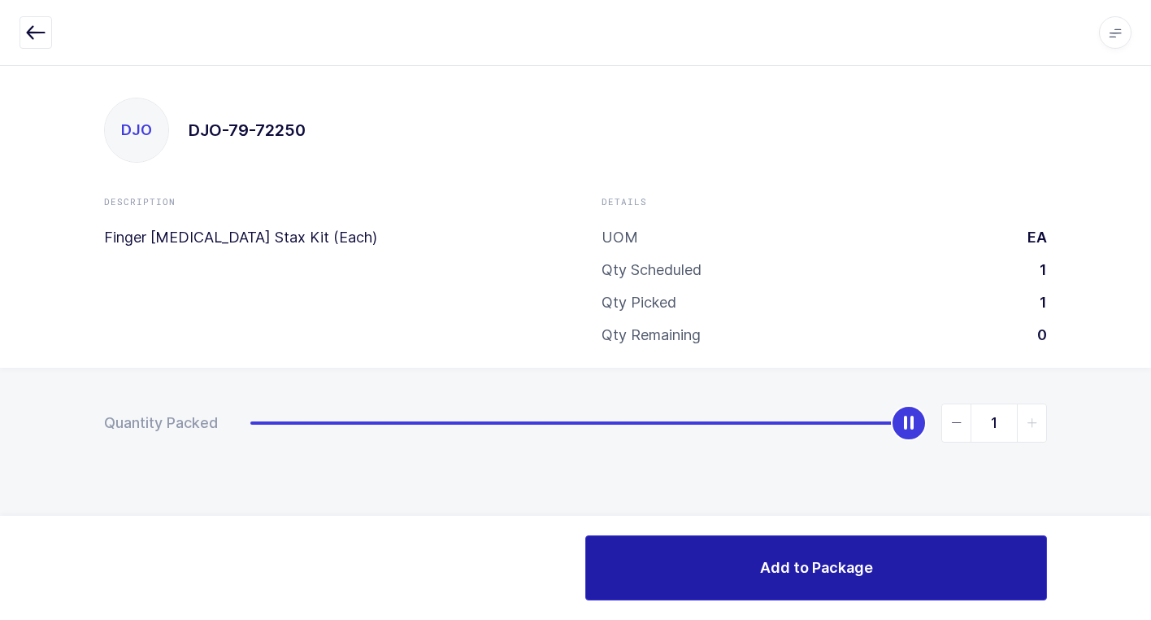
click at [751, 579] on button "Add to Package" at bounding box center [816, 567] width 462 height 65
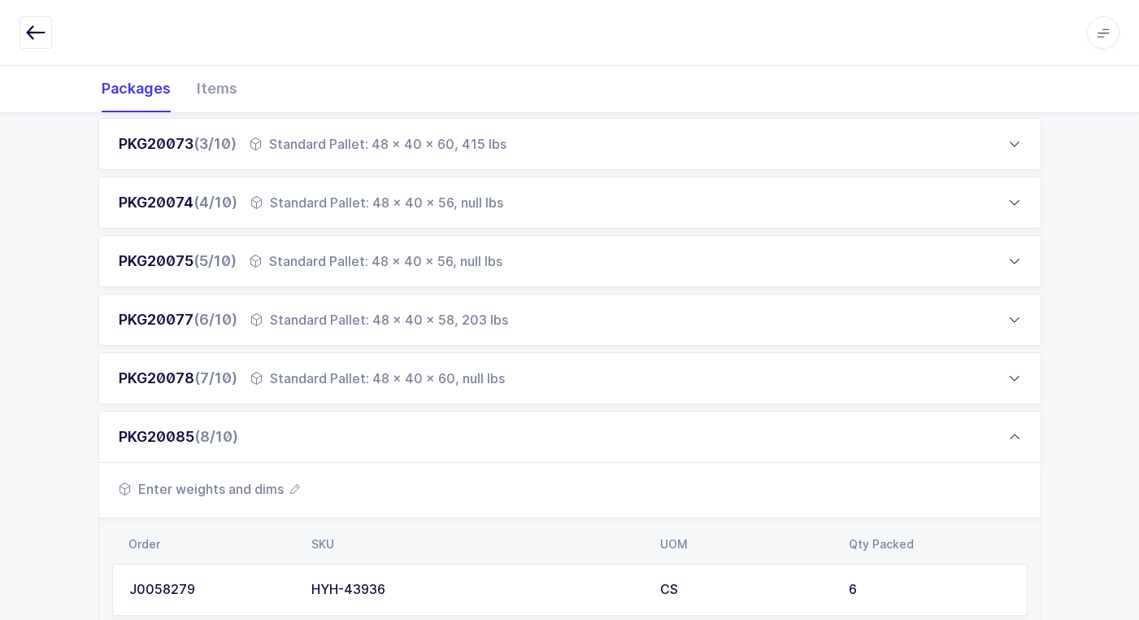
scroll to position [488, 0]
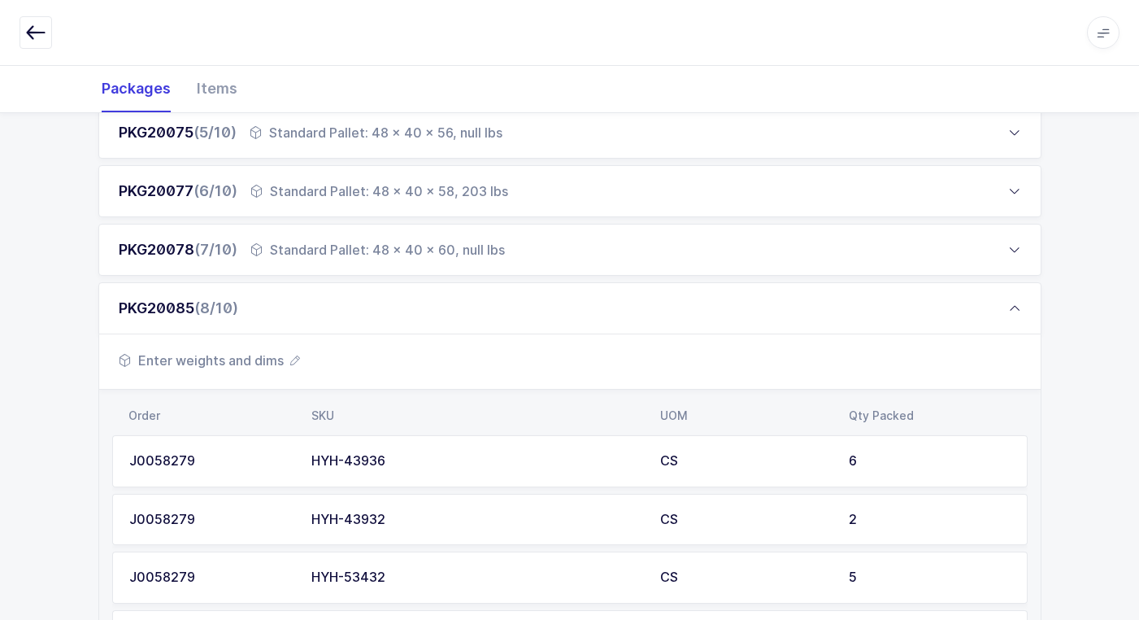
click at [263, 359] on span "Enter weights and dims" at bounding box center [209, 360] width 181 height 20
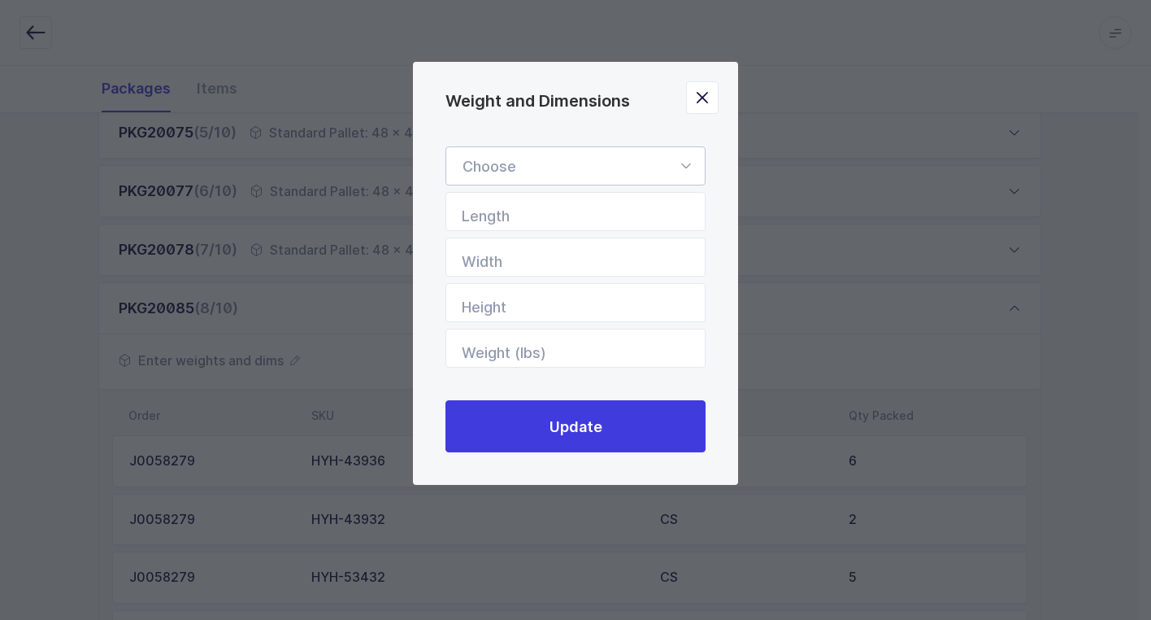
drag, startPoint x: 685, startPoint y: 163, endPoint x: 608, endPoint y: 198, distance: 84.4
click at [678, 162] on icon "Weight and Dimensions" at bounding box center [686, 165] width 20 height 39
drag, startPoint x: 603, startPoint y: 211, endPoint x: 733, endPoint y: 300, distance: 157.2
click at [606, 211] on li "Standard Pallet" at bounding box center [582, 213] width 258 height 31
type input "Standard Pallet"
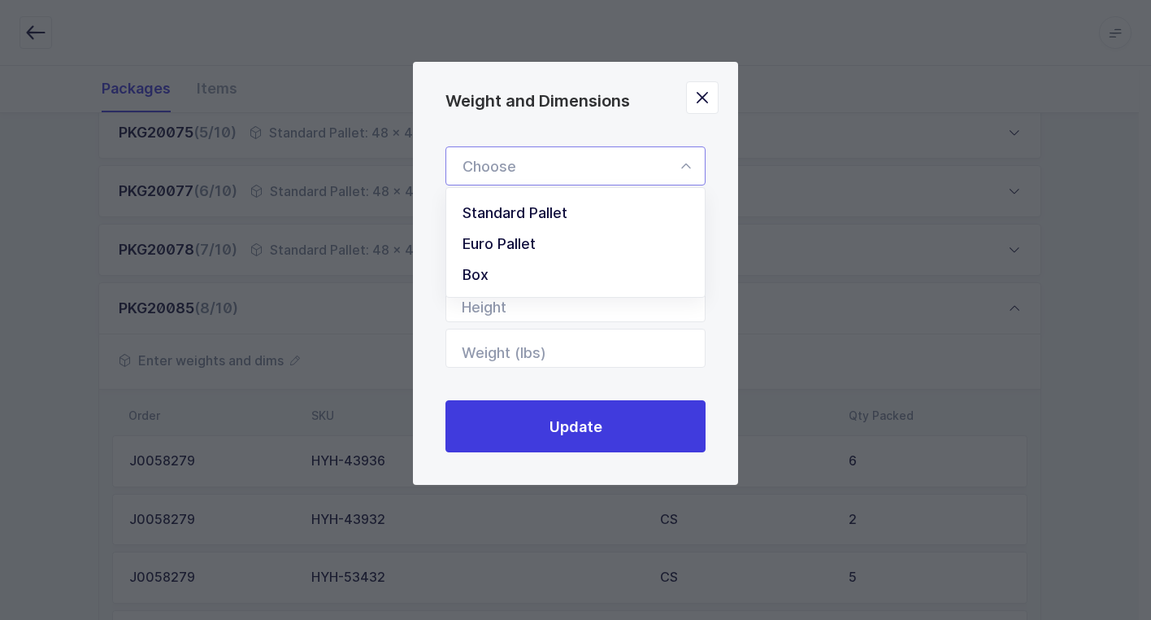
type input "48"
type input "40"
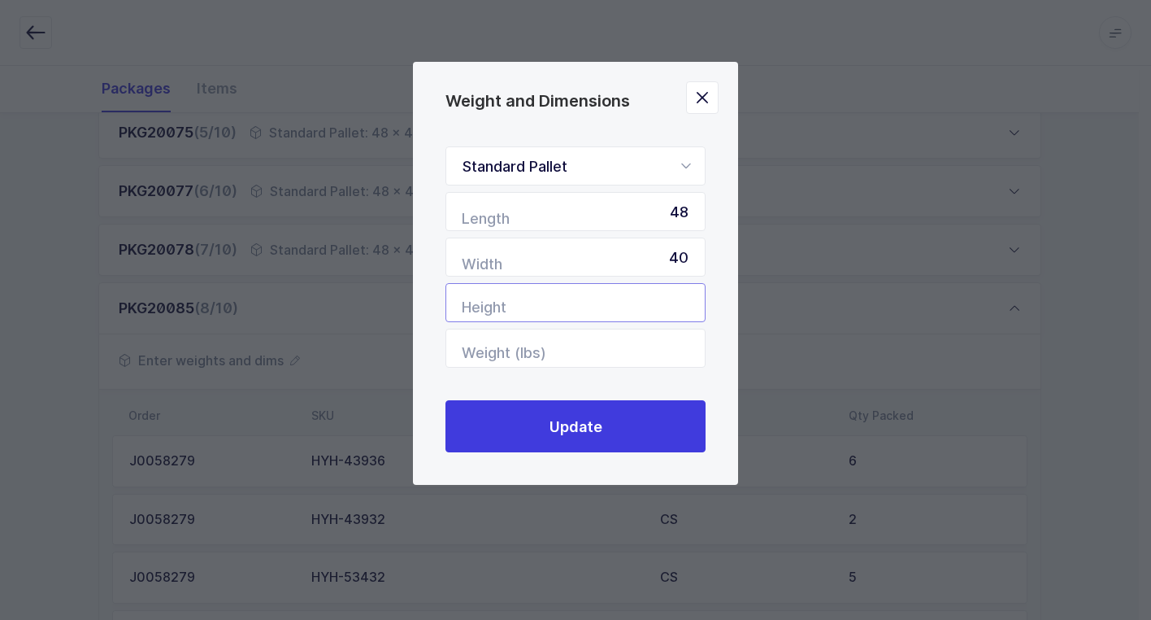
drag, startPoint x: 672, startPoint y: 306, endPoint x: 650, endPoint y: 298, distance: 23.1
click at [668, 305] on input "Height" at bounding box center [576, 302] width 260 height 39
type input "55"
click at [620, 347] on input "Weight (lbs)" at bounding box center [576, 348] width 260 height 39
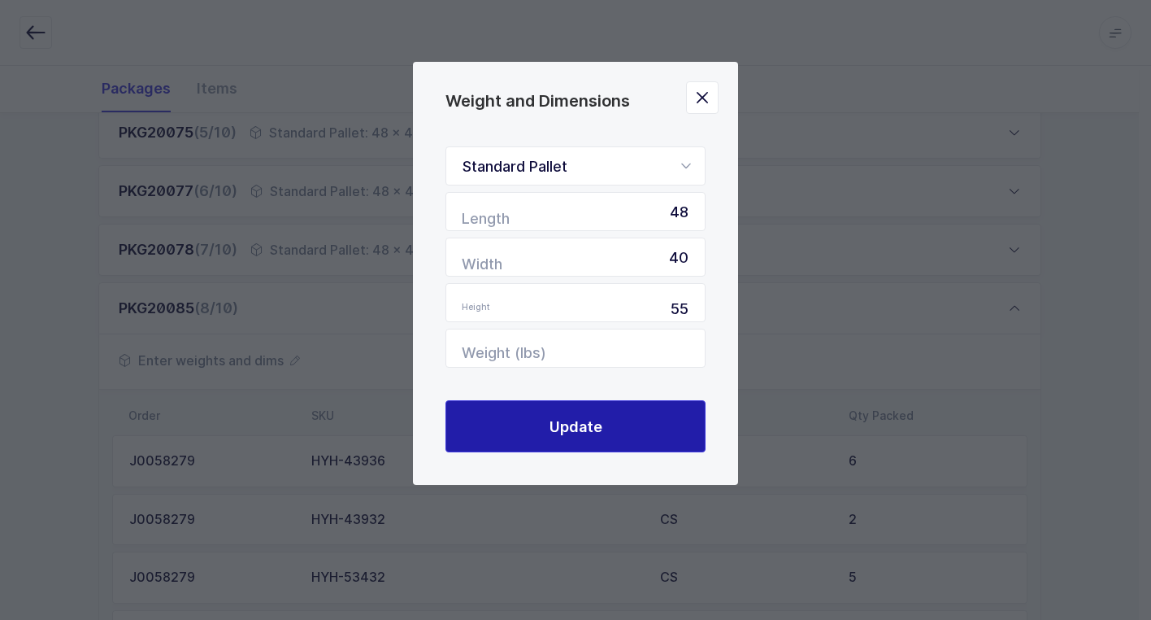
click at [608, 439] on button "Update" at bounding box center [576, 426] width 260 height 52
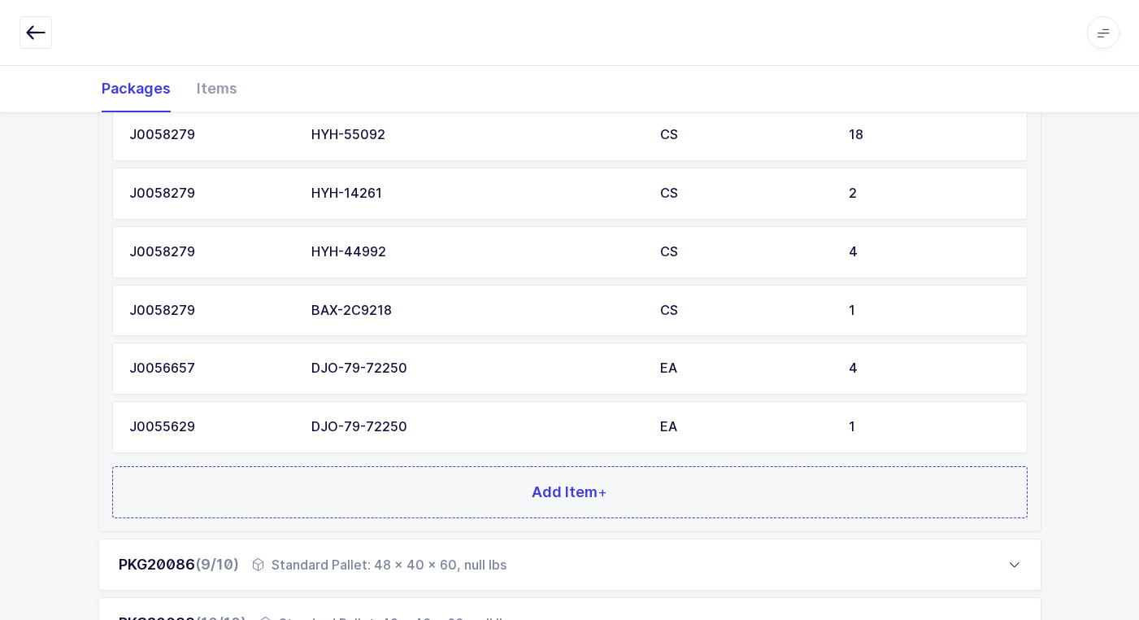
scroll to position [1309, 0]
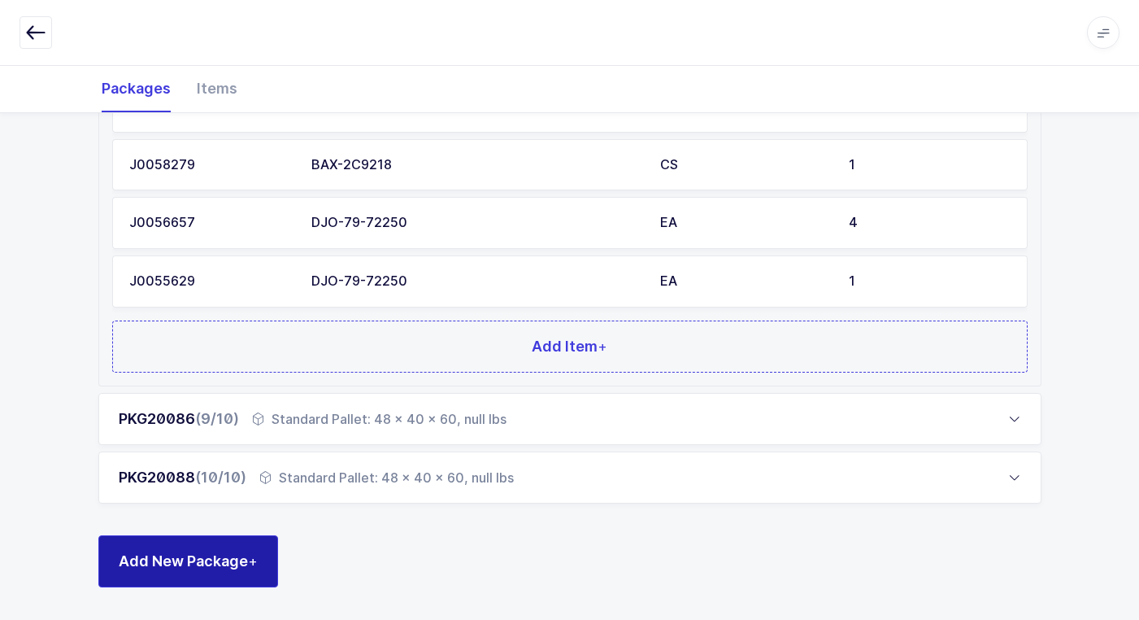
click at [225, 555] on span "Add New Package +" at bounding box center [188, 561] width 139 height 20
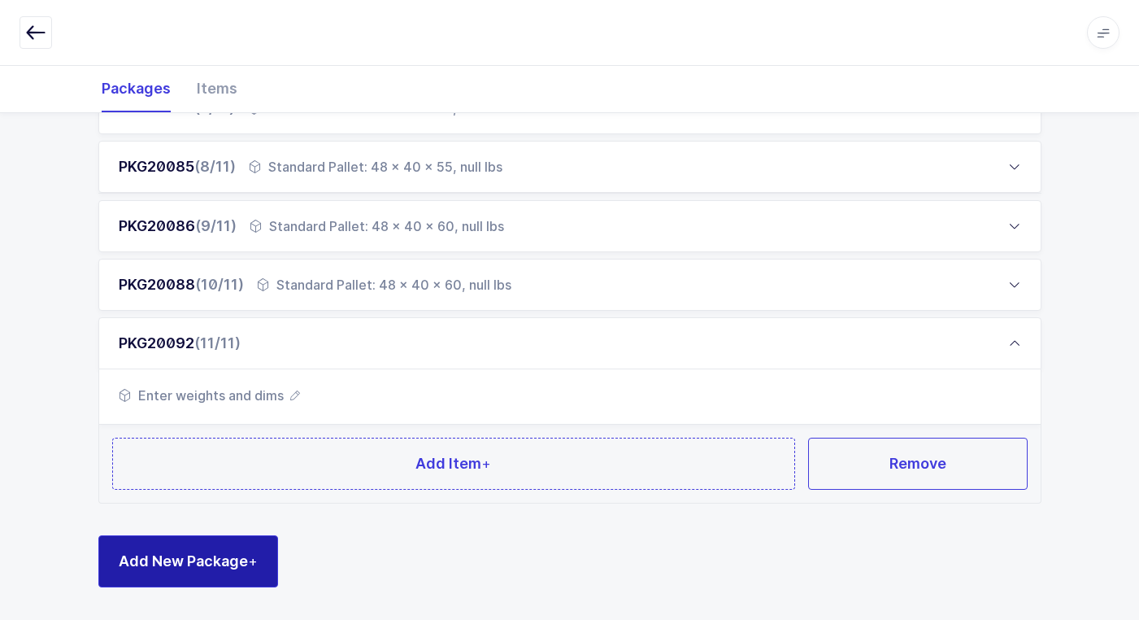
scroll to position [629, 0]
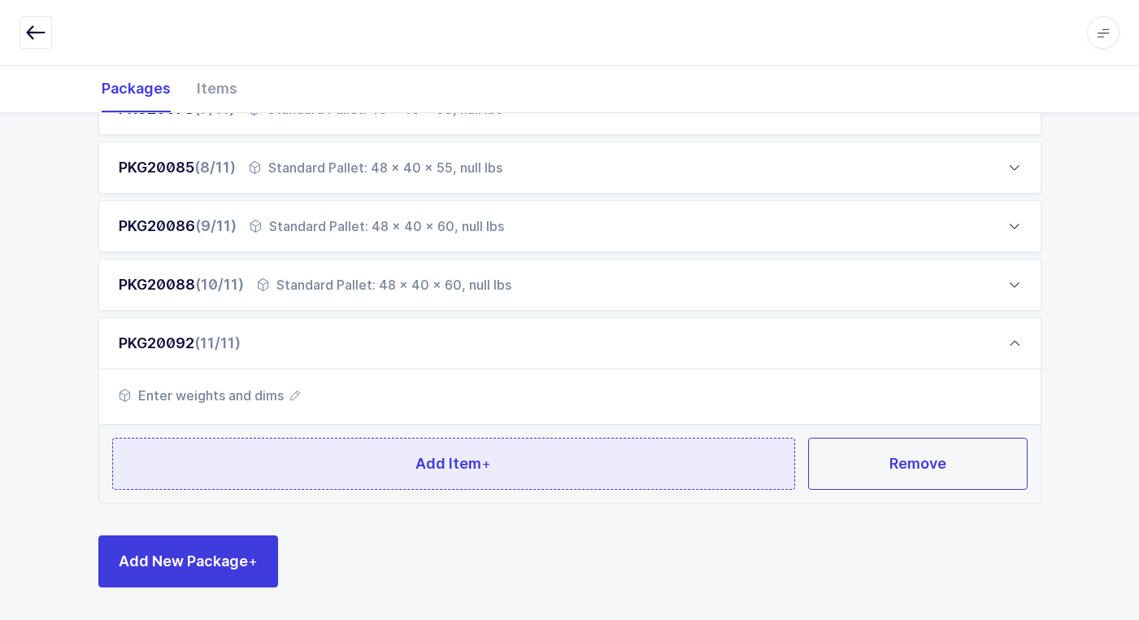
click at [295, 437] on button "Add Item +" at bounding box center [454, 463] width 684 height 52
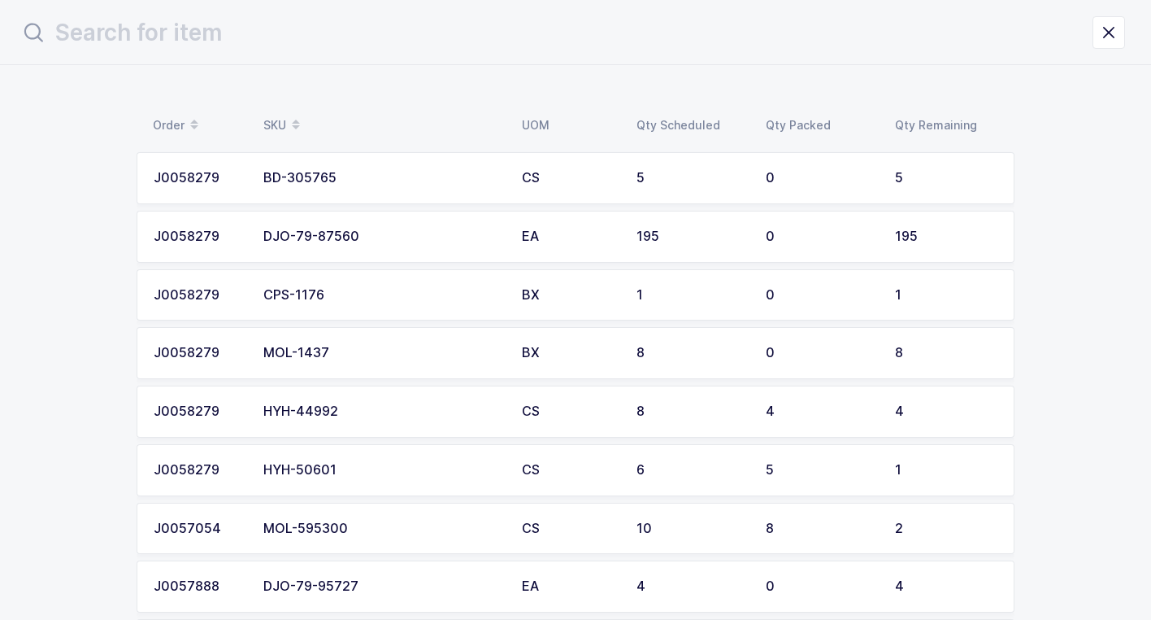
scroll to position [0, 0]
